Goal: Task Accomplishment & Management: Use online tool/utility

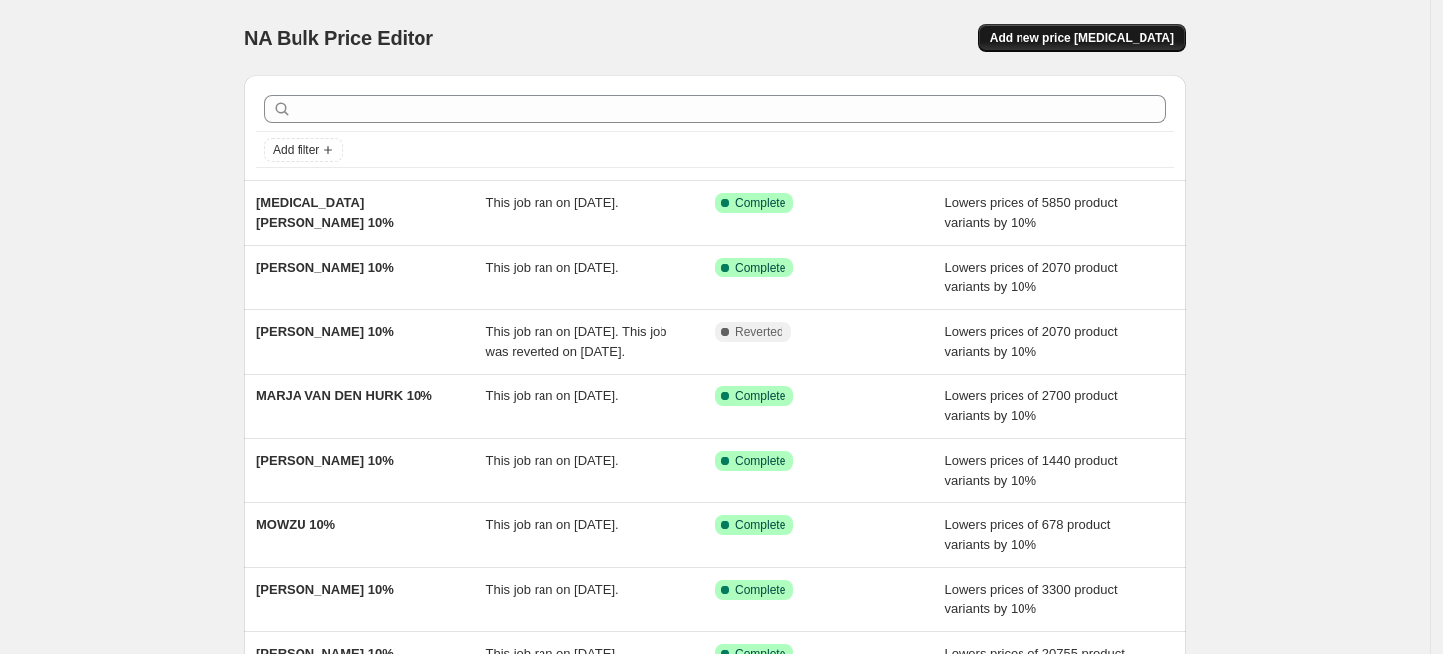
click at [1033, 48] on button "Add new price [MEDICAL_DATA]" at bounding box center [1082, 38] width 208 height 28
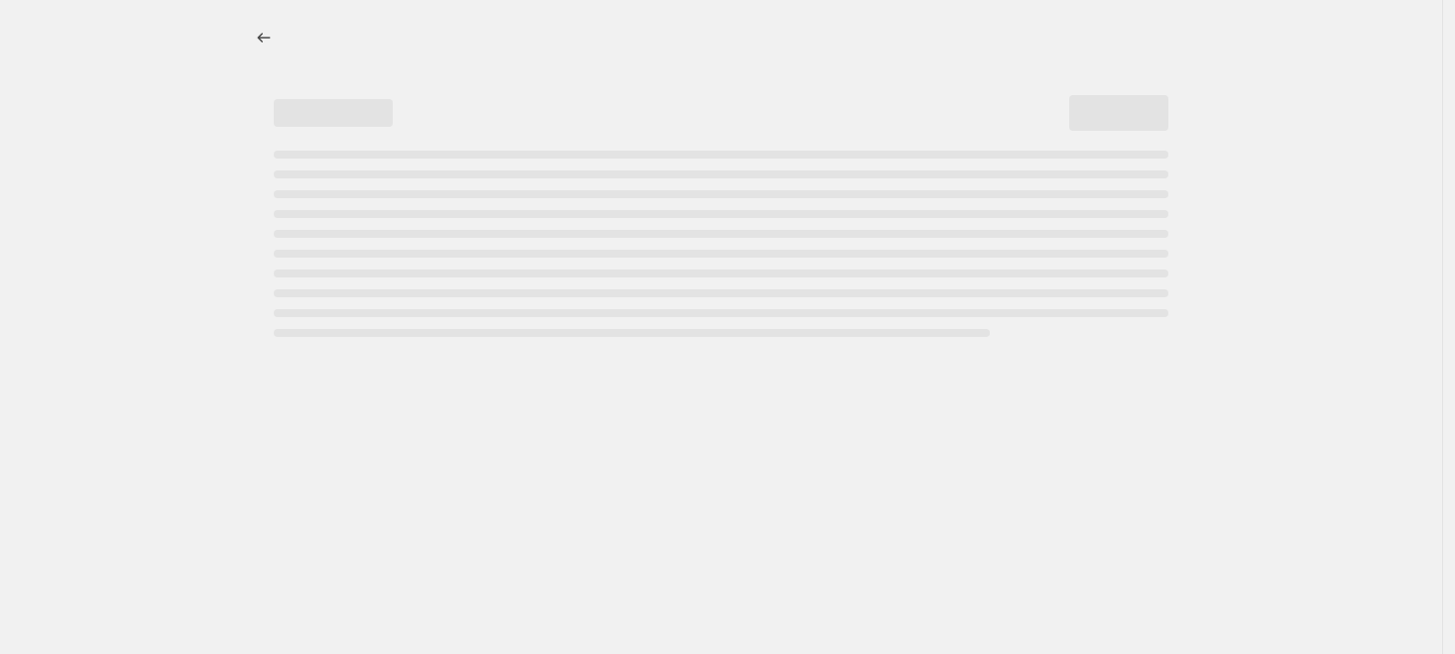
select select "percentage"
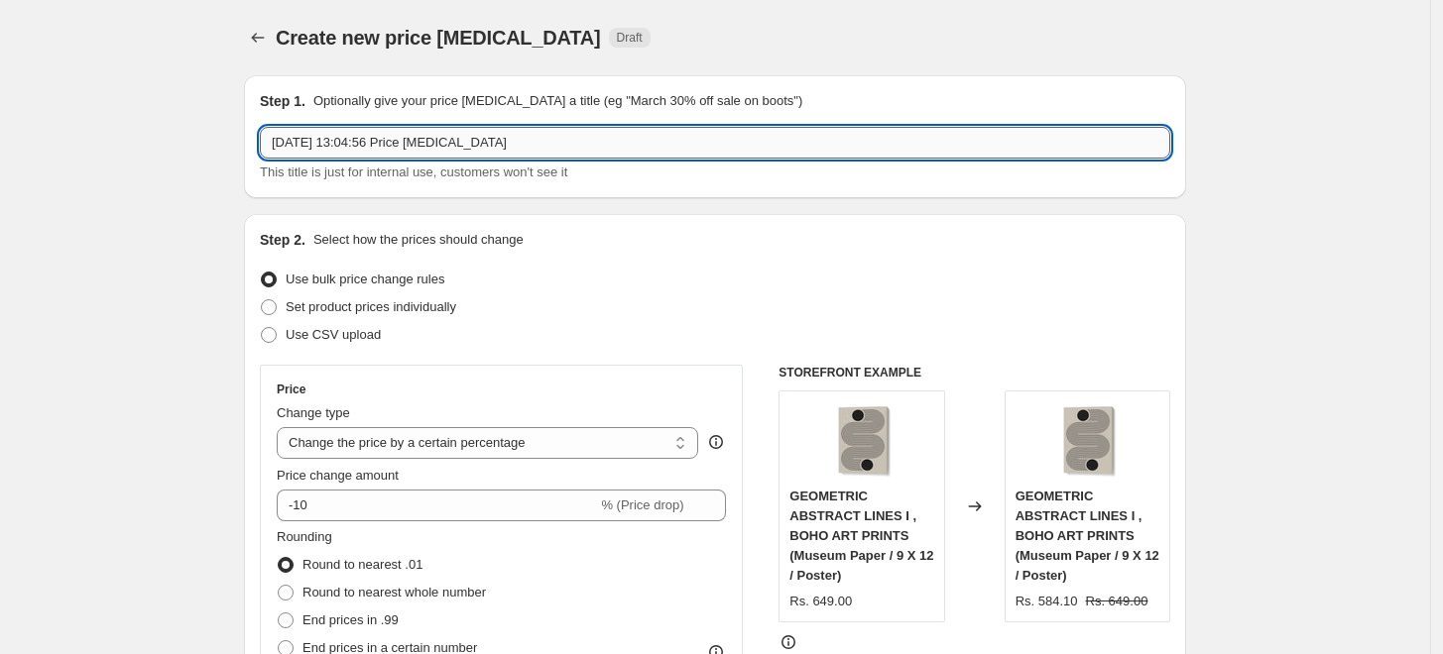
click at [617, 144] on input "6 Sept 2025, 13:04:56 Price change job" at bounding box center [715, 143] width 910 height 32
paste input "NICOLE WALSH"
type input "NICOLE WALSH 10%"
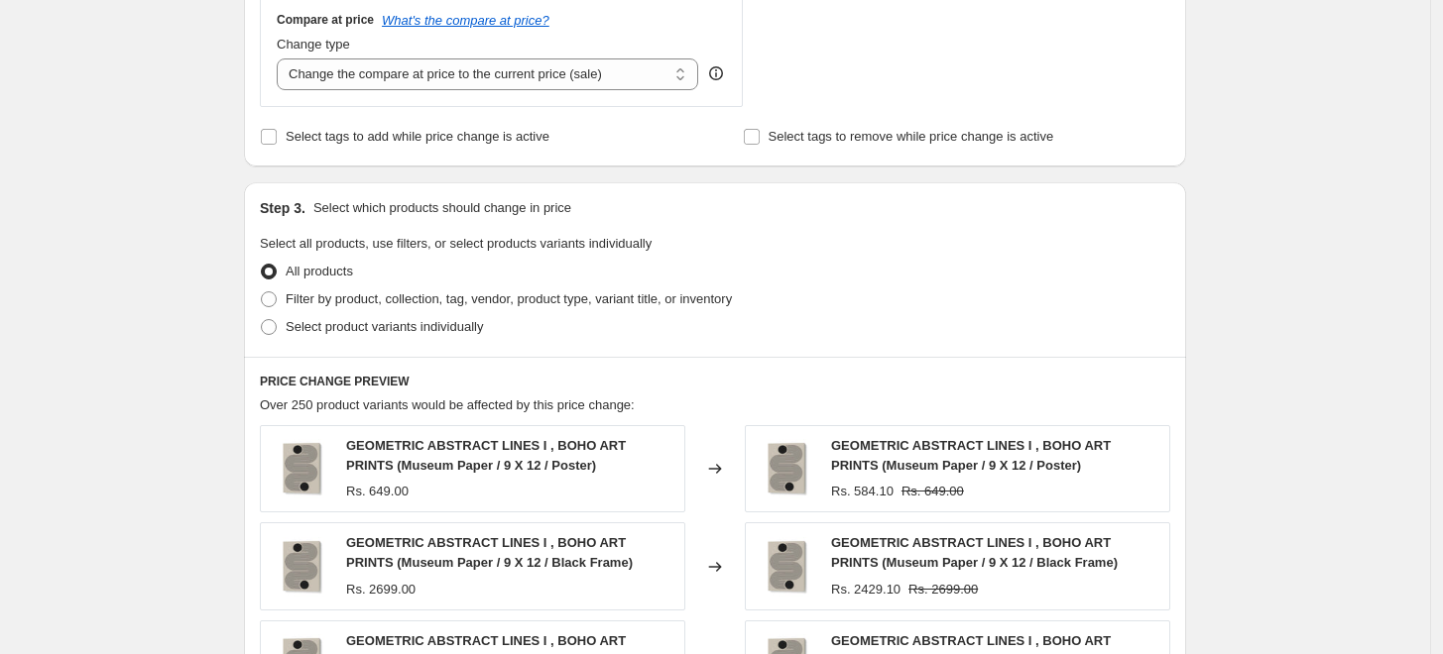
scroll to position [880, 0]
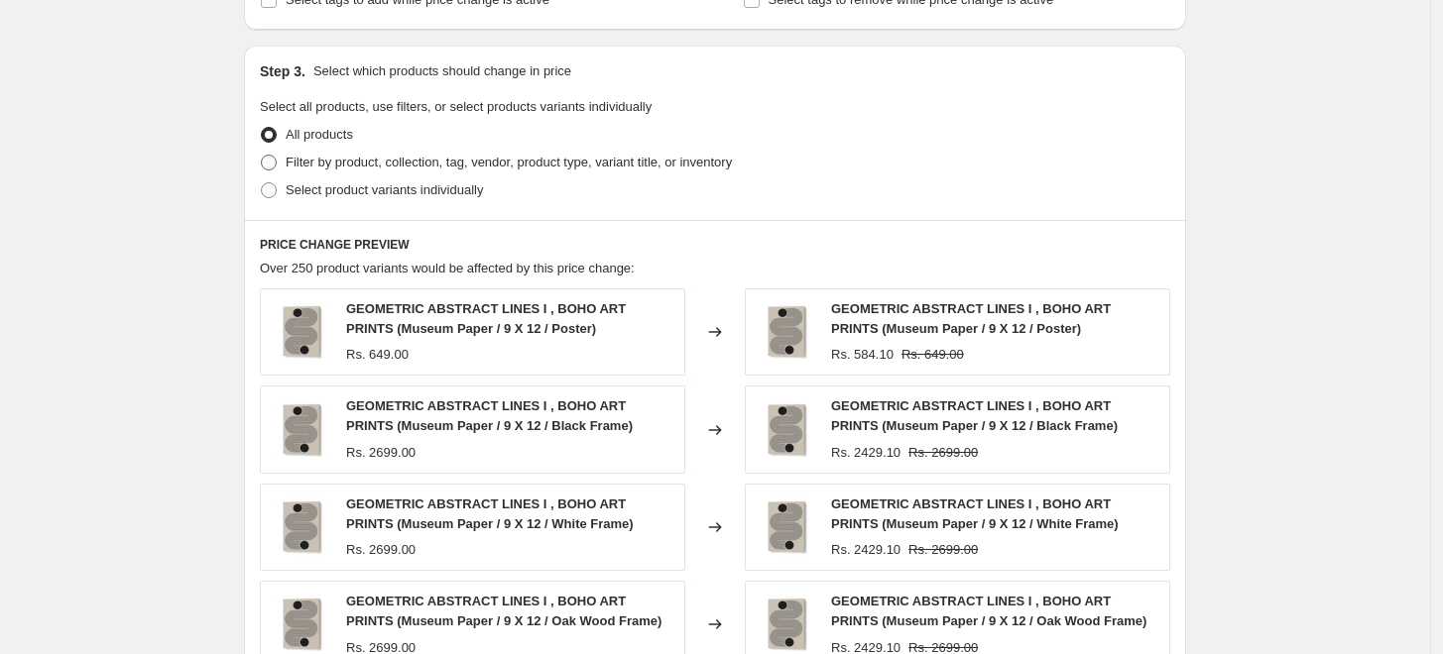
click at [359, 166] on span "Filter by product, collection, tag, vendor, product type, variant title, or inv…" at bounding box center [509, 162] width 446 height 15
click at [262, 156] on input "Filter by product, collection, tag, vendor, product type, variant title, or inv…" at bounding box center [261, 155] width 1 height 1
radio input "true"
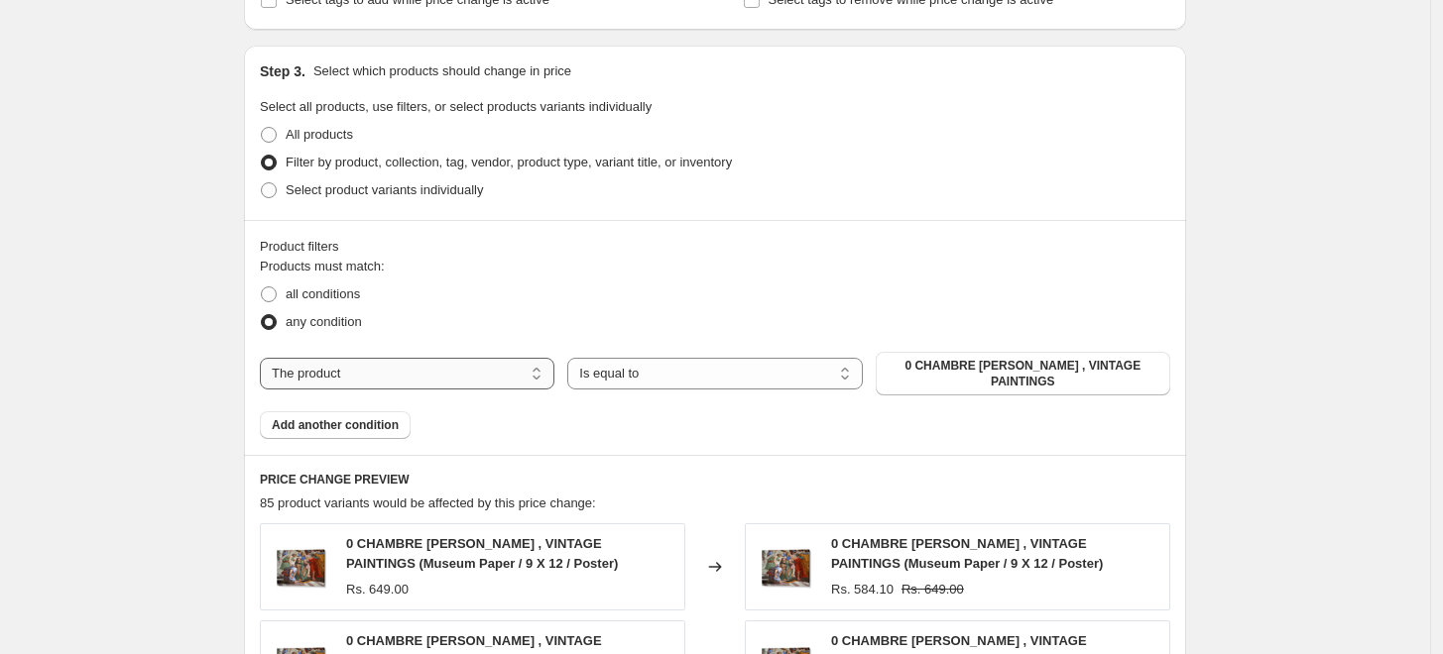
click at [476, 367] on select "The product The product's collection The product's tag The product's vendor The…" at bounding box center [407, 374] width 294 height 32
select select "collection"
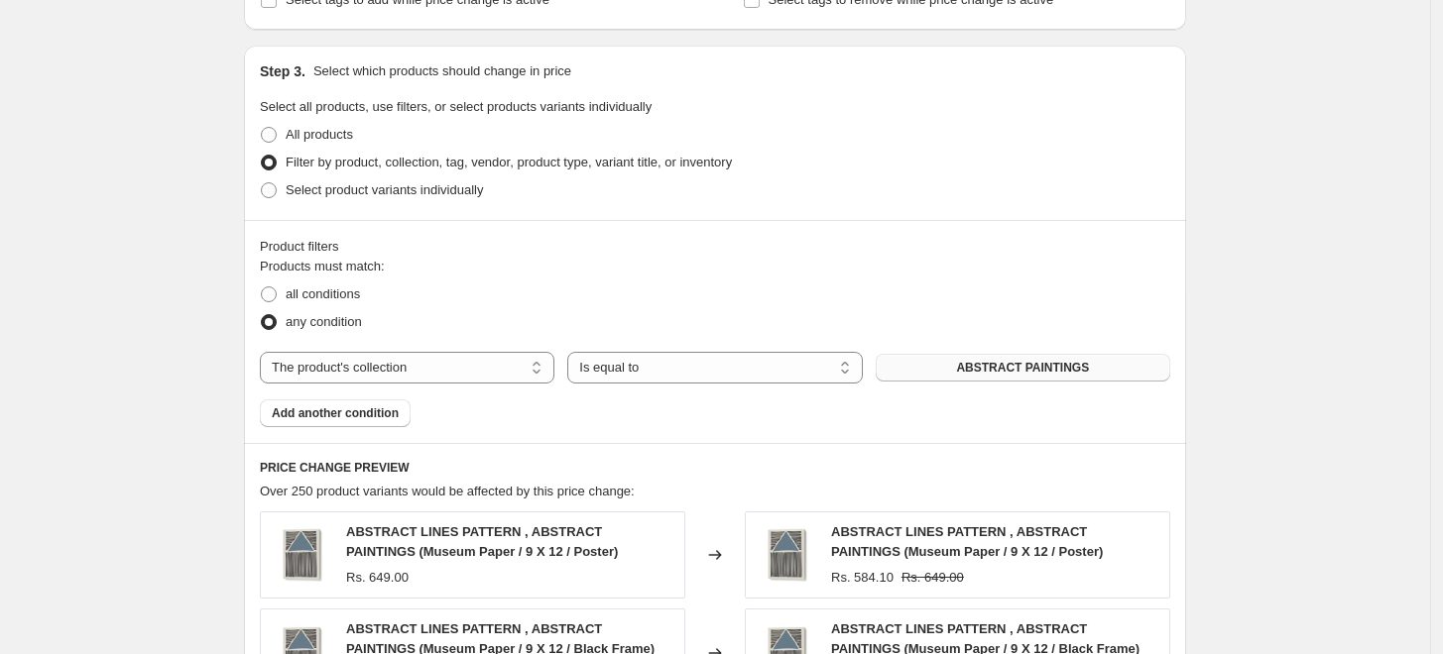
click at [1007, 370] on span "ABSTRACT PAINTINGS" at bounding box center [1022, 368] width 133 height 16
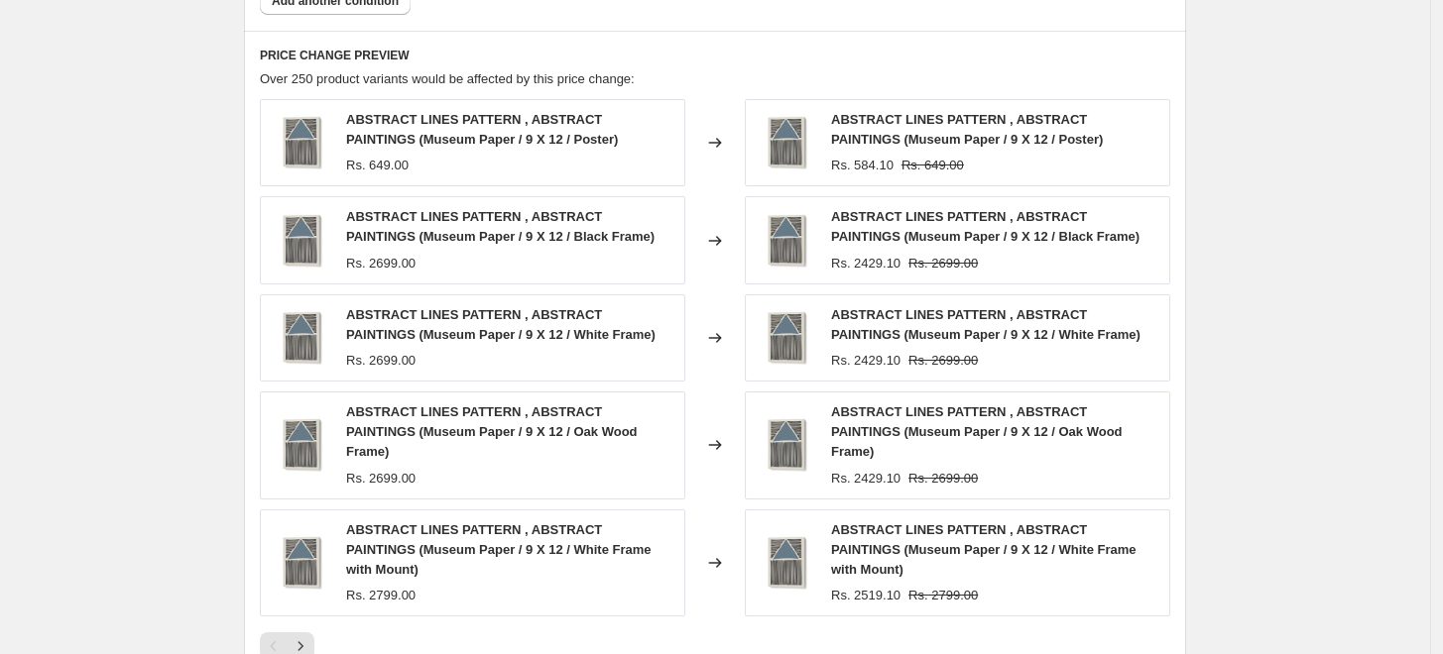
scroll to position [991, 0]
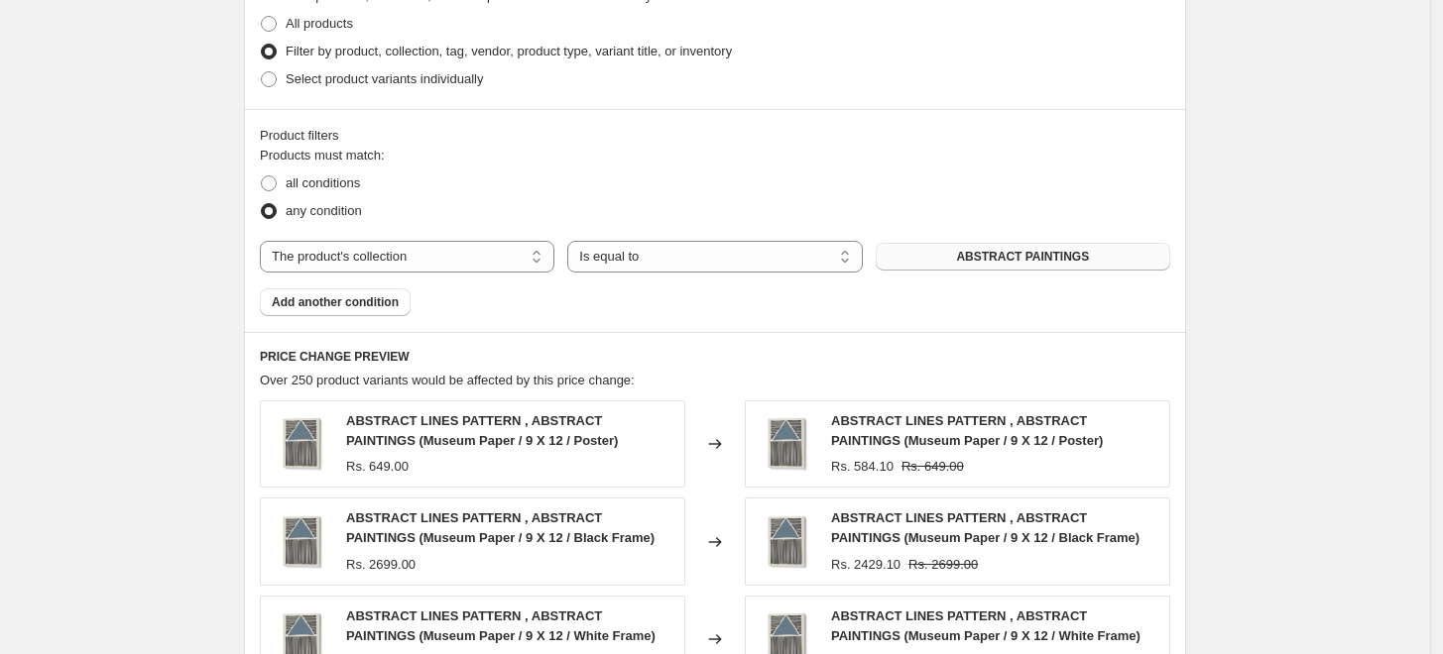
click at [974, 255] on span "ABSTRACT PAINTINGS" at bounding box center [1022, 257] width 133 height 16
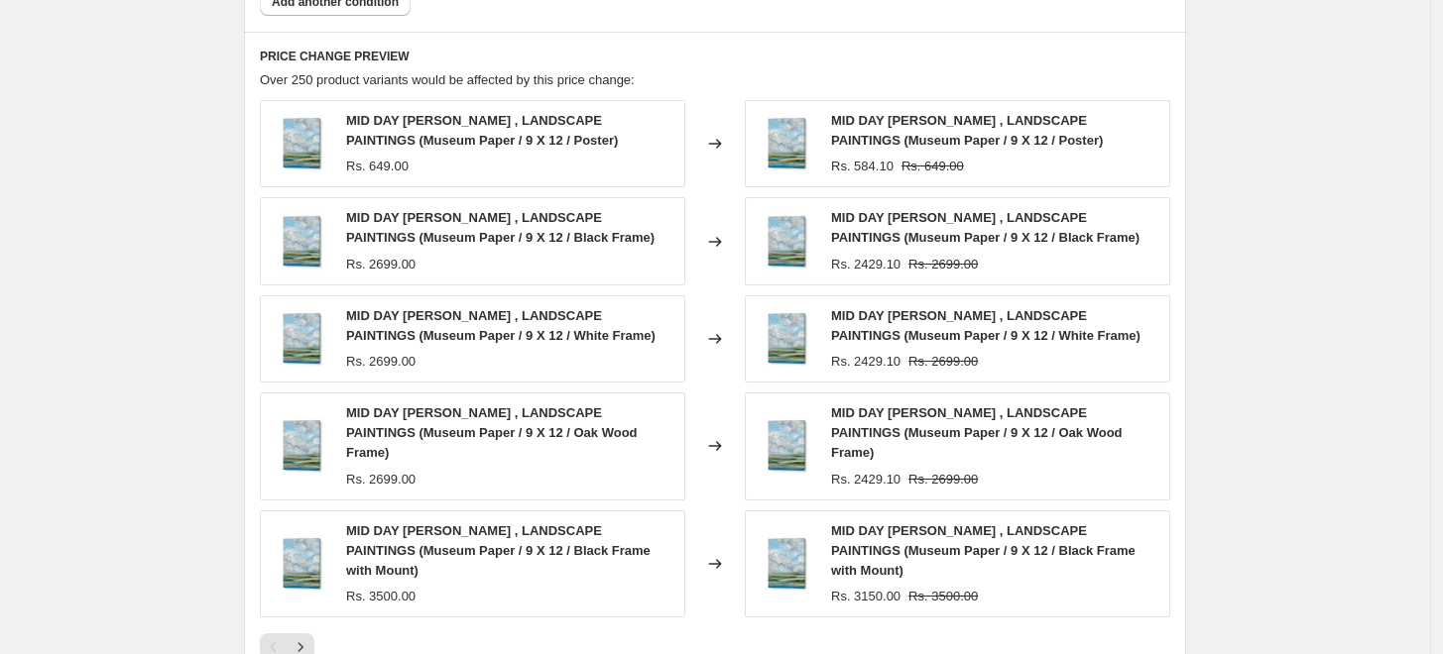
scroll to position [1581, 0]
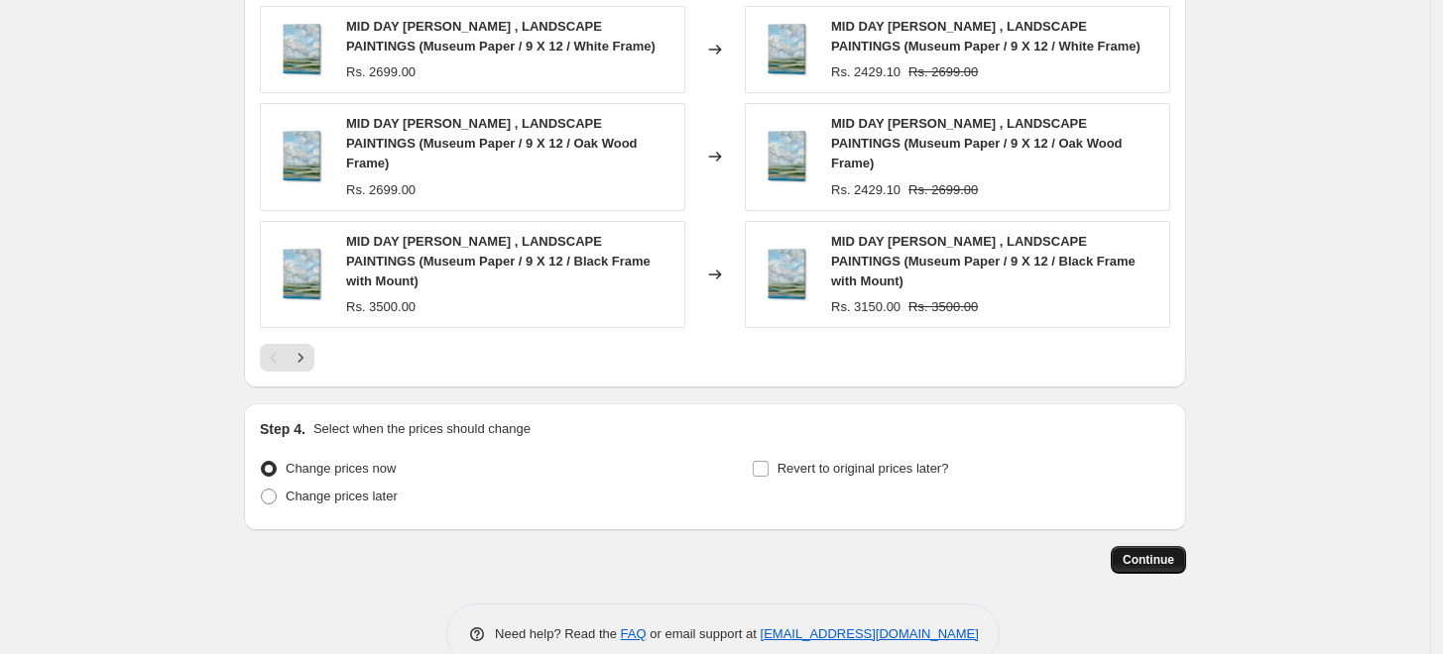
click at [1160, 546] on button "Continue" at bounding box center [1147, 560] width 75 height 28
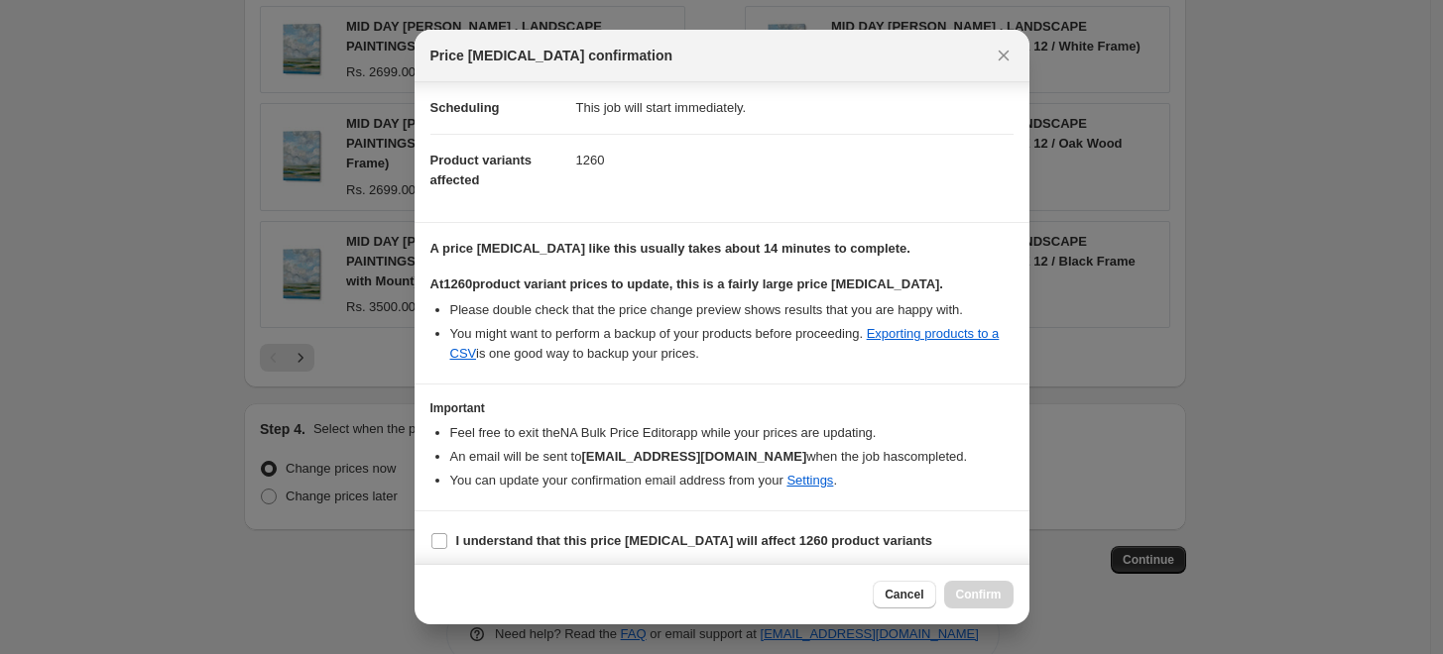
scroll to position [166, 0]
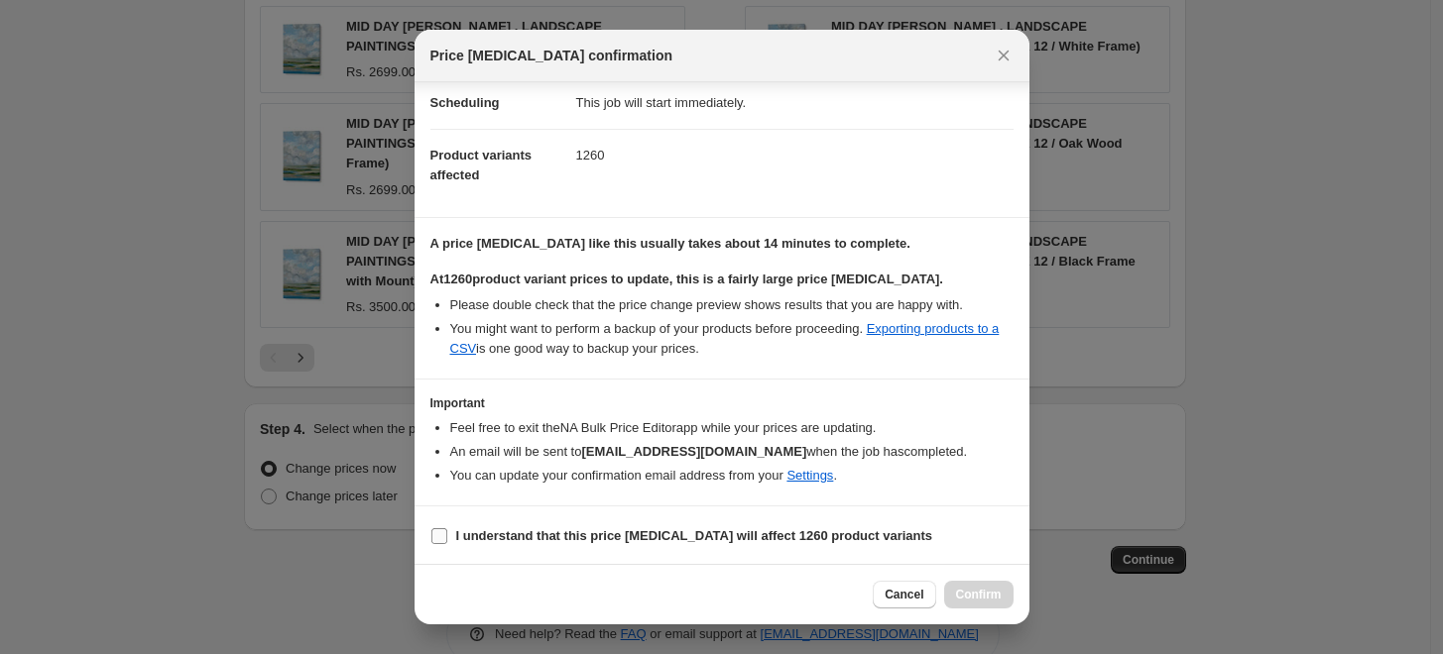
click at [716, 541] on b "I understand that this price [MEDICAL_DATA] will affect 1260 product variants" at bounding box center [694, 535] width 477 height 15
click at [447, 541] on input "I understand that this price [MEDICAL_DATA] will affect 1260 product variants" at bounding box center [439, 536] width 16 height 16
checkbox input "true"
click at [991, 590] on span "Confirm" at bounding box center [979, 595] width 46 height 16
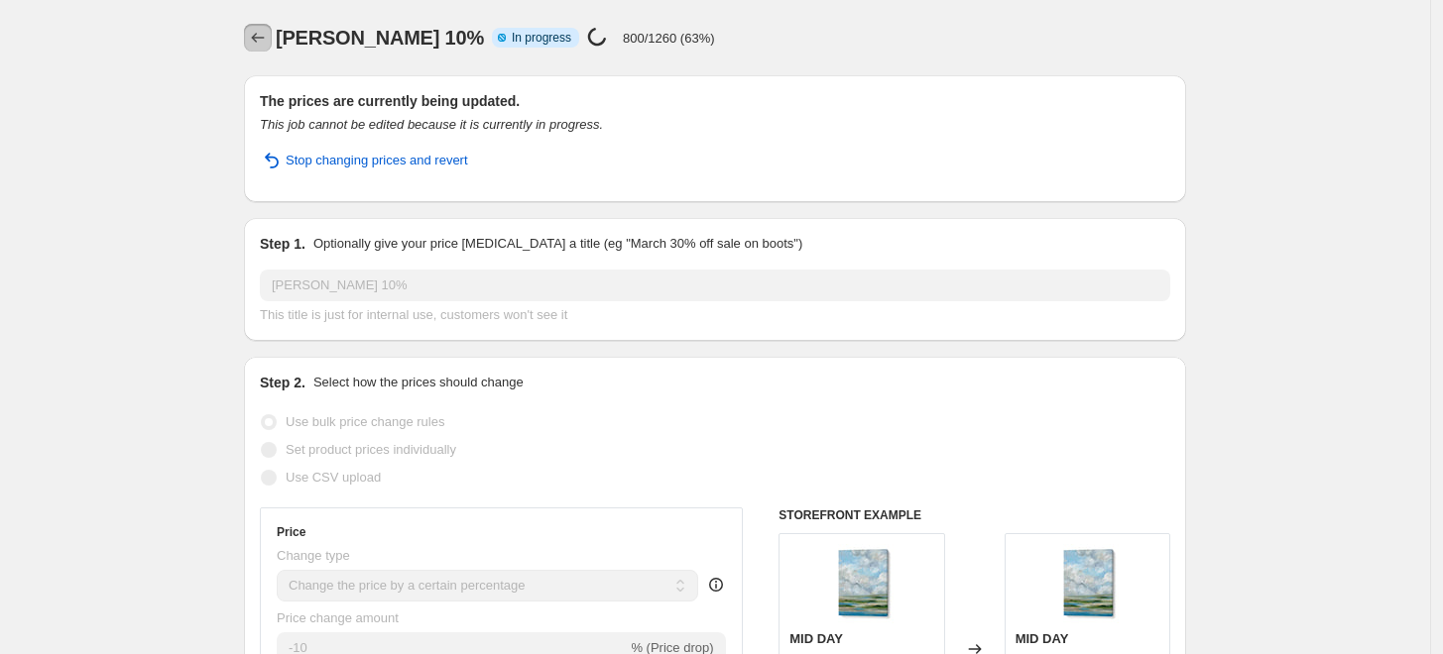
click at [268, 37] on icon "Price change jobs" at bounding box center [258, 38] width 20 height 20
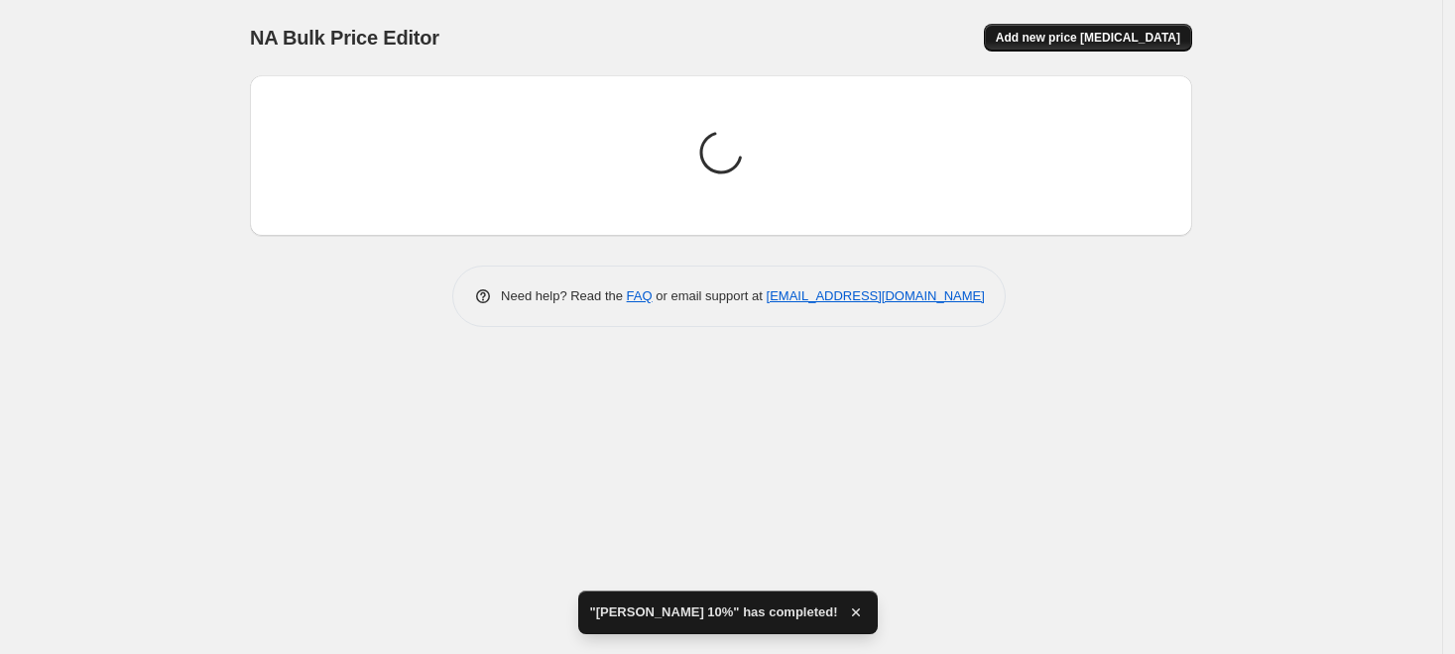
click at [1071, 30] on span "Add new price [MEDICAL_DATA]" at bounding box center [1087, 38] width 184 height 16
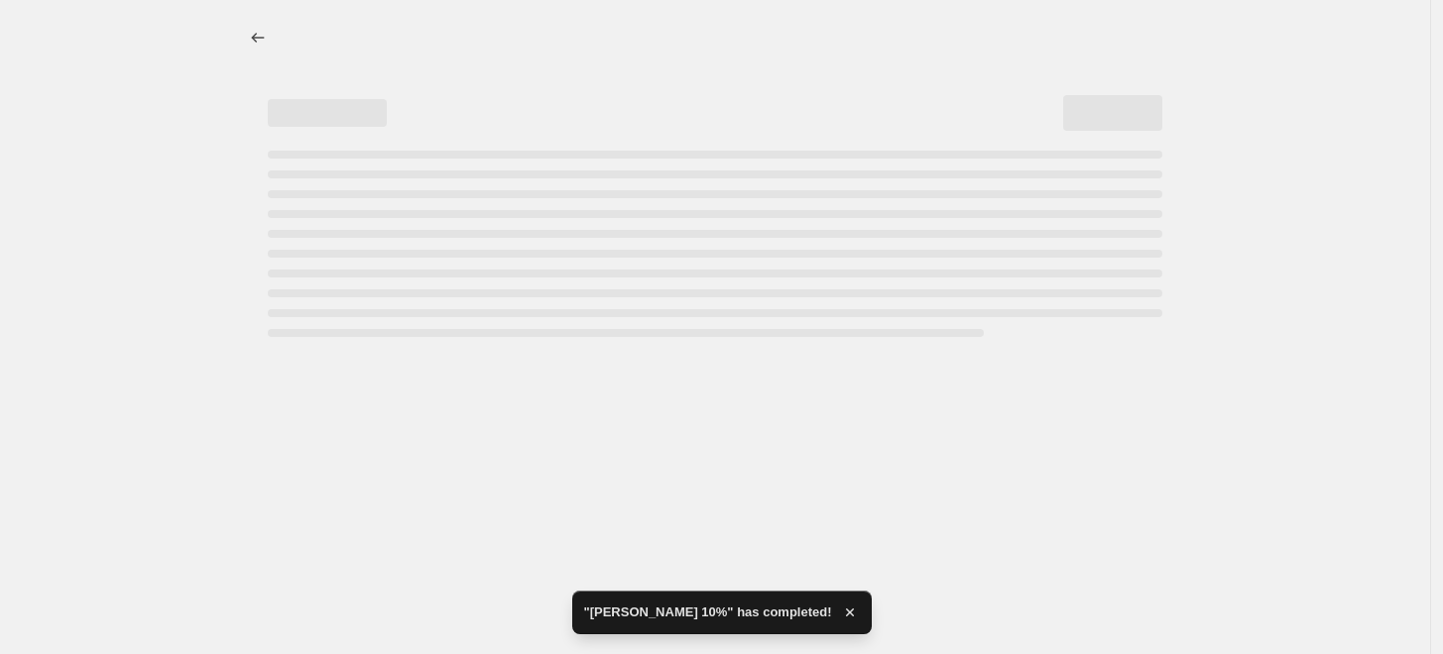
select select "percentage"
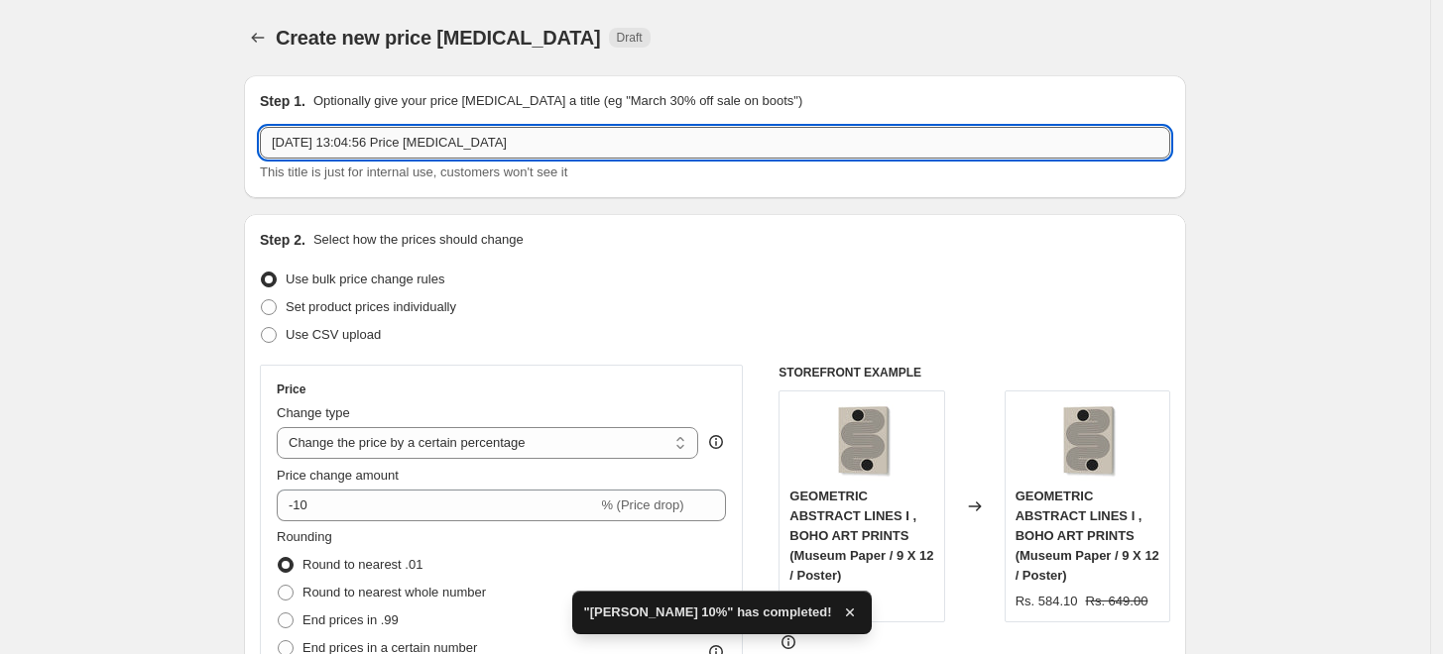
click at [668, 139] on input "6 Sept 2025, 13:04:56 Price change job" at bounding box center [715, 143] width 910 height 32
paste input "OPHELIA PANG"
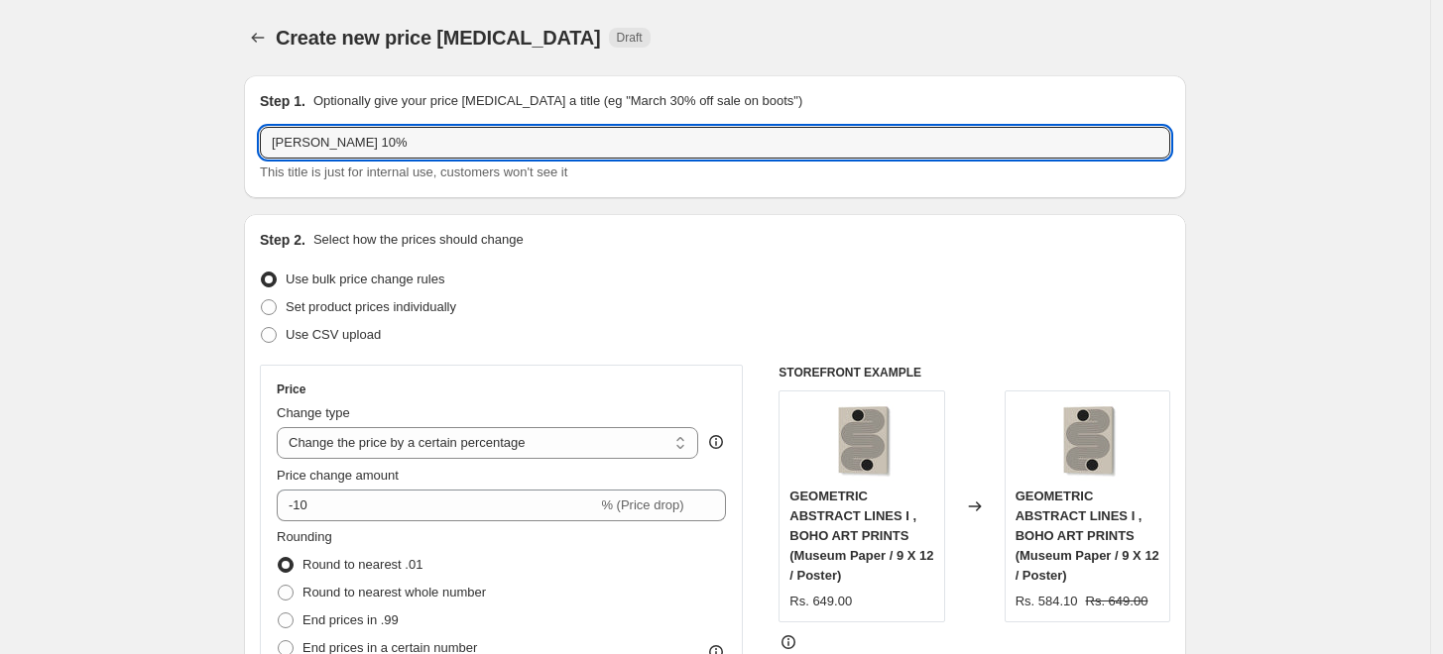
type input "OPHELIA PANG 10%"
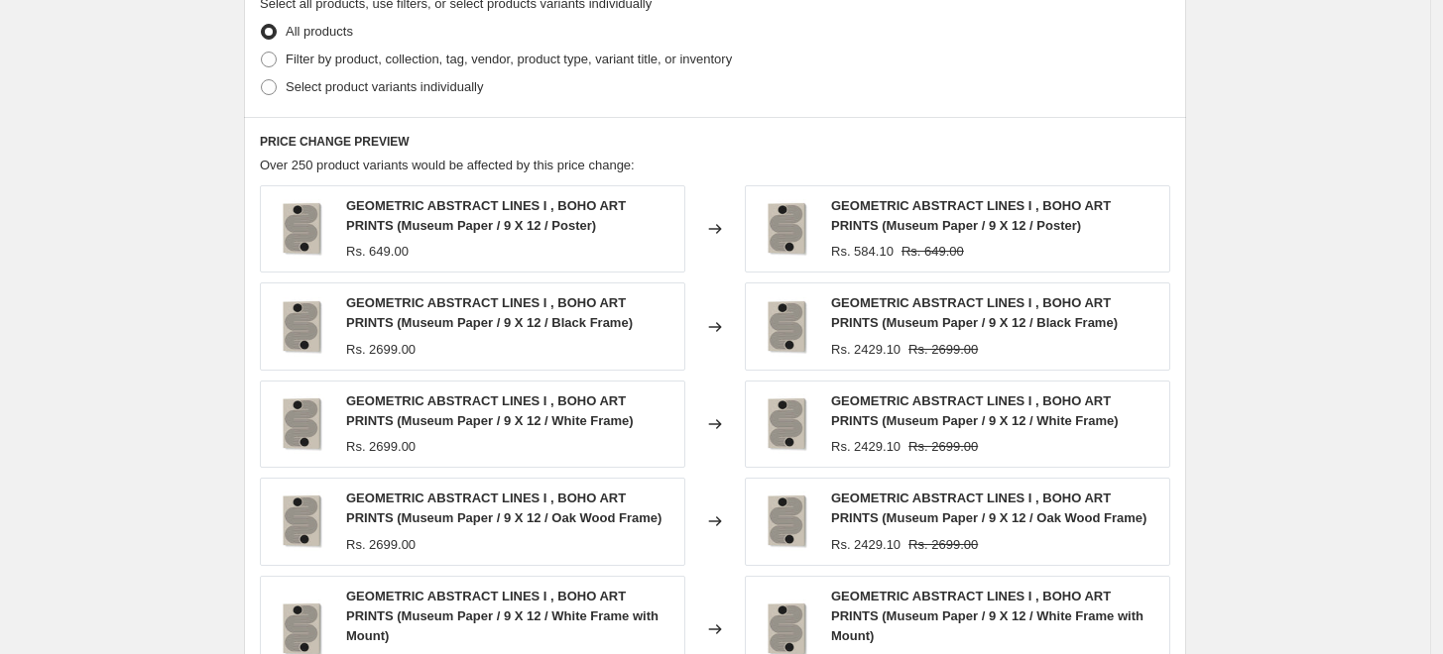
scroll to position [991, 0]
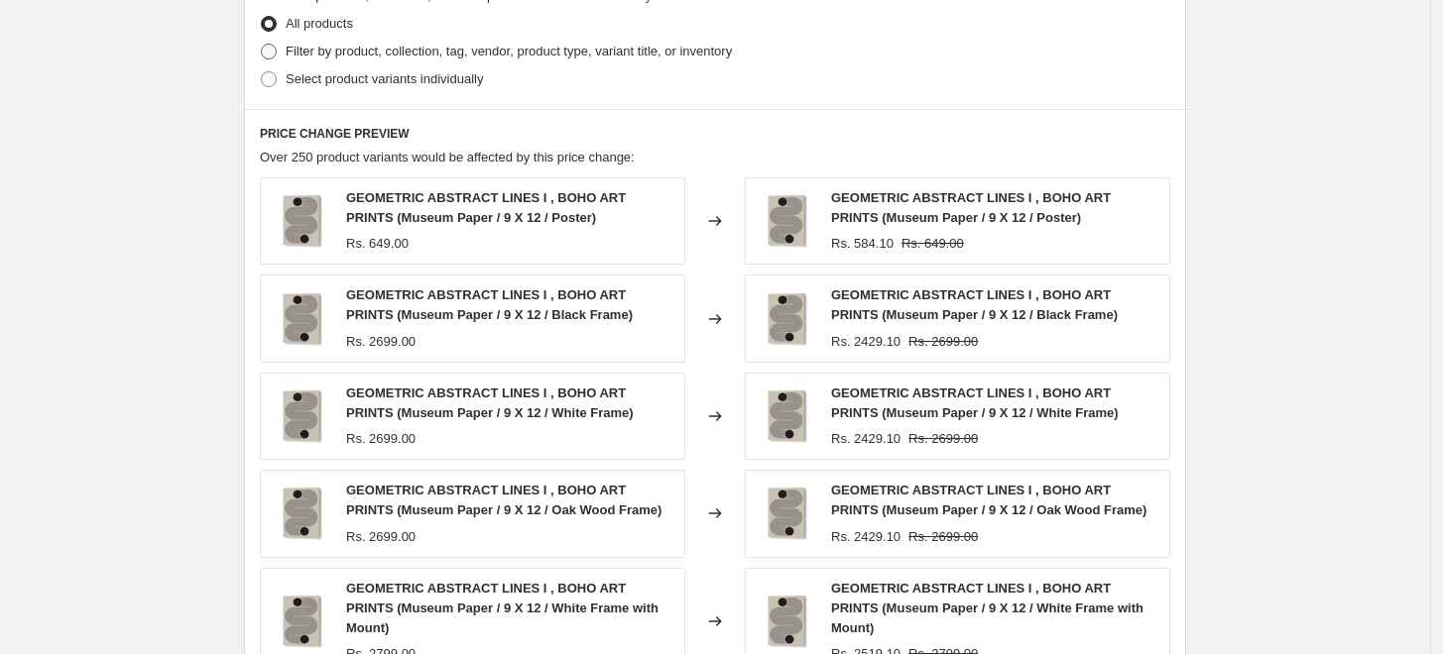
click at [331, 46] on span "Filter by product, collection, tag, vendor, product type, variant title, or inv…" at bounding box center [509, 51] width 446 height 15
click at [262, 45] on input "Filter by product, collection, tag, vendor, product type, variant title, or inv…" at bounding box center [261, 44] width 1 height 1
radio input "true"
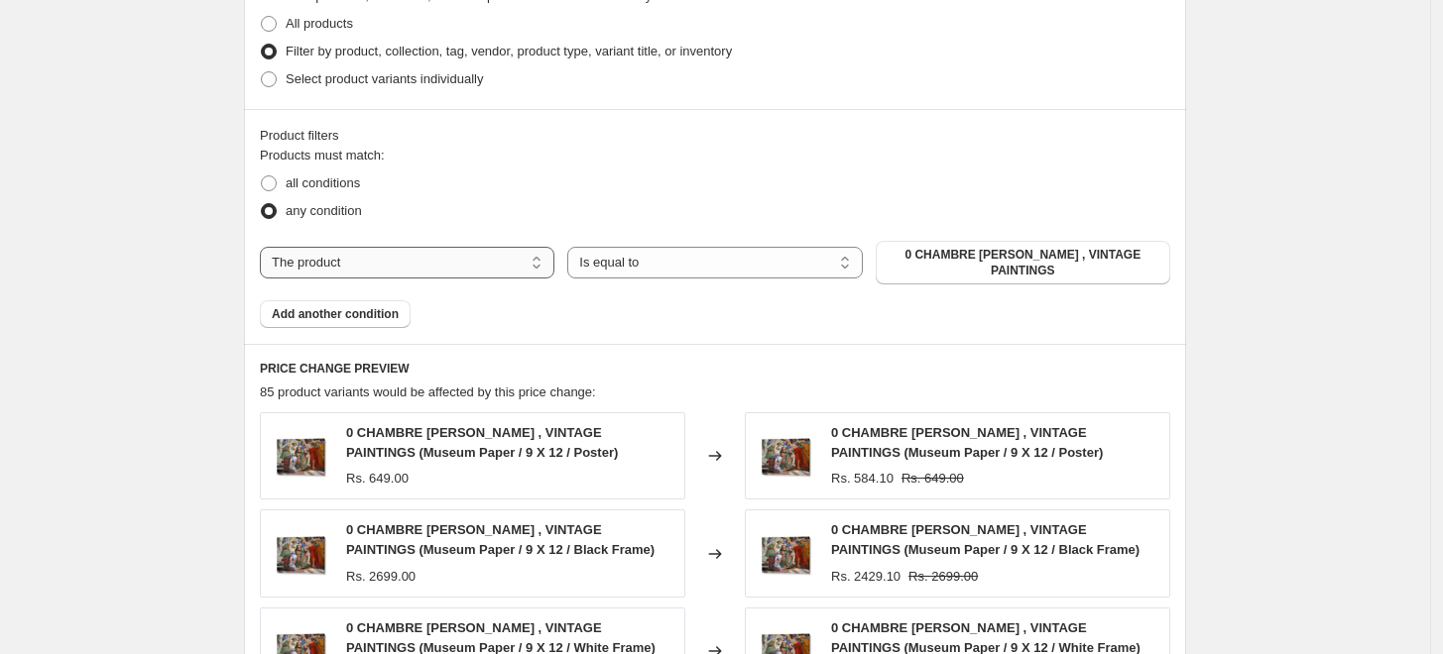
click at [513, 255] on select "The product The product's collection The product's tag The product's vendor The…" at bounding box center [407, 263] width 294 height 32
select select "collection"
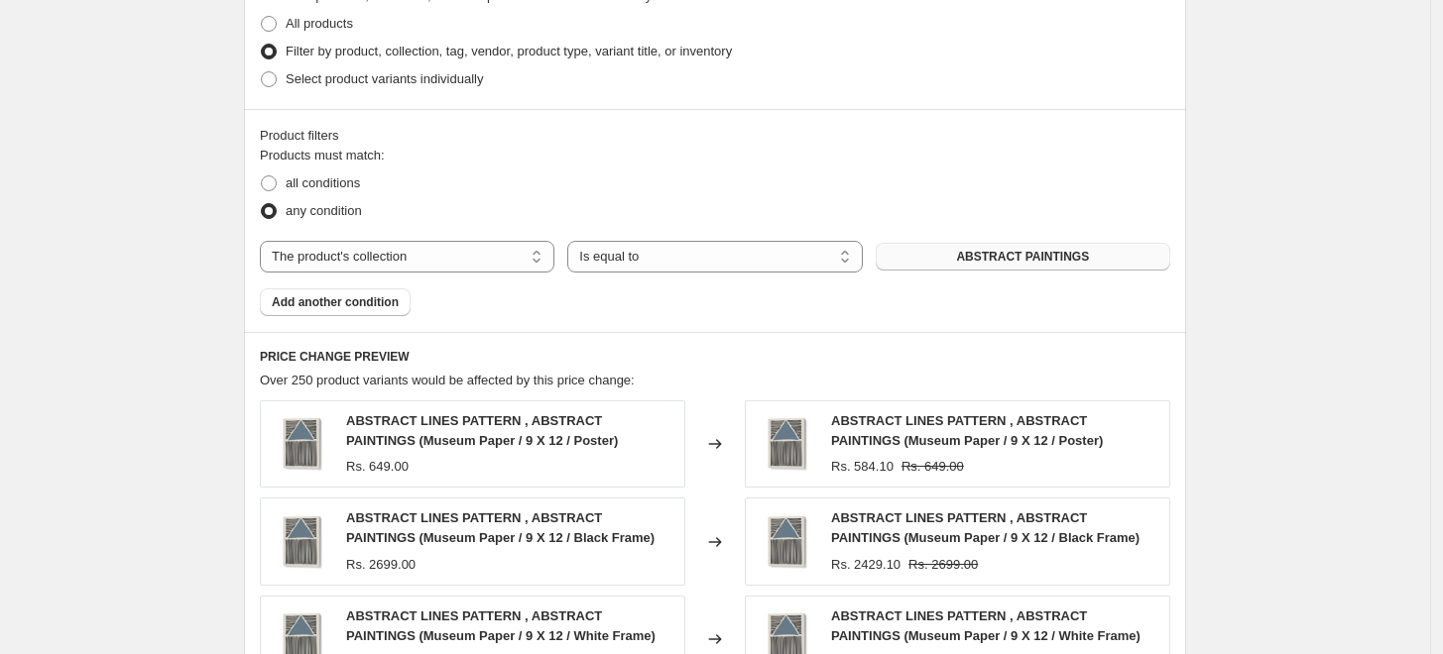
click at [1040, 256] on span "ABSTRACT PAINTINGS" at bounding box center [1022, 257] width 133 height 16
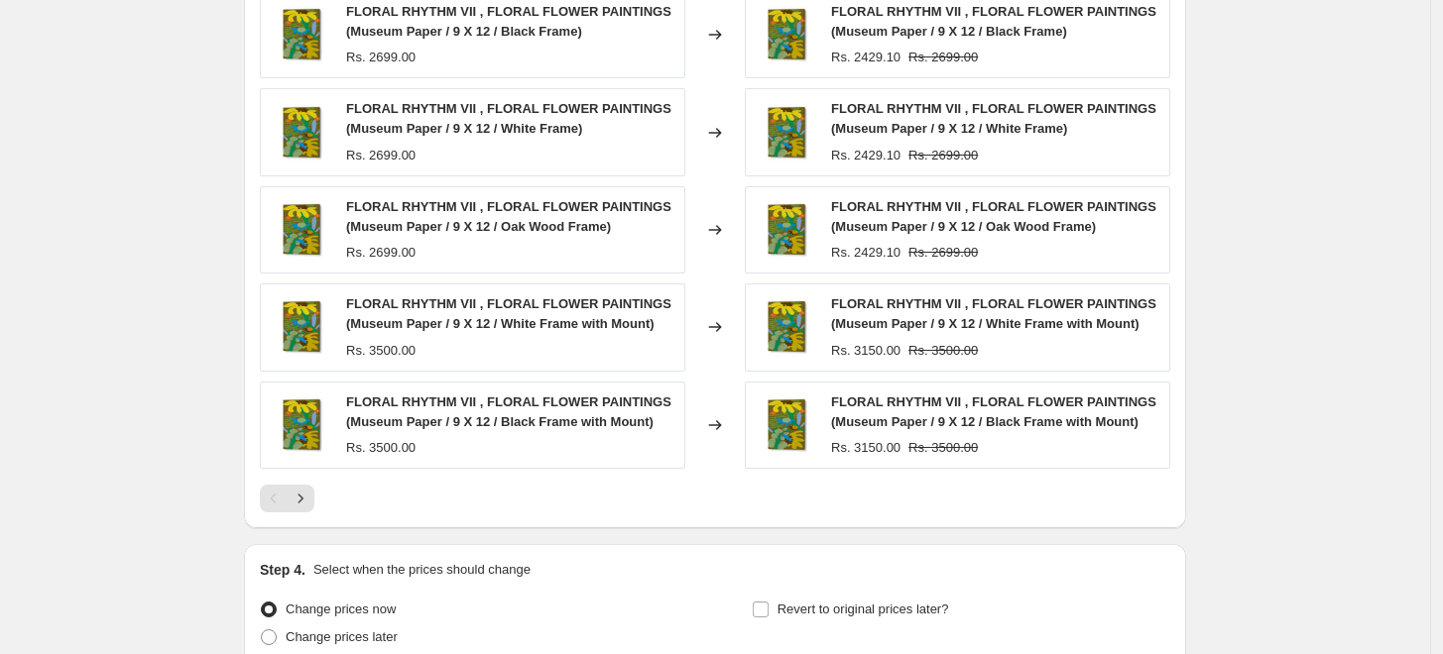
scroll to position [1581, 0]
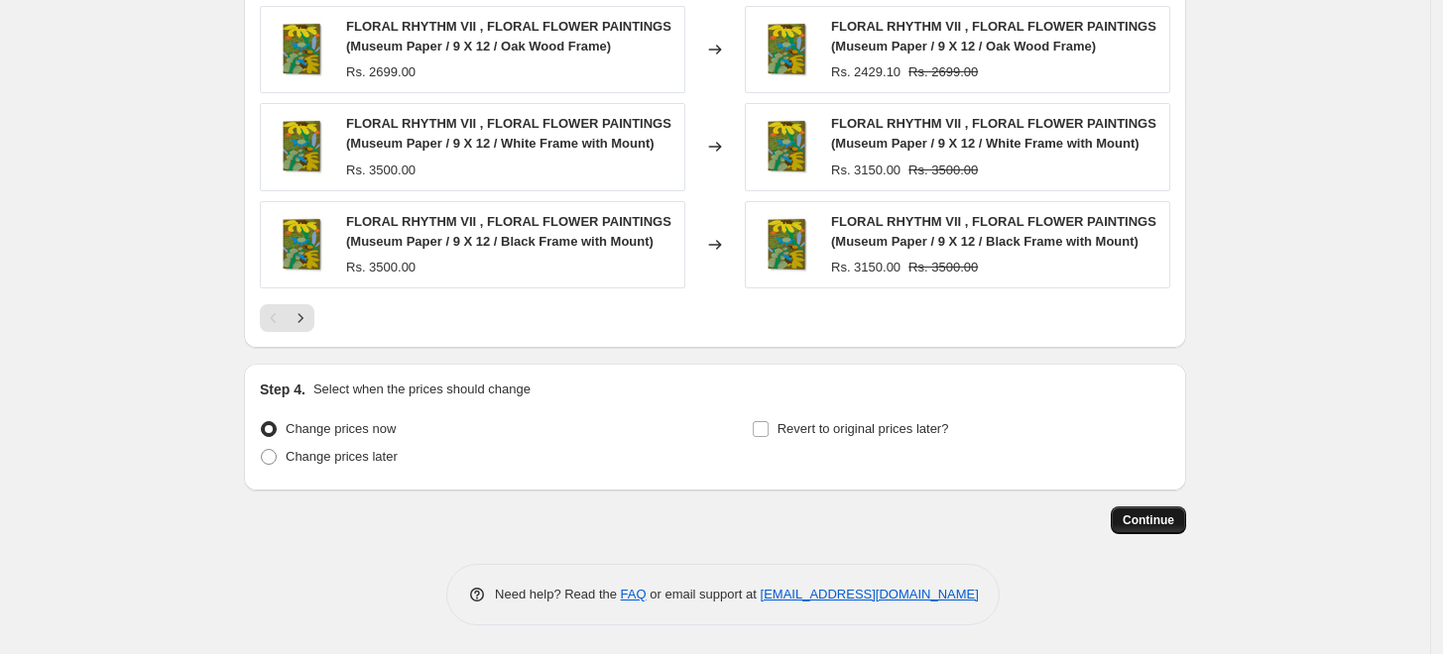
click at [1150, 514] on span "Continue" at bounding box center [1148, 521] width 52 height 16
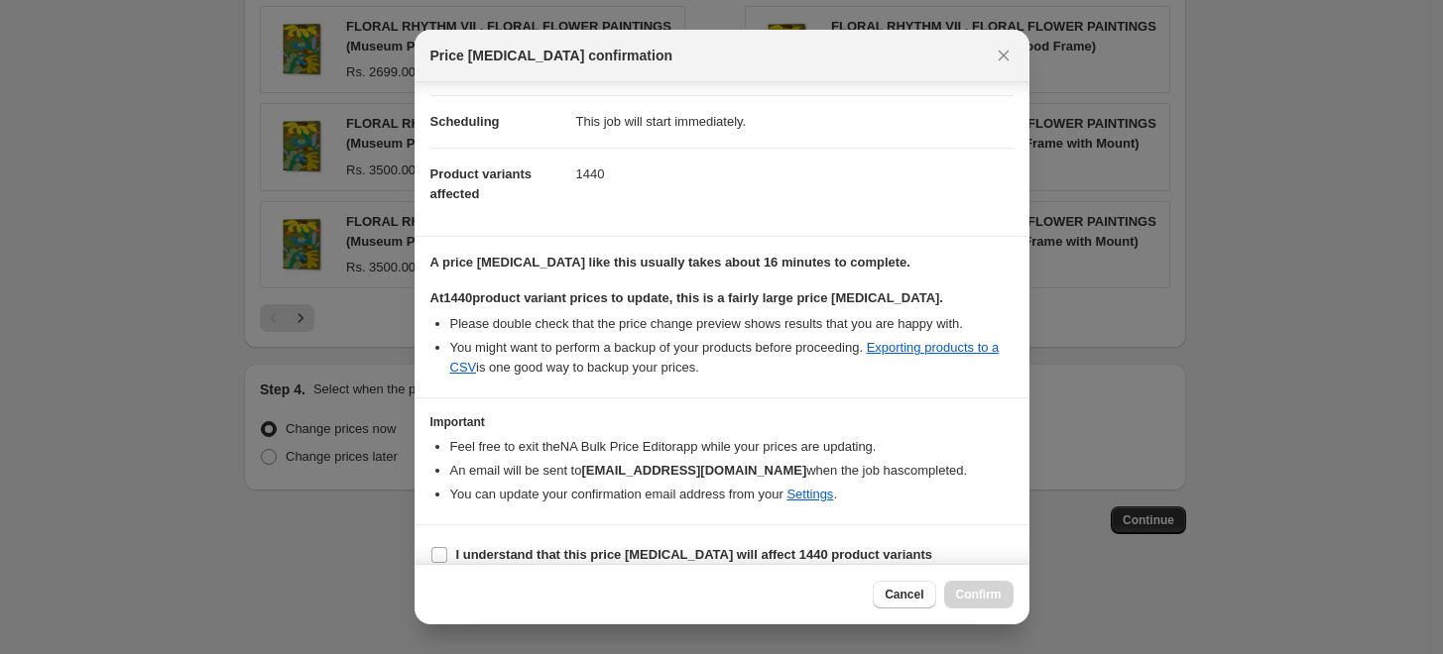
scroll to position [166, 0]
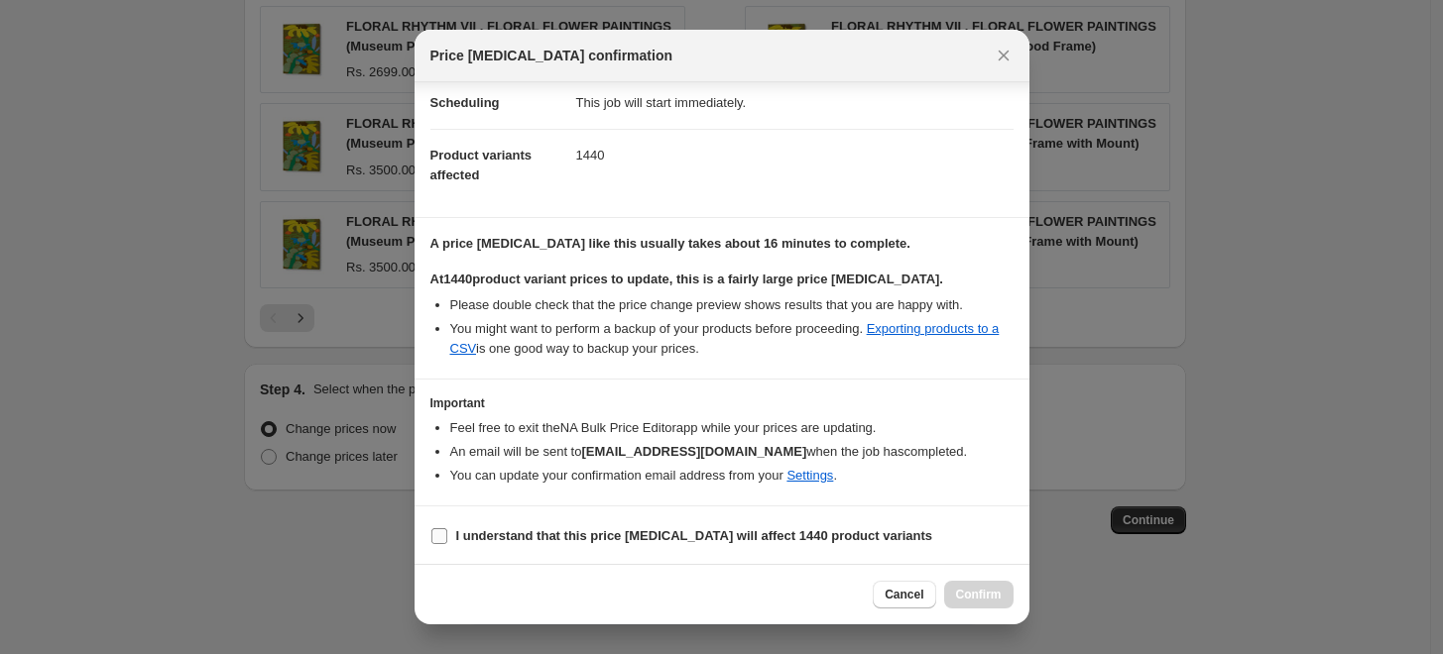
click at [485, 533] on b "I understand that this price change job will affect 1440 product variants" at bounding box center [694, 535] width 477 height 15
click at [447, 533] on input "I understand that this price change job will affect 1440 product variants" at bounding box center [439, 536] width 16 height 16
checkbox input "true"
click at [977, 587] on span "Confirm" at bounding box center [979, 595] width 46 height 16
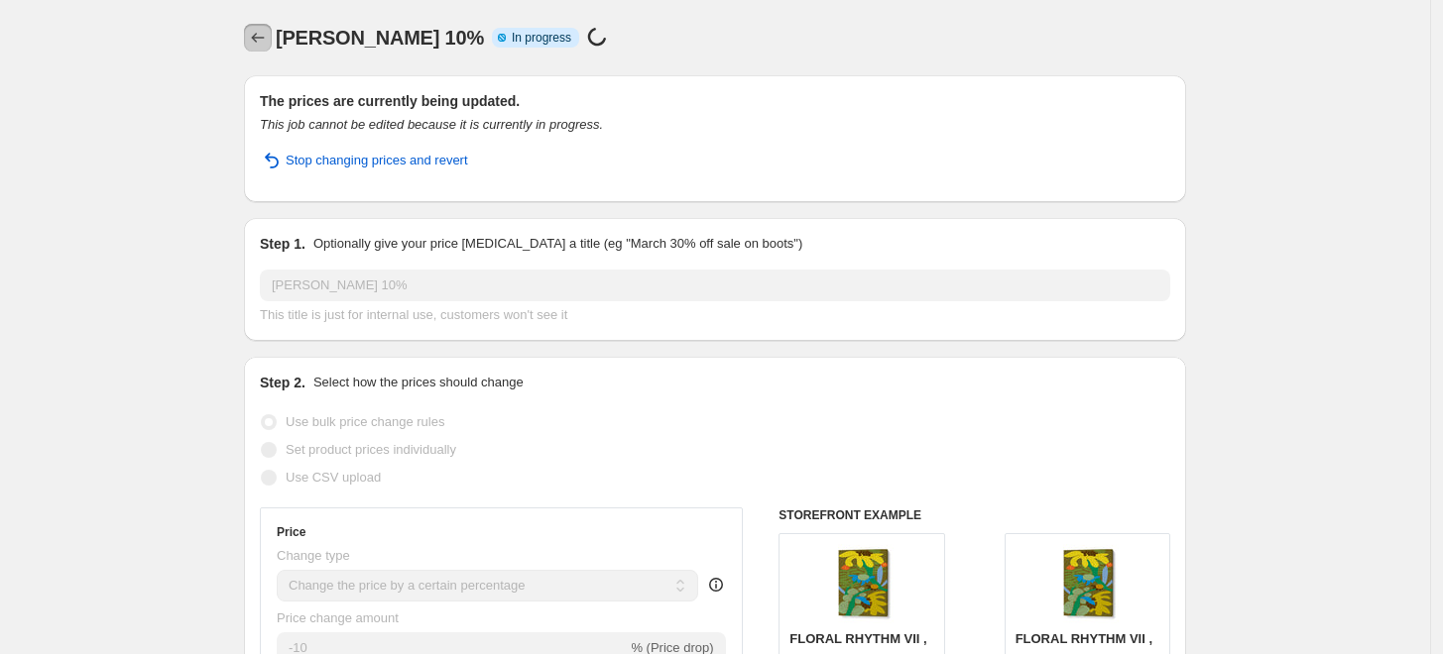
click at [268, 34] on icon "Price change jobs" at bounding box center [258, 38] width 20 height 20
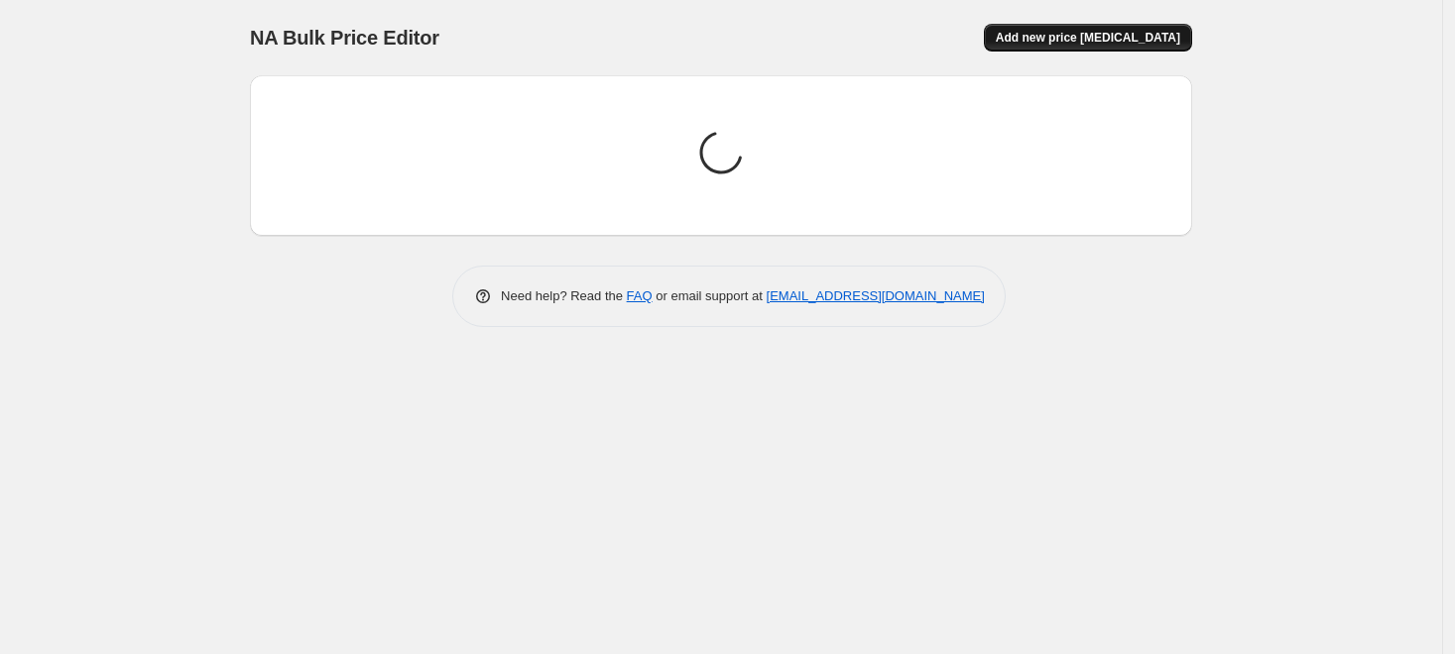
click at [1075, 37] on span "Add new price [MEDICAL_DATA]" at bounding box center [1087, 38] width 184 height 16
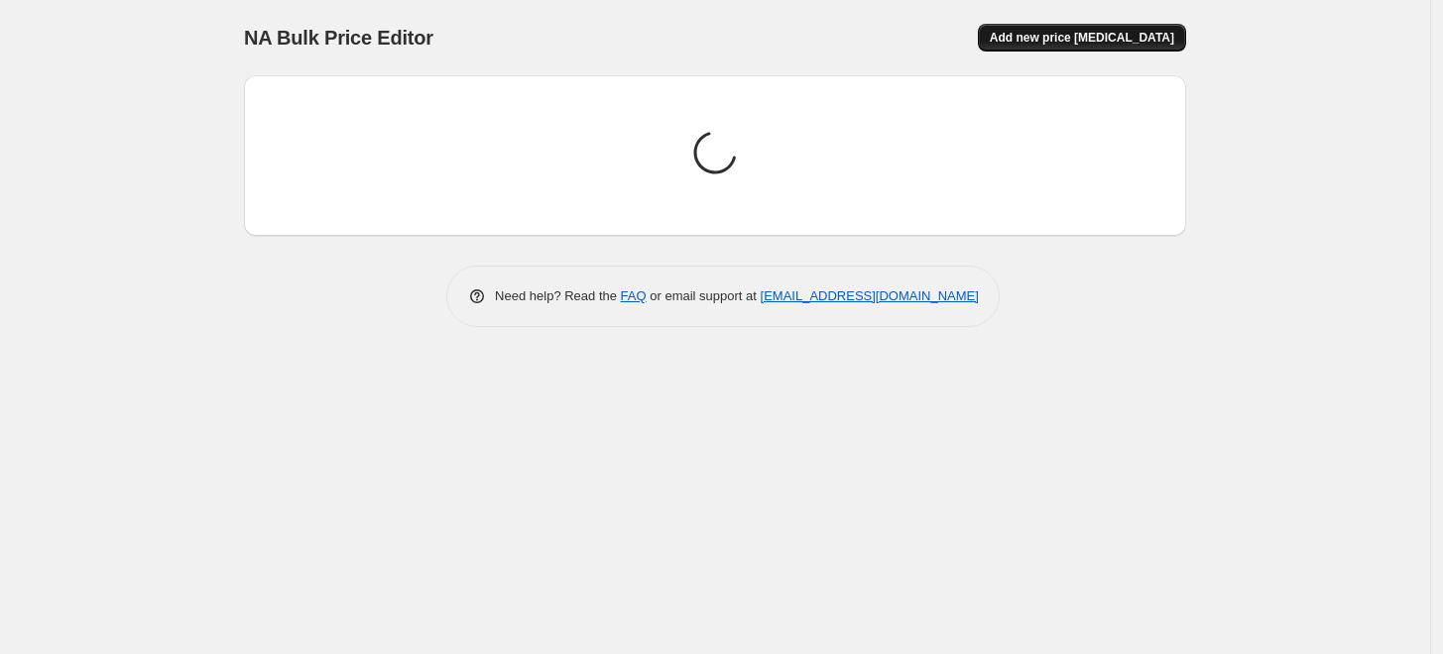
select select "percentage"
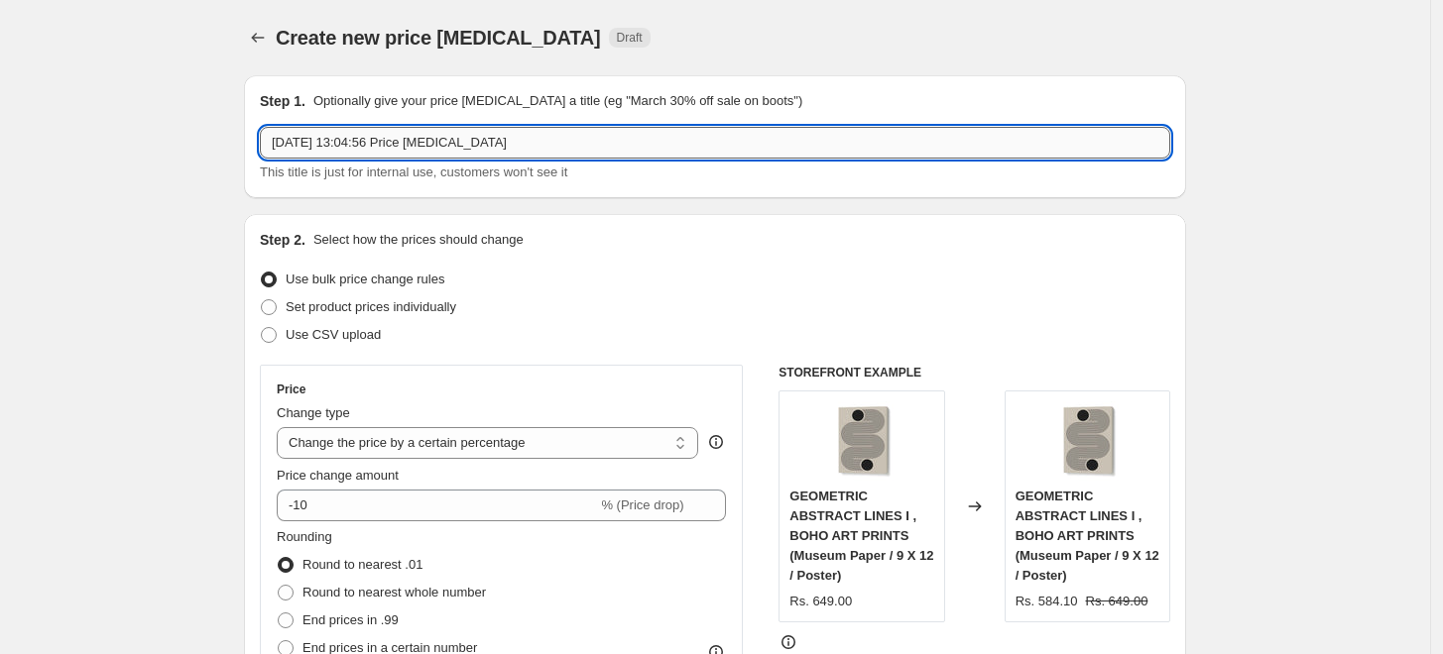
click at [811, 142] on input "6 Sept 2025, 13:04:56 Price change job" at bounding box center [715, 143] width 910 height 32
paste input "OHKIMIKO"
type input "OHKIMIKO 10%"
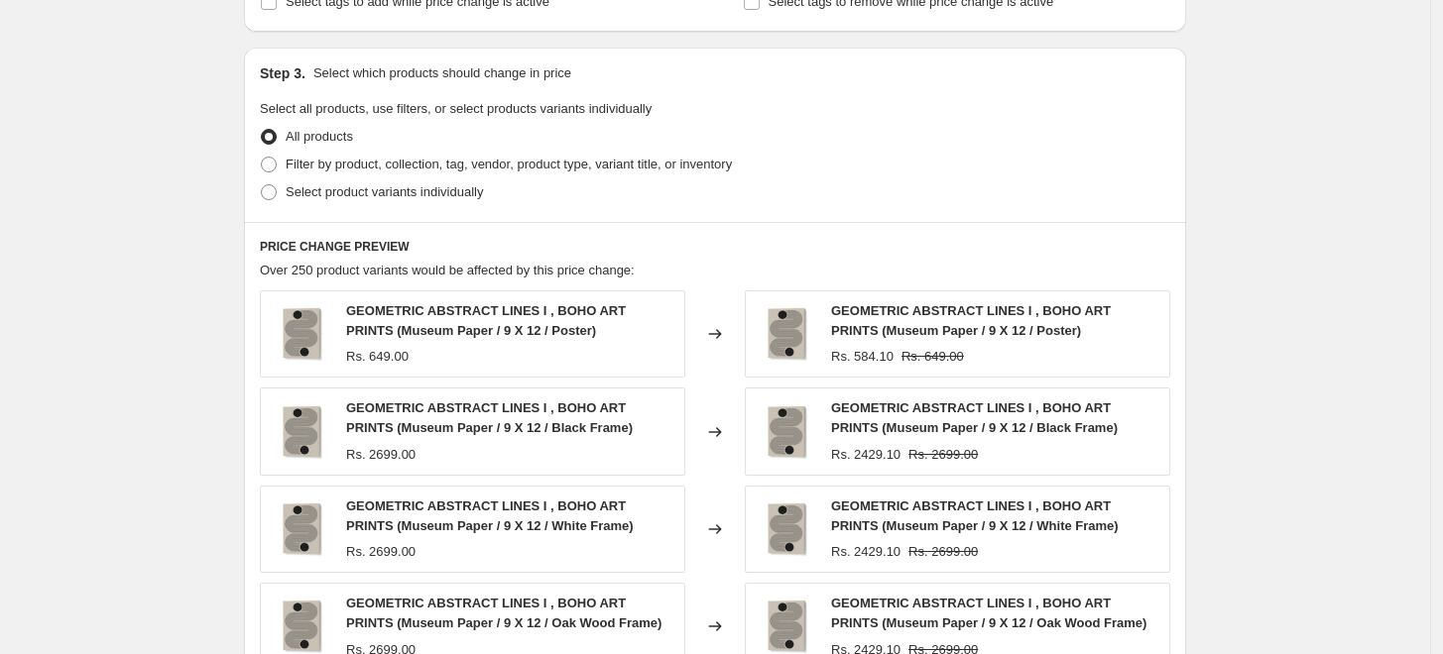
scroll to position [880, 0]
click at [386, 172] on span "Filter by product, collection, tag, vendor, product type, variant title, or inv…" at bounding box center [509, 163] width 446 height 20
click at [262, 156] on input "Filter by product, collection, tag, vendor, product type, variant title, or inv…" at bounding box center [261, 155] width 1 height 1
radio input "true"
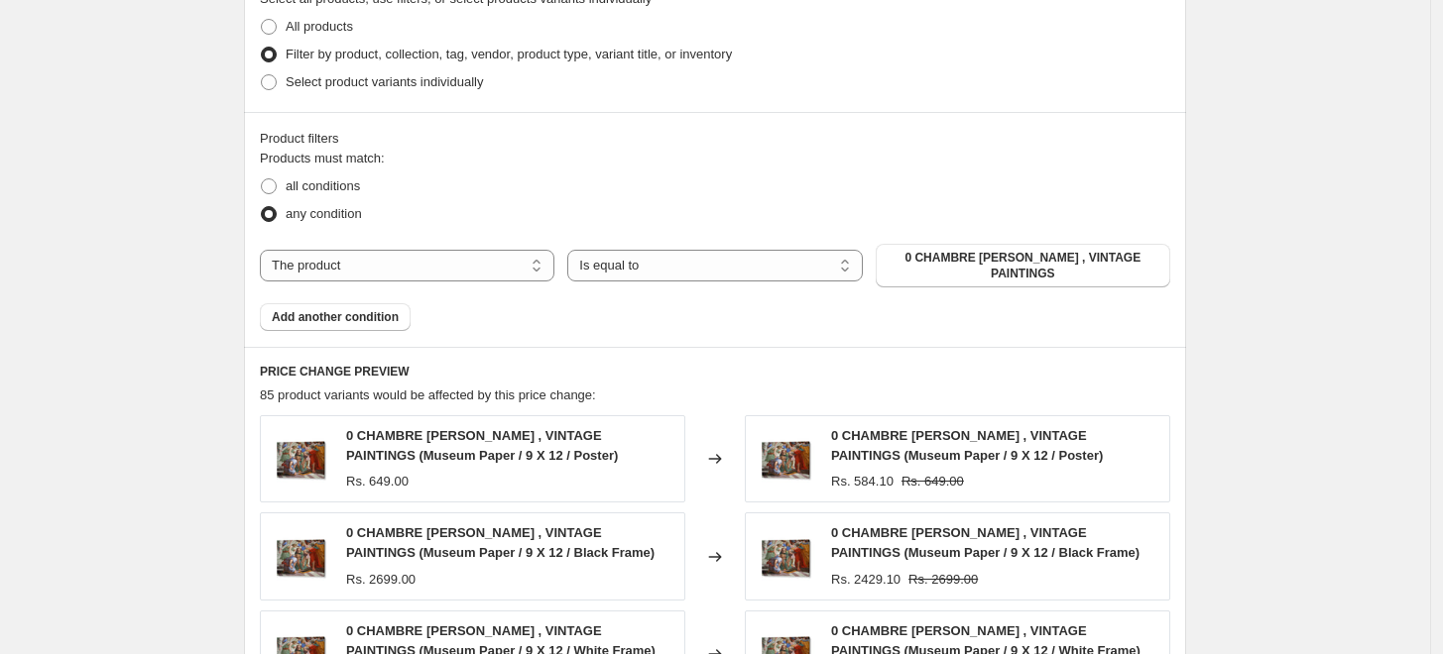
scroll to position [991, 0]
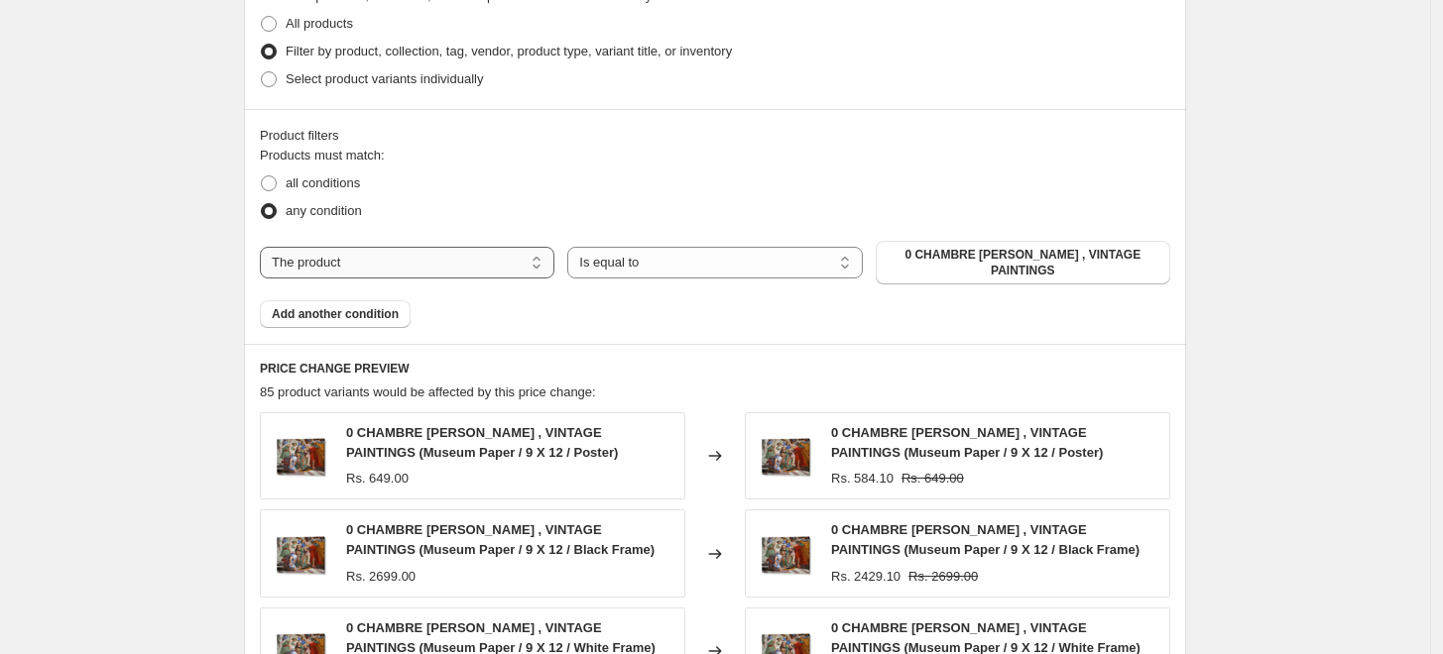
click at [484, 253] on select "The product The product's collection The product's tag The product's vendor The…" at bounding box center [407, 263] width 294 height 32
select select "collection"
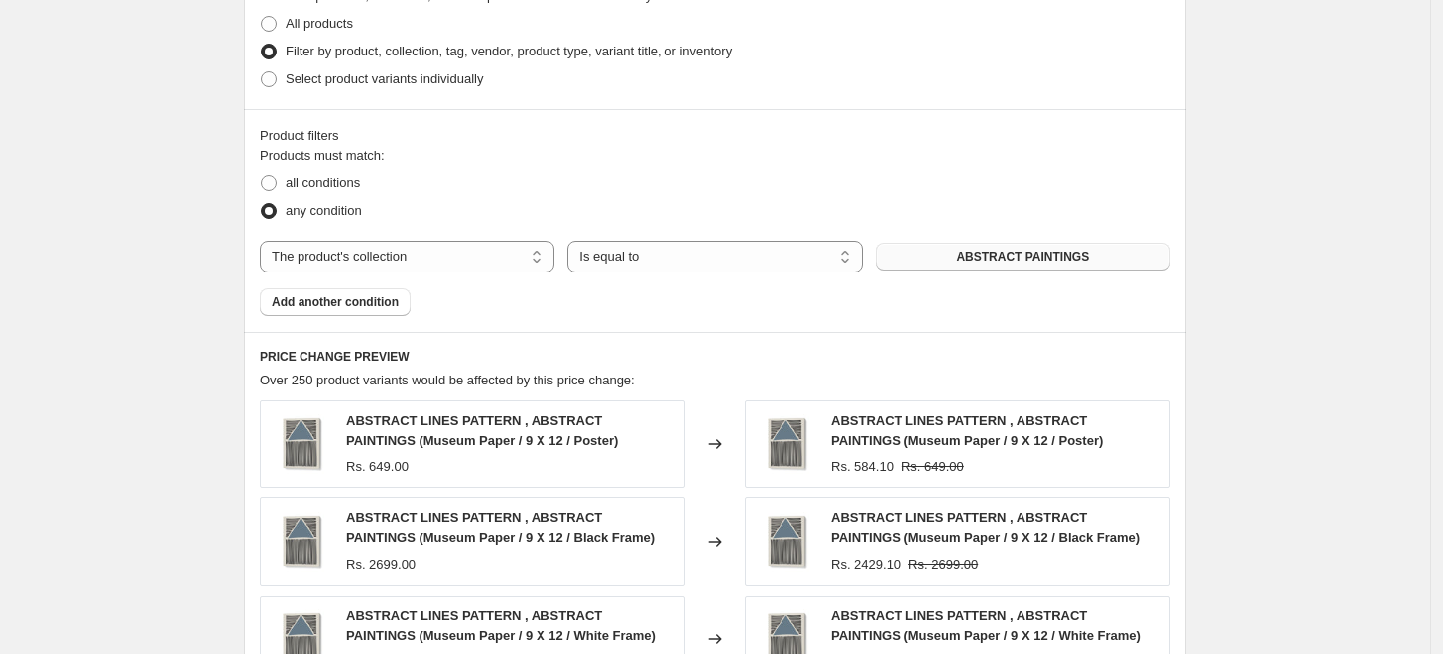
click at [1055, 253] on span "ABSTRACT PAINTINGS" at bounding box center [1022, 257] width 133 height 16
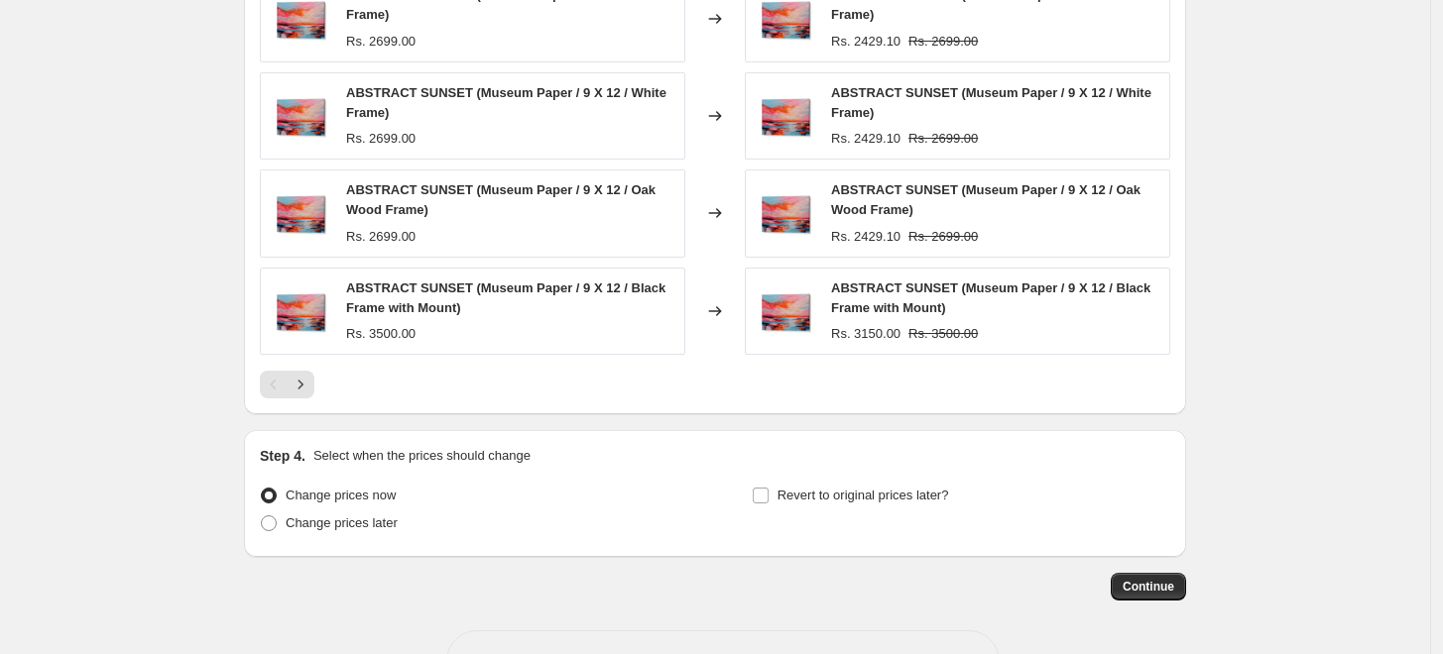
scroll to position [1574, 0]
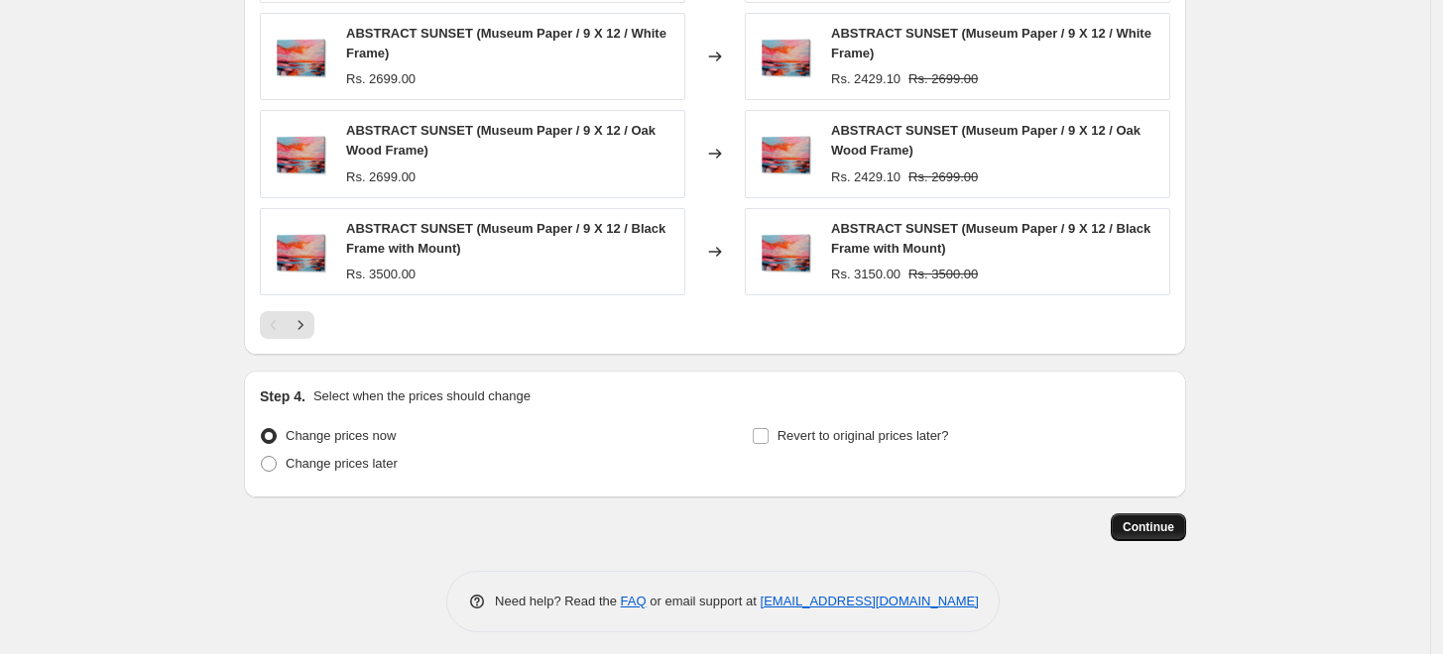
click at [1139, 520] on span "Continue" at bounding box center [1148, 528] width 52 height 16
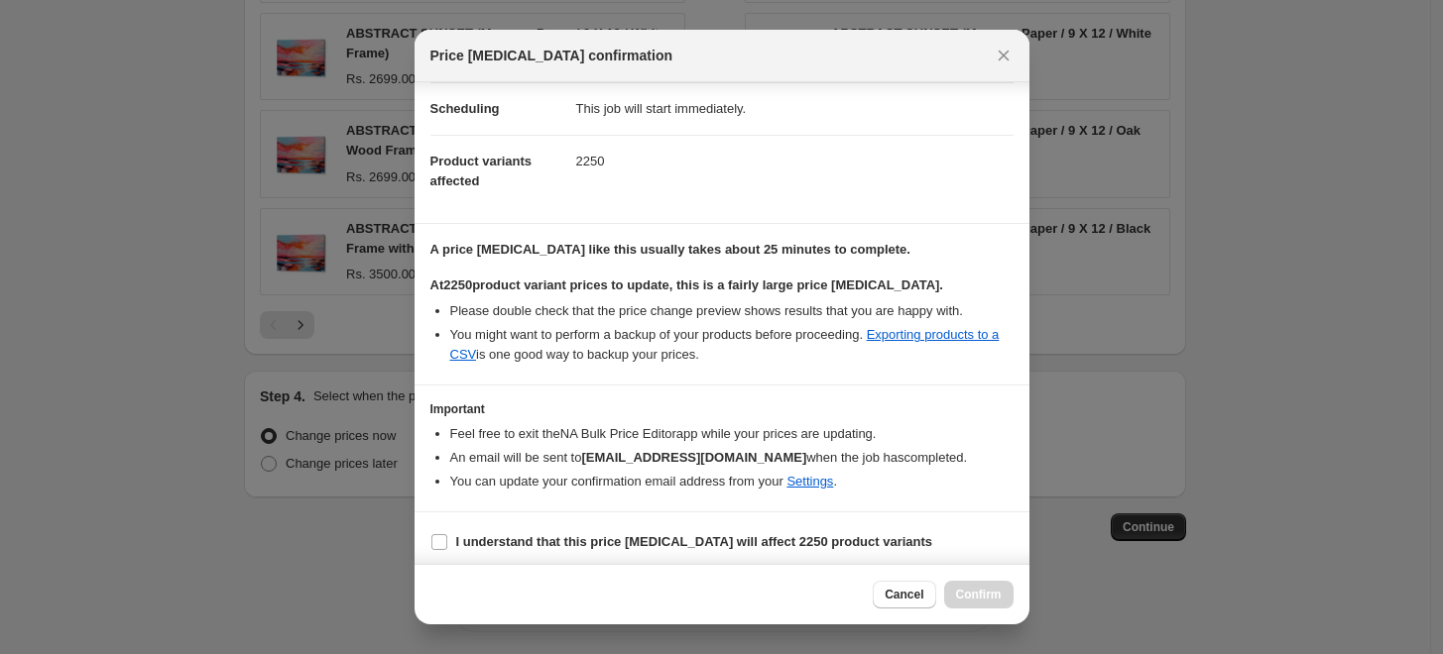
scroll to position [166, 0]
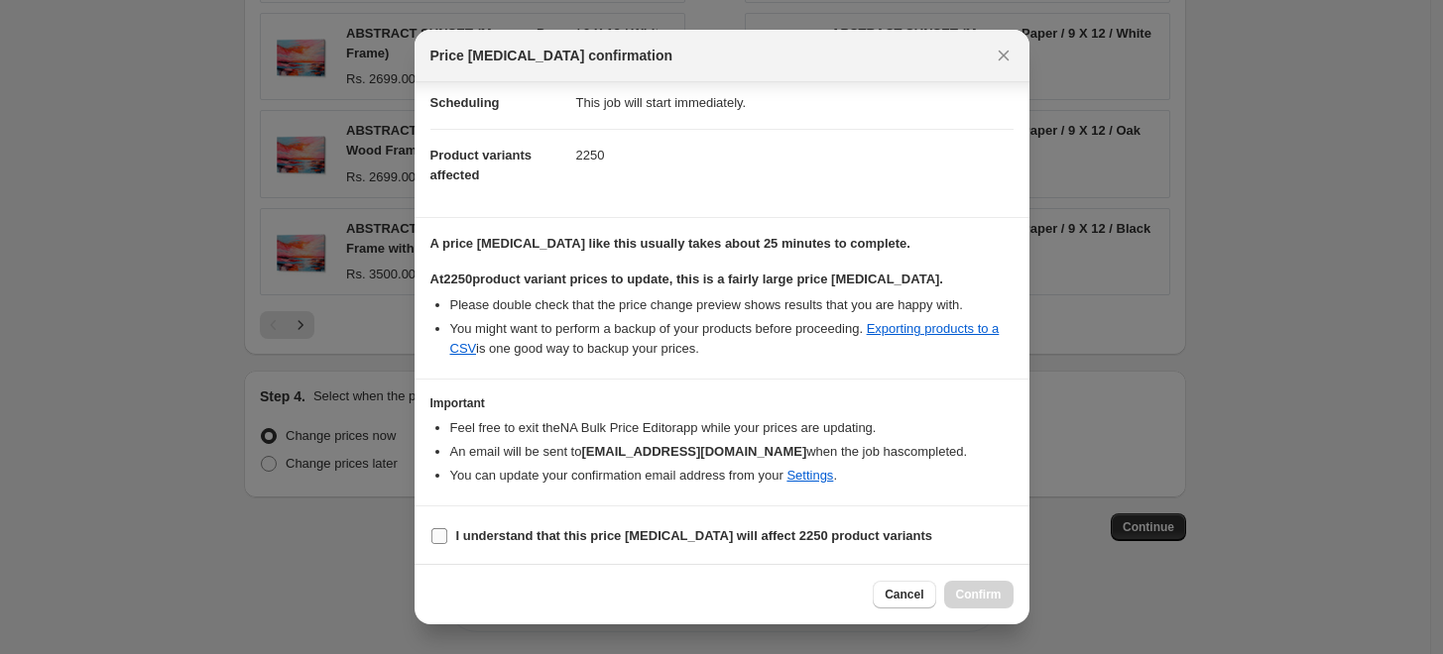
click at [457, 537] on b "I understand that this price change job will affect 2250 product variants" at bounding box center [694, 535] width 477 height 15
click at [447, 537] on input "I understand that this price change job will affect 2250 product variants" at bounding box center [439, 536] width 16 height 16
checkbox input "true"
click at [985, 587] on span "Confirm" at bounding box center [979, 595] width 46 height 16
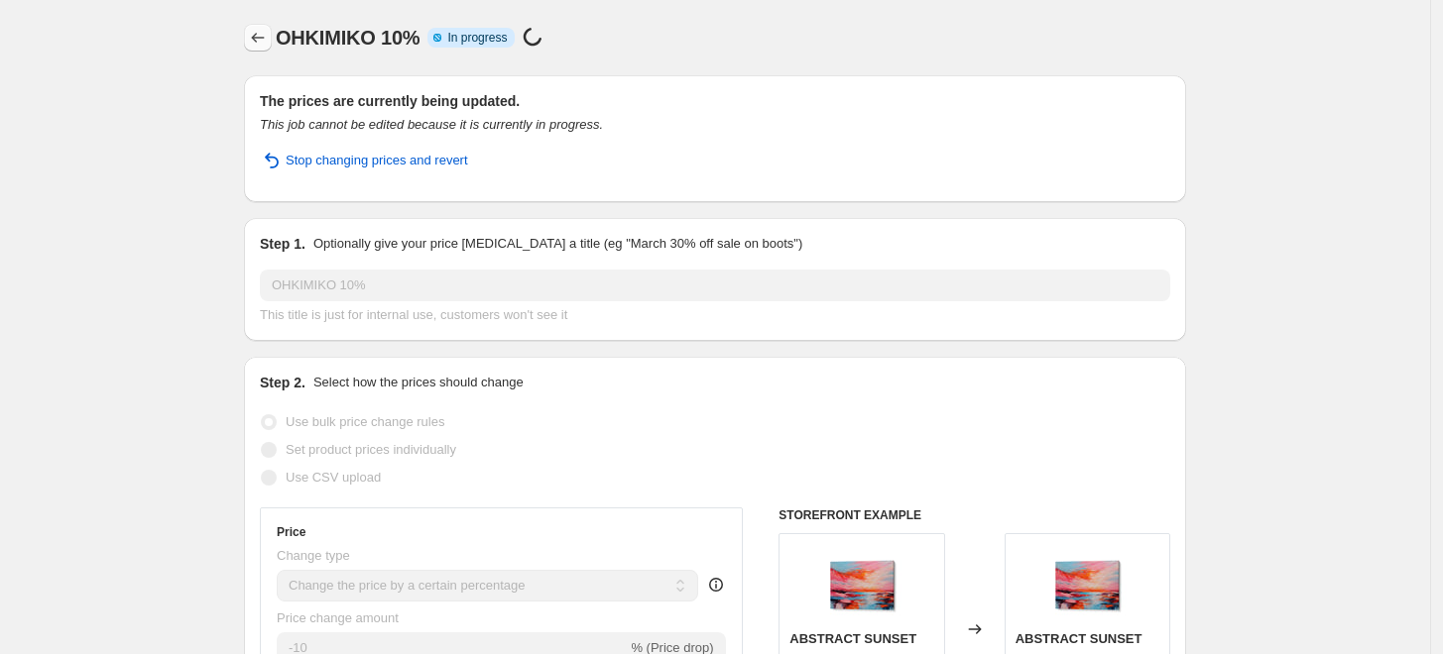
click at [261, 40] on icon "Price change jobs" at bounding box center [258, 38] width 20 height 20
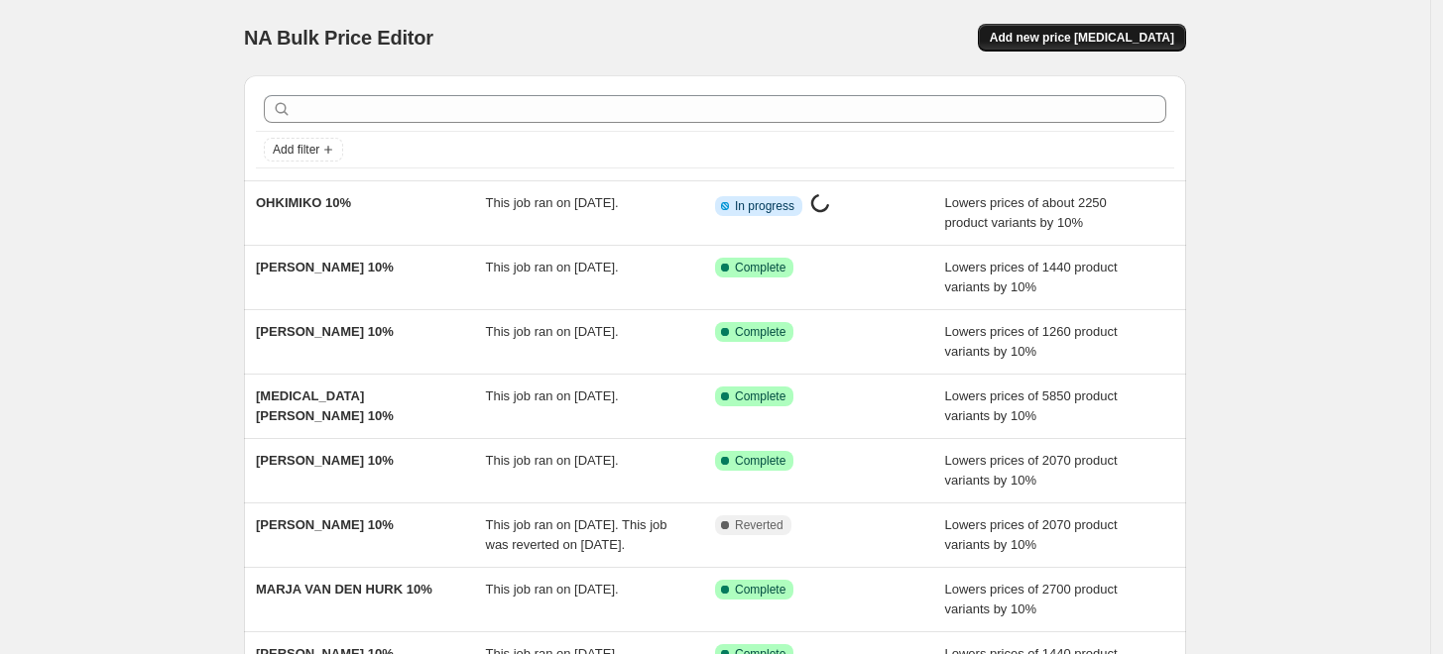
click at [1089, 31] on span "Add new price [MEDICAL_DATA]" at bounding box center [1082, 38] width 184 height 16
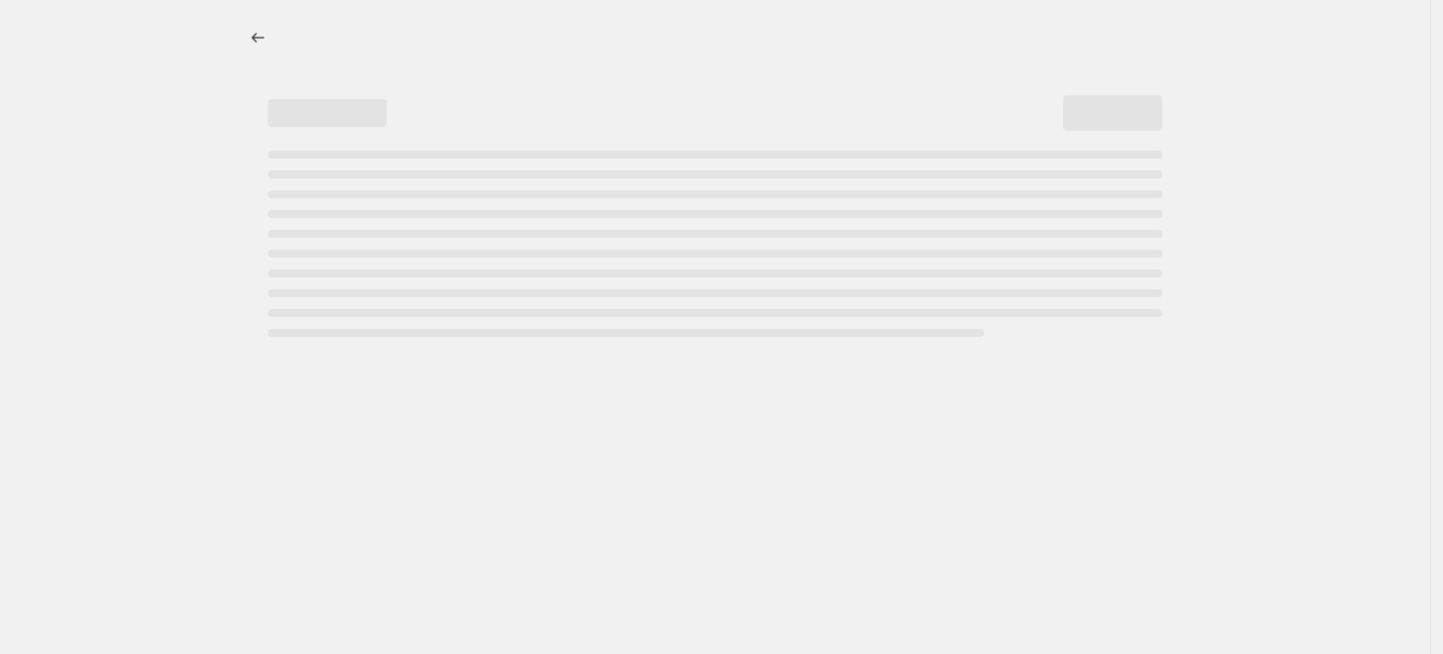
select select "percentage"
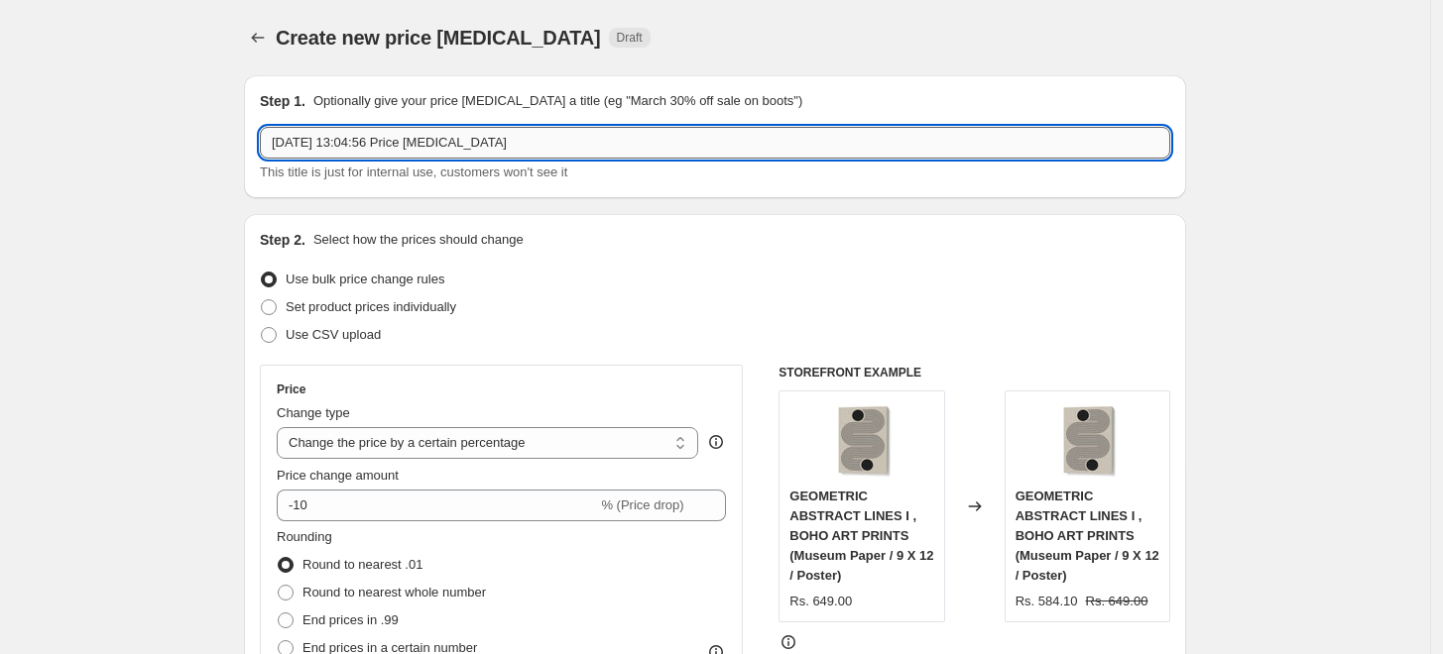
click at [649, 146] on input "6 Sept 2025, 13:04:56 Price change job" at bounding box center [715, 143] width 910 height 32
paste input "OJU DESIGN"
type input "OJU DESIGN 10%"
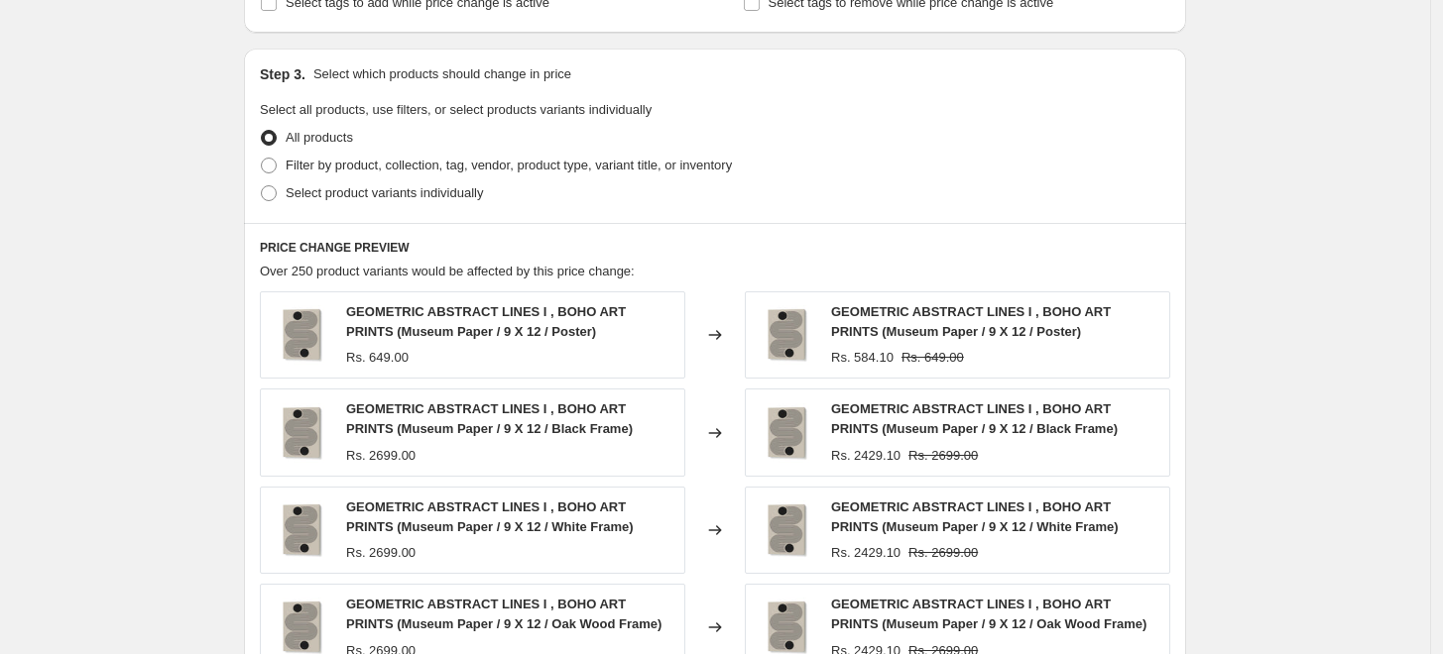
scroll to position [880, 0]
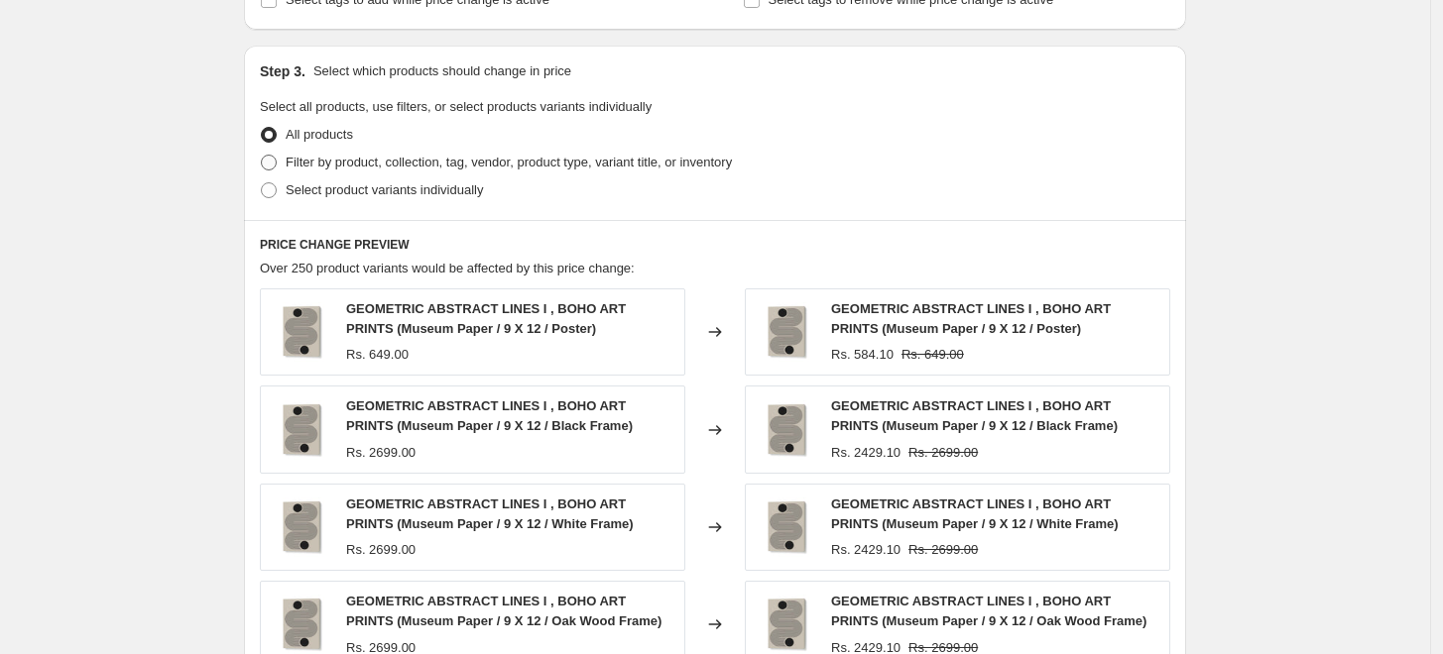
click at [381, 165] on span "Filter by product, collection, tag, vendor, product type, variant title, or inv…" at bounding box center [509, 162] width 446 height 15
click at [262, 156] on input "Filter by product, collection, tag, vendor, product type, variant title, or inv…" at bounding box center [261, 155] width 1 height 1
radio input "true"
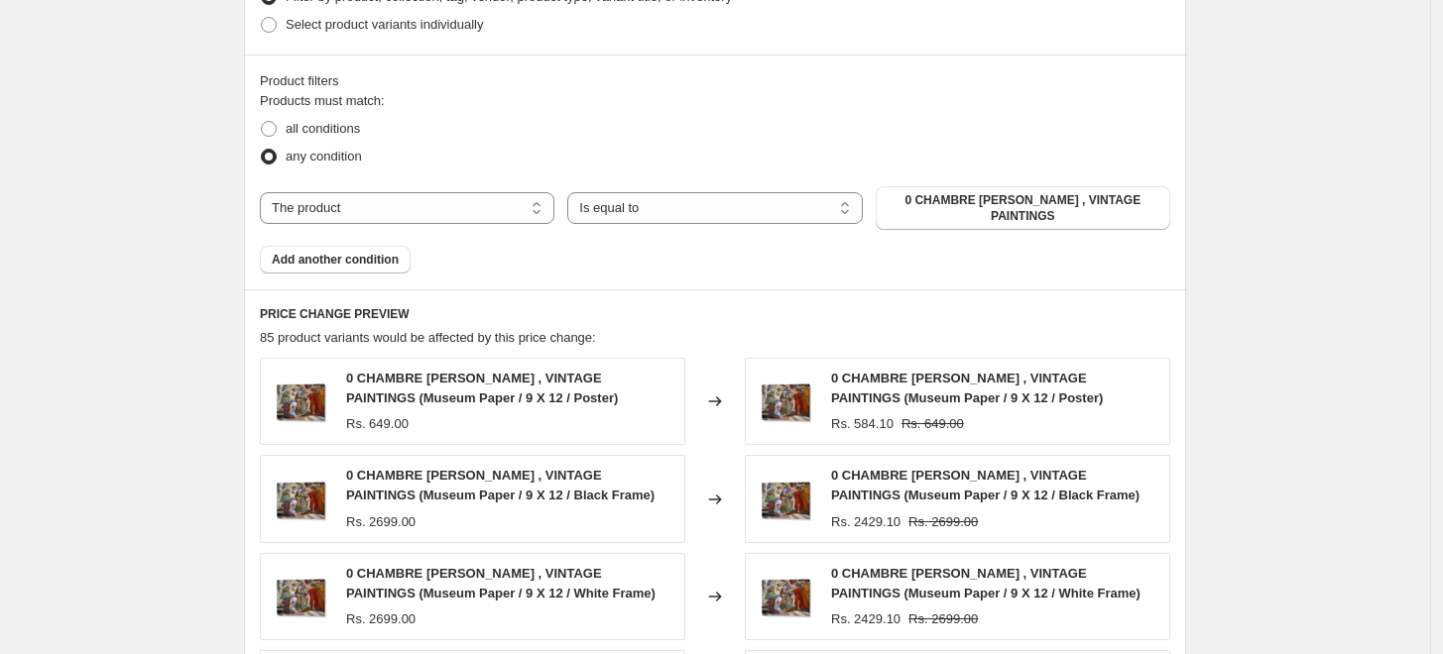
scroll to position [1102, 0]
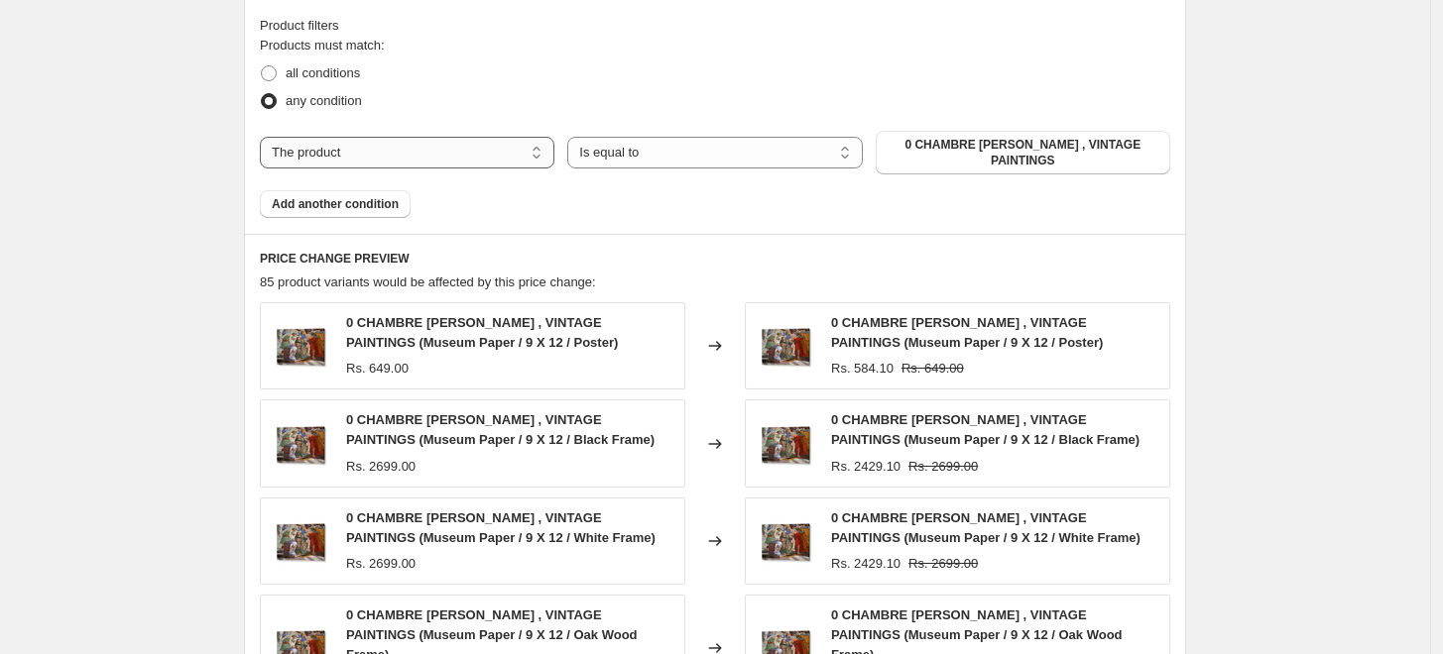
click at [420, 141] on select "The product The product's collection The product's tag The product's vendor The…" at bounding box center [407, 153] width 294 height 32
select select "collection"
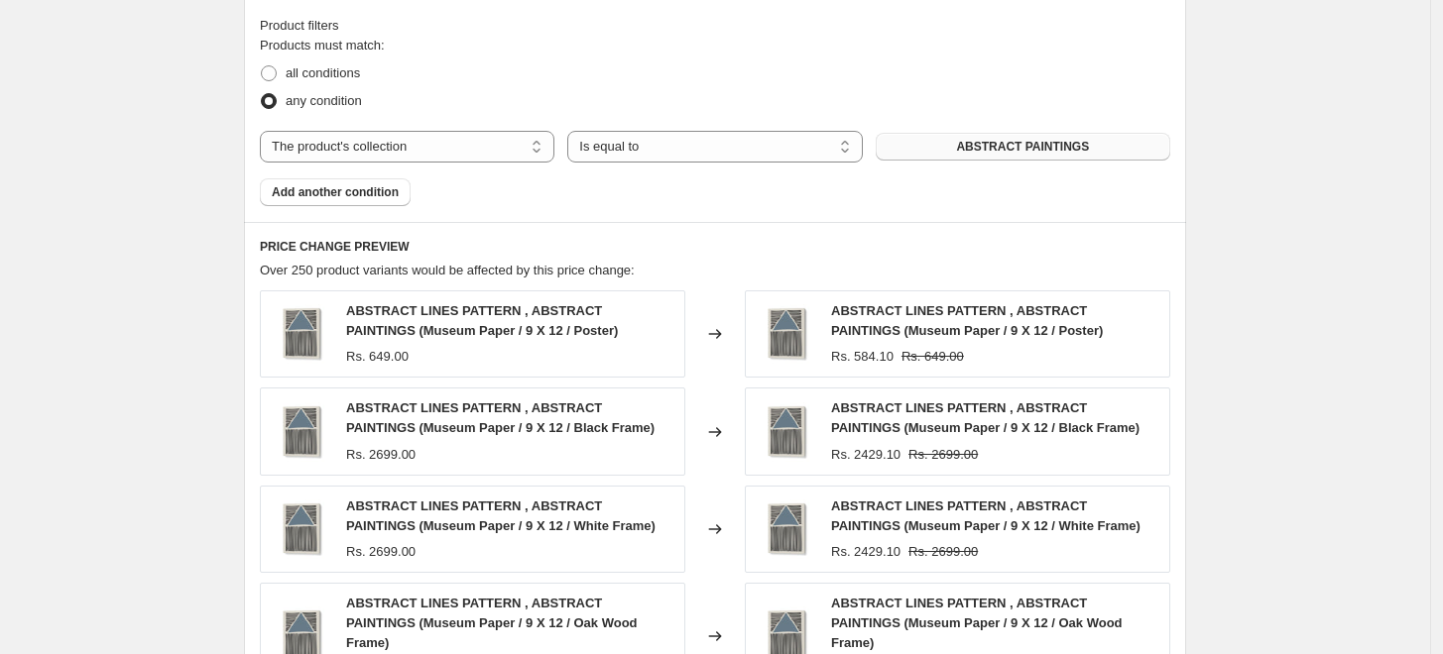
click at [1001, 151] on span "ABSTRACT PAINTINGS" at bounding box center [1022, 147] width 133 height 16
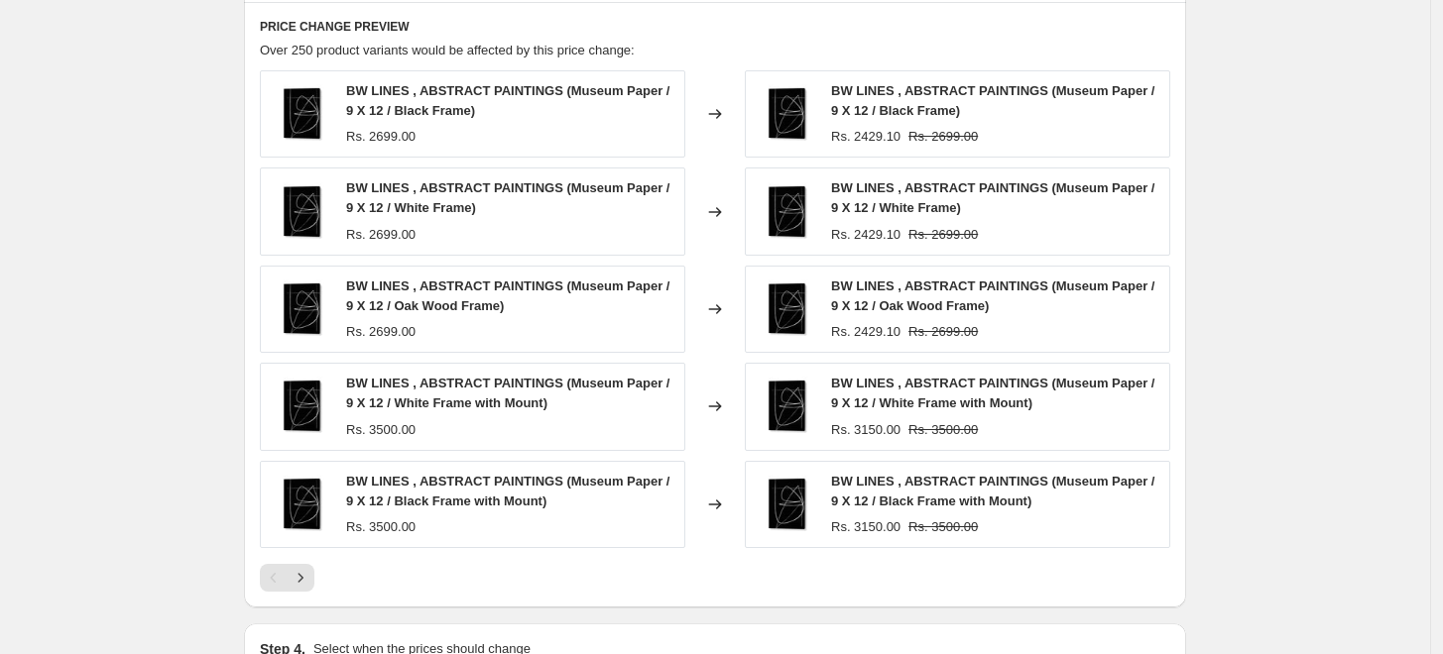
scroll to position [0, 0]
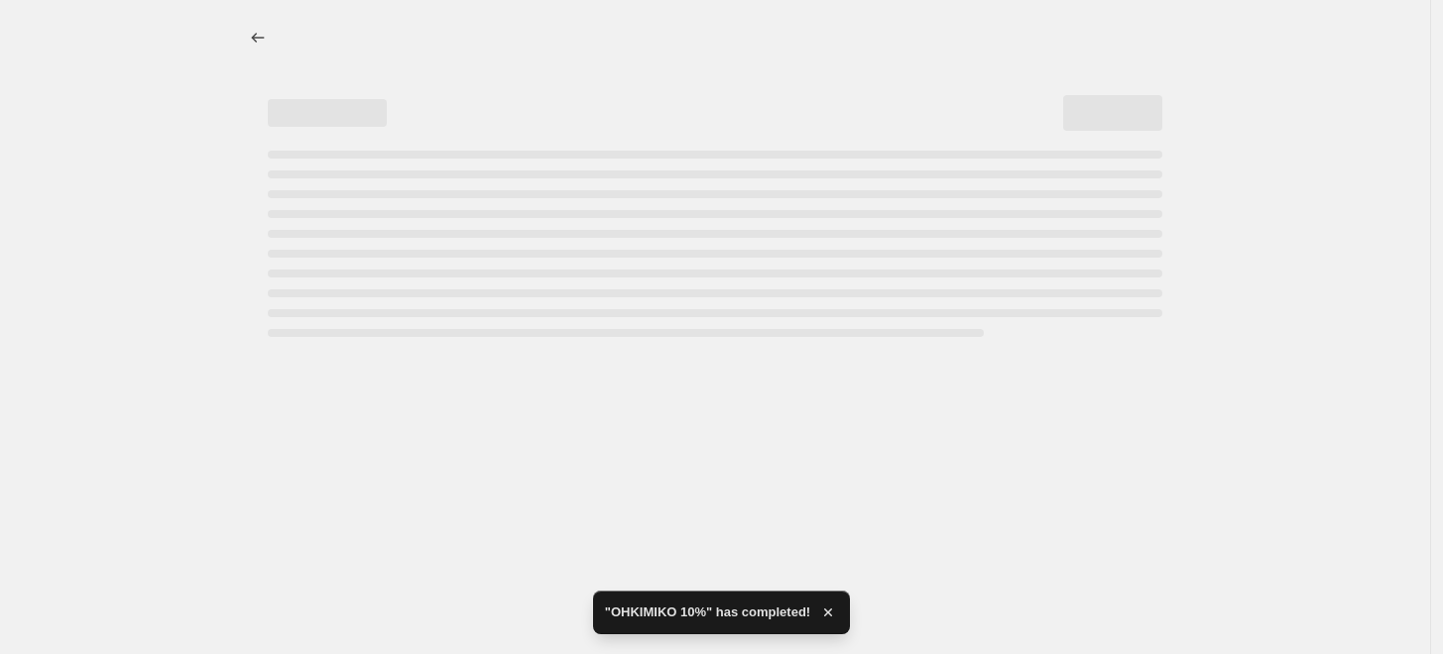
select select "percentage"
select select "collection"
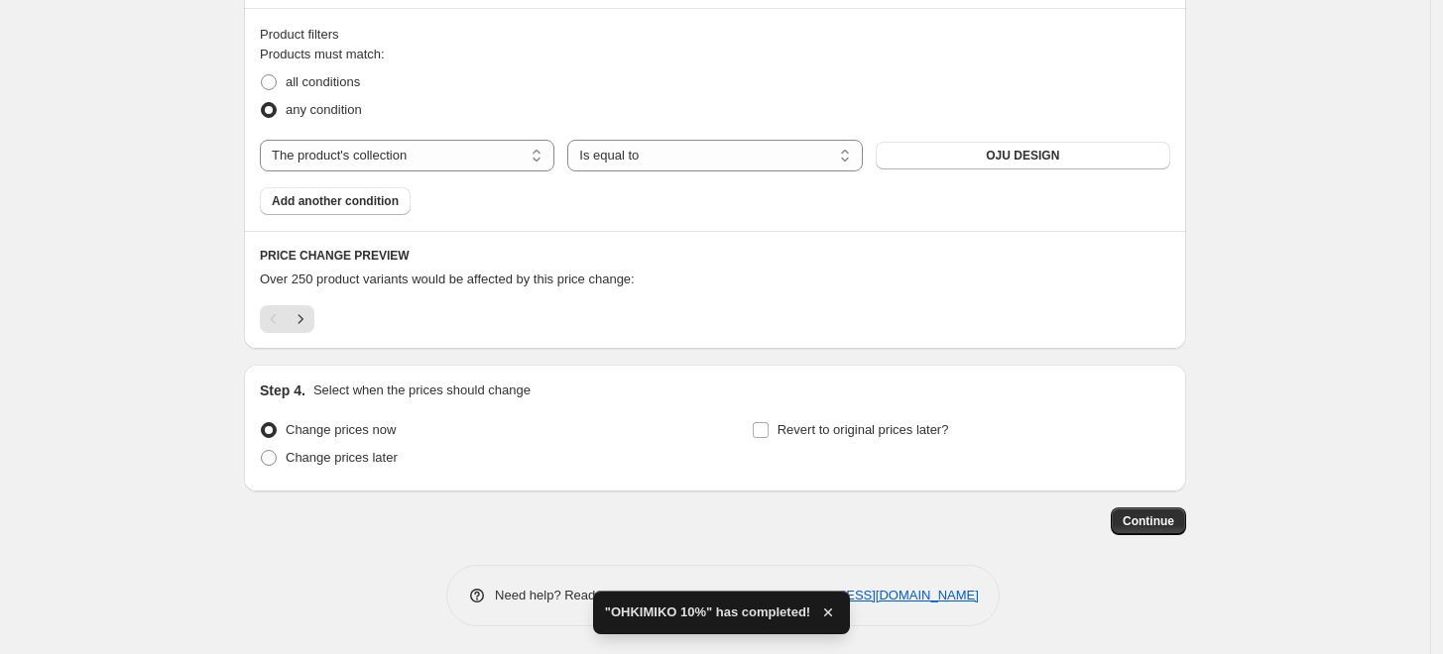
scroll to position [1095, 0]
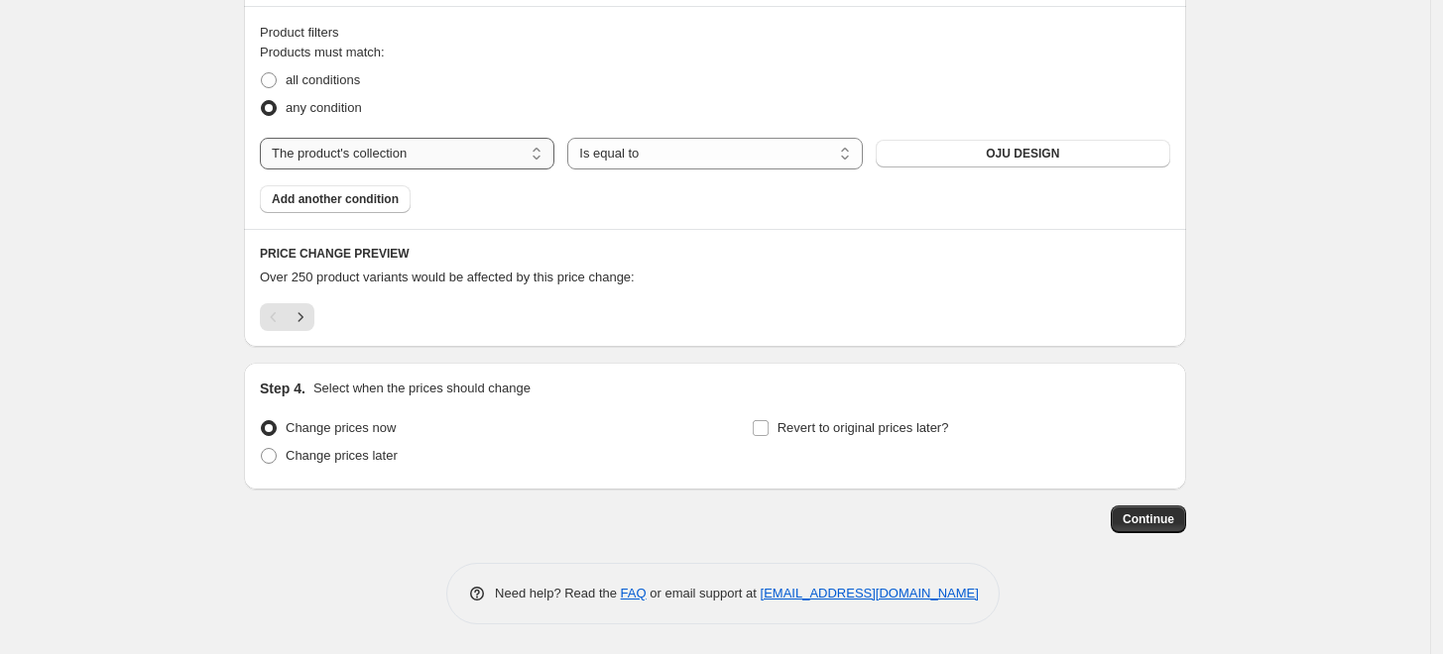
click at [460, 165] on select "The product The product's collection The product's tag The product's vendor The…" at bounding box center [407, 154] width 294 height 32
click at [1161, 528] on button "Continue" at bounding box center [1147, 520] width 75 height 28
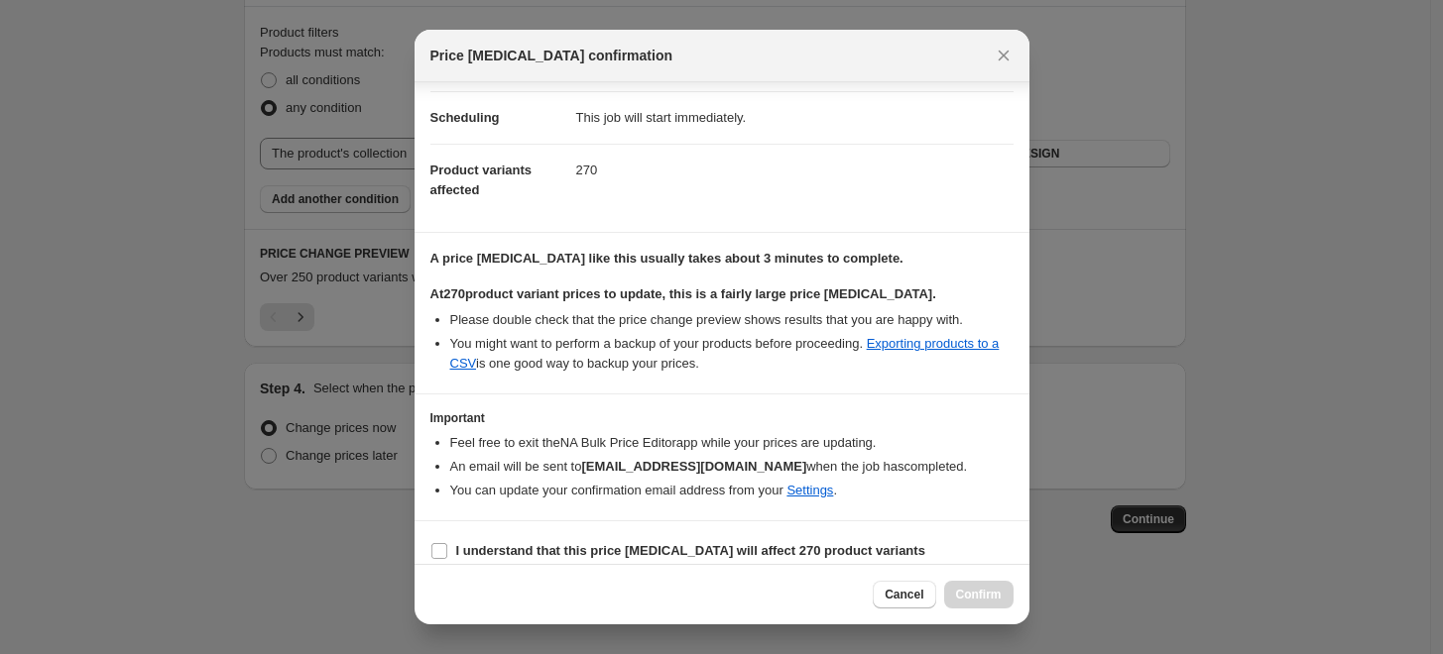
scroll to position [166, 0]
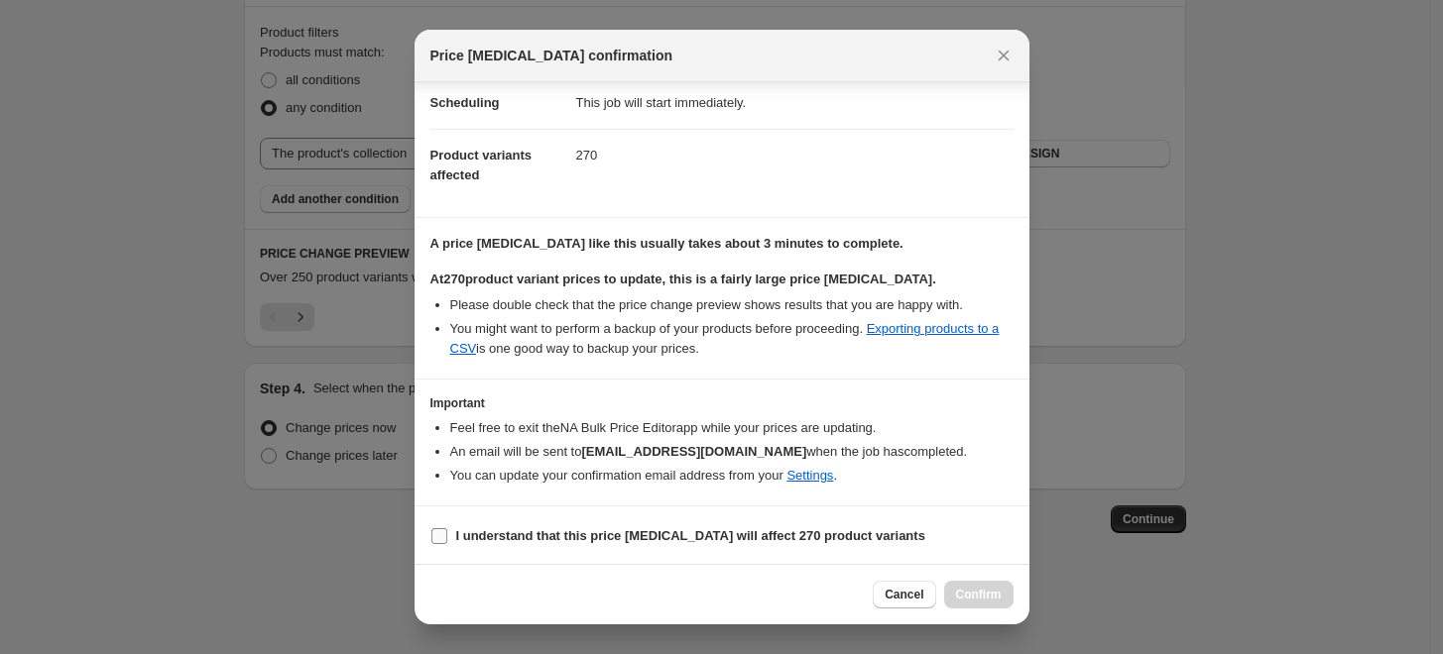
click at [658, 536] on b "I understand that this price change job will affect 270 product variants" at bounding box center [690, 535] width 469 height 15
click at [447, 536] on input "I understand that this price change job will affect 270 product variants" at bounding box center [439, 536] width 16 height 16
checkbox input "true"
click at [989, 591] on span "Confirm" at bounding box center [979, 595] width 46 height 16
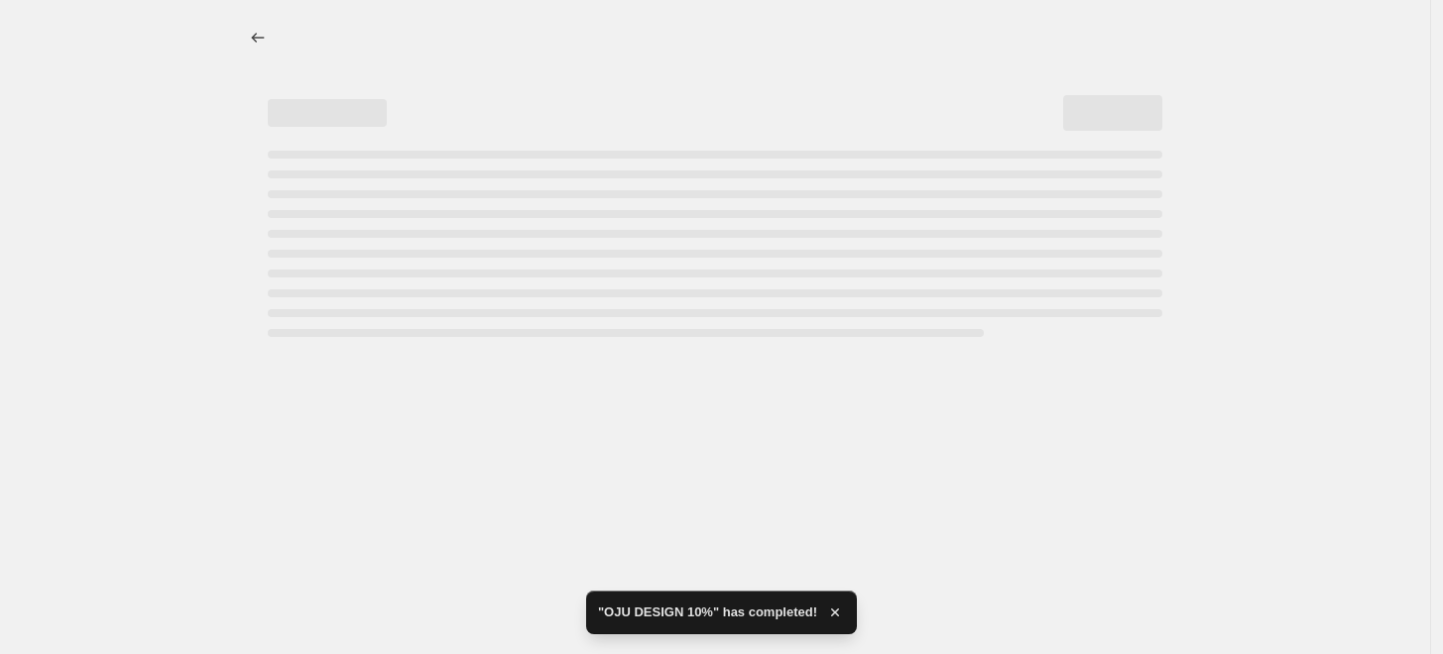
select select "percentage"
select select "collection"
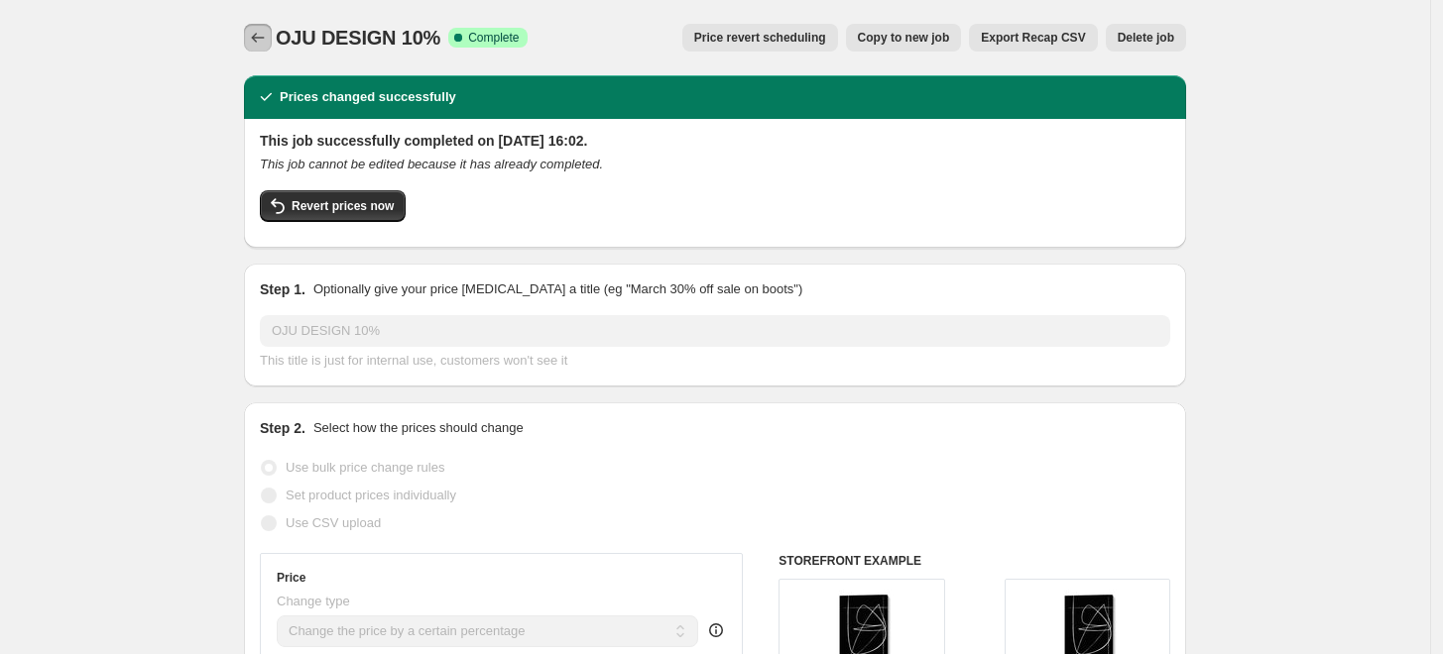
click at [268, 38] on icon "Price change jobs" at bounding box center [258, 38] width 20 height 20
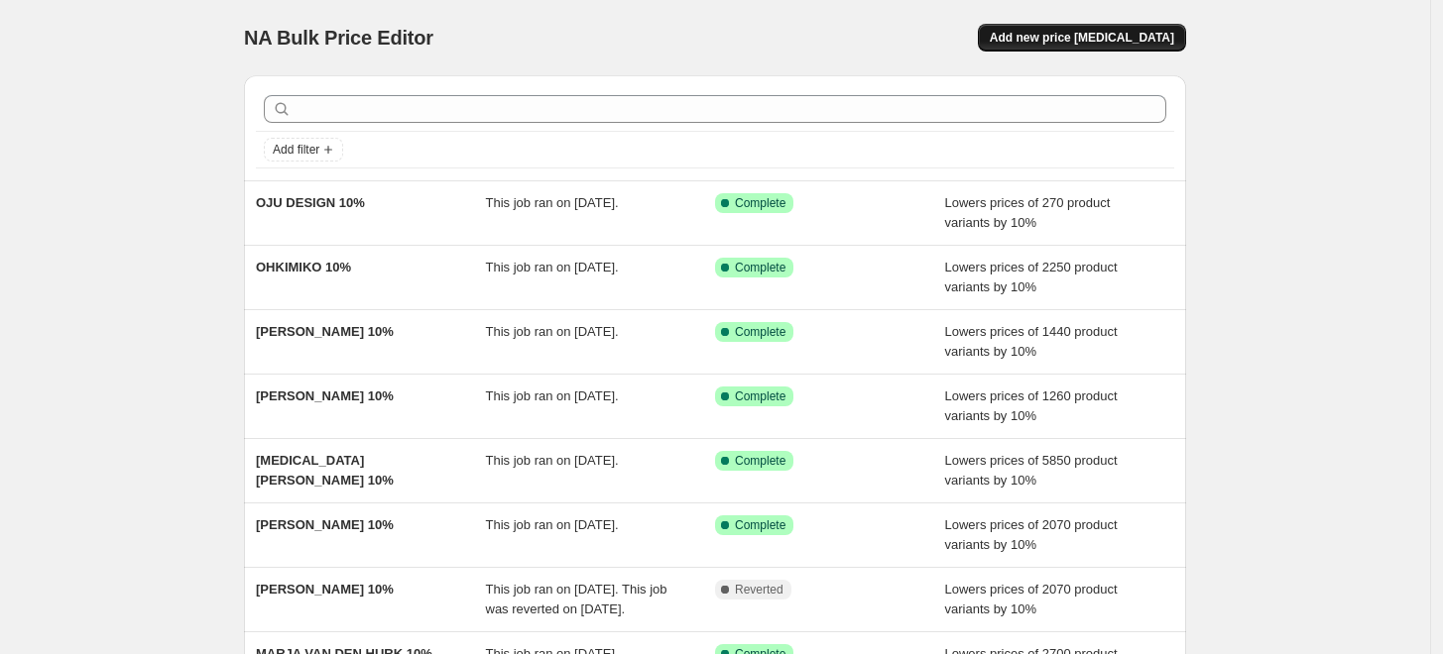
click at [1050, 36] on span "Add new price [MEDICAL_DATA]" at bounding box center [1082, 38] width 184 height 16
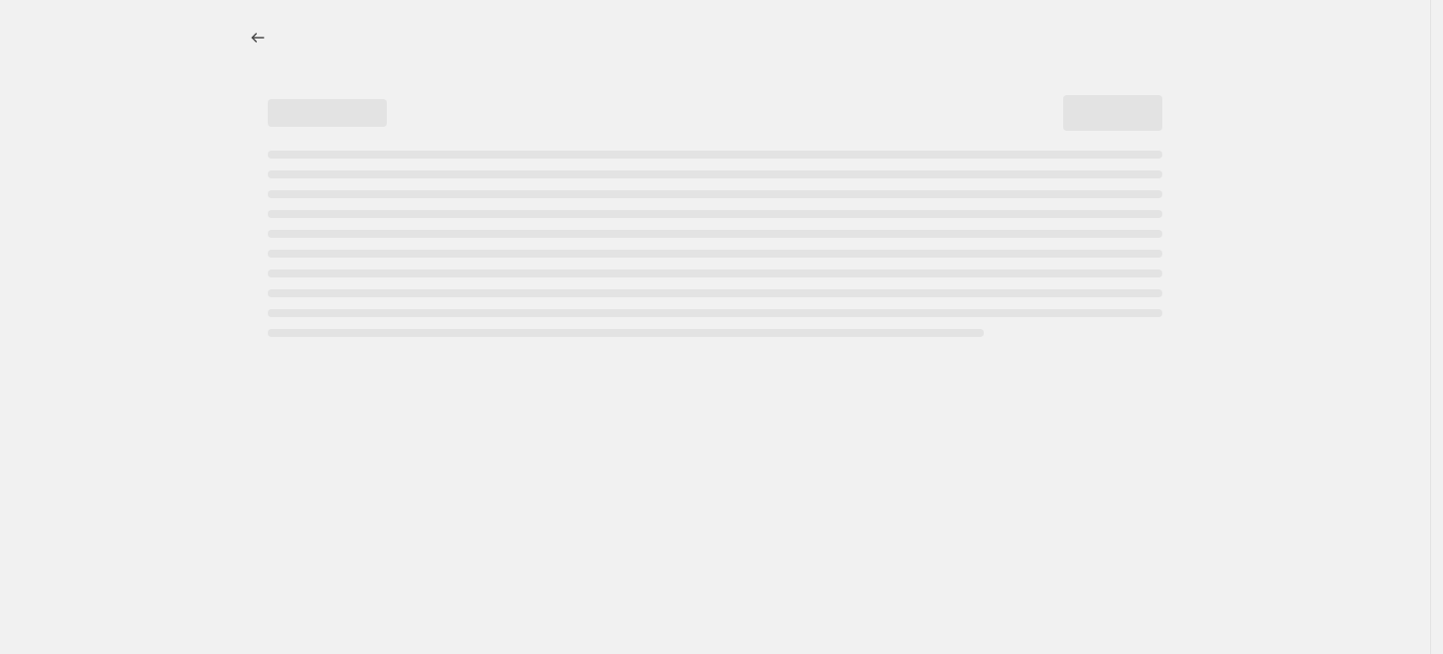
select select "percentage"
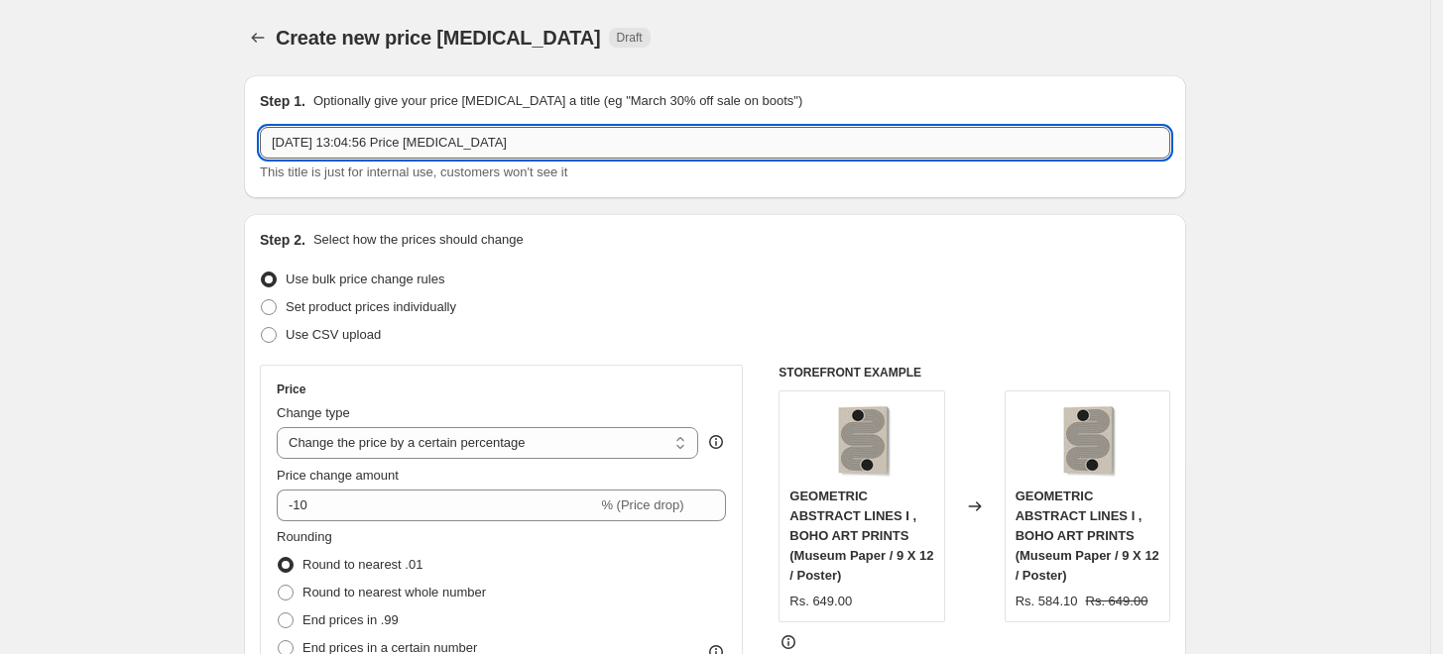
click at [649, 138] on input "6 Sept 2025, 13:04:56 Price change job" at bounding box center [715, 143] width 910 height 32
paste input "OJENIKE OLADAPO"
type input "OJENIKE OLADAPO 10%"
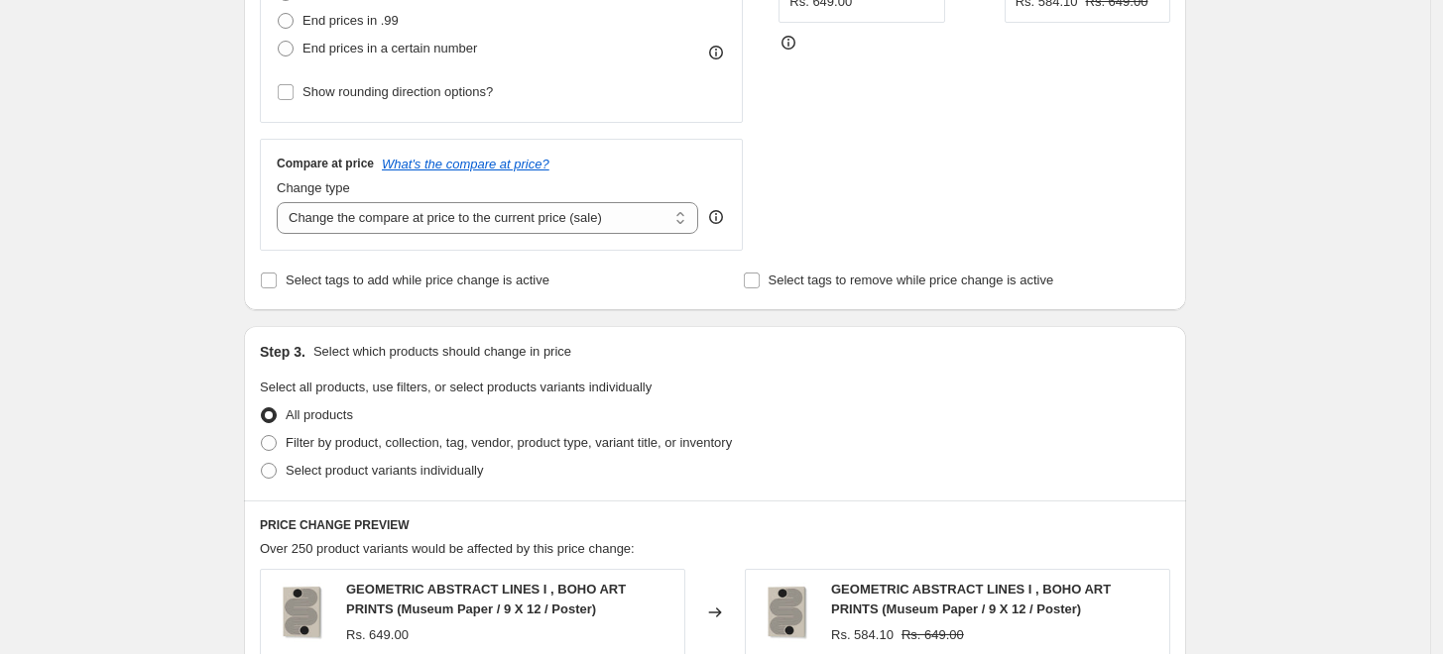
scroll to position [770, 0]
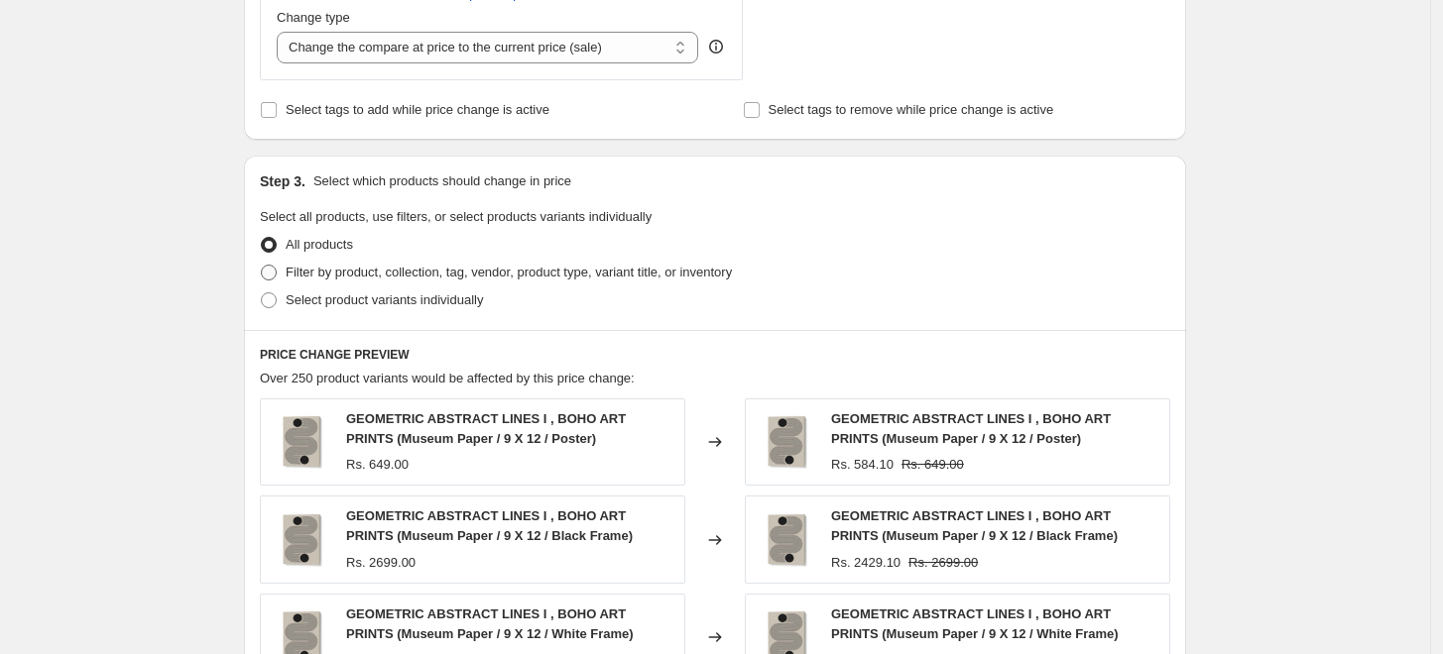
click at [344, 277] on span "Filter by product, collection, tag, vendor, product type, variant title, or inv…" at bounding box center [509, 272] width 446 height 15
click at [262, 266] on input "Filter by product, collection, tag, vendor, product type, variant title, or inv…" at bounding box center [261, 265] width 1 height 1
radio input "true"
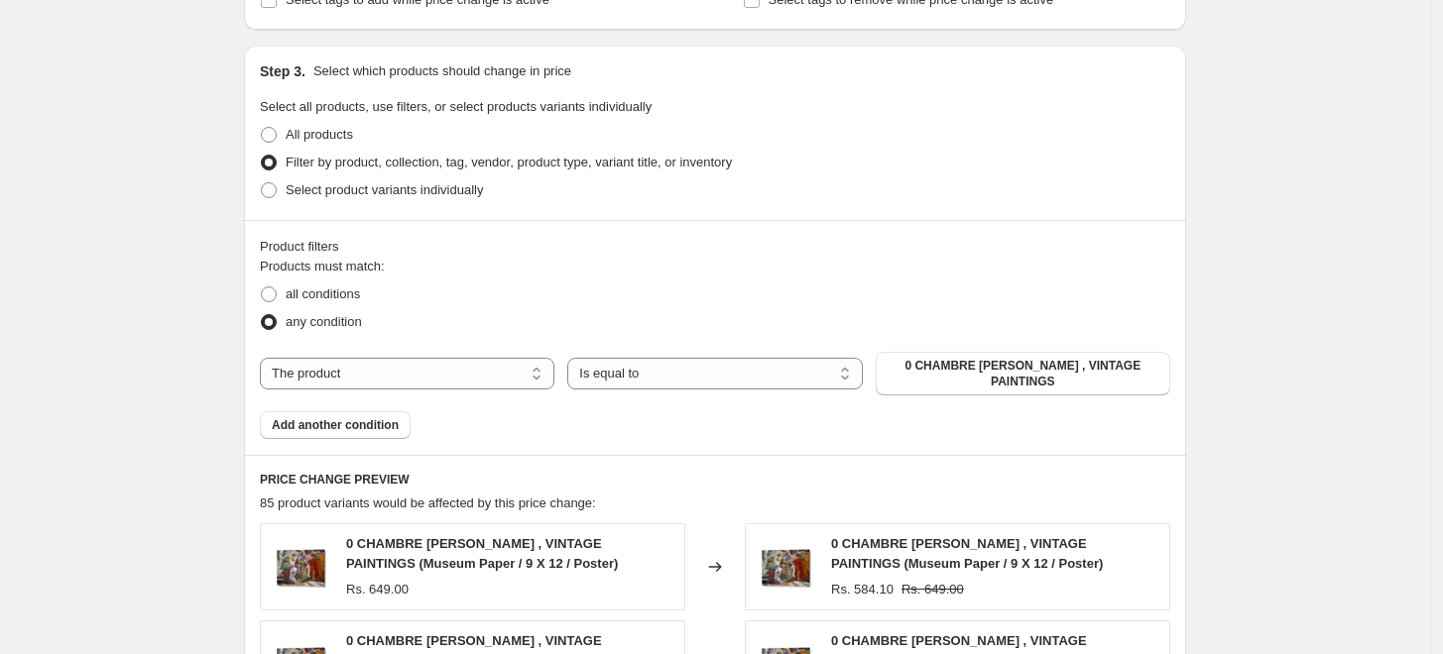
scroll to position [880, 0]
click at [491, 366] on select "The product The product's collection The product's tag The product's vendor The…" at bounding box center [407, 374] width 294 height 32
select select "collection"
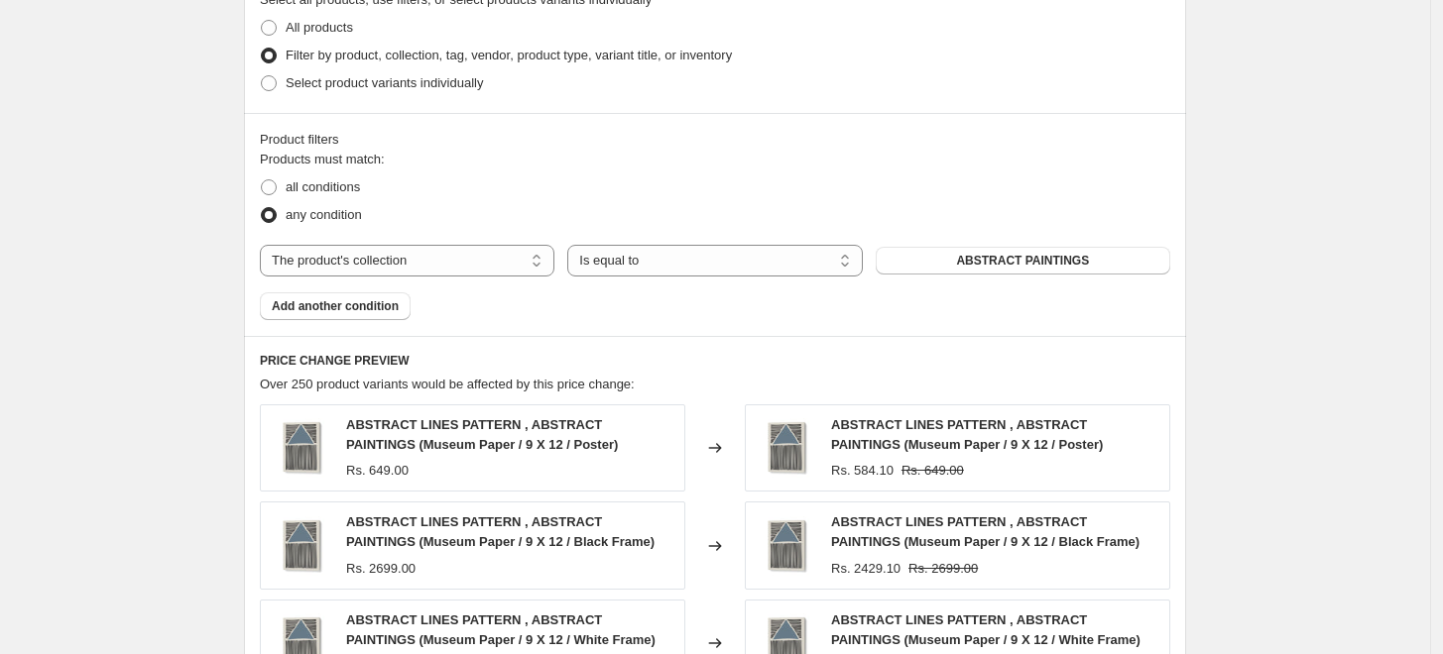
scroll to position [991, 0]
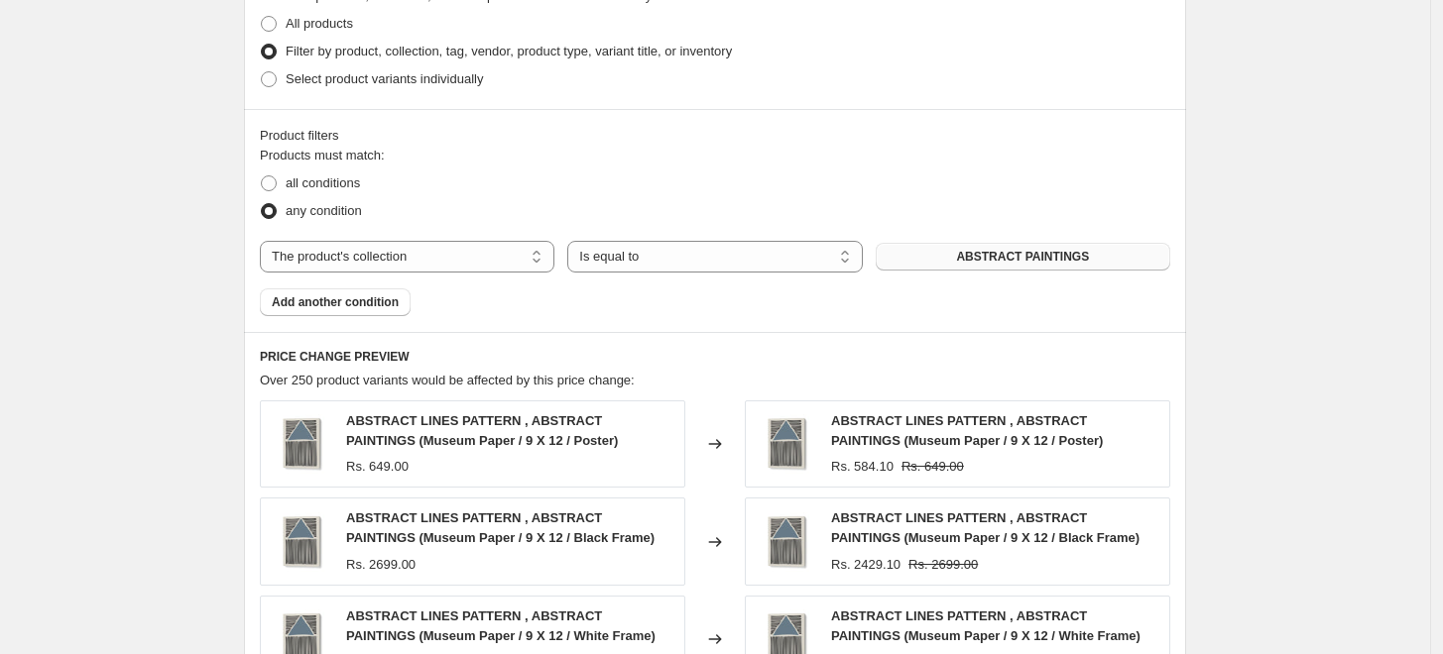
click at [997, 251] on span "ABSTRACT PAINTINGS" at bounding box center [1022, 257] width 133 height 16
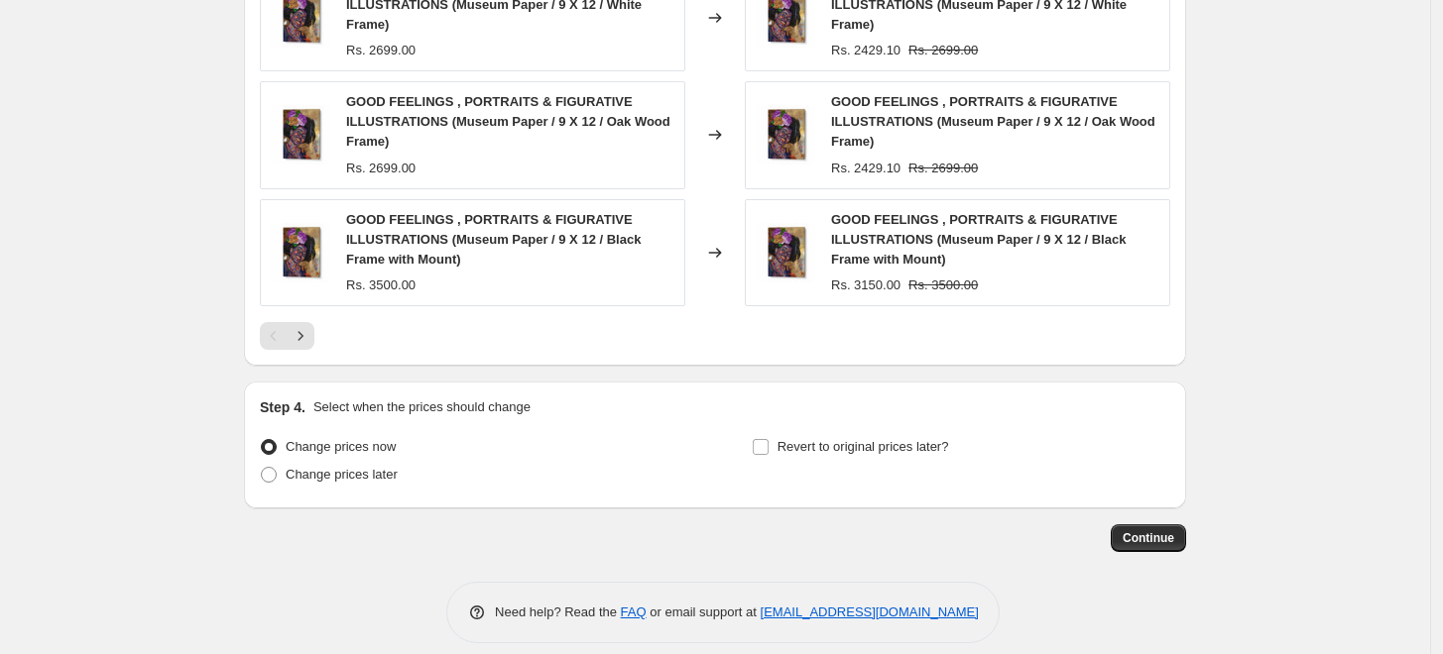
scroll to position [1661, 0]
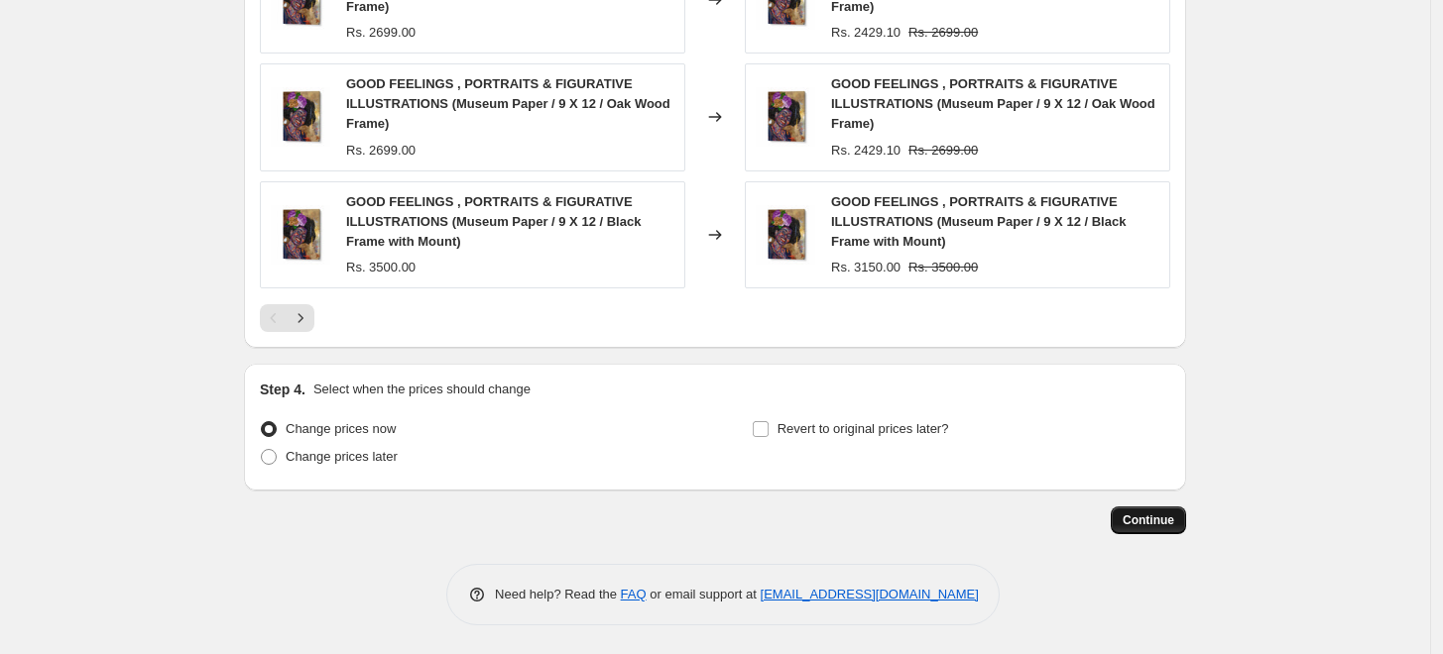
click at [1145, 516] on span "Continue" at bounding box center [1148, 521] width 52 height 16
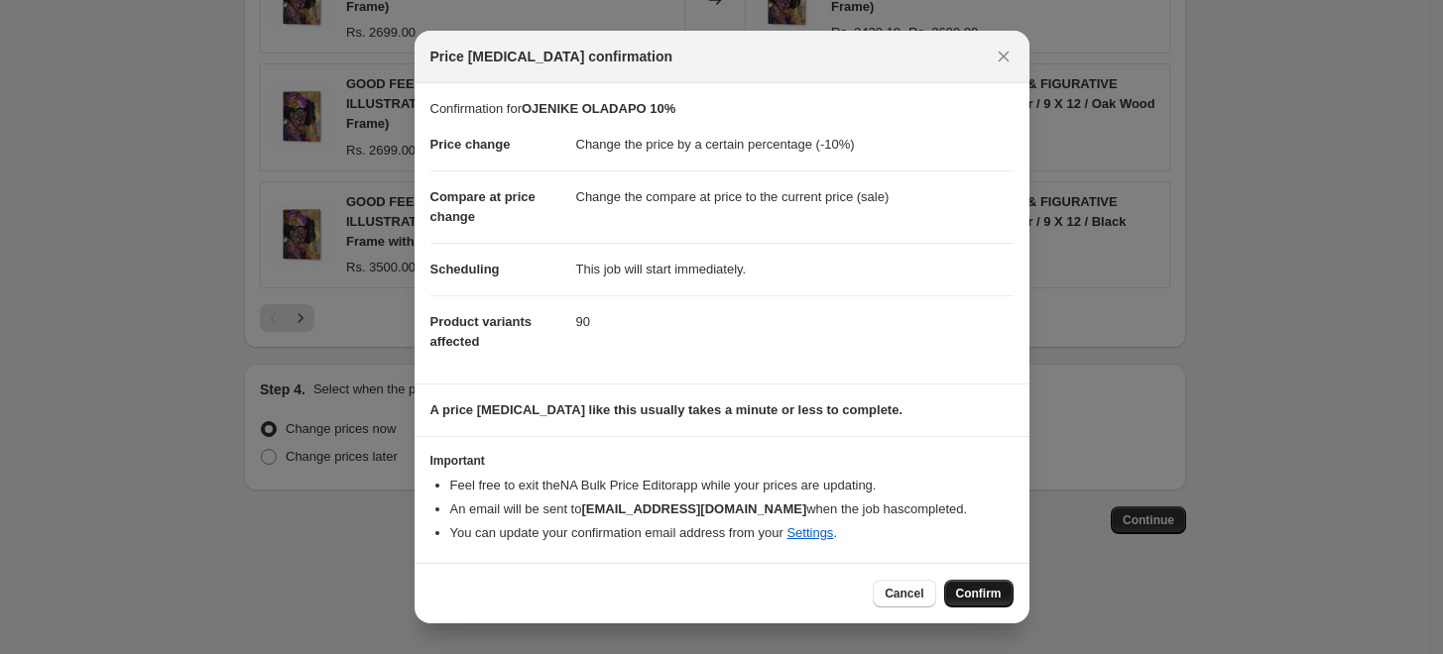
click at [974, 590] on span "Confirm" at bounding box center [979, 594] width 46 height 16
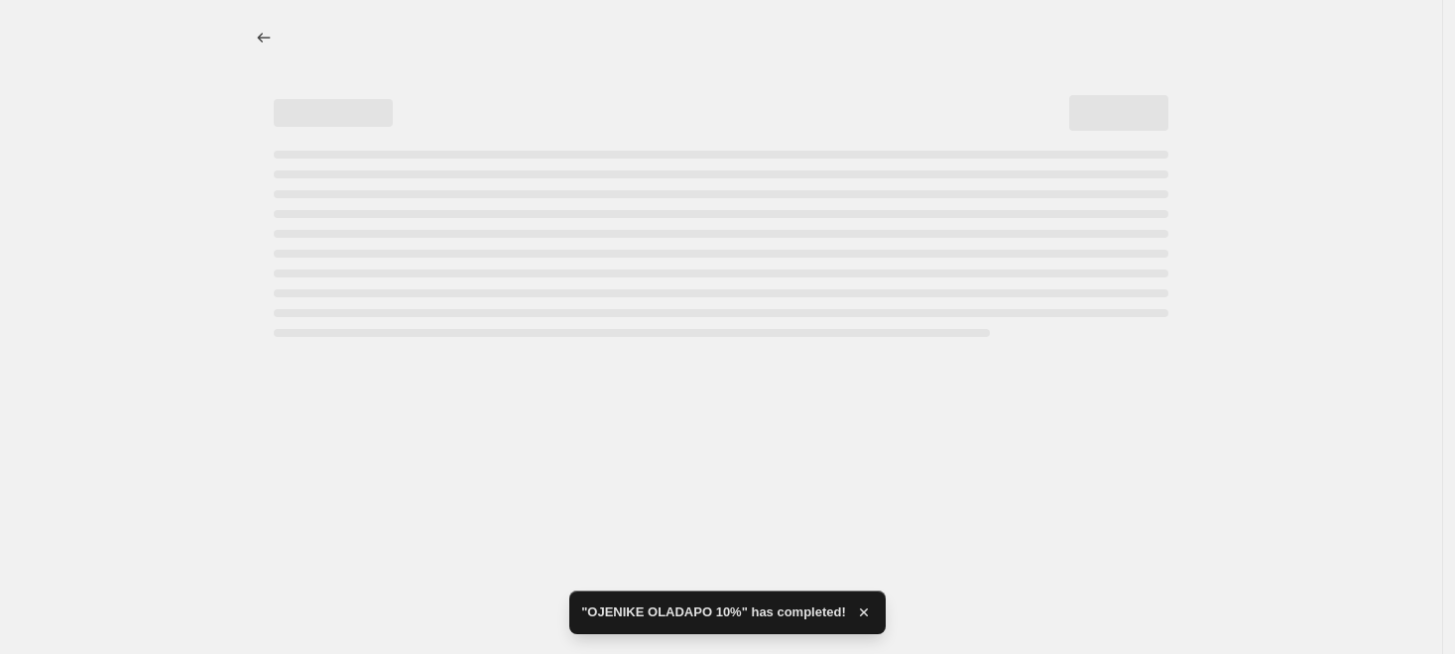
select select "percentage"
select select "collection"
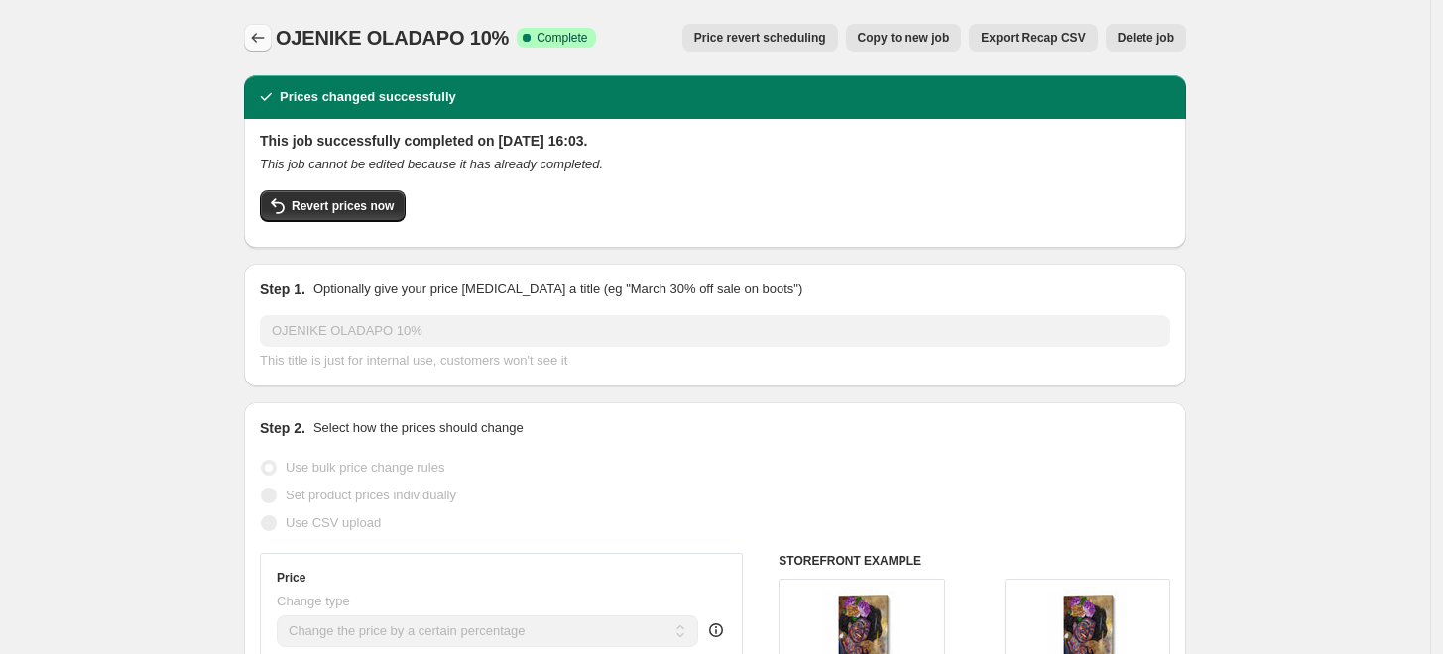
click at [267, 40] on icon "Price change jobs" at bounding box center [258, 38] width 20 height 20
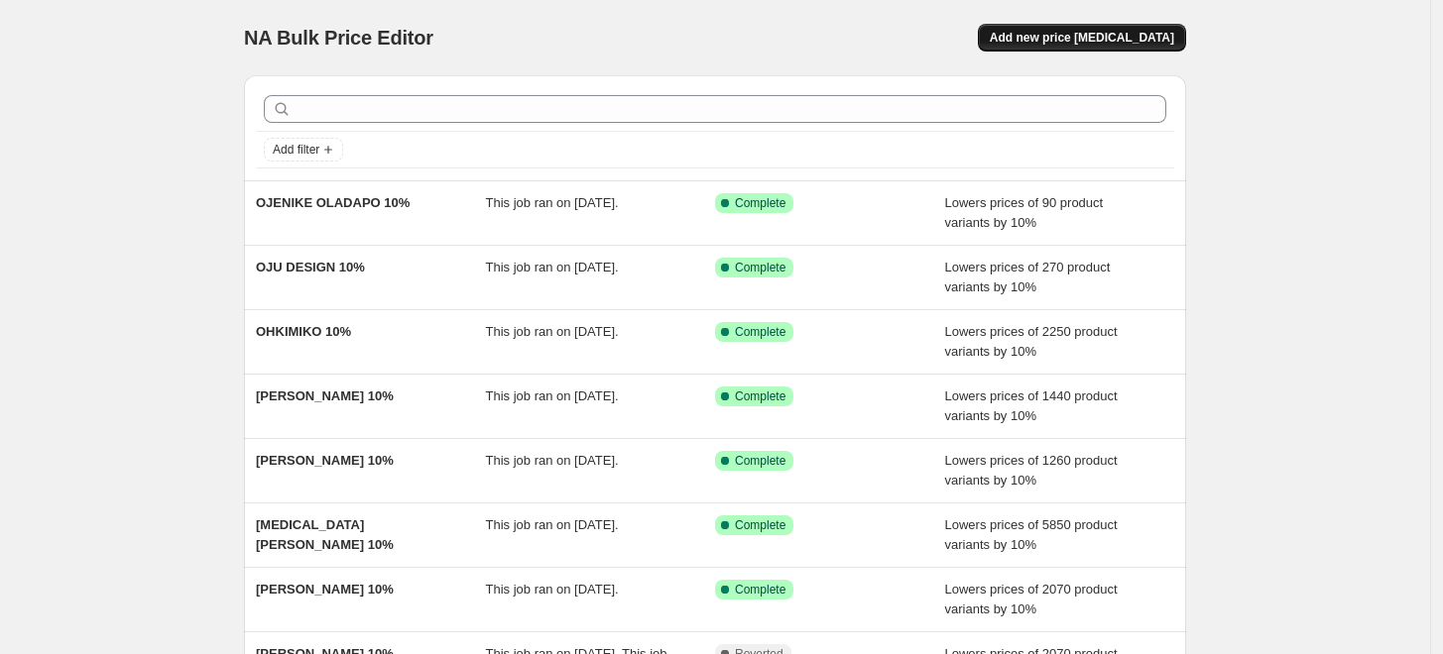
click at [1162, 41] on span "Add new price [MEDICAL_DATA]" at bounding box center [1082, 38] width 184 height 16
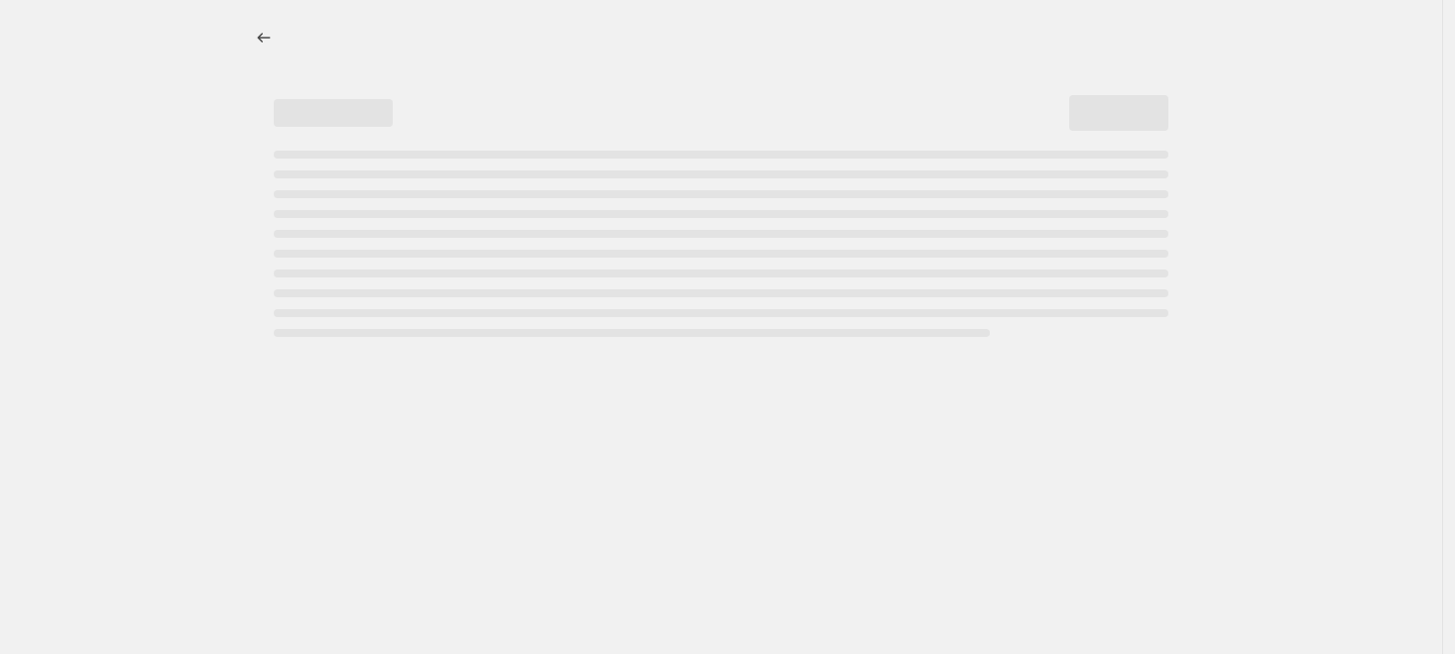
select select "percentage"
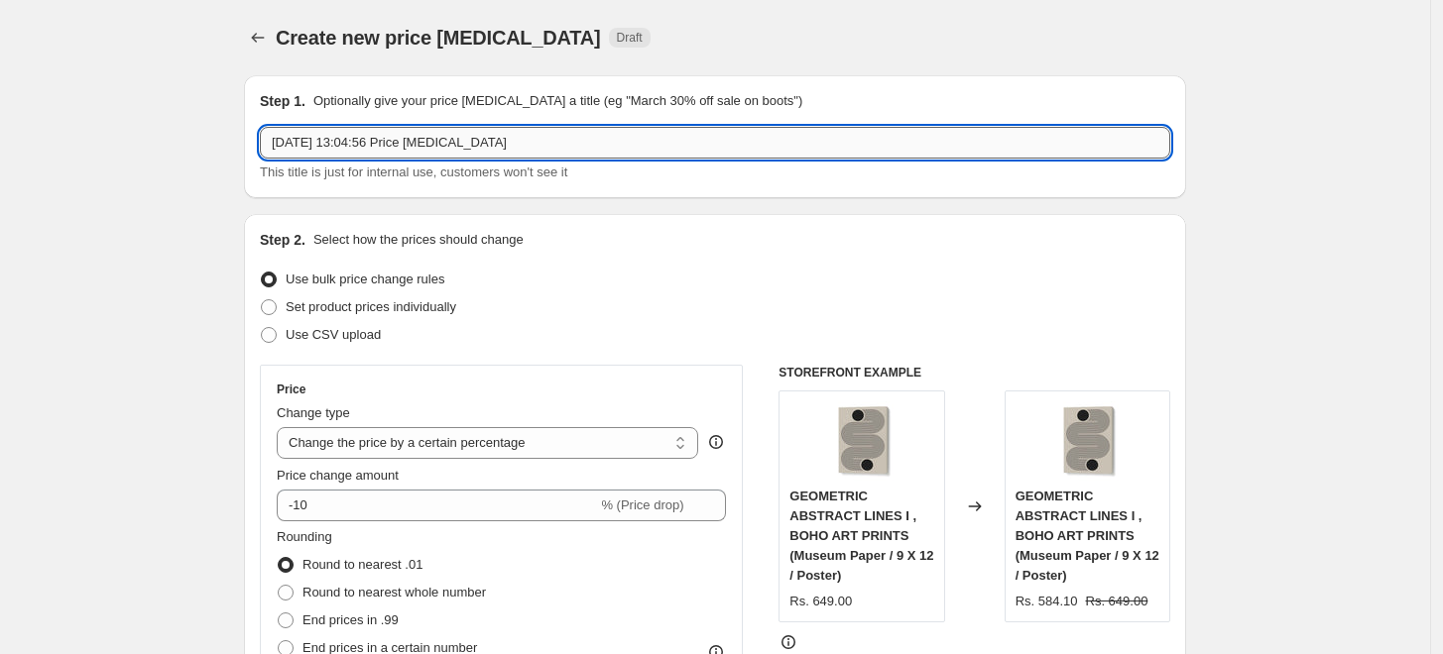
click at [603, 140] on input "6 Sept 2025, 13:04:56 Price change job" at bounding box center [715, 143] width 910 height 32
paste input "OLIVIA JOY ST CLAIRE"
type input "OLIVIA JOY ST CLAIRE 10%"
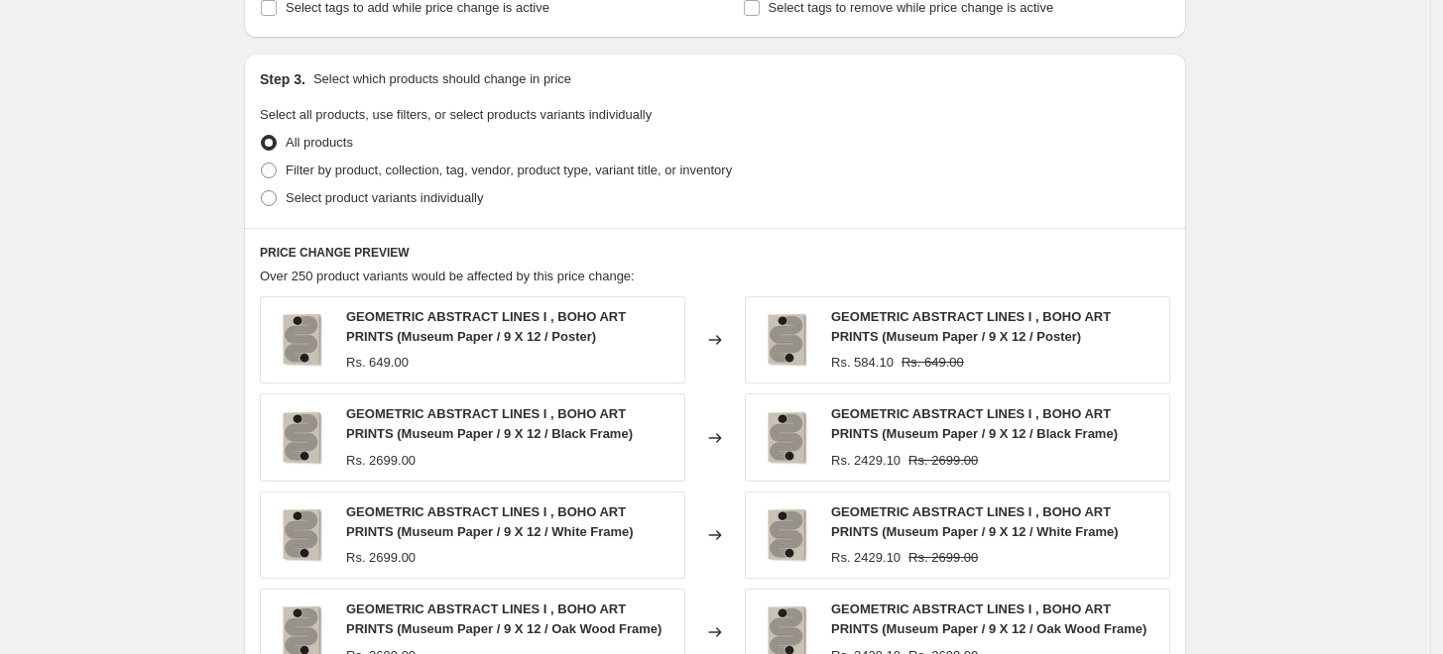
scroll to position [880, 0]
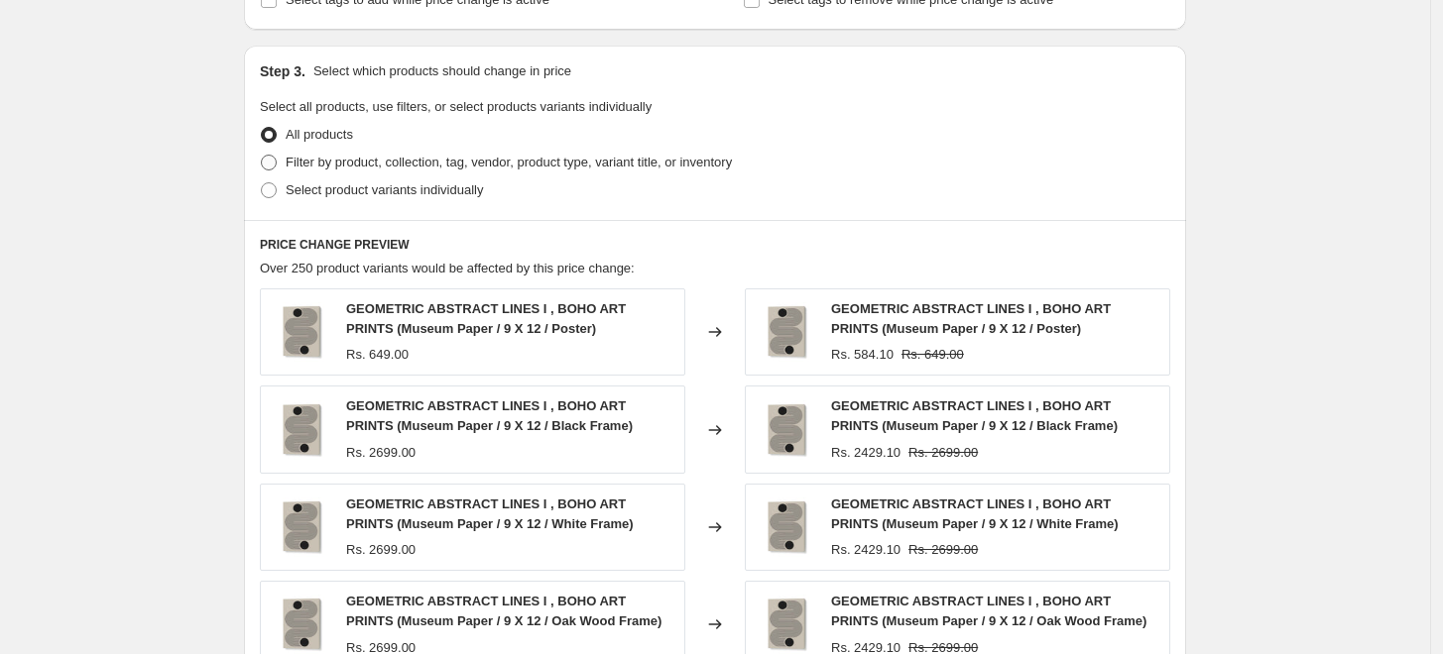
click at [312, 156] on span "Filter by product, collection, tag, vendor, product type, variant title, or inv…" at bounding box center [509, 162] width 446 height 15
click at [262, 156] on input "Filter by product, collection, tag, vendor, product type, variant title, or inv…" at bounding box center [261, 155] width 1 height 1
radio input "true"
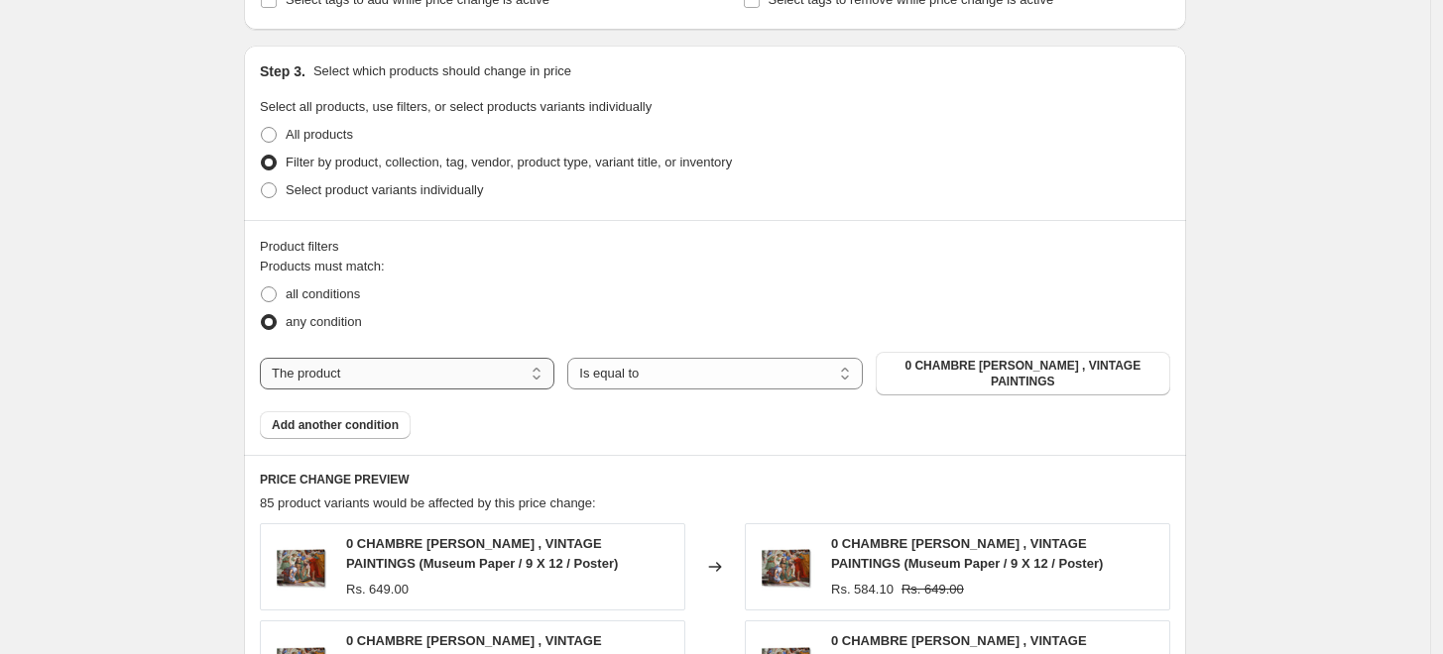
click at [425, 371] on select "The product The product's collection The product's tag The product's vendor The…" at bounding box center [407, 374] width 294 height 32
select select "collection"
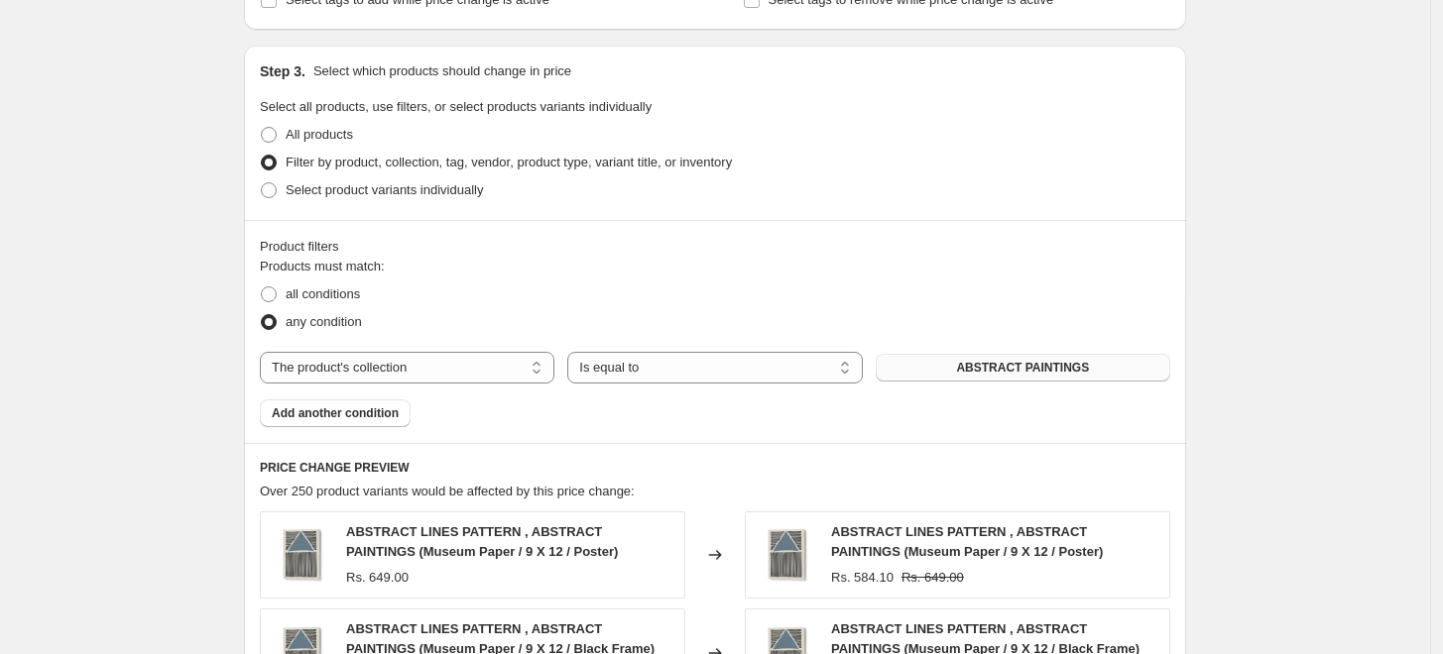
click at [1015, 363] on span "ABSTRACT PAINTINGS" at bounding box center [1022, 368] width 133 height 16
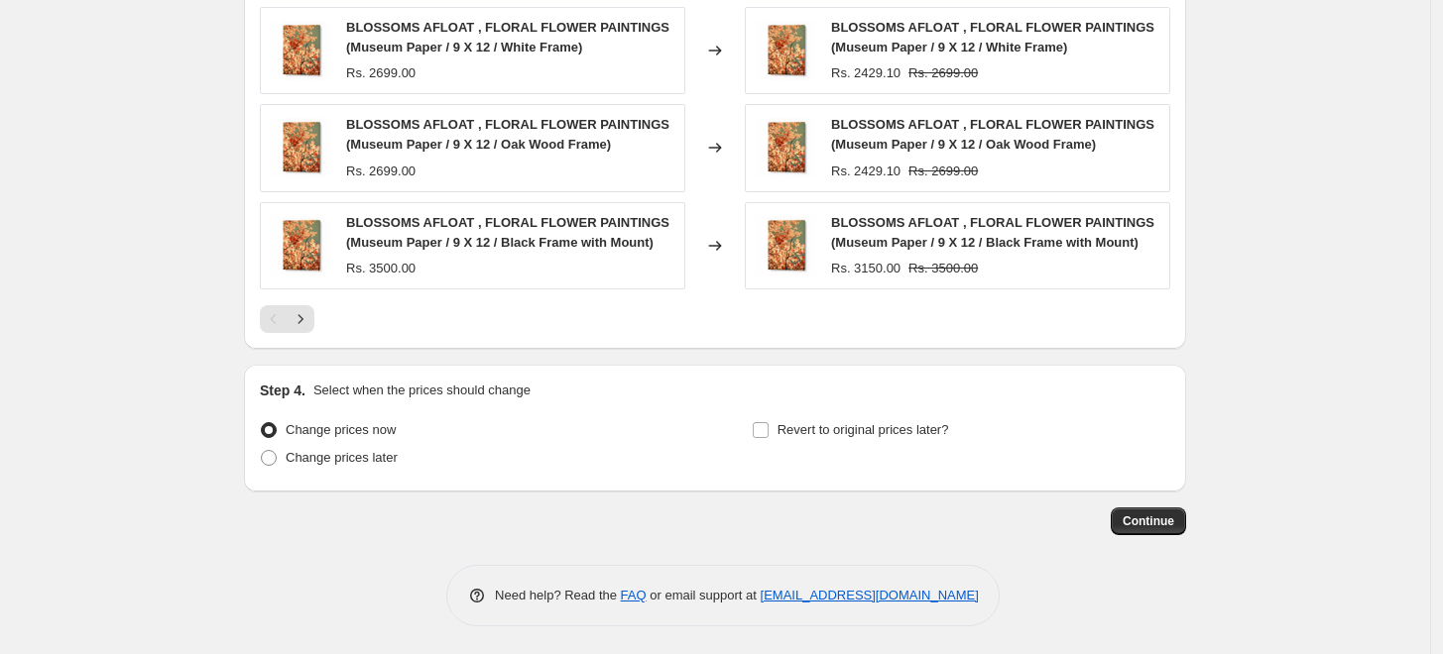
scroll to position [1581, 0]
click at [1161, 525] on span "Continue" at bounding box center [1148, 521] width 52 height 16
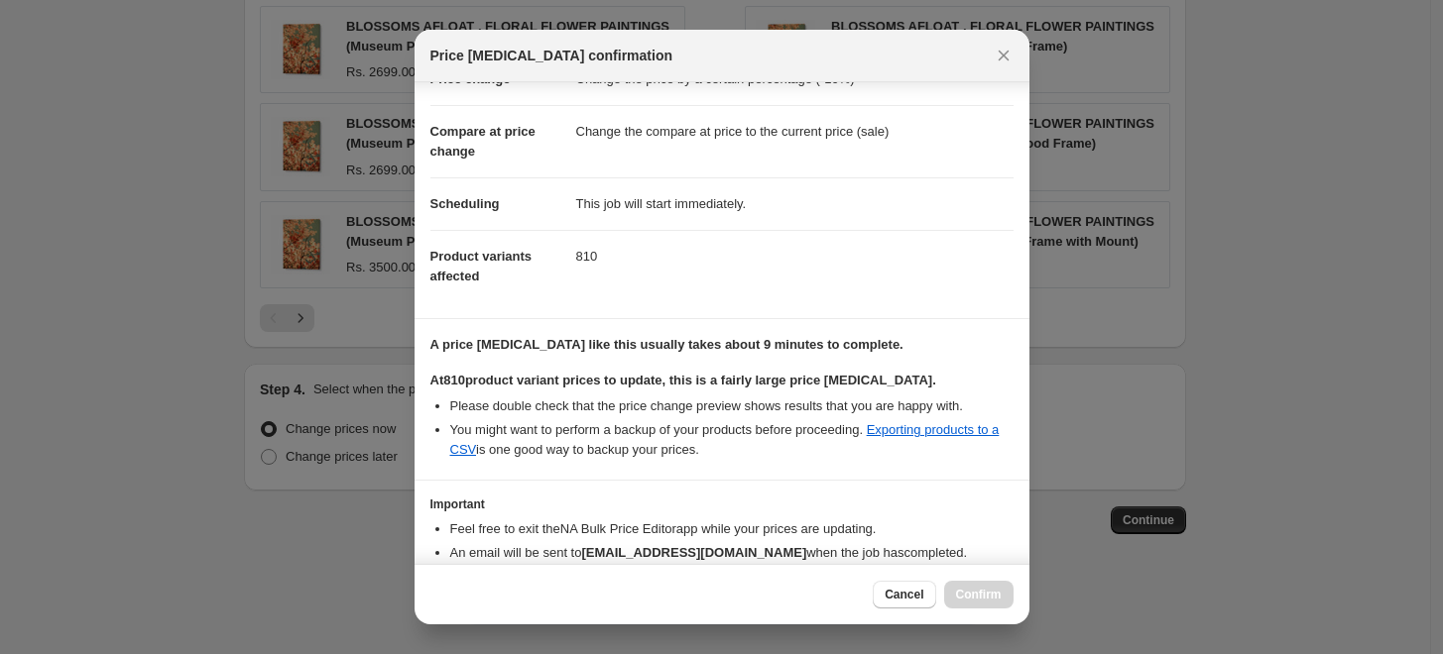
scroll to position [166, 0]
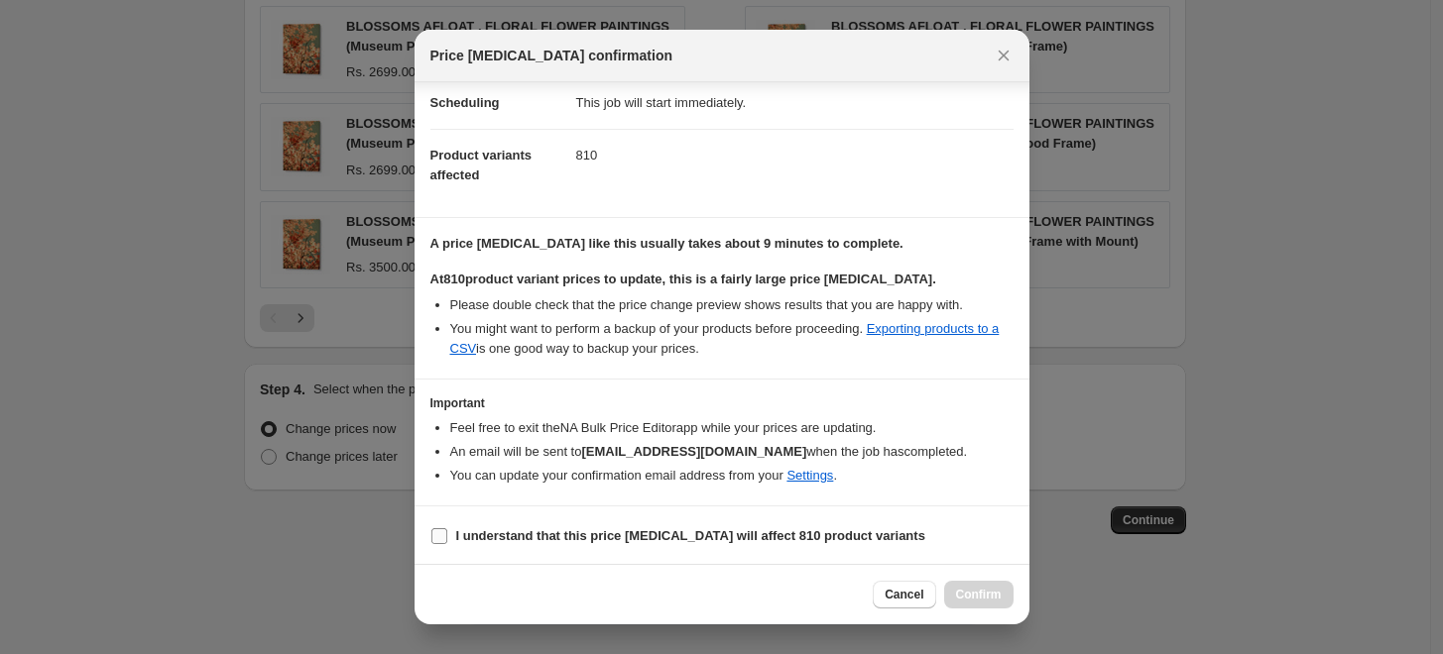
click at [553, 540] on b "I understand that this price change job will affect 810 product variants" at bounding box center [690, 535] width 469 height 15
click at [447, 540] on input "I understand that this price change job will affect 810 product variants" at bounding box center [439, 536] width 16 height 16
checkbox input "true"
click at [991, 594] on span "Confirm" at bounding box center [979, 595] width 46 height 16
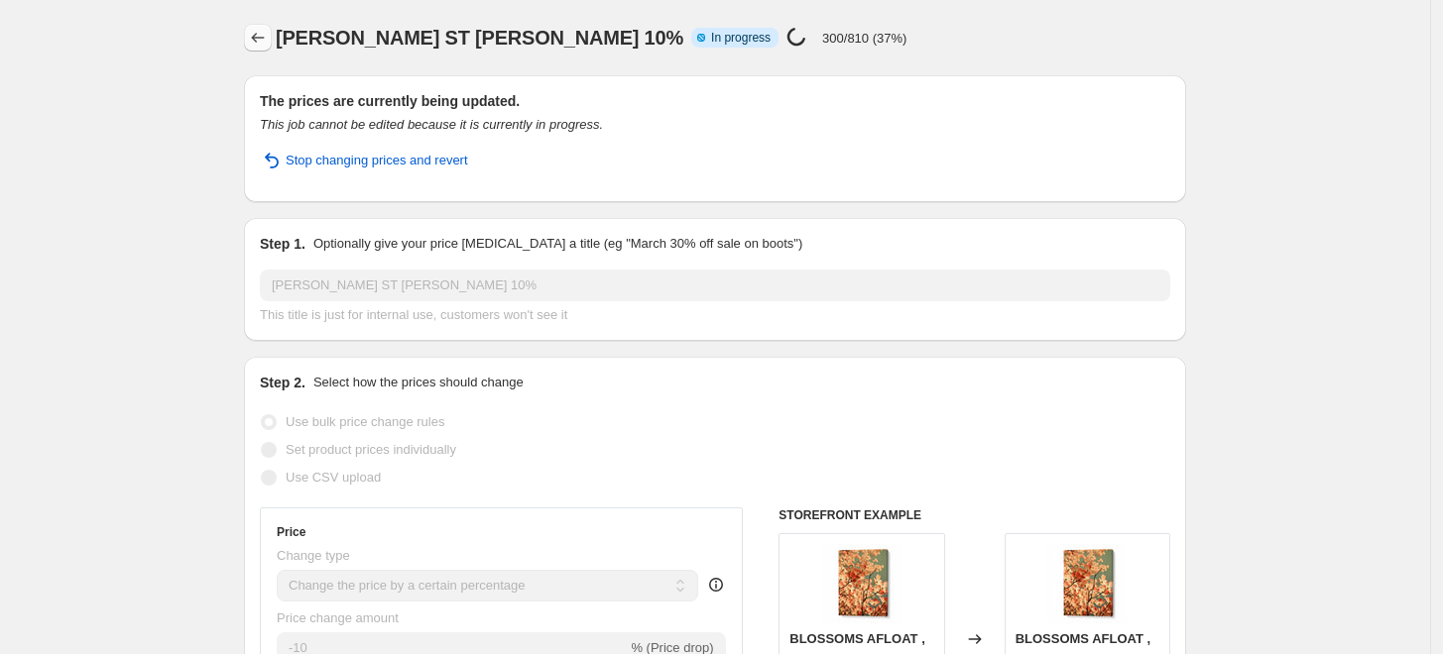
click at [261, 37] on icon "Price change jobs" at bounding box center [258, 38] width 20 height 20
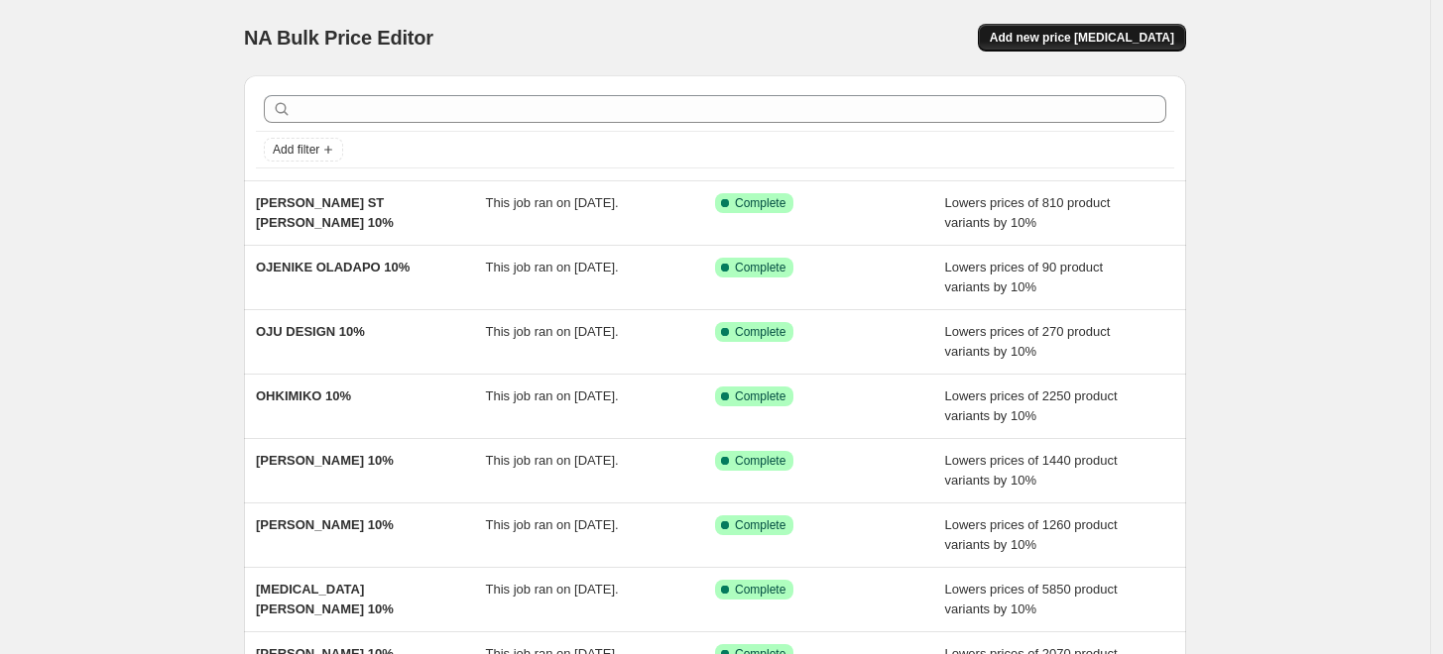
click at [1110, 45] on span "Add new price [MEDICAL_DATA]" at bounding box center [1082, 38] width 184 height 16
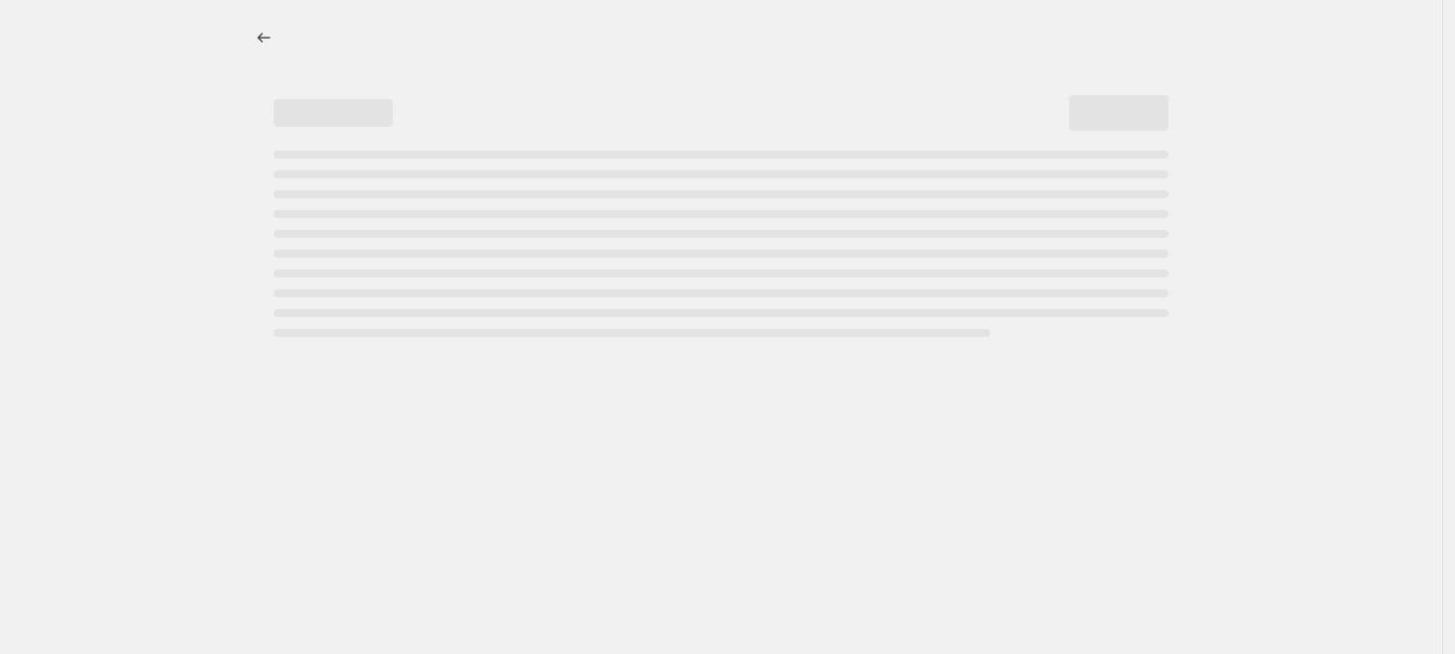
select select "percentage"
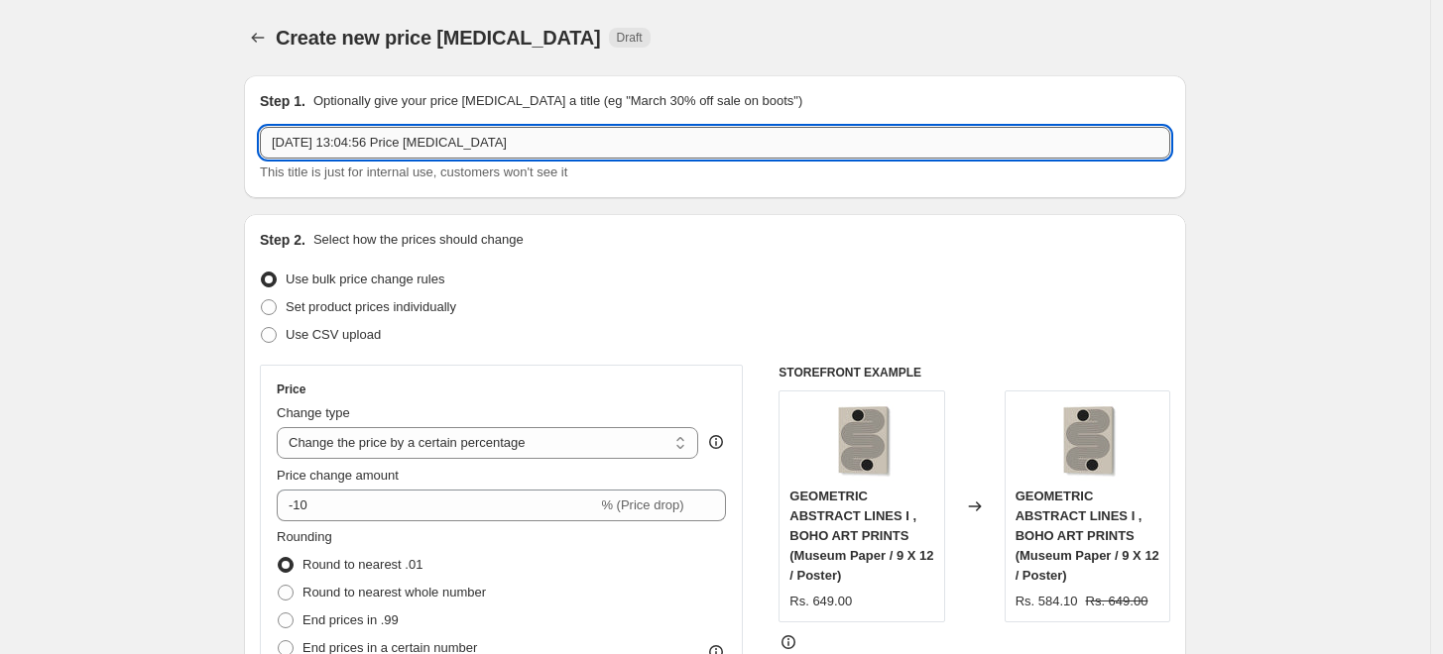
click at [667, 148] on input "6 Sept 2025, 13:04:56 Price change job" at bounding box center [715, 143] width 910 height 32
paste input "OSHEEN VIJIN"
type input "OSHEEN VIJIN 10%"
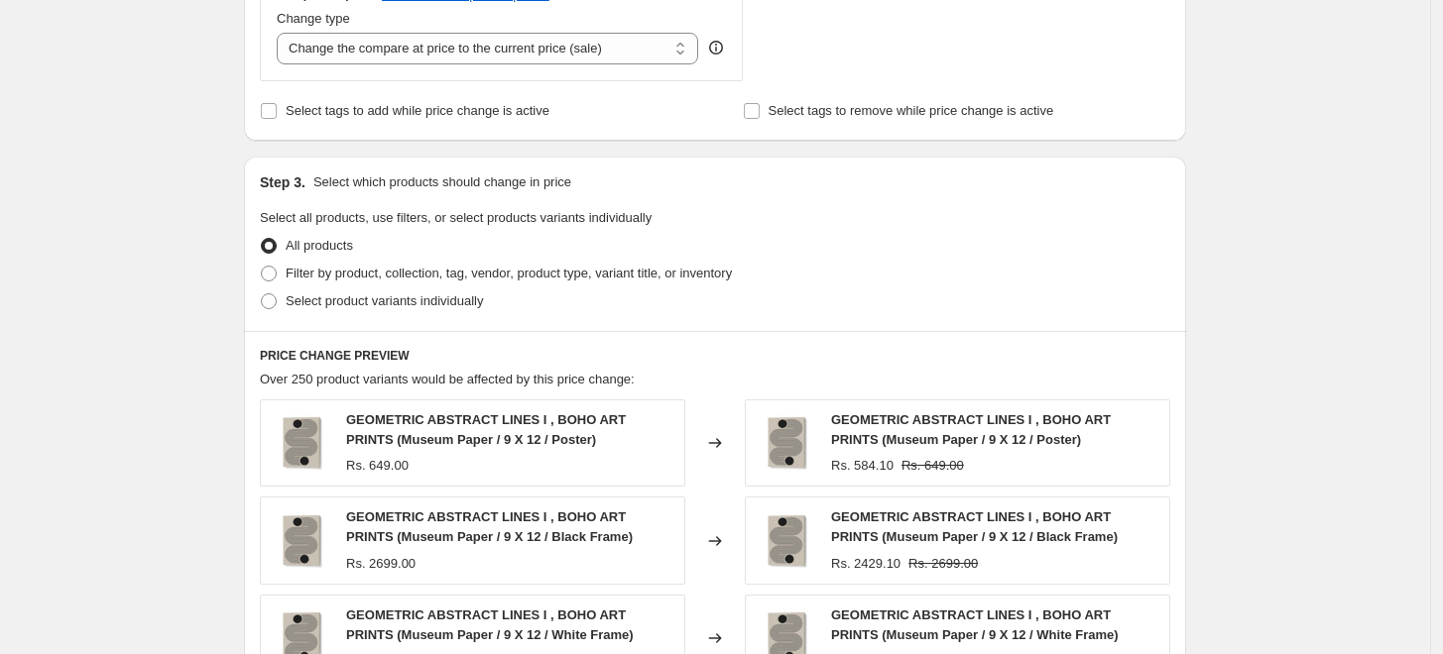
scroll to position [770, 0]
click at [293, 276] on span "Filter by product, collection, tag, vendor, product type, variant title, or inv…" at bounding box center [509, 272] width 446 height 15
click at [262, 266] on input "Filter by product, collection, tag, vendor, product type, variant title, or inv…" at bounding box center [261, 265] width 1 height 1
radio input "true"
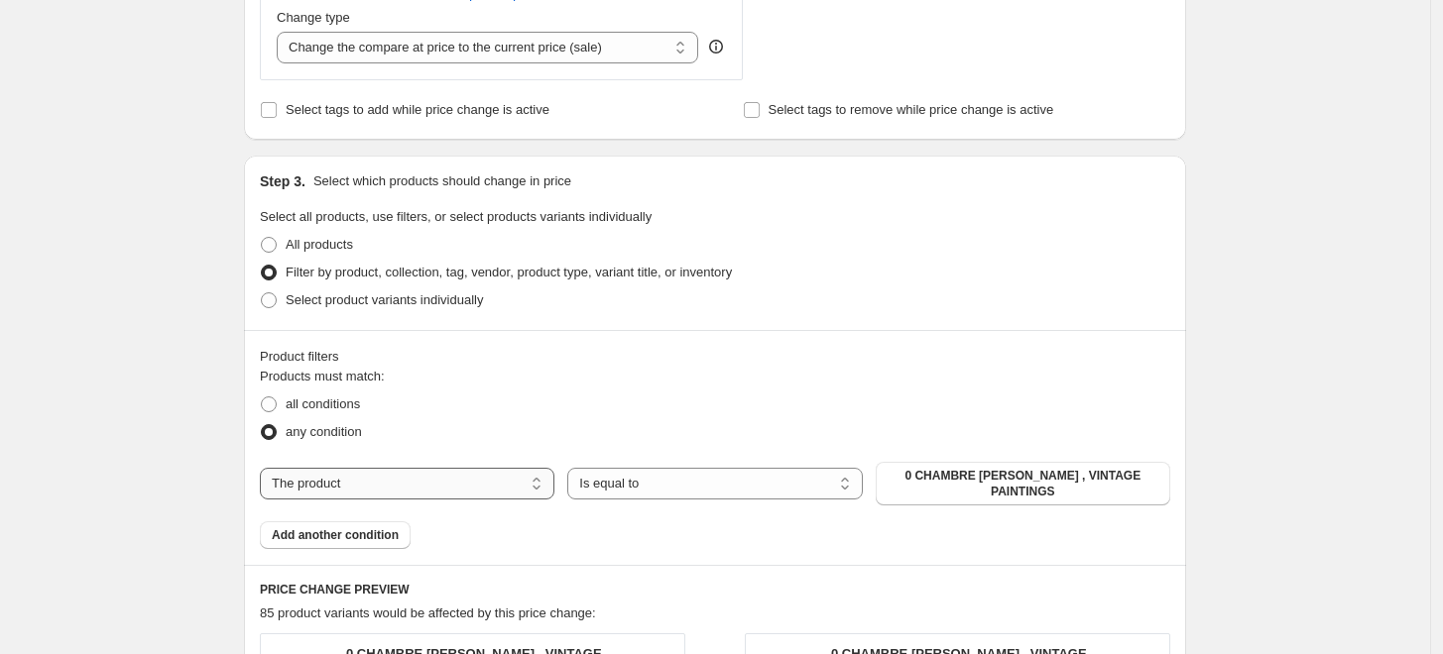
click at [430, 475] on select "The product The product's collection The product's tag The product's vendor The…" at bounding box center [407, 484] width 294 height 32
select select "collection"
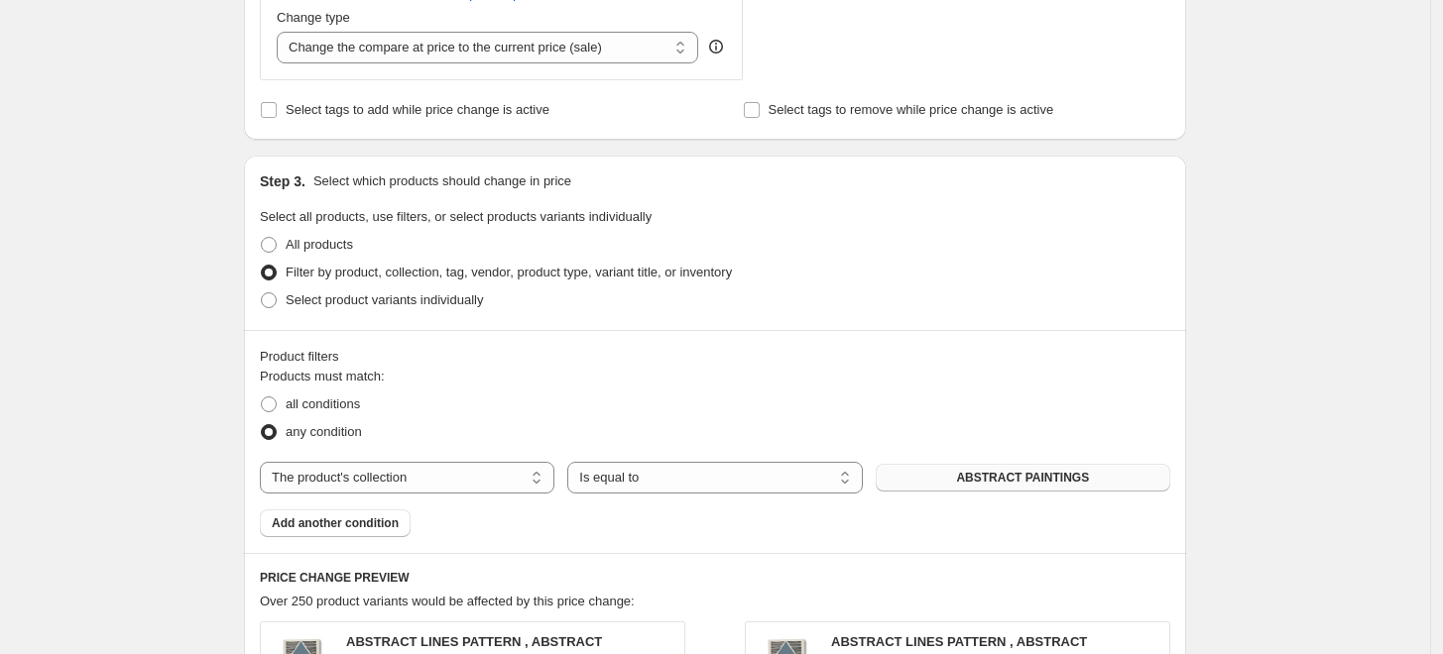
click at [972, 482] on span "ABSTRACT PAINTINGS" at bounding box center [1022, 478] width 133 height 16
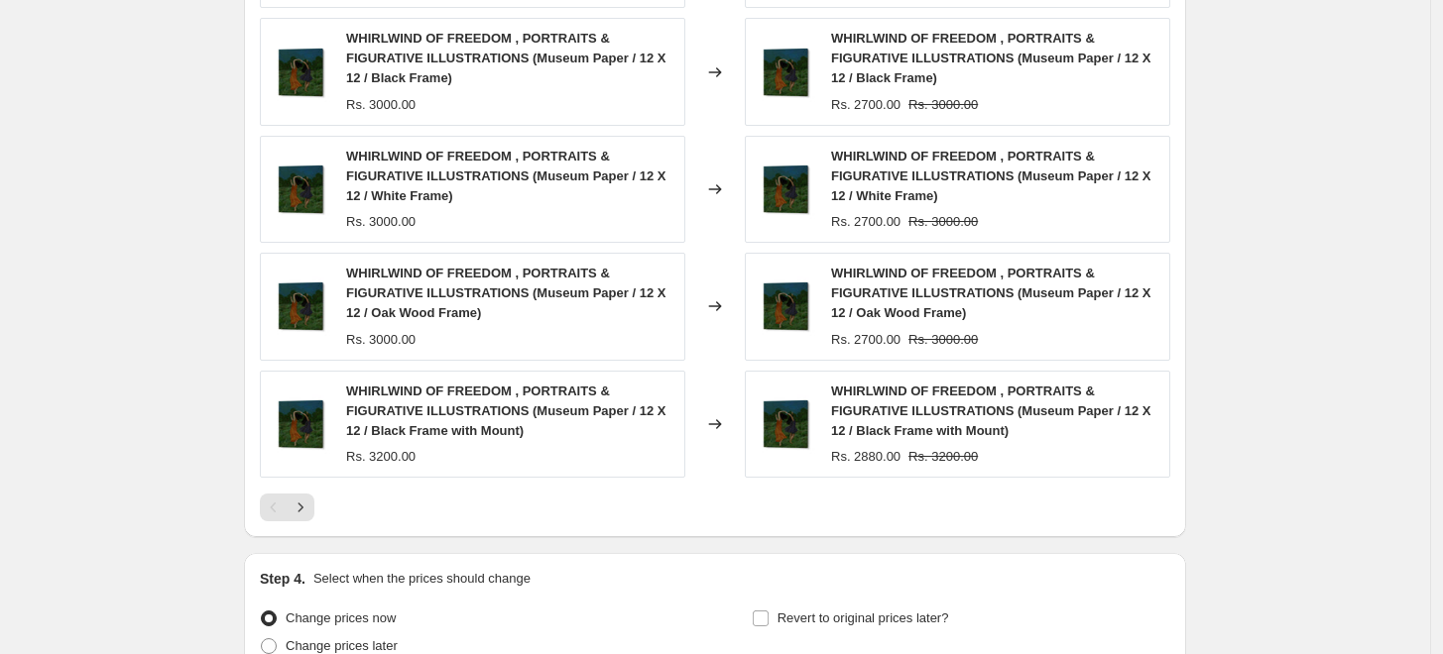
scroll to position [1681, 0]
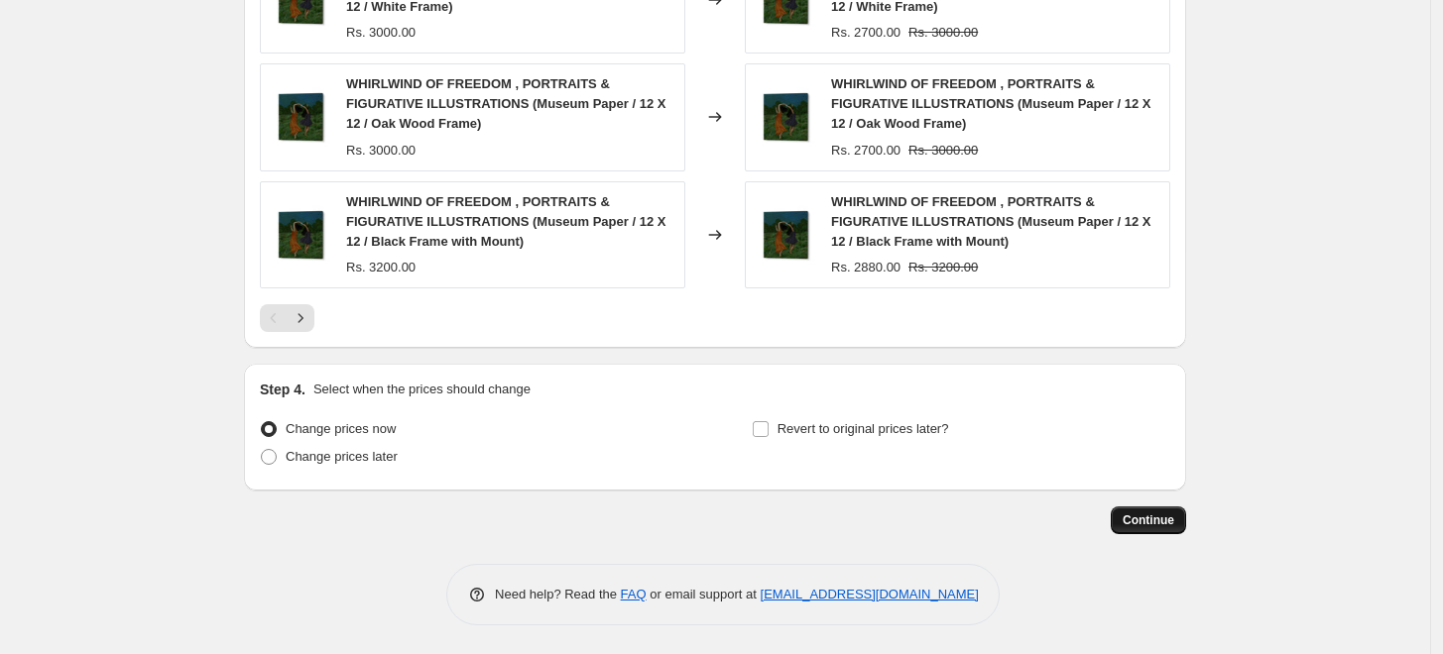
click at [1159, 511] on button "Continue" at bounding box center [1147, 521] width 75 height 28
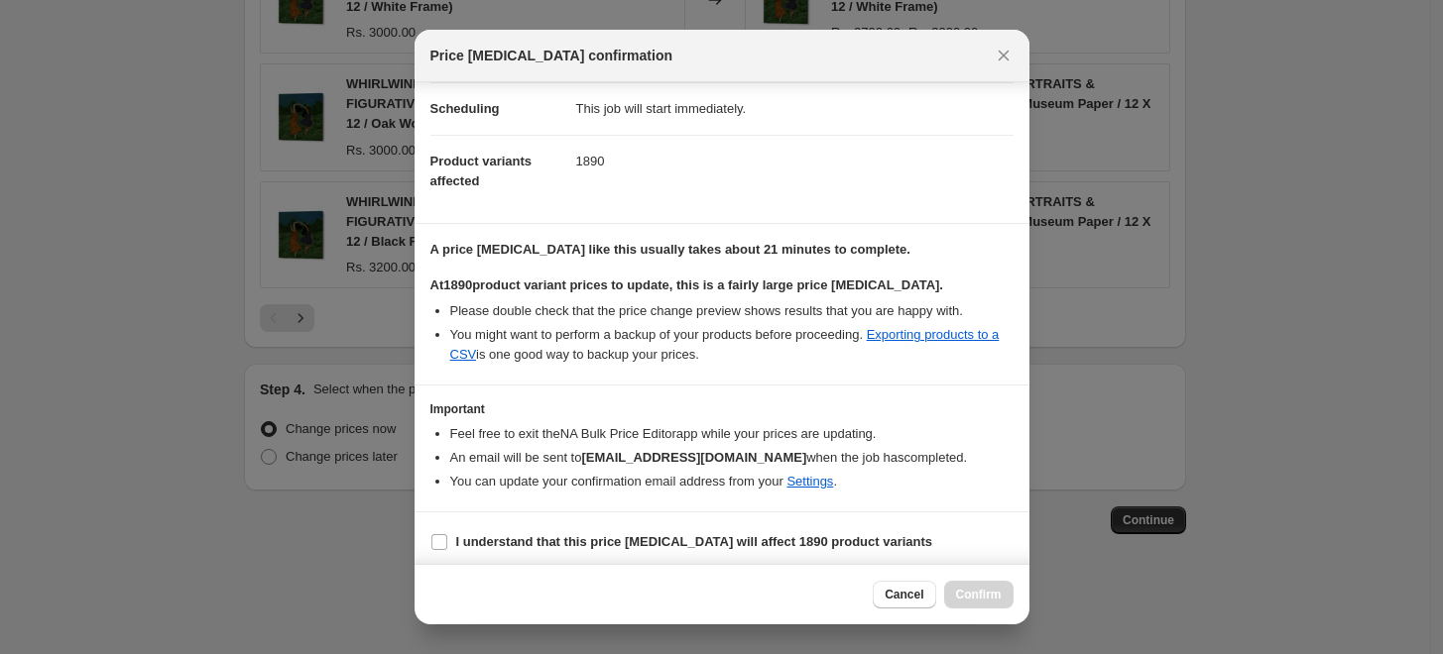
scroll to position [166, 0]
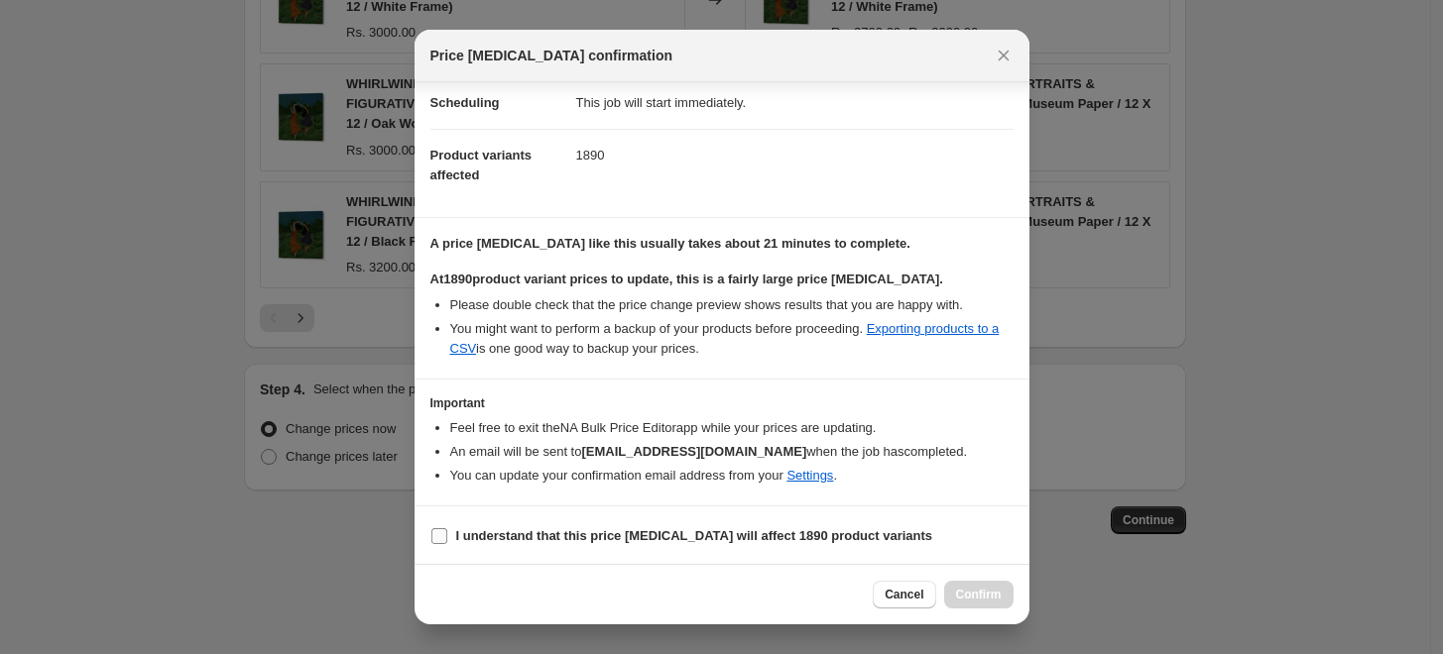
click at [583, 535] on b "I understand that this price [MEDICAL_DATA] will affect 1890 product variants" at bounding box center [694, 535] width 477 height 15
click at [447, 535] on input "I understand that this price [MEDICAL_DATA] will affect 1890 product variants" at bounding box center [439, 536] width 16 height 16
checkbox input "true"
click at [965, 591] on span "Confirm" at bounding box center [979, 595] width 46 height 16
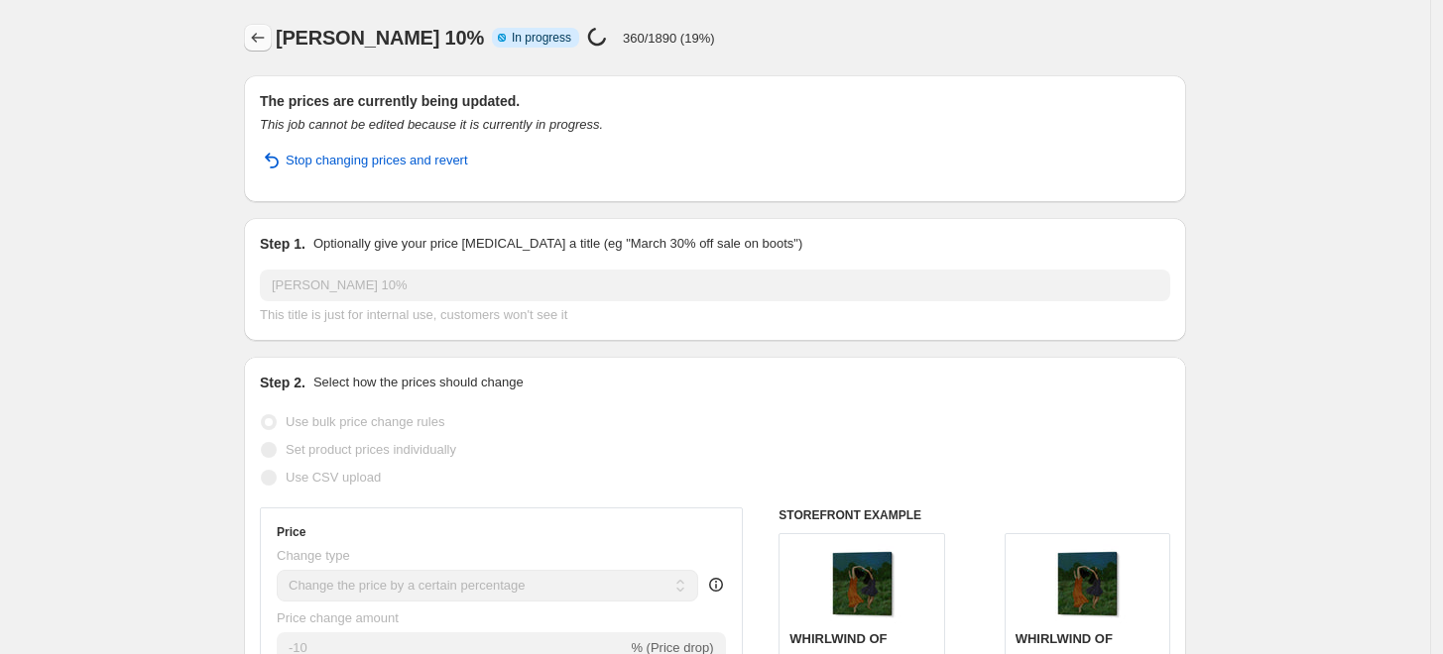
click at [268, 46] on icon "Price change jobs" at bounding box center [258, 38] width 20 height 20
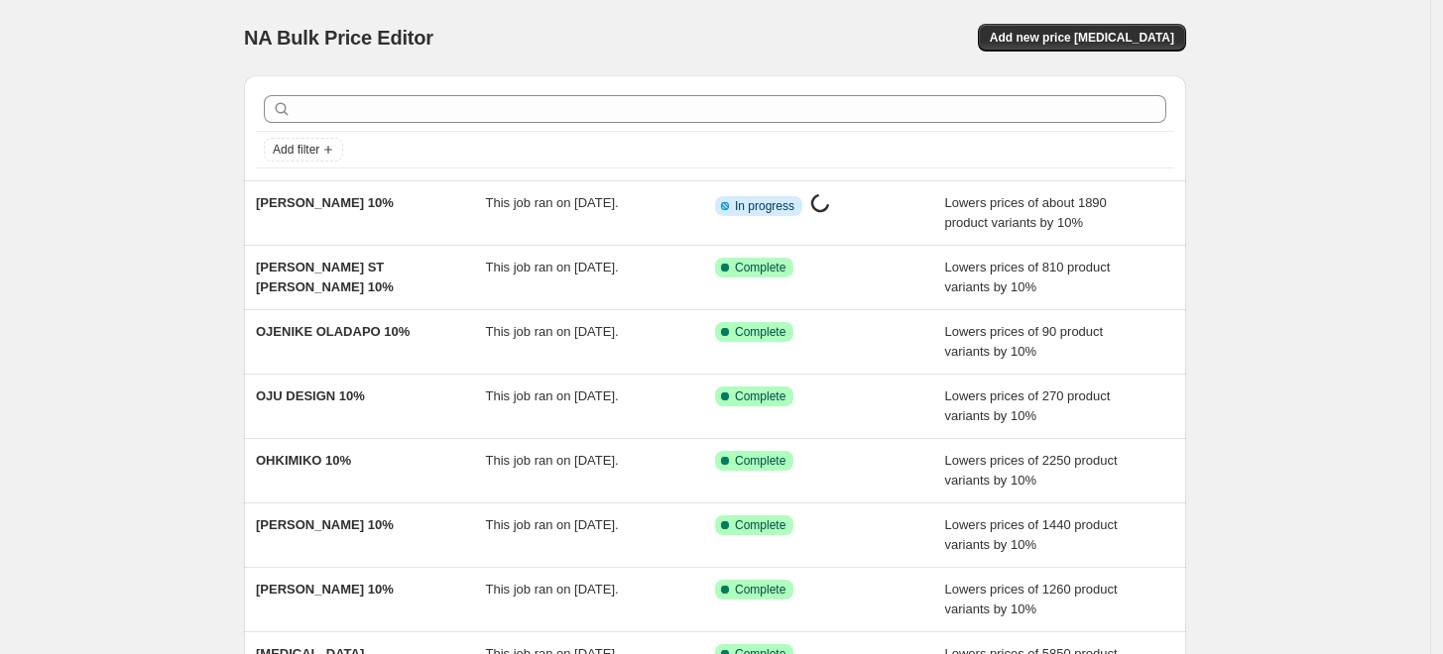
click at [927, 125] on div at bounding box center [715, 109] width 918 height 44
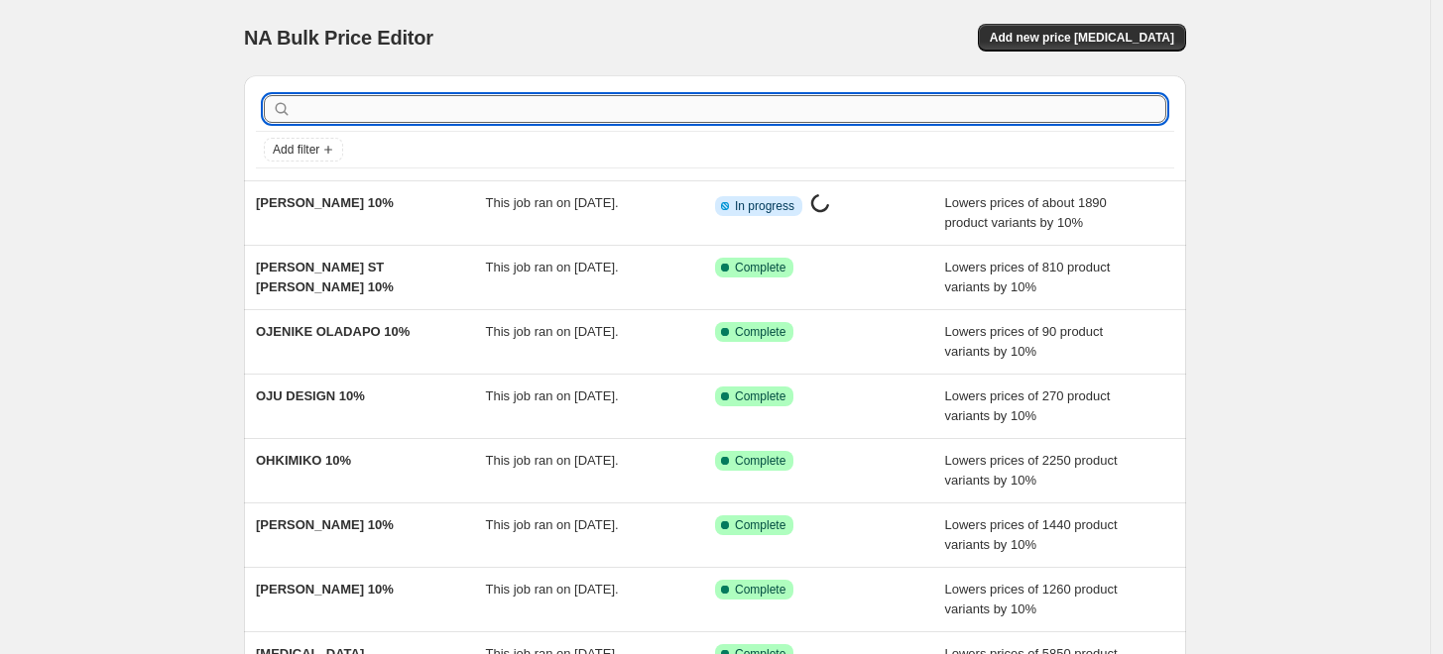
click at [927, 109] on input "text" at bounding box center [730, 109] width 871 height 28
paste input "PETRA LIDZE"
type input "PETRA LIDZE"
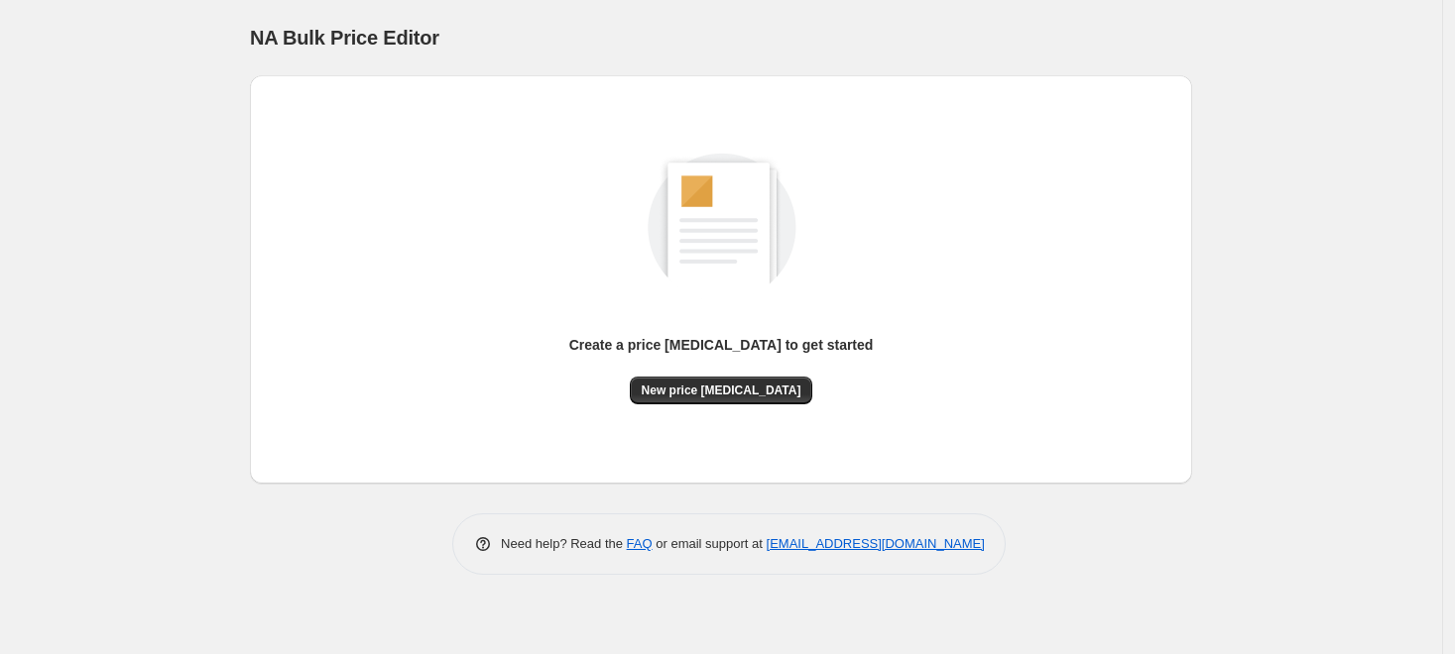
click at [311, 28] on span "NA Bulk Price Editor" at bounding box center [344, 38] width 189 height 22
click at [316, 41] on span "NA Bulk Price Editor" at bounding box center [344, 38] width 189 height 22
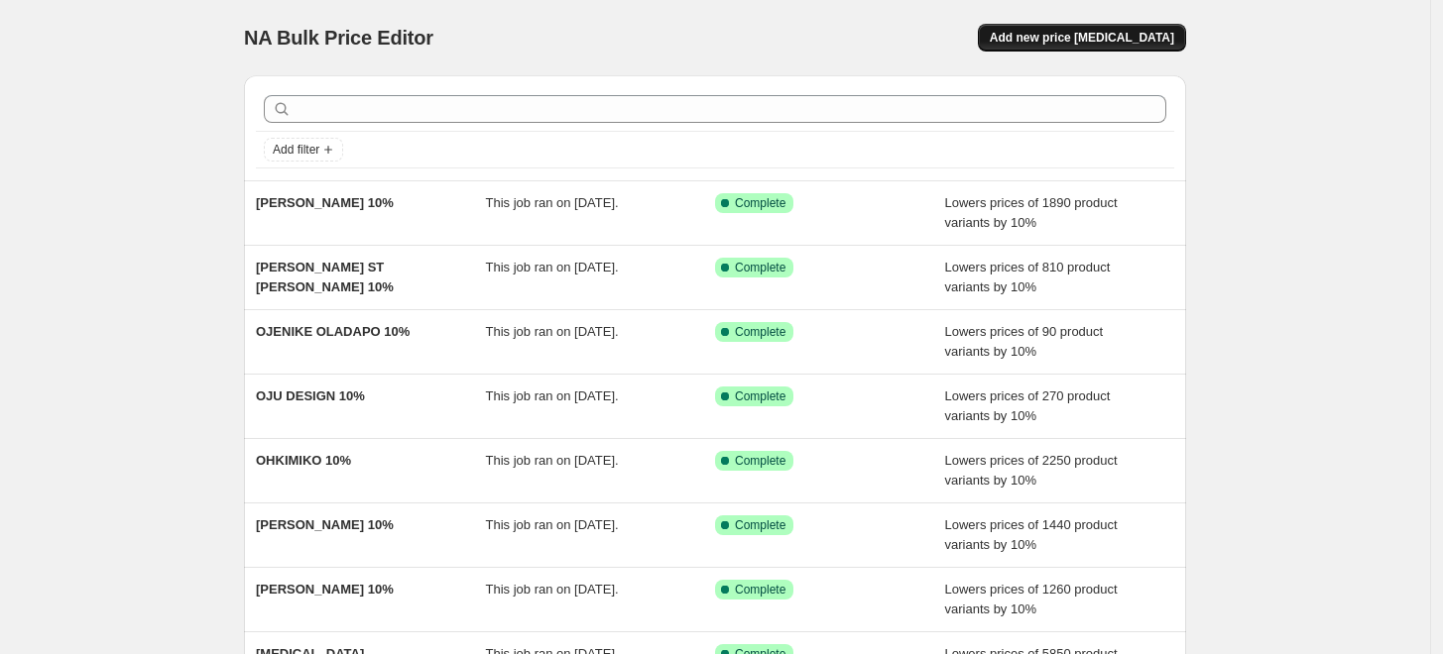
click at [1095, 49] on button "Add new price [MEDICAL_DATA]" at bounding box center [1082, 38] width 208 height 28
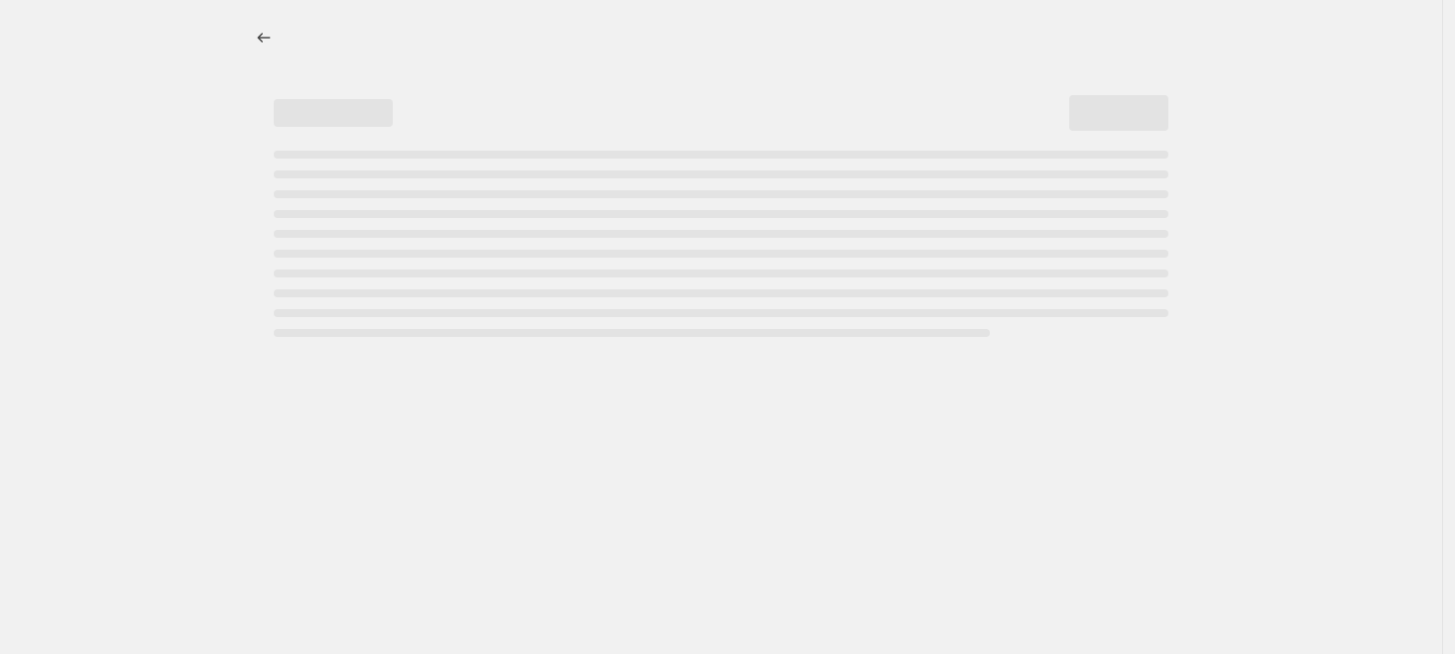
select select "percentage"
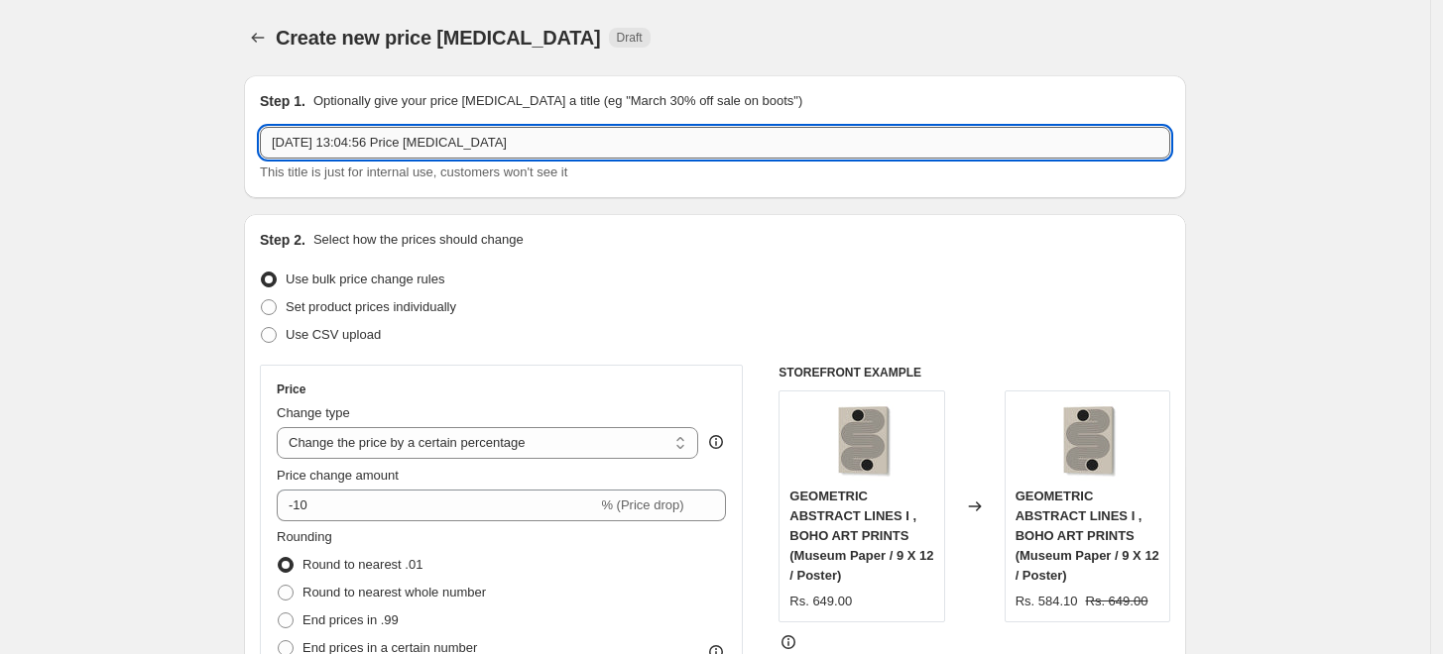
click at [664, 141] on input "6 Sept 2025, 13:04:56 Price change job" at bounding box center [715, 143] width 910 height 32
paste input "PETRA LIDZE"
type input "PETRA LIDZE 10%"
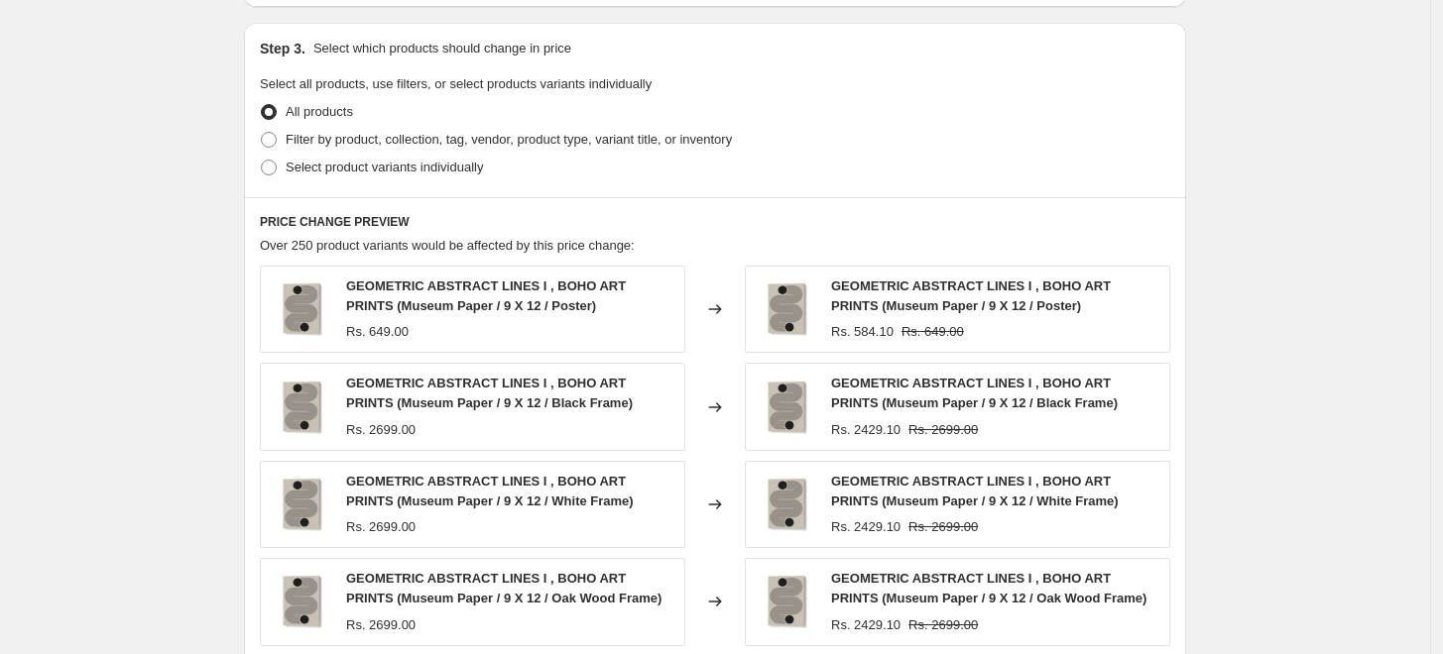
scroll to position [880, 0]
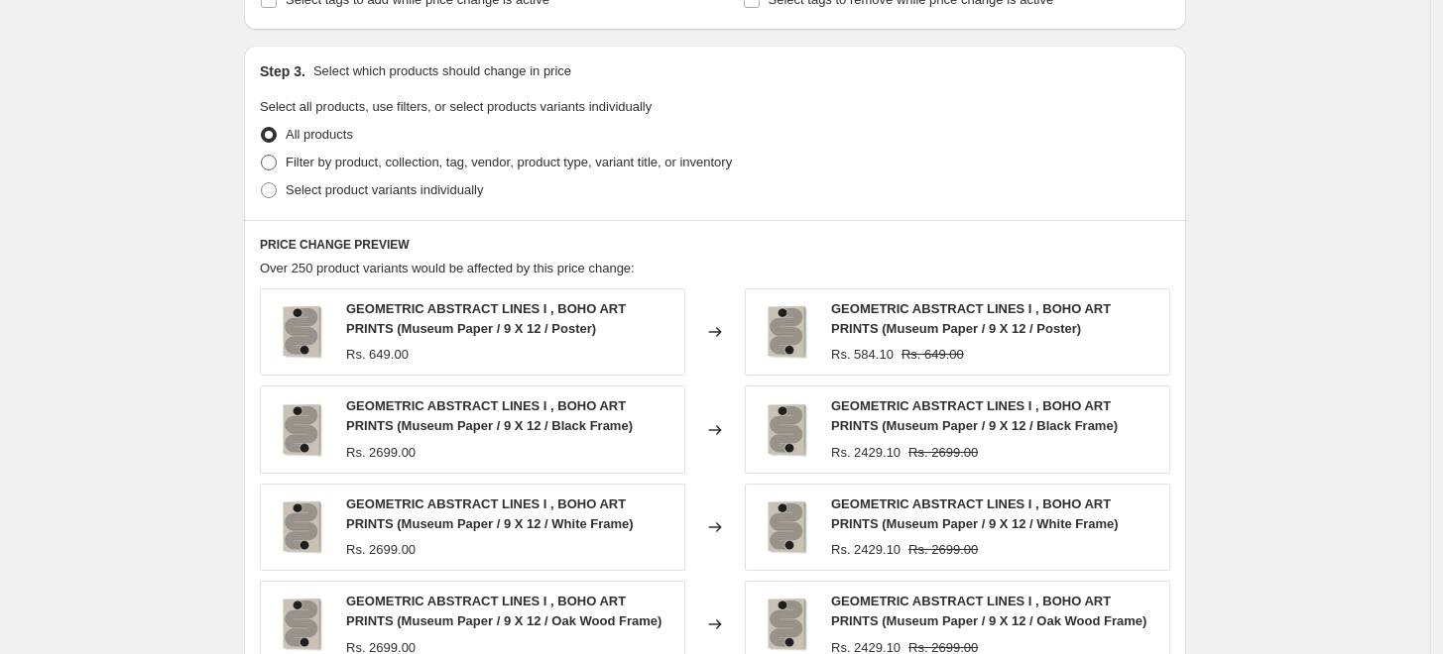
click at [343, 166] on span "Filter by product, collection, tag, vendor, product type, variant title, or inv…" at bounding box center [509, 162] width 446 height 15
click at [262, 156] on input "Filter by product, collection, tag, vendor, product type, variant title, or inv…" at bounding box center [261, 155] width 1 height 1
radio input "true"
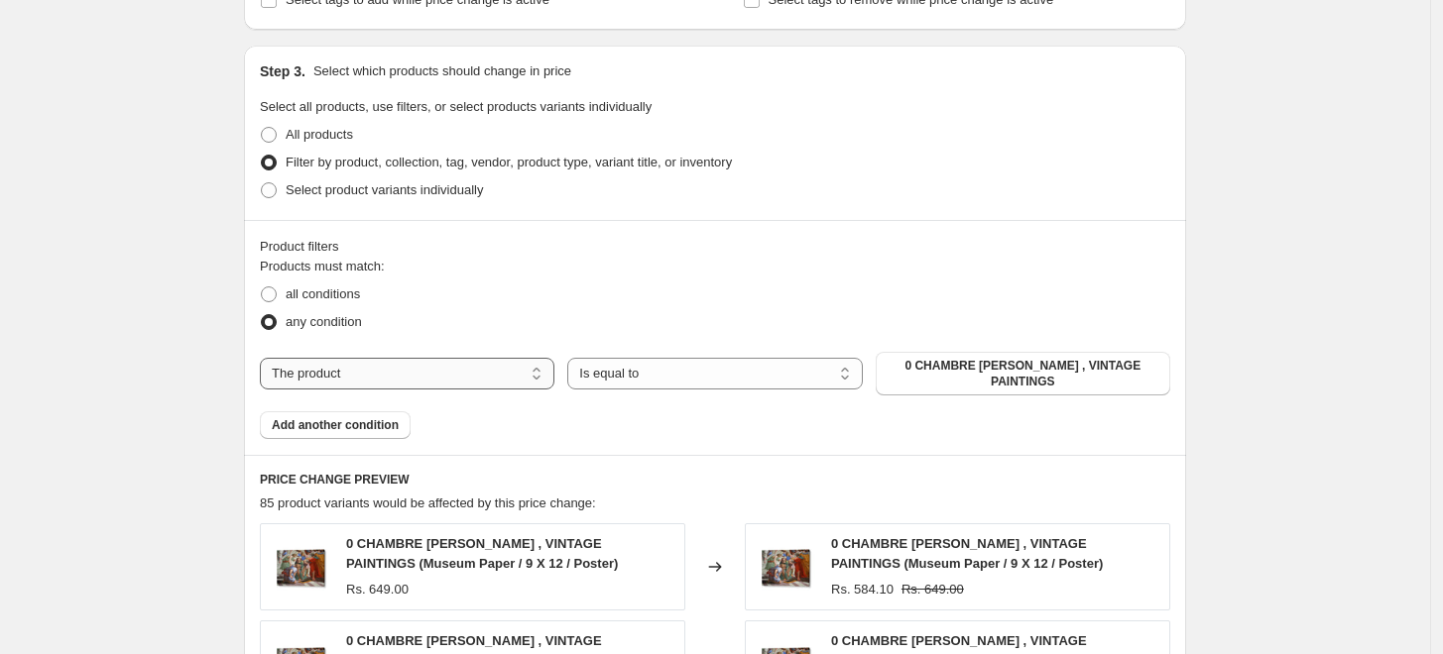
click at [463, 377] on select "The product The product's collection The product's tag The product's vendor The…" at bounding box center [407, 374] width 294 height 32
select select "collection"
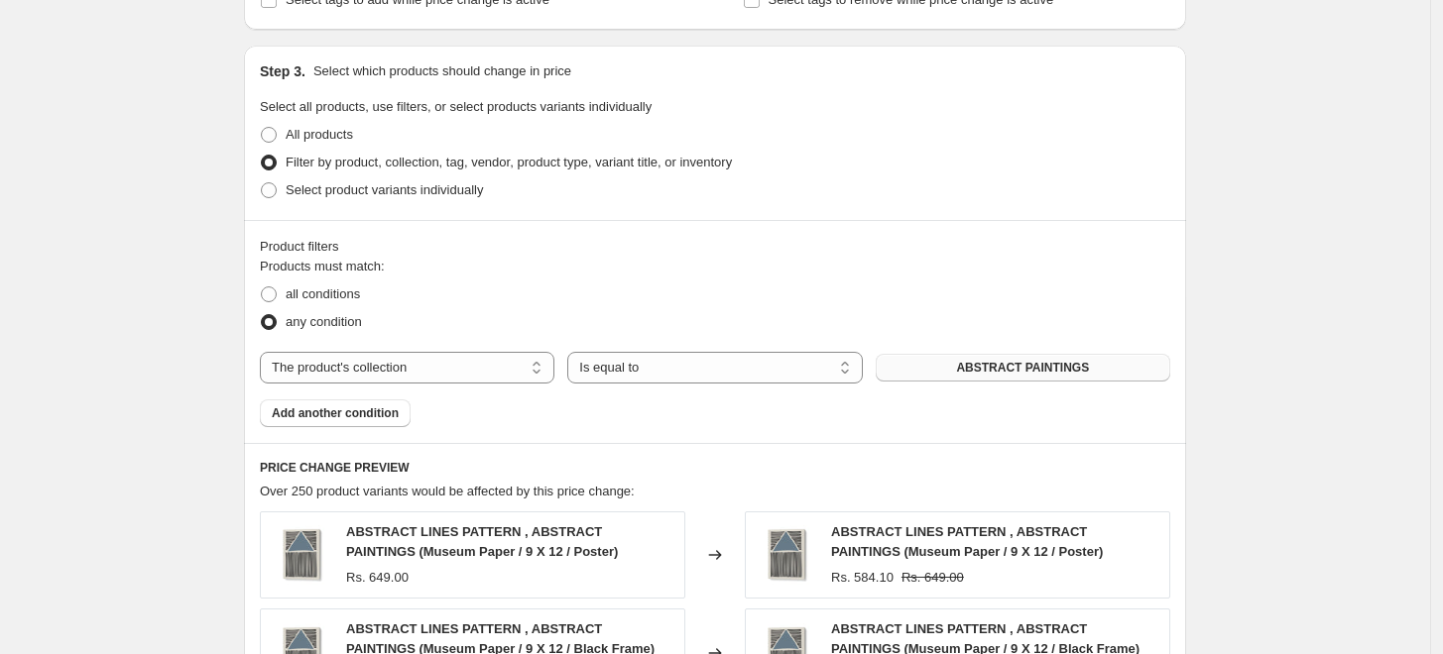
click at [1006, 366] on span "ABSTRACT PAINTINGS" at bounding box center [1022, 368] width 133 height 16
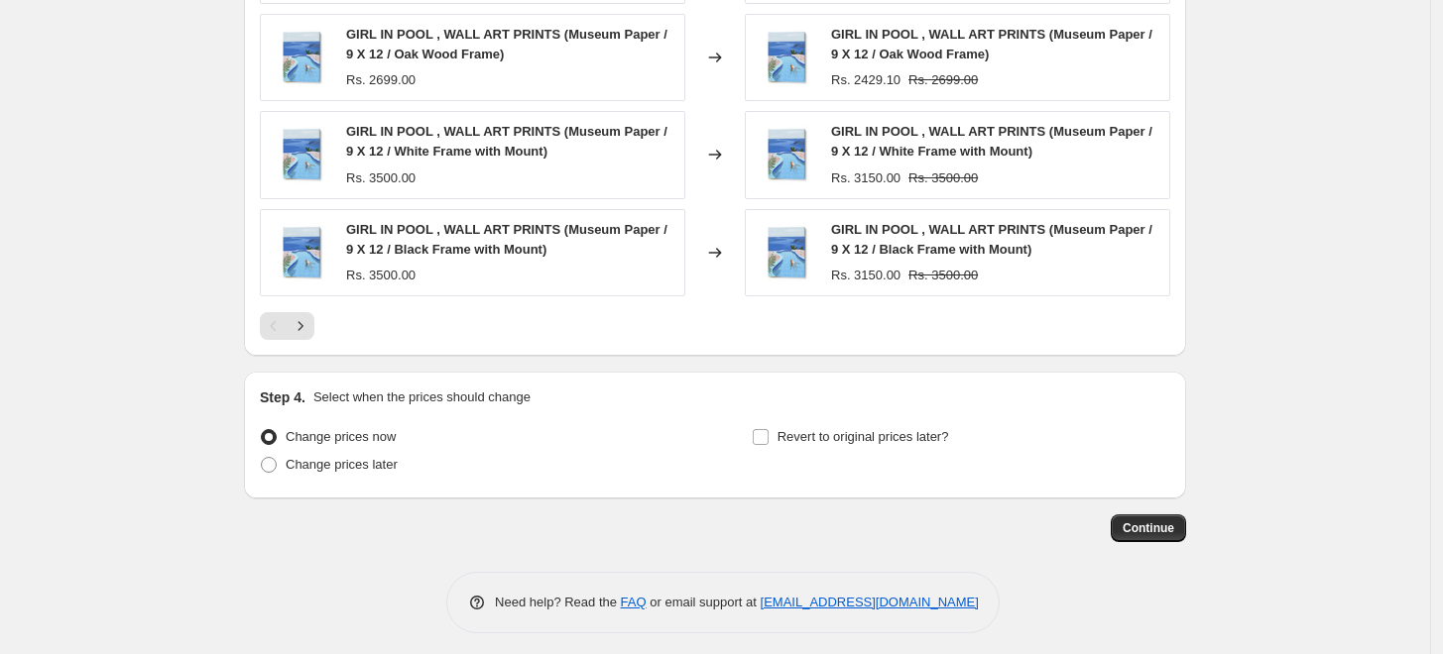
scroll to position [1581, 0]
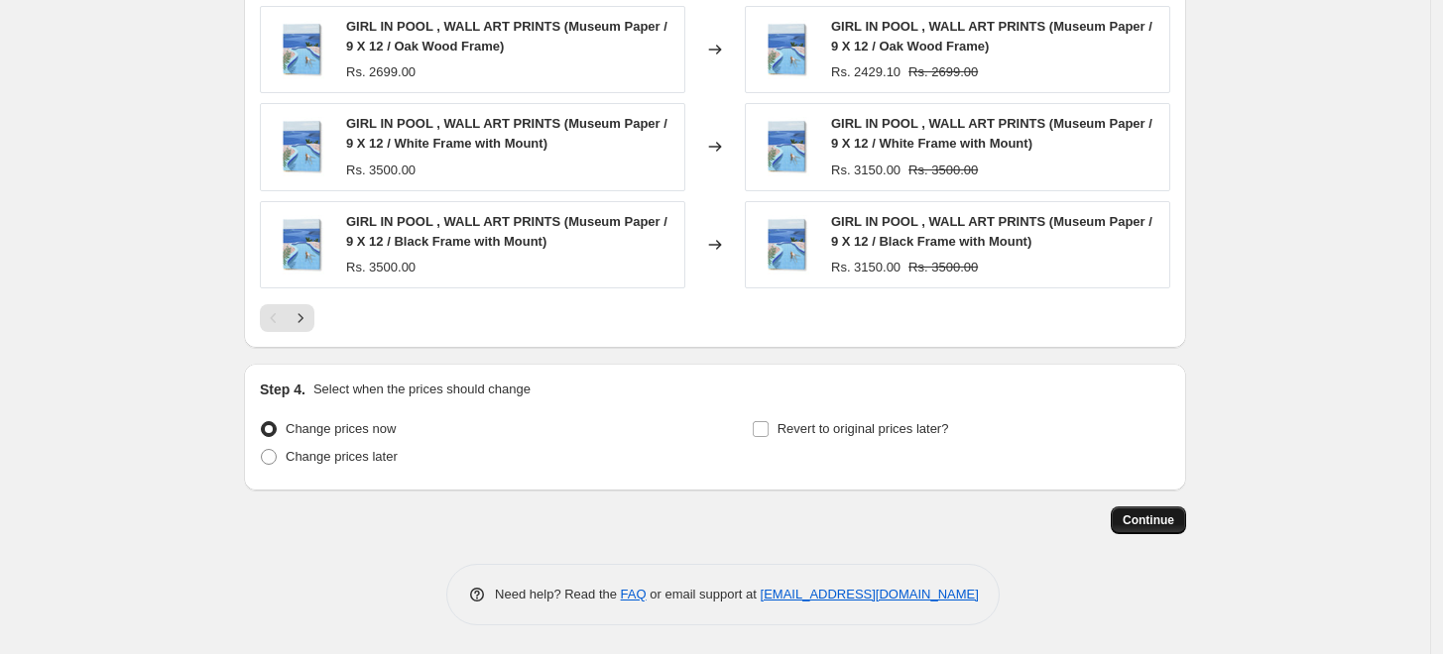
click at [1152, 523] on span "Continue" at bounding box center [1148, 521] width 52 height 16
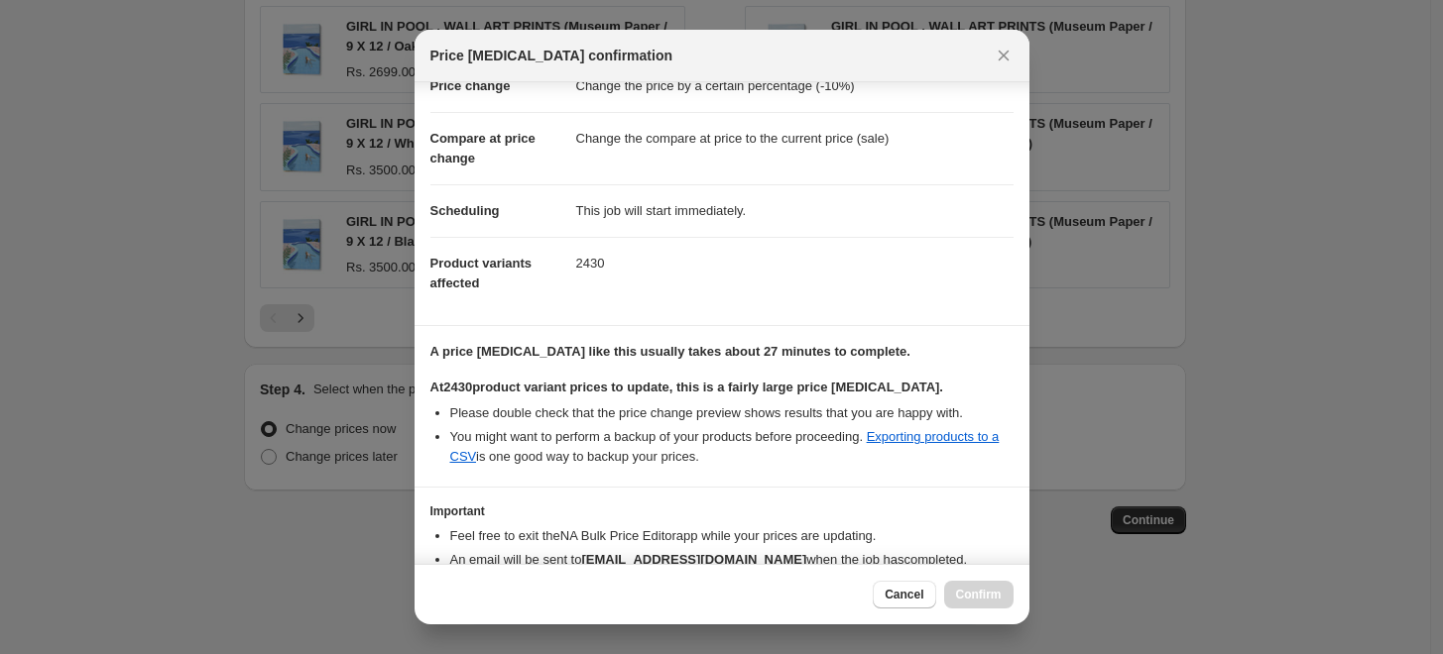
scroll to position [166, 0]
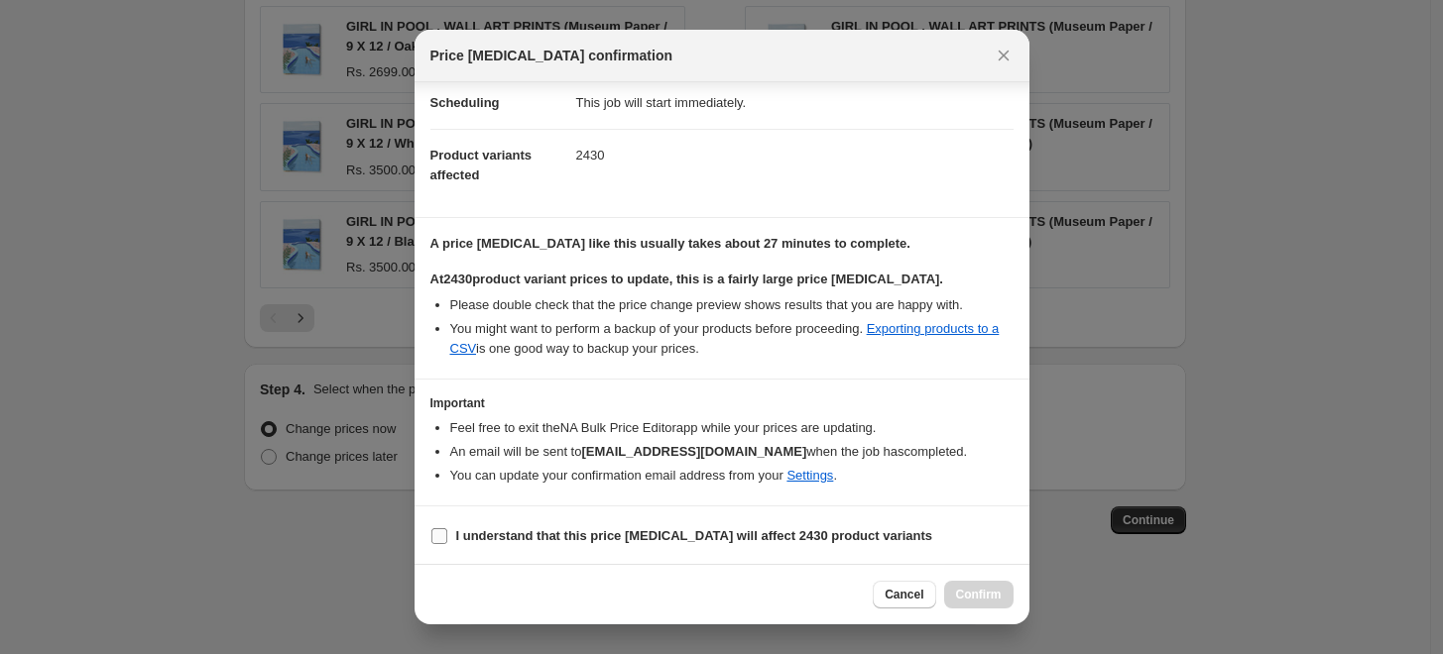
click at [532, 529] on b "I understand that this price change job will affect 2430 product variants" at bounding box center [694, 535] width 477 height 15
click at [447, 529] on input "I understand that this price change job will affect 2430 product variants" at bounding box center [439, 536] width 16 height 16
checkbox input "true"
click at [971, 599] on span "Confirm" at bounding box center [979, 595] width 46 height 16
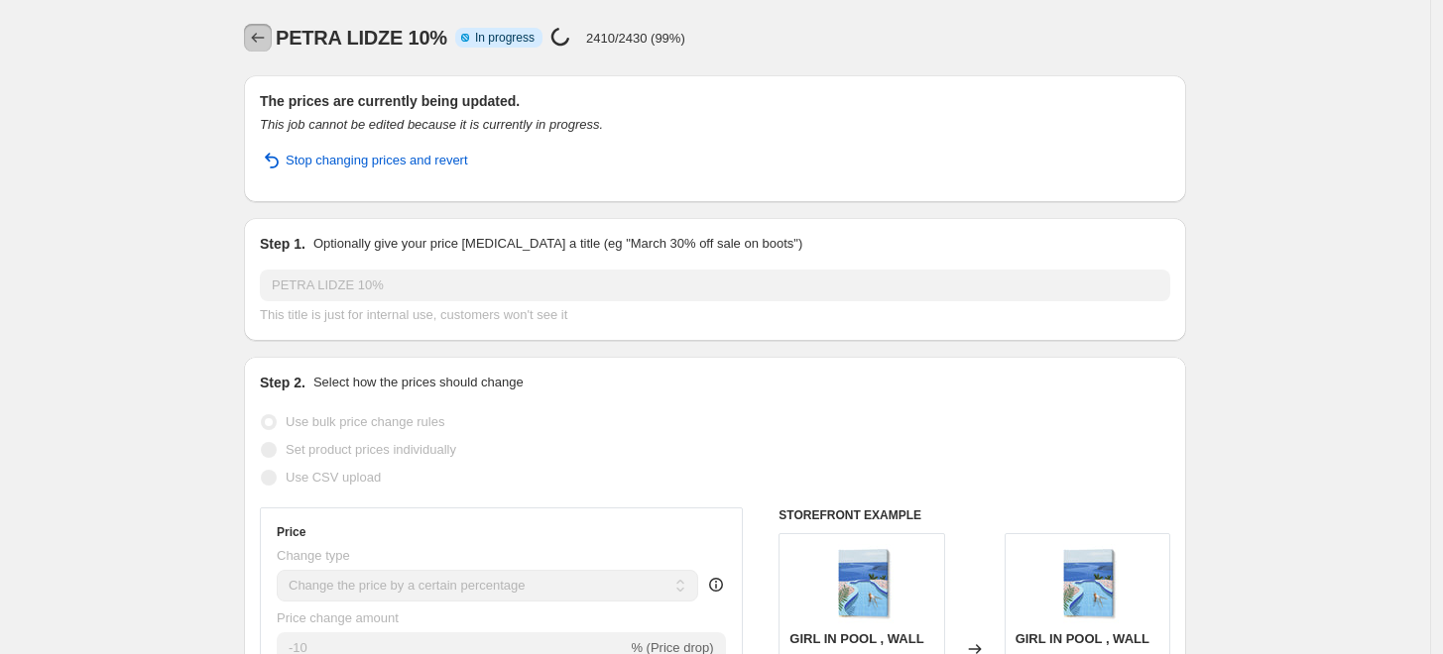
click at [268, 41] on icon "Price change jobs" at bounding box center [258, 38] width 20 height 20
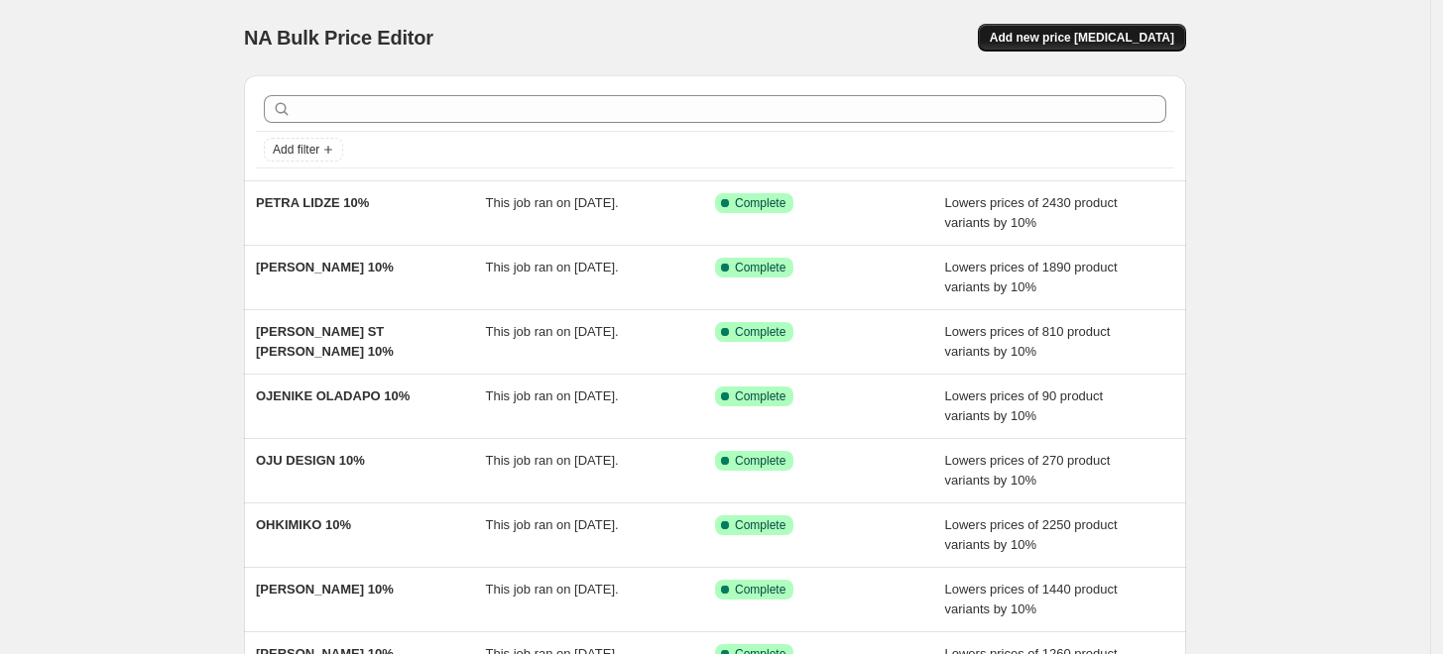
click at [1105, 39] on span "Add new price [MEDICAL_DATA]" at bounding box center [1082, 38] width 184 height 16
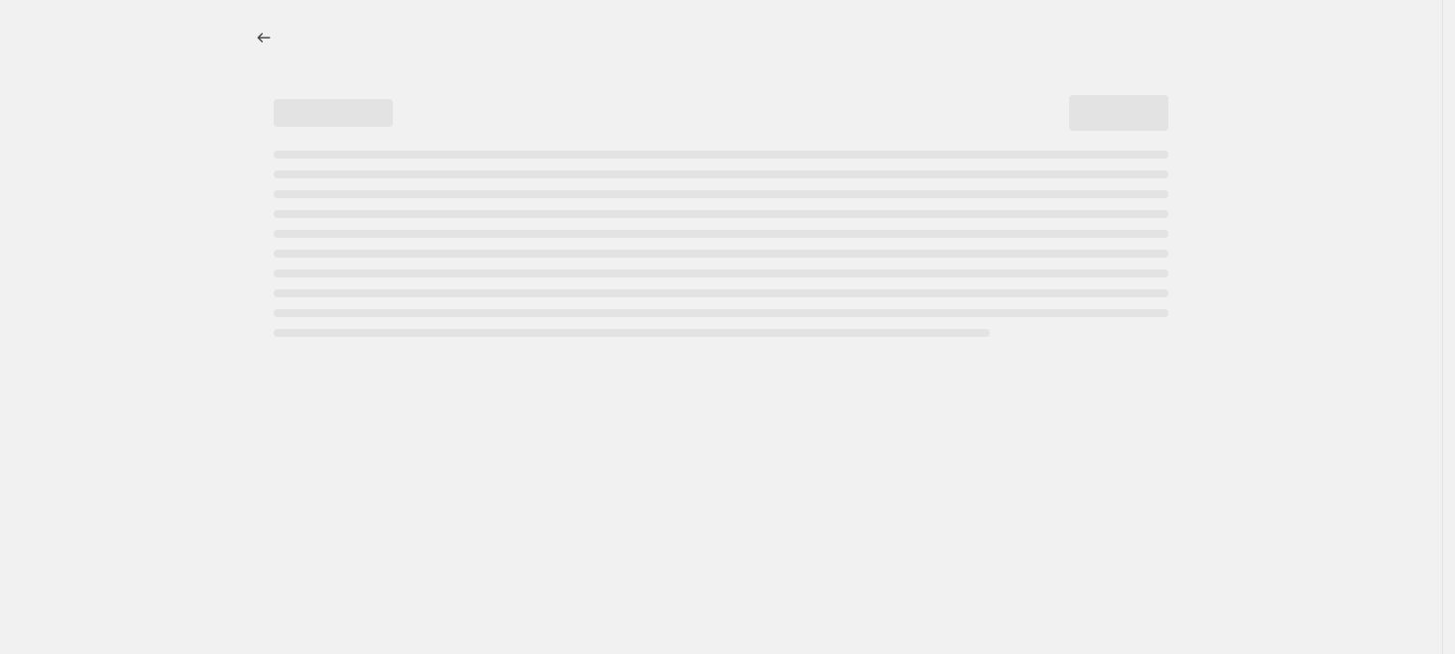
select select "percentage"
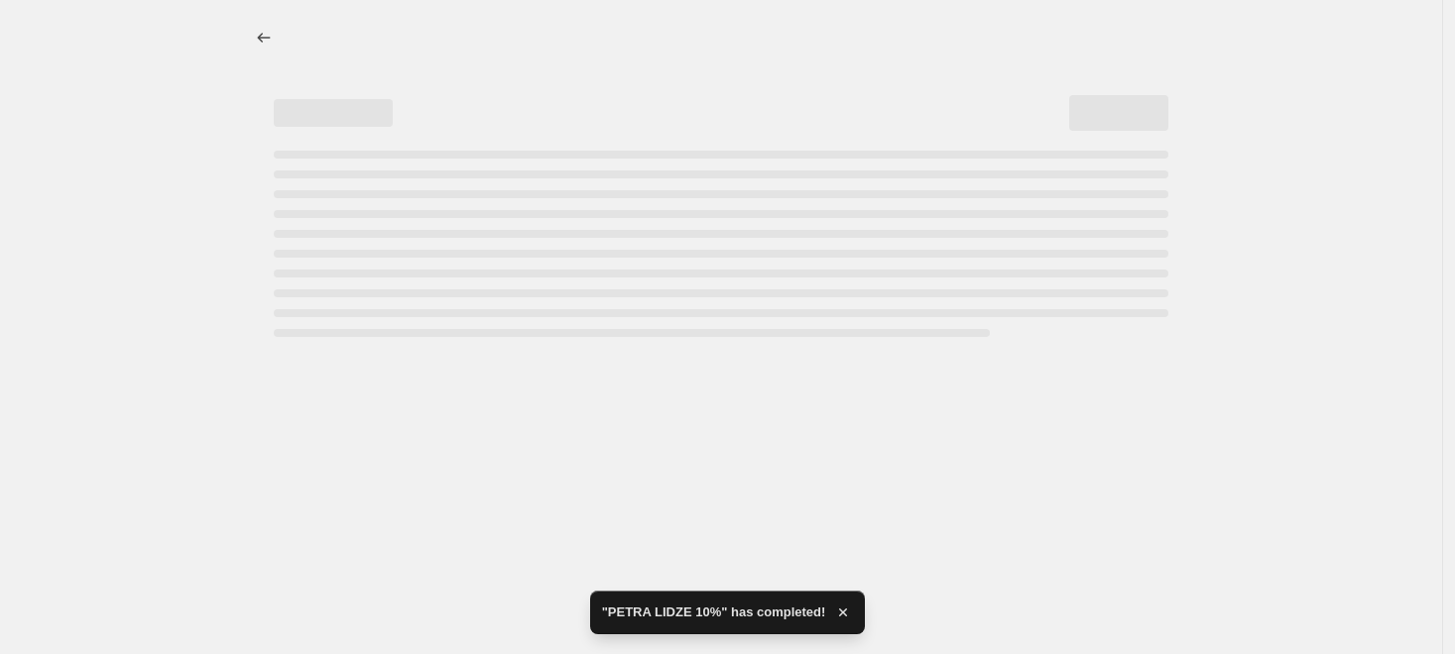
click at [737, 141] on div "Page loading" at bounding box center [713, 236] width 910 height 202
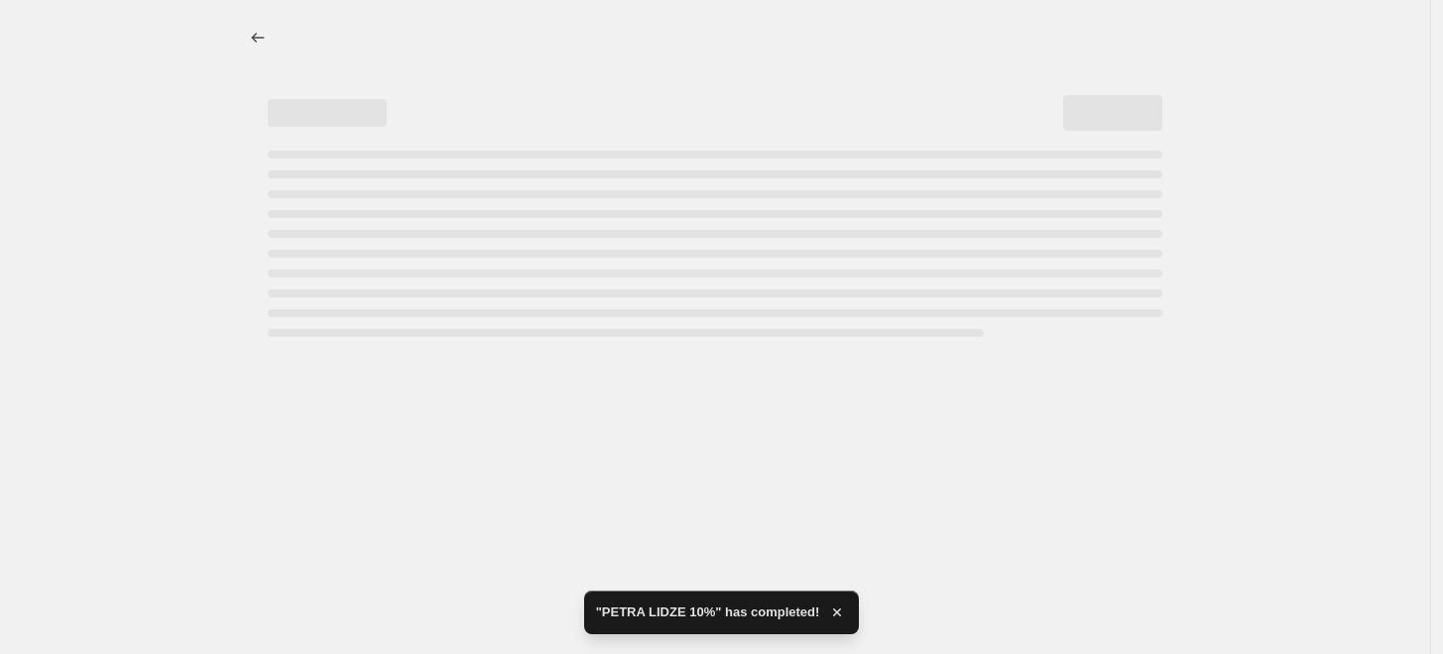
select select "percentage"
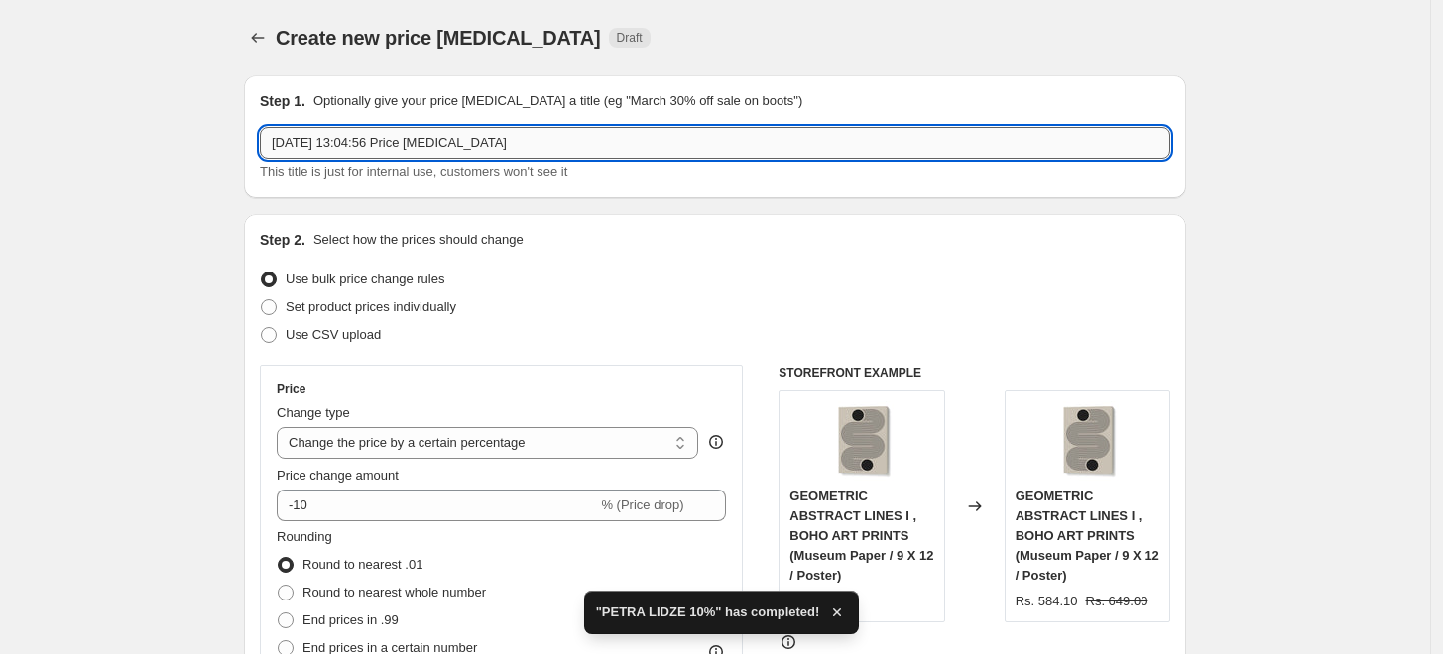
click at [738, 157] on input "6 Sept 2025, 13:04:56 Price change job" at bounding box center [715, 143] width 910 height 32
paste input "PETRA MEIKLE"
type input "[PERSON_NAME] 10%"
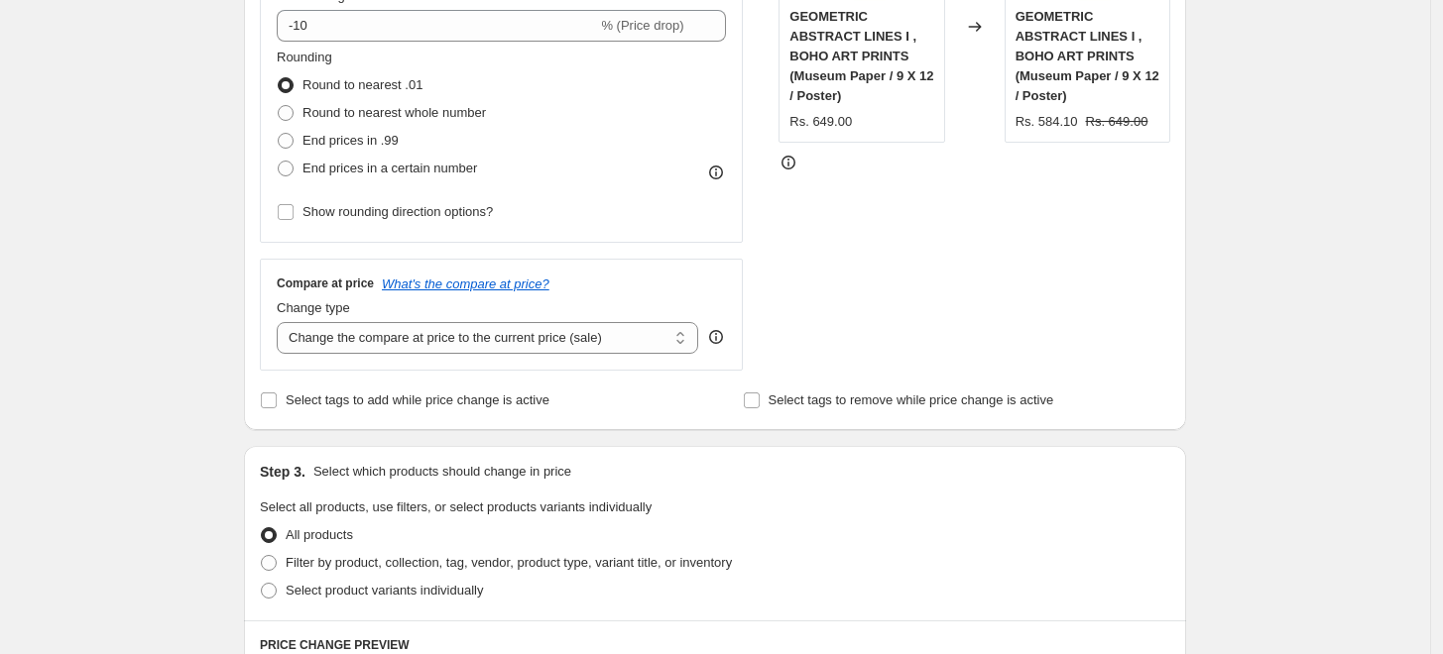
scroll to position [660, 0]
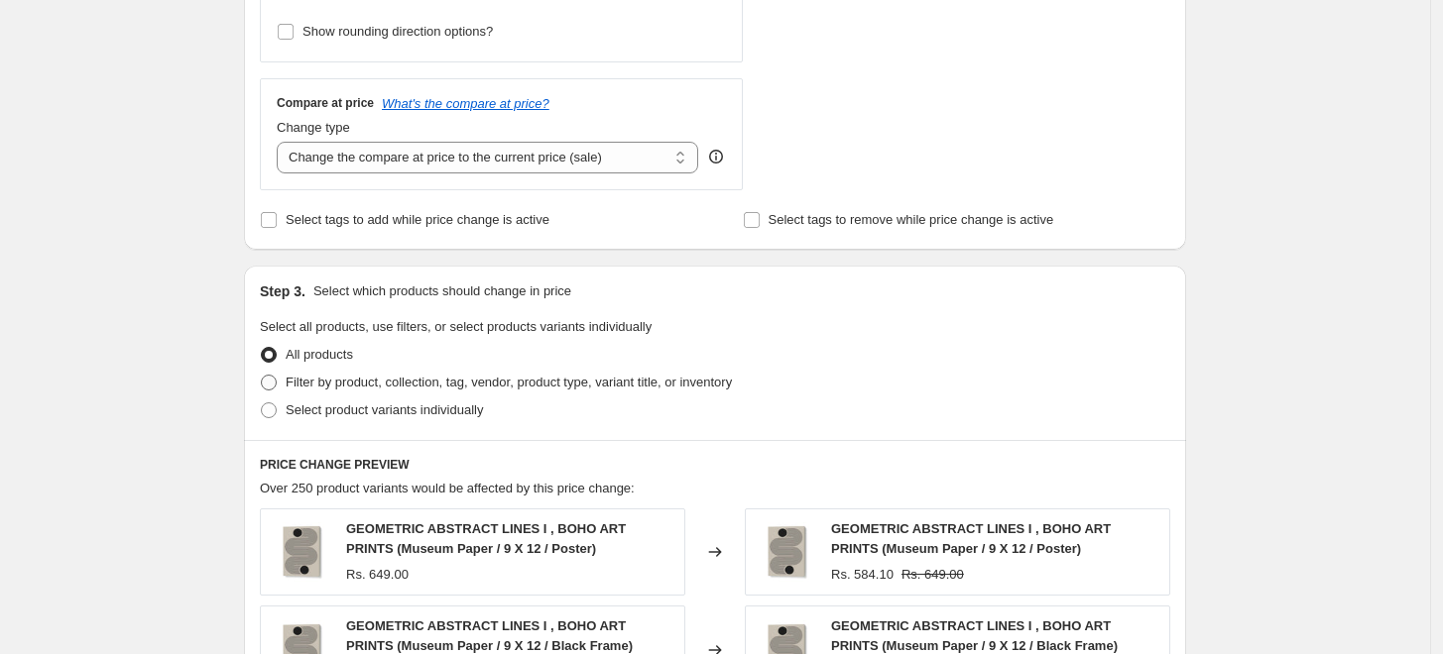
click at [347, 381] on span "Filter by product, collection, tag, vendor, product type, variant title, or inv…" at bounding box center [509, 382] width 446 height 15
click at [262, 376] on input "Filter by product, collection, tag, vendor, product type, variant title, or inv…" at bounding box center [261, 375] width 1 height 1
radio input "true"
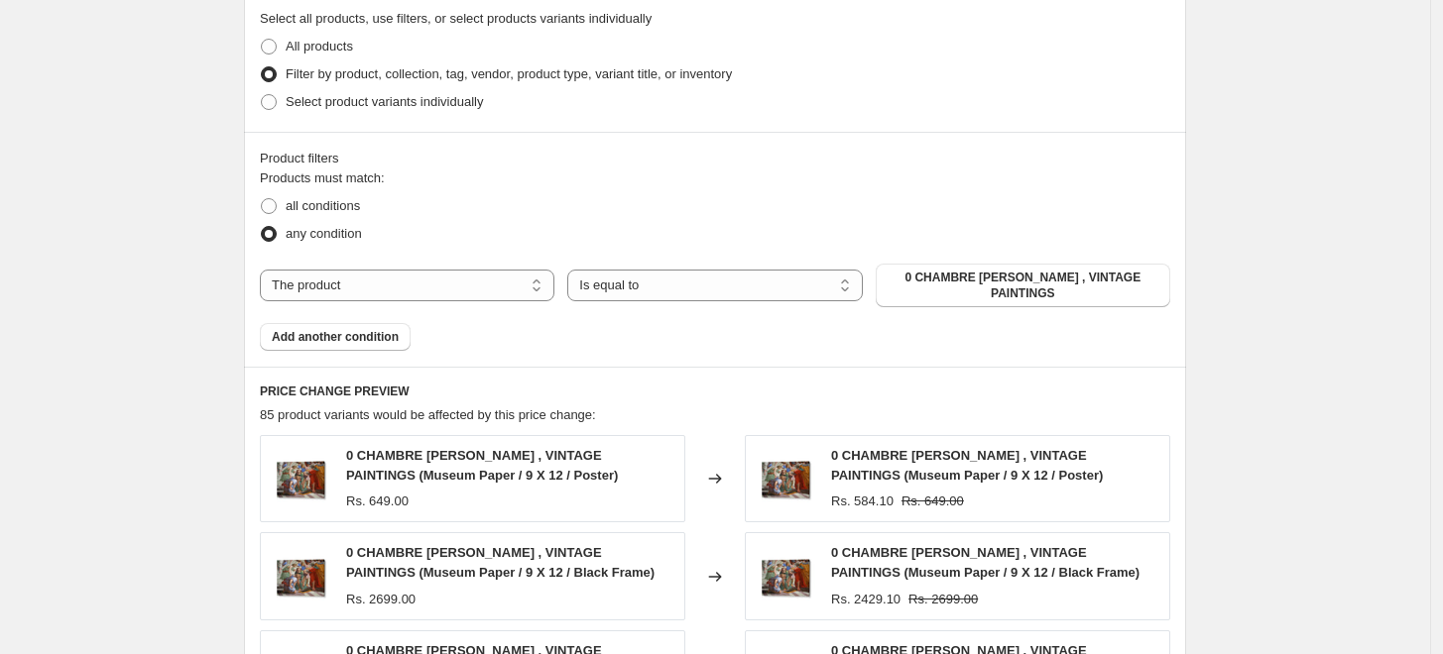
scroll to position [991, 0]
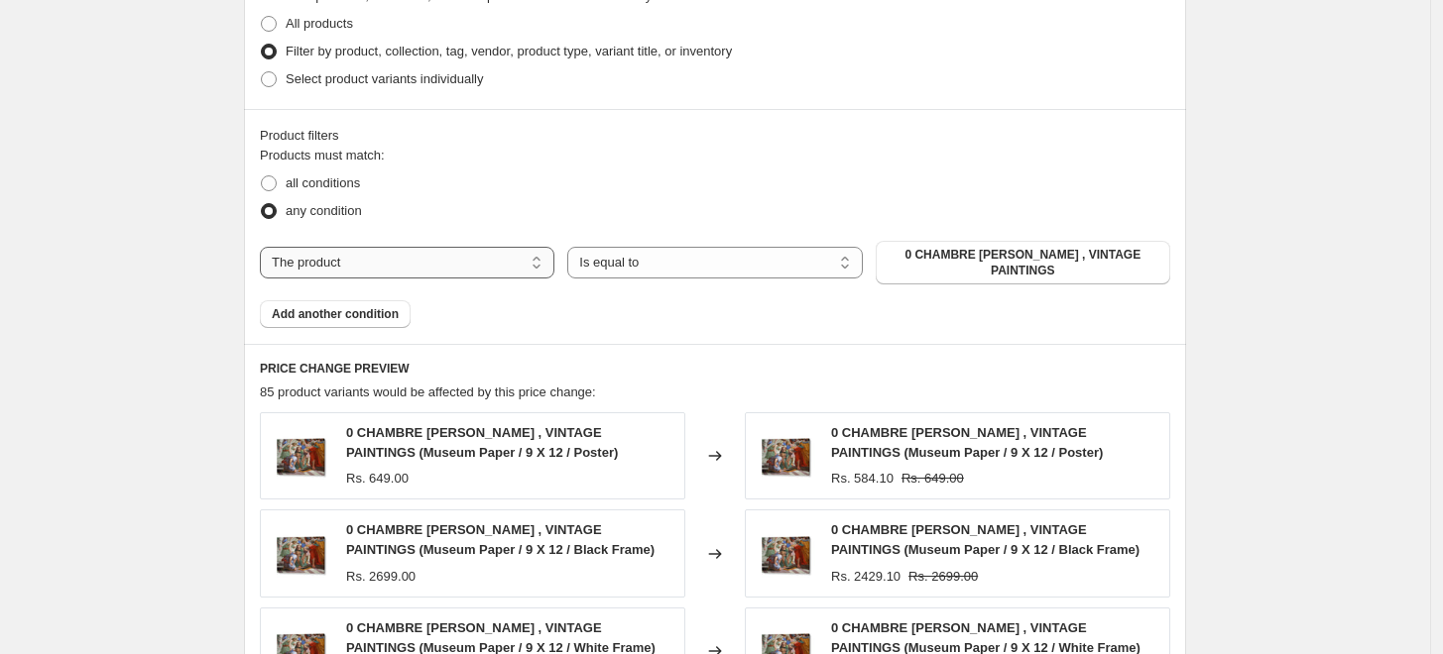
click at [451, 247] on select "The product The product's collection The product's tag The product's vendor The…" at bounding box center [407, 263] width 294 height 32
select select "collection"
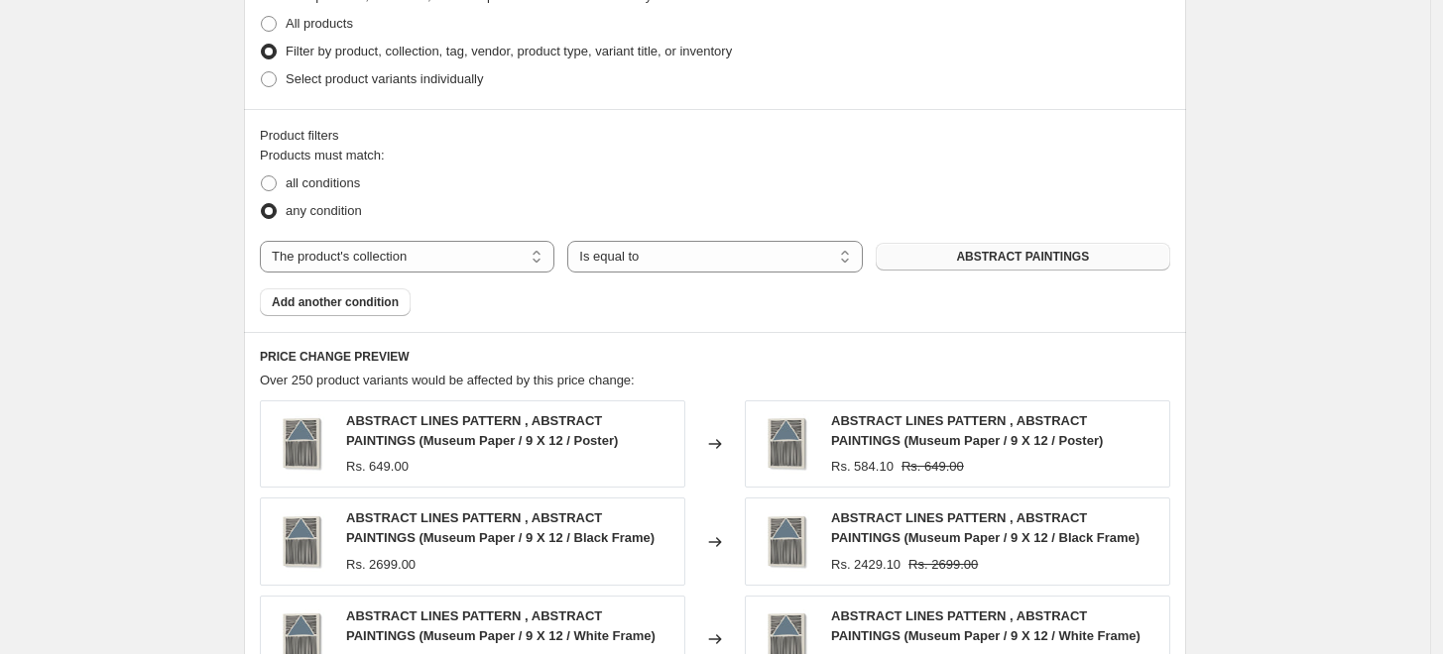
click at [1053, 262] on span "ABSTRACT PAINTINGS" at bounding box center [1022, 257] width 133 height 16
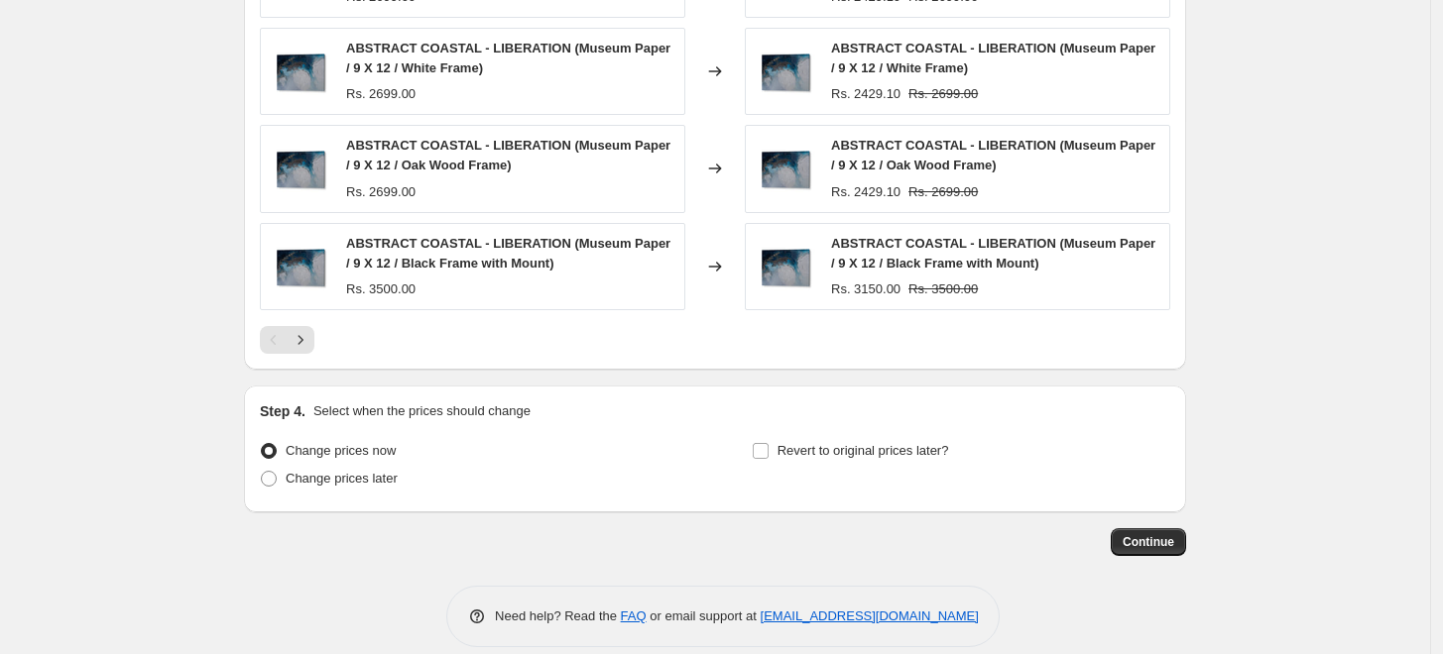
scroll to position [1581, 0]
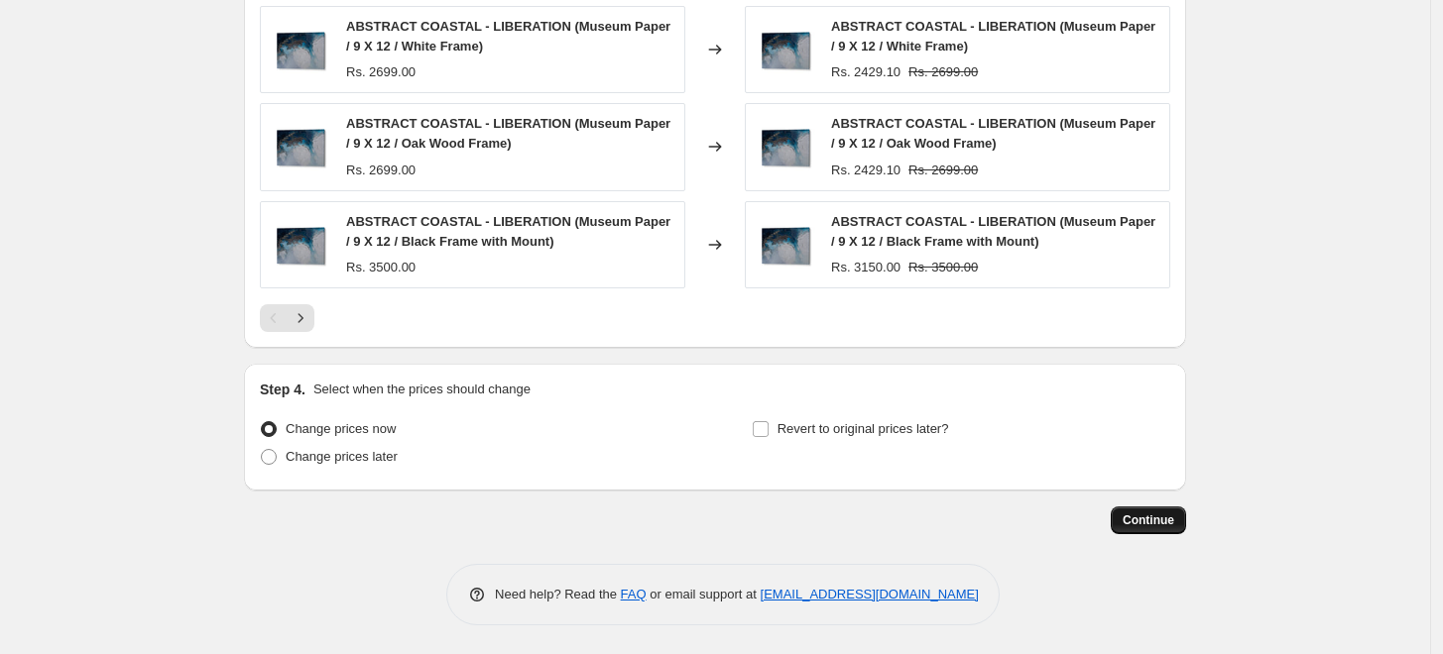
click at [1145, 528] on button "Continue" at bounding box center [1147, 521] width 75 height 28
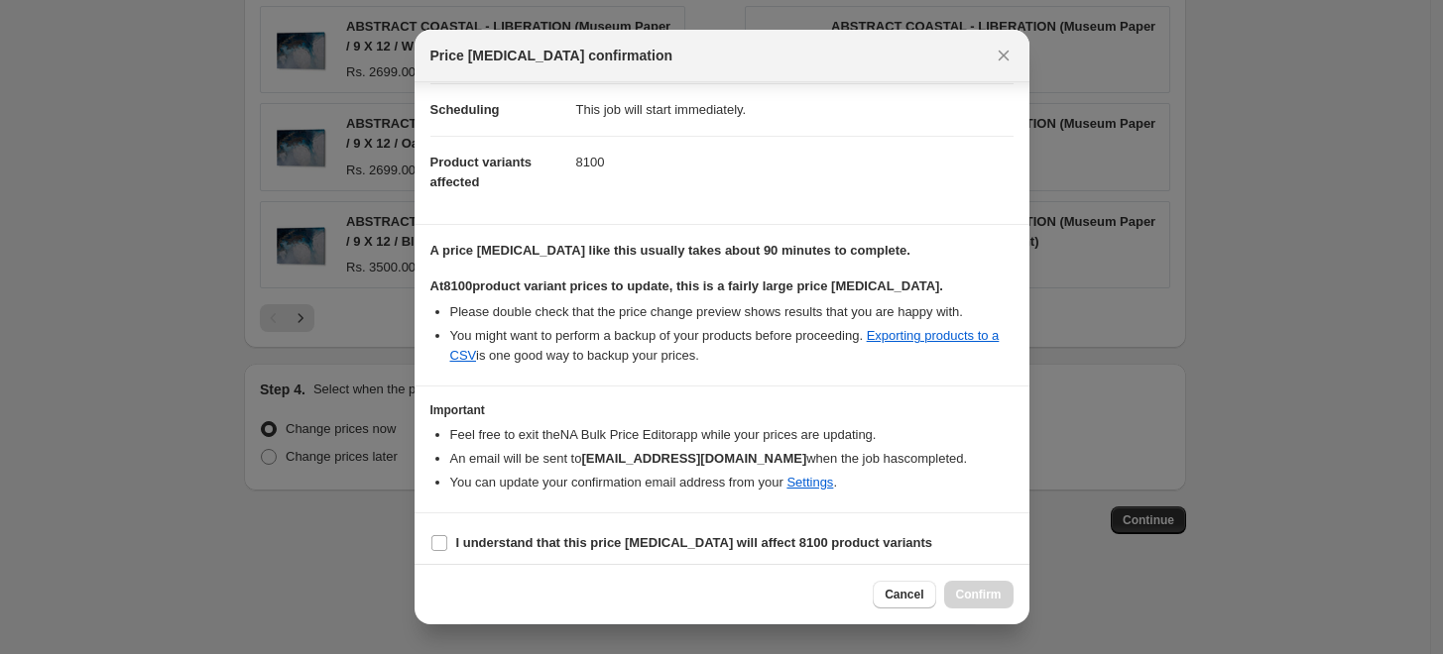
scroll to position [166, 0]
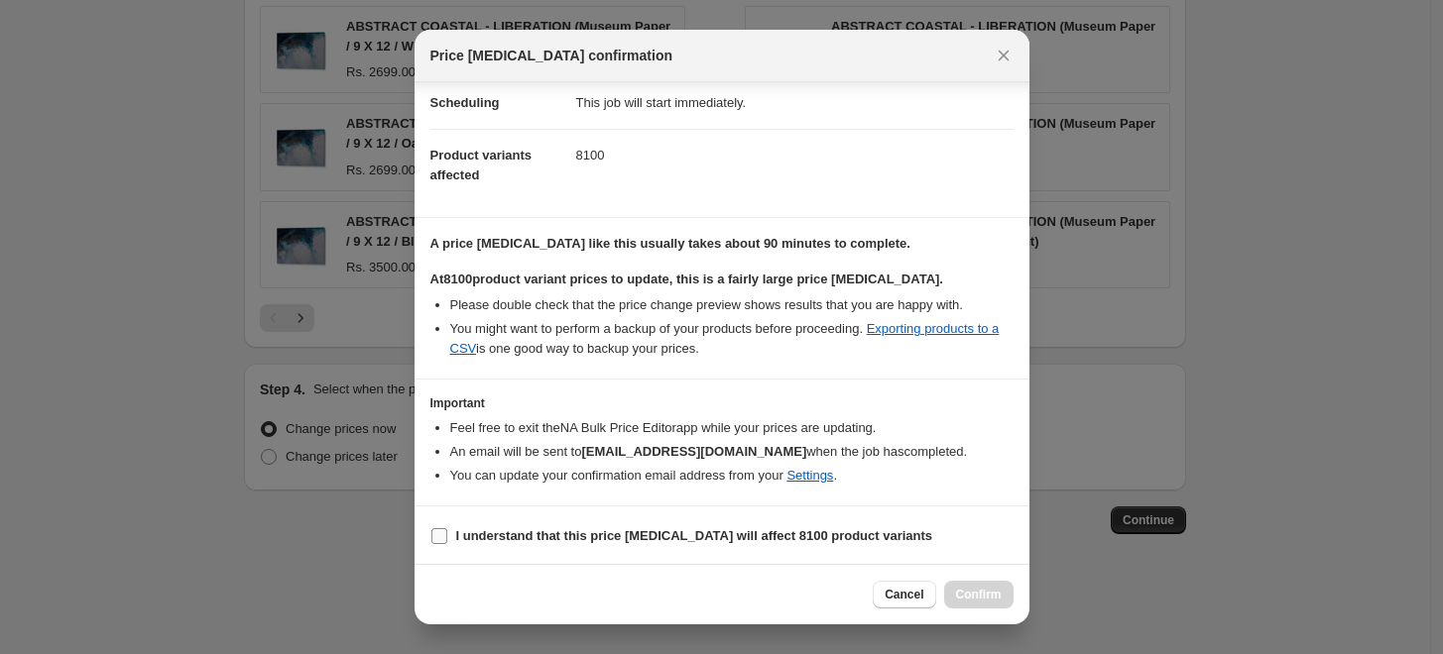
click at [557, 536] on b "I understand that this price change job will affect 8100 product variants" at bounding box center [694, 535] width 477 height 15
click at [447, 536] on input "I understand that this price change job will affect 8100 product variants" at bounding box center [439, 536] width 16 height 16
checkbox input "true"
click at [964, 602] on span "Confirm" at bounding box center [979, 595] width 46 height 16
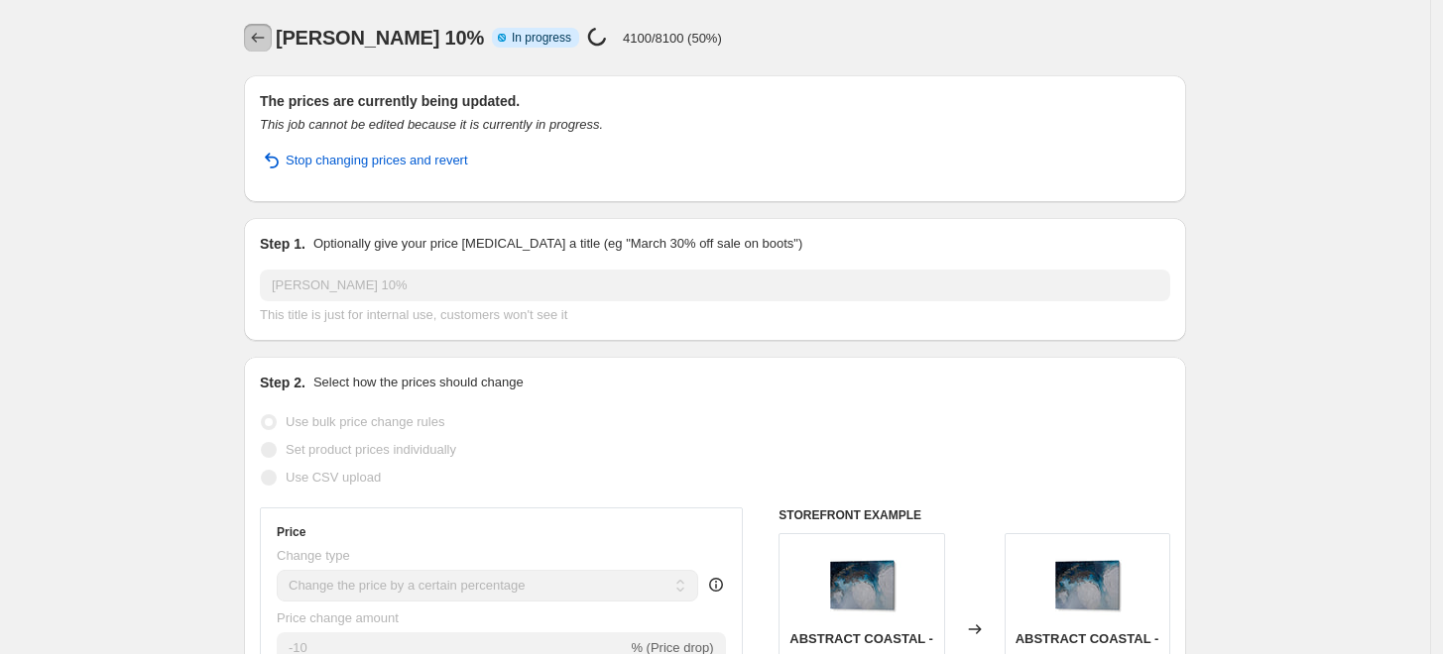
click at [265, 38] on icon "Price change jobs" at bounding box center [258, 38] width 20 height 20
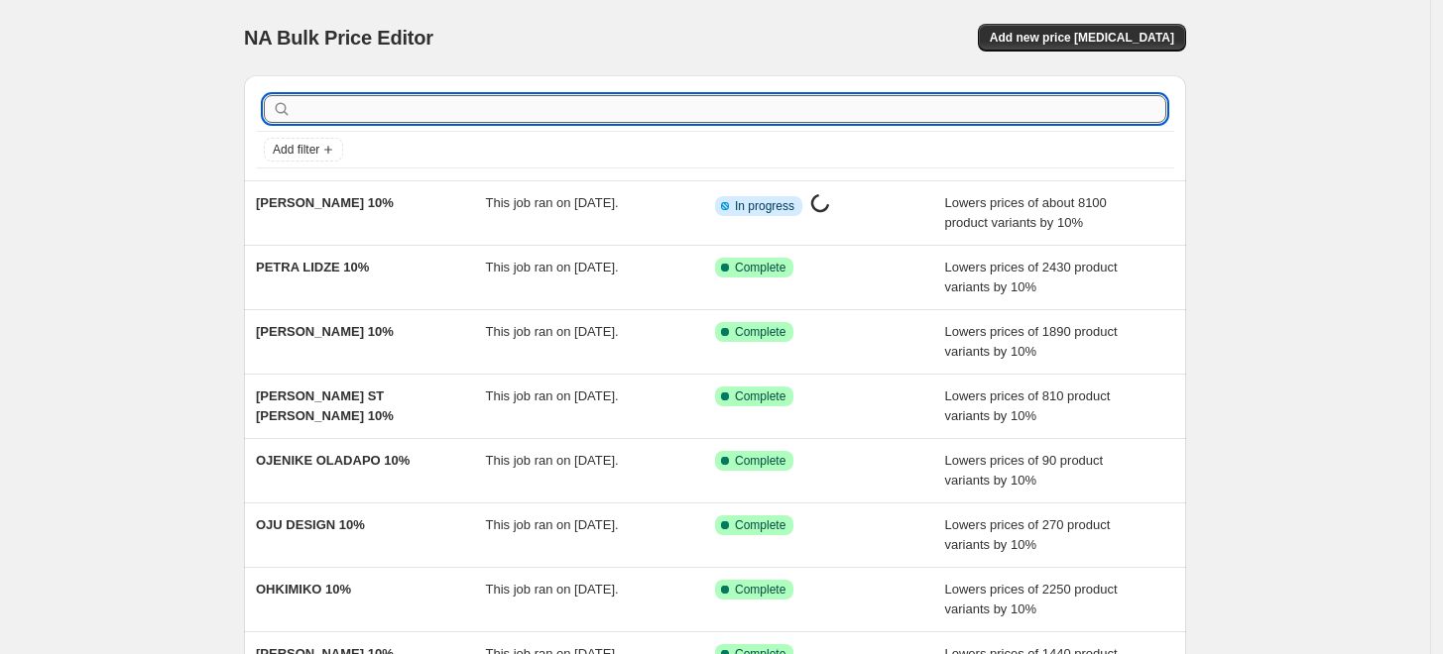
click at [920, 106] on input "text" at bounding box center [730, 109] width 871 height 28
paste input "PELIN ATILLA"
type input "PELIN ATILLA"
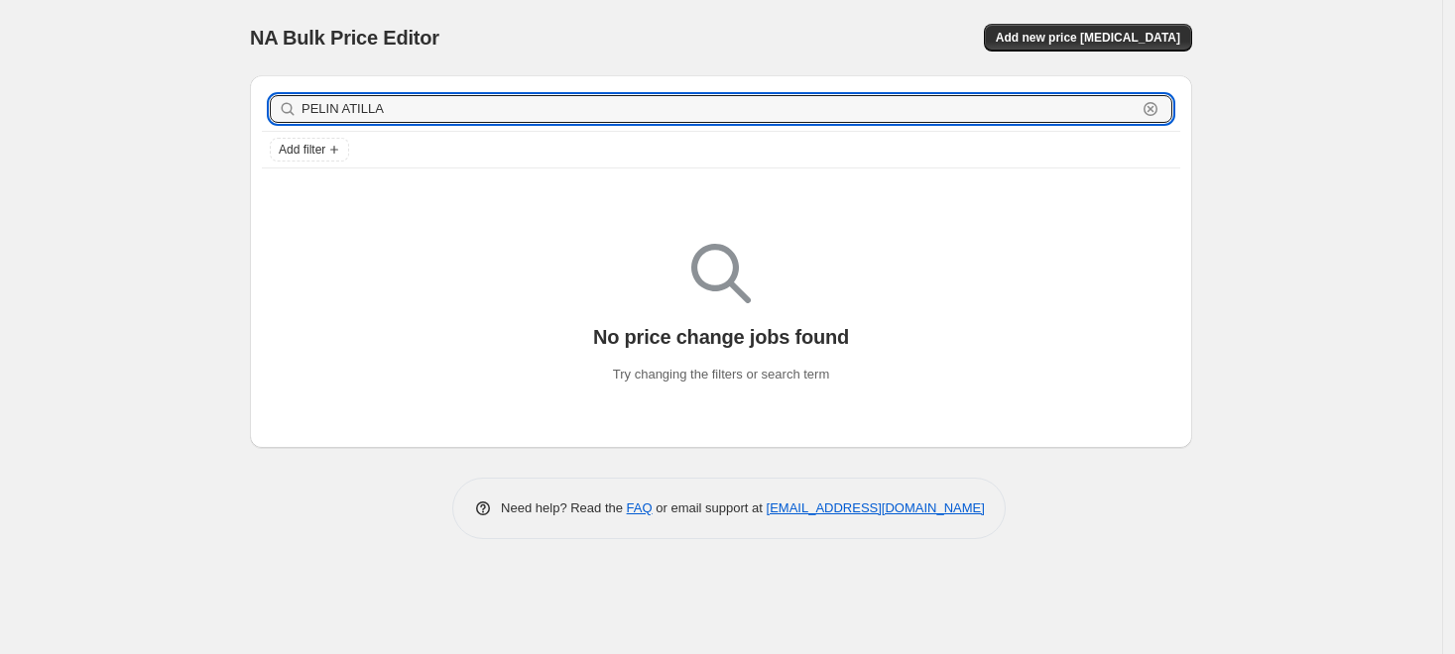
drag, startPoint x: 432, startPoint y: 110, endPoint x: 136, endPoint y: 101, distance: 296.6
click at [136, 101] on div "NA Bulk Price Editor. This page is ready NA Bulk Price Editor Add new price cha…" at bounding box center [721, 327] width 1442 height 654
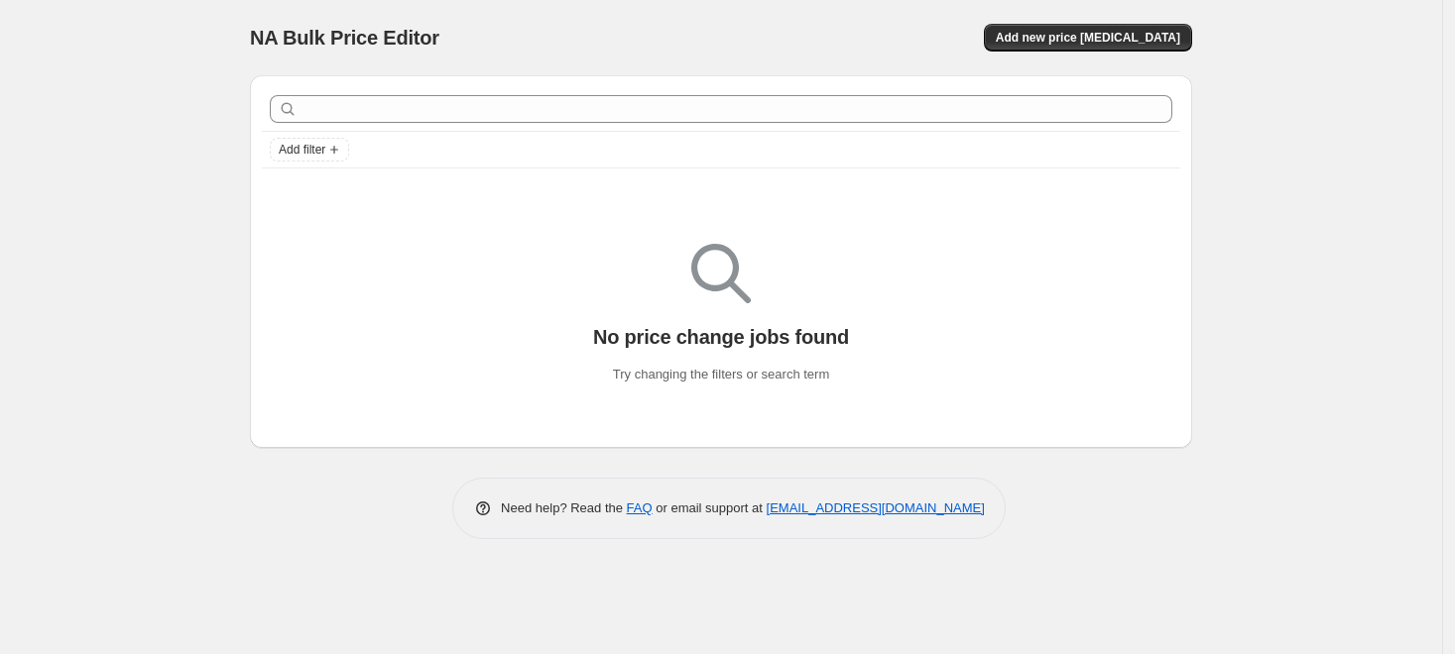
click at [558, 54] on div "NA Bulk Price Editor. This page is ready NA Bulk Price Editor Add new price cha…" at bounding box center [721, 37] width 942 height 75
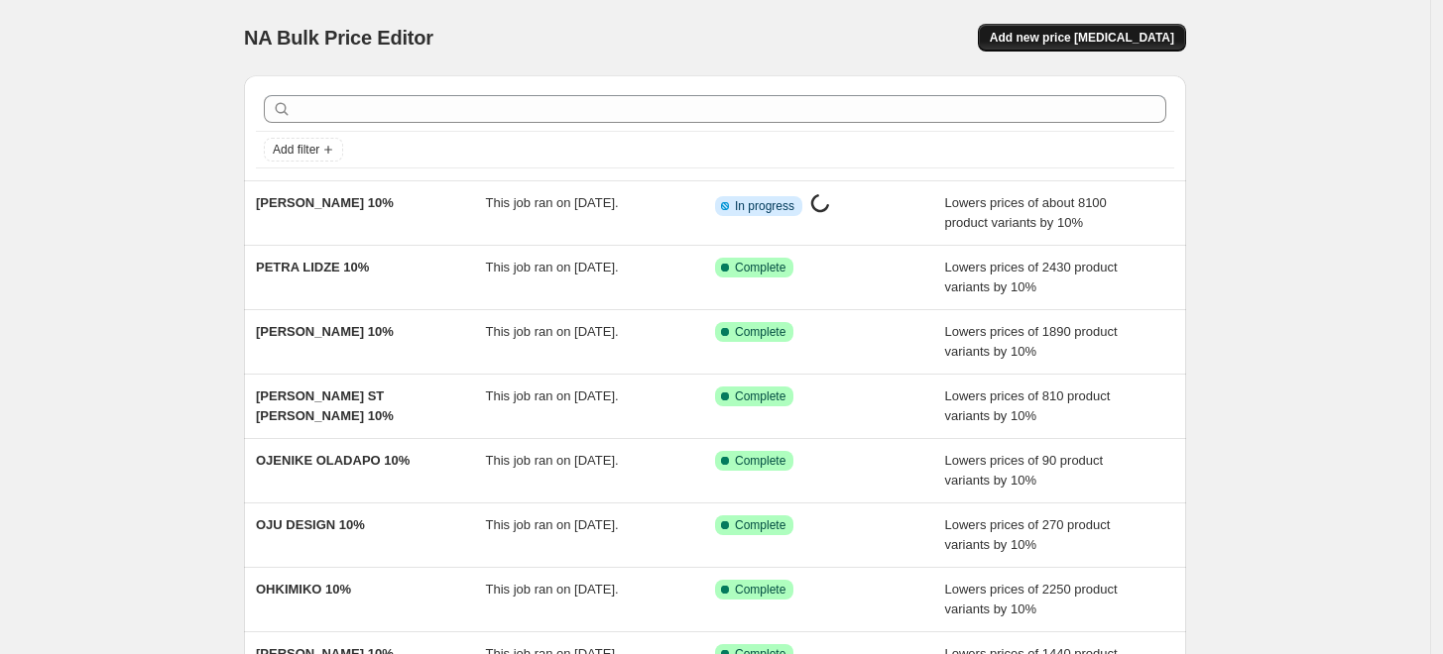
click at [1077, 46] on button "Add new price [MEDICAL_DATA]" at bounding box center [1082, 38] width 208 height 28
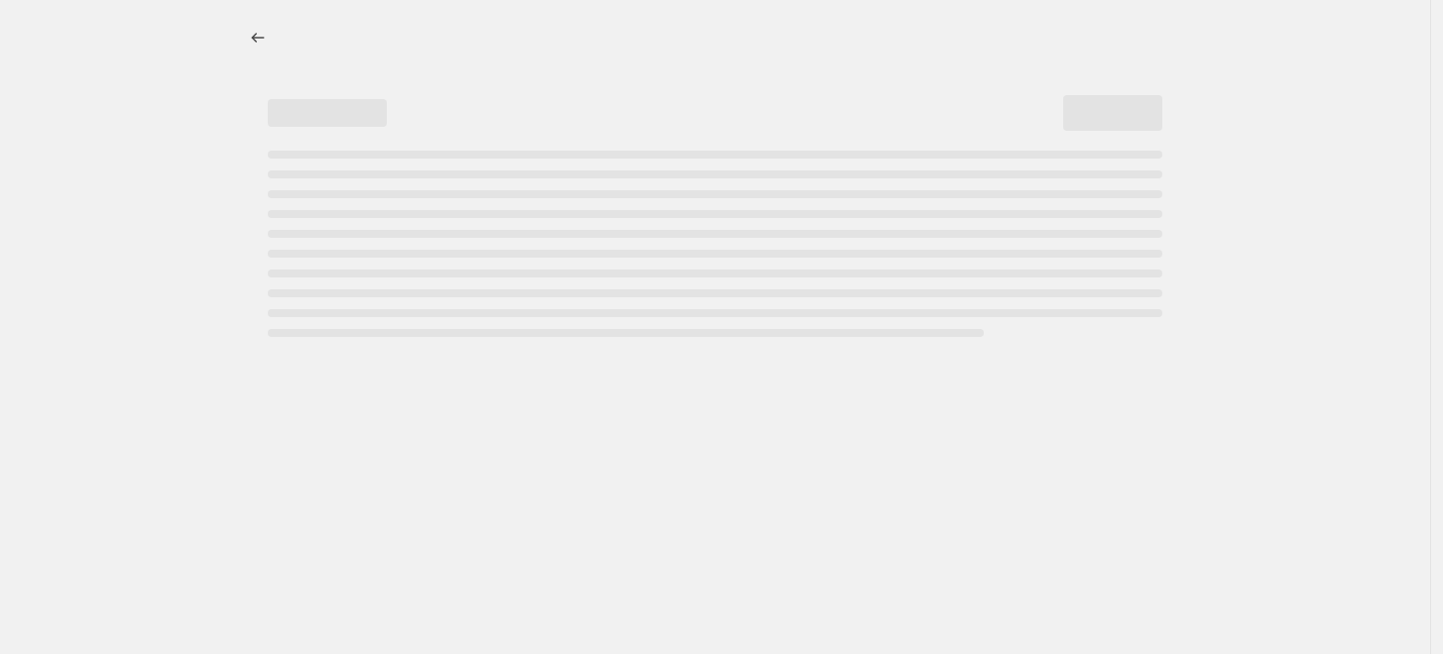
select select "percentage"
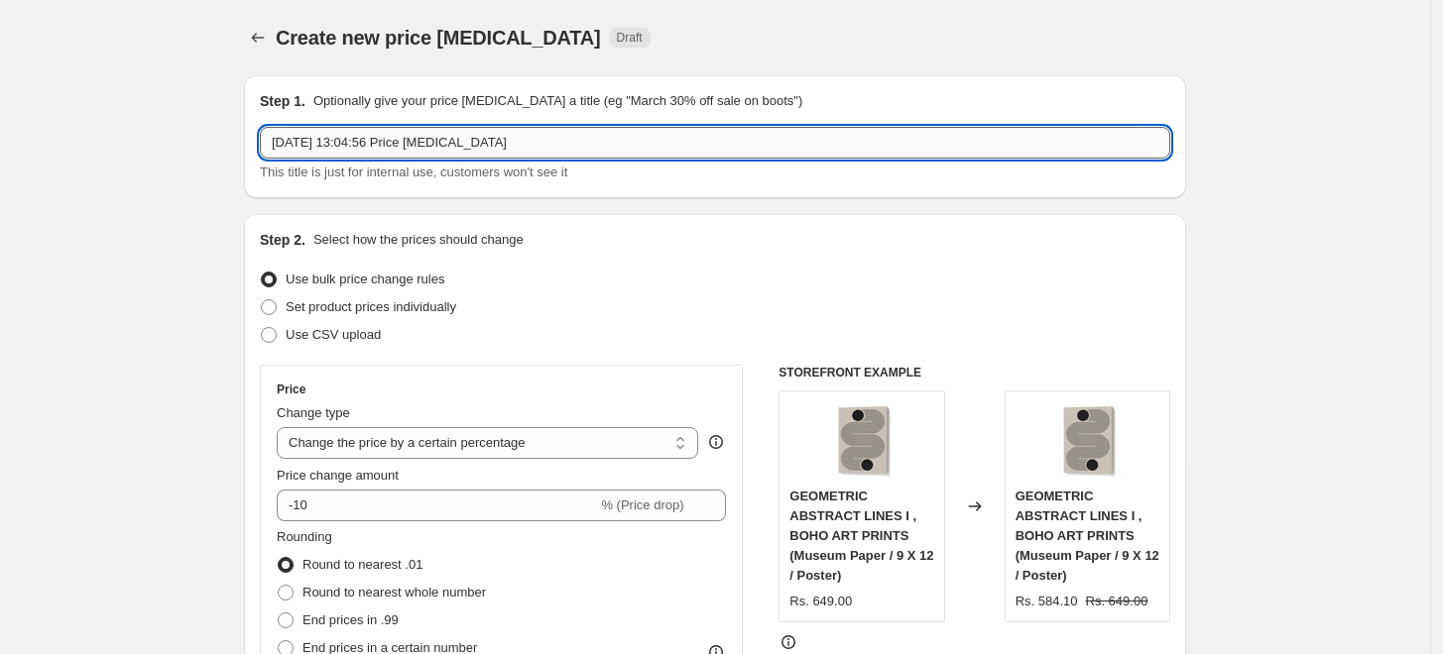
click at [826, 141] on input "6 Sept 2025, 13:04:56 Price change job" at bounding box center [715, 143] width 910 height 32
paste input "PELIN ATILLA"
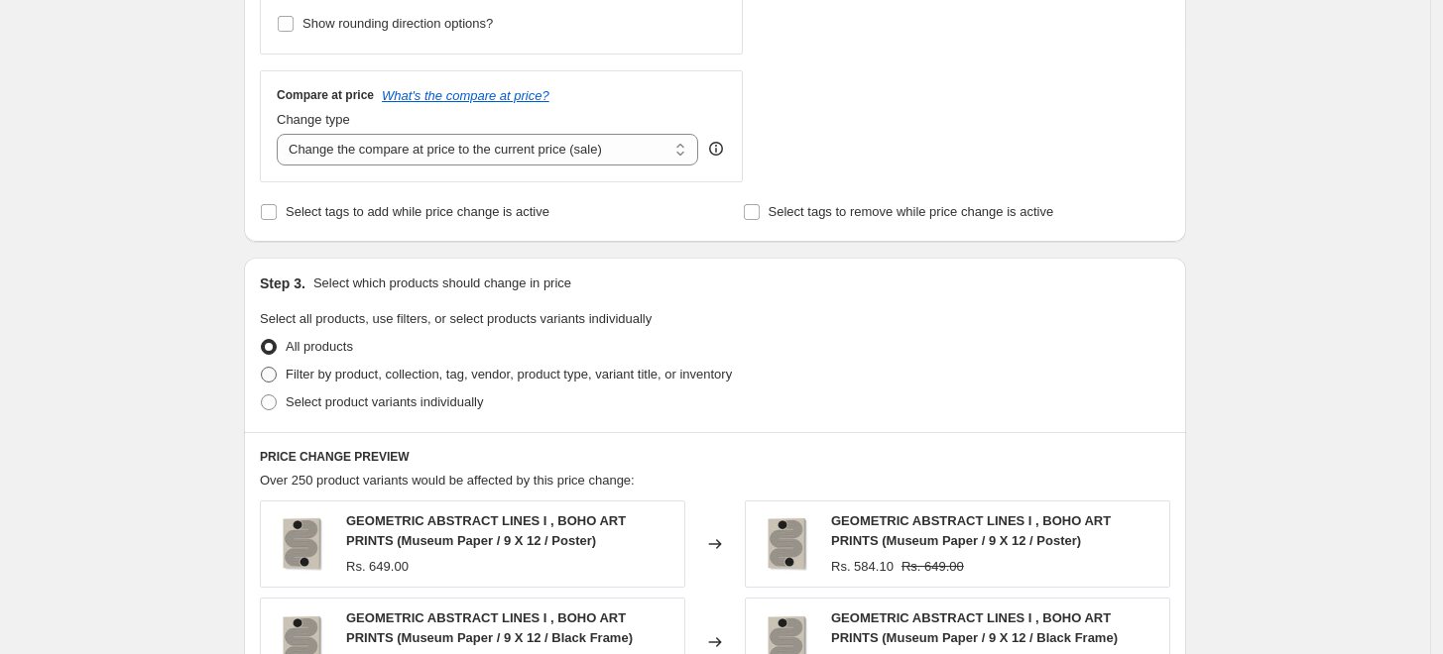
scroll to position [880, 0]
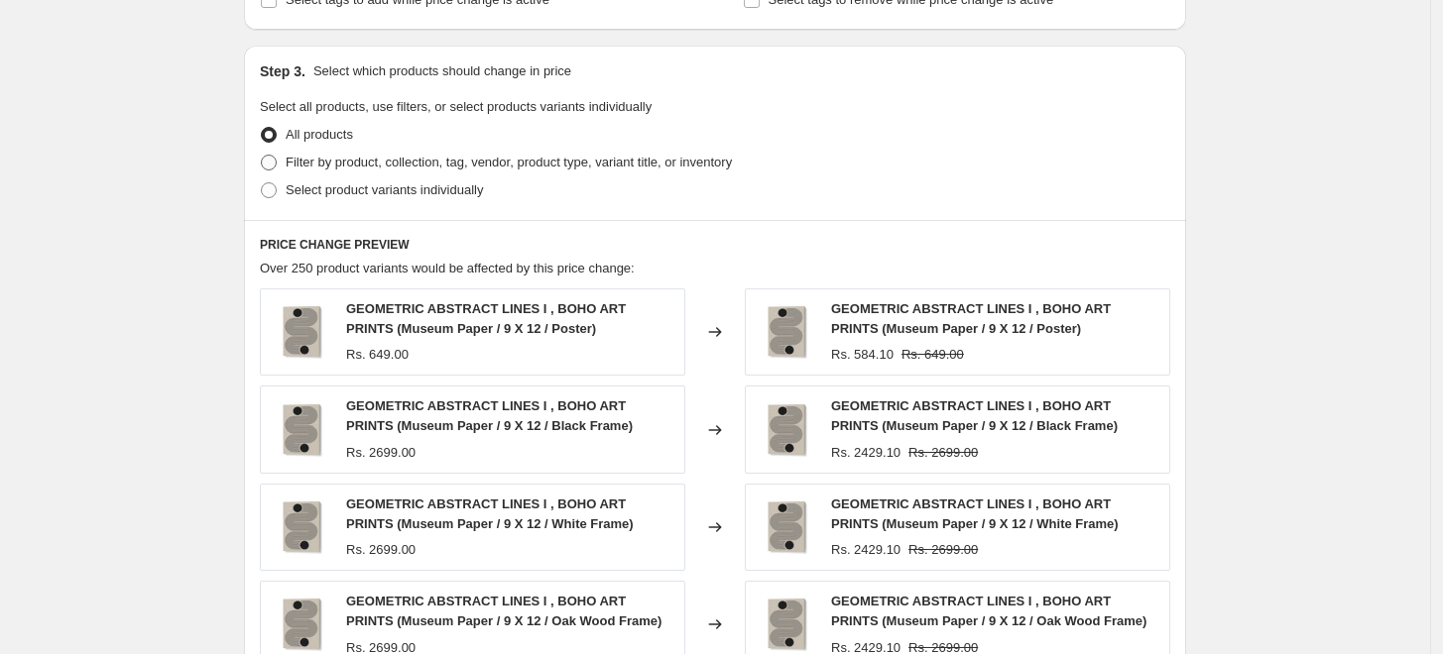
type input "PELIN ATILLA"
click at [398, 165] on span "Filter by product, collection, tag, vendor, product type, variant title, or inv…" at bounding box center [509, 162] width 446 height 15
click at [262, 156] on input "Filter by product, collection, tag, vendor, product type, variant title, or inv…" at bounding box center [261, 155] width 1 height 1
radio input "true"
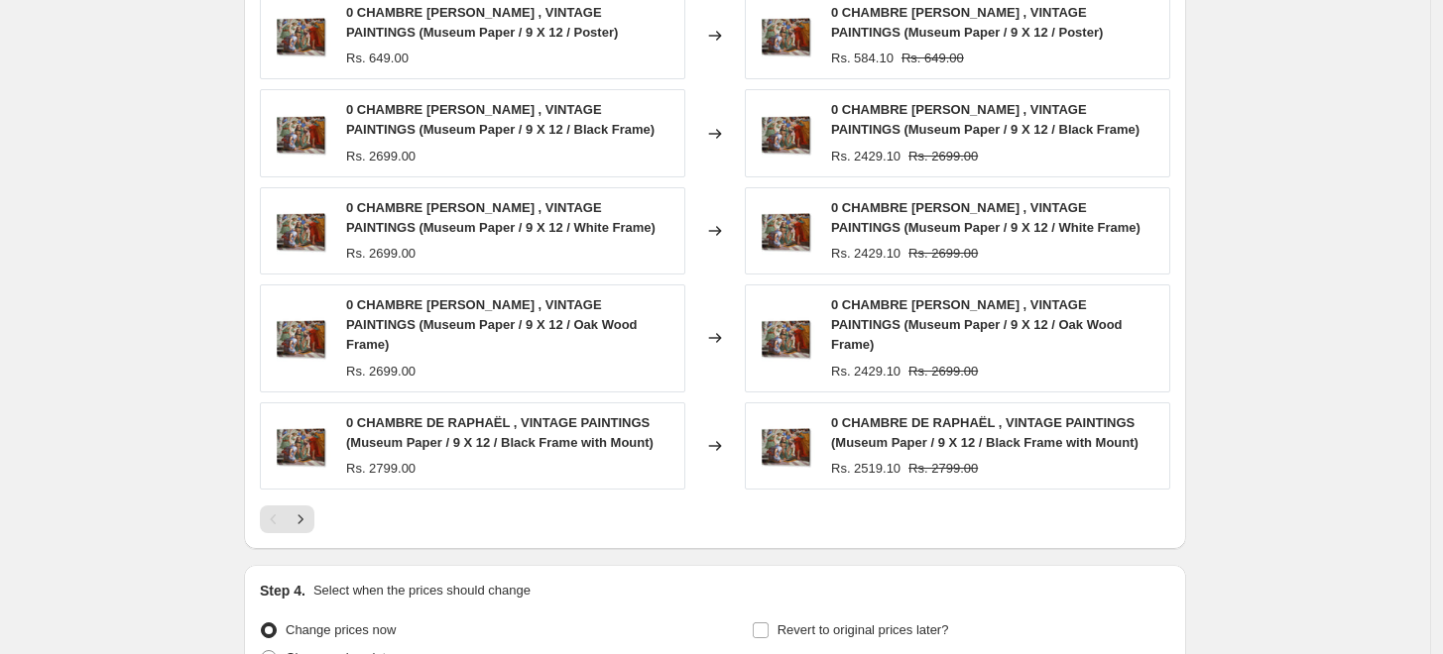
scroll to position [1102, 0]
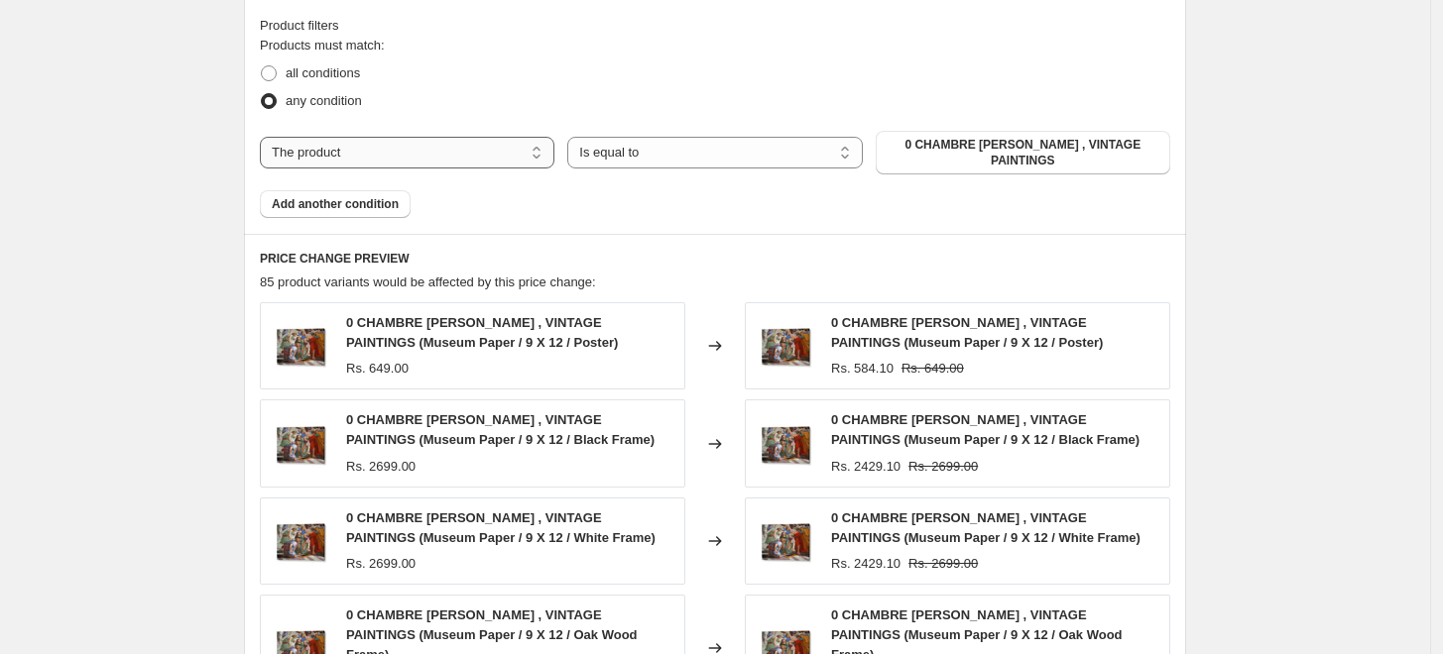
click at [488, 154] on select "The product The product's collection The product's tag The product's vendor The…" at bounding box center [407, 153] width 294 height 32
select select "collection"
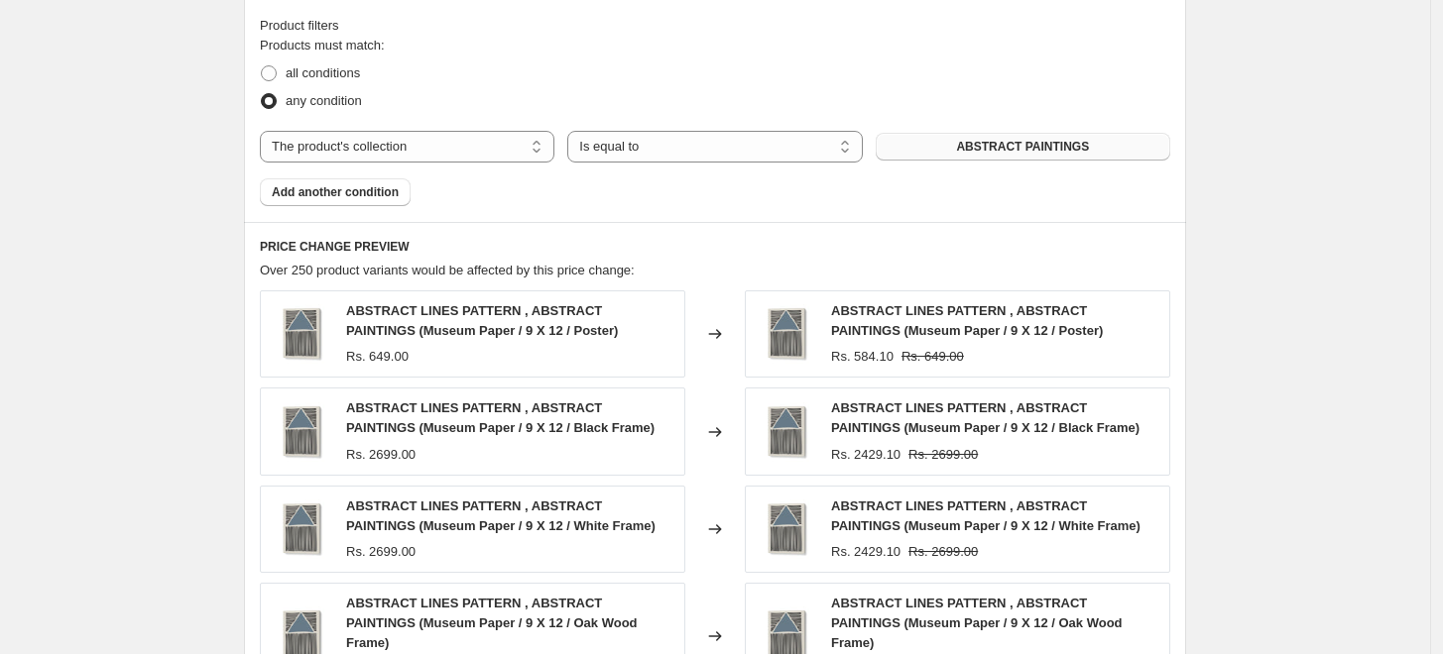
click at [976, 153] on span "ABSTRACT PAINTINGS" at bounding box center [1022, 147] width 133 height 16
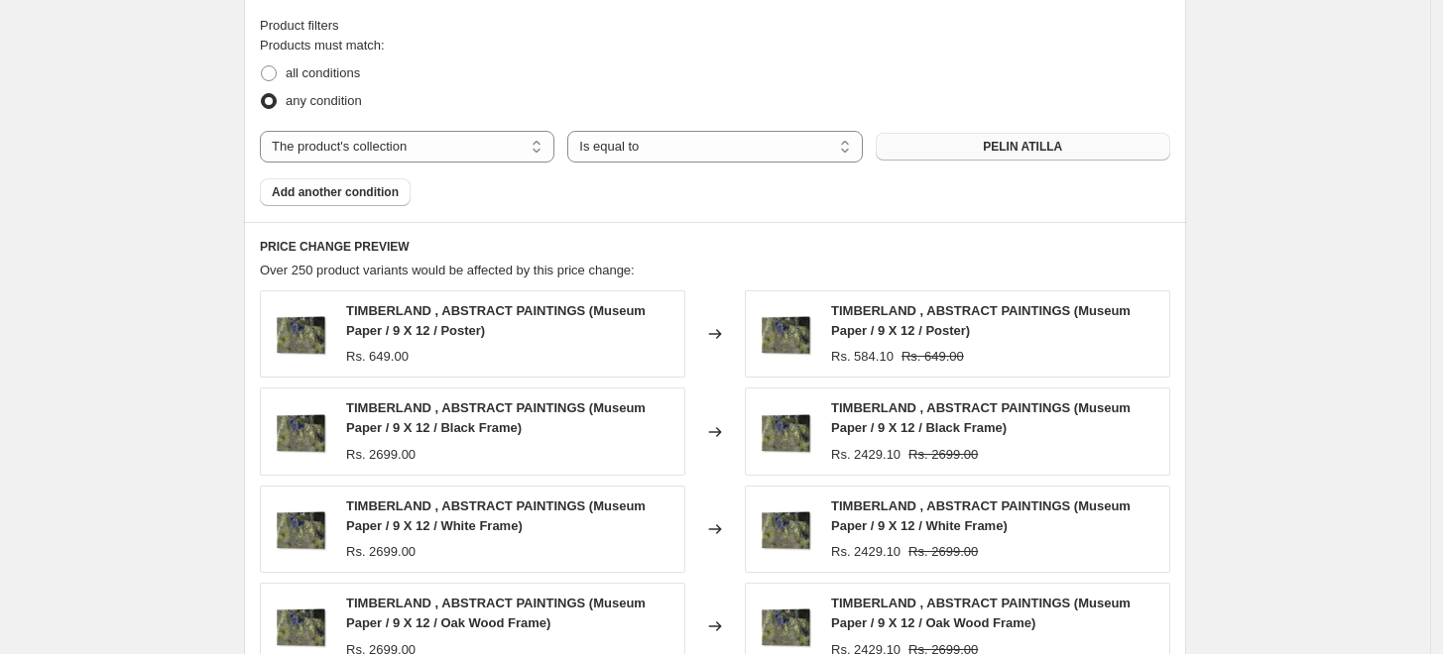
scroll to position [0, 0]
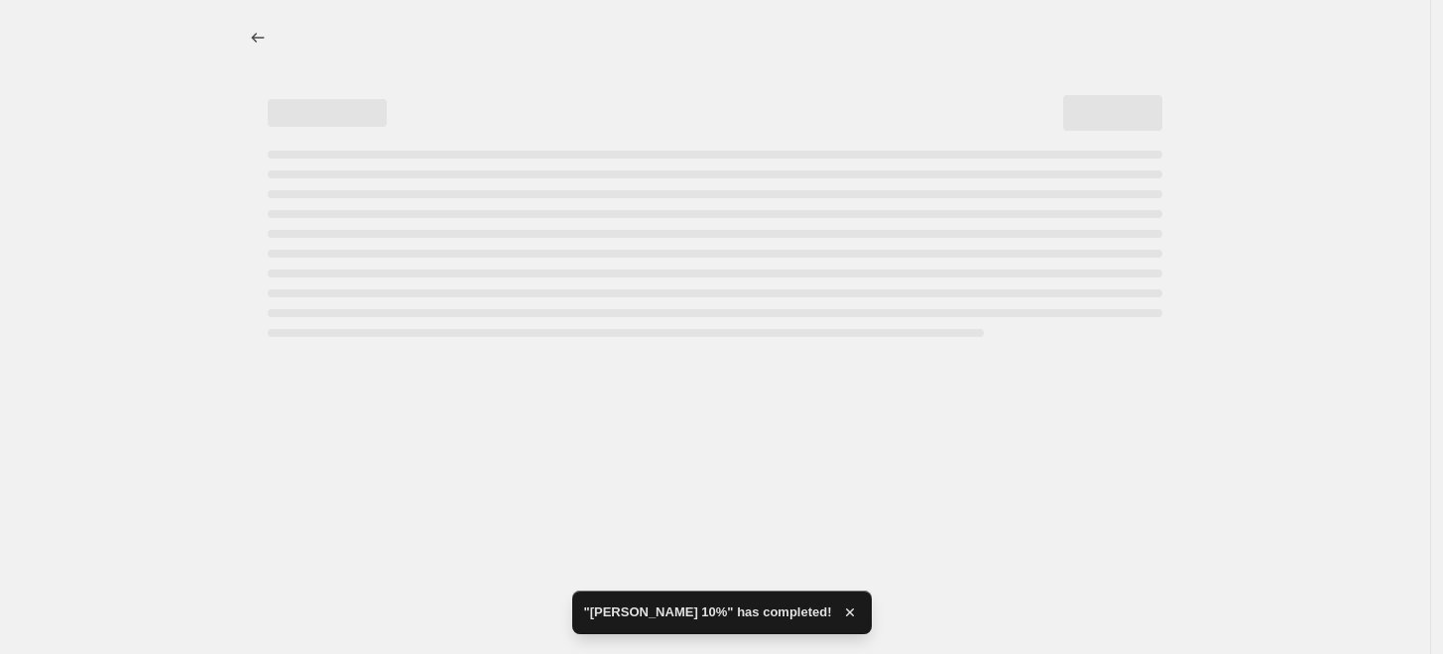
select select "percentage"
select select "collection"
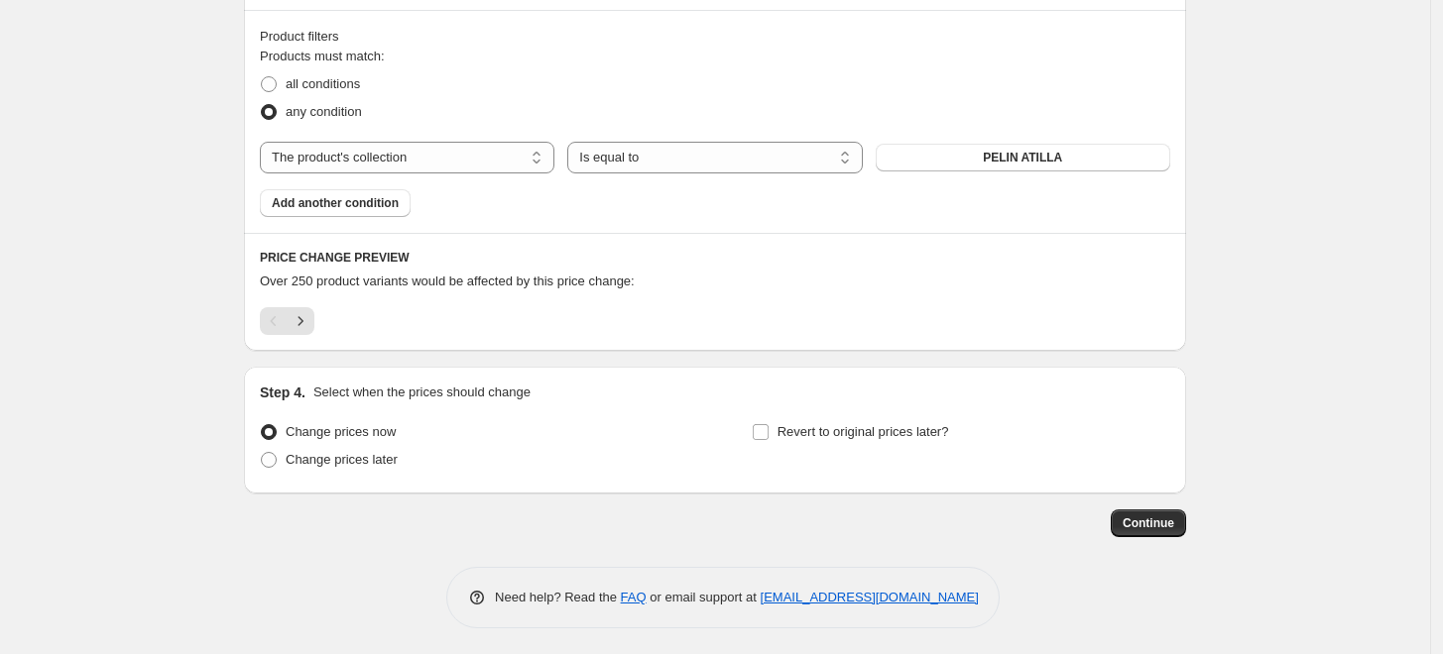
scroll to position [1095, 0]
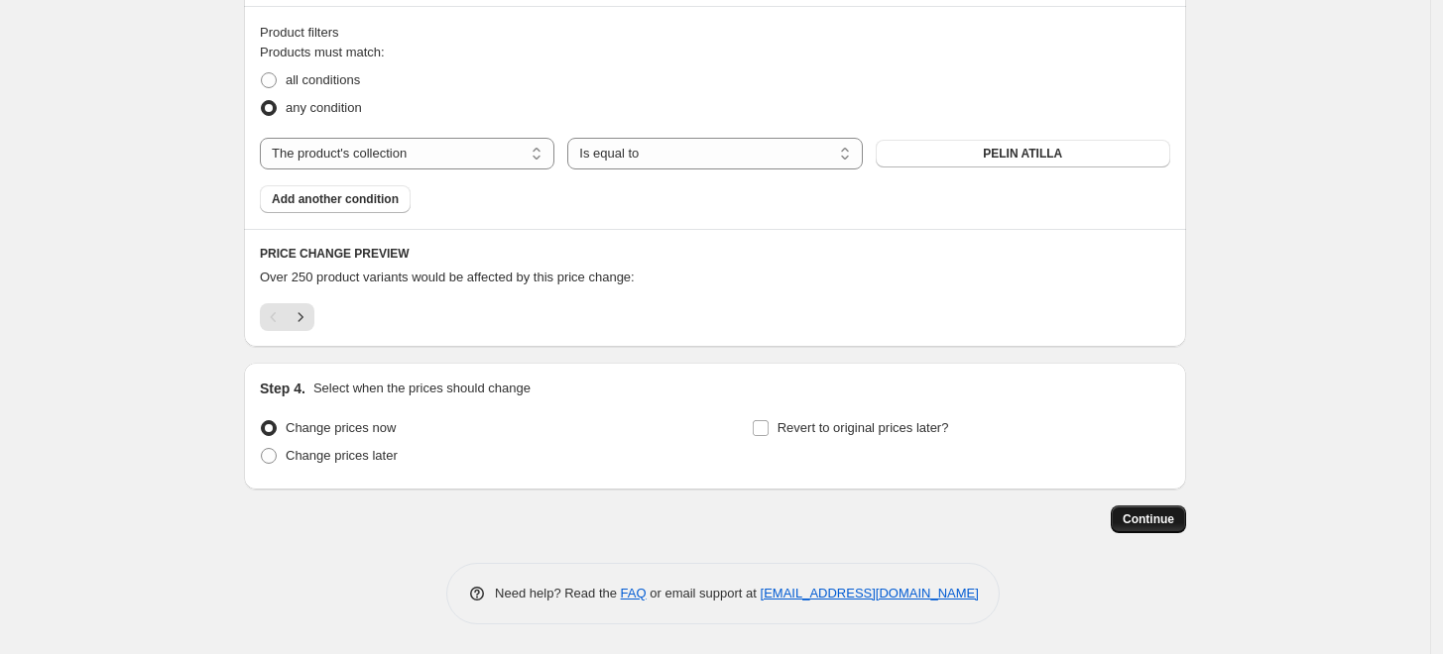
click at [1140, 519] on span "Continue" at bounding box center [1148, 520] width 52 height 16
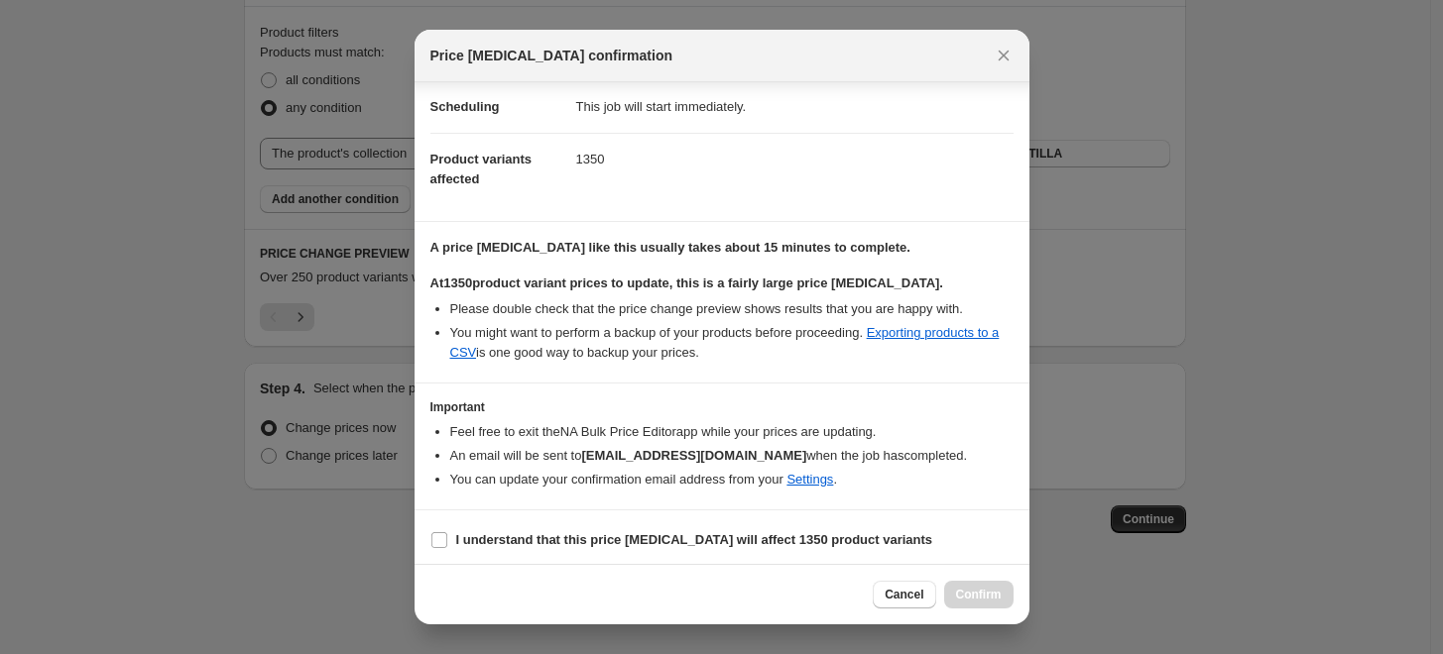
scroll to position [166, 0]
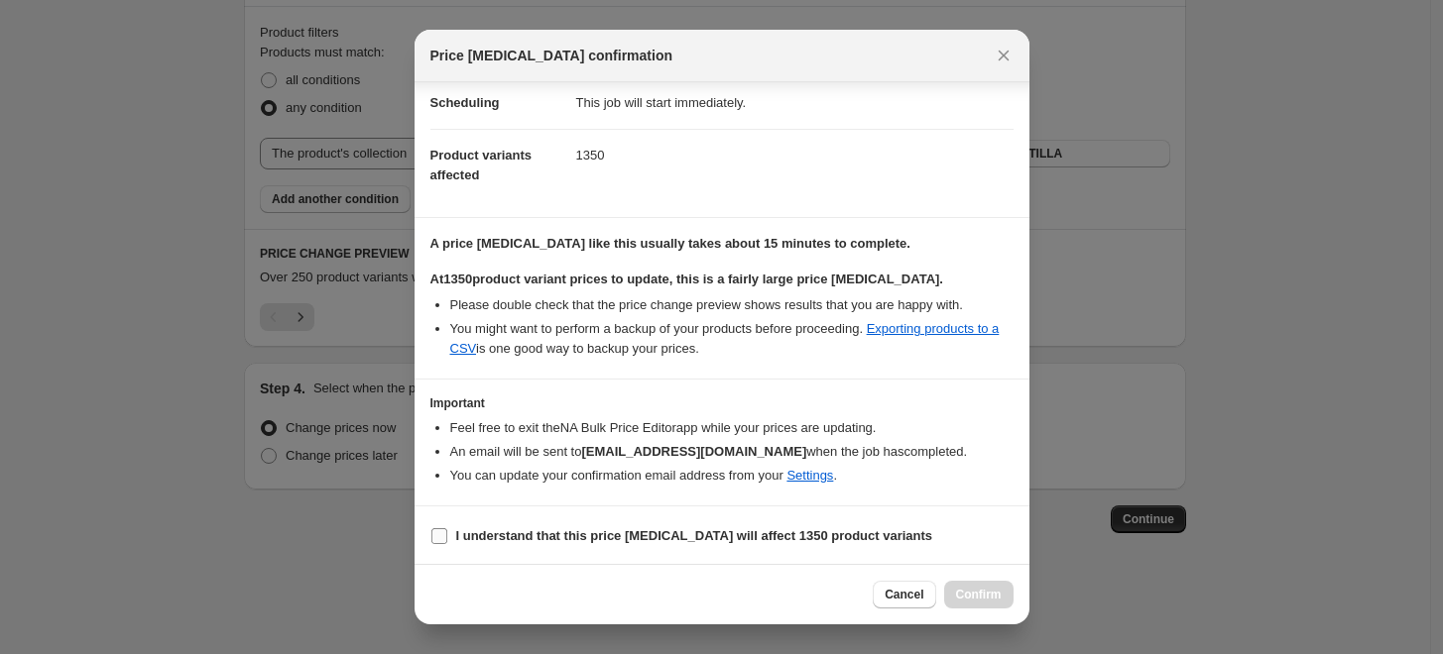
click at [579, 528] on b "I understand that this price [MEDICAL_DATA] will affect 1350 product variants" at bounding box center [694, 535] width 477 height 15
click at [447, 528] on input "I understand that this price [MEDICAL_DATA] will affect 1350 product variants" at bounding box center [439, 536] width 16 height 16
checkbox input "true"
click at [980, 593] on span "Confirm" at bounding box center [979, 595] width 46 height 16
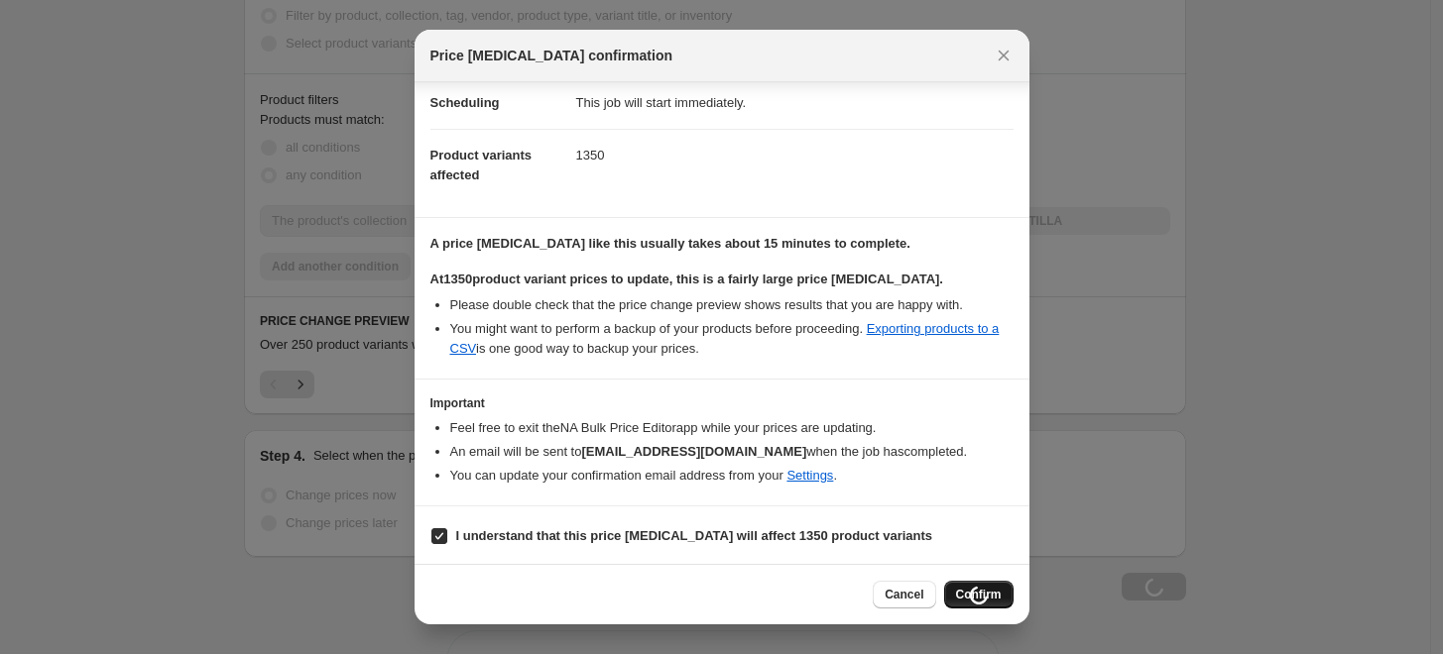
type input "PELIN ATILLA"
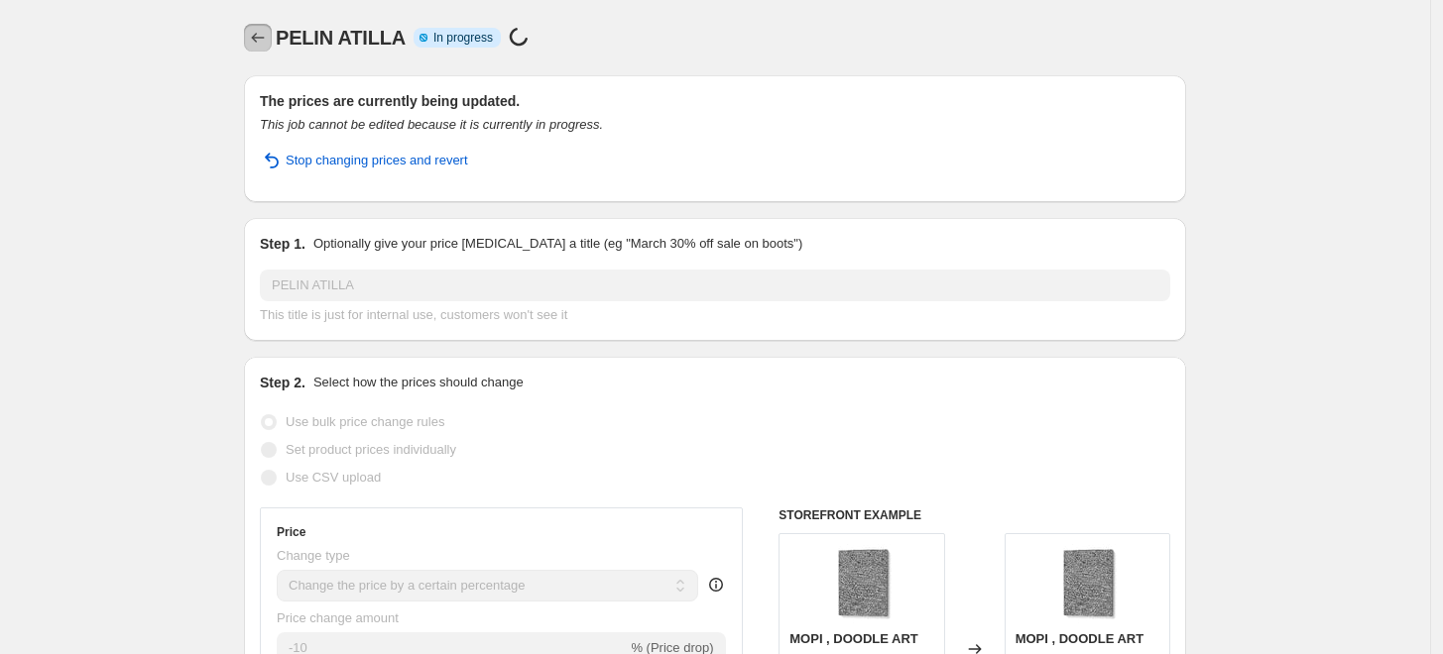
click at [250, 35] on button "Price change jobs" at bounding box center [258, 38] width 28 height 28
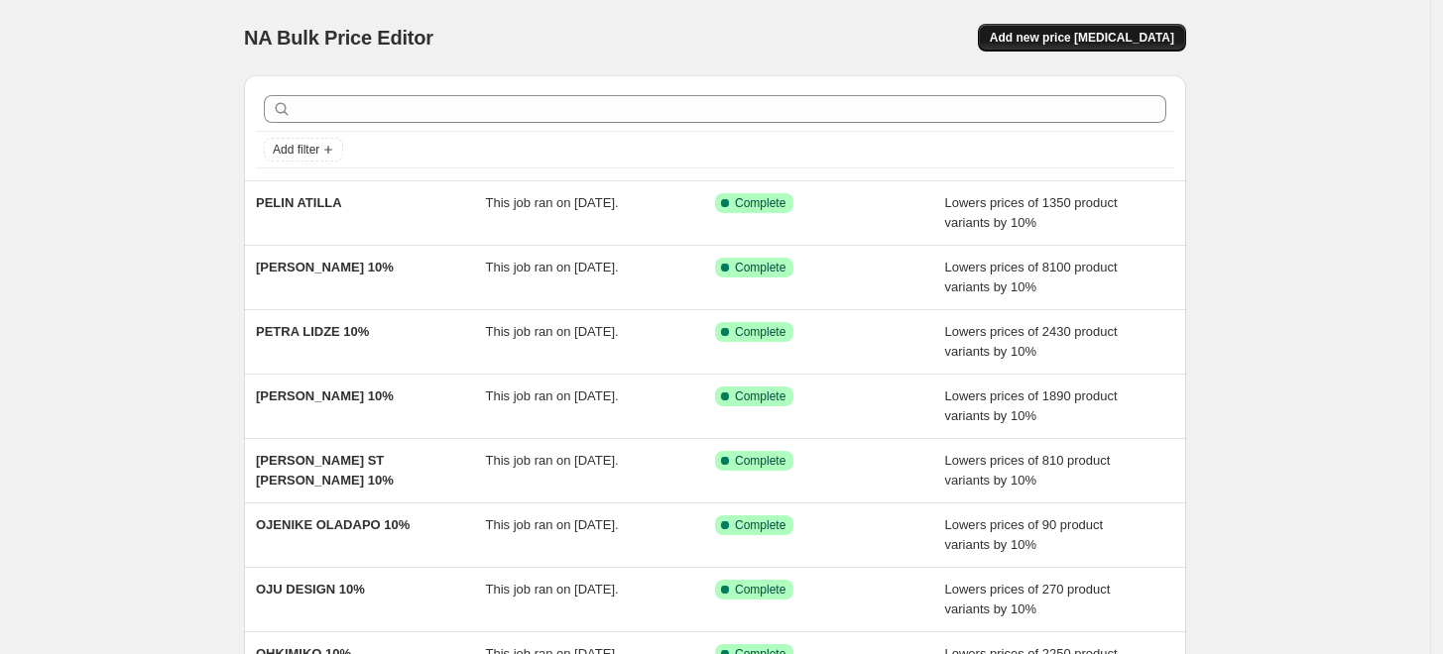
click at [1078, 38] on span "Add new price [MEDICAL_DATA]" at bounding box center [1082, 38] width 184 height 16
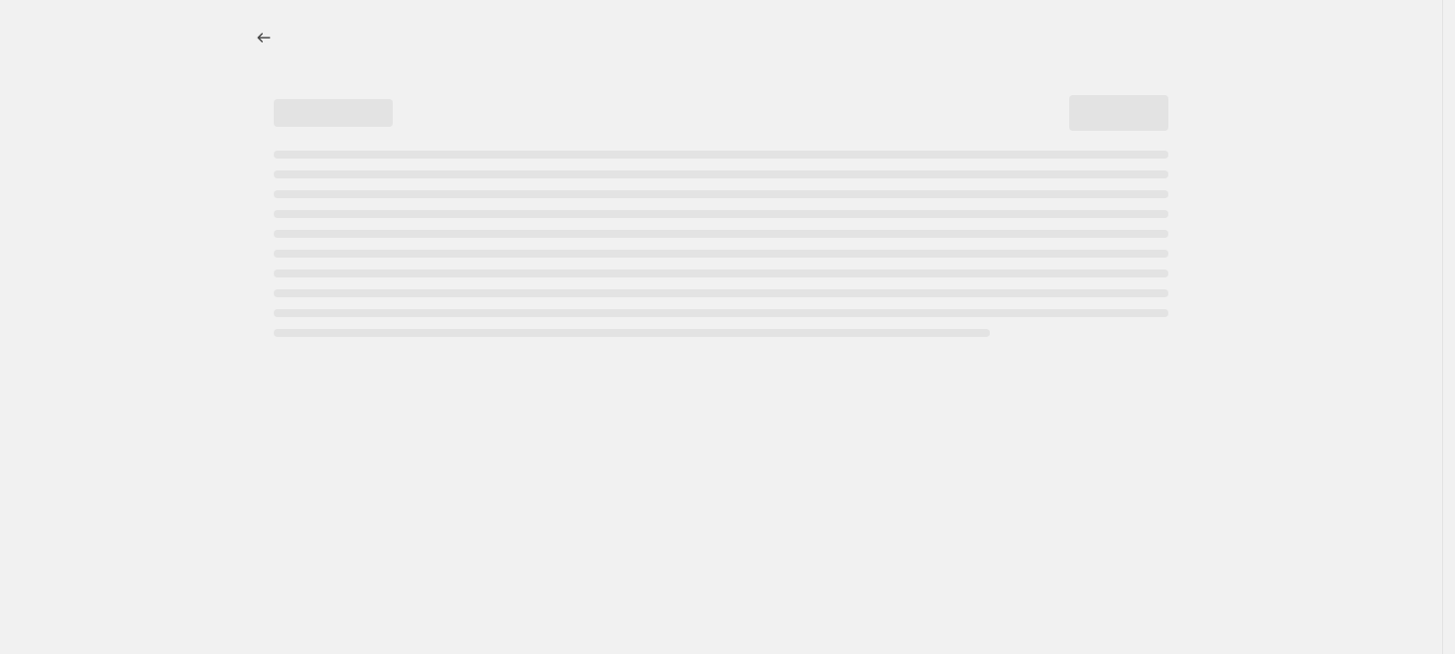
select select "percentage"
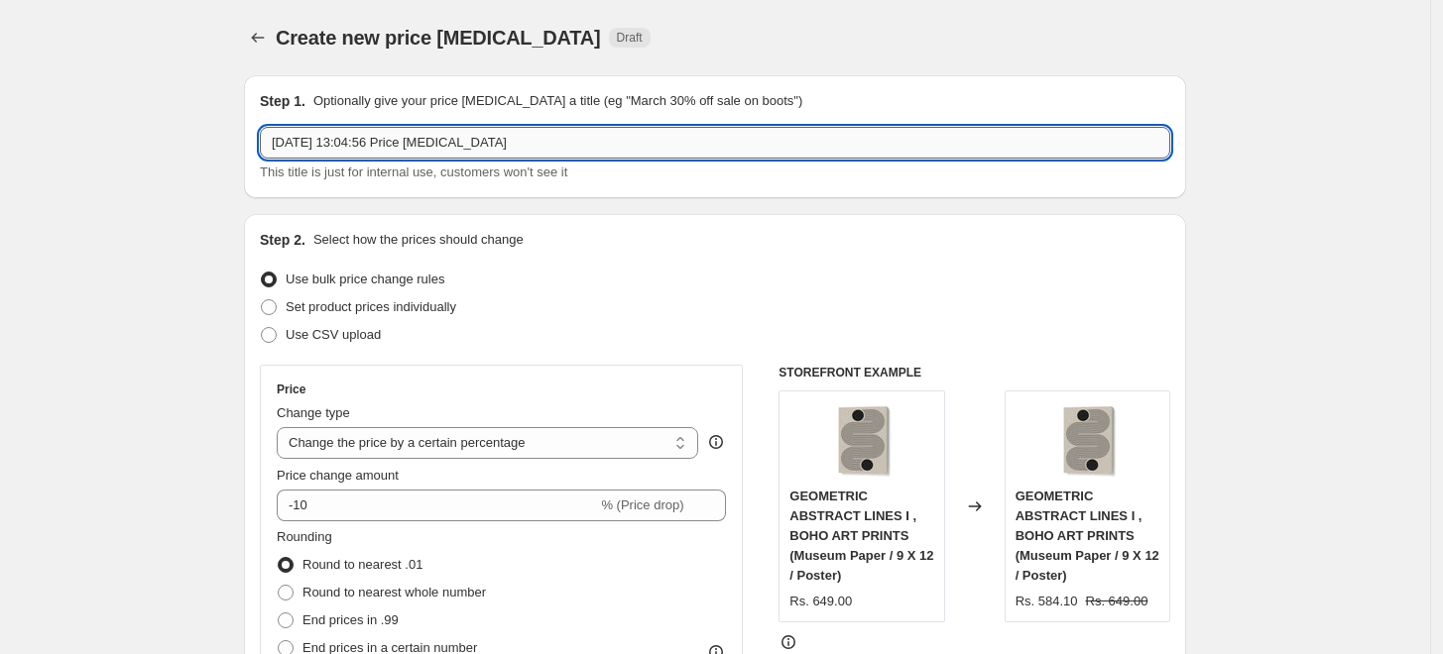
click at [713, 142] on input "6 Sept 2025, 13:04:56 Price change job" at bounding box center [715, 143] width 910 height 32
paste input "PETRA HOLÍKOVÁ"
type input "[PERSON_NAME] 10%"
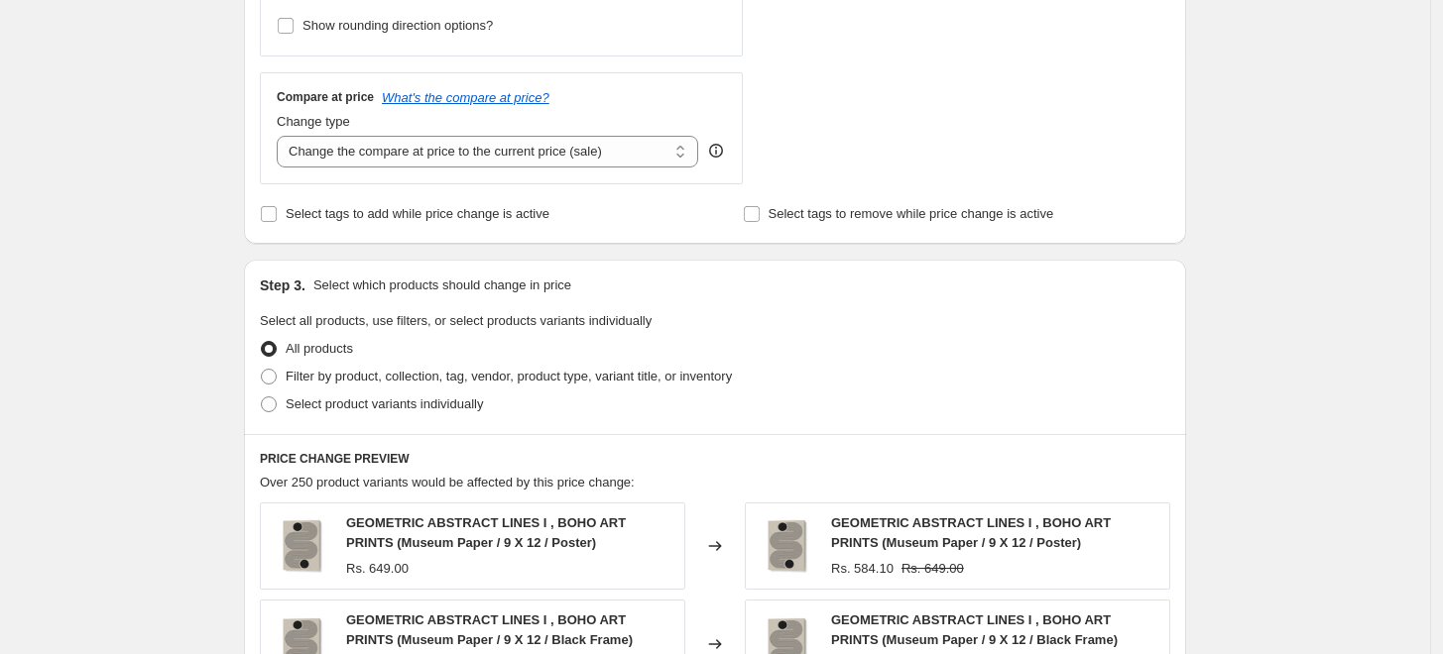
scroll to position [880, 0]
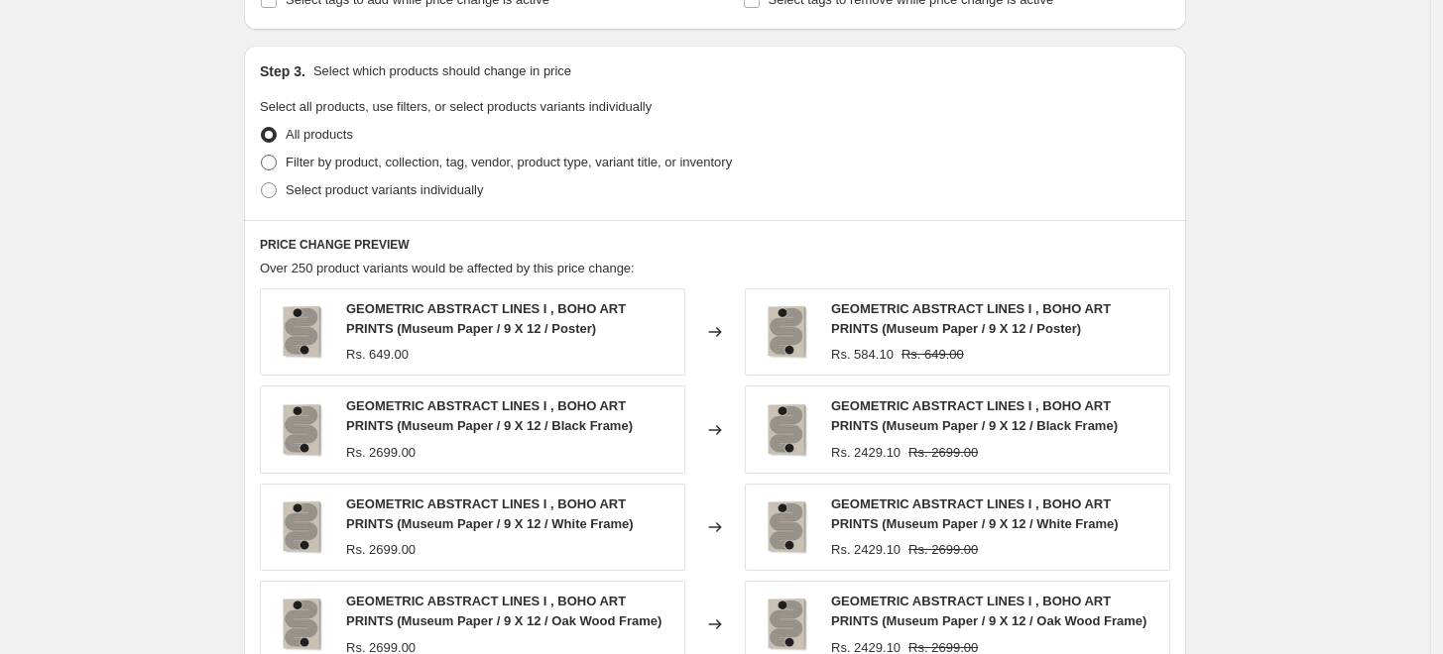
click at [345, 162] on span "Filter by product, collection, tag, vendor, product type, variant title, or inv…" at bounding box center [509, 162] width 446 height 15
click at [262, 156] on input "Filter by product, collection, tag, vendor, product type, variant title, or inv…" at bounding box center [261, 155] width 1 height 1
radio input "true"
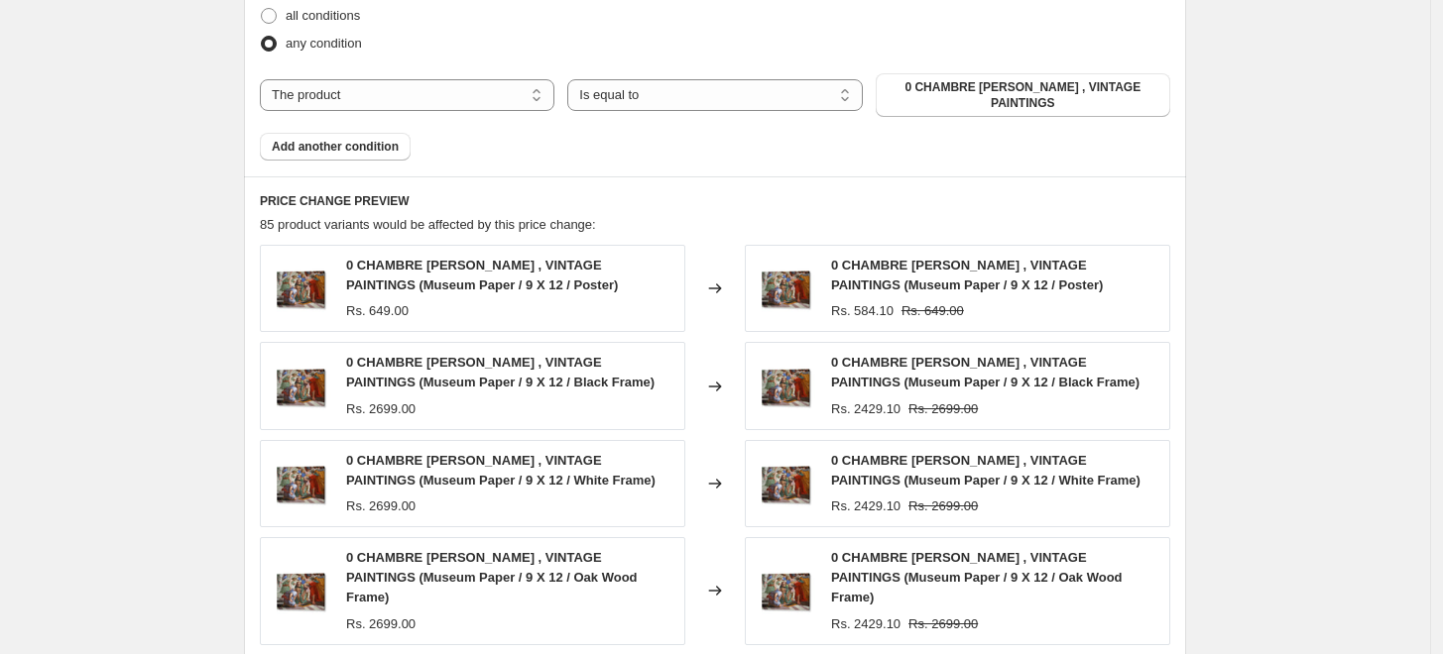
scroll to position [1141, 0]
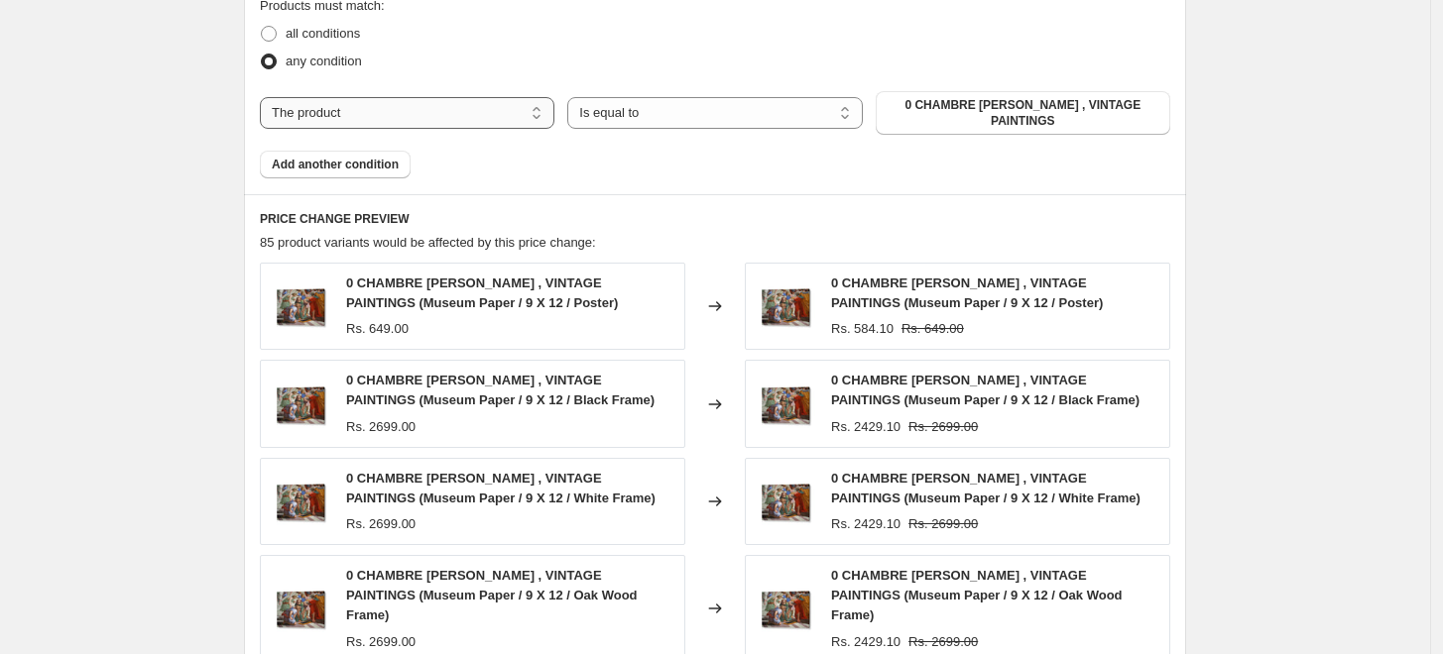
click at [455, 121] on select "The product The product's collection The product's tag The product's vendor The…" at bounding box center [407, 113] width 294 height 32
select select "collection"
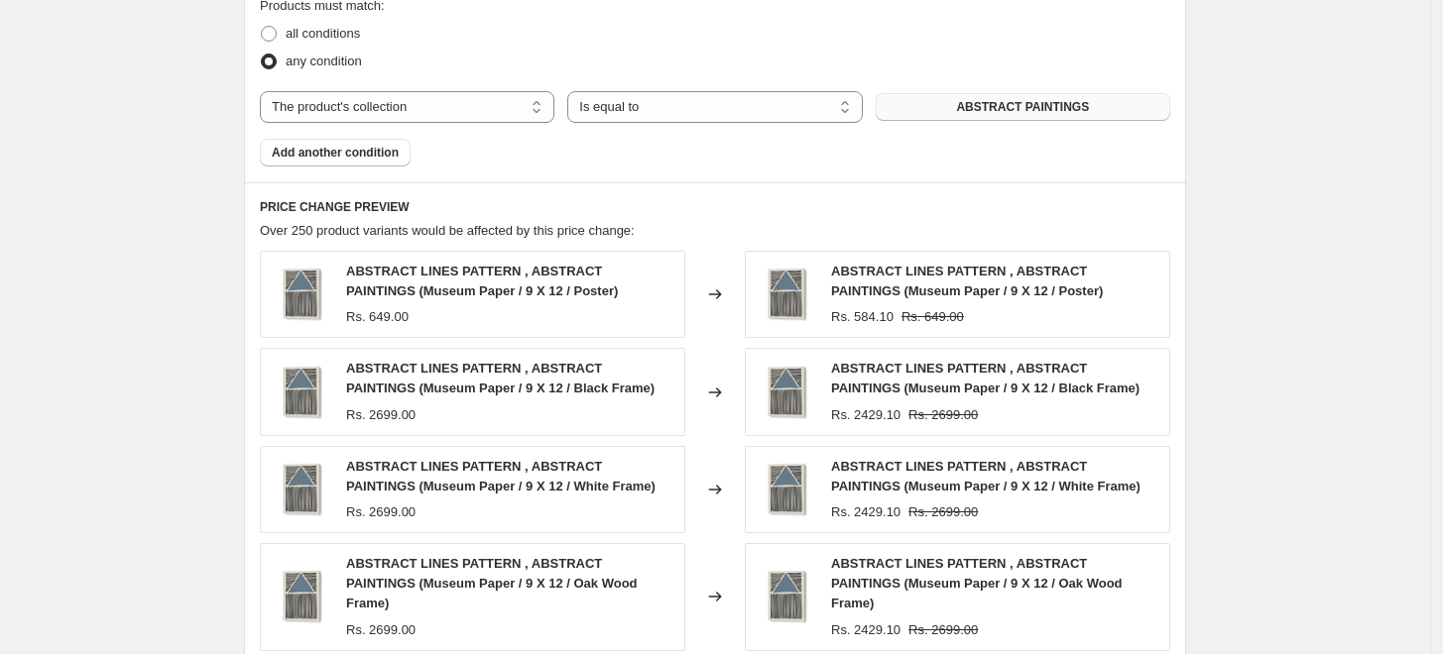
click at [978, 108] on span "ABSTRACT PAINTINGS" at bounding box center [1022, 107] width 133 height 16
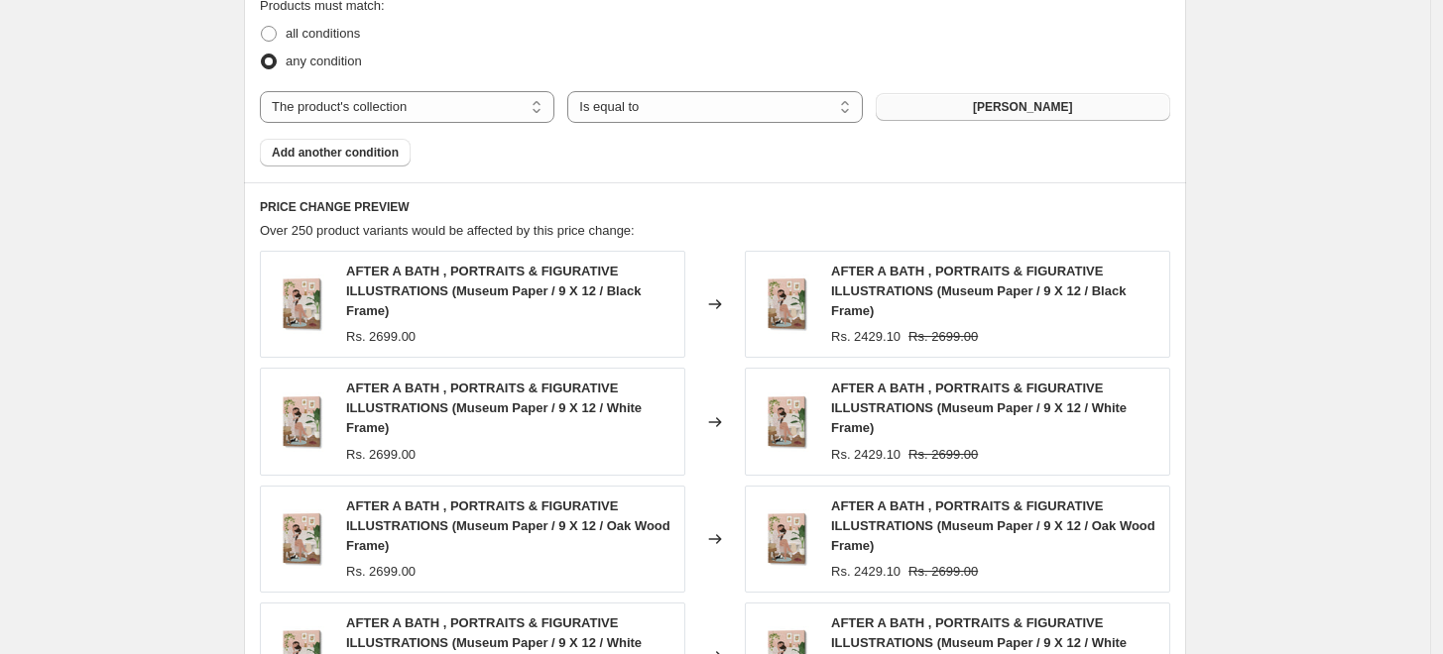
scroll to position [1681, 0]
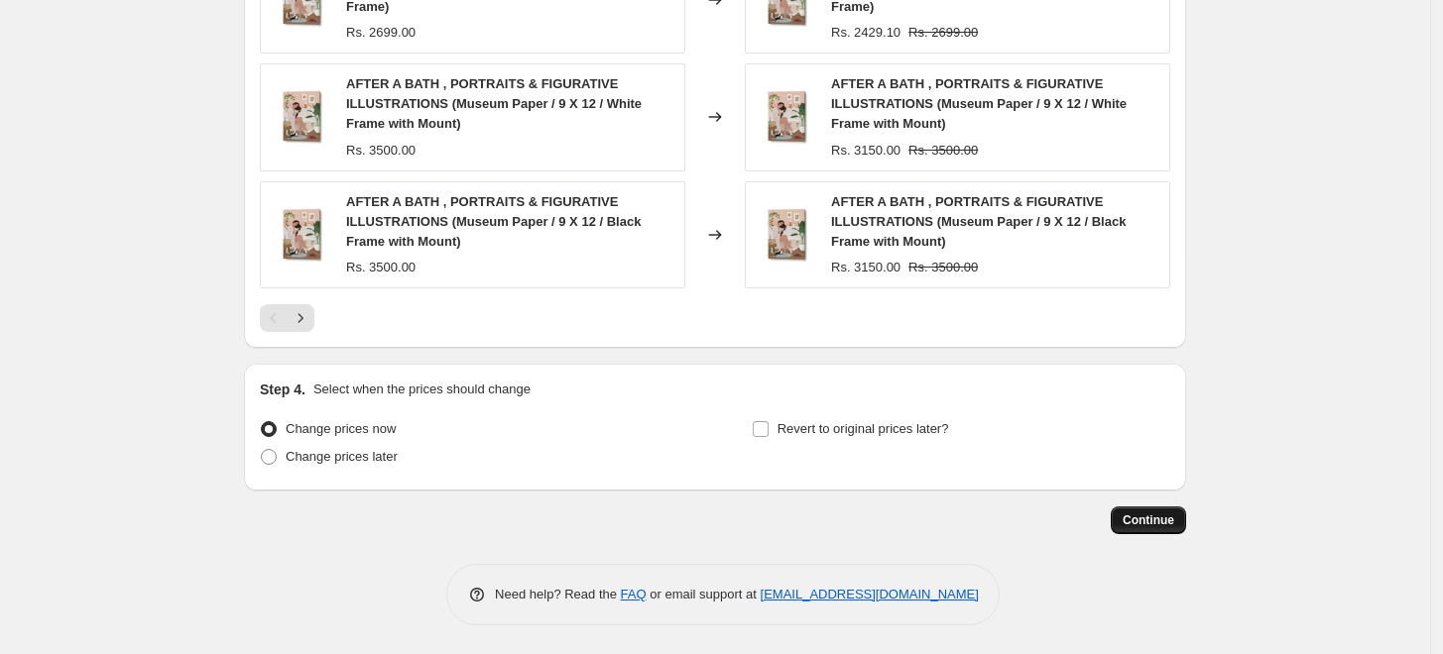
click at [1157, 522] on span "Continue" at bounding box center [1148, 521] width 52 height 16
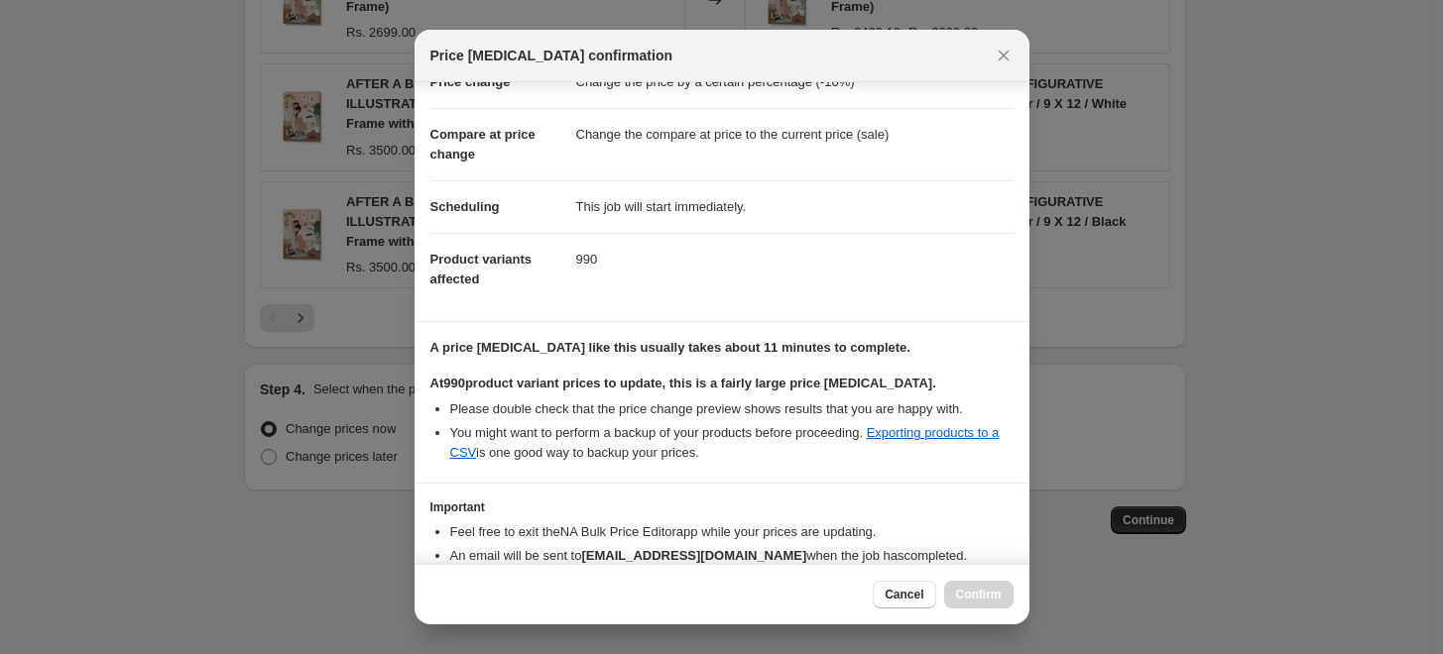
scroll to position [166, 0]
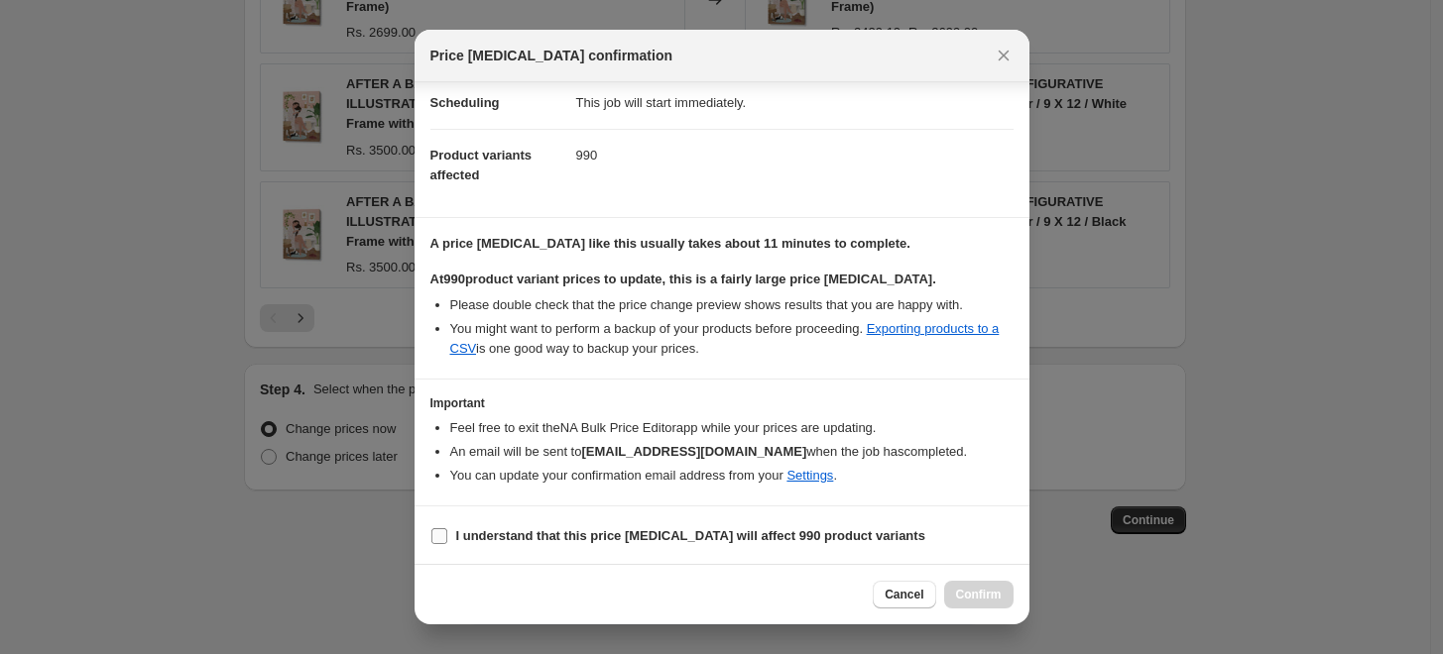
click at [441, 529] on input "I understand that this price [MEDICAL_DATA] will affect 990 product variants" at bounding box center [439, 536] width 16 height 16
checkbox input "true"
click at [997, 595] on span "Confirm" at bounding box center [979, 595] width 46 height 16
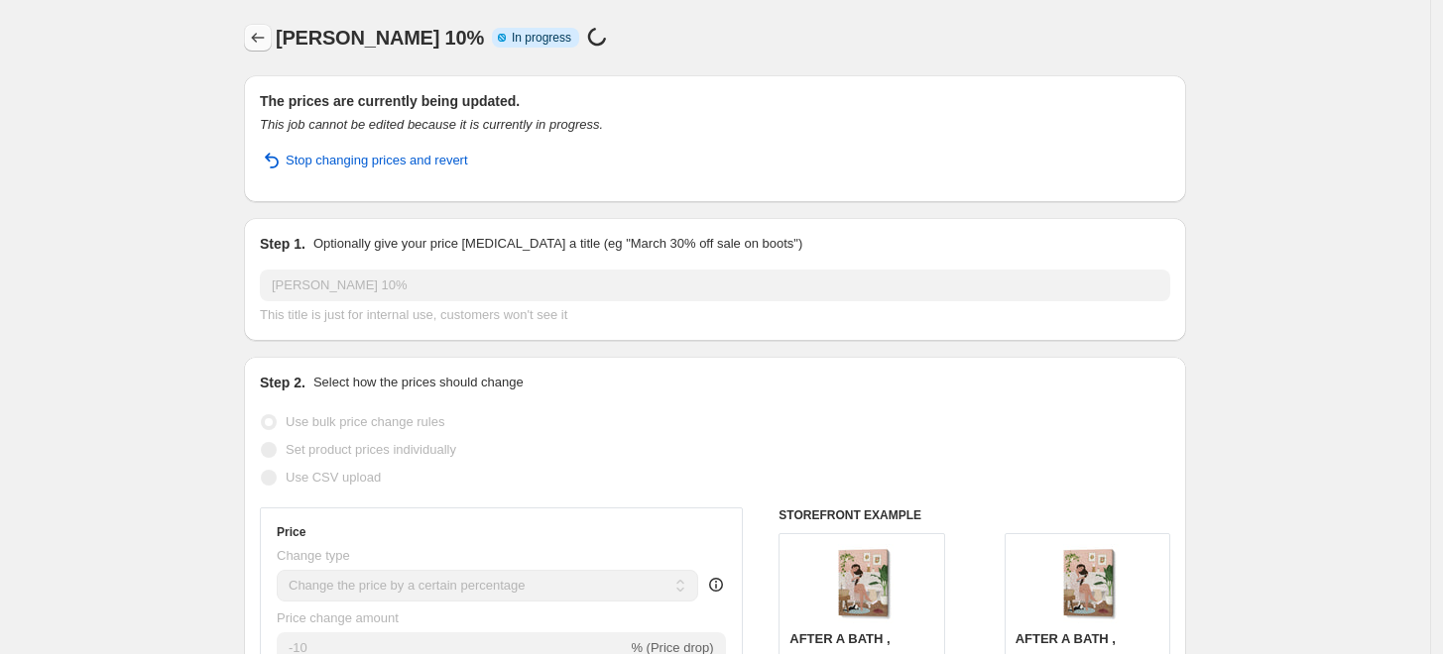
click at [261, 33] on icon "Price change jobs" at bounding box center [258, 38] width 20 height 20
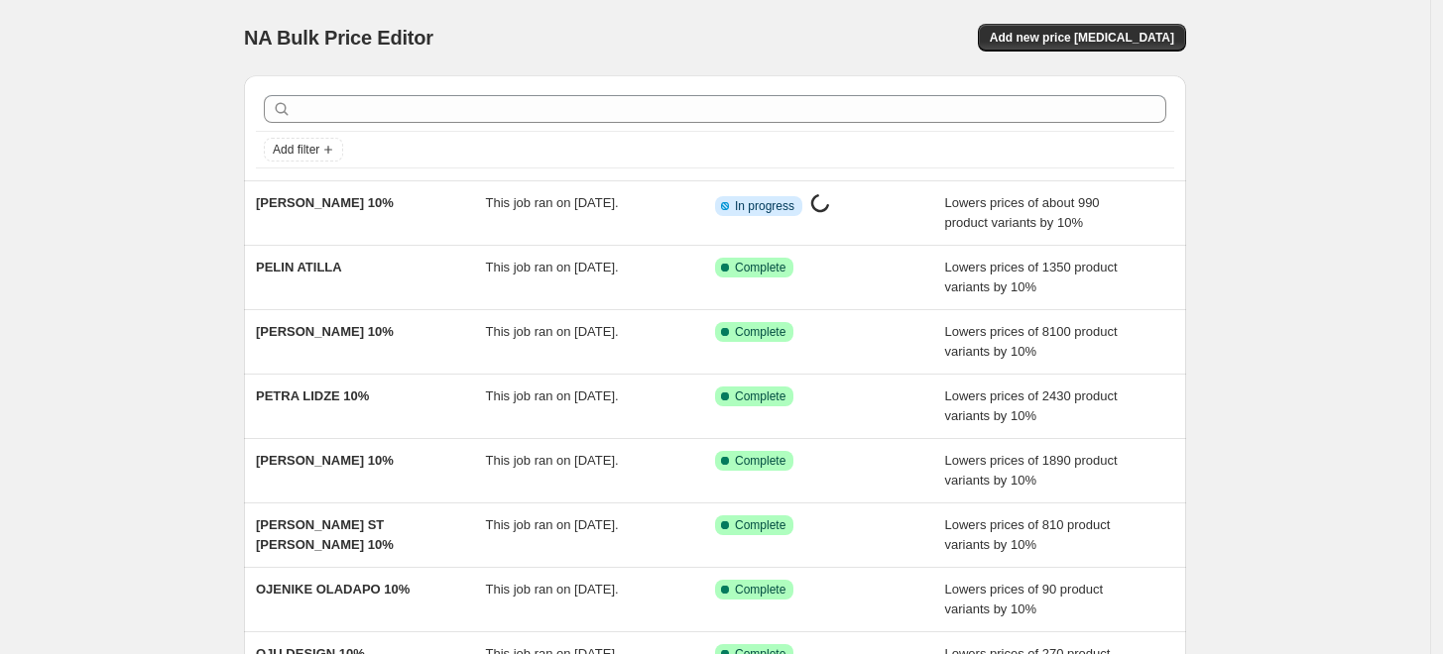
click at [777, 69] on div "NA Bulk Price Editor. This page is ready NA Bulk Price Editor Add new price cha…" at bounding box center [715, 37] width 942 height 75
click at [1069, 44] on span "Add new price [MEDICAL_DATA]" at bounding box center [1082, 38] width 184 height 16
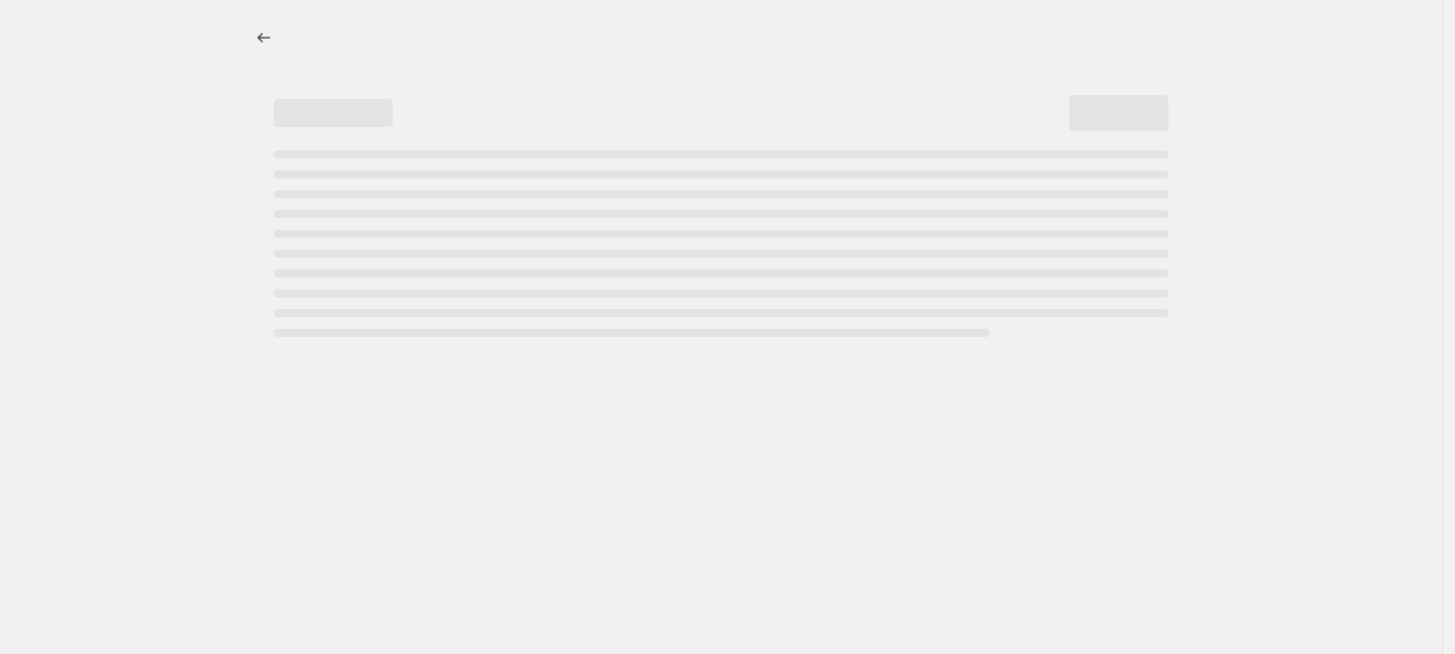
select select "percentage"
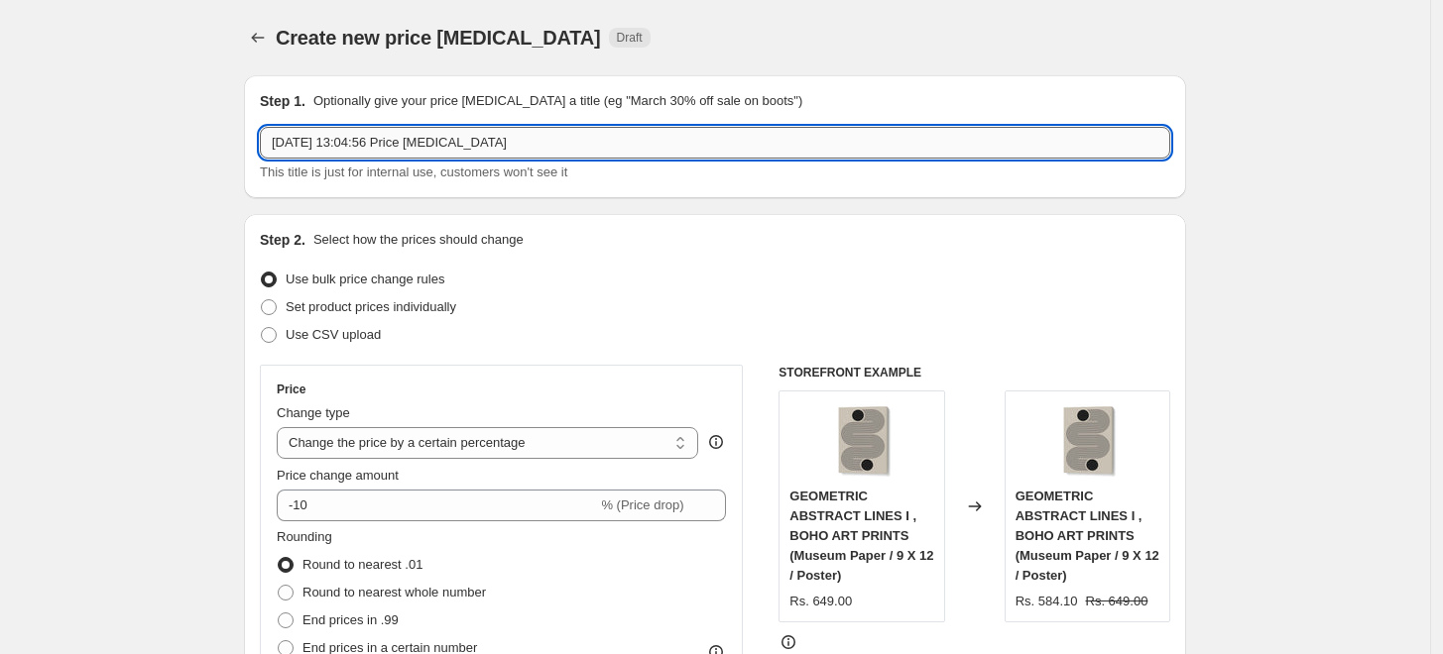
click at [667, 143] on input "6 Sept 2025, 13:04:56 Price change job" at bounding box center [715, 143] width 910 height 32
paste input "PREAYNA"
type input "PREAYNA"
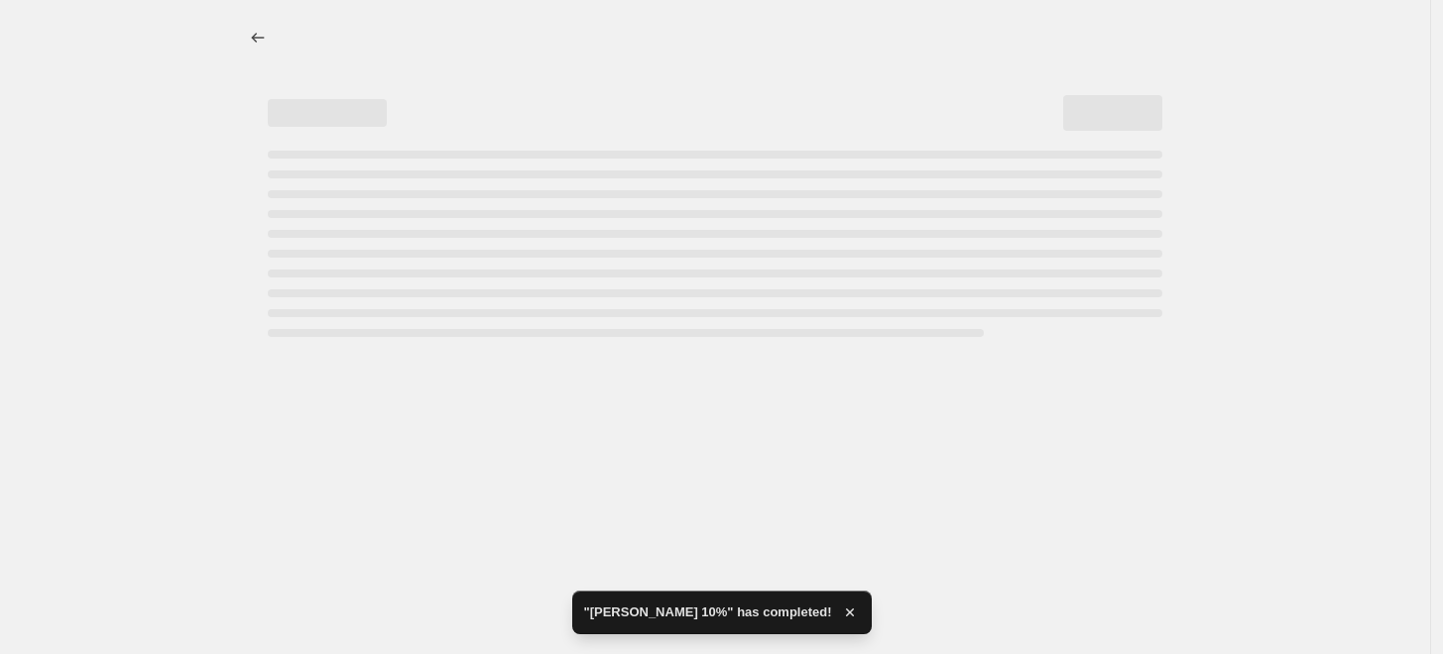
select select "percentage"
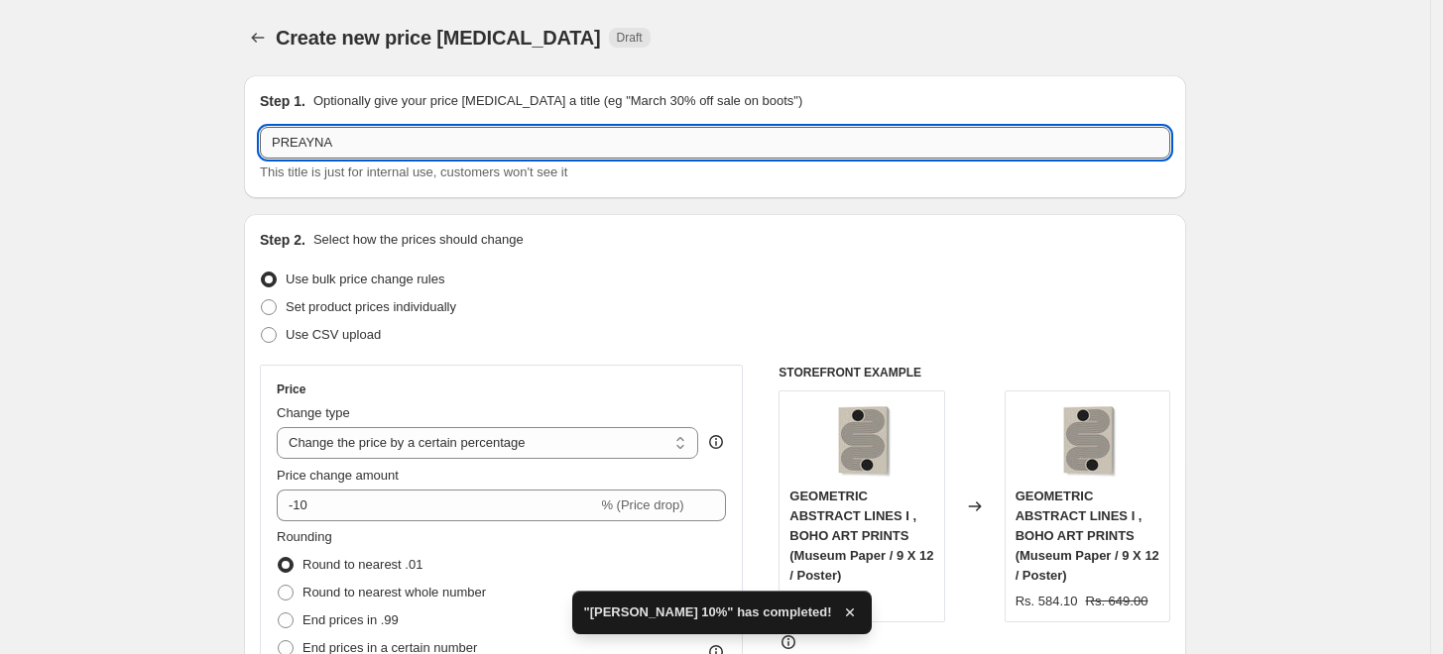
click at [672, 131] on input "PREAYNA" at bounding box center [715, 143] width 910 height 32
type input "PREAYNA 10%"
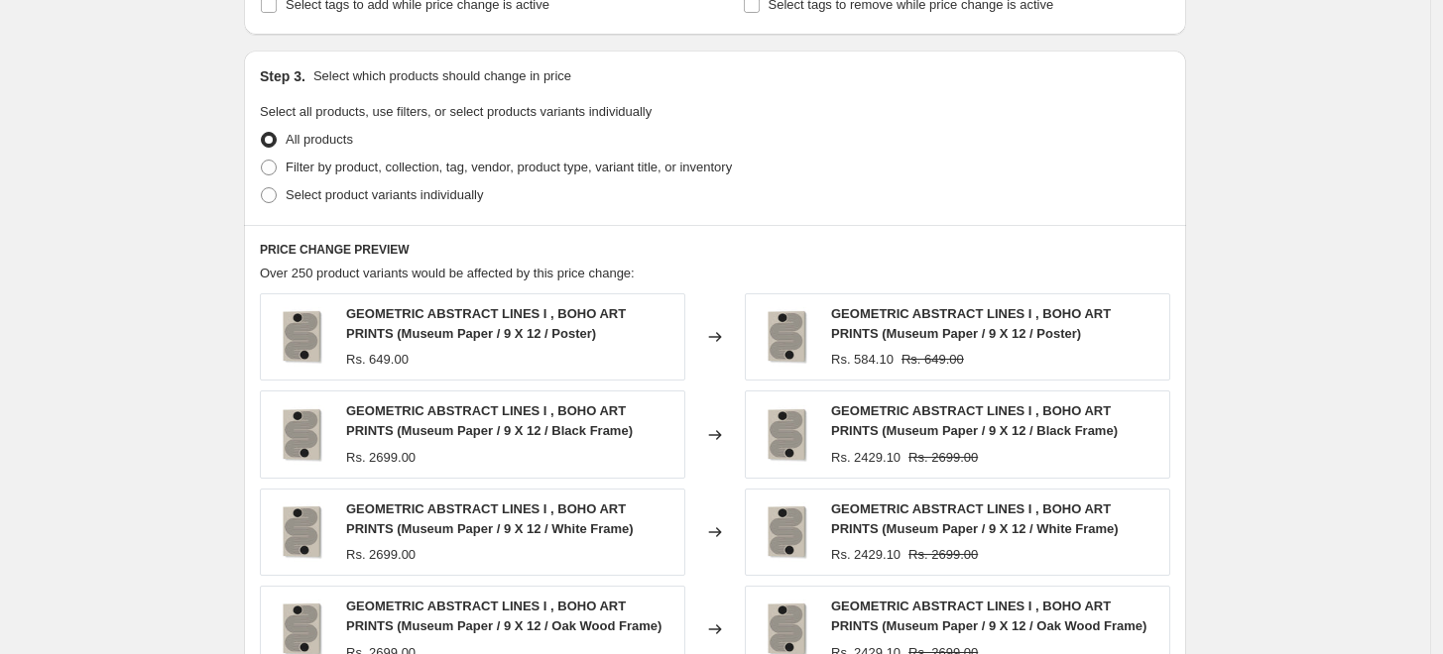
scroll to position [880, 0]
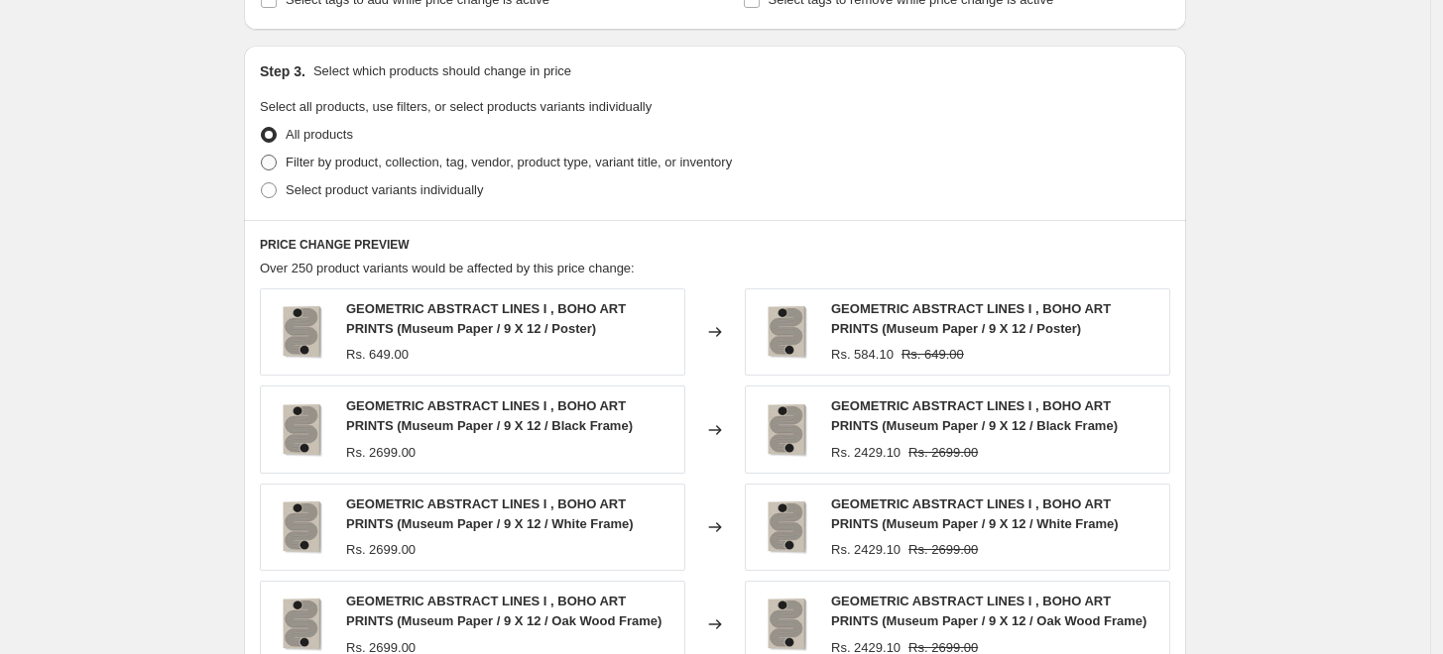
click at [381, 160] on span "Filter by product, collection, tag, vendor, product type, variant title, or inv…" at bounding box center [509, 162] width 446 height 15
click at [262, 156] on input "Filter by product, collection, tag, vendor, product type, variant title, or inv…" at bounding box center [261, 155] width 1 height 1
radio input "true"
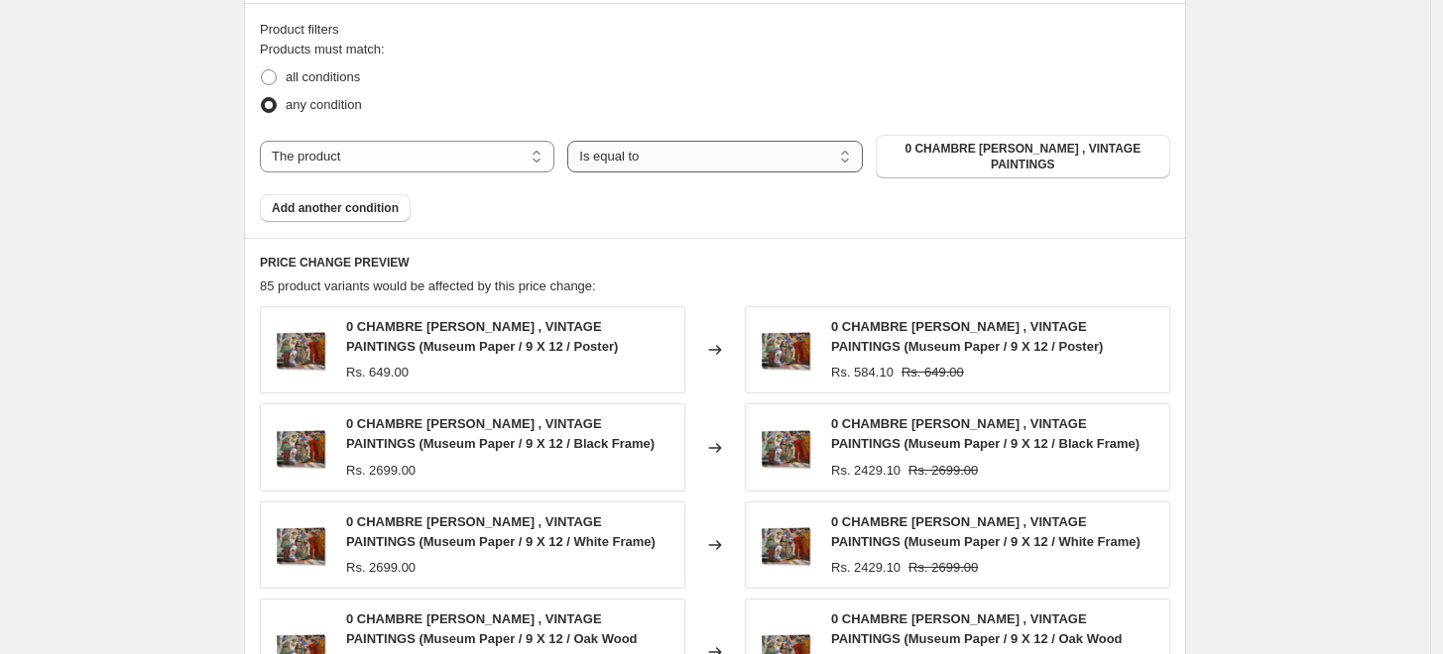
scroll to position [1102, 0]
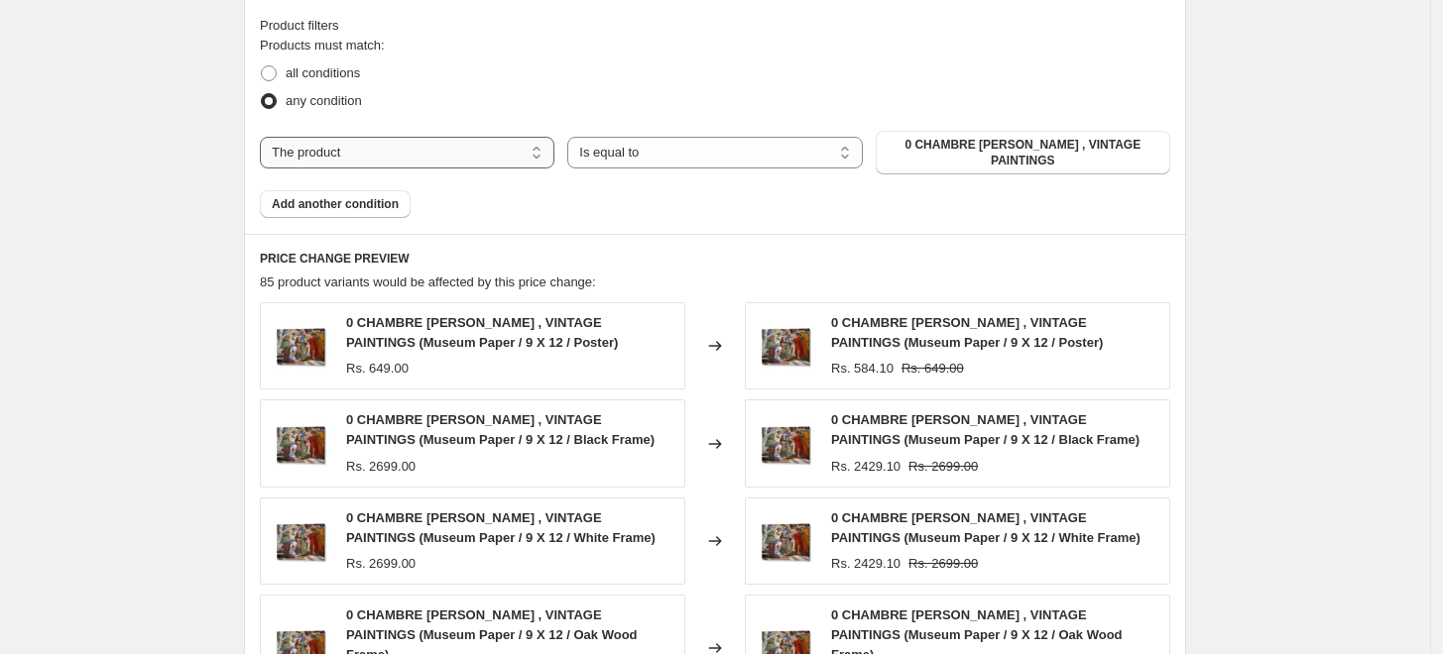
click at [493, 149] on select "The product The product's collection The product's tag The product's vendor The…" at bounding box center [407, 153] width 294 height 32
select select "collection"
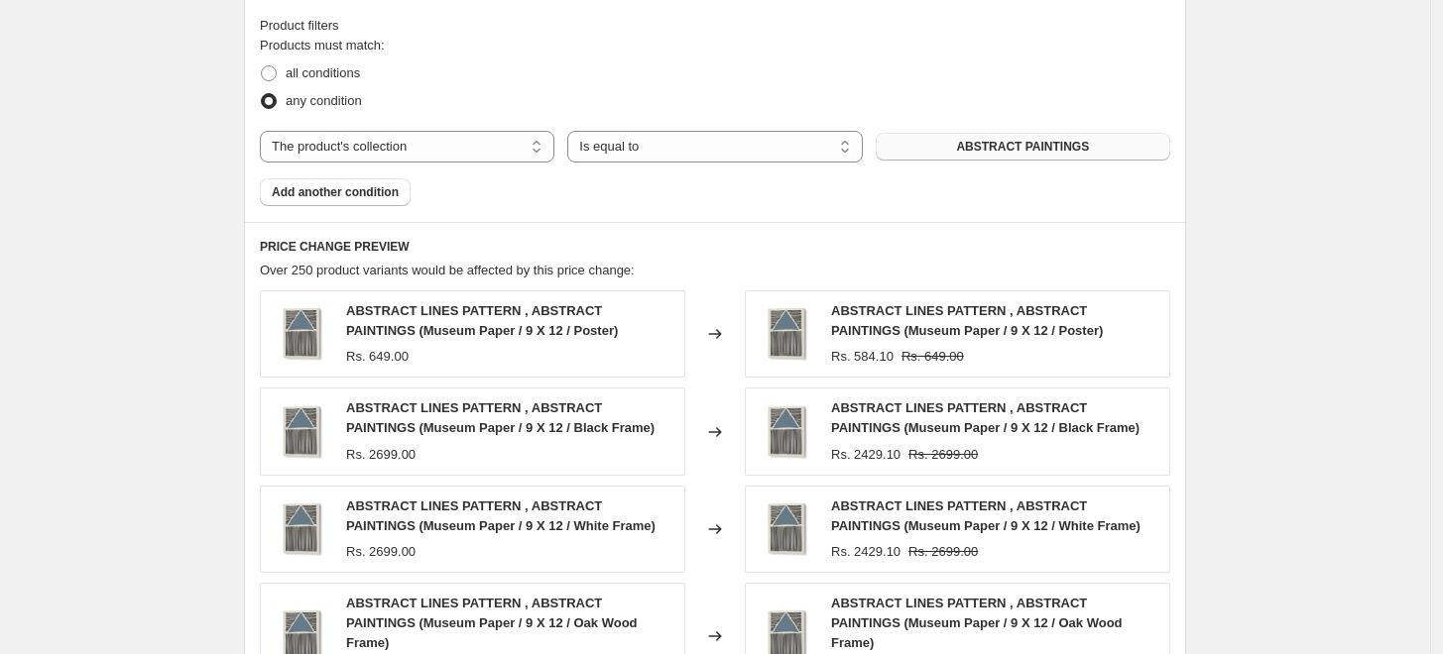
click at [1000, 140] on span "ABSTRACT PAINTINGS" at bounding box center [1022, 147] width 133 height 16
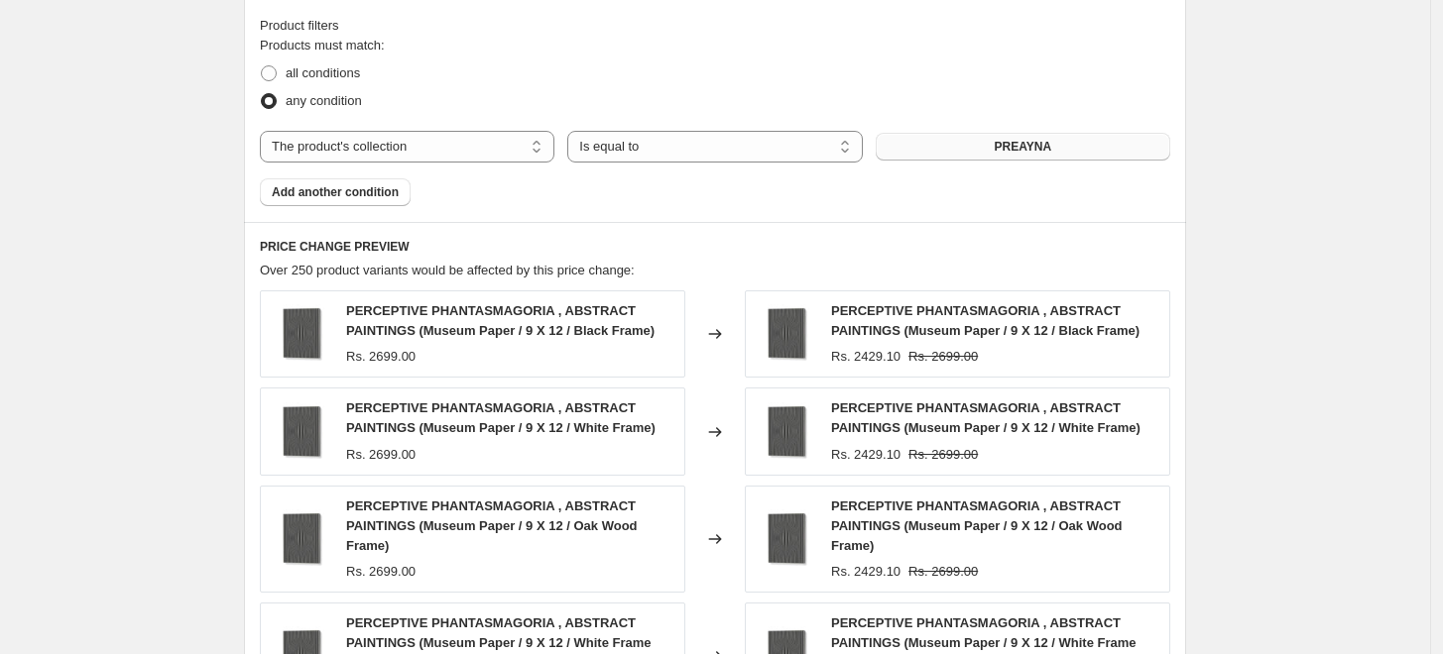
scroll to position [1641, 0]
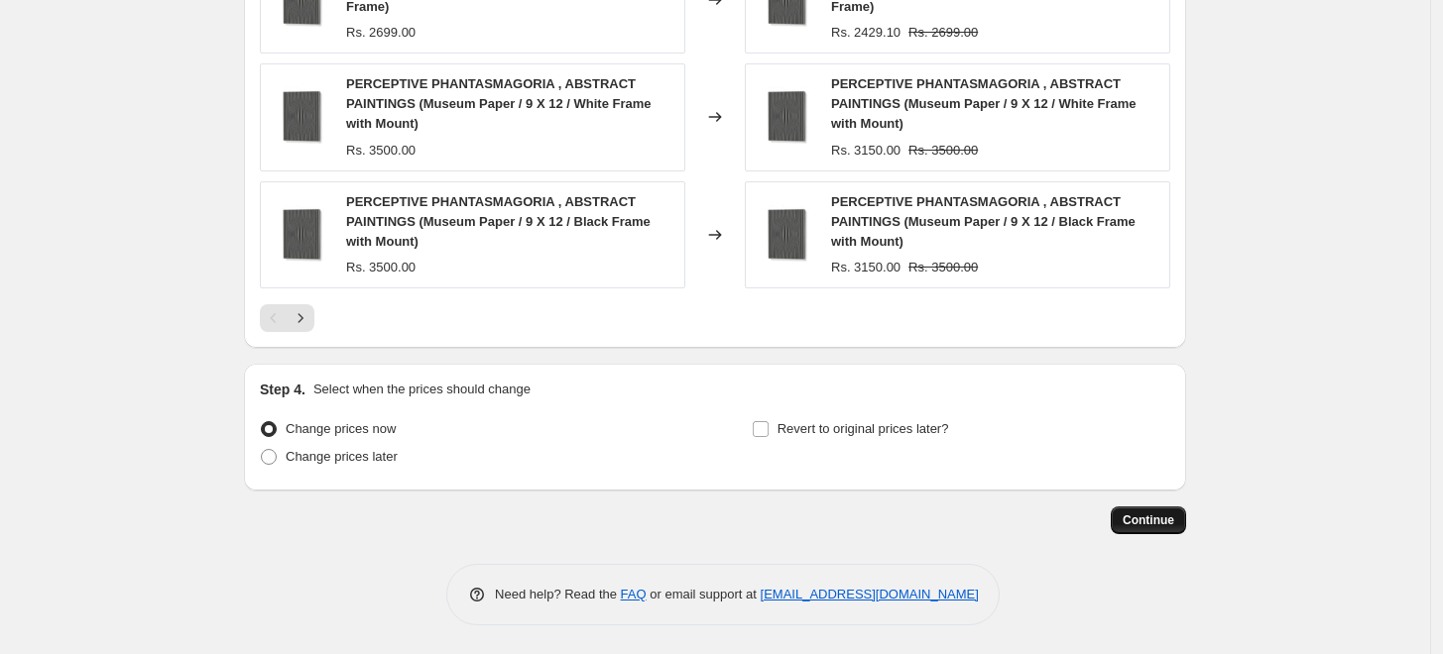
click at [1148, 529] on button "Continue" at bounding box center [1147, 521] width 75 height 28
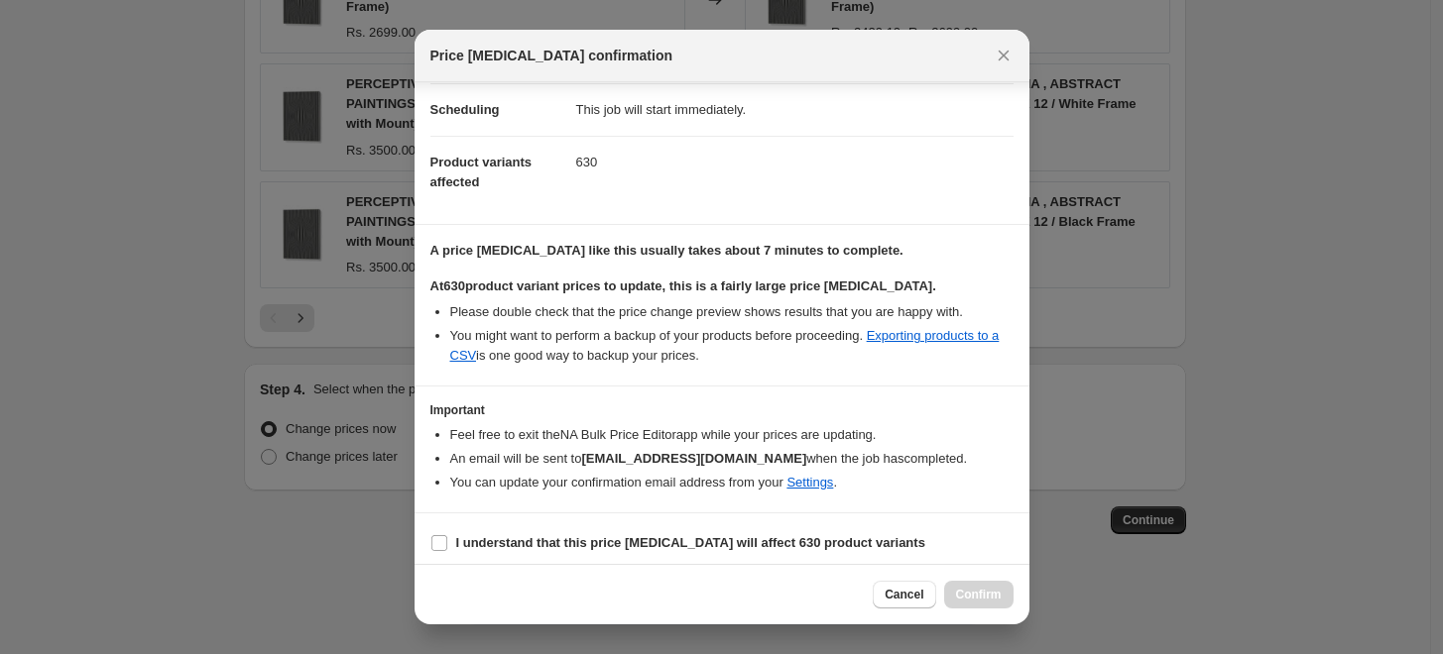
scroll to position [166, 0]
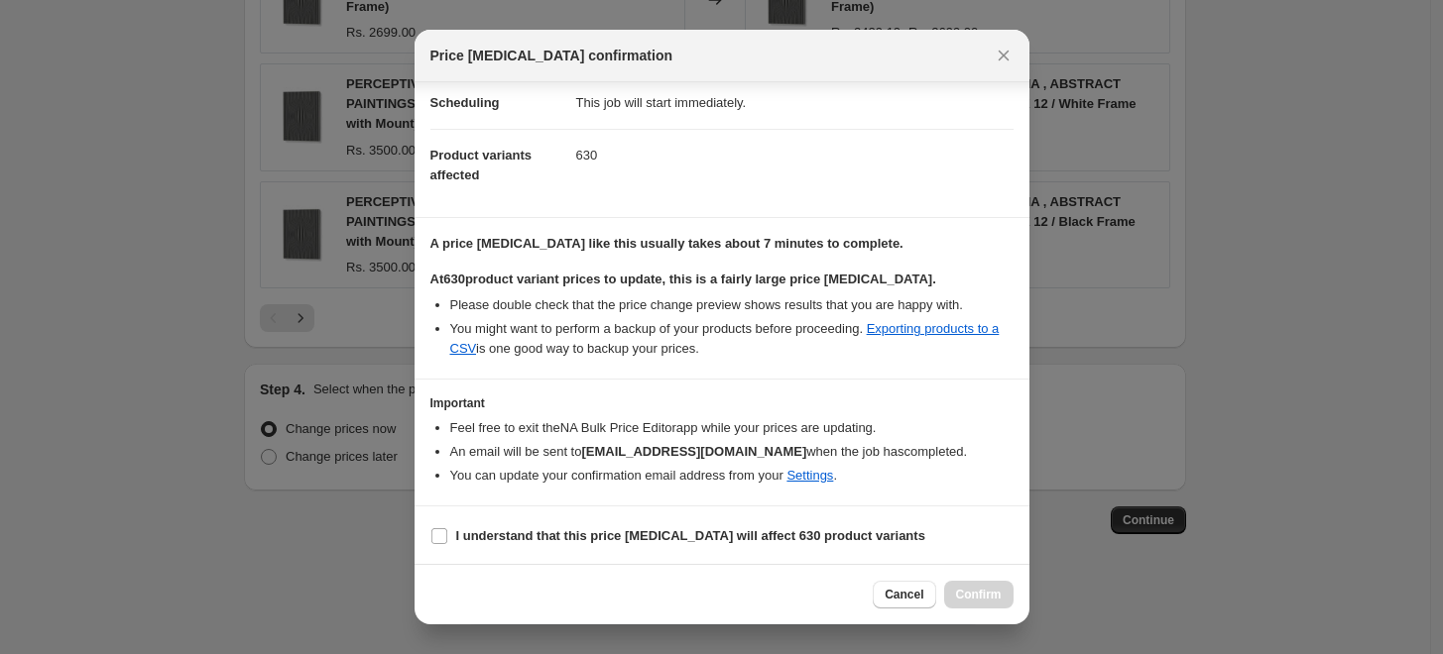
click at [570, 519] on section "I understand that this price change job will affect 630 product variants" at bounding box center [721, 536] width 615 height 59
click at [579, 536] on b "I understand that this price change job will affect 630 product variants" at bounding box center [690, 535] width 469 height 15
click at [447, 536] on input "I understand that this price change job will affect 630 product variants" at bounding box center [439, 536] width 16 height 16
checkbox input "true"
click at [968, 595] on span "Confirm" at bounding box center [979, 595] width 46 height 16
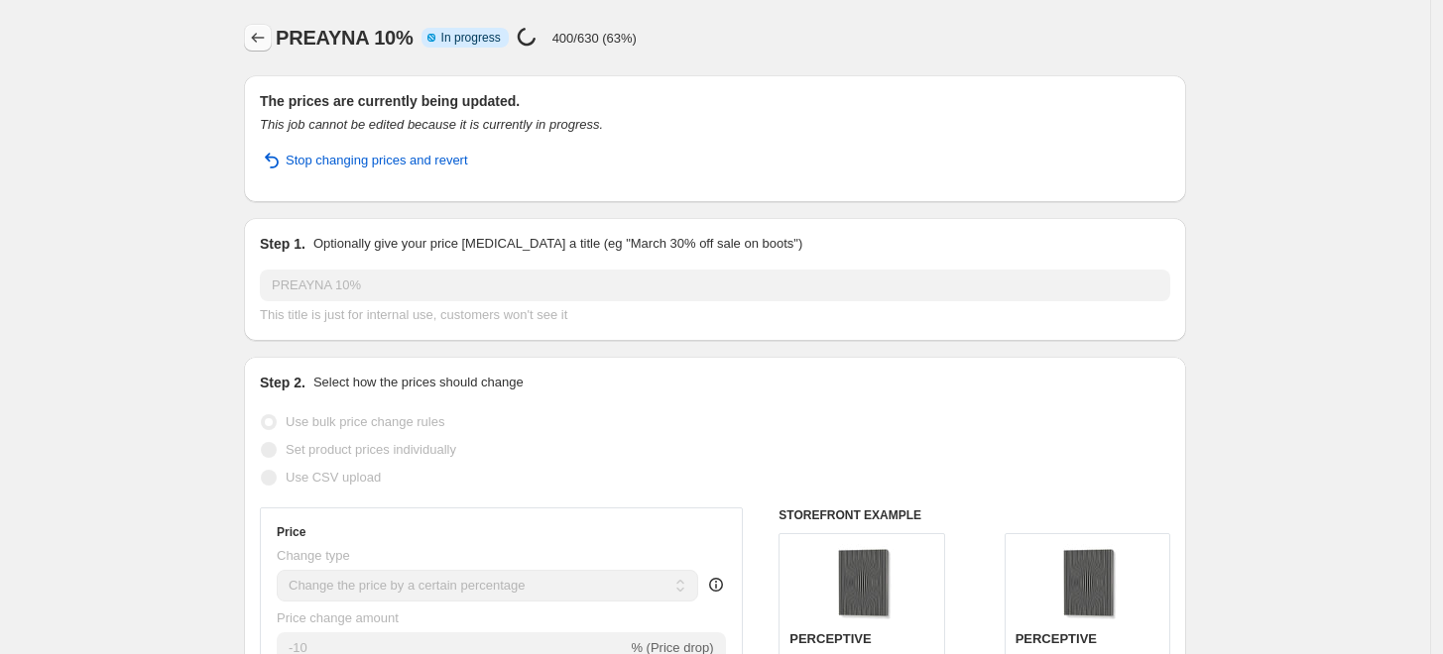
click at [264, 41] on icon "Price change jobs" at bounding box center [258, 38] width 20 height 20
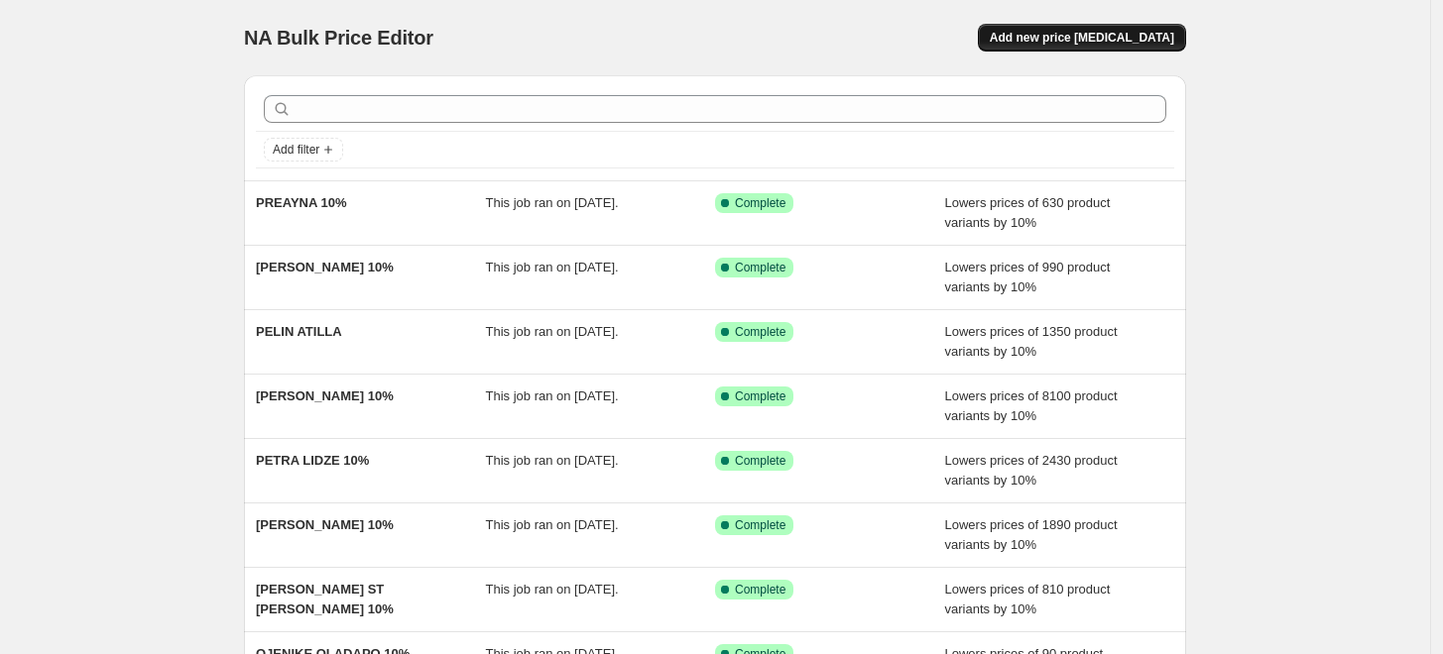
click at [1114, 30] on button "Add new price [MEDICAL_DATA]" at bounding box center [1082, 38] width 208 height 28
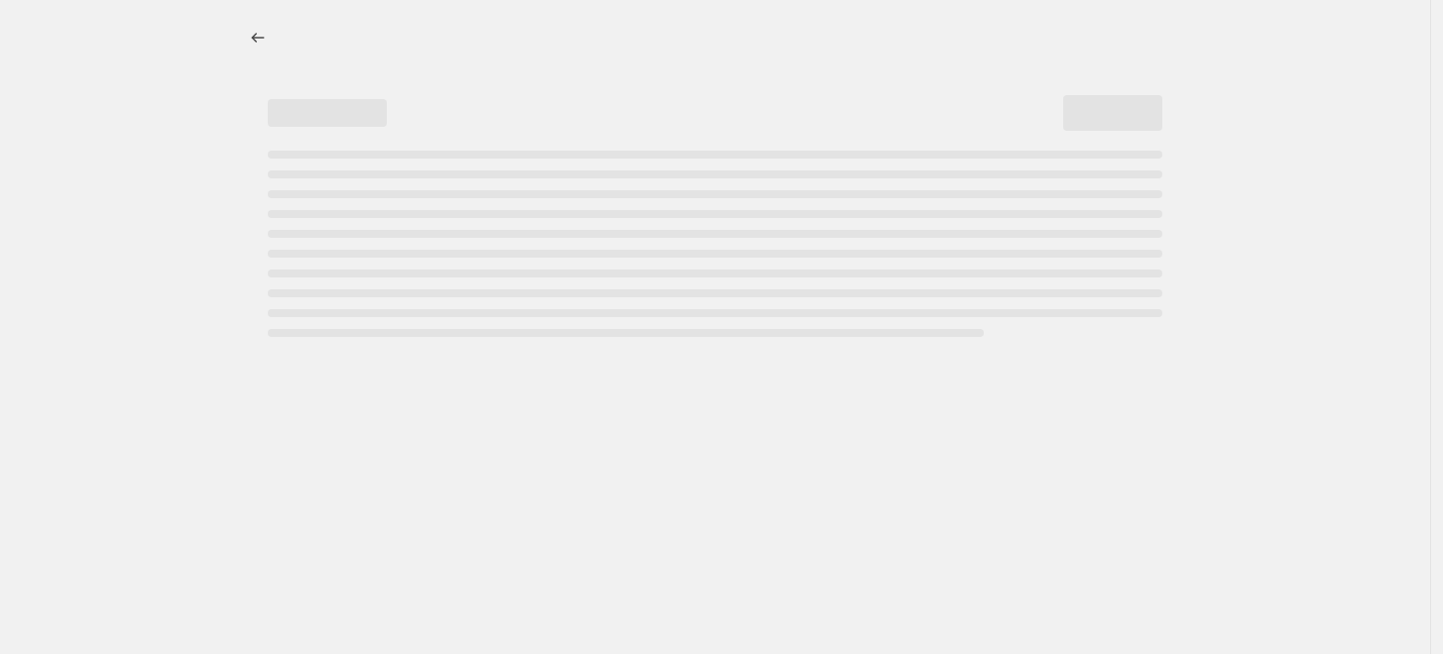
select select "percentage"
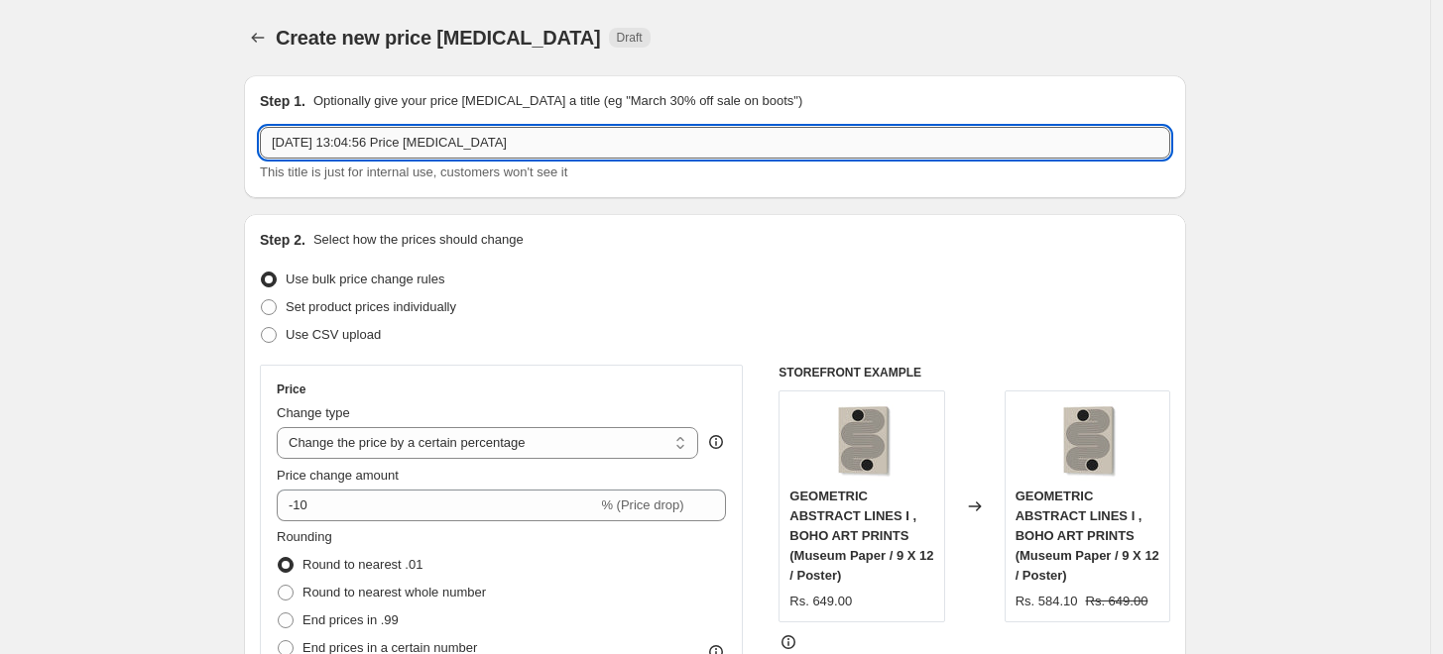
click at [749, 146] on input "6 Sept 2025, 13:04:56 Price change job" at bounding box center [715, 143] width 910 height 32
paste input "PASTE IN PLACE"
type input "PASTE IN PLACE 10%"
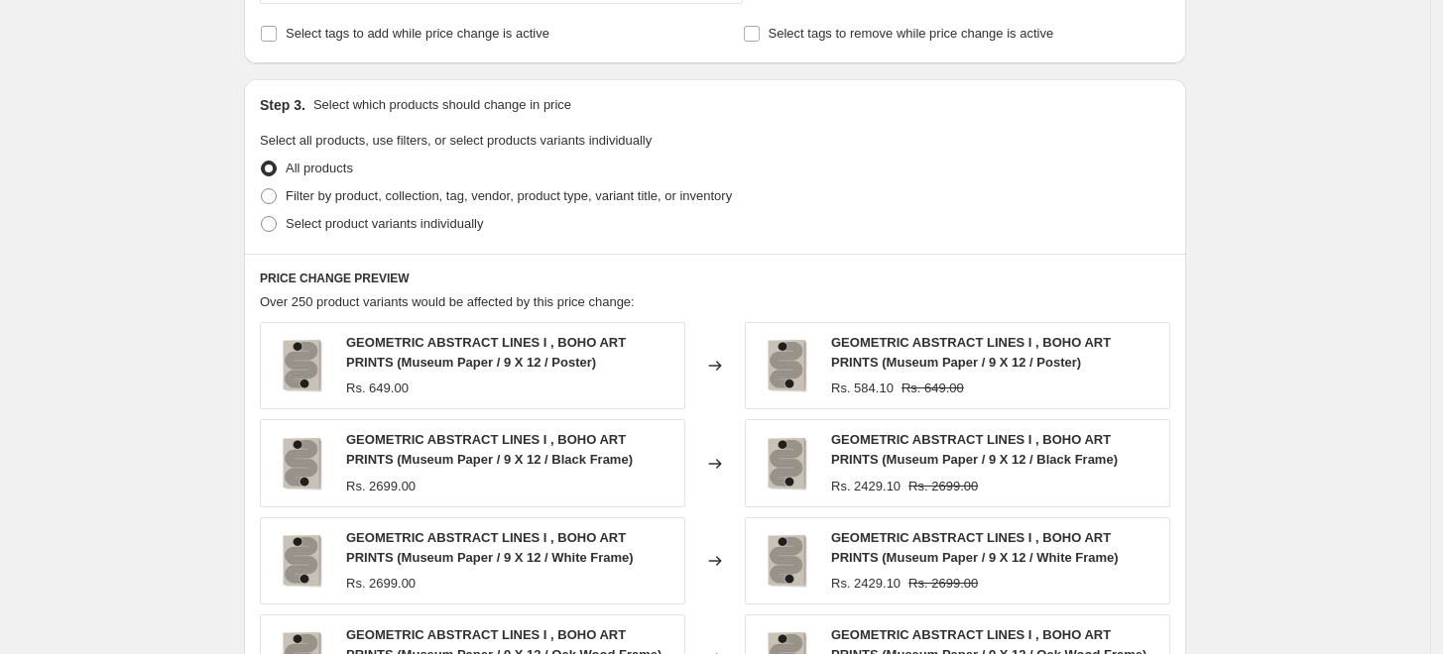
scroll to position [880, 0]
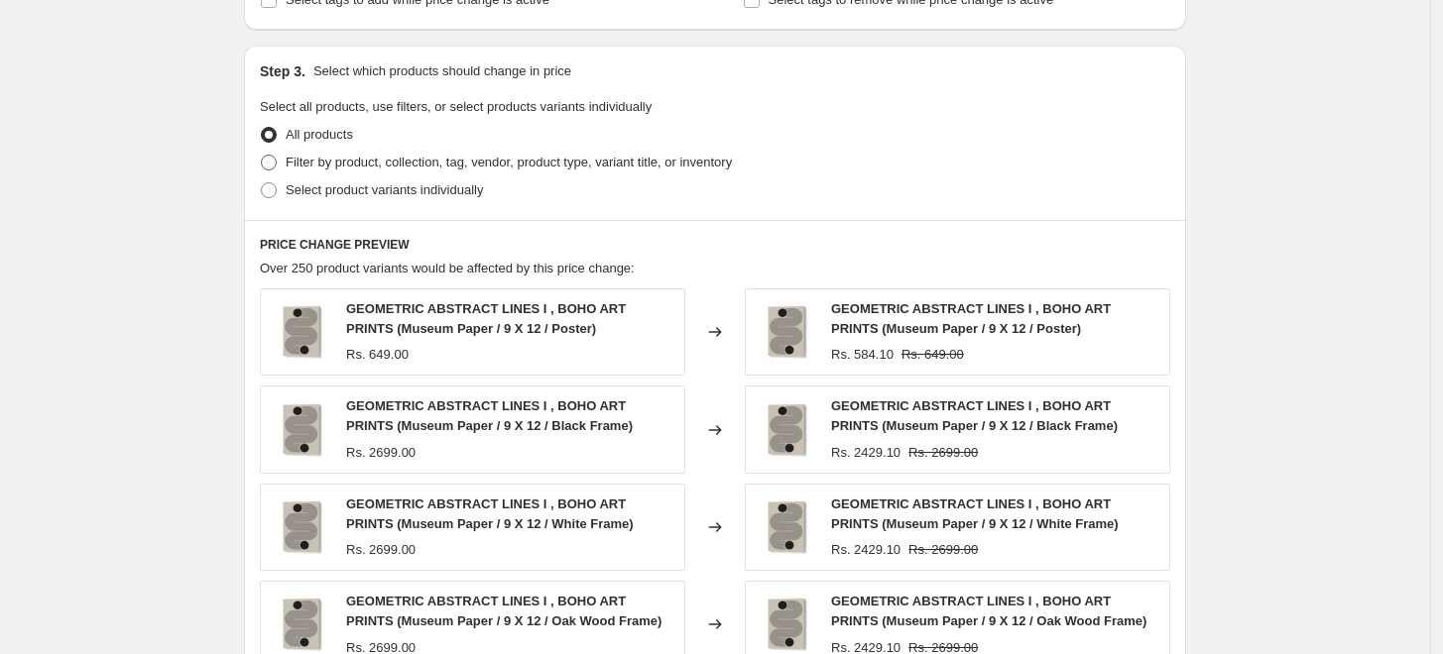
click at [456, 173] on label "Filter by product, collection, tag, vendor, product type, variant title, or inv…" at bounding box center [496, 163] width 472 height 28
click at [262, 156] on input "Filter by product, collection, tag, vendor, product type, variant title, or inv…" at bounding box center [261, 155] width 1 height 1
radio input "true"
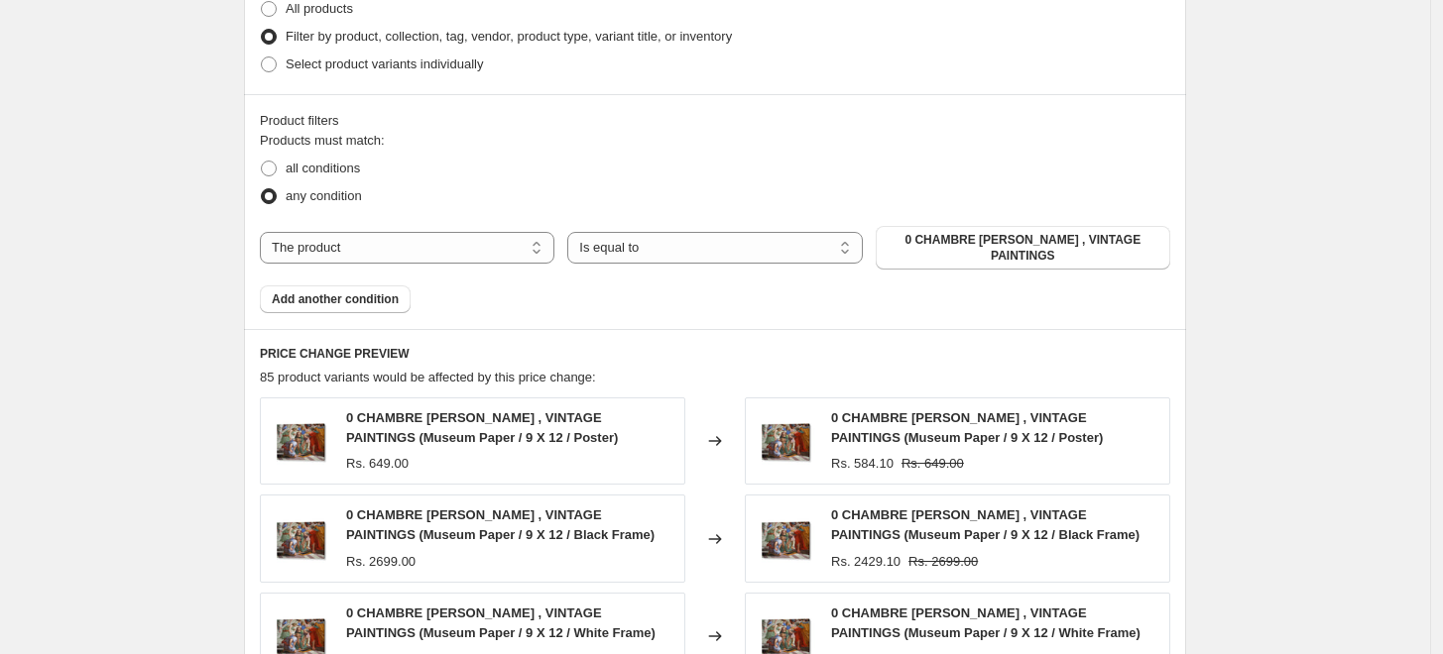
scroll to position [991, 0]
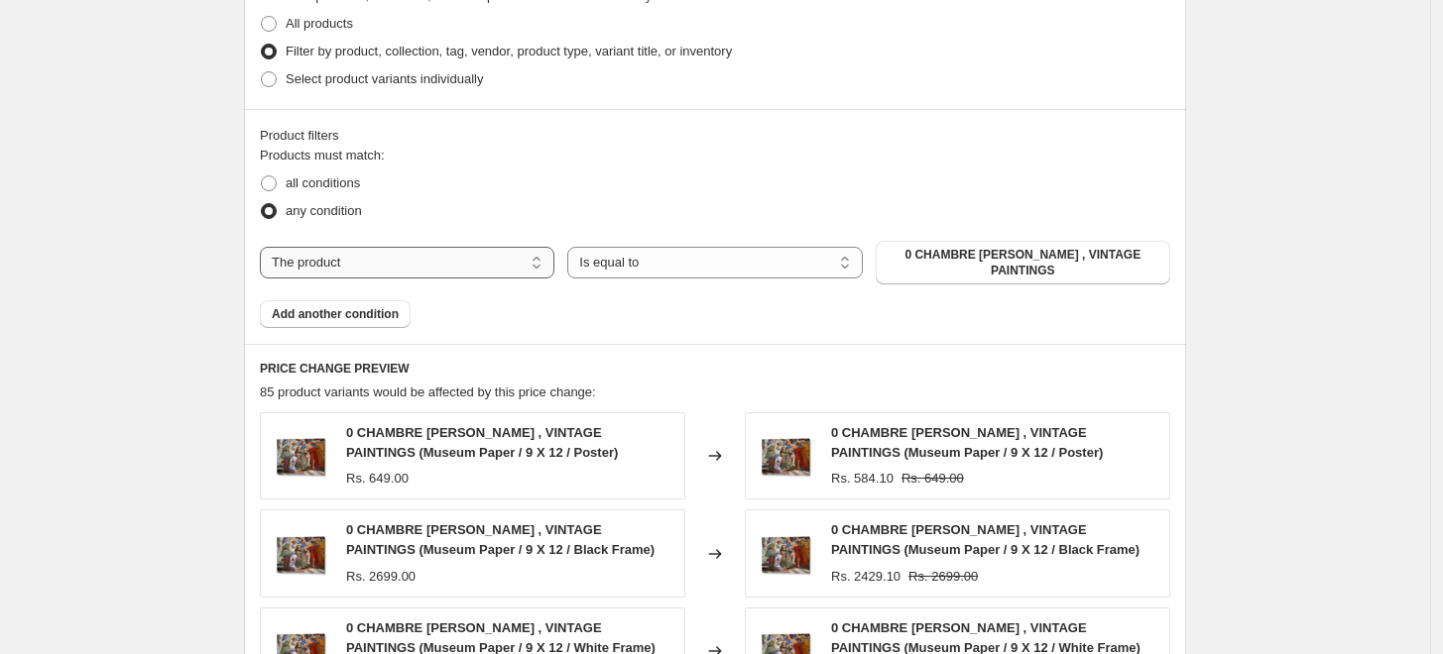
click at [522, 252] on select "The product The product's collection The product's tag The product's vendor The…" at bounding box center [407, 263] width 294 height 32
select select "collection"
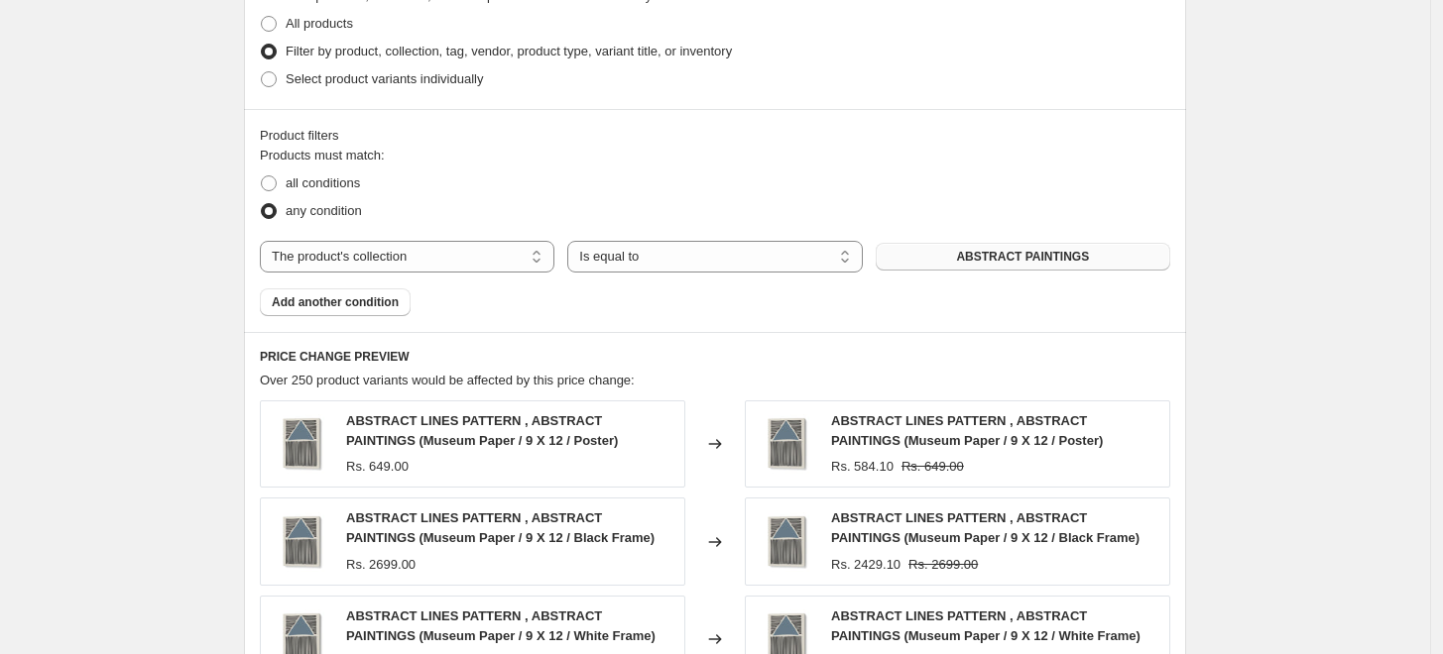
click at [991, 255] on span "ABSTRACT PAINTINGS" at bounding box center [1022, 257] width 133 height 16
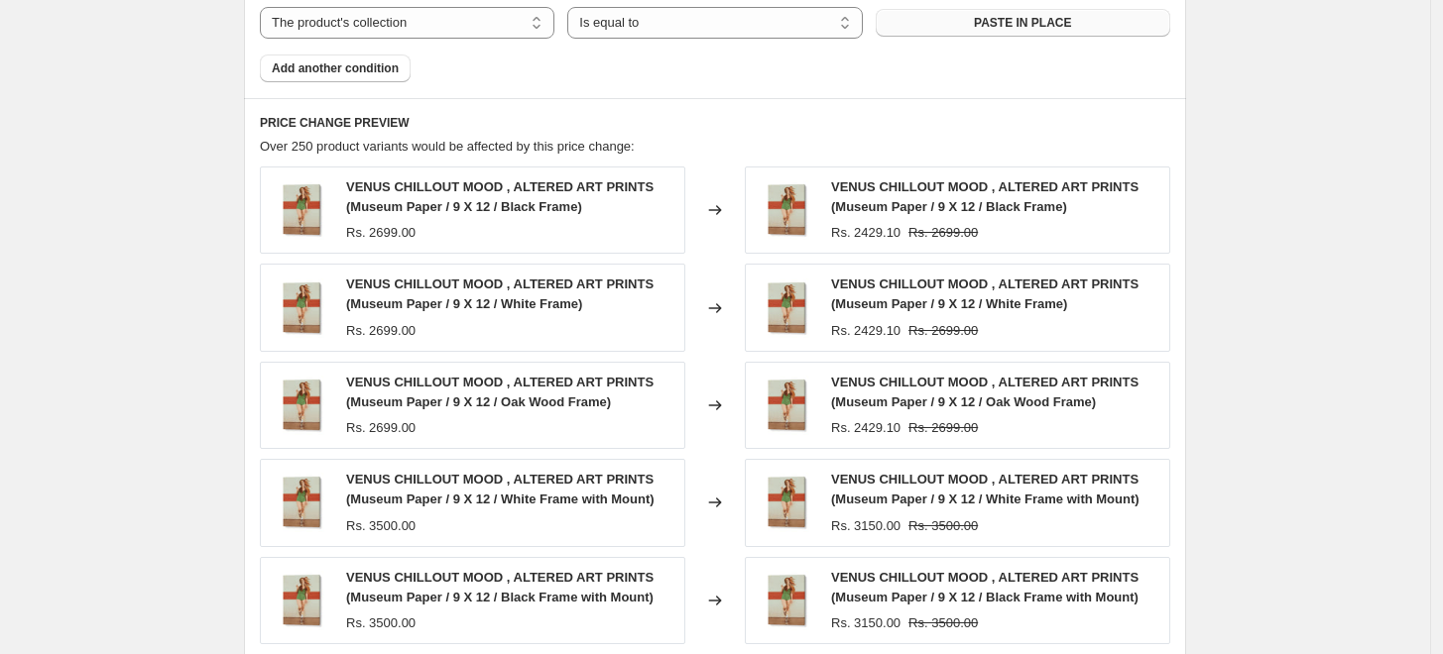
scroll to position [1581, 0]
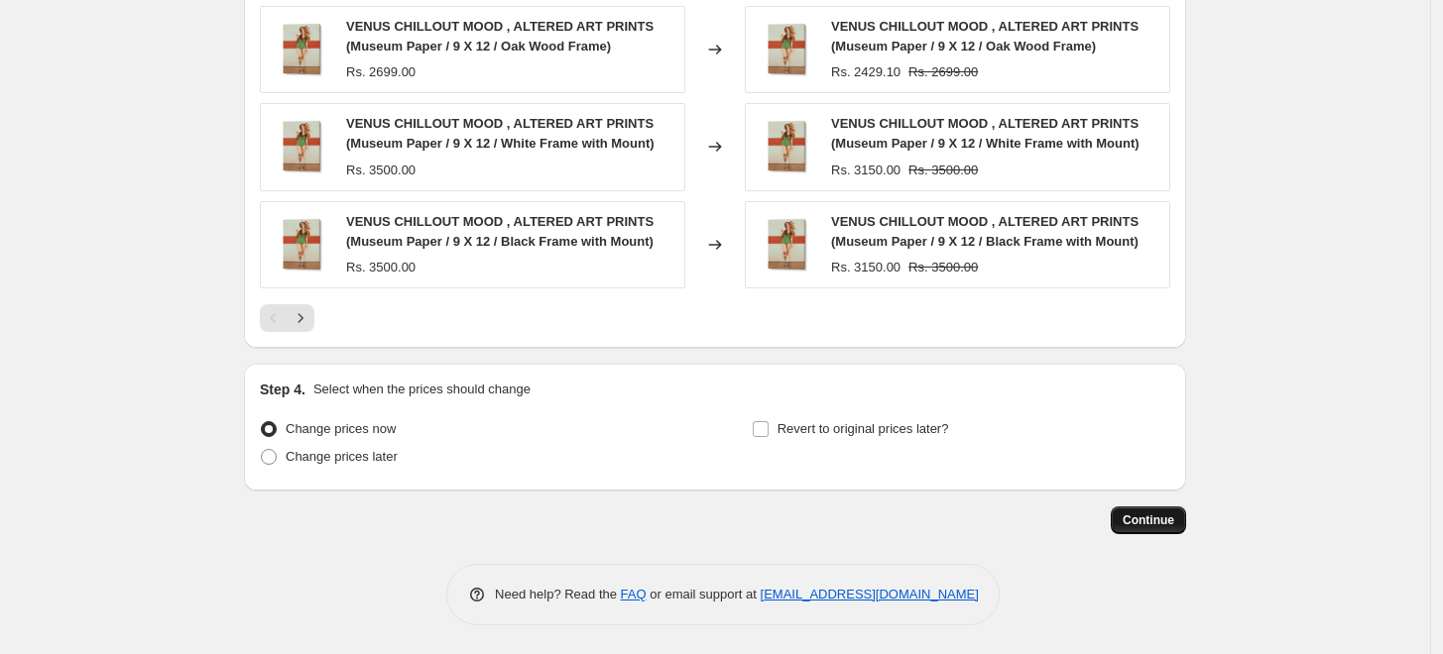
click at [1162, 513] on span "Continue" at bounding box center [1148, 521] width 52 height 16
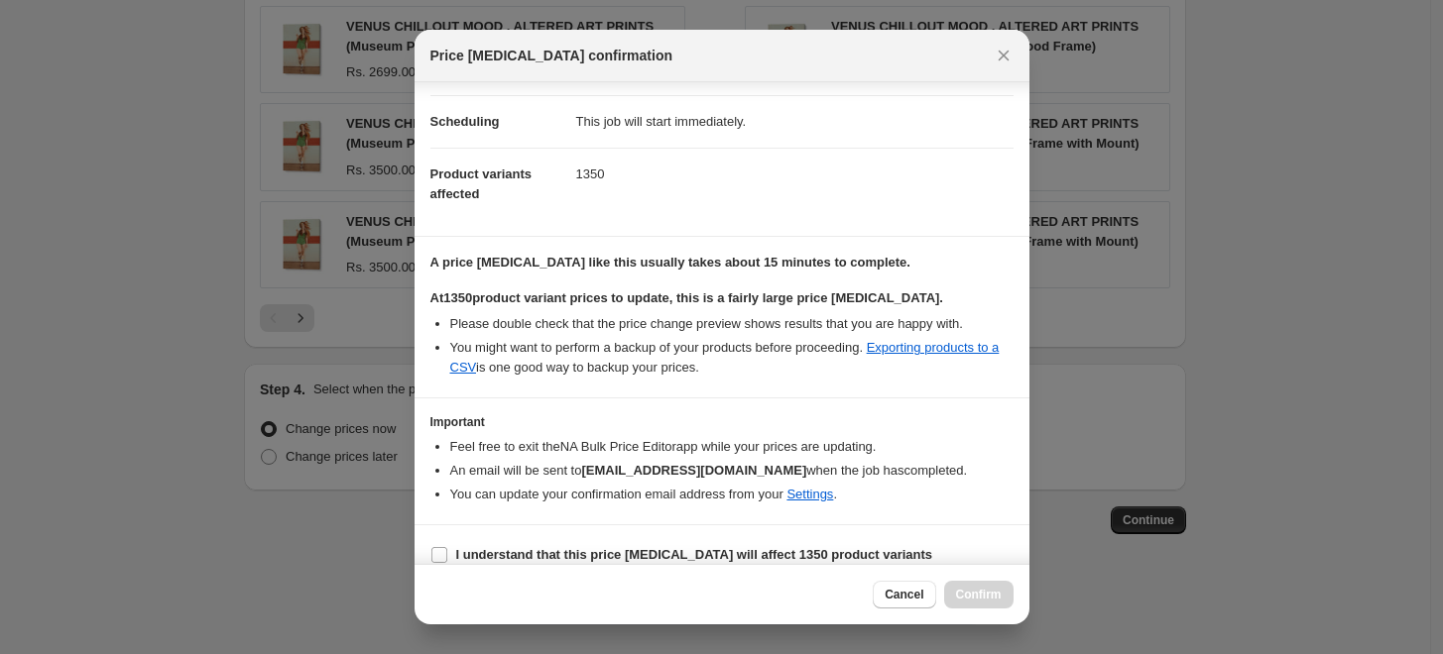
scroll to position [166, 0]
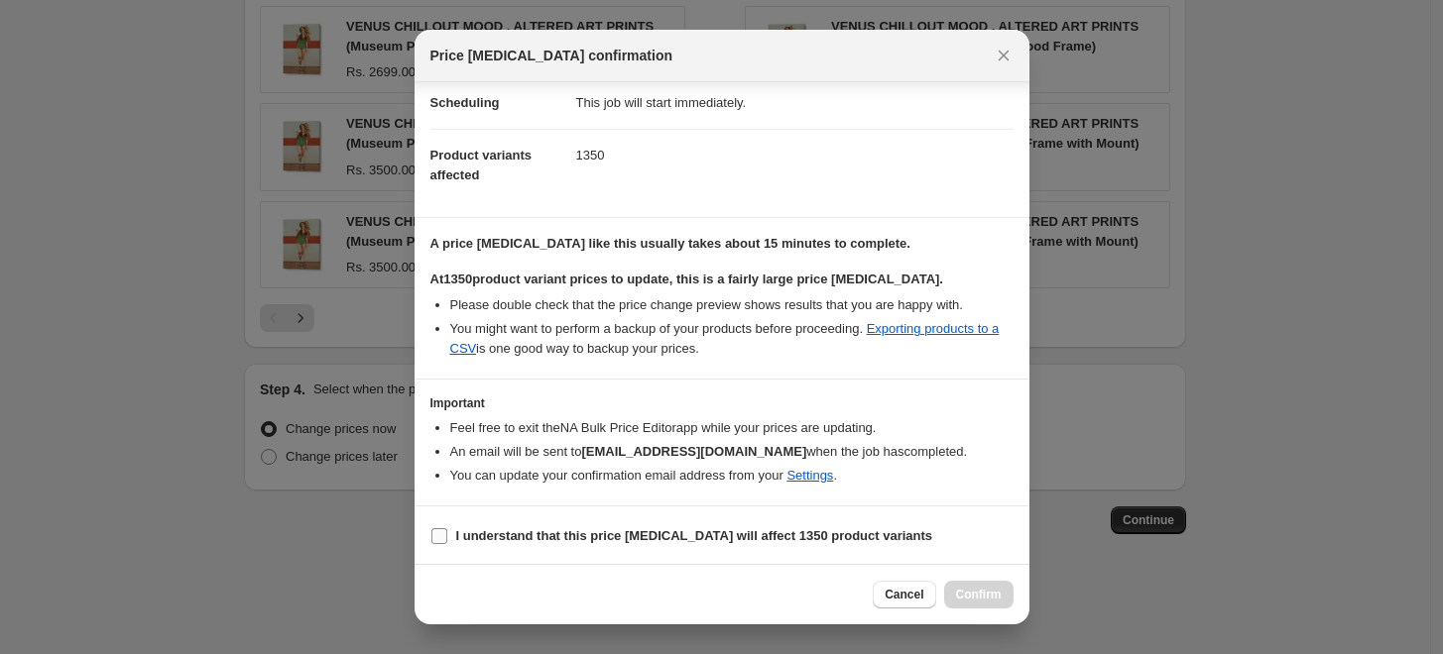
click at [521, 529] on b "I understand that this price [MEDICAL_DATA] will affect 1350 product variants" at bounding box center [694, 535] width 477 height 15
click at [447, 529] on input "I understand that this price [MEDICAL_DATA] will affect 1350 product variants" at bounding box center [439, 536] width 16 height 16
checkbox input "true"
click at [991, 598] on span "Confirm" at bounding box center [979, 595] width 46 height 16
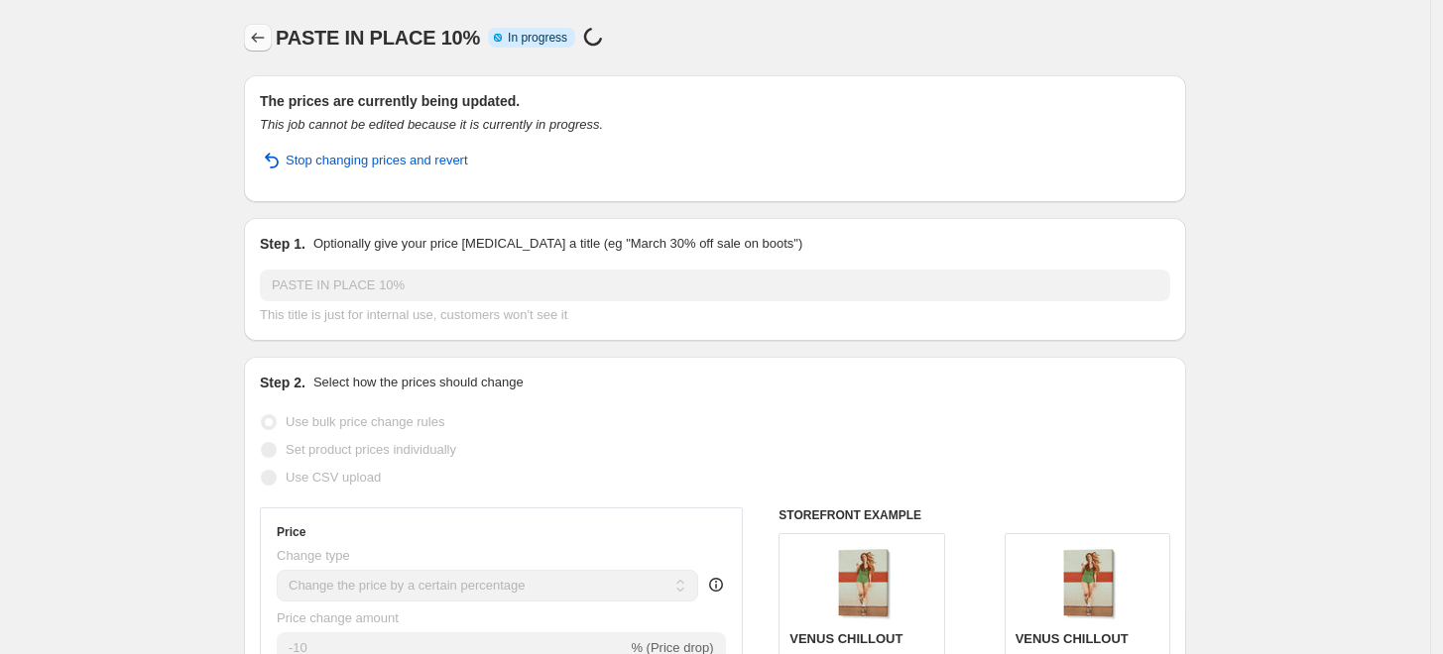
click at [268, 39] on icon "Price change jobs" at bounding box center [258, 38] width 20 height 20
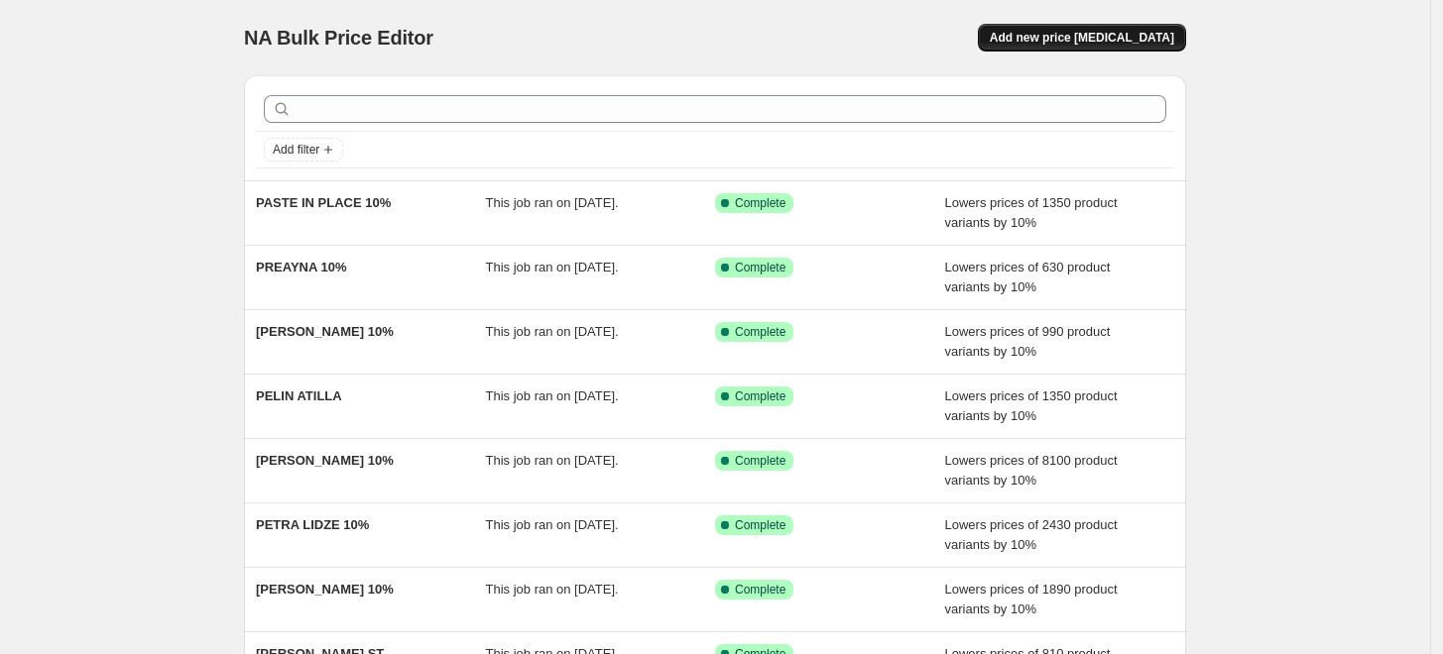
click at [1076, 31] on span "Add new price [MEDICAL_DATA]" at bounding box center [1082, 38] width 184 height 16
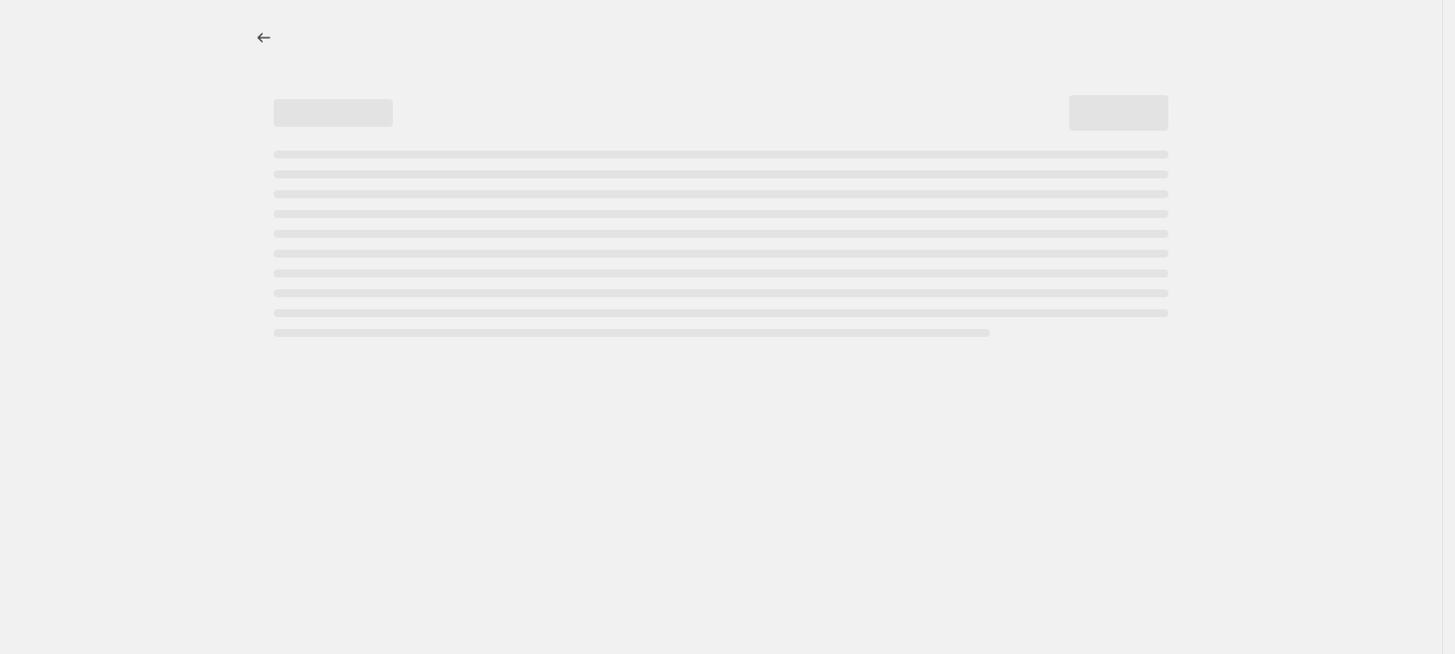
select select "percentage"
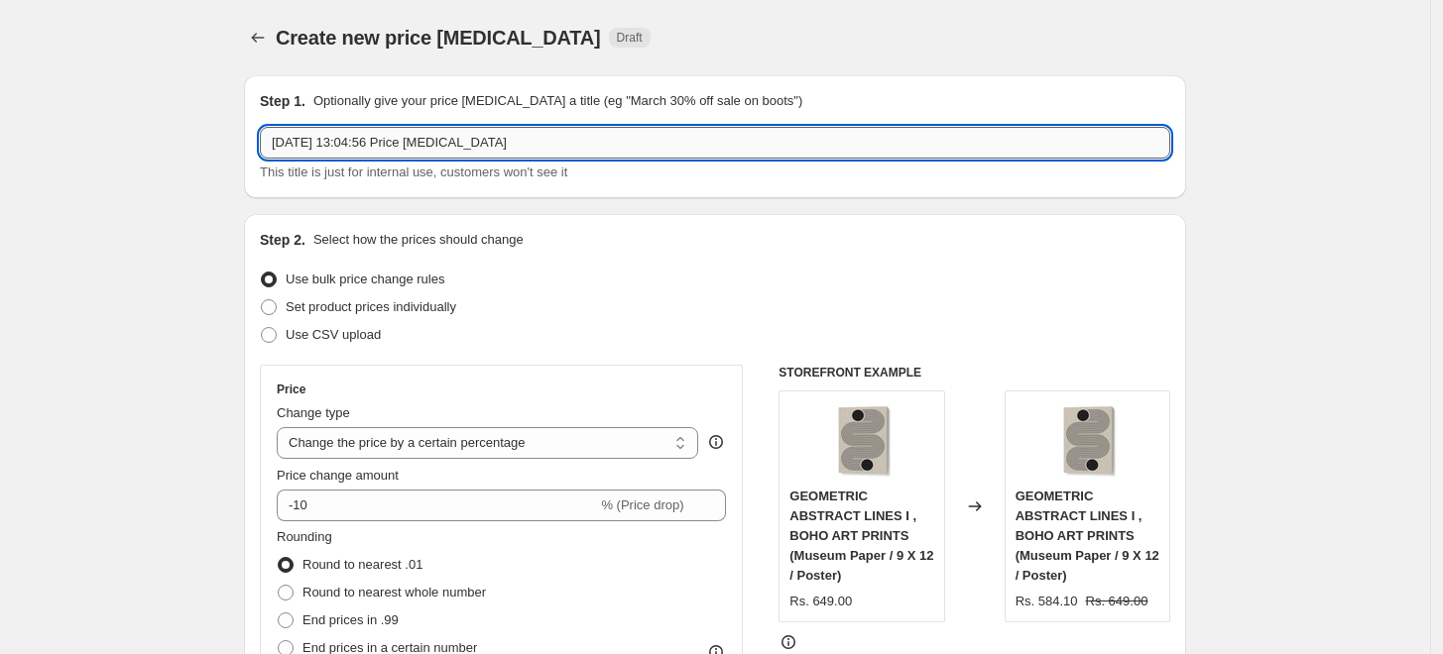
click at [628, 143] on input "6 Sept 2025, 13:04:56 Price change job" at bounding box center [715, 143] width 910 height 32
paste input "PRACHI SUTAR"
type input "[PERSON_NAME] 10%"
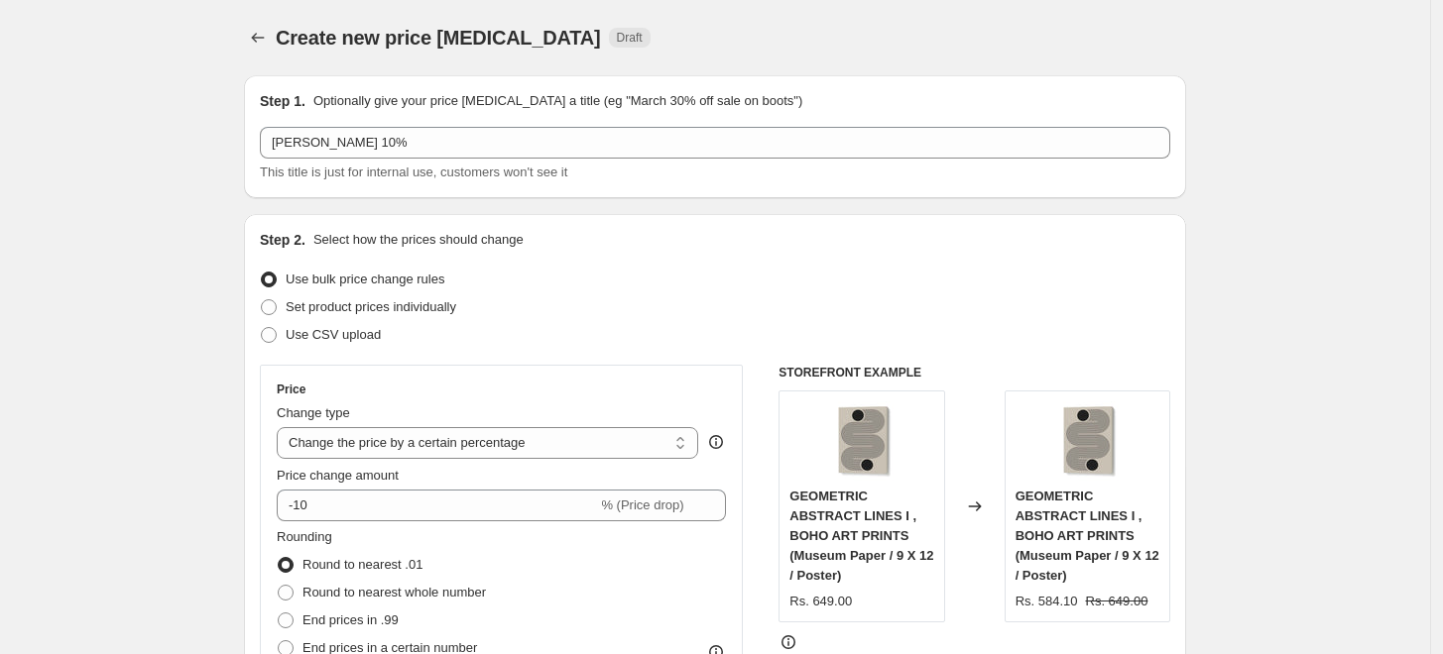
scroll to position [880, 0]
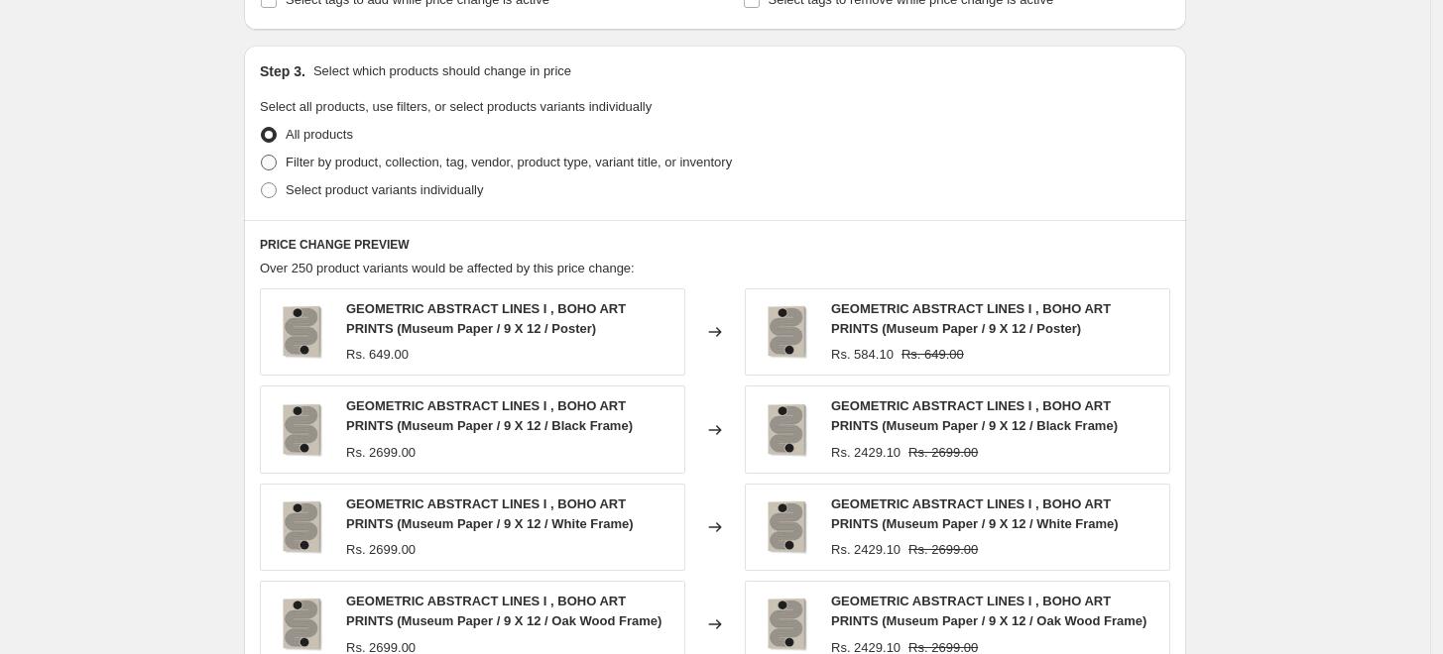
click at [311, 163] on span "Filter by product, collection, tag, vendor, product type, variant title, or inv…" at bounding box center [509, 162] width 446 height 15
click at [262, 156] on input "Filter by product, collection, tag, vendor, product type, variant title, or inv…" at bounding box center [261, 155] width 1 height 1
radio input "true"
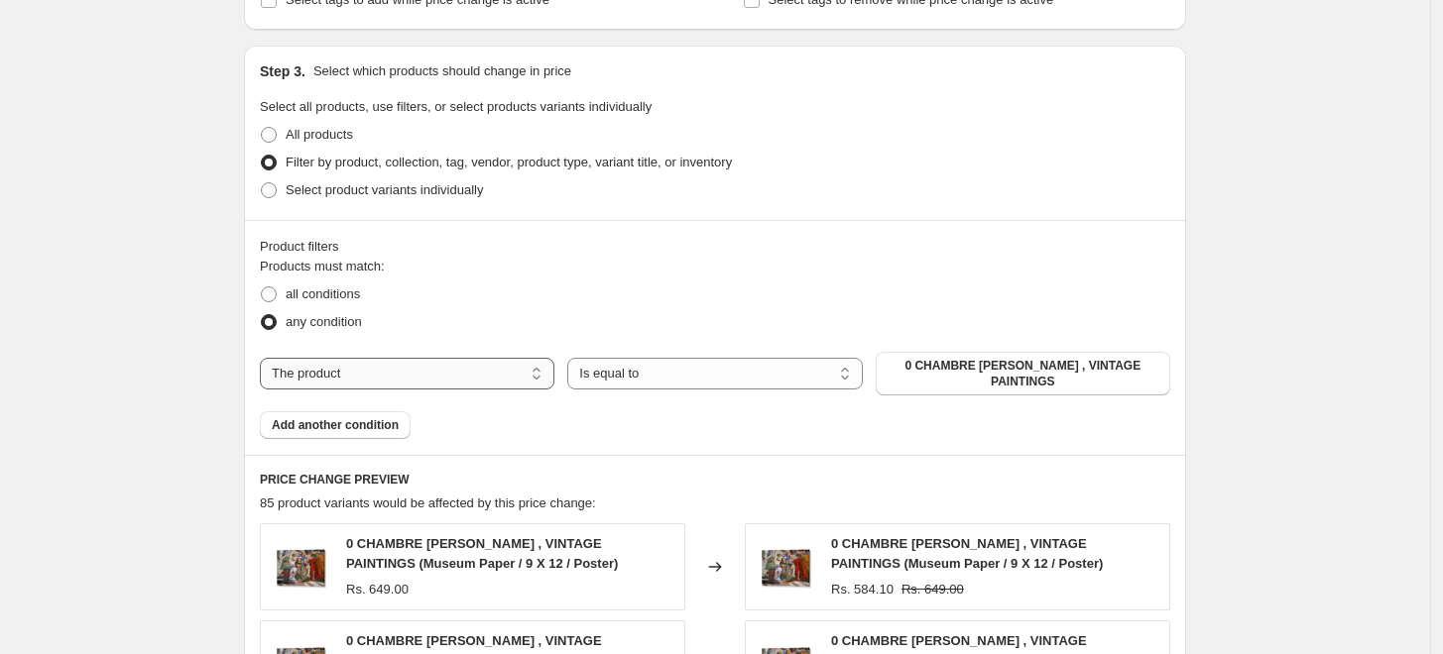
click at [441, 370] on select "The product The product's collection The product's tag The product's vendor The…" at bounding box center [407, 374] width 294 height 32
select select "collection"
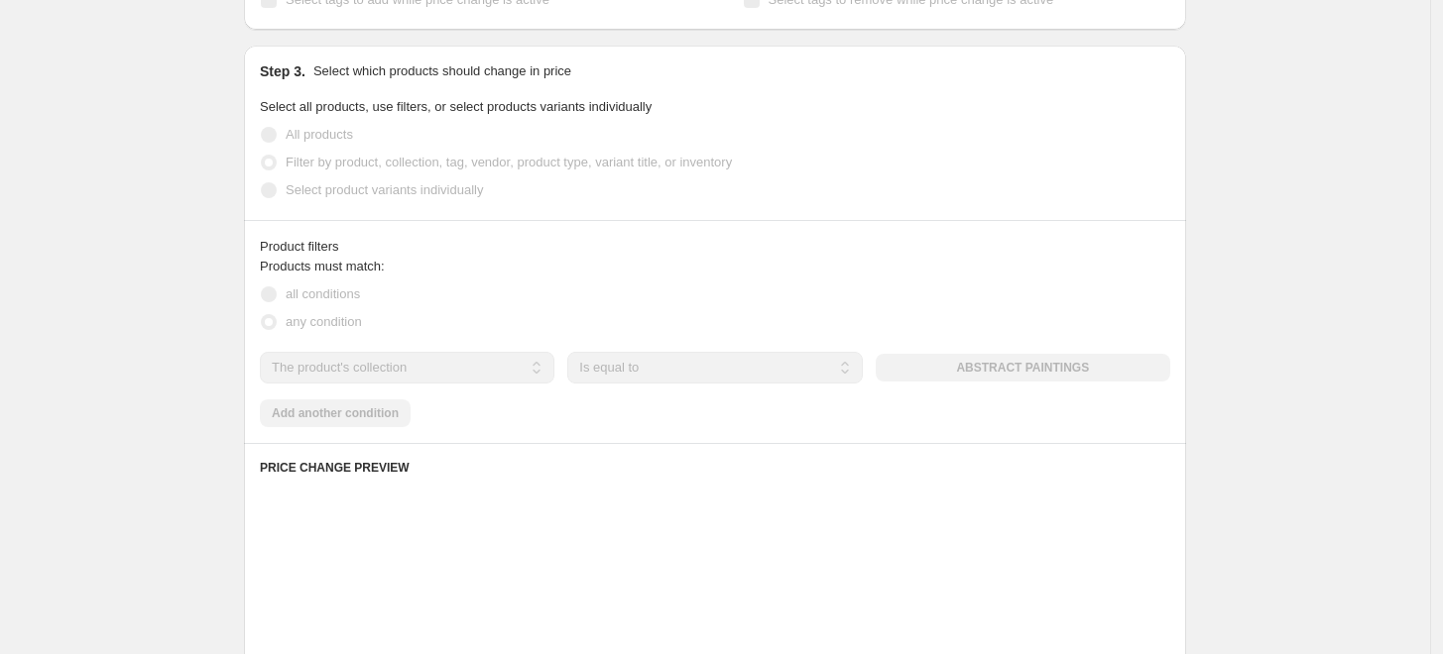
click at [1109, 372] on div "The product The product's collection The product's tag The product's vendor The…" at bounding box center [715, 368] width 910 height 32
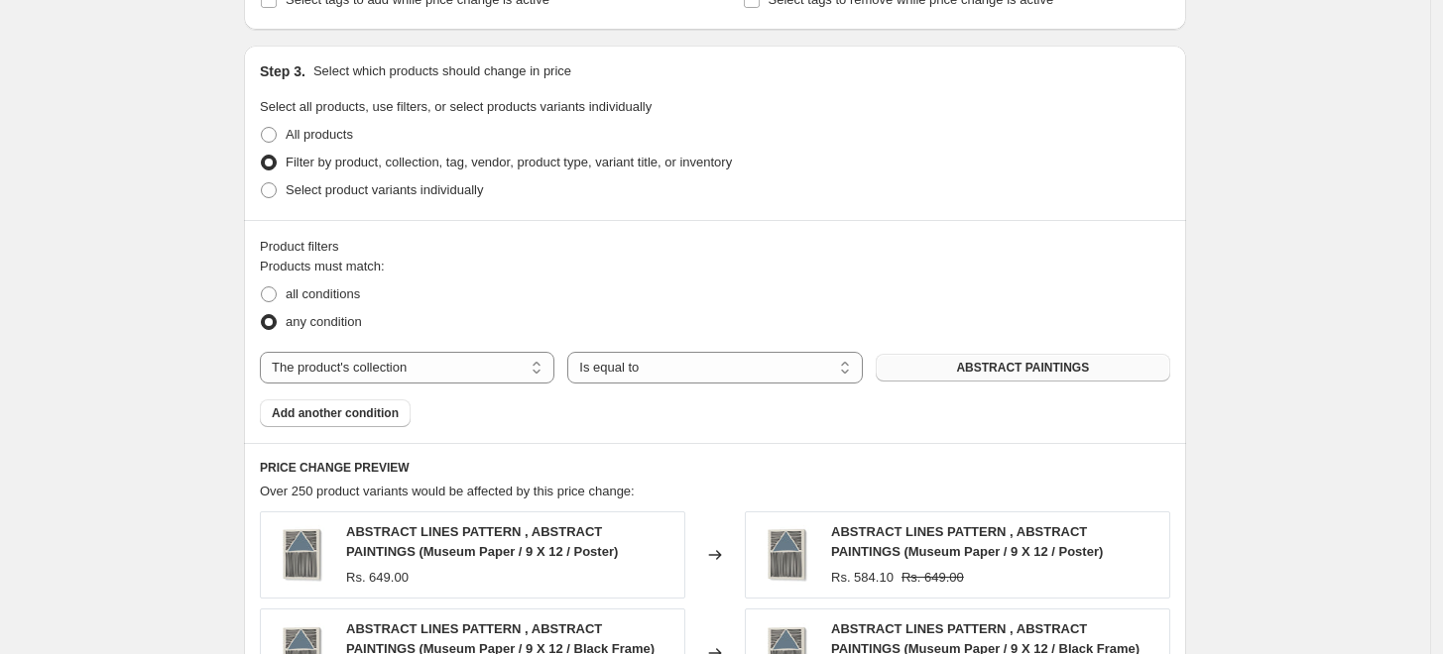
click at [1101, 376] on button "ABSTRACT PAINTINGS" at bounding box center [1022, 368] width 294 height 28
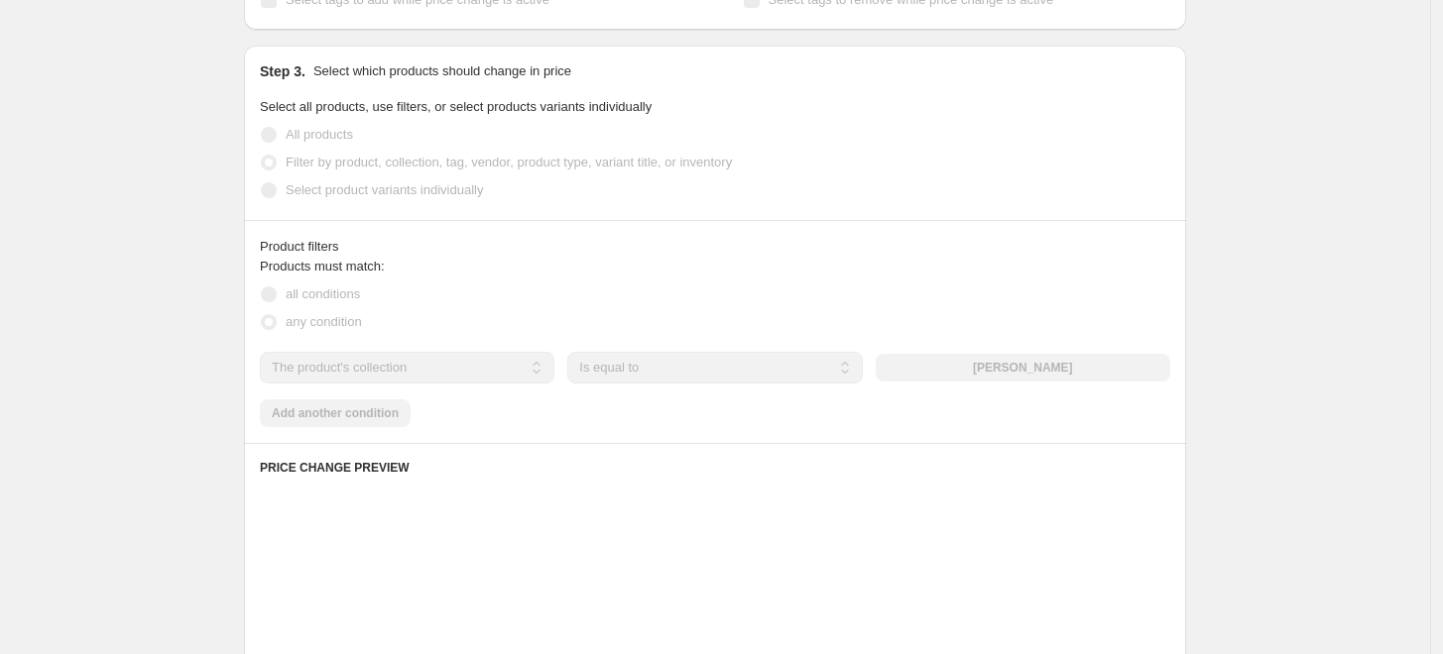
click at [1346, 337] on div "Create new price change job. This page is ready Create new price change job Dra…" at bounding box center [715, 222] width 1430 height 2205
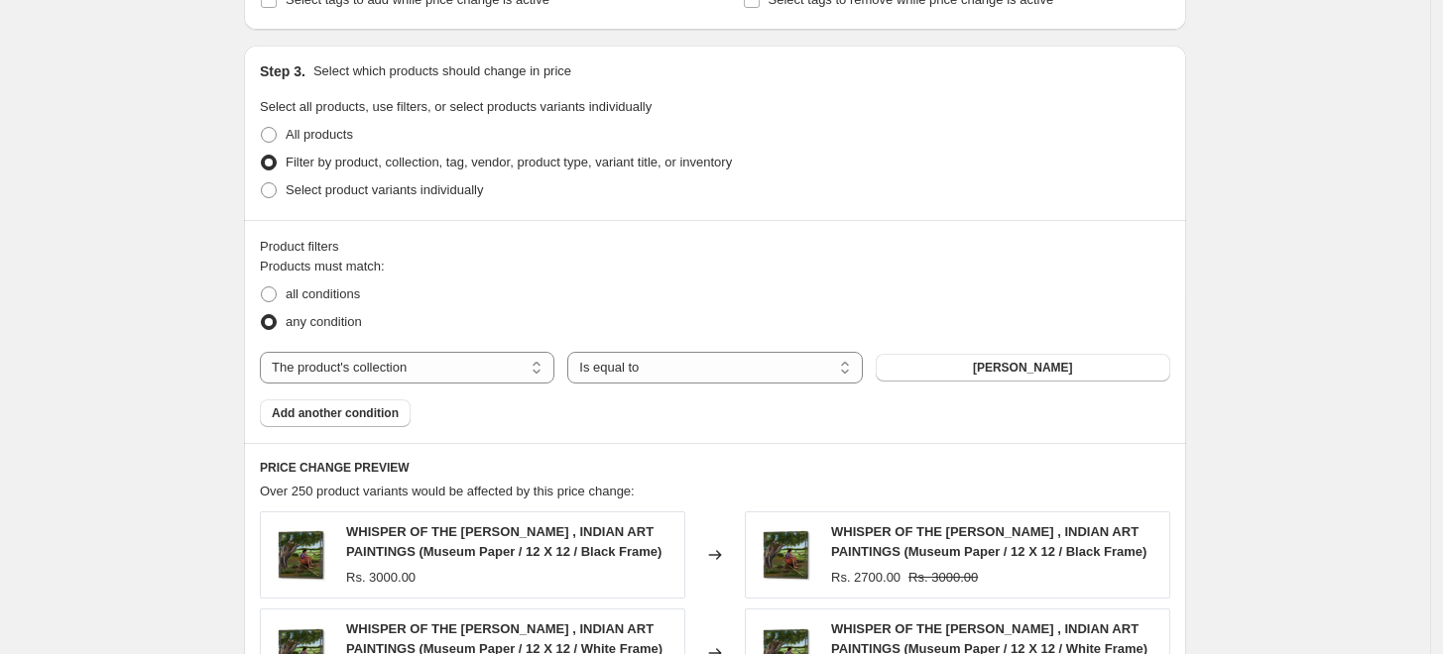
click at [1288, 366] on div "Create new price change job. This page is ready Create new price change job Dra…" at bounding box center [715, 268] width 1430 height 2296
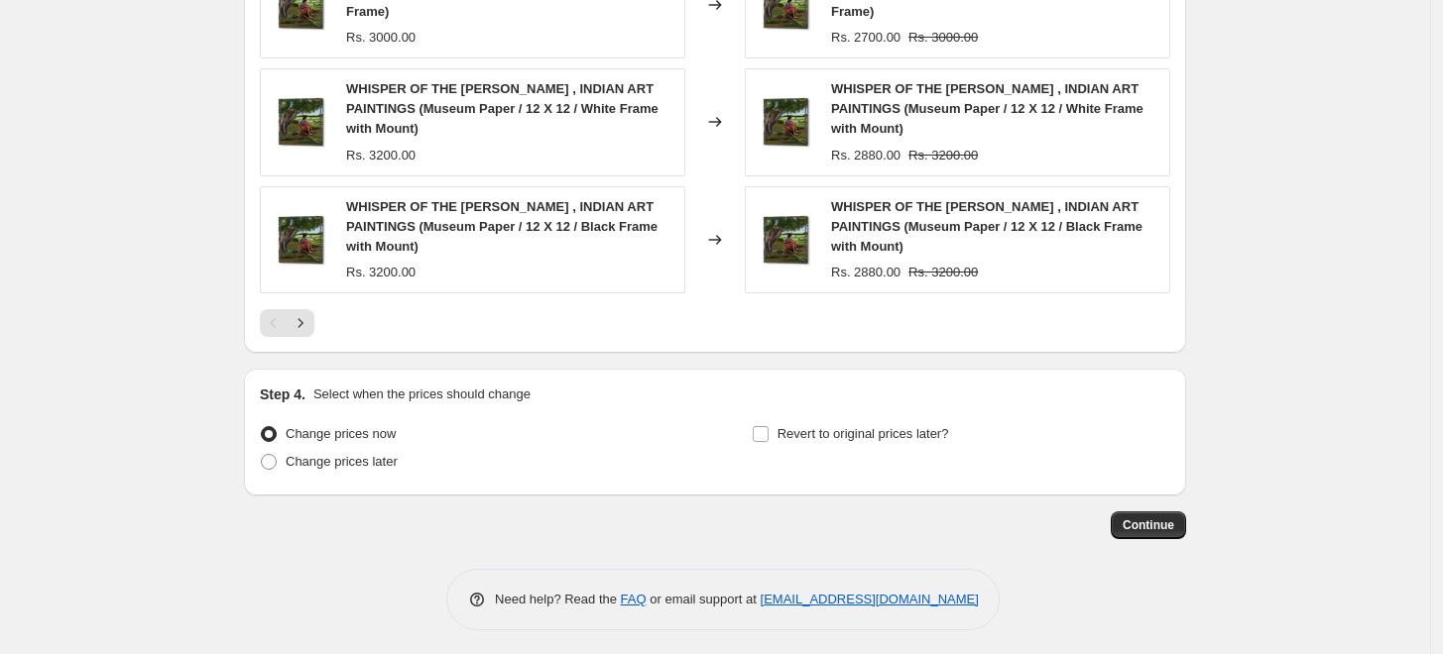
scroll to position [1641, 0]
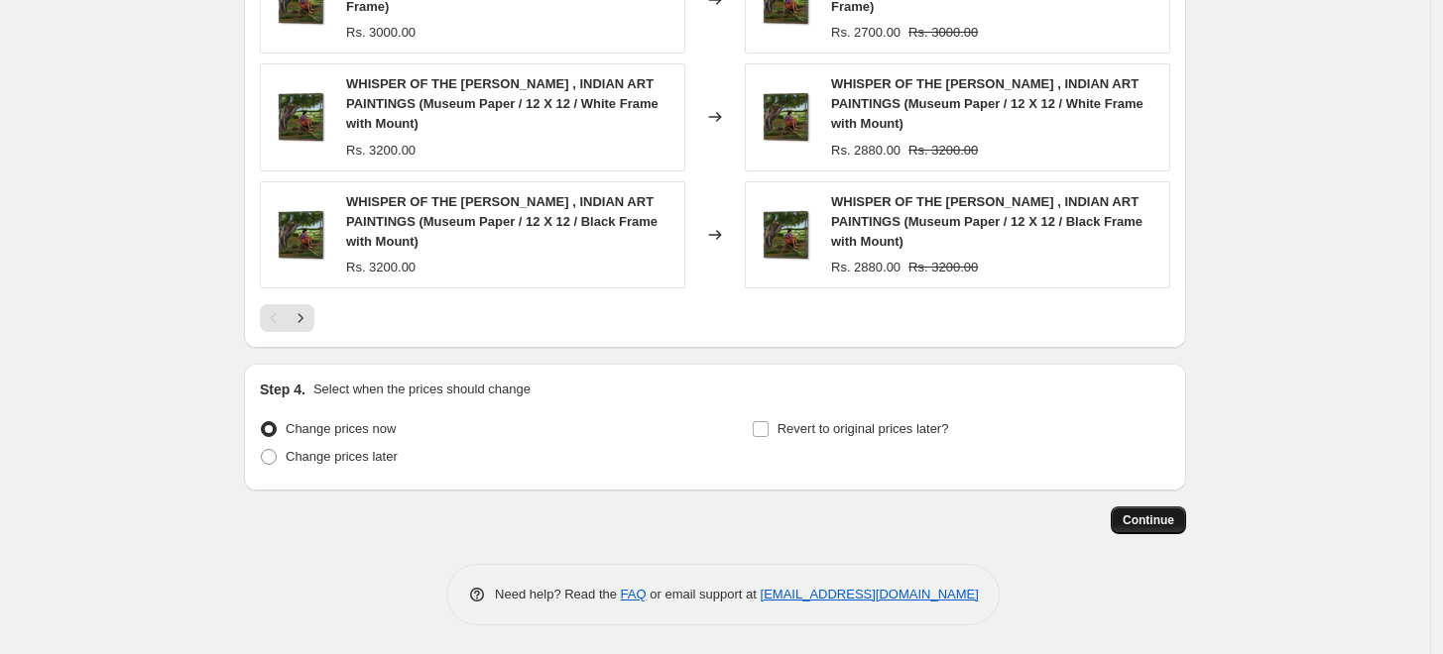
click at [1144, 525] on span "Continue" at bounding box center [1148, 521] width 52 height 16
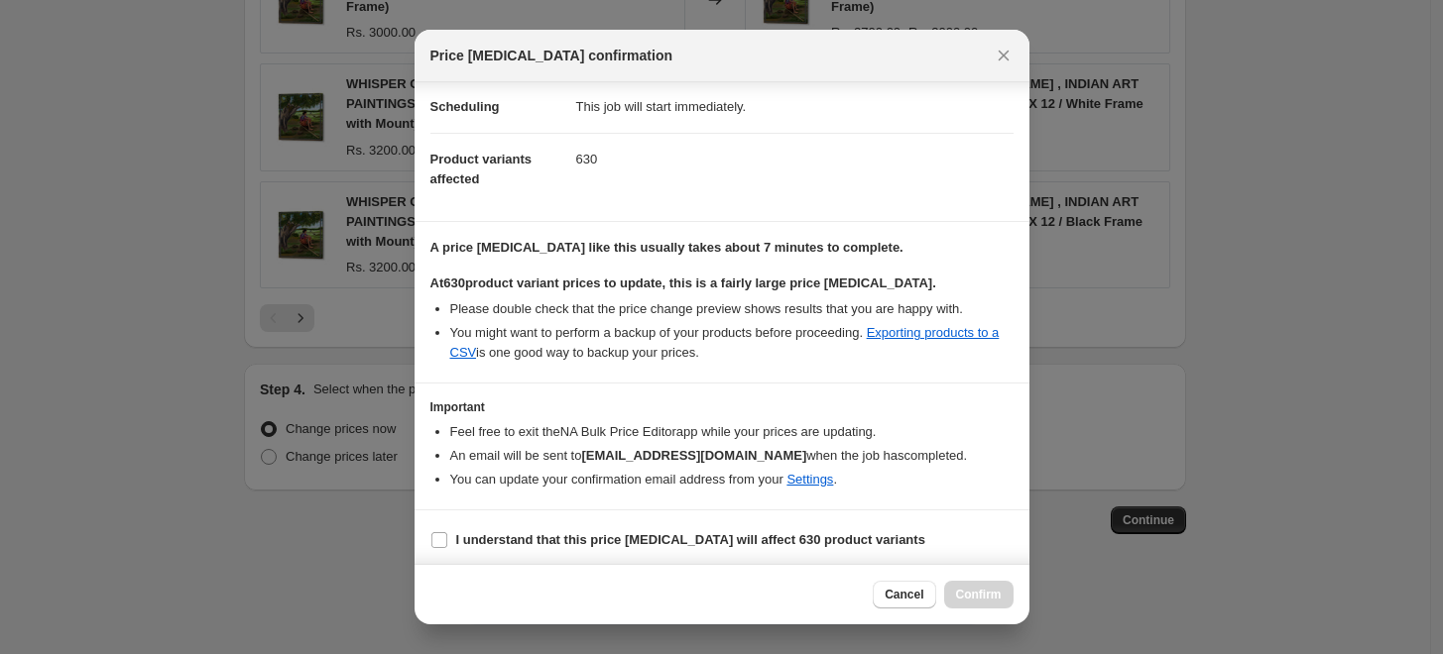
scroll to position [166, 0]
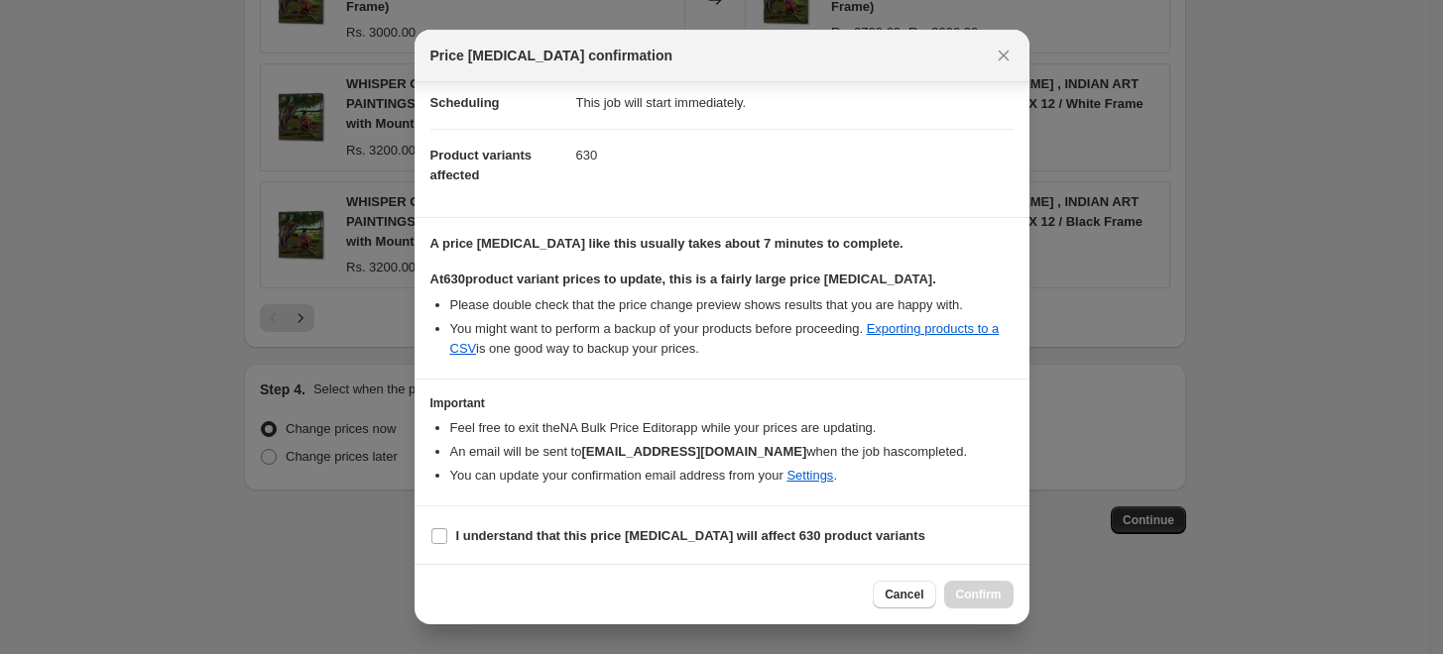
click at [476, 554] on section "I understand that this price change job will affect 630 product variants" at bounding box center [721, 536] width 615 height 59
click at [487, 537] on b "I understand that this price change job will affect 630 product variants" at bounding box center [690, 535] width 469 height 15
click at [447, 537] on input "I understand that this price change job will affect 630 product variants" at bounding box center [439, 536] width 16 height 16
checkbox input "true"
click at [969, 596] on span "Confirm" at bounding box center [979, 595] width 46 height 16
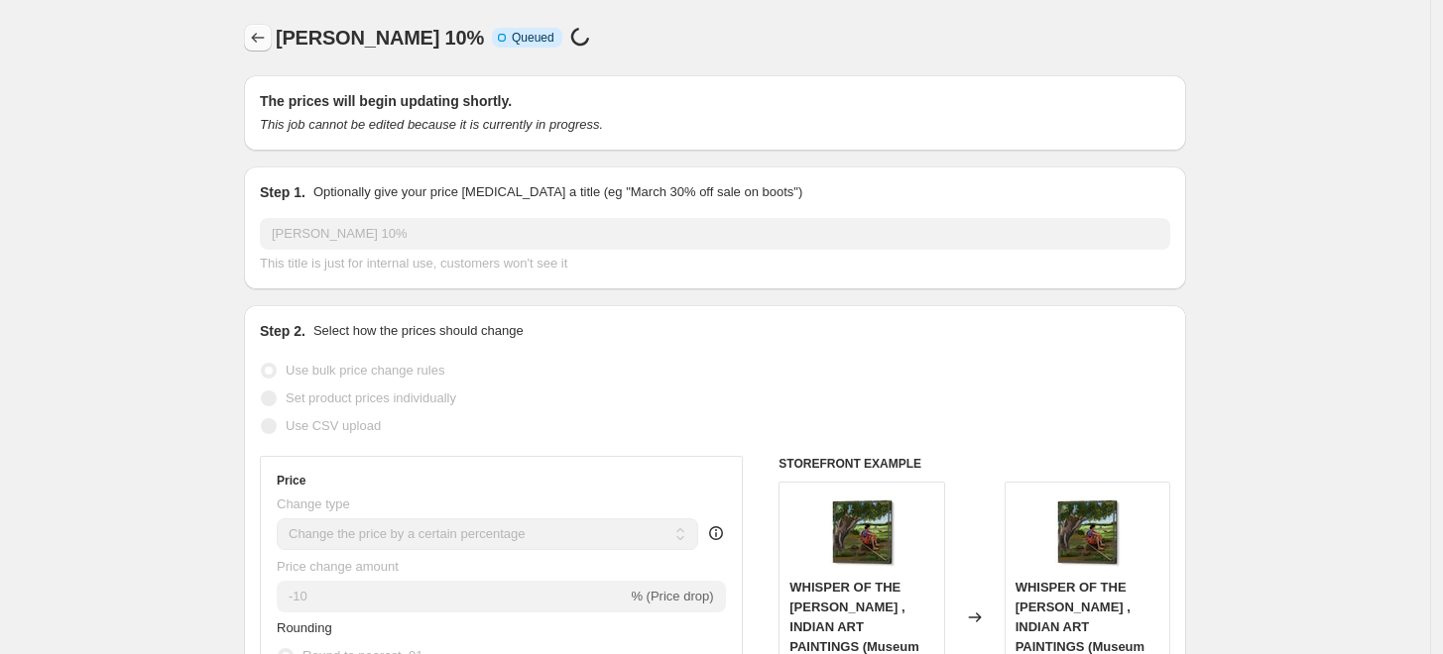
click at [263, 36] on icon "Price change jobs" at bounding box center [258, 38] width 20 height 20
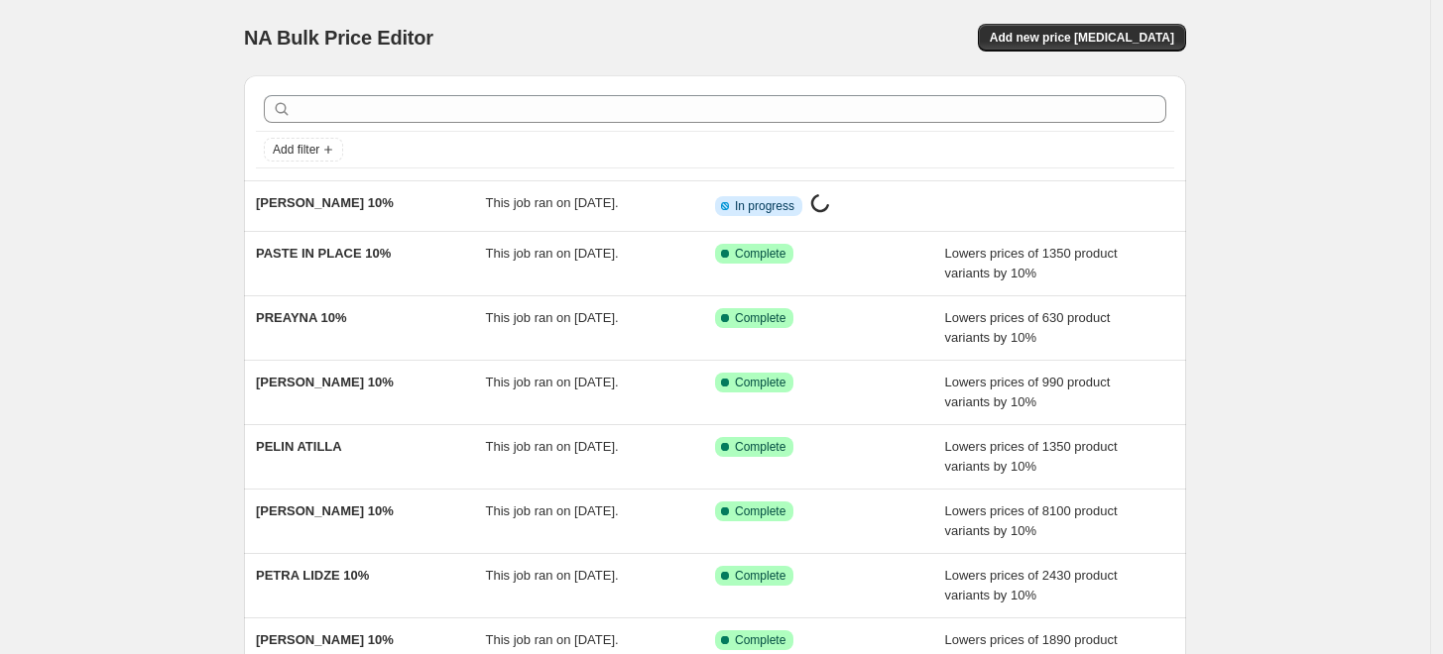
click at [1083, 56] on div "NA Bulk Price Editor. This page is ready NA Bulk Price Editor Add new price cha…" at bounding box center [715, 37] width 942 height 75
click at [1081, 41] on span "Add new price [MEDICAL_DATA]" at bounding box center [1082, 38] width 184 height 16
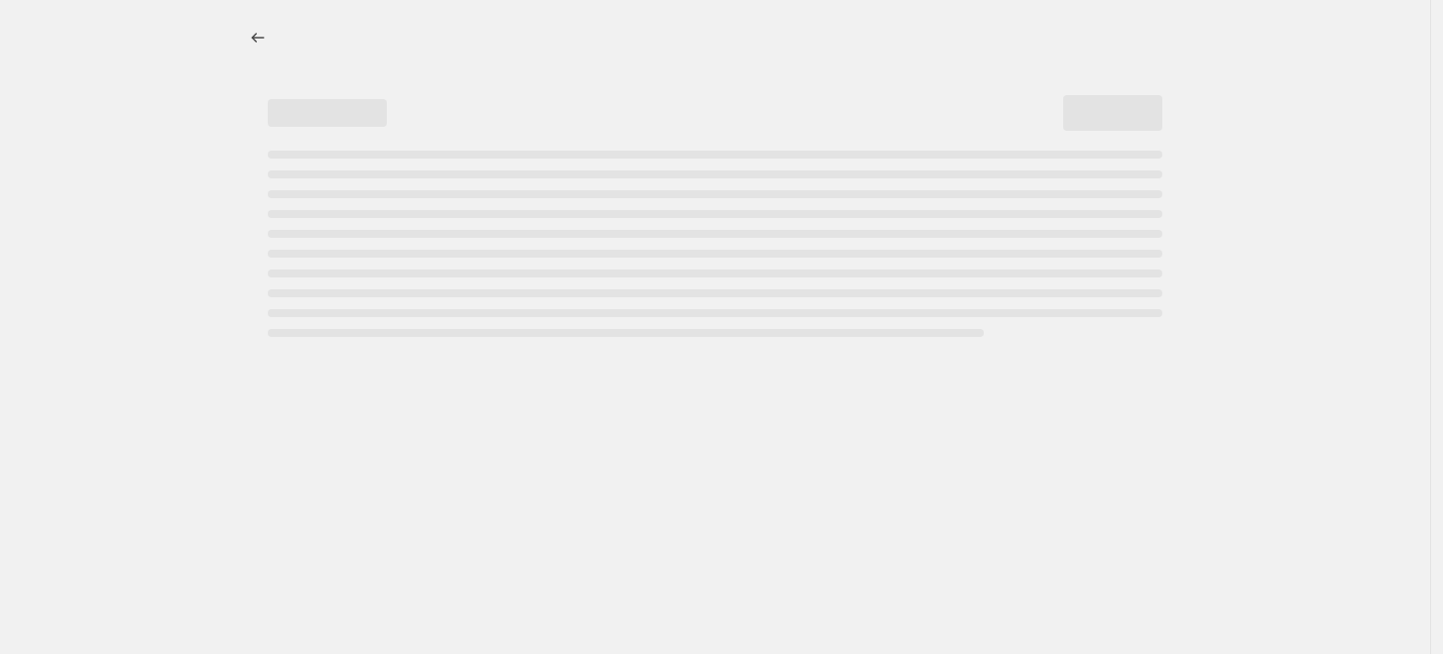
select select "percentage"
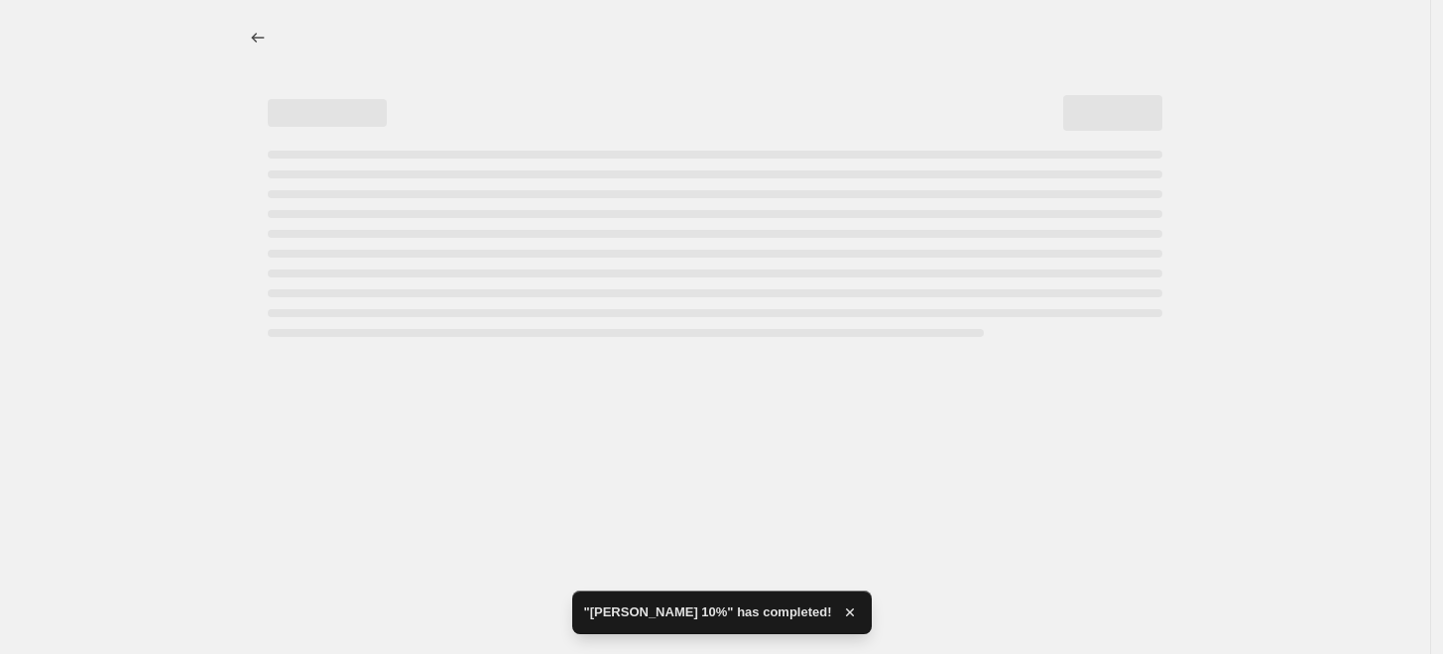
select select "percentage"
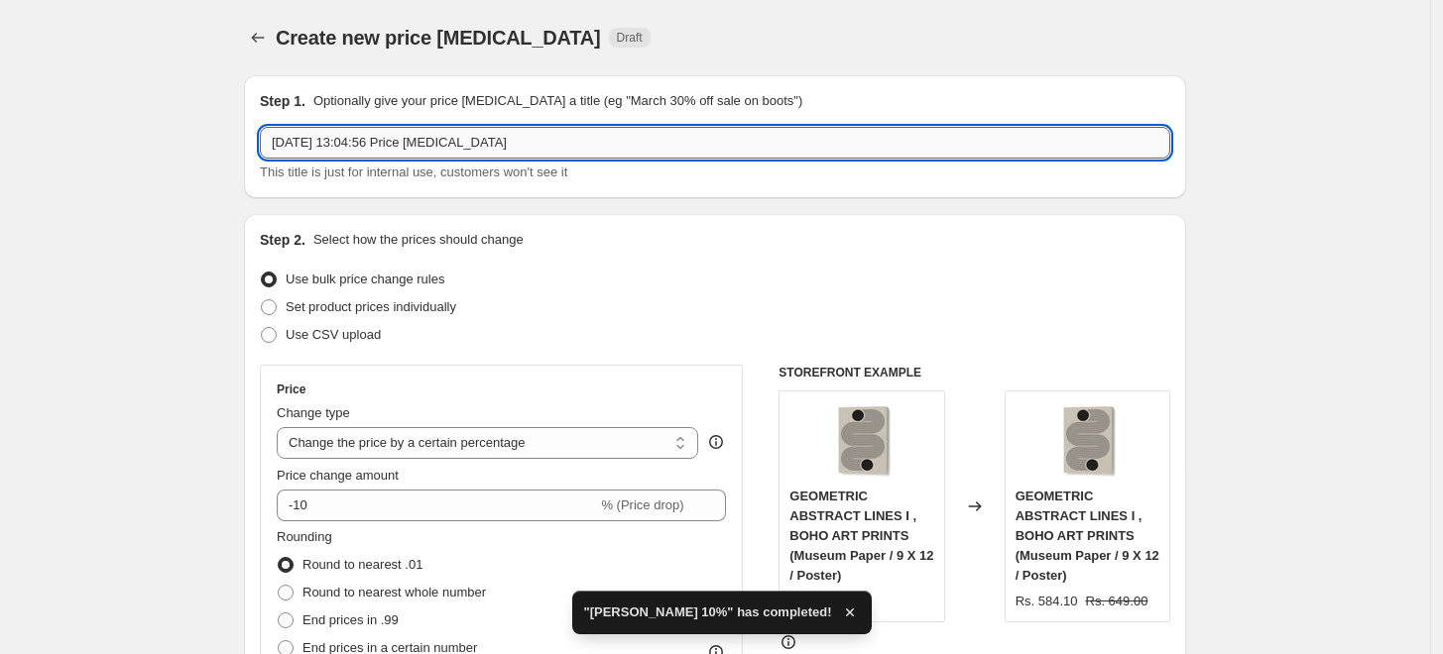
click at [740, 143] on input "6 Sept 2025, 13:04:56 Price change job" at bounding box center [715, 143] width 910 height 32
paste input "RIKKE LØNDAGER BOISEN"
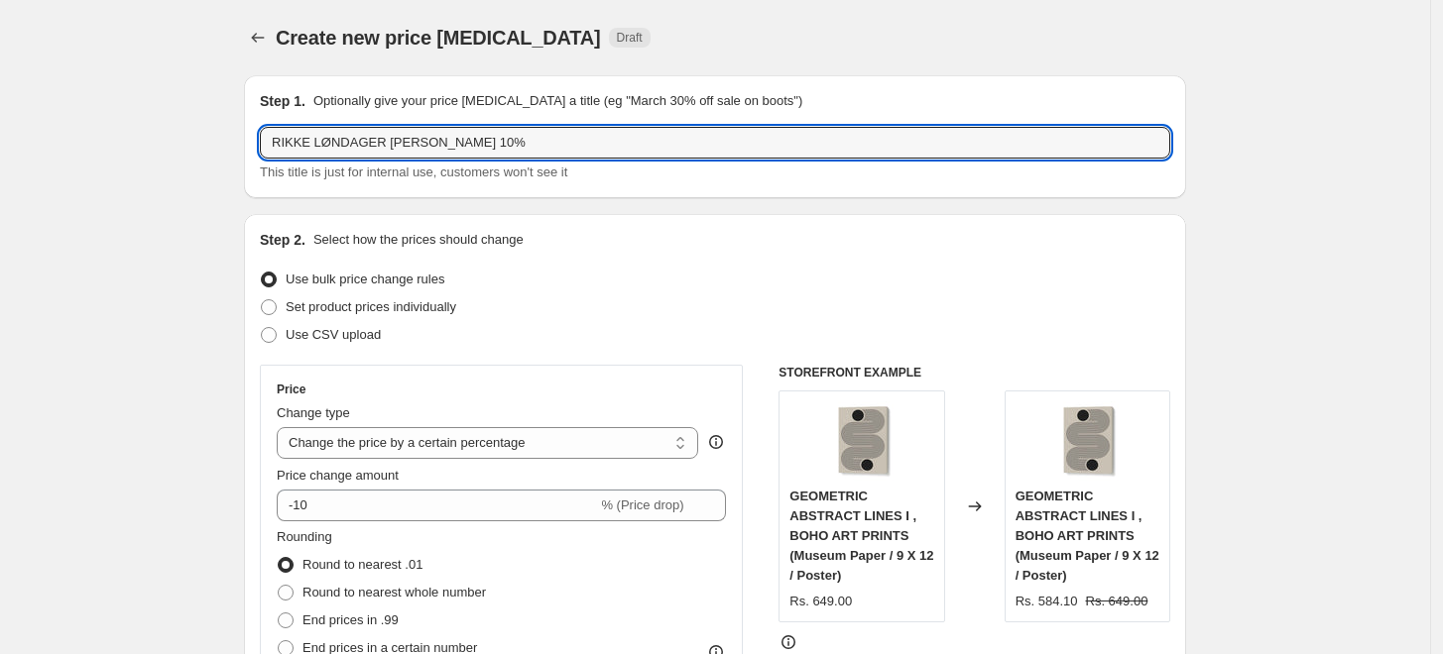
type input "RIKKE LØNDAGER [PERSON_NAME] 10%"
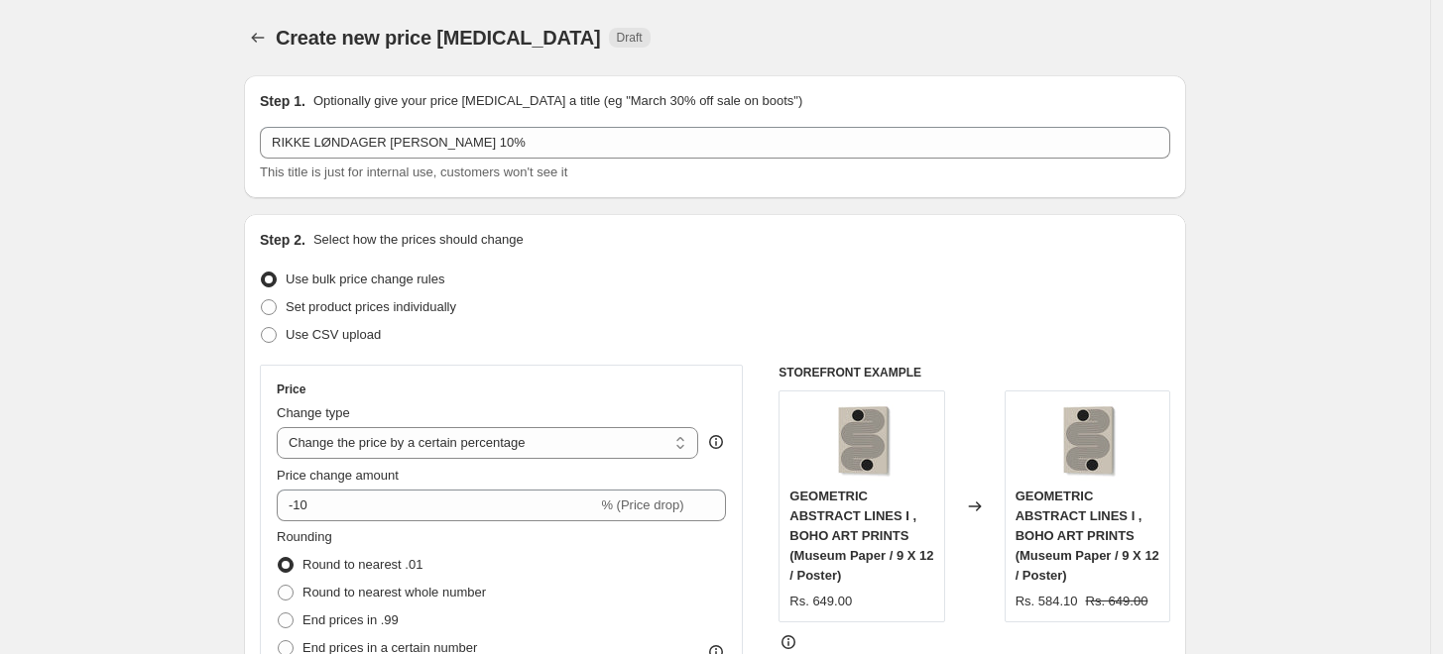
scroll to position [440, 0]
select select "percentage"
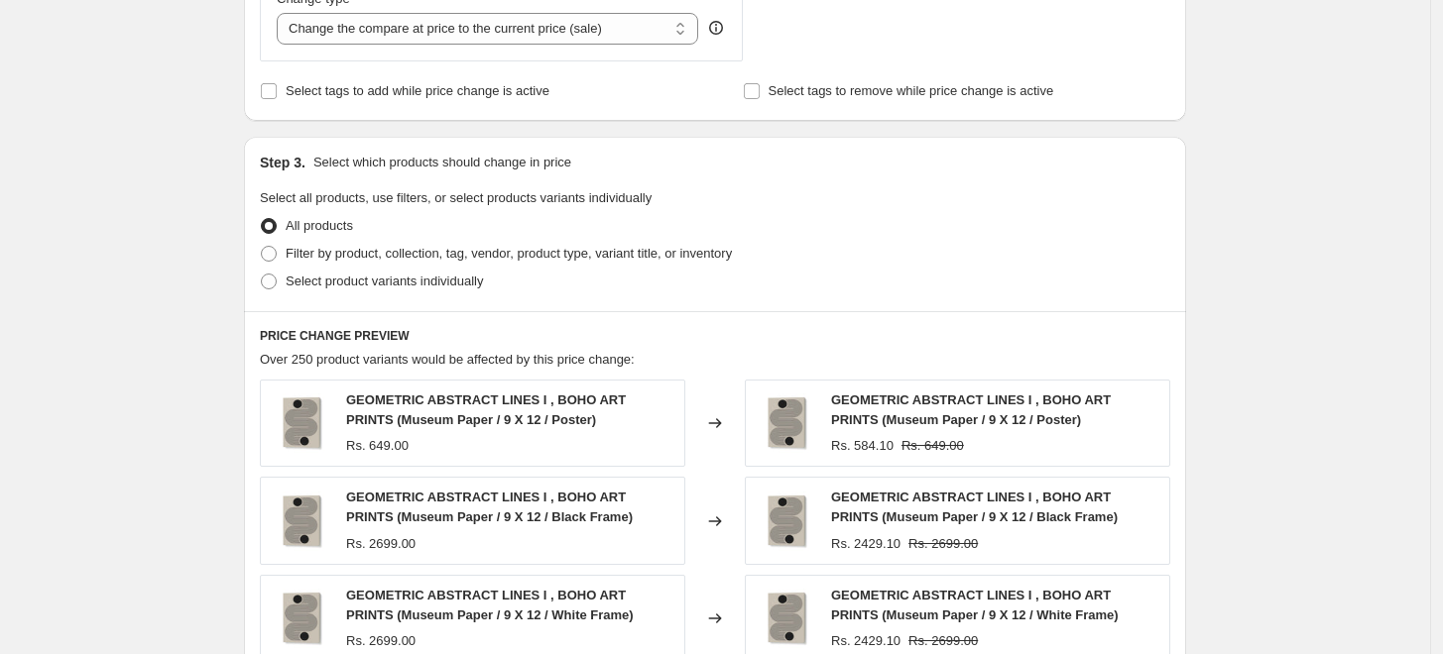
scroll to position [770, 0]
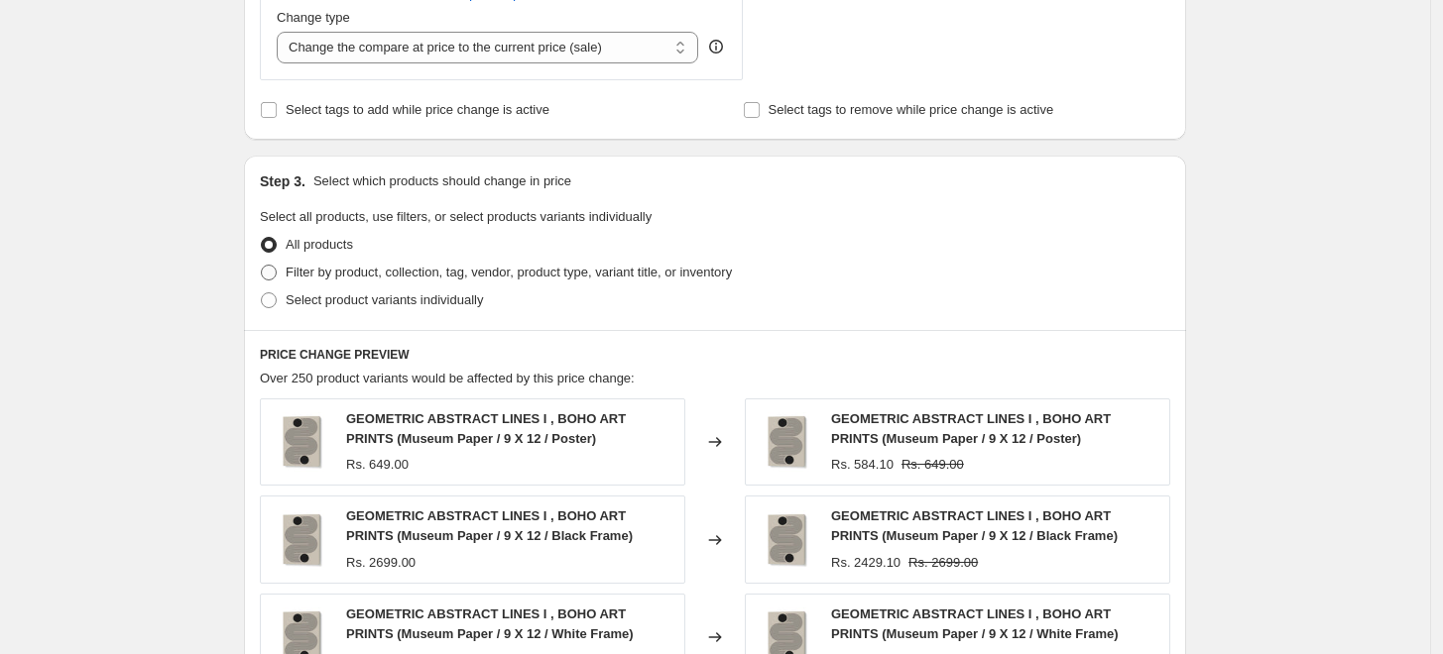
click at [343, 277] on span "Filter by product, collection, tag, vendor, product type, variant title, or inv…" at bounding box center [509, 272] width 446 height 15
click at [262, 266] on input "Filter by product, collection, tag, vendor, product type, variant title, or inv…" at bounding box center [261, 265] width 1 height 1
radio input "true"
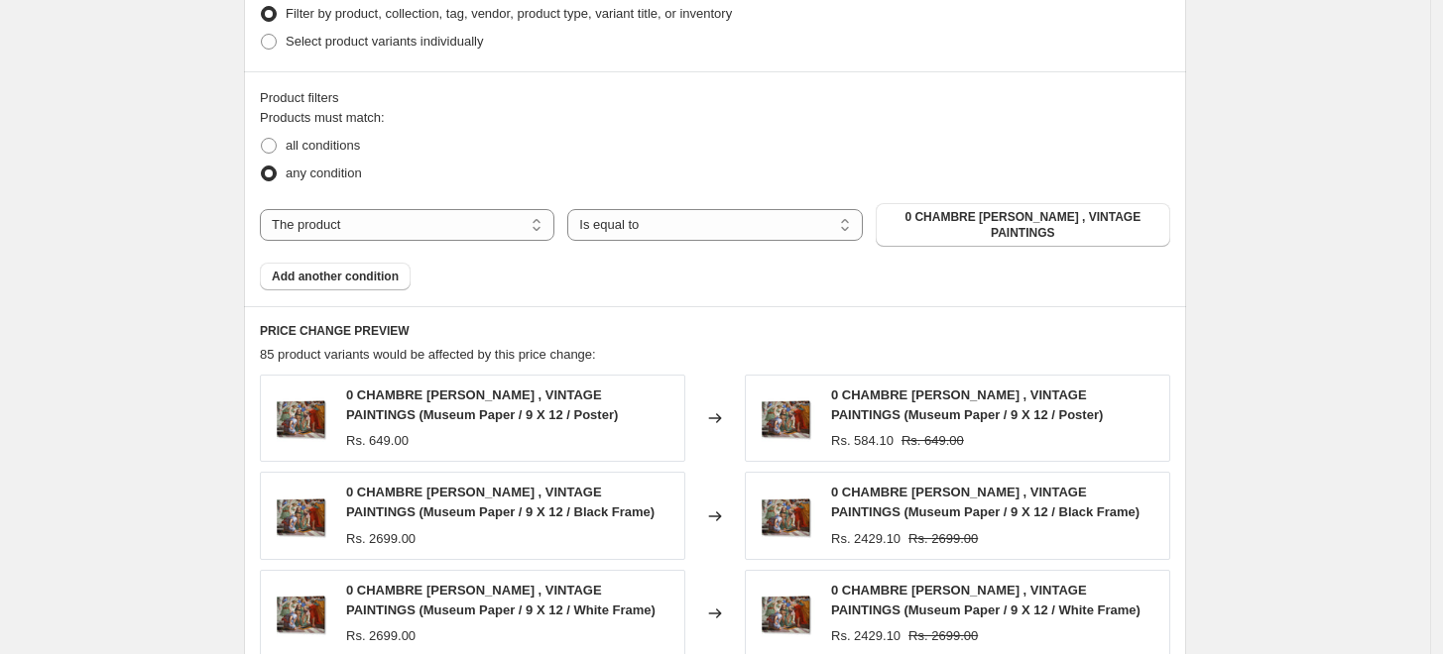
scroll to position [991, 0]
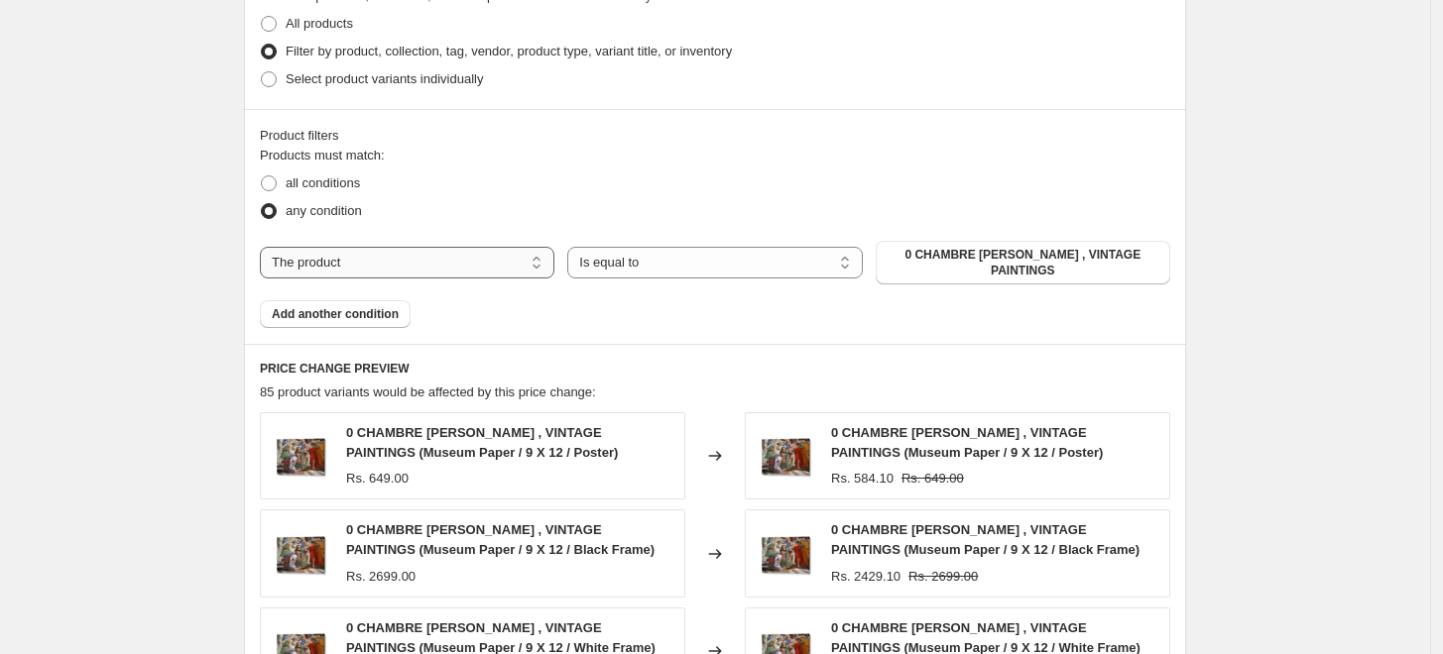
click at [486, 264] on select "The product The product's collection The product's tag The product's vendor The…" at bounding box center [407, 263] width 294 height 32
select select "collection"
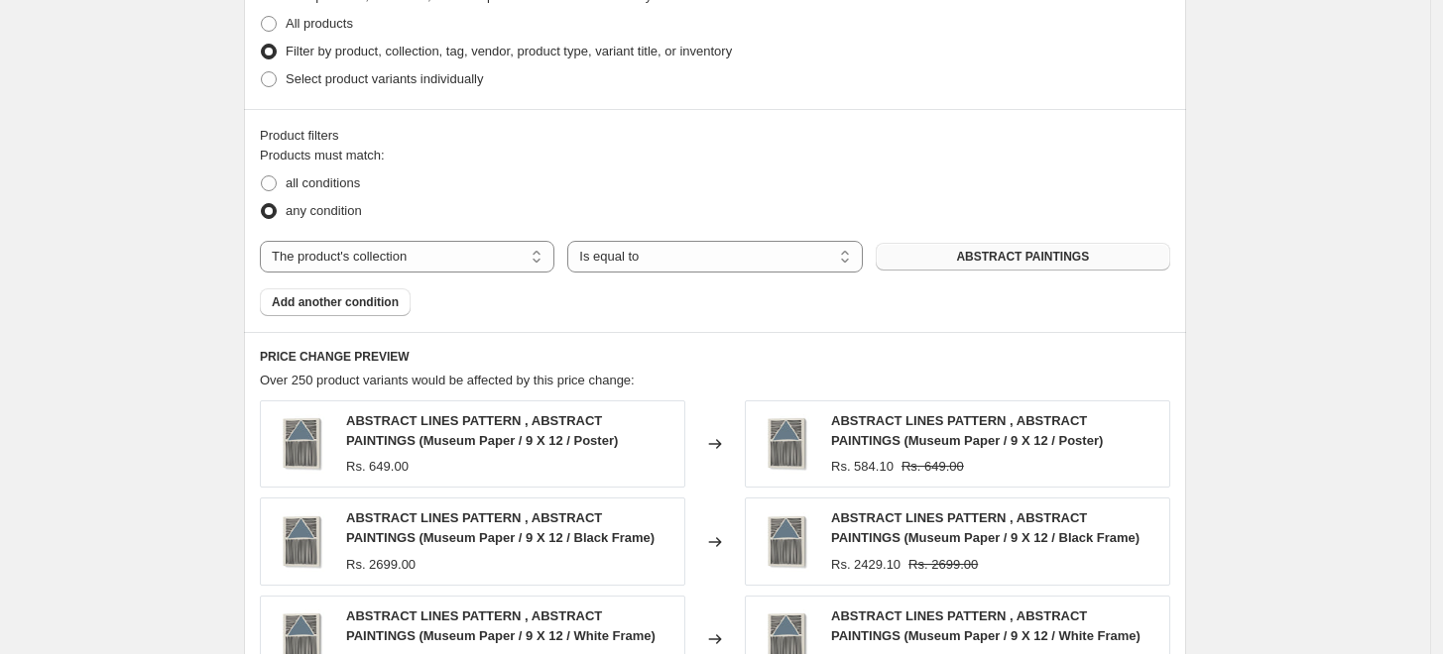
click at [1019, 267] on button "ABSTRACT PAINTINGS" at bounding box center [1022, 257] width 294 height 28
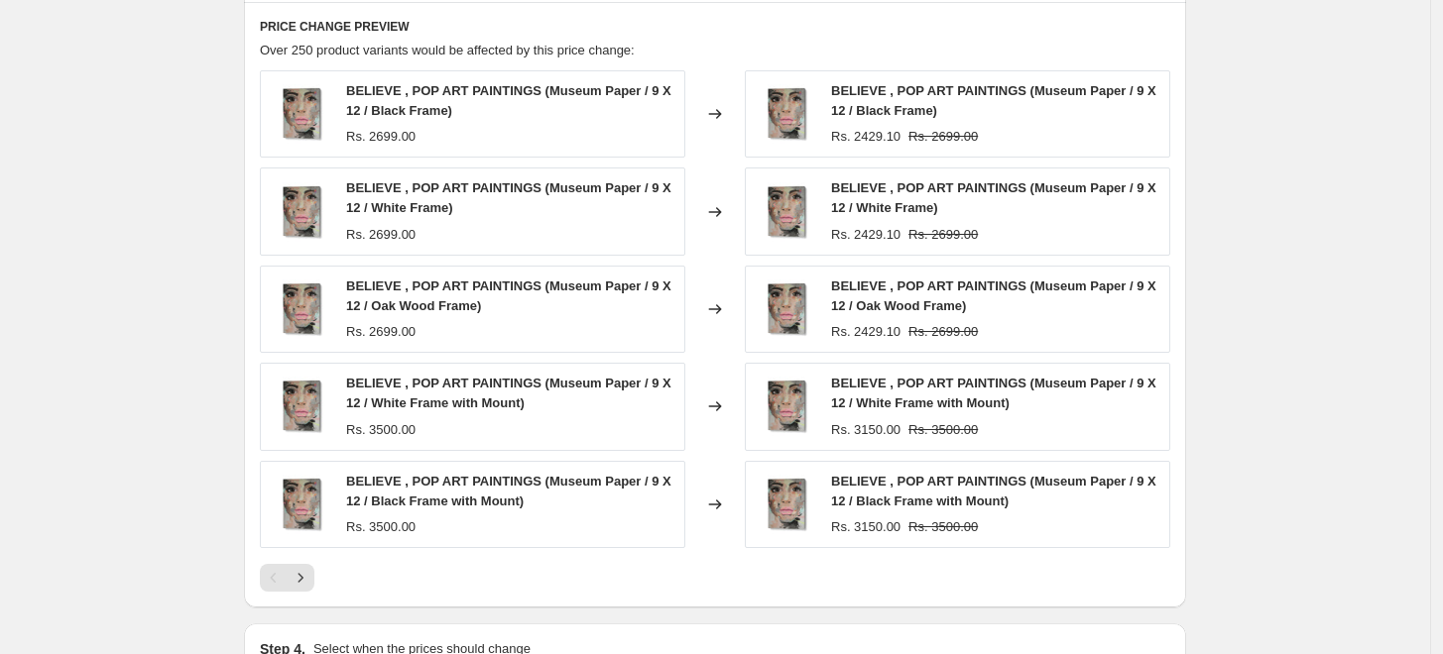
scroll to position [1581, 0]
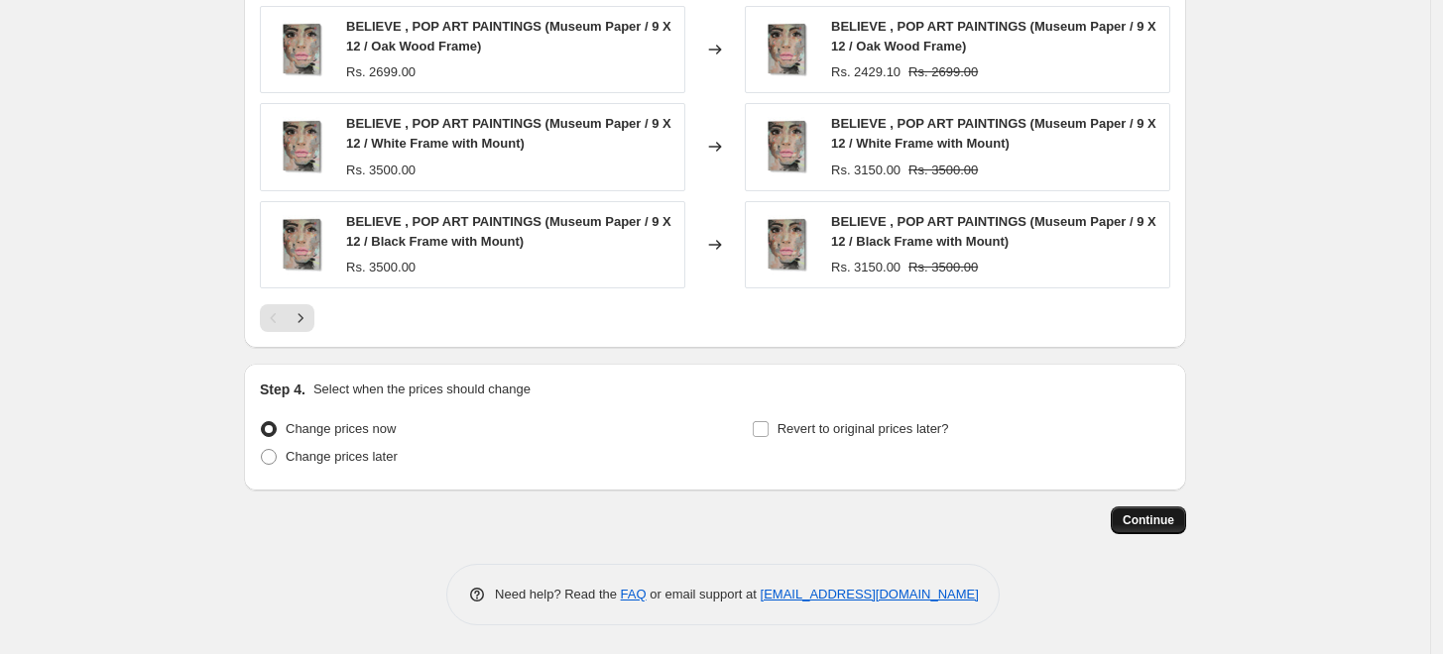
click at [1150, 517] on span "Continue" at bounding box center [1148, 521] width 52 height 16
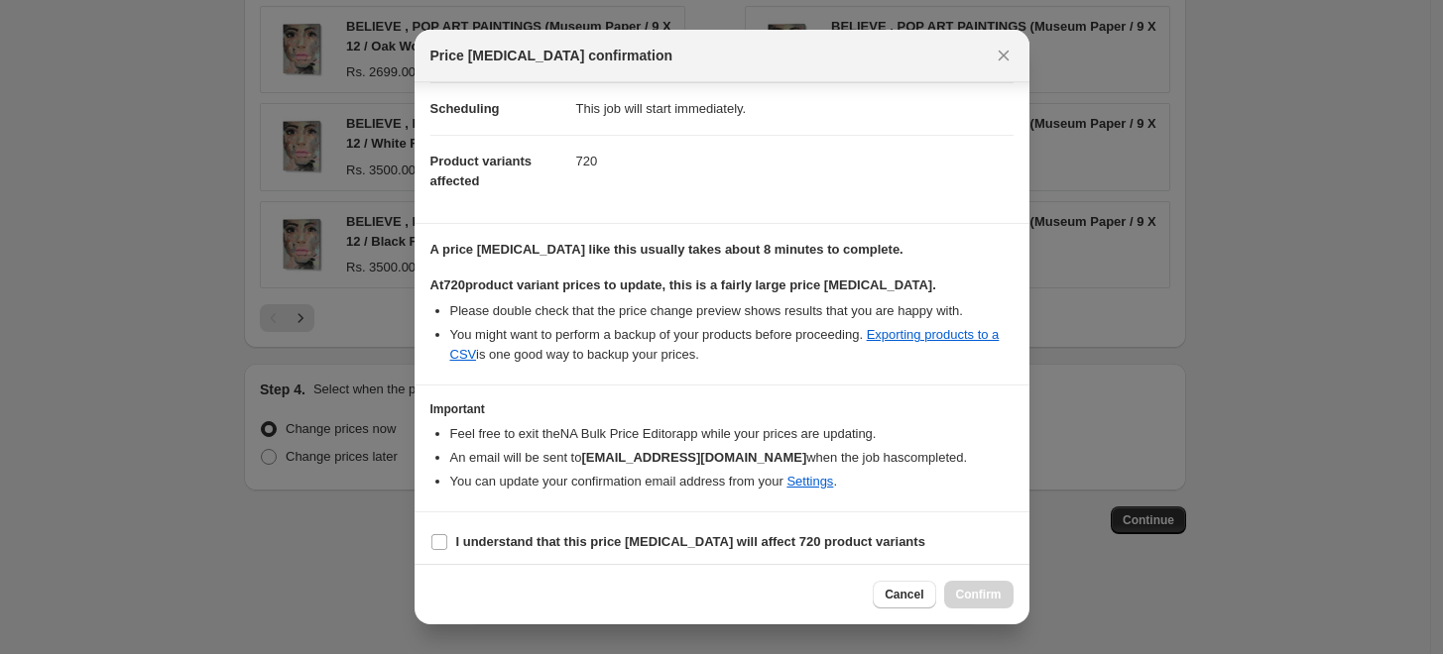
scroll to position [166, 0]
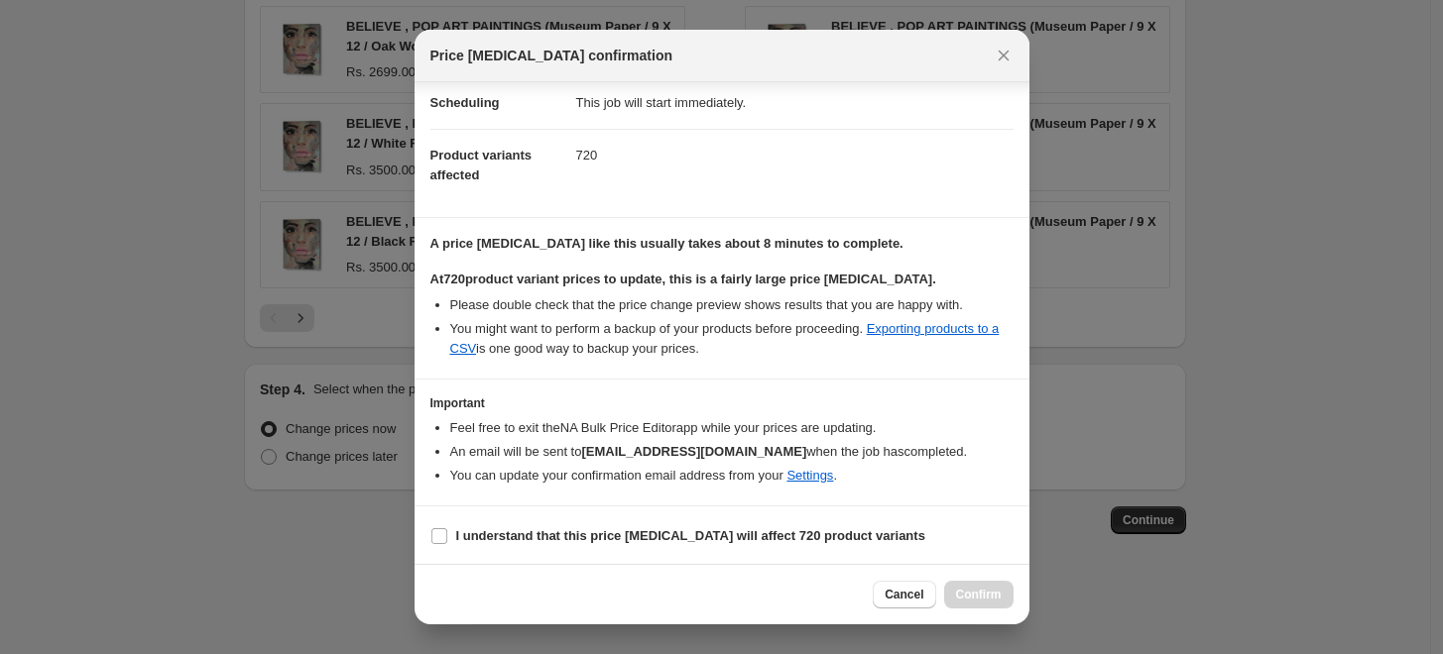
click at [477, 513] on section "I understand that this price [MEDICAL_DATA] will affect 720 product variants" at bounding box center [721, 536] width 615 height 59
click at [486, 533] on b "I understand that this price [MEDICAL_DATA] will affect 720 product variants" at bounding box center [690, 535] width 469 height 15
click at [447, 533] on input "I understand that this price [MEDICAL_DATA] will affect 720 product variants" at bounding box center [439, 536] width 16 height 16
checkbox input "true"
click at [988, 603] on button "Confirm" at bounding box center [978, 595] width 69 height 28
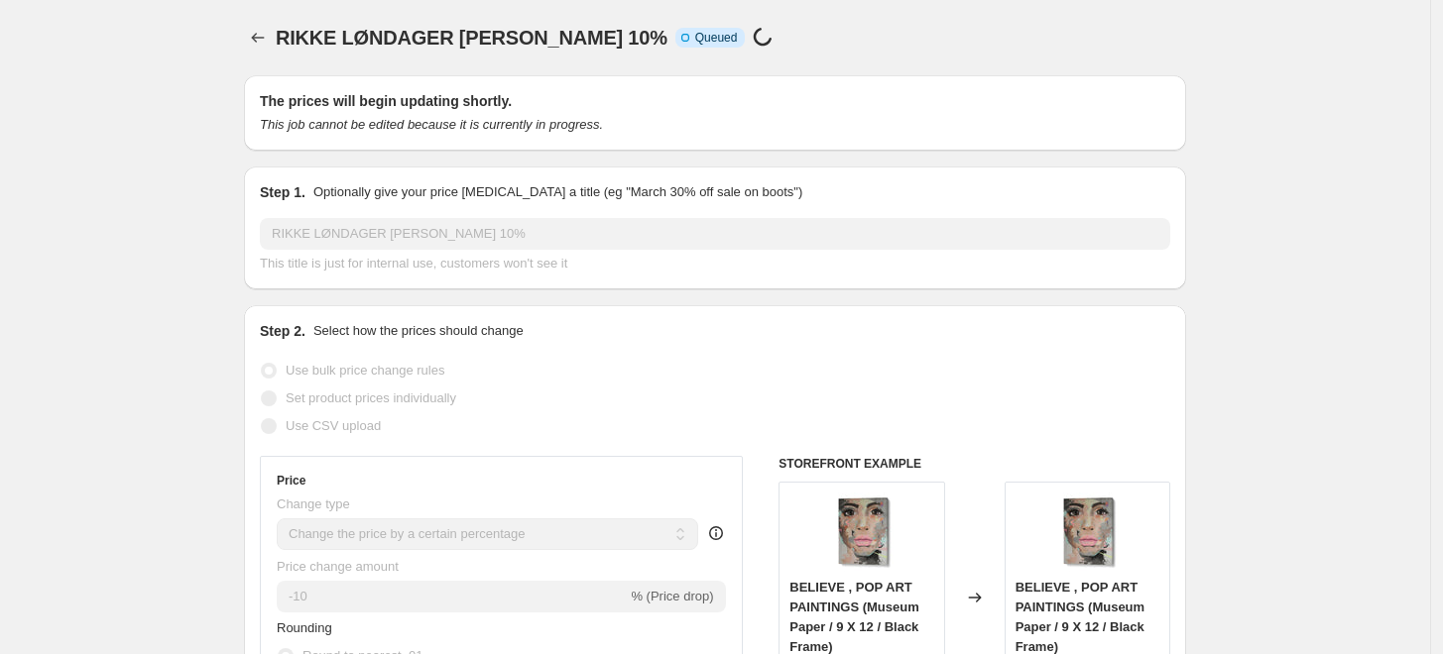
scroll to position [1581, 0]
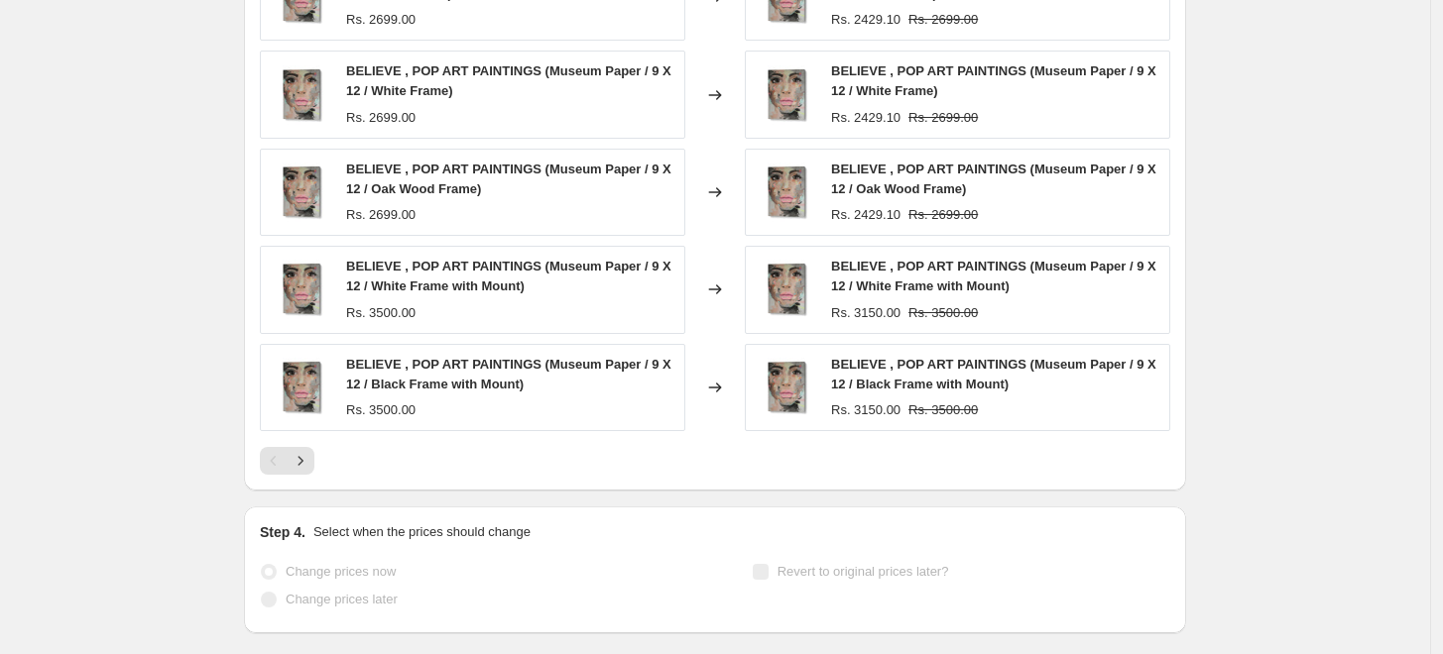
select select "percentage"
select select "collection"
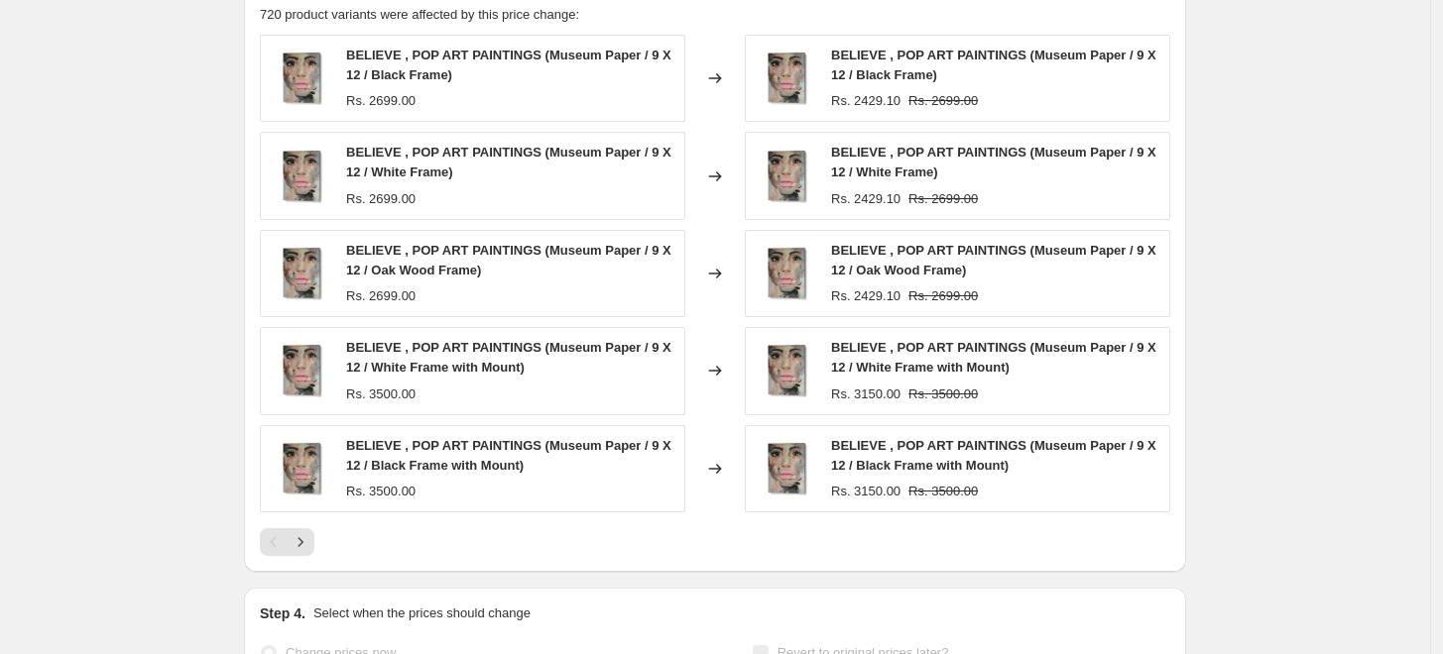
scroll to position [0, 0]
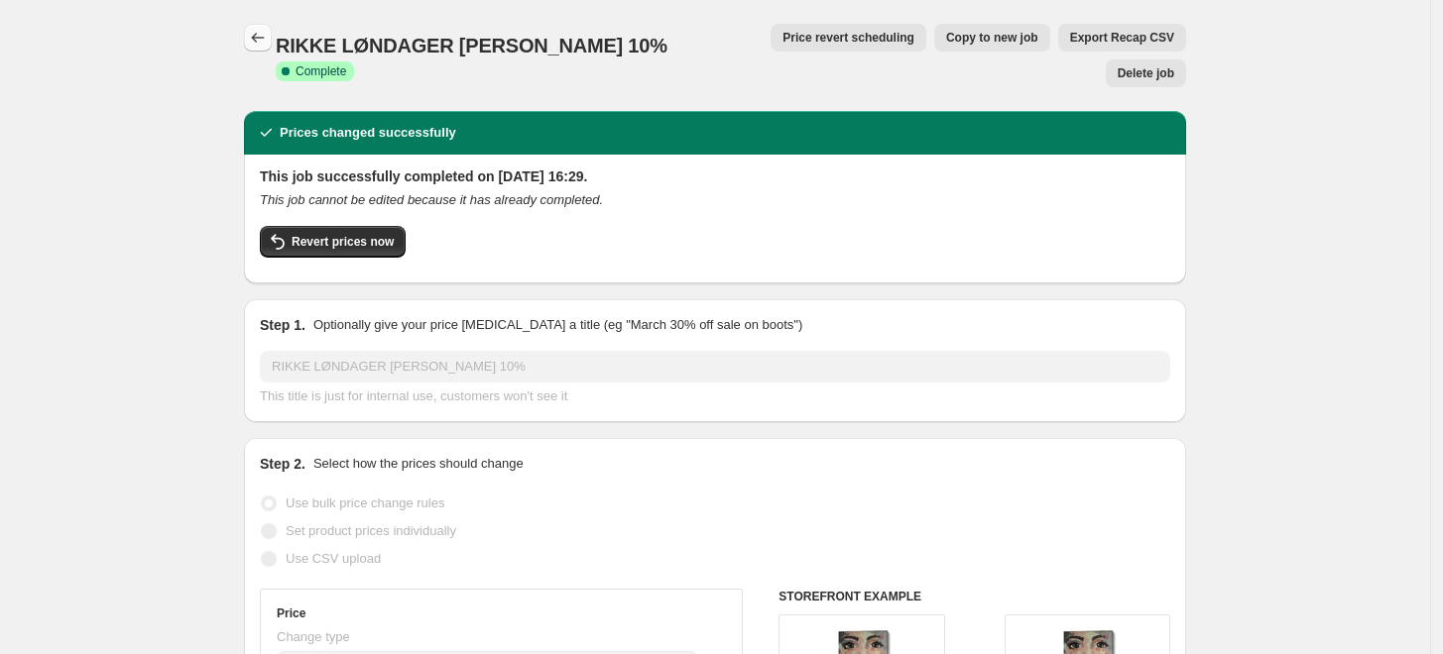
click at [262, 43] on icon "Price change jobs" at bounding box center [258, 38] width 20 height 20
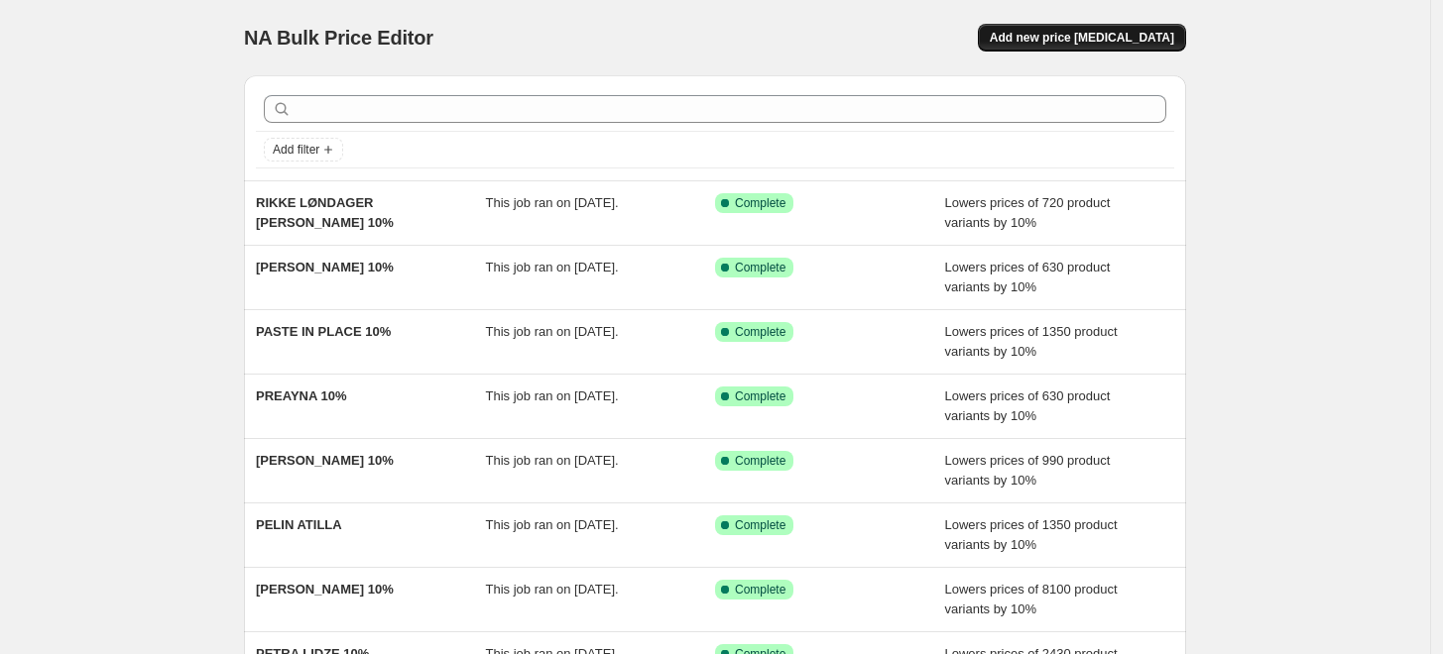
click at [1068, 35] on span "Add new price [MEDICAL_DATA]" at bounding box center [1082, 38] width 184 height 16
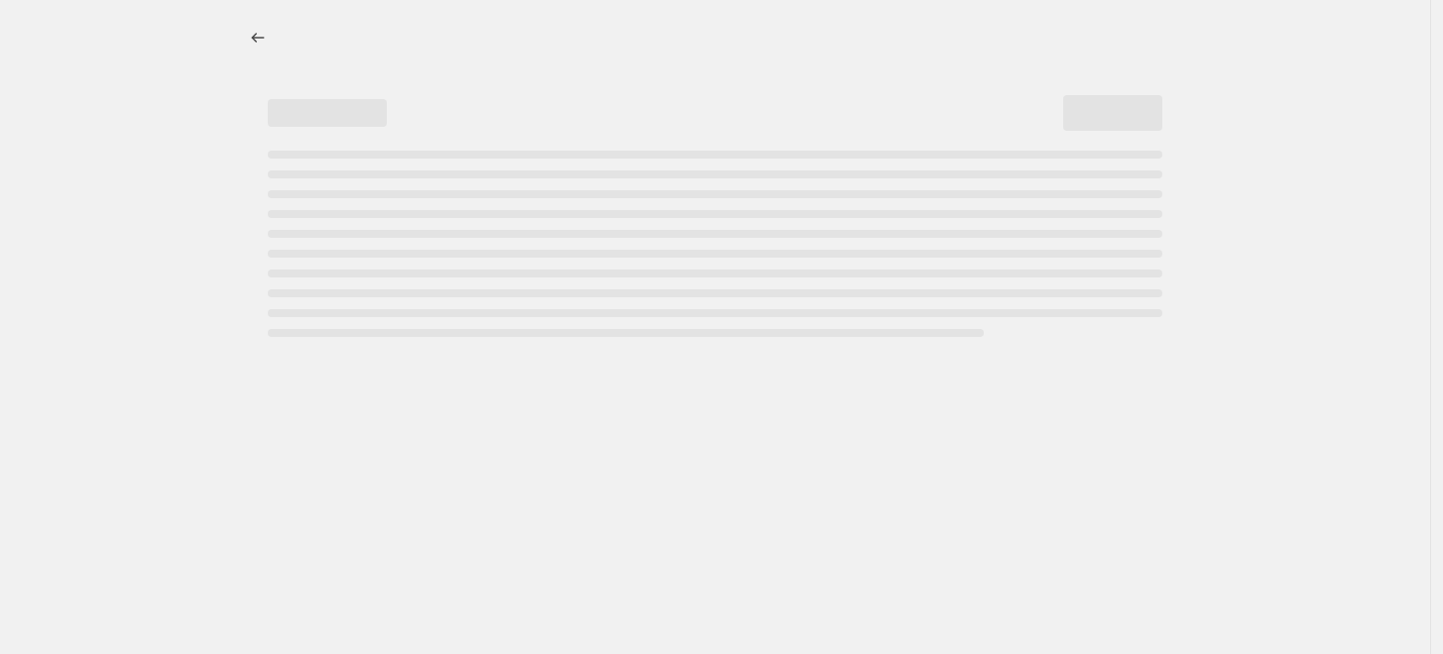
select select "percentage"
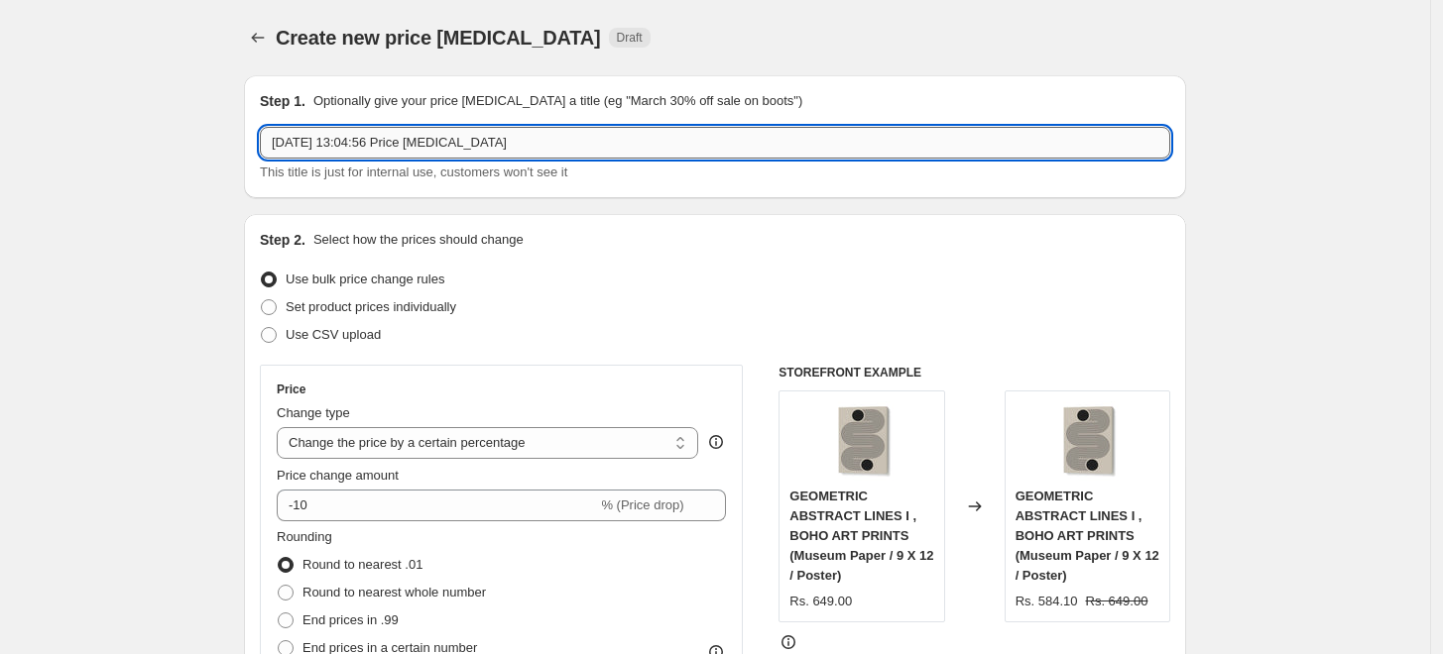
click at [443, 141] on input "6 Sept 2025, 13:04:56 Price change job" at bounding box center [715, 143] width 910 height 32
paste input "RAISSA OLTMANNS"
type input "[PERSON_NAME] 10%"
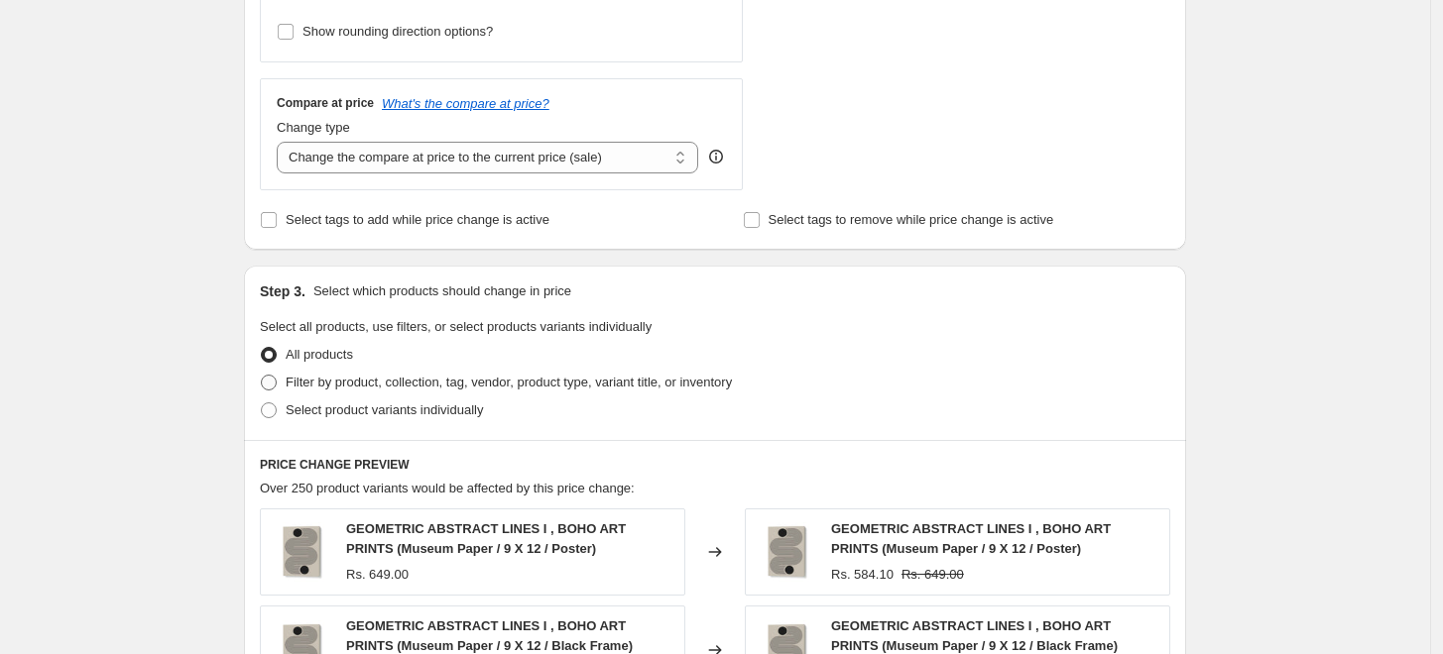
click at [332, 392] on span "Filter by product, collection, tag, vendor, product type, variant title, or inv…" at bounding box center [509, 383] width 446 height 20
click at [262, 376] on input "Filter by product, collection, tag, vendor, product type, variant title, or inv…" at bounding box center [261, 375] width 1 height 1
radio input "true"
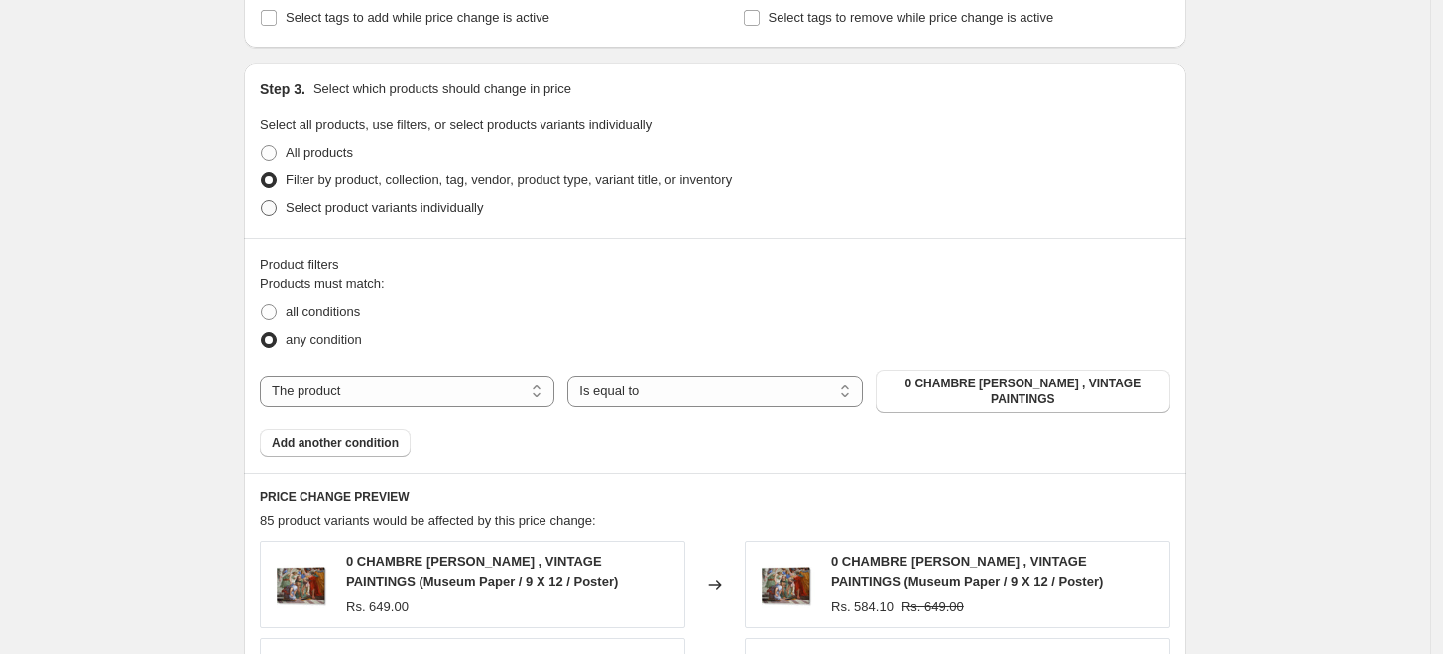
scroll to position [880, 0]
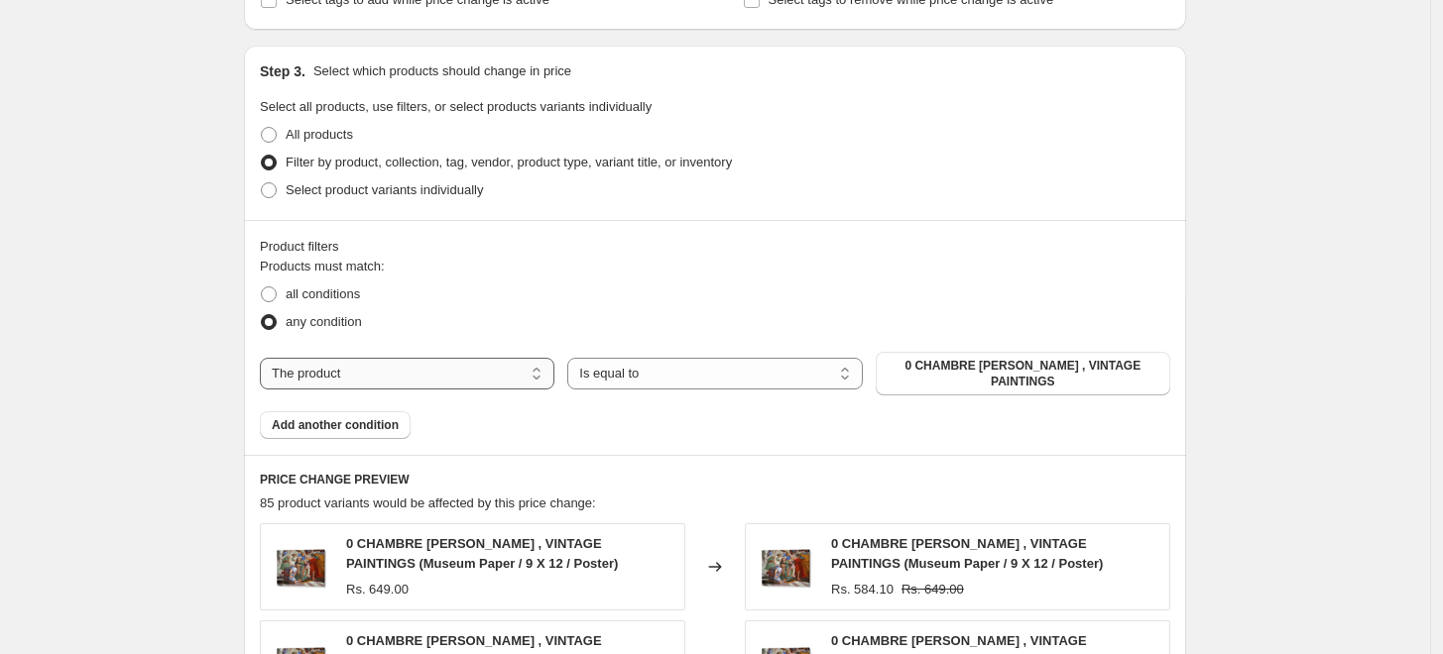
click at [485, 366] on select "The product The product's collection The product's tag The product's vendor The…" at bounding box center [407, 374] width 294 height 32
select select "collection"
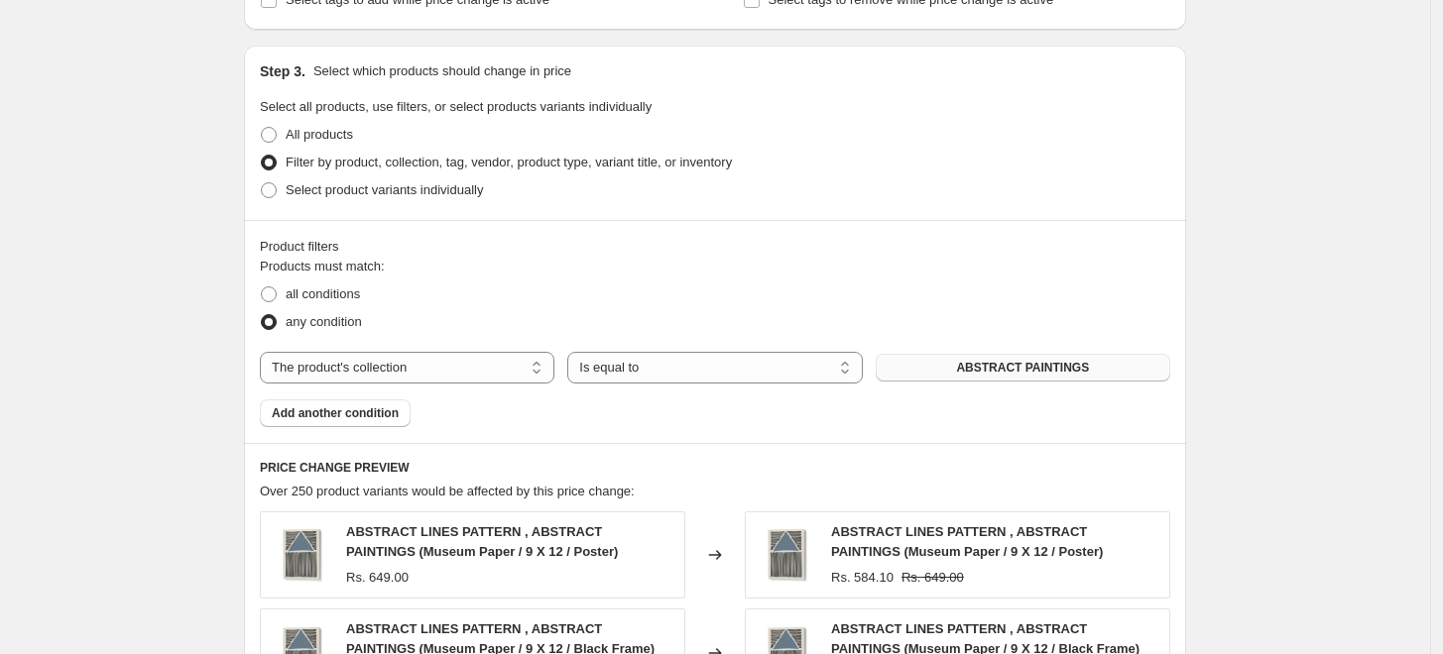
click at [1015, 374] on span "ABSTRACT PAINTINGS" at bounding box center [1022, 368] width 133 height 16
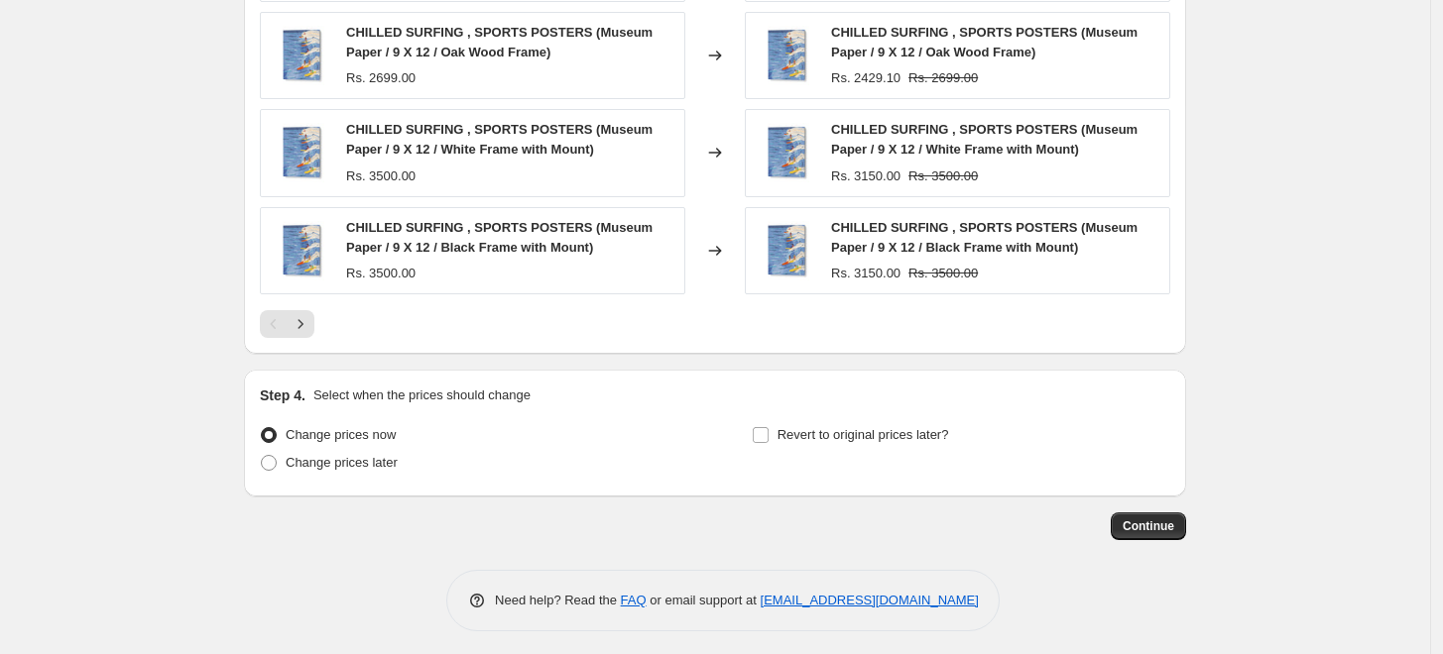
scroll to position [1581, 0]
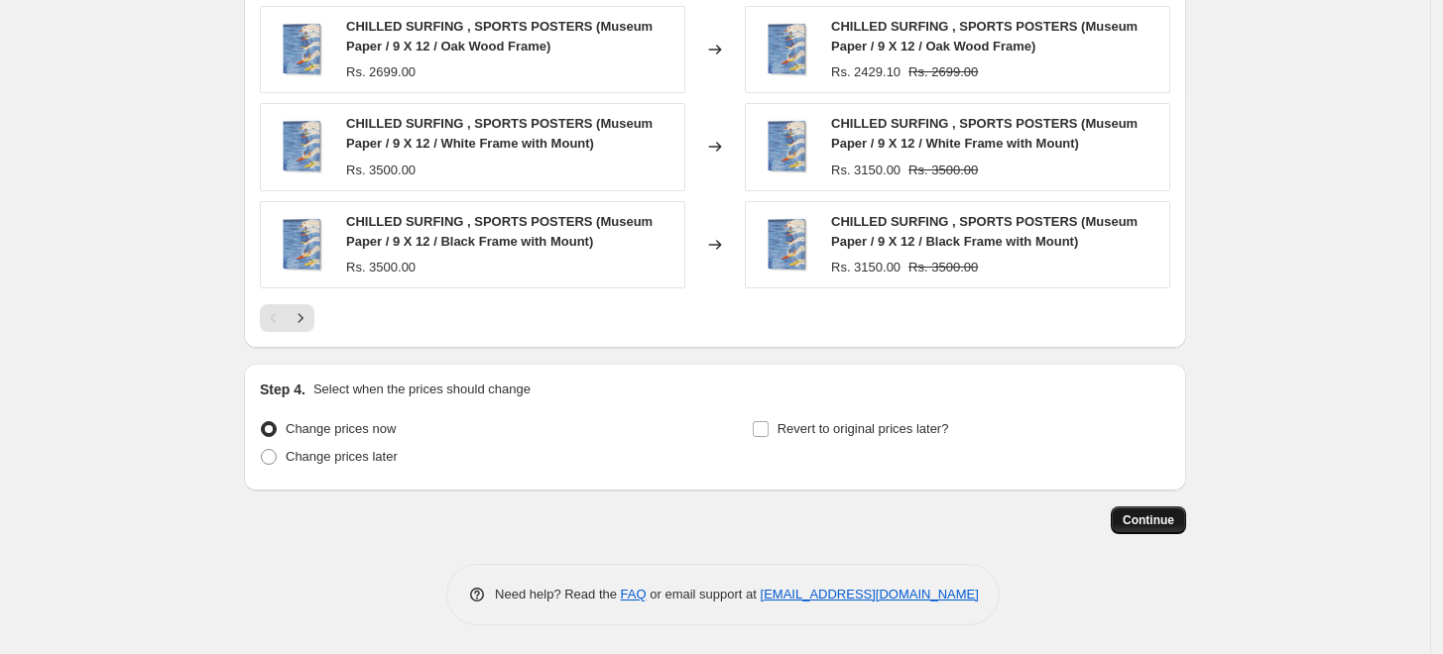
click at [1149, 522] on span "Continue" at bounding box center [1148, 521] width 52 height 16
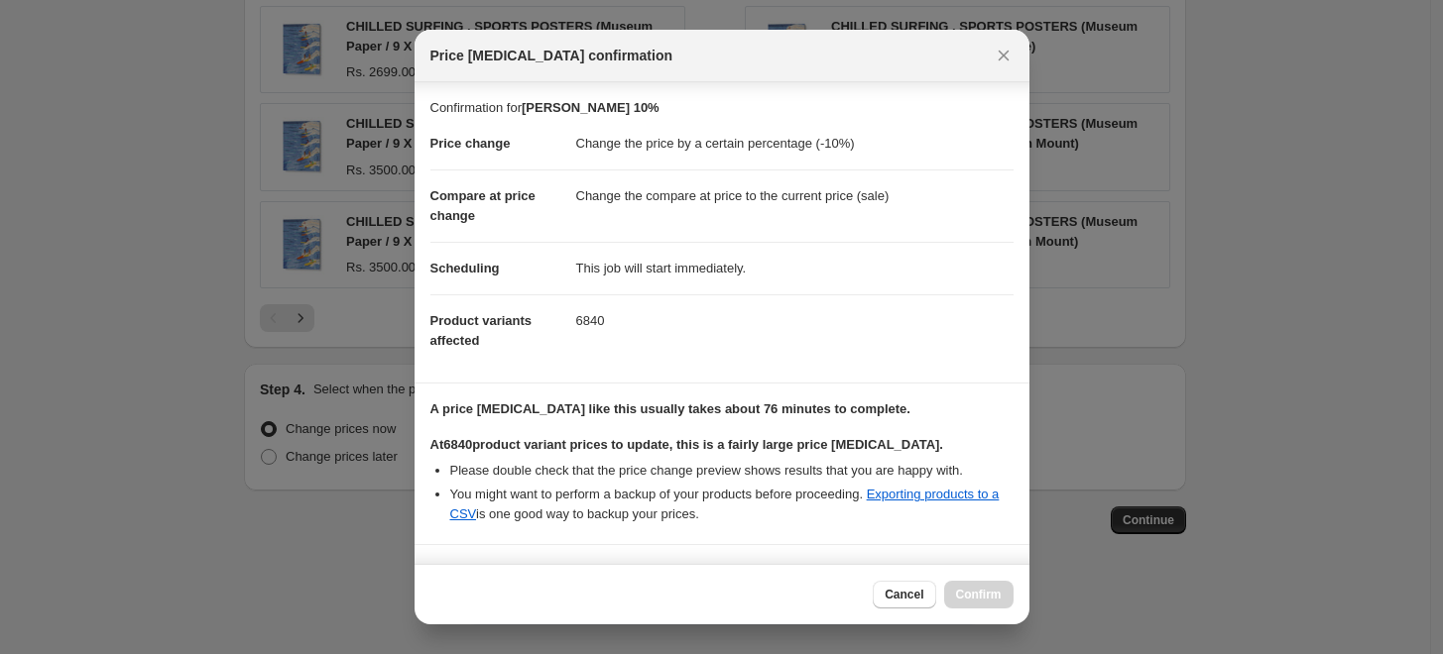
scroll to position [166, 0]
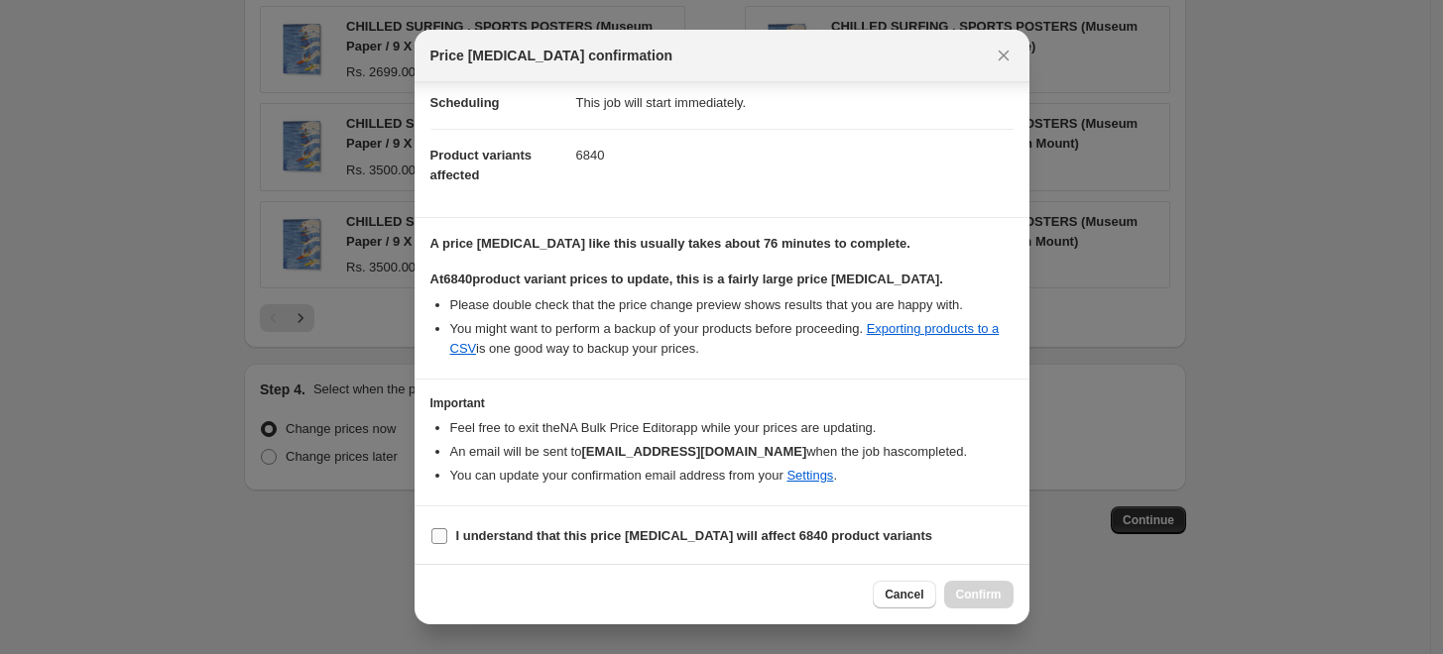
click at [531, 534] on b "I understand that this price change job will affect 6840 product variants" at bounding box center [694, 535] width 477 height 15
click at [447, 534] on input "I understand that this price change job will affect 6840 product variants" at bounding box center [439, 536] width 16 height 16
checkbox input "true"
click at [997, 608] on button "Confirm" at bounding box center [978, 595] width 69 height 28
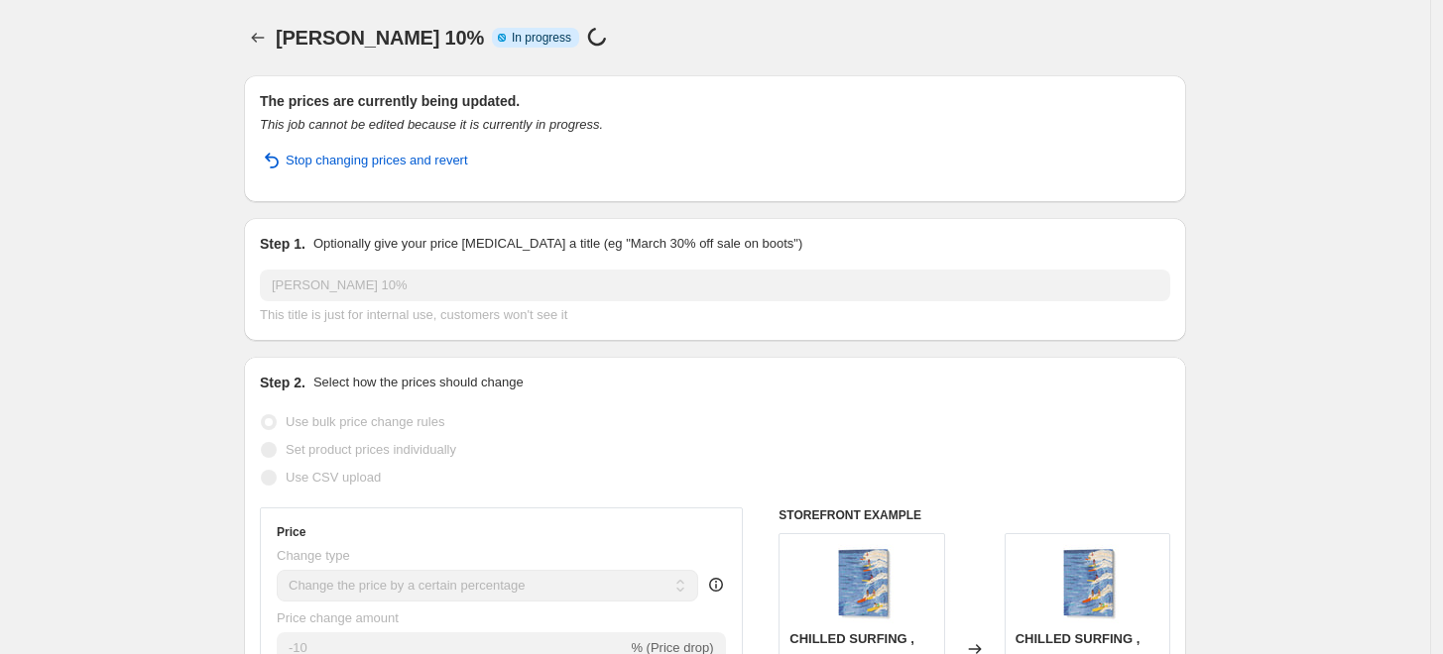
click at [256, 37] on icon "Price change jobs" at bounding box center [258, 38] width 20 height 20
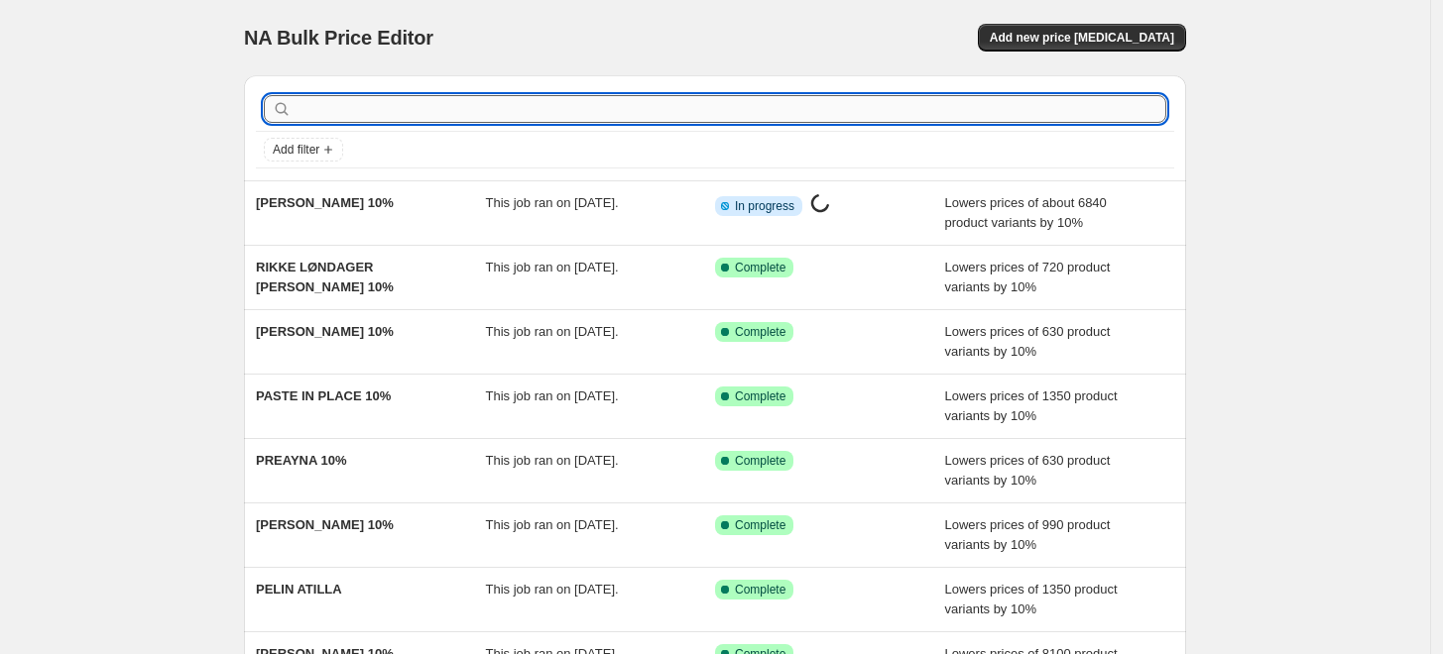
click at [650, 108] on input "text" at bounding box center [730, 109] width 871 height 28
paste input "RENATE HOLZNER"
type input "RENATE HOLZNER"
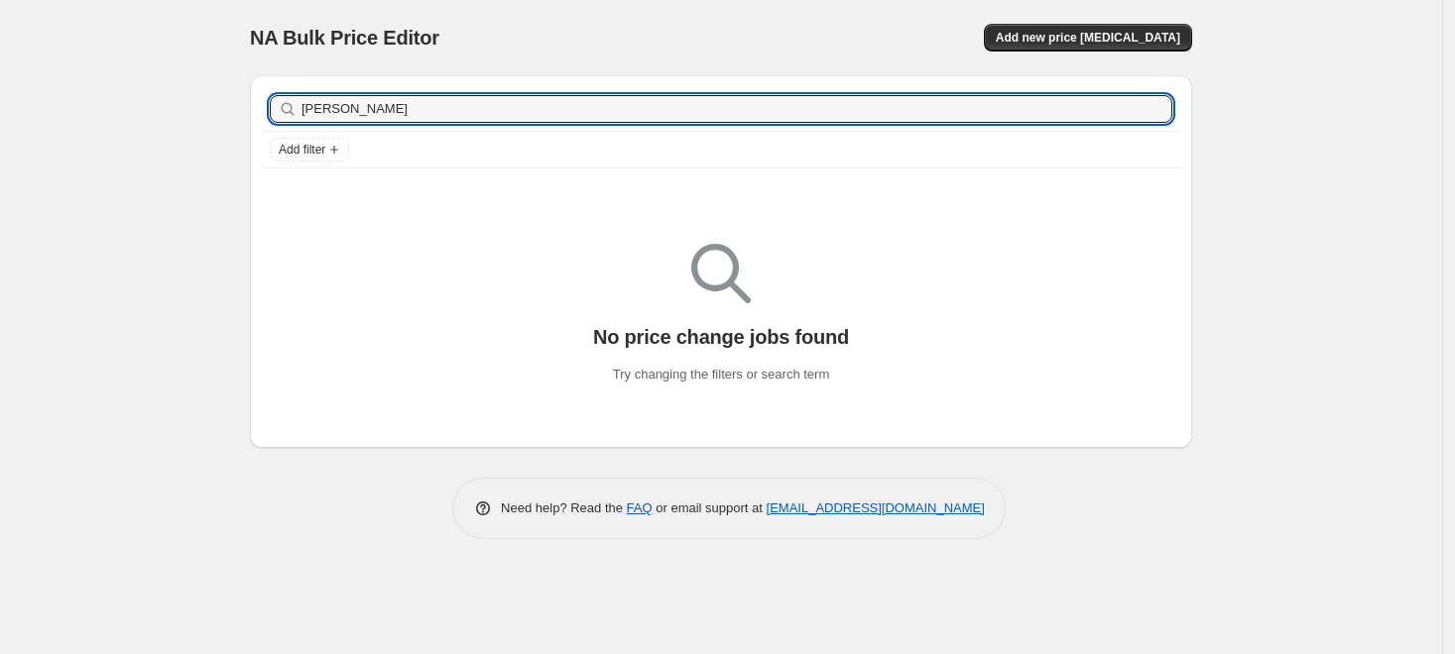
click at [567, 126] on div "RENATE HOLZNER Clear" at bounding box center [721, 109] width 918 height 44
click at [547, 116] on input "RENATE HOLZNER" at bounding box center [718, 109] width 835 height 28
type input "R"
click at [839, 36] on div "Add new price [MEDICAL_DATA]" at bounding box center [955, 38] width 473 height 28
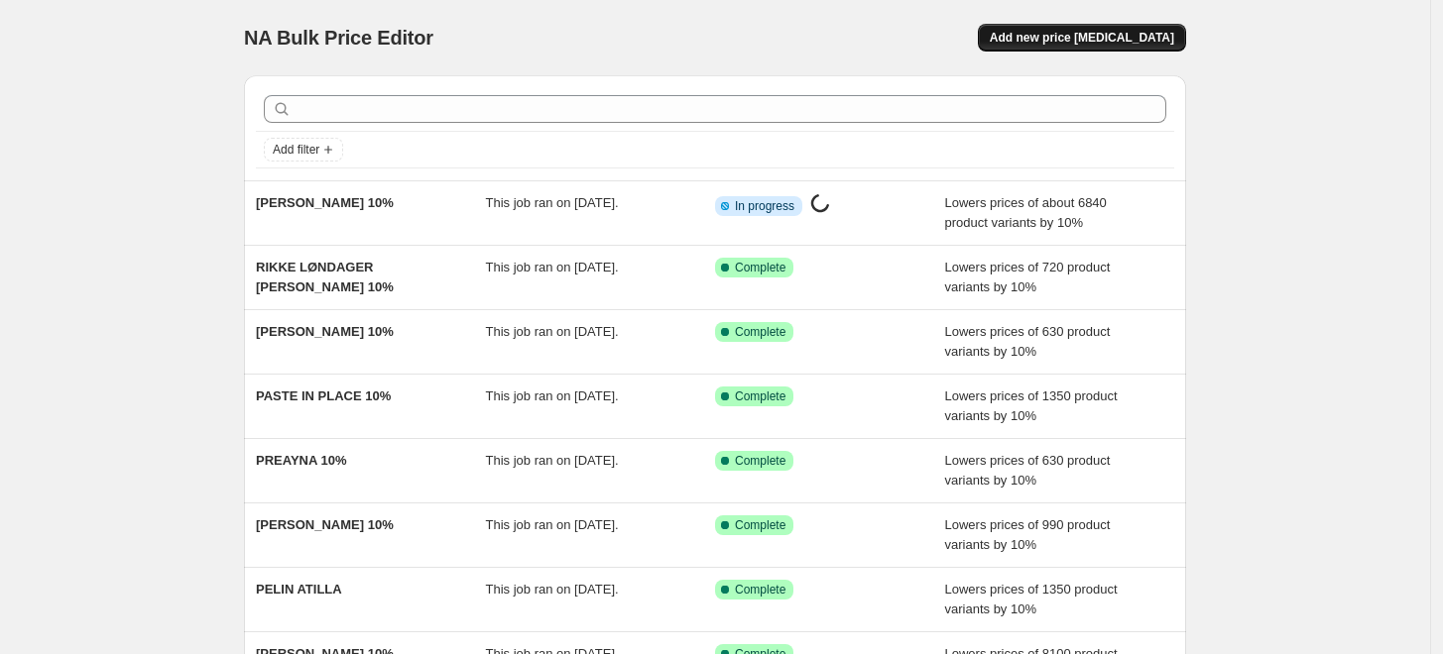
click at [1071, 43] on span "Add new price [MEDICAL_DATA]" at bounding box center [1082, 38] width 184 height 16
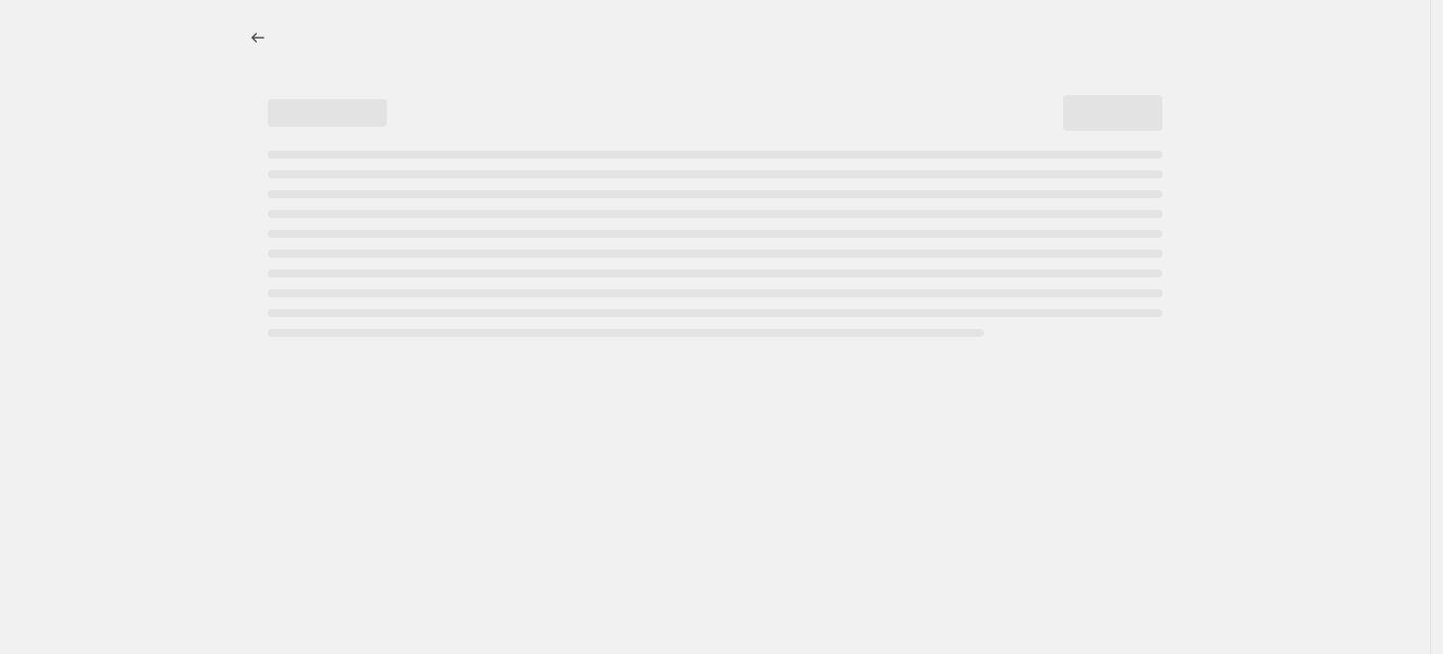
select select "percentage"
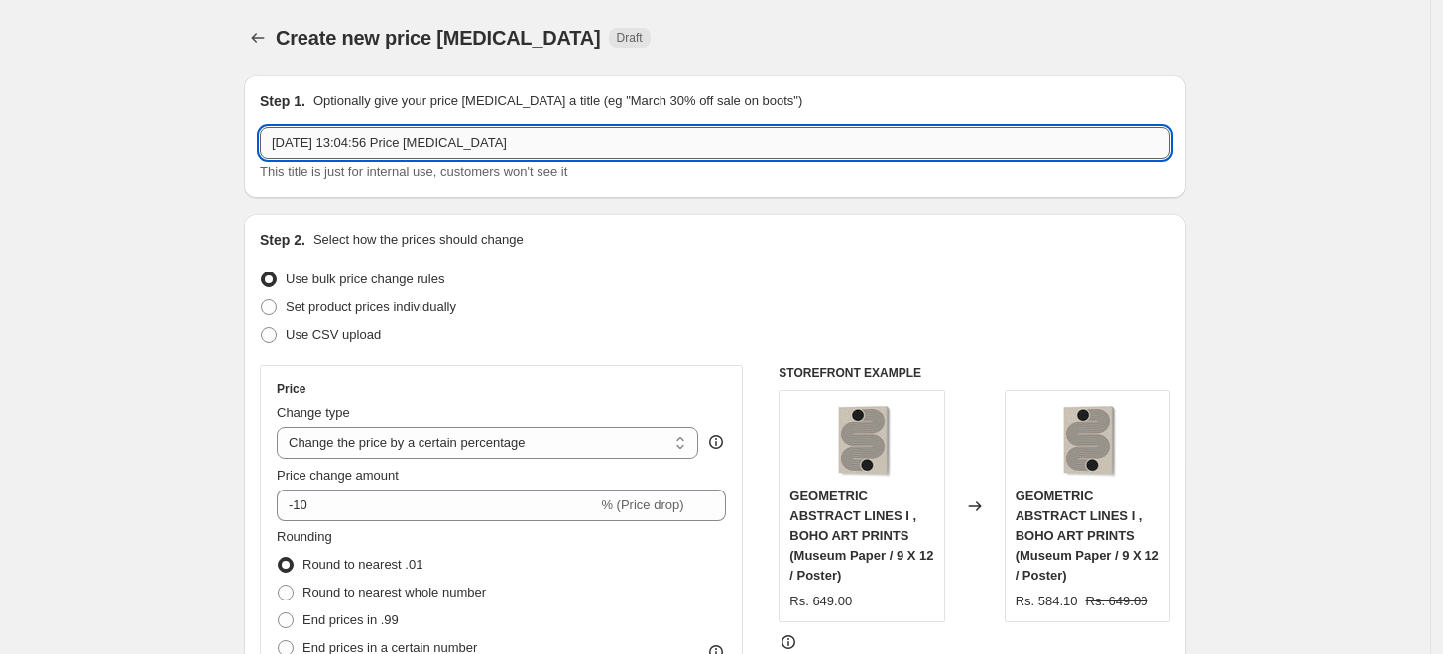
click at [594, 148] on input "6 Sept 2025, 13:04:56 Price change job" at bounding box center [715, 143] width 910 height 32
paste input "RENATE HOLZNER"
type input "[PERSON_NAME] 10%"
click at [1186, 226] on div "Step 2. Select how the prices should change Use bulk price change rules Set pro…" at bounding box center [715, 562] width 942 height 696
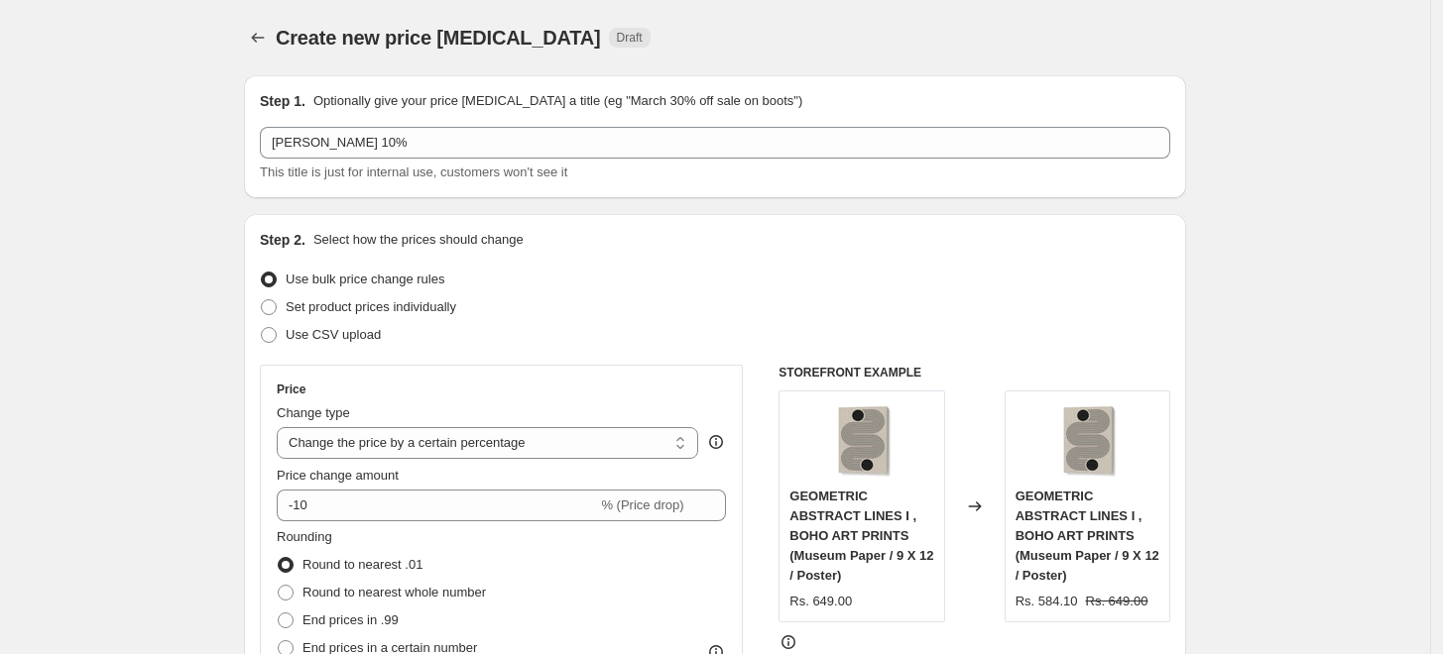
scroll to position [880, 0]
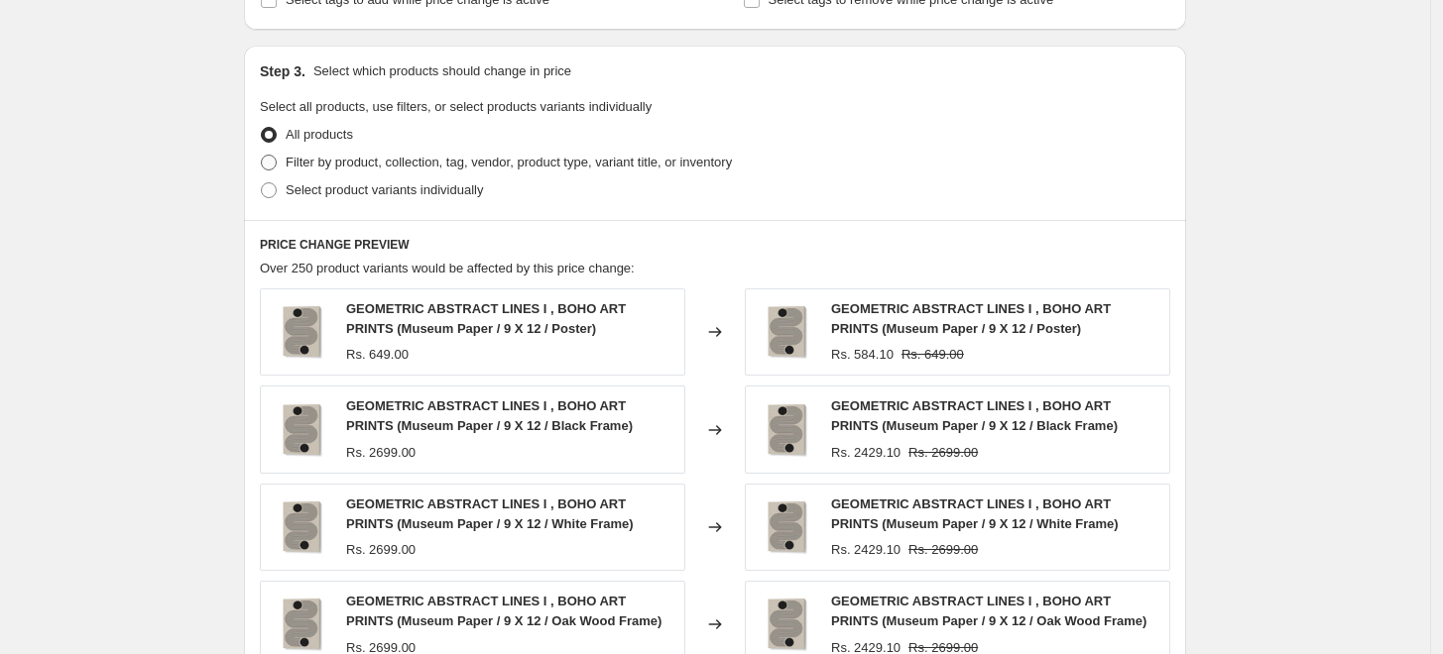
click at [300, 161] on span "Filter by product, collection, tag, vendor, product type, variant title, or inv…" at bounding box center [509, 162] width 446 height 15
click at [262, 156] on input "Filter by product, collection, tag, vendor, product type, variant title, or inv…" at bounding box center [261, 155] width 1 height 1
radio input "true"
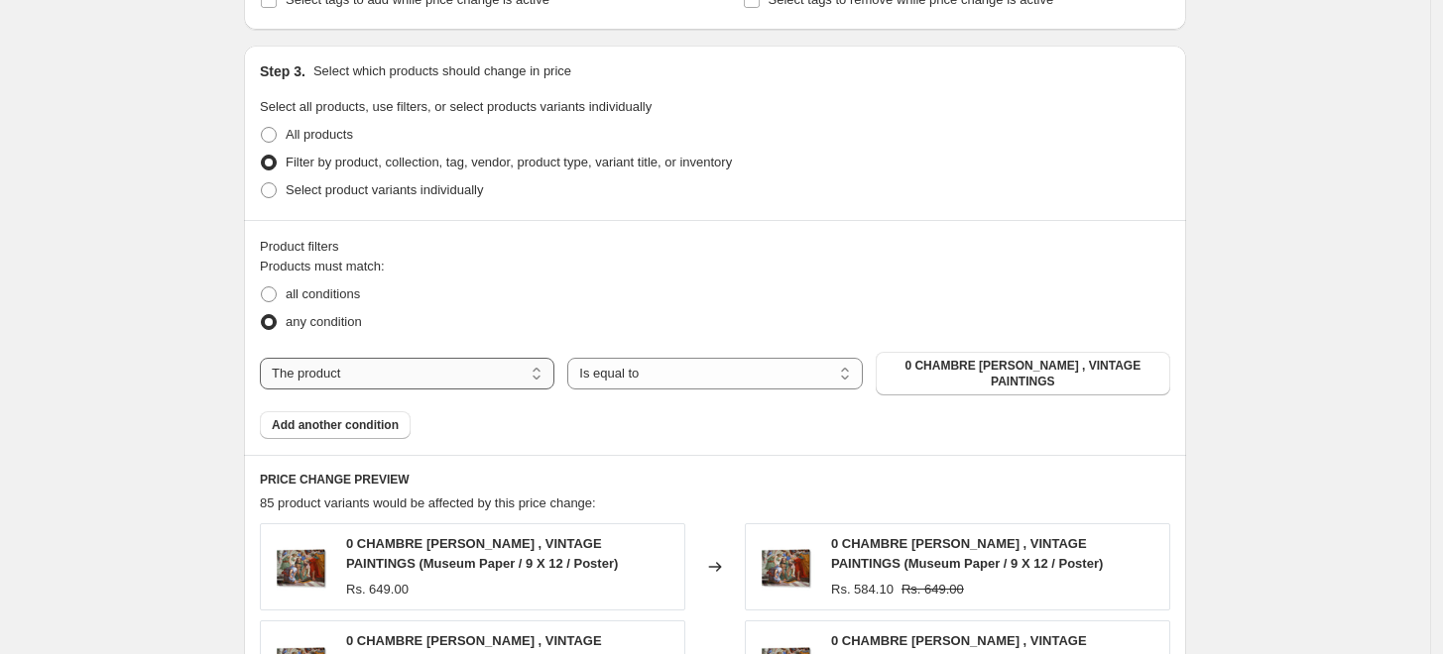
click at [459, 374] on select "The product The product's collection The product's tag The product's vendor The…" at bounding box center [407, 374] width 294 height 32
select select "collection"
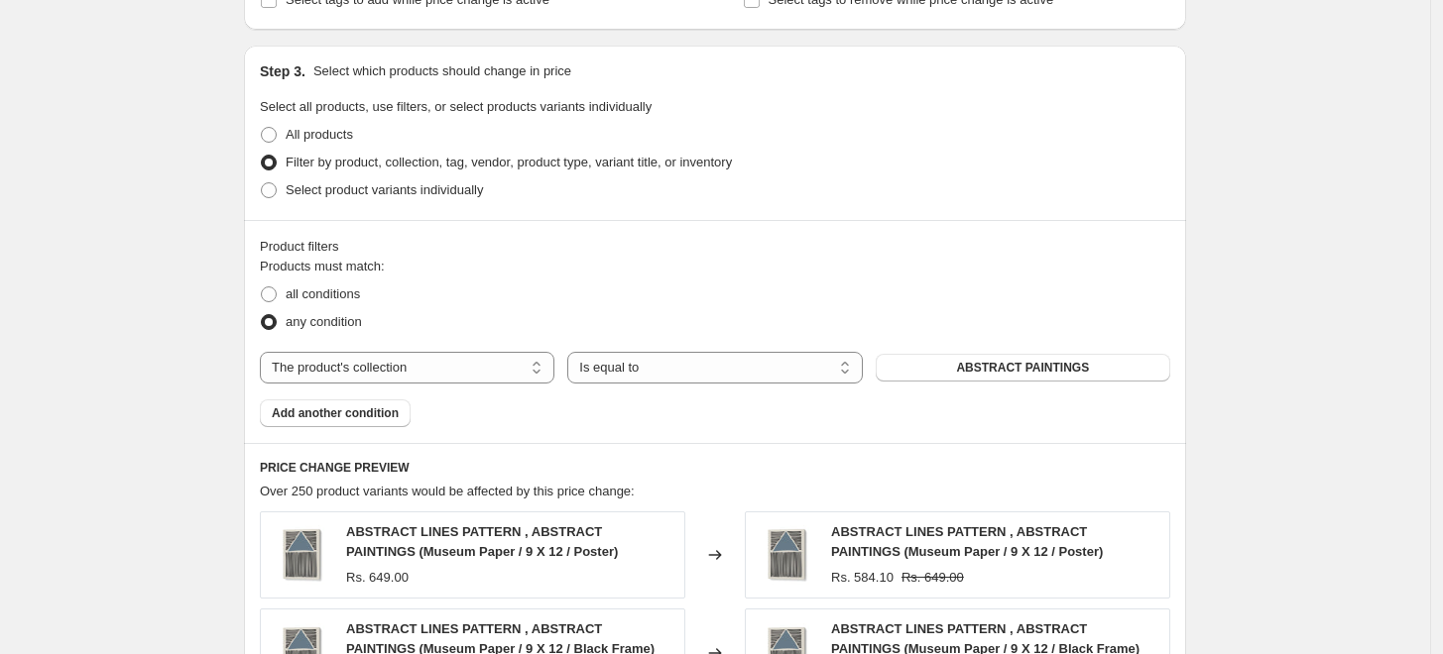
click at [991, 371] on span "ABSTRACT PAINTINGS" at bounding box center [1022, 368] width 133 height 16
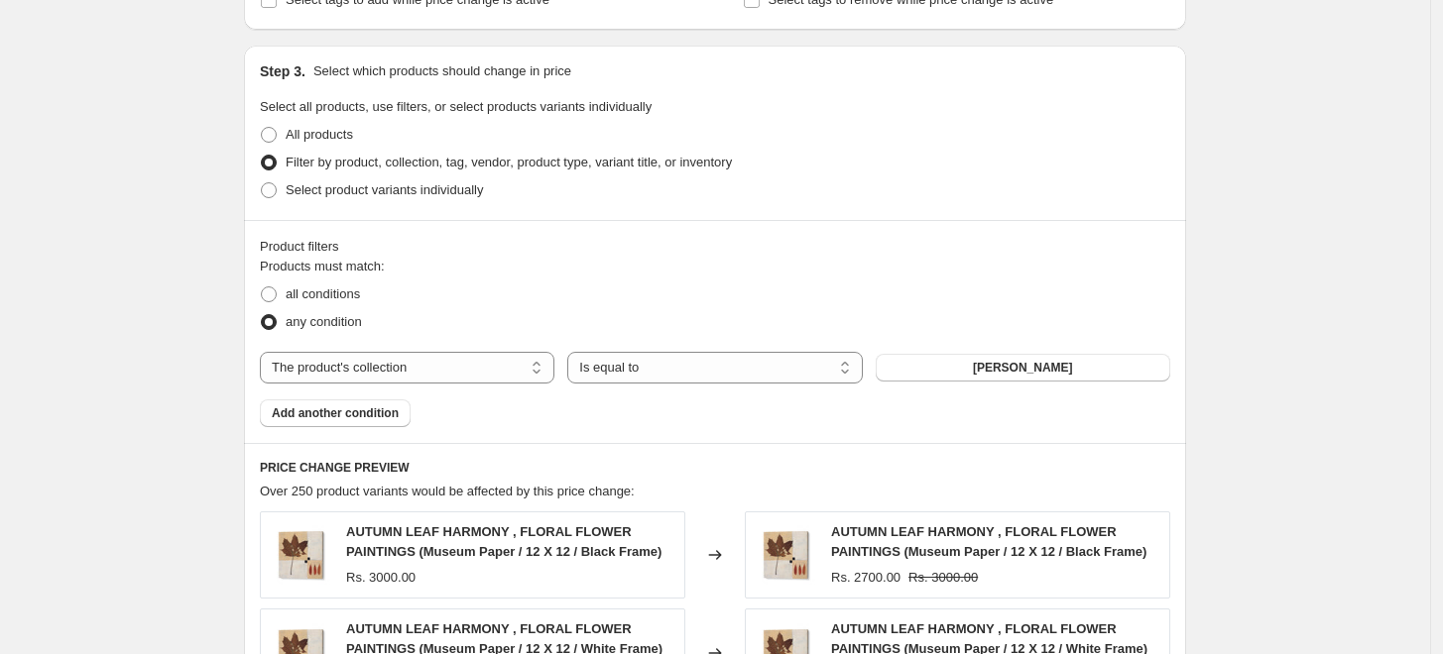
click at [1240, 377] on div "Create new price change job. This page is ready Create new price change job Dra…" at bounding box center [715, 268] width 1430 height 2296
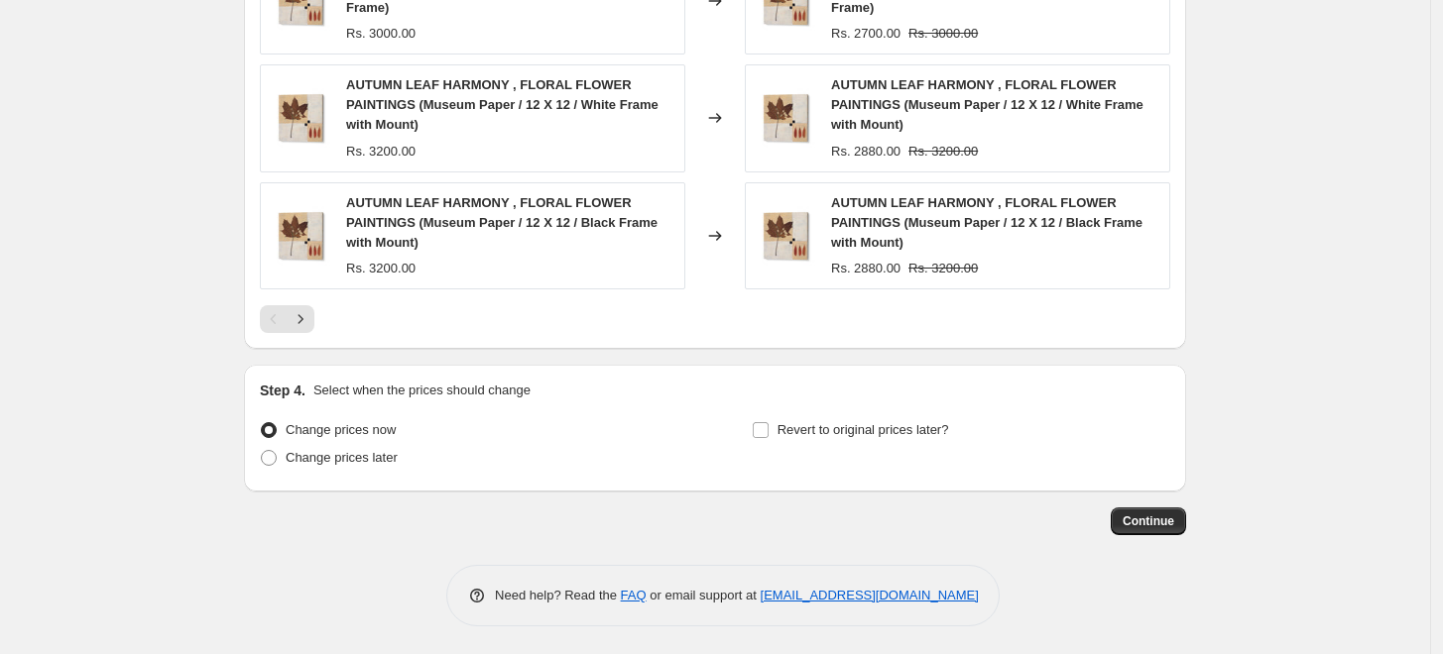
scroll to position [1641, 0]
click at [1158, 519] on span "Continue" at bounding box center [1148, 521] width 52 height 16
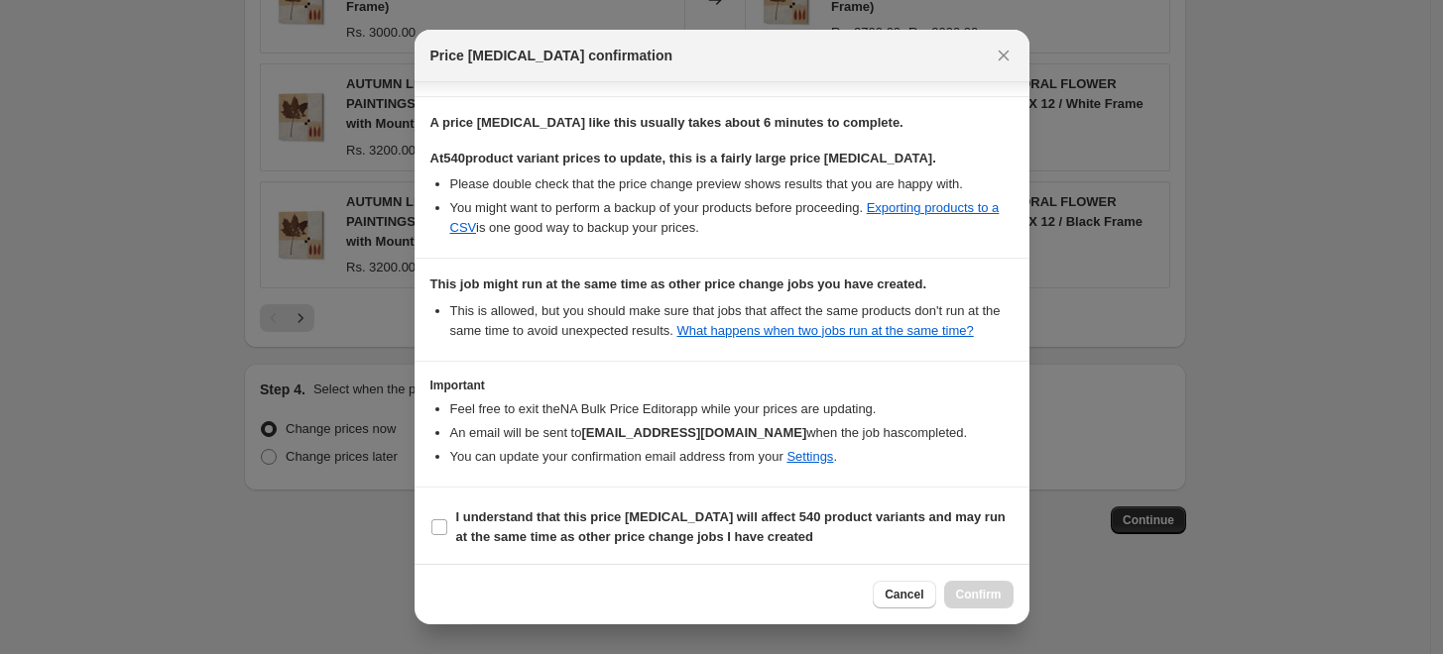
scroll to position [288, 0]
click at [492, 522] on b "I understand that this price [MEDICAL_DATA] will affect 540 product variants an…" at bounding box center [730, 526] width 549 height 35
click at [447, 522] on input "I understand that this price [MEDICAL_DATA] will affect 540 product variants an…" at bounding box center [439, 527] width 16 height 16
checkbox input "true"
click at [999, 600] on span "Confirm" at bounding box center [979, 595] width 46 height 16
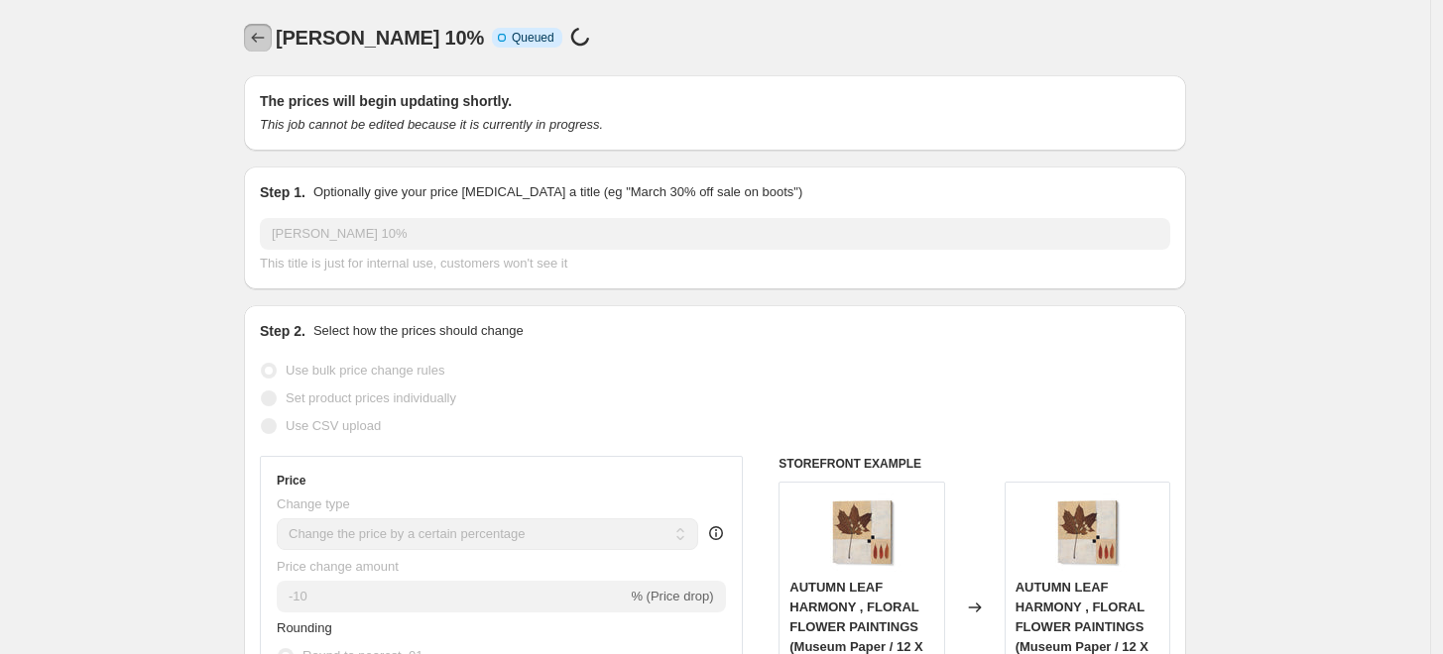
click at [262, 43] on icon "Price change jobs" at bounding box center [258, 38] width 20 height 20
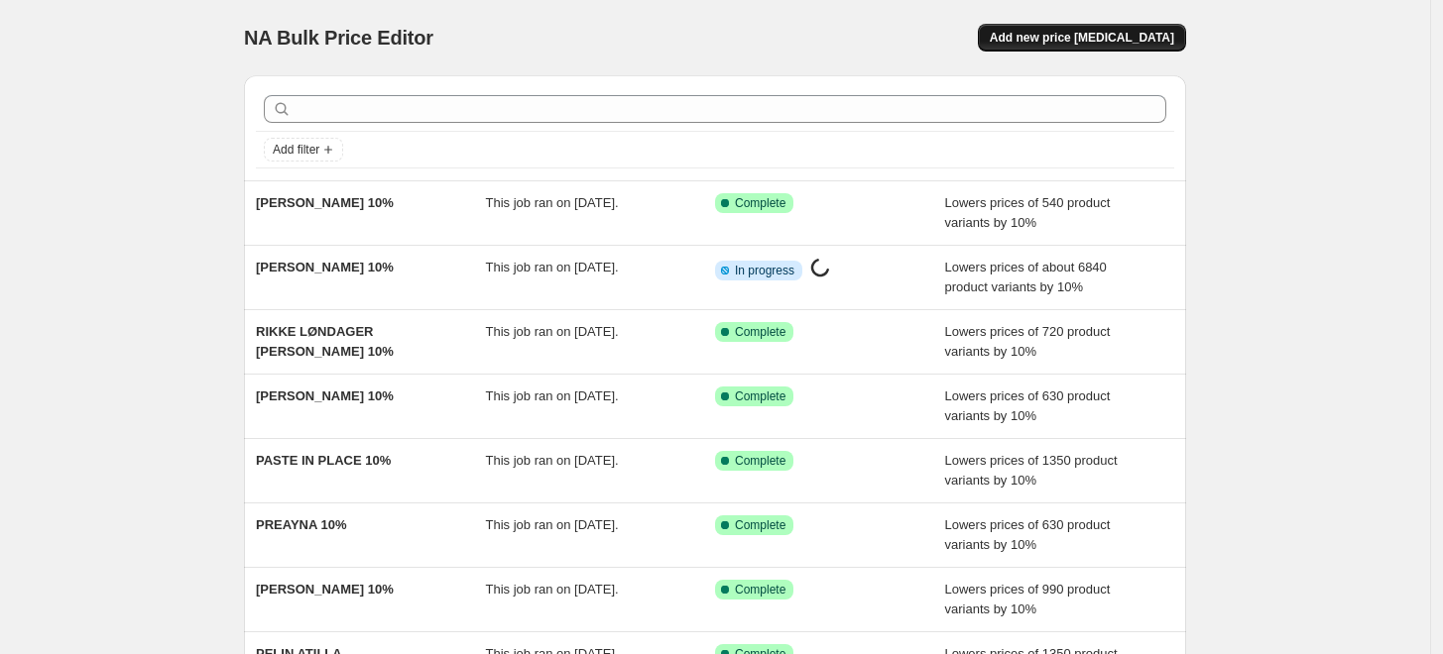
click at [1069, 47] on button "Add new price [MEDICAL_DATA]" at bounding box center [1082, 38] width 208 height 28
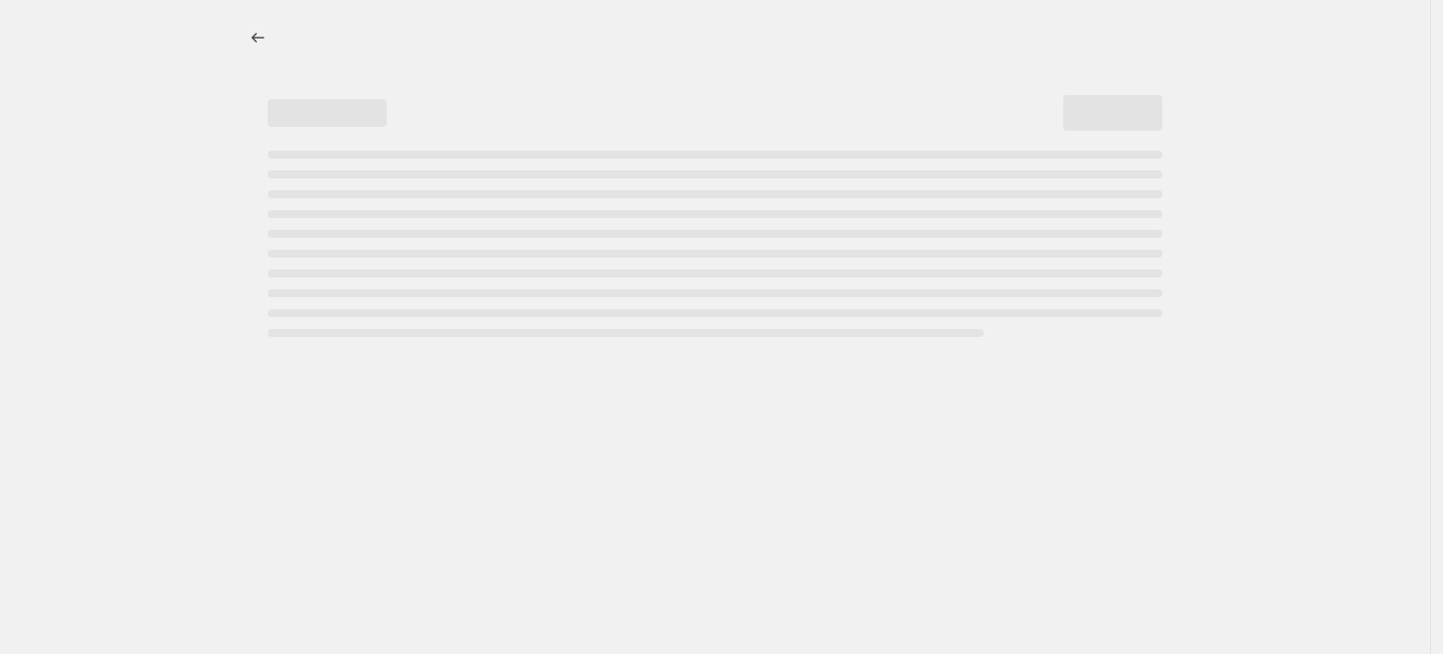
select select "percentage"
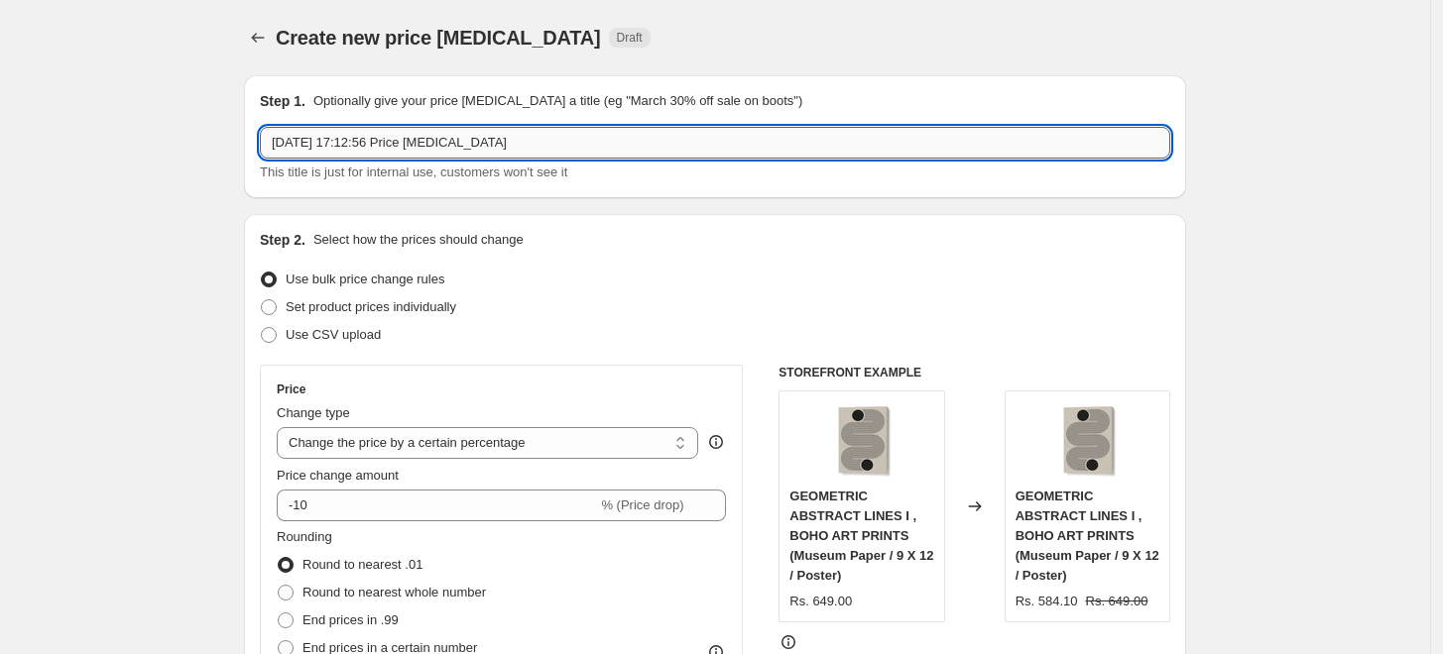
click at [617, 140] on input "[DATE] 17:12:56 Price [MEDICAL_DATA]" at bounding box center [715, 143] width 910 height 32
paste input "RETRODROME"
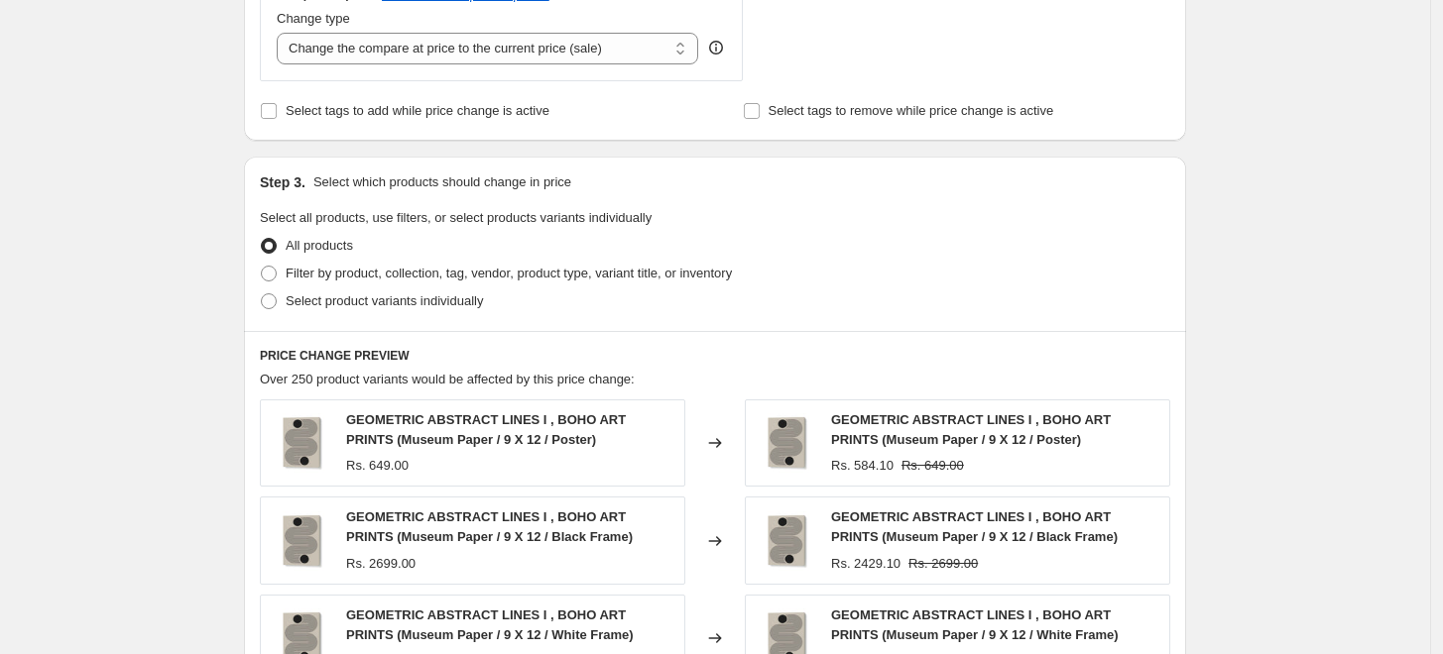
scroll to position [770, 0]
type input "RETRODROME"
click at [430, 270] on span "Filter by product, collection, tag, vendor, product type, variant title, or inv…" at bounding box center [509, 272] width 446 height 15
click at [262, 266] on input "Filter by product, collection, tag, vendor, product type, variant title, or inv…" at bounding box center [261, 265] width 1 height 1
radio input "true"
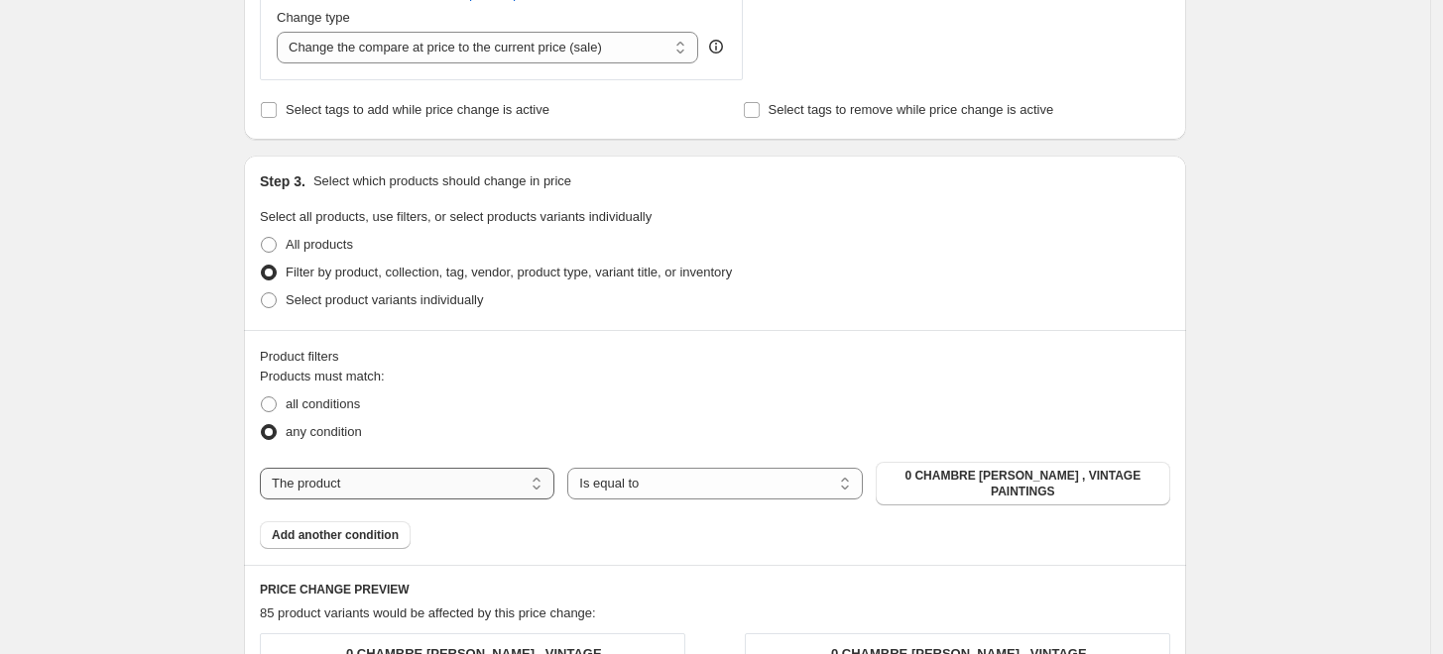
click at [451, 486] on select "The product The product's collection The product's tag The product's vendor The…" at bounding box center [407, 484] width 294 height 32
select select "collection"
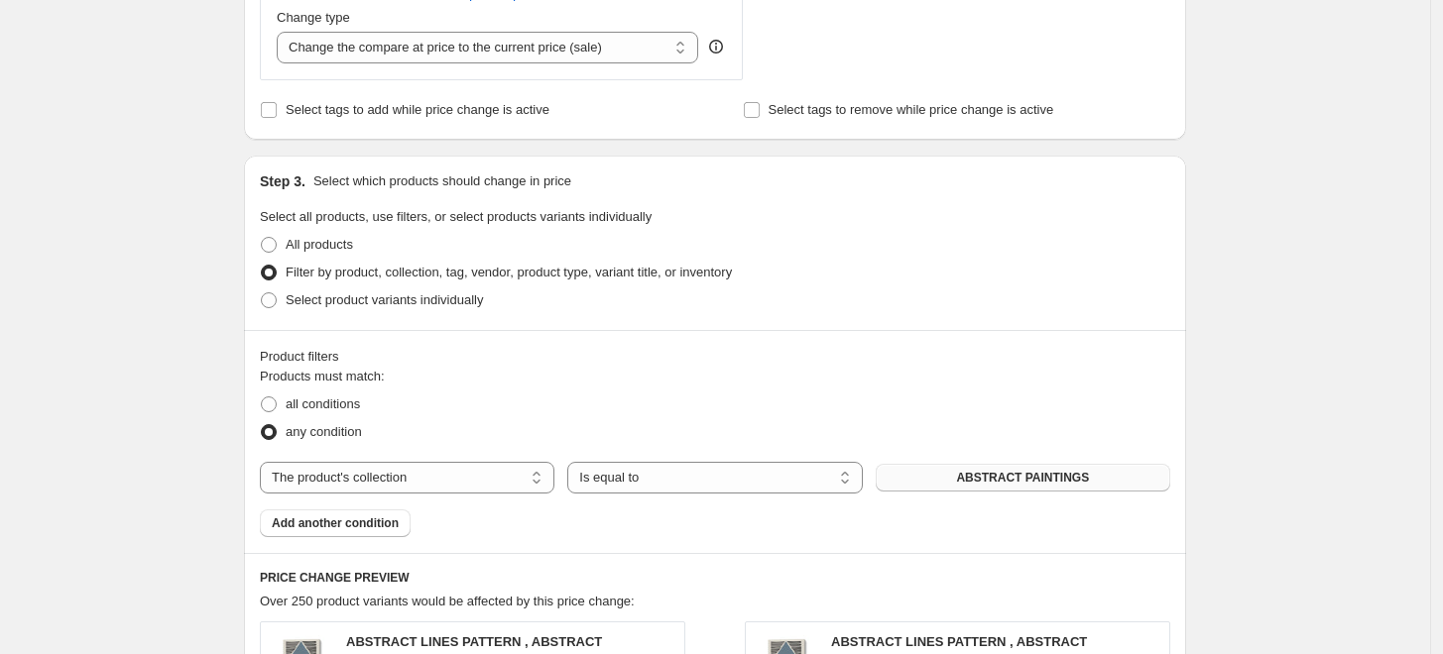
click at [1049, 483] on span "ABSTRACT PAINTINGS" at bounding box center [1022, 478] width 133 height 16
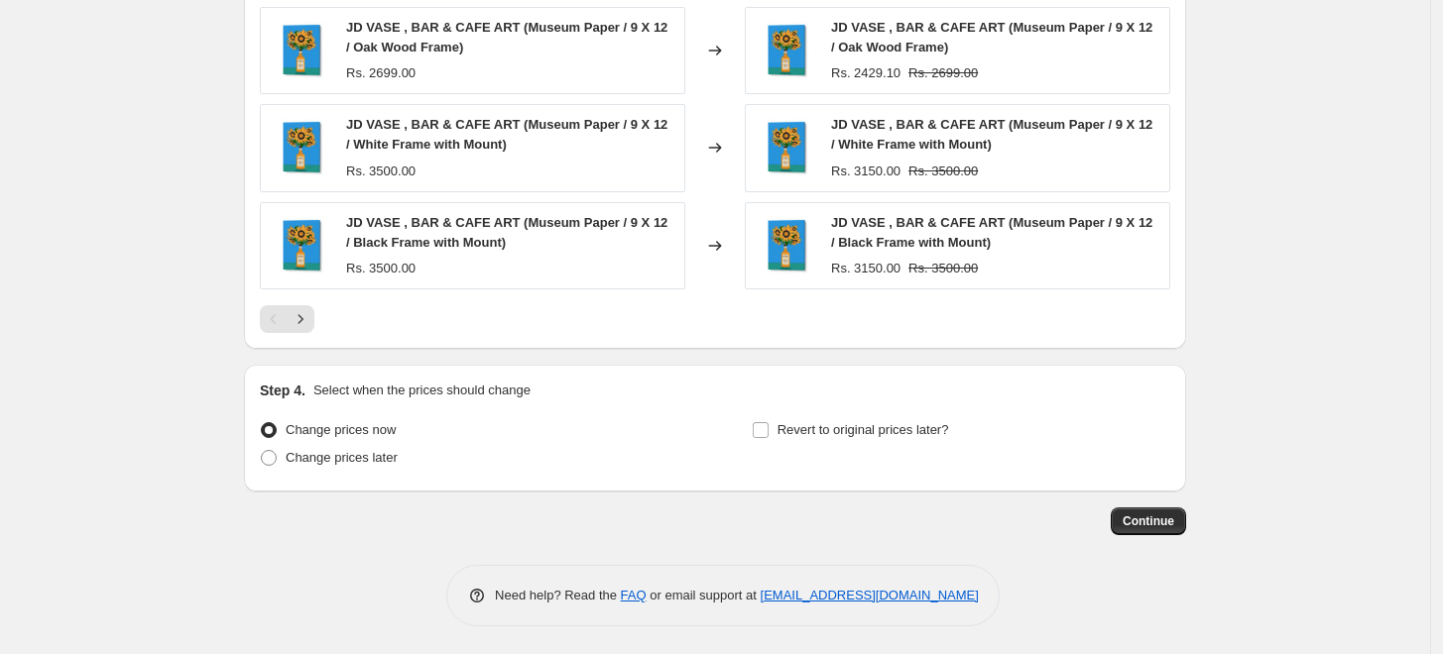
scroll to position [1581, 0]
click at [1157, 522] on span "Continue" at bounding box center [1148, 521] width 52 height 16
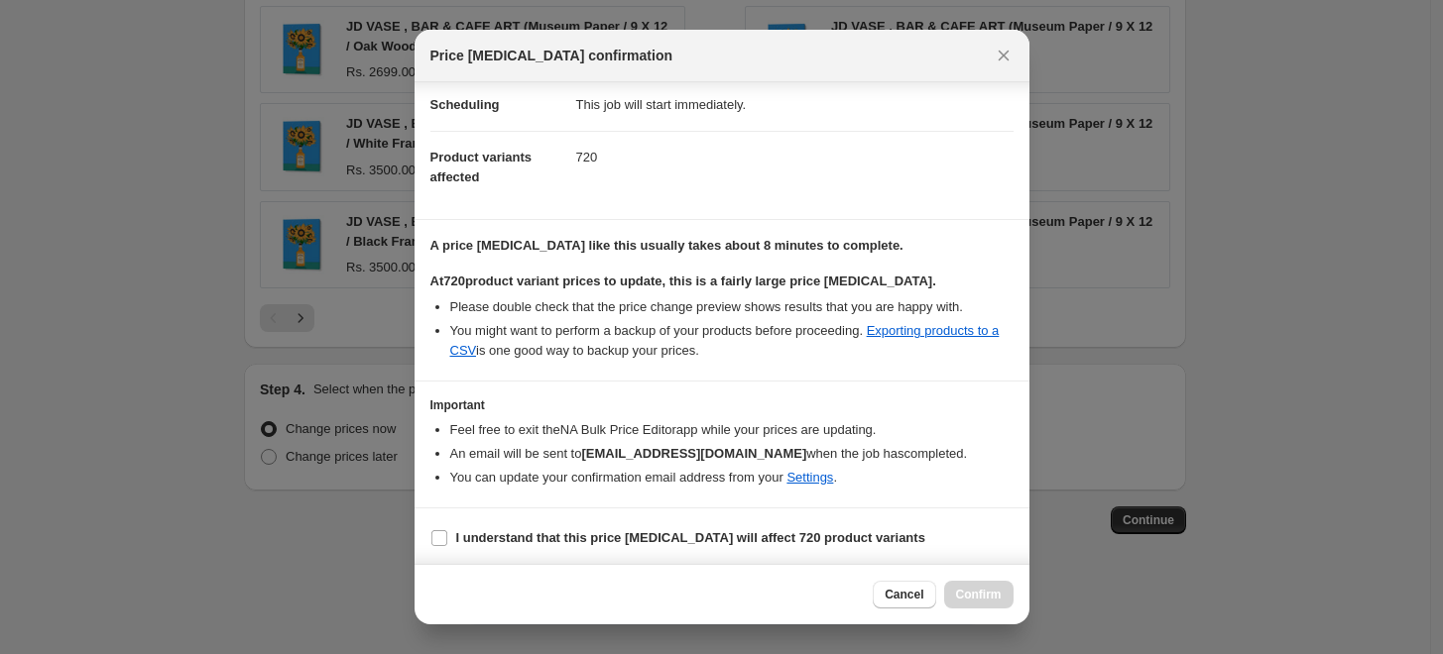
scroll to position [166, 0]
click at [435, 531] on input "I understand that this price [MEDICAL_DATA] will affect 720 product variants" at bounding box center [439, 536] width 16 height 16
checkbox input "true"
click at [989, 601] on span "Confirm" at bounding box center [979, 595] width 46 height 16
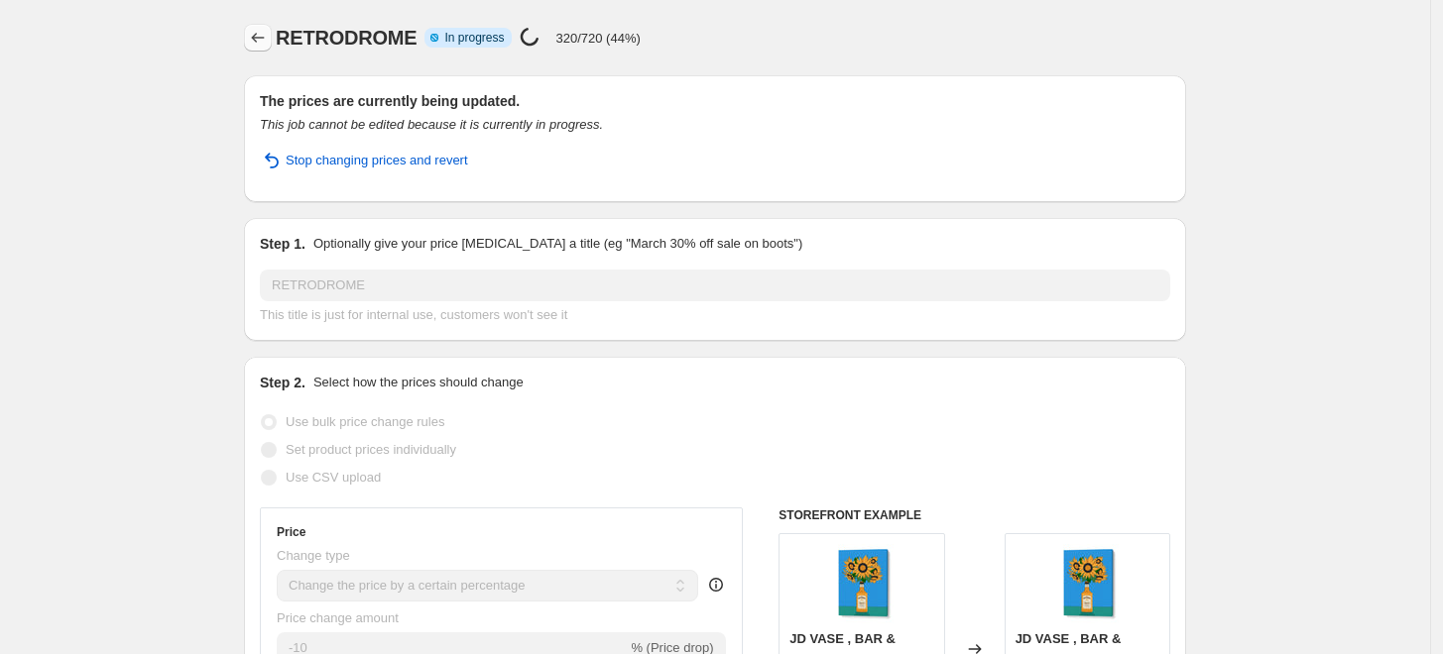
click at [255, 32] on icon "Price change jobs" at bounding box center [258, 38] width 20 height 20
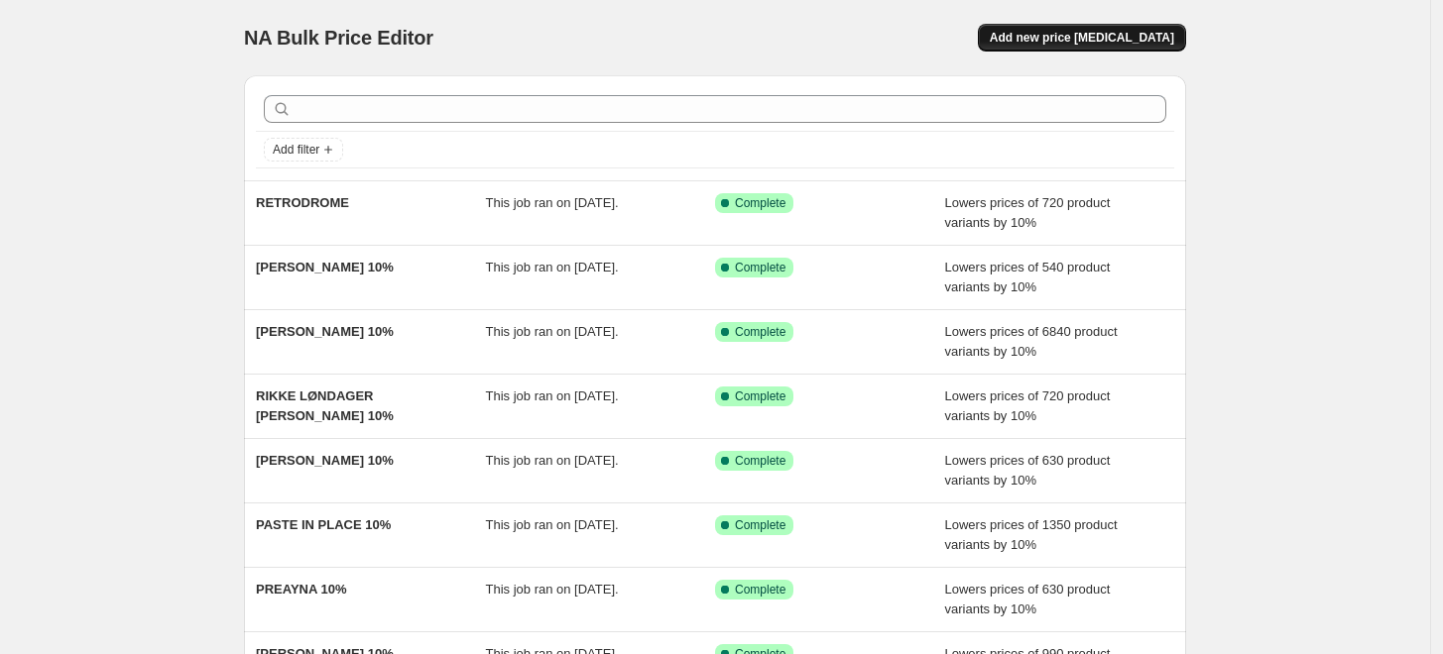
click at [1071, 33] on span "Add new price [MEDICAL_DATA]" at bounding box center [1082, 38] width 184 height 16
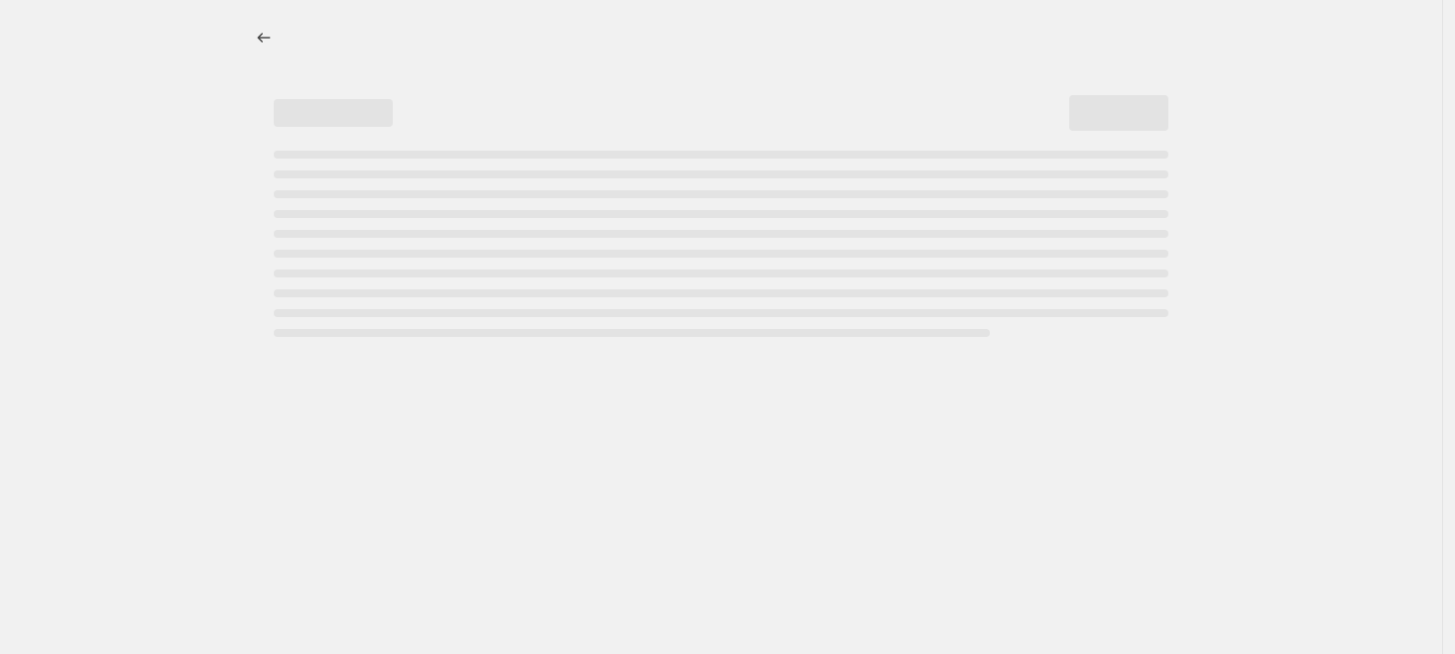
select select "percentage"
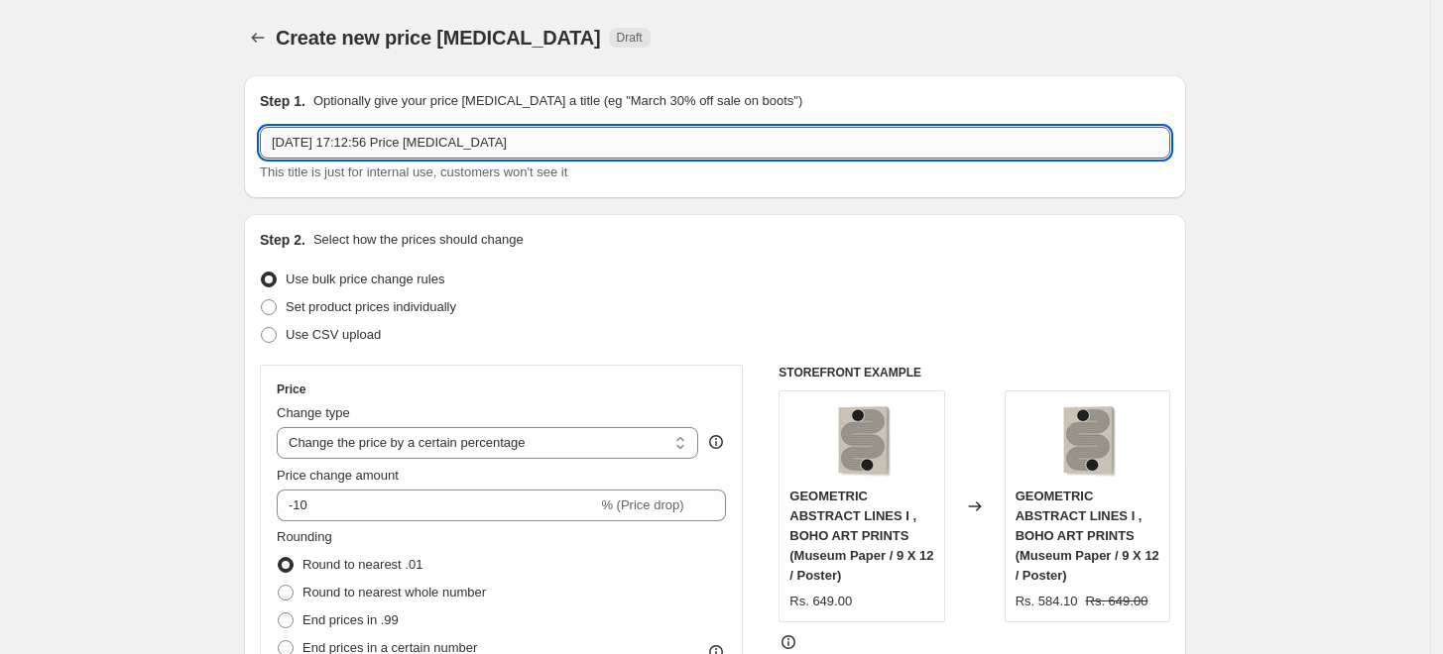
click at [587, 144] on input "[DATE] 17:12:56 Price [MEDICAL_DATA]" at bounding box center [715, 143] width 910 height 32
paste input "[PERSON_NAME]"
type input "[PERSON_NAME] 10%"
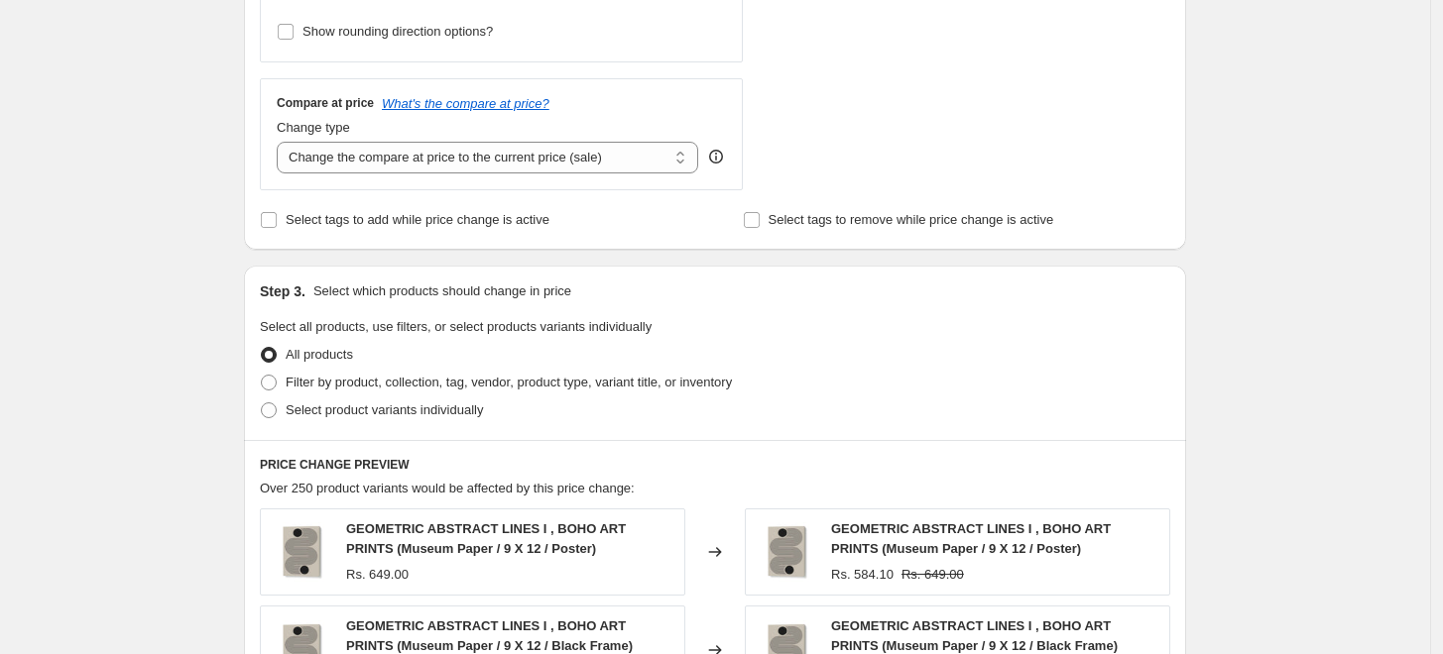
scroll to position [991, 0]
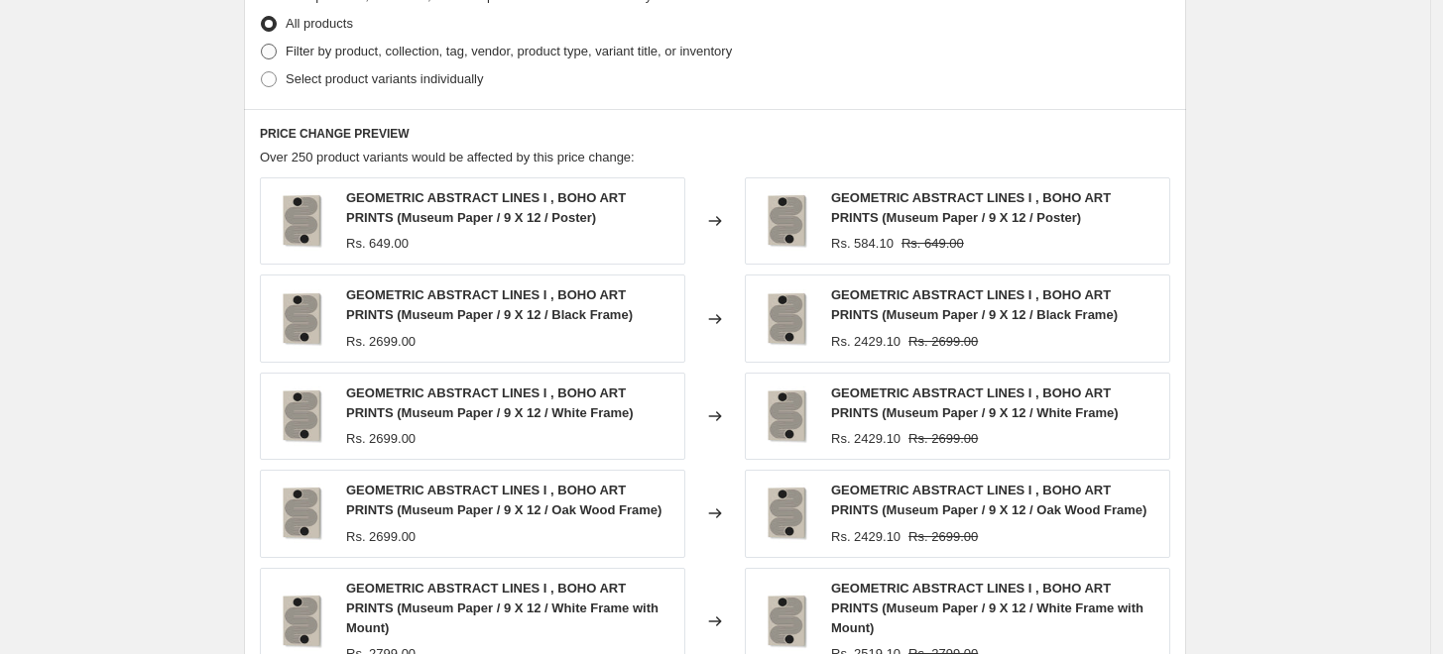
click at [405, 57] on span "Filter by product, collection, tag, vendor, product type, variant title, or inv…" at bounding box center [509, 51] width 446 height 15
click at [262, 45] on input "Filter by product, collection, tag, vendor, product type, variant title, or inv…" at bounding box center [261, 44] width 1 height 1
radio input "true"
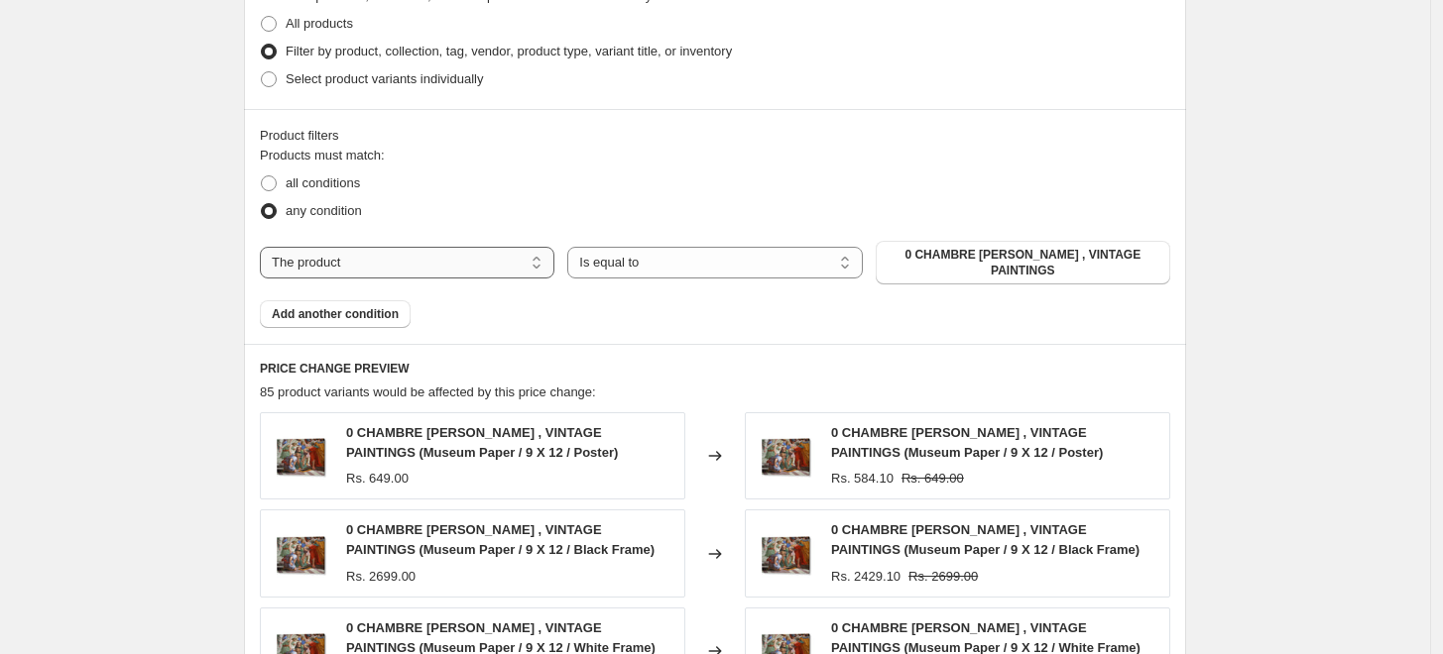
click at [478, 257] on select "The product The product's collection The product's tag The product's vendor The…" at bounding box center [407, 263] width 294 height 32
select select "collection"
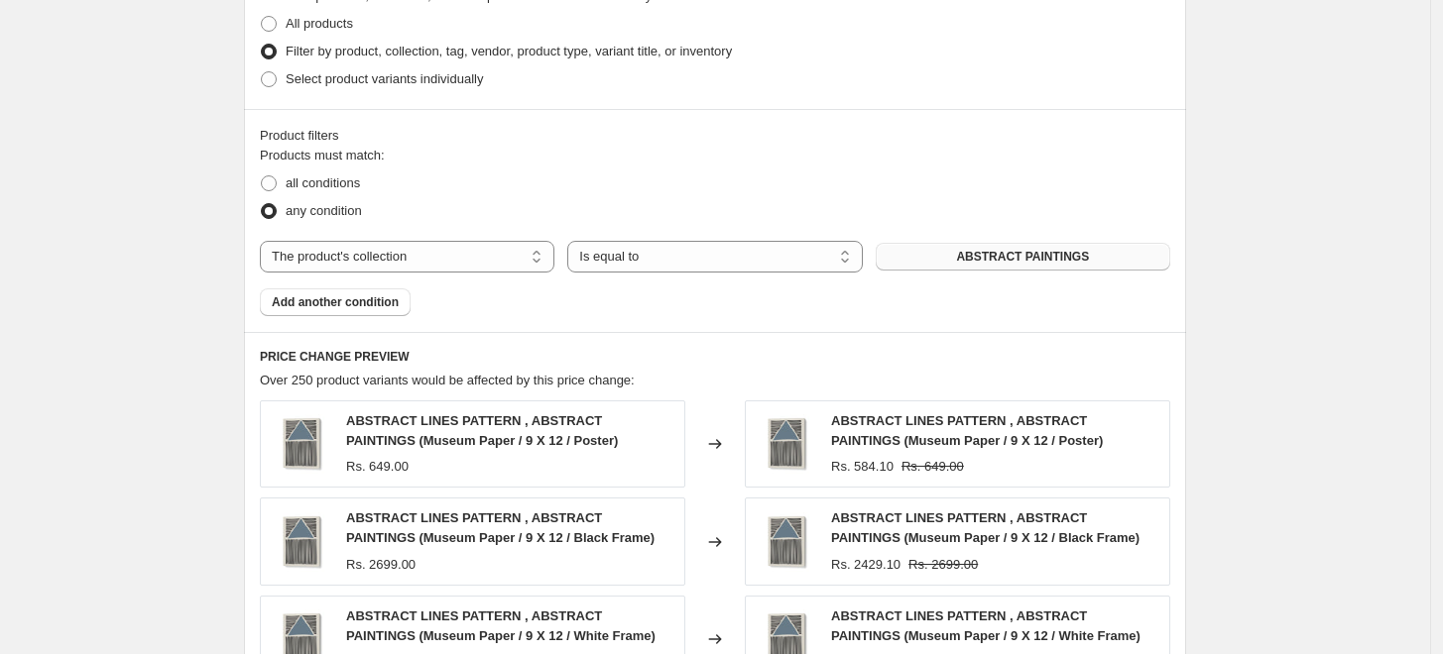
click at [1014, 260] on span "ABSTRACT PAINTINGS" at bounding box center [1022, 257] width 133 height 16
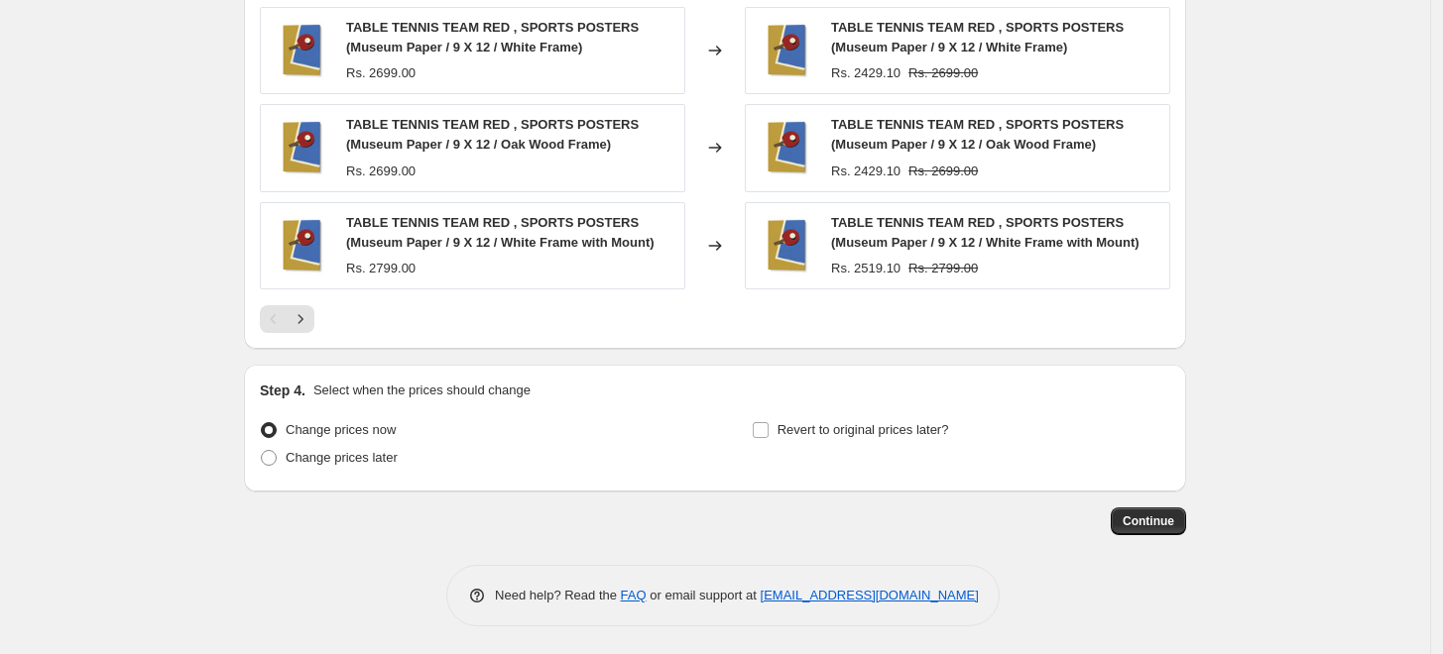
scroll to position [1581, 0]
click at [1181, 522] on button "Continue" at bounding box center [1147, 521] width 75 height 28
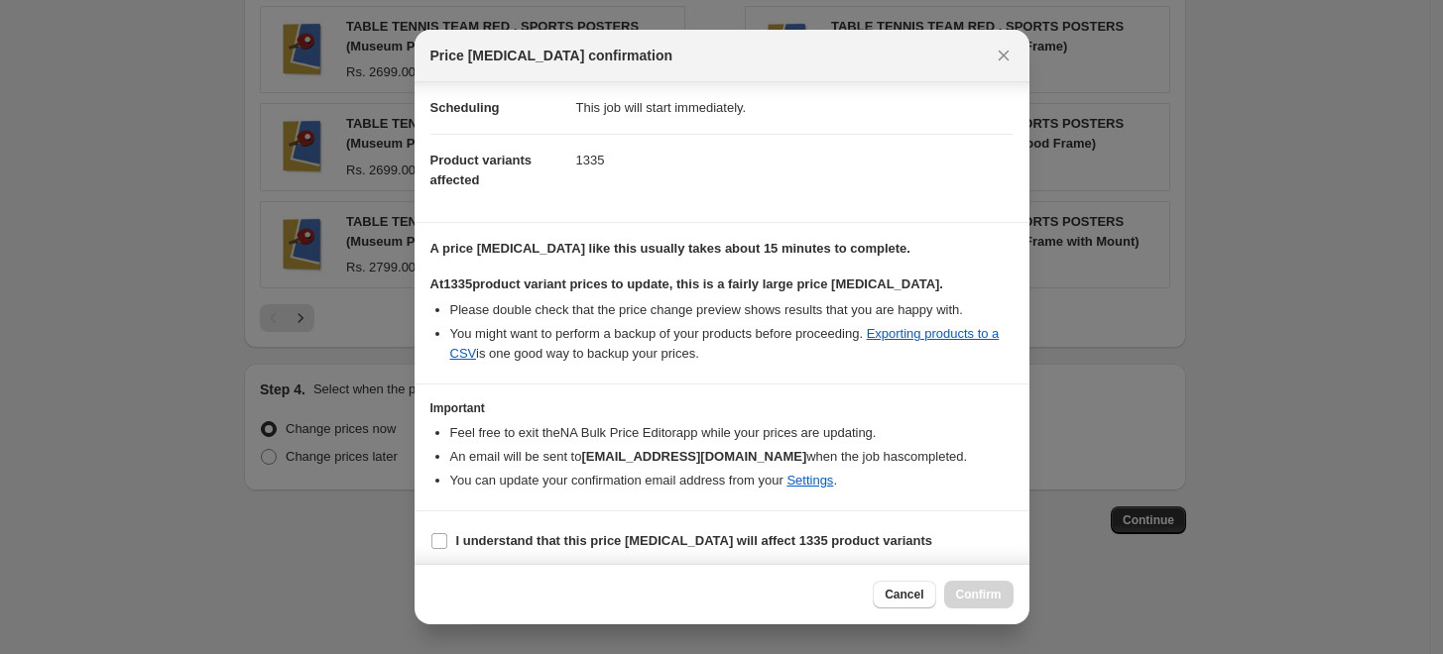
scroll to position [166, 0]
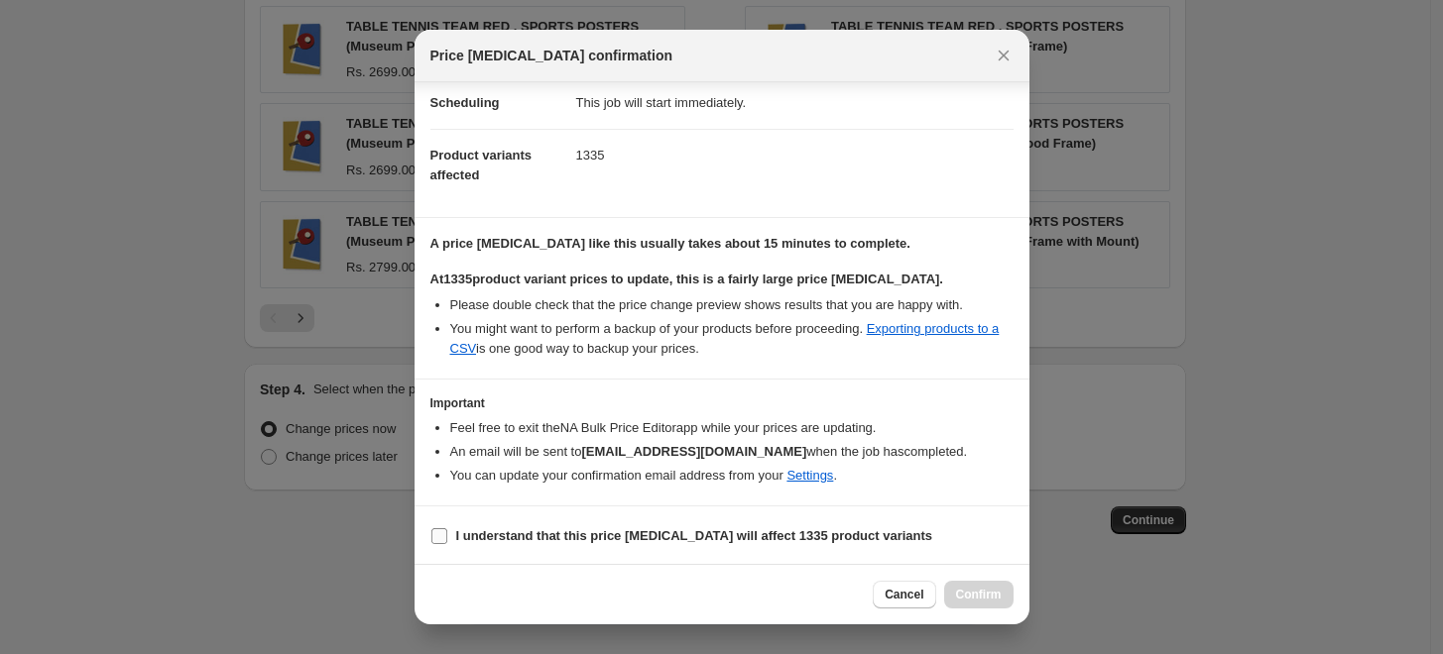
click at [660, 538] on b "I understand that this price [MEDICAL_DATA] will affect 1335 product variants" at bounding box center [694, 535] width 477 height 15
click at [447, 538] on input "I understand that this price [MEDICAL_DATA] will affect 1335 product variants" at bounding box center [439, 536] width 16 height 16
checkbox input "true"
click at [972, 598] on span "Confirm" at bounding box center [979, 595] width 46 height 16
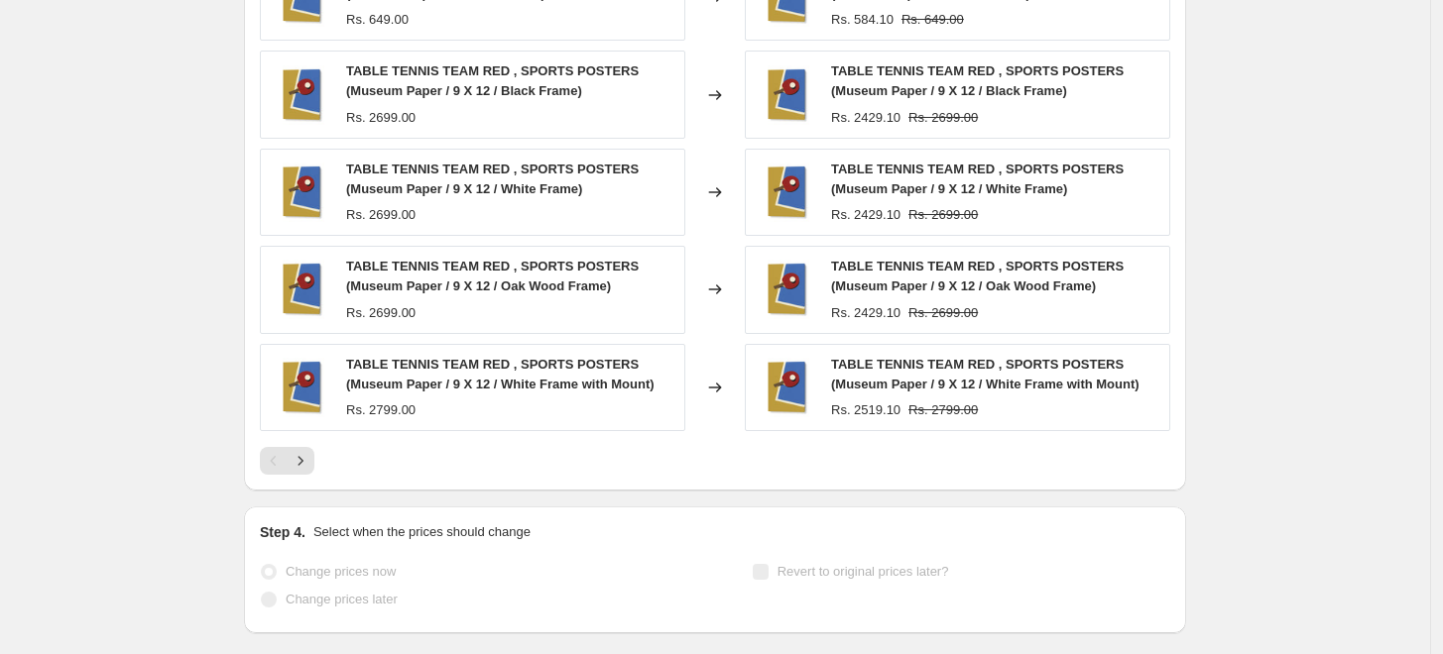
scroll to position [1634, 0]
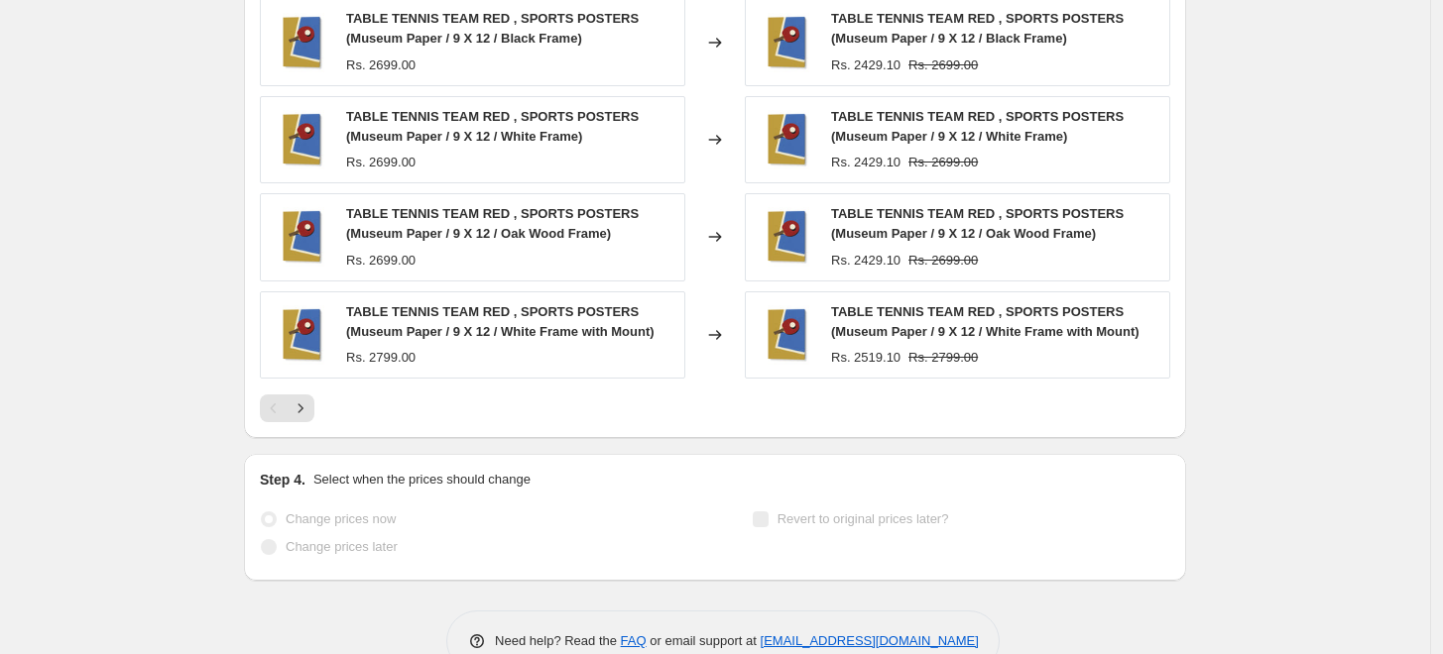
select select "percentage"
select select "collection"
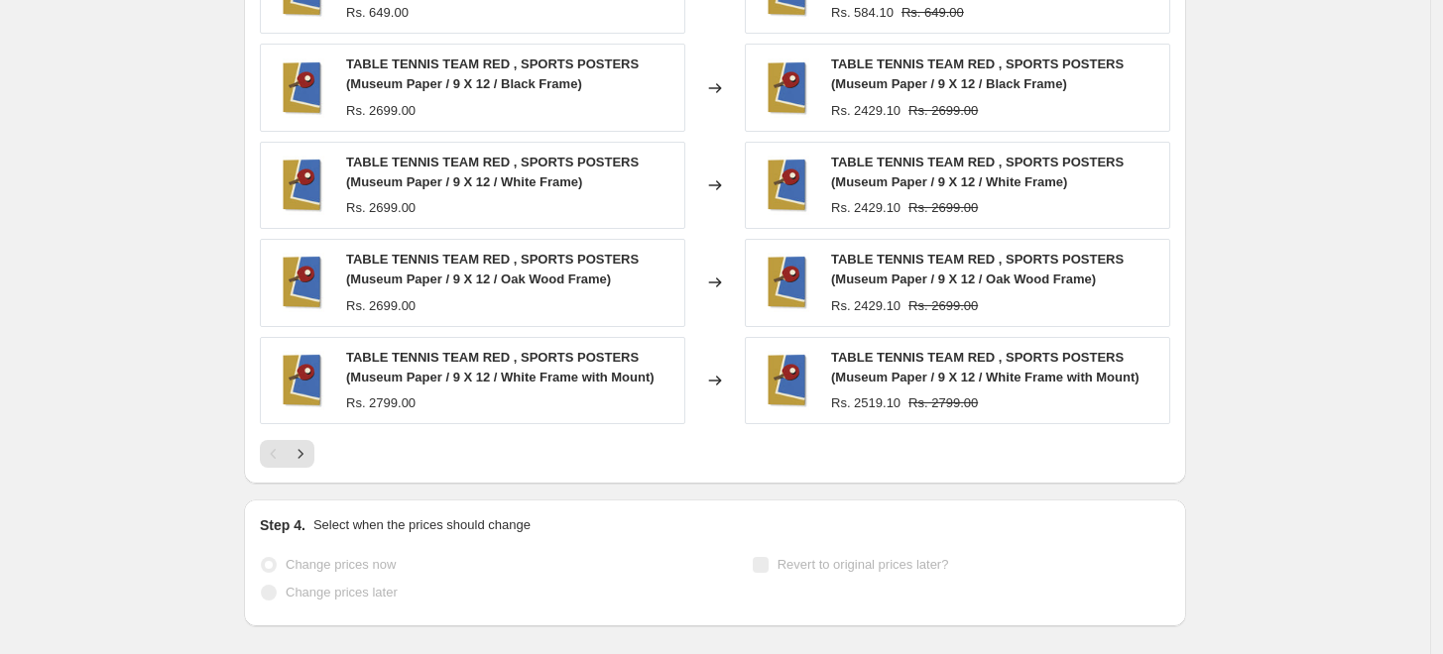
scroll to position [0, 0]
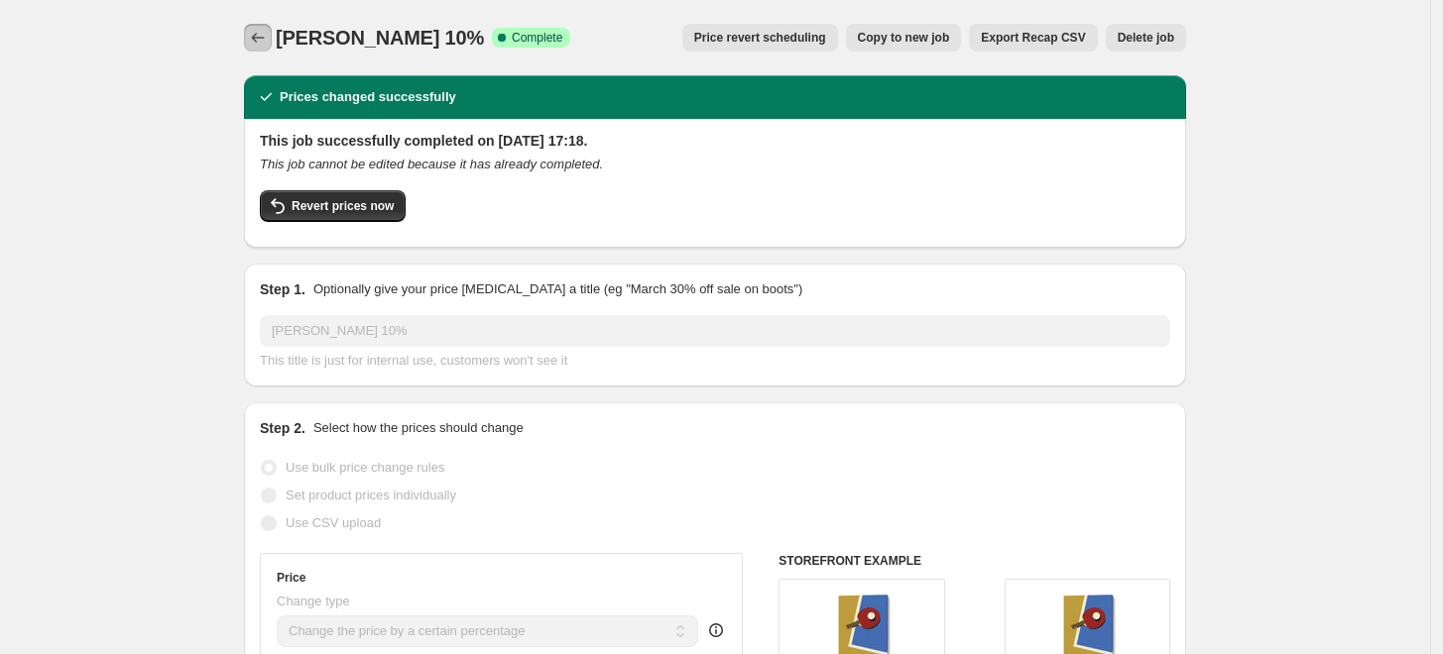
click at [268, 40] on icon "Price change jobs" at bounding box center [258, 38] width 20 height 20
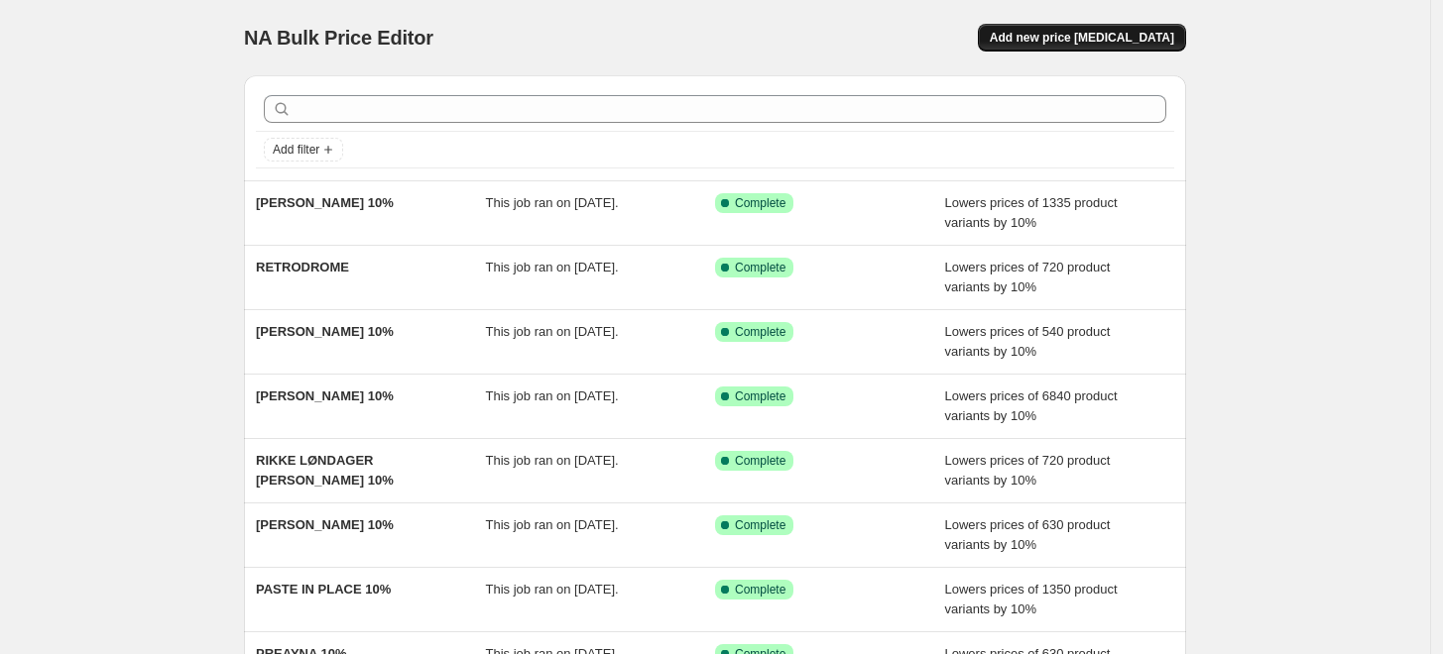
click at [1046, 41] on span "Add new price [MEDICAL_DATA]" at bounding box center [1082, 38] width 184 height 16
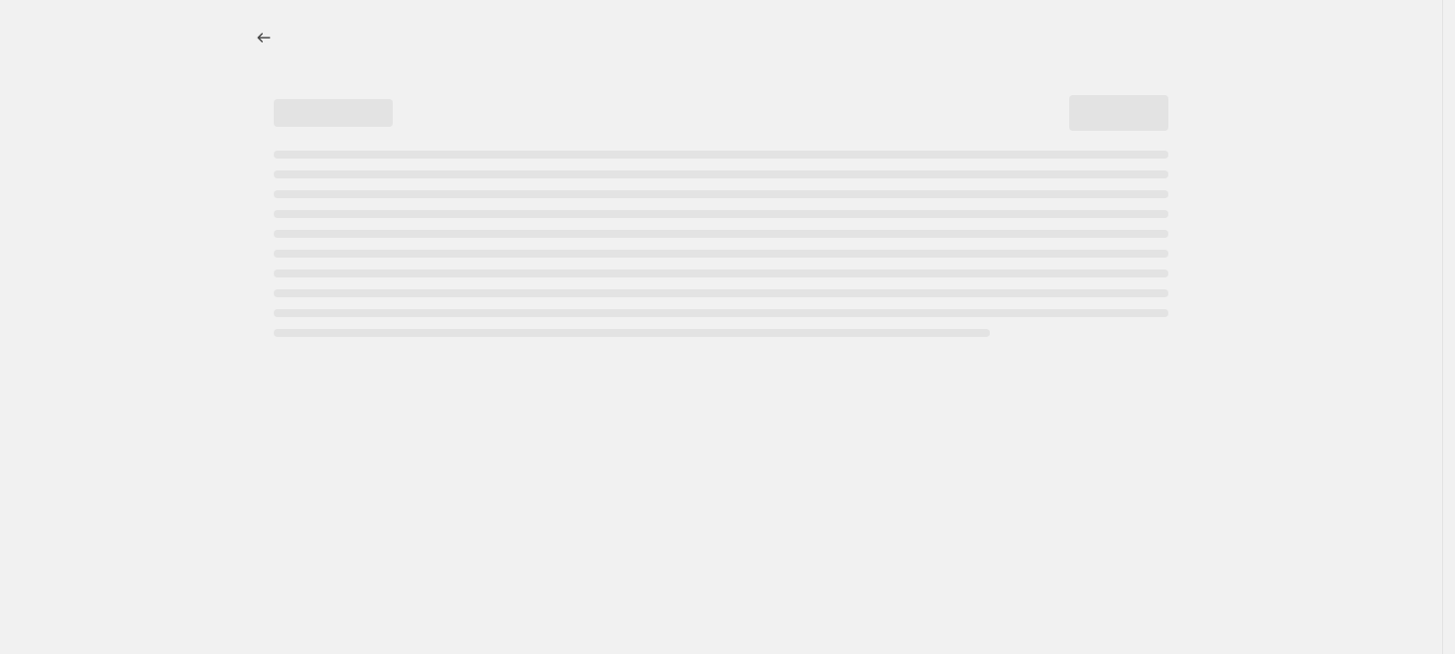
select select "percentage"
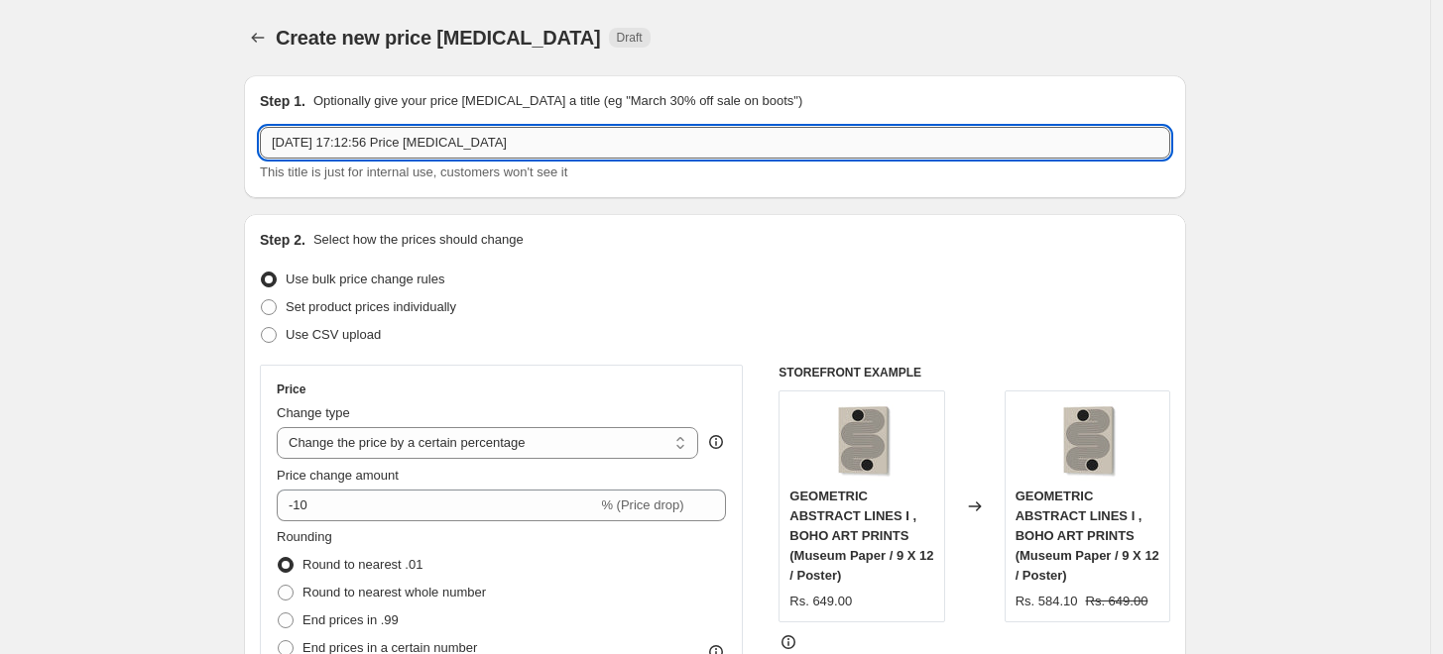
click at [623, 146] on input "[DATE] 17:12:56 Price [MEDICAL_DATA]" at bounding box center [715, 143] width 910 height 32
paste input "[PERSON_NAME]"
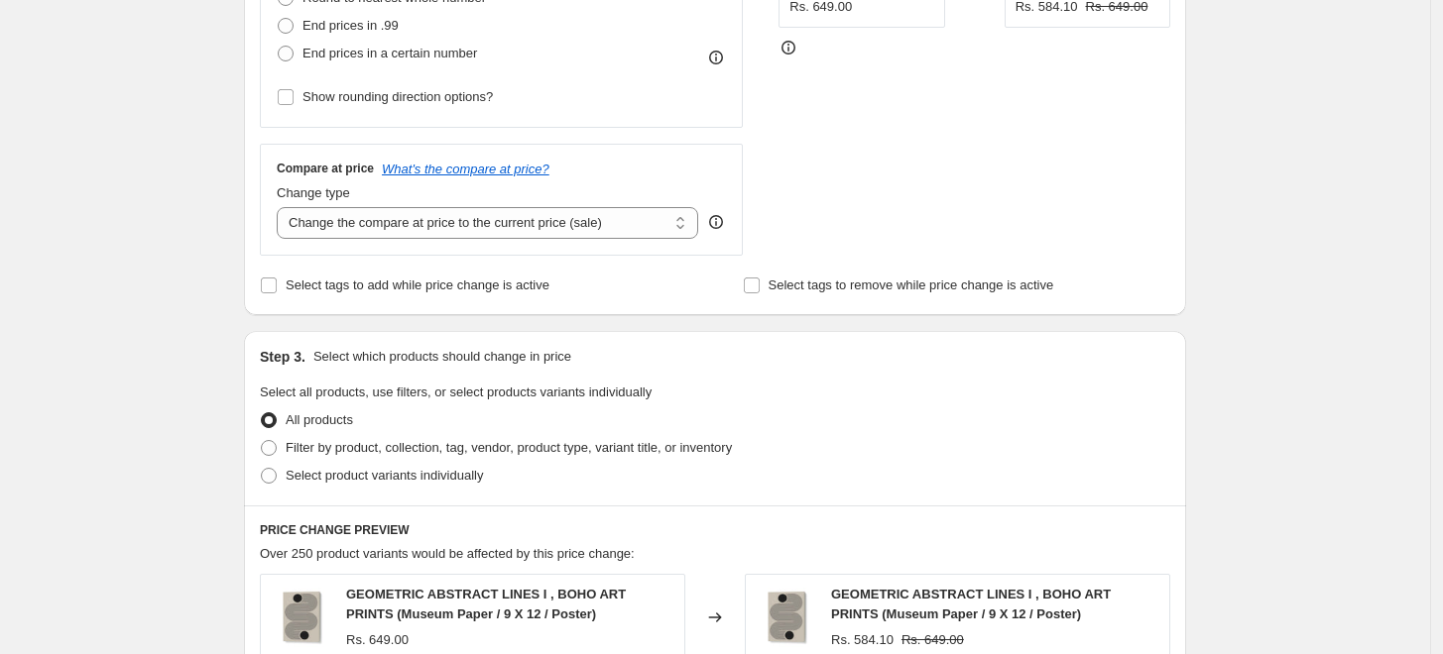
scroll to position [770, 0]
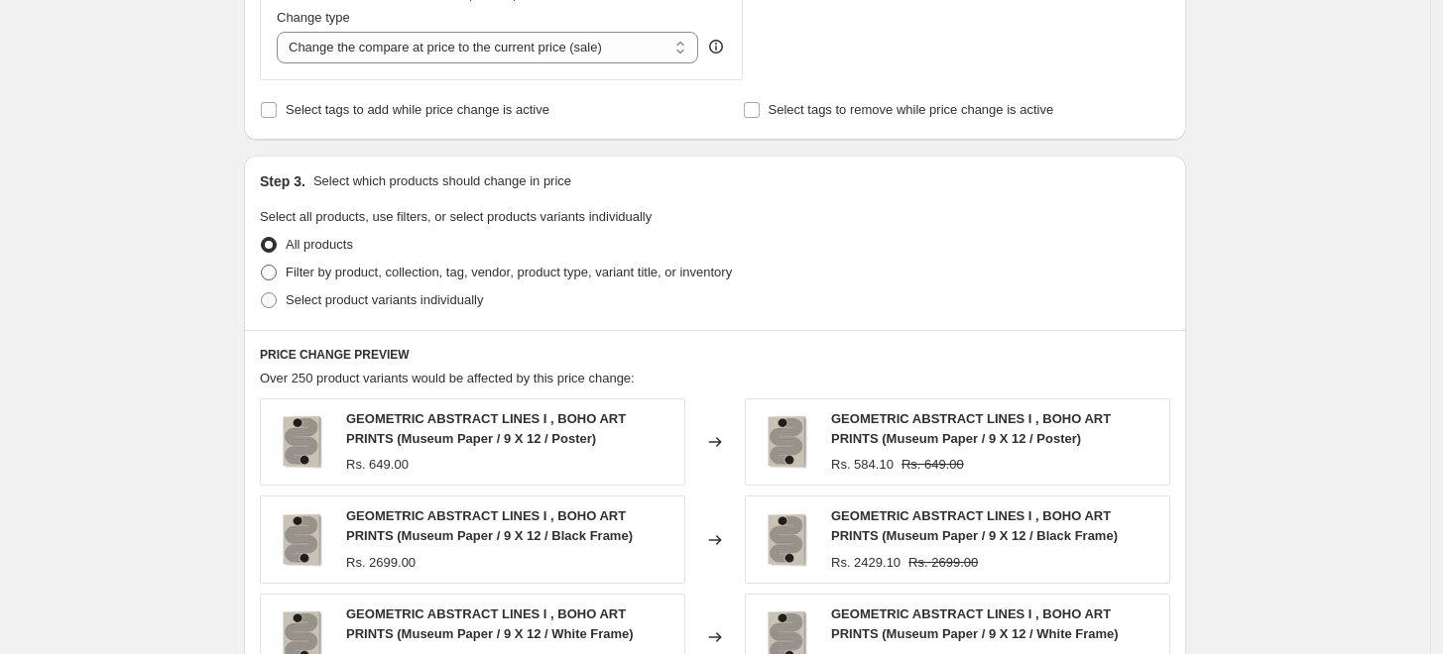
type input "[PERSON_NAME] 10%"
click at [321, 276] on span "Filter by product, collection, tag, vendor, product type, variant title, or inv…" at bounding box center [509, 272] width 446 height 15
click at [262, 266] on input "Filter by product, collection, tag, vendor, product type, variant title, or inv…" at bounding box center [261, 265] width 1 height 1
radio input "true"
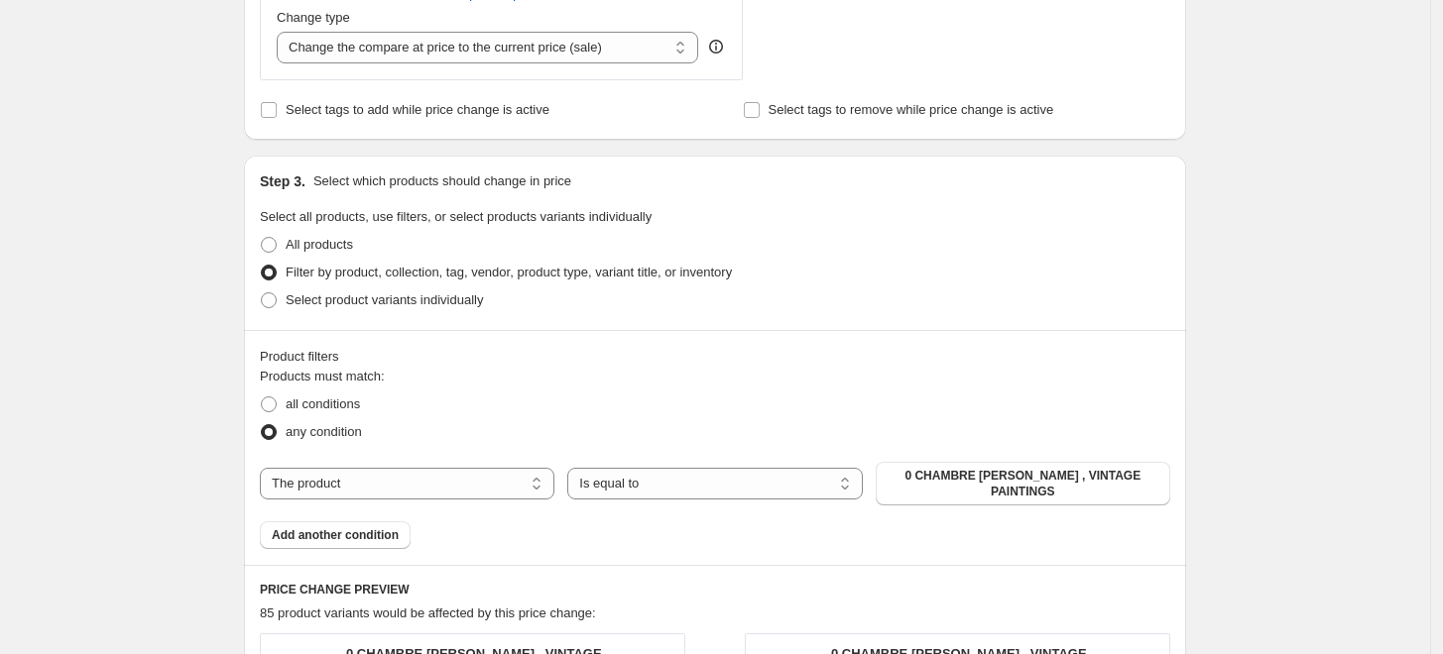
drag, startPoint x: 467, startPoint y: 473, endPoint x: 483, endPoint y: 506, distance: 36.4
click at [468, 474] on select "The product The product's collection The product's tag The product's vendor The…" at bounding box center [407, 484] width 294 height 32
select select "collection"
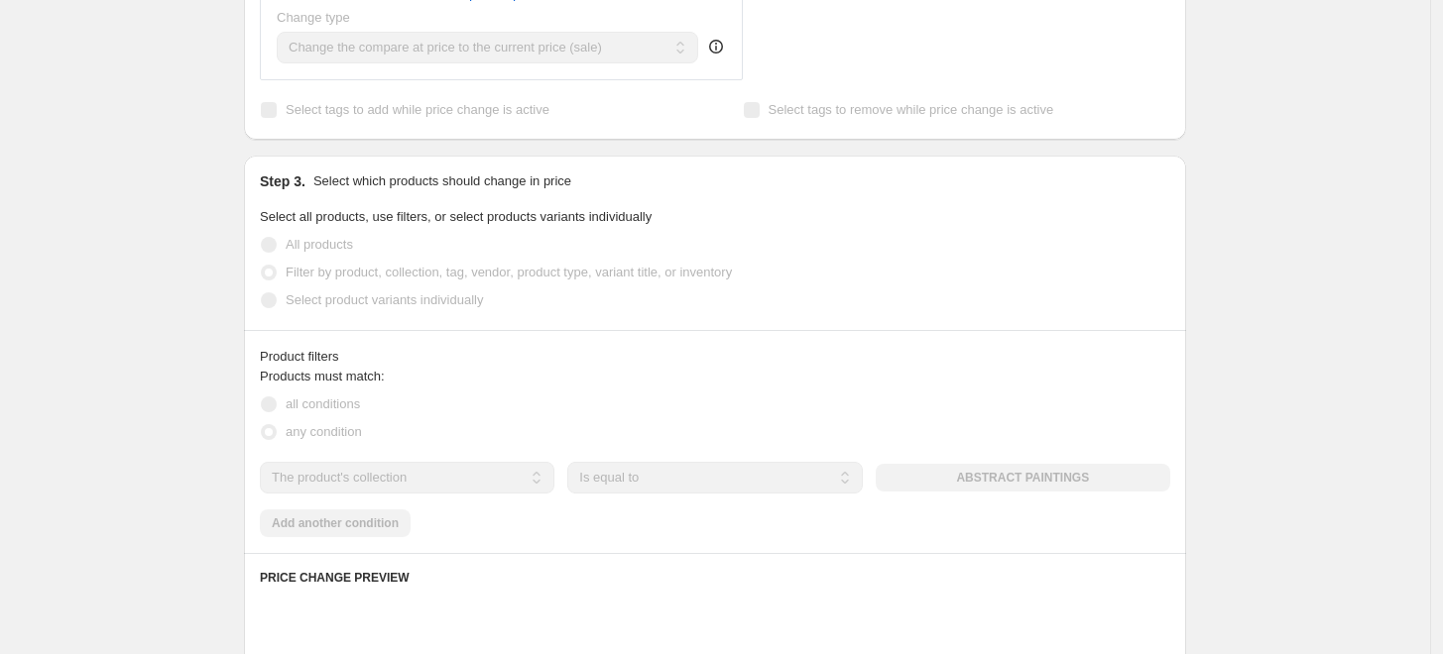
click at [995, 481] on div "The product The product's collection The product's tag The product's vendor The…" at bounding box center [715, 478] width 910 height 32
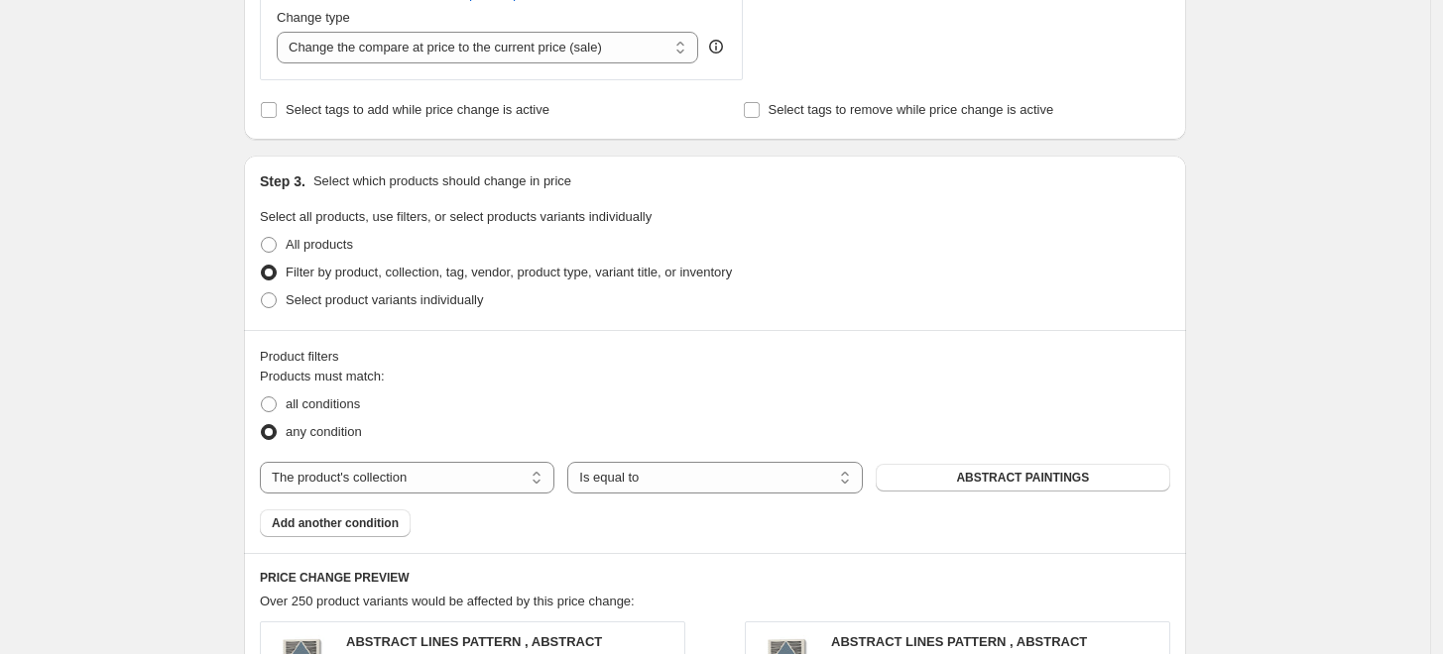
click at [995, 481] on span "ABSTRACT PAINTINGS" at bounding box center [1022, 478] width 133 height 16
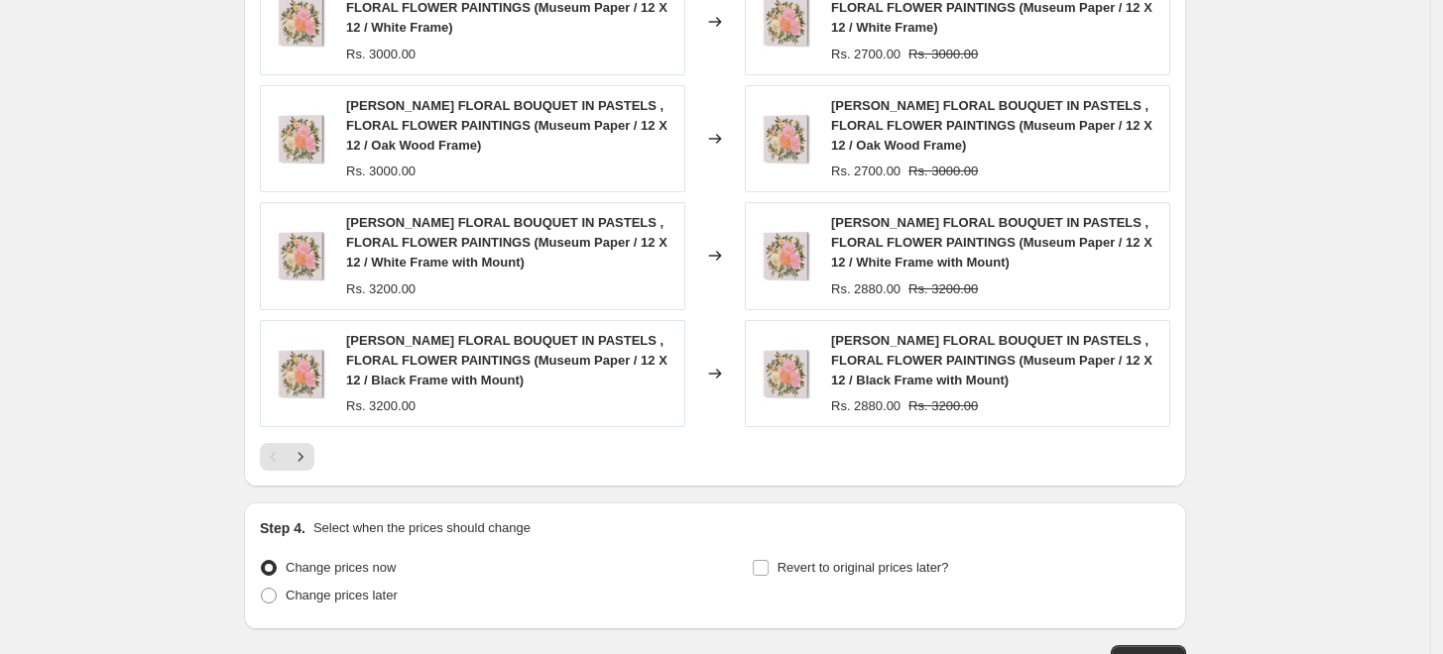
scroll to position [1681, 0]
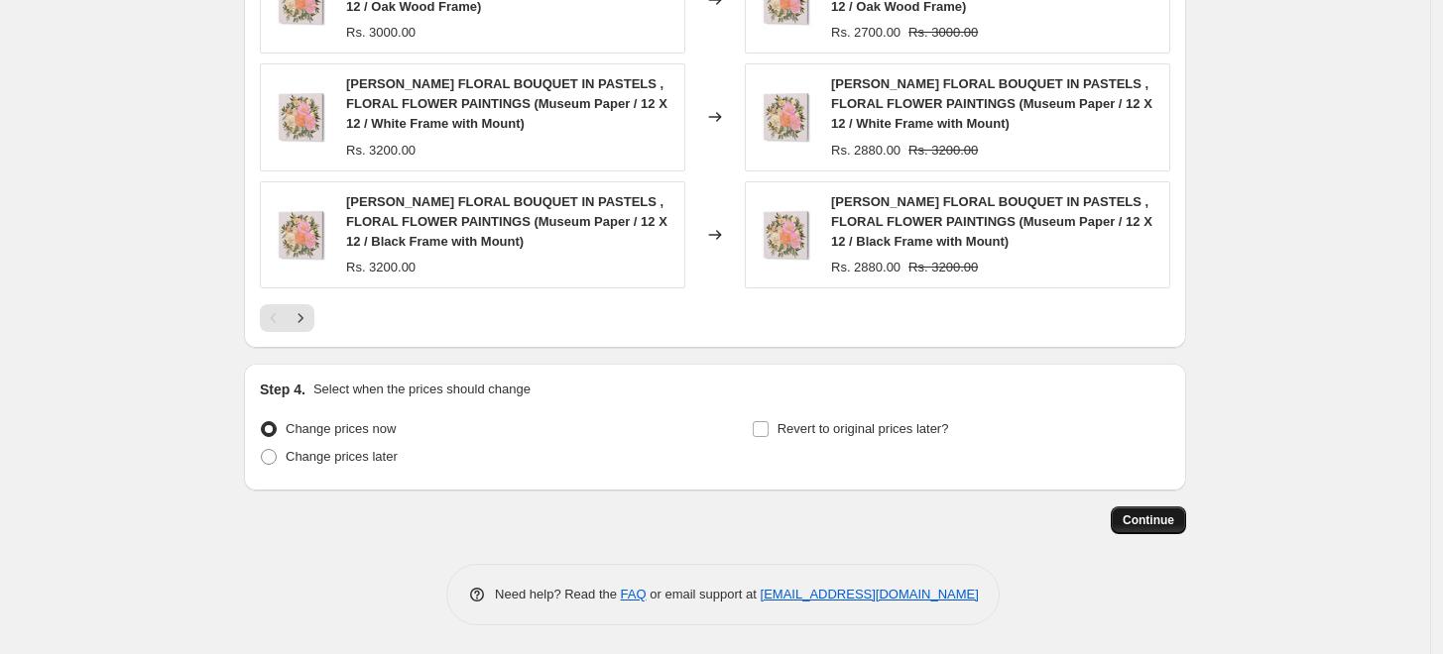
click at [1155, 524] on span "Continue" at bounding box center [1148, 521] width 52 height 16
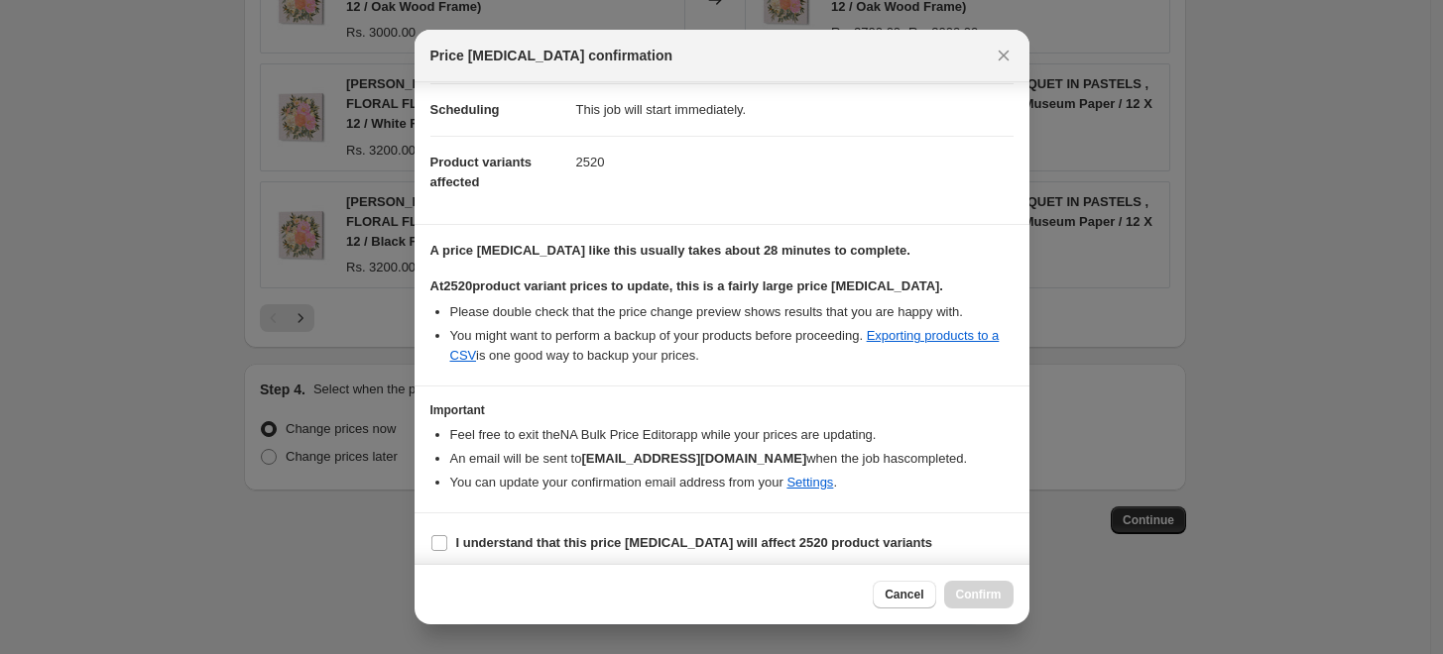
scroll to position [166, 0]
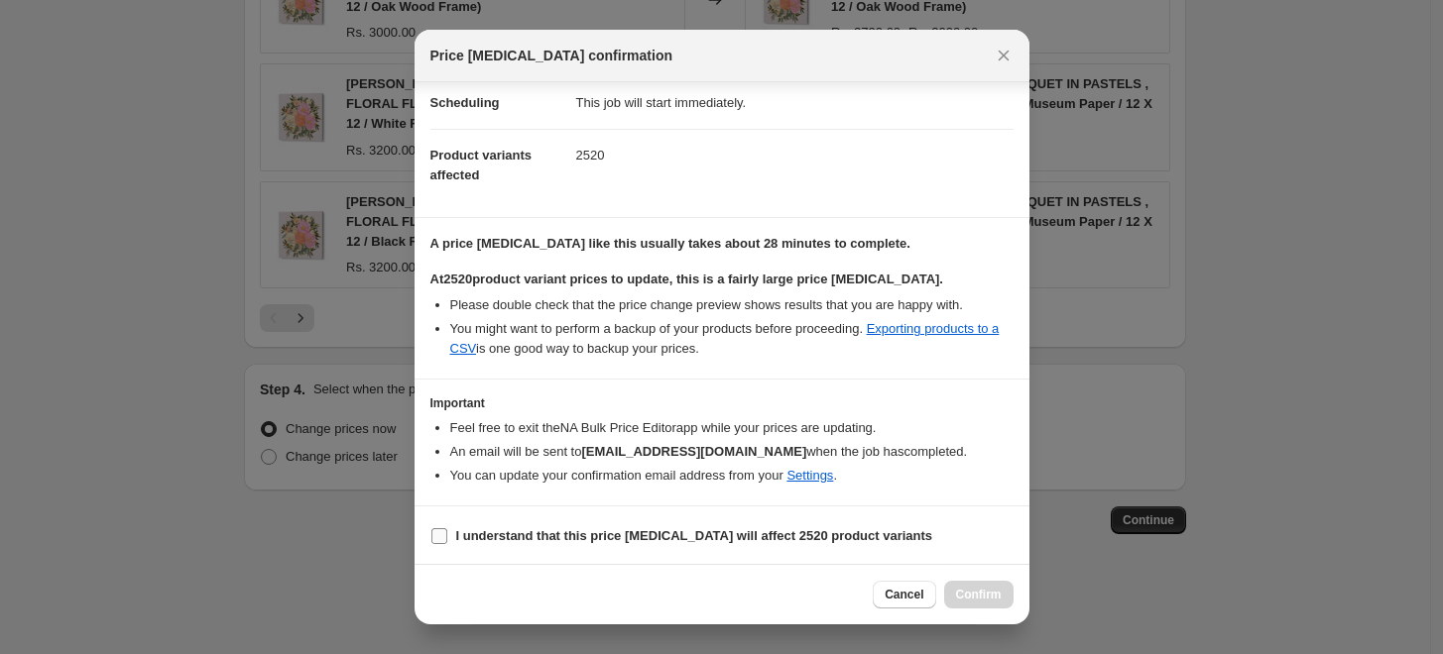
click at [605, 531] on b "I understand that this price [MEDICAL_DATA] will affect 2520 product variants" at bounding box center [694, 535] width 477 height 15
click at [447, 531] on input "I understand that this price [MEDICAL_DATA] will affect 2520 product variants" at bounding box center [439, 536] width 16 height 16
checkbox input "true"
click at [979, 595] on span "Confirm" at bounding box center [979, 595] width 46 height 16
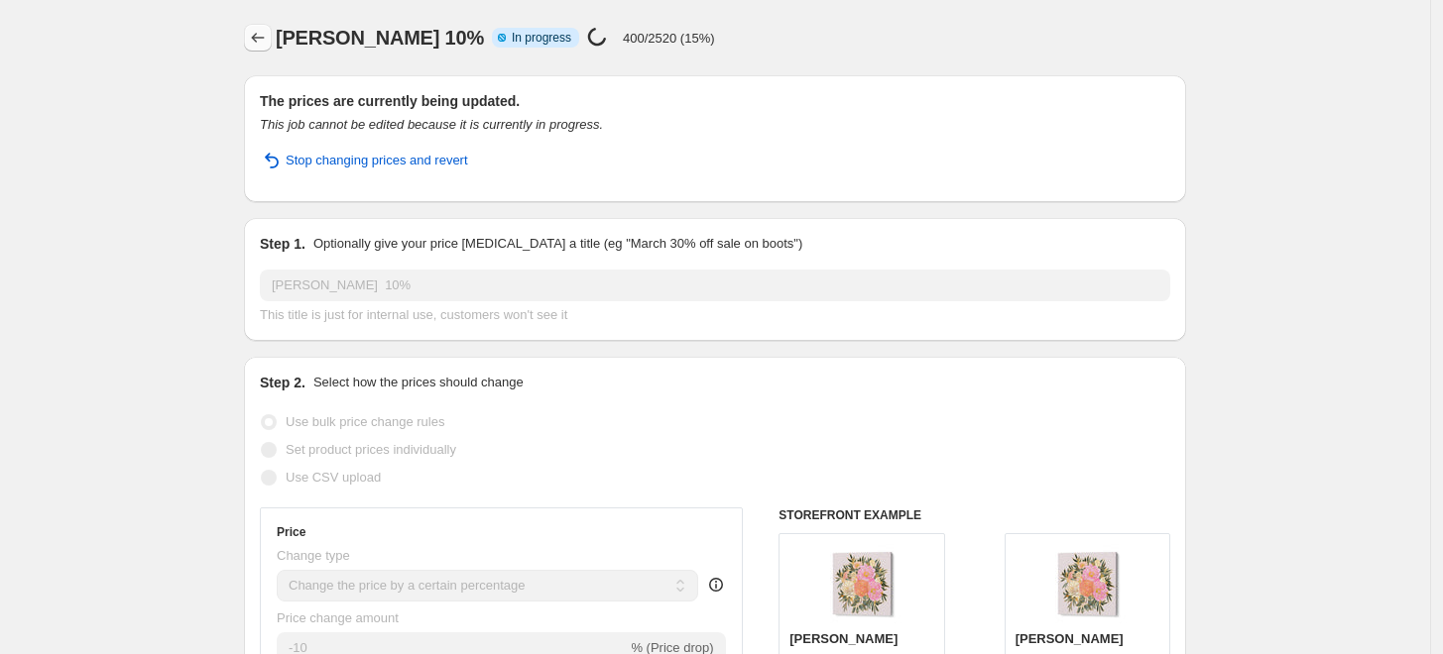
click at [265, 38] on icon "Price change jobs" at bounding box center [258, 38] width 20 height 20
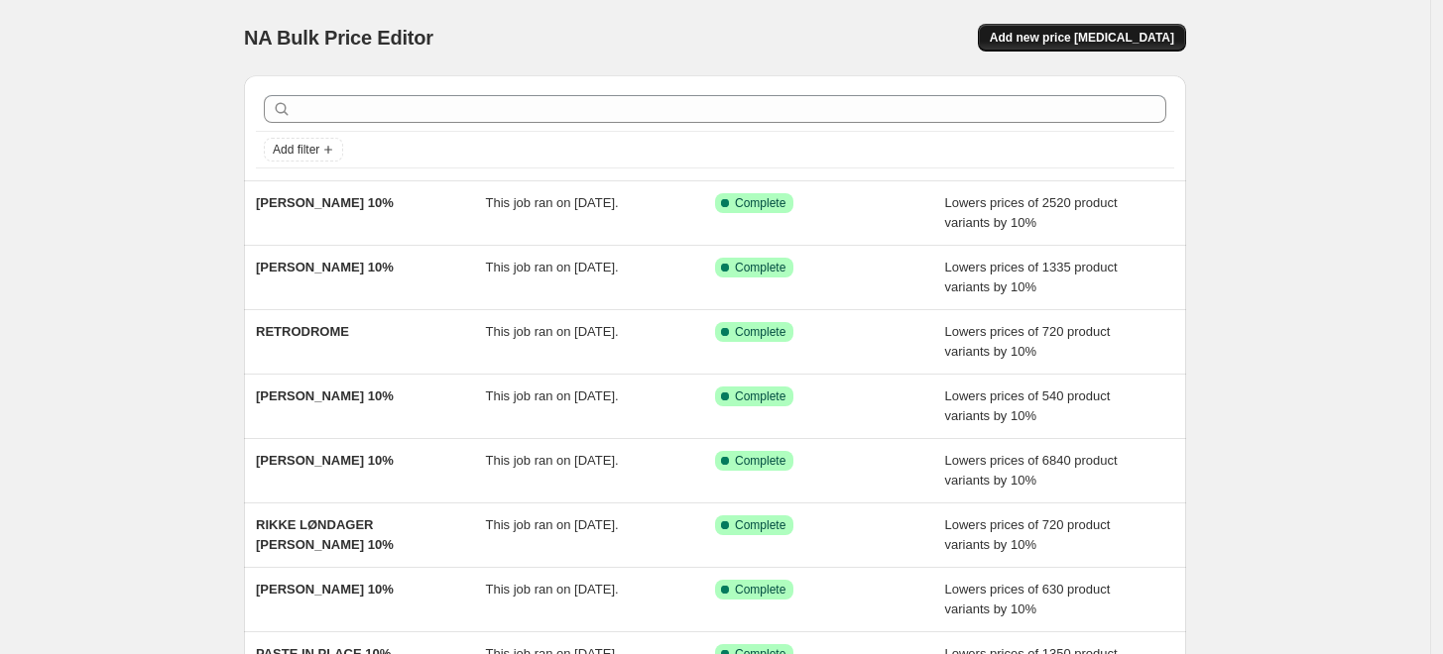
click at [1133, 31] on span "Add new price [MEDICAL_DATA]" at bounding box center [1082, 38] width 184 height 16
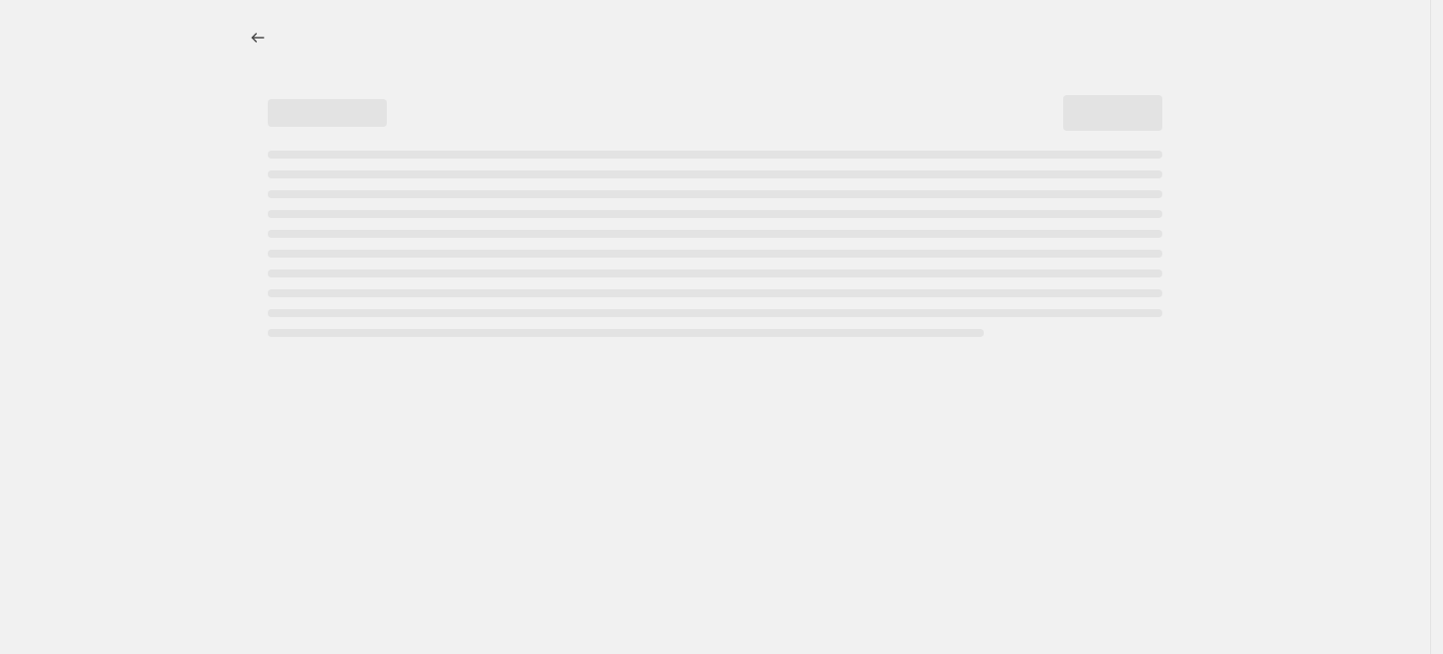
select select "percentage"
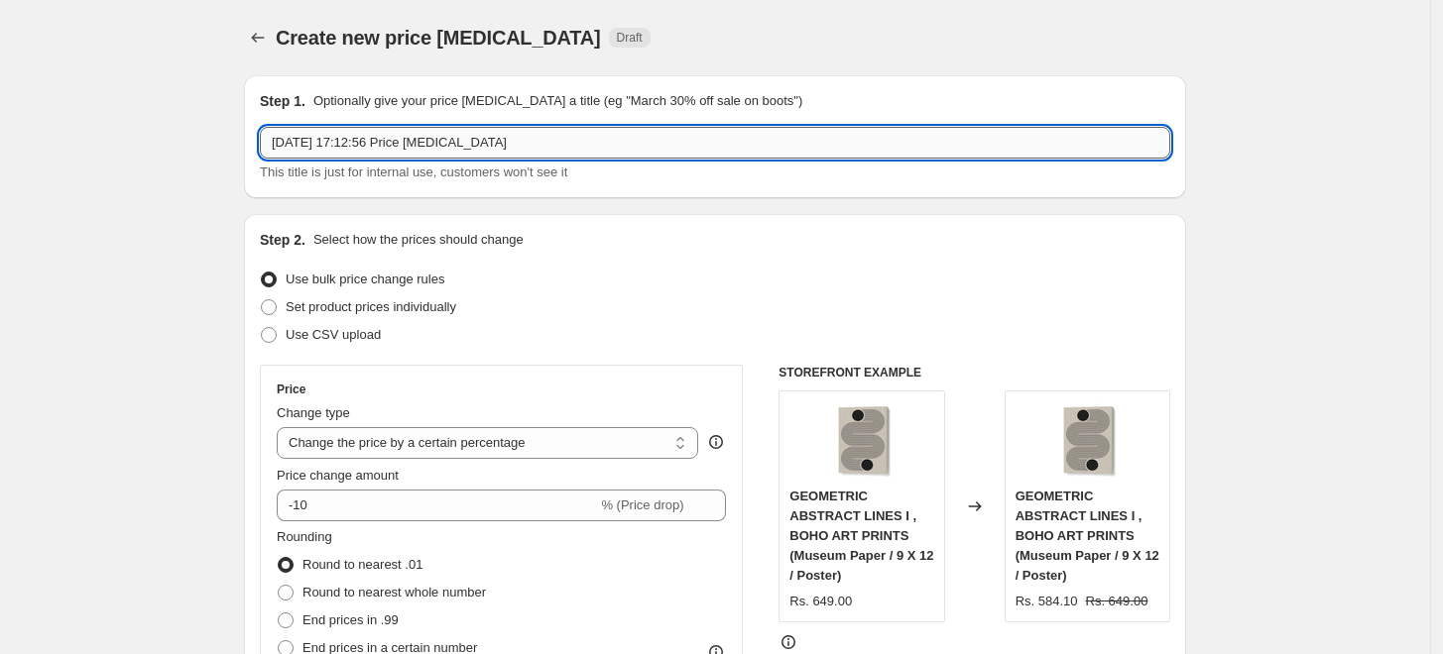
click at [571, 141] on input "[DATE] 17:12:56 Price [MEDICAL_DATA]" at bounding box center [715, 143] width 910 height 32
paste input "[PERSON_NAME]"
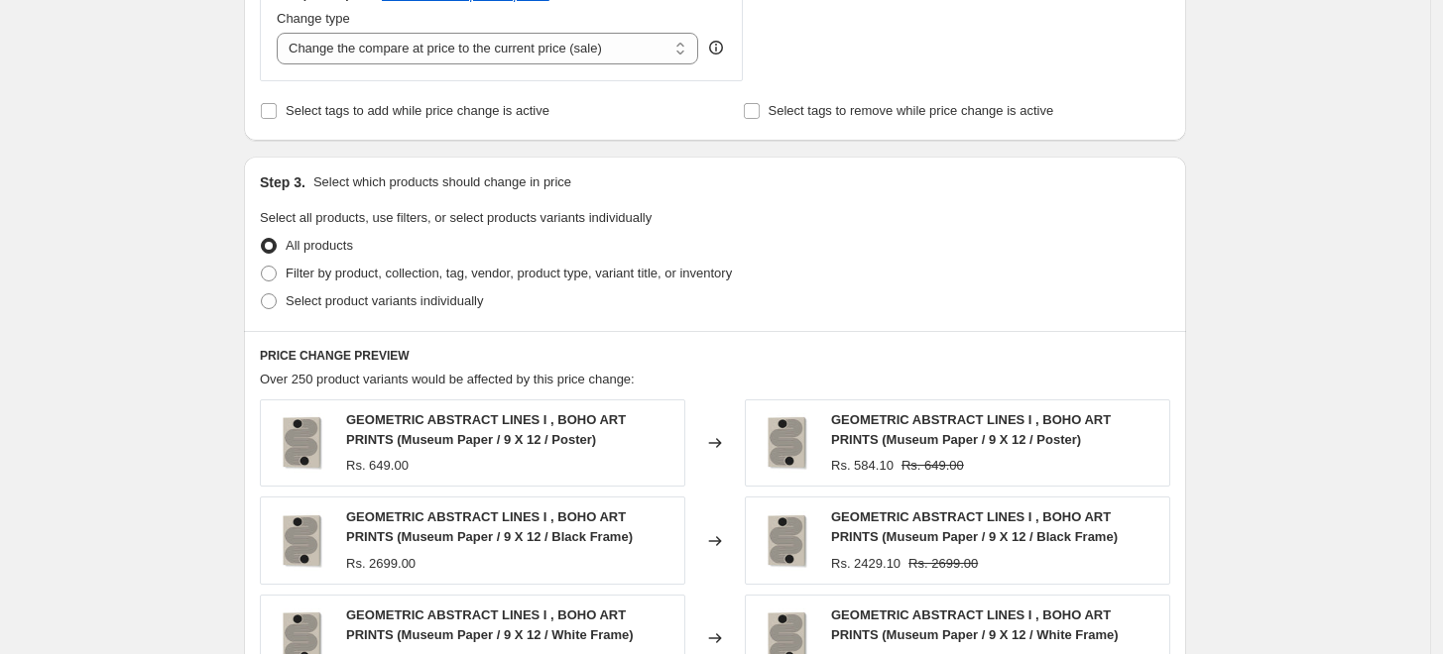
scroll to position [770, 0]
type input "[PERSON_NAME] 10%"
click at [316, 280] on span "Filter by product, collection, tag, vendor, product type, variant title, or inv…" at bounding box center [509, 272] width 446 height 15
click at [262, 266] on input "Filter by product, collection, tag, vendor, product type, variant title, or inv…" at bounding box center [261, 265] width 1 height 1
radio input "true"
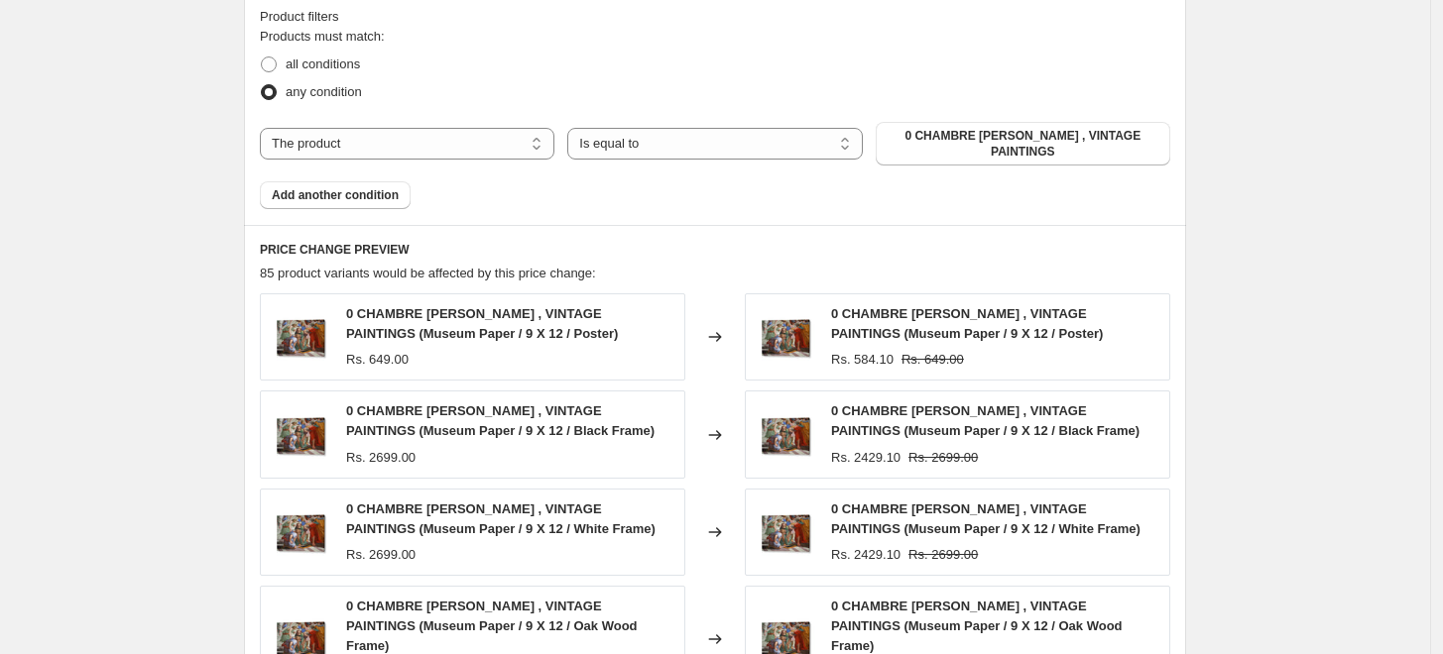
scroll to position [1102, 0]
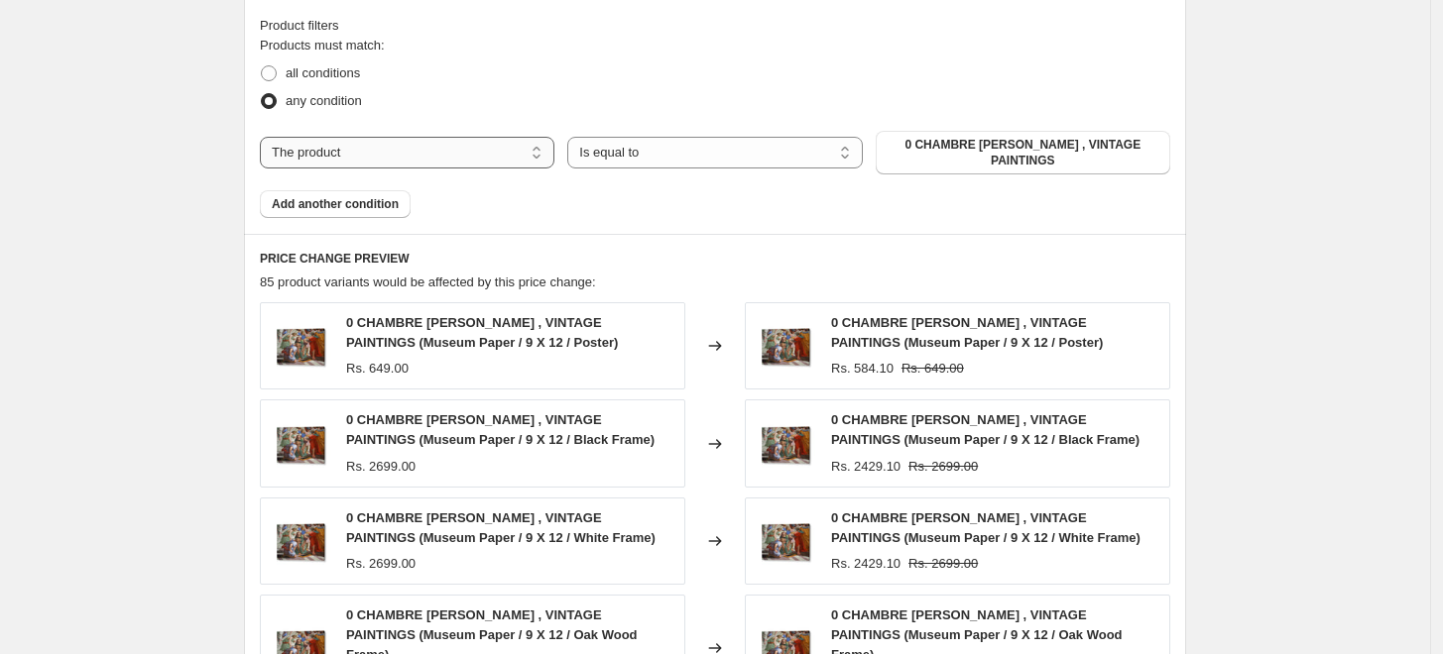
click at [537, 151] on select "The product The product's collection The product's tag The product's vendor The…" at bounding box center [407, 153] width 294 height 32
select select "collection"
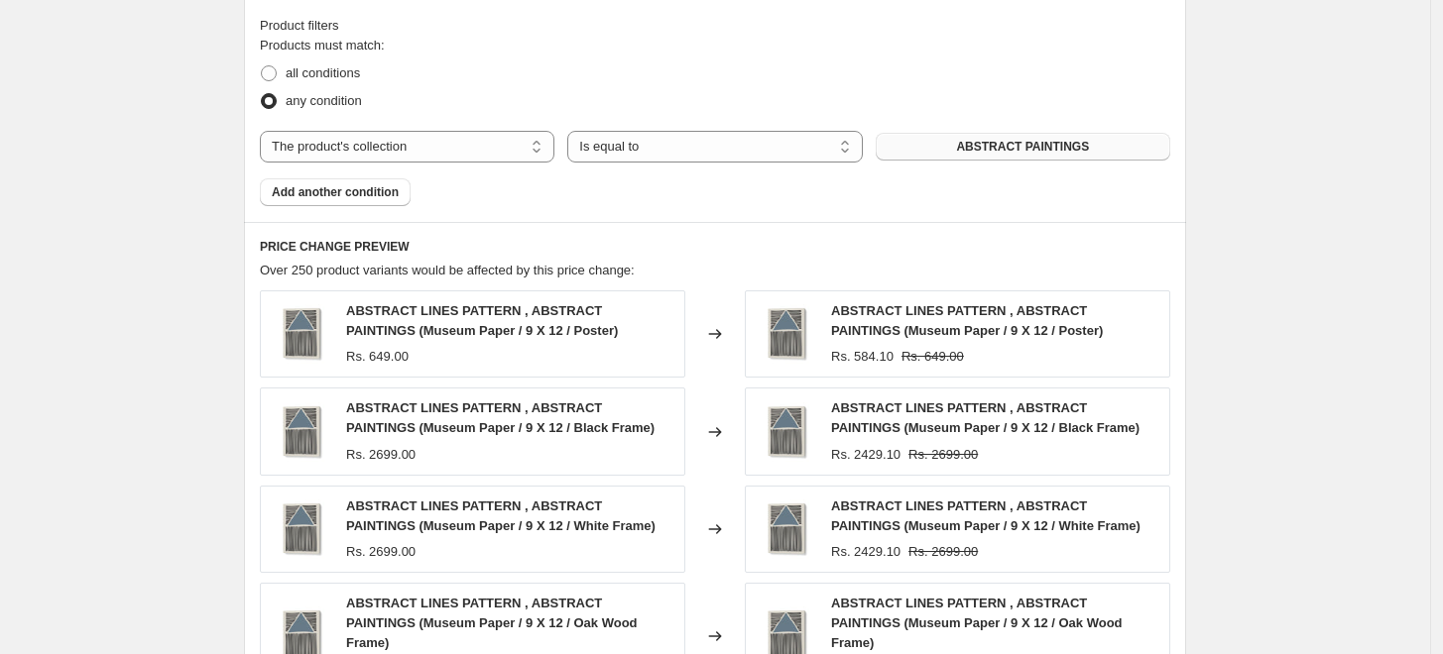
click at [998, 148] on span "ABSTRACT PAINTINGS" at bounding box center [1022, 147] width 133 height 16
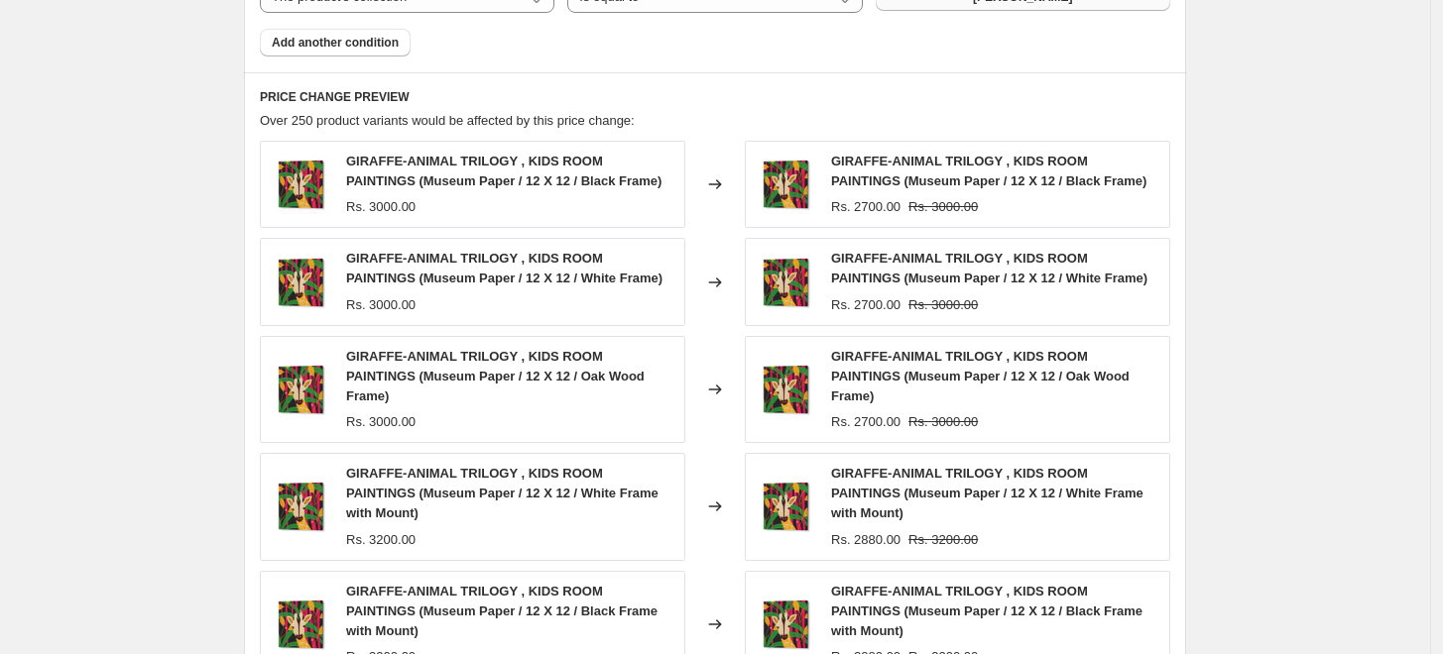
scroll to position [1581, 0]
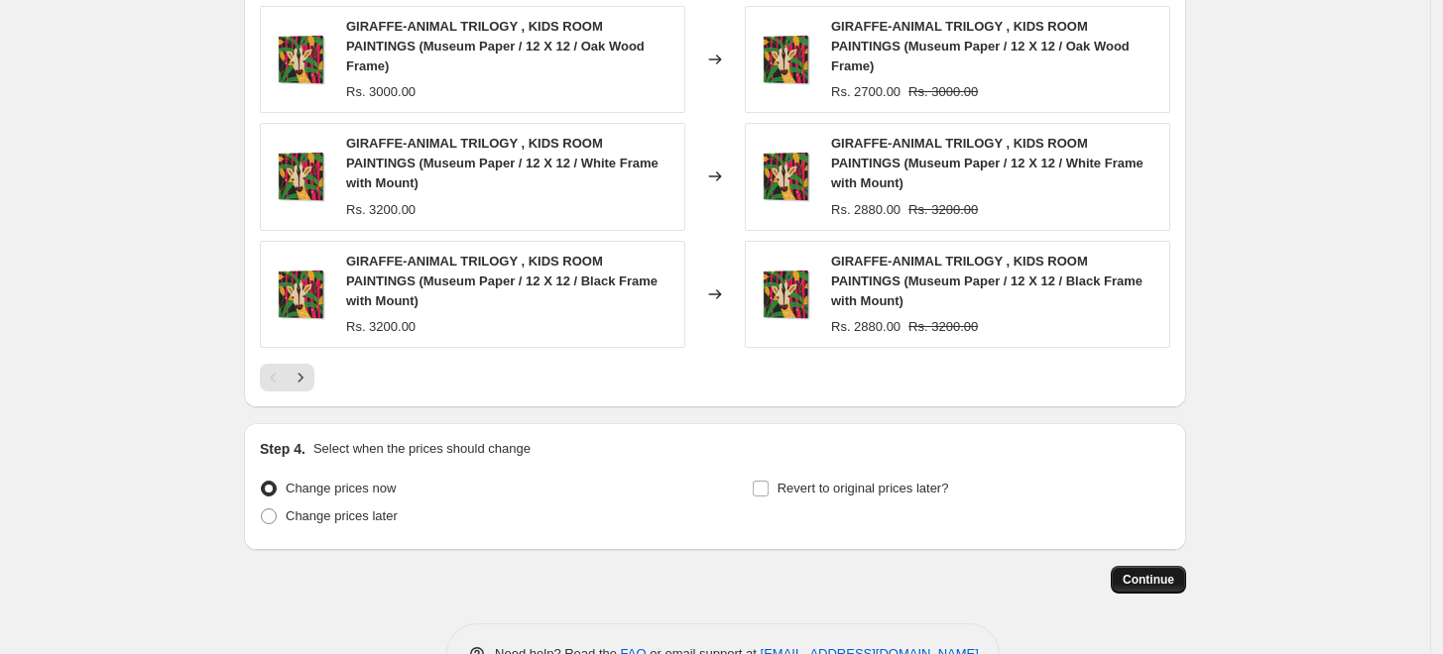
click at [1149, 566] on button "Continue" at bounding box center [1147, 580] width 75 height 28
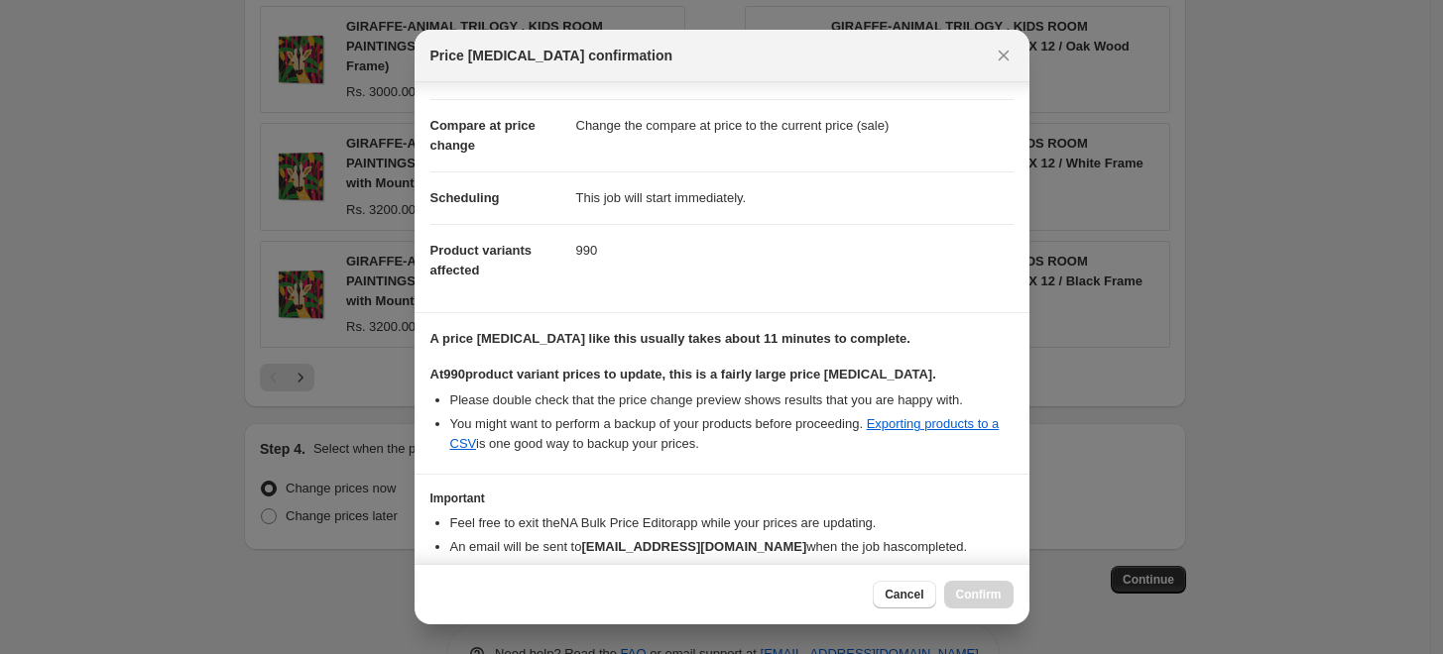
scroll to position [166, 0]
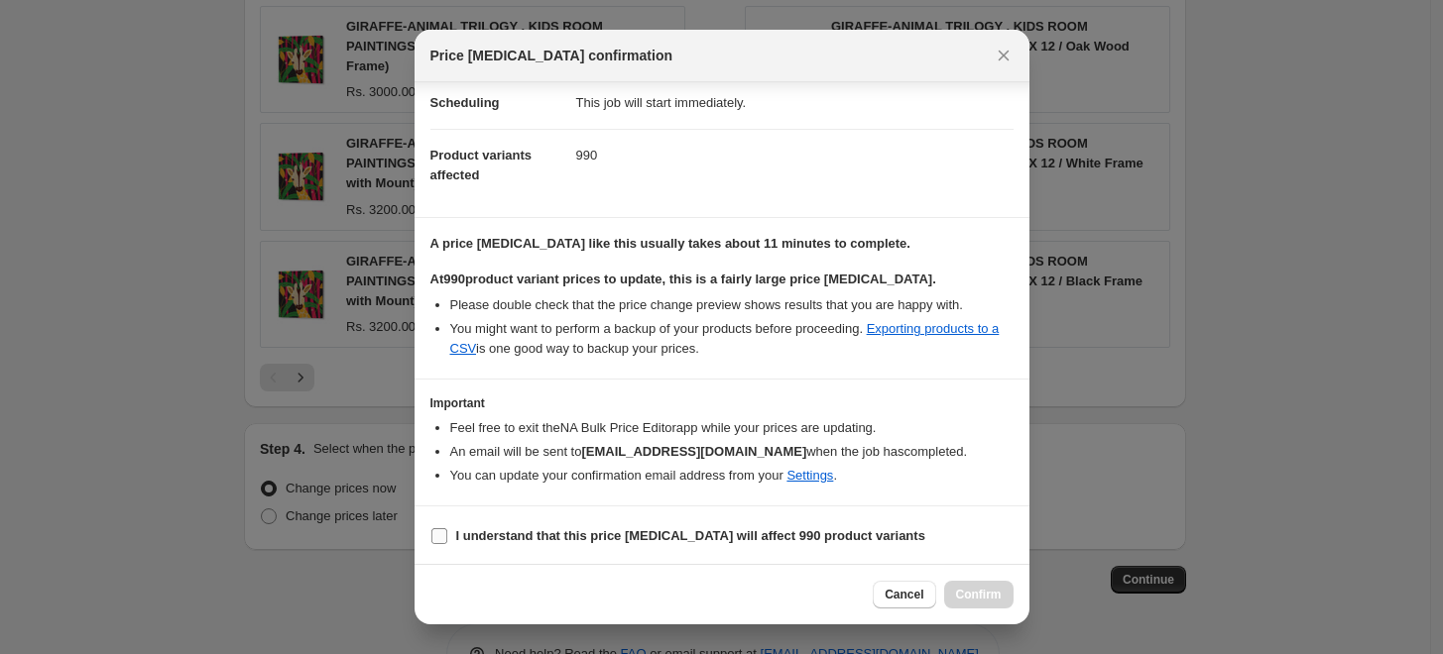
click at [517, 529] on b "I understand that this price [MEDICAL_DATA] will affect 990 product variants" at bounding box center [690, 535] width 469 height 15
click at [447, 529] on input "I understand that this price [MEDICAL_DATA] will affect 990 product variants" at bounding box center [439, 536] width 16 height 16
checkbox input "true"
click at [956, 590] on button "Confirm" at bounding box center [978, 595] width 69 height 28
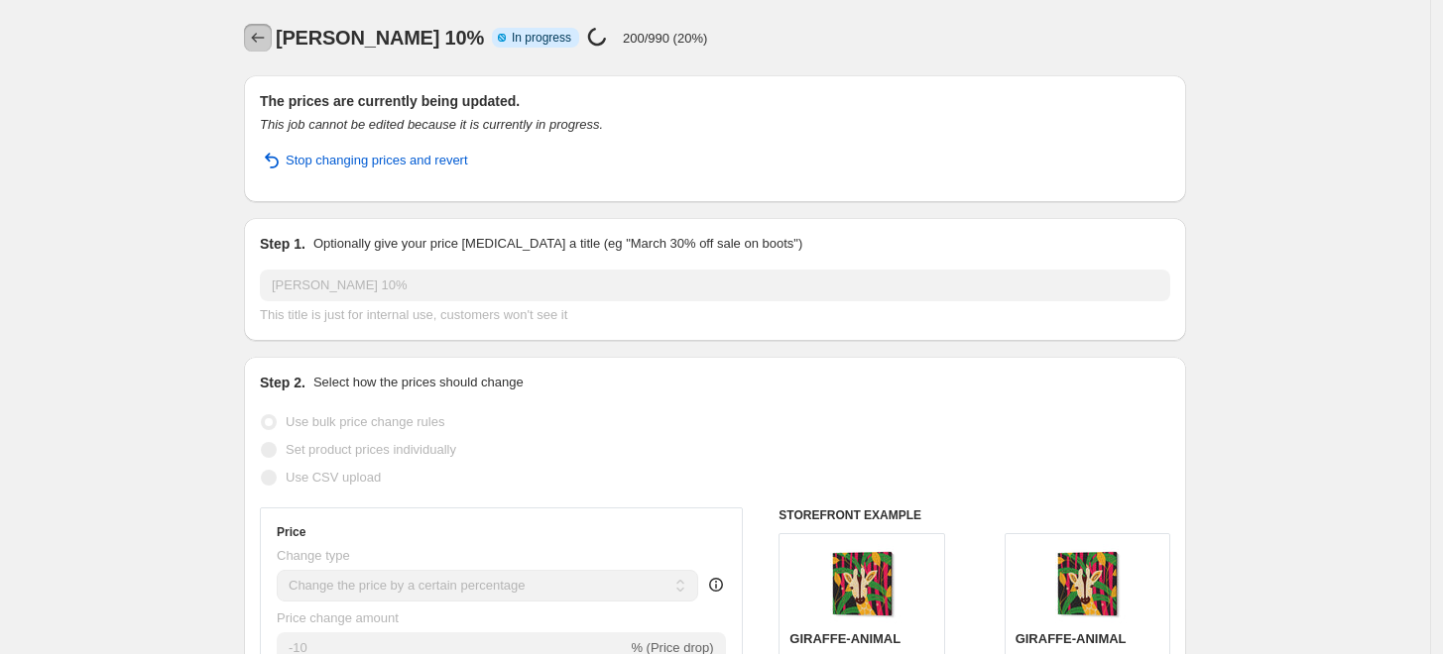
click at [268, 41] on icon "Price change jobs" at bounding box center [258, 38] width 20 height 20
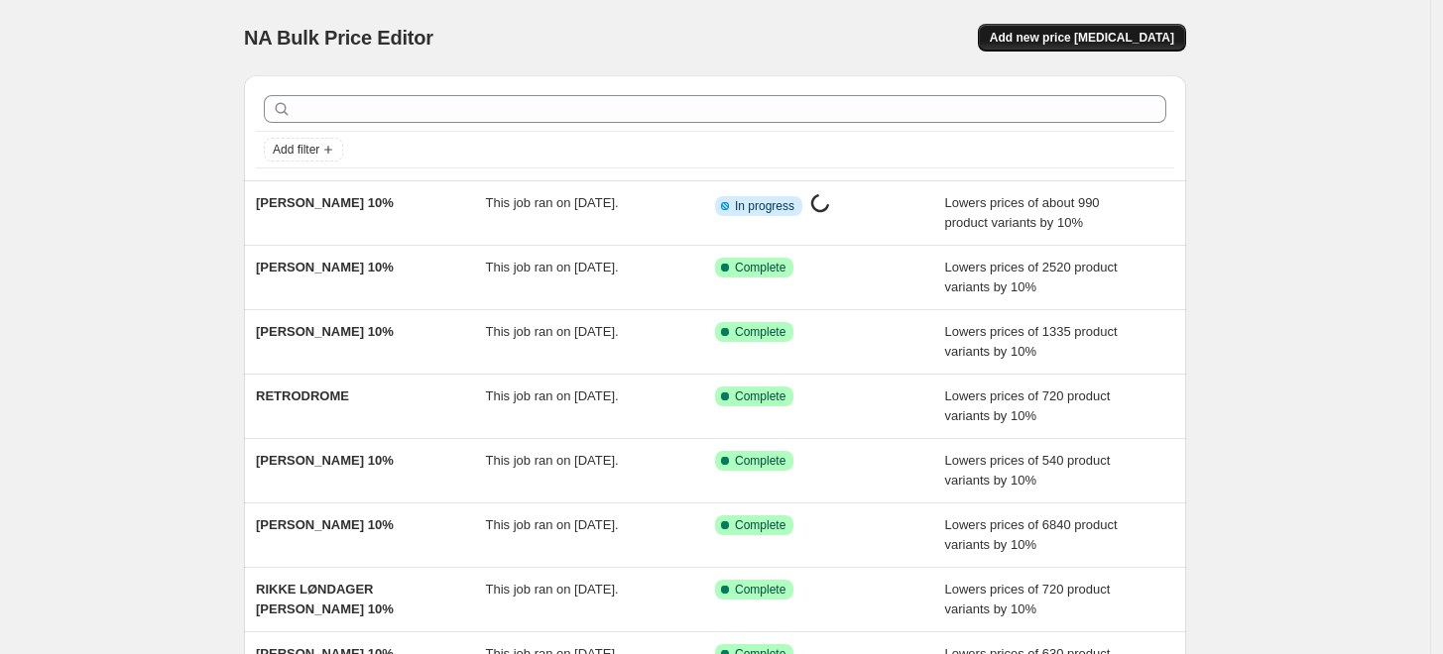
click at [1106, 44] on span "Add new price [MEDICAL_DATA]" at bounding box center [1082, 38] width 184 height 16
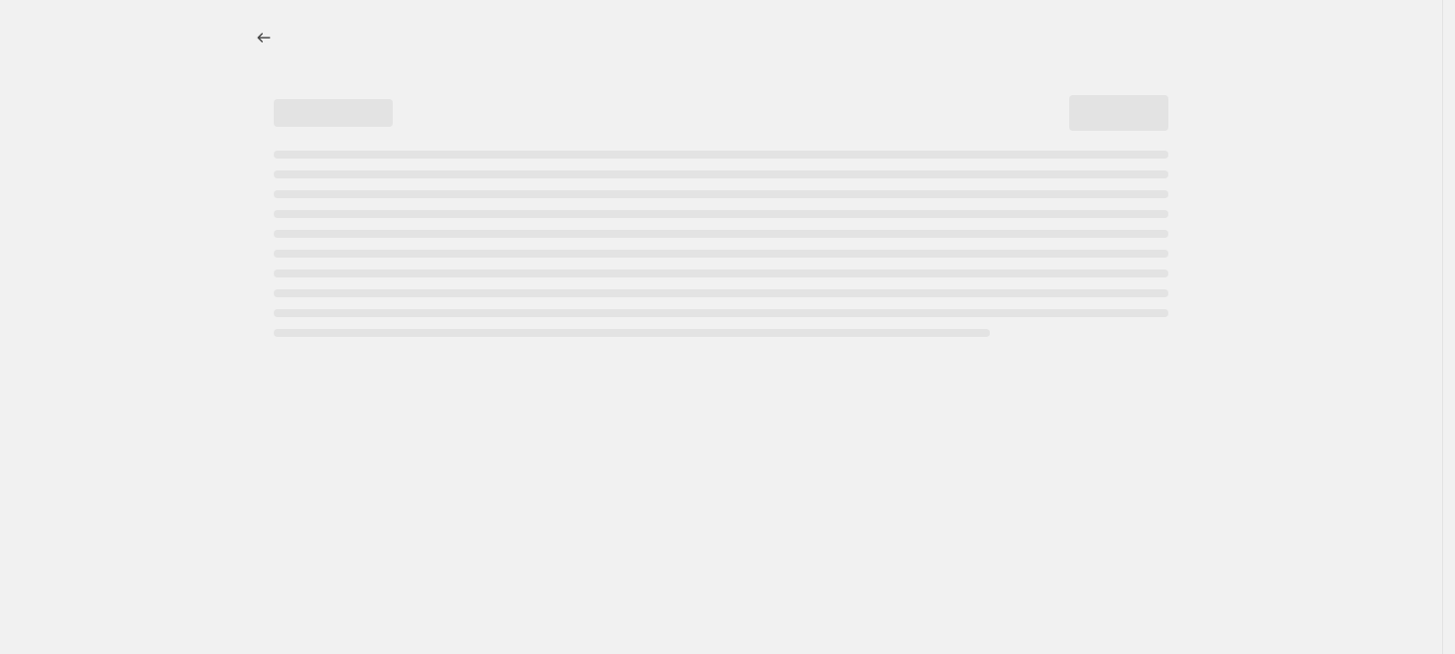
select select "percentage"
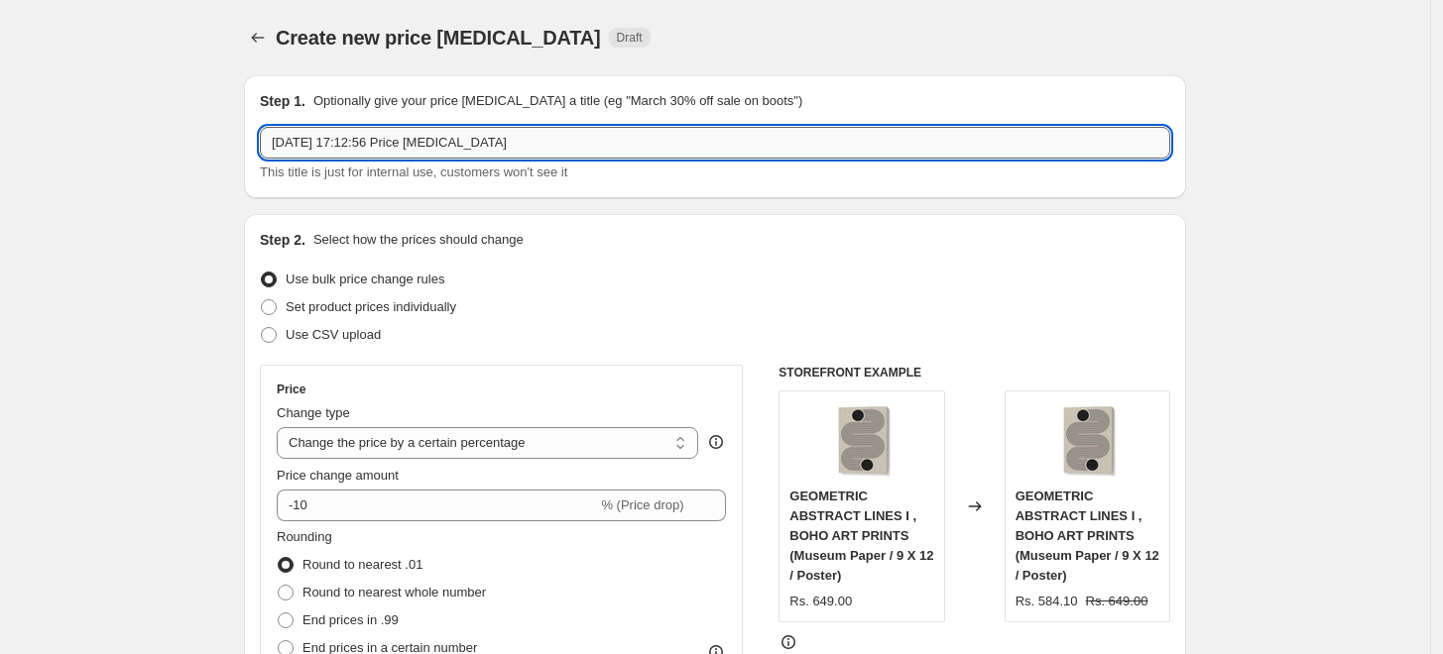
click at [827, 138] on input "[DATE] 17:12:56 Price [MEDICAL_DATA]" at bounding box center [715, 143] width 910 height 32
paste input "[PERSON_NAME]"
type input "[PERSON_NAME]"
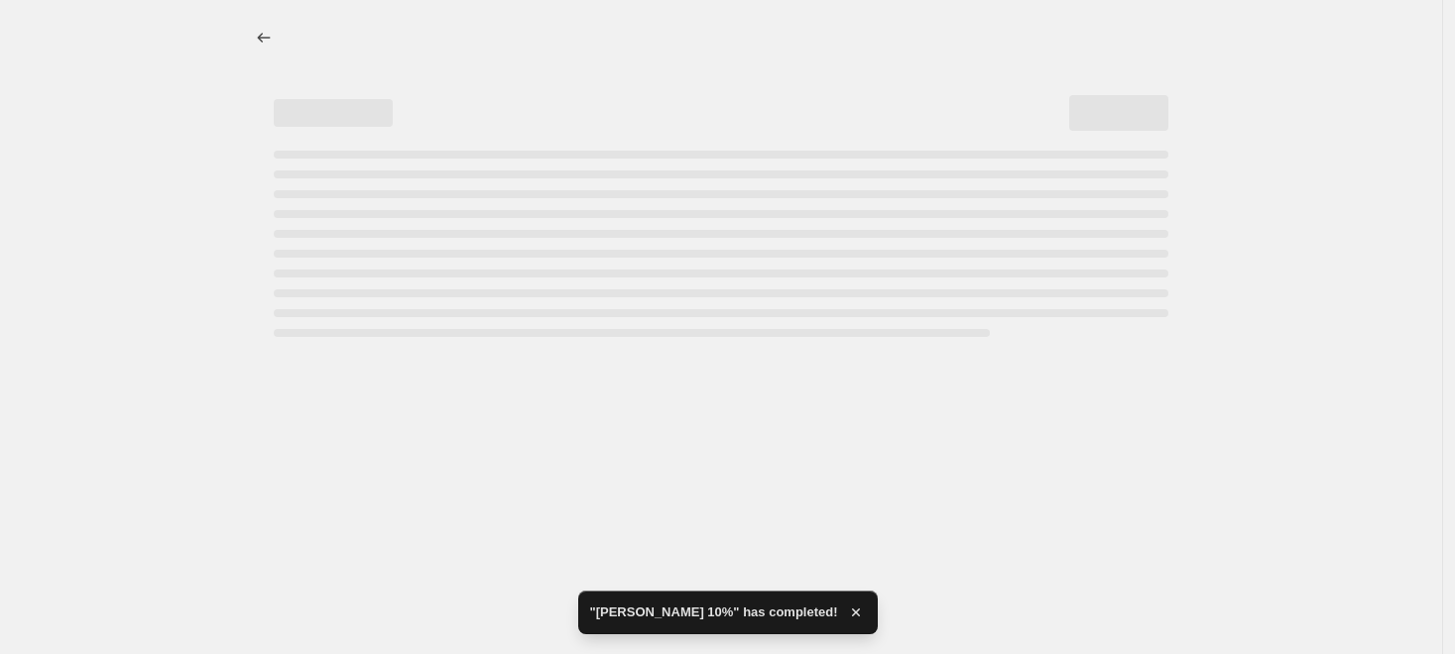
select select "percentage"
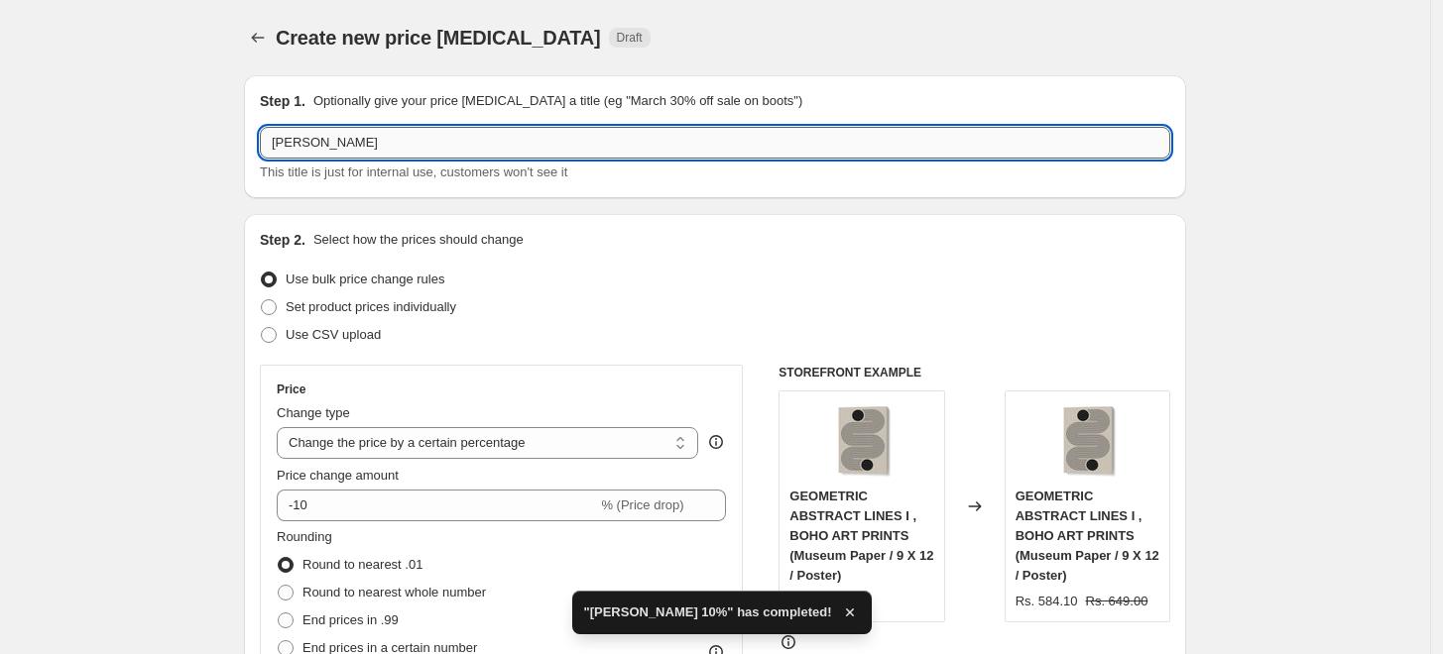
click at [445, 134] on input "[PERSON_NAME]" at bounding box center [715, 143] width 910 height 32
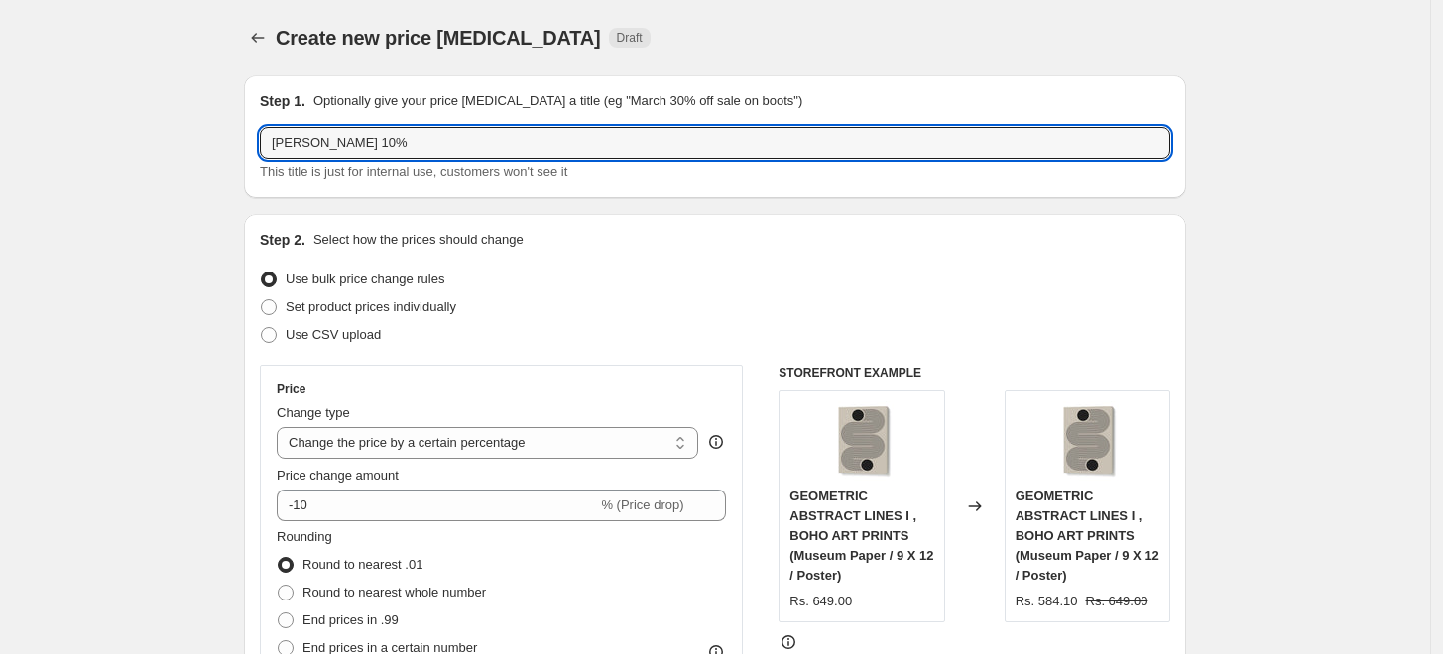
type input "[PERSON_NAME] 10%"
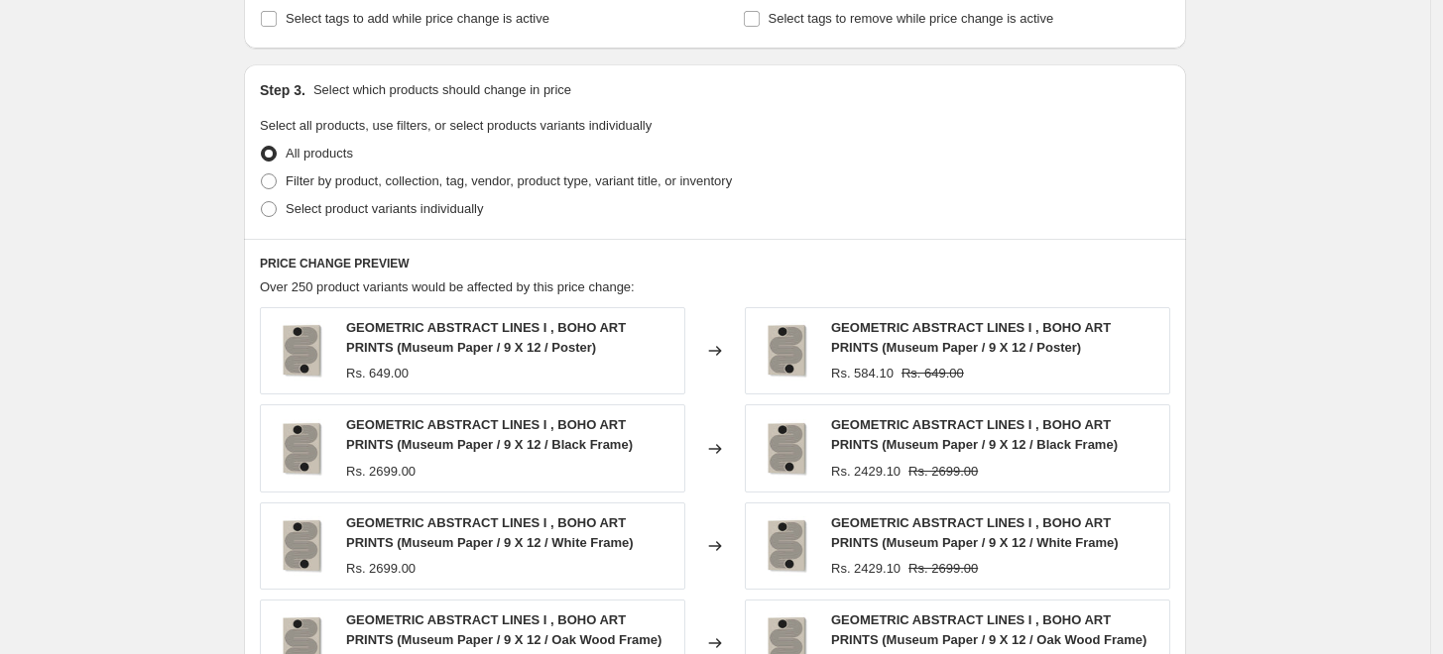
scroll to position [880, 0]
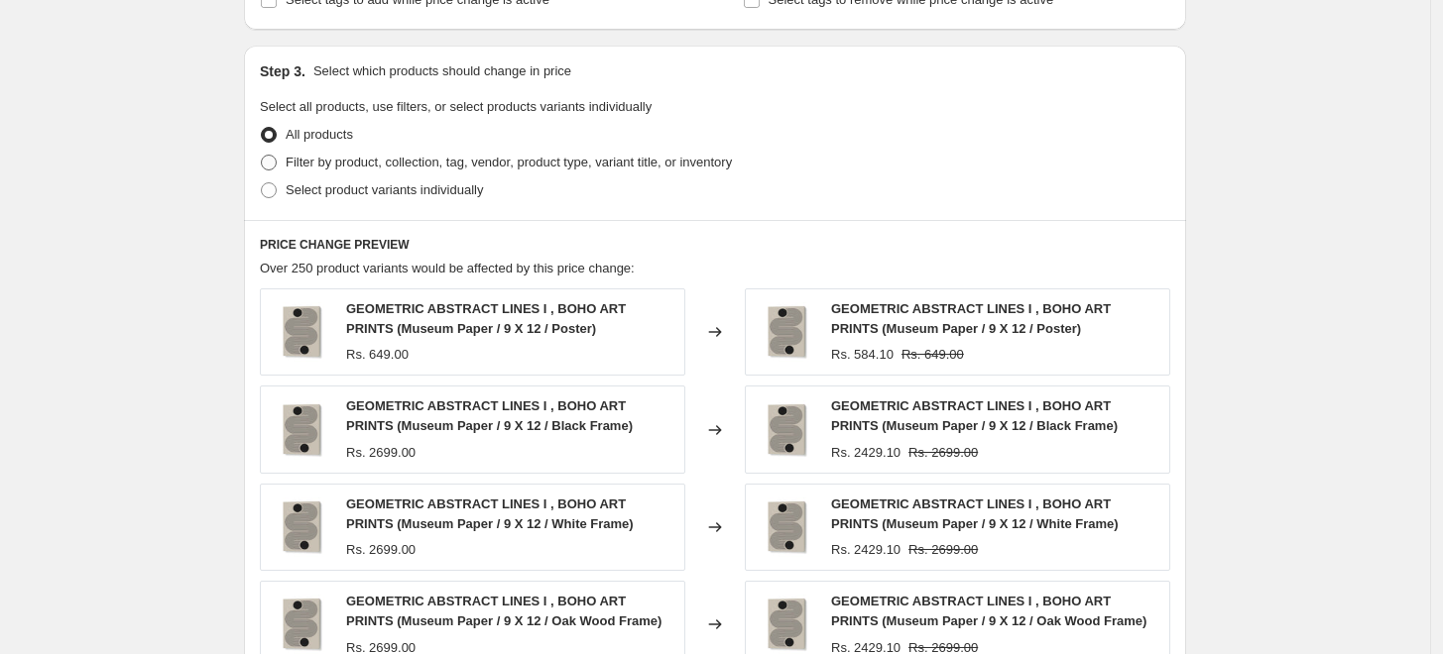
click at [375, 165] on span "Filter by product, collection, tag, vendor, product type, variant title, or inv…" at bounding box center [509, 162] width 446 height 15
click at [262, 156] on input "Filter by product, collection, tag, vendor, product type, variant title, or inv…" at bounding box center [261, 155] width 1 height 1
radio input "true"
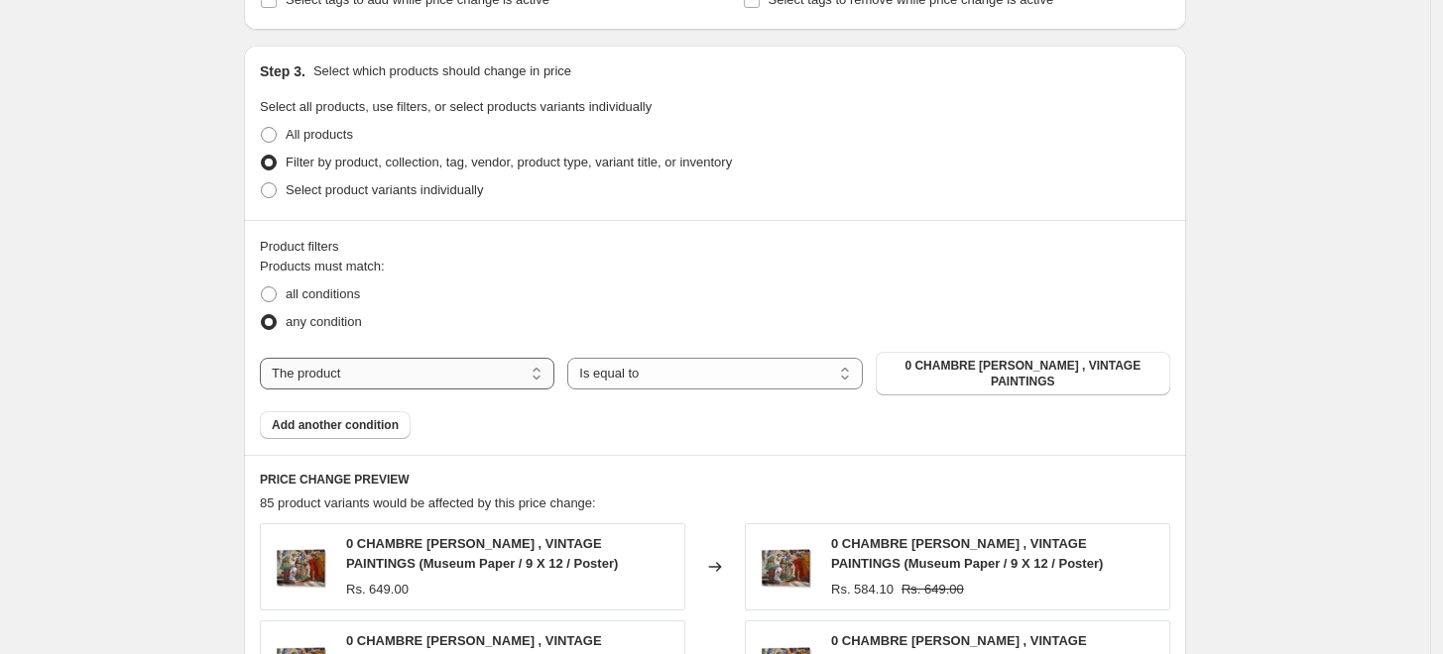
click at [429, 366] on select "The product The product's collection The product's tag The product's vendor The…" at bounding box center [407, 374] width 294 height 32
select select "collection"
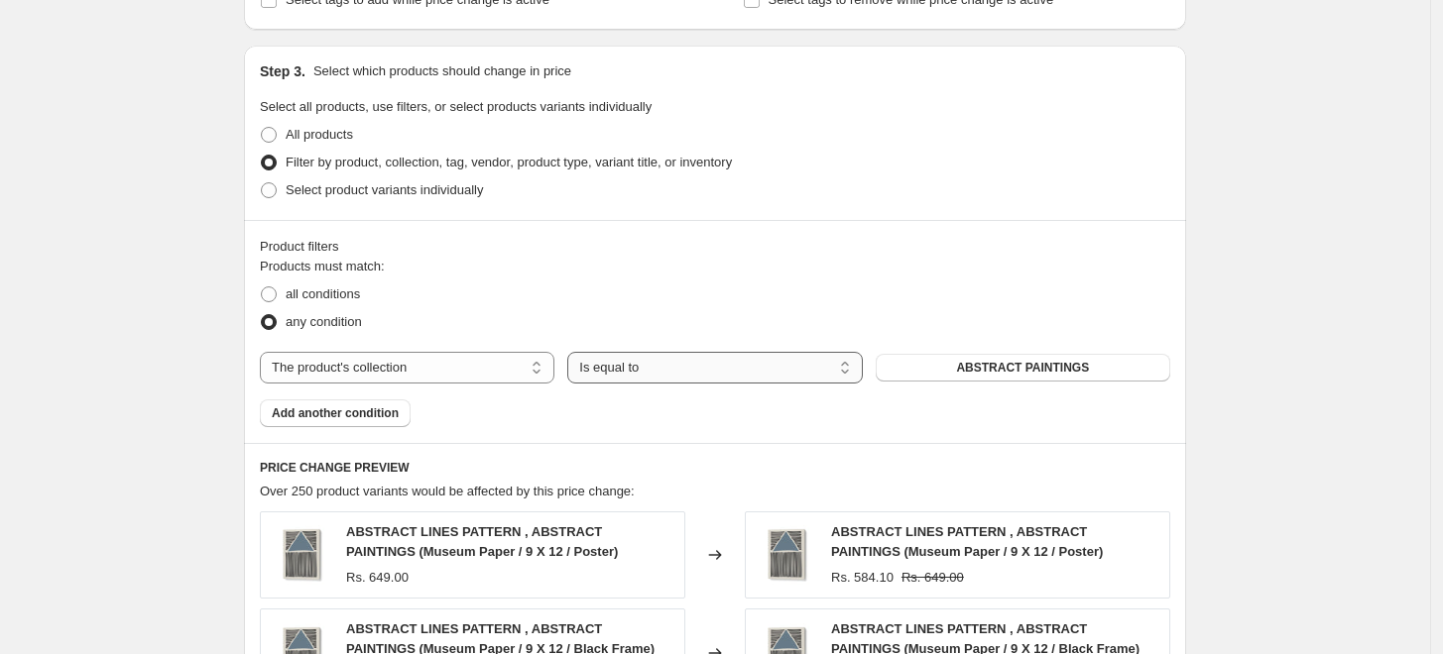
click at [686, 371] on select "Is equal to Is not equal to" at bounding box center [714, 368] width 294 height 32
click at [982, 371] on span "ABSTRACT PAINTINGS" at bounding box center [1022, 368] width 133 height 16
click at [984, 371] on span "ABSTRACT PAINTINGS" at bounding box center [1022, 368] width 133 height 16
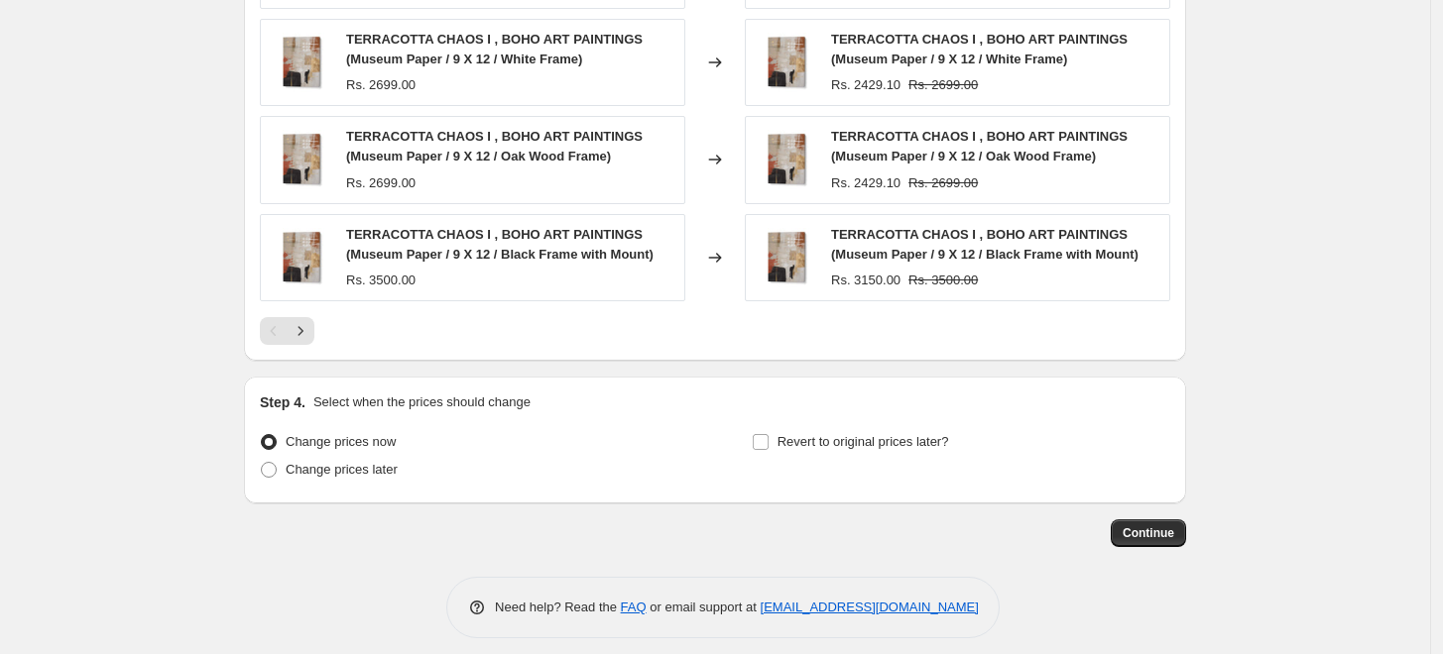
scroll to position [1581, 0]
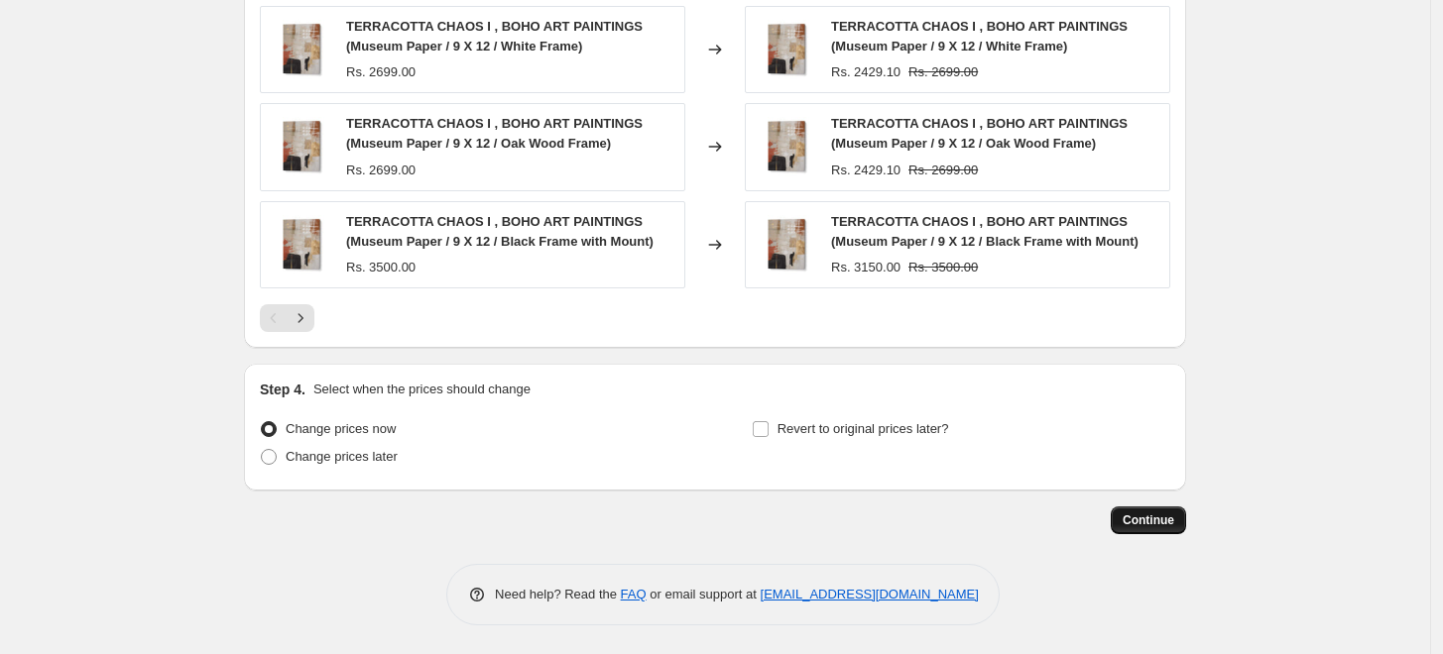
click at [1159, 513] on span "Continue" at bounding box center [1148, 521] width 52 height 16
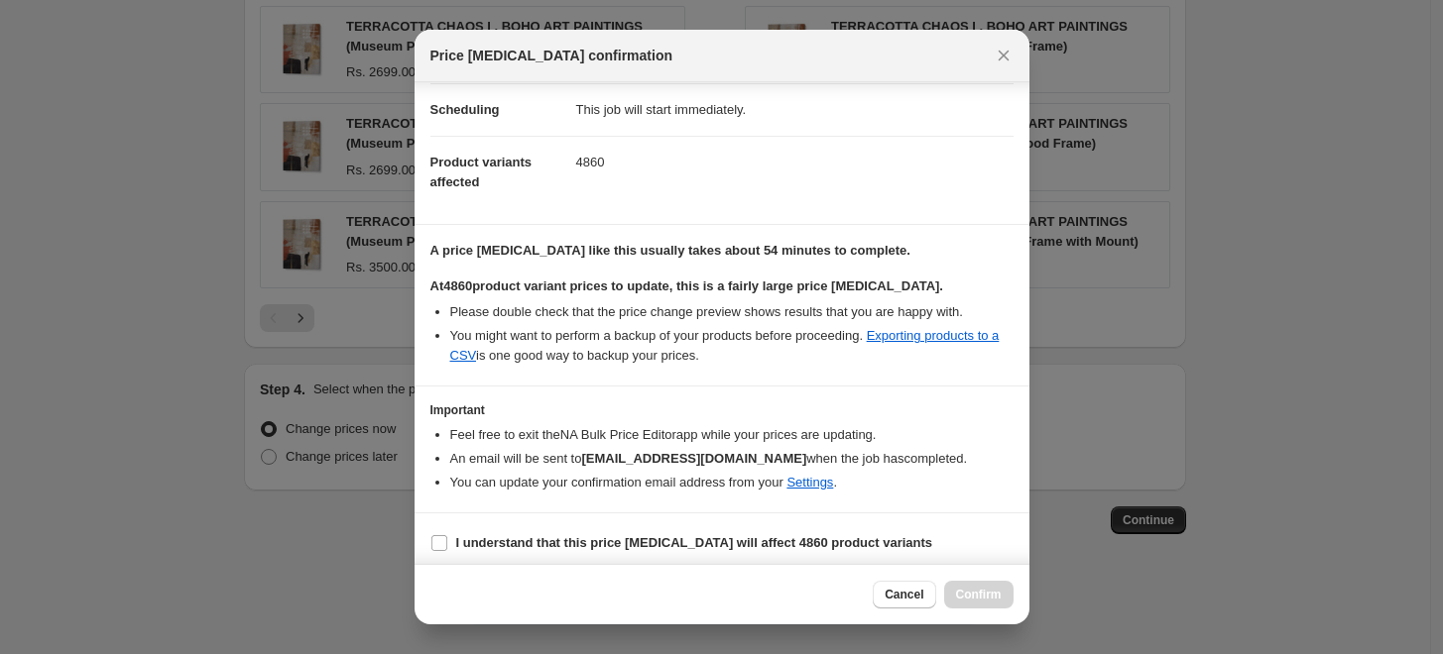
scroll to position [166, 0]
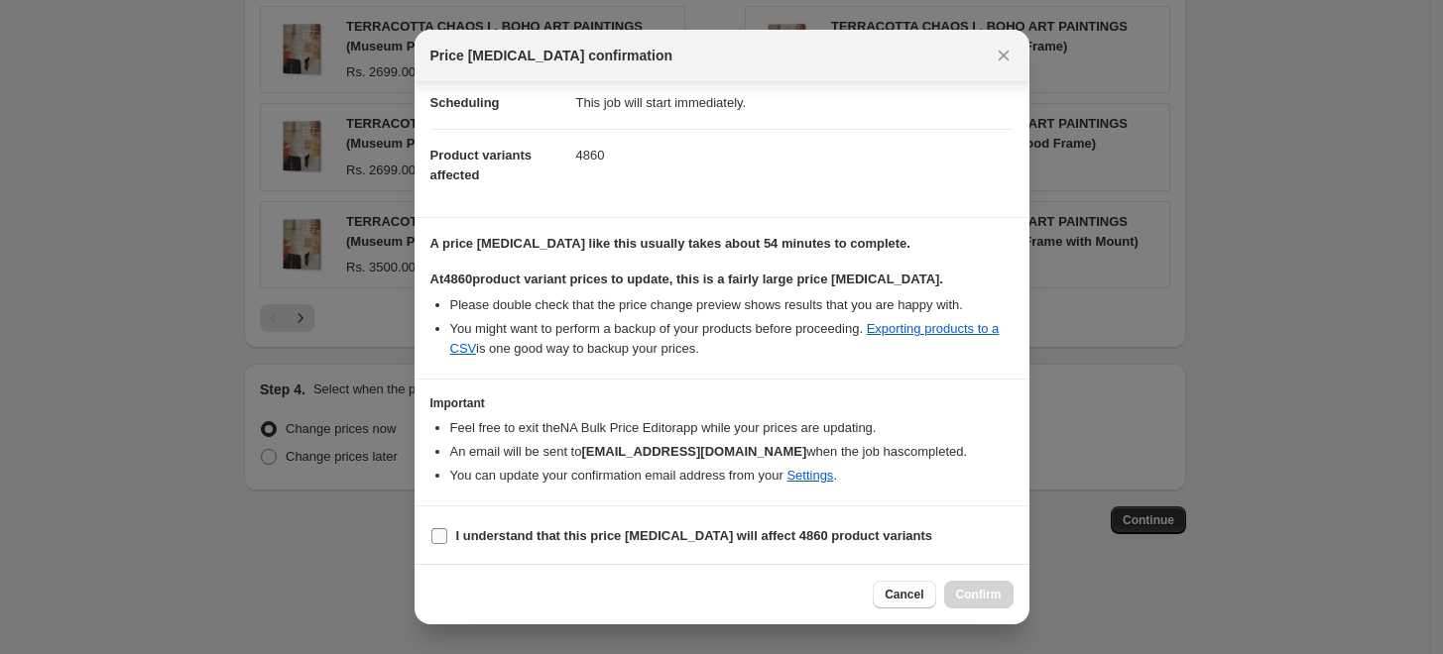
click at [529, 529] on b "I understand that this price [MEDICAL_DATA] will affect 4860 product variants" at bounding box center [694, 535] width 477 height 15
click at [447, 529] on input "I understand that this price [MEDICAL_DATA] will affect 4860 product variants" at bounding box center [439, 536] width 16 height 16
checkbox input "true"
click at [989, 592] on span "Confirm" at bounding box center [979, 595] width 46 height 16
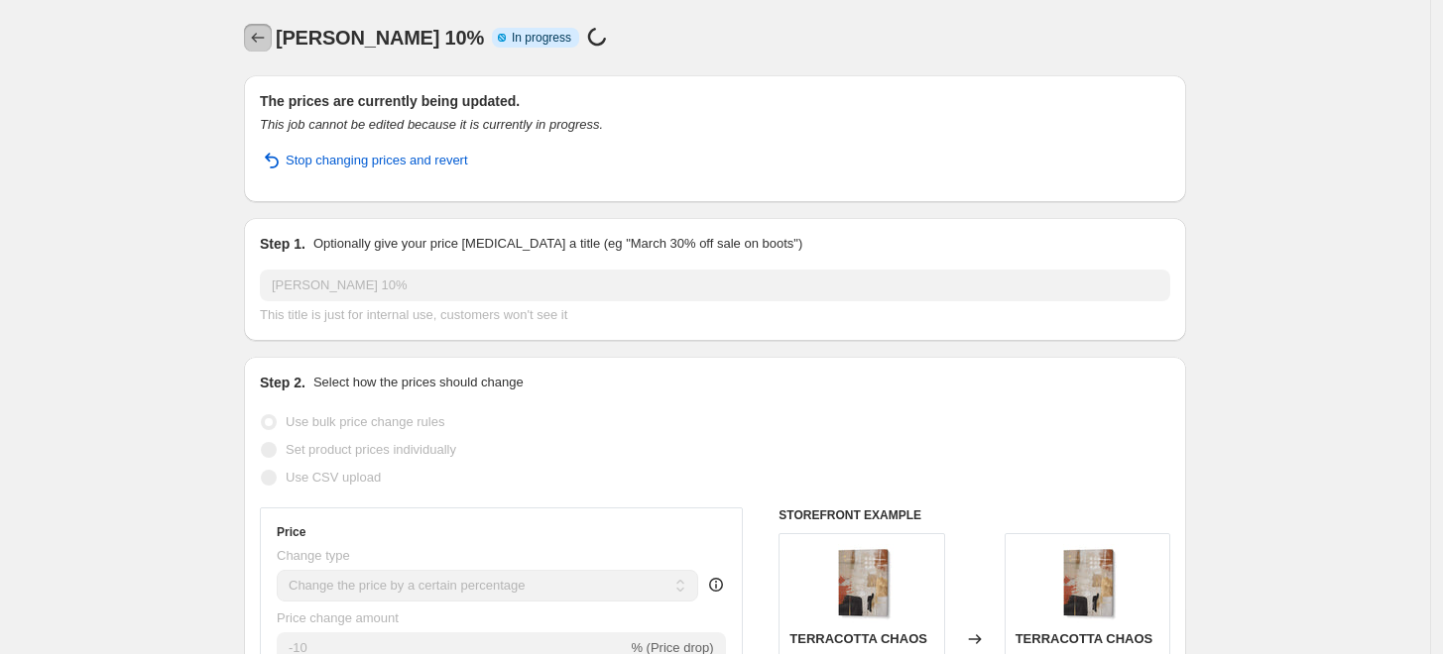
click at [265, 44] on icon "Price change jobs" at bounding box center [258, 38] width 20 height 20
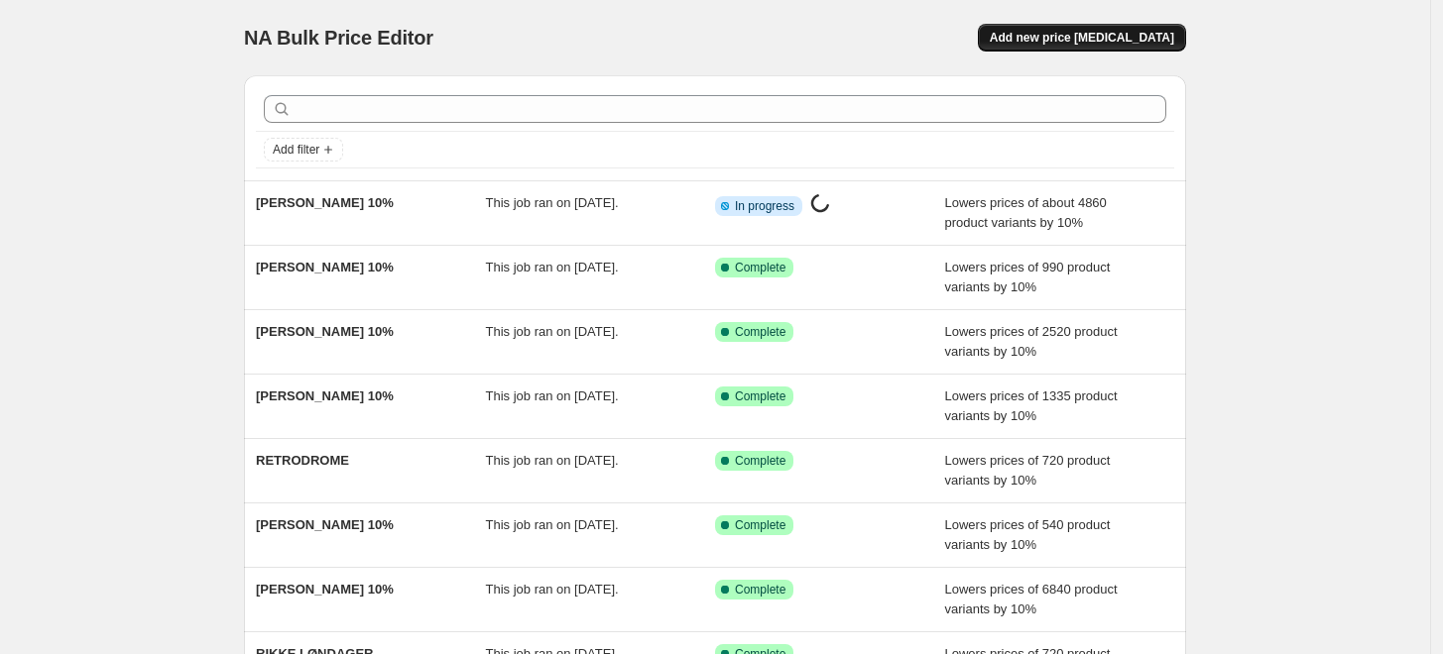
click at [1054, 42] on span "Add new price [MEDICAL_DATA]" at bounding box center [1082, 38] width 184 height 16
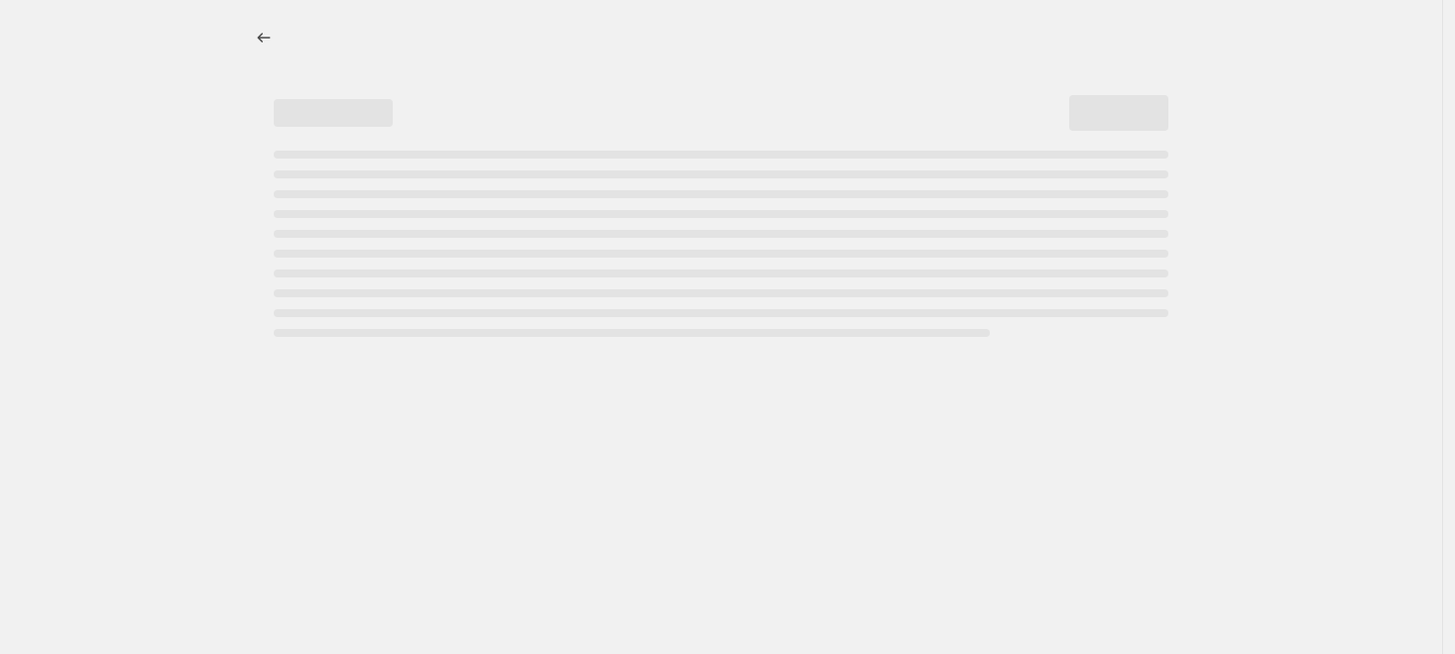
select select "percentage"
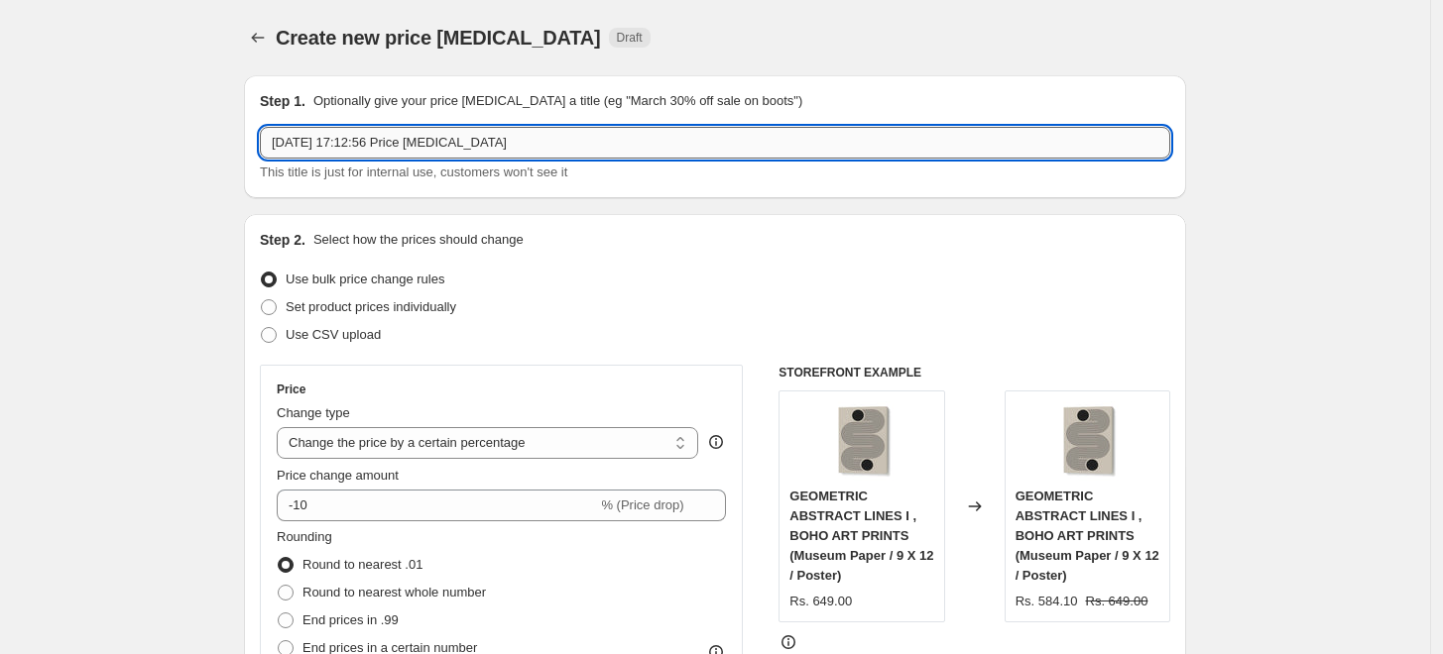
click at [681, 143] on input "[DATE] 17:12:56 Price [MEDICAL_DATA]" at bounding box center [715, 143] width 910 height 32
paste input "[PERSON_NAME]"
type input "[PERSON_NAME] 10%"
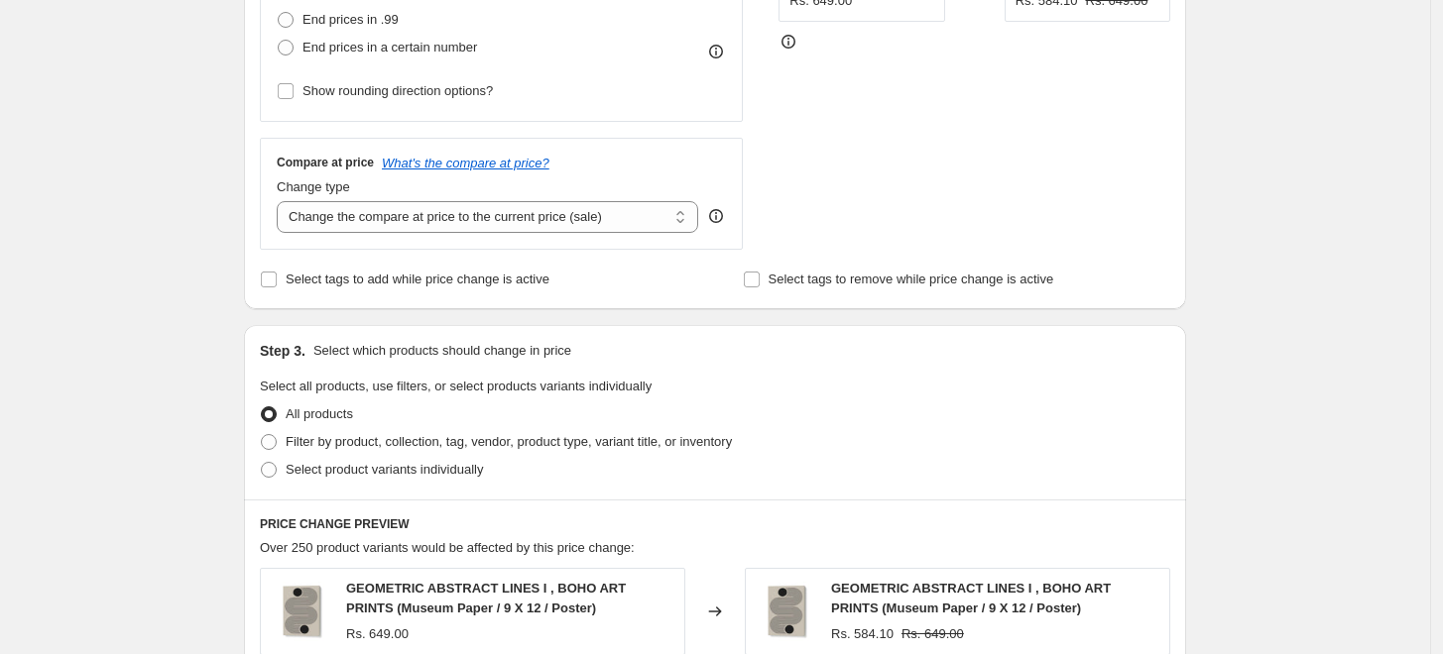
scroll to position [770, 0]
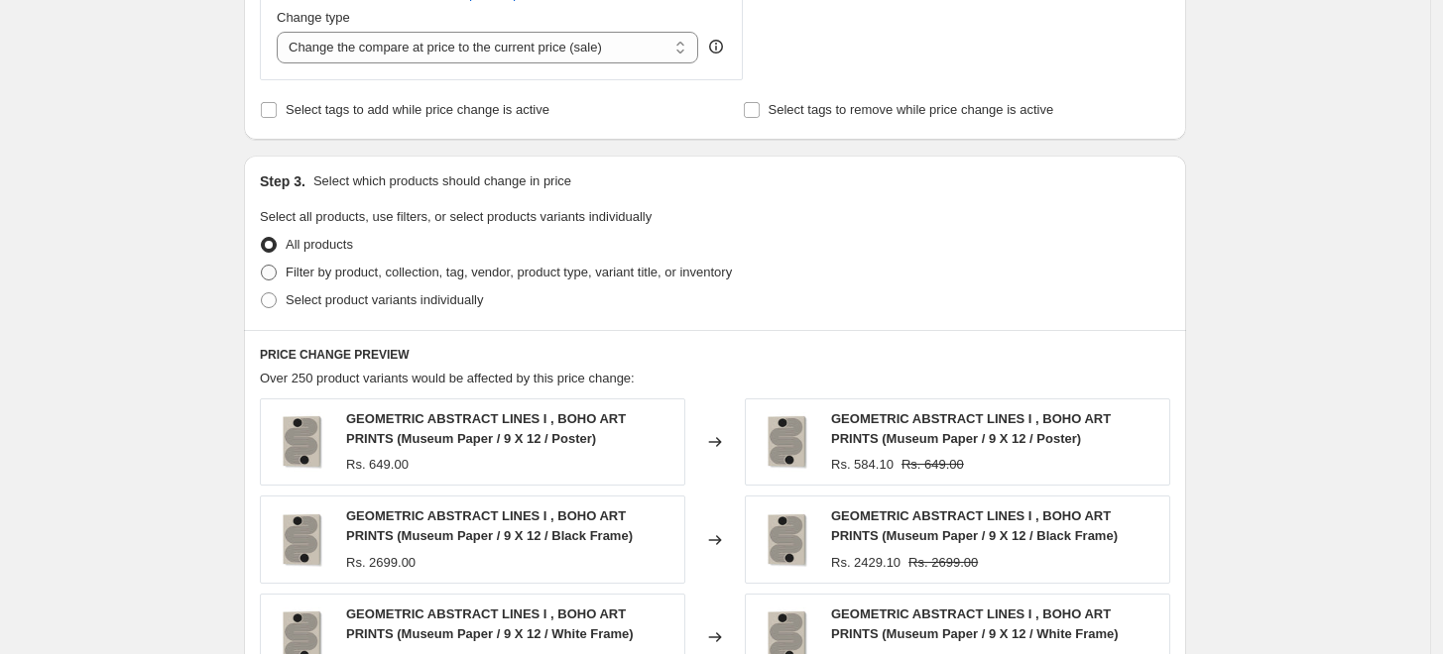
click at [318, 265] on span "Filter by product, collection, tag, vendor, product type, variant title, or inv…" at bounding box center [509, 272] width 446 height 15
click at [262, 265] on input "Filter by product, collection, tag, vendor, product type, variant title, or inv…" at bounding box center [261, 265] width 1 height 1
radio input "true"
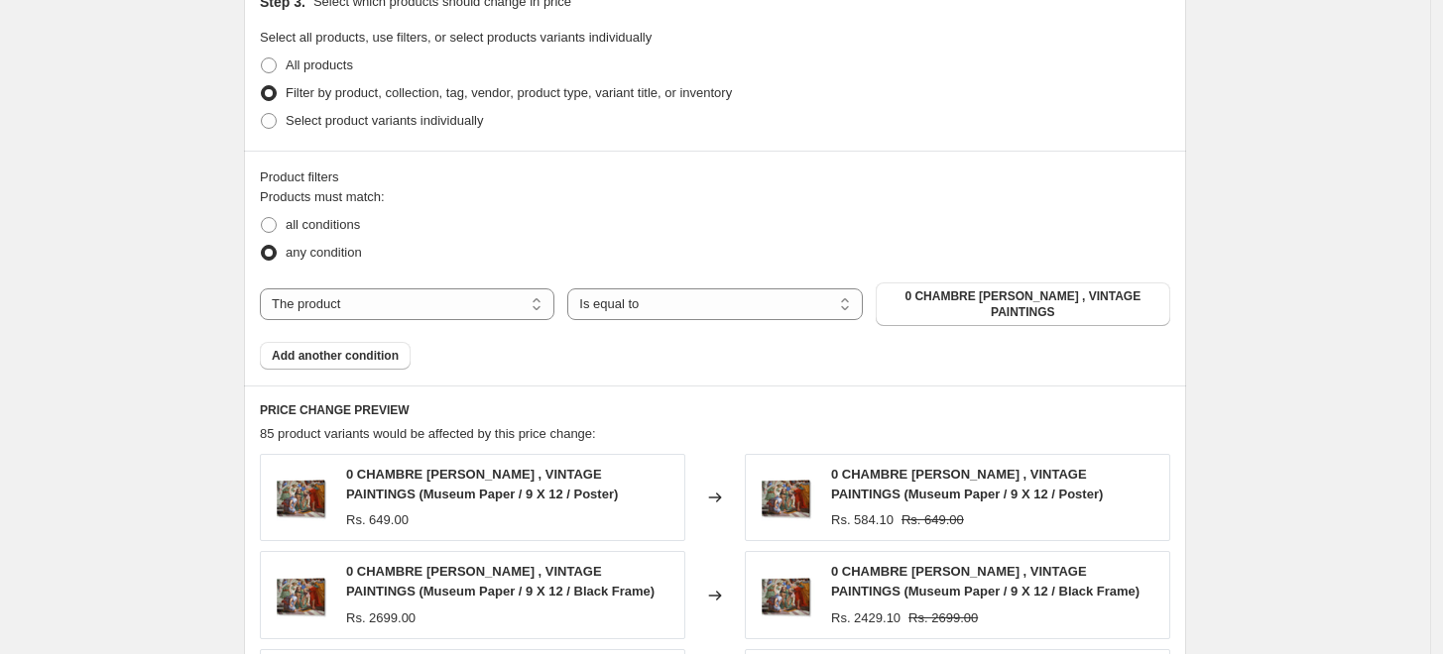
scroll to position [991, 0]
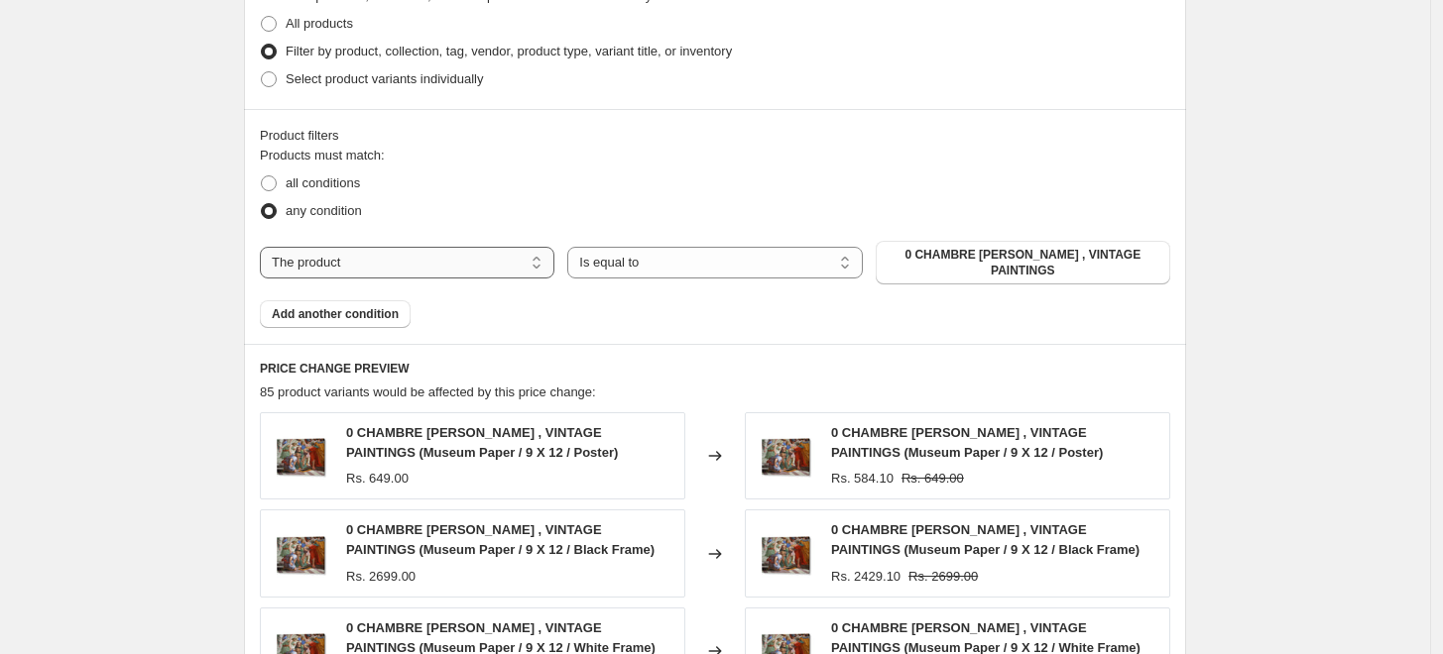
click at [520, 247] on select "The product The product's collection The product's tag The product's vendor The…" at bounding box center [407, 263] width 294 height 32
select select "collection"
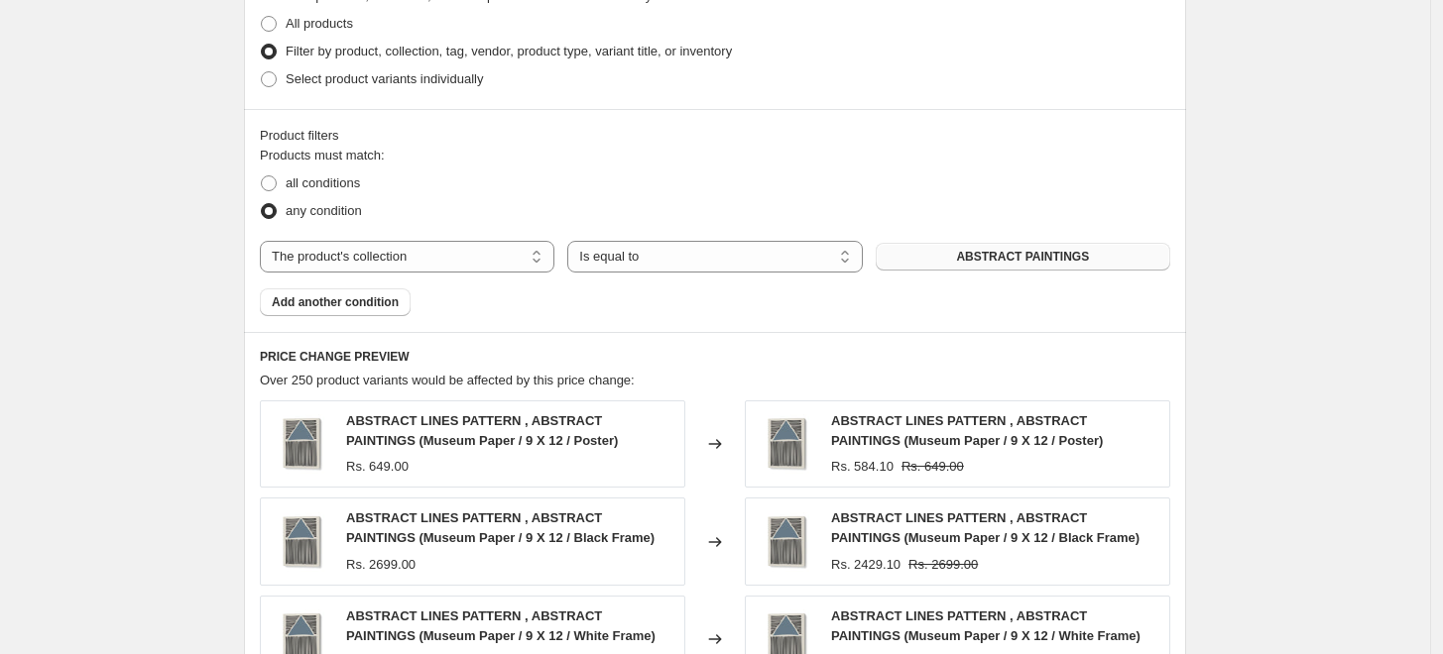
click at [1035, 255] on span "ABSTRACT PAINTINGS" at bounding box center [1022, 257] width 133 height 16
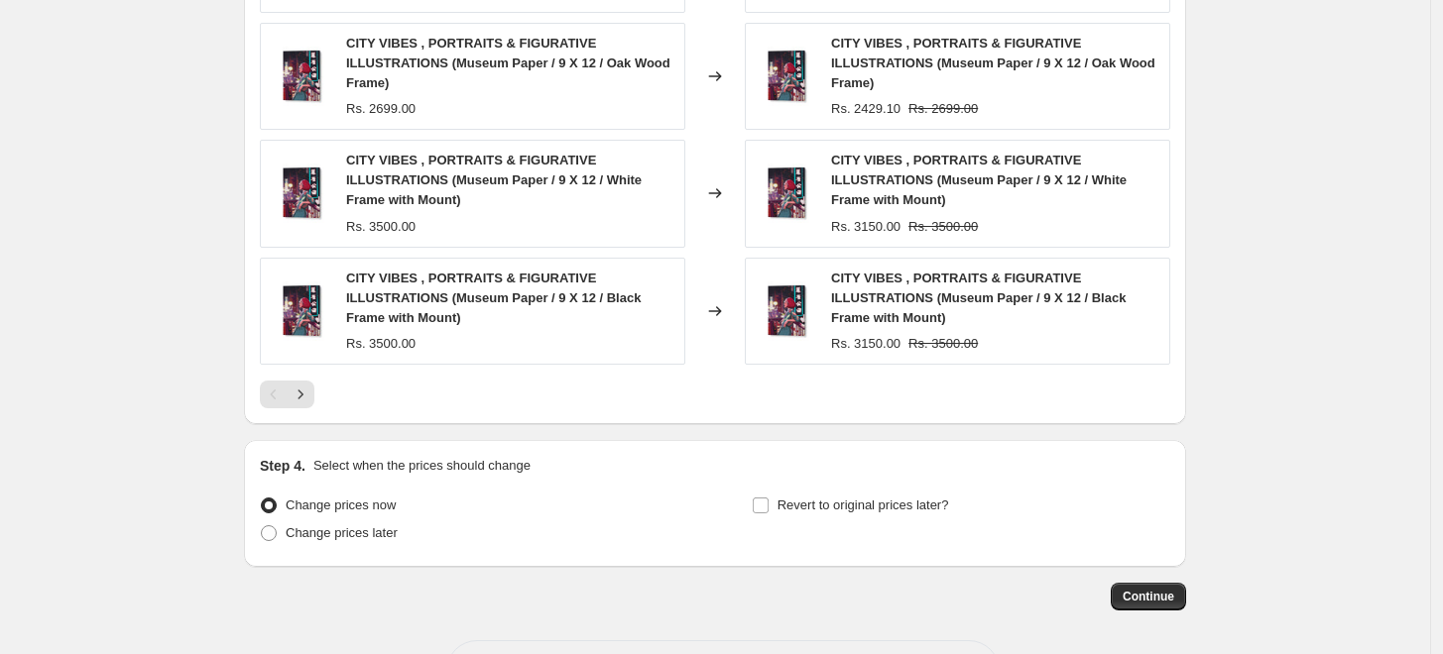
scroll to position [1681, 0]
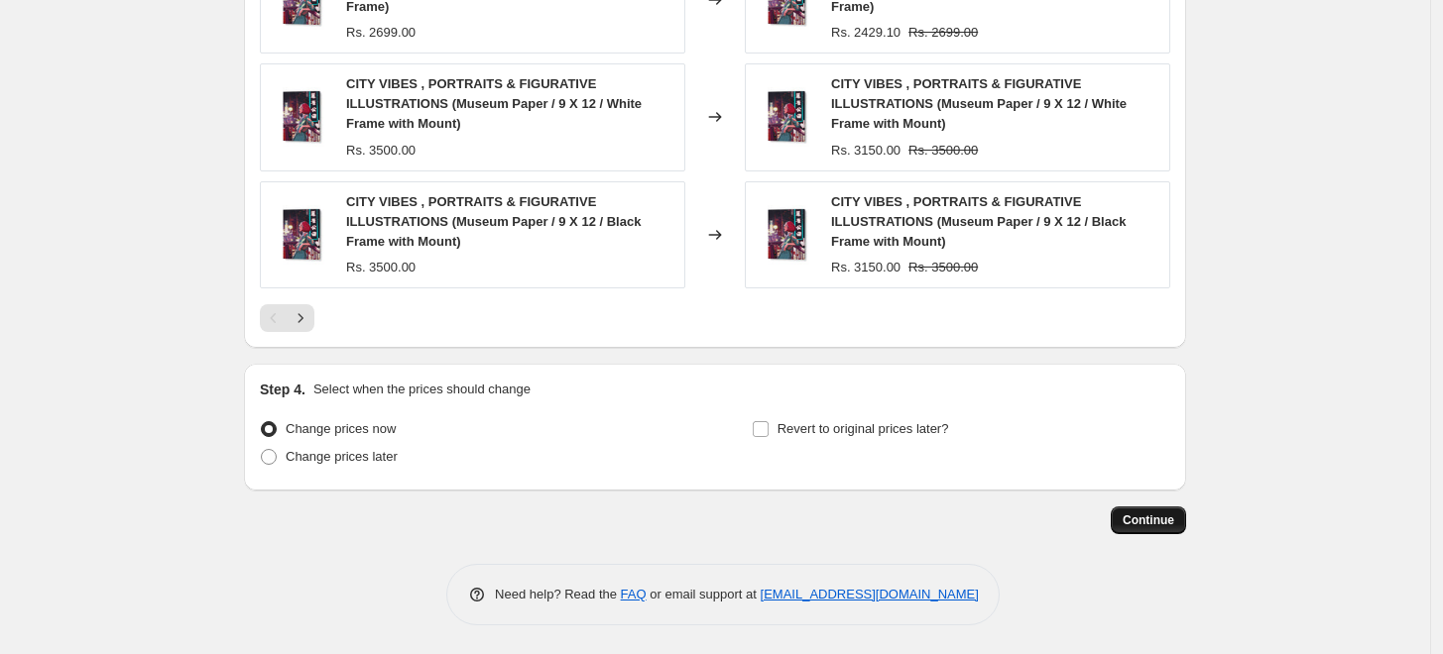
click at [1174, 514] on span "Continue" at bounding box center [1148, 521] width 52 height 16
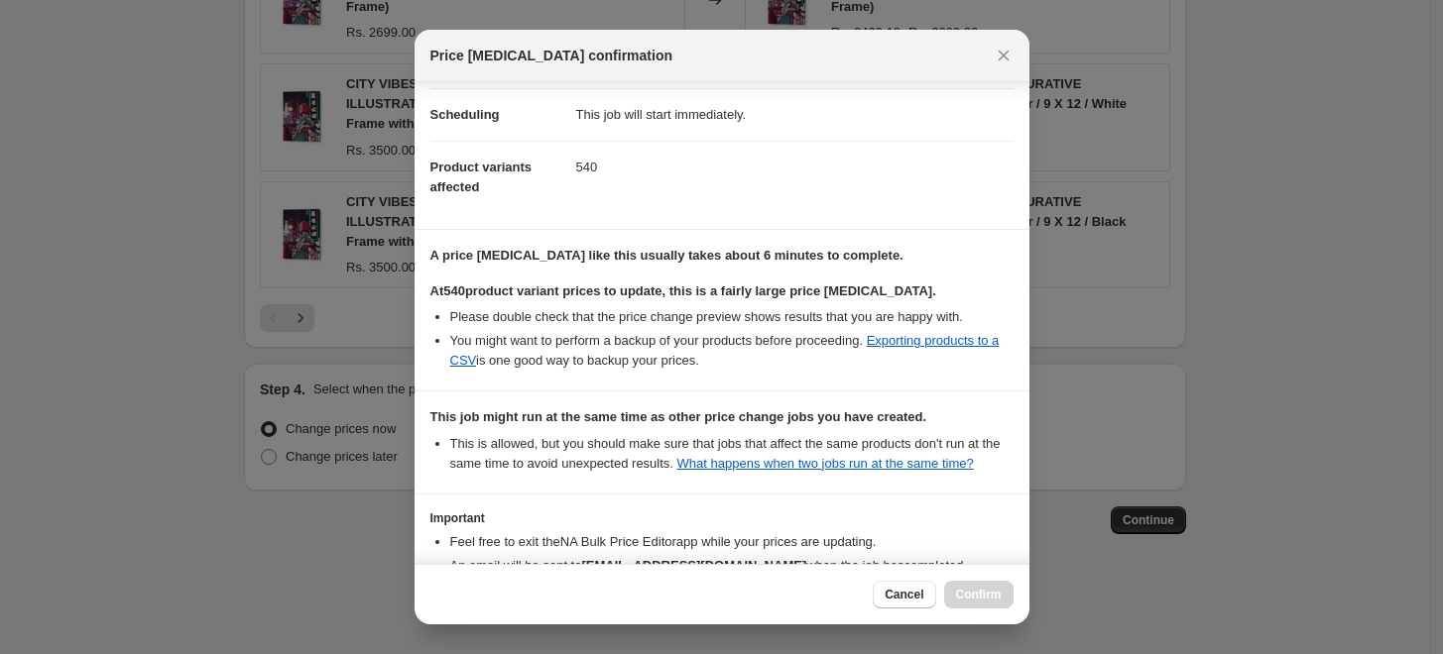
scroll to position [288, 0]
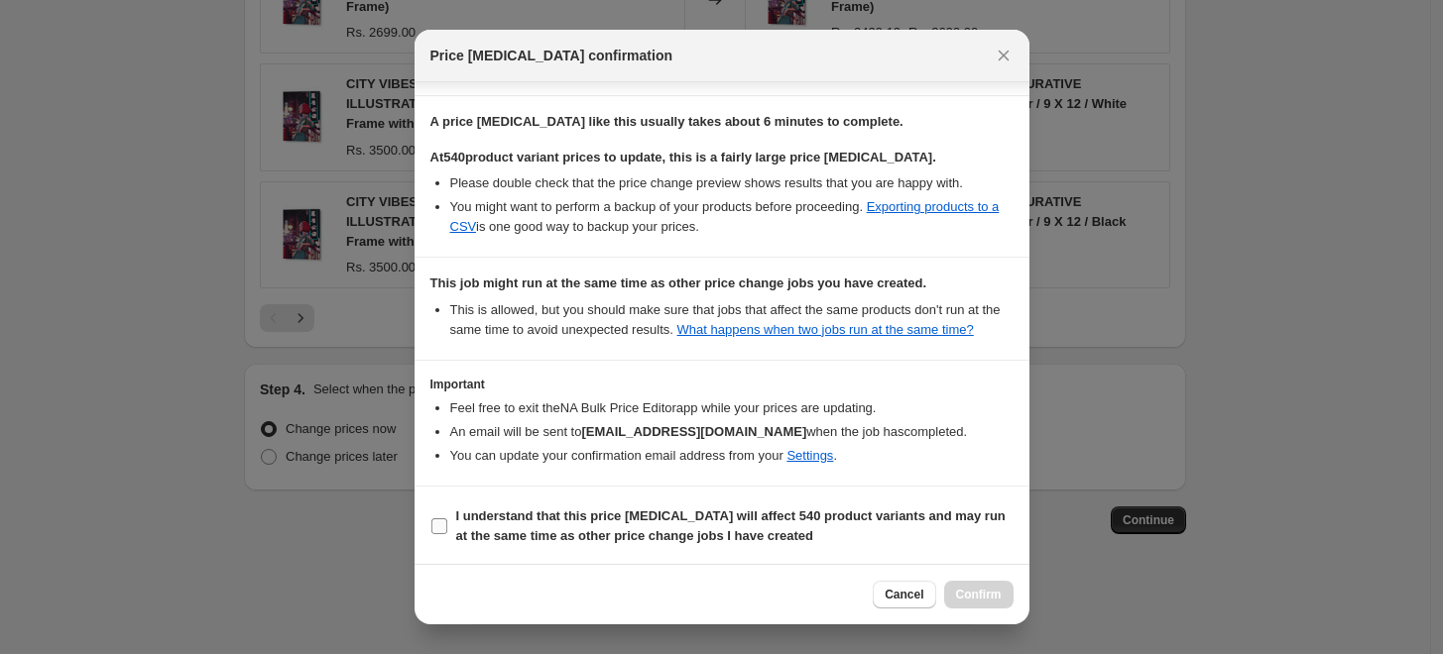
click at [534, 515] on b "I understand that this price [MEDICAL_DATA] will affect 540 product variants an…" at bounding box center [730, 526] width 549 height 35
click at [447, 519] on input "I understand that this price [MEDICAL_DATA] will affect 540 product variants an…" at bounding box center [439, 527] width 16 height 16
checkbox input "true"
click at [993, 596] on span "Confirm" at bounding box center [979, 595] width 46 height 16
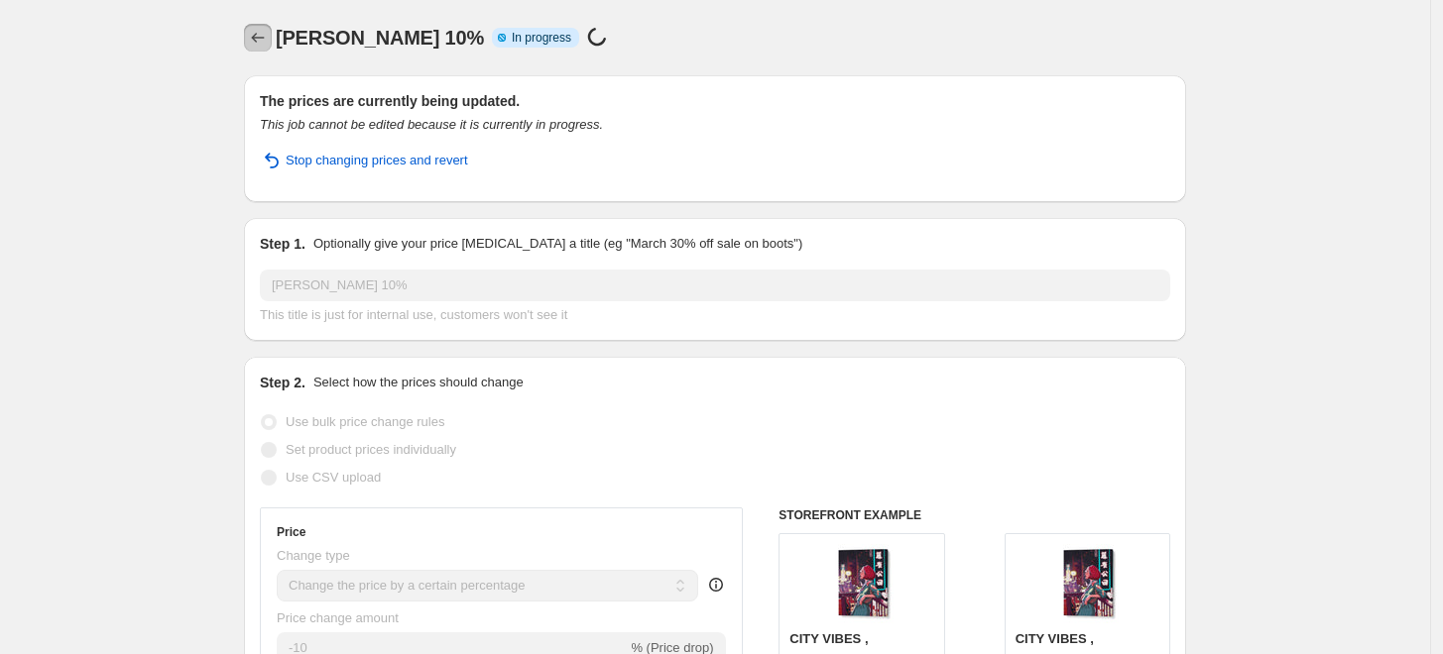
click at [265, 42] on icon "Price change jobs" at bounding box center [258, 38] width 20 height 20
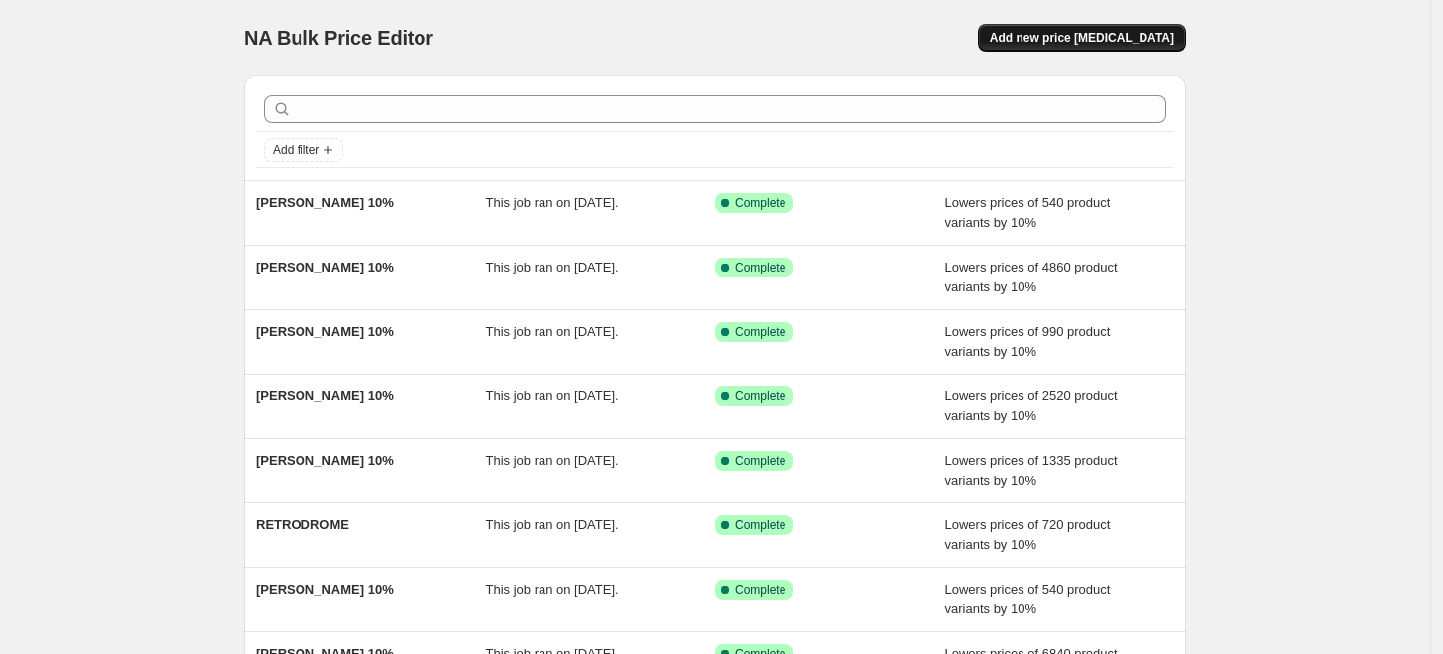
click at [1048, 34] on span "Add new price [MEDICAL_DATA]" at bounding box center [1082, 38] width 184 height 16
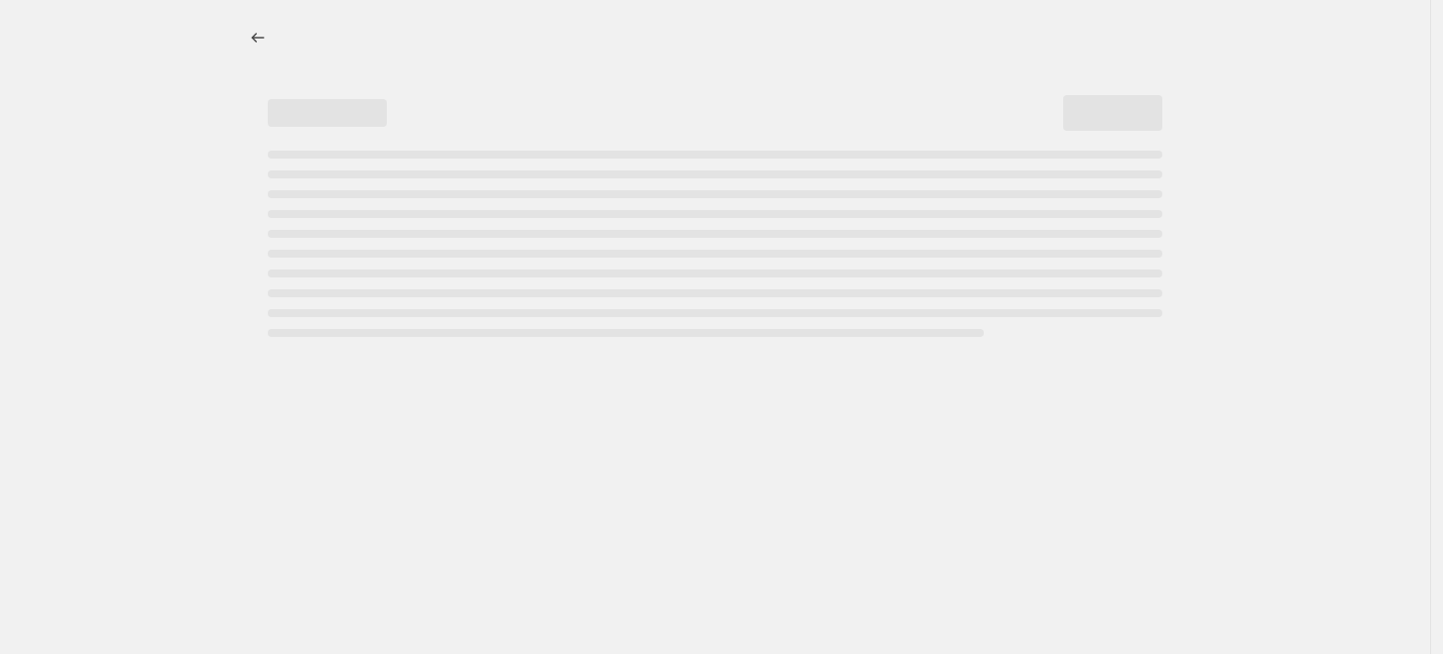
select select "percentage"
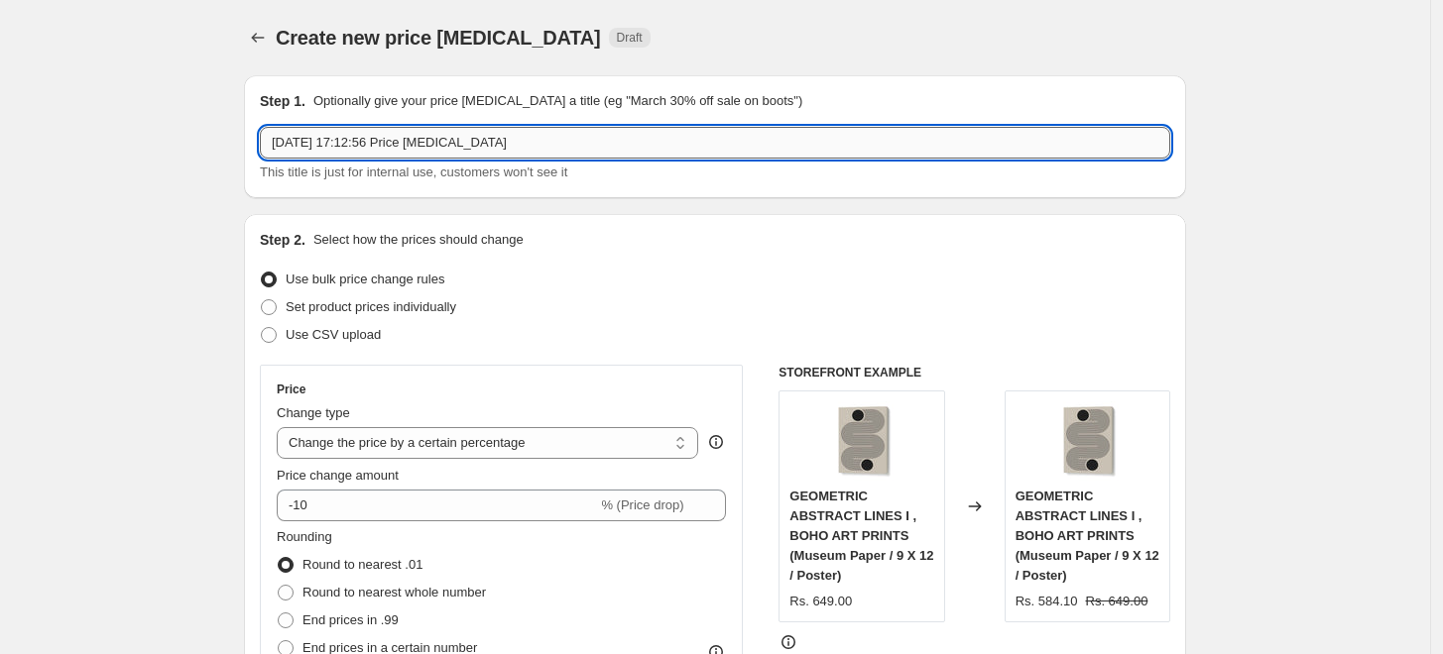
click at [689, 137] on input "[DATE] 17:12:56 Price [MEDICAL_DATA]" at bounding box center [715, 143] width 910 height 32
paste input "[PERSON_NAME]"
type input "[PERSON_NAME] 10%"
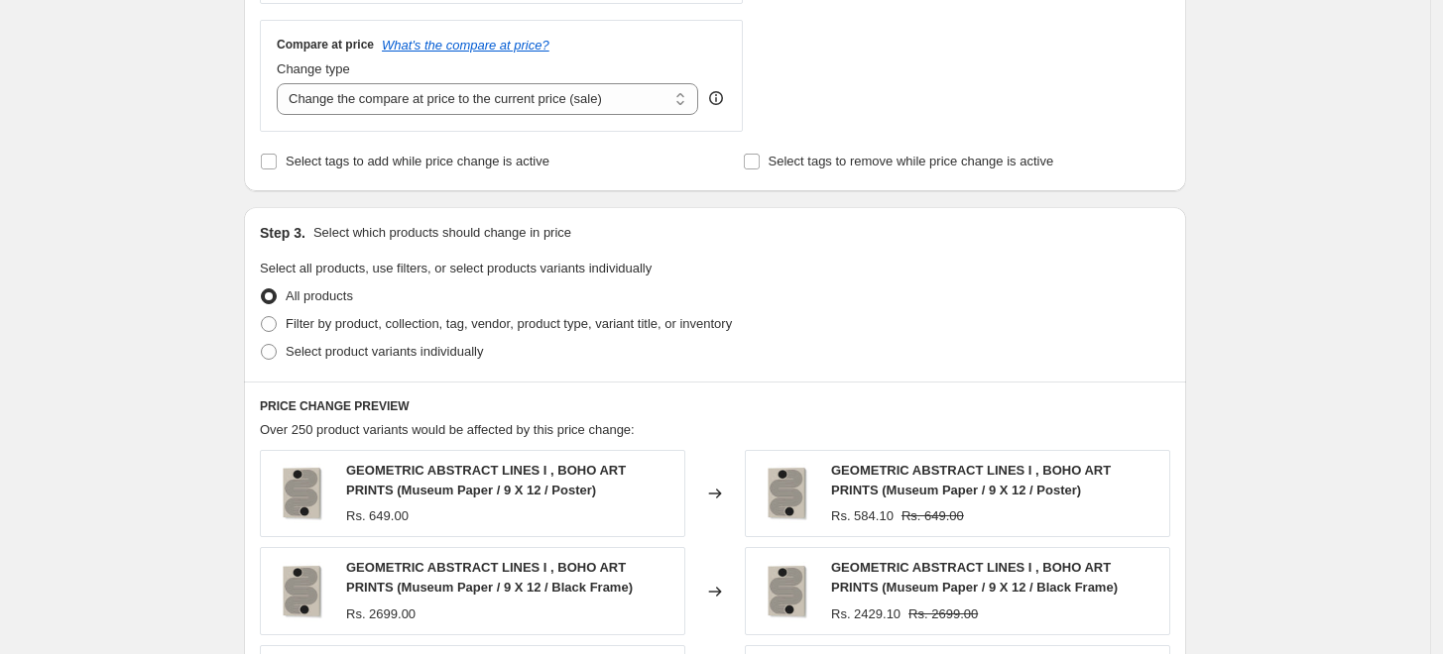
scroll to position [880, 0]
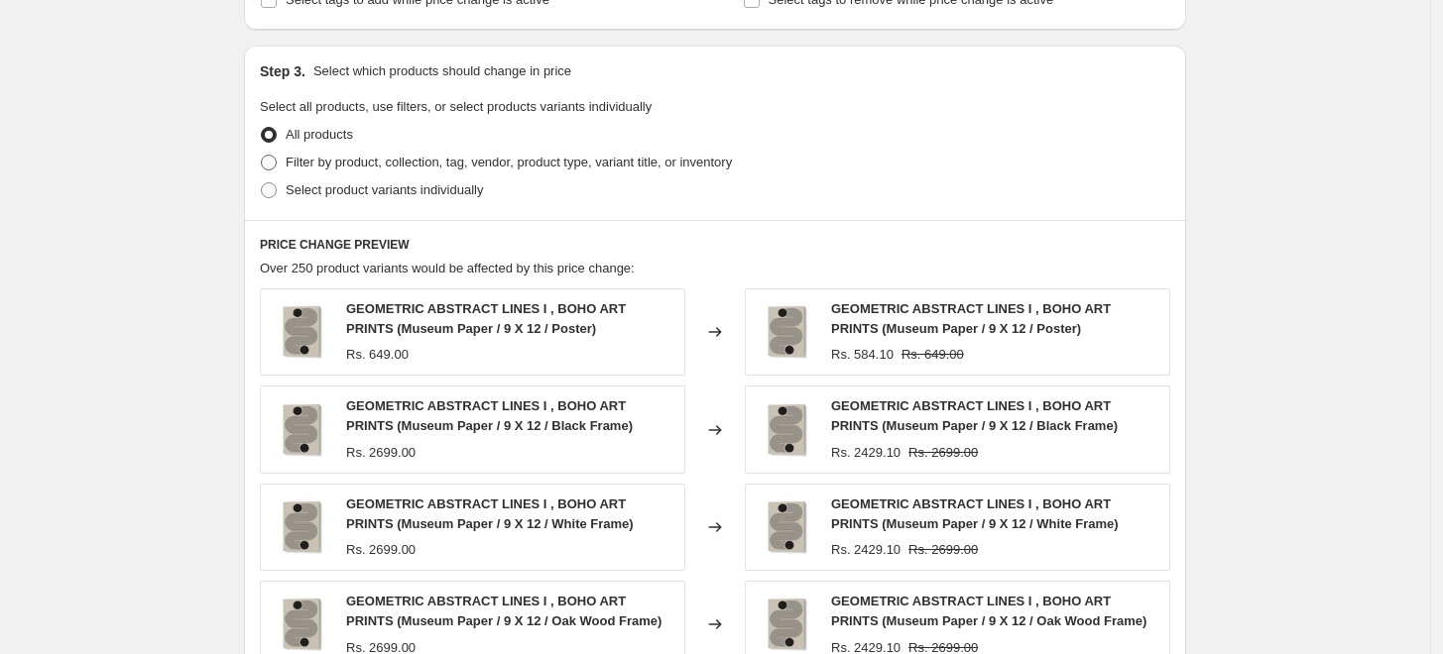
click at [400, 155] on span "Filter by product, collection, tag, vendor, product type, variant title, or inv…" at bounding box center [509, 162] width 446 height 15
click at [262, 155] on input "Filter by product, collection, tag, vendor, product type, variant title, or inv…" at bounding box center [261, 155] width 1 height 1
radio input "true"
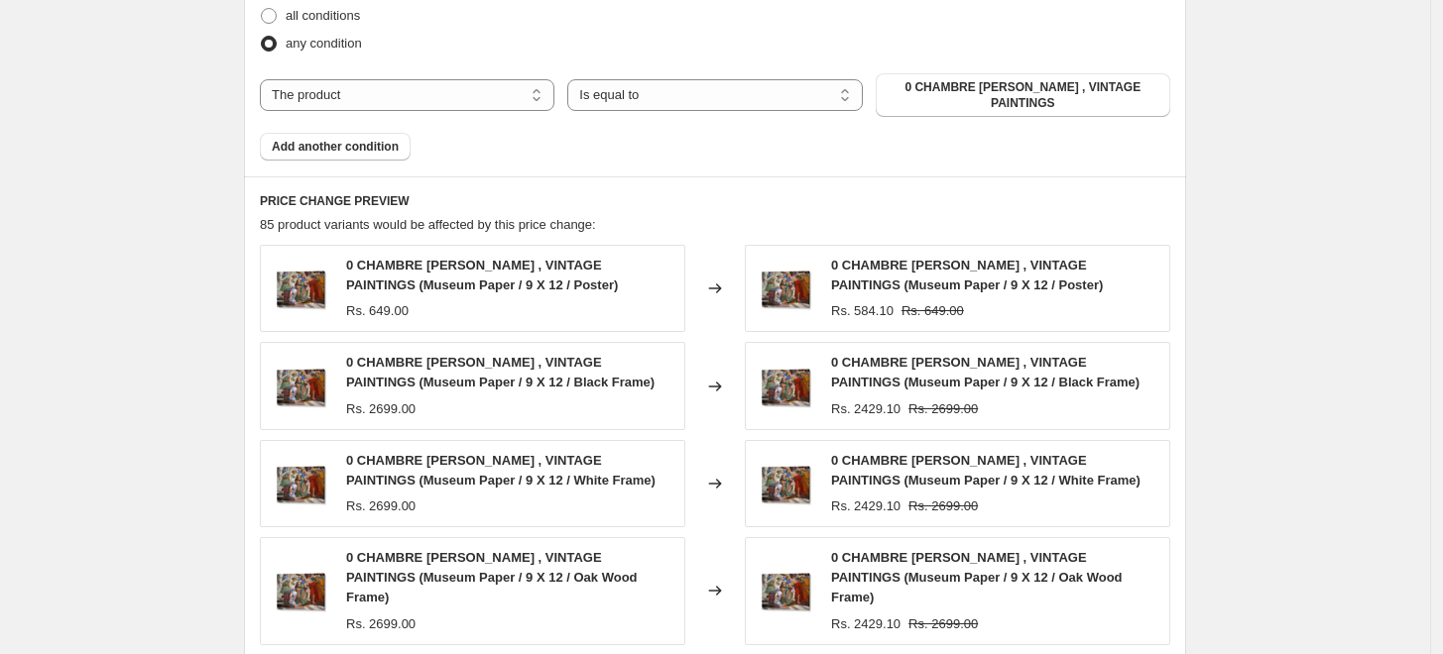
scroll to position [920, 0]
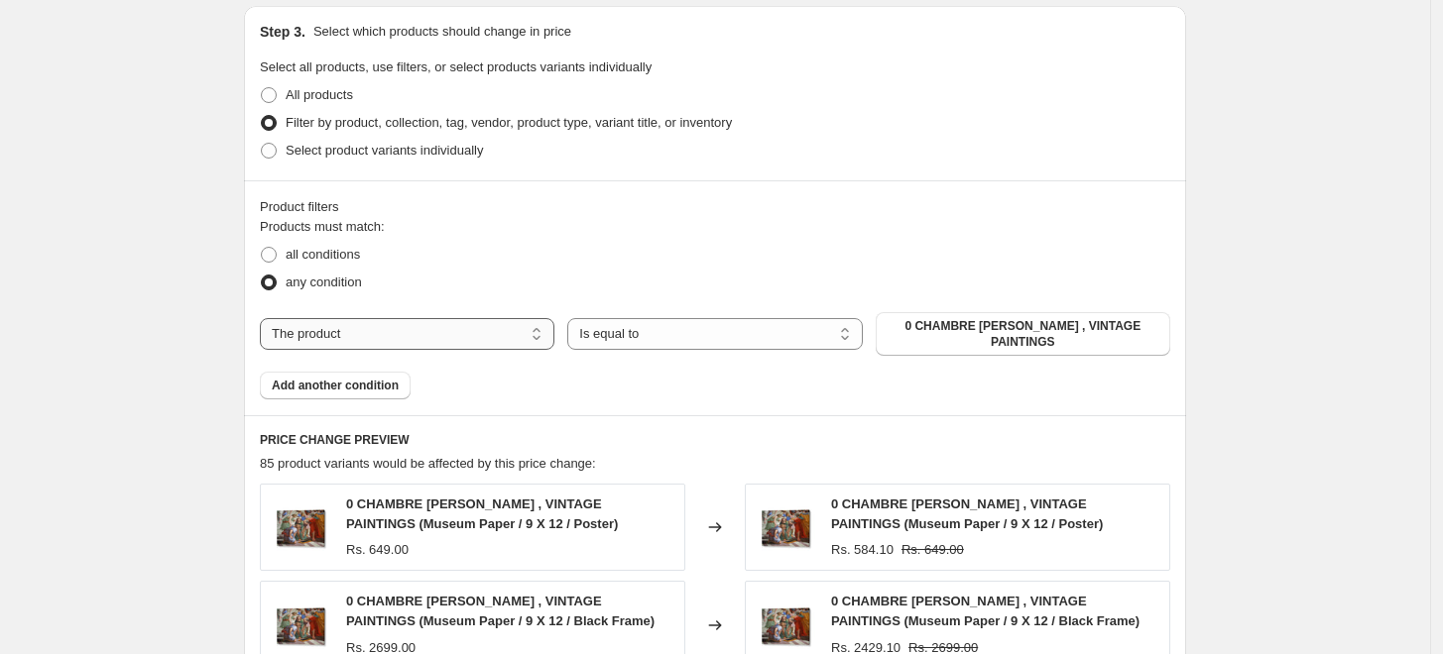
click at [476, 331] on select "The product The product's collection The product's tag The product's vendor The…" at bounding box center [407, 334] width 294 height 32
select select "collection"
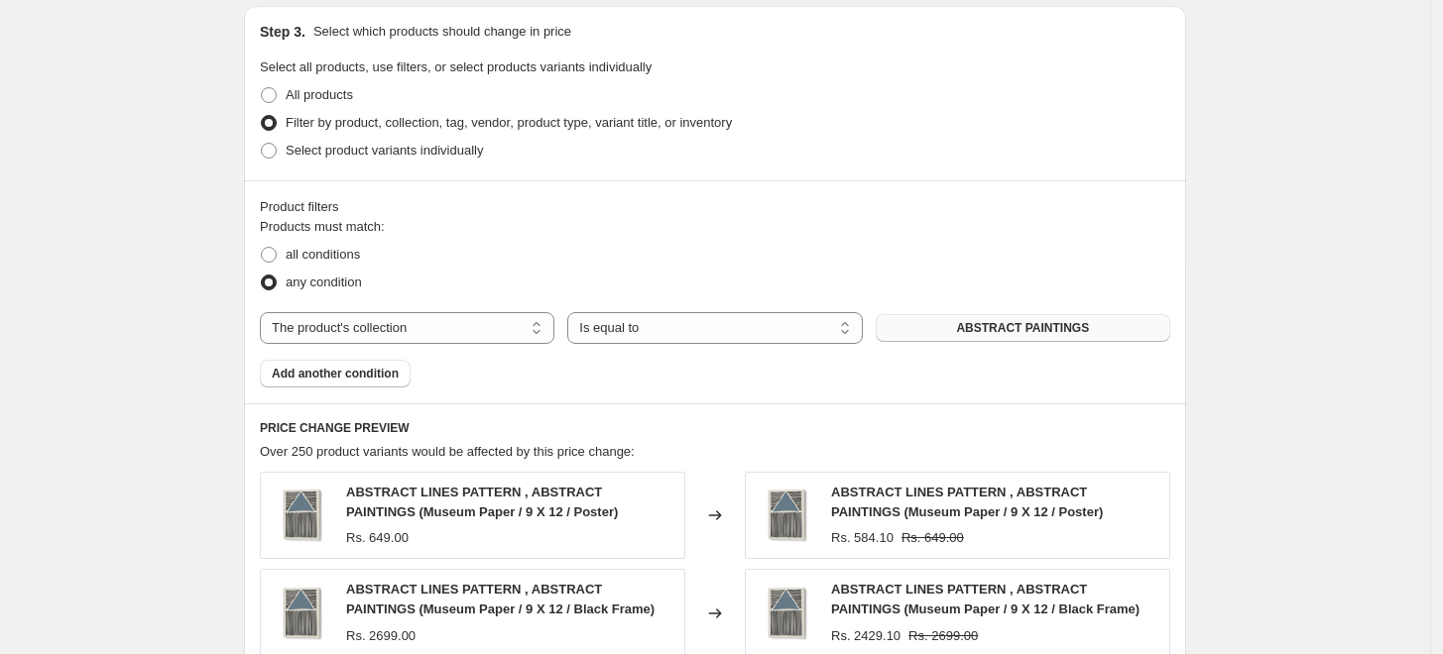
click at [1014, 325] on span "ABSTRACT PAINTINGS" at bounding box center [1022, 328] width 133 height 16
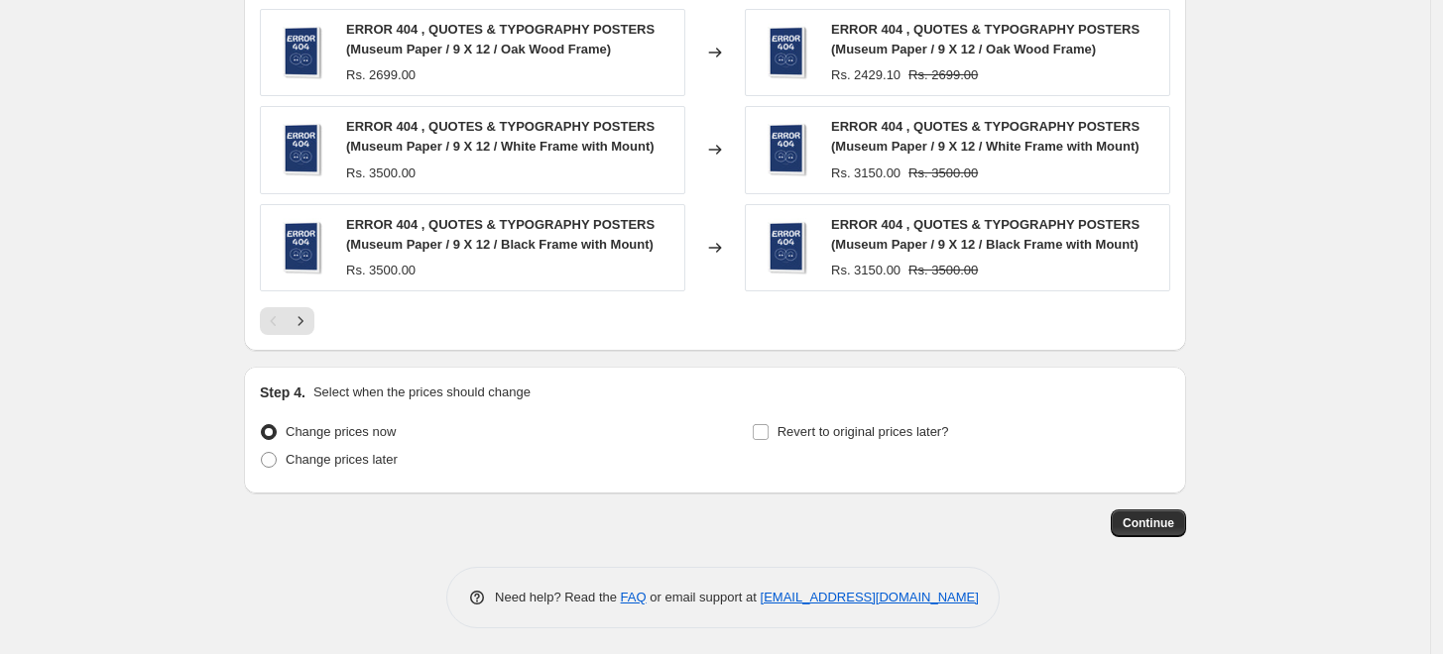
scroll to position [1581, 0]
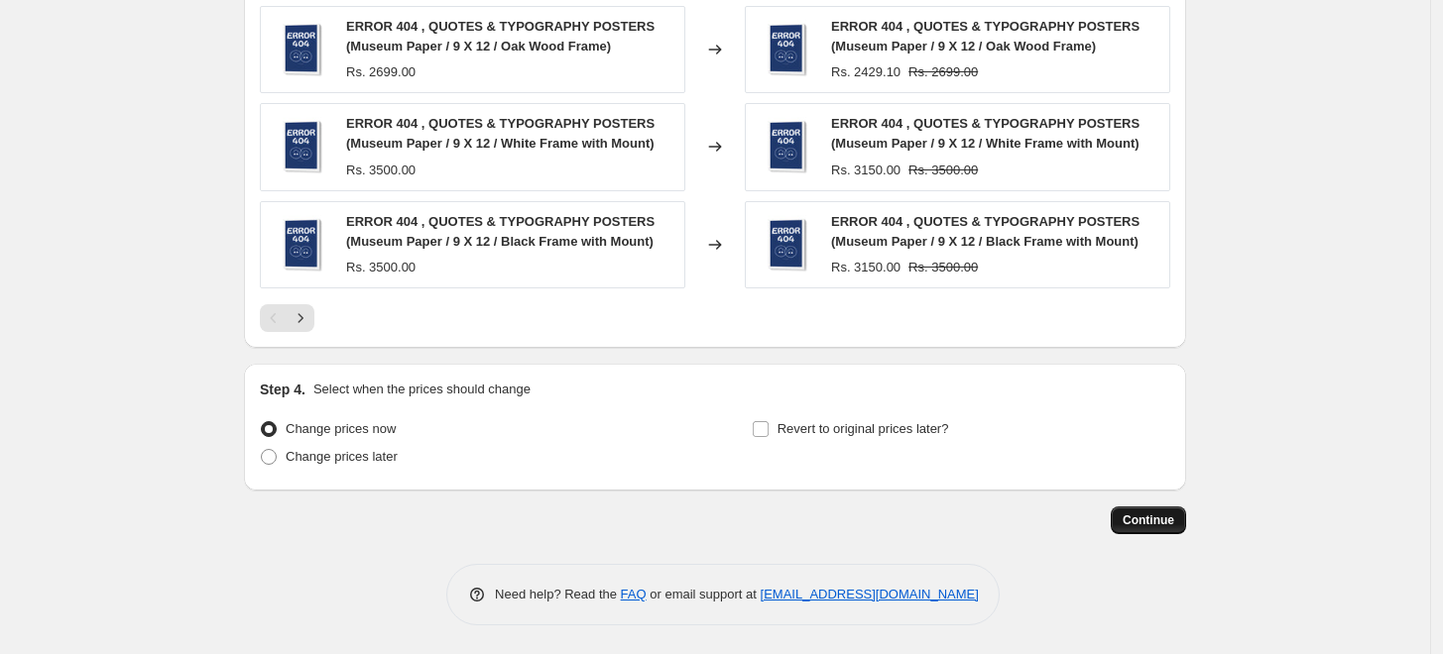
click at [1155, 520] on span "Continue" at bounding box center [1148, 521] width 52 height 16
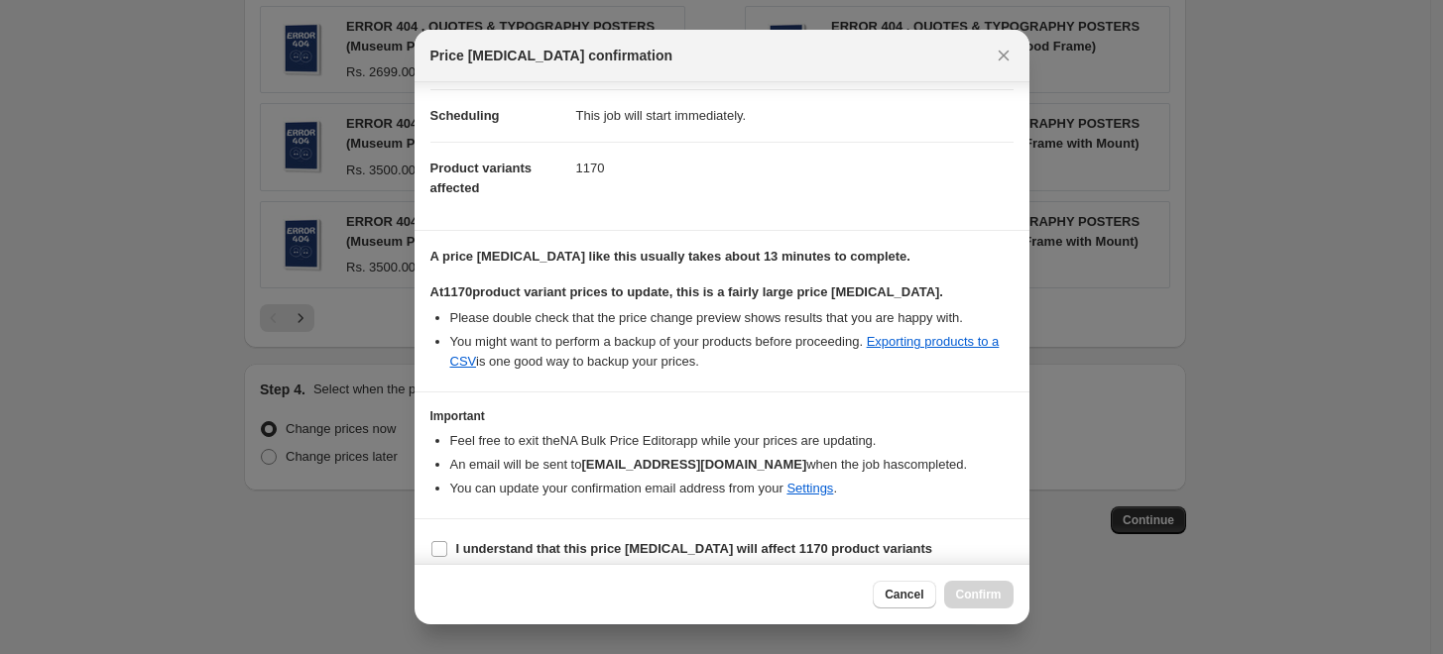
scroll to position [166, 0]
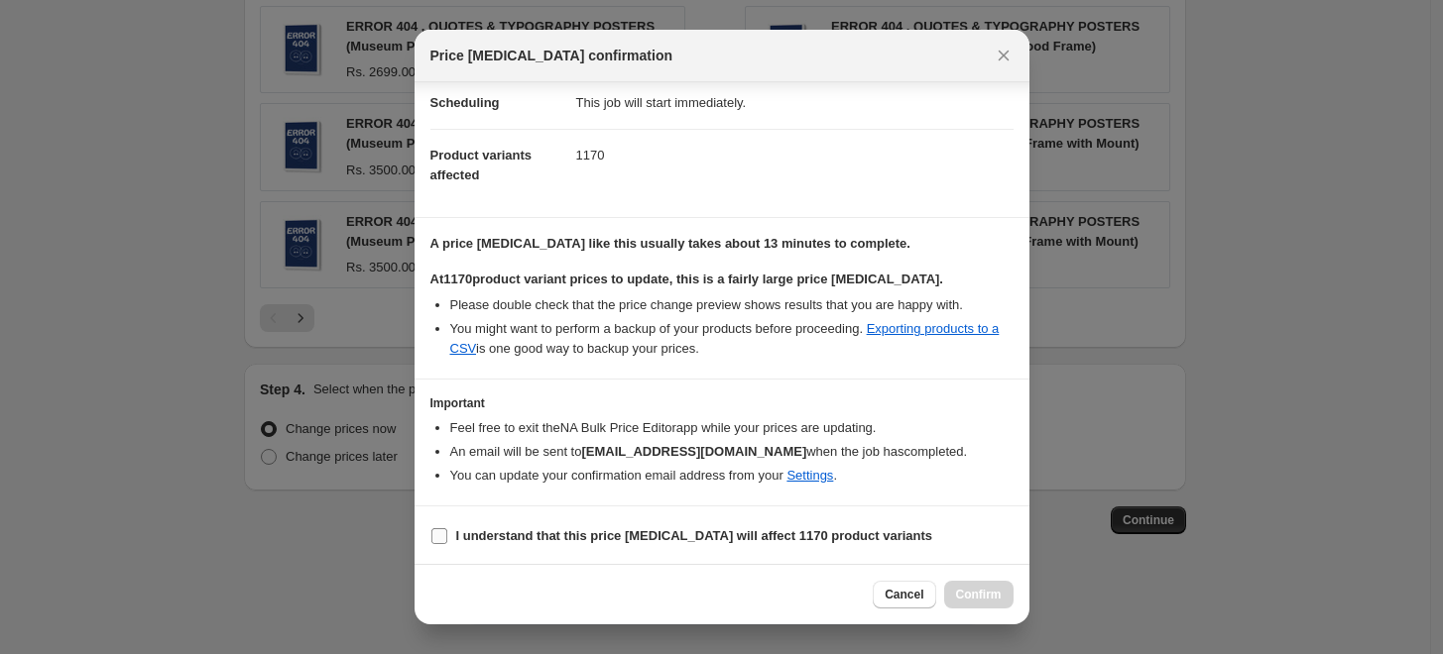
click at [437, 543] on span ":rl6:" at bounding box center [439, 536] width 18 height 18
click at [437, 543] on input "I understand that this price [MEDICAL_DATA] will affect 1170 product variants" at bounding box center [439, 536] width 16 height 16
checkbox input "true"
click at [978, 601] on span "Confirm" at bounding box center [979, 595] width 46 height 16
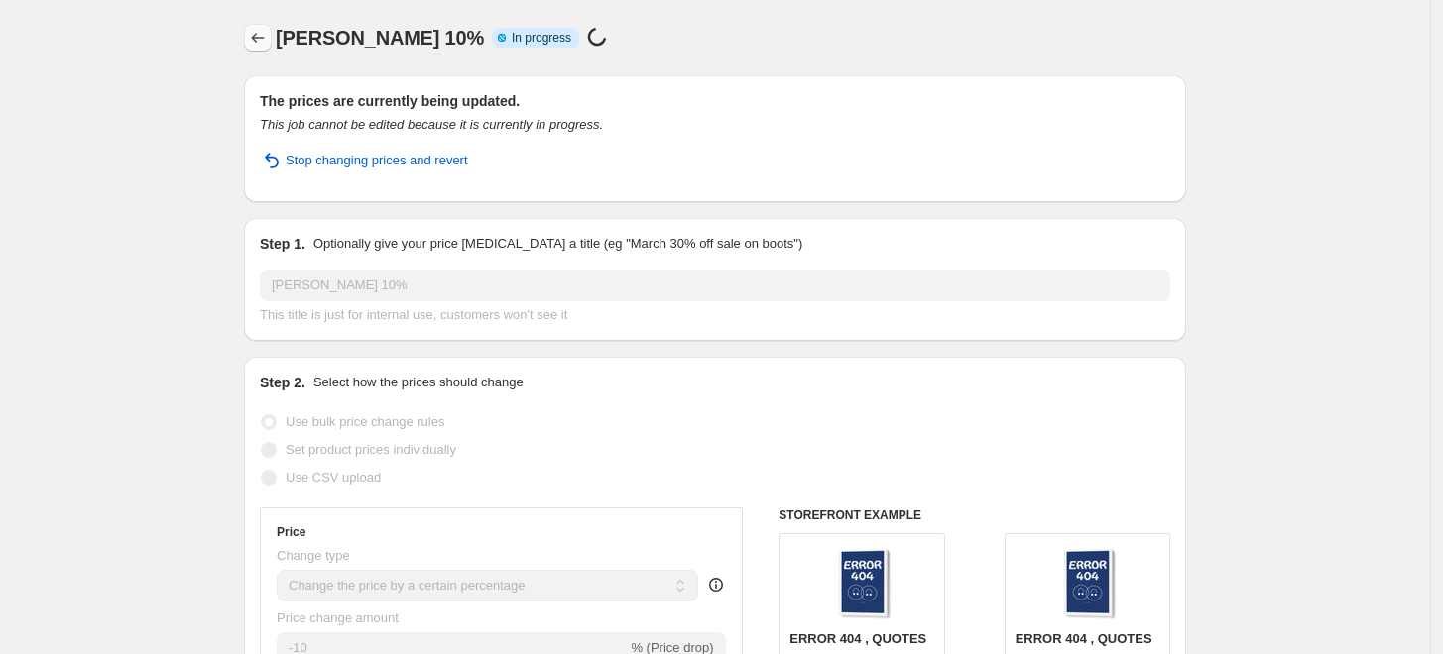
click at [261, 51] on button "Price change jobs" at bounding box center [258, 38] width 28 height 28
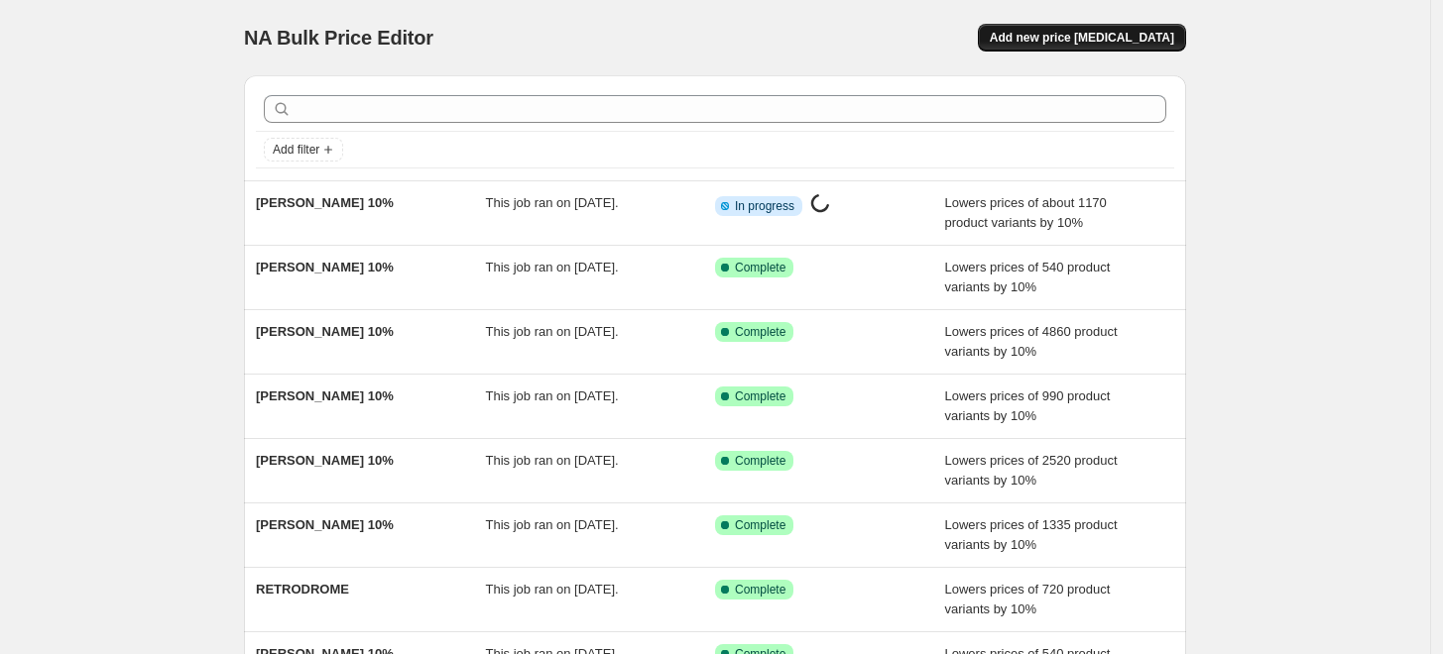
click at [1159, 39] on span "Add new price [MEDICAL_DATA]" at bounding box center [1082, 38] width 184 height 16
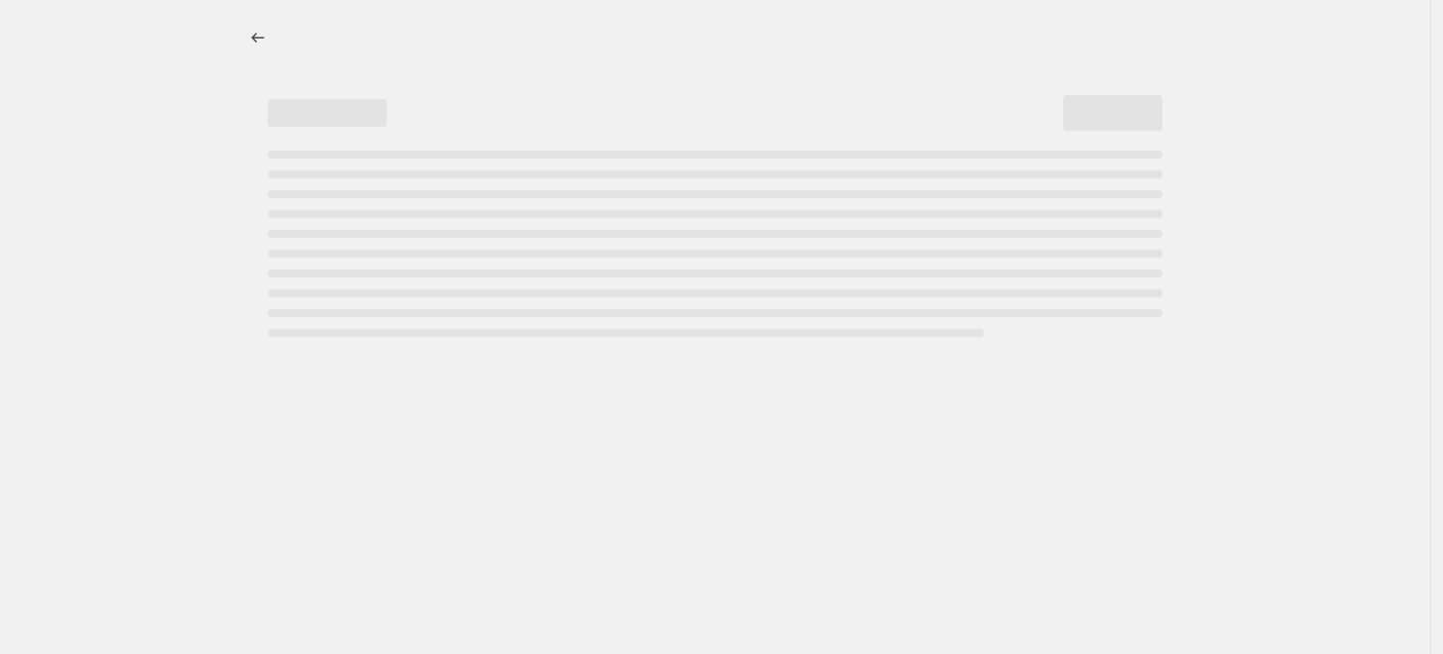
select select "percentage"
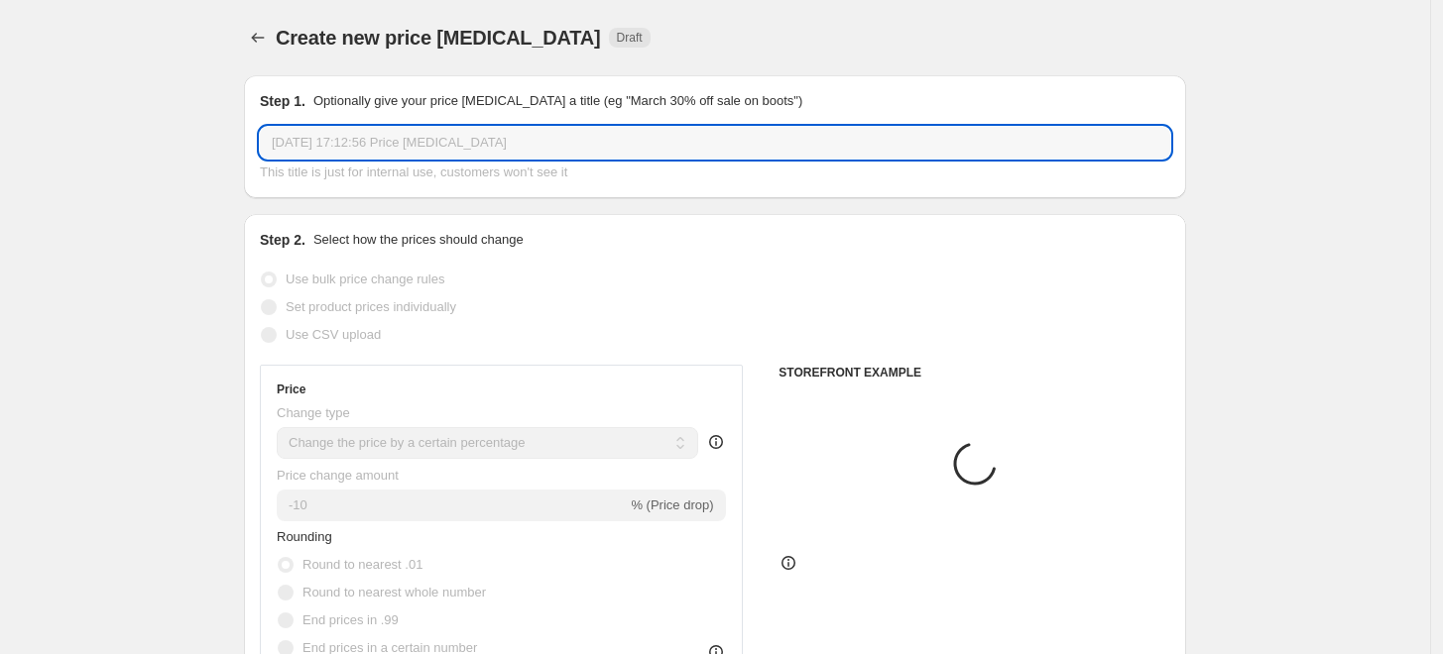
click at [608, 137] on input "[DATE] 17:12:56 Price [MEDICAL_DATA]" at bounding box center [715, 143] width 910 height 32
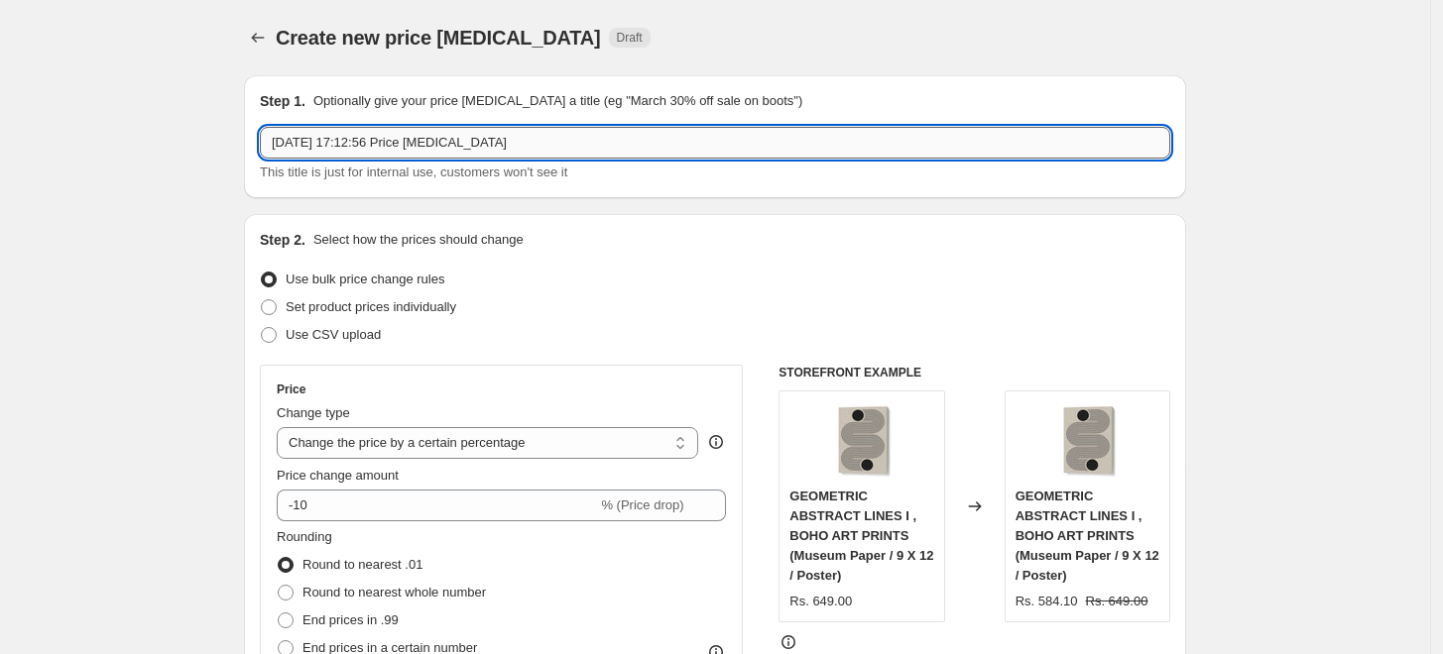
paste input "STUDIO MANDARIINI"
type input "STUDIO MANDARIINI 10%"
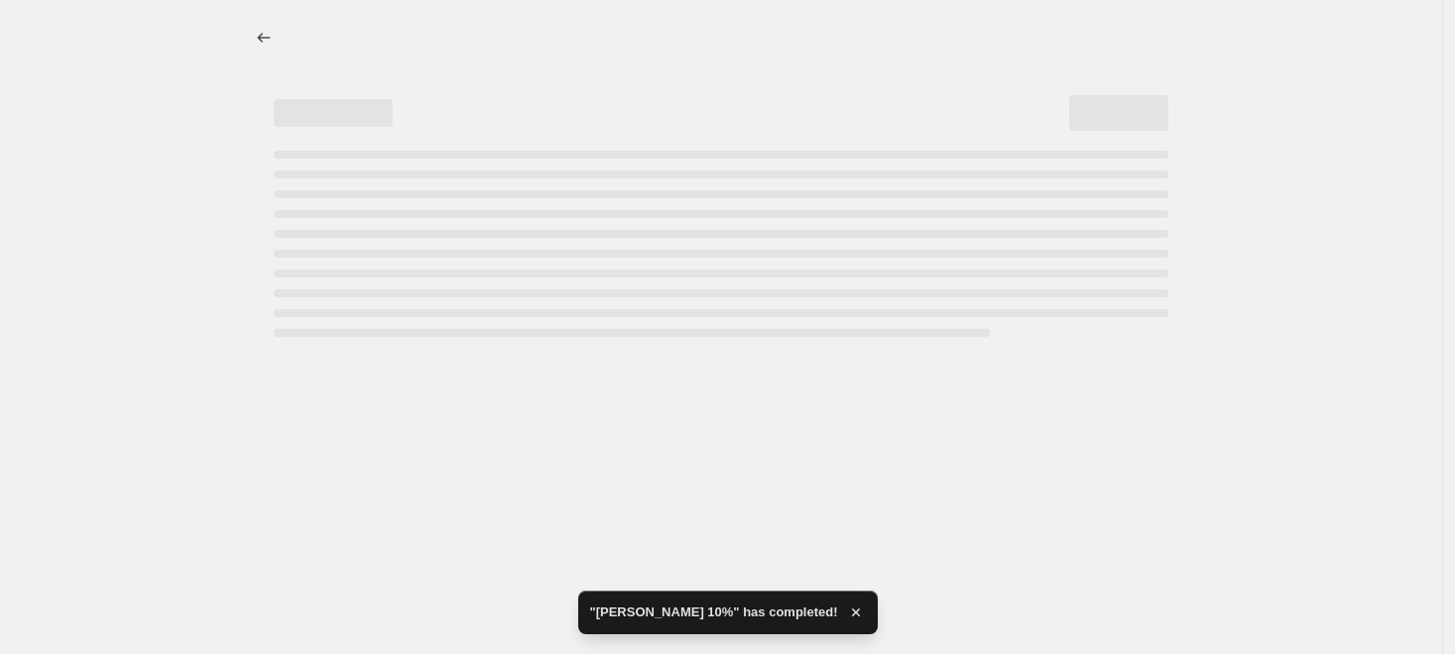
select select "percentage"
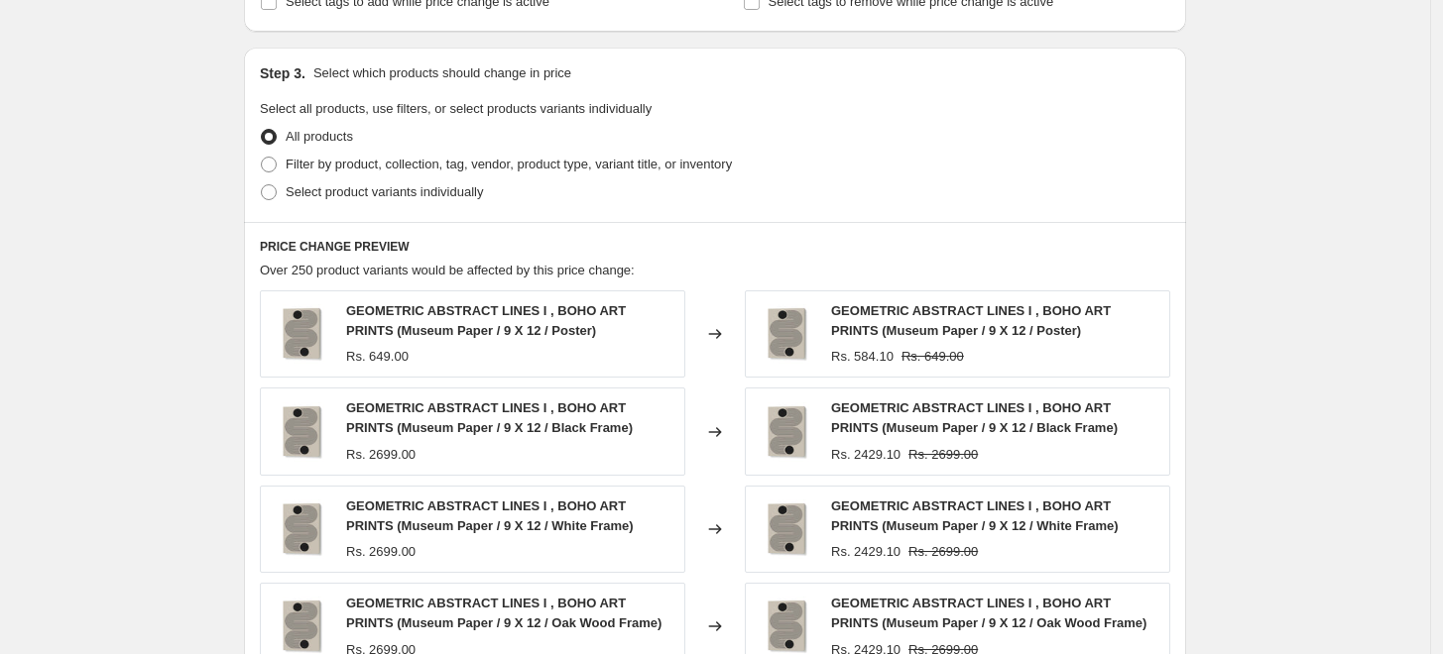
scroll to position [880, 0]
click at [501, 165] on span "Filter by product, collection, tag, vendor, product type, variant title, or inv…" at bounding box center [509, 162] width 446 height 15
click at [262, 156] on input "Filter by product, collection, tag, vendor, product type, variant title, or inv…" at bounding box center [261, 155] width 1 height 1
radio input "true"
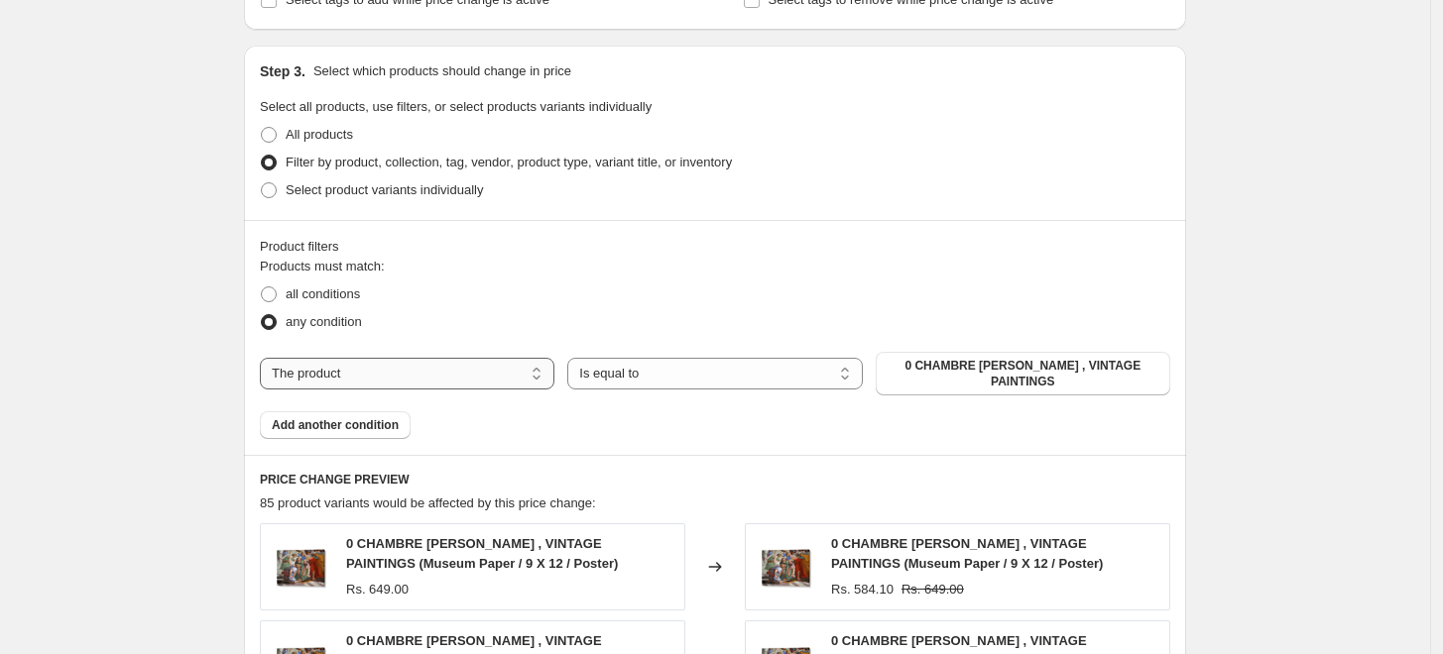
click at [426, 362] on select "The product The product's collection The product's tag The product's vendor The…" at bounding box center [407, 374] width 294 height 32
select select "collection"
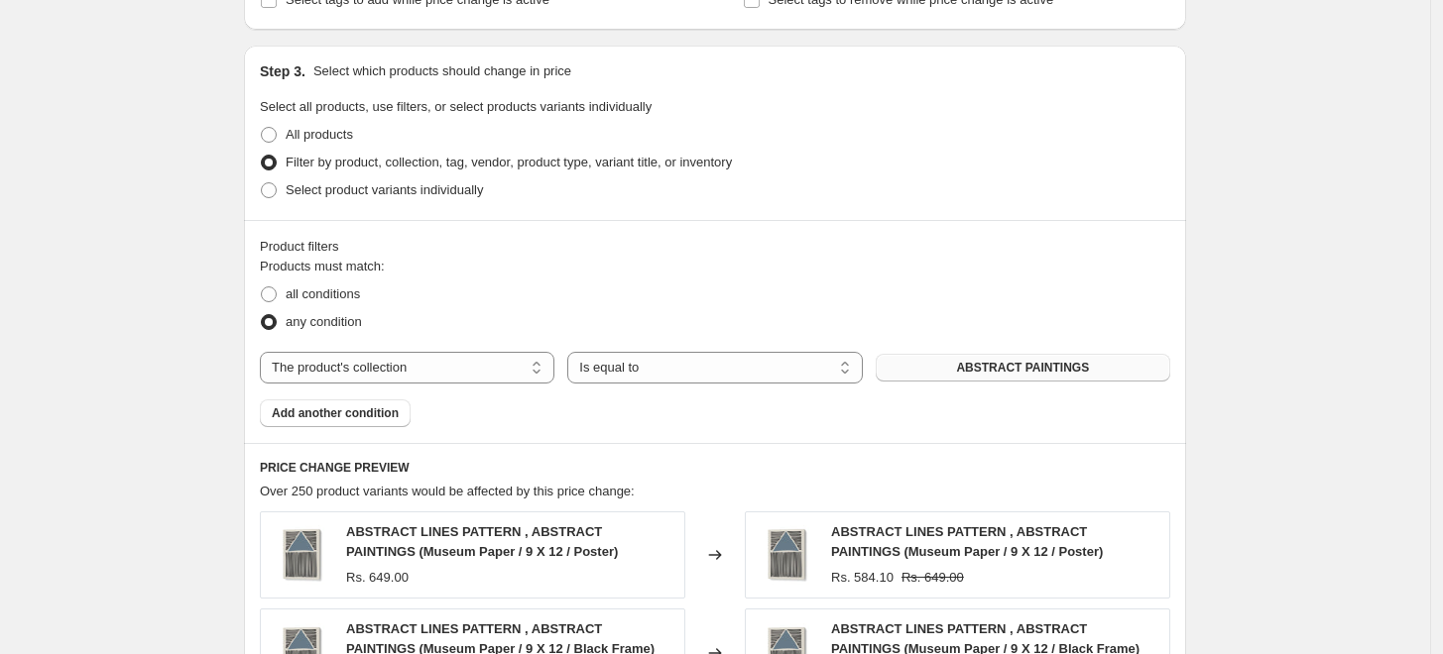
click at [1074, 362] on span "ABSTRACT PAINTINGS" at bounding box center [1022, 368] width 133 height 16
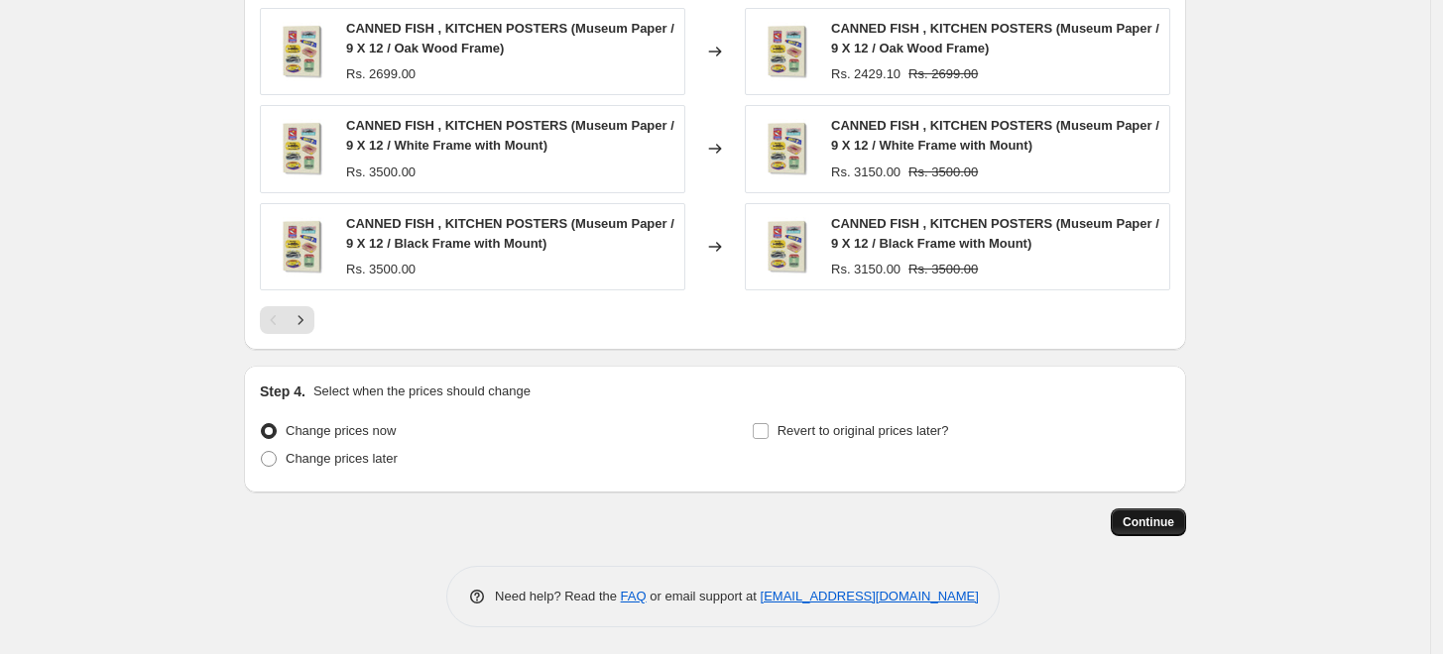
scroll to position [1581, 0]
click at [1137, 518] on span "Continue" at bounding box center [1148, 521] width 52 height 16
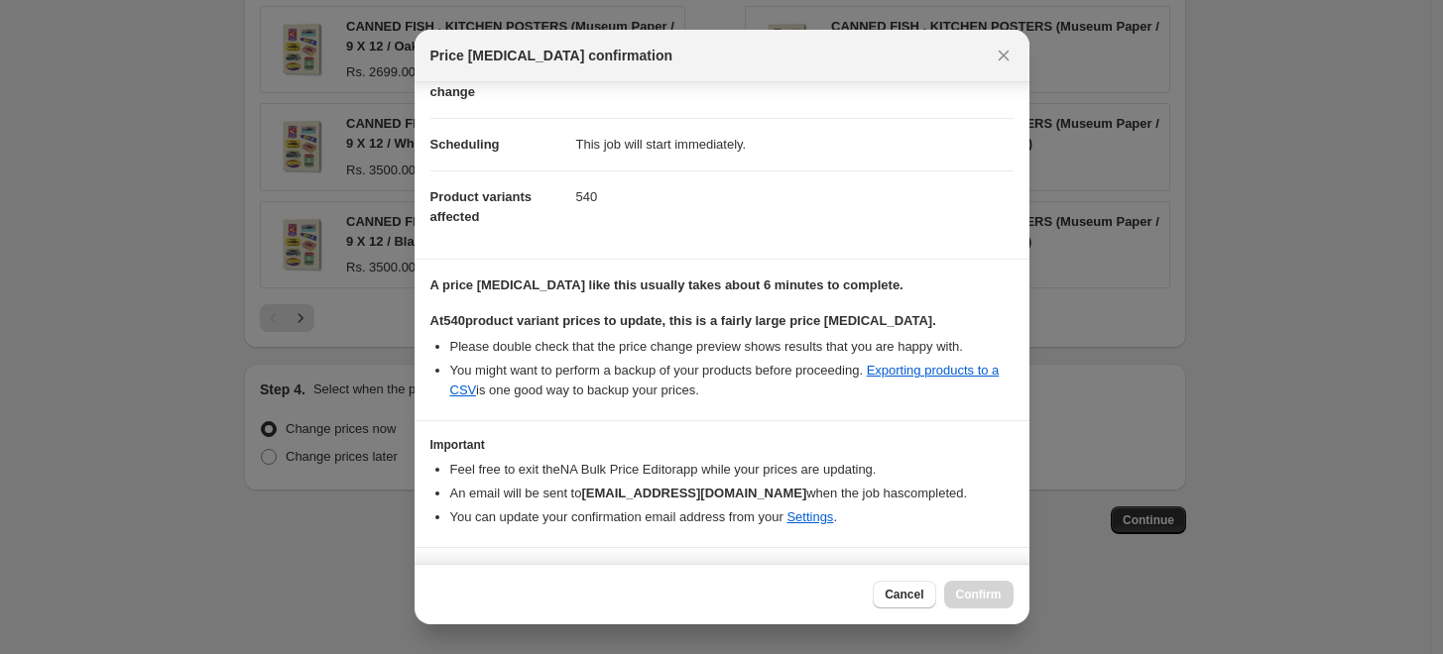
scroll to position [166, 0]
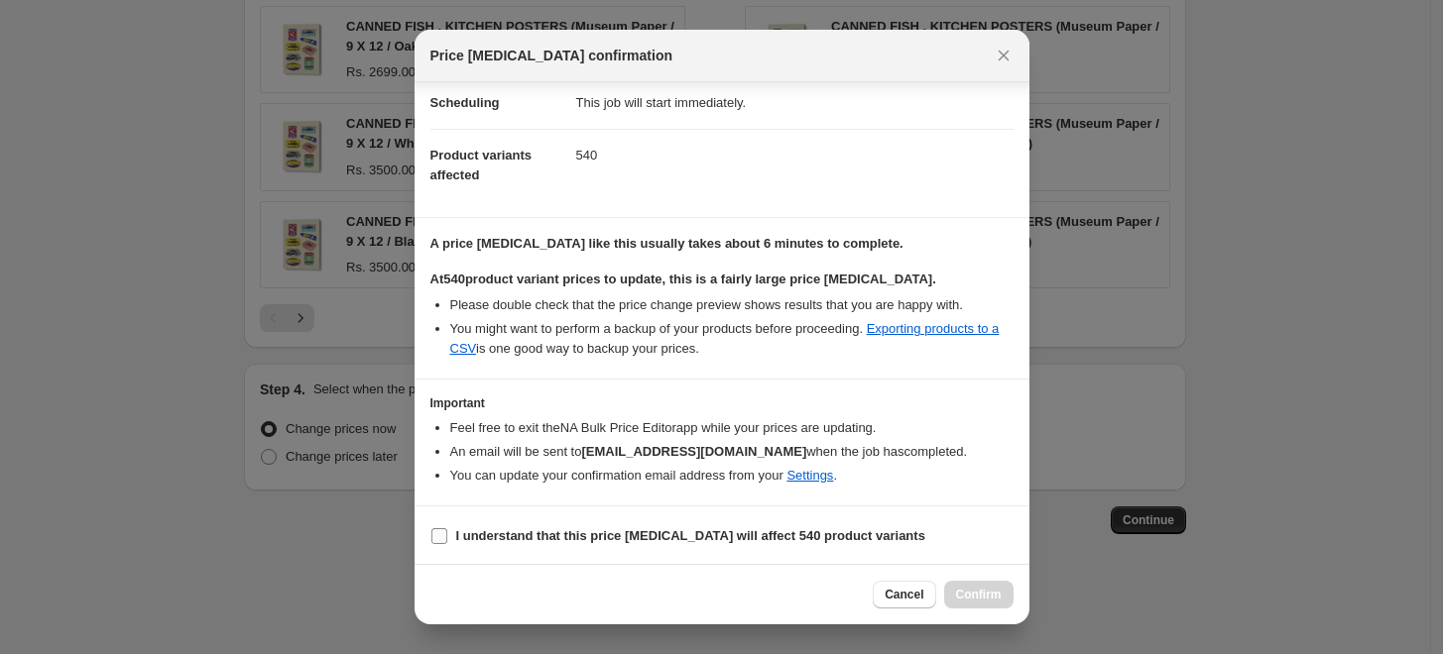
click at [528, 530] on b "I understand that this price [MEDICAL_DATA] will affect 540 product variants" at bounding box center [690, 535] width 469 height 15
click at [447, 530] on input "I understand that this price [MEDICAL_DATA] will affect 540 product variants" at bounding box center [439, 536] width 16 height 16
checkbox input "true"
click at [975, 602] on span "Confirm" at bounding box center [979, 595] width 46 height 16
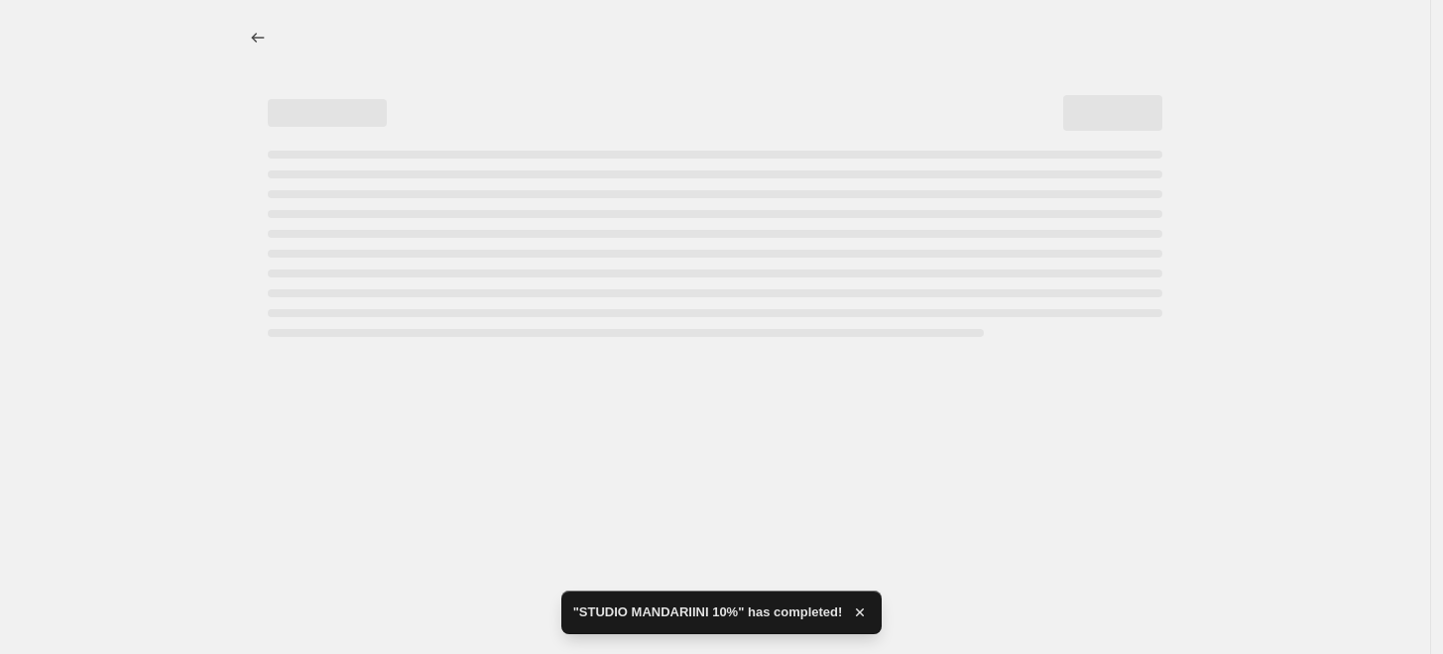
select select "percentage"
select select "collection"
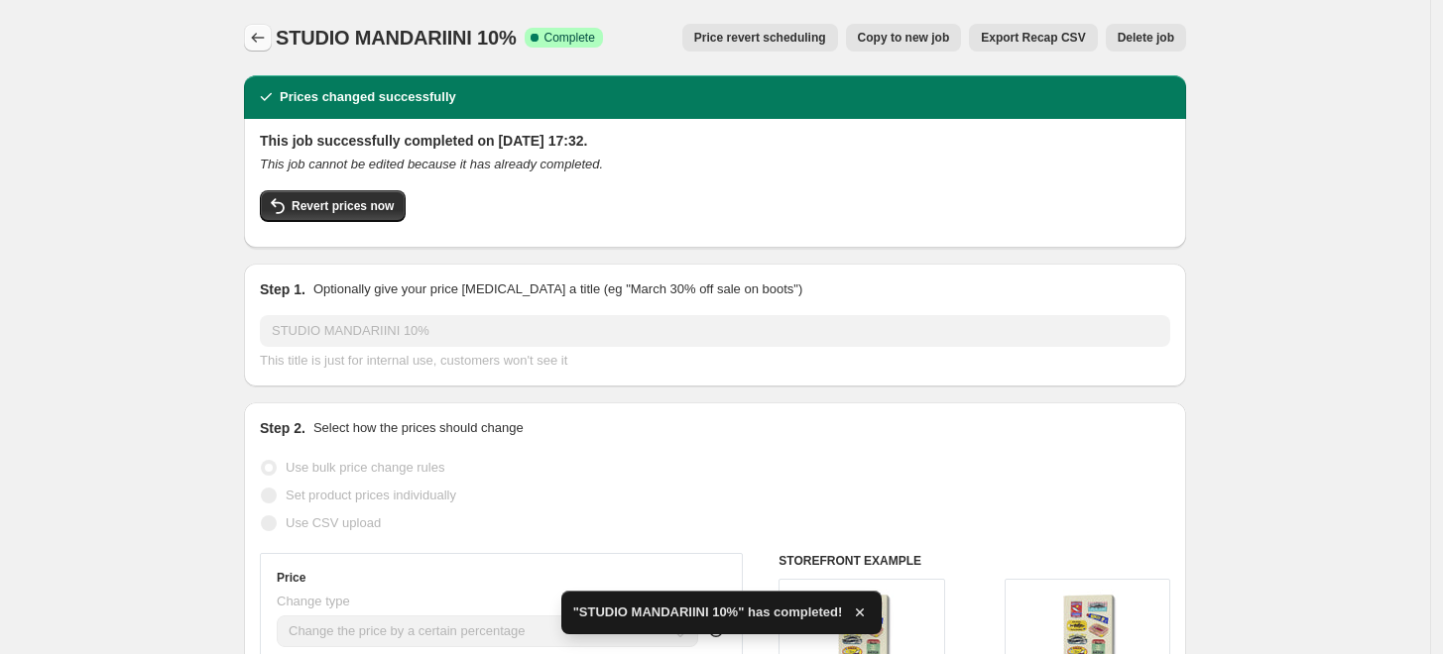
click at [264, 35] on icon "Price change jobs" at bounding box center [258, 38] width 20 height 20
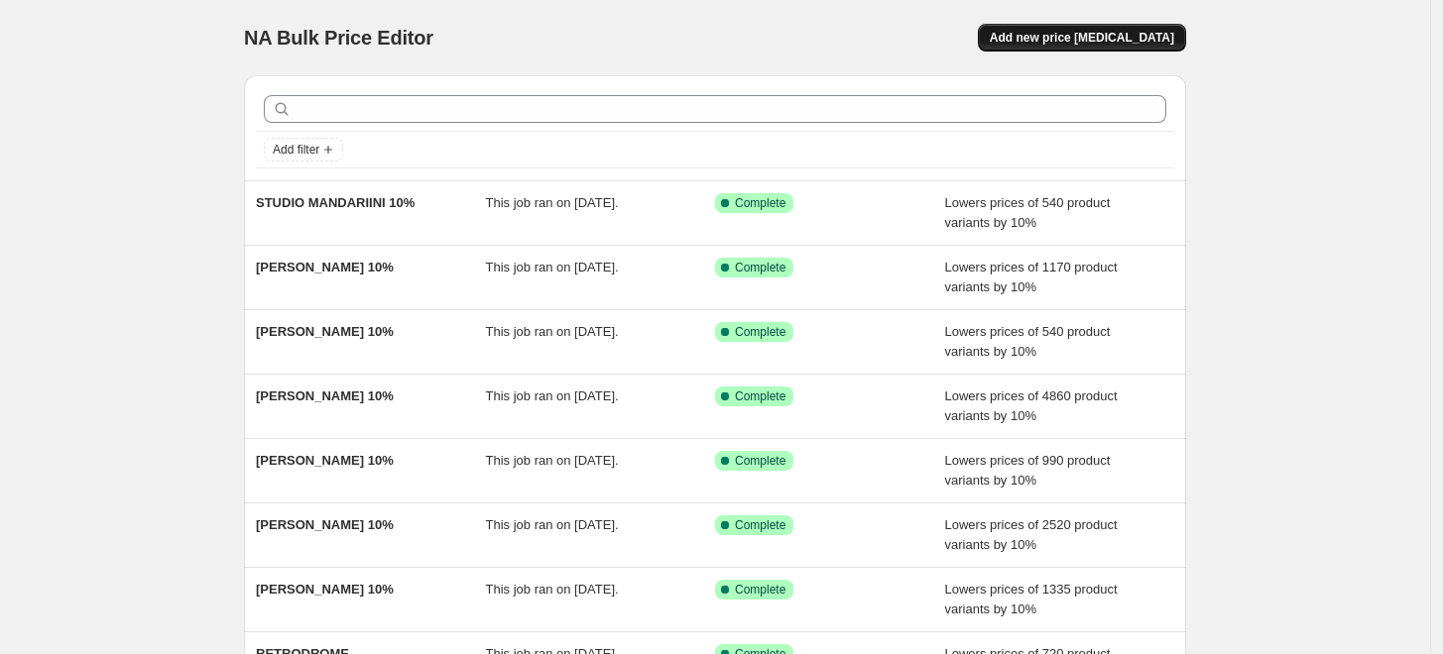
click at [1076, 38] on span "Add new price [MEDICAL_DATA]" at bounding box center [1082, 38] width 184 height 16
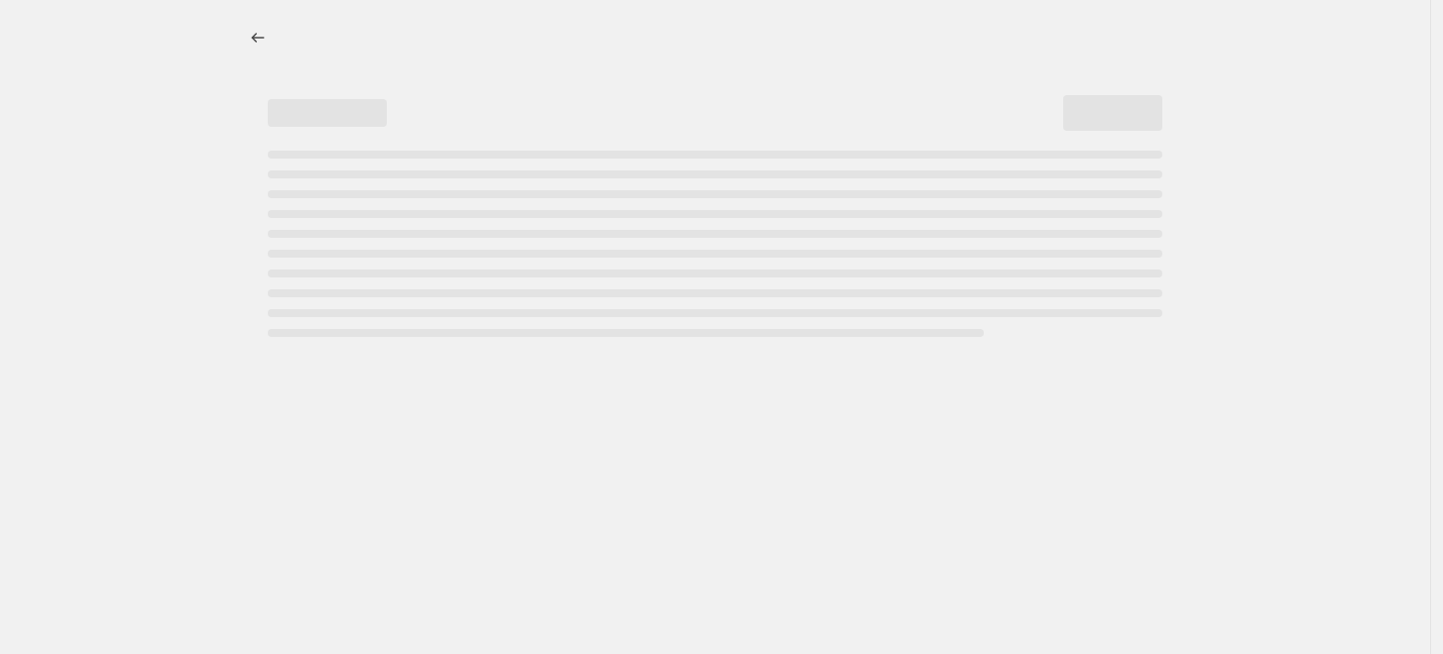
select select "percentage"
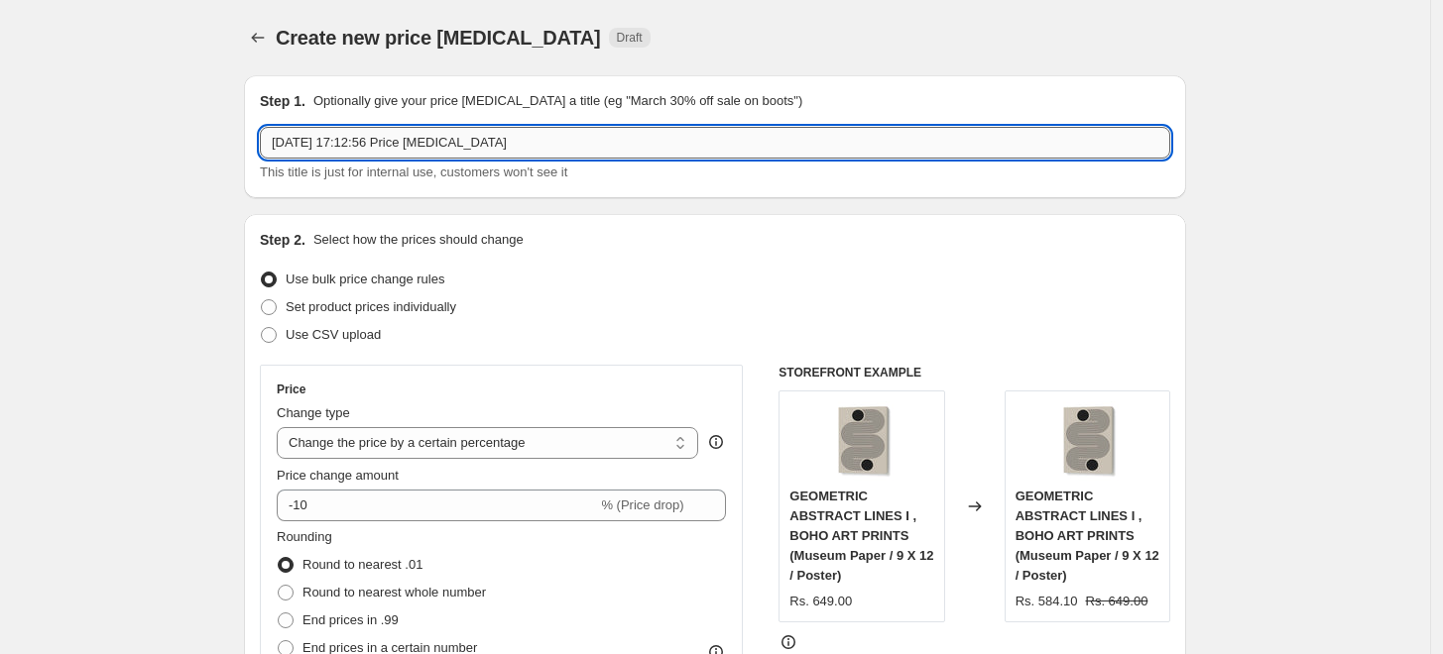
click at [569, 144] on input "[DATE] 17:12:56 Price [MEDICAL_DATA]" at bounding box center [715, 143] width 910 height 32
paste input "[PERSON_NAME]"
type input "[PERSON_NAME] 10%"
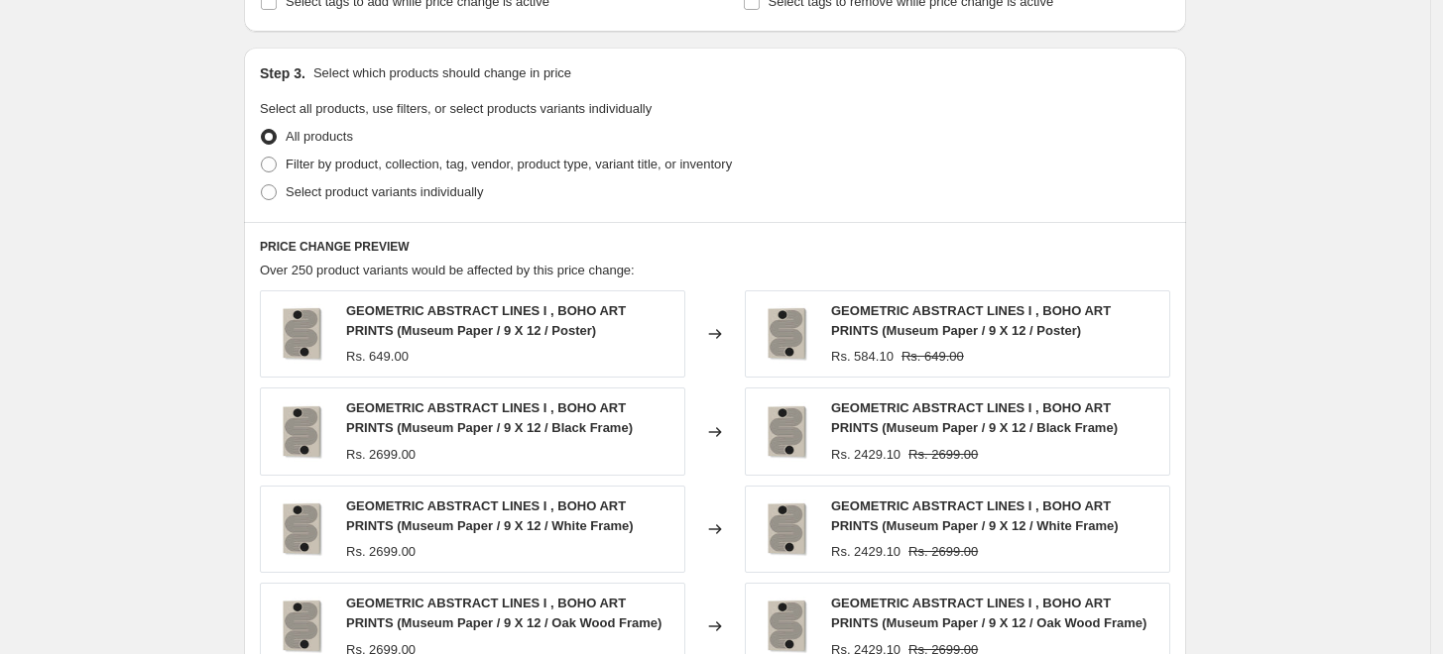
scroll to position [880, 0]
click at [468, 149] on label "Filter by product, collection, tag, vendor, product type, variant title, or inv…" at bounding box center [496, 163] width 472 height 28
click at [262, 155] on input "Filter by product, collection, tag, vendor, product type, variant title, or inv…" at bounding box center [261, 155] width 1 height 1
radio input "true"
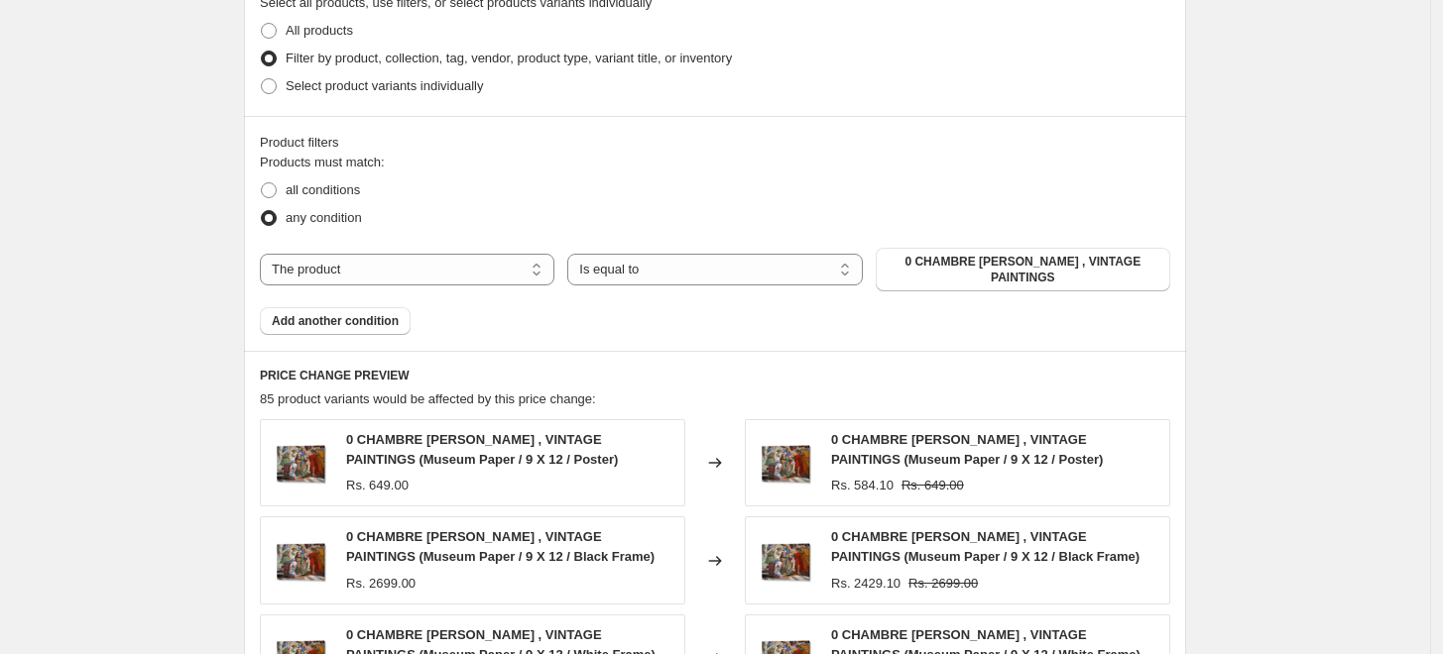
scroll to position [991, 0]
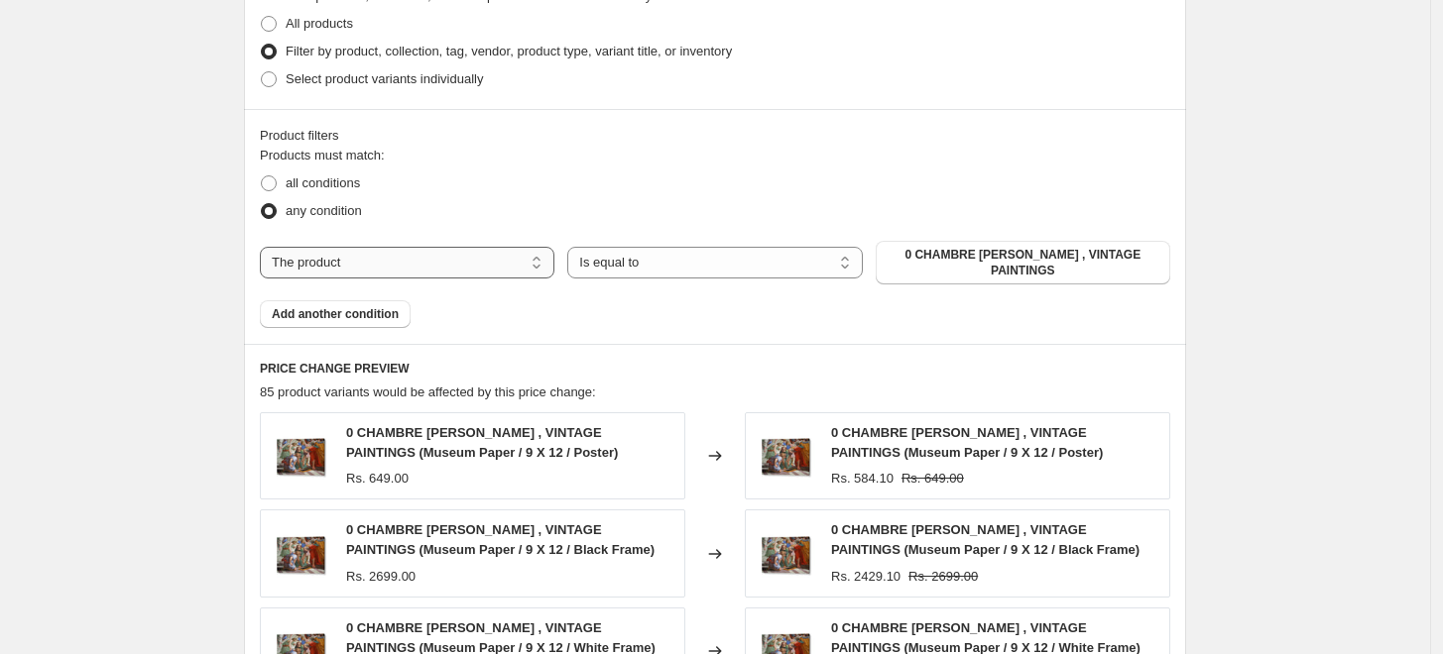
click at [445, 261] on select "The product The product's collection The product's tag The product's vendor The…" at bounding box center [407, 263] width 294 height 32
select select "collection"
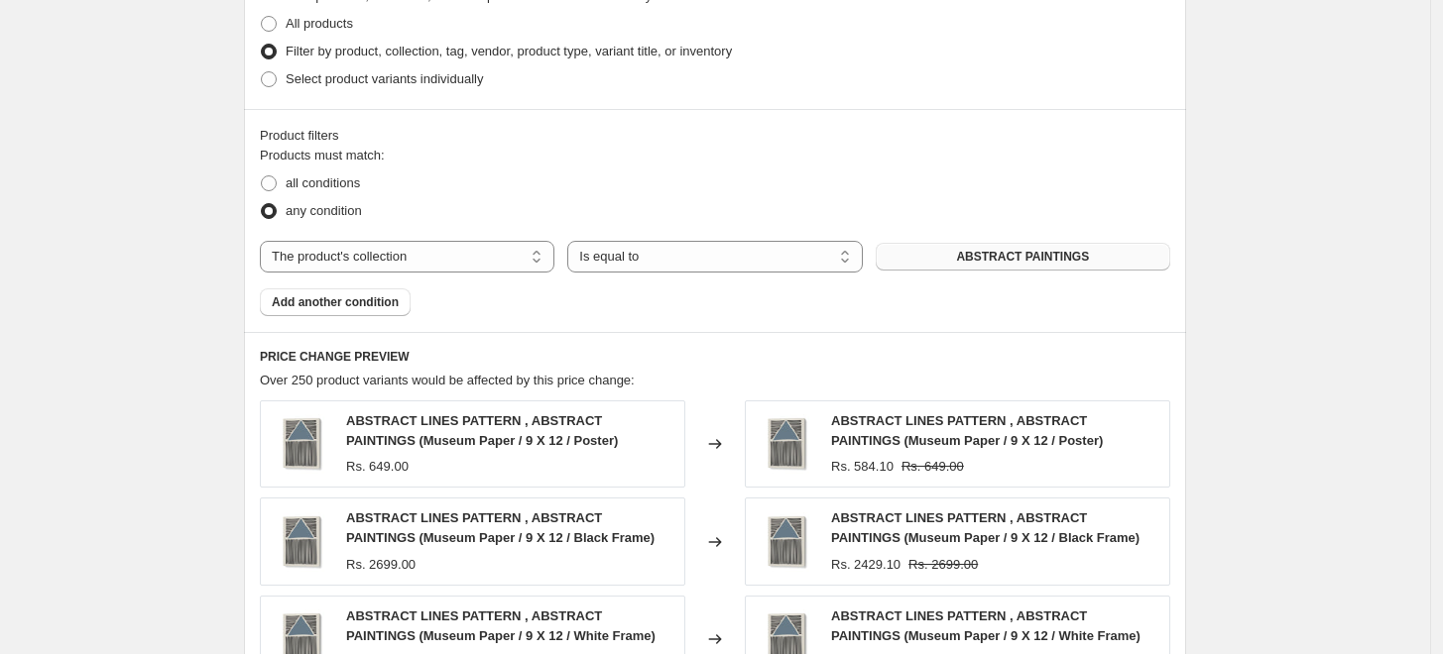
click at [1055, 256] on span "ABSTRACT PAINTINGS" at bounding box center [1022, 257] width 133 height 16
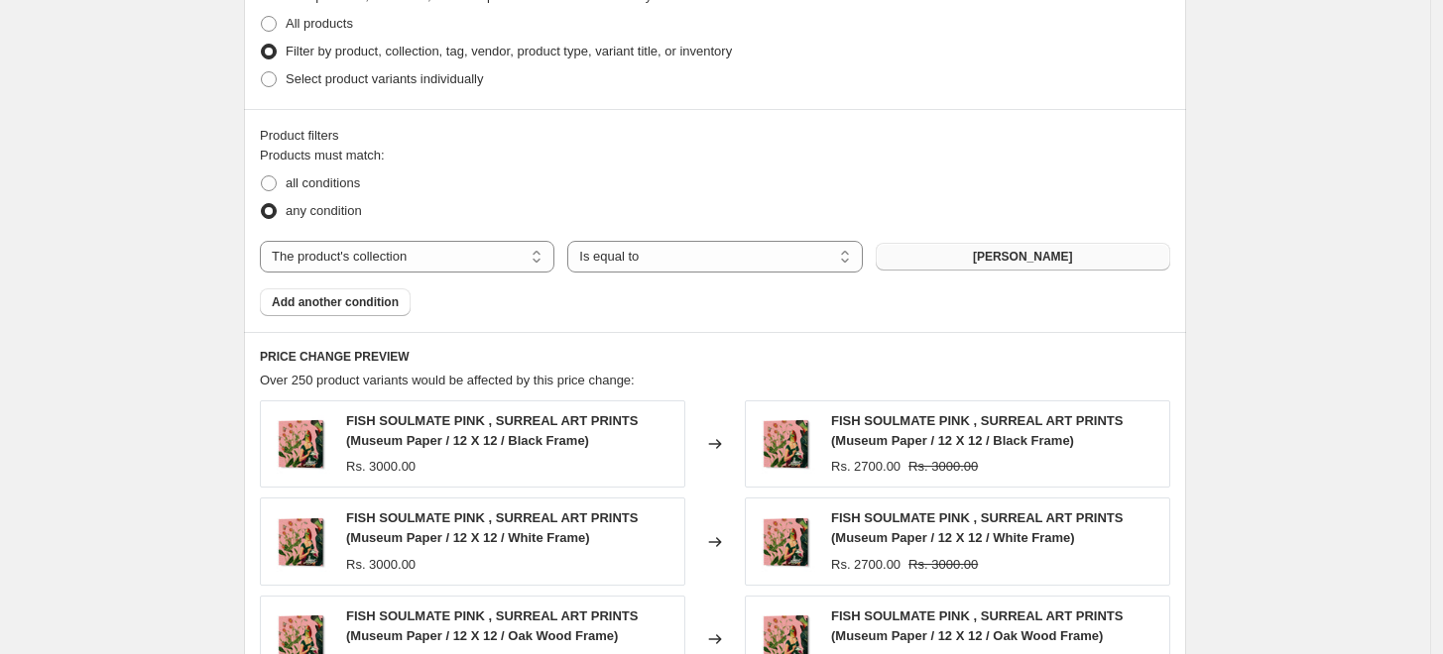
click at [1210, 311] on div "Create new price [MEDICAL_DATA]. This page is ready Create new price [MEDICAL_D…" at bounding box center [715, 127] width 990 height 2237
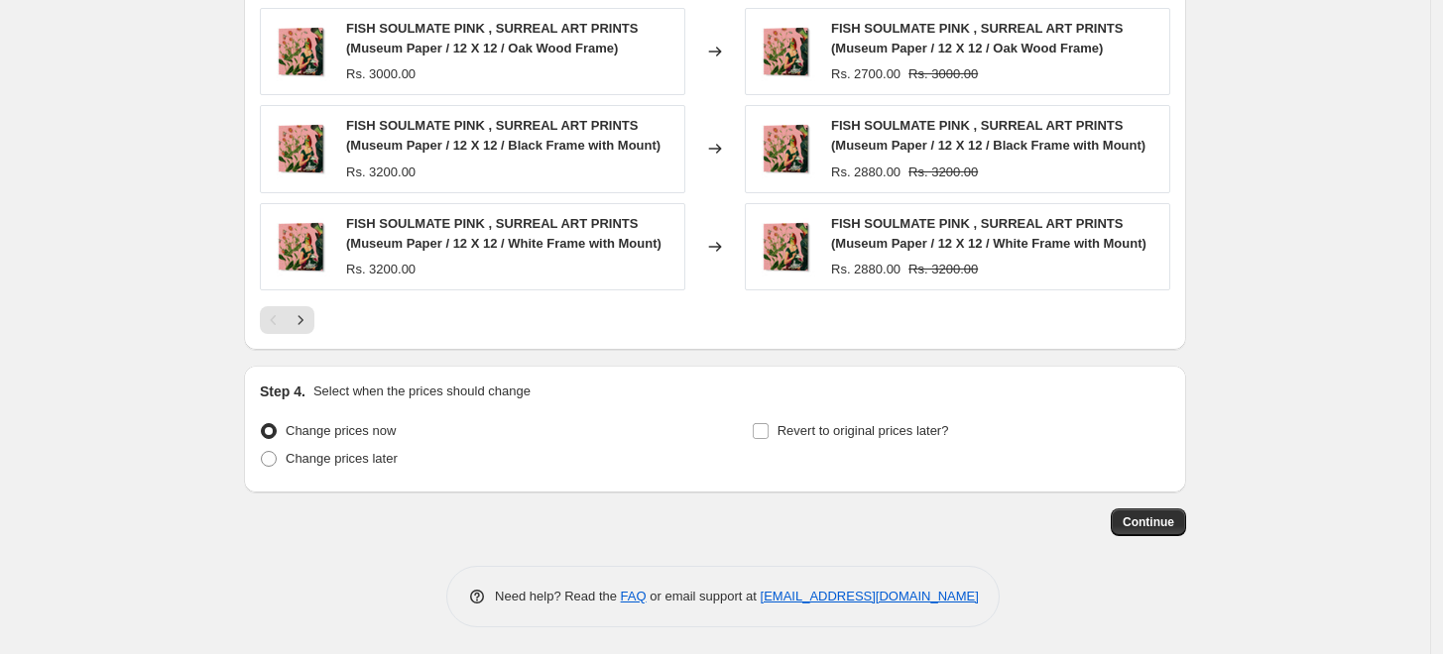
scroll to position [1581, 0]
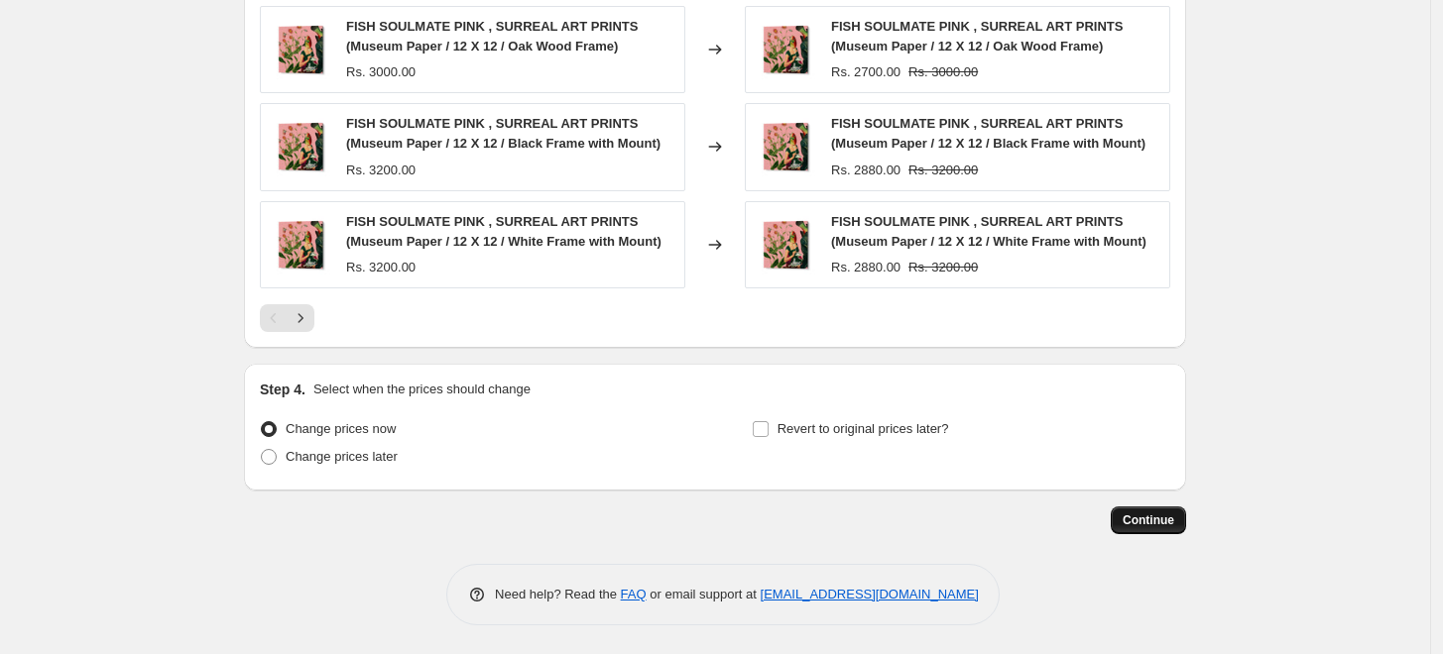
click at [1160, 522] on span "Continue" at bounding box center [1148, 521] width 52 height 16
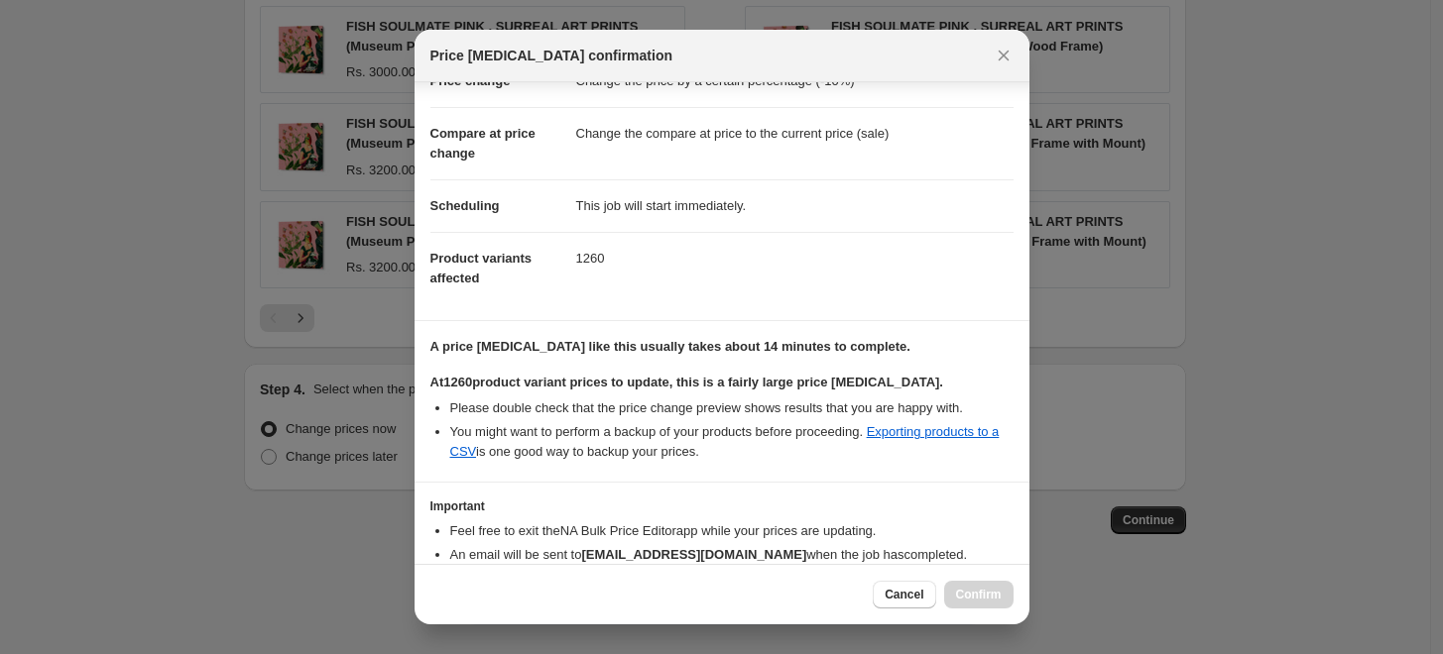
scroll to position [166, 0]
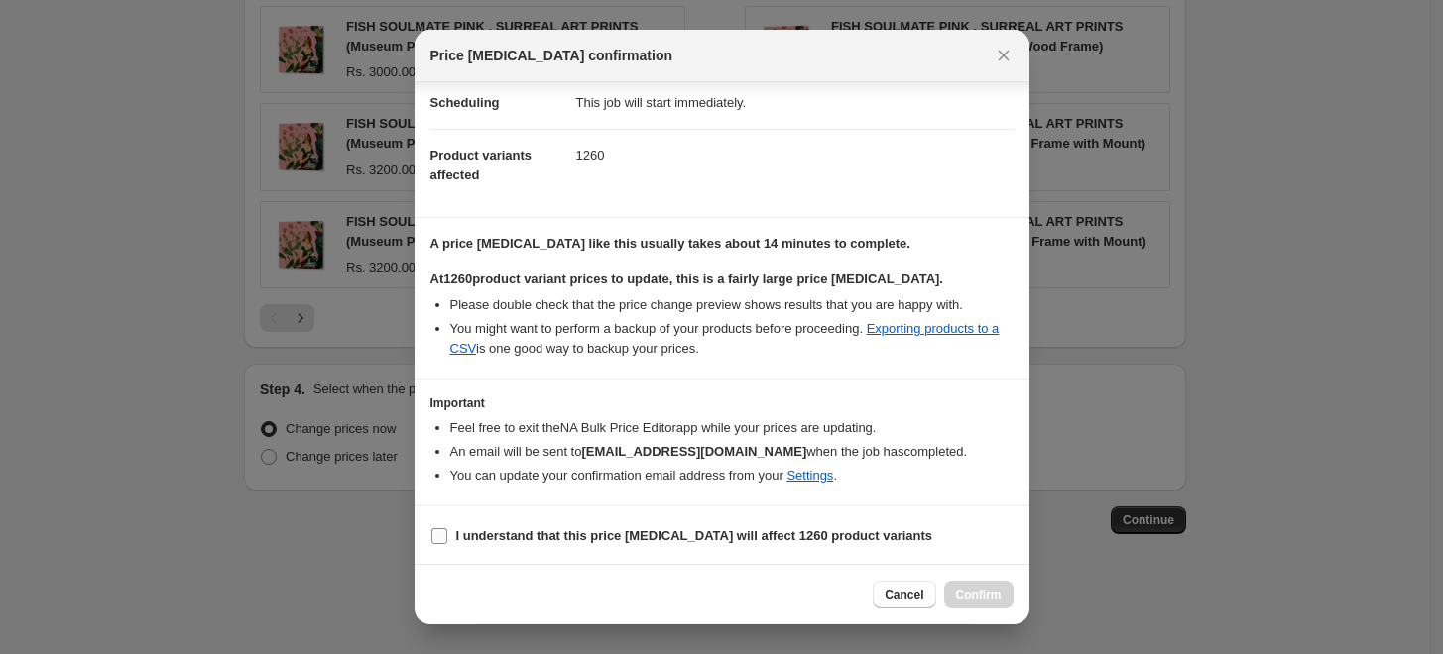
click at [534, 535] on b "I understand that this price [MEDICAL_DATA] will affect 1260 product variants" at bounding box center [694, 535] width 477 height 15
click at [447, 535] on input "I understand that this price [MEDICAL_DATA] will affect 1260 product variants" at bounding box center [439, 536] width 16 height 16
checkbox input "true"
click at [1000, 596] on button "Confirm" at bounding box center [978, 595] width 69 height 28
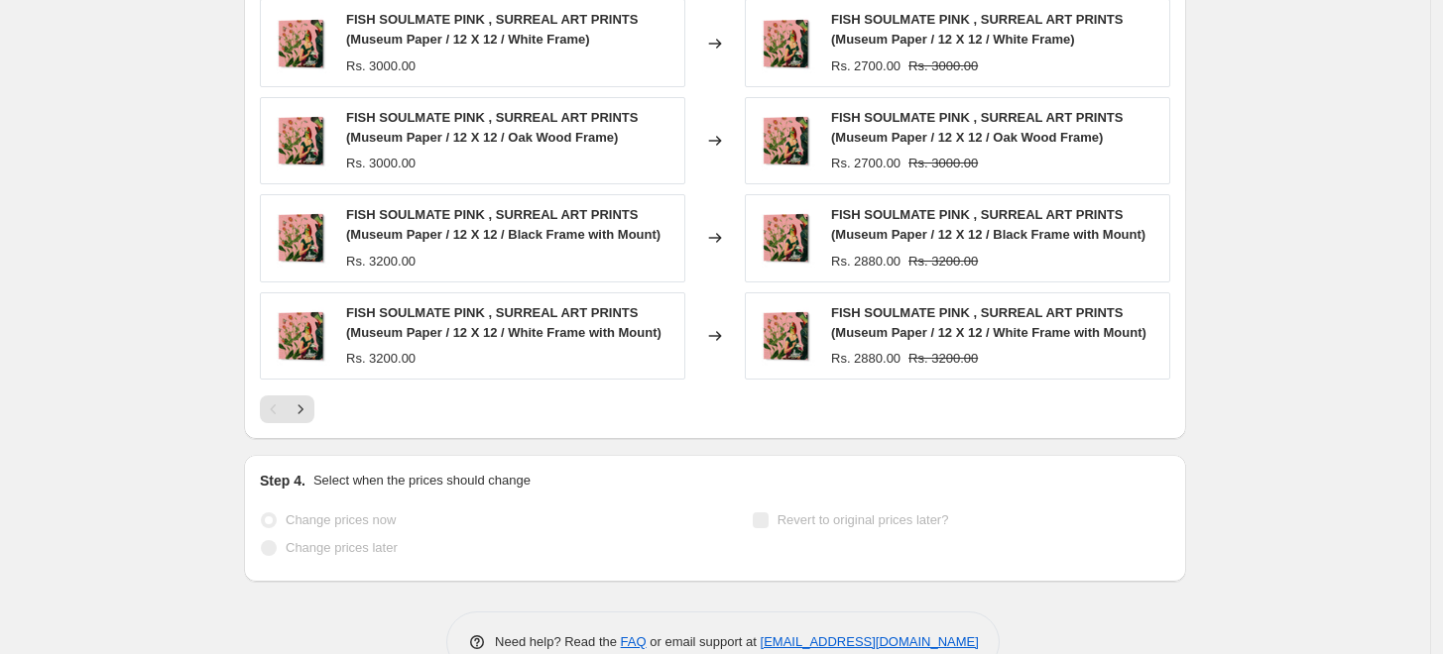
scroll to position [1634, 0]
select select "percentage"
select select "collection"
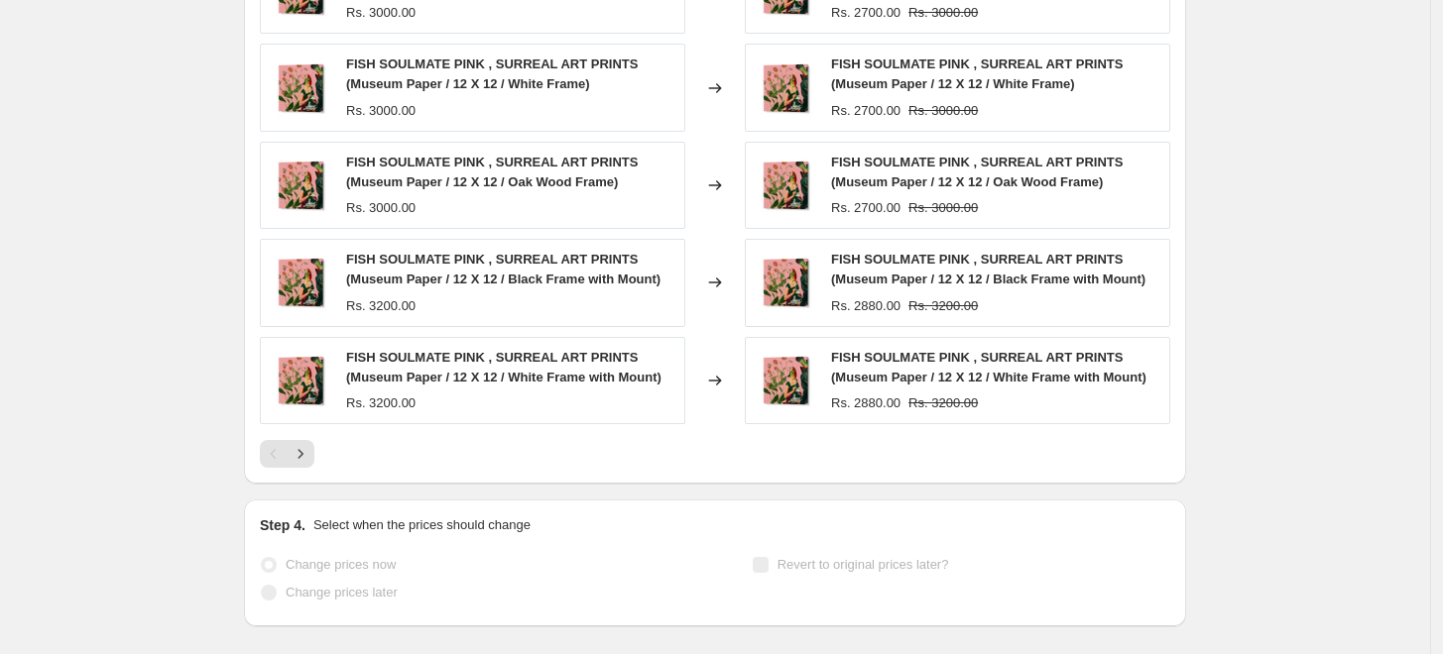
scroll to position [0, 0]
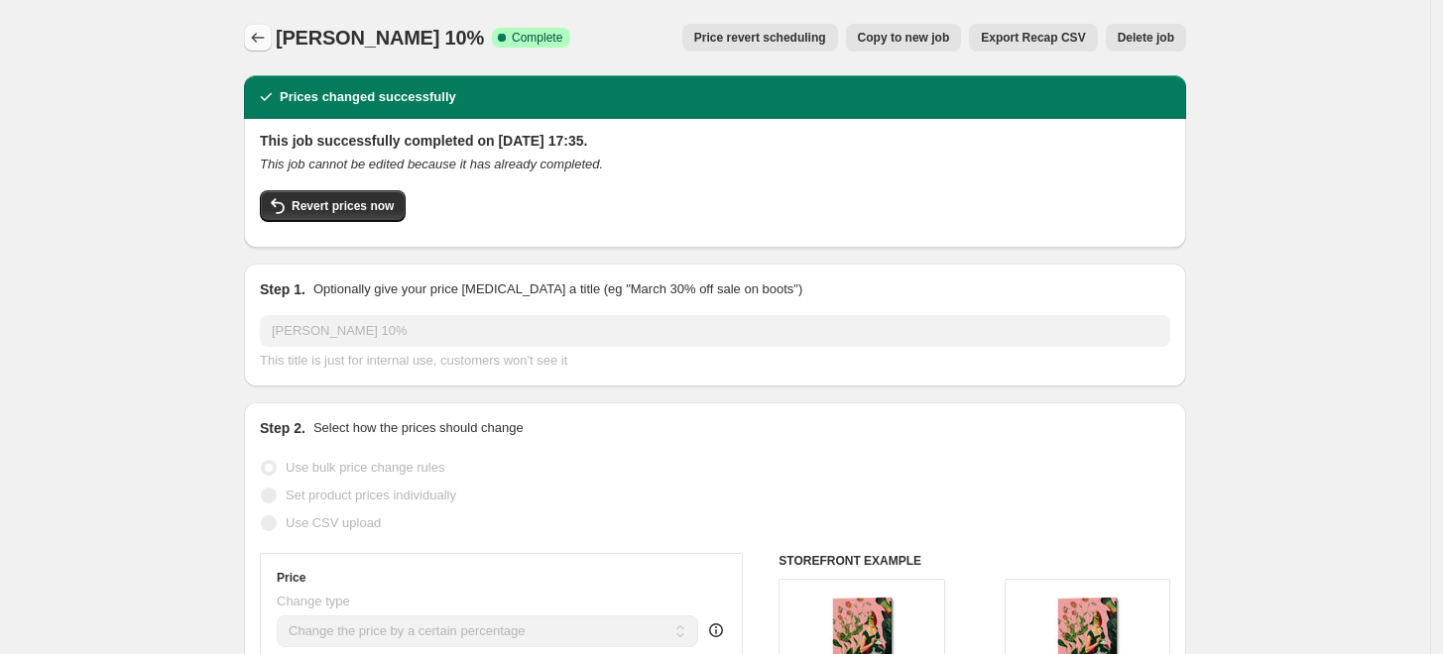
click at [267, 39] on icon "Price change jobs" at bounding box center [258, 38] width 20 height 20
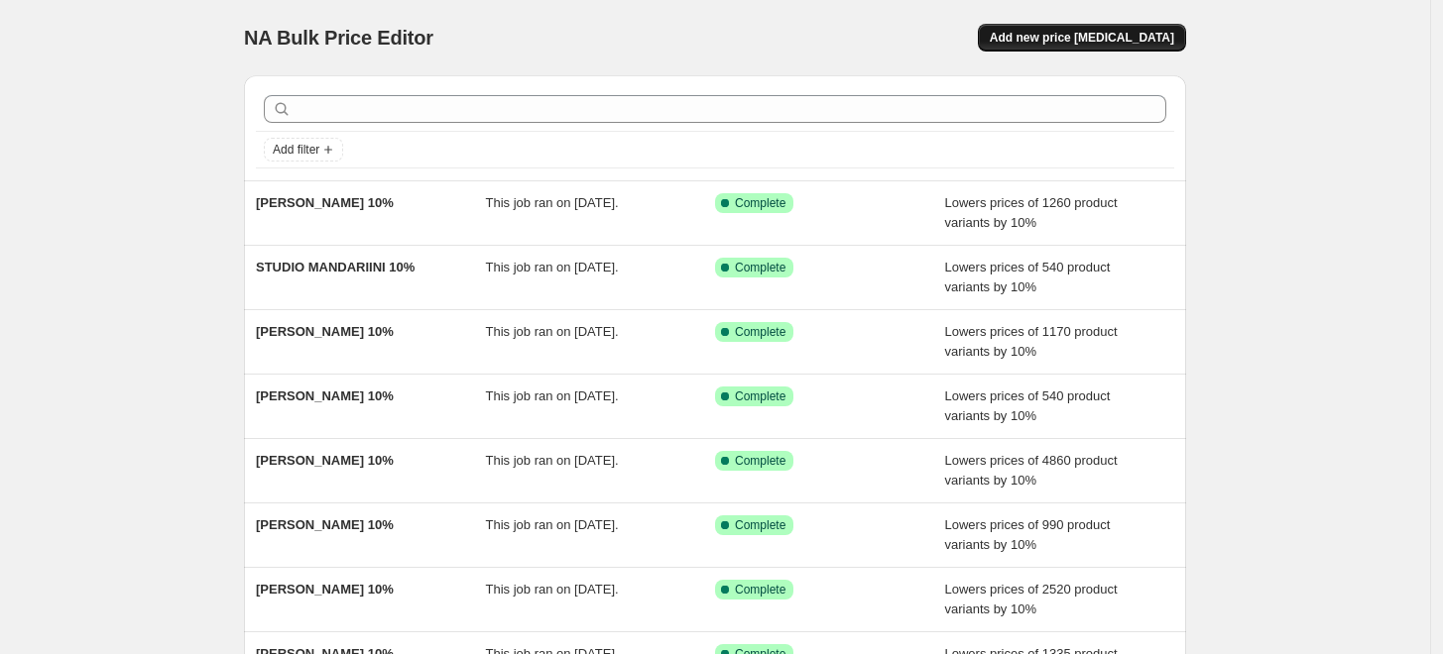
click at [1128, 33] on span "Add new price [MEDICAL_DATA]" at bounding box center [1082, 38] width 184 height 16
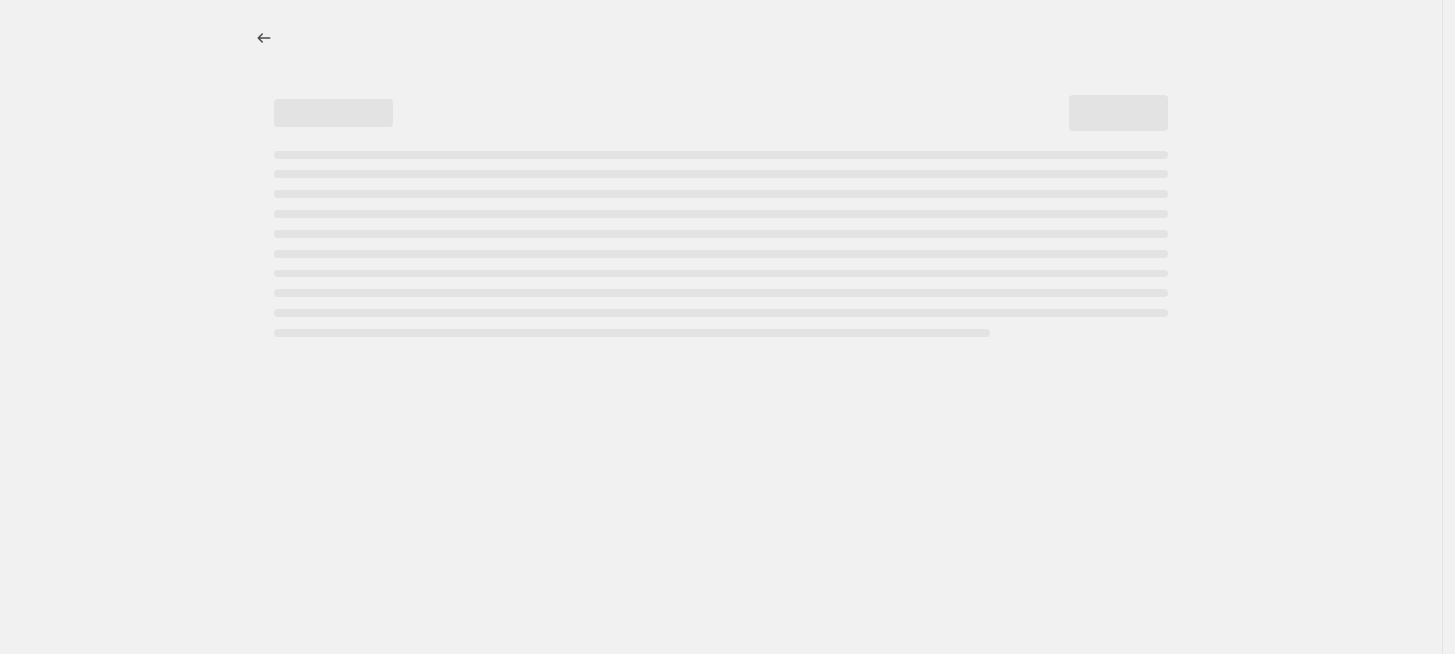
select select "percentage"
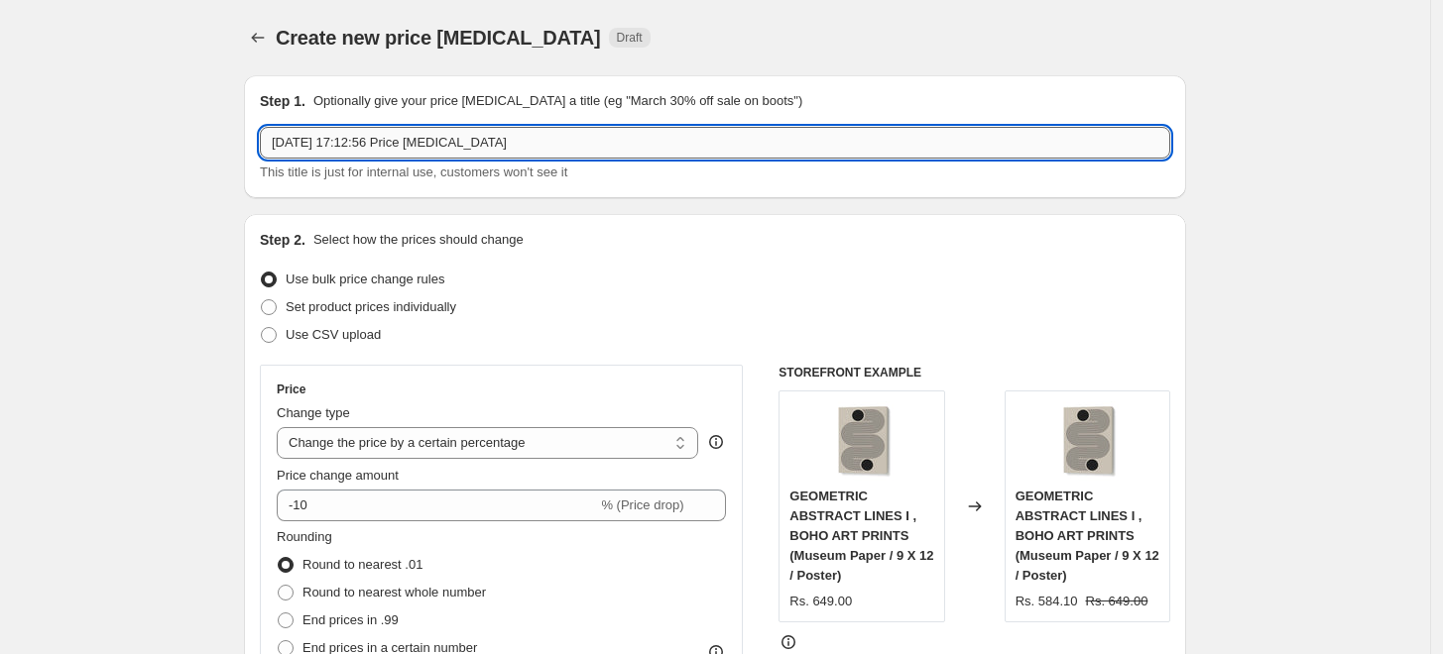
click at [699, 140] on input "[DATE] 17:12:56 Price [MEDICAL_DATA]" at bounding box center [715, 143] width 910 height 32
paste input "[PERSON_NAME]"
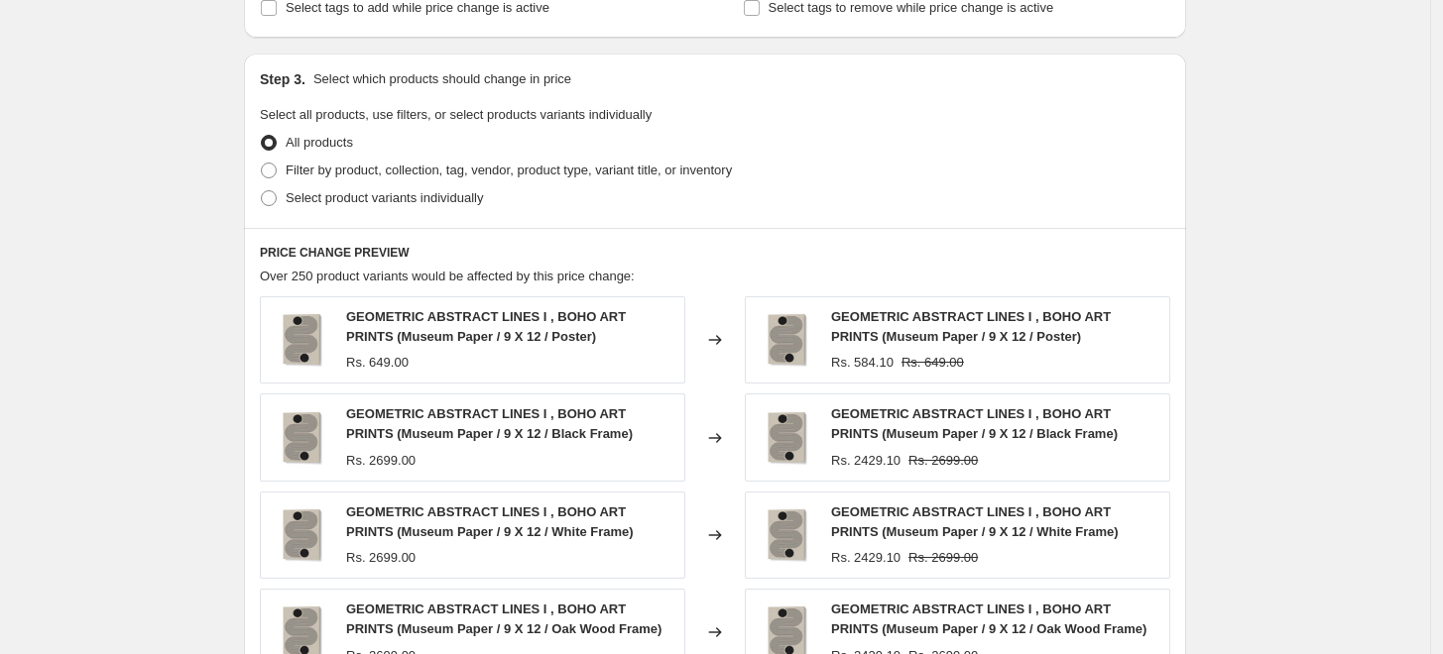
scroll to position [880, 0]
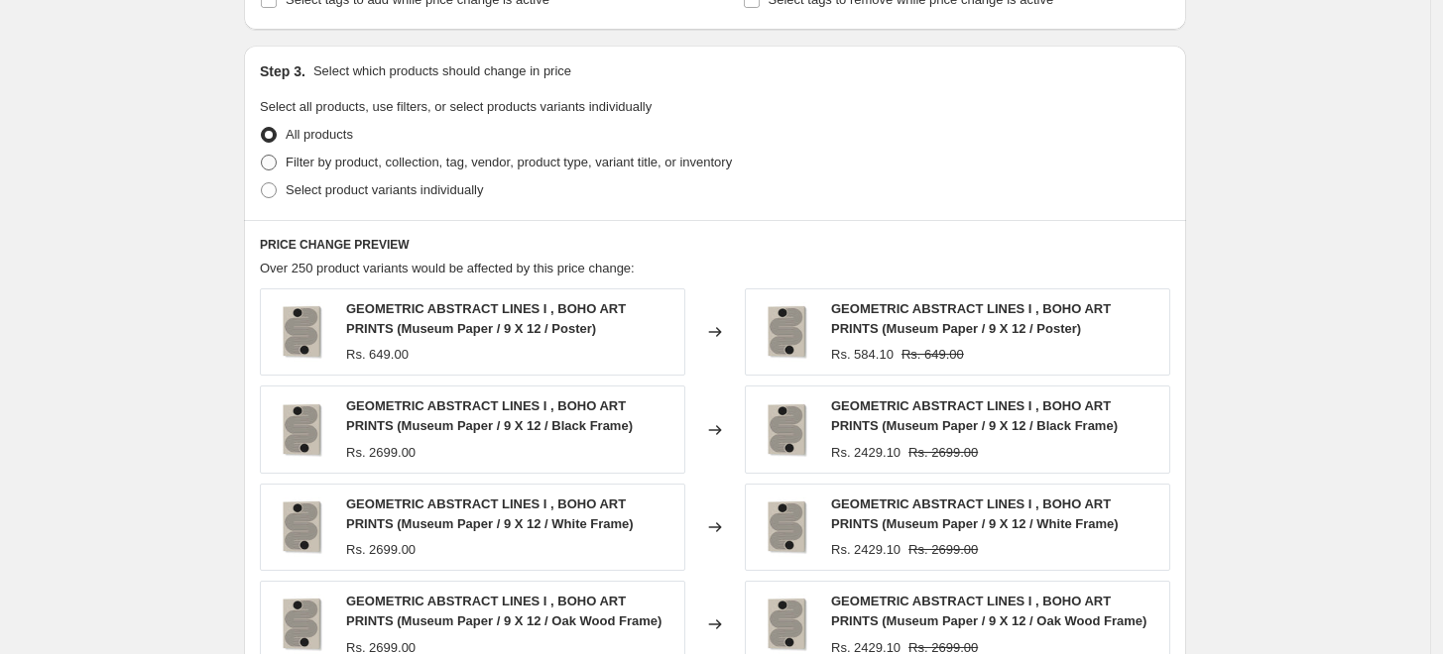
type input "[PERSON_NAME] 10%"
click at [389, 170] on span "Filter by product, collection, tag, vendor, product type, variant title, or inv…" at bounding box center [509, 162] width 446 height 15
click at [262, 156] on input "Filter by product, collection, tag, vendor, product type, variant title, or inv…" at bounding box center [261, 155] width 1 height 1
radio input "true"
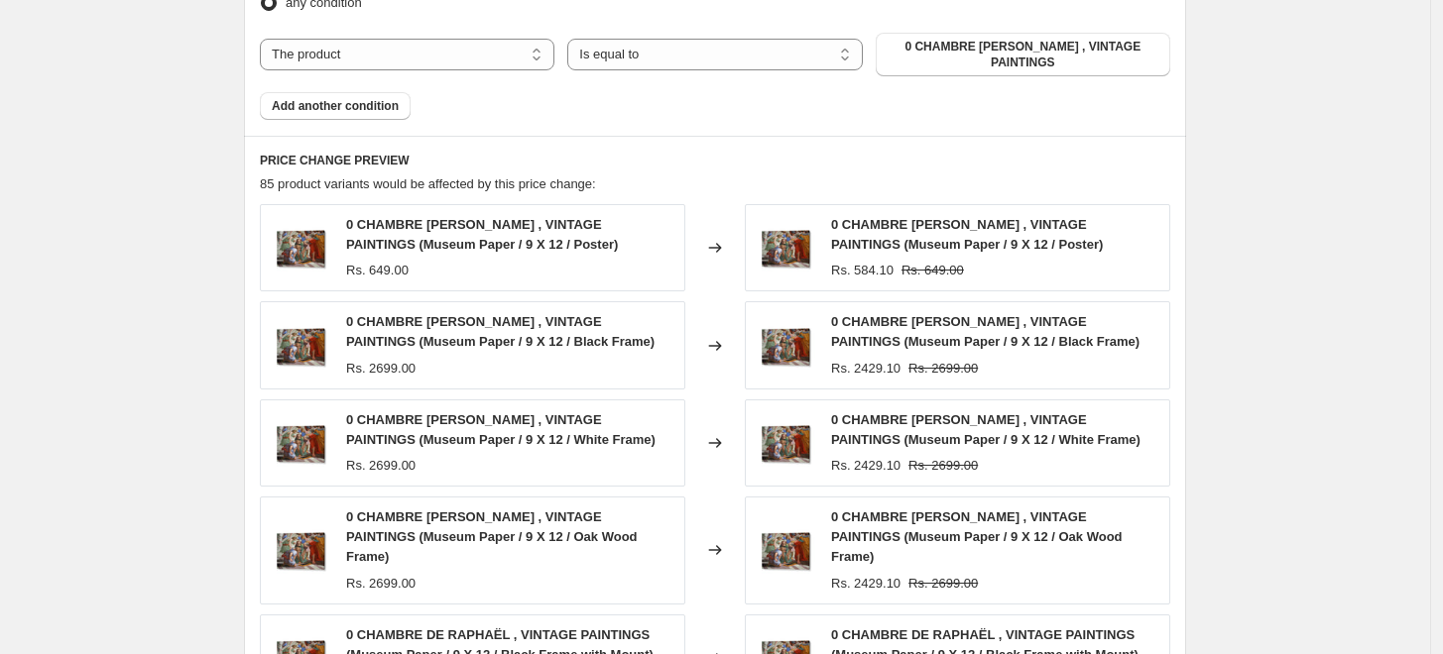
scroll to position [1212, 0]
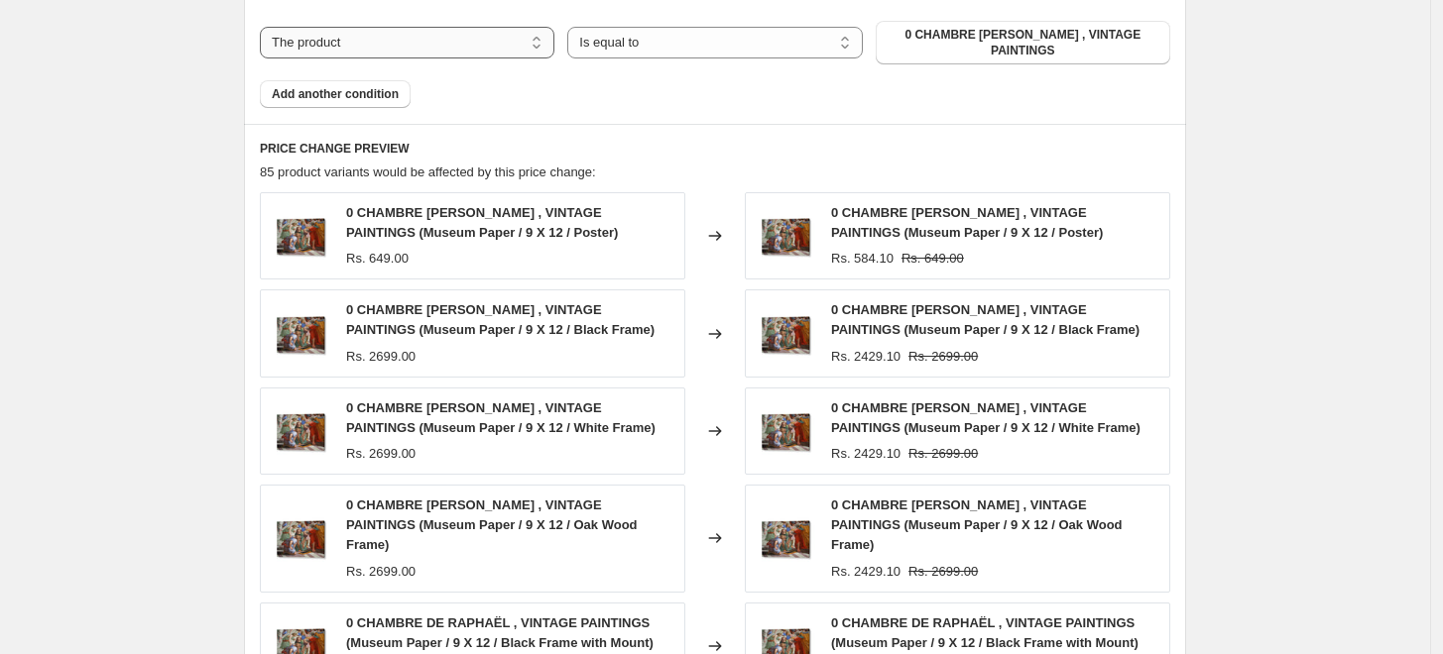
click at [425, 34] on select "The product The product's collection The product's tag The product's vendor The…" at bounding box center [407, 43] width 294 height 32
select select "collection"
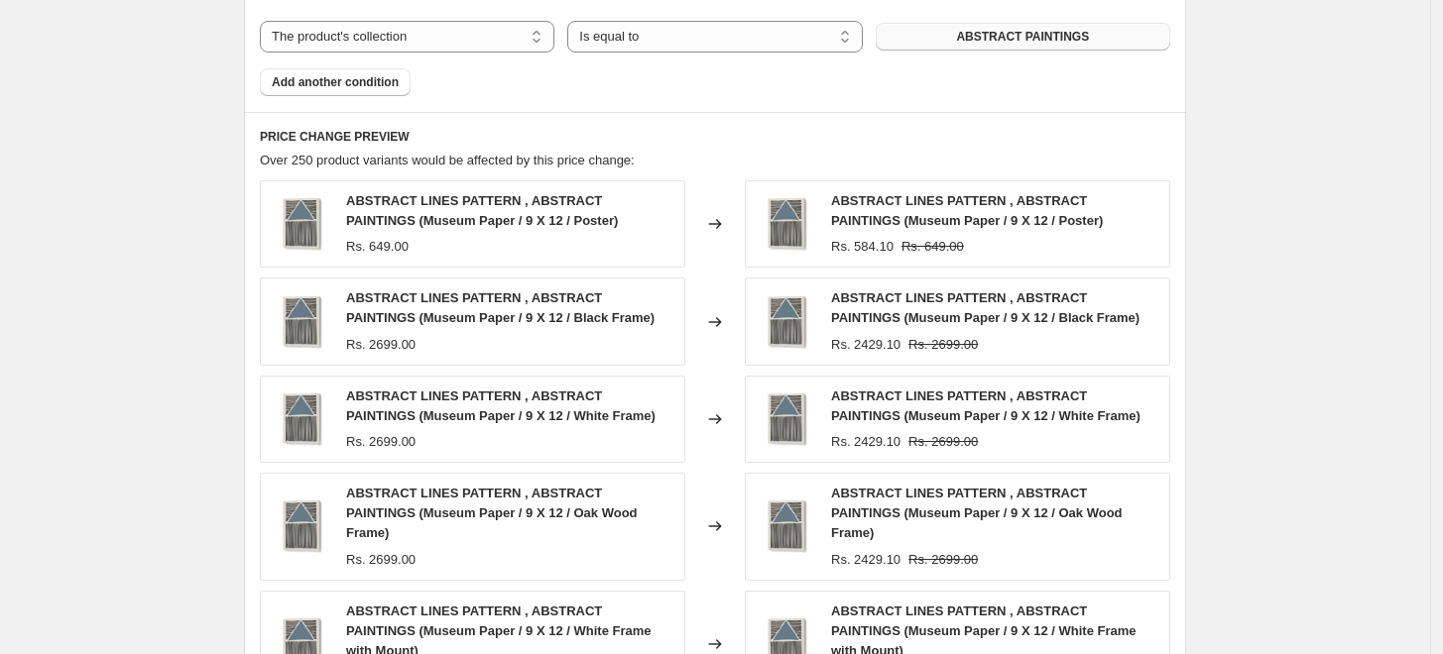
click at [1088, 35] on span "ABSTRACT PAINTINGS" at bounding box center [1022, 37] width 133 height 16
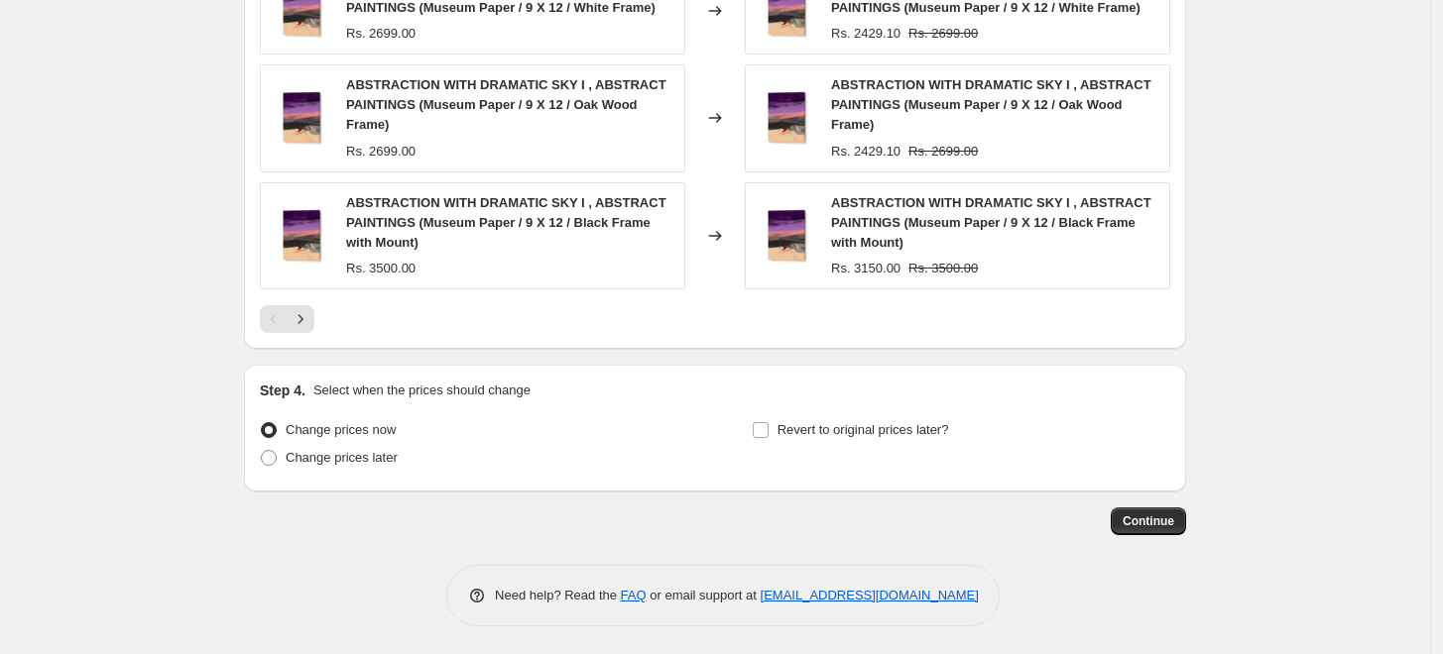
scroll to position [1621, 0]
click at [1151, 520] on span "Continue" at bounding box center [1148, 521] width 52 height 16
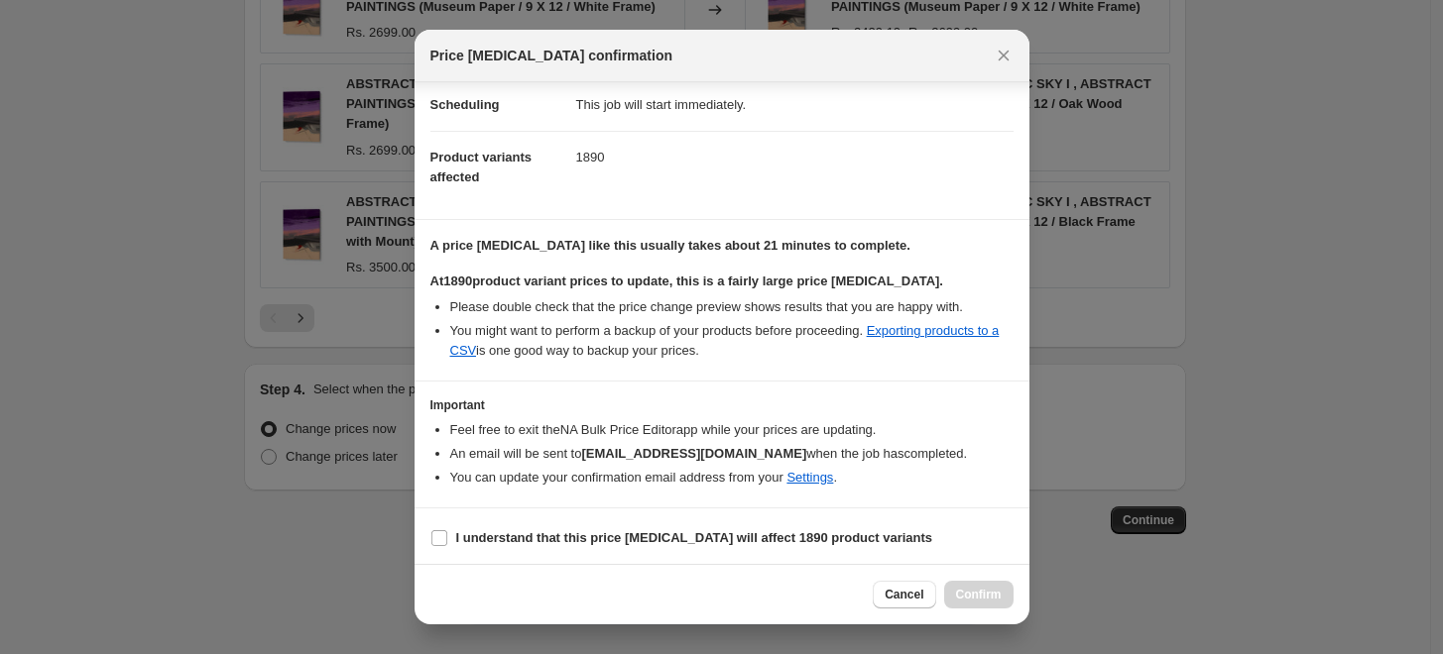
scroll to position [166, 0]
click at [605, 529] on b "I understand that this price [MEDICAL_DATA] will affect 1890 product variants" at bounding box center [694, 535] width 477 height 15
click at [447, 529] on input "I understand that this price [MEDICAL_DATA] will affect 1890 product variants" at bounding box center [439, 536] width 16 height 16
checkbox input "true"
click at [991, 600] on span "Confirm" at bounding box center [979, 595] width 46 height 16
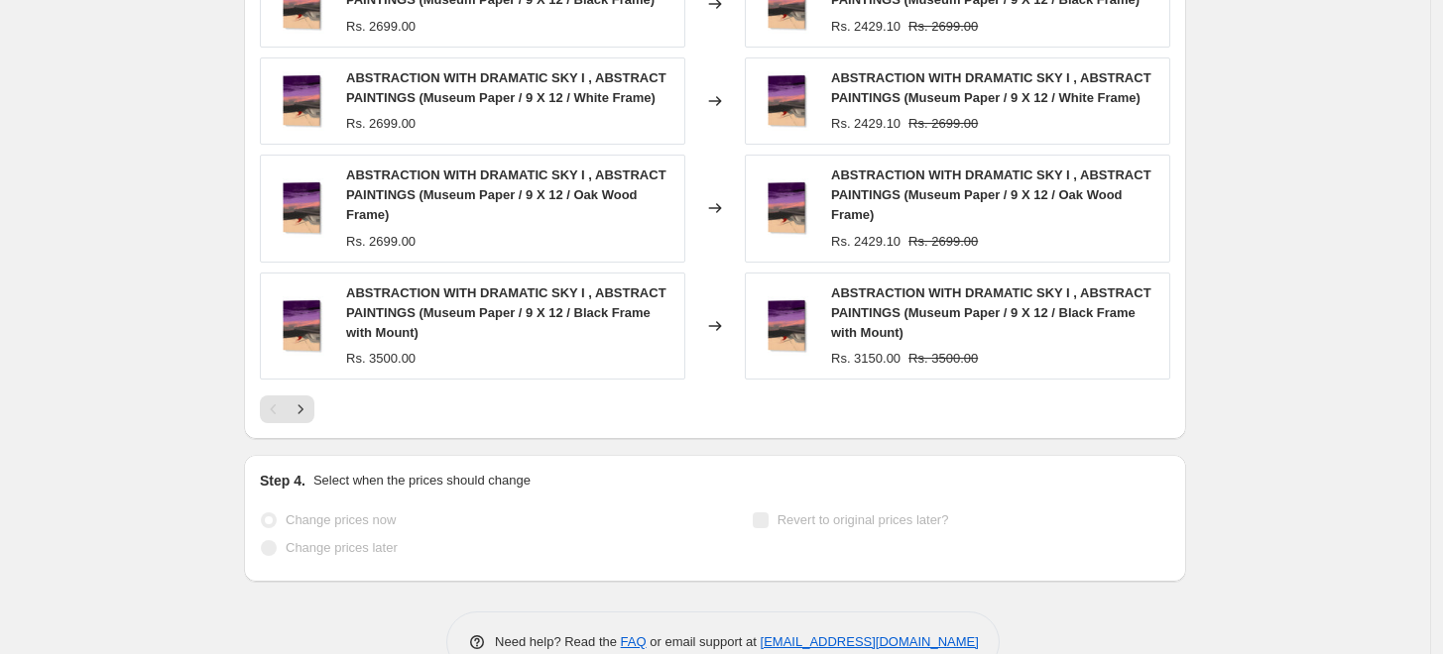
scroll to position [1674, 0]
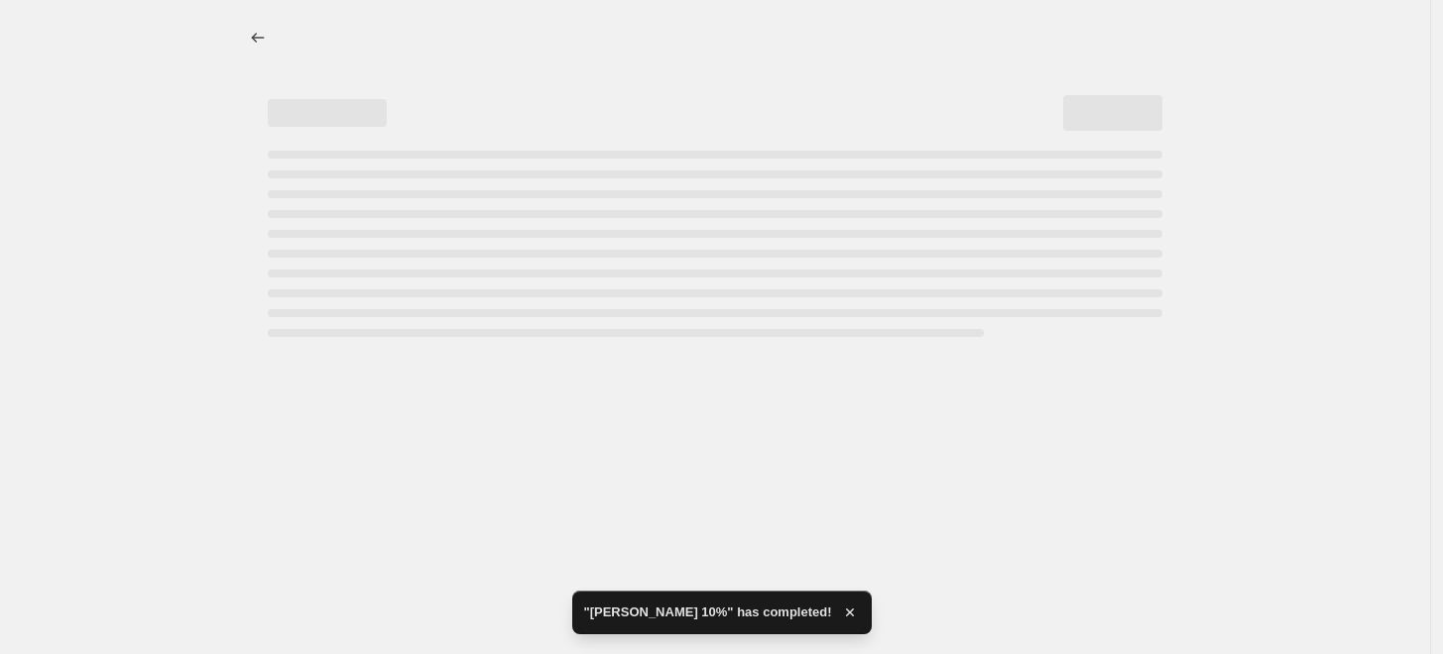
select select "percentage"
select select "collection"
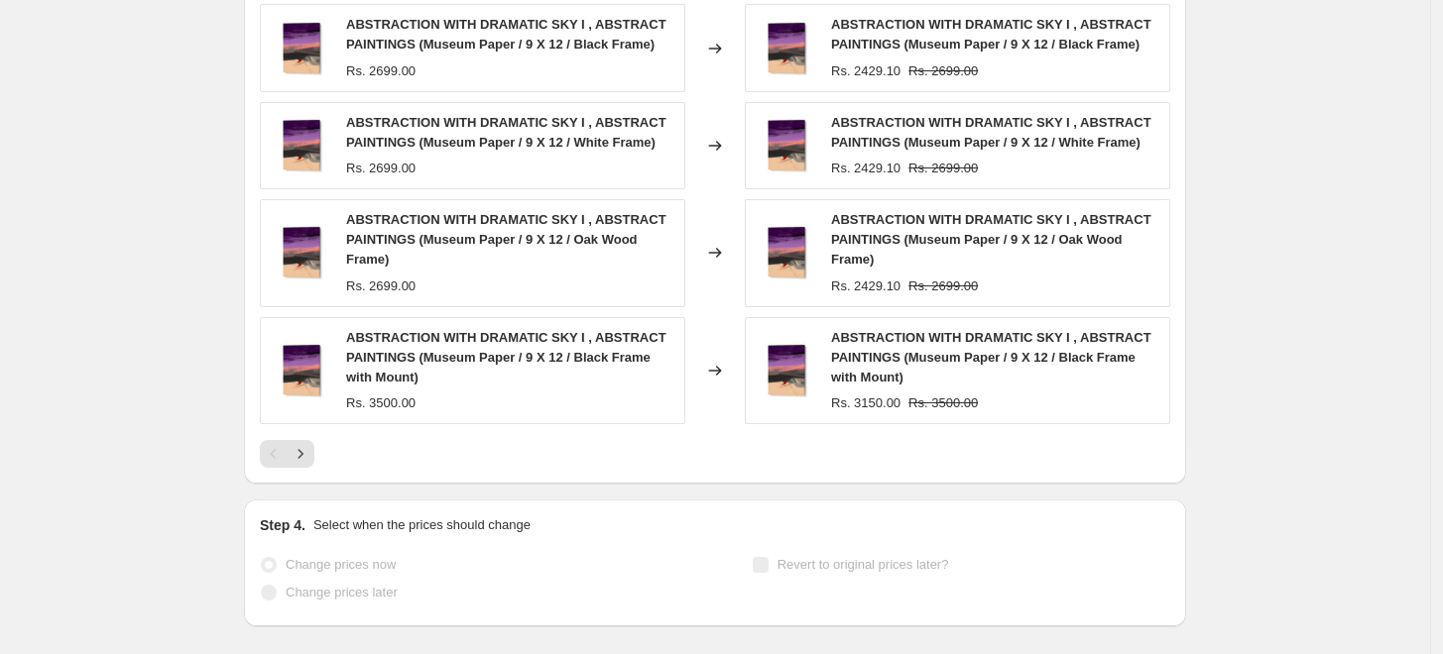
scroll to position [0, 0]
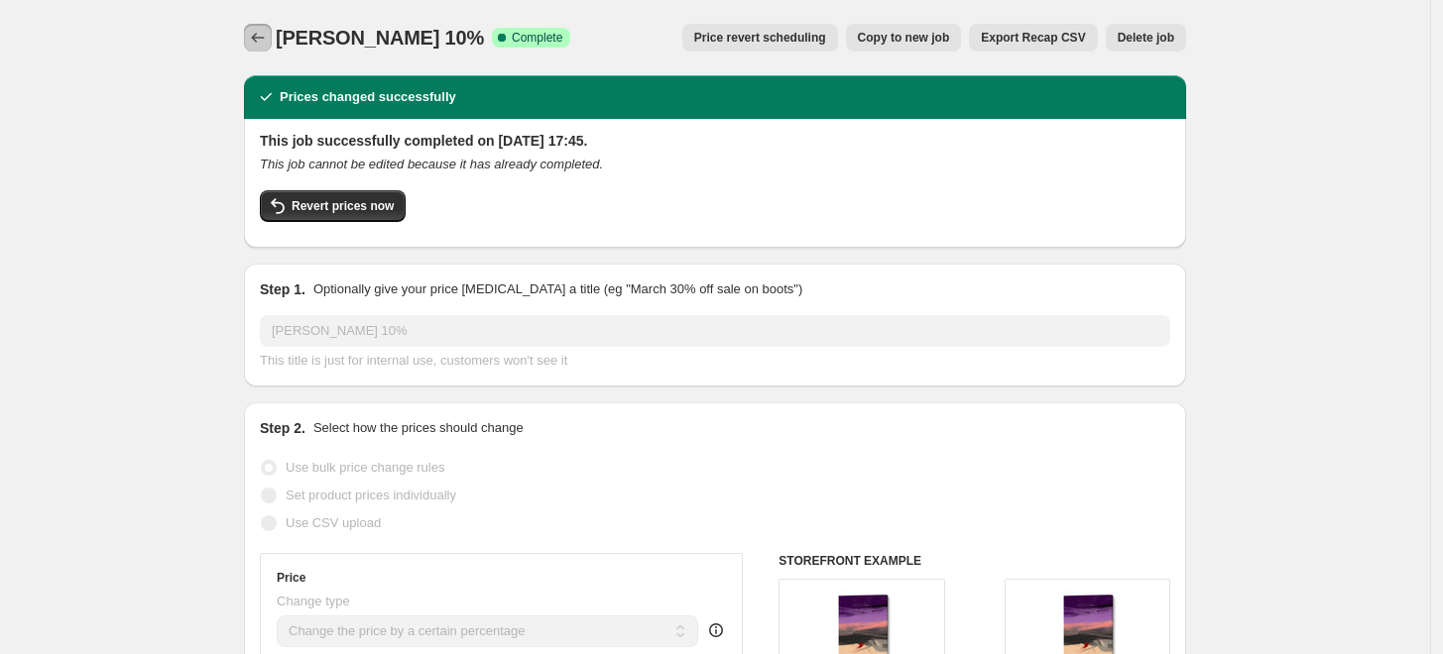
click at [264, 39] on icon "Price change jobs" at bounding box center [258, 38] width 20 height 20
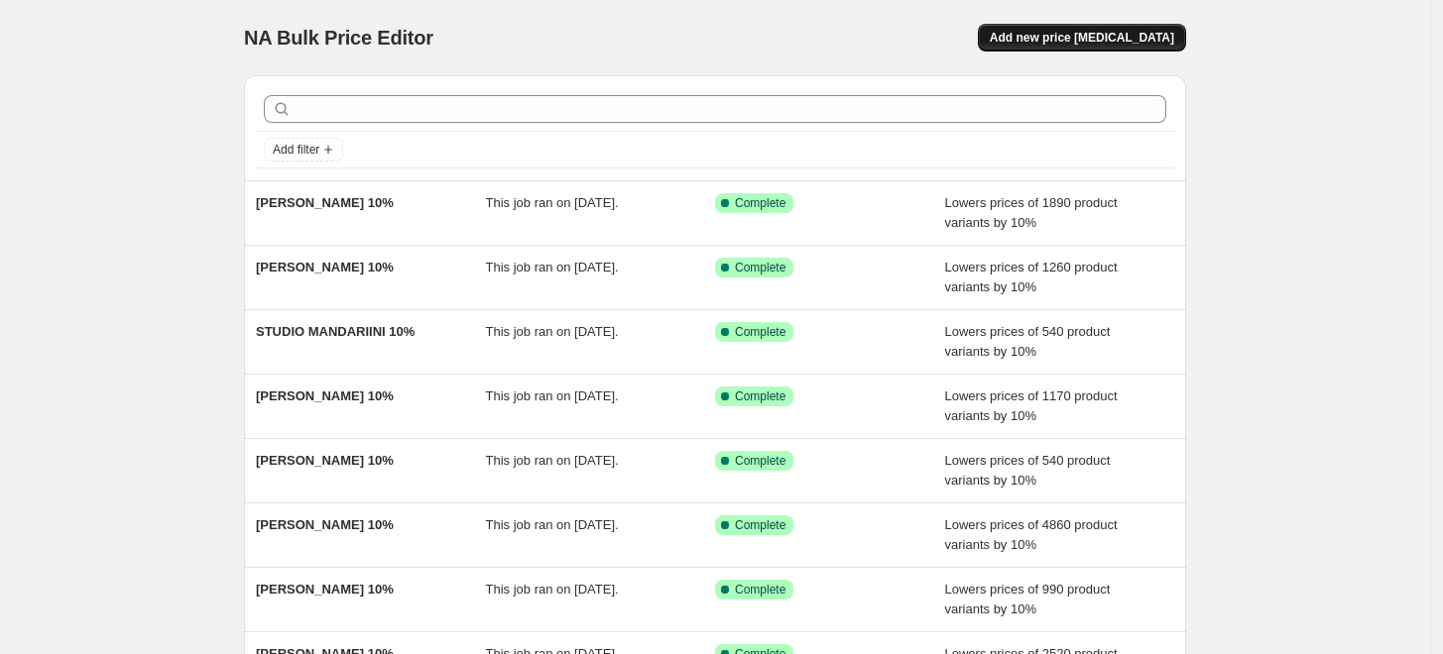
click at [1039, 34] on span "Add new price [MEDICAL_DATA]" at bounding box center [1082, 38] width 184 height 16
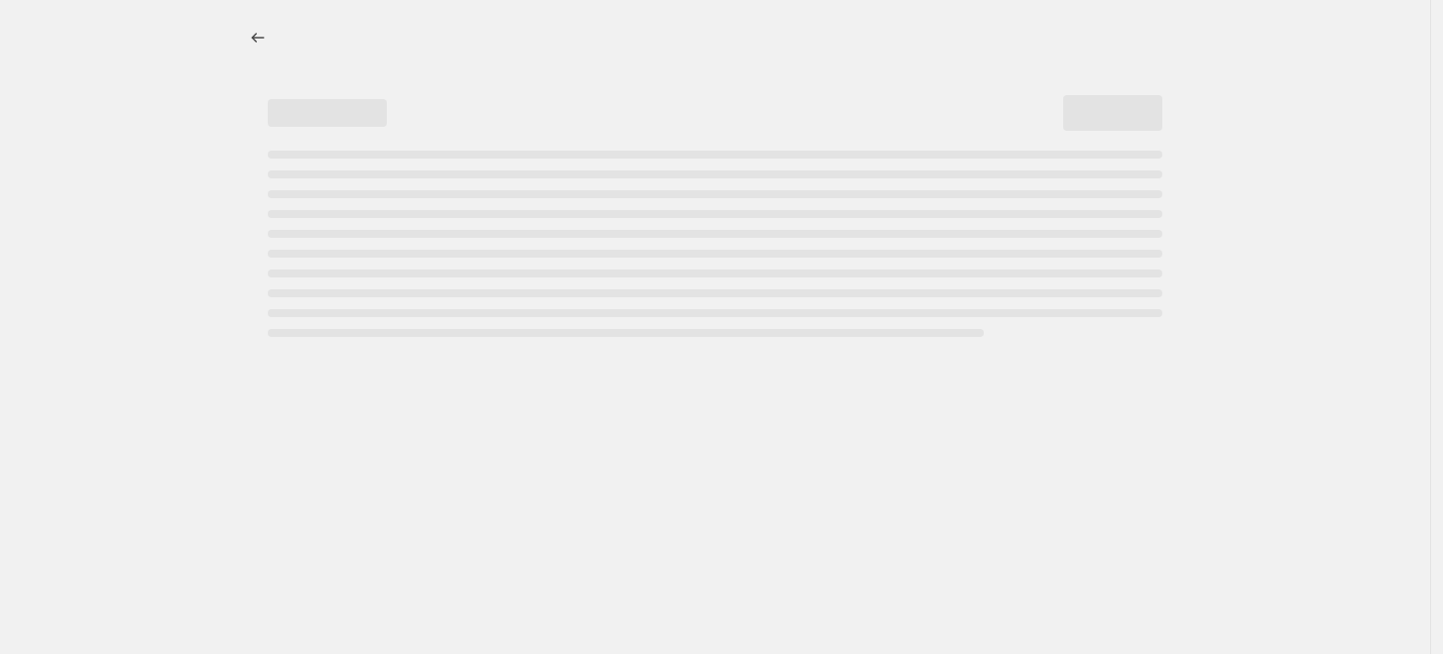
select select "percentage"
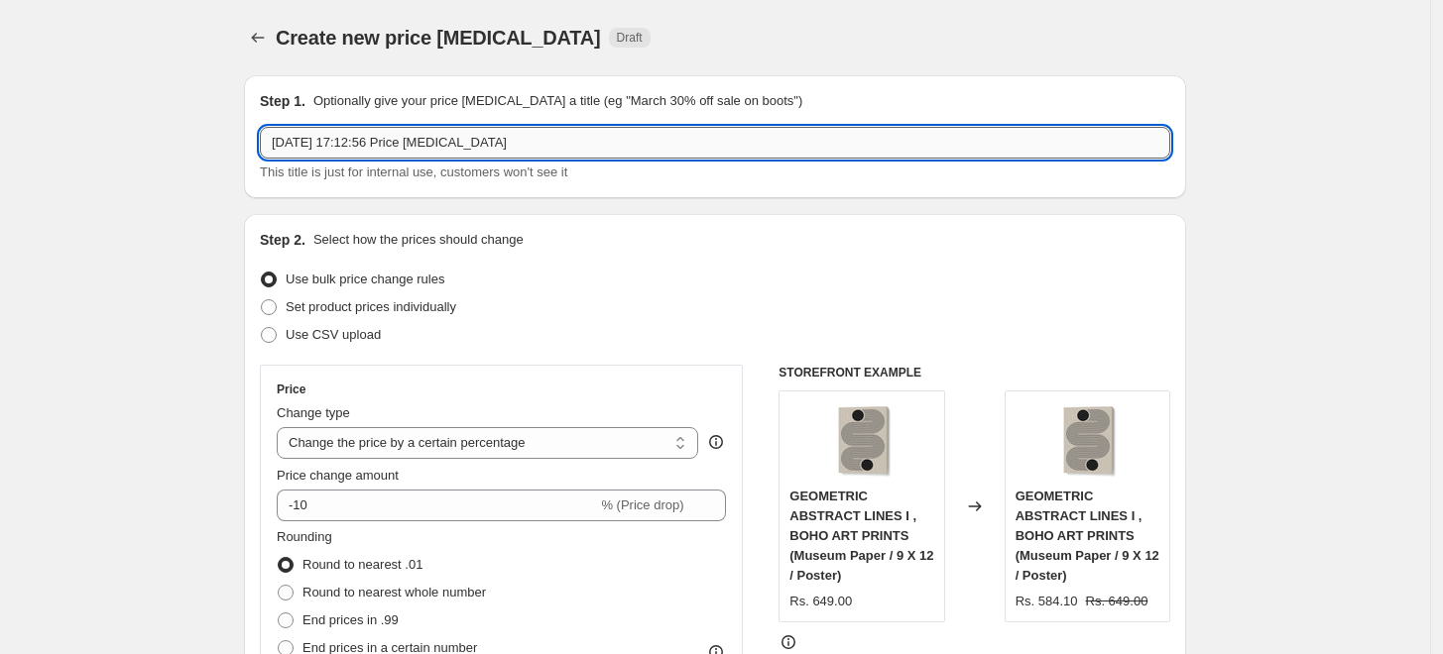
click at [567, 146] on input "[DATE] 17:12:56 Price [MEDICAL_DATA]" at bounding box center [715, 143] width 910 height 32
paste input "SHOT BY [PERSON_NAME]"
type input "SHOT BY [PERSON_NAME] 10%"
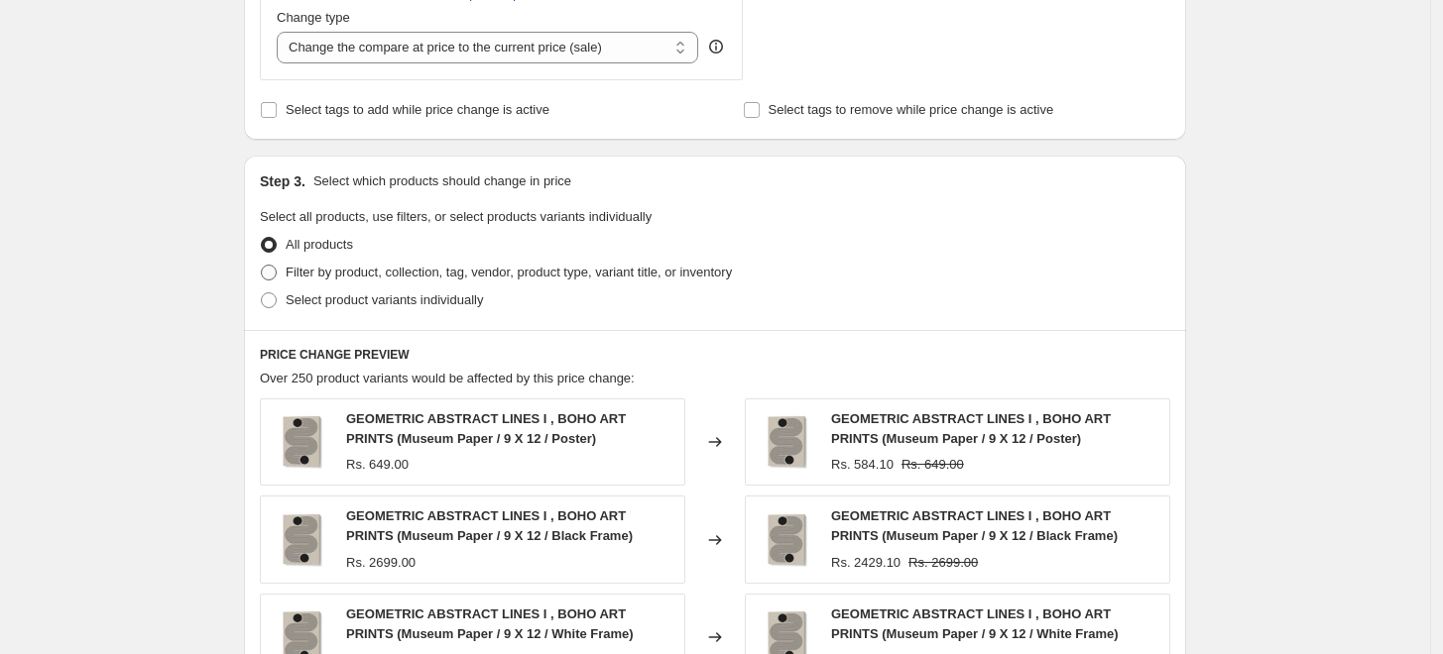
click at [325, 266] on span "Filter by product, collection, tag, vendor, product type, variant title, or inv…" at bounding box center [509, 272] width 446 height 15
click at [262, 266] on input "Filter by product, collection, tag, vendor, product type, variant title, or inv…" at bounding box center [261, 265] width 1 height 1
radio input "true"
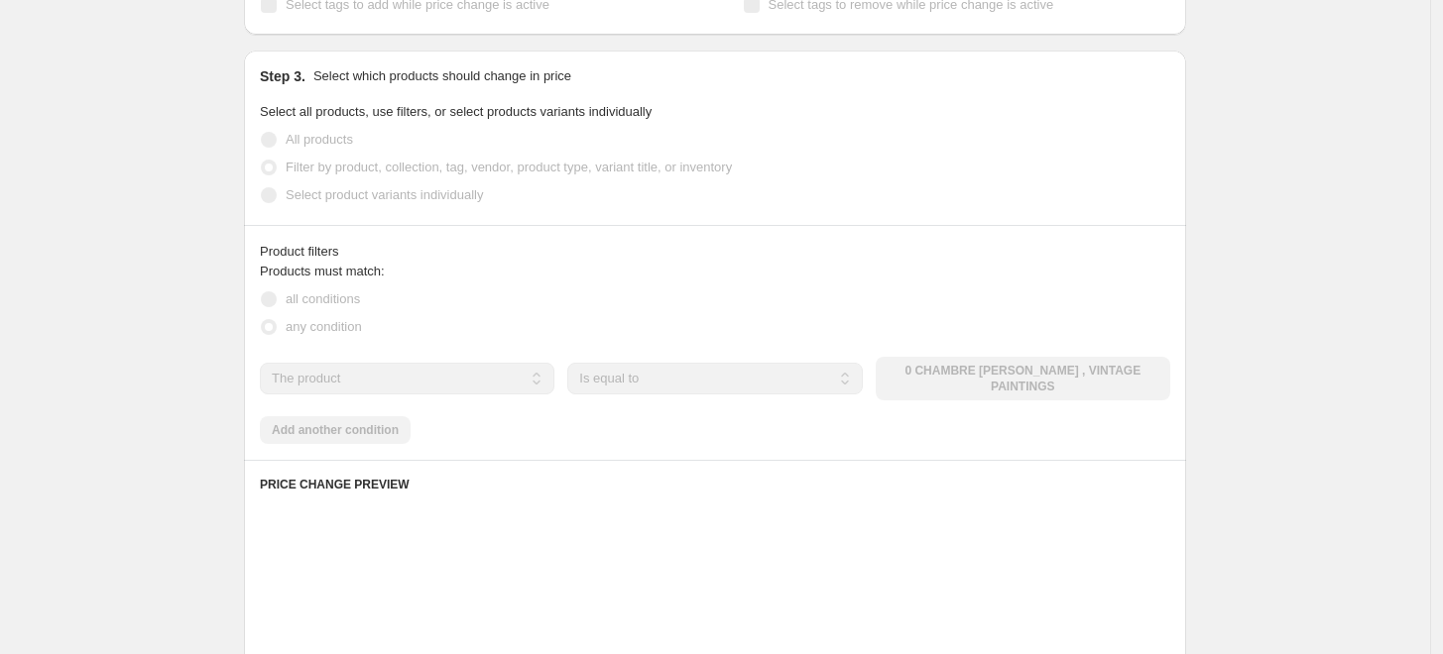
scroll to position [880, 0]
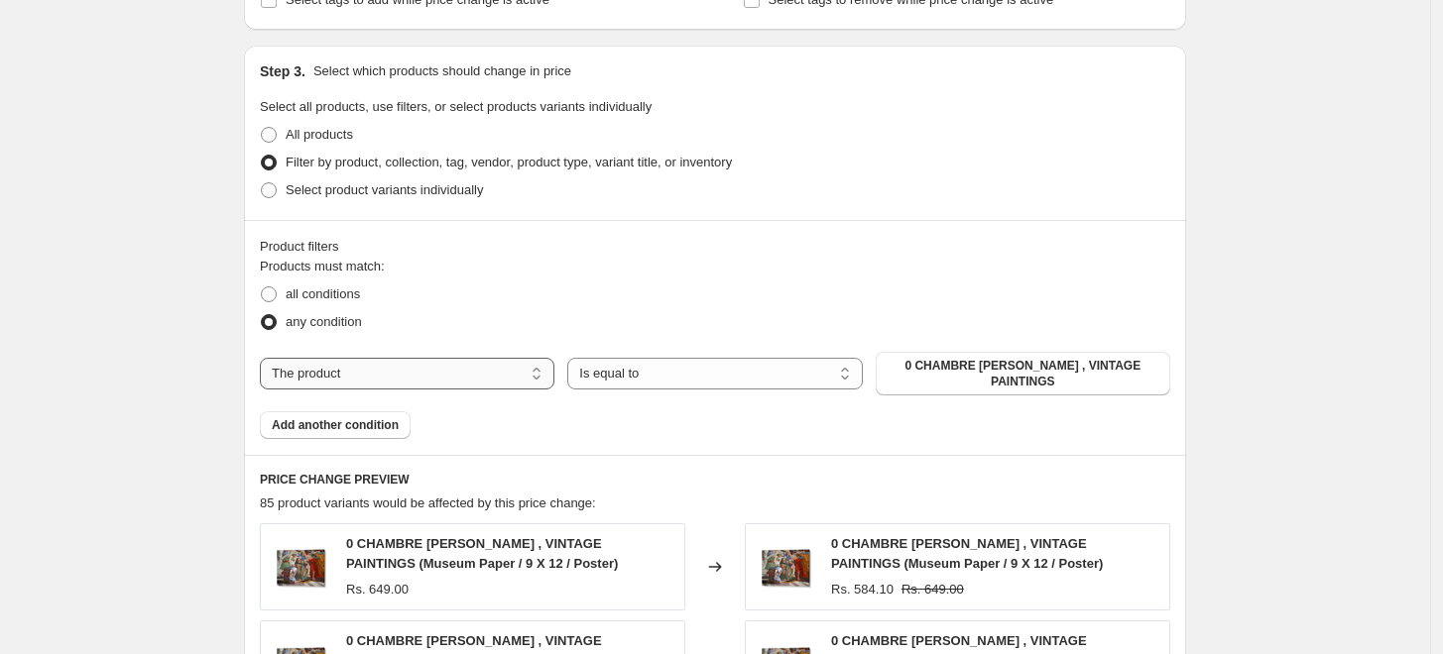
drag, startPoint x: 473, startPoint y: 358, endPoint x: 468, endPoint y: 380, distance: 22.4
click at [473, 359] on select "The product The product's collection The product's tag The product's vendor The…" at bounding box center [407, 374] width 294 height 32
select select "collection"
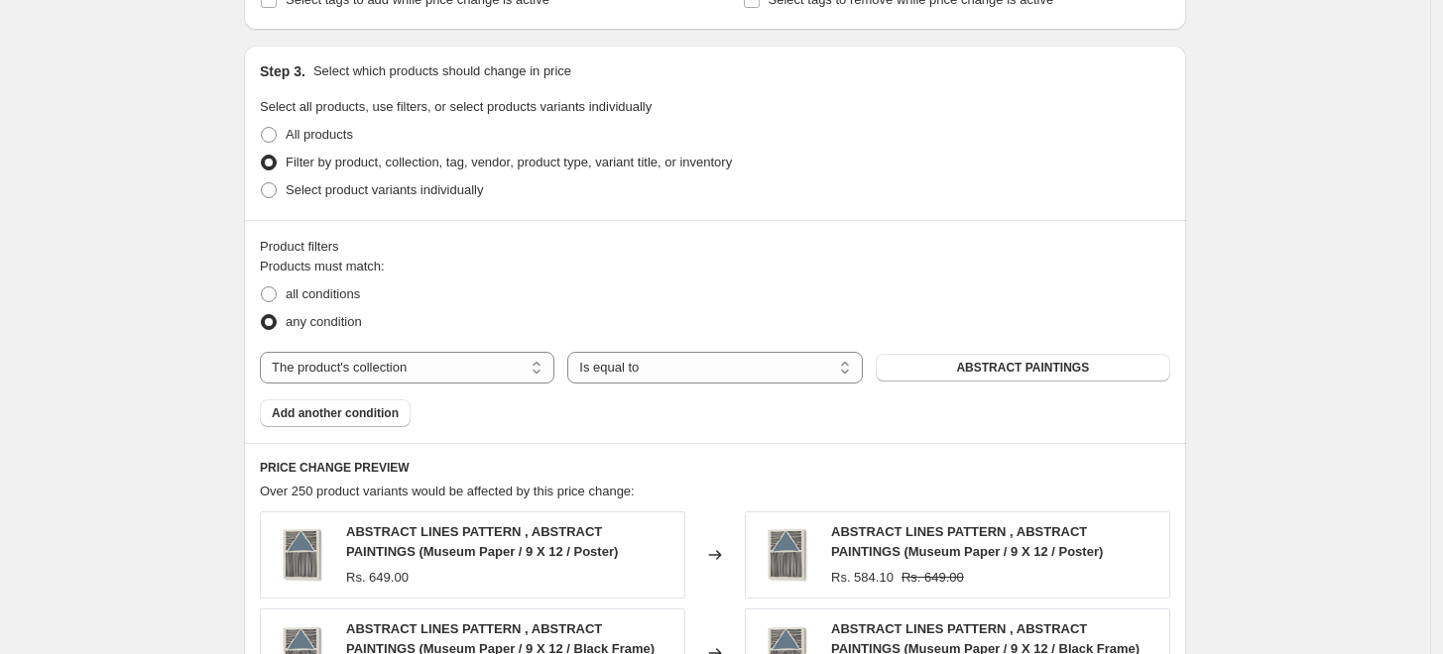
click at [1007, 363] on span "ABSTRACT PAINTINGS" at bounding box center [1022, 368] width 133 height 16
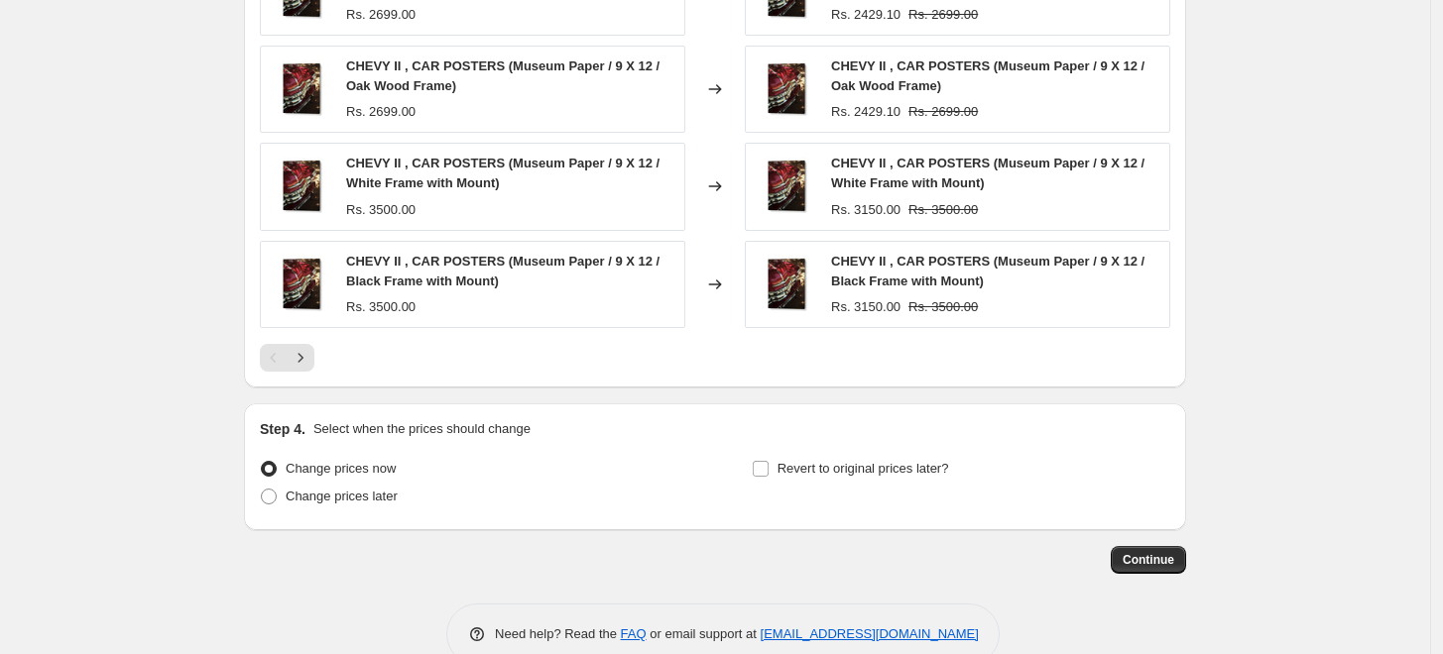
scroll to position [1581, 0]
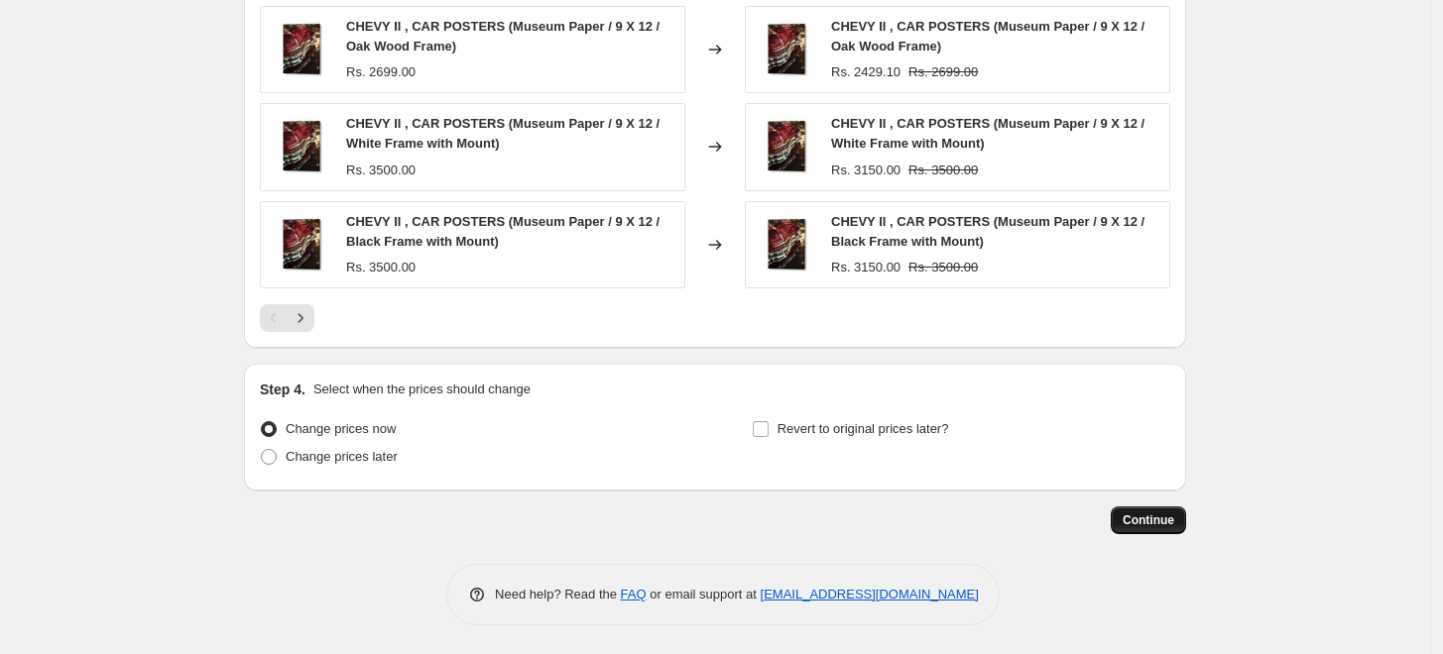
click at [1149, 520] on span "Continue" at bounding box center [1148, 521] width 52 height 16
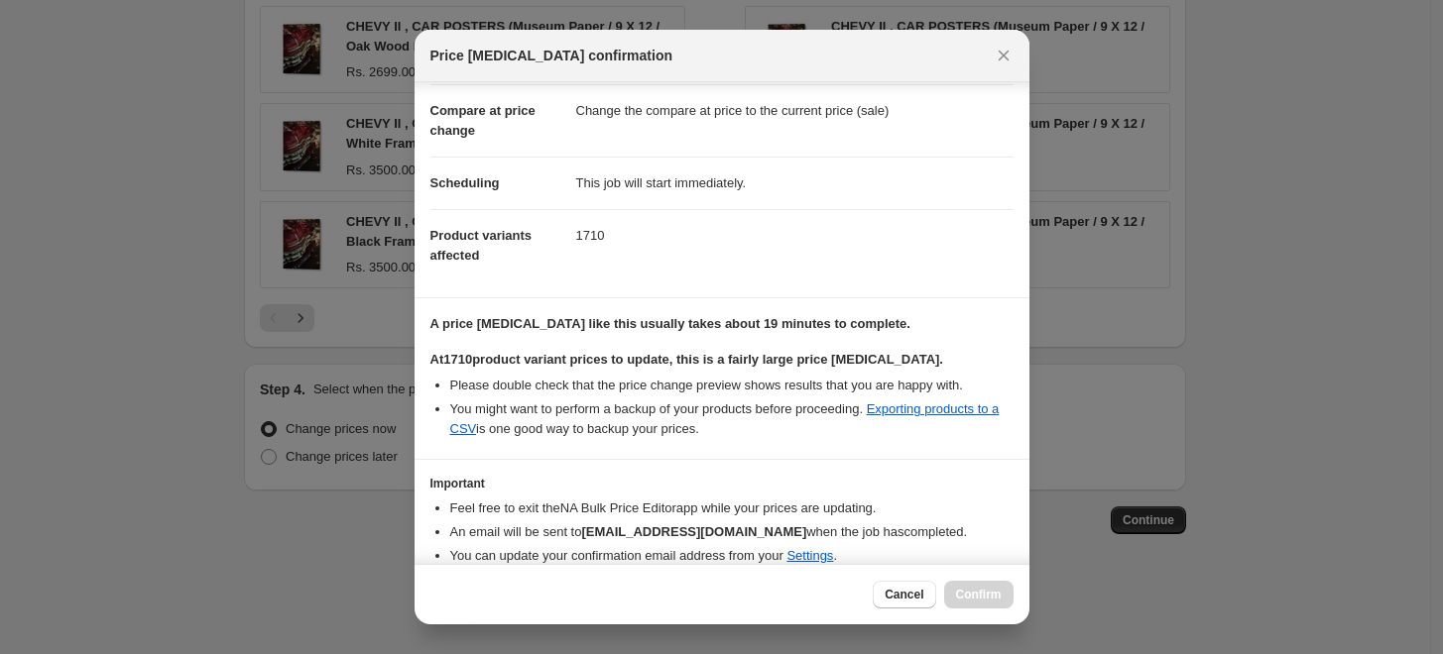
scroll to position [166, 0]
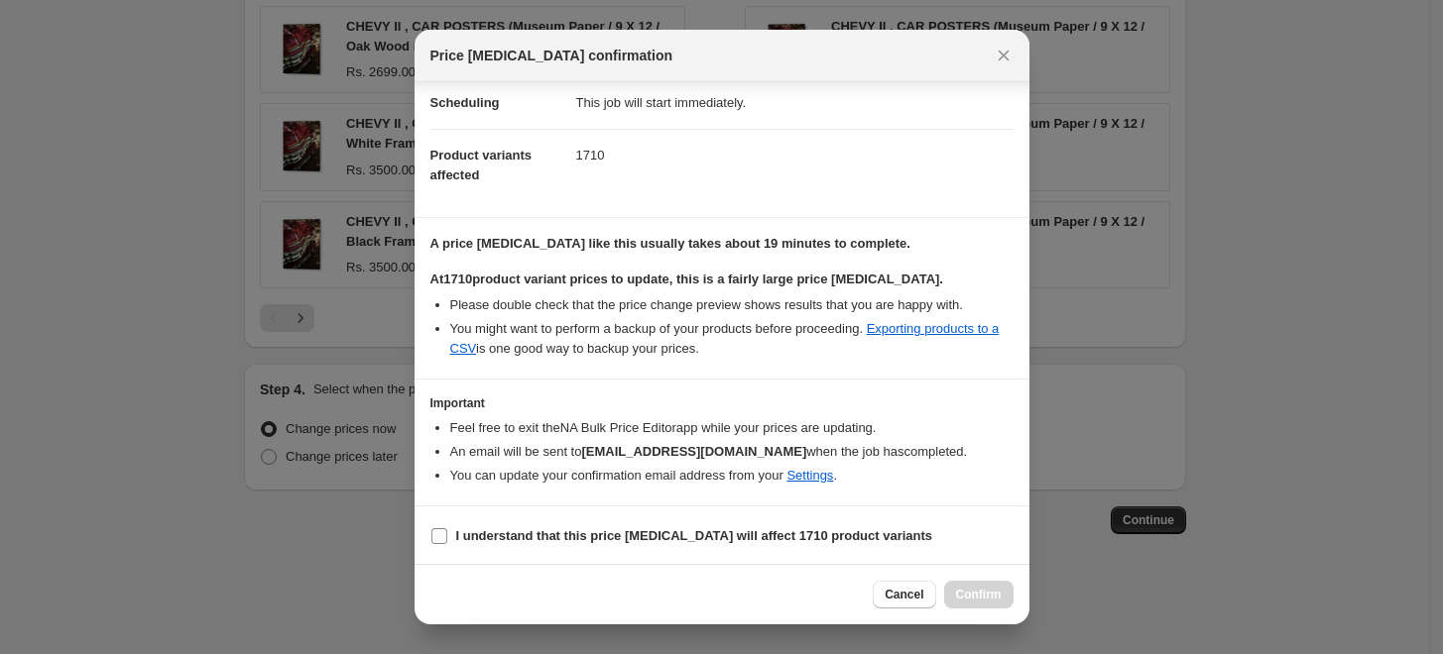
click at [468, 529] on b "I understand that this price [MEDICAL_DATA] will affect 1710 product variants" at bounding box center [694, 535] width 477 height 15
click at [447, 529] on input "I understand that this price [MEDICAL_DATA] will affect 1710 product variants" at bounding box center [439, 536] width 16 height 16
checkbox input "true"
click at [1000, 598] on button "Confirm" at bounding box center [978, 595] width 69 height 28
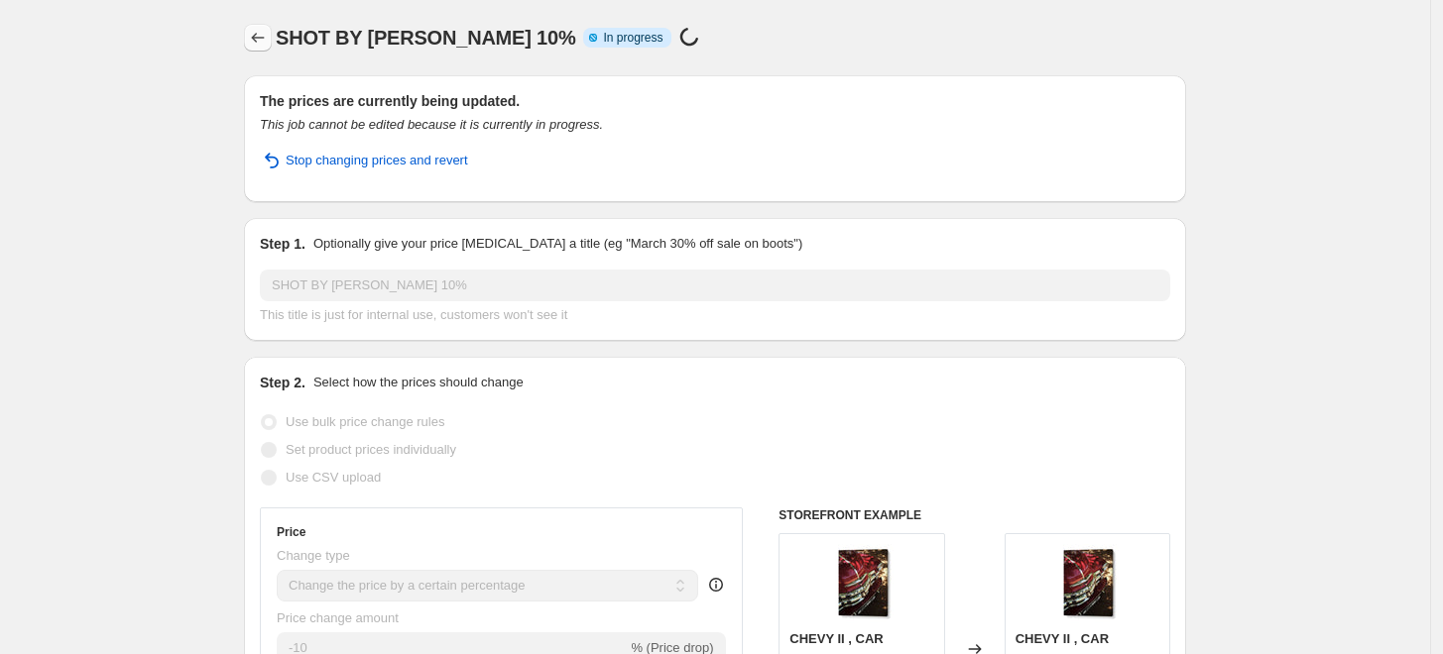
click at [268, 30] on icon "Price change jobs" at bounding box center [258, 38] width 20 height 20
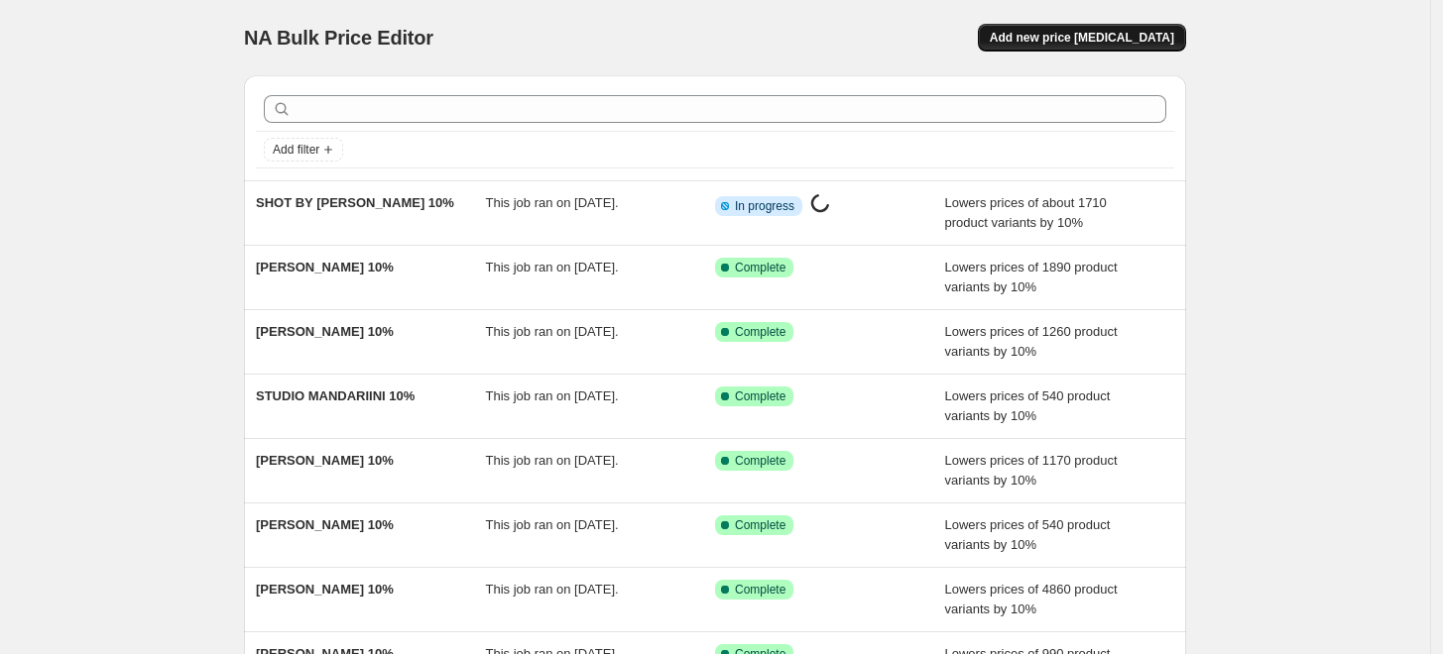
click at [1144, 35] on span "Add new price [MEDICAL_DATA]" at bounding box center [1082, 38] width 184 height 16
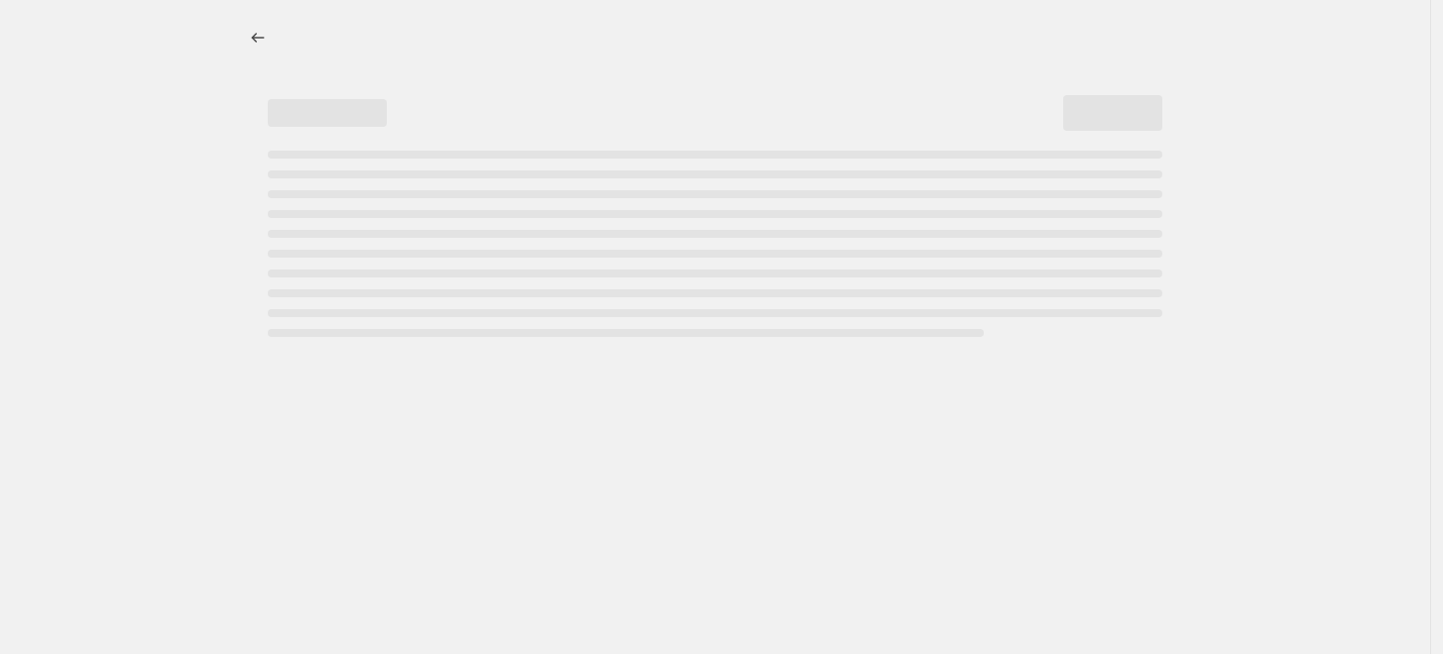
select select "percentage"
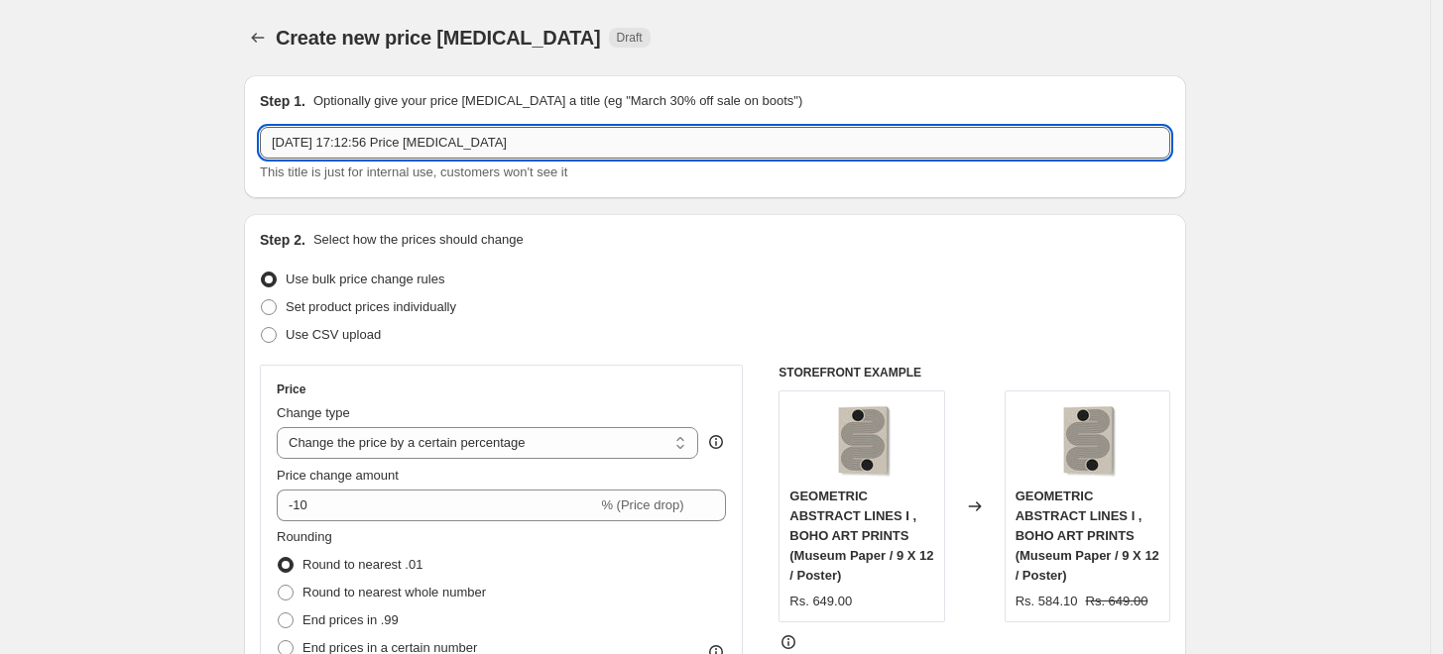
click at [699, 133] on input "[DATE] 17:12:56 Price [MEDICAL_DATA]" at bounding box center [715, 143] width 910 height 32
paste input "[PERSON_NAME]"
paste input "text"
type input "[PERSON_NAME] 10%"
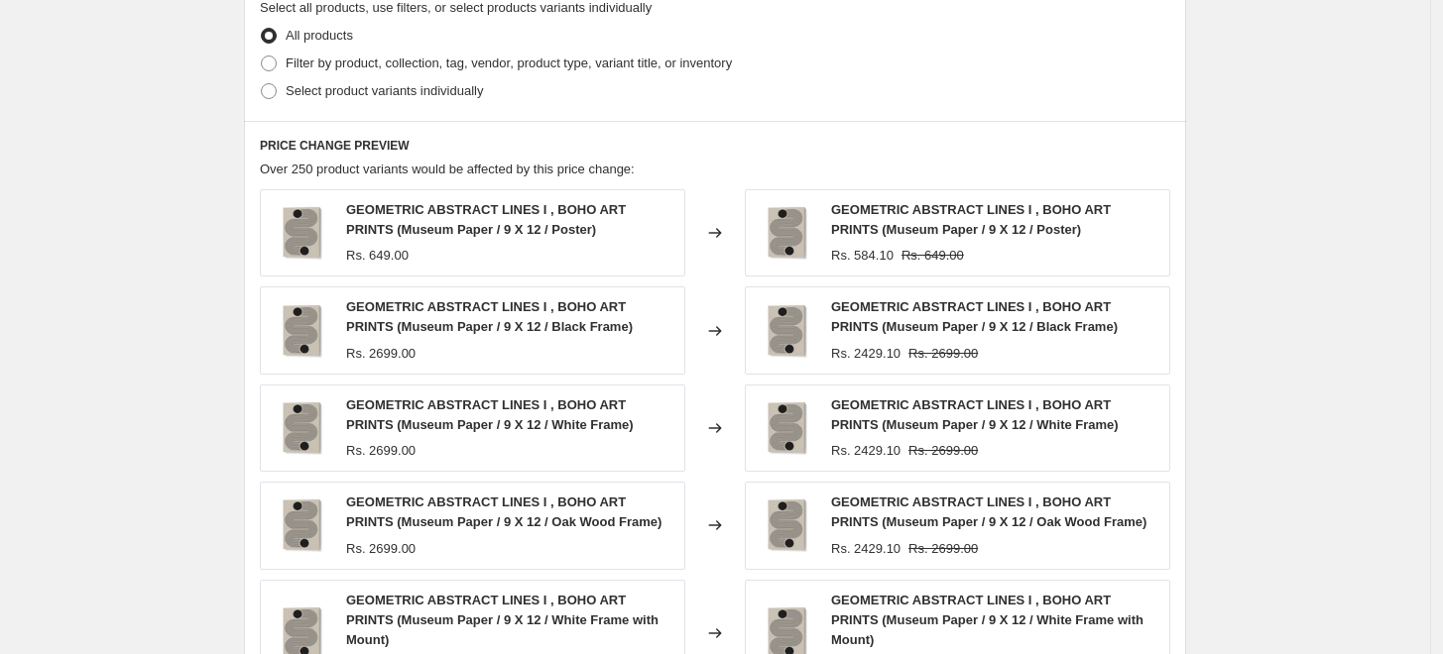
scroll to position [991, 0]
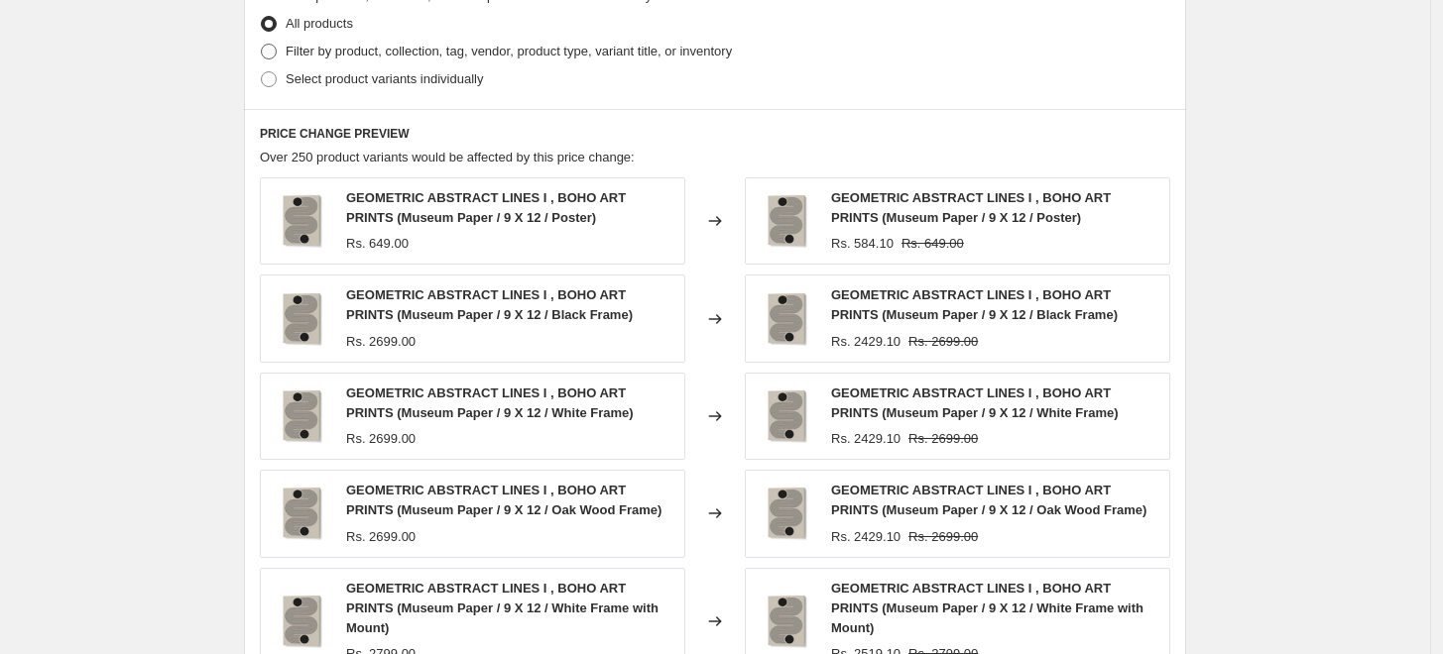
click at [379, 54] on span "Filter by product, collection, tag, vendor, product type, variant title, or inv…" at bounding box center [509, 51] width 446 height 15
click at [262, 45] on input "Filter by product, collection, tag, vendor, product type, variant title, or inv…" at bounding box center [261, 44] width 1 height 1
radio input "true"
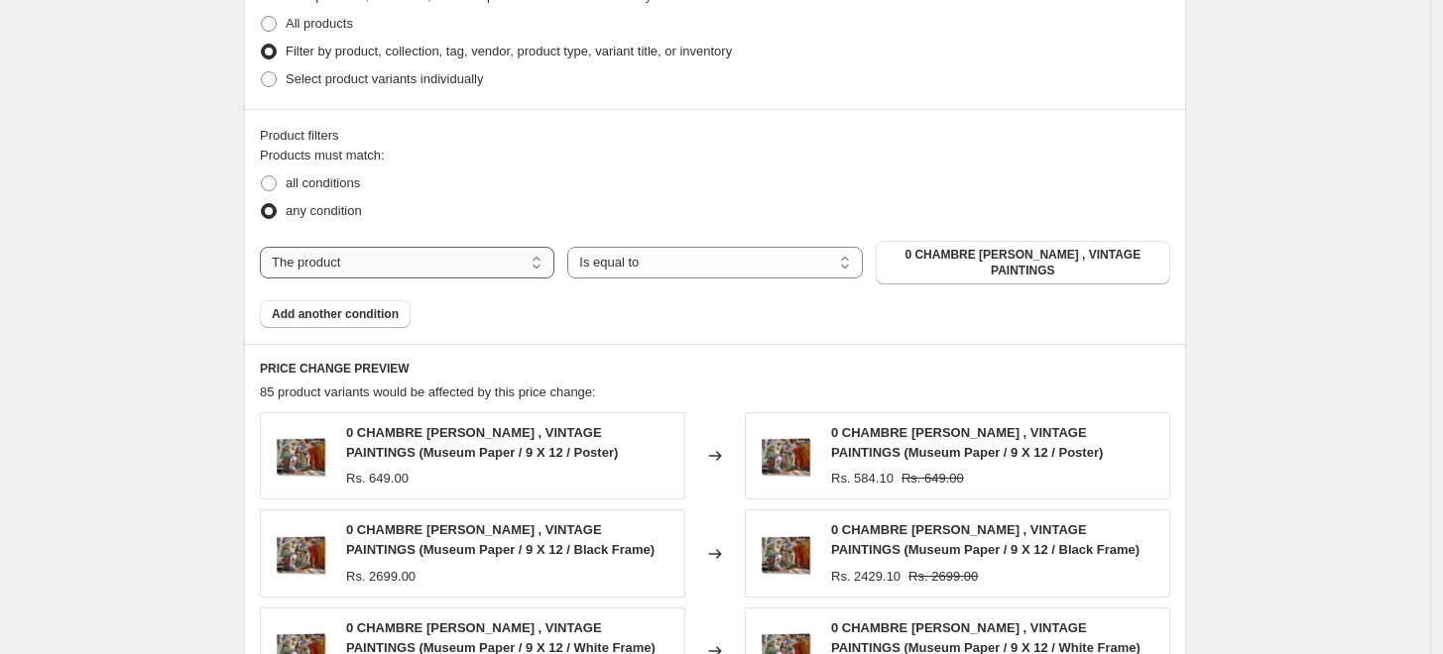
click at [420, 252] on select "The product The product's collection The product's tag The product's vendor The…" at bounding box center [407, 263] width 294 height 32
select select "collection"
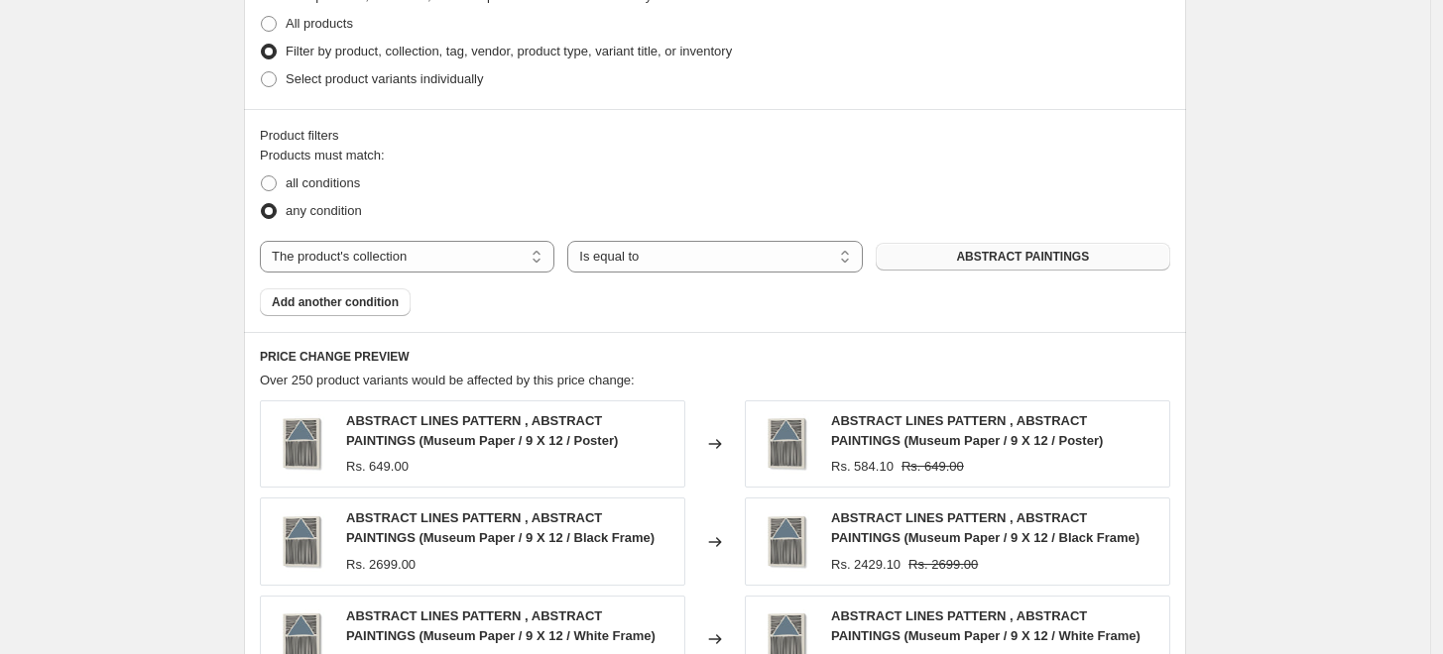
click at [1058, 252] on span "ABSTRACT PAINTINGS" at bounding box center [1022, 257] width 133 height 16
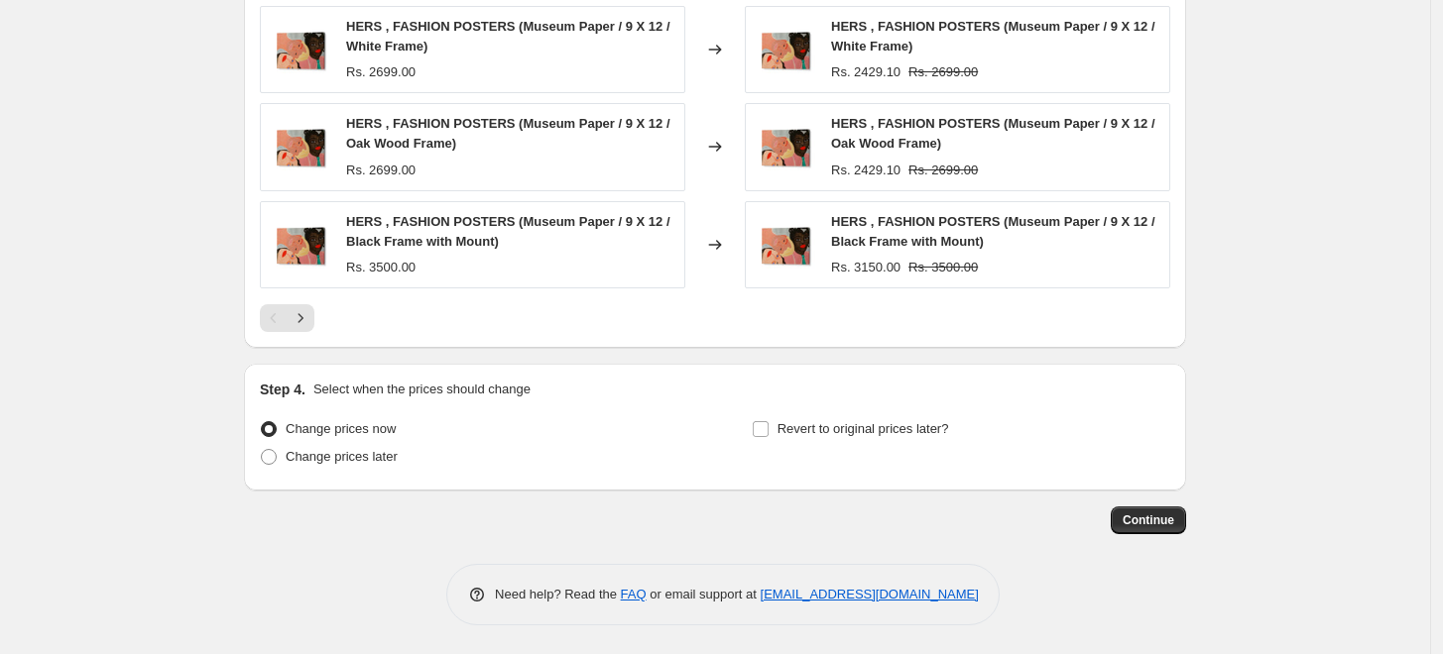
scroll to position [0, 0]
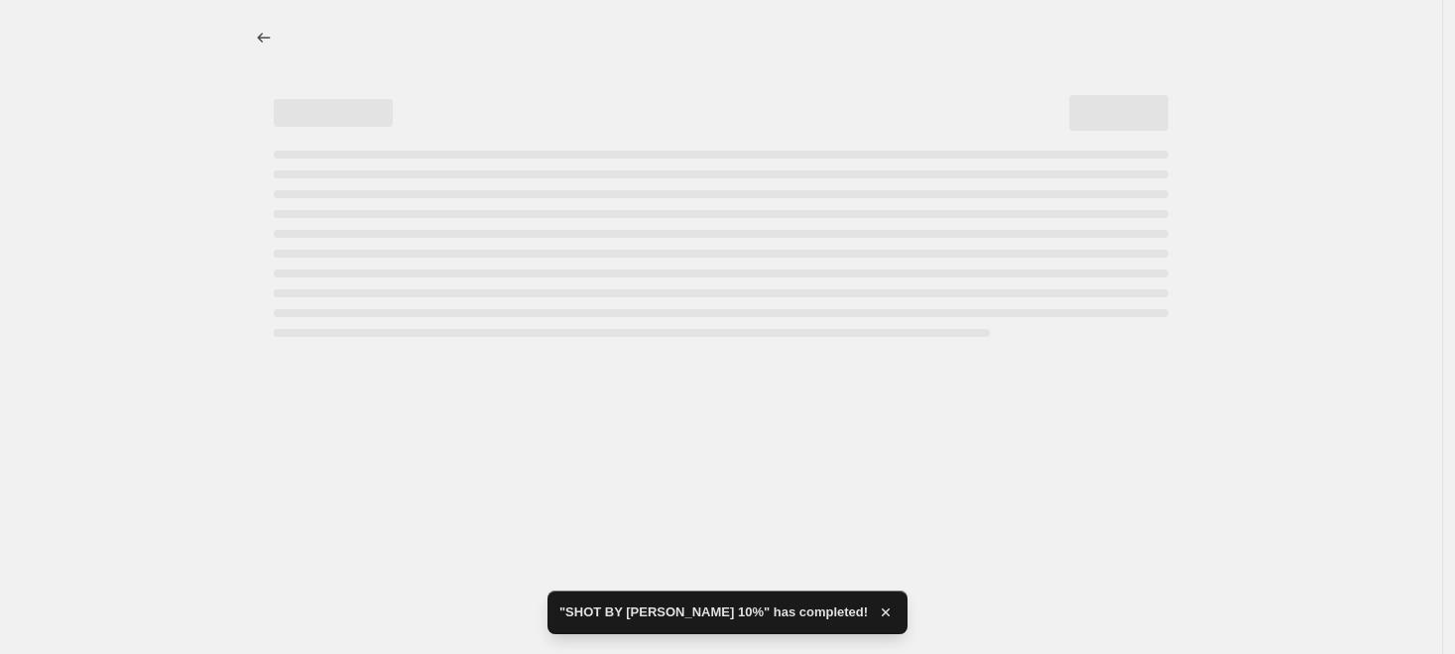
select select "percentage"
select select "collection"
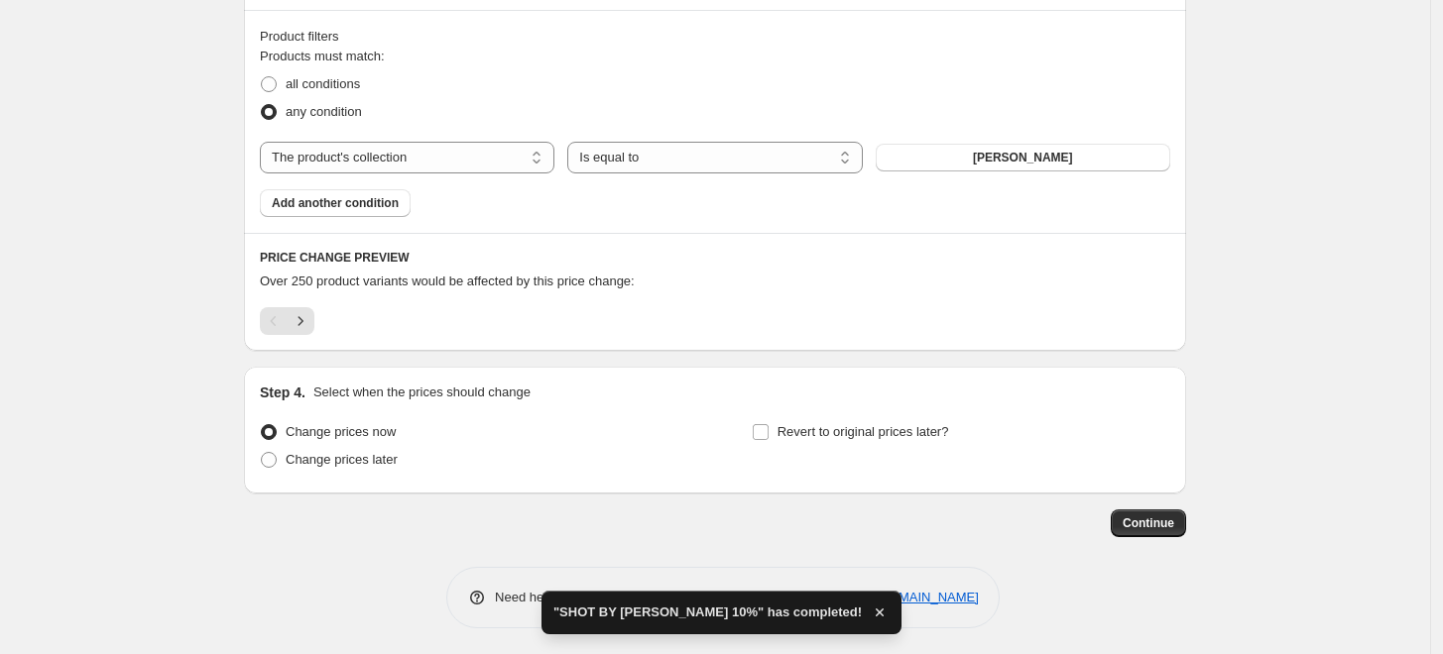
scroll to position [1095, 0]
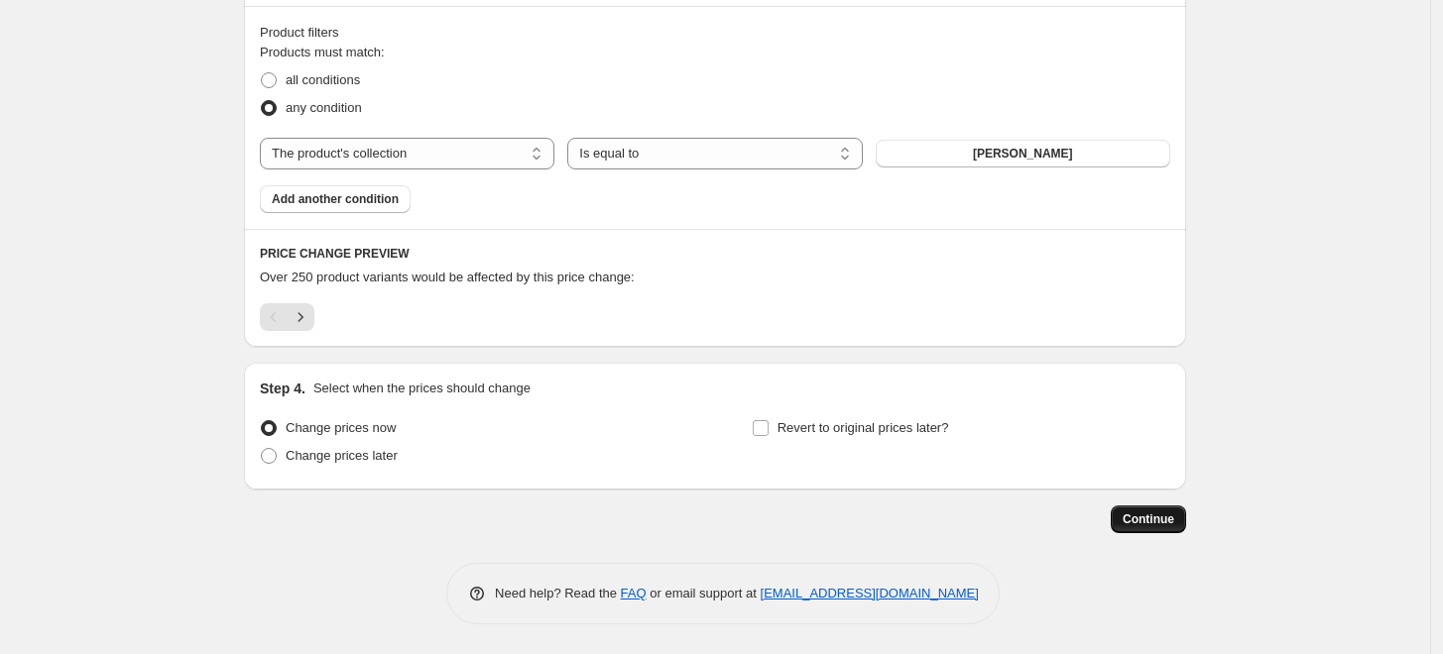
click at [1167, 525] on span "Continue" at bounding box center [1148, 520] width 52 height 16
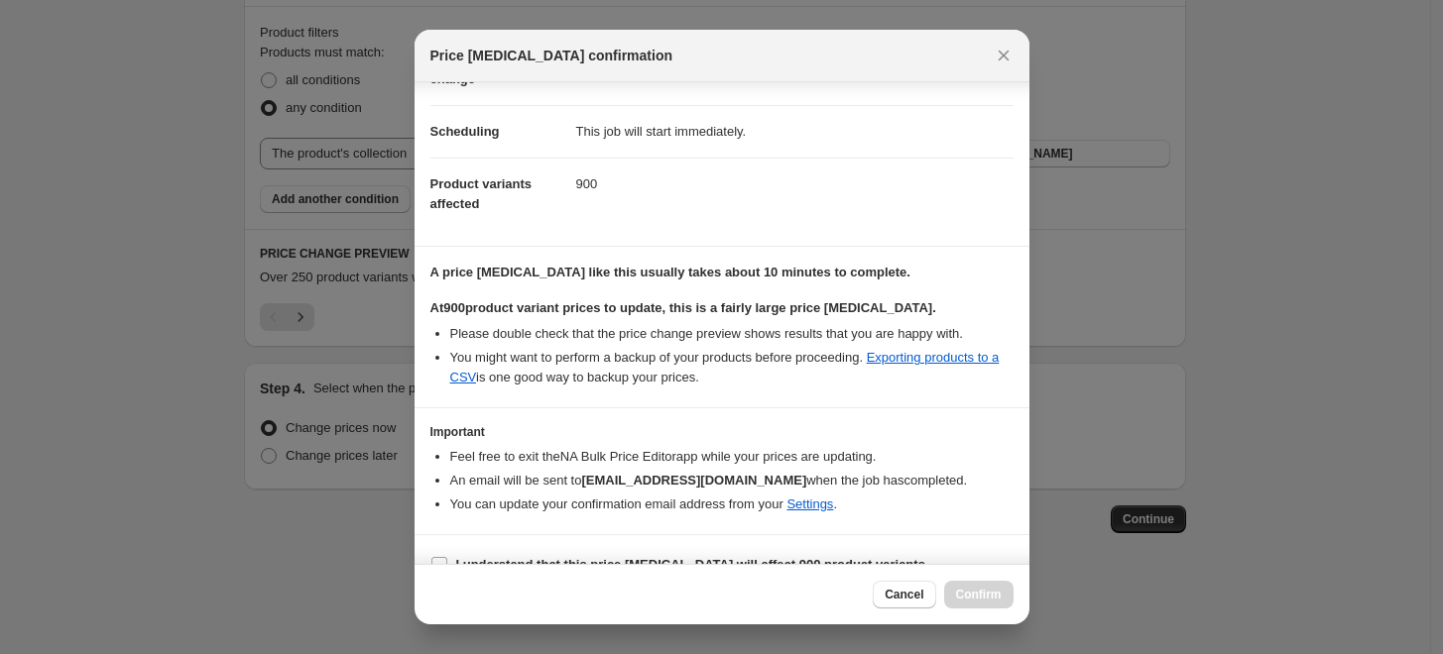
scroll to position [166, 0]
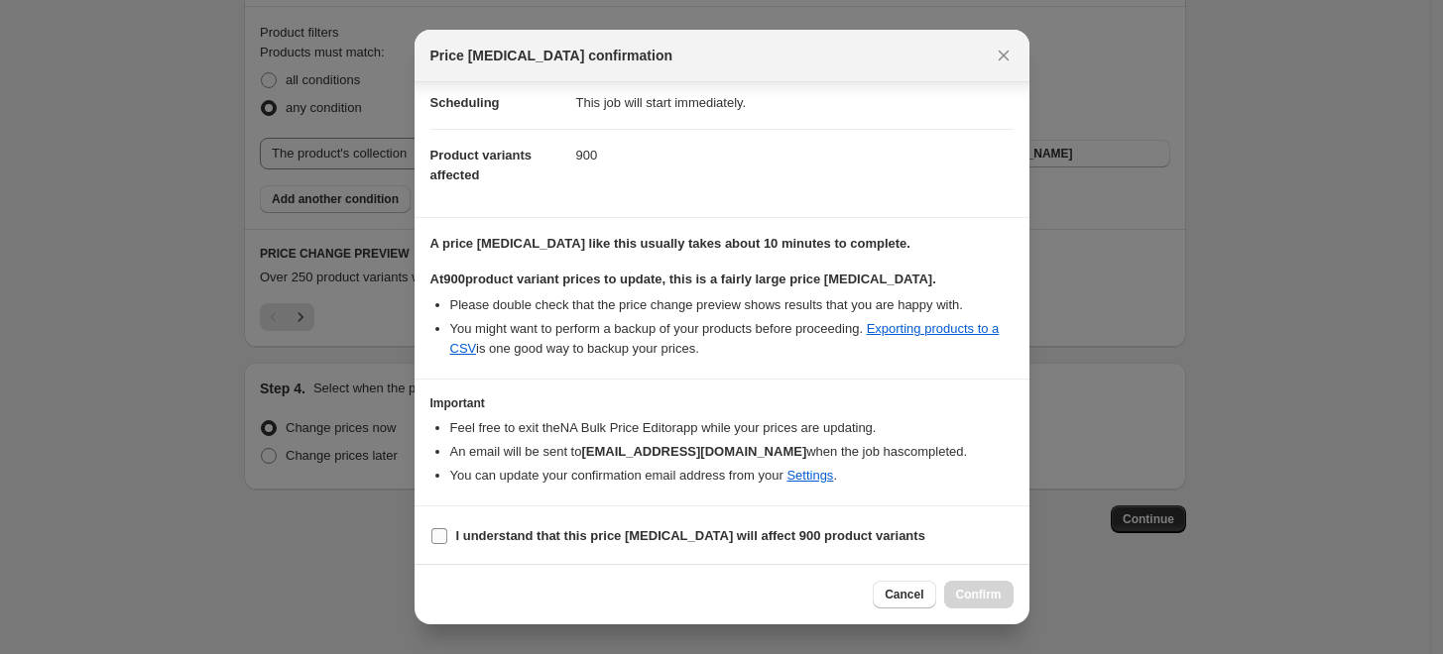
click at [502, 533] on b "I understand that this price [MEDICAL_DATA] will affect 900 product variants" at bounding box center [690, 535] width 469 height 15
click at [447, 533] on input "I understand that this price [MEDICAL_DATA] will affect 900 product variants" at bounding box center [439, 536] width 16 height 16
checkbox input "true"
click at [985, 596] on span "Confirm" at bounding box center [979, 595] width 46 height 16
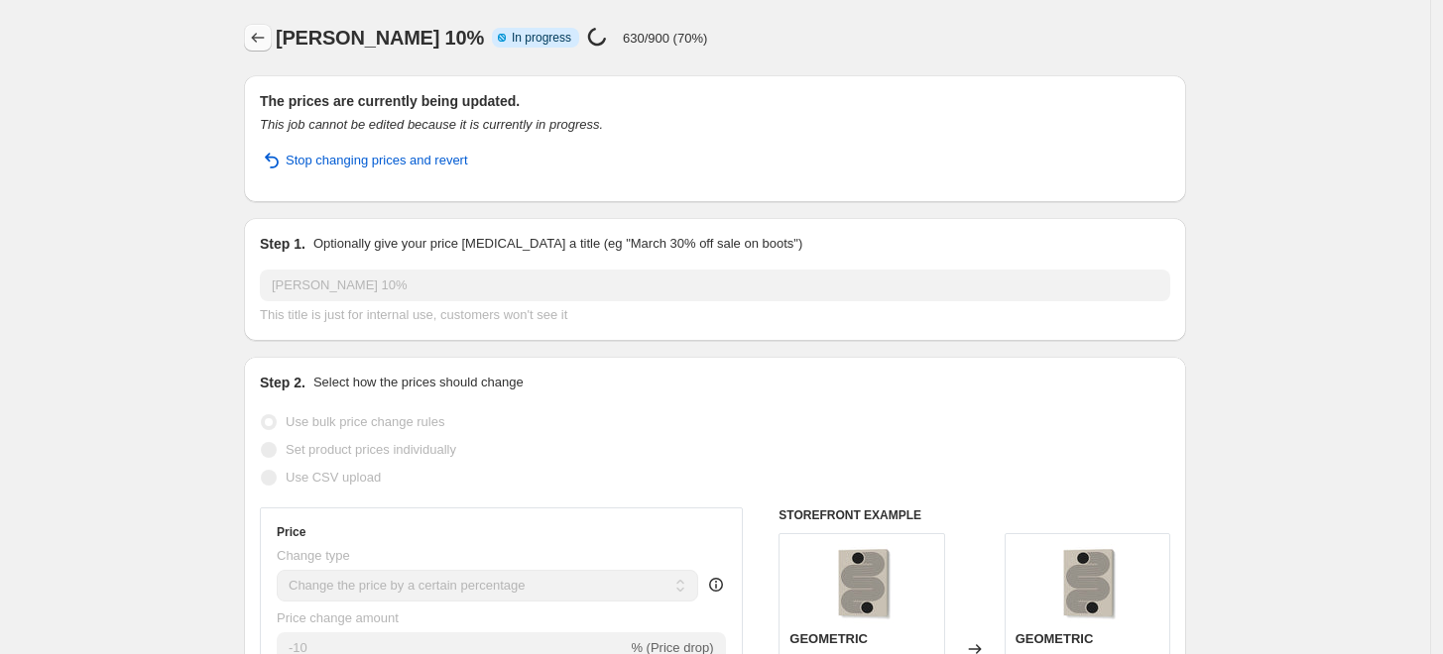
click at [268, 42] on icon "Price change jobs" at bounding box center [258, 38] width 20 height 20
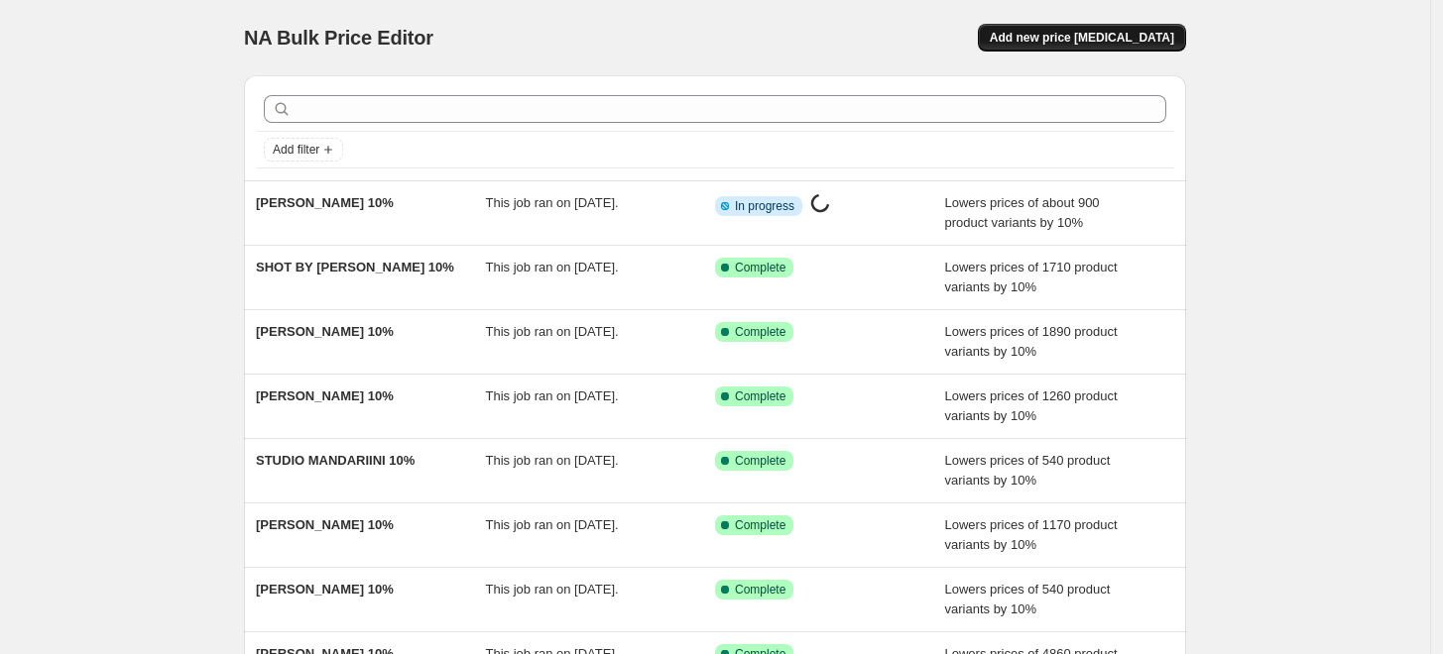
click at [1067, 50] on button "Add new price [MEDICAL_DATA]" at bounding box center [1082, 38] width 208 height 28
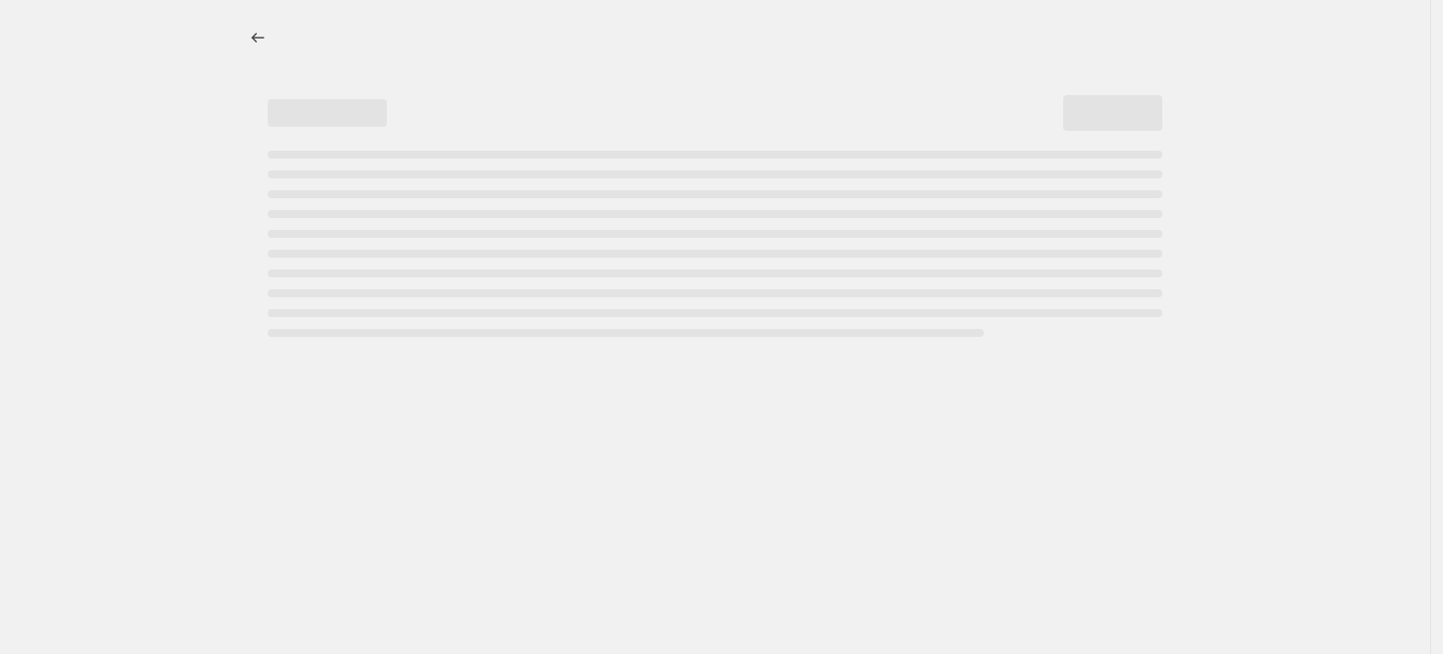
select select "percentage"
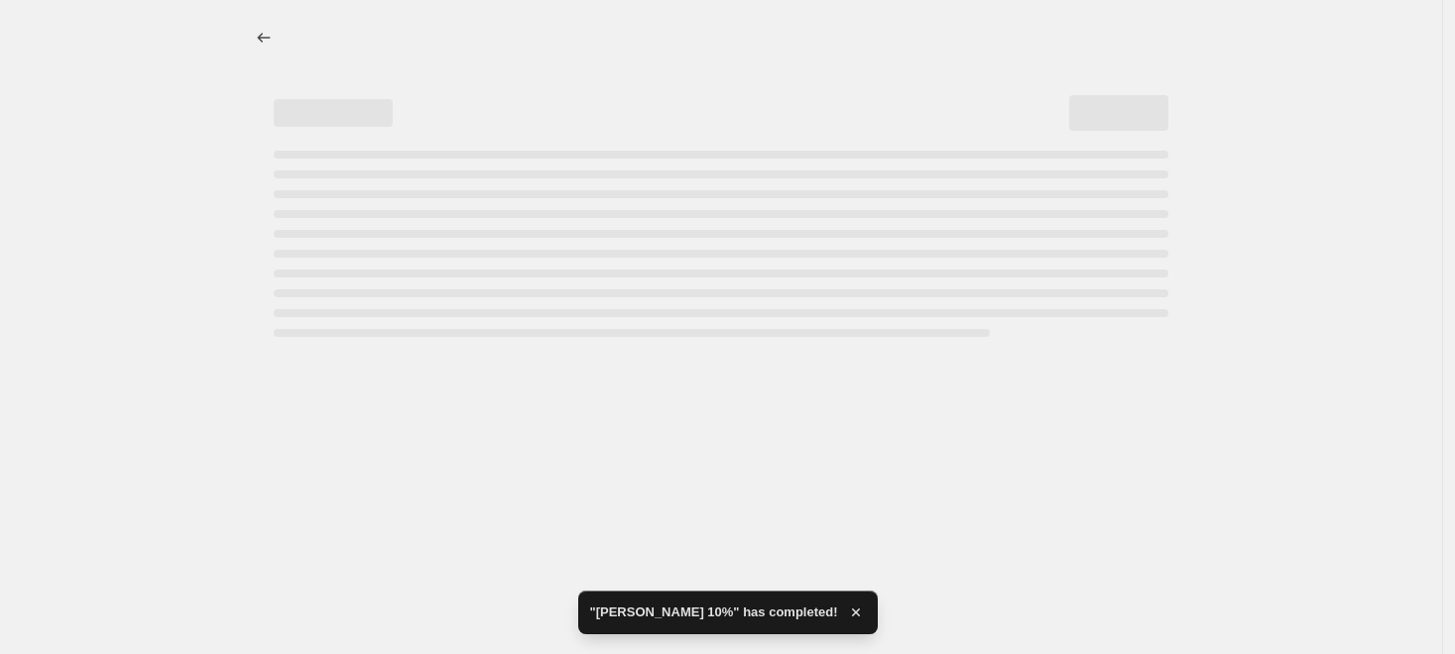
select select "percentage"
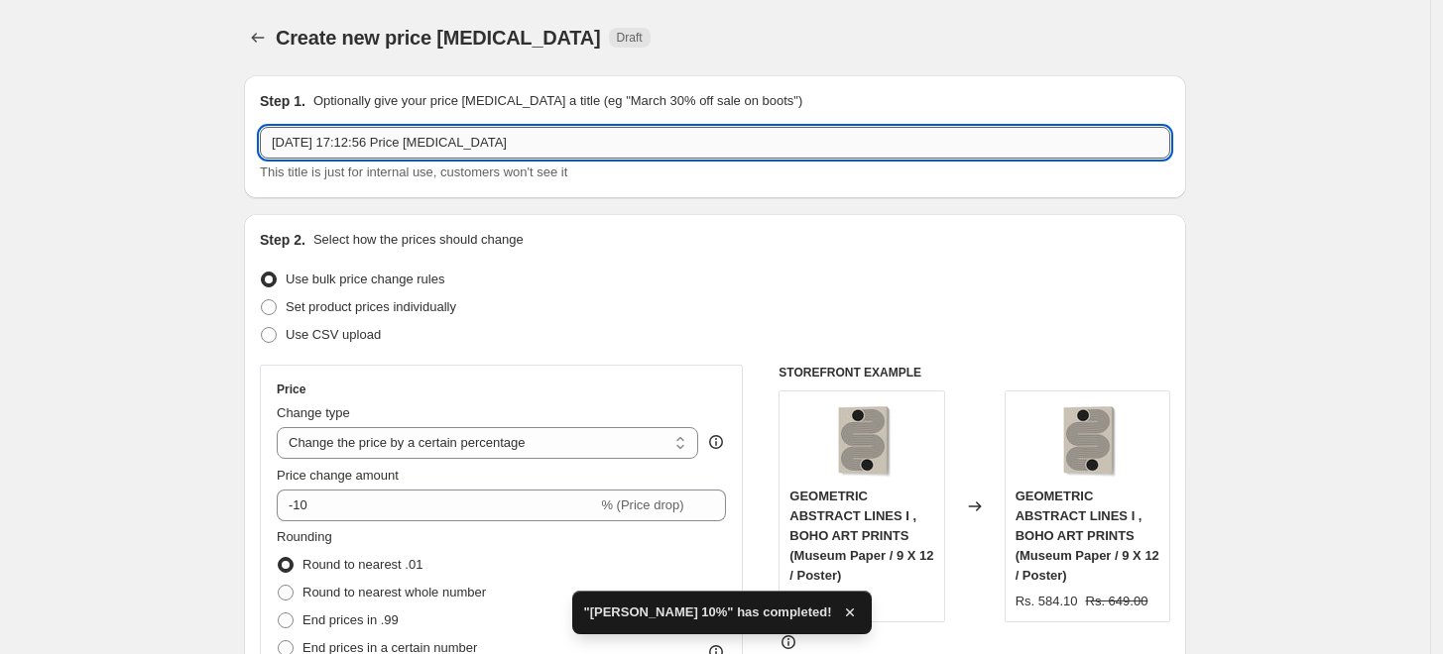
click at [659, 149] on input "[DATE] 17:12:56 Price [MEDICAL_DATA]" at bounding box center [715, 143] width 910 height 32
paste input "[PERSON_NAME]"
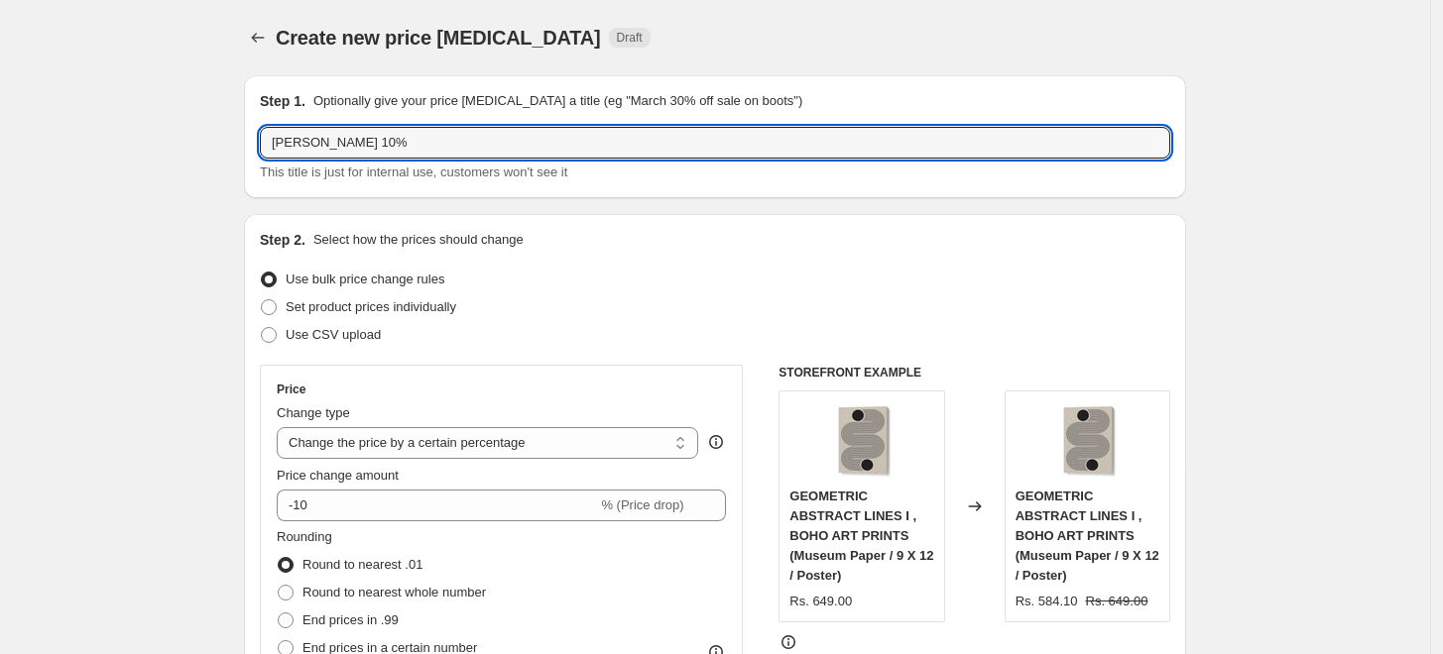
type input "[PERSON_NAME] 10%"
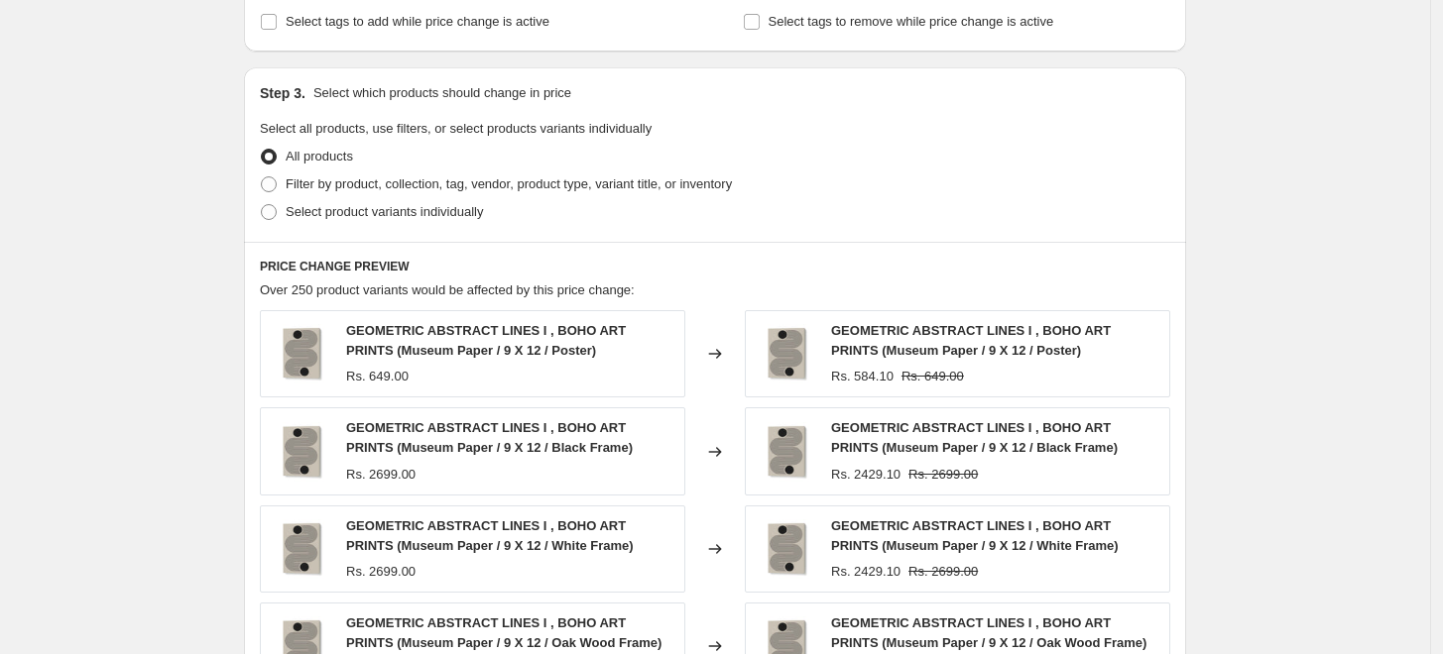
scroll to position [880, 0]
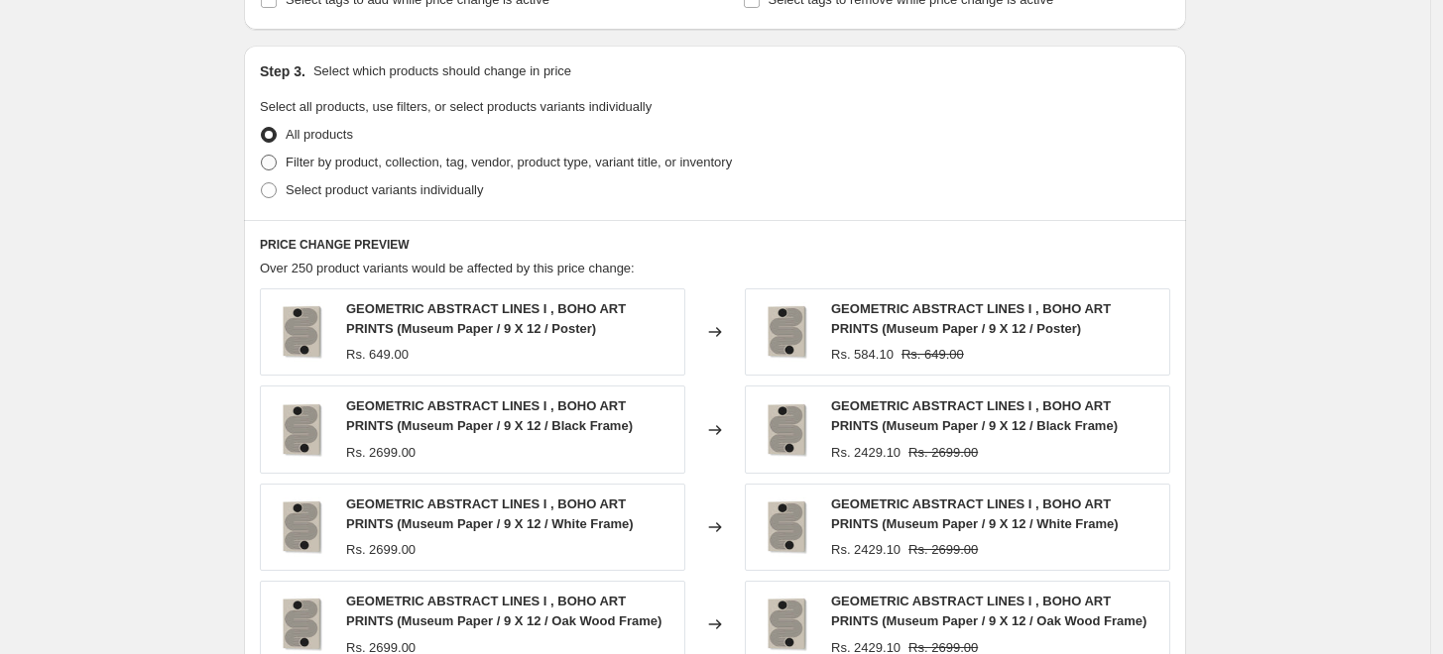
click at [443, 172] on span "Filter by product, collection, tag, vendor, product type, variant title, or inv…" at bounding box center [509, 163] width 446 height 20
click at [262, 156] on input "Filter by product, collection, tag, vendor, product type, variant title, or inv…" at bounding box center [261, 155] width 1 height 1
radio input "true"
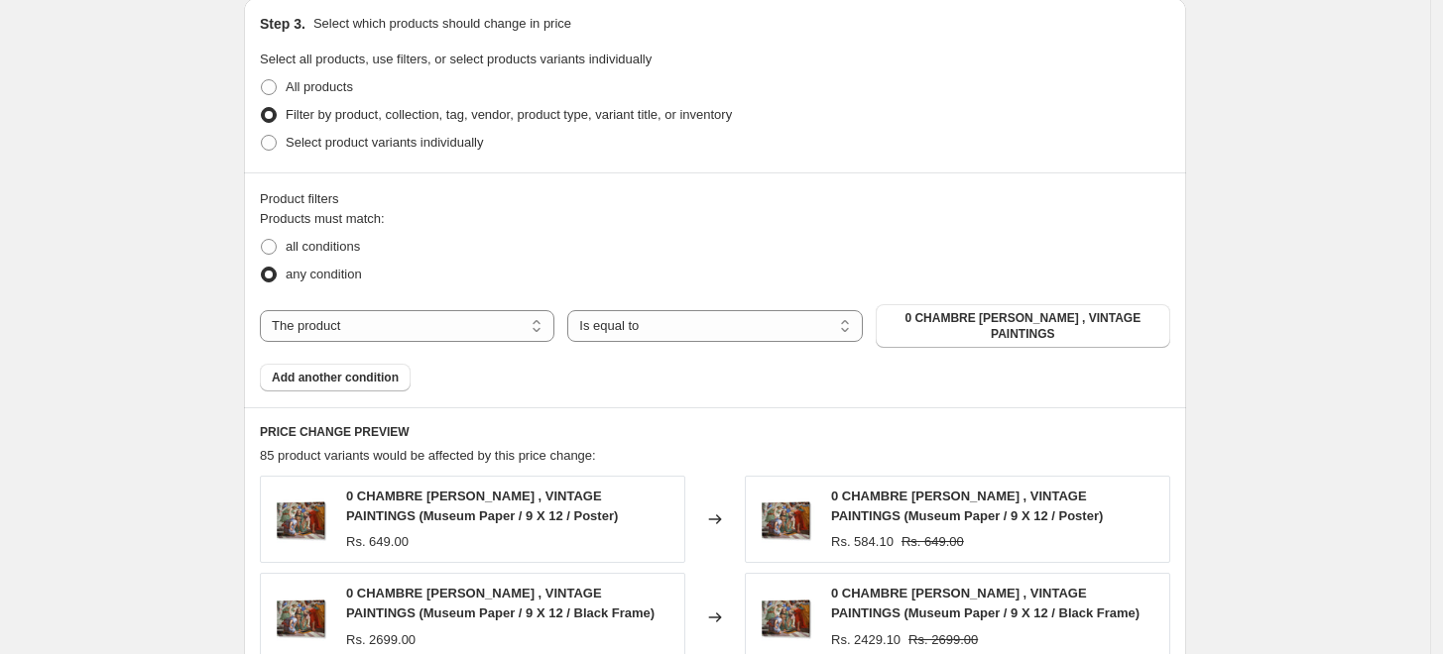
scroll to position [991, 0]
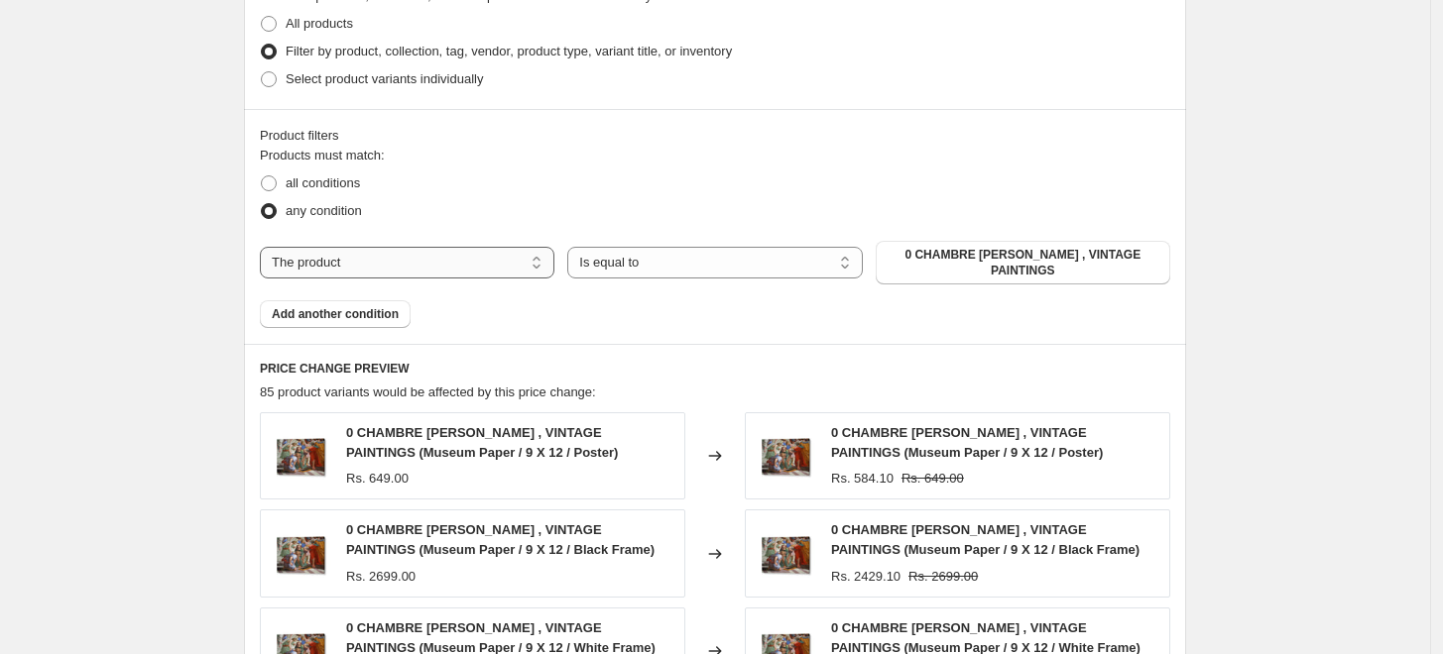
click at [443, 256] on select "The product The product's collection The product's tag The product's vendor The…" at bounding box center [407, 263] width 294 height 32
select select "collection"
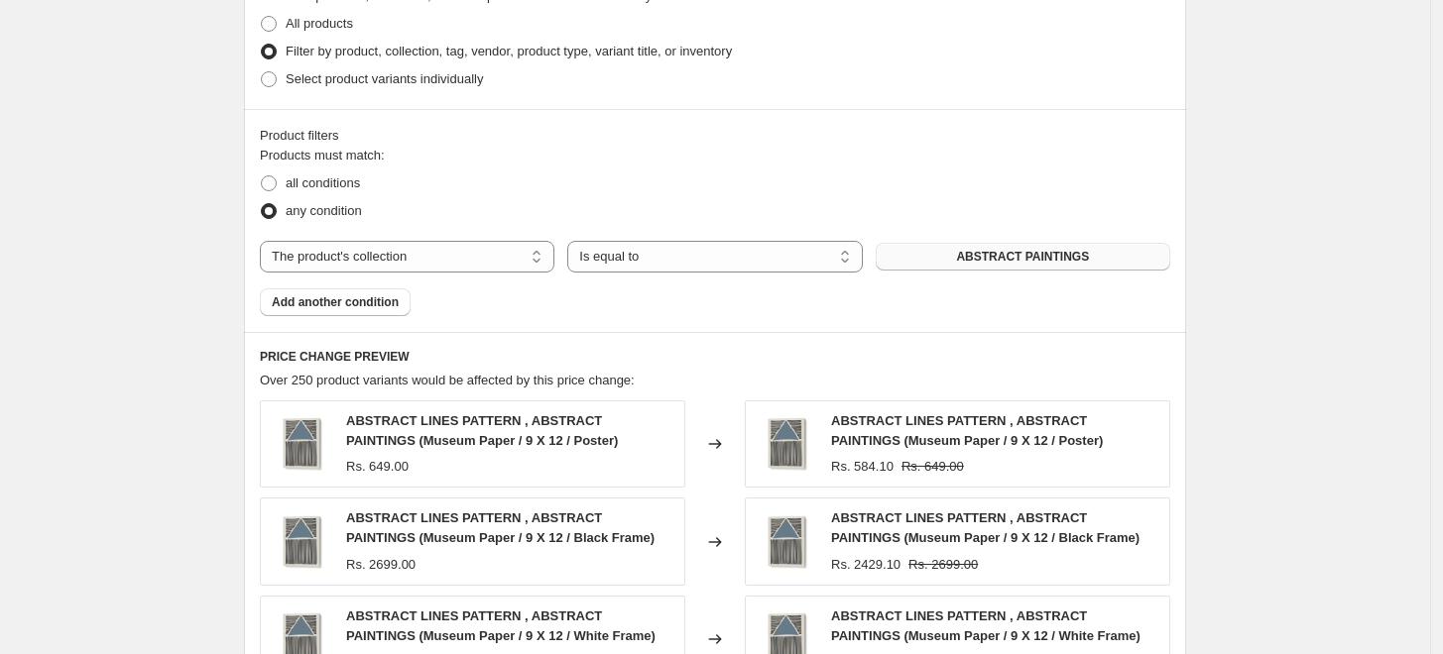
click at [1102, 254] on button "ABSTRACT PAINTINGS" at bounding box center [1022, 257] width 294 height 28
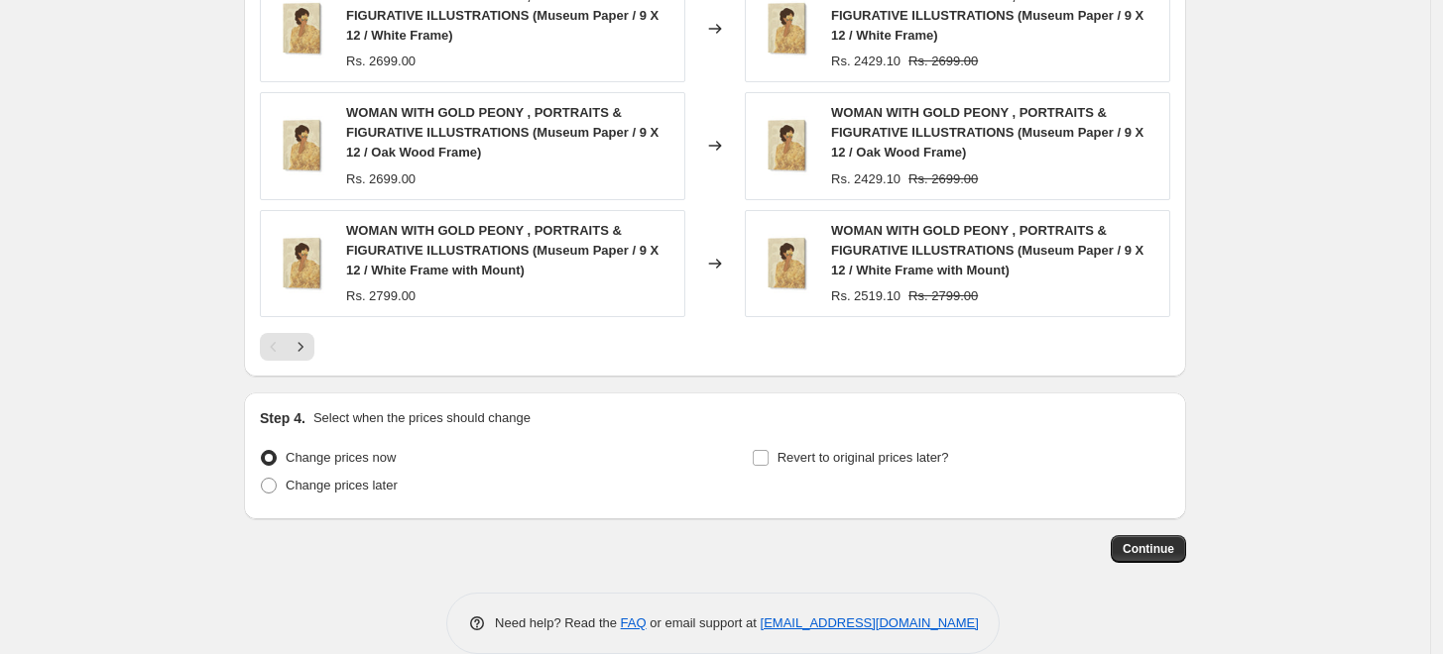
scroll to position [1681, 0]
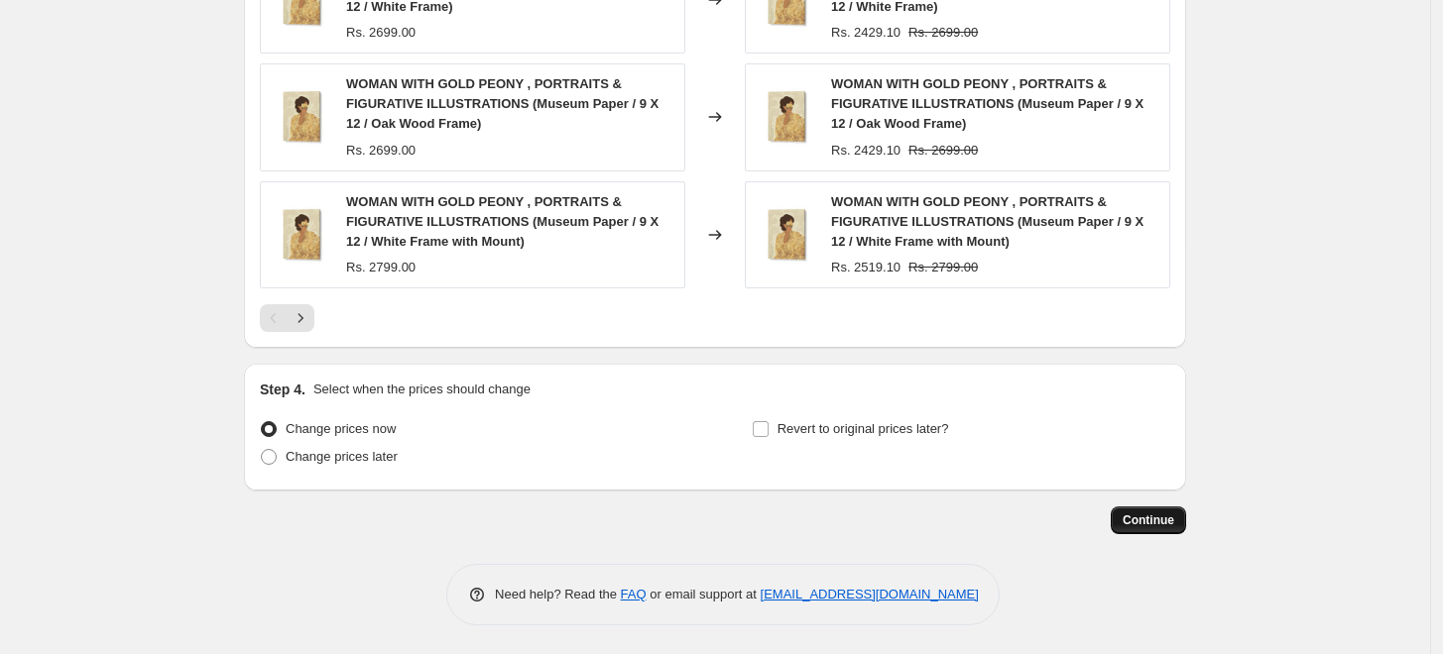
click at [1133, 524] on span "Continue" at bounding box center [1148, 521] width 52 height 16
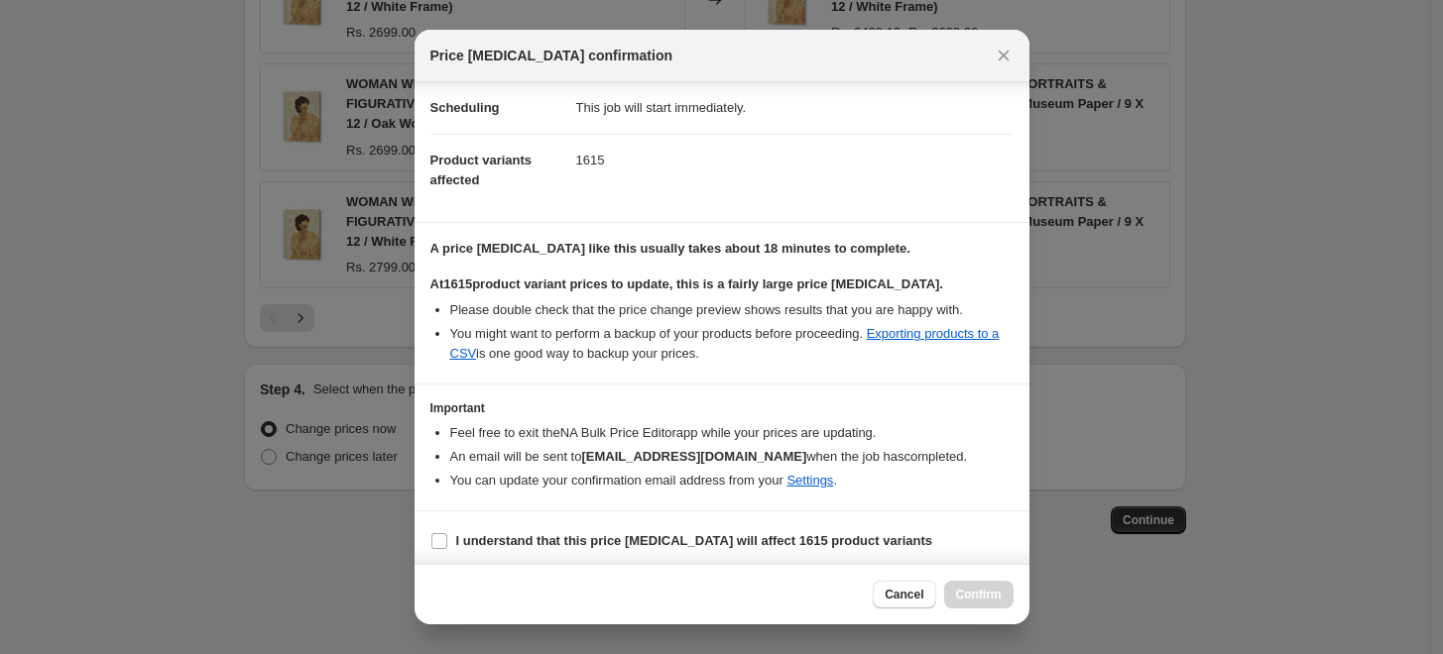
scroll to position [166, 0]
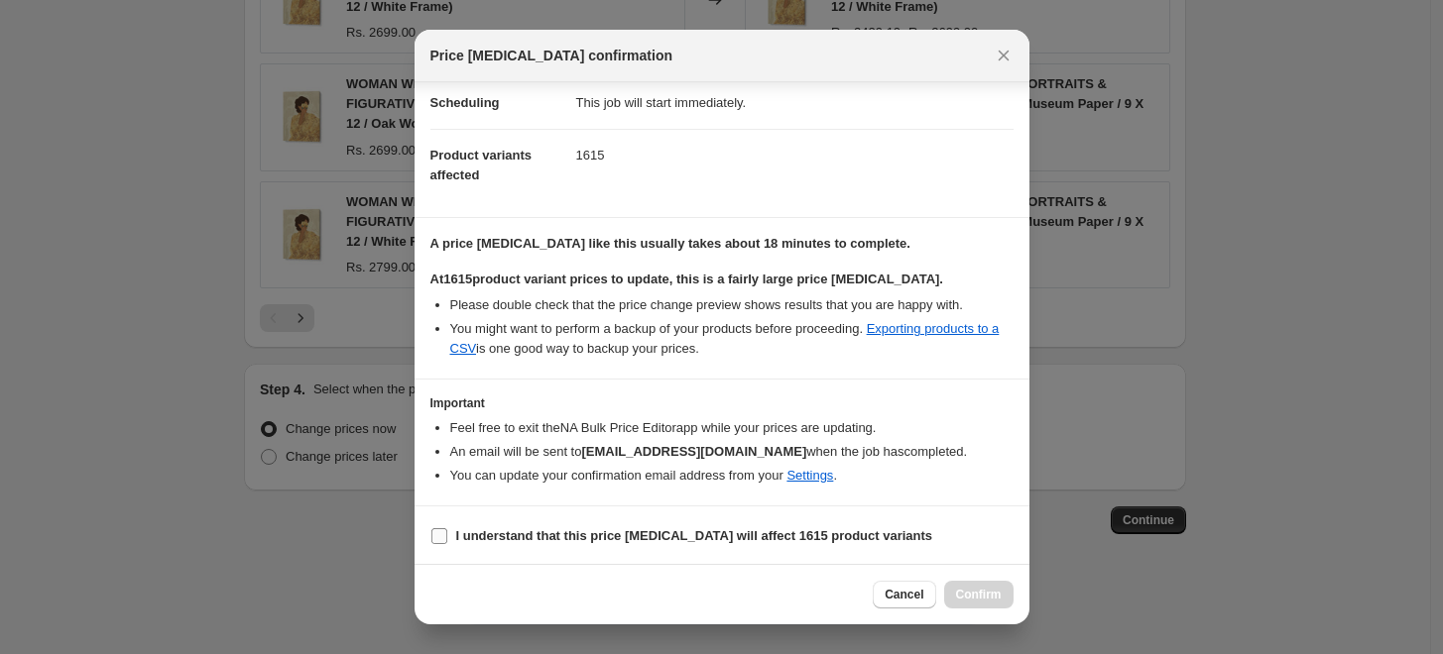
click at [545, 547] on label "I understand that this price [MEDICAL_DATA] will affect 1615 product variants" at bounding box center [681, 537] width 503 height 28
click at [447, 544] on input "I understand that this price [MEDICAL_DATA] will affect 1615 product variants" at bounding box center [439, 536] width 16 height 16
checkbox input "true"
click at [967, 601] on span "Confirm" at bounding box center [979, 595] width 46 height 16
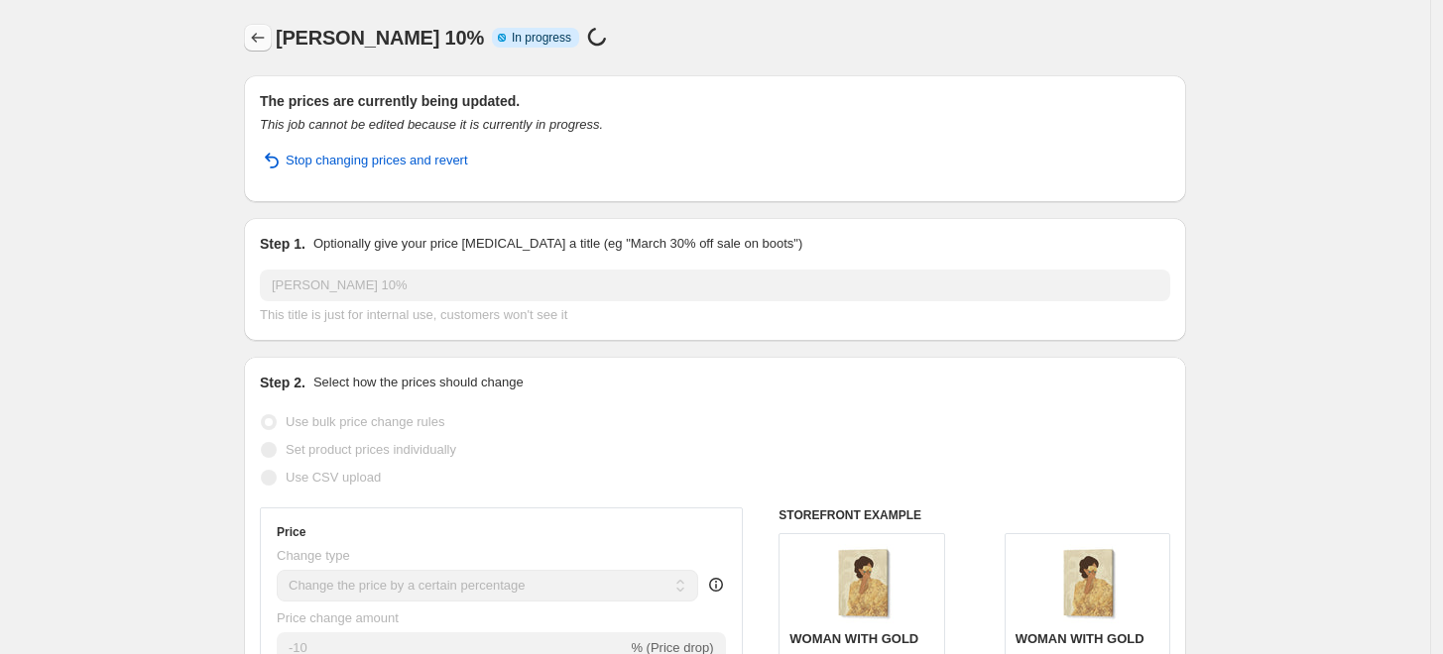
click at [268, 35] on icon "Price change jobs" at bounding box center [258, 38] width 20 height 20
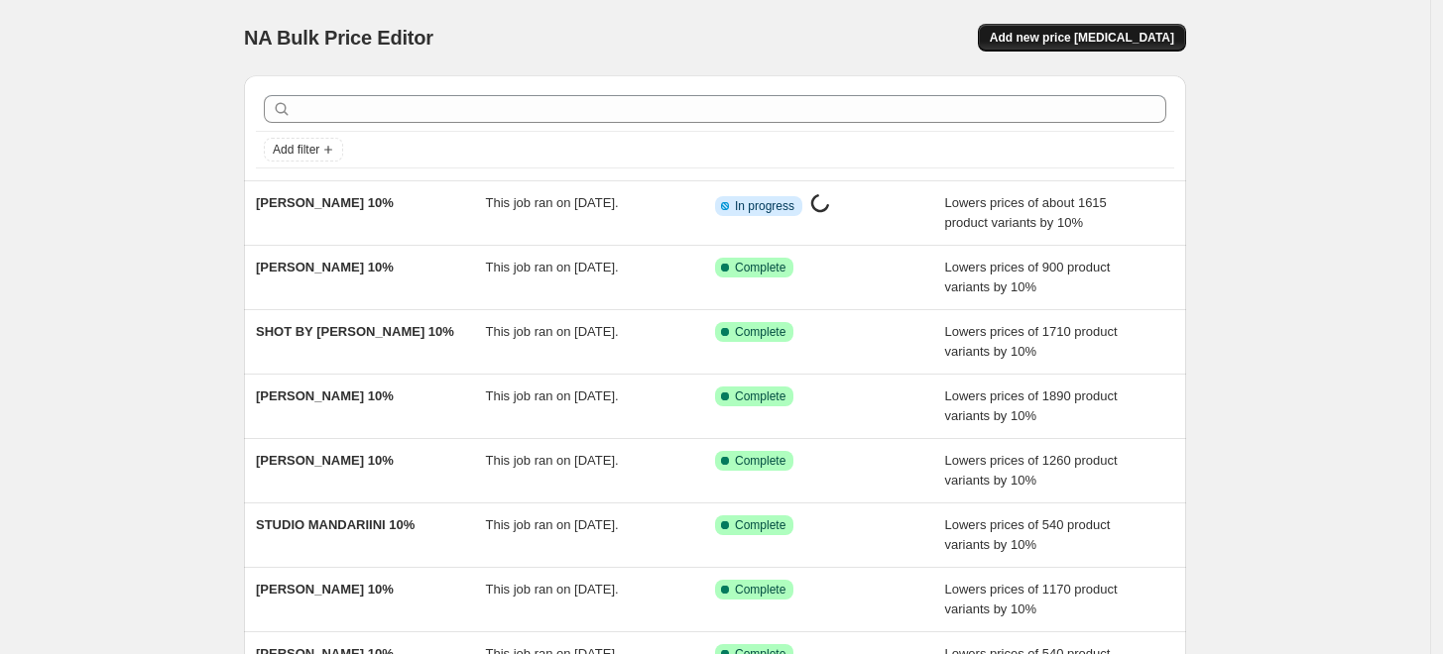
click at [1078, 38] on span "Add new price [MEDICAL_DATA]" at bounding box center [1082, 38] width 184 height 16
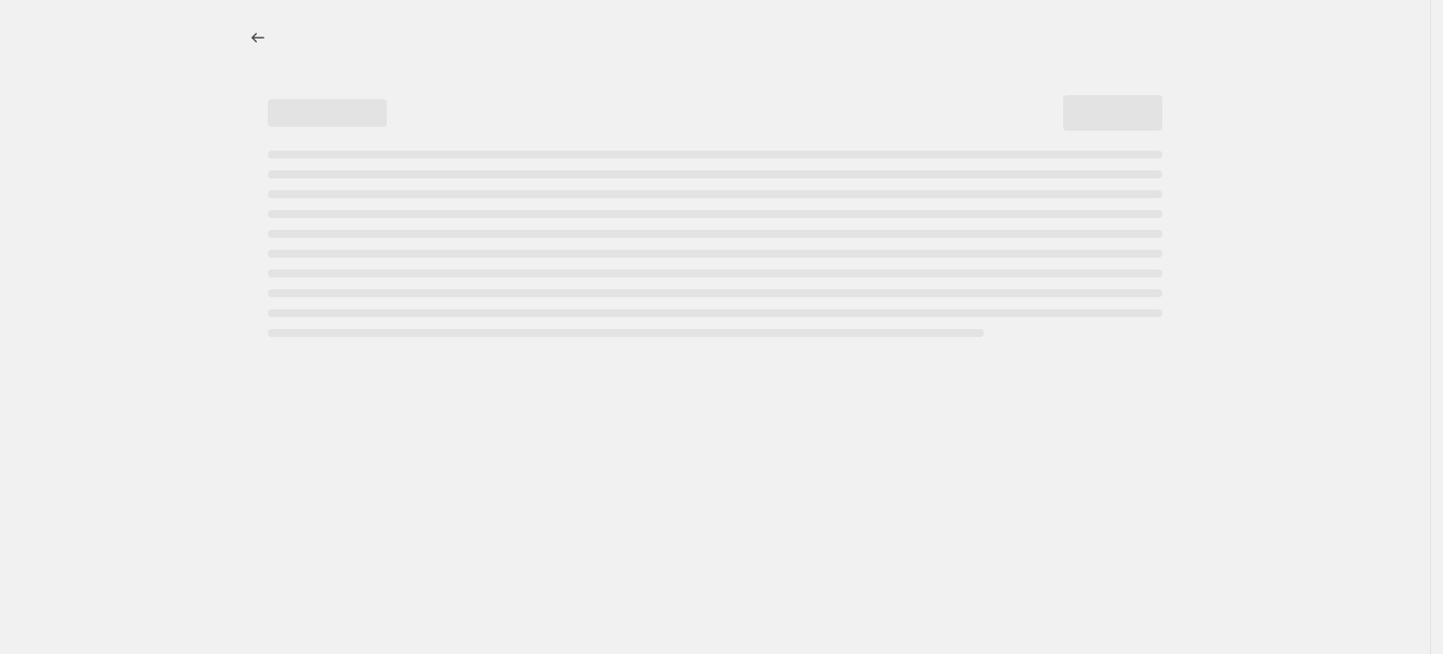
select select "percentage"
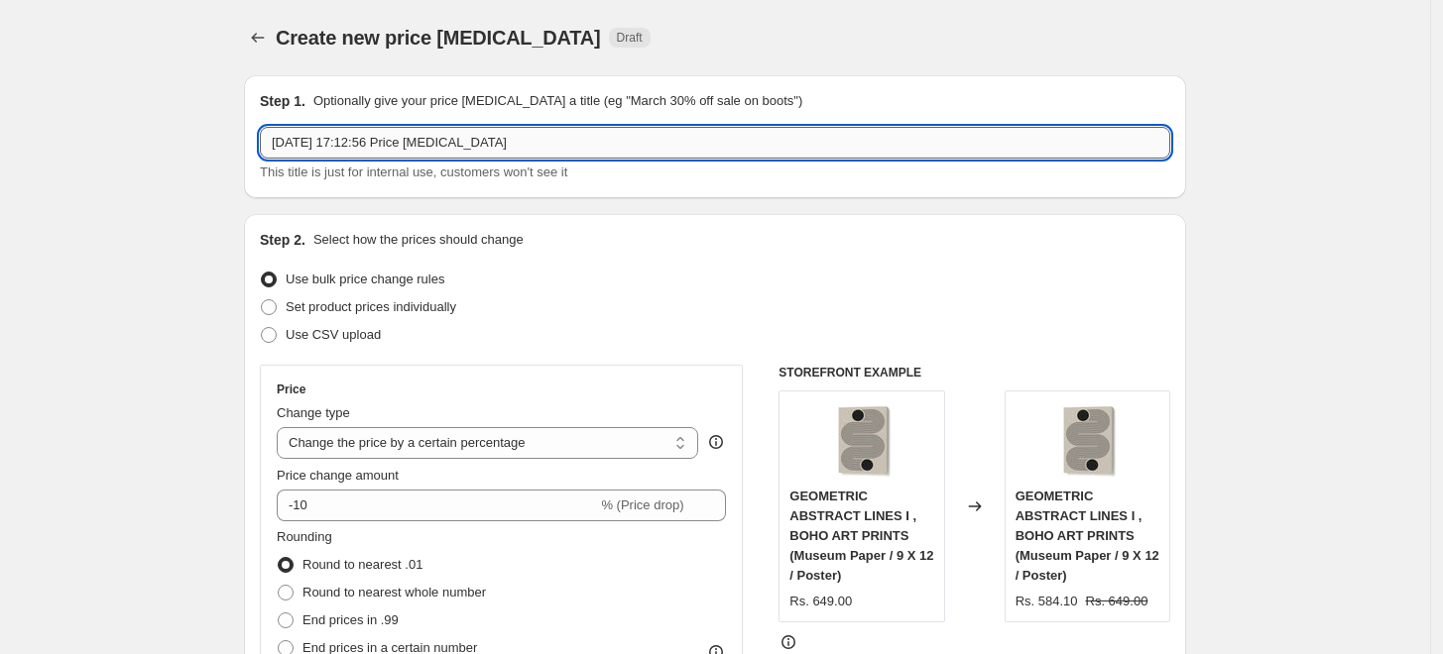
click at [563, 145] on input "[DATE] 17:12:56 Price [MEDICAL_DATA]" at bounding box center [715, 143] width 910 height 32
paste input "[PERSON_NAME]"
type input "[PERSON_NAME] 10%"
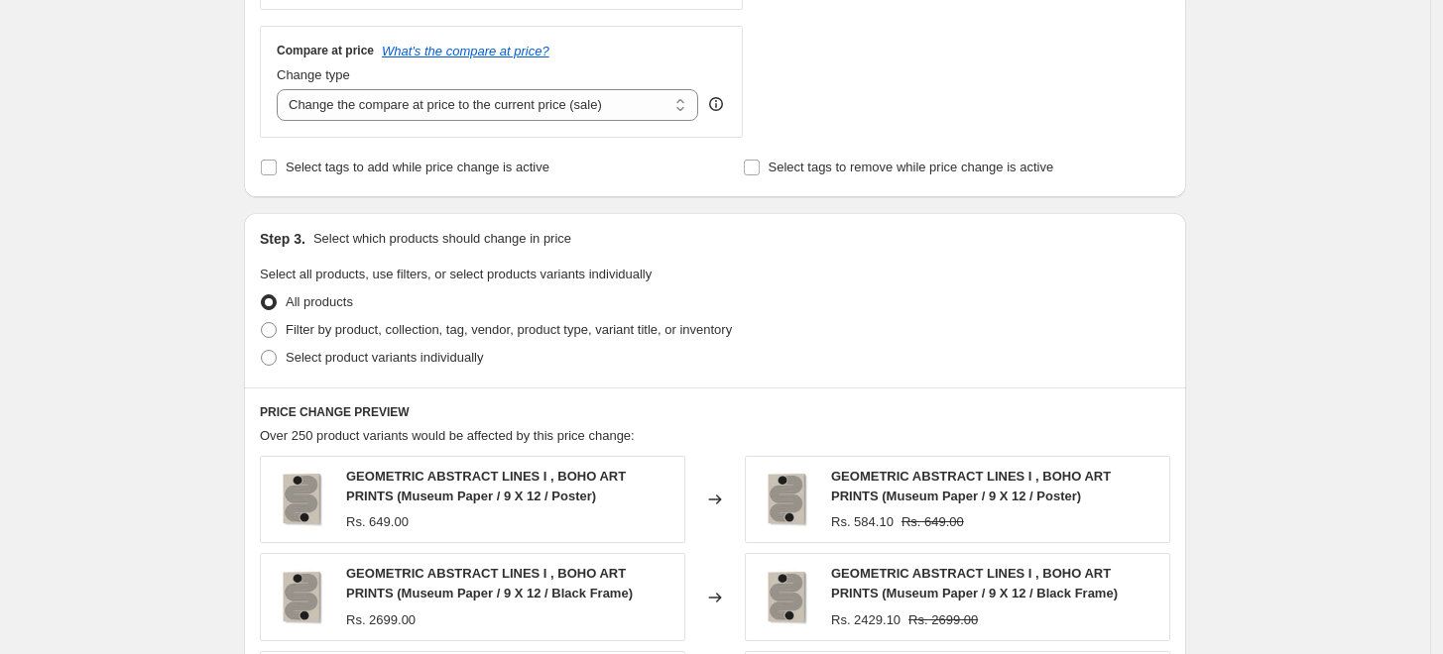
scroll to position [880, 0]
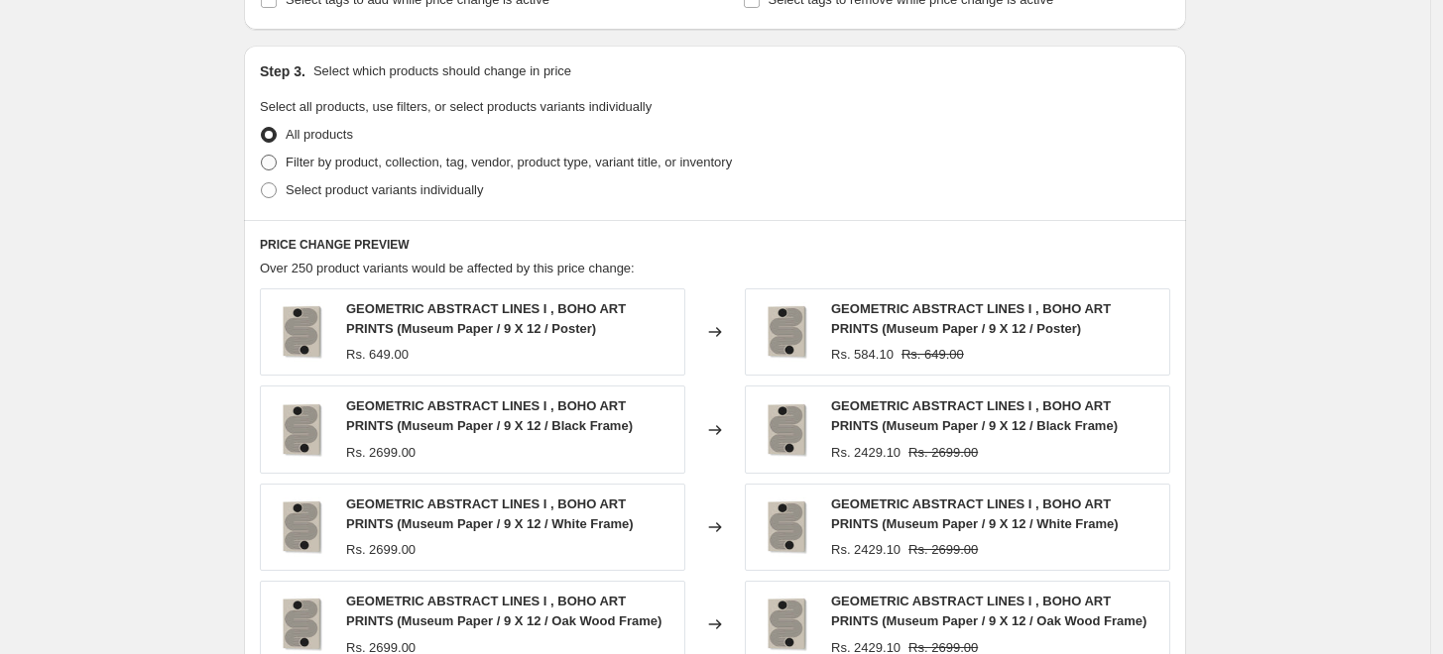
click at [311, 159] on span "Filter by product, collection, tag, vendor, product type, variant title, or inv…" at bounding box center [509, 162] width 446 height 15
click at [262, 156] on input "Filter by product, collection, tag, vendor, product type, variant title, or inv…" at bounding box center [261, 155] width 1 height 1
radio input "true"
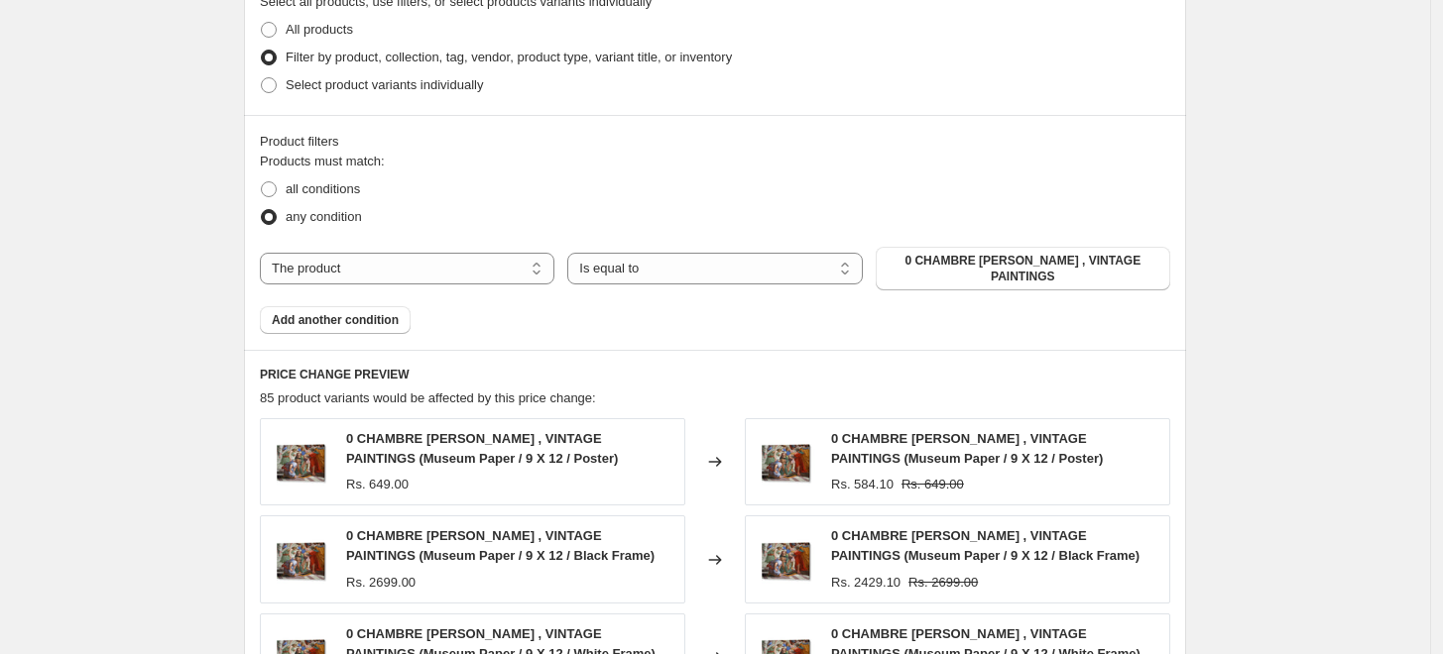
scroll to position [991, 0]
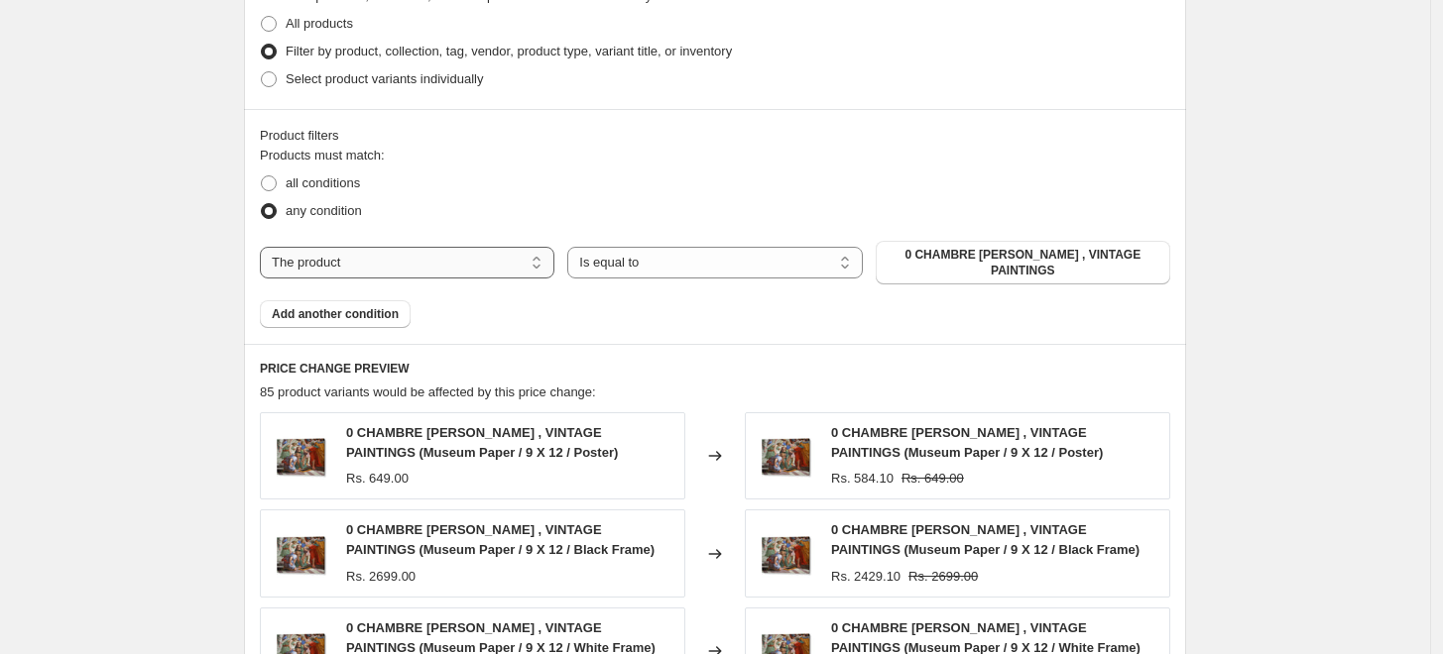
click at [466, 259] on select "The product The product's collection The product's tag The product's vendor The…" at bounding box center [407, 263] width 294 height 32
select select "collection"
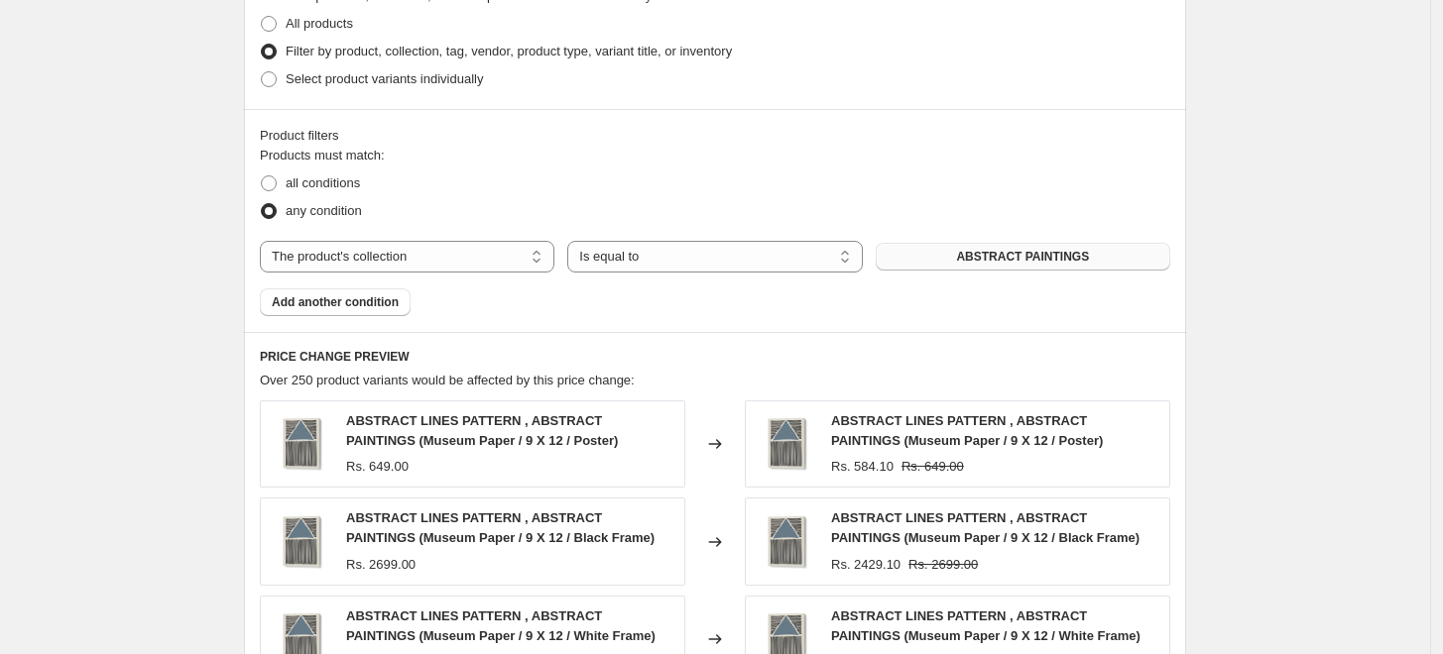
click at [1047, 261] on span "ABSTRACT PAINTINGS" at bounding box center [1022, 257] width 133 height 16
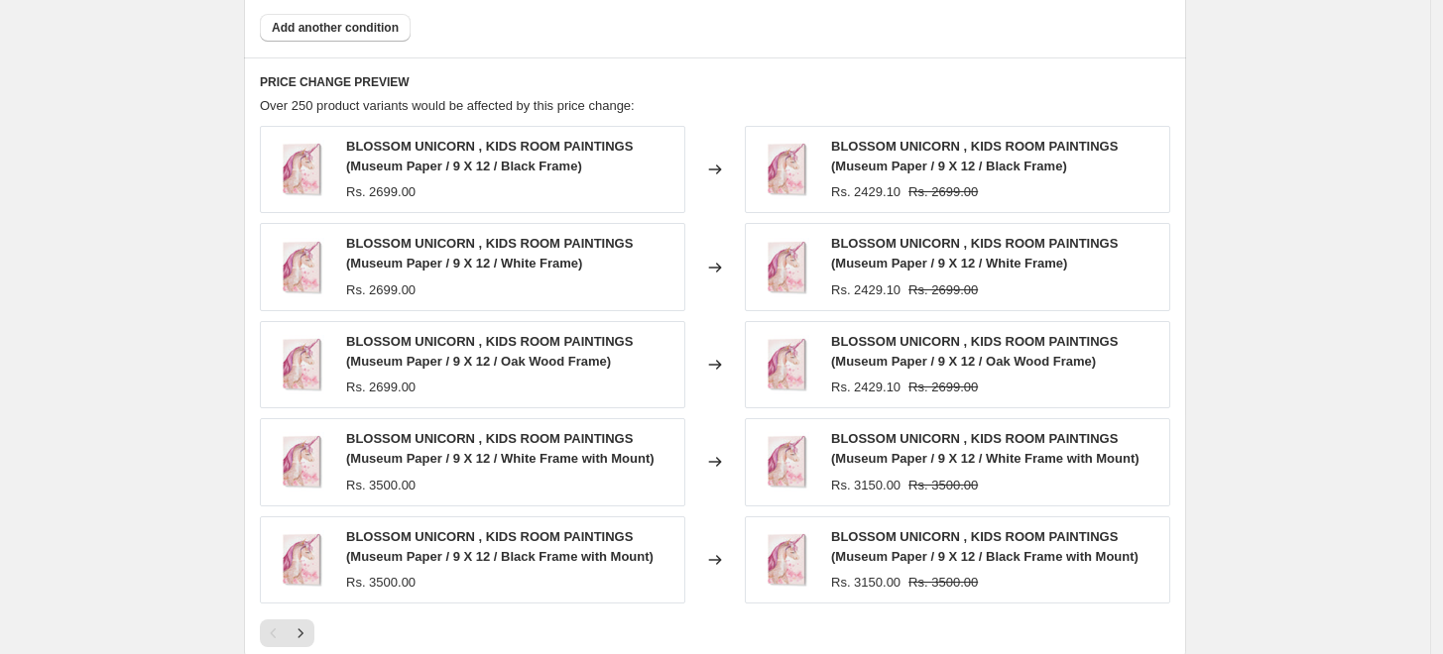
scroll to position [1581, 0]
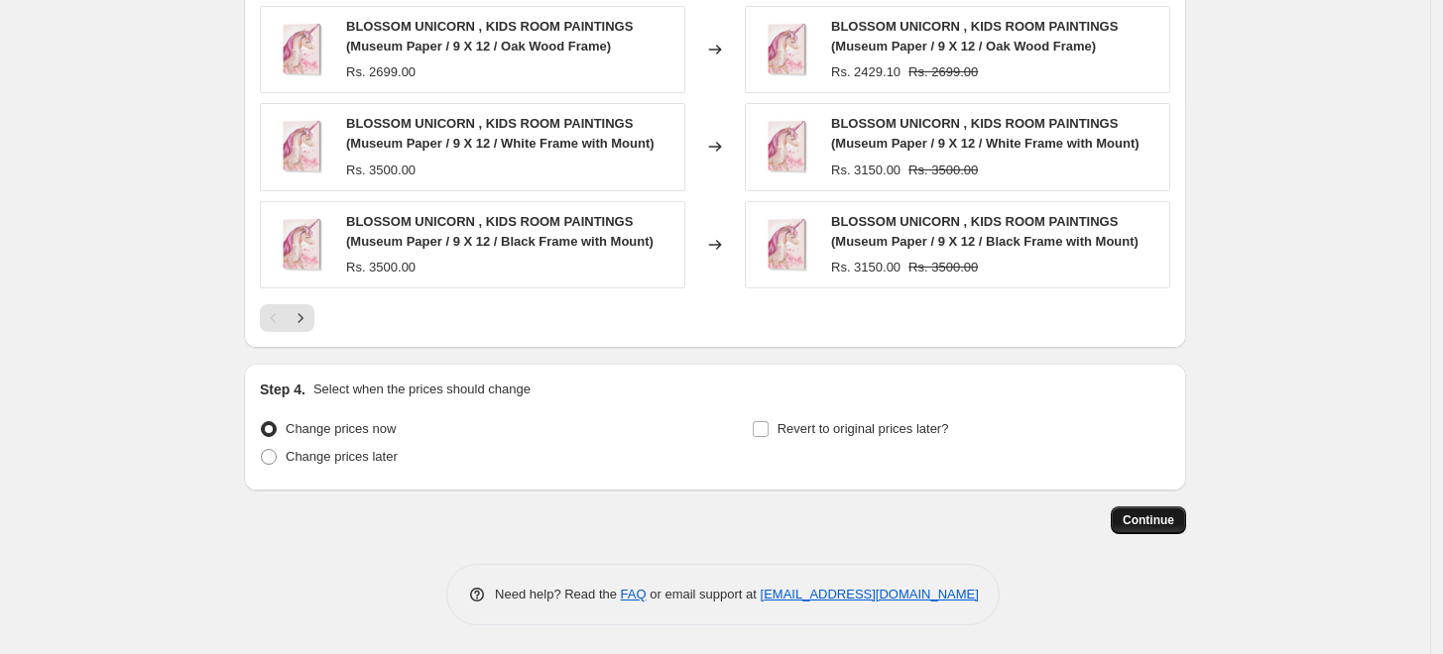
click at [1146, 526] on span "Continue" at bounding box center [1148, 521] width 52 height 16
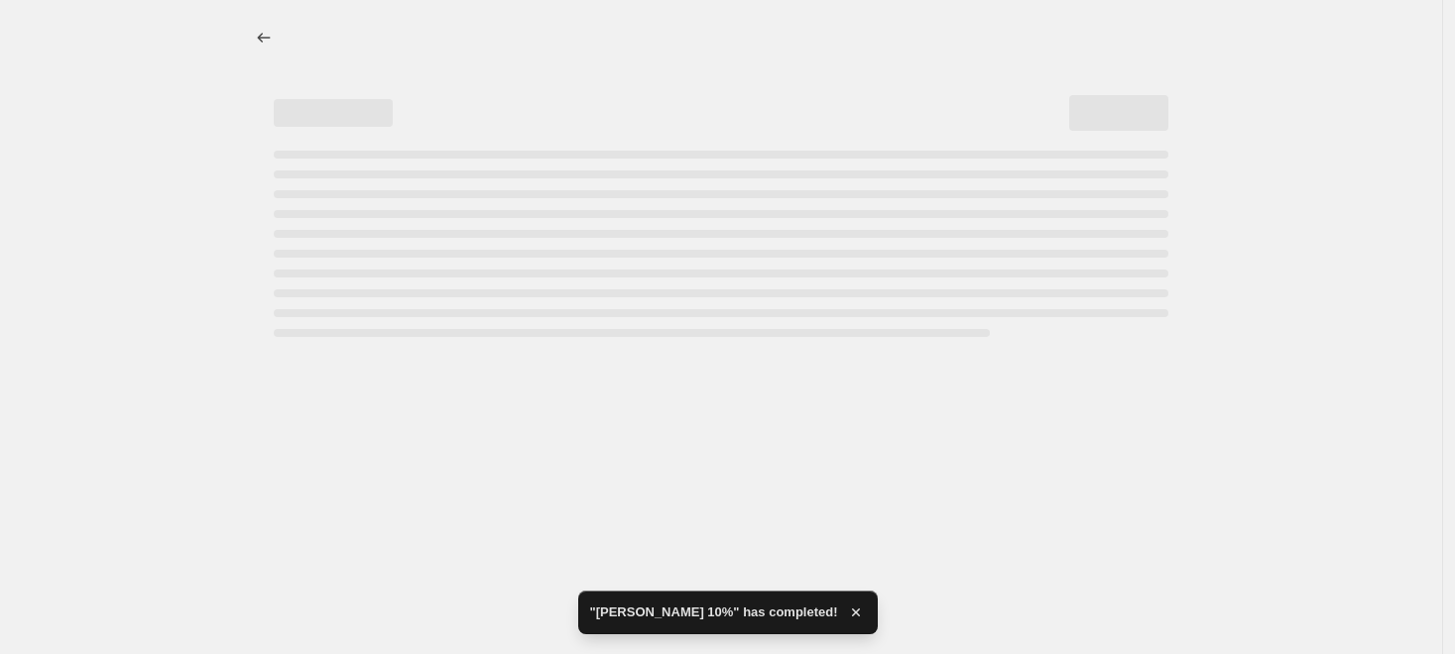
select select "percentage"
select select "collection"
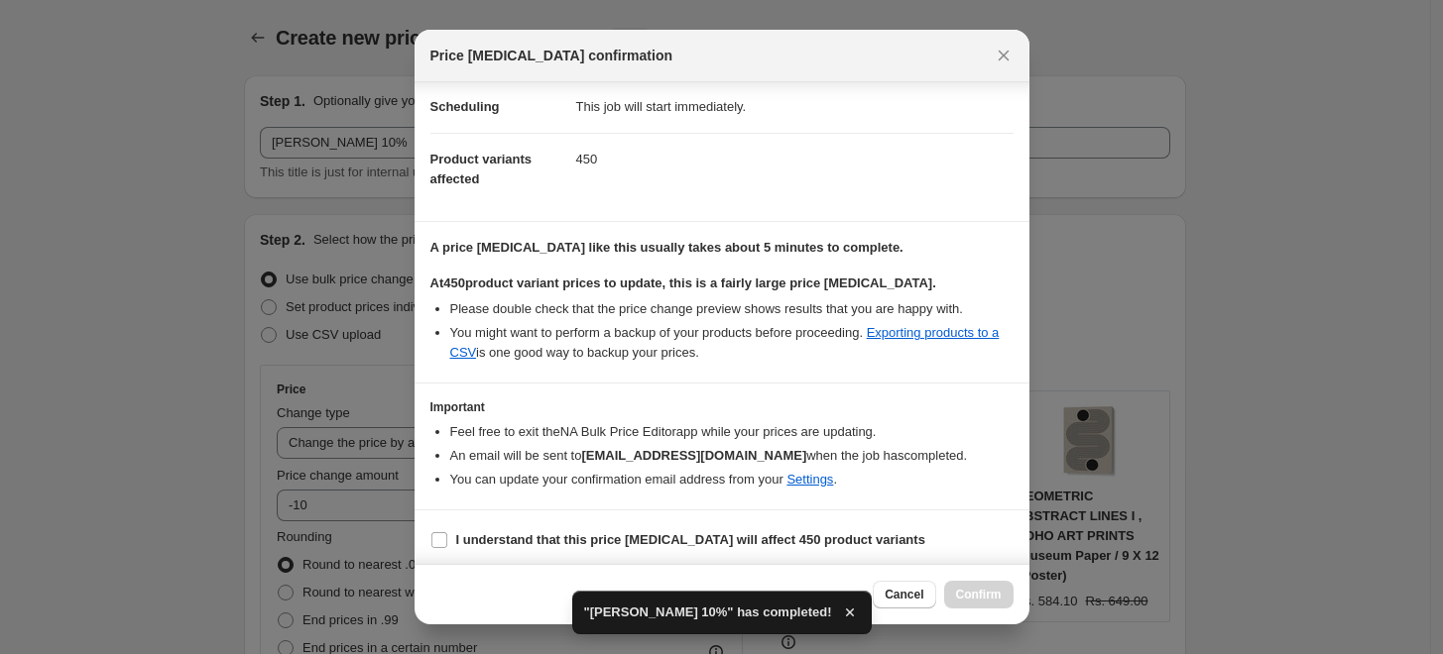
scroll to position [166, 0]
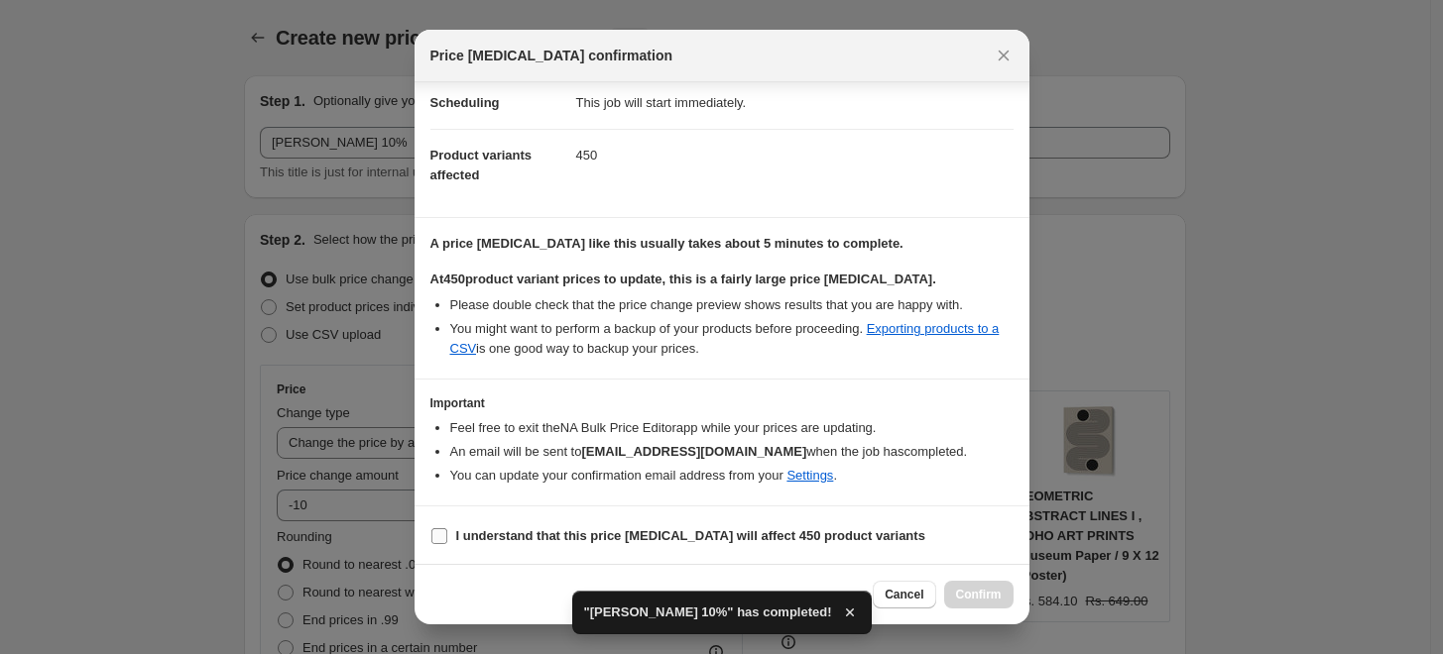
click at [533, 528] on b "I understand that this price [MEDICAL_DATA] will affect 450 product variants" at bounding box center [690, 535] width 469 height 15
click at [447, 528] on input "I understand that this price [MEDICAL_DATA] will affect 450 product variants" at bounding box center [439, 536] width 16 height 16
checkbox input "true"
click at [975, 593] on span "Confirm" at bounding box center [979, 595] width 46 height 16
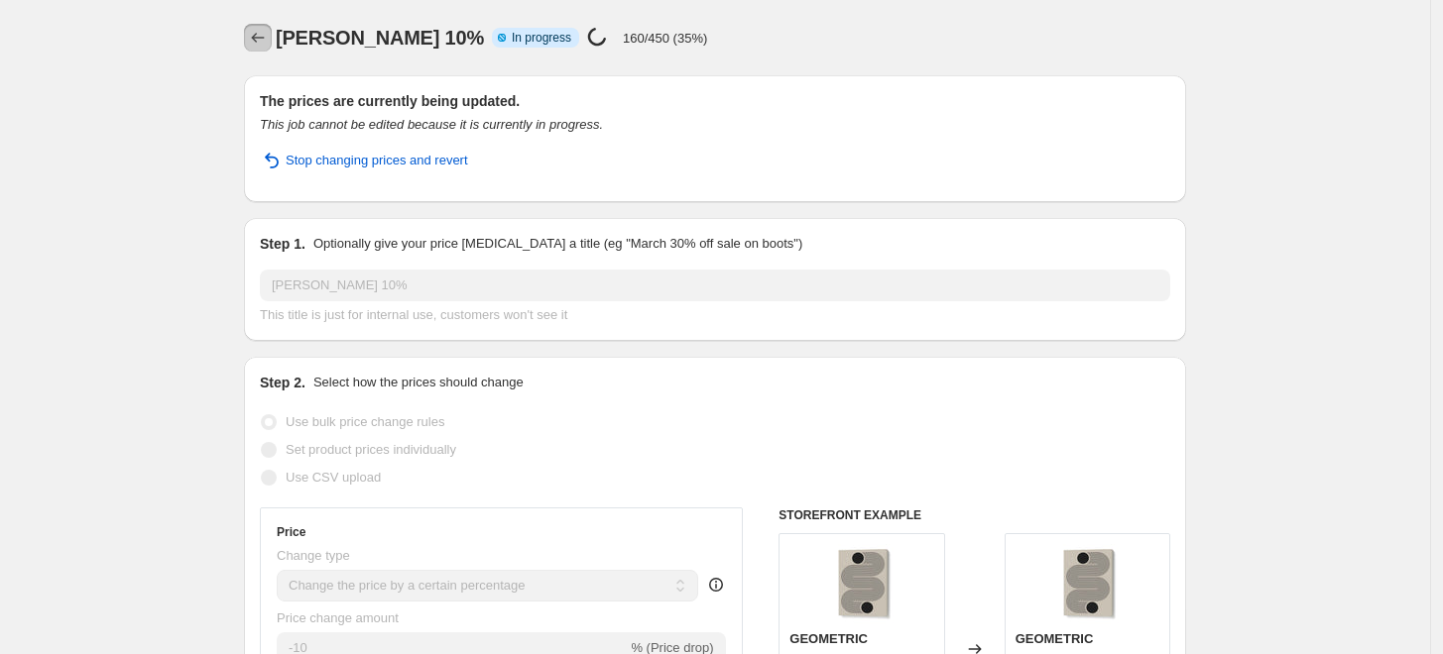
click at [268, 41] on icon "Price change jobs" at bounding box center [258, 38] width 20 height 20
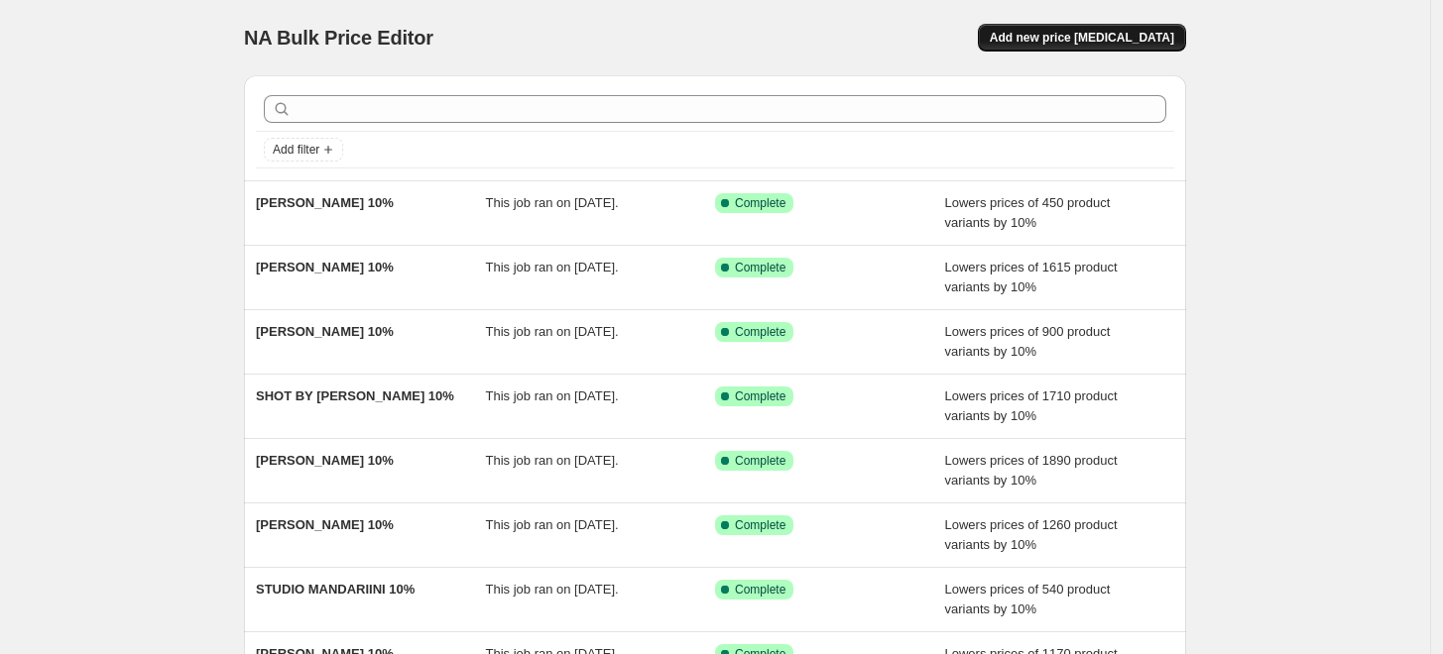
click at [1101, 34] on span "Add new price [MEDICAL_DATA]" at bounding box center [1082, 38] width 184 height 16
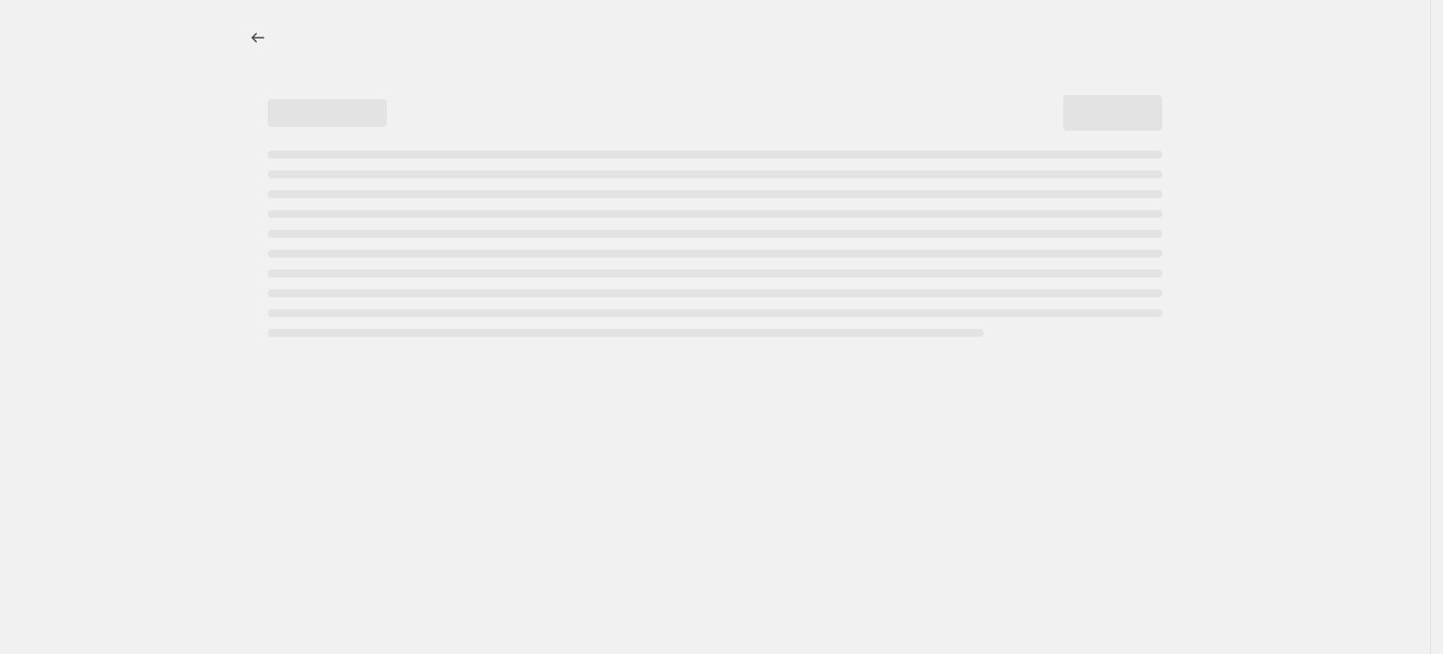
select select "percentage"
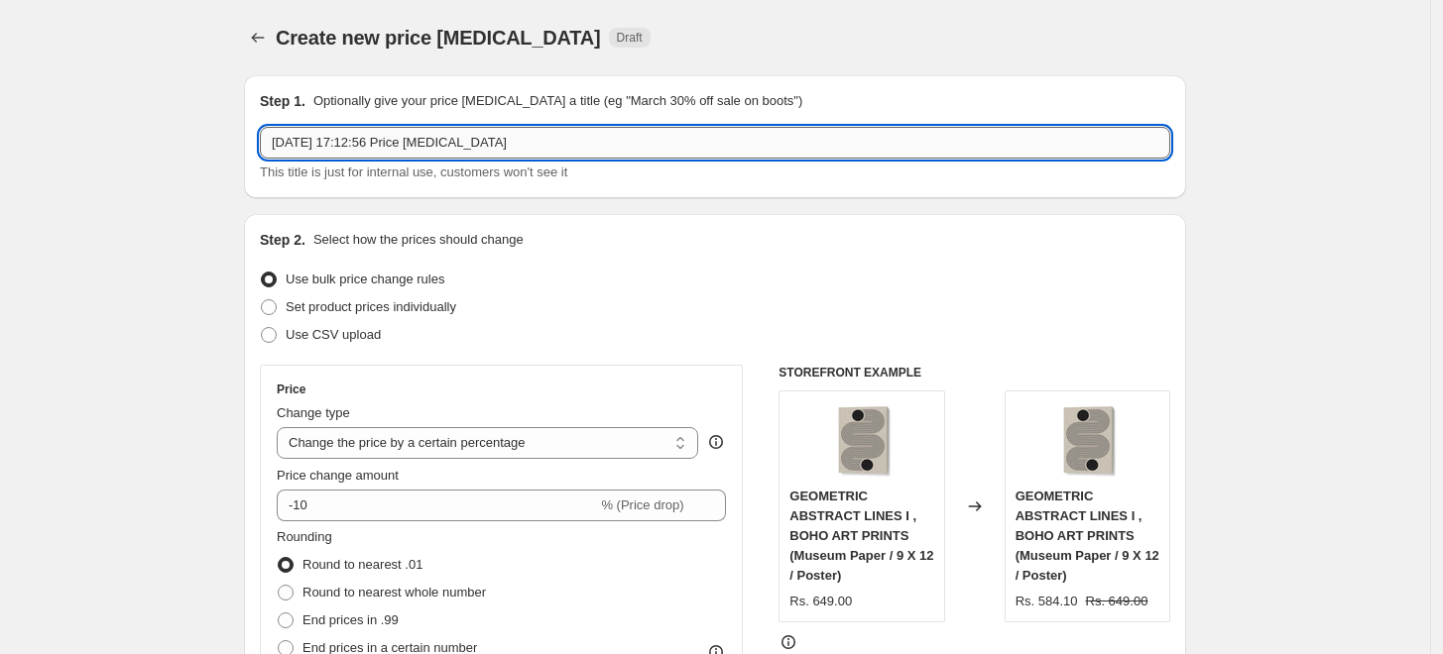
click at [587, 149] on input "[DATE] 17:12:56 Price [MEDICAL_DATA]" at bounding box center [715, 143] width 910 height 32
paste input "SOL FUMIS"
type input "SOL FUMIS 10%"
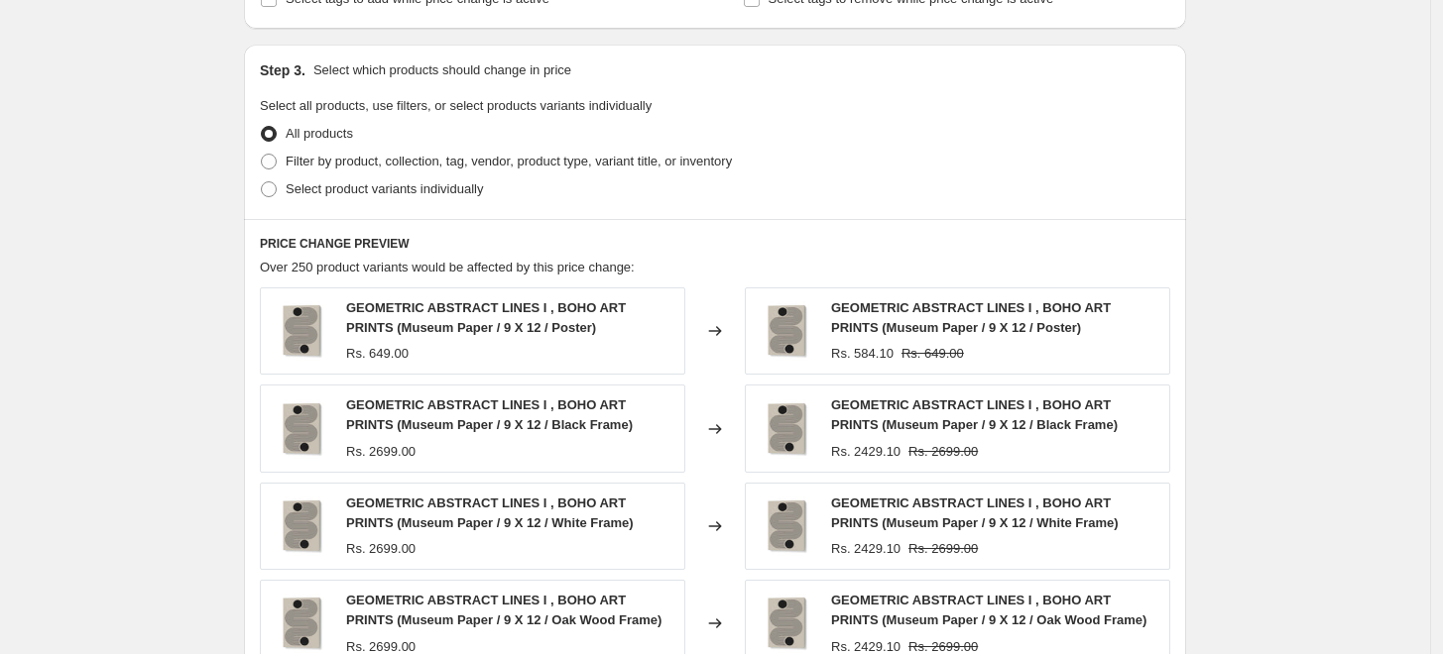
scroll to position [880, 0]
click at [333, 160] on span "Filter by product, collection, tag, vendor, product type, variant title, or inv…" at bounding box center [509, 162] width 446 height 15
click at [262, 156] on input "Filter by product, collection, tag, vendor, product type, variant title, or inv…" at bounding box center [261, 155] width 1 height 1
radio input "true"
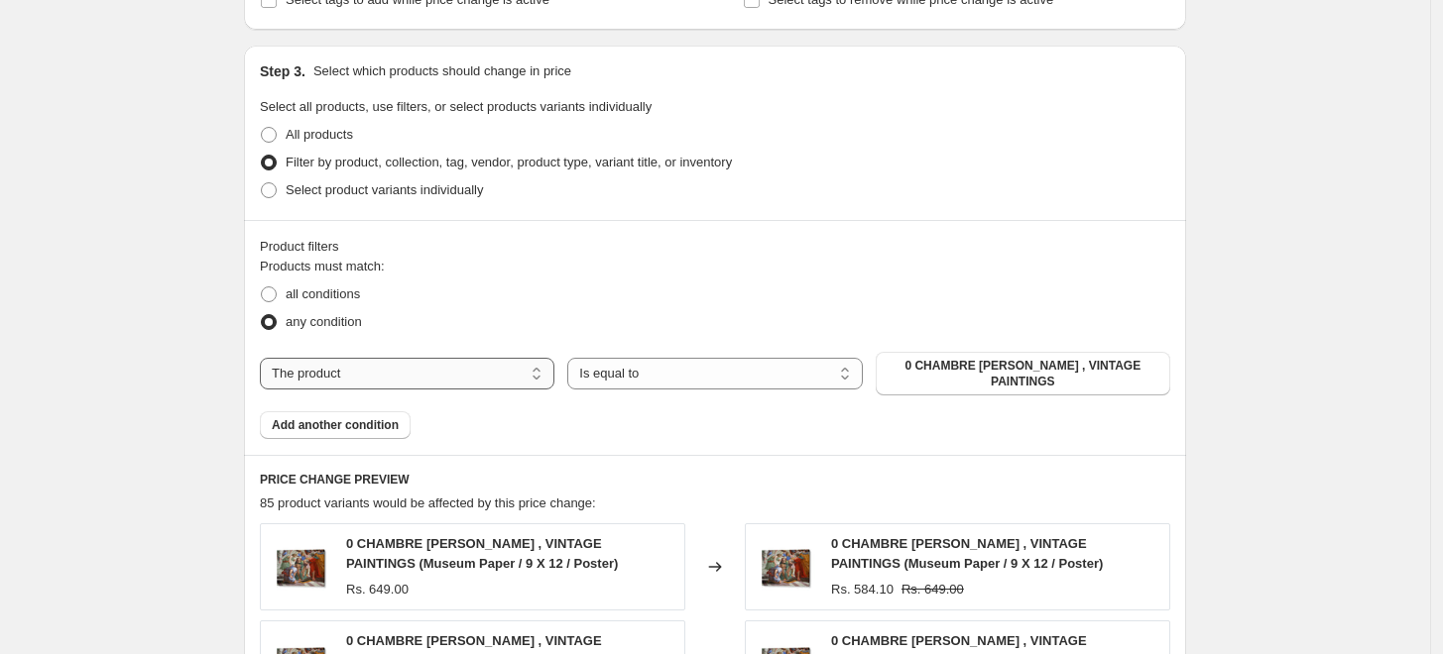
click at [488, 372] on select "The product The product's collection The product's tag The product's vendor The…" at bounding box center [407, 374] width 294 height 32
select select "collection"
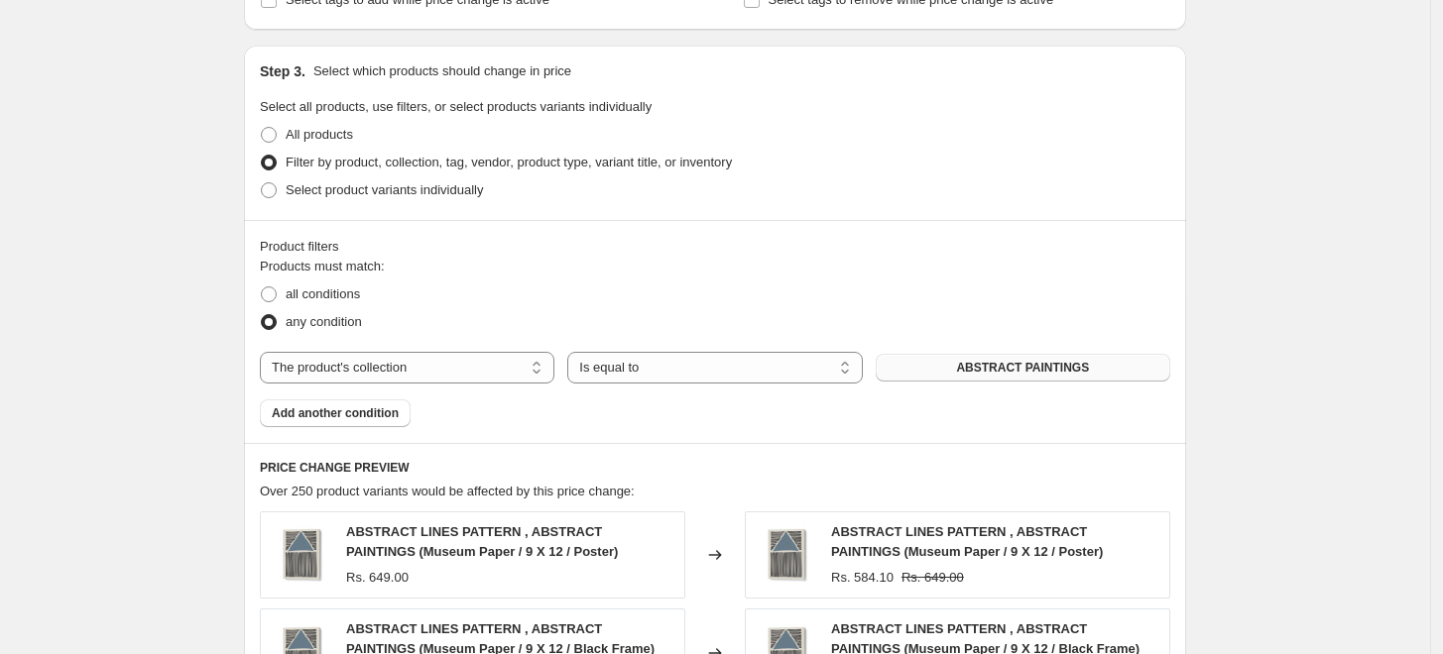
click at [1023, 379] on button "ABSTRACT PAINTINGS" at bounding box center [1022, 368] width 294 height 28
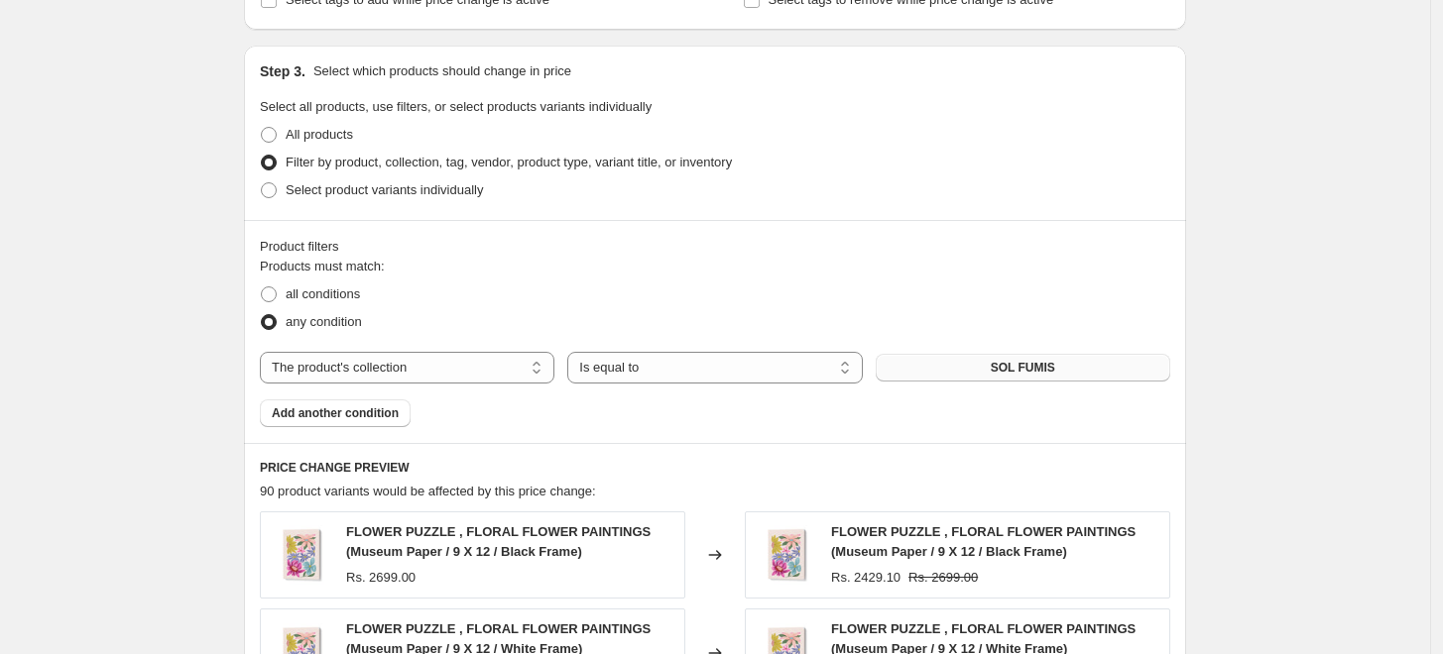
scroll to position [1581, 0]
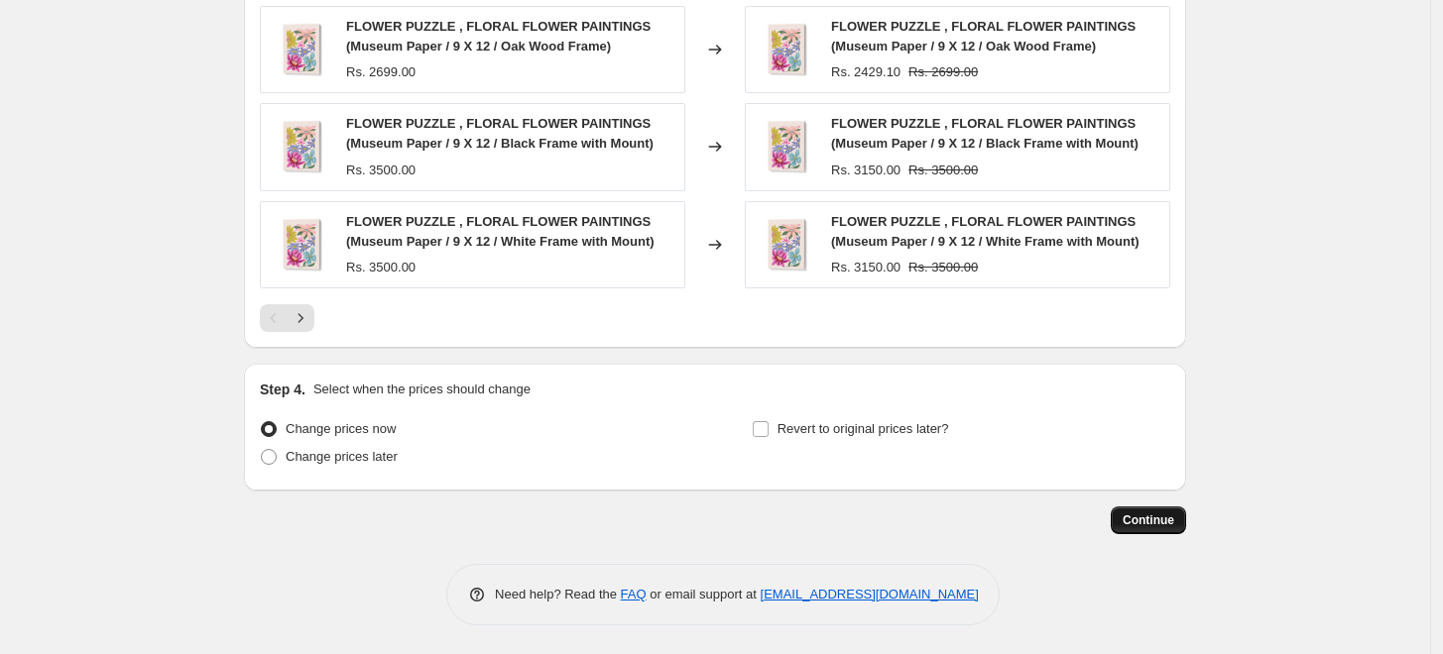
click at [1151, 519] on span "Continue" at bounding box center [1148, 521] width 52 height 16
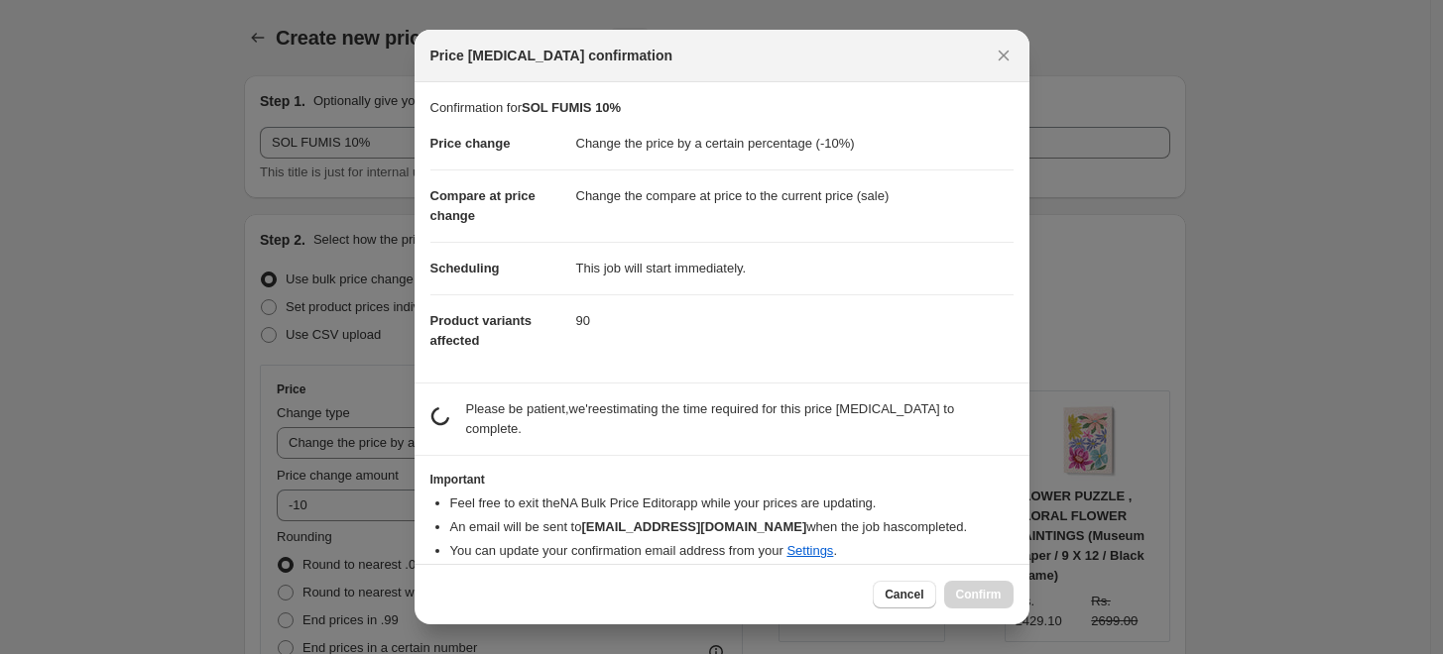
scroll to position [0, 0]
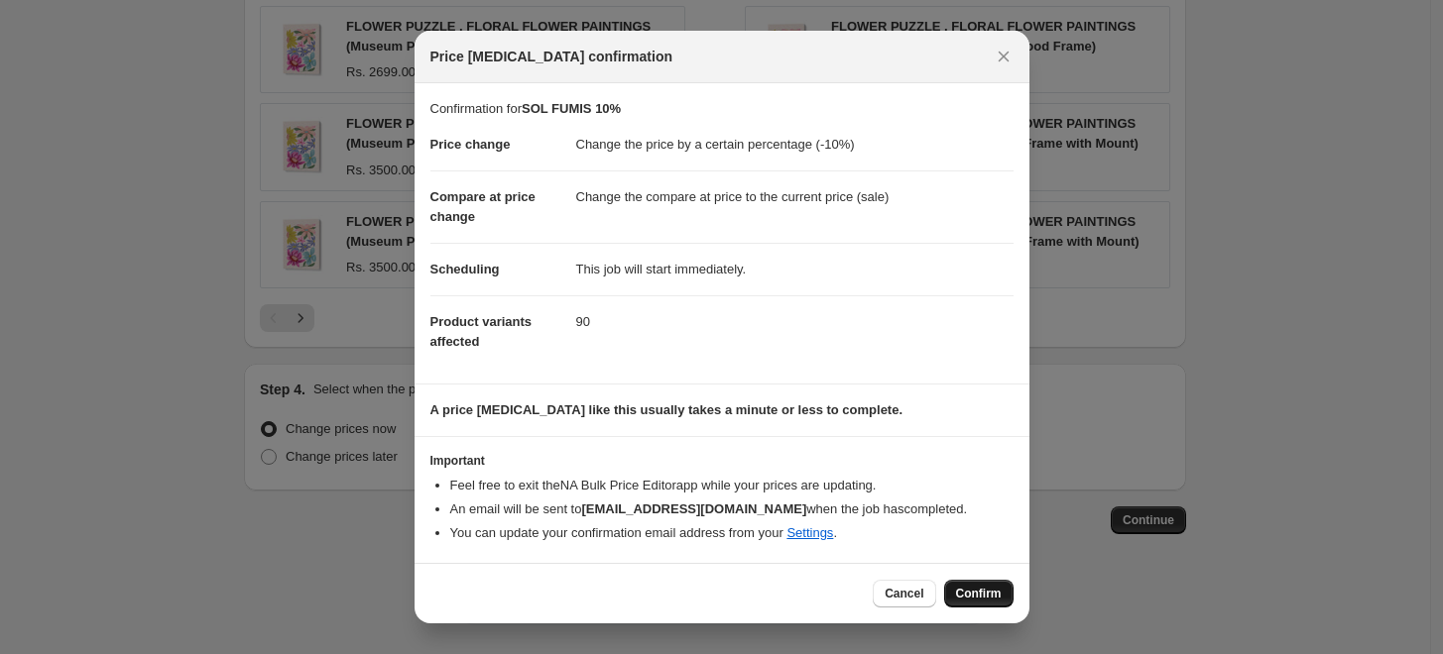
click at [982, 595] on span "Confirm" at bounding box center [979, 594] width 46 height 16
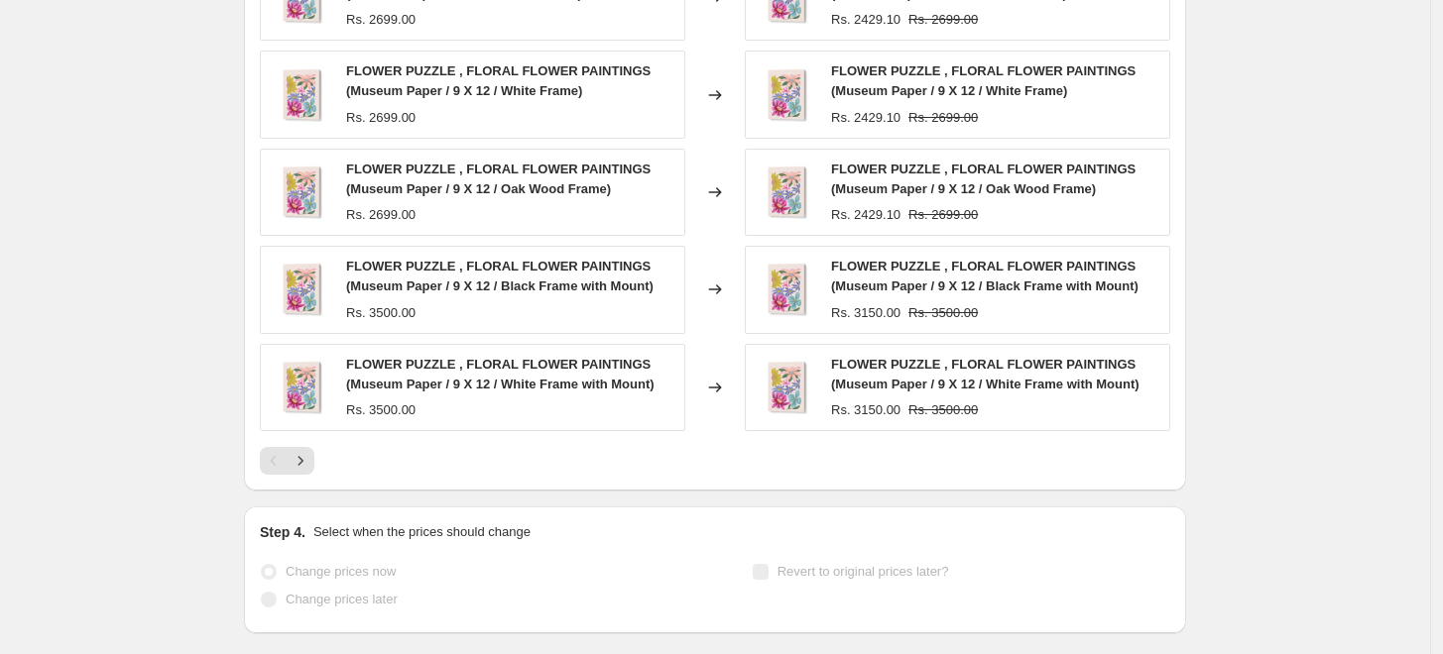
select select "percentage"
select select "collection"
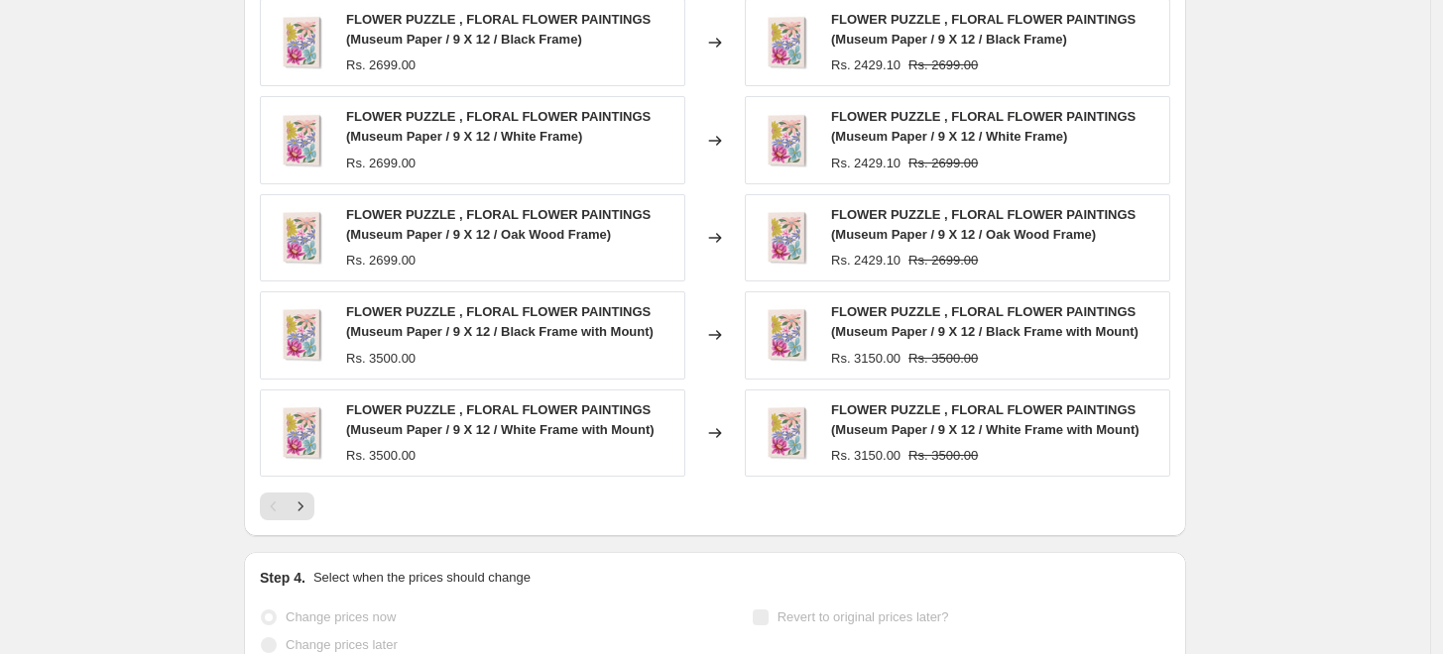
scroll to position [0, 0]
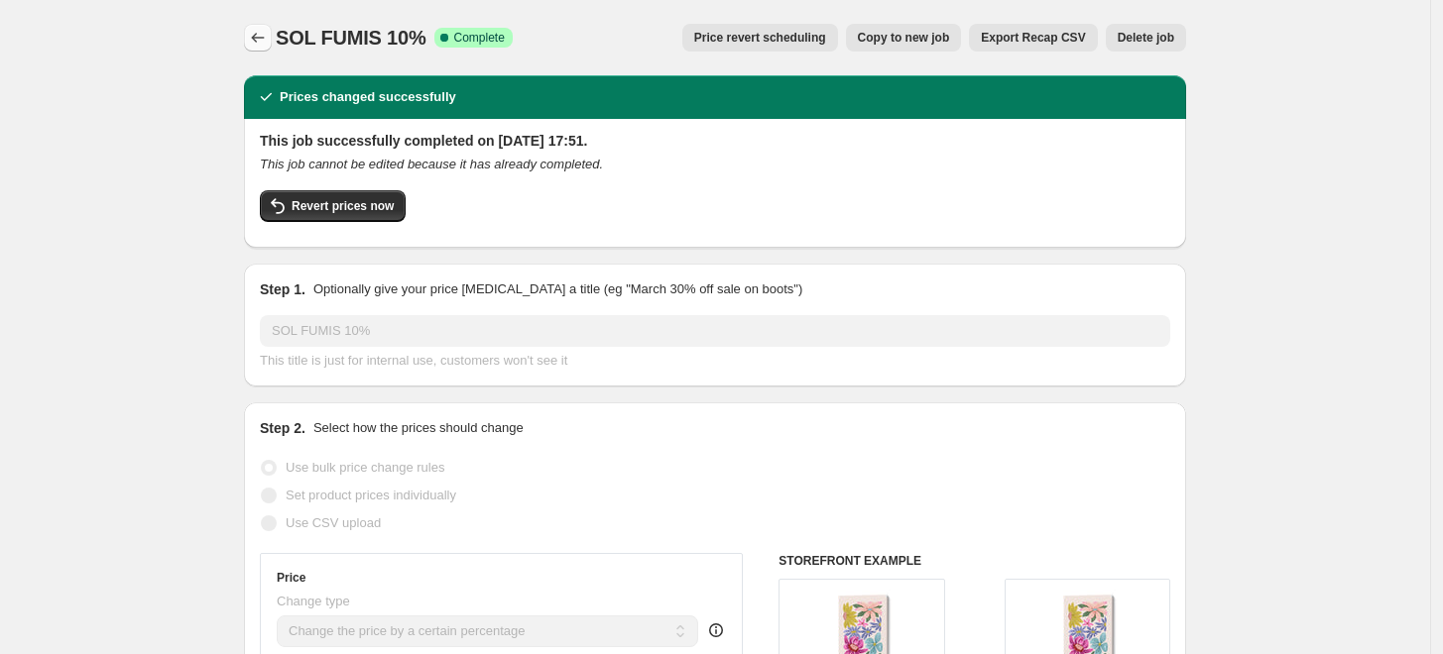
click at [268, 39] on icon "Price change jobs" at bounding box center [258, 38] width 20 height 20
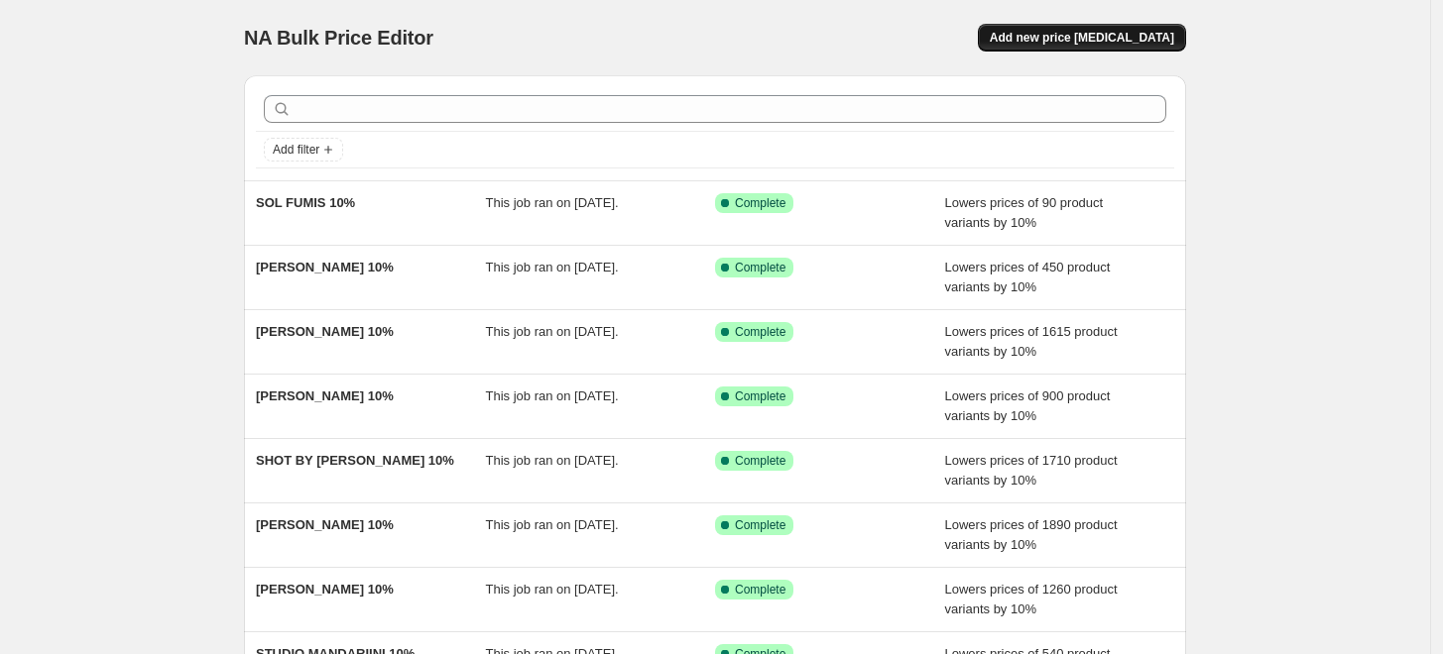
click at [1087, 43] on span "Add new price [MEDICAL_DATA]" at bounding box center [1082, 38] width 184 height 16
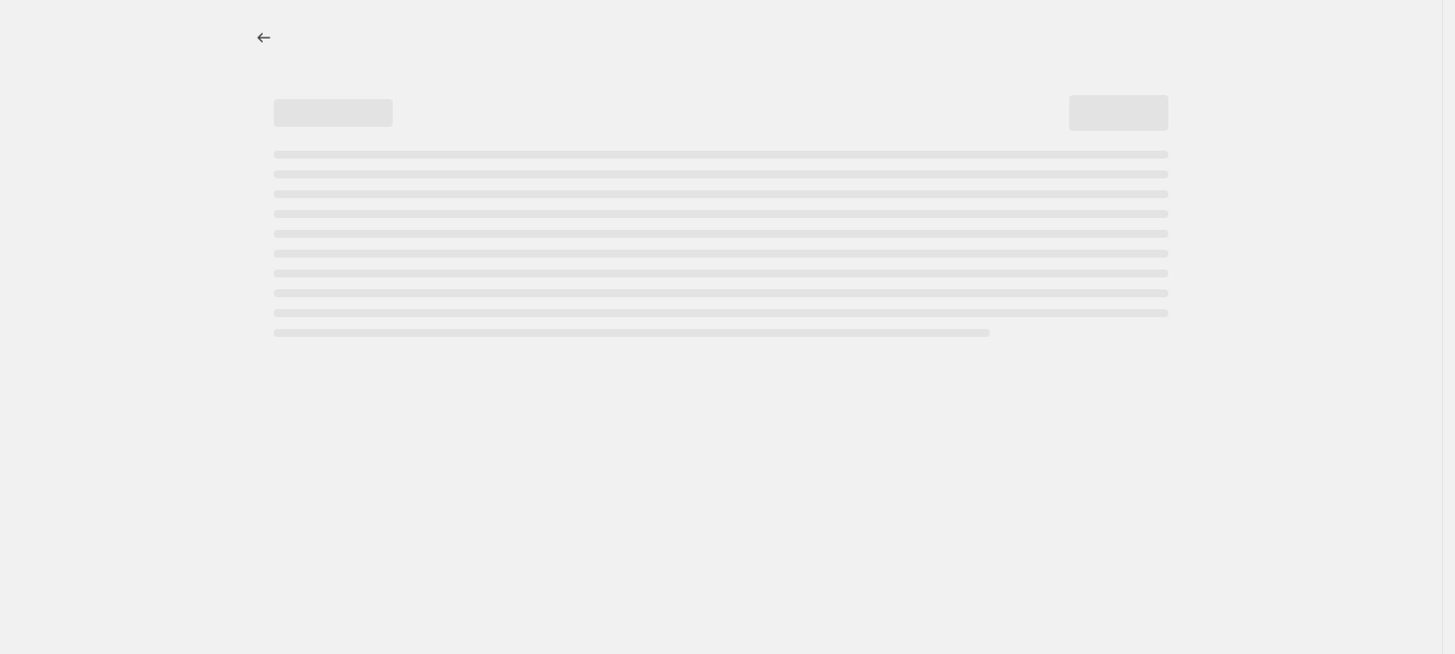
select select "percentage"
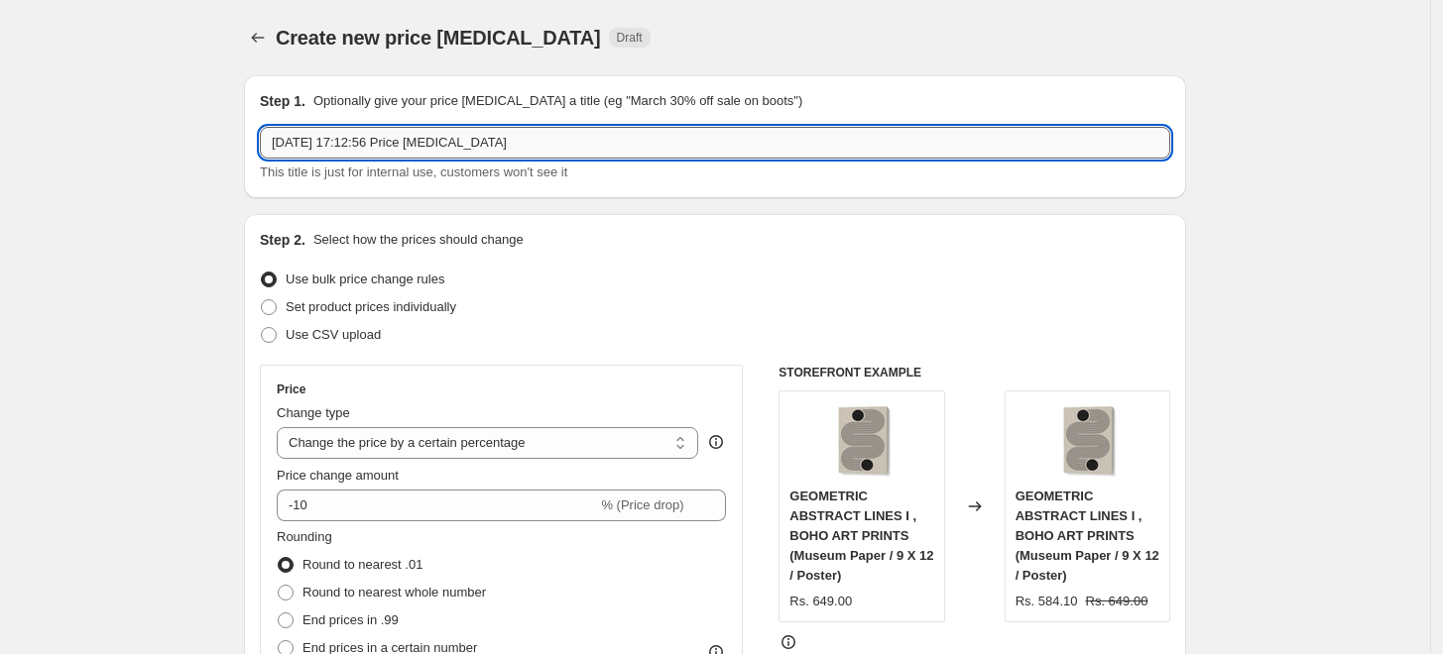
click at [658, 139] on input "[DATE] 17:12:56 Price [MEDICAL_DATA]" at bounding box center [715, 143] width 910 height 32
paste input "SENNA-[PERSON_NAME]"
type input "SENNA-[PERSON_NAME] 10%"
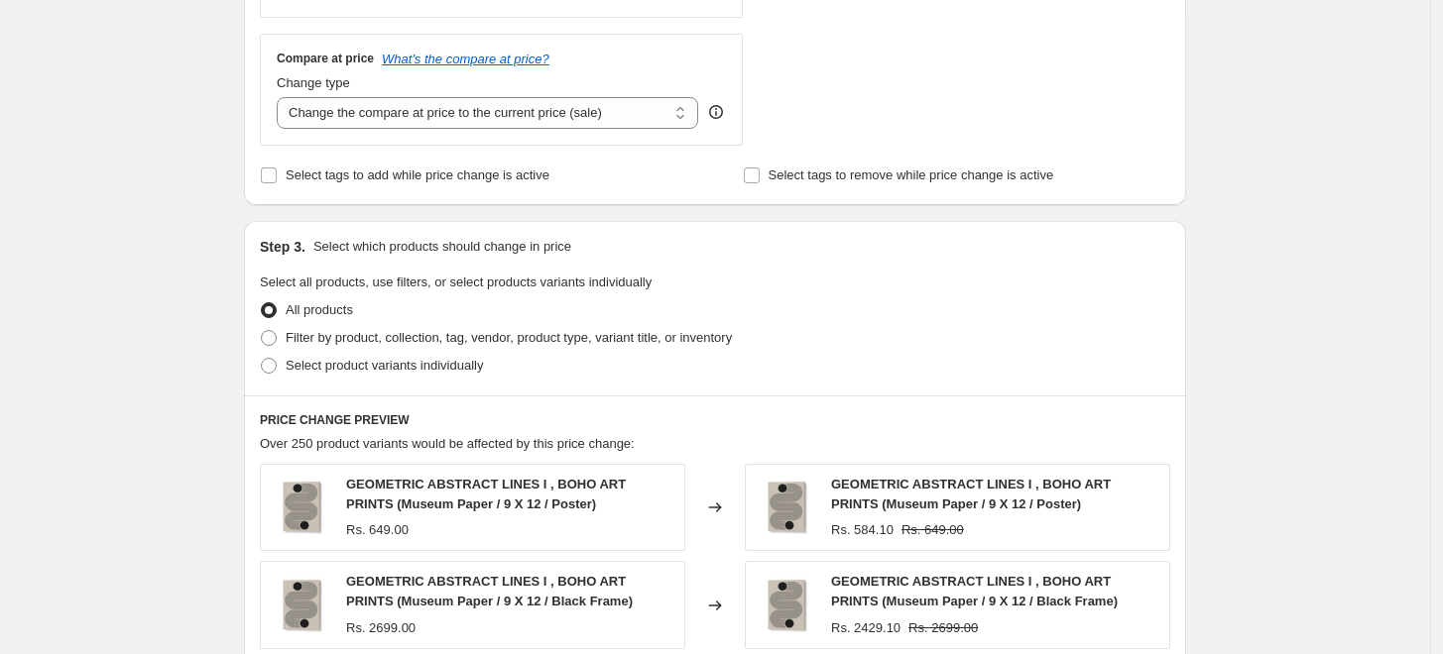
scroll to position [880, 0]
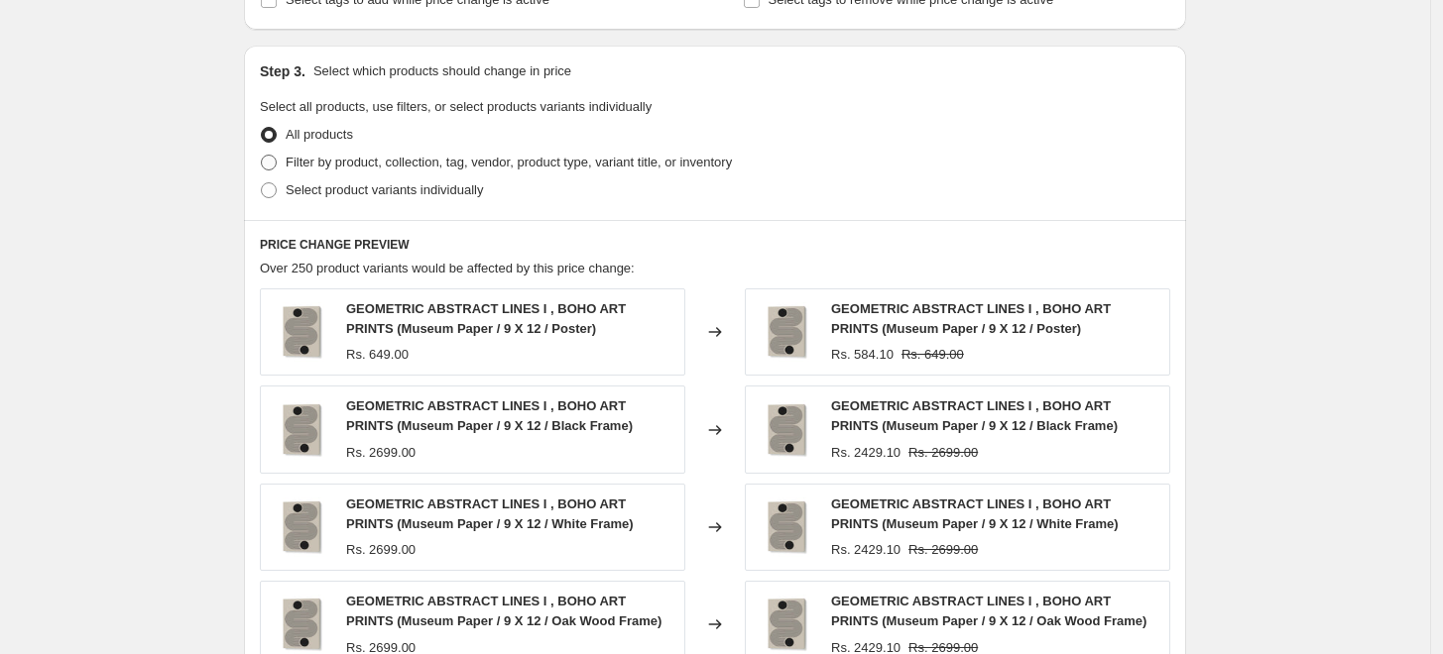
click at [391, 160] on span "Filter by product, collection, tag, vendor, product type, variant title, or inv…" at bounding box center [509, 162] width 446 height 15
click at [262, 156] on input "Filter by product, collection, tag, vendor, product type, variant title, or inv…" at bounding box center [261, 155] width 1 height 1
radio input "true"
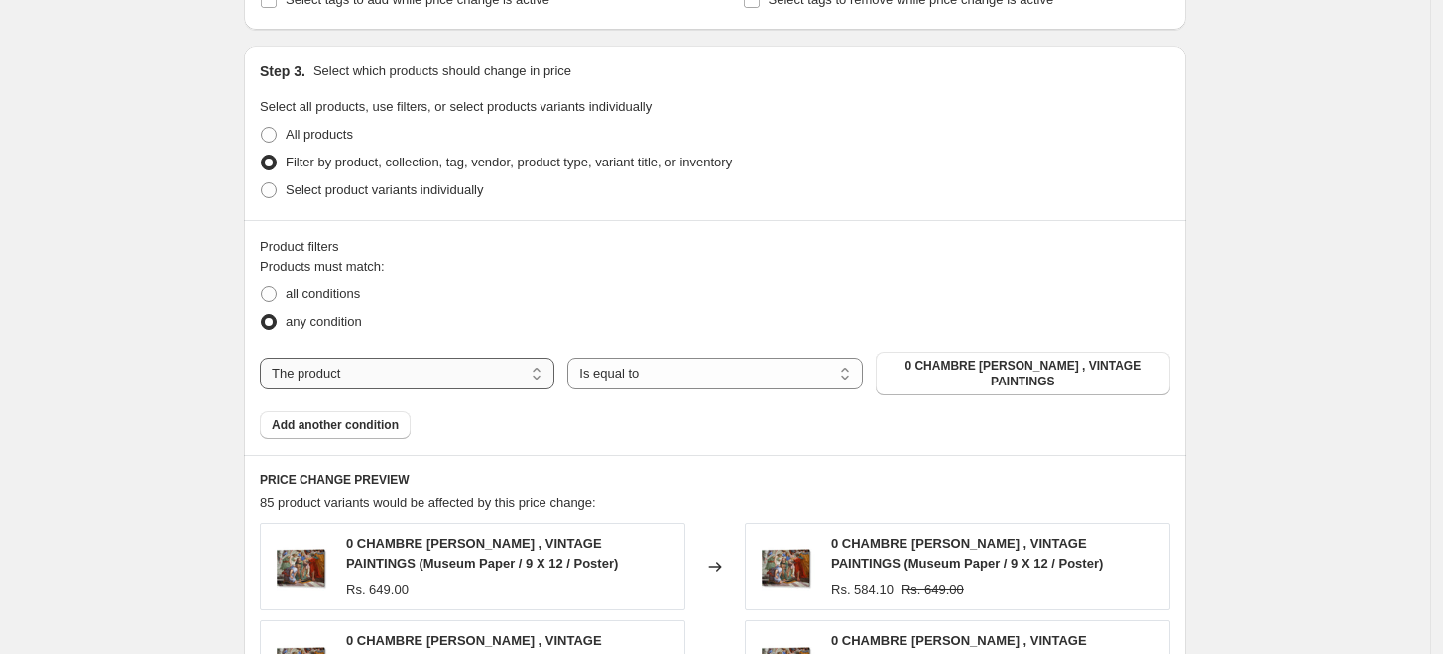
drag, startPoint x: 458, startPoint y: 363, endPoint x: 456, endPoint y: 379, distance: 16.0
click at [458, 363] on select "The product The product's collection The product's tag The product's vendor The…" at bounding box center [407, 374] width 294 height 32
select select "collection"
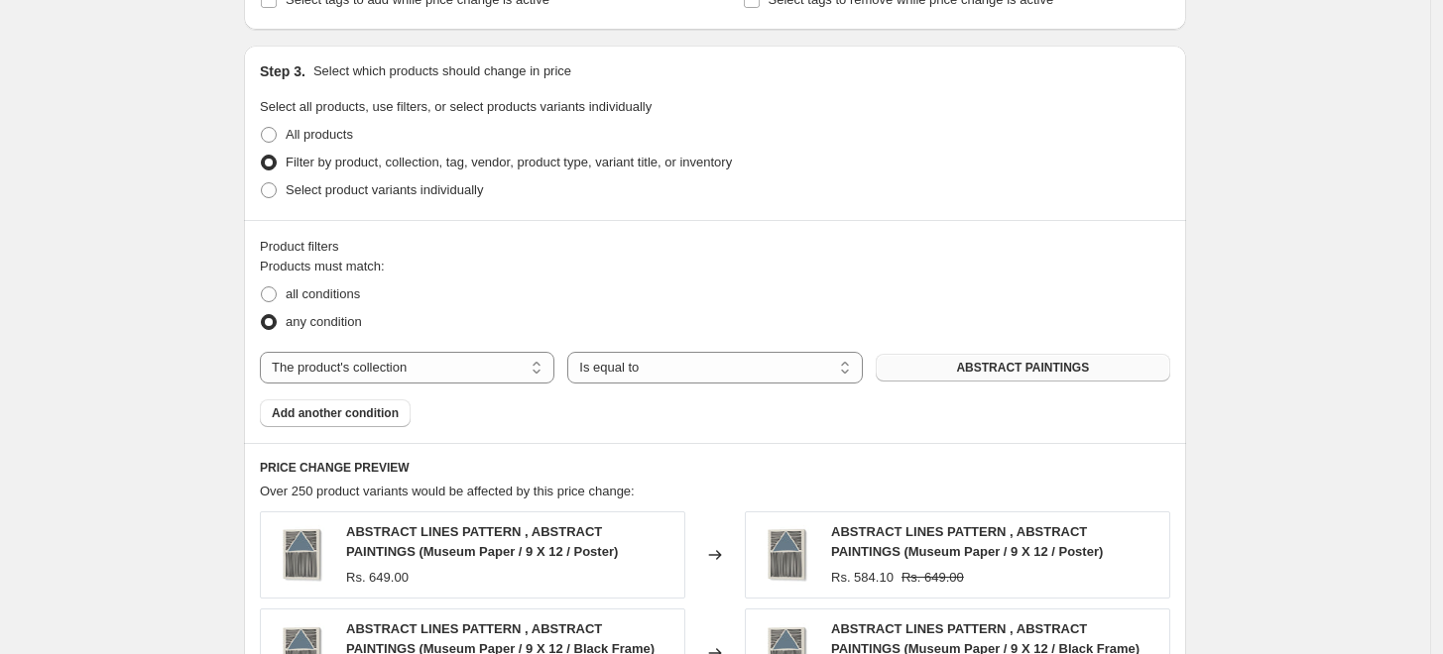
click at [1015, 366] on span "ABSTRACT PAINTINGS" at bounding box center [1022, 368] width 133 height 16
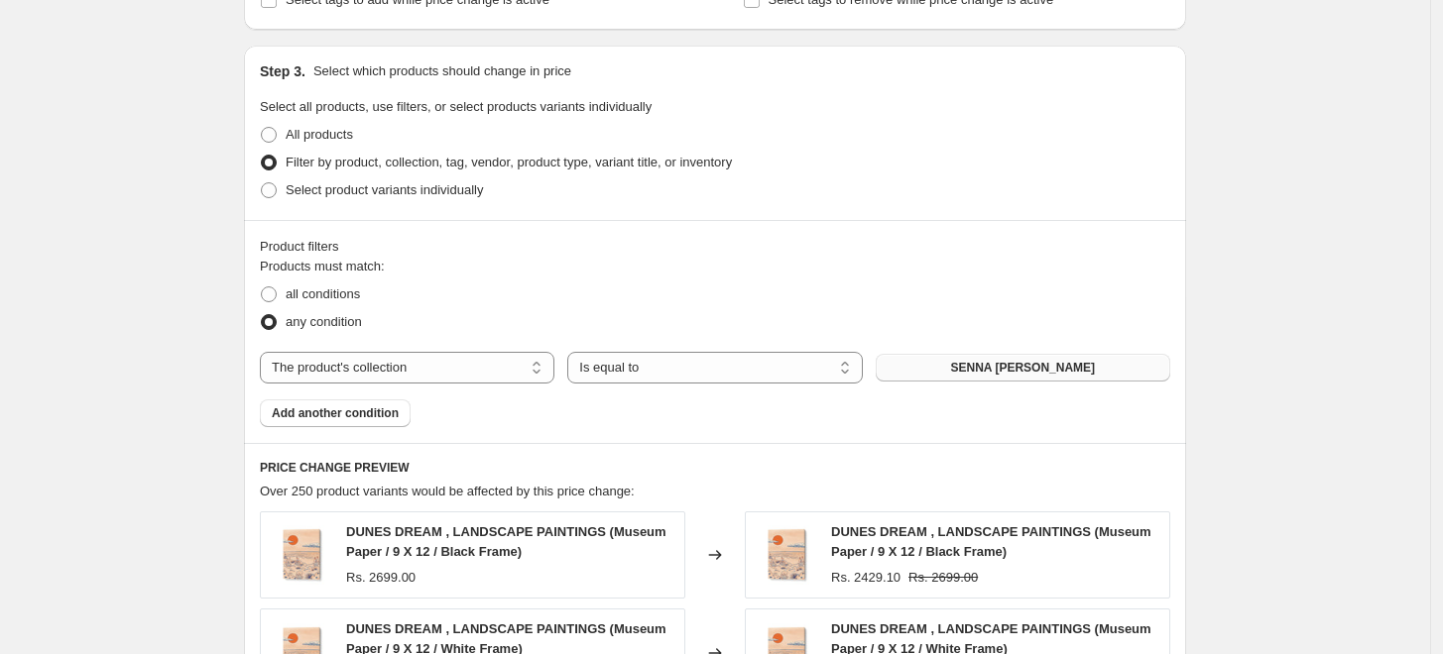
scroll to position [1581, 0]
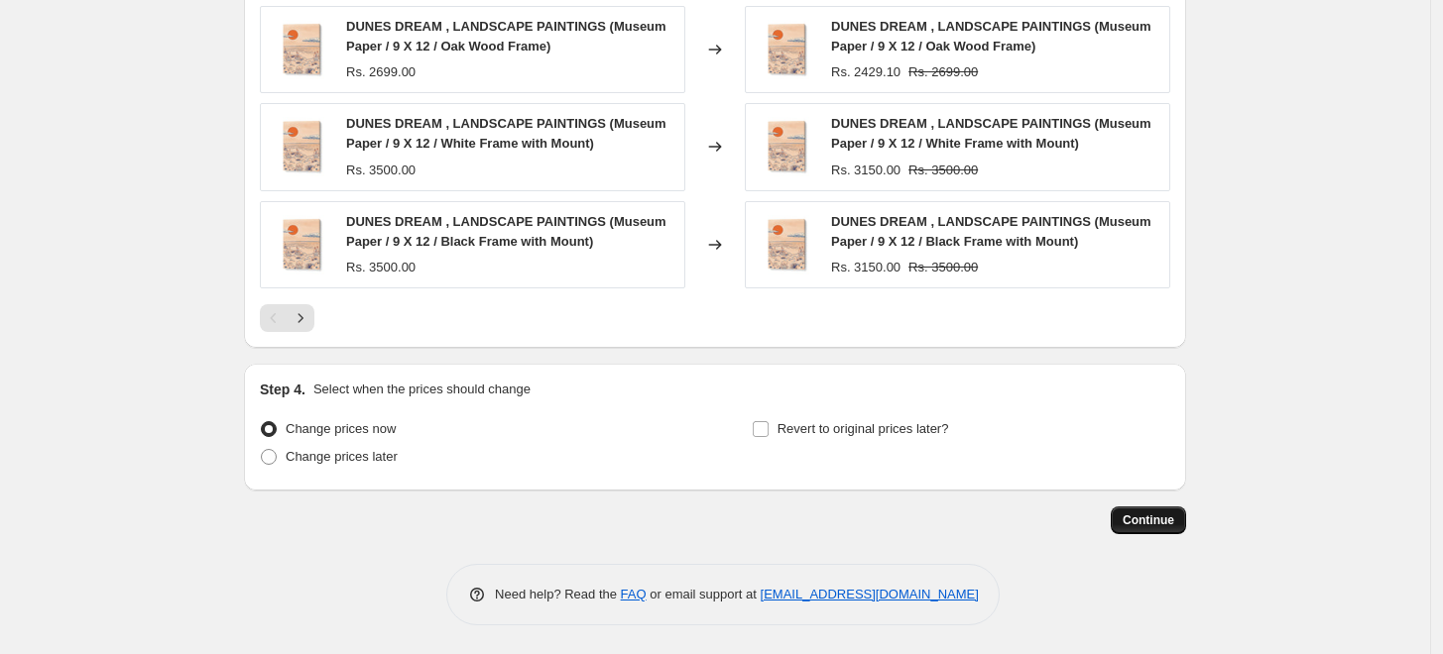
click at [1148, 528] on button "Continue" at bounding box center [1147, 521] width 75 height 28
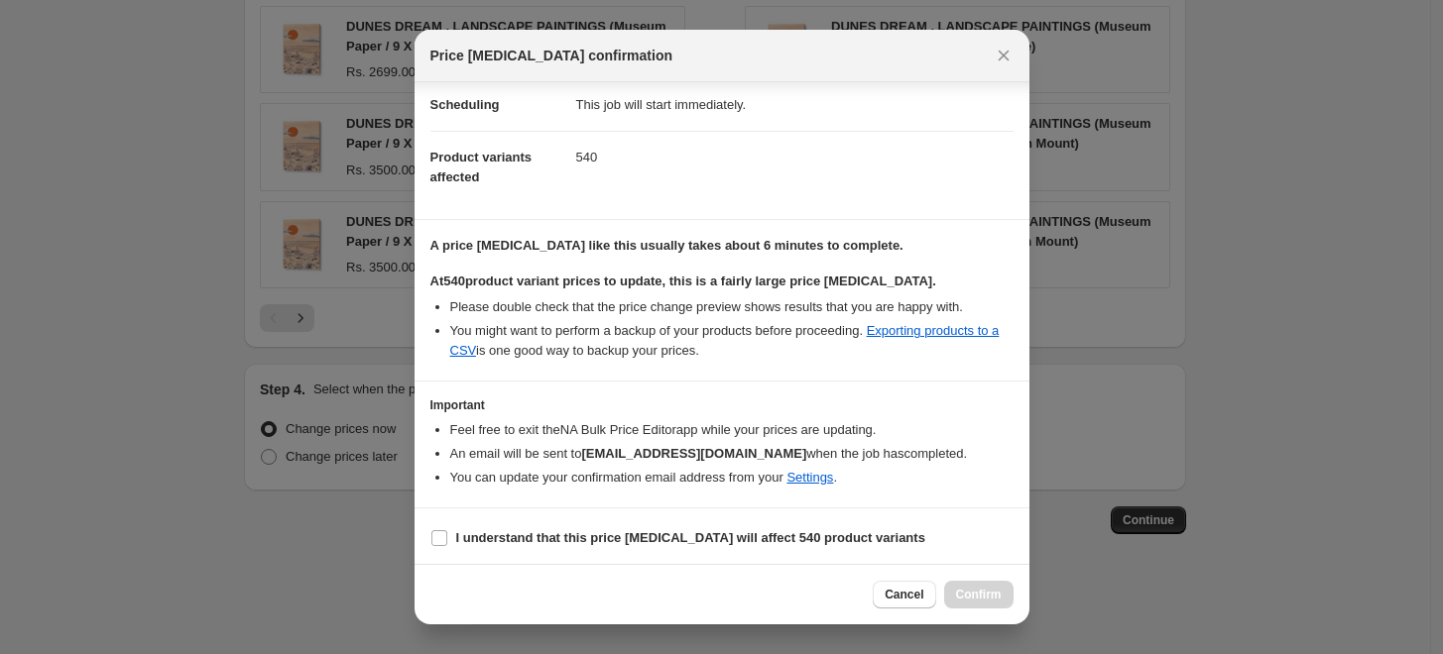
scroll to position [166, 0]
click at [563, 543] on b "I understand that this price [MEDICAL_DATA] will affect 540 product variants" at bounding box center [690, 535] width 469 height 15
click at [447, 543] on input "I understand that this price [MEDICAL_DATA] will affect 540 product variants" at bounding box center [439, 536] width 16 height 16
checkbox input "true"
click at [978, 585] on button "Confirm" at bounding box center [978, 595] width 69 height 28
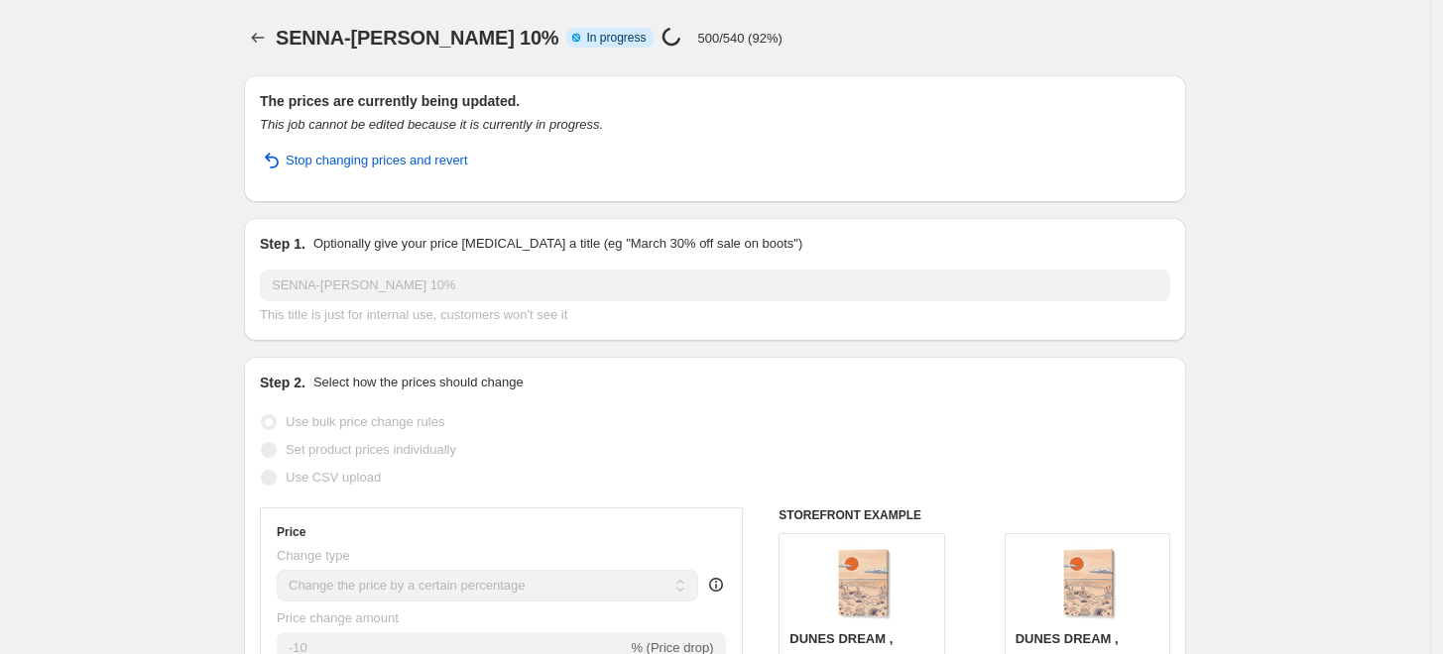
select select "percentage"
select select "collection"
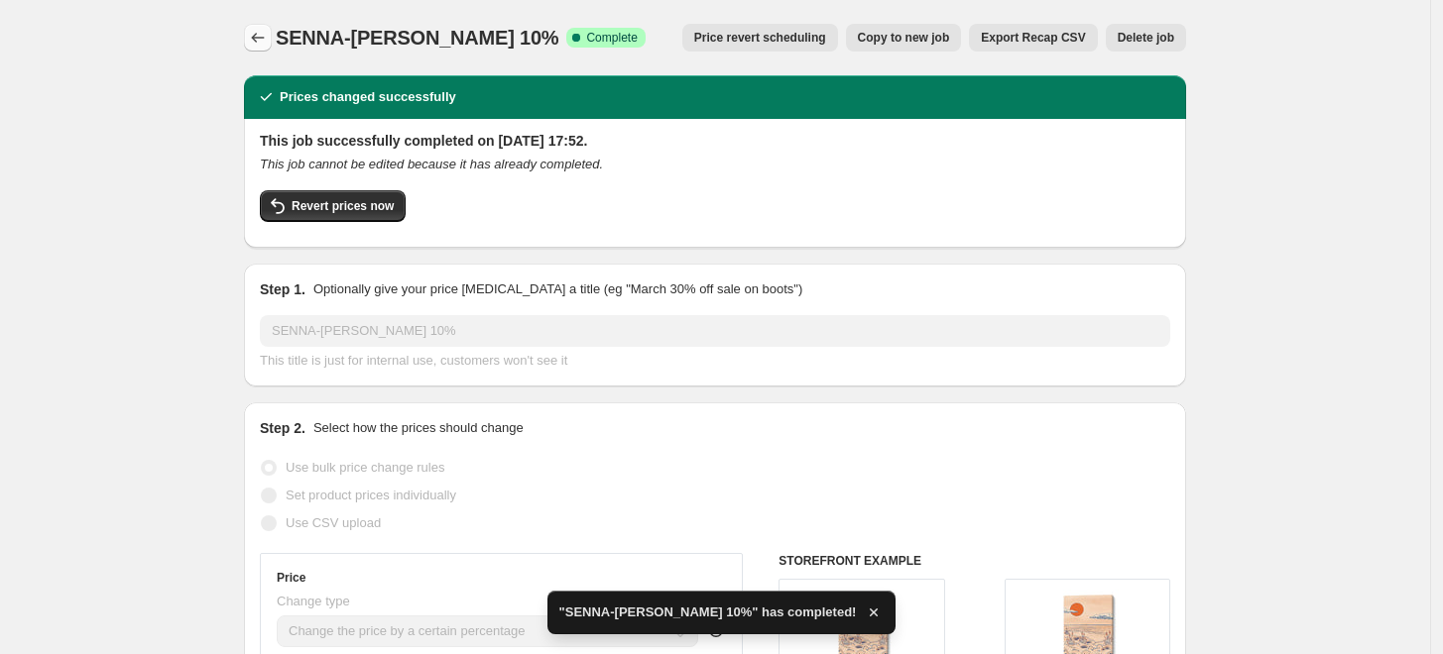
click at [261, 38] on icon "Price change jobs" at bounding box center [258, 38] width 20 height 20
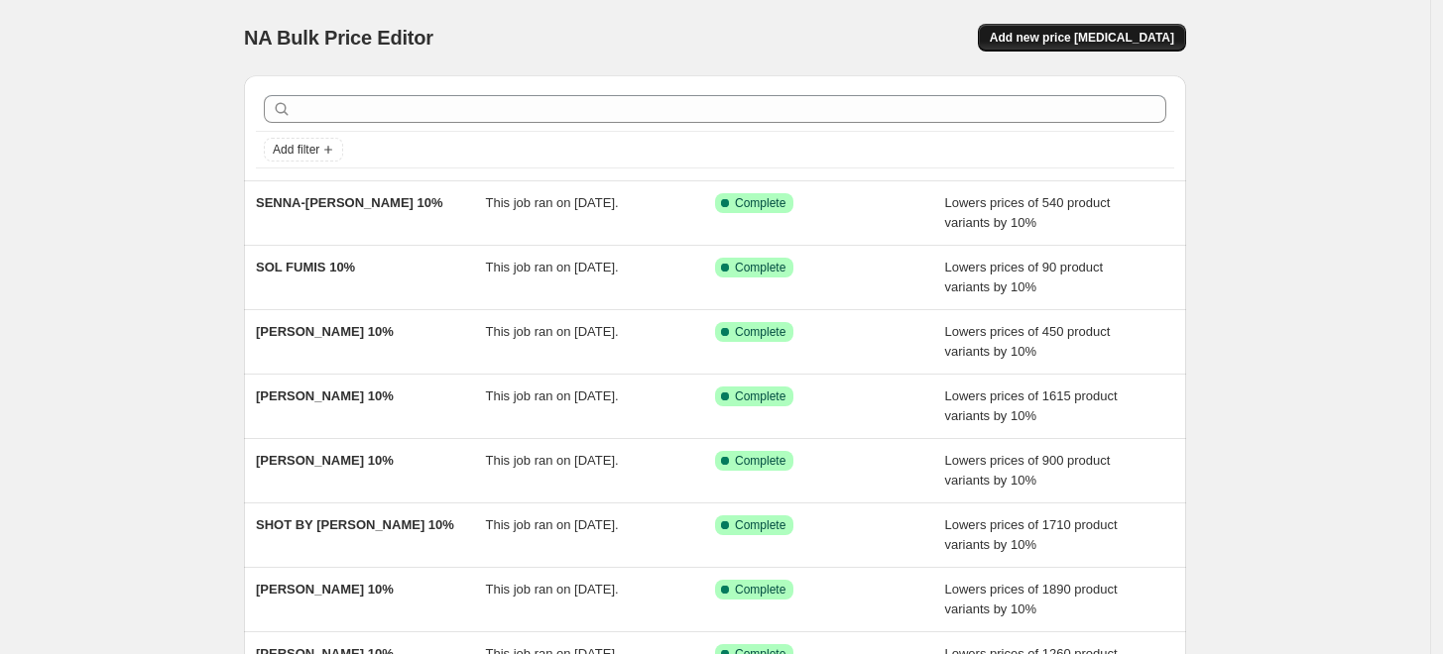
click at [1182, 50] on button "Add new price [MEDICAL_DATA]" at bounding box center [1082, 38] width 208 height 28
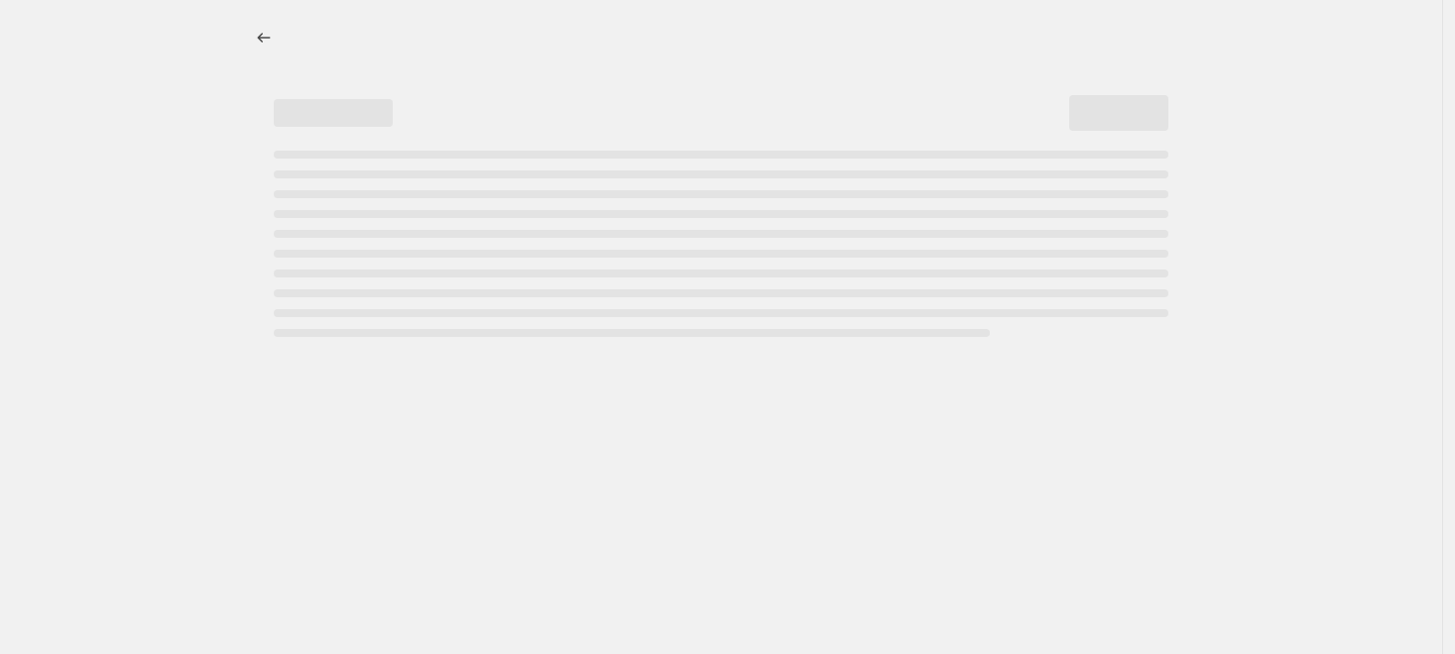
select select "percentage"
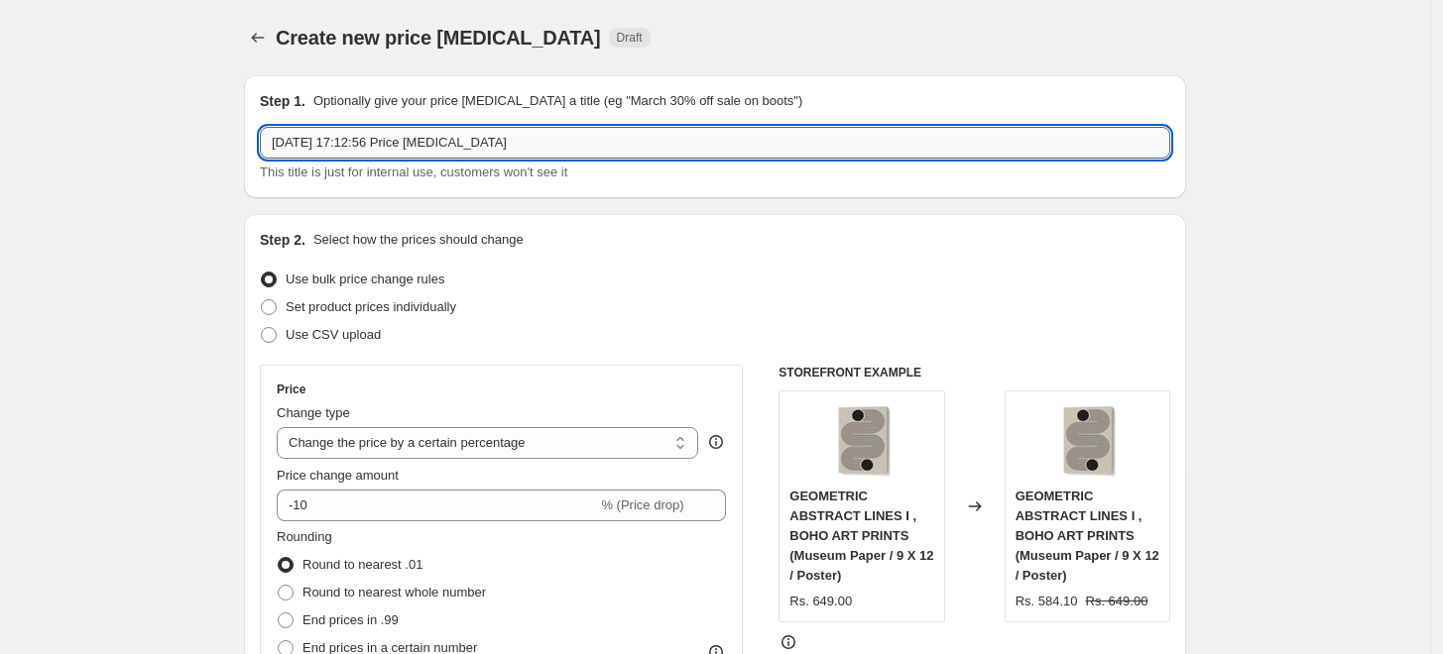
click at [823, 150] on input "[DATE] 17:12:56 Price [MEDICAL_DATA]" at bounding box center [715, 143] width 910 height 32
paste input "[PERSON_NAME]"
type input "[PERSON_NAME] 10%"
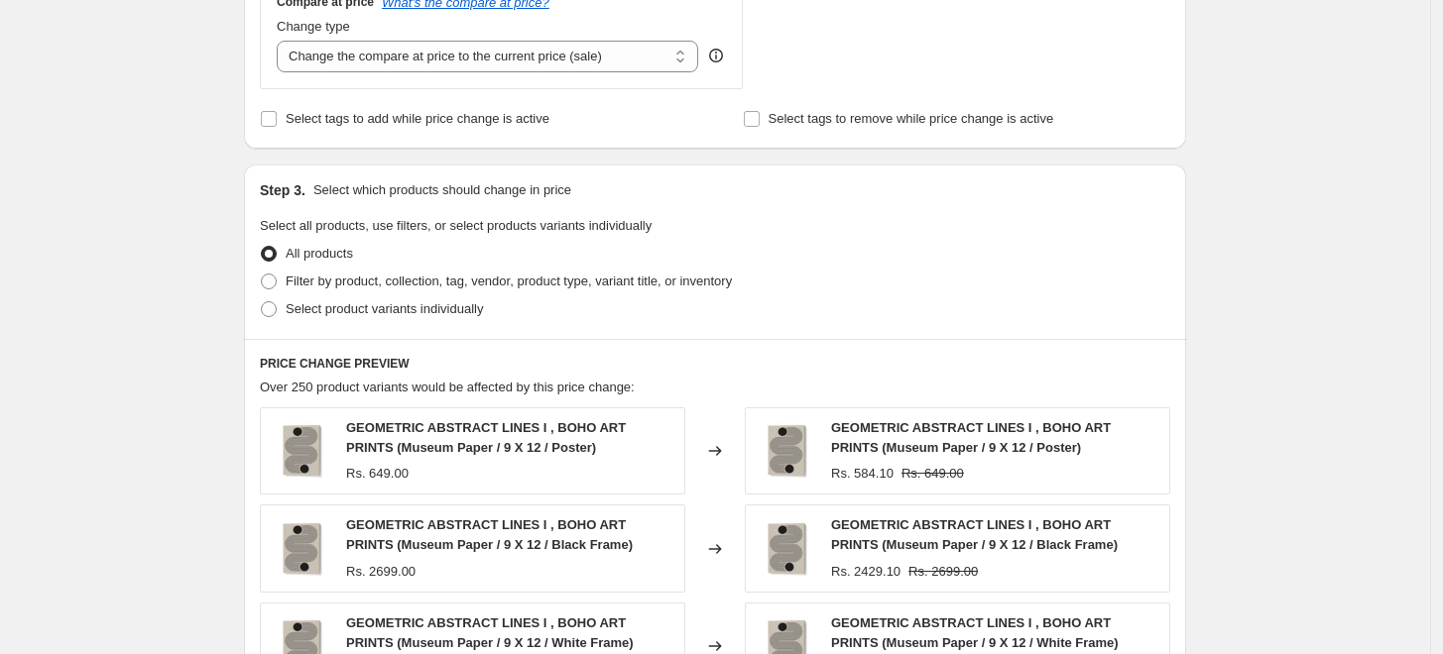
scroll to position [770, 0]
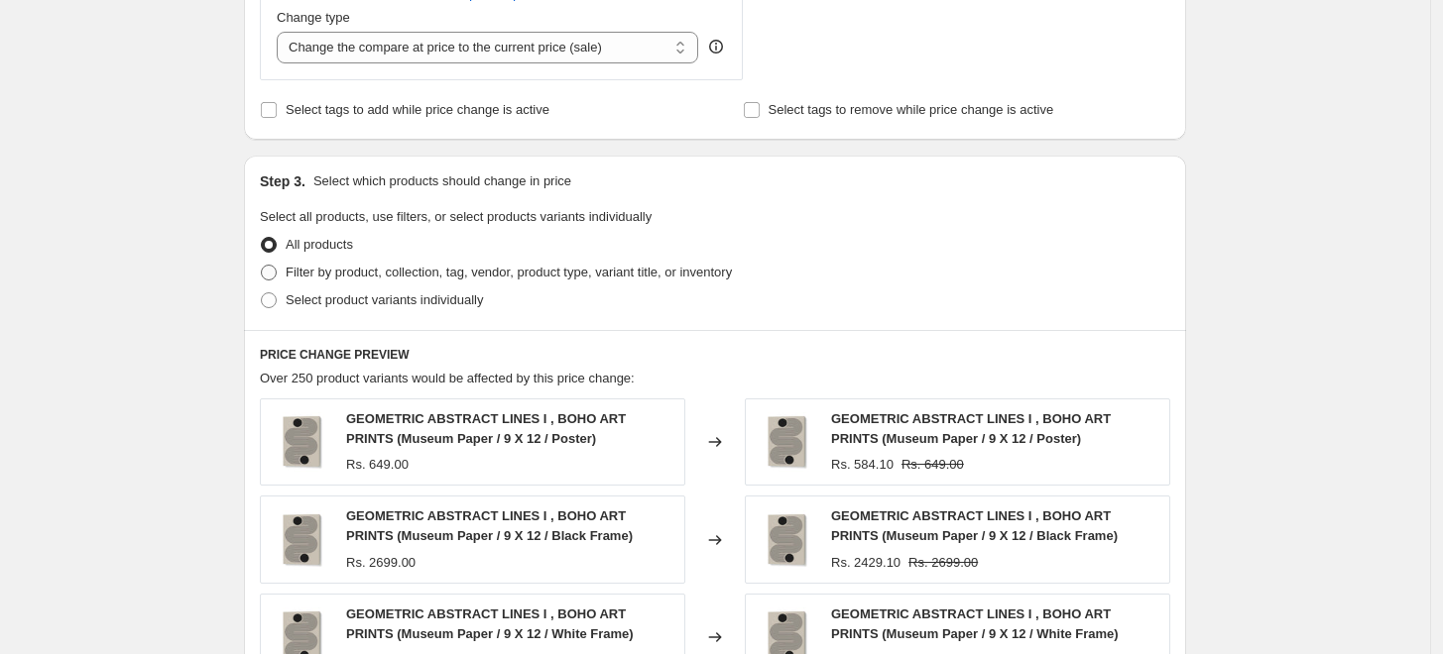
click at [338, 277] on span "Filter by product, collection, tag, vendor, product type, variant title, or inv…" at bounding box center [509, 272] width 446 height 15
click at [262, 266] on input "Filter by product, collection, tag, vendor, product type, variant title, or inv…" at bounding box center [261, 265] width 1 height 1
radio input "true"
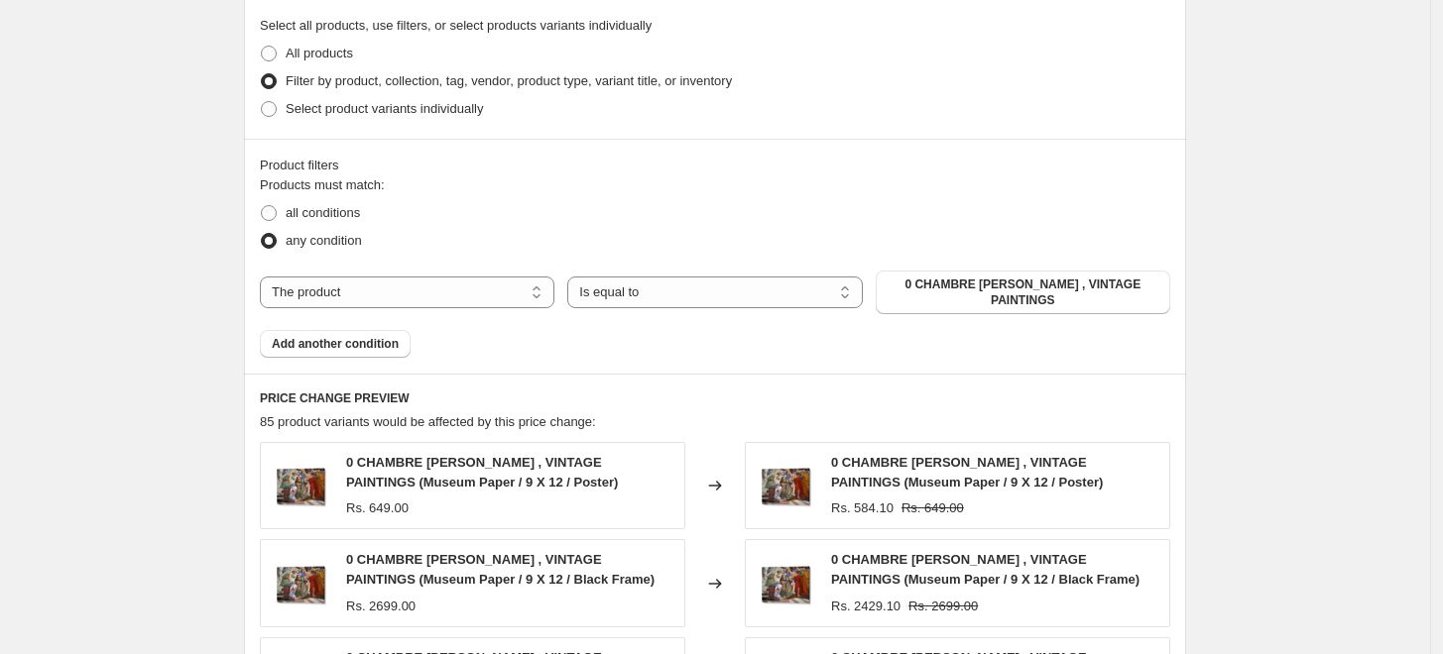
scroll to position [1102, 0]
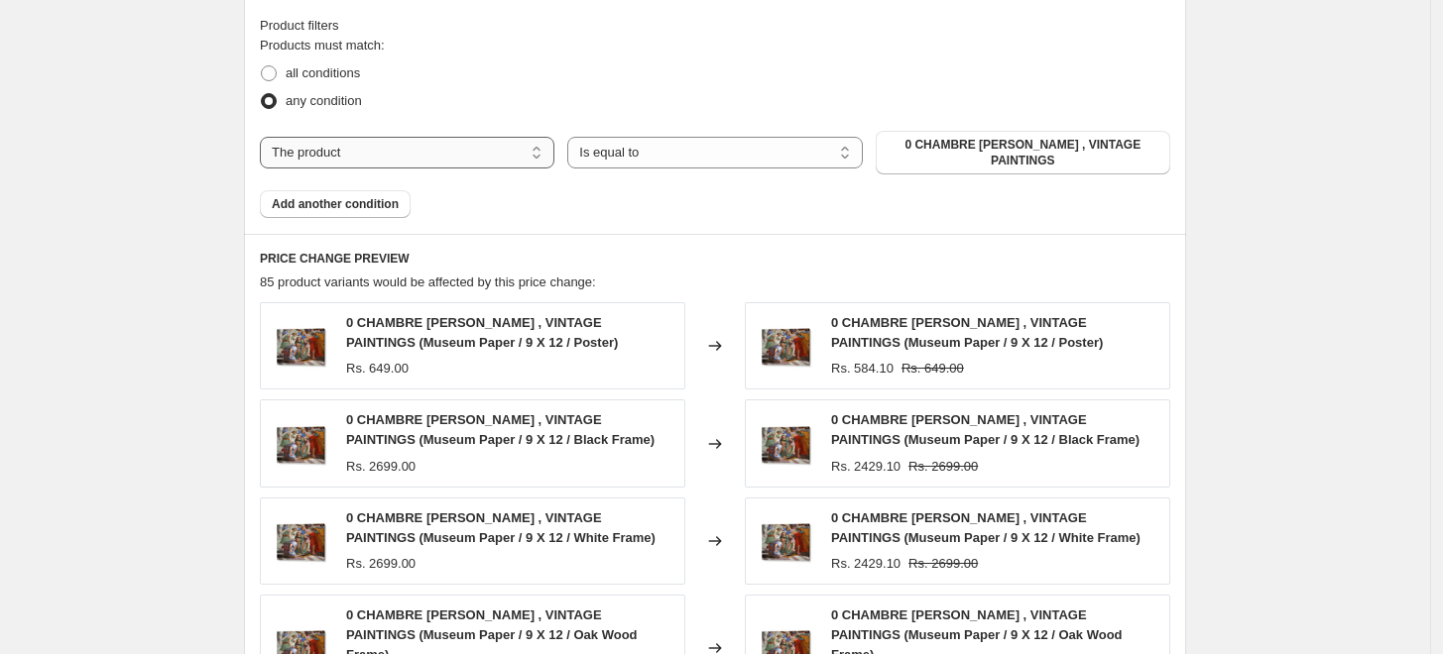
click at [498, 147] on select "The product The product's collection The product's tag The product's vendor The…" at bounding box center [407, 153] width 294 height 32
select select "collection"
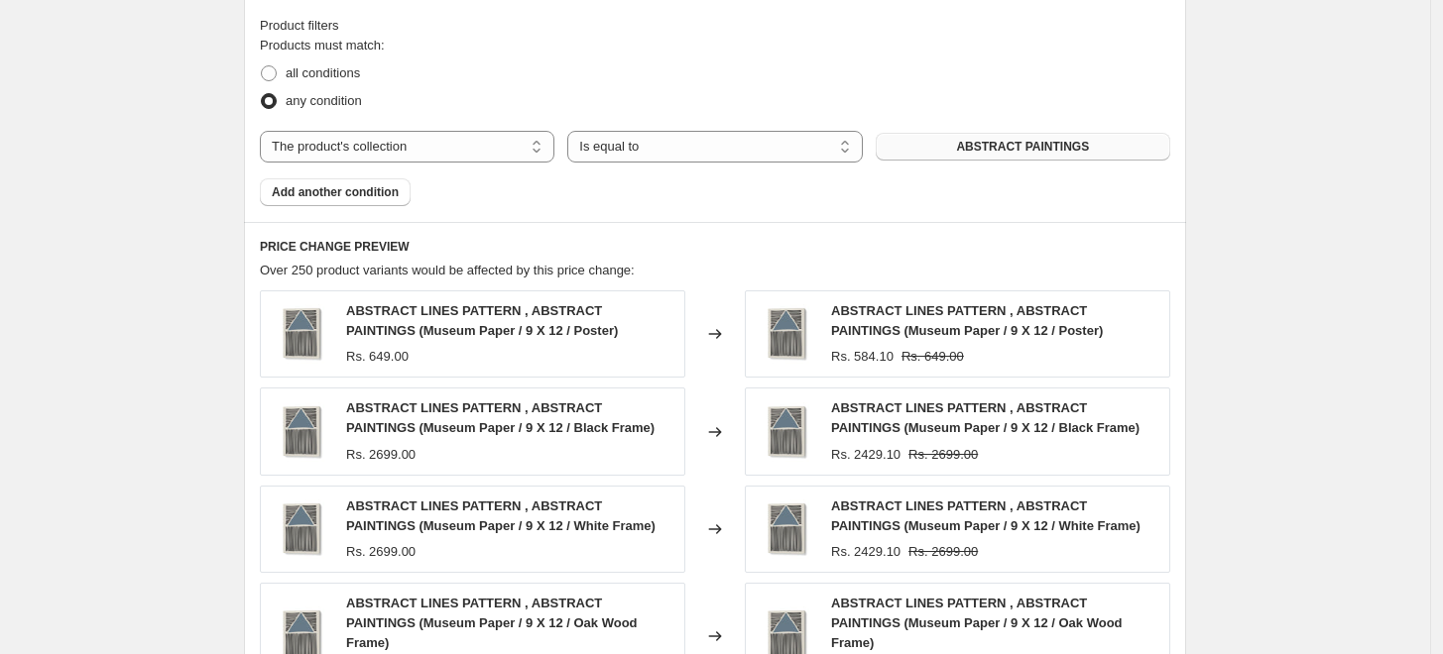
click at [1039, 145] on span "ABSTRACT PAINTINGS" at bounding box center [1022, 147] width 133 height 16
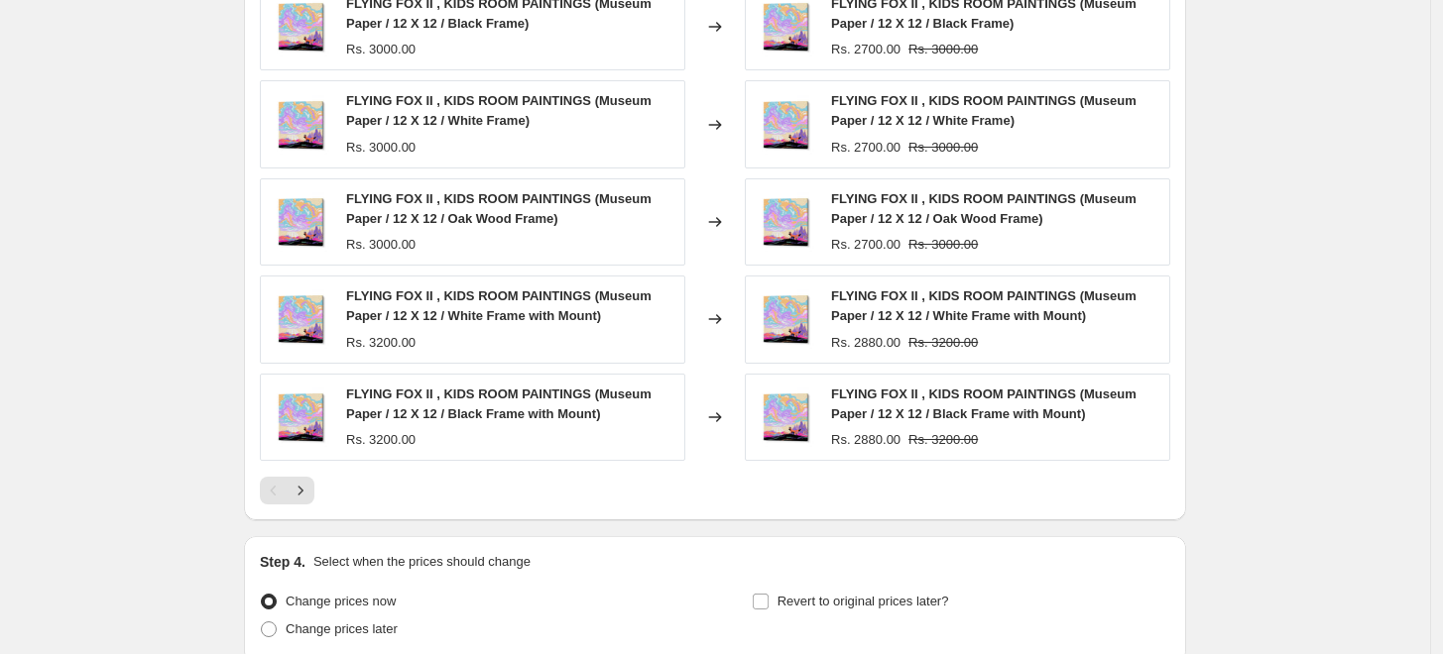
scroll to position [1581, 0]
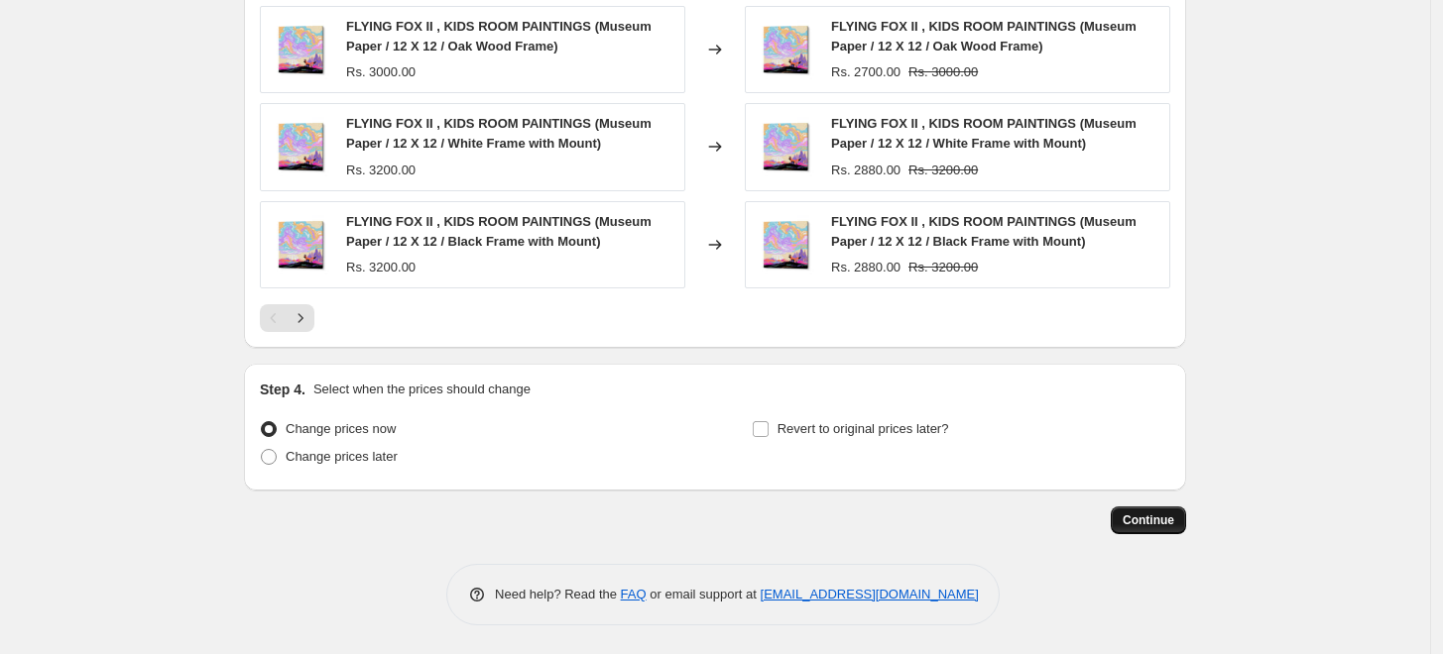
click at [1148, 522] on span "Continue" at bounding box center [1148, 521] width 52 height 16
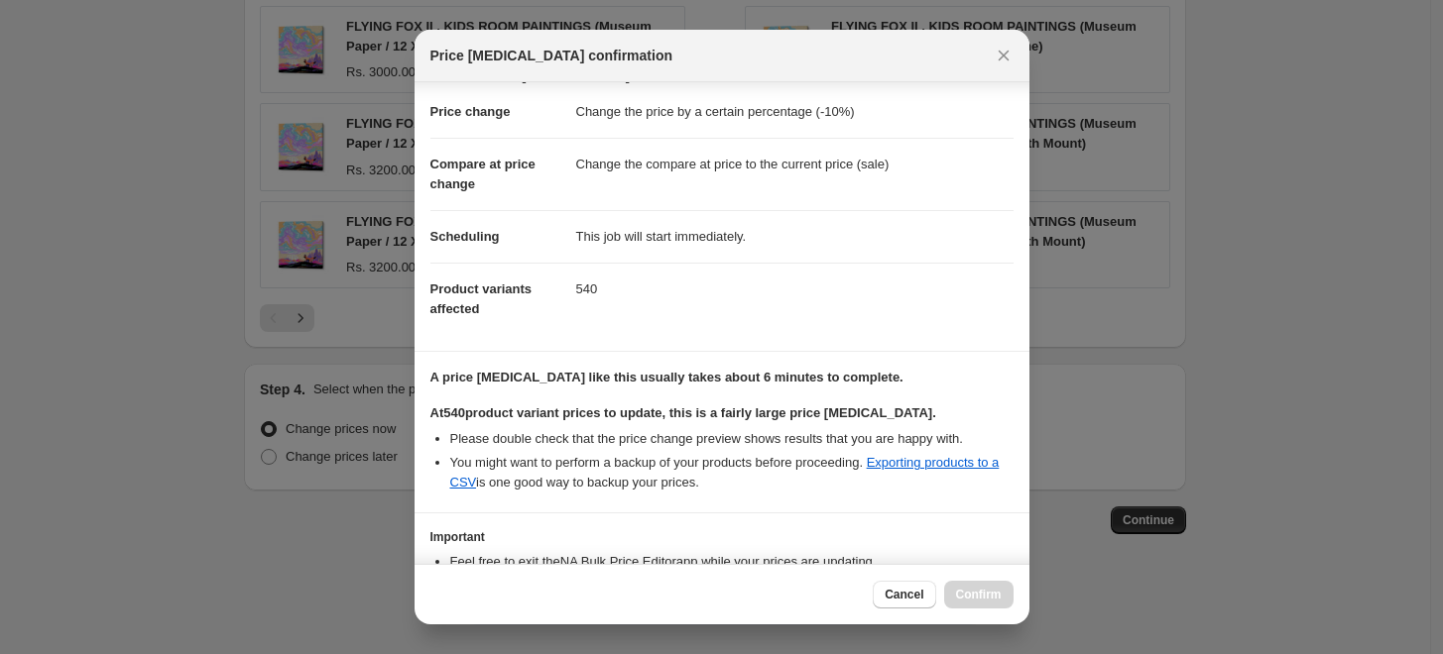
scroll to position [166, 0]
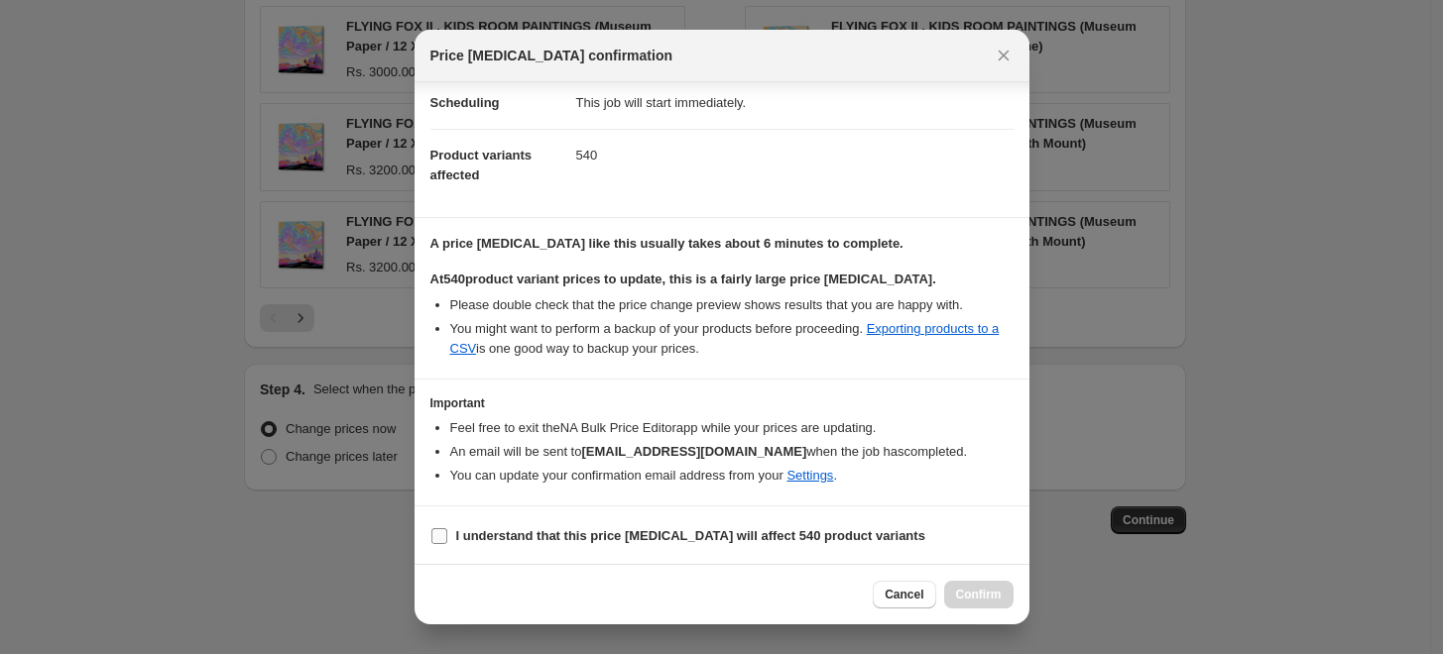
click at [580, 545] on label "I understand that this price [MEDICAL_DATA] will affect 540 product variants" at bounding box center [677, 537] width 495 height 28
click at [447, 544] on input "I understand that this price [MEDICAL_DATA] will affect 540 product variants" at bounding box center [439, 536] width 16 height 16
checkbox input "true"
click at [980, 595] on span "Confirm" at bounding box center [979, 595] width 46 height 16
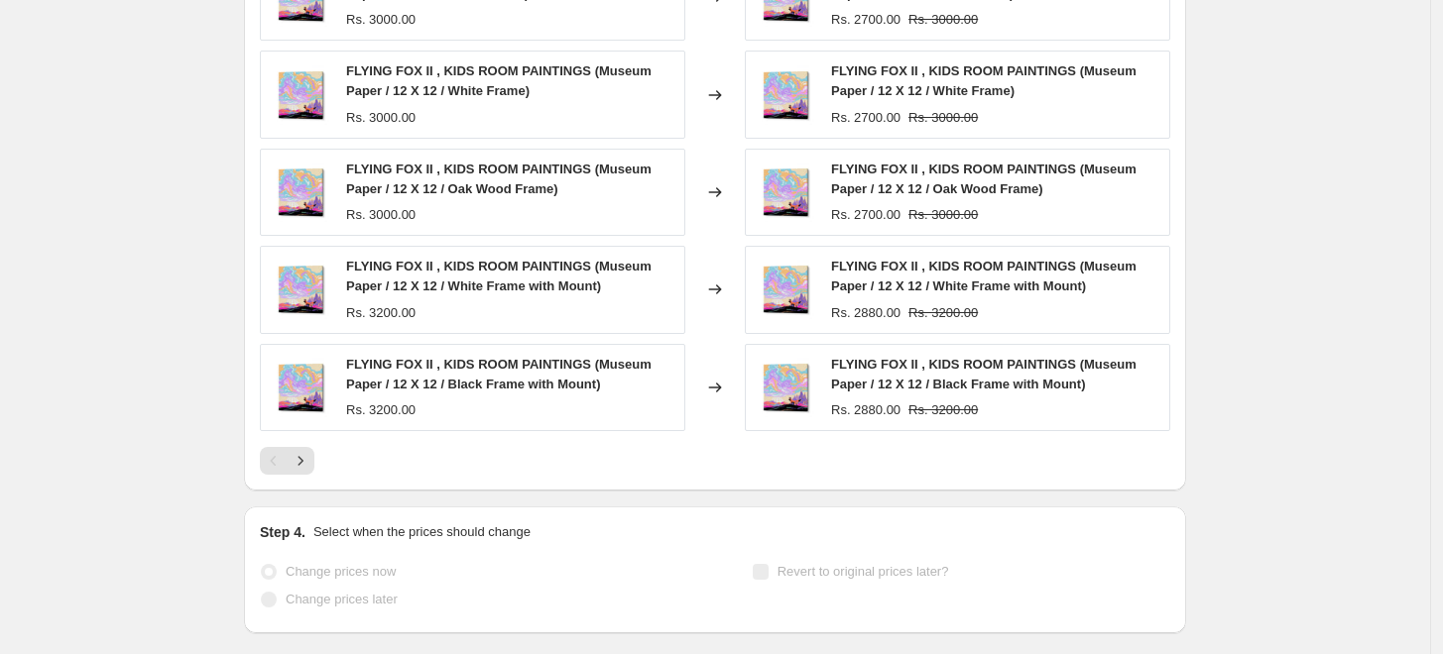
scroll to position [1634, 0]
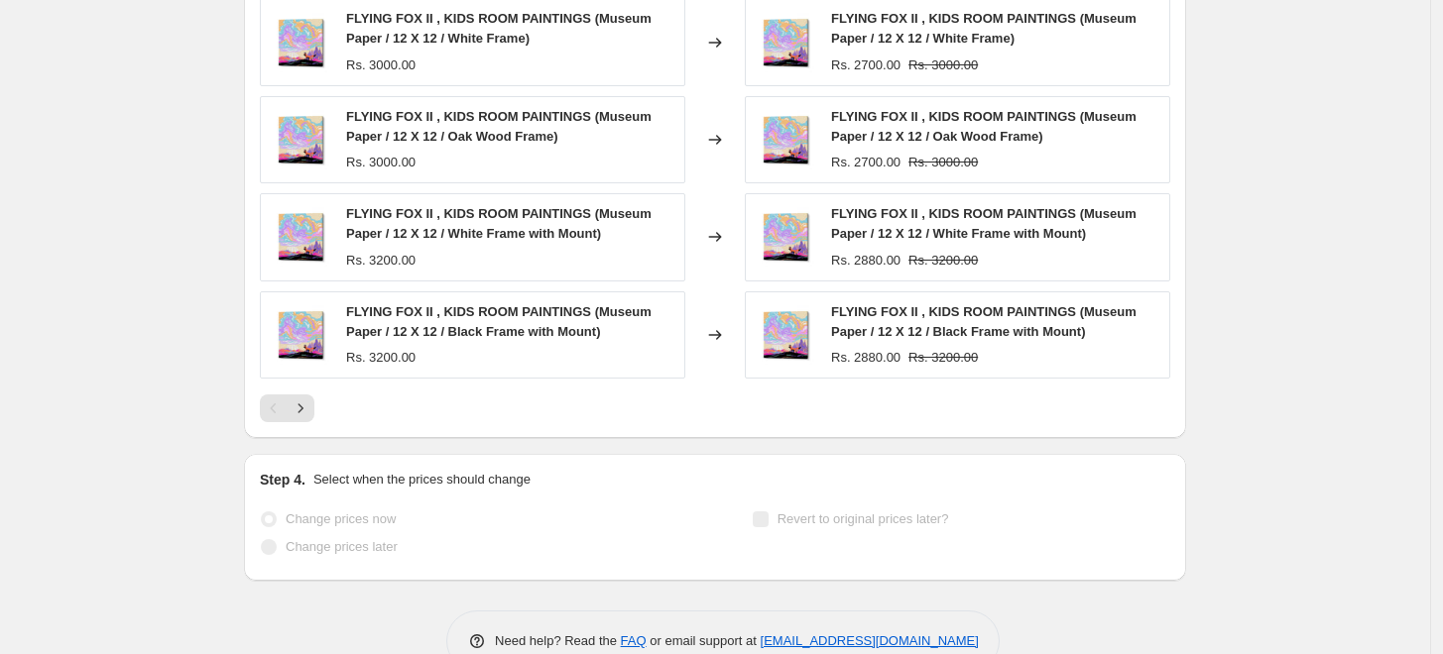
select select "percentage"
select select "collection"
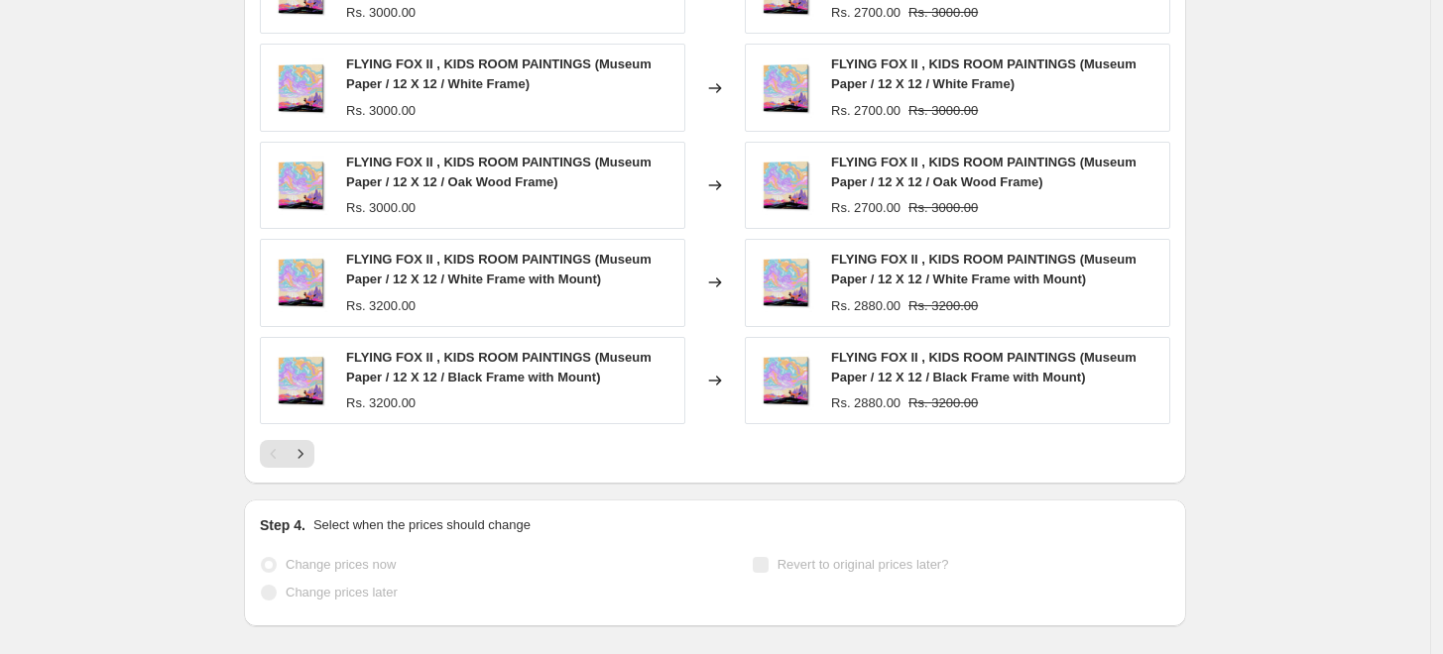
scroll to position [0, 0]
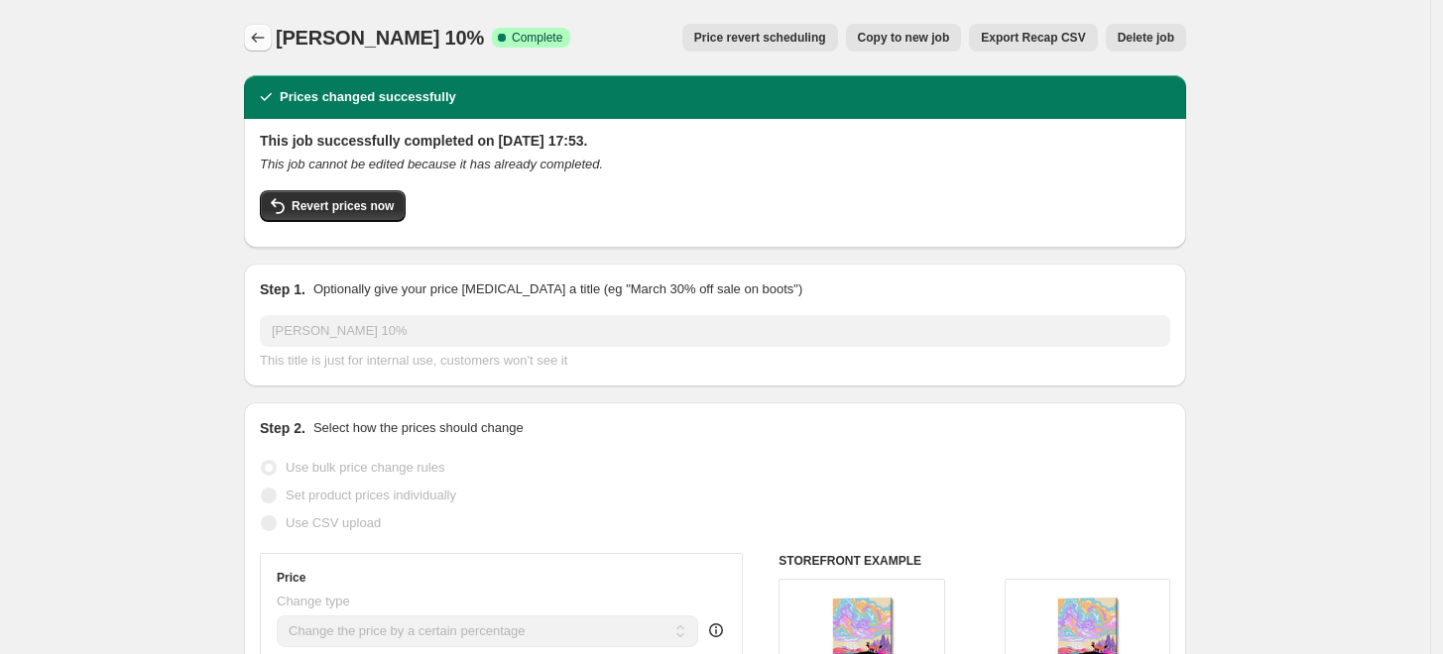
click at [268, 37] on icon "Price change jobs" at bounding box center [258, 38] width 20 height 20
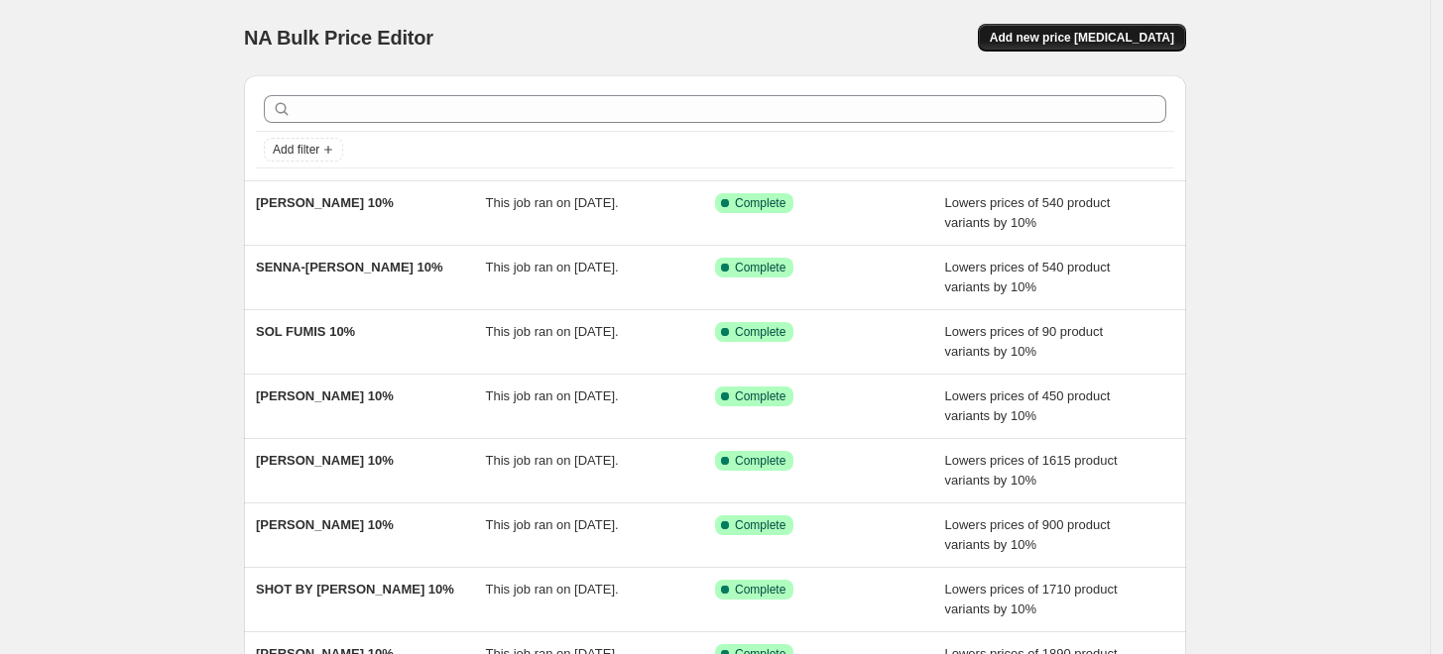
click at [1069, 44] on span "Add new price [MEDICAL_DATA]" at bounding box center [1082, 38] width 184 height 16
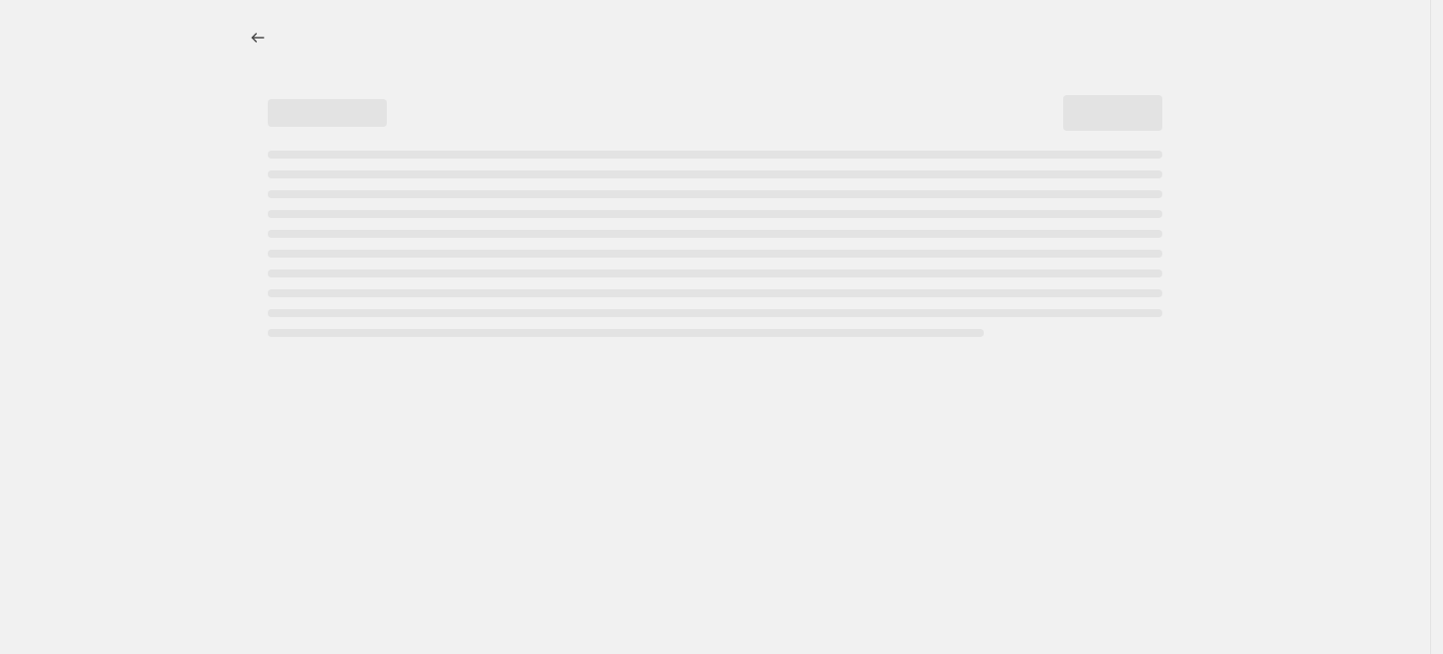
select select "percentage"
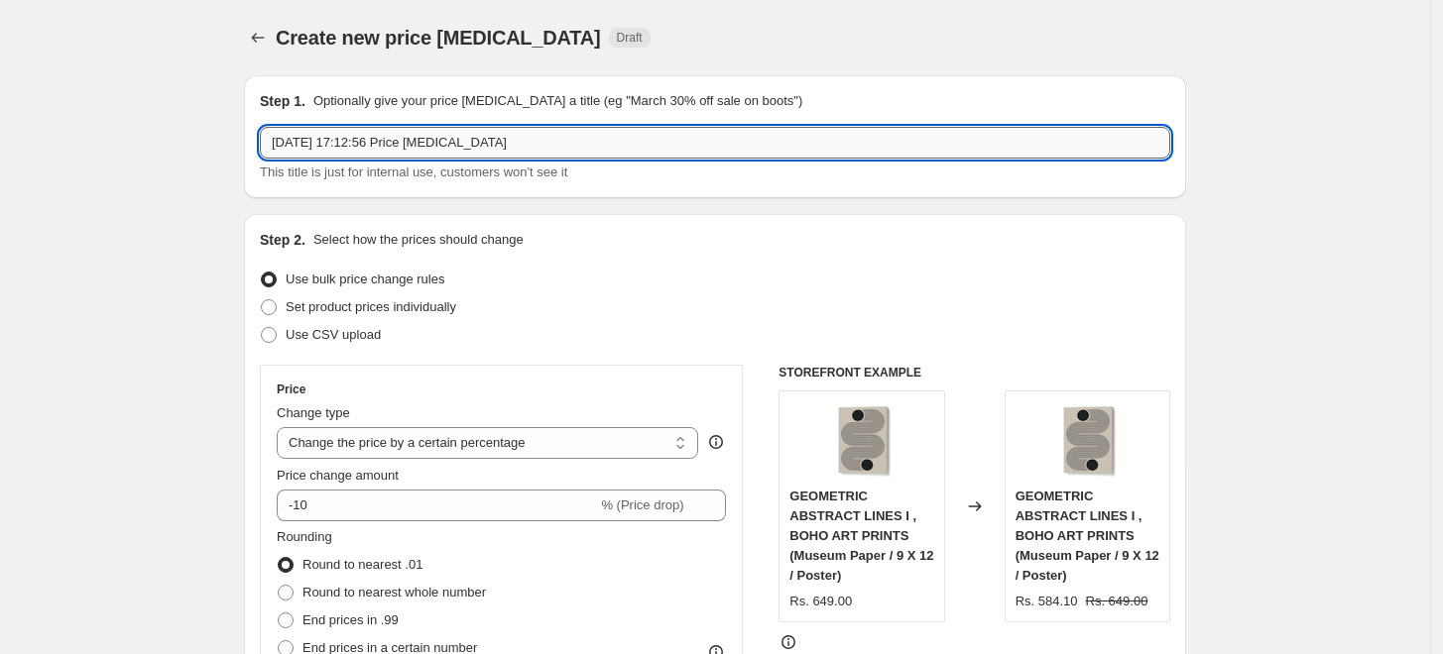
click at [784, 146] on input "[DATE] 17:12:56 Price [MEDICAL_DATA]" at bounding box center [715, 143] width 910 height 32
paste input "[PERSON_NAME]"
type input "[PERSON_NAME] 10%"
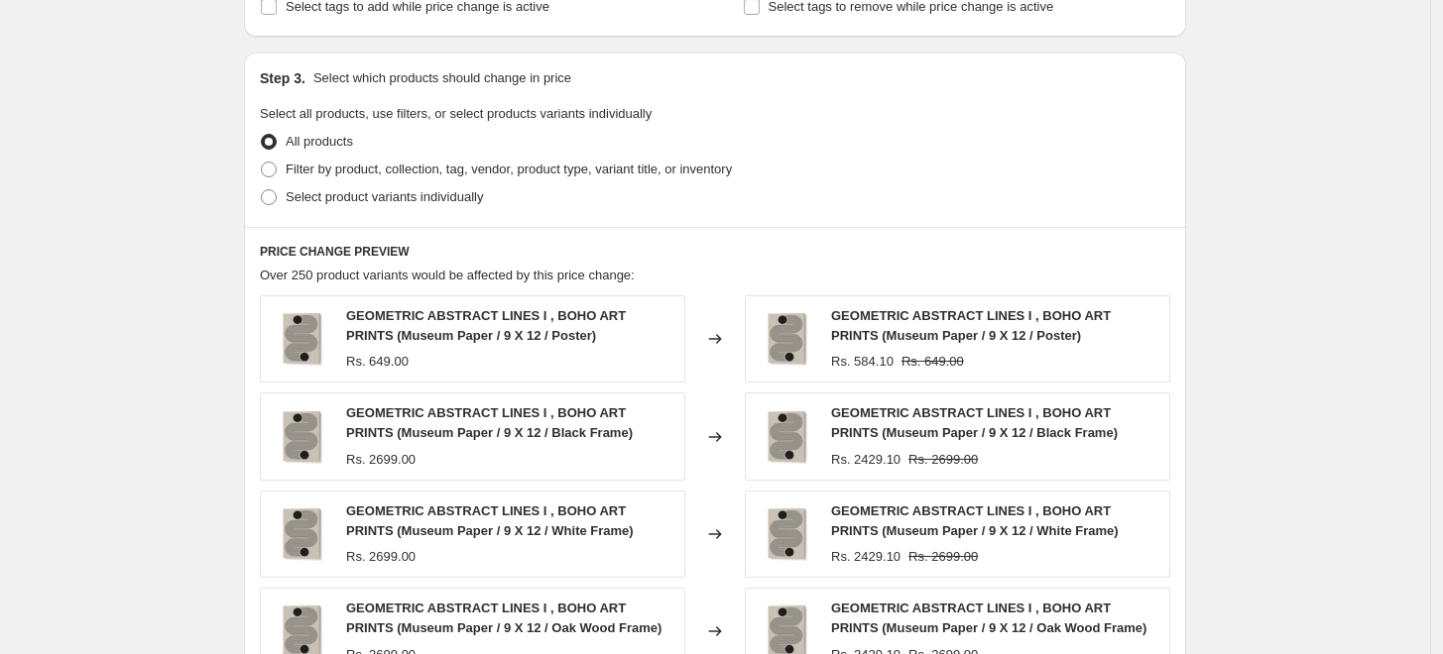
scroll to position [880, 0]
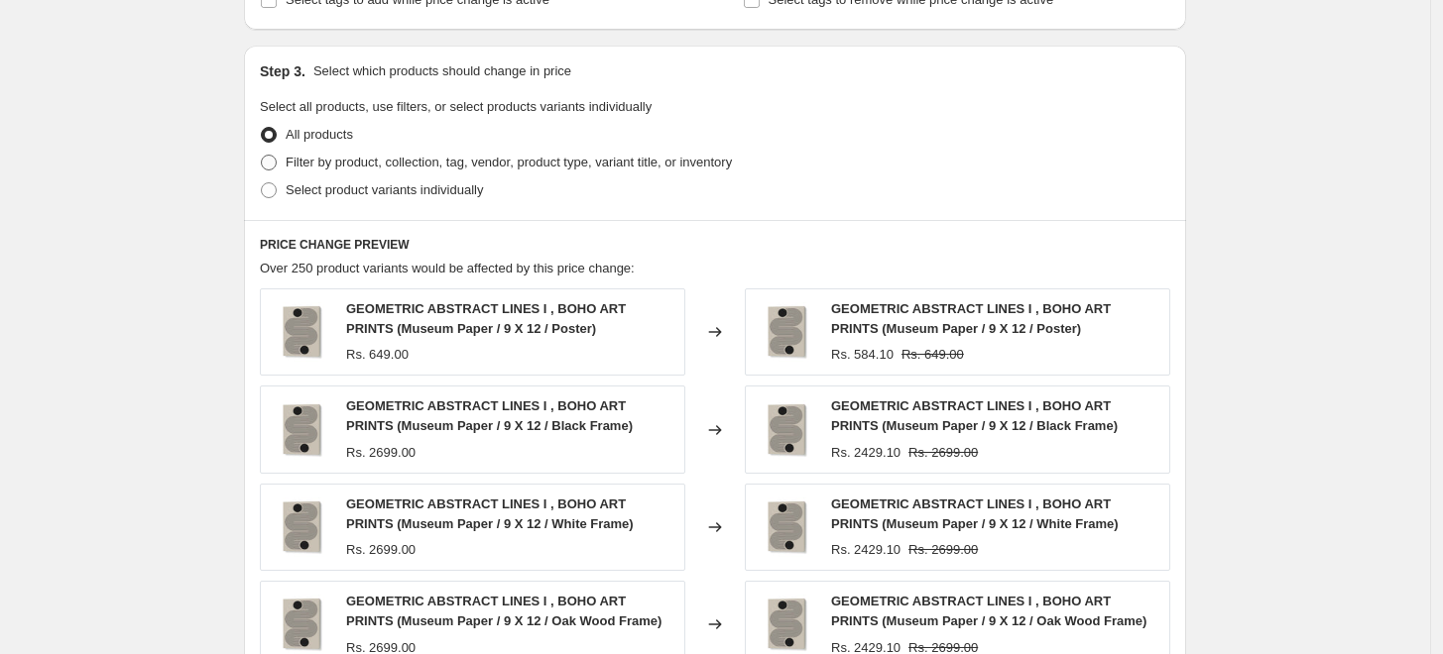
click at [327, 165] on span "Filter by product, collection, tag, vendor, product type, variant title, or inv…" at bounding box center [509, 162] width 446 height 15
click at [262, 156] on input "Filter by product, collection, tag, vendor, product type, variant title, or inv…" at bounding box center [261, 155] width 1 height 1
radio input "true"
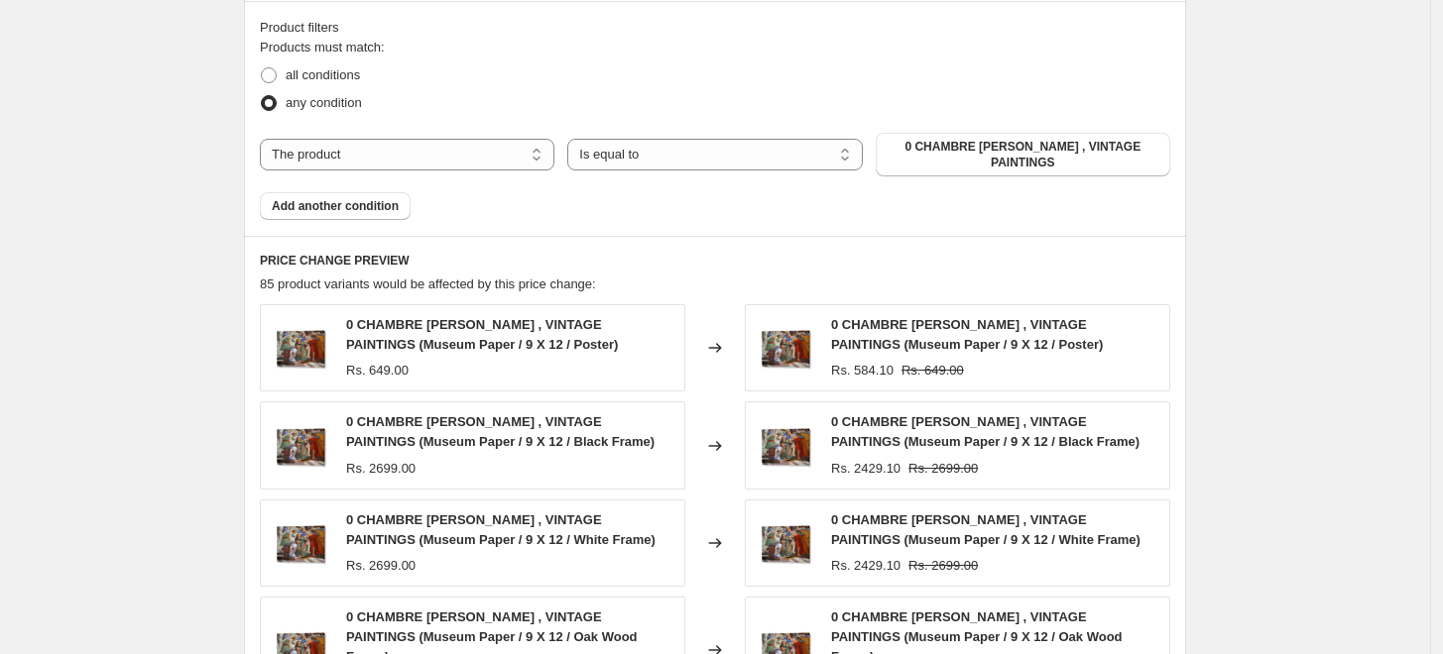
scroll to position [1102, 0]
click at [403, 145] on select "The product The product's collection The product's tag The product's vendor The…" at bounding box center [407, 153] width 294 height 32
select select "collection"
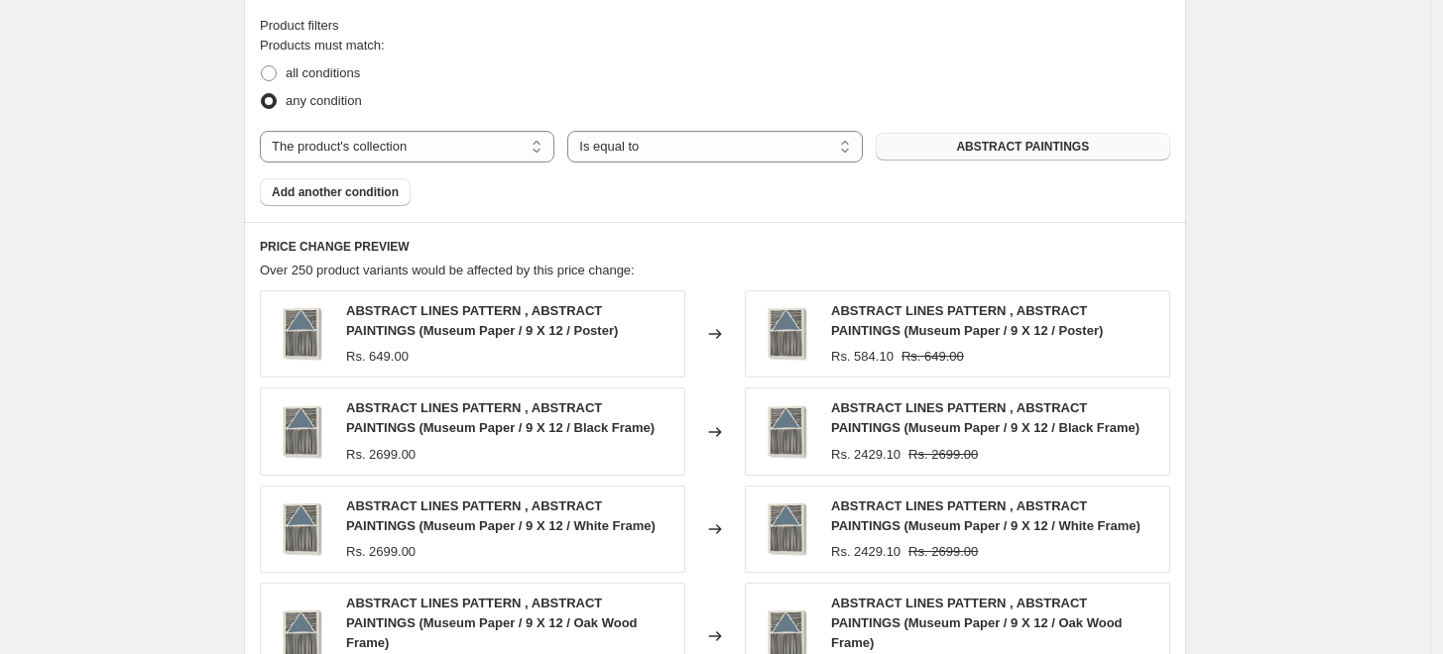
click at [995, 151] on span "ABSTRACT PAINTINGS" at bounding box center [1022, 147] width 133 height 16
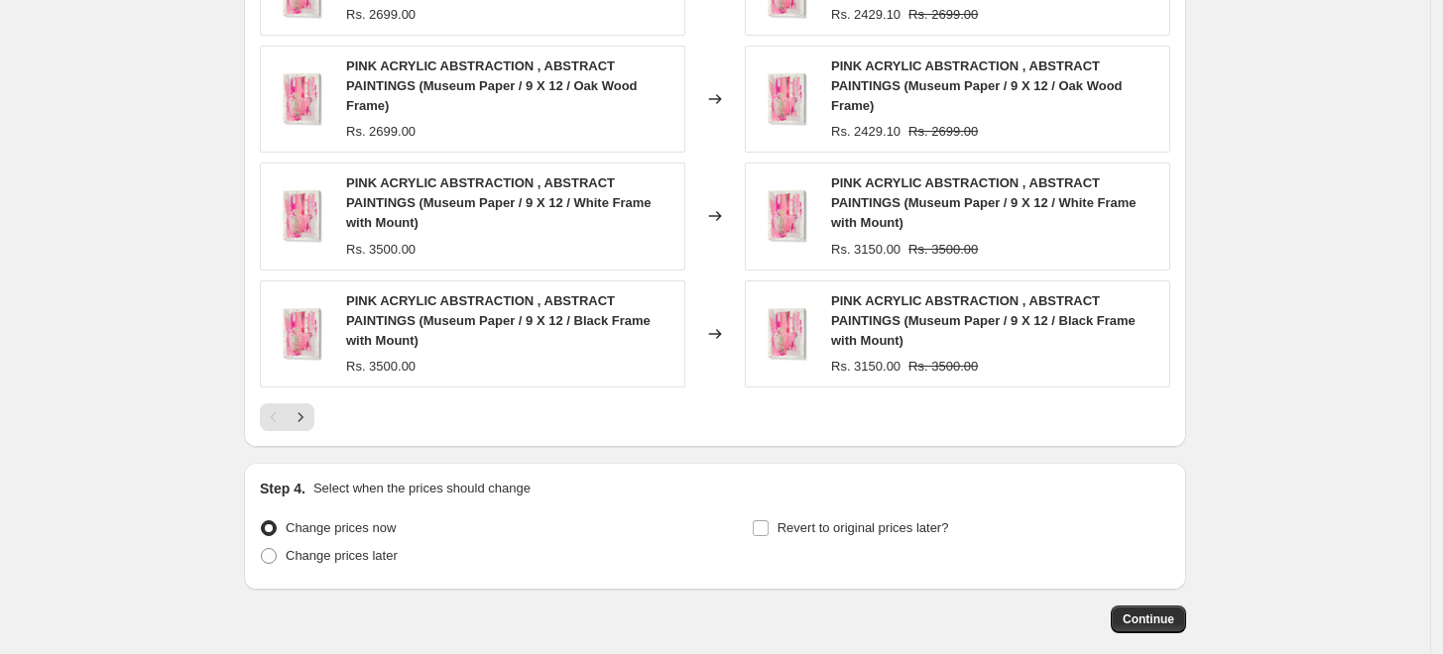
scroll to position [1581, 0]
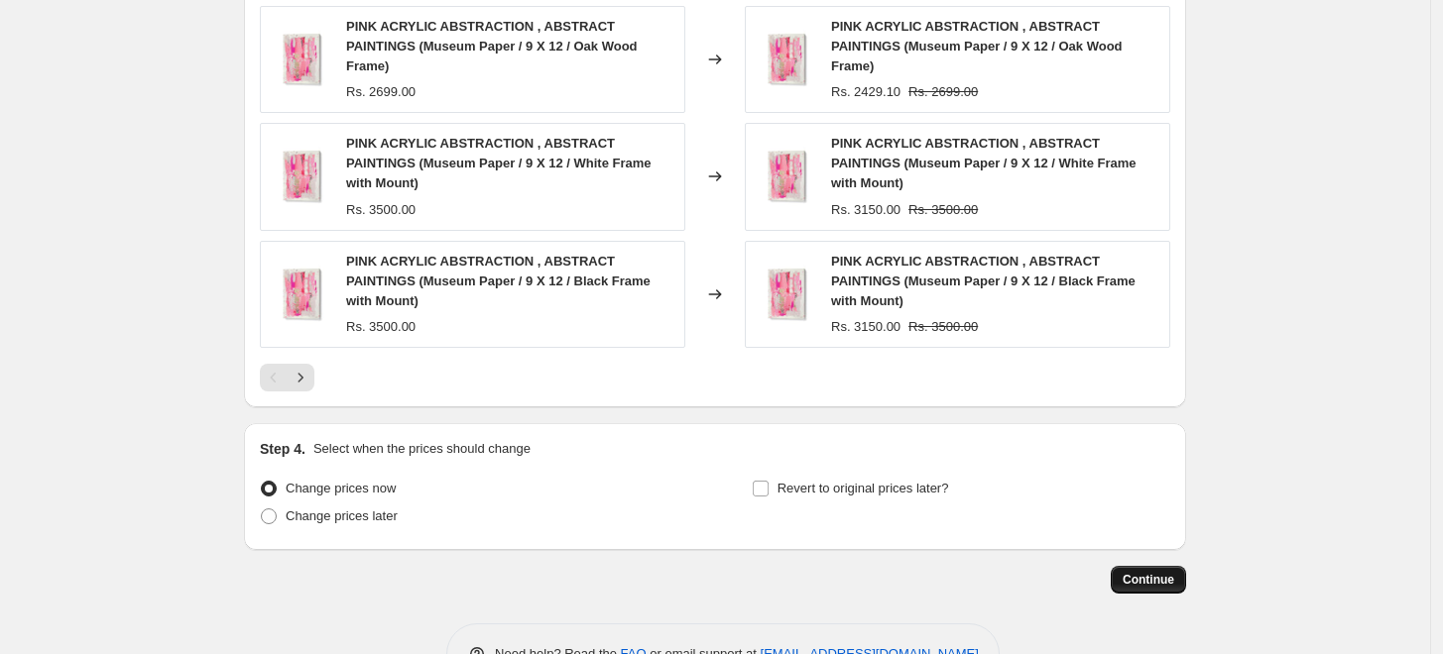
click at [1166, 572] on span "Continue" at bounding box center [1148, 580] width 52 height 16
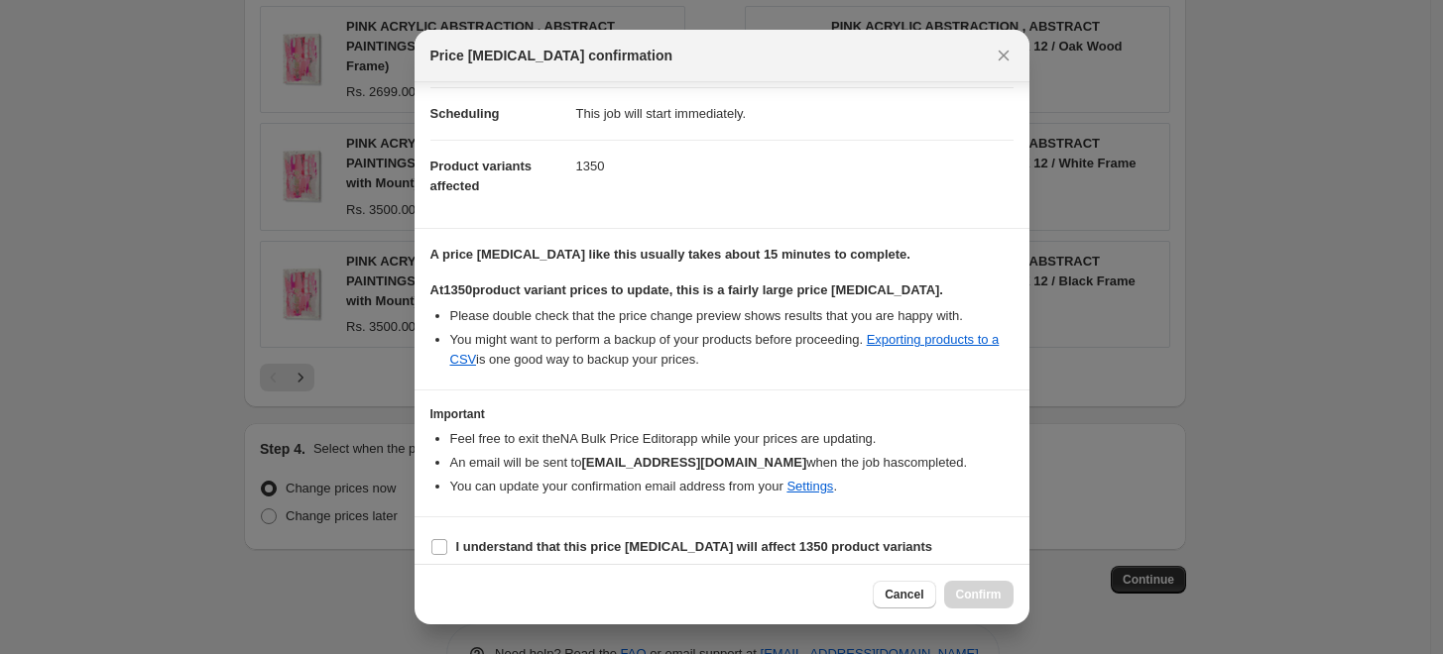
scroll to position [166, 0]
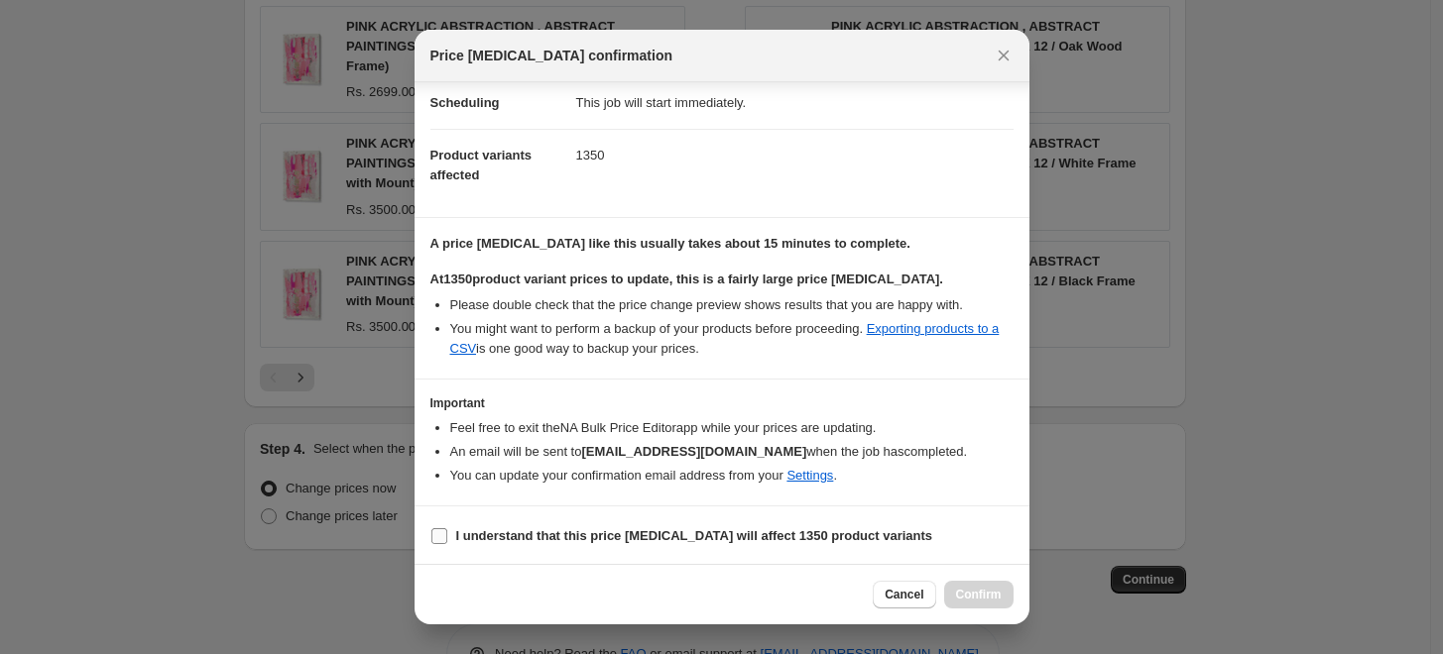
click at [568, 528] on b "I understand that this price [MEDICAL_DATA] will affect 1350 product variants" at bounding box center [694, 535] width 477 height 15
click at [447, 528] on input "I understand that this price [MEDICAL_DATA] will affect 1350 product variants" at bounding box center [439, 536] width 16 height 16
checkbox input "true"
click at [973, 586] on button "Confirm" at bounding box center [978, 595] width 69 height 28
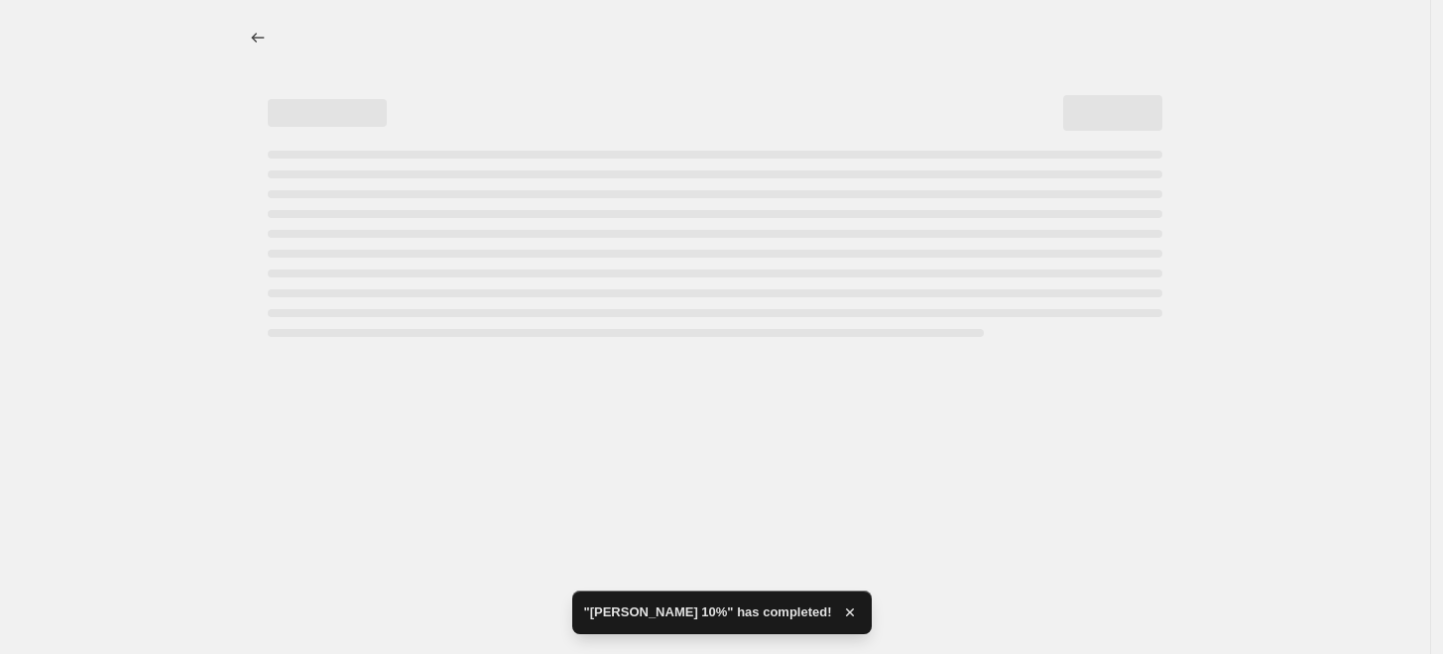
select select "percentage"
select select "collection"
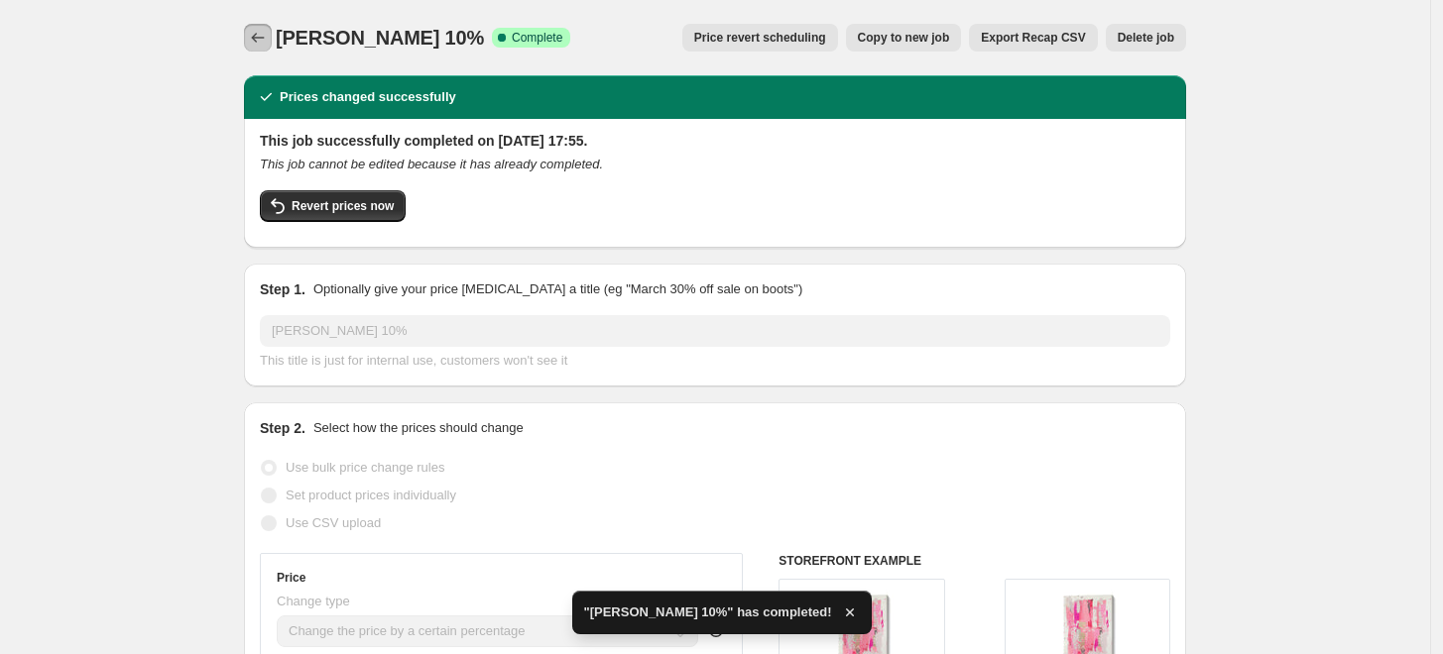
click at [259, 38] on icon "Price change jobs" at bounding box center [258, 38] width 13 height 10
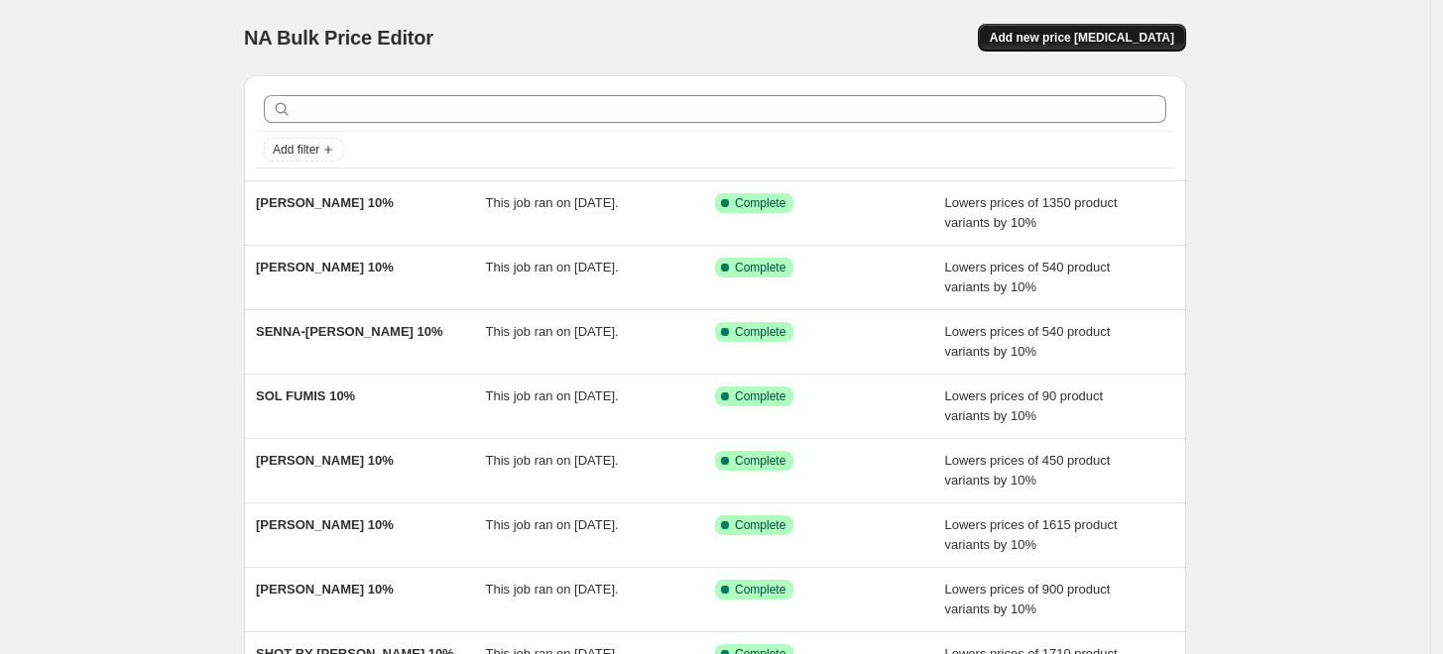
click at [1078, 43] on span "Add new price [MEDICAL_DATA]" at bounding box center [1082, 38] width 184 height 16
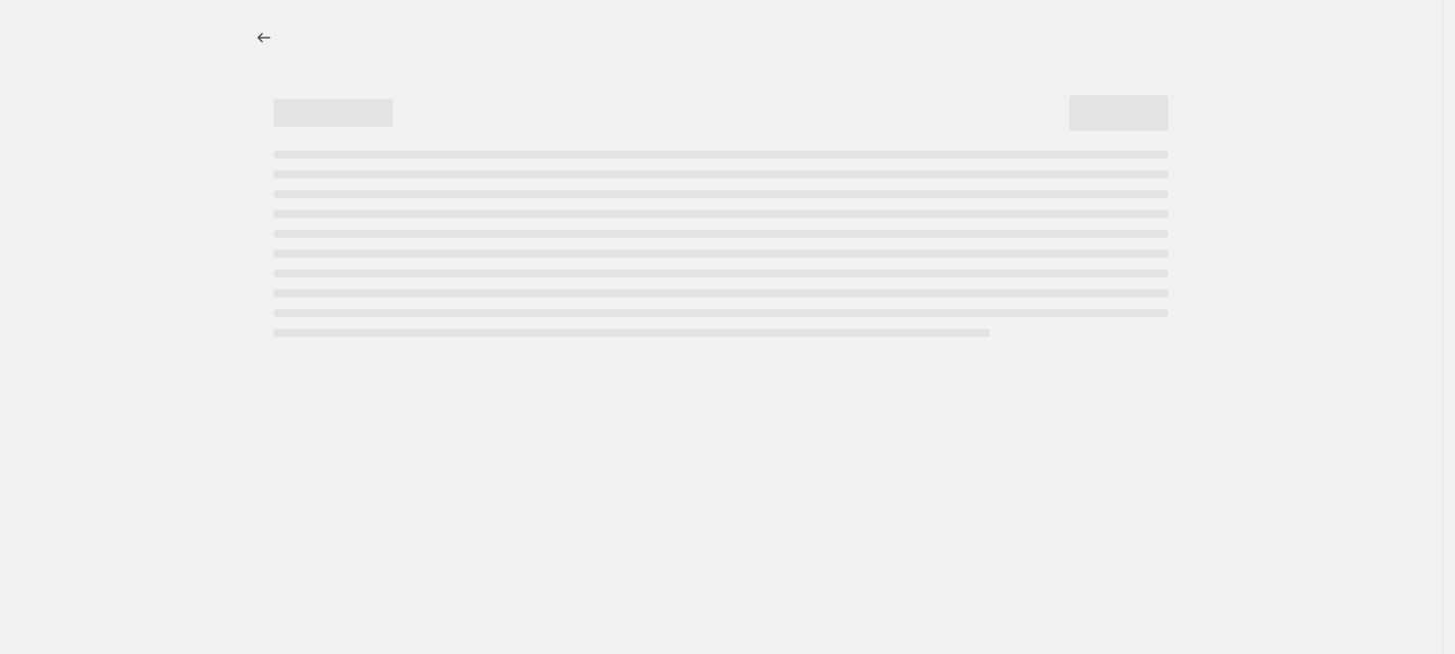
select select "percentage"
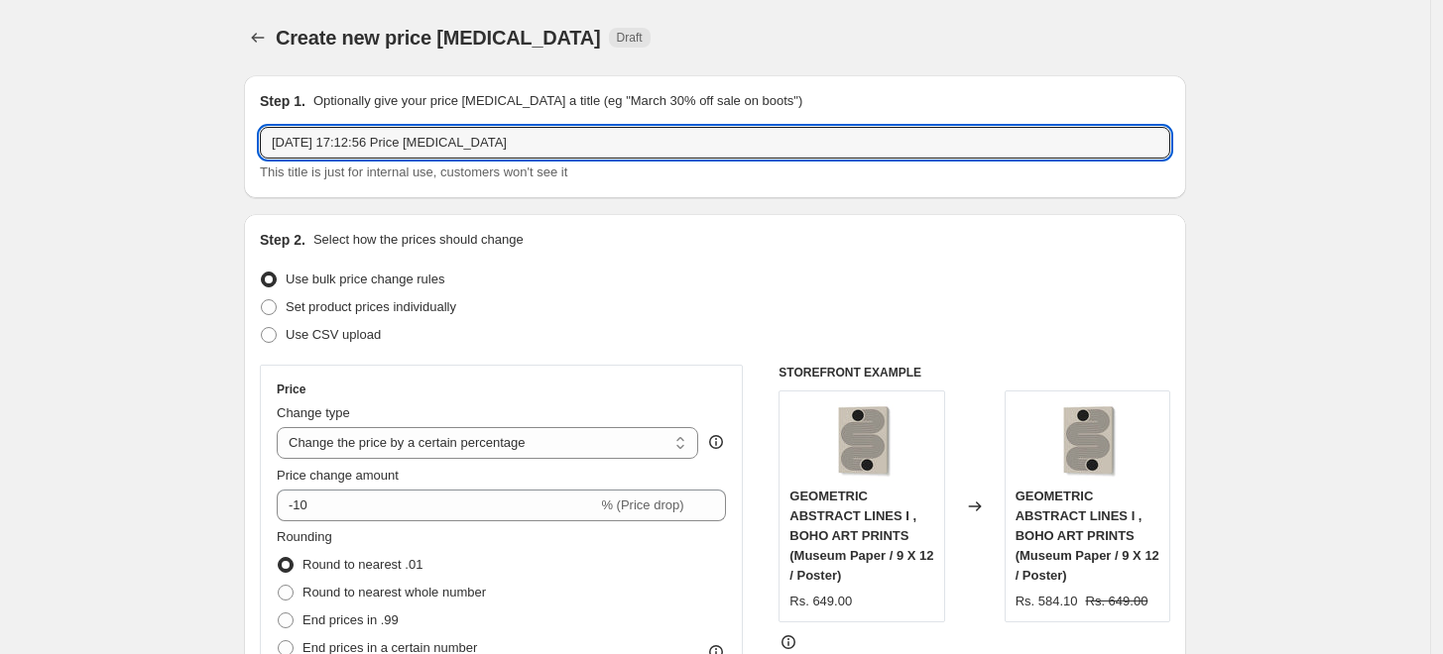
click at [724, 143] on input "[DATE] 17:12:56 Price [MEDICAL_DATA]" at bounding box center [715, 143] width 910 height 32
paste input "TREECHILD"
type input "TREECHILD 10%"
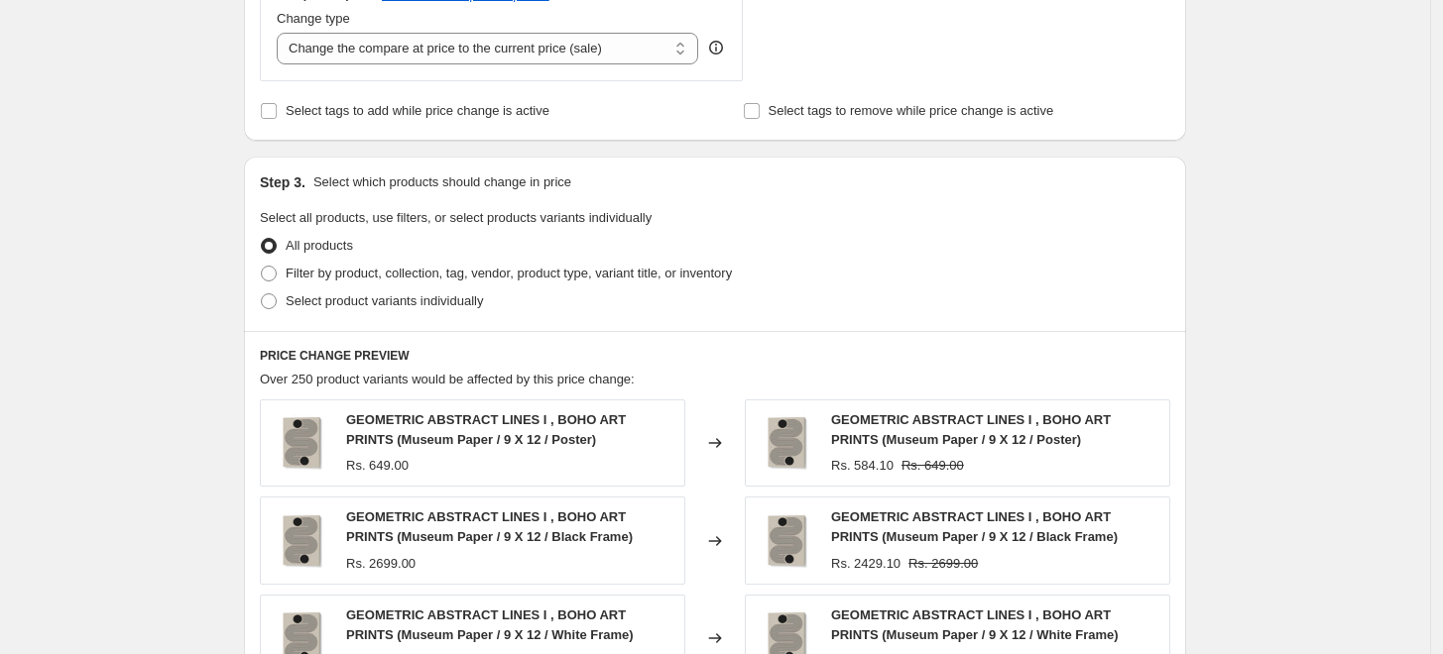
scroll to position [770, 0]
click at [341, 269] on span "Filter by product, collection, tag, vendor, product type, variant title, or inv…" at bounding box center [509, 272] width 446 height 15
click at [262, 266] on input "Filter by product, collection, tag, vendor, product type, variant title, or inv…" at bounding box center [261, 265] width 1 height 1
radio input "true"
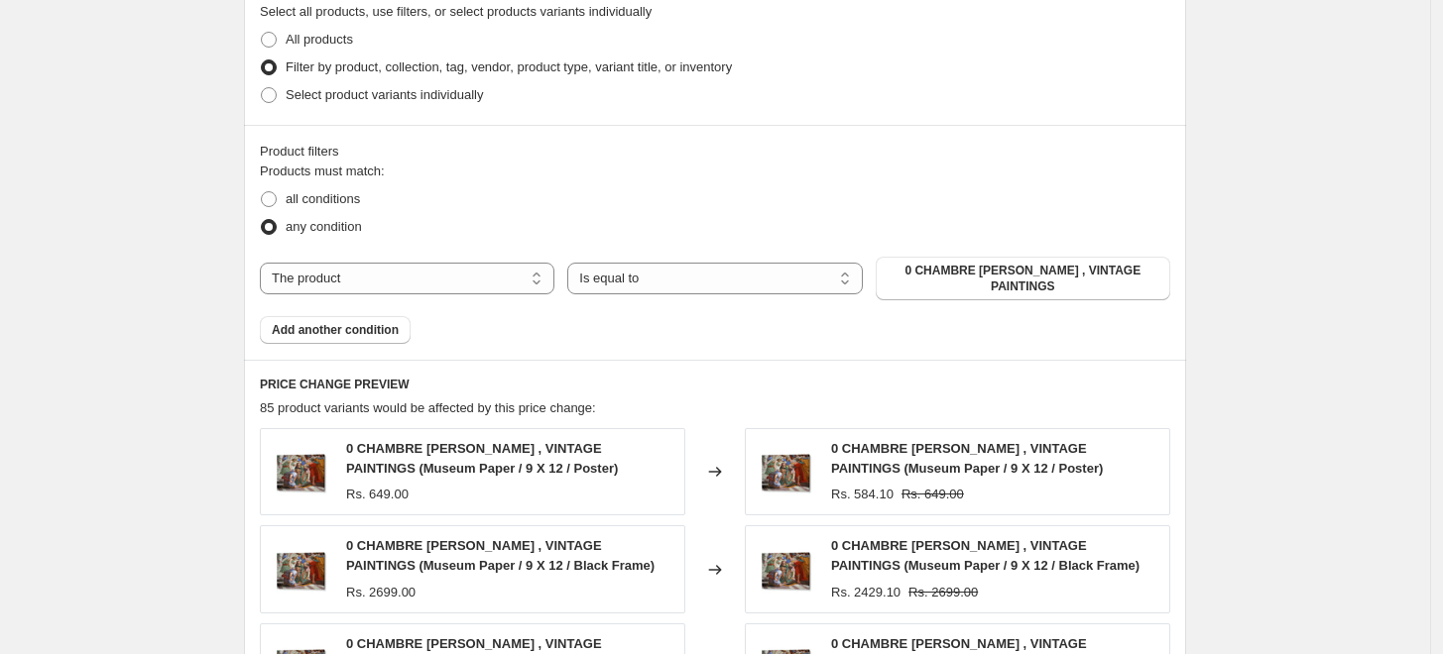
scroll to position [991, 0]
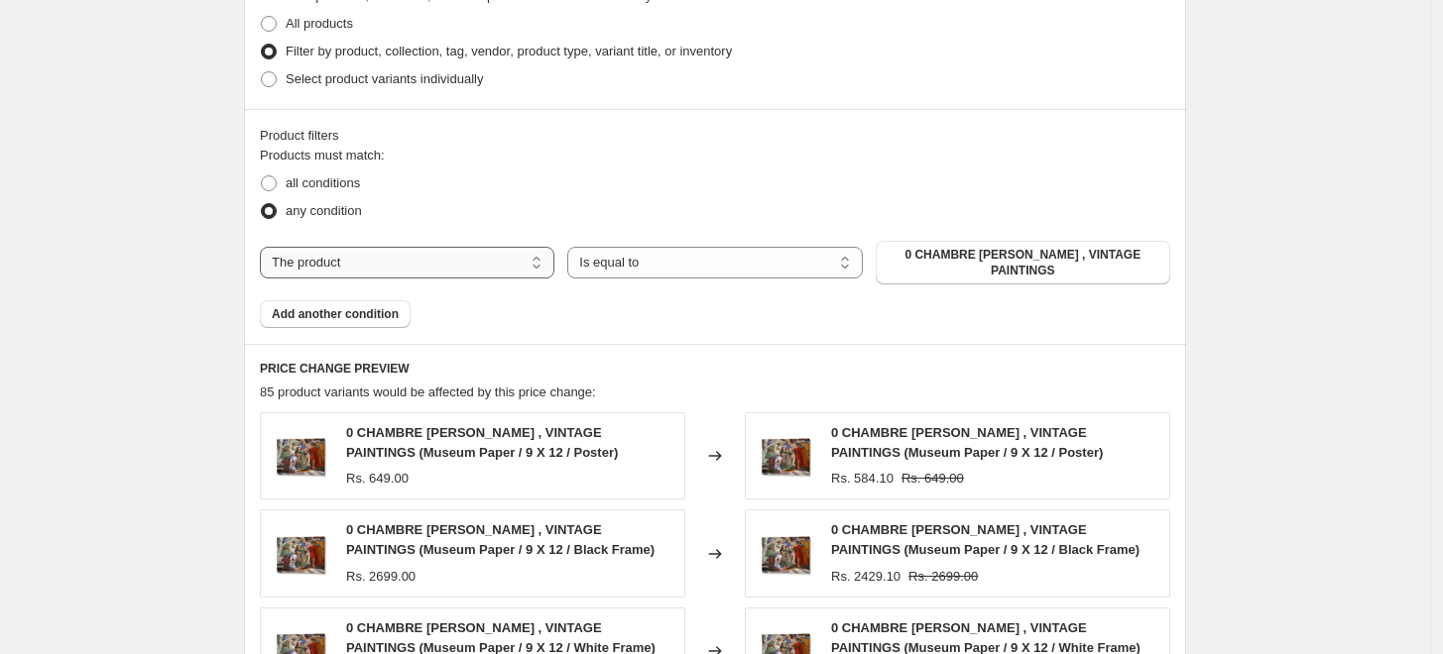
click at [474, 268] on select "The product The product's collection The product's tag The product's vendor The…" at bounding box center [407, 263] width 294 height 32
select select "collection"
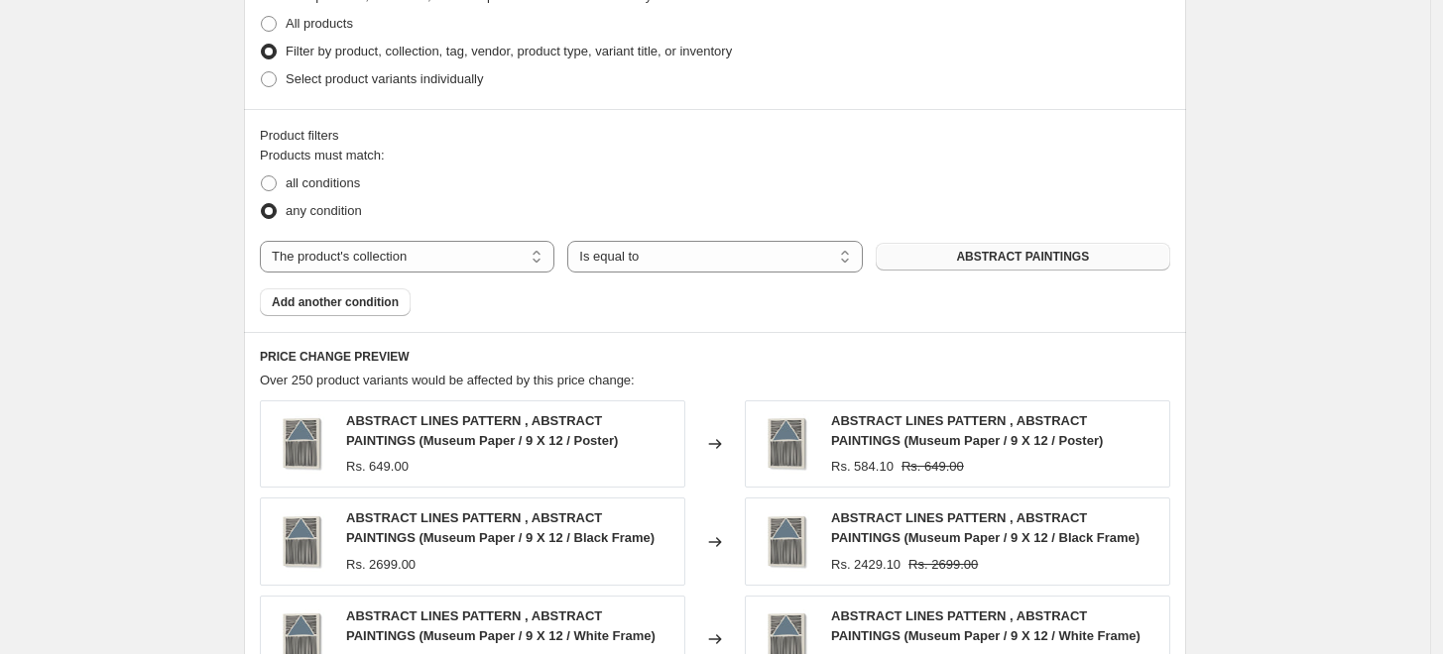
click at [1039, 252] on span "ABSTRACT PAINTINGS" at bounding box center [1022, 257] width 133 height 16
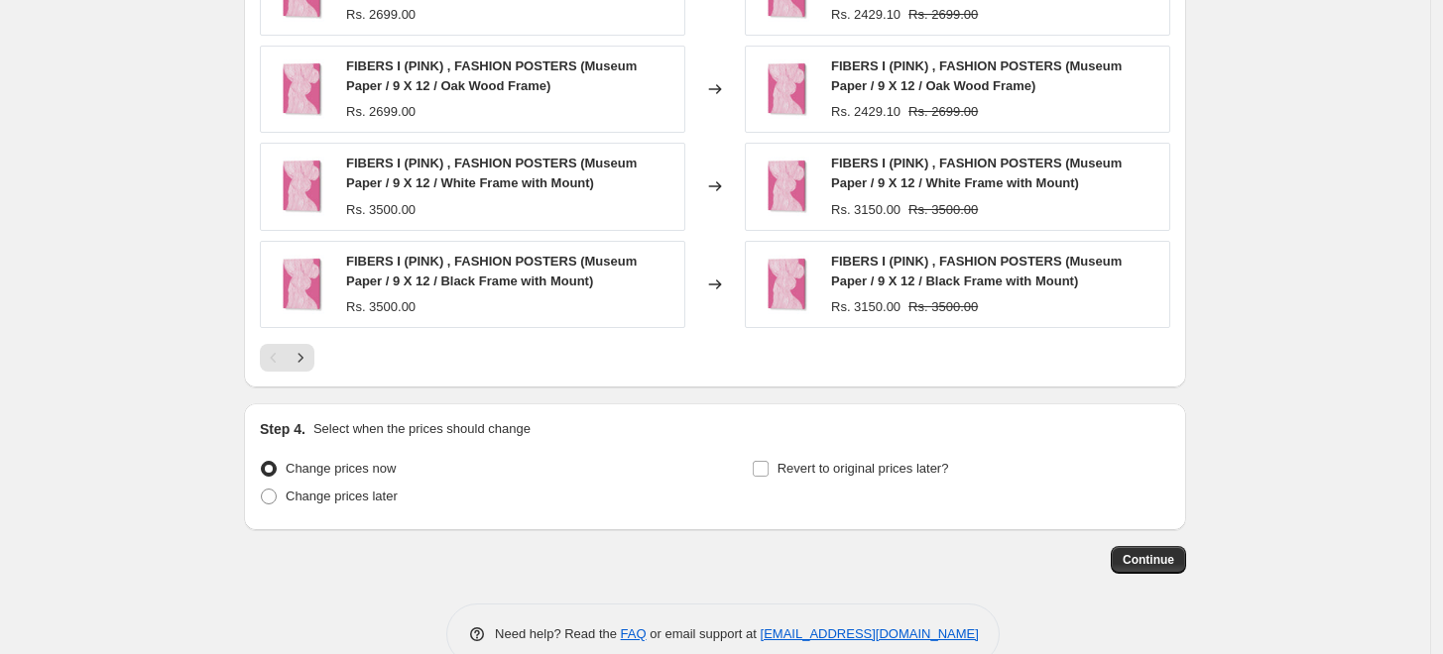
scroll to position [1581, 0]
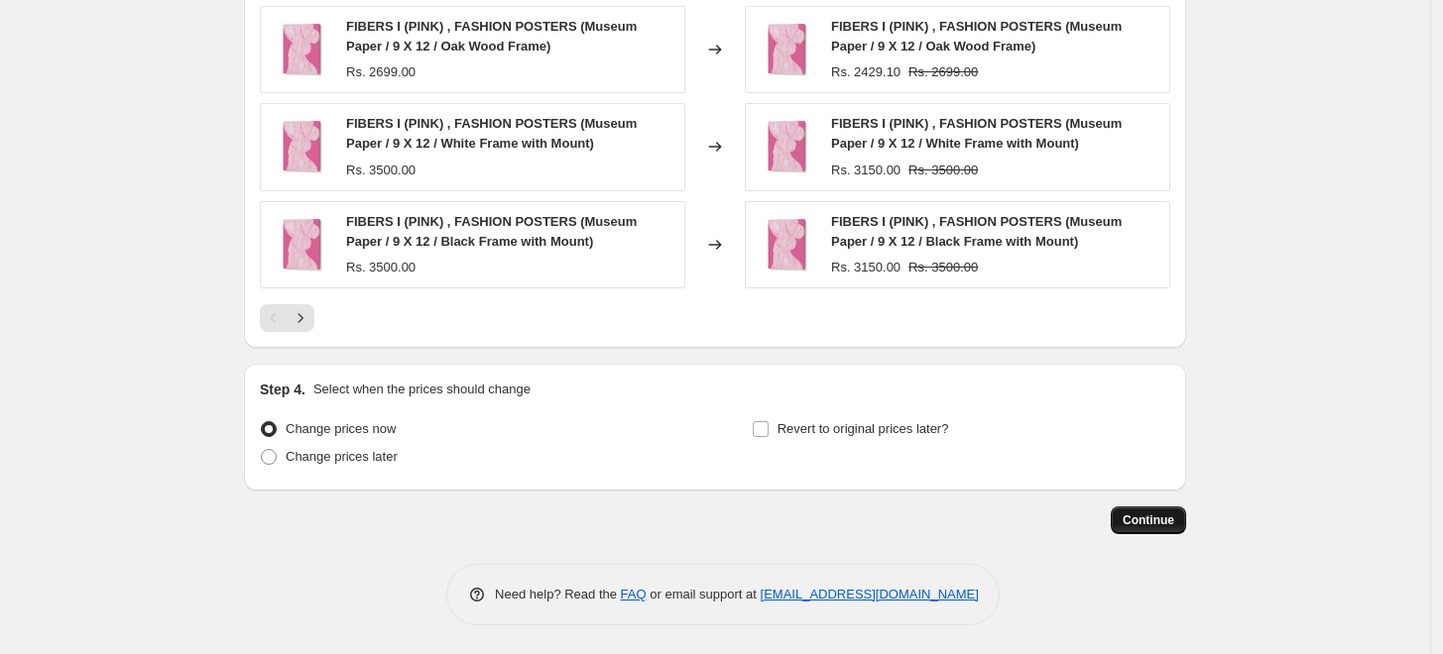
click at [1172, 522] on span "Continue" at bounding box center [1148, 521] width 52 height 16
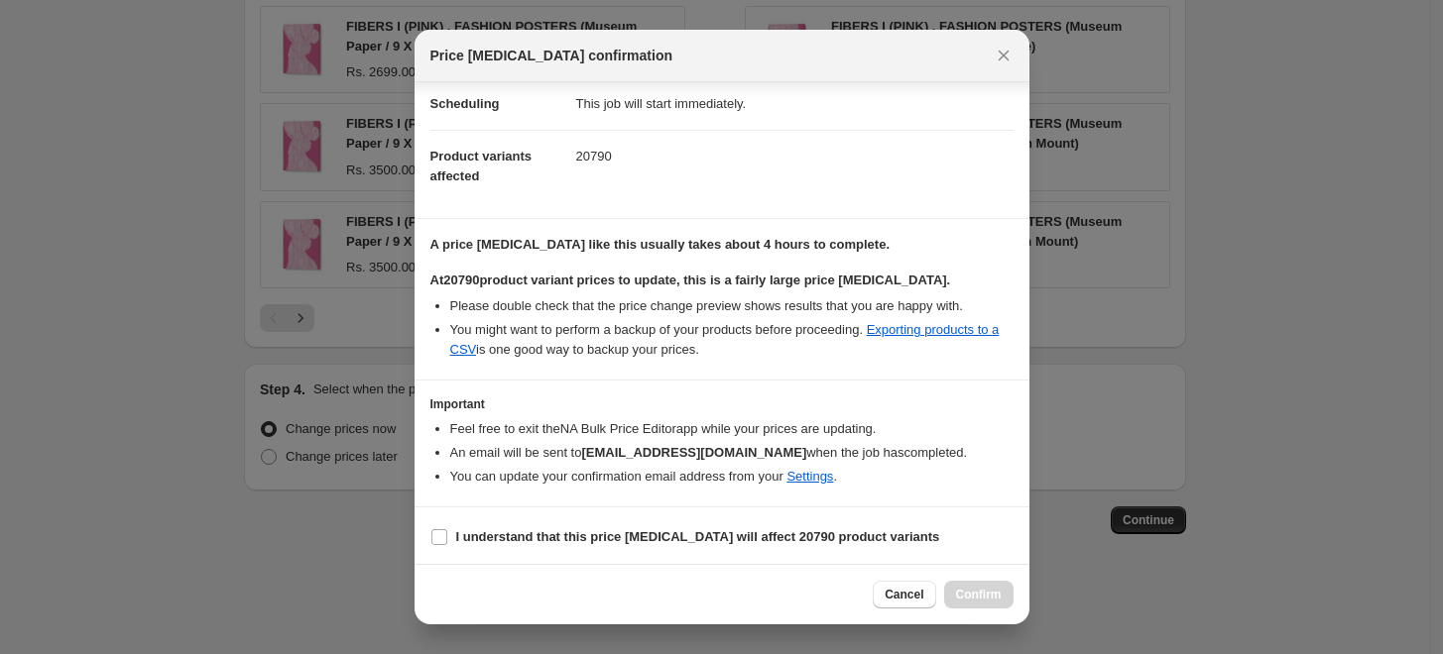
scroll to position [166, 0]
click at [581, 544] on span "I understand that this price [MEDICAL_DATA] will affect 20790 product variants" at bounding box center [698, 536] width 484 height 20
click at [447, 544] on input "I understand that this price [MEDICAL_DATA] will affect 20790 product variants" at bounding box center [439, 536] width 16 height 16
checkbox input "true"
click at [975, 594] on span "Confirm" at bounding box center [979, 595] width 46 height 16
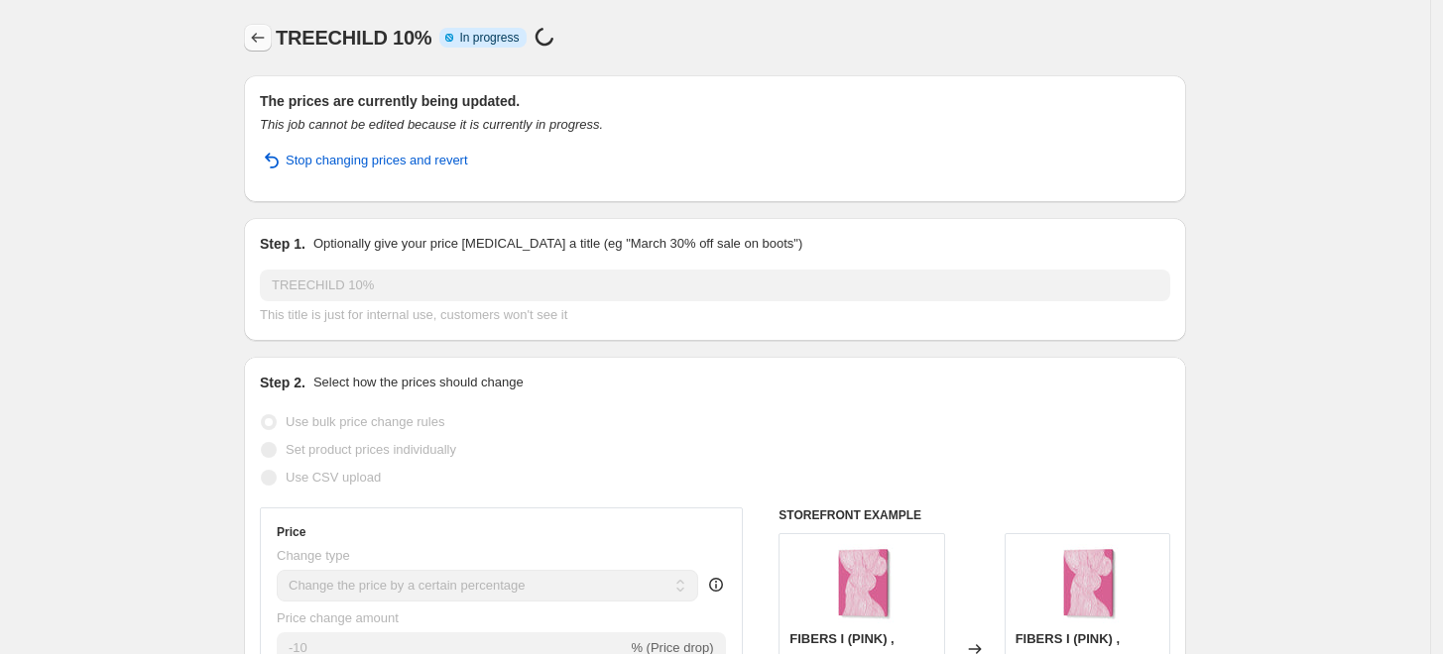
click at [262, 38] on icon "Price change jobs" at bounding box center [258, 38] width 20 height 20
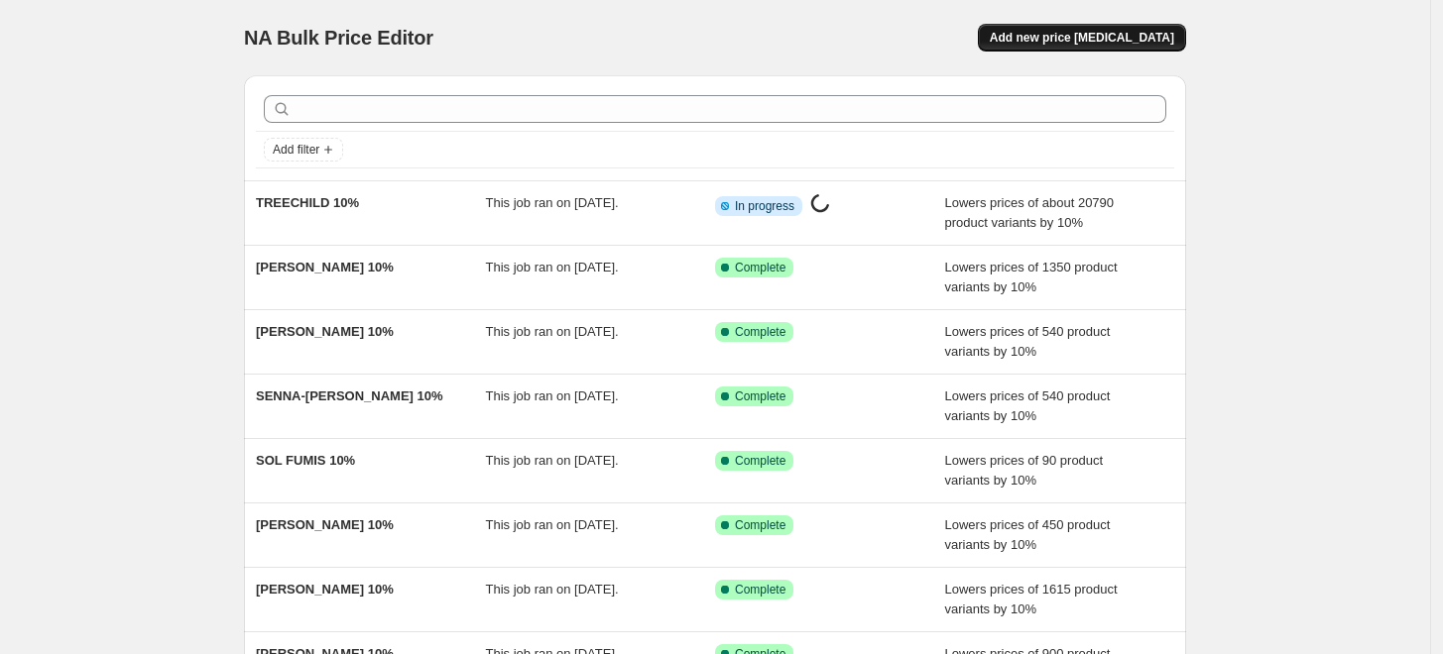
click at [1090, 39] on span "Add new price [MEDICAL_DATA]" at bounding box center [1082, 38] width 184 height 16
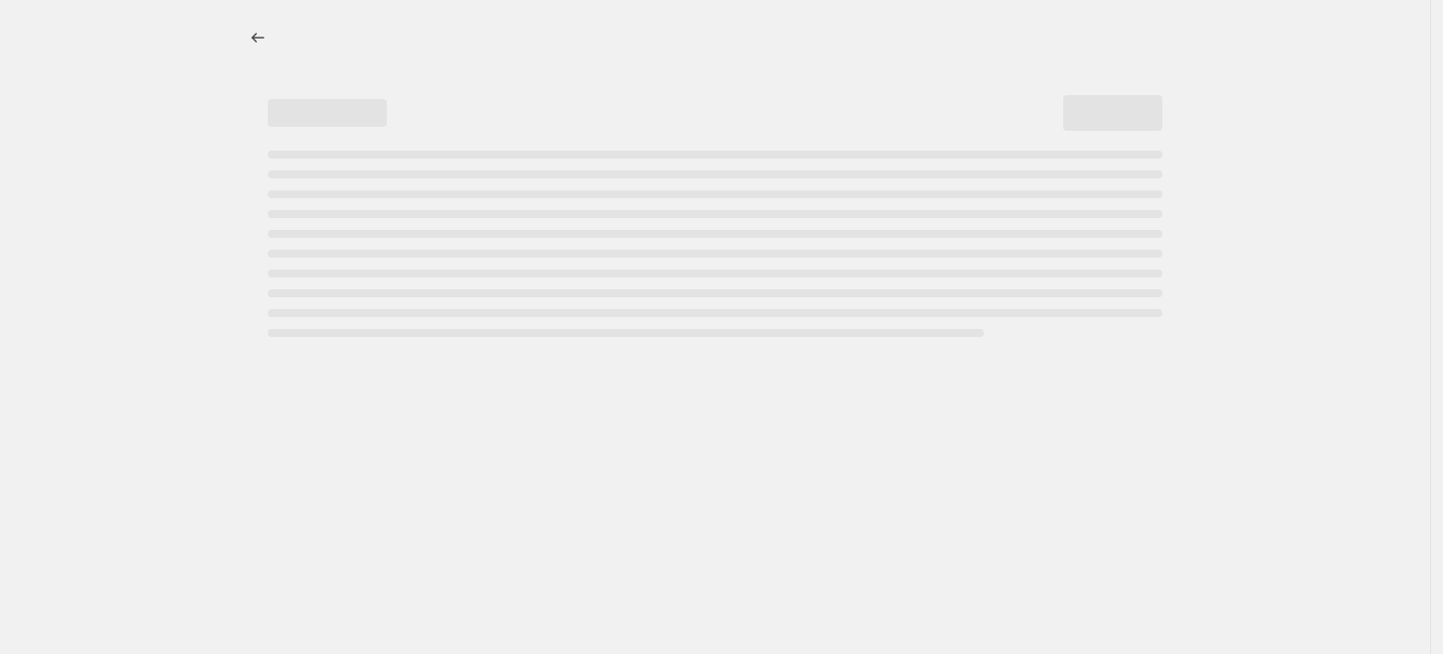
select select "percentage"
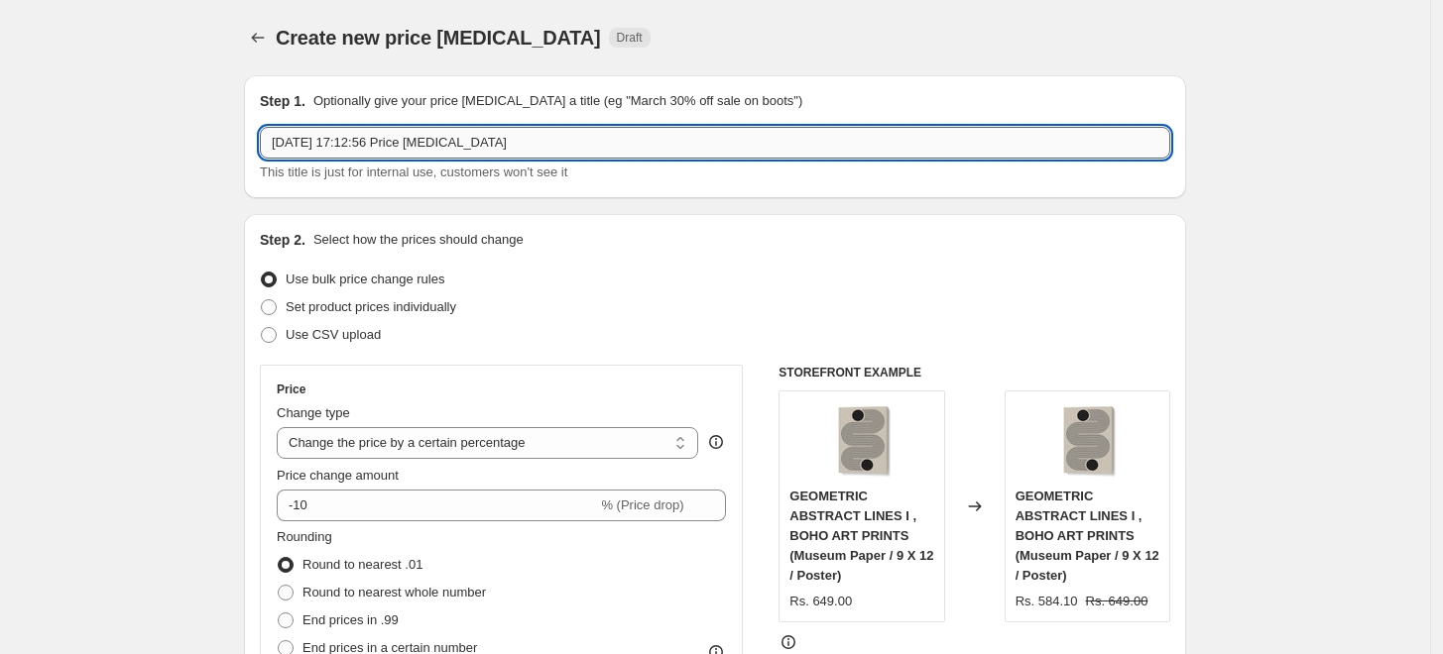
click at [801, 142] on input "[DATE] 17:12:56 Price [MEDICAL_DATA]" at bounding box center [715, 143] width 910 height 32
paste input "THING DESIGN"
type input "THING DESIGN 10%"
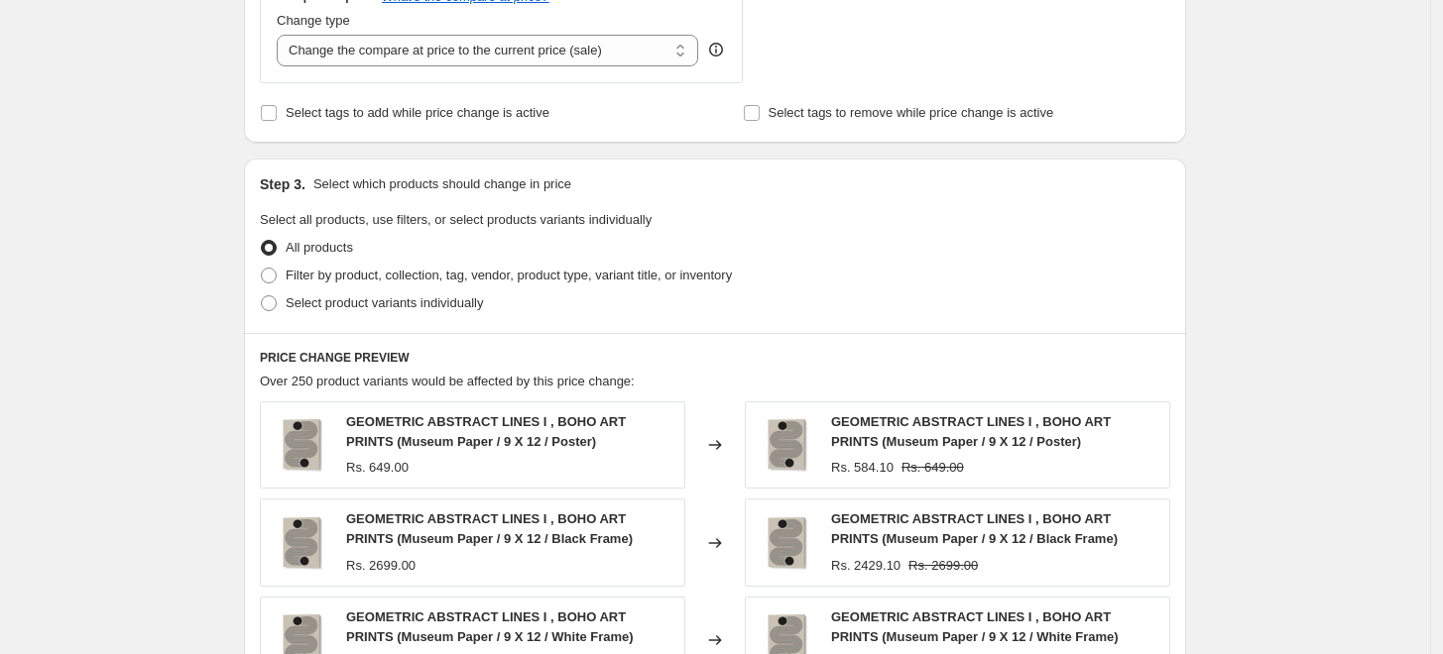
scroll to position [770, 0]
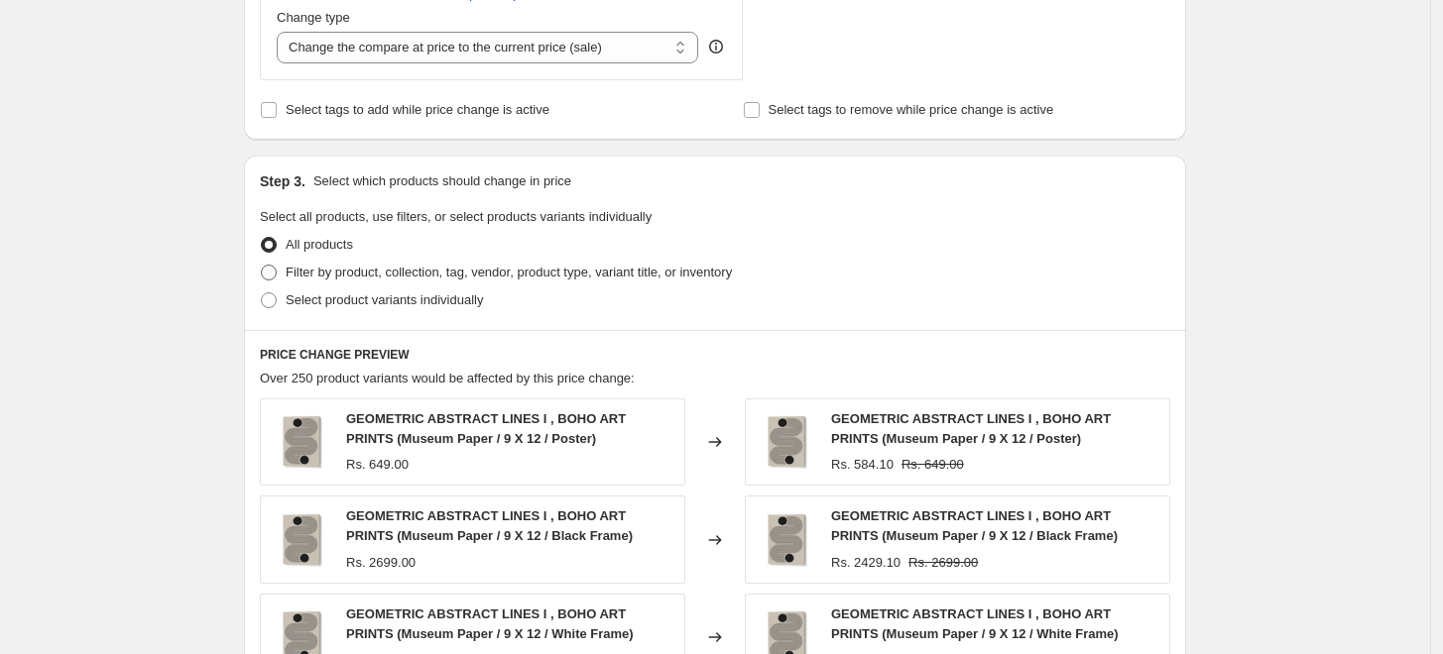
click at [287, 274] on label "Filter by product, collection, tag, vendor, product type, variant title, or inv…" at bounding box center [496, 273] width 472 height 28
click at [262, 266] on input "Filter by product, collection, tag, vendor, product type, variant title, or inv…" at bounding box center [261, 265] width 1 height 1
radio input "true"
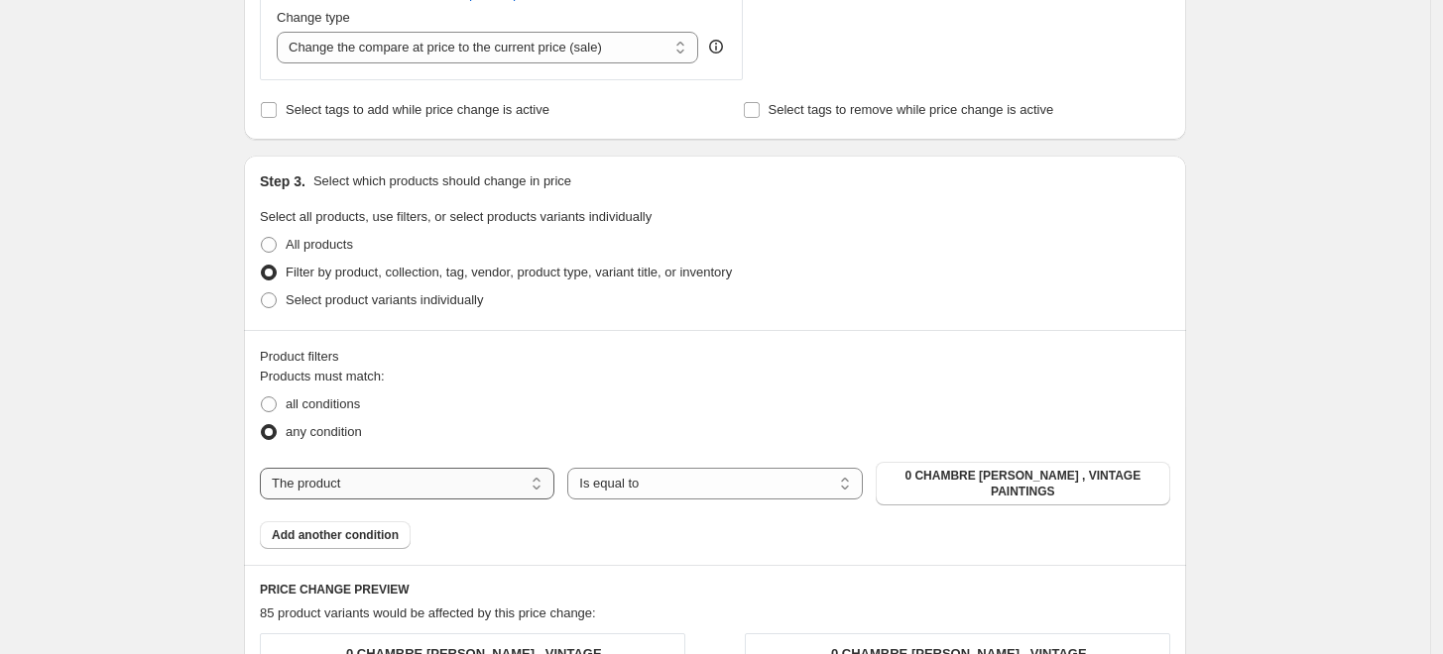
click at [423, 482] on select "The product The product's collection The product's tag The product's vendor The…" at bounding box center [407, 484] width 294 height 32
select select "collection"
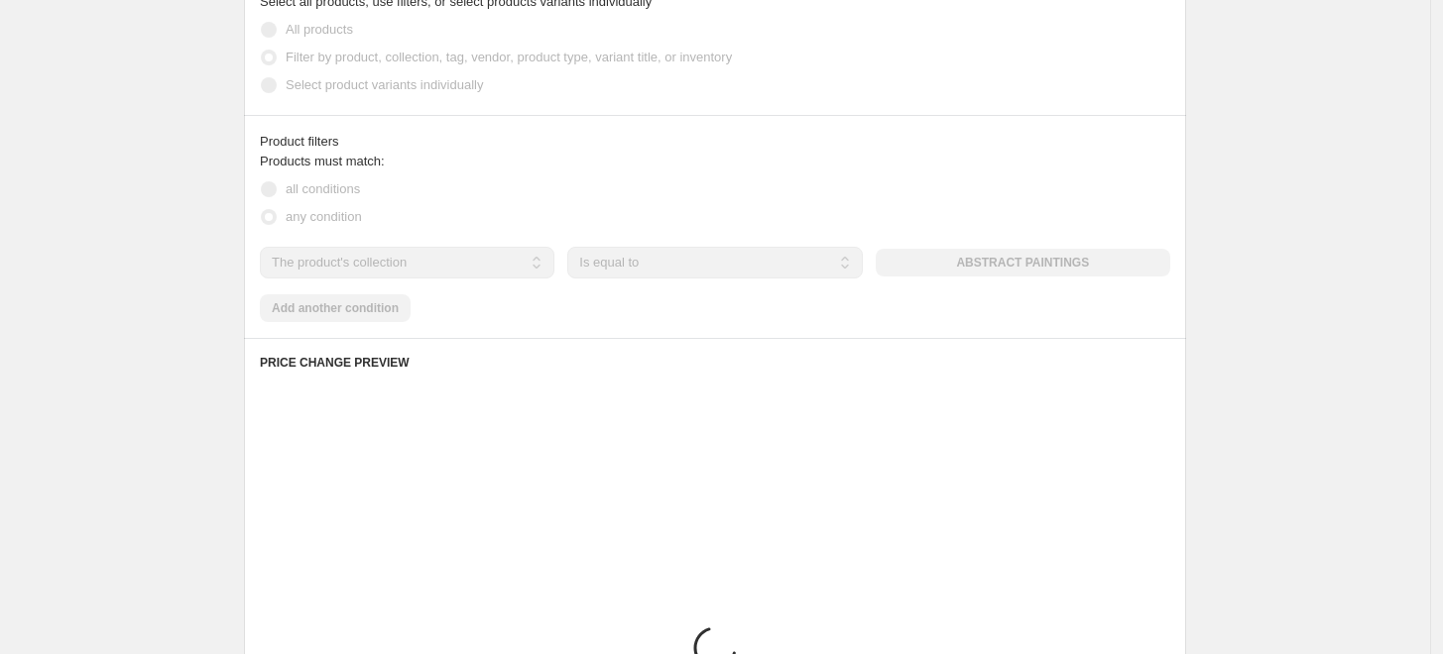
scroll to position [991, 0]
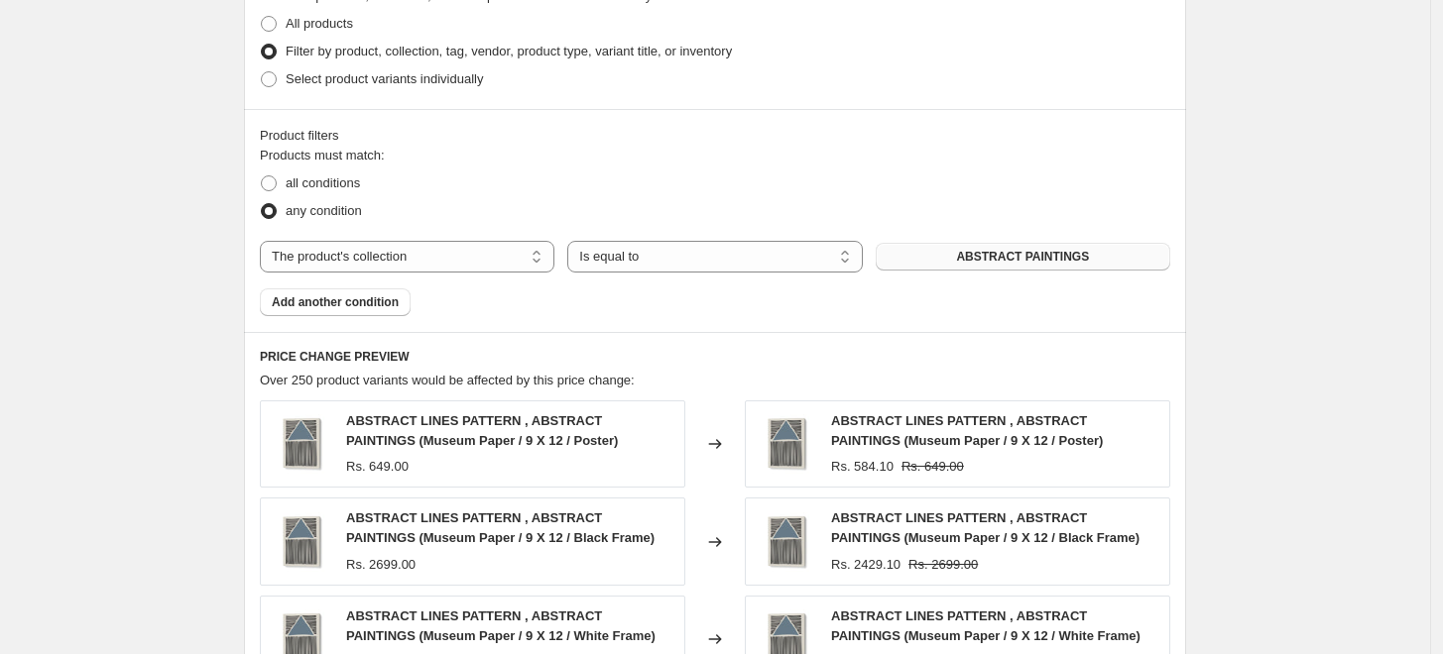
click at [1019, 260] on span "ABSTRACT PAINTINGS" at bounding box center [1022, 257] width 133 height 16
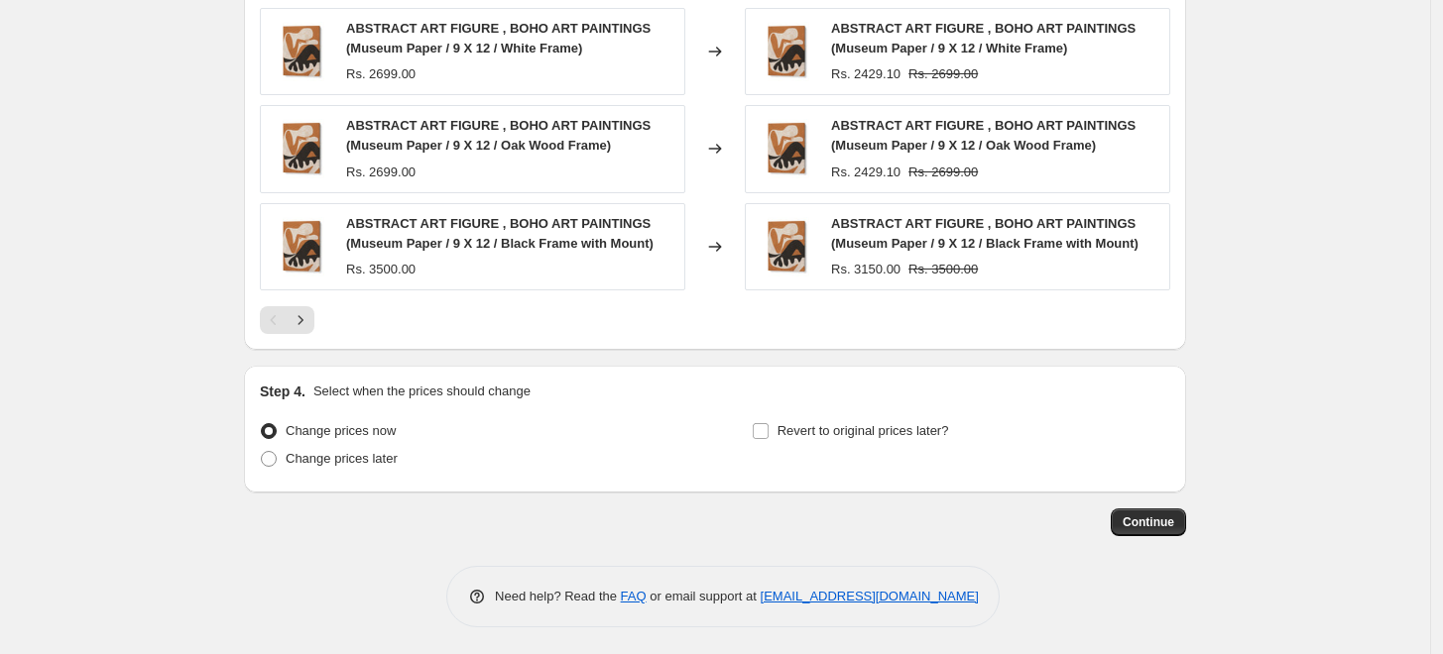
scroll to position [1581, 0]
click at [1155, 527] on span "Continue" at bounding box center [1148, 521] width 52 height 16
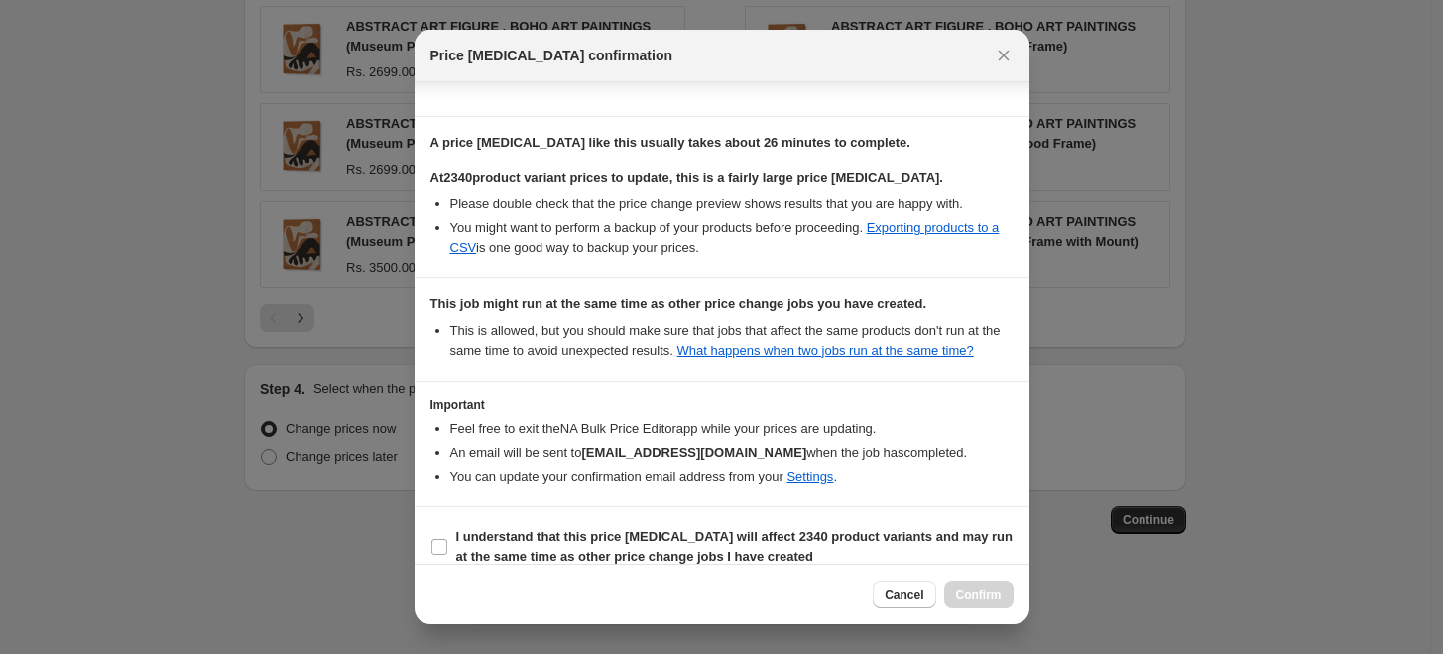
scroll to position [288, 0]
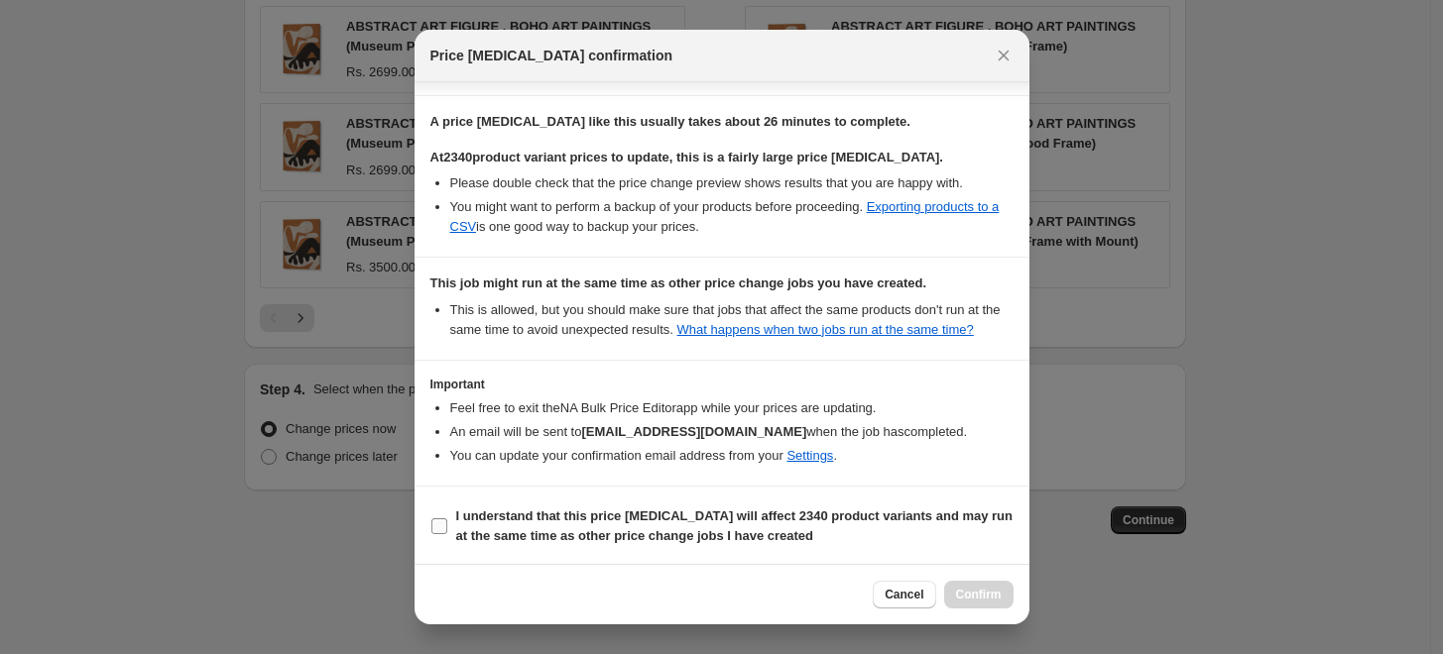
click at [489, 529] on b "I understand that this price [MEDICAL_DATA] will affect 2340 product variants a…" at bounding box center [734, 526] width 557 height 35
click at [447, 529] on input "I understand that this price [MEDICAL_DATA] will affect 2340 product variants a…" at bounding box center [439, 527] width 16 height 16
checkbox input "true"
click at [982, 590] on span "Confirm" at bounding box center [979, 595] width 46 height 16
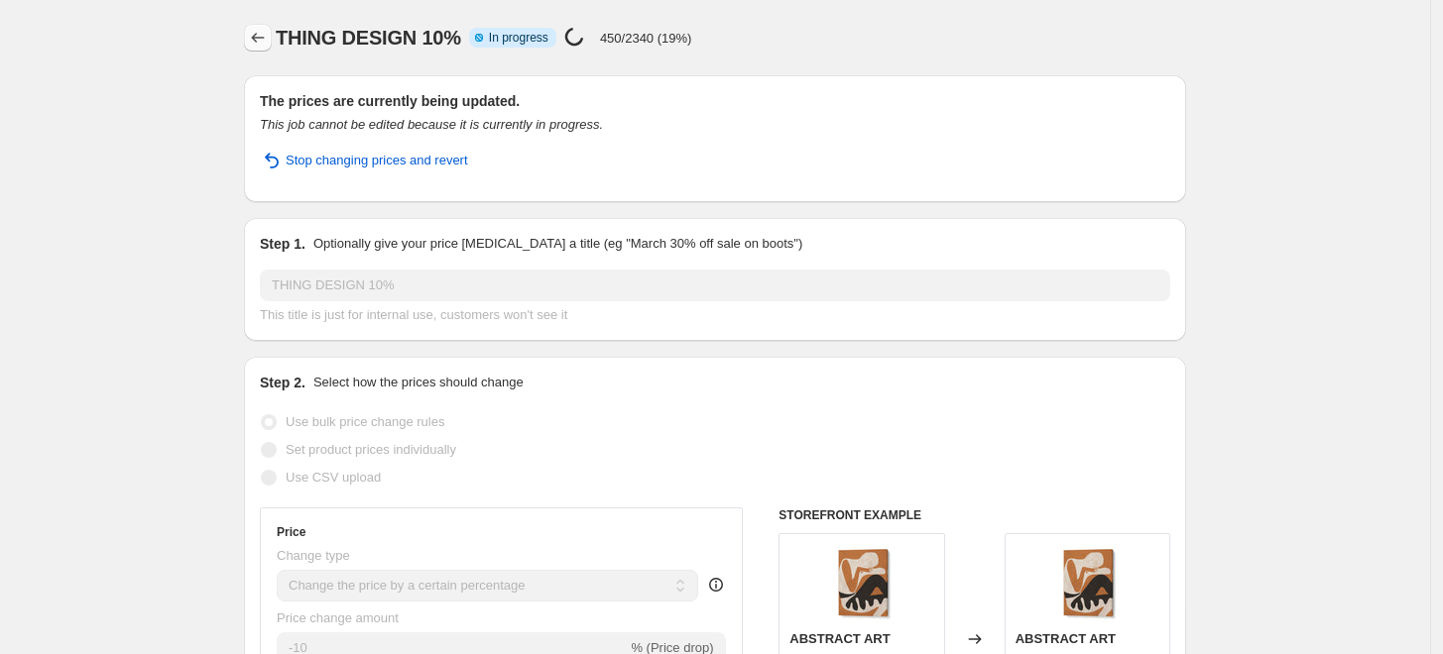
click at [265, 49] on button "Price change jobs" at bounding box center [258, 38] width 28 height 28
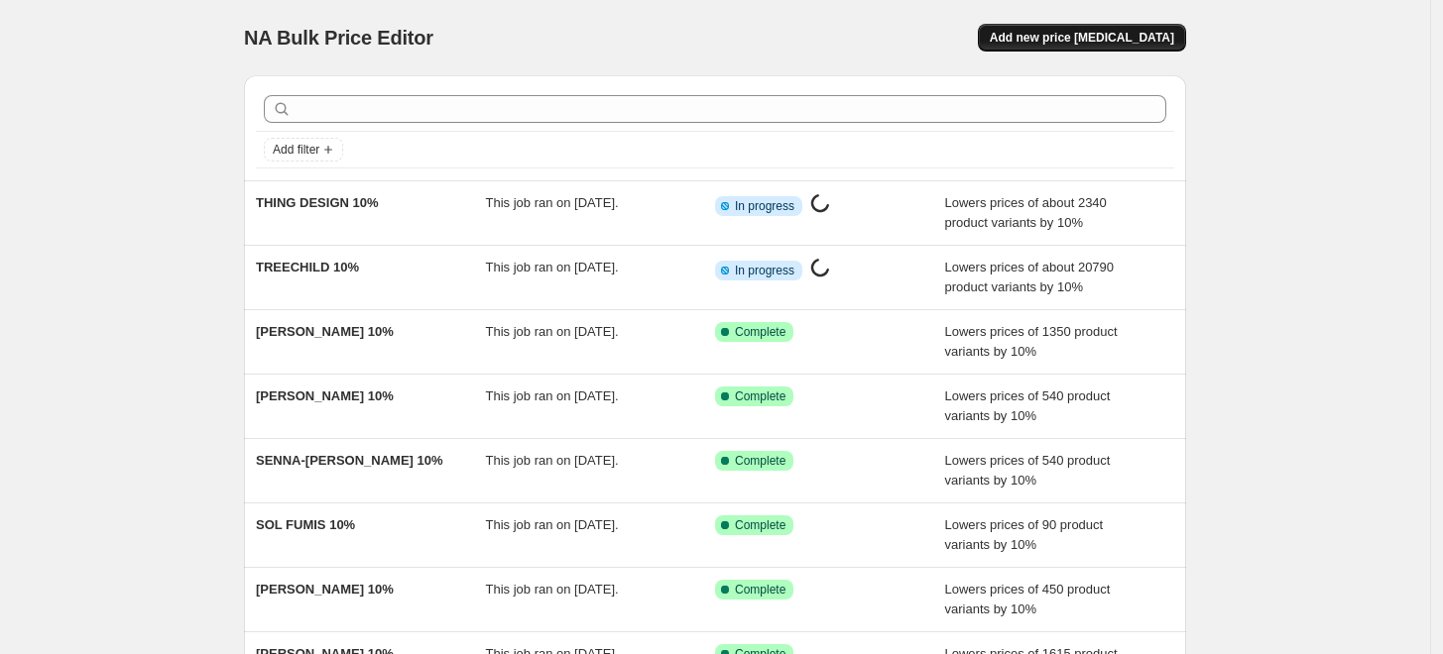
click at [1139, 45] on span "Add new price [MEDICAL_DATA]" at bounding box center [1082, 38] width 184 height 16
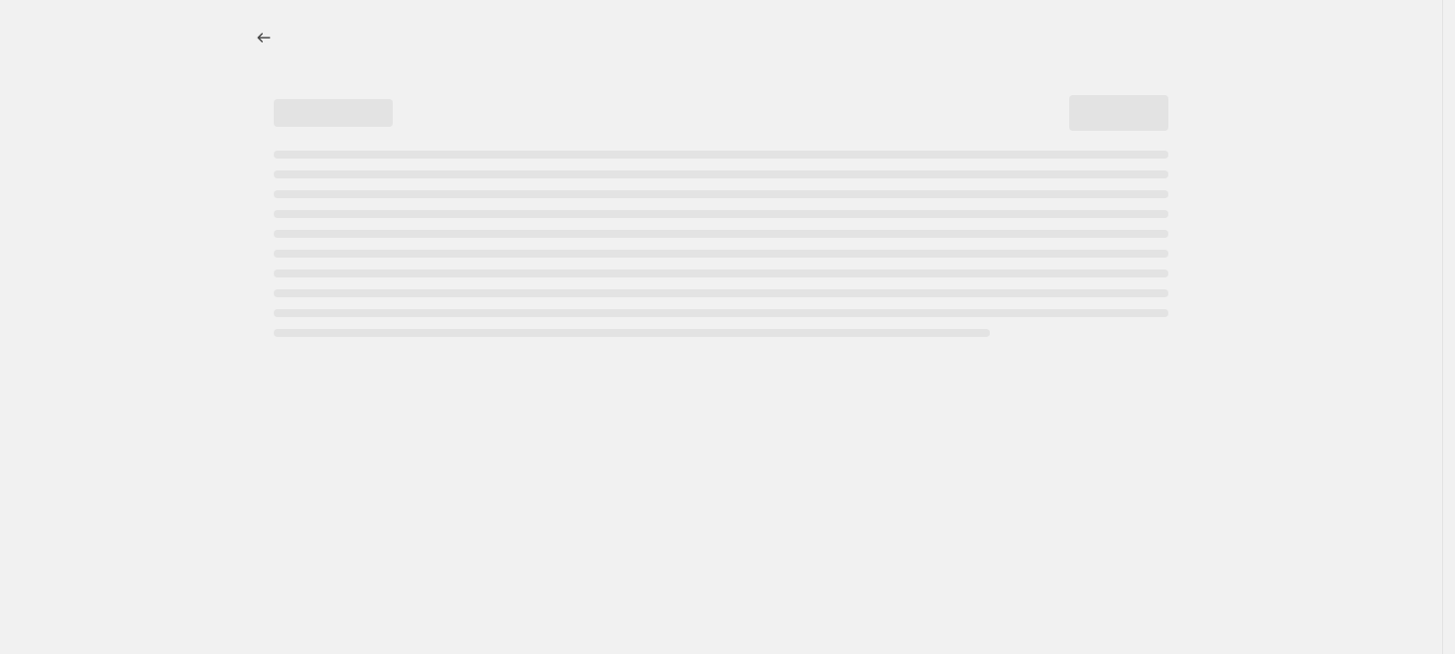
select select "percentage"
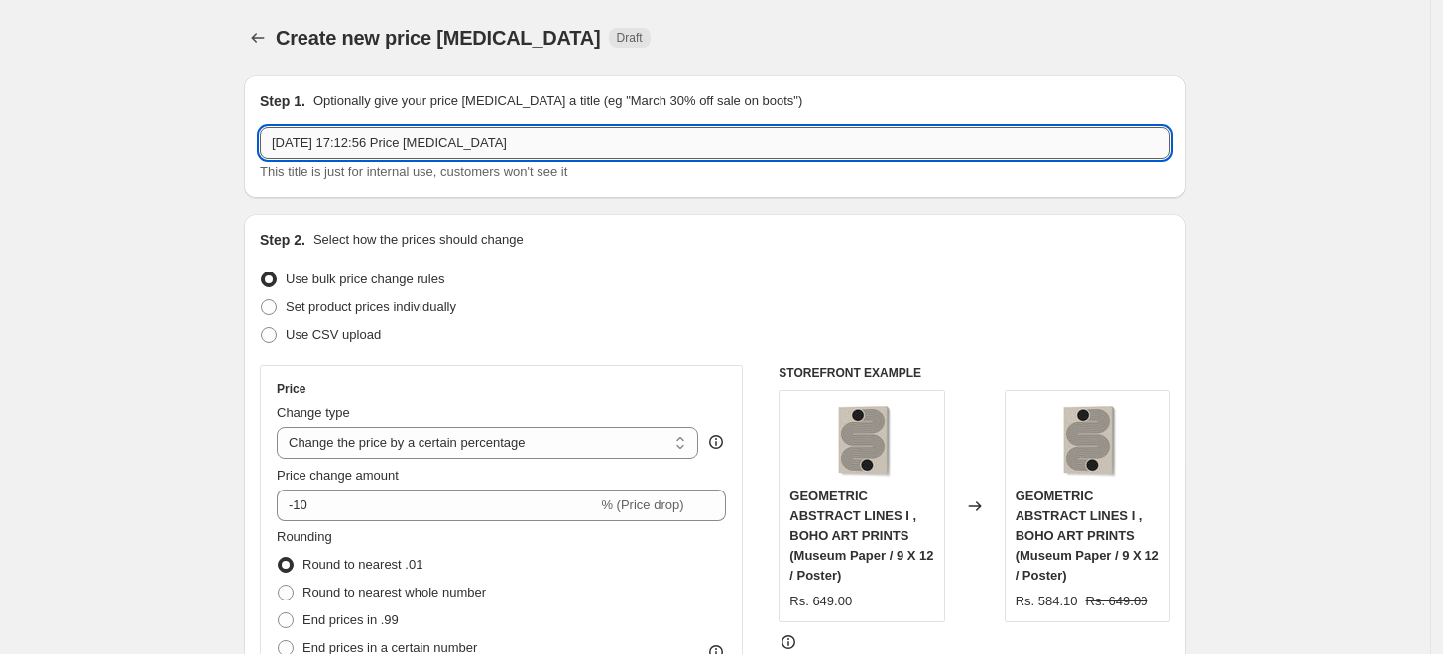
click at [610, 141] on input "[DATE] 17:12:56 Price [MEDICAL_DATA]" at bounding box center [715, 143] width 910 height 32
paste input "U PLUS ME STUDIO"
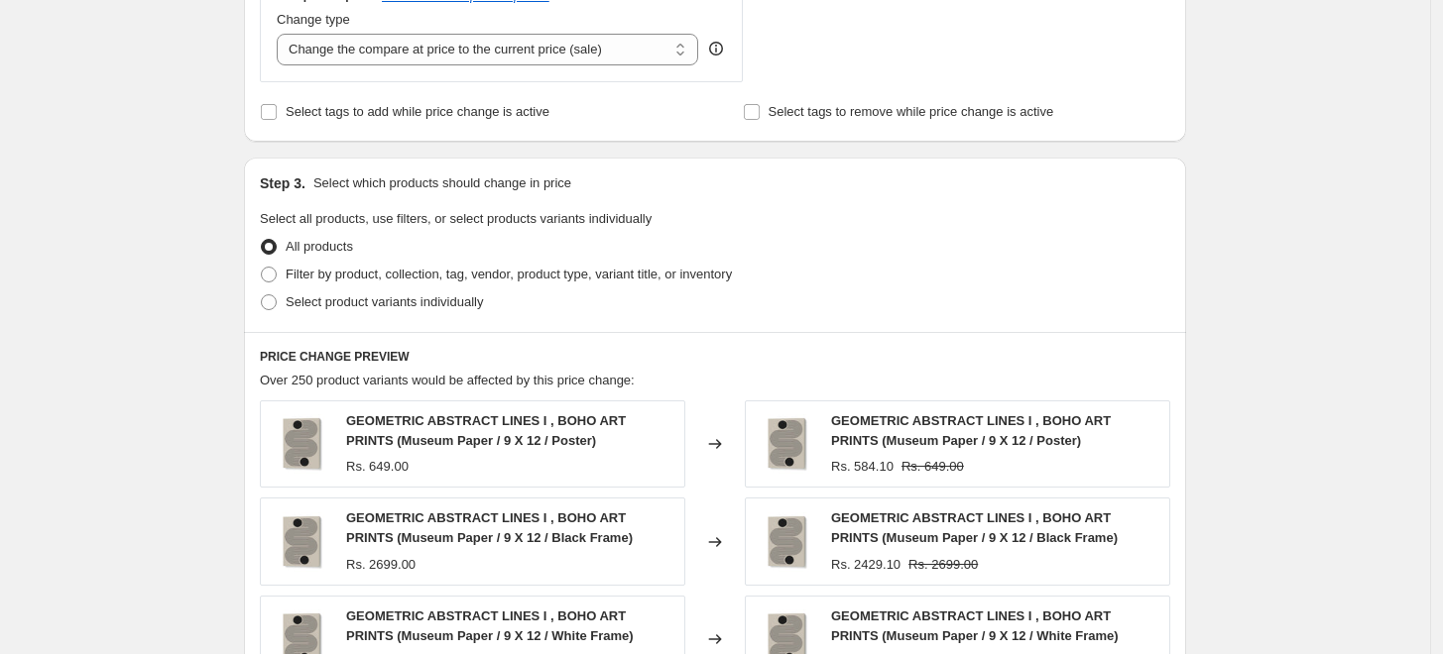
scroll to position [770, 0]
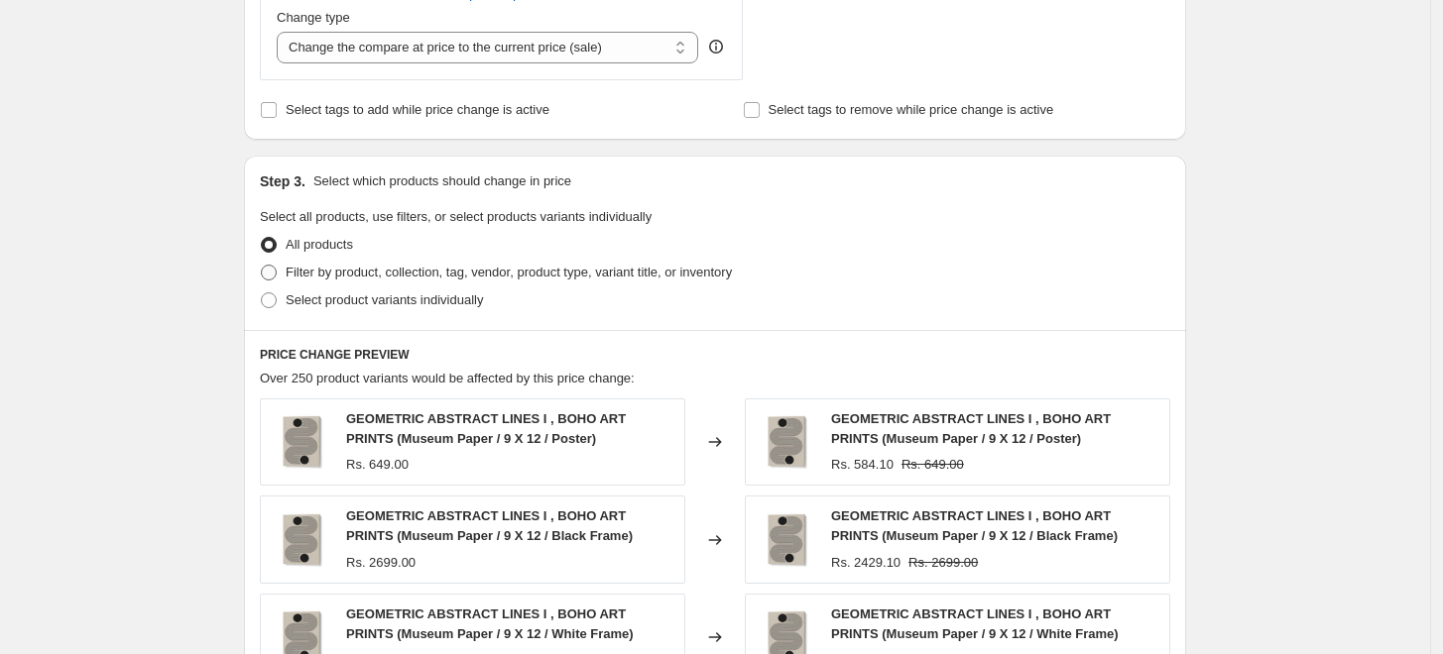
type input "U PLUS ME STUDIO 10 %"
click at [350, 276] on span "Filter by product, collection, tag, vendor, product type, variant title, or inv…" at bounding box center [509, 272] width 446 height 15
click at [262, 266] on input "Filter by product, collection, tag, vendor, product type, variant title, or inv…" at bounding box center [261, 265] width 1 height 1
radio input "true"
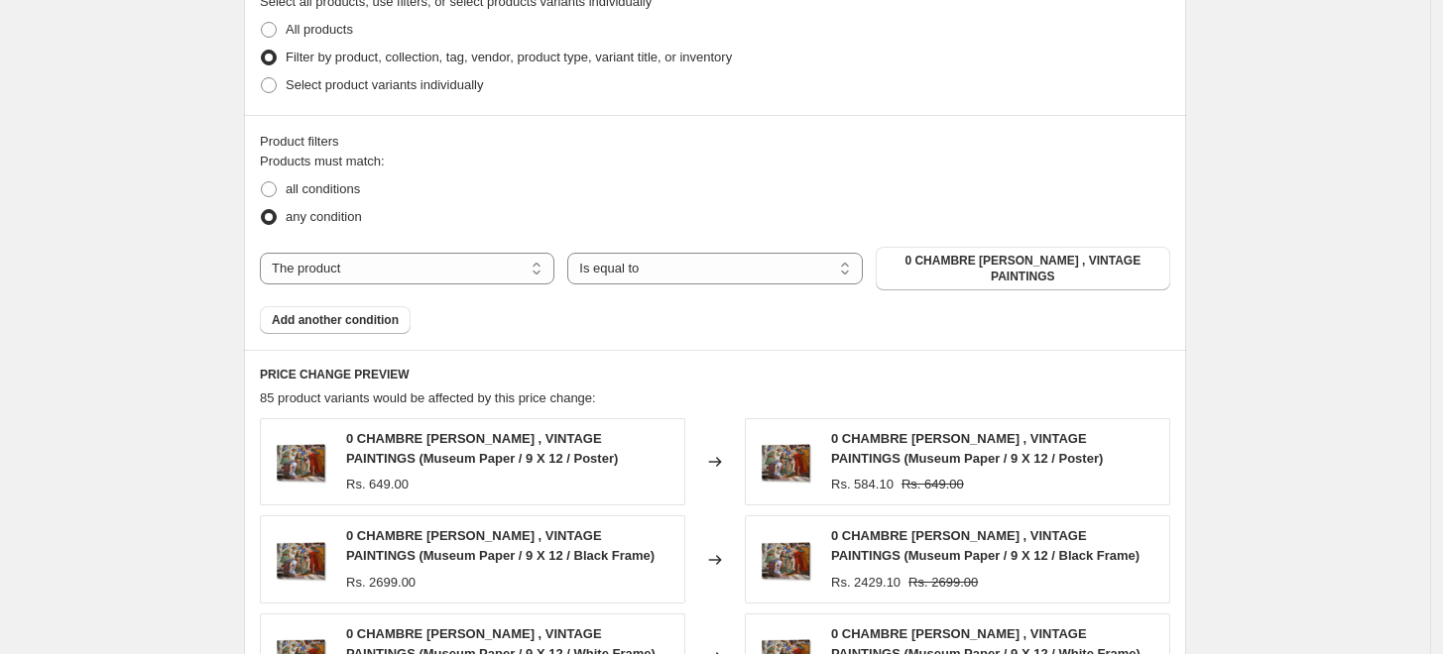
scroll to position [991, 0]
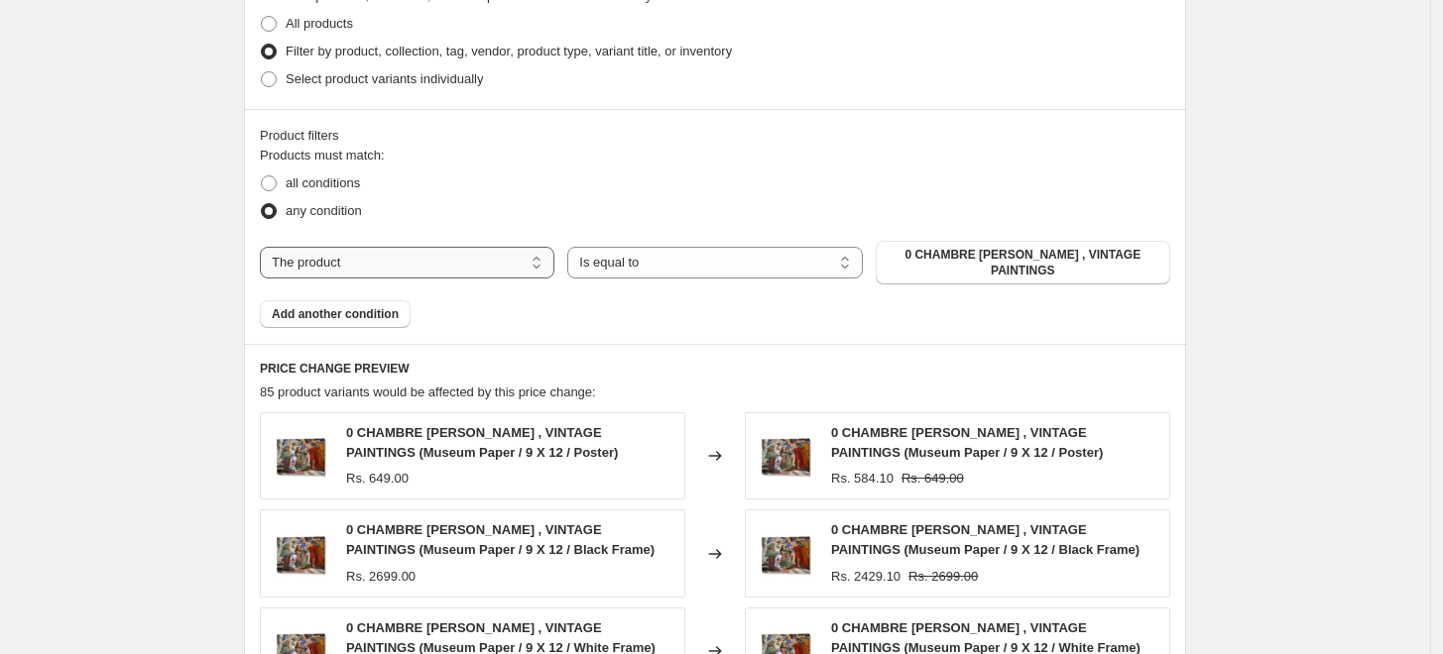
click at [496, 251] on select "The product The product's collection The product's tag The product's vendor The…" at bounding box center [407, 263] width 294 height 32
select select "collection"
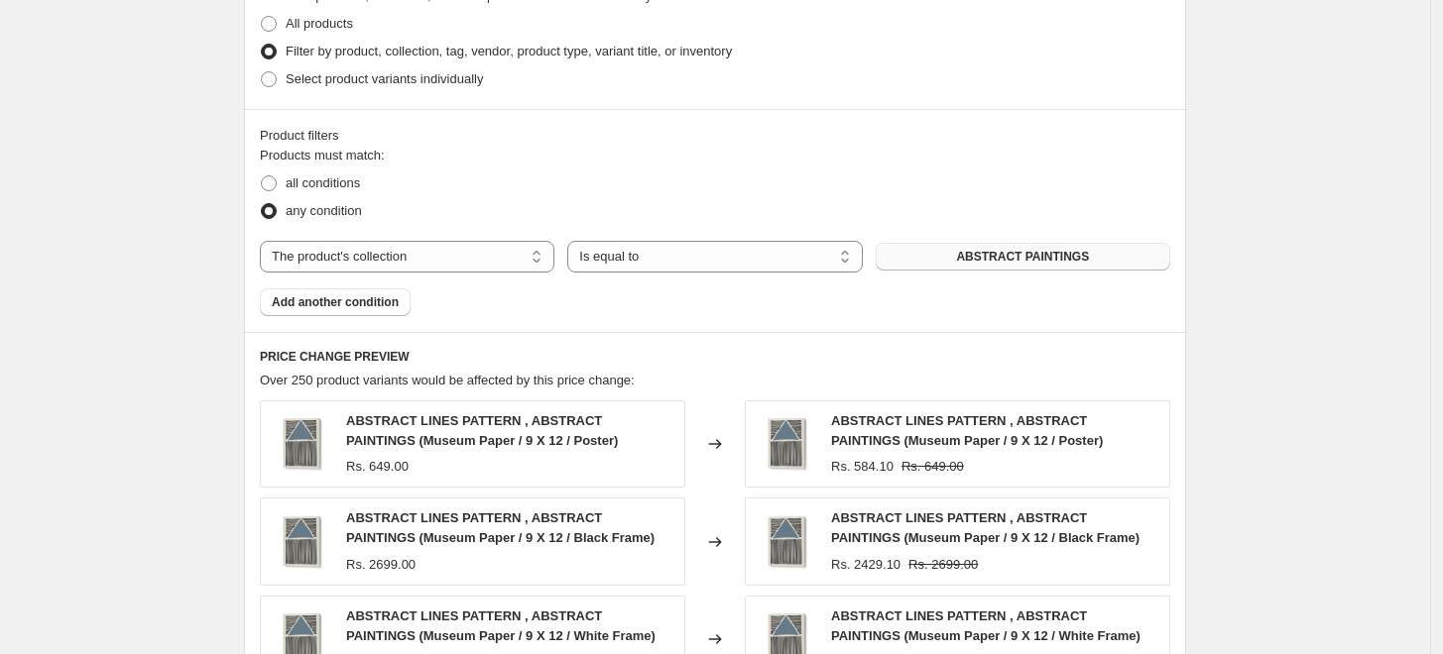
click at [999, 258] on span "ABSTRACT PAINTINGS" at bounding box center [1022, 257] width 133 height 16
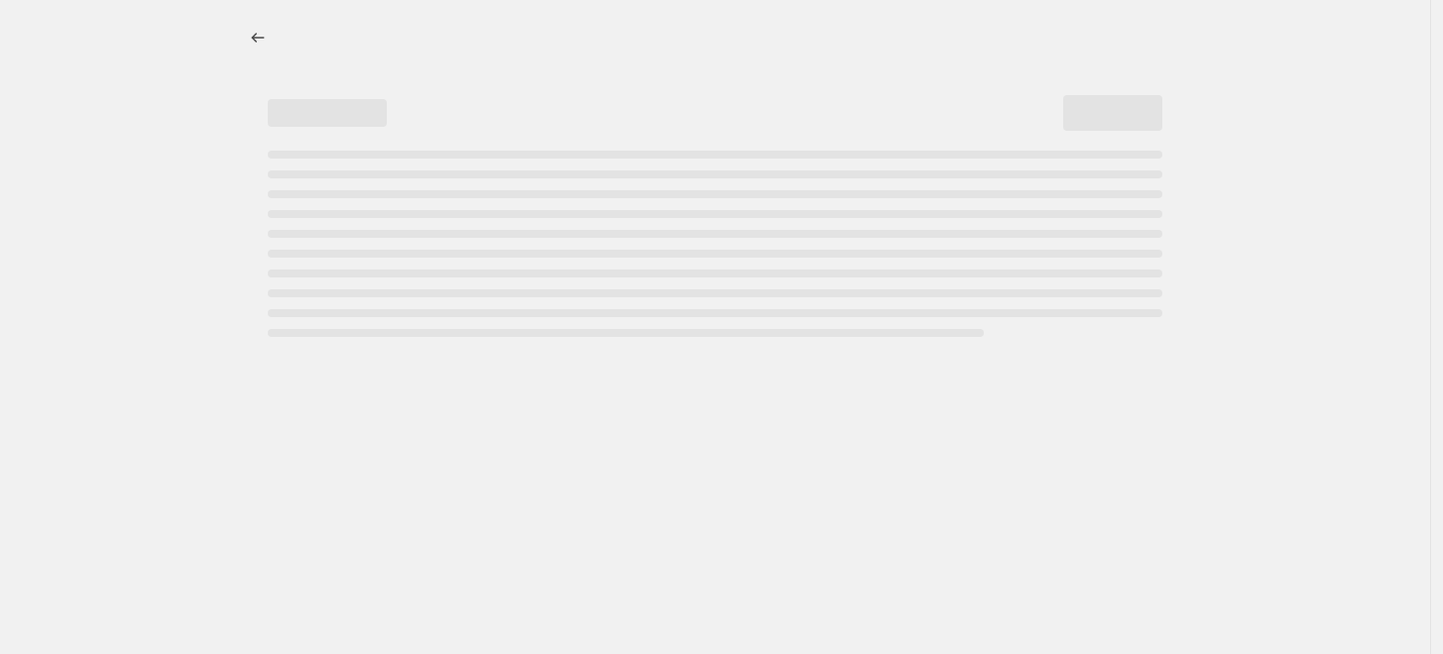
scroll to position [0, 0]
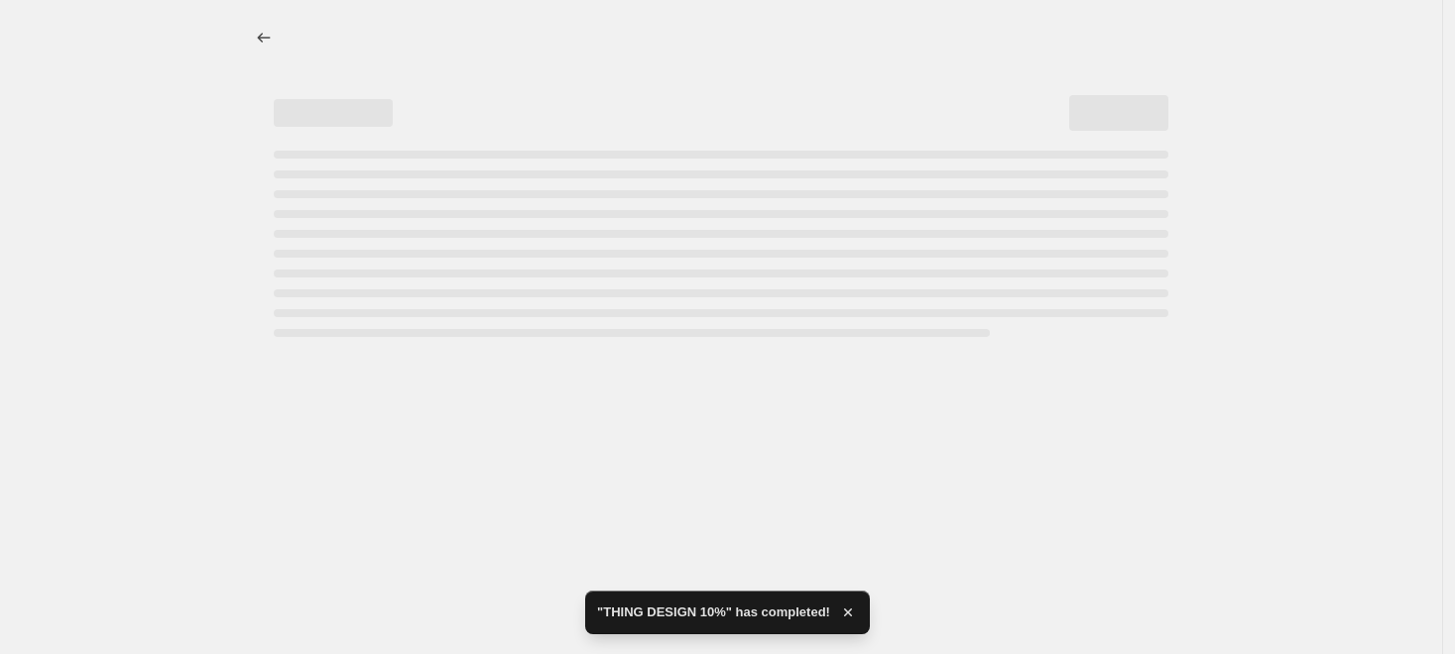
select select "percentage"
select select "collection"
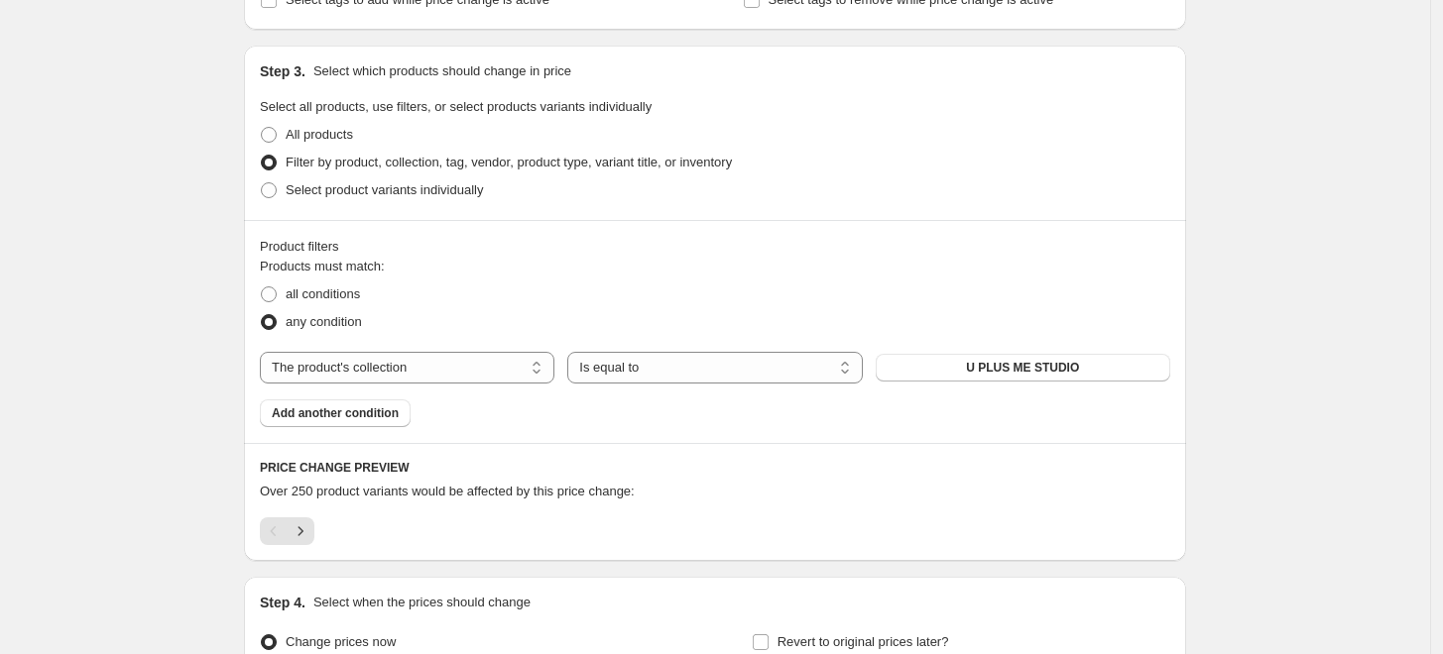
scroll to position [1095, 0]
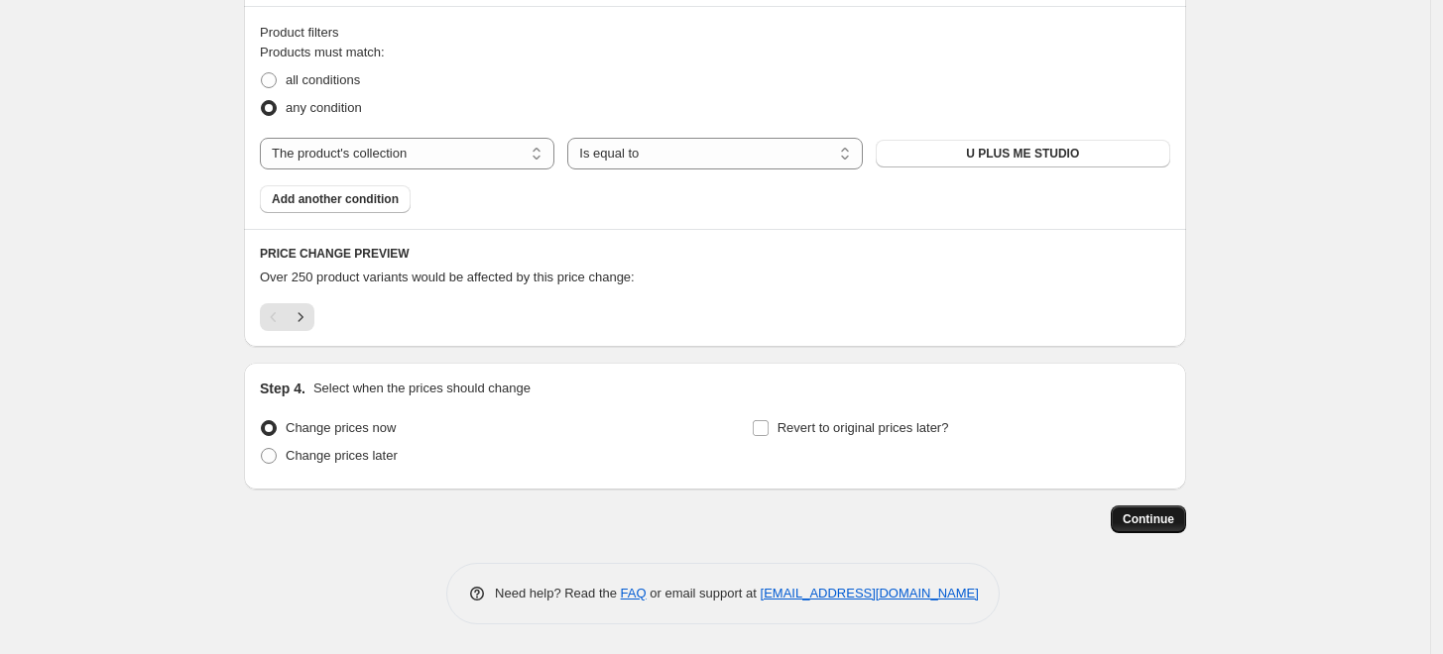
click at [1154, 526] on span "Continue" at bounding box center [1148, 520] width 52 height 16
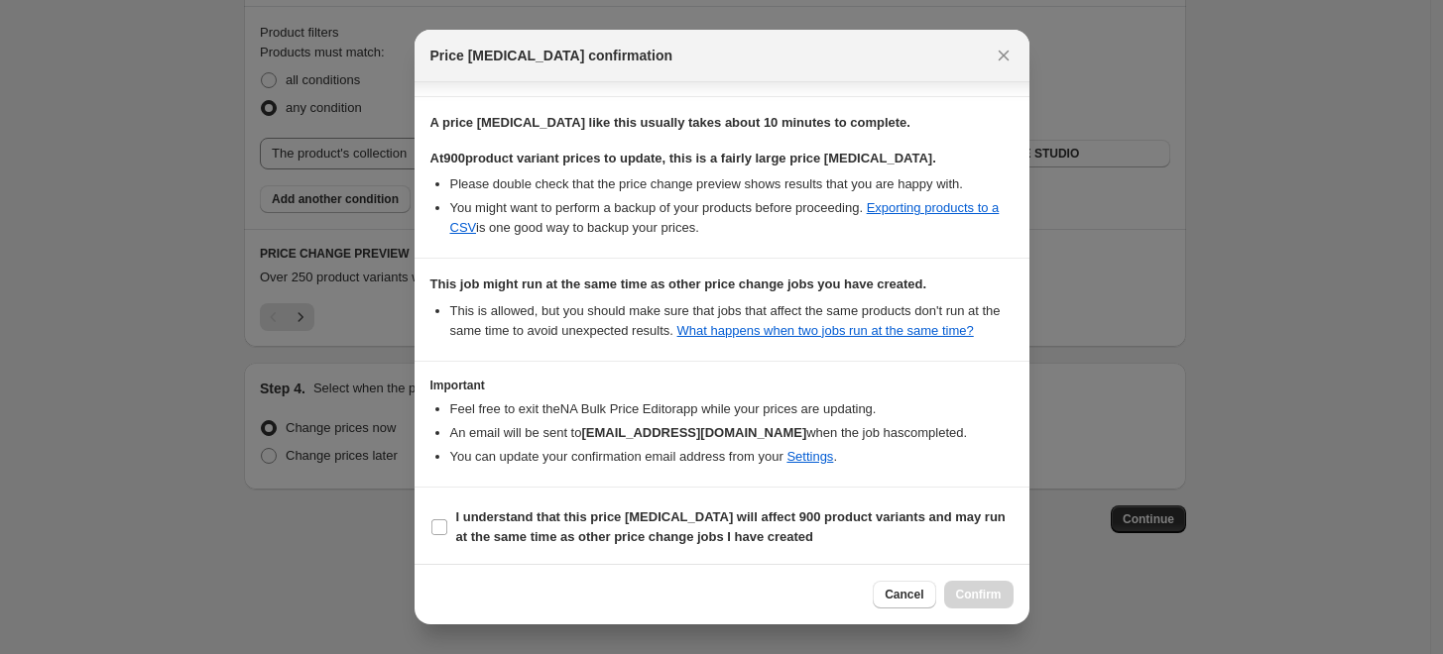
scroll to position [288, 0]
click at [493, 535] on b "I understand that this price [MEDICAL_DATA] will affect 900 product variants an…" at bounding box center [730, 526] width 549 height 35
click at [447, 534] on input "I understand that this price [MEDICAL_DATA] will affect 900 product variants an…" at bounding box center [439, 527] width 16 height 16
checkbox input "true"
click at [988, 603] on span "Confirm" at bounding box center [979, 595] width 46 height 16
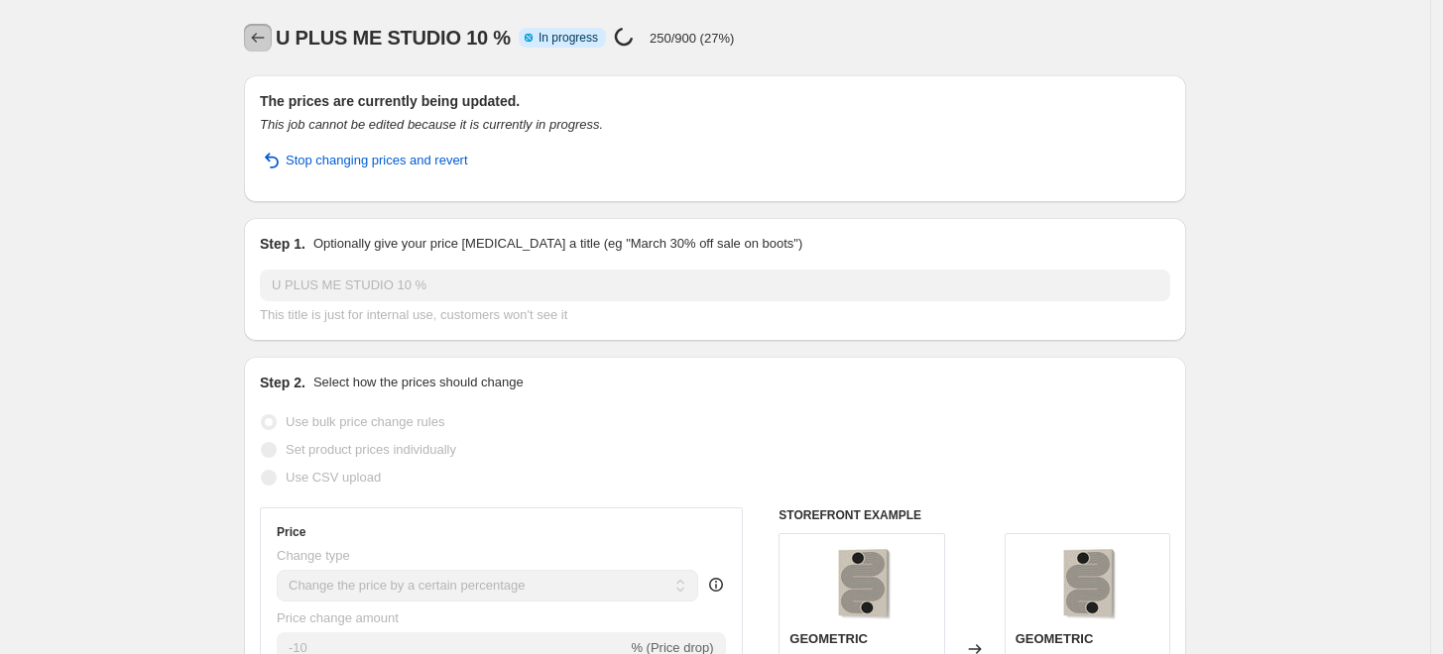
click at [255, 38] on icon "Price change jobs" at bounding box center [258, 38] width 20 height 20
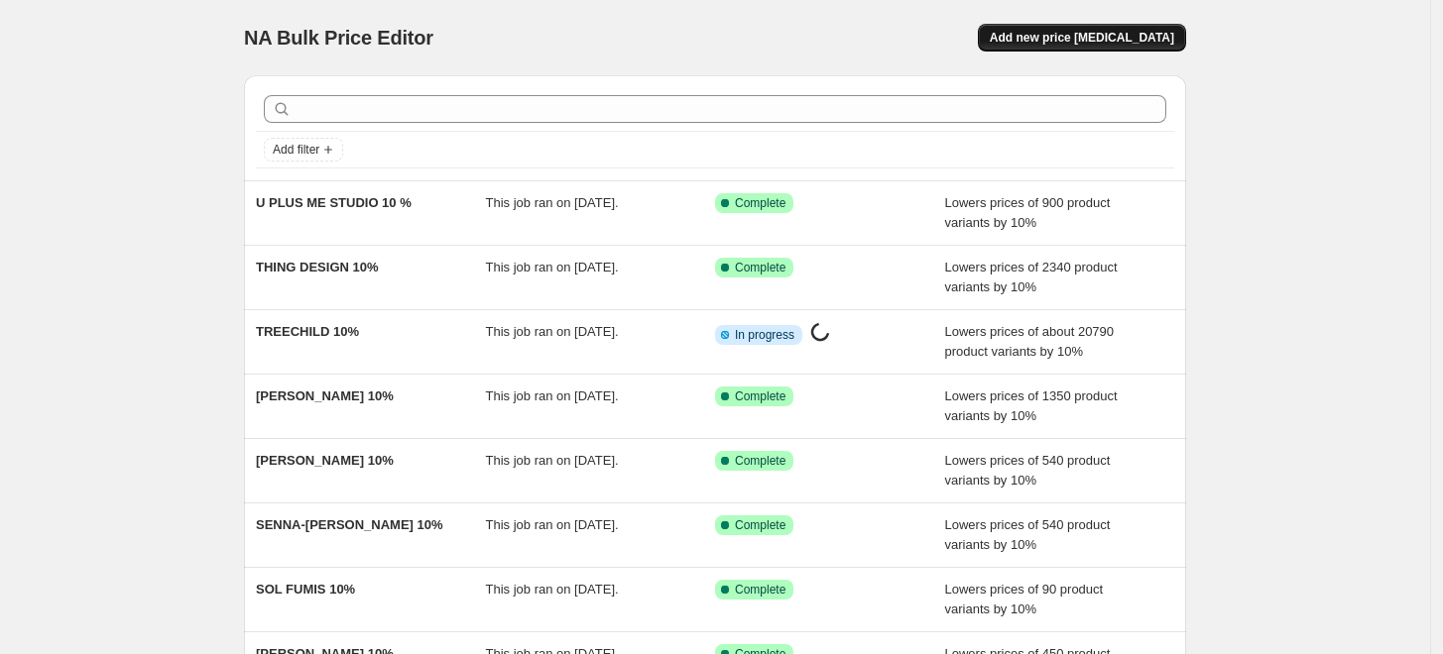
click at [1059, 39] on span "Add new price [MEDICAL_DATA]" at bounding box center [1082, 38] width 184 height 16
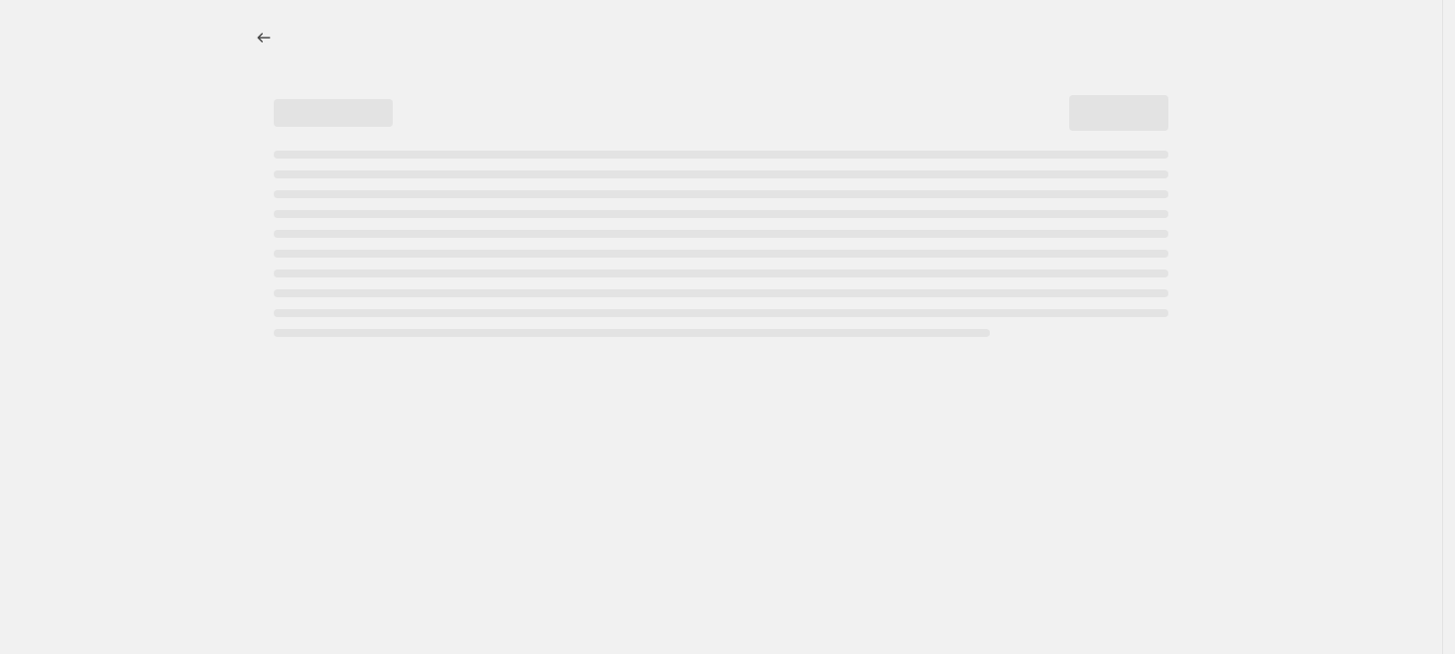
select select "percentage"
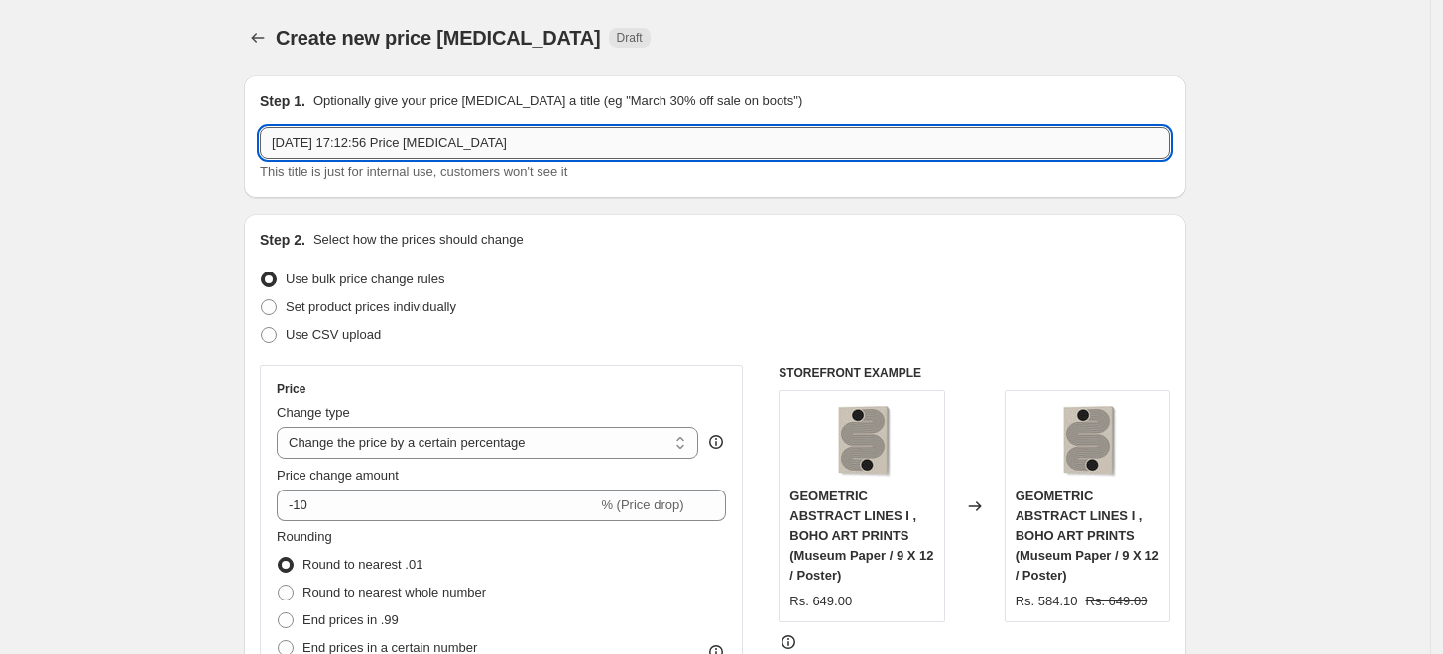
click at [868, 134] on input "[DATE] 17:12:56 Price [MEDICAL_DATA]" at bounding box center [715, 143] width 910 height 32
paste input "WALLCHART"
type input "WALLCHART 10%"
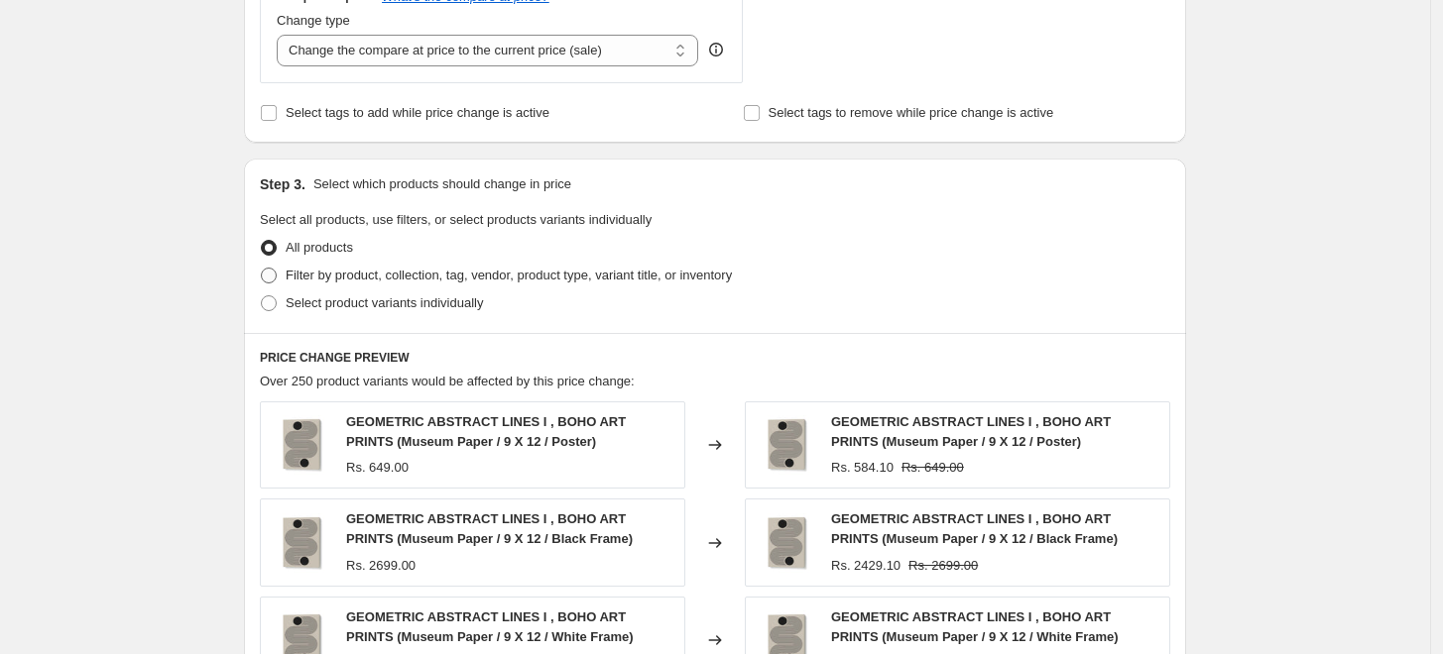
scroll to position [770, 0]
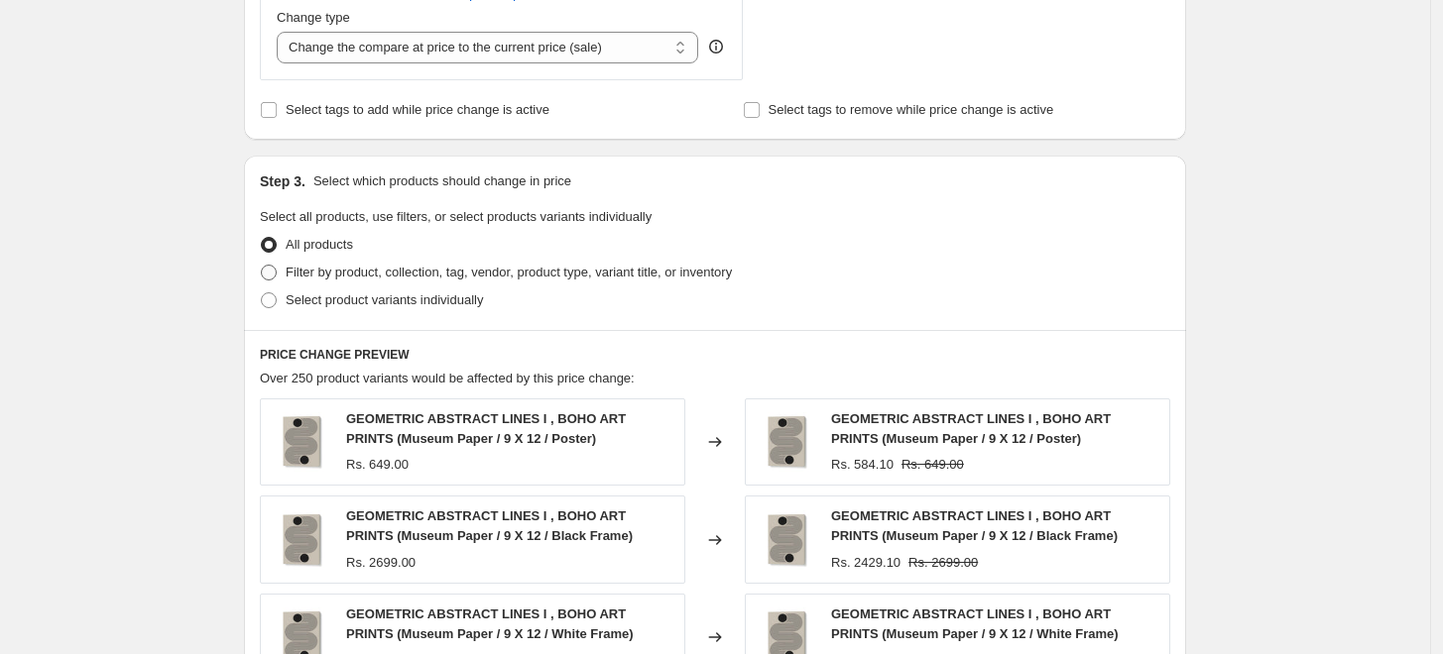
click at [300, 275] on span "Filter by product, collection, tag, vendor, product type, variant title, or inv…" at bounding box center [509, 272] width 446 height 15
click at [262, 266] on input "Filter by product, collection, tag, vendor, product type, variant title, or inv…" at bounding box center [261, 265] width 1 height 1
radio input "true"
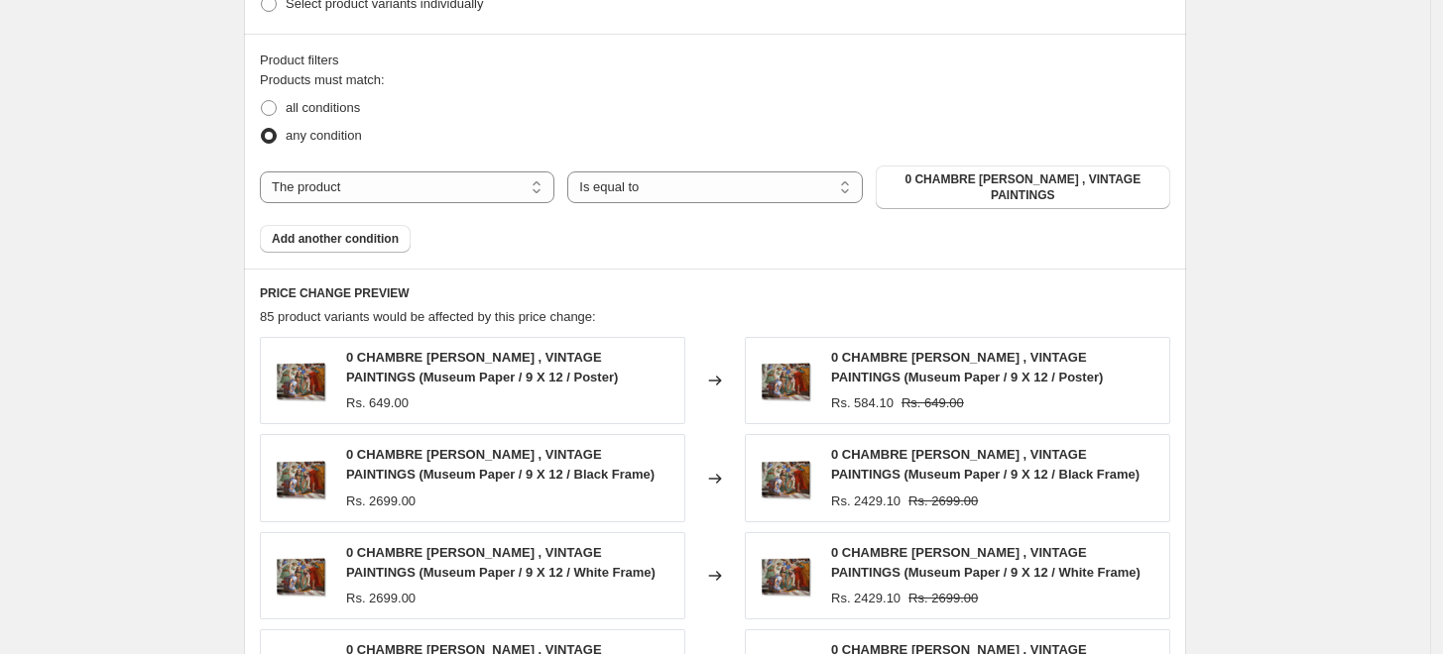
scroll to position [1102, 0]
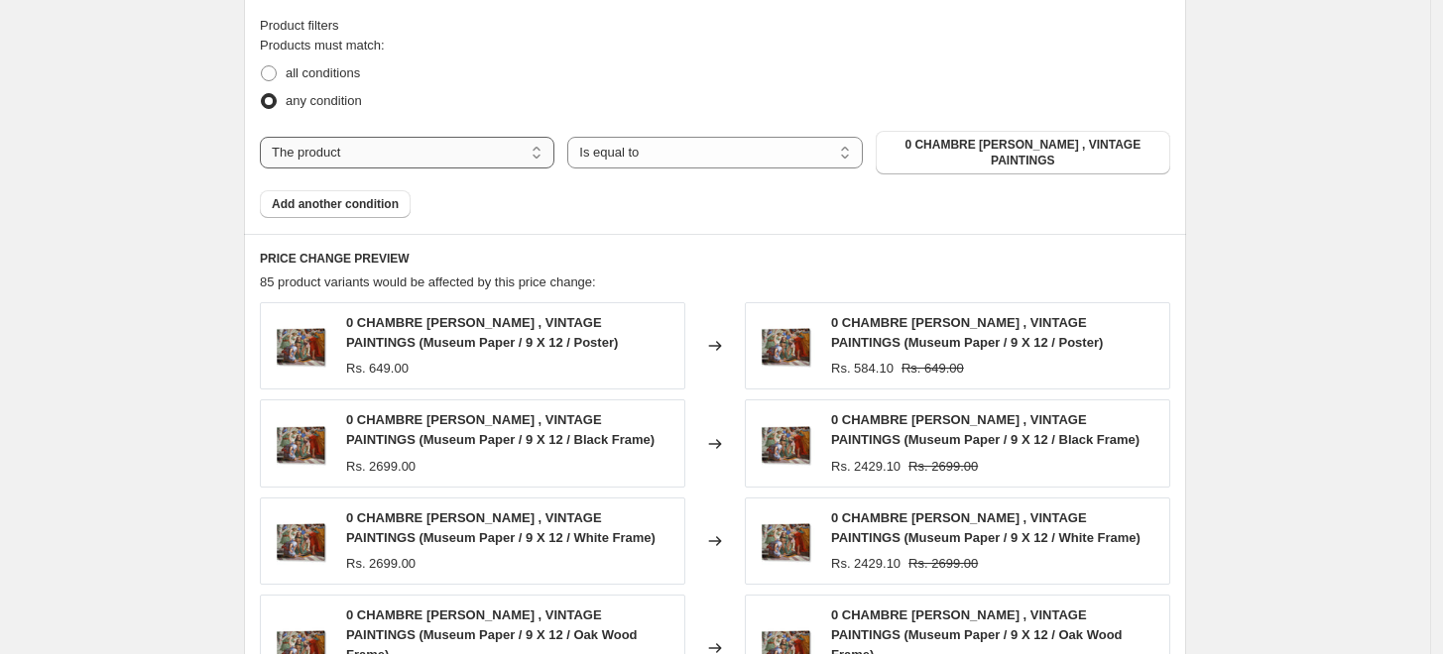
click at [493, 139] on select "The product The product's collection The product's tag The product's vendor The…" at bounding box center [407, 153] width 294 height 32
select select "collection"
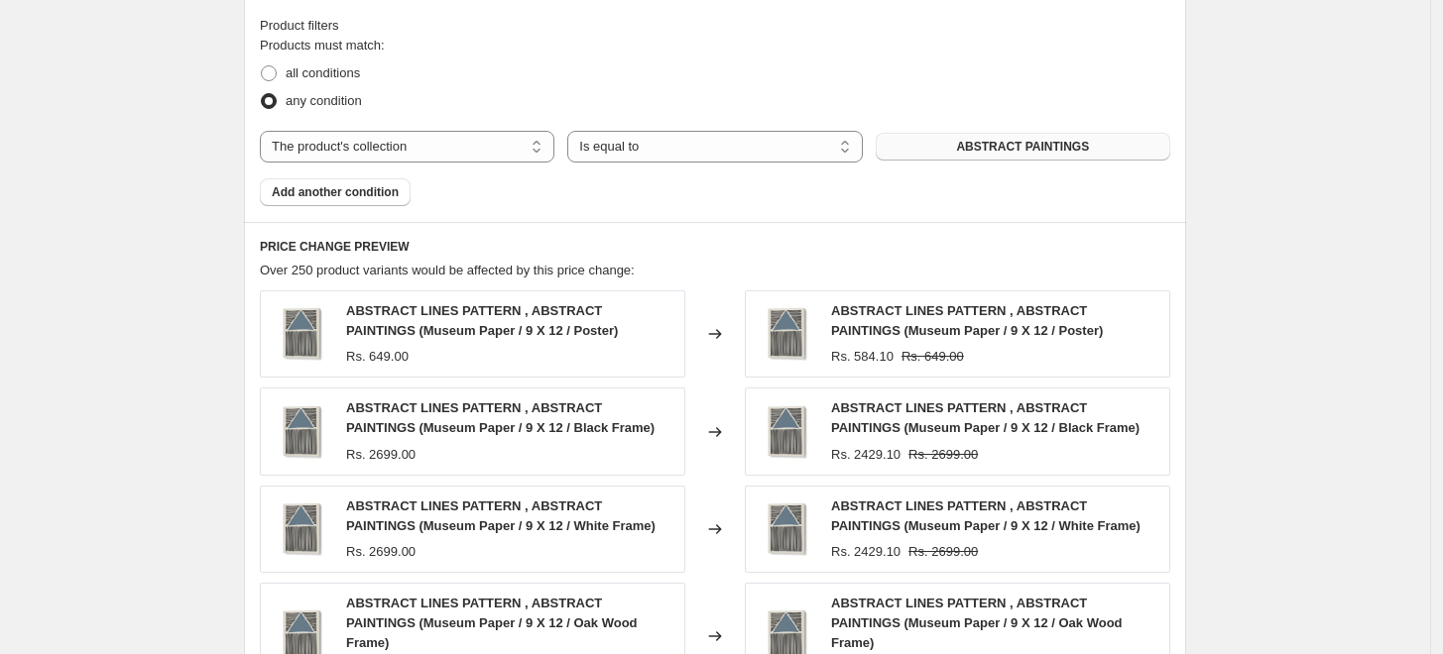
click at [1070, 151] on span "ABSTRACT PAINTINGS" at bounding box center [1022, 147] width 133 height 16
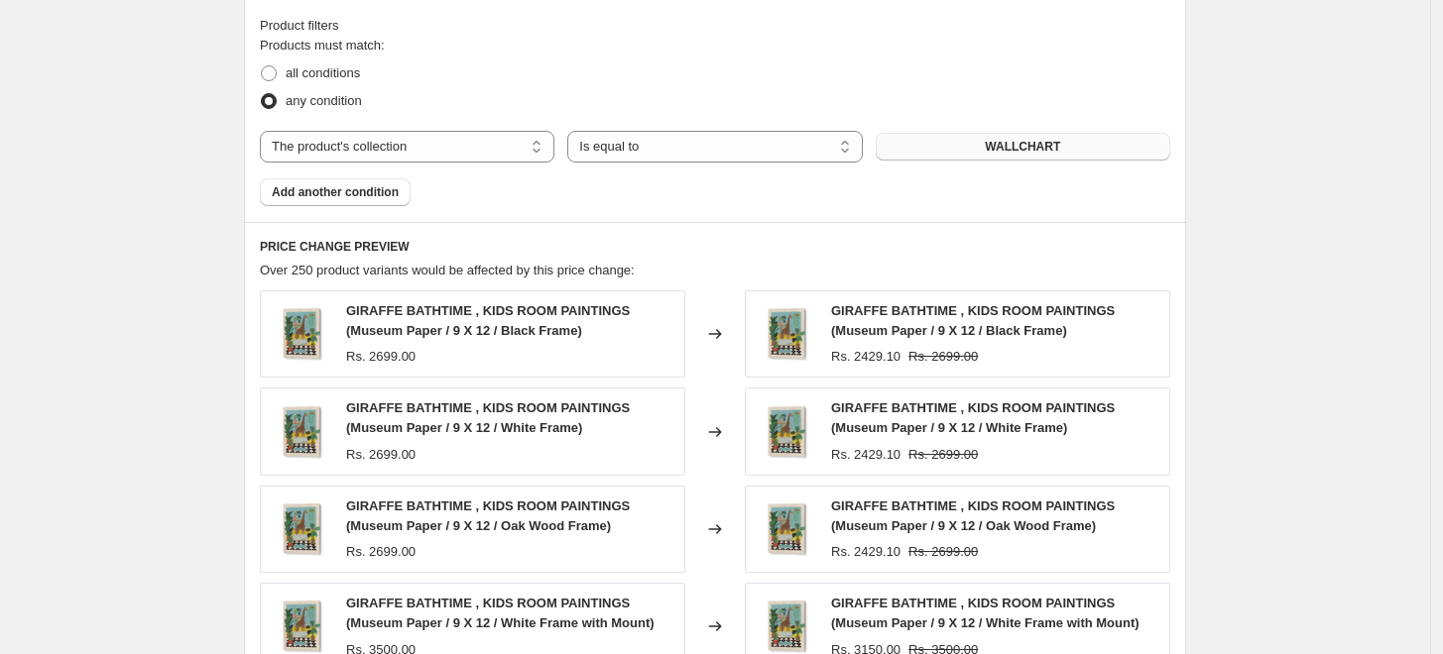
scroll to position [1581, 0]
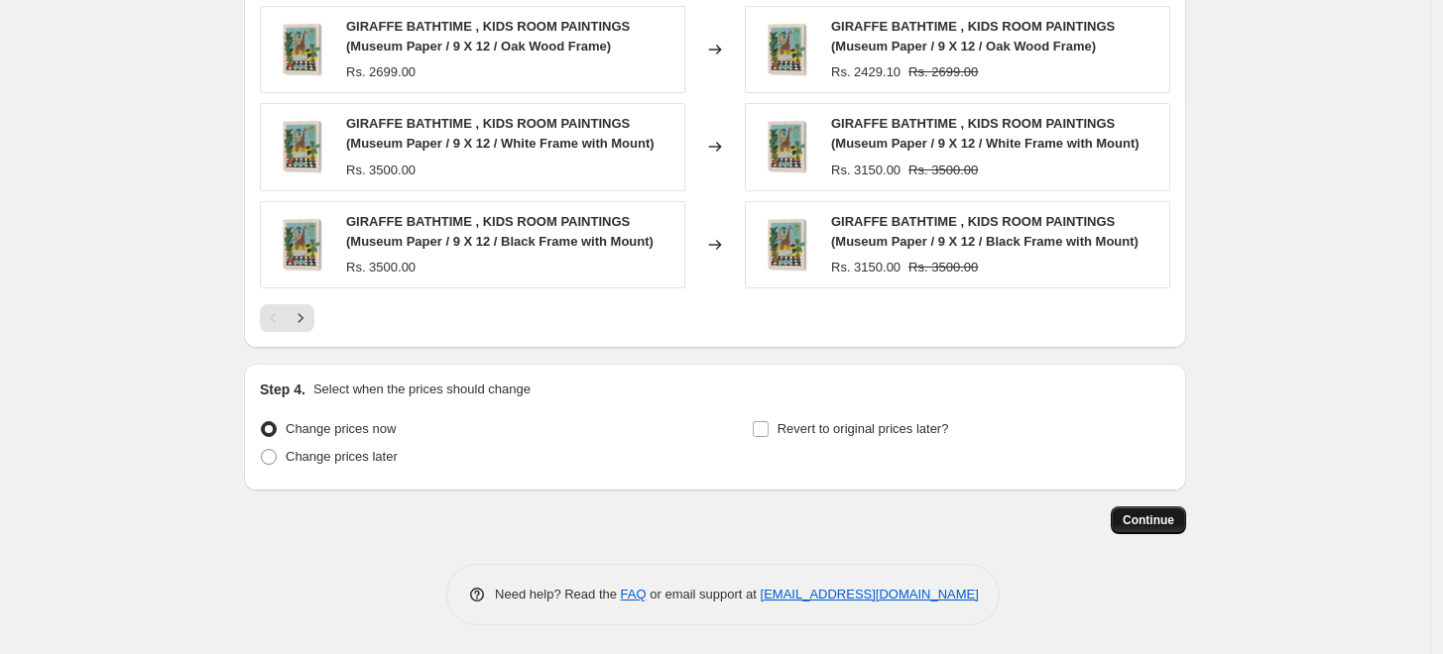
click at [1147, 530] on button "Continue" at bounding box center [1147, 521] width 75 height 28
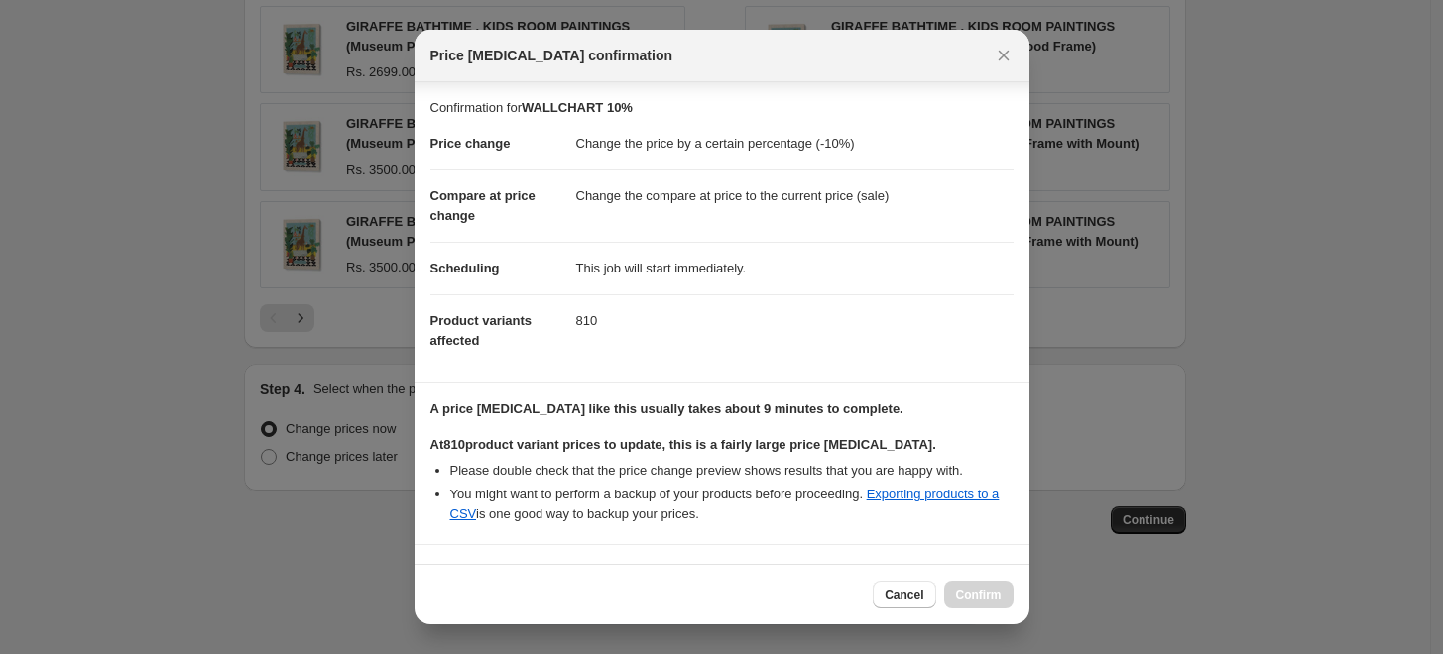
scroll to position [288, 0]
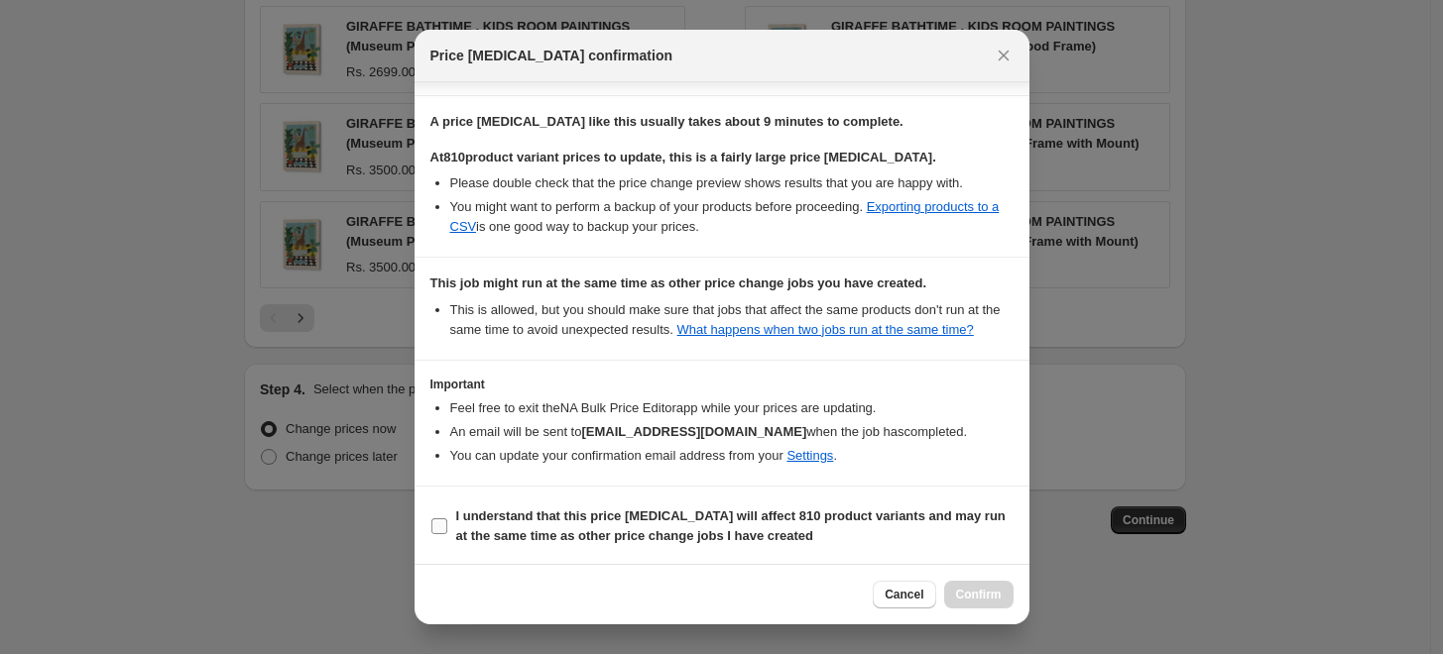
click at [539, 536] on b "I understand that this price [MEDICAL_DATA] will affect 810 product variants an…" at bounding box center [730, 526] width 549 height 35
click at [447, 534] on input "I understand that this price [MEDICAL_DATA] will affect 810 product variants an…" at bounding box center [439, 527] width 16 height 16
checkbox input "true"
click at [976, 593] on span "Confirm" at bounding box center [979, 595] width 46 height 16
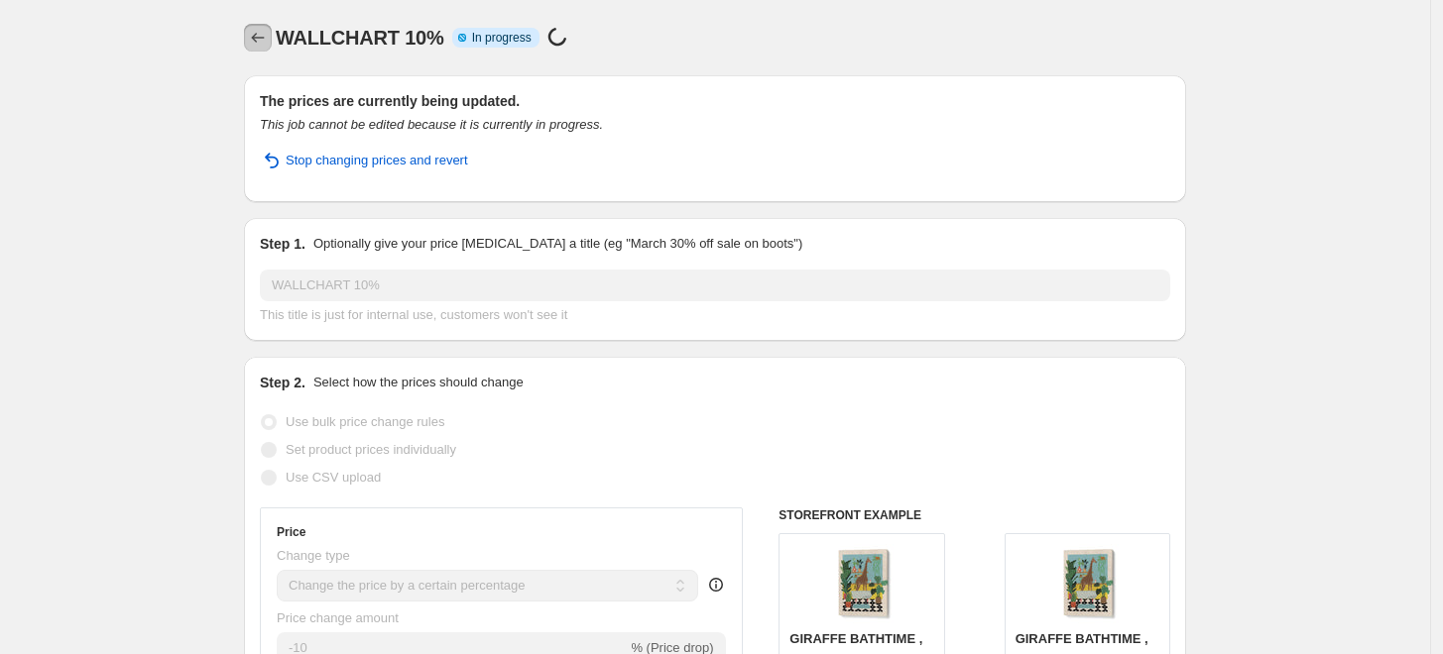
click at [259, 39] on icon "Price change jobs" at bounding box center [258, 38] width 13 height 10
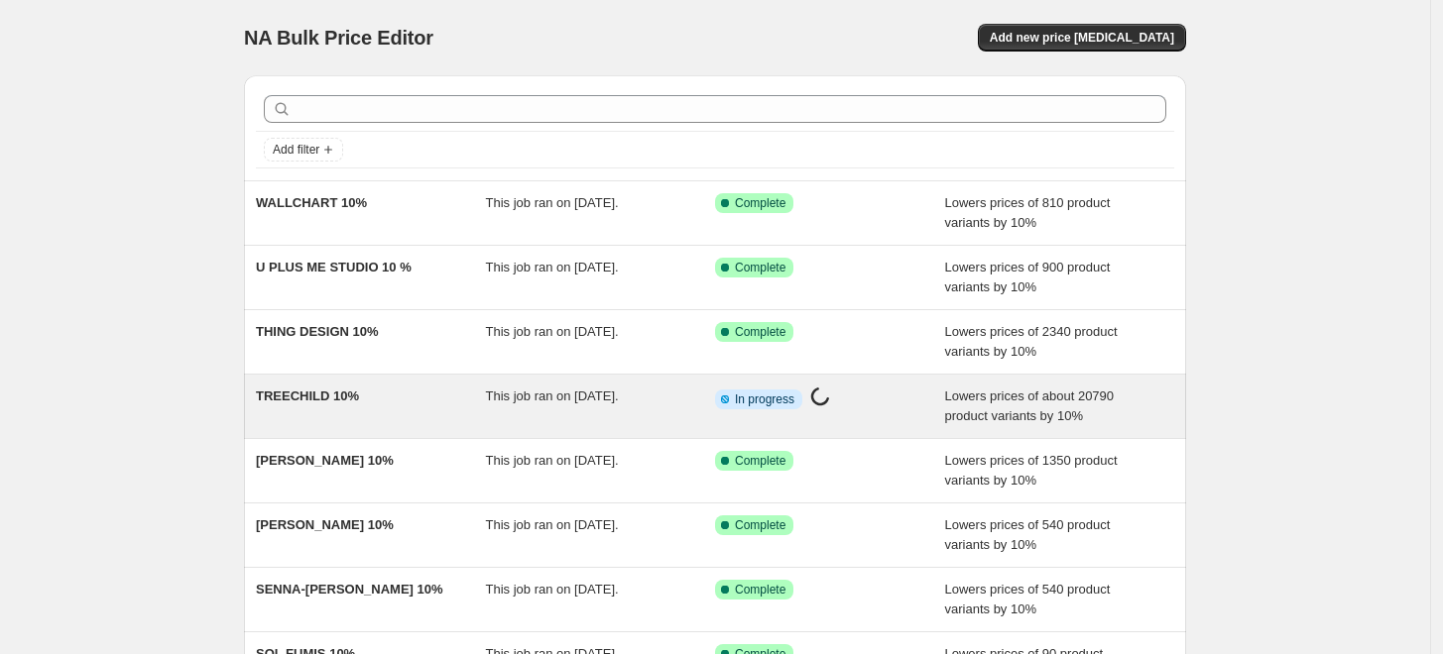
click at [658, 408] on div "This job ran on [DATE]." at bounding box center [601, 407] width 230 height 40
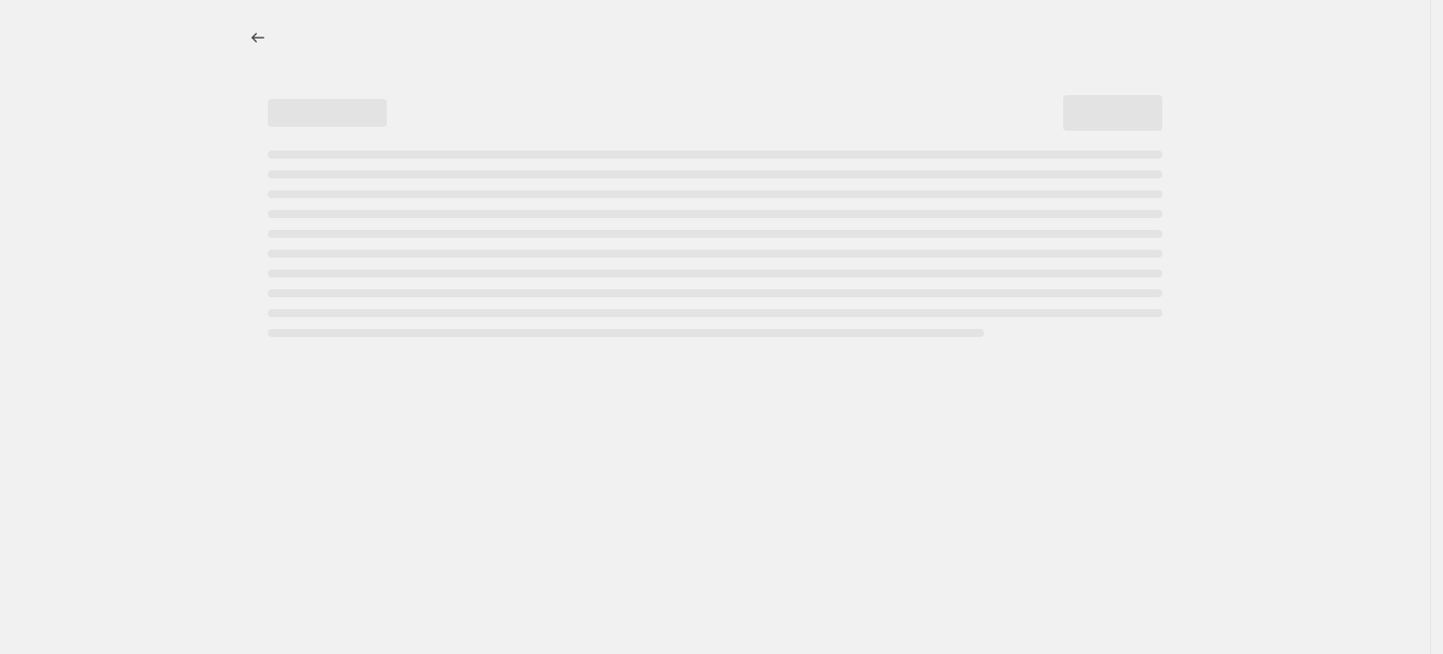
select select "percentage"
select select "collection"
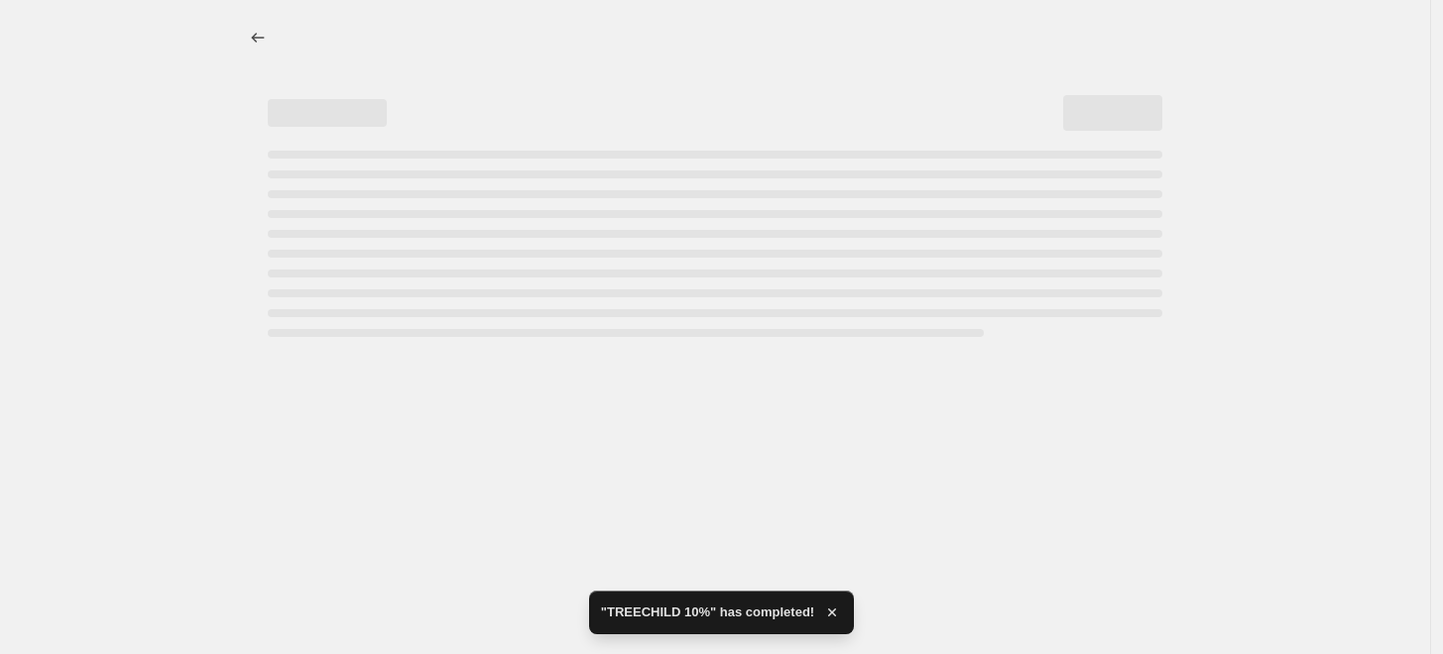
select select "percentage"
select select "collection"
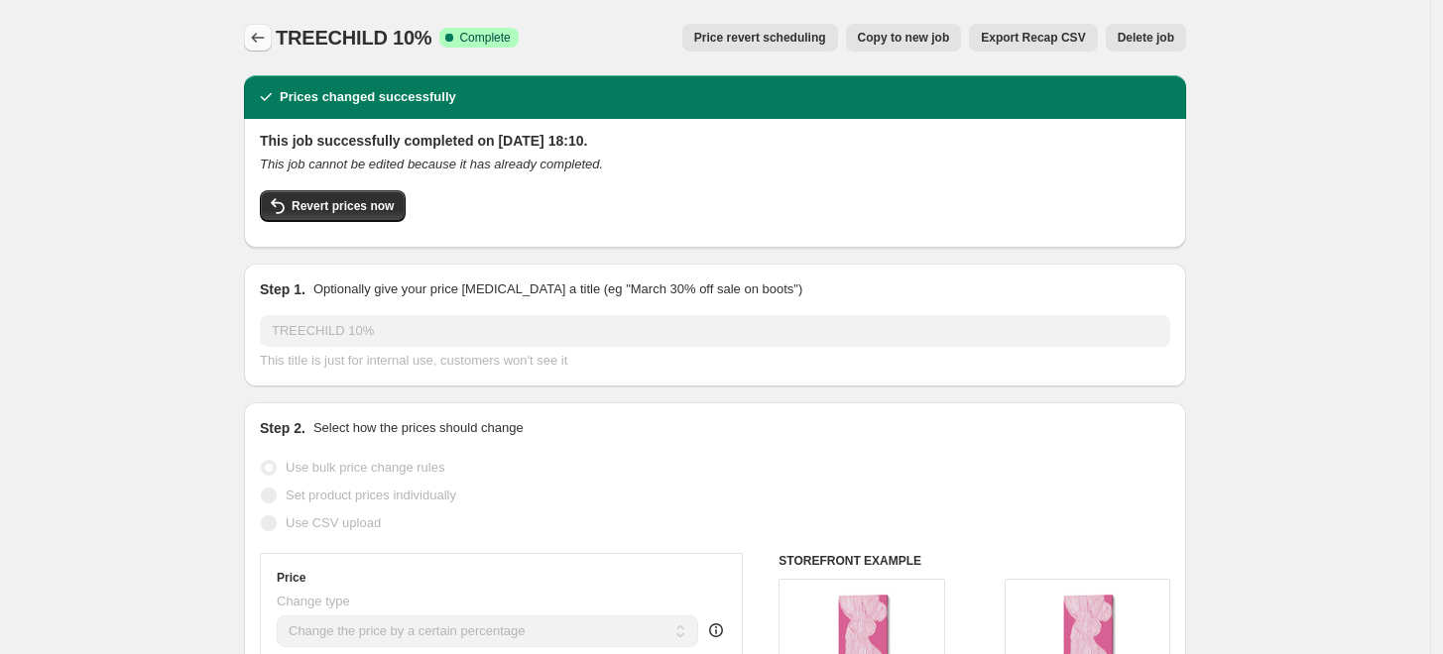
click at [264, 40] on icon "Price change jobs" at bounding box center [258, 38] width 20 height 20
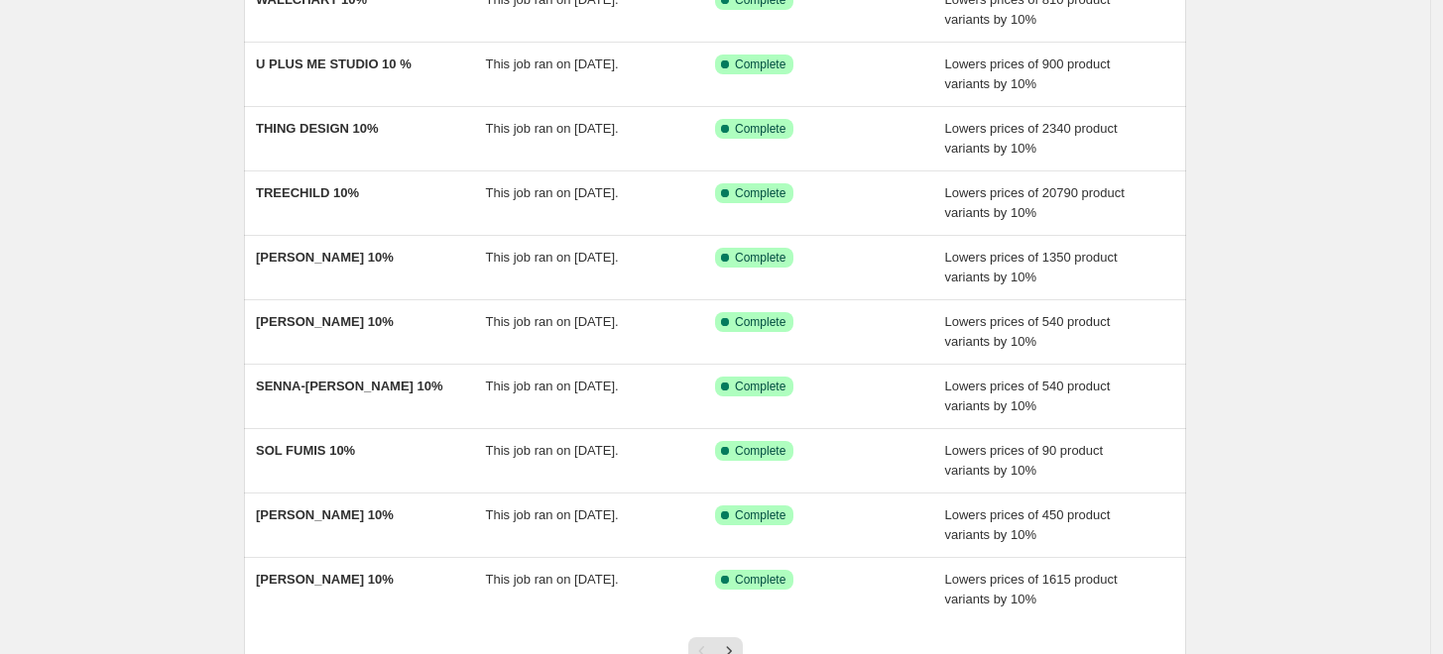
scroll to position [365, 0]
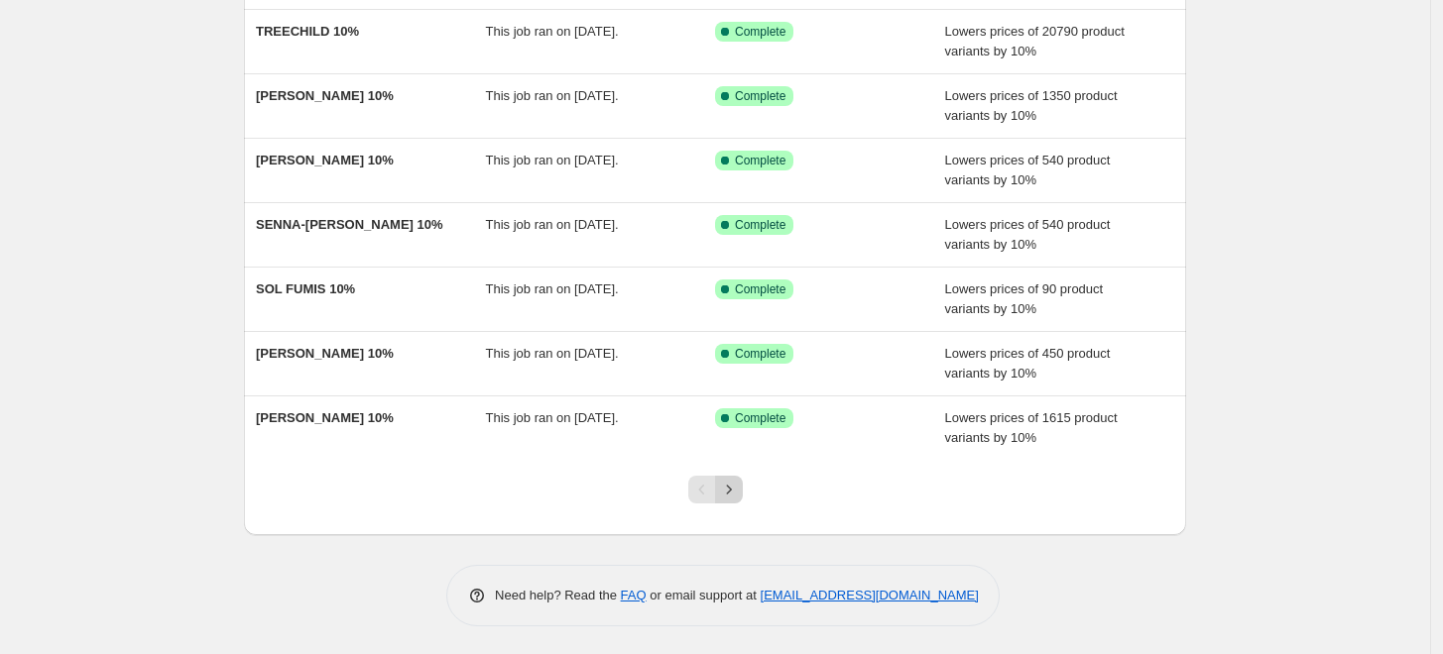
click at [731, 486] on icon "Next" at bounding box center [729, 490] width 20 height 20
click at [734, 495] on icon "Next" at bounding box center [729, 490] width 20 height 20
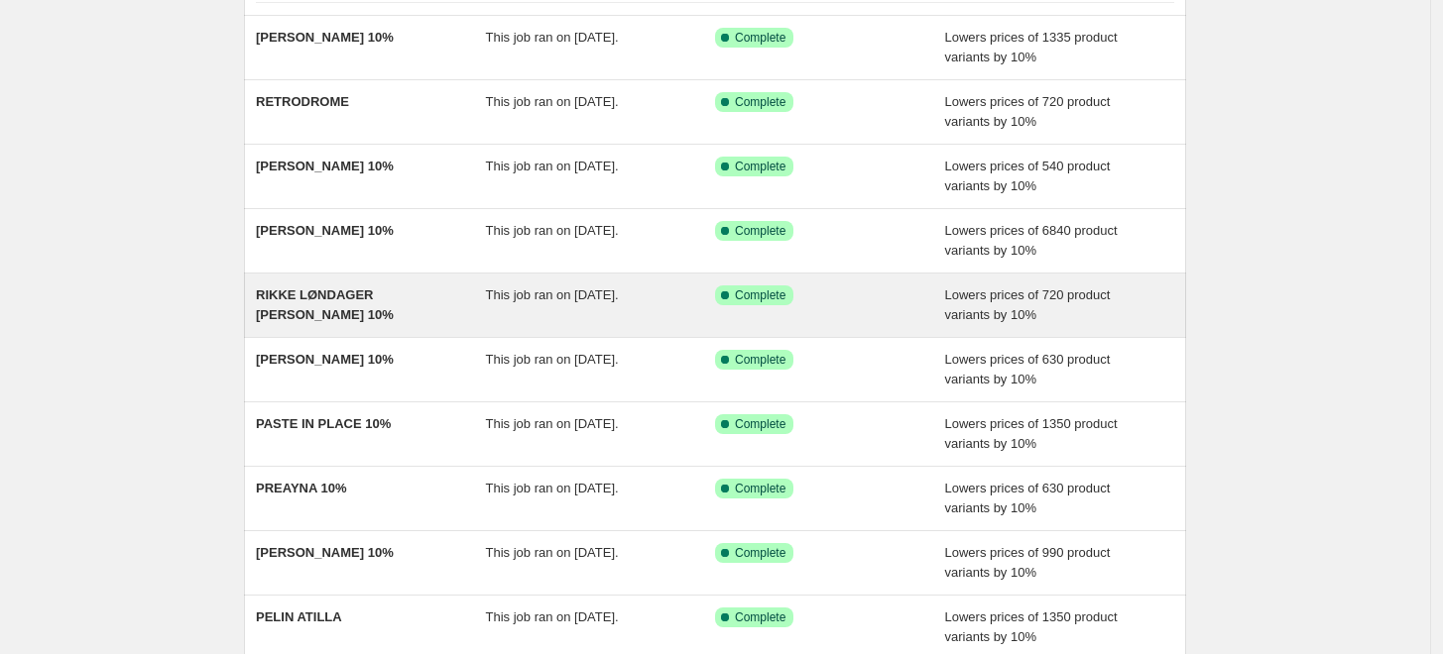
scroll to position [0, 0]
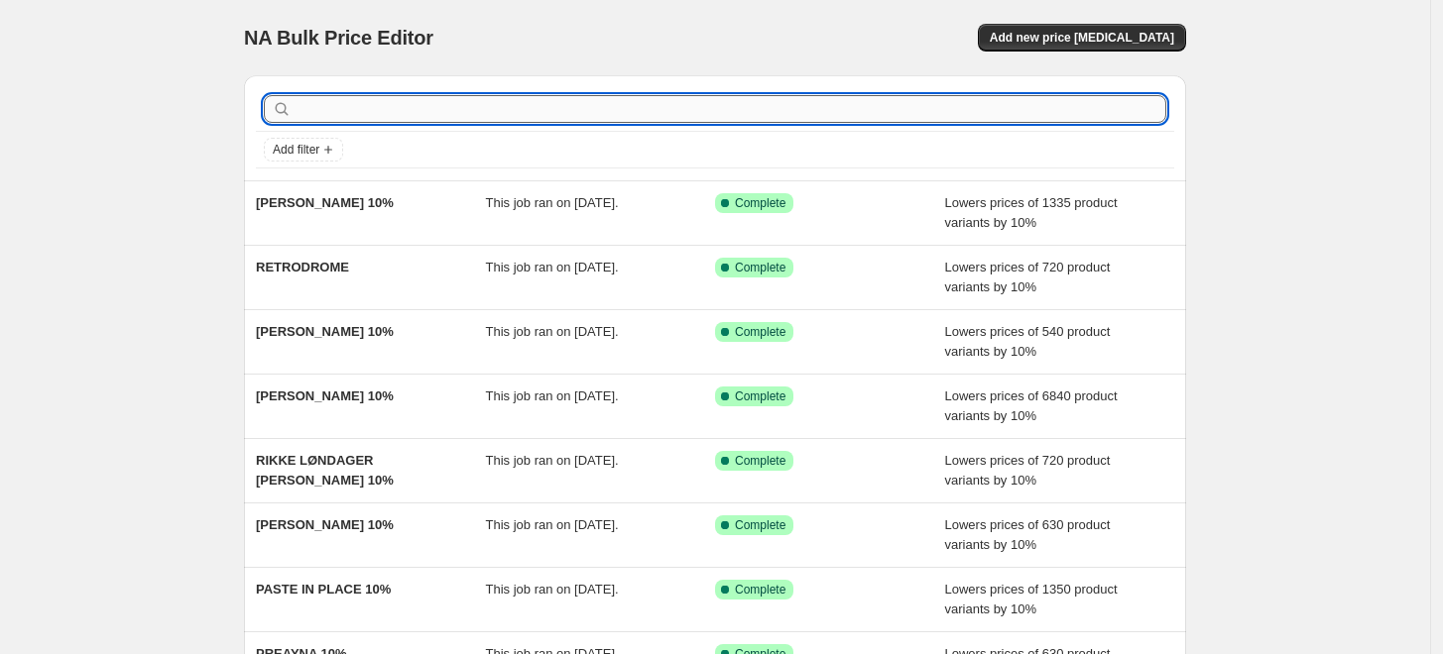
click at [517, 111] on input "text" at bounding box center [730, 109] width 871 height 28
type input "Set"
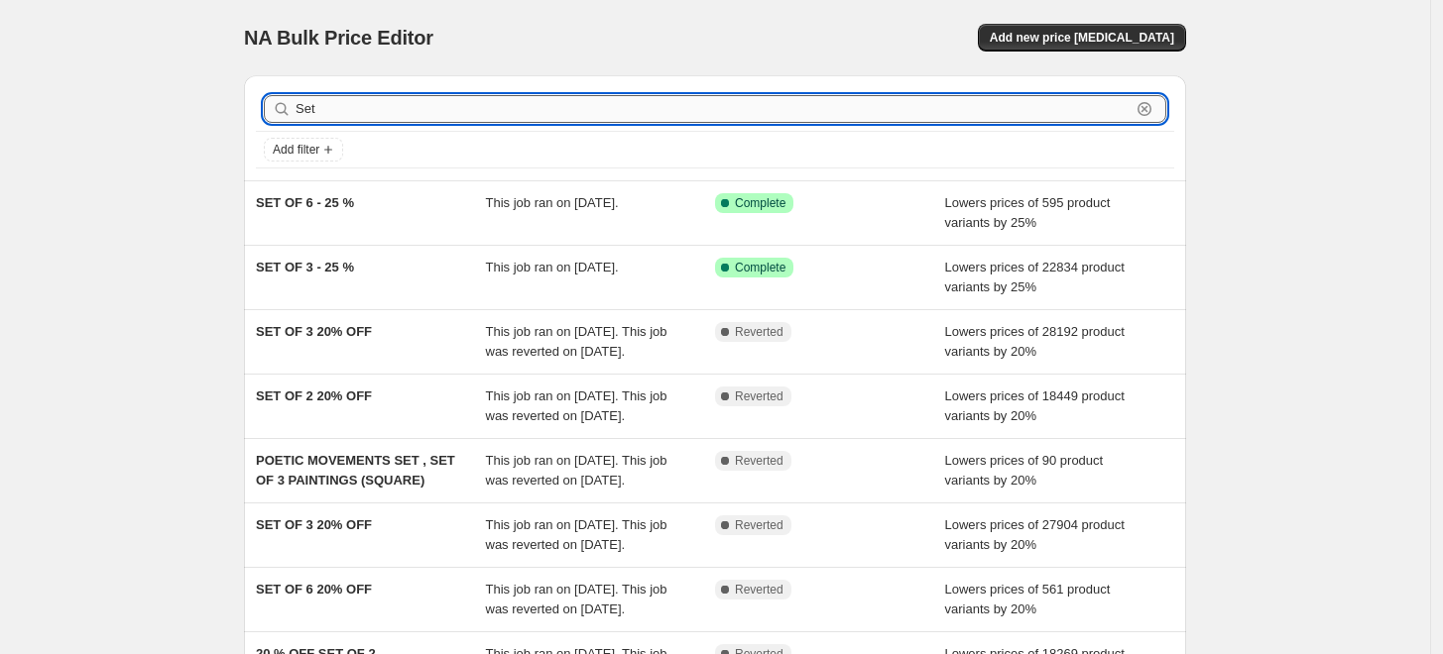
click at [407, 107] on input "Set" at bounding box center [712, 109] width 835 height 28
type input "S"
type input "2"
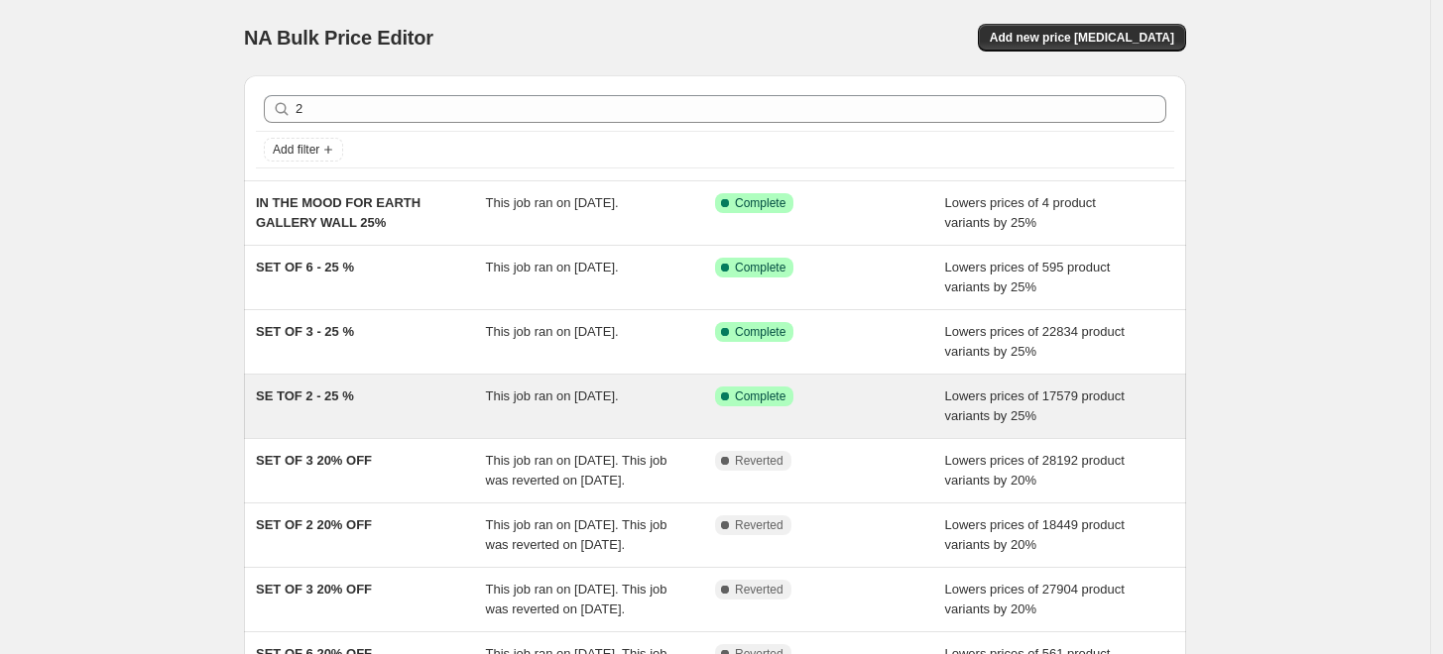
click at [411, 397] on div "SE TOF 2 - 25 %" at bounding box center [371, 407] width 230 height 40
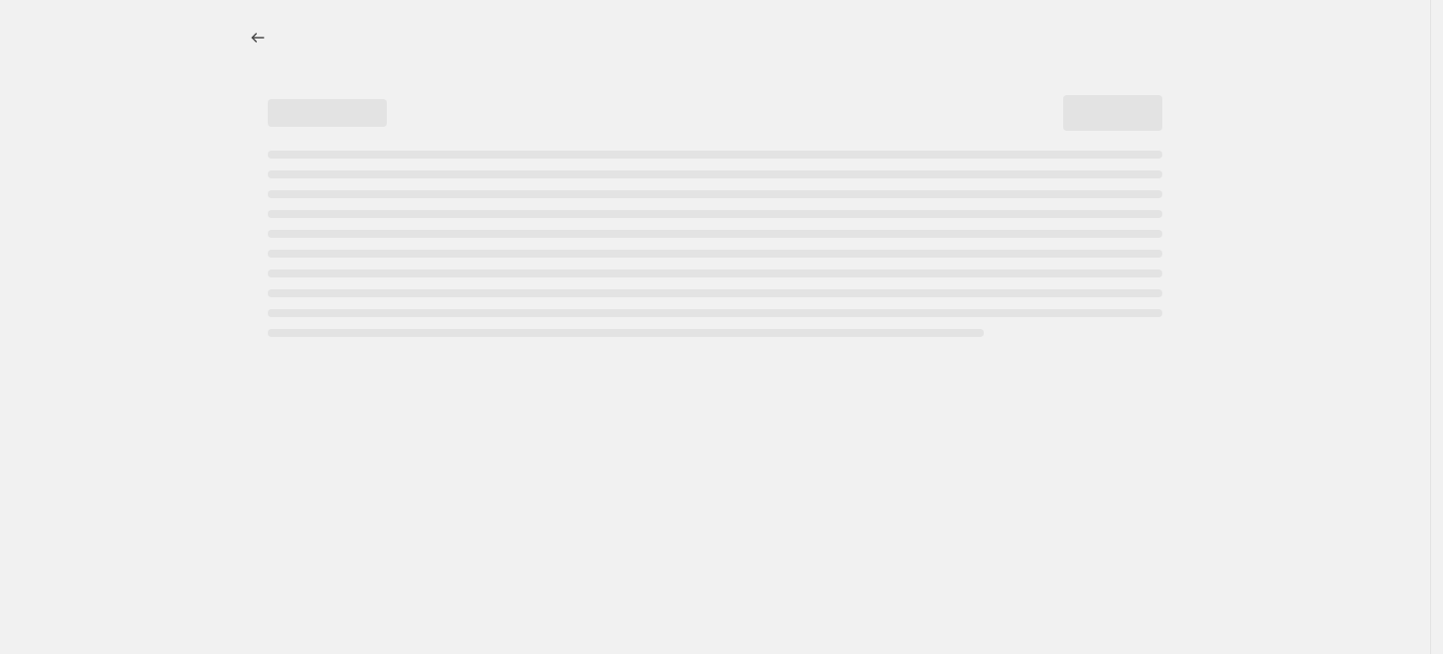
select select "percentage"
select select "collection"
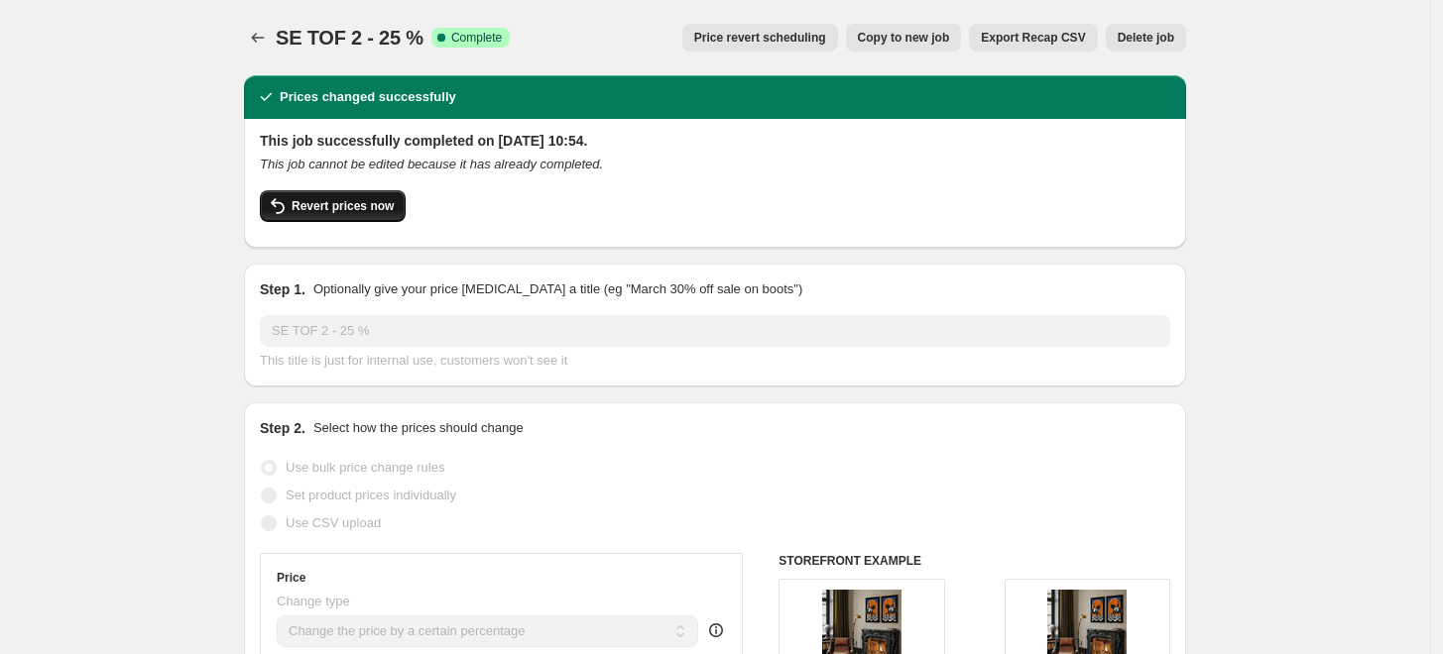
click at [341, 202] on span "Revert prices now" at bounding box center [342, 206] width 102 height 16
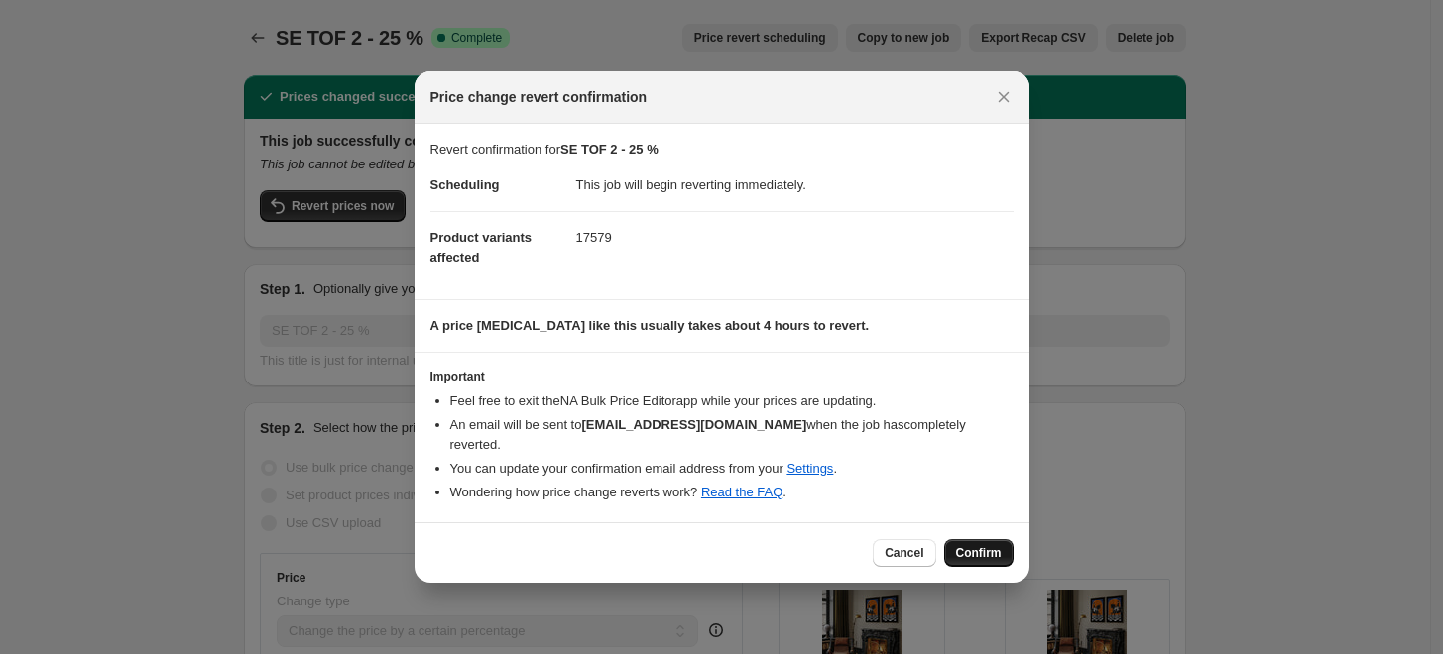
click at [979, 545] on span "Confirm" at bounding box center [979, 553] width 46 height 16
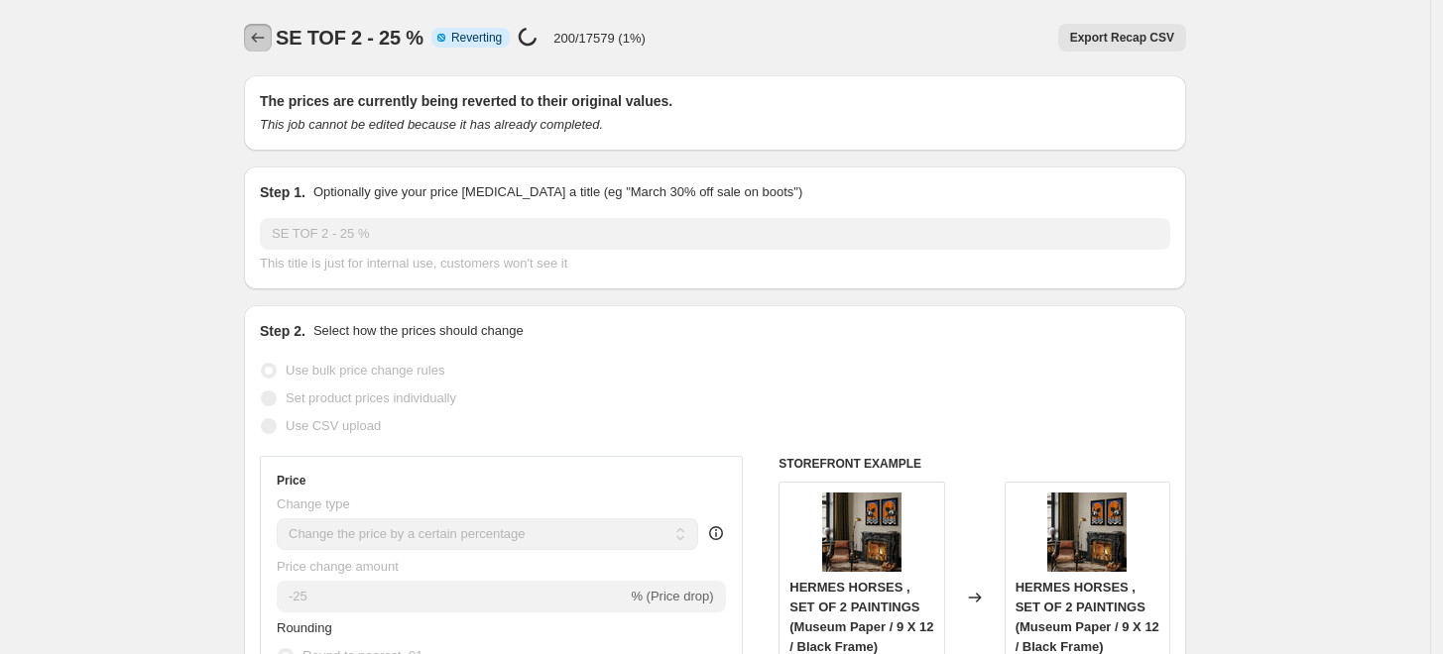
click at [257, 44] on icon "Price change jobs" at bounding box center [258, 38] width 20 height 20
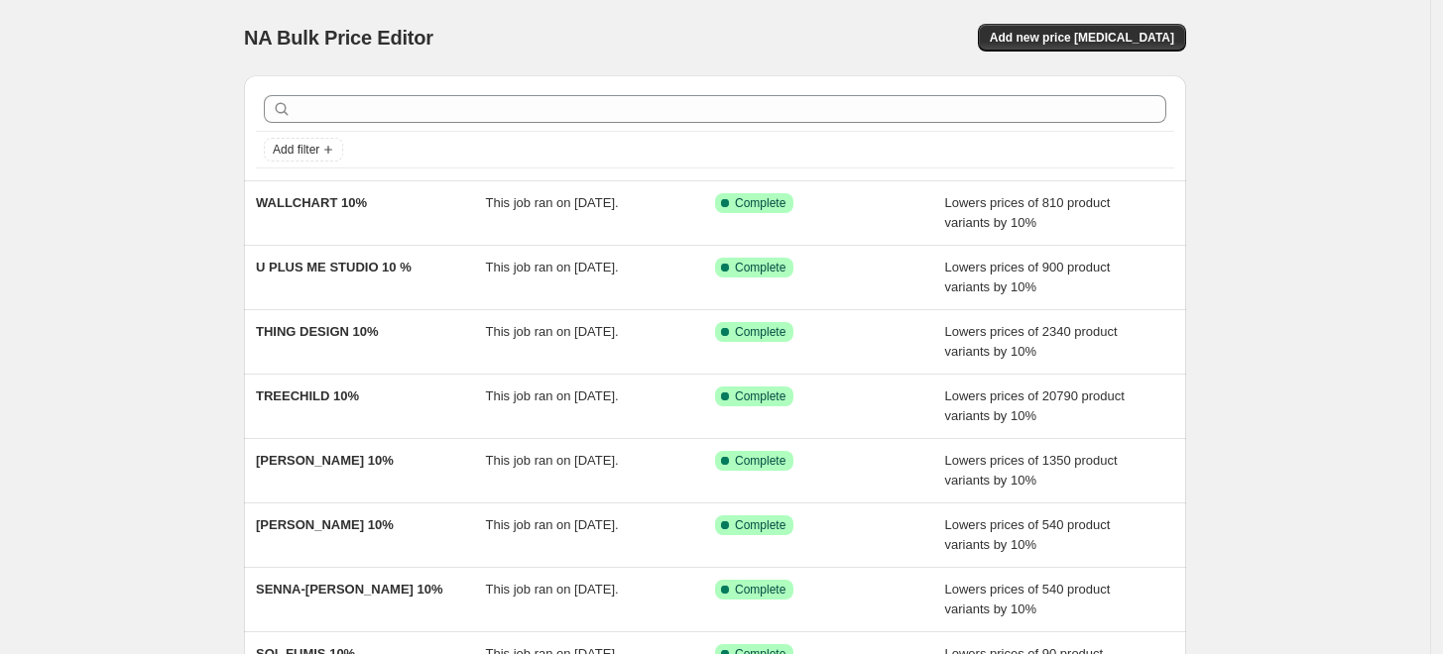
click at [483, 125] on div at bounding box center [715, 109] width 918 height 44
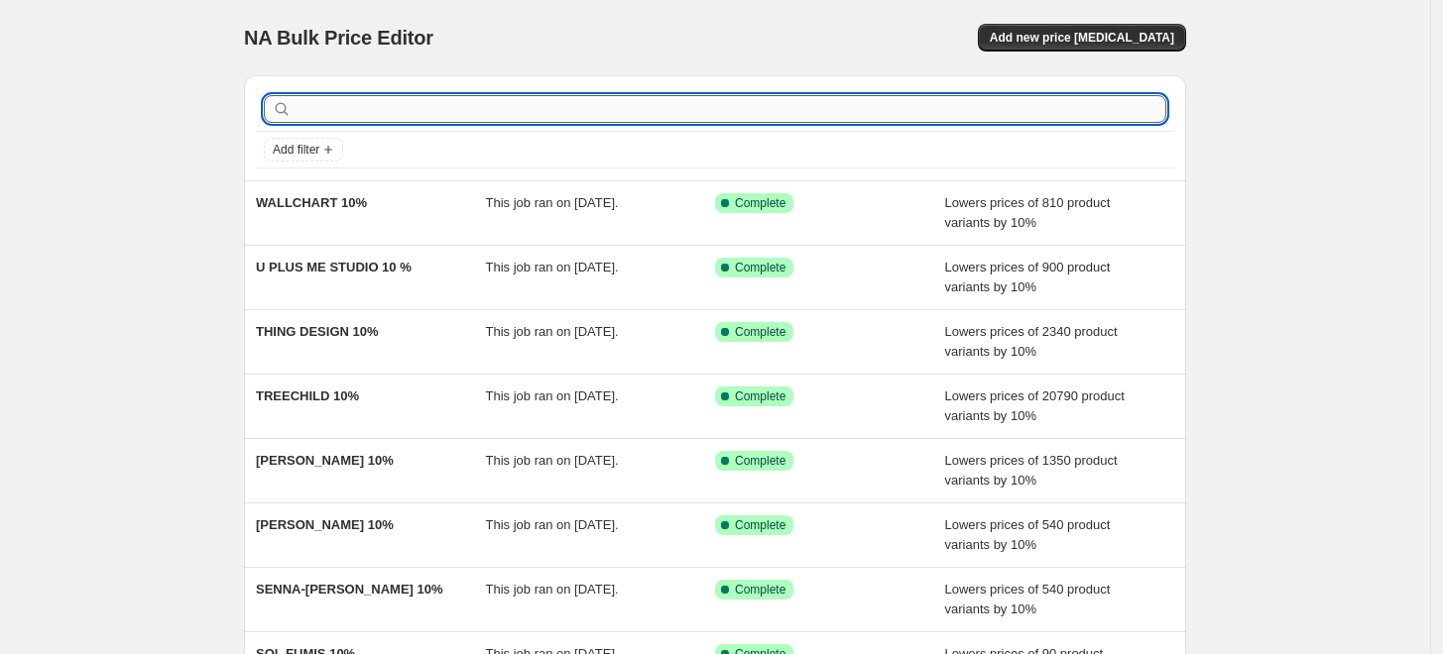
click at [483, 110] on input "text" at bounding box center [730, 109] width 871 height 28
type input "set"
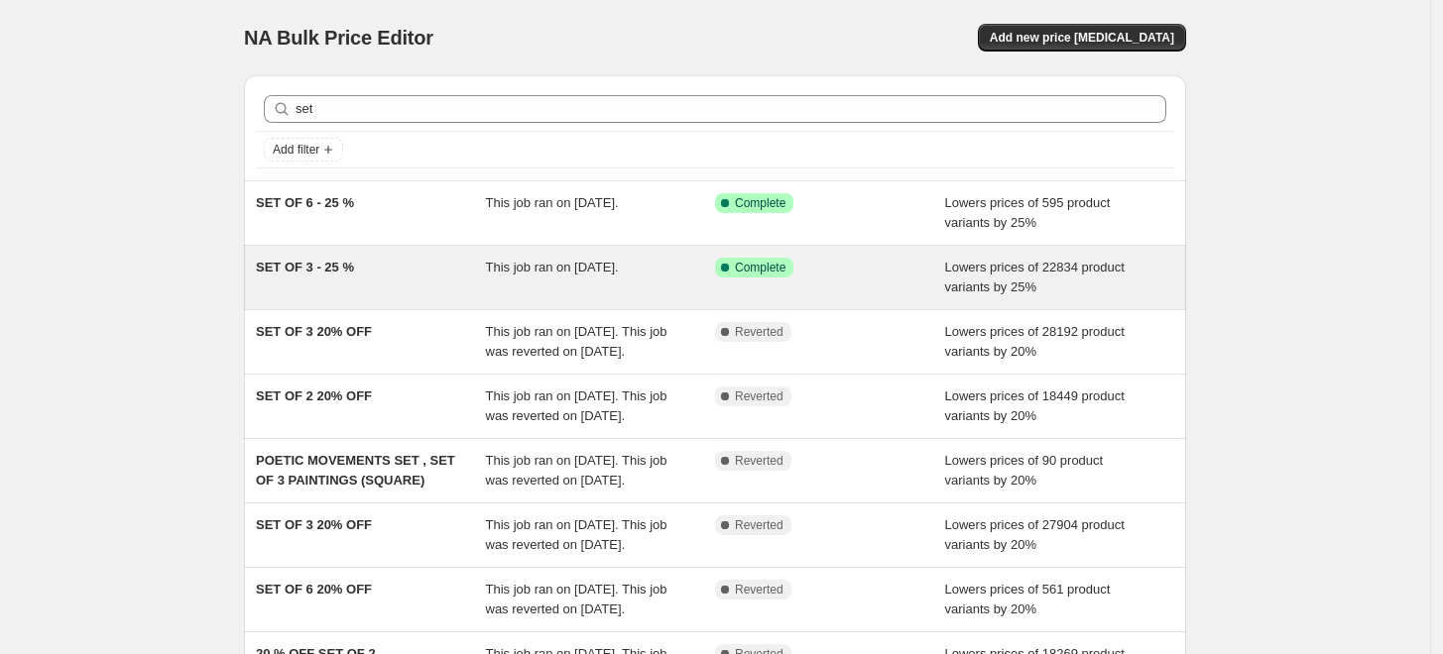
click at [408, 278] on div "SET OF 3 - 25 %" at bounding box center [371, 278] width 230 height 40
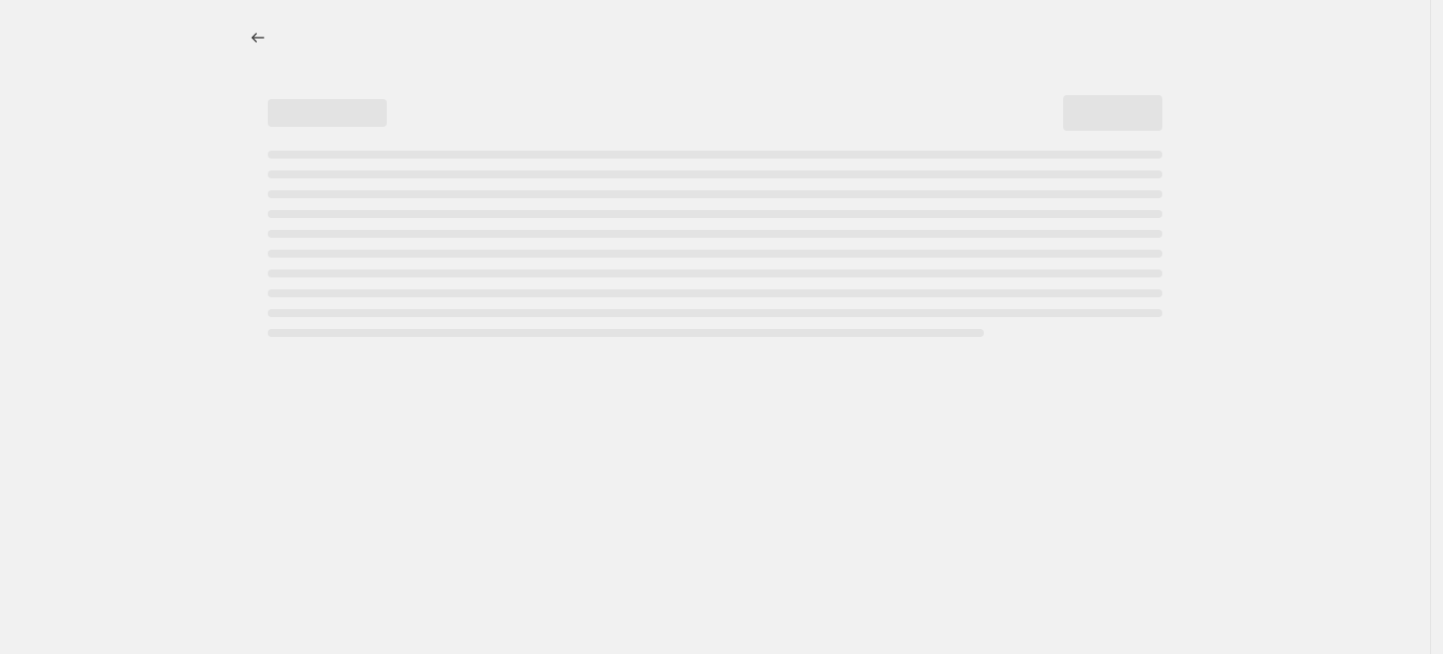
select select "percentage"
select select "collection"
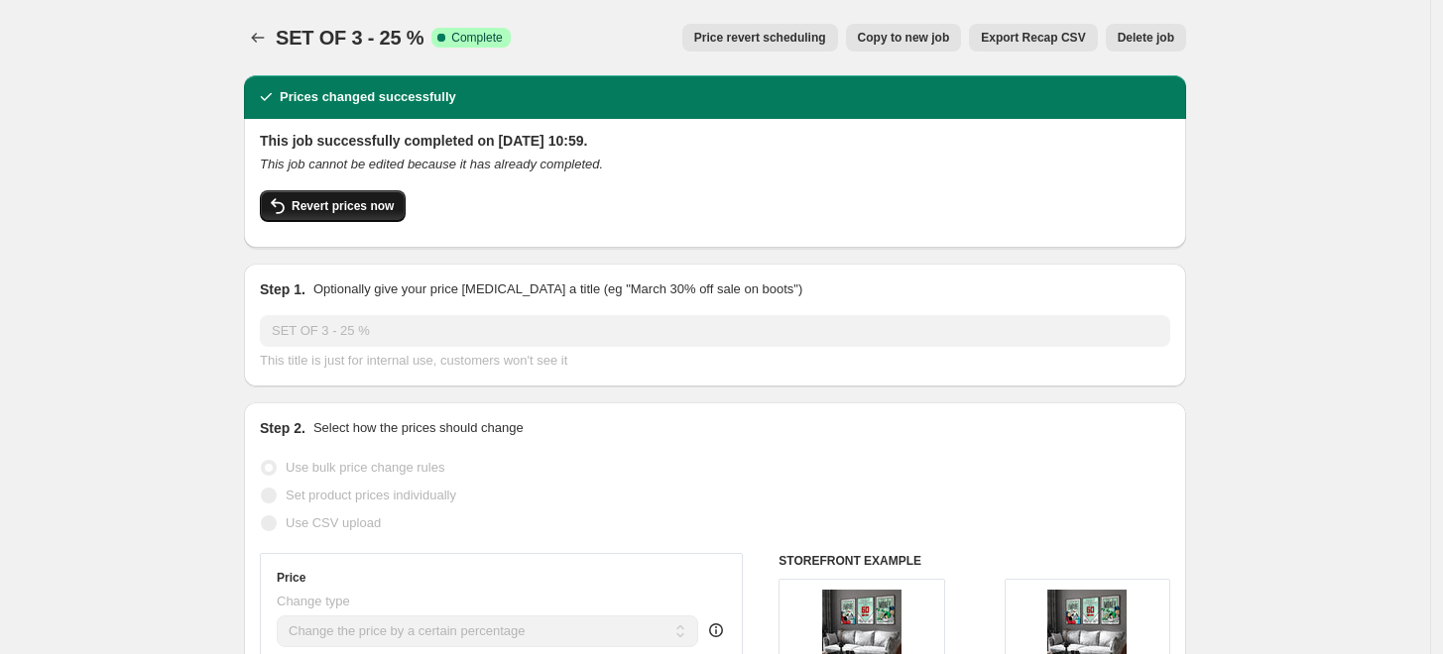
click at [348, 208] on span "Revert prices now" at bounding box center [342, 206] width 102 height 16
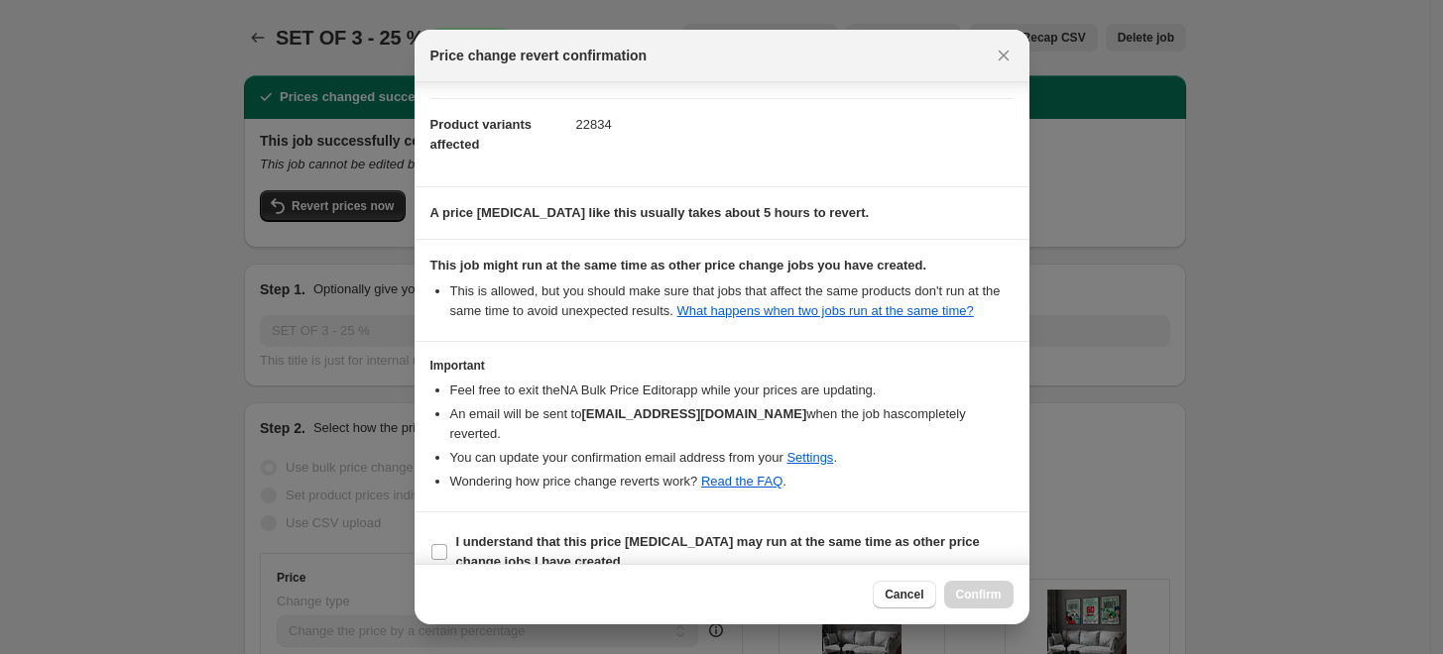
scroll to position [77, 0]
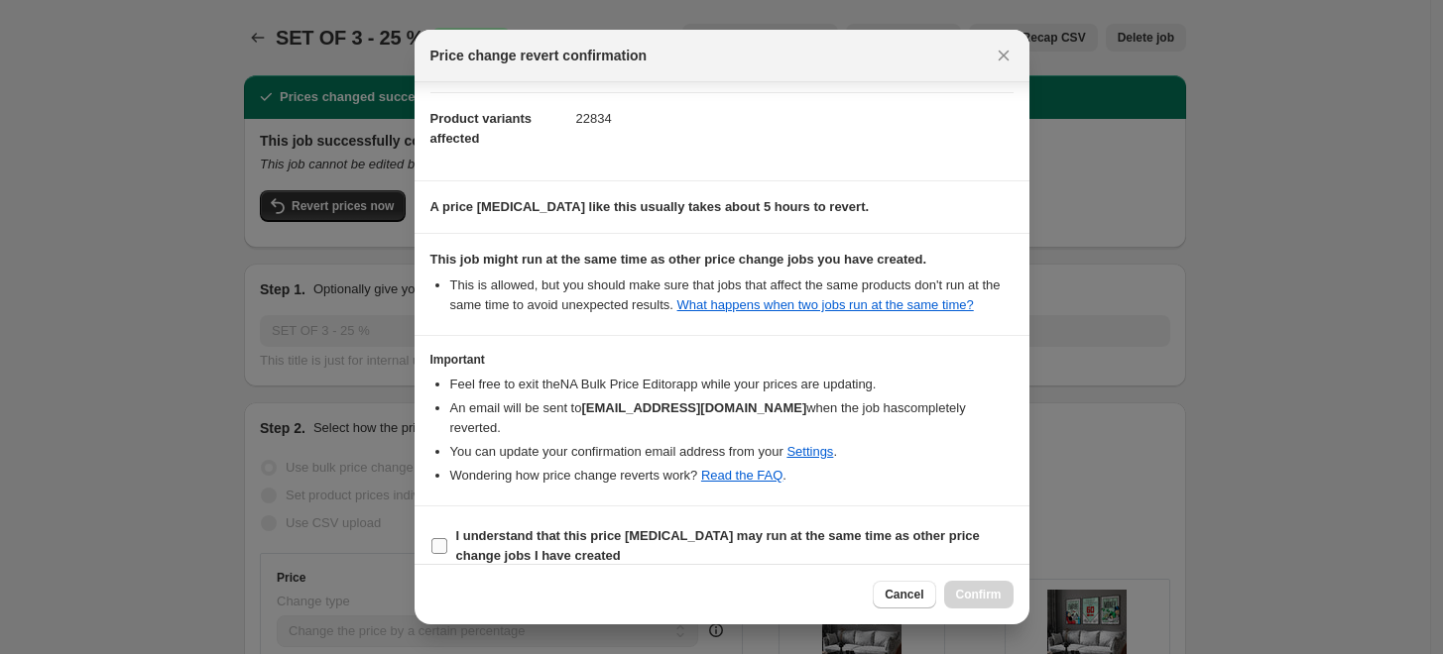
click at [682, 526] on span "I understand that this price [MEDICAL_DATA] may run at the same time as other p…" at bounding box center [734, 546] width 557 height 40
click at [447, 538] on input "I understand that this price [MEDICAL_DATA] may run at the same time as other p…" at bounding box center [439, 546] width 16 height 16
checkbox input "true"
click at [984, 601] on span "Confirm" at bounding box center [979, 595] width 46 height 16
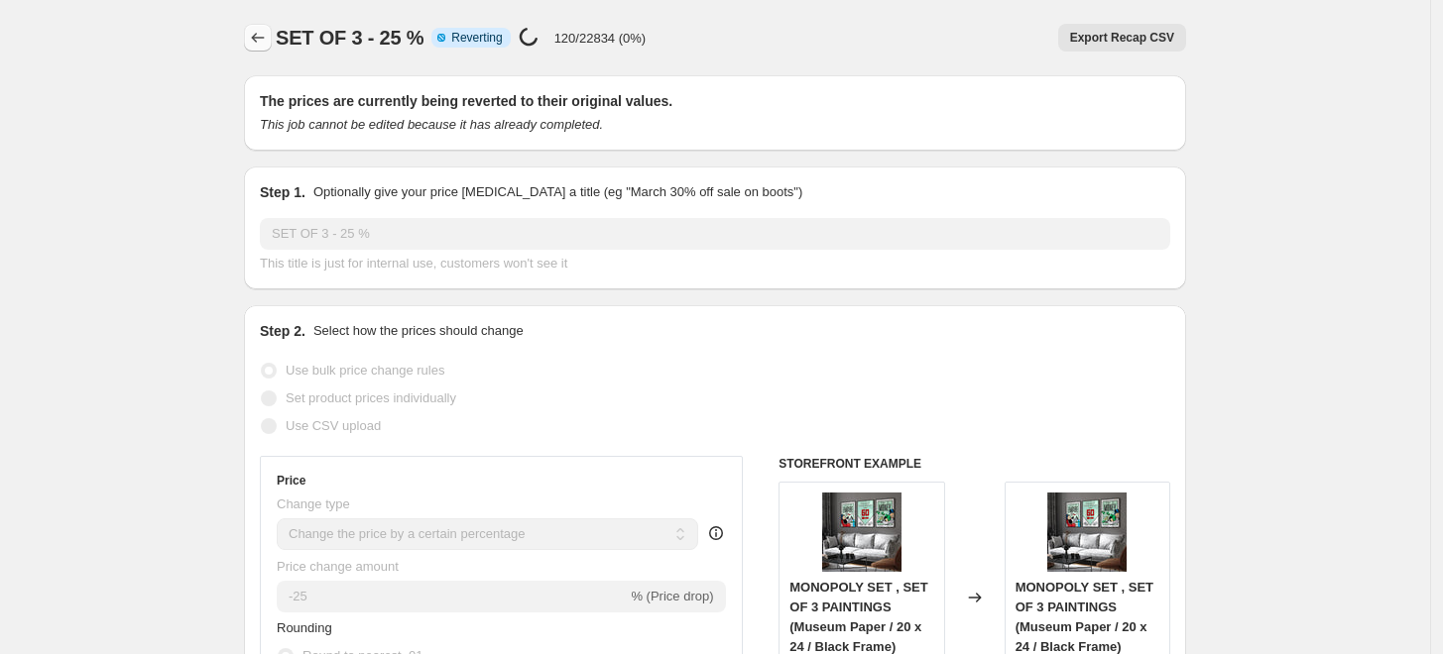
click at [267, 42] on icon "Price change jobs" at bounding box center [258, 38] width 20 height 20
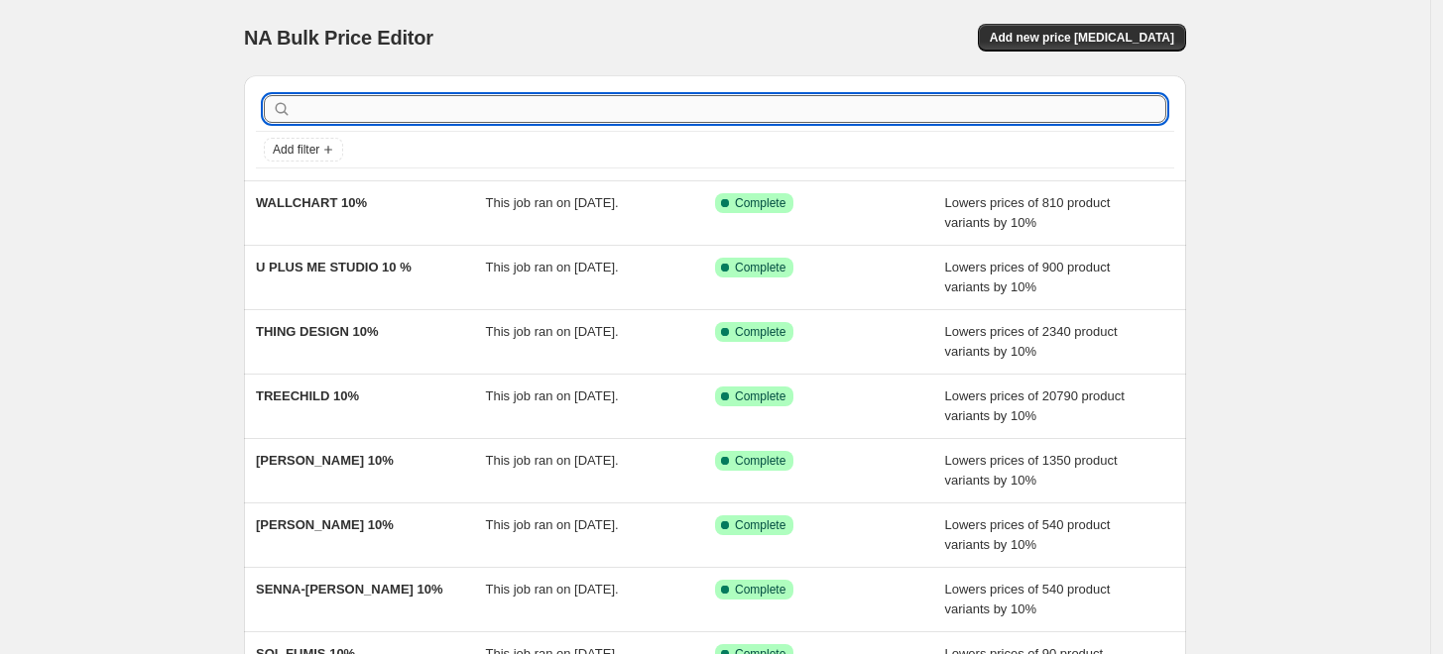
click at [513, 111] on input "text" at bounding box center [730, 109] width 871 height 28
type input "setr"
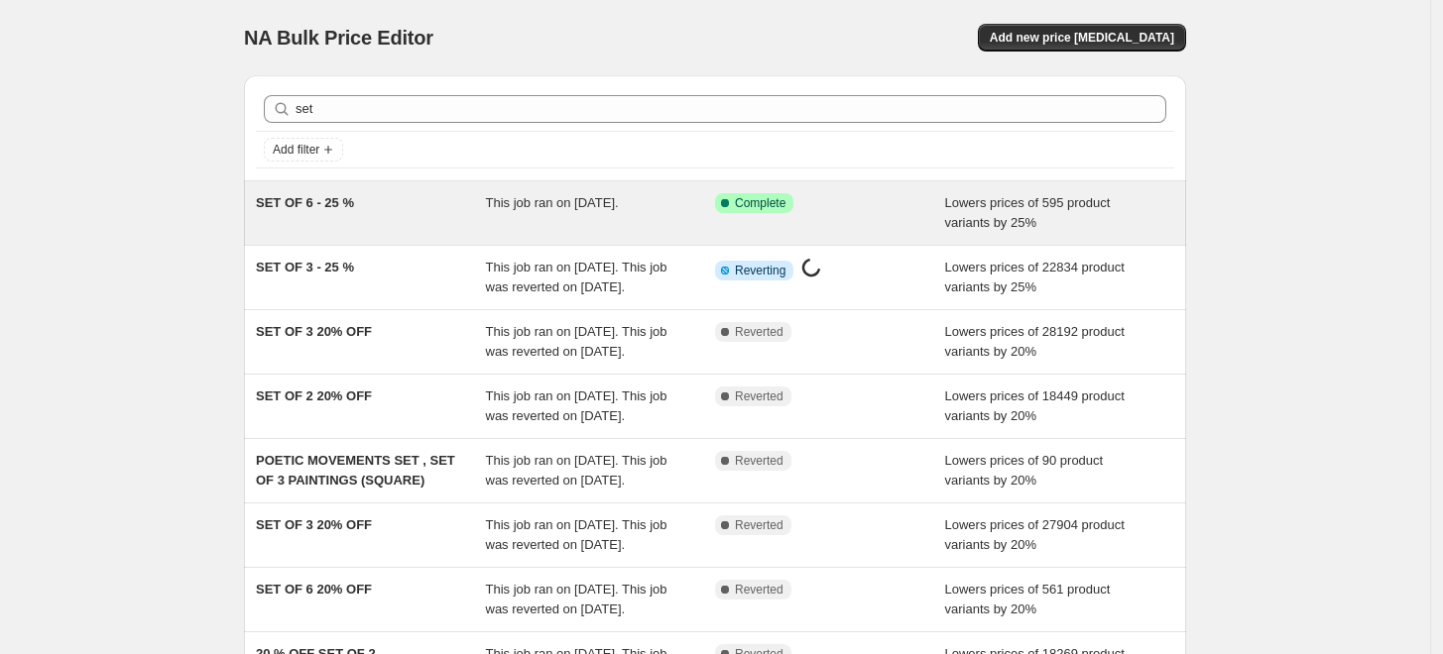
click at [420, 210] on div "SET OF 6 - 25 %" at bounding box center [371, 213] width 230 height 40
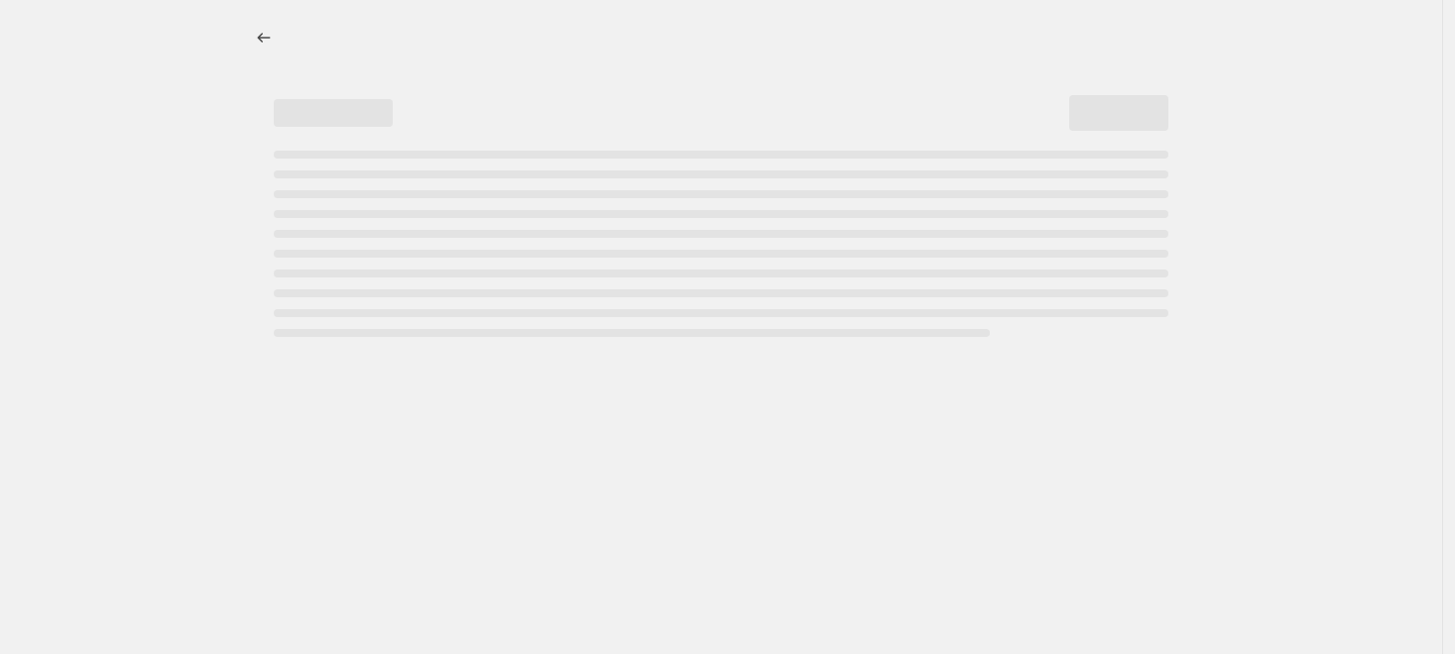
select select "percentage"
select select "collection"
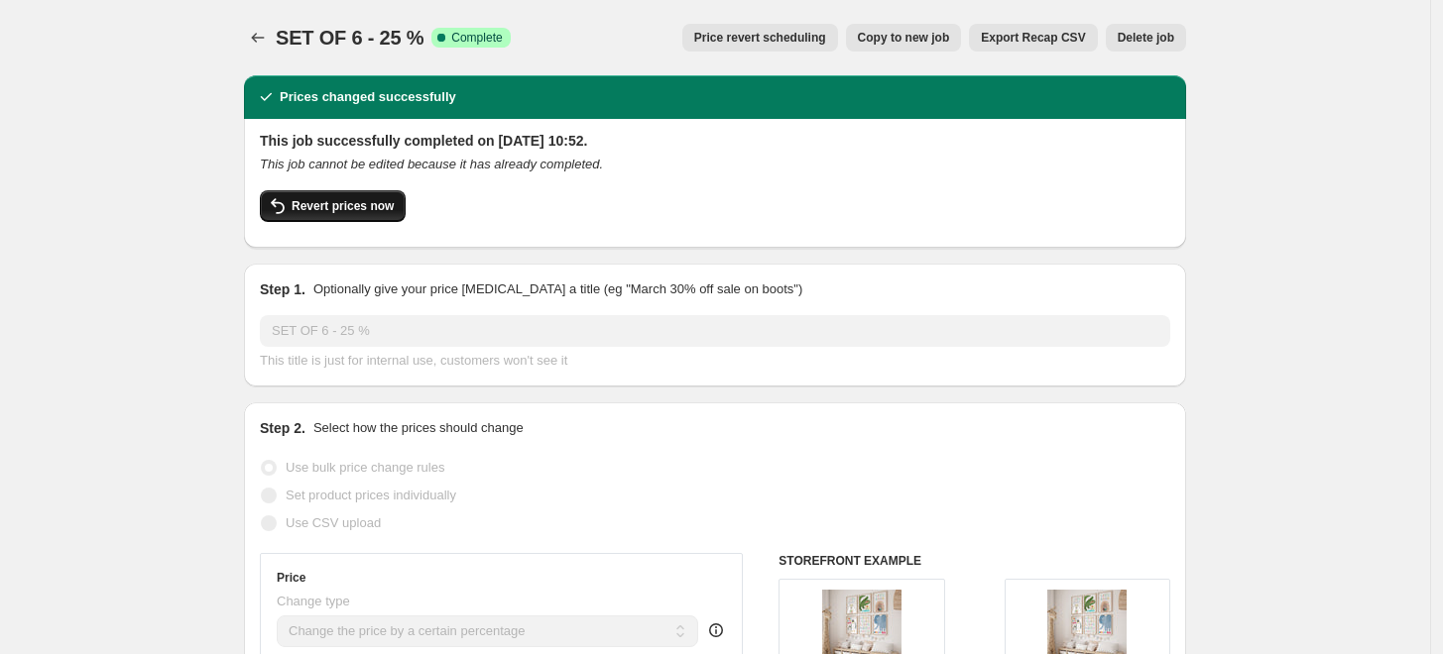
click at [370, 206] on span "Revert prices now" at bounding box center [342, 206] width 102 height 16
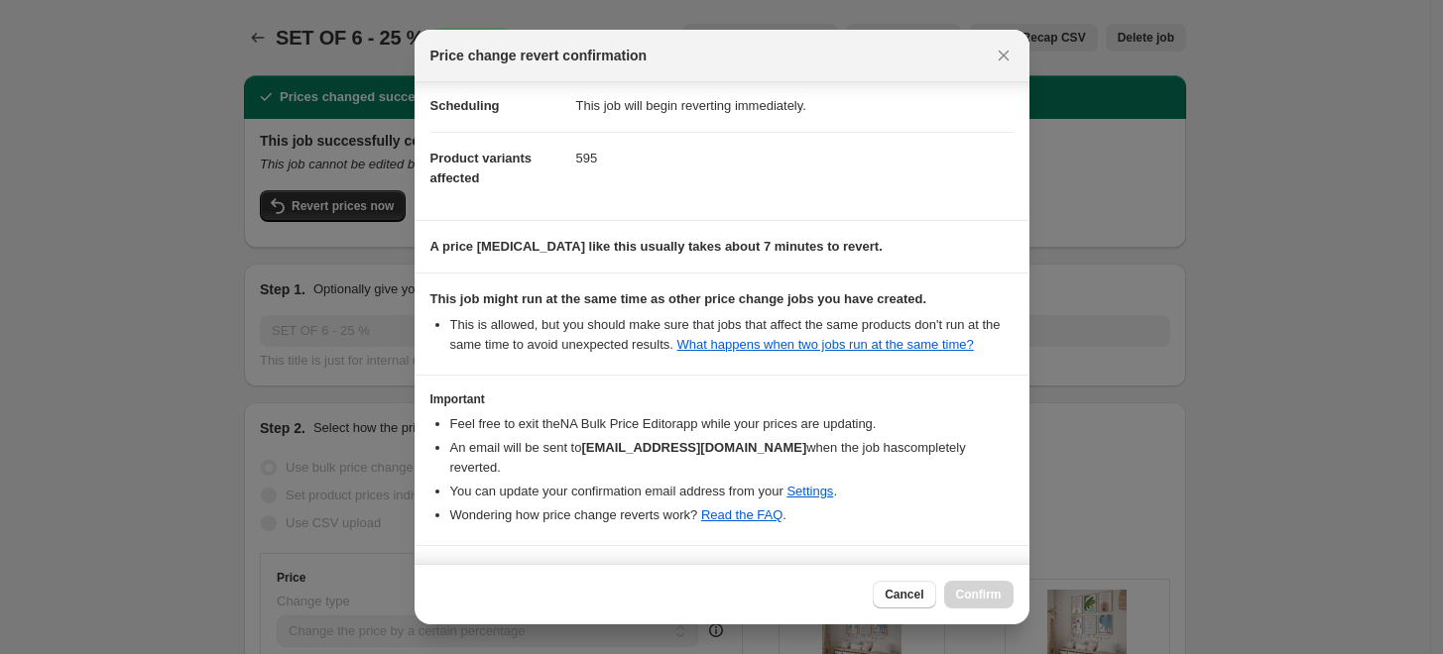
scroll to position [77, 0]
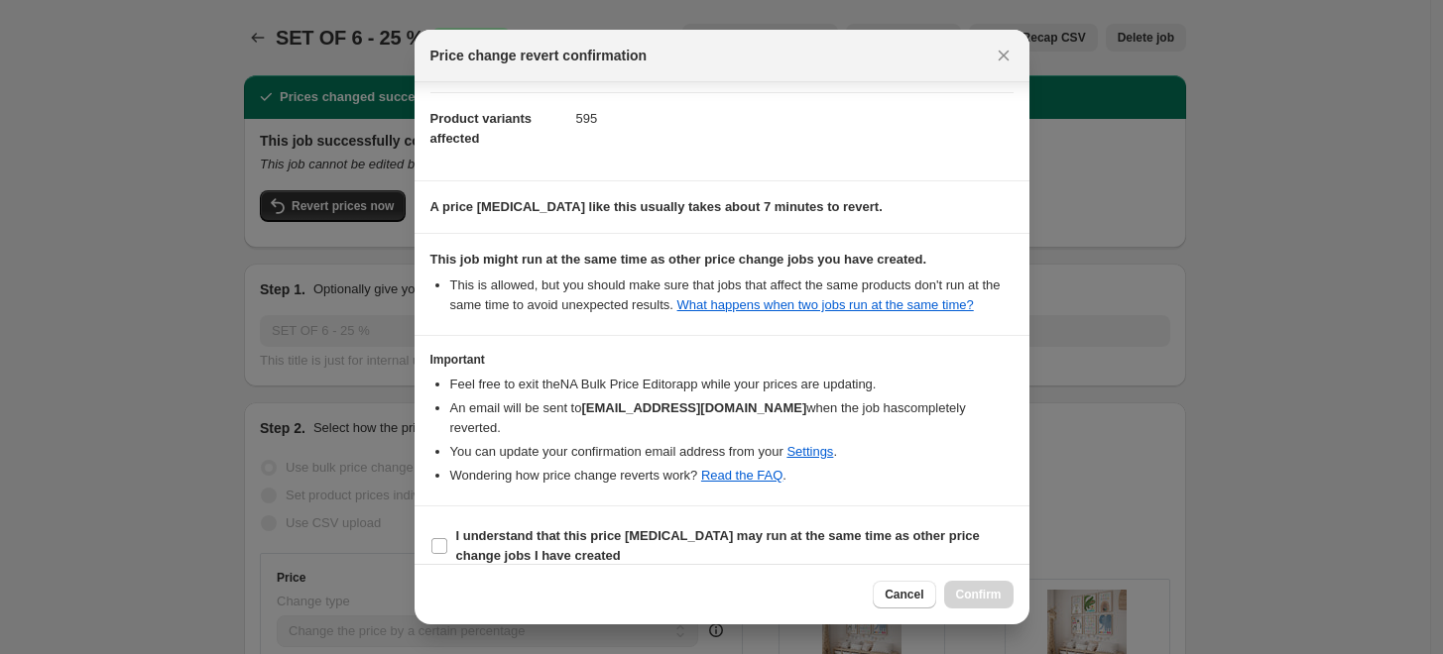
drag, startPoint x: 569, startPoint y: 542, endPoint x: 626, endPoint y: 560, distance: 59.3
click at [569, 542] on span "I understand that this price [MEDICAL_DATA] may run at the same time as other p…" at bounding box center [734, 546] width 557 height 40
click at [447, 542] on input "I understand that this price [MEDICAL_DATA] may run at the same time as other p…" at bounding box center [439, 546] width 16 height 16
checkbox input "true"
click at [986, 597] on span "Confirm" at bounding box center [979, 595] width 46 height 16
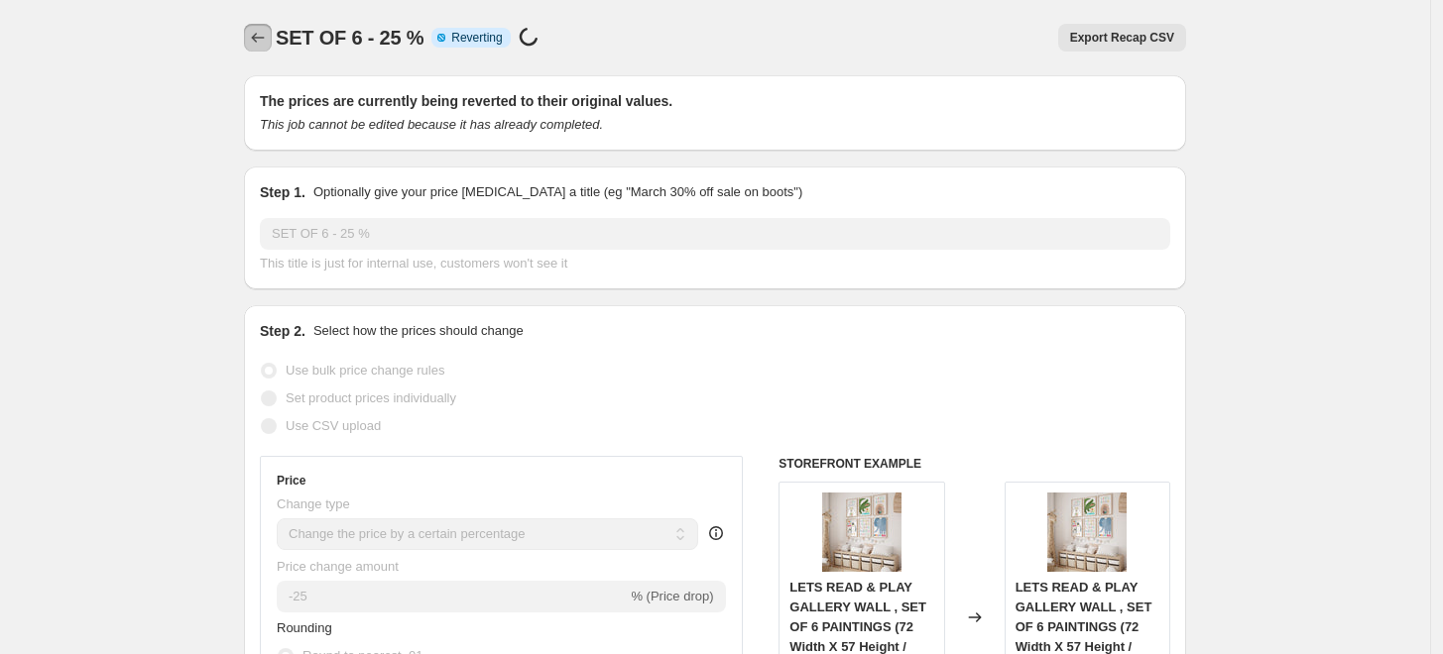
click at [268, 46] on icon "Price change jobs" at bounding box center [258, 38] width 20 height 20
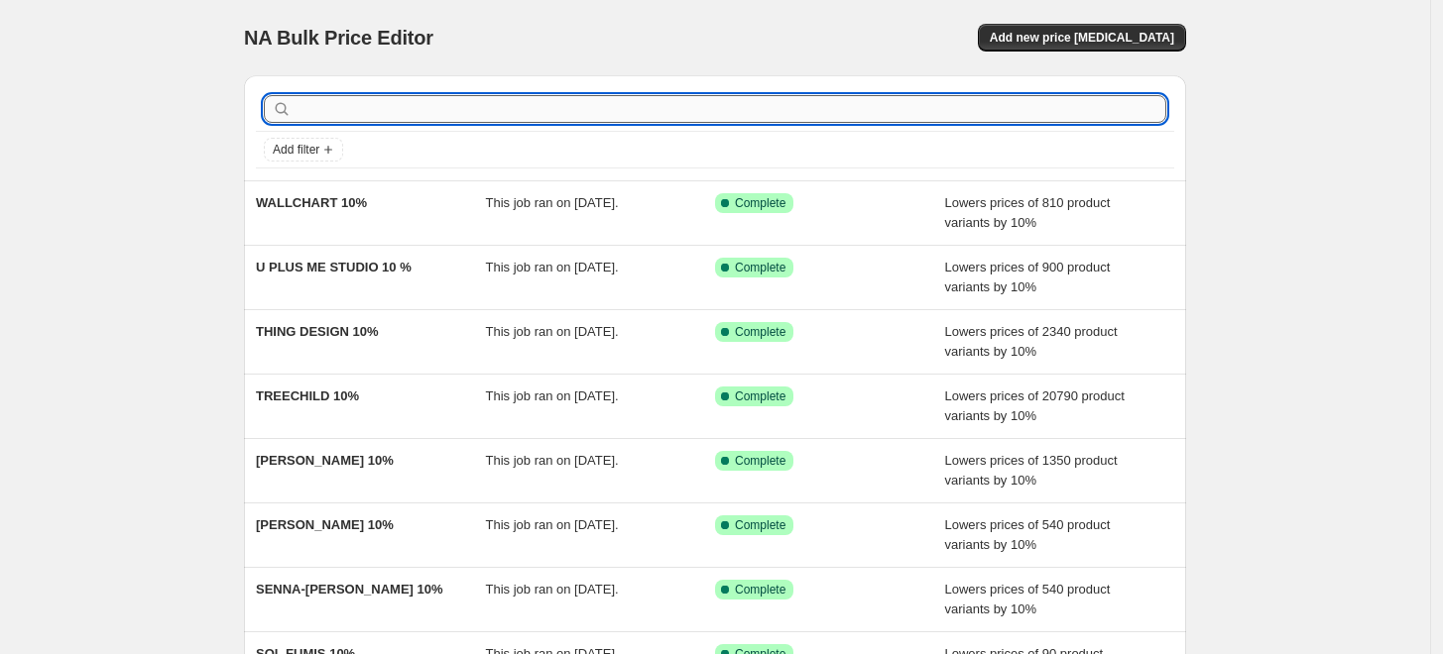
click at [458, 109] on input "text" at bounding box center [730, 109] width 871 height 28
type input "se"
click at [458, 109] on input "se" at bounding box center [712, 109] width 835 height 28
type input "s"
type input "25"
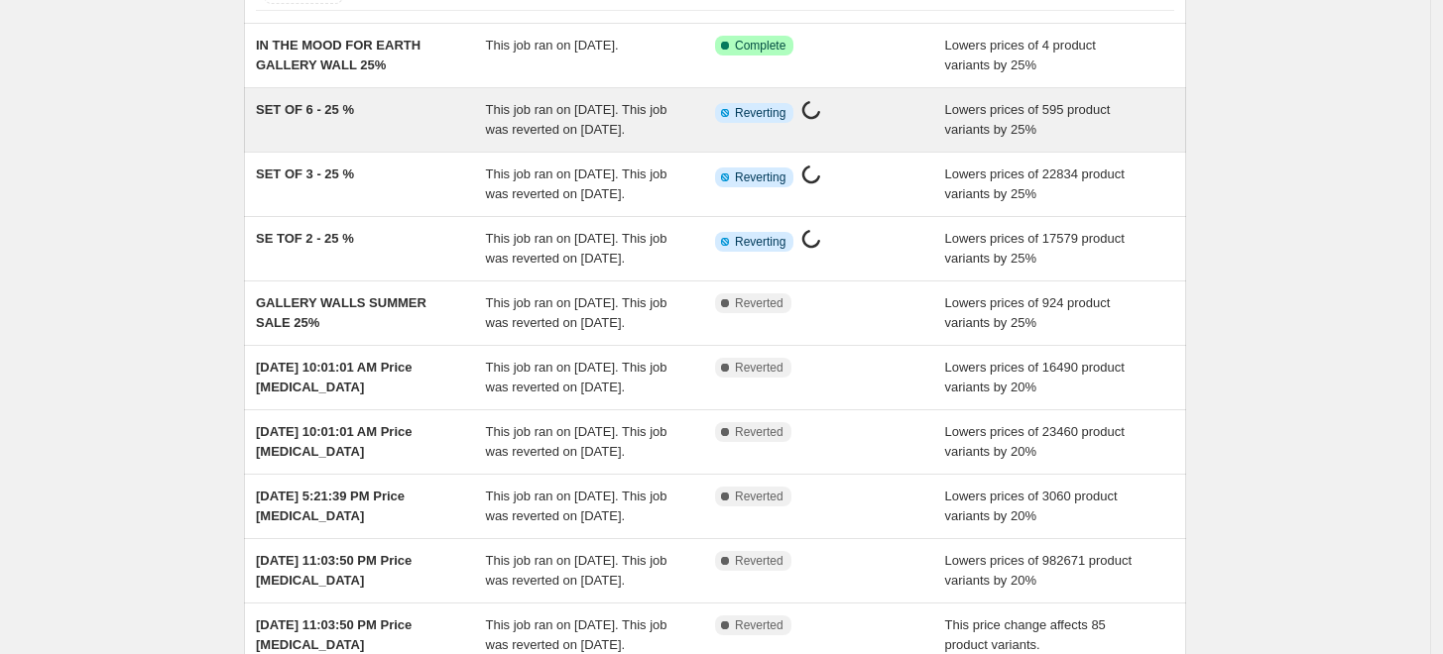
scroll to position [220, 0]
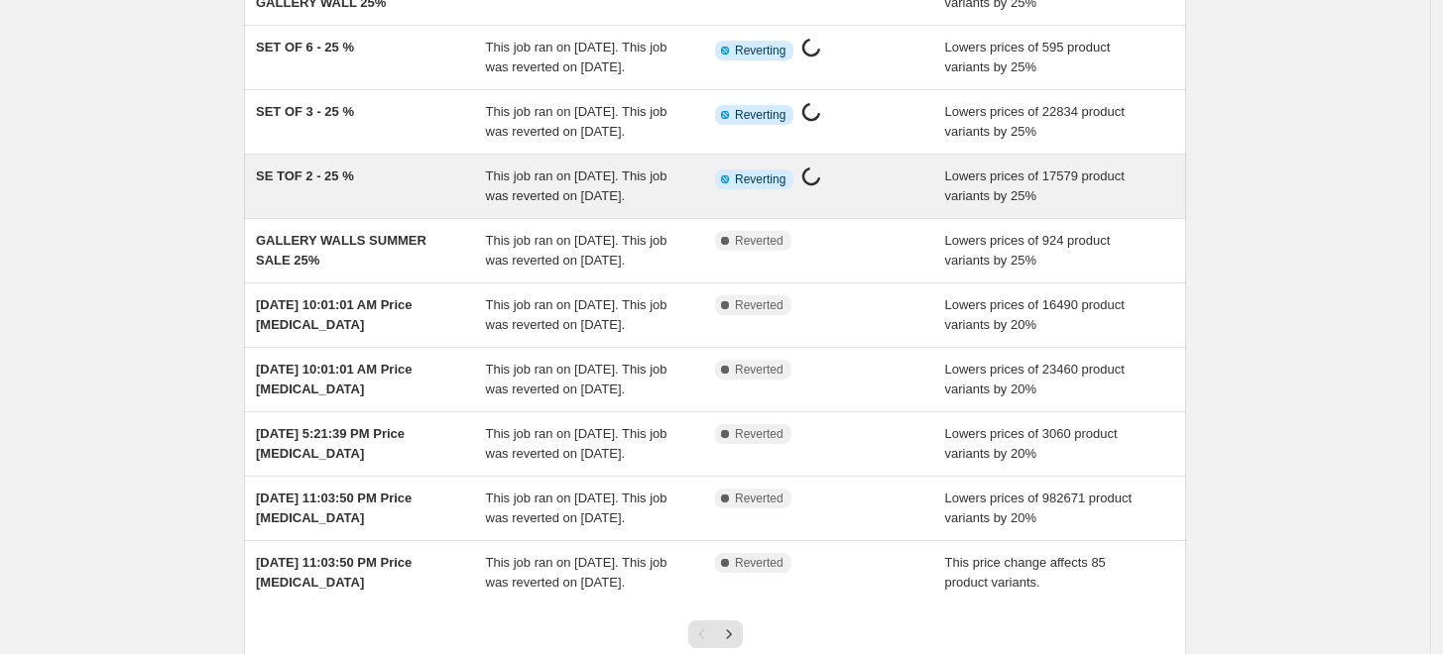
click at [554, 203] on span "This job ran on [DATE]. This job was reverted on [DATE]." at bounding box center [576, 186] width 181 height 35
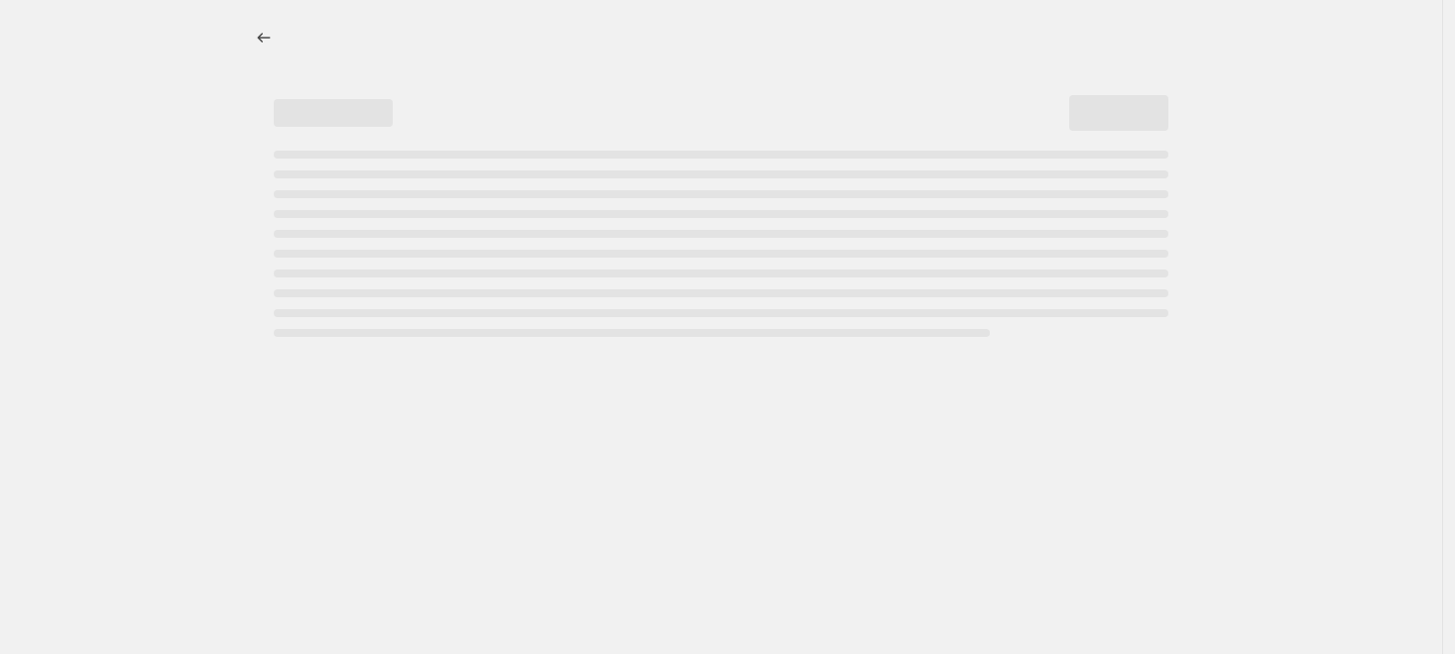
select select "percentage"
select select "collection"
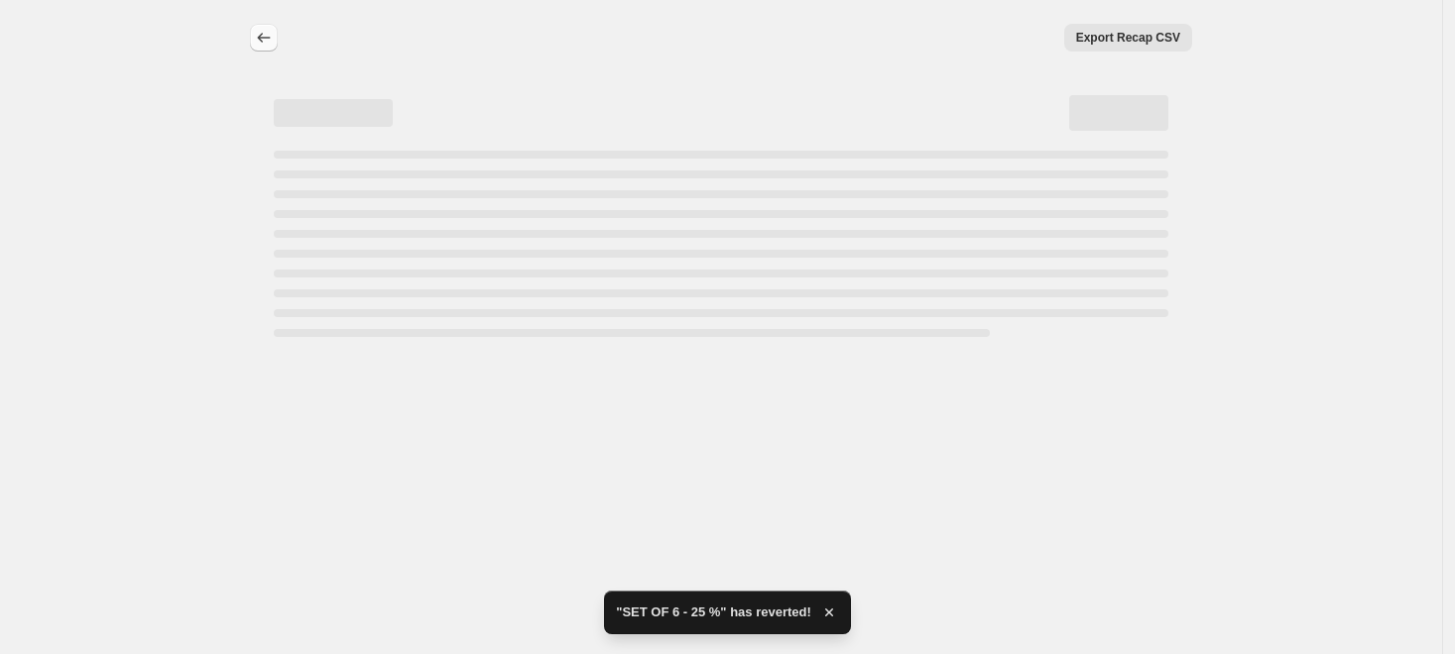
select select "percentage"
select select "collection"
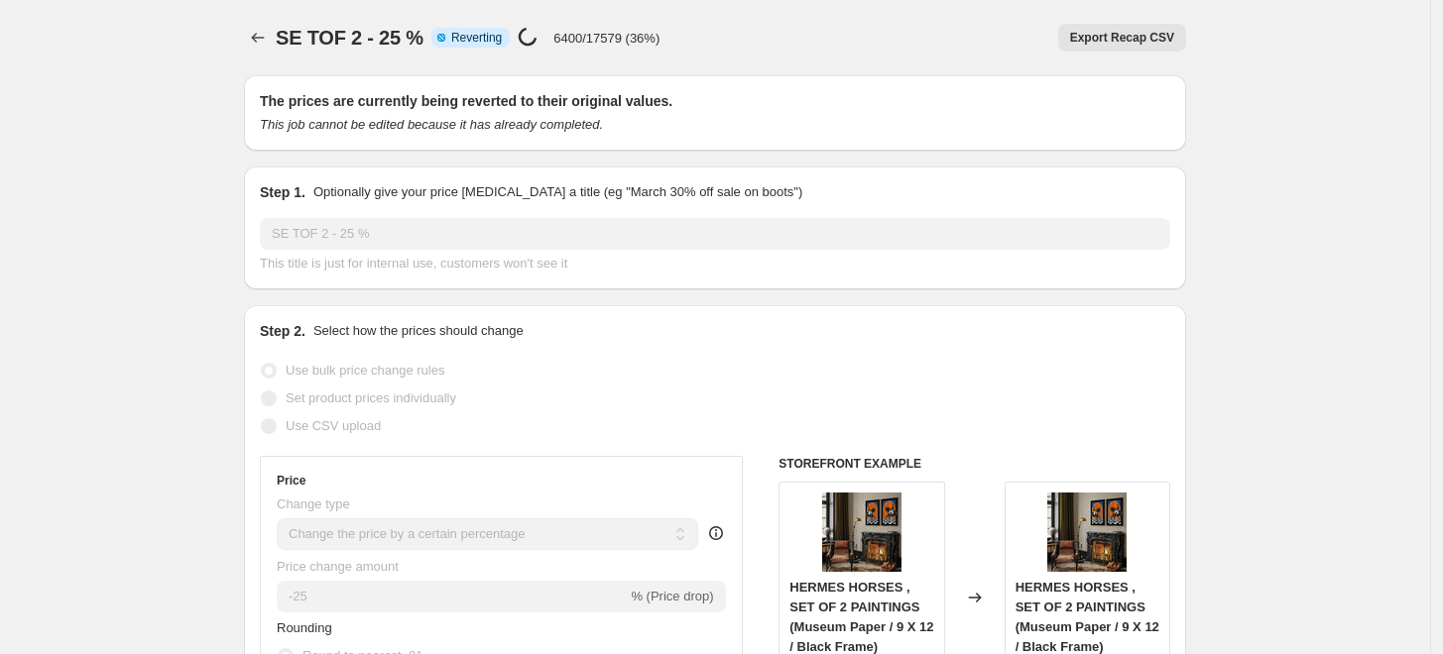
select select "percentage"
select select "collection"
click at [263, 35] on icon "Price change jobs" at bounding box center [258, 38] width 20 height 20
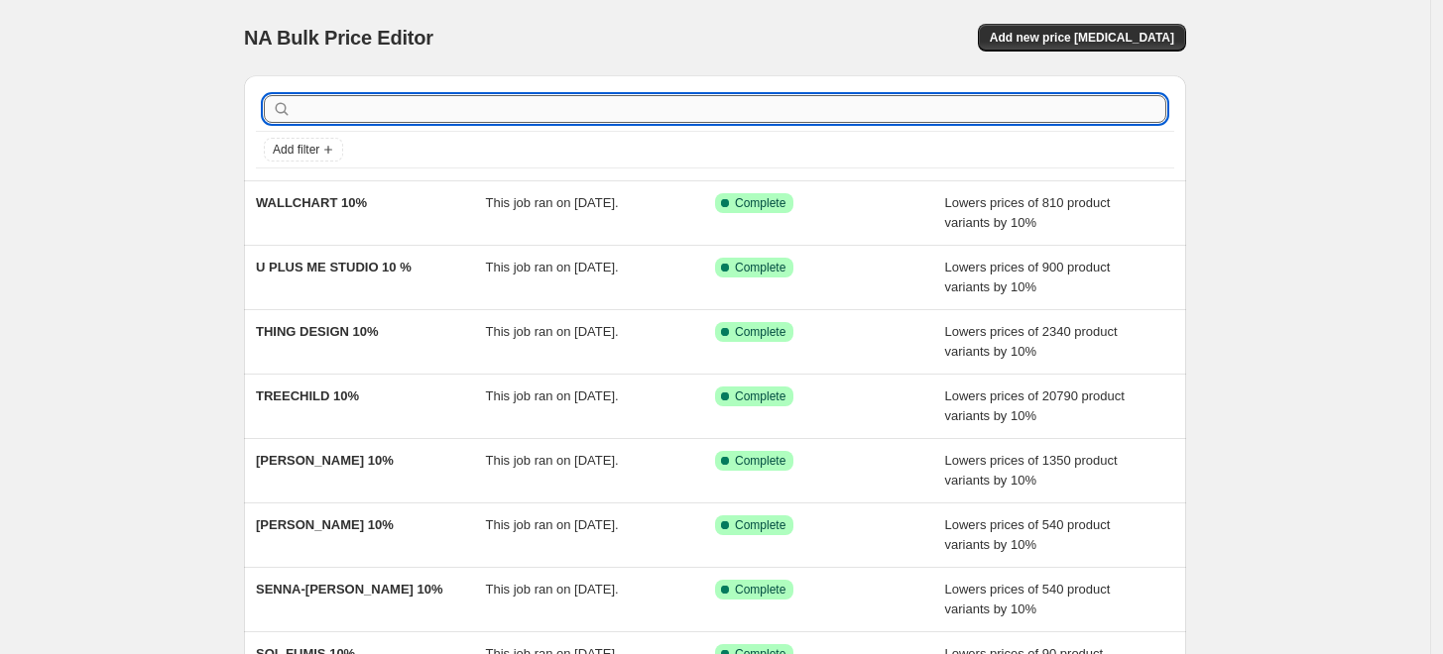
click at [524, 103] on input "text" at bounding box center [730, 109] width 871 height 28
type input "25"
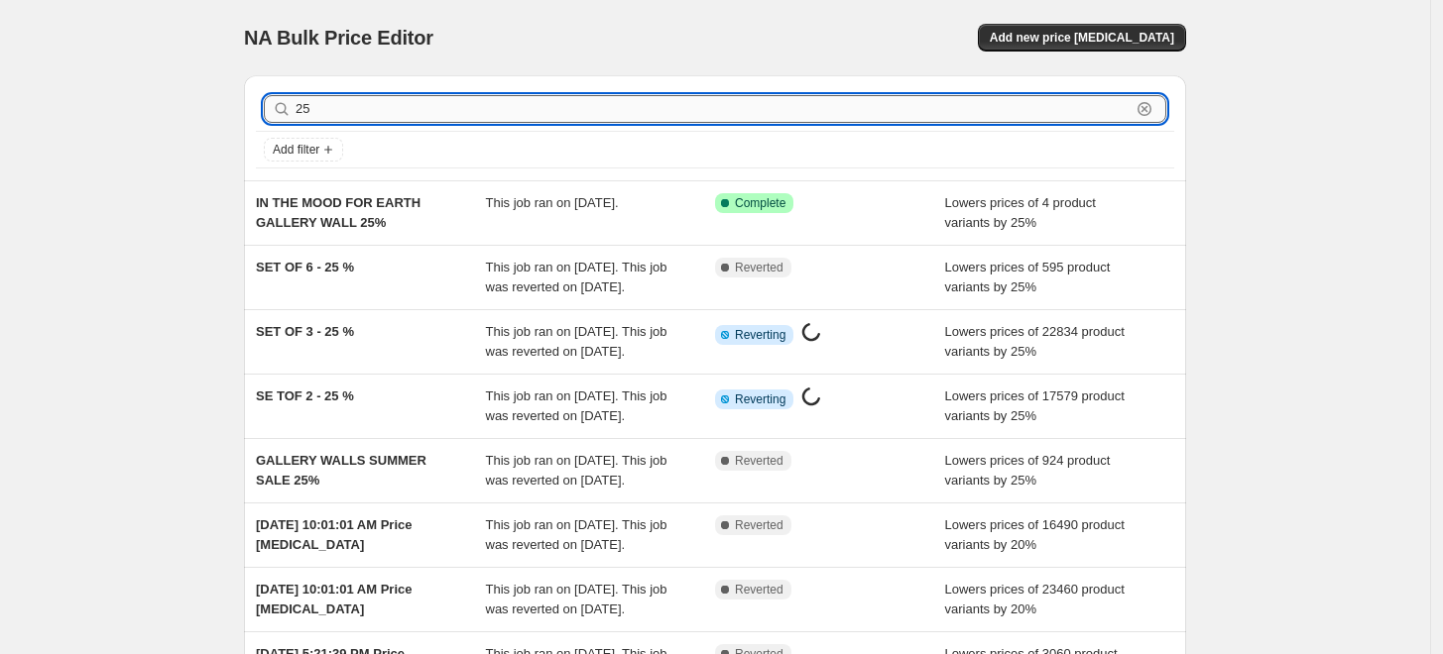
click at [576, 103] on input "25" at bounding box center [712, 109] width 835 height 28
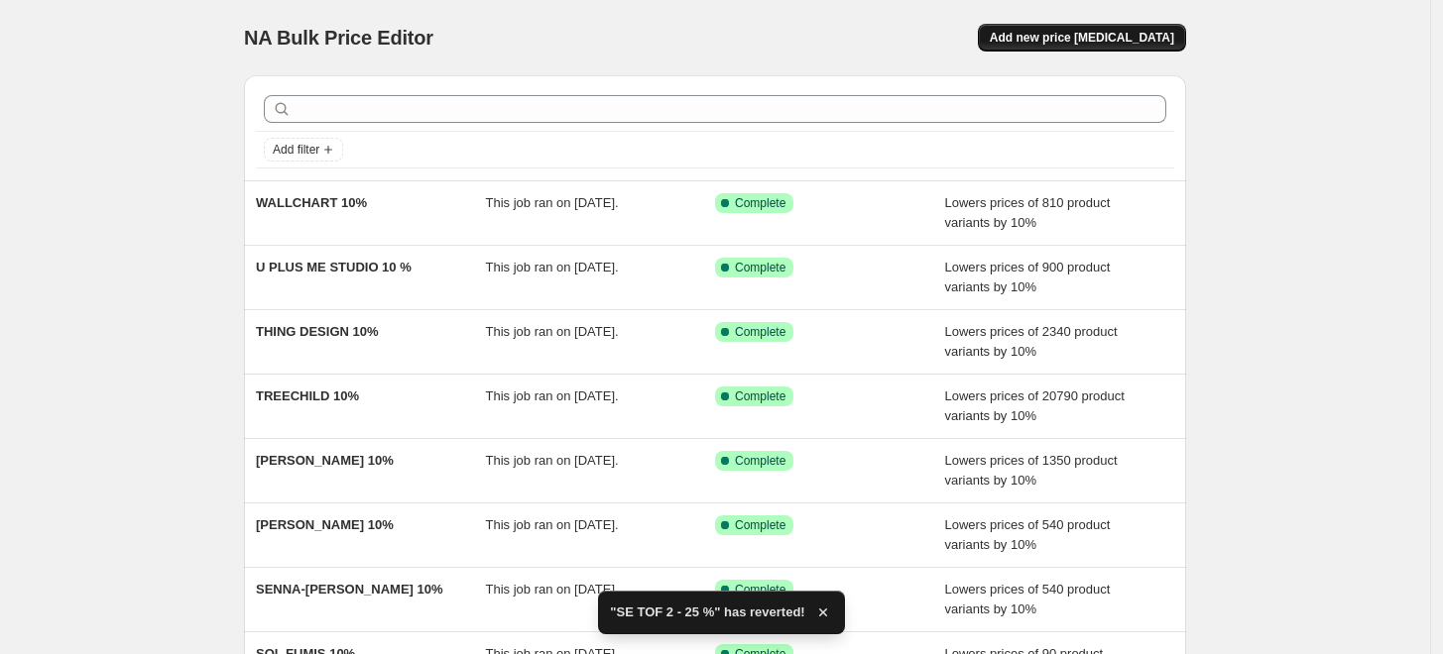
click at [1078, 38] on span "Add new price [MEDICAL_DATA]" at bounding box center [1082, 38] width 184 height 16
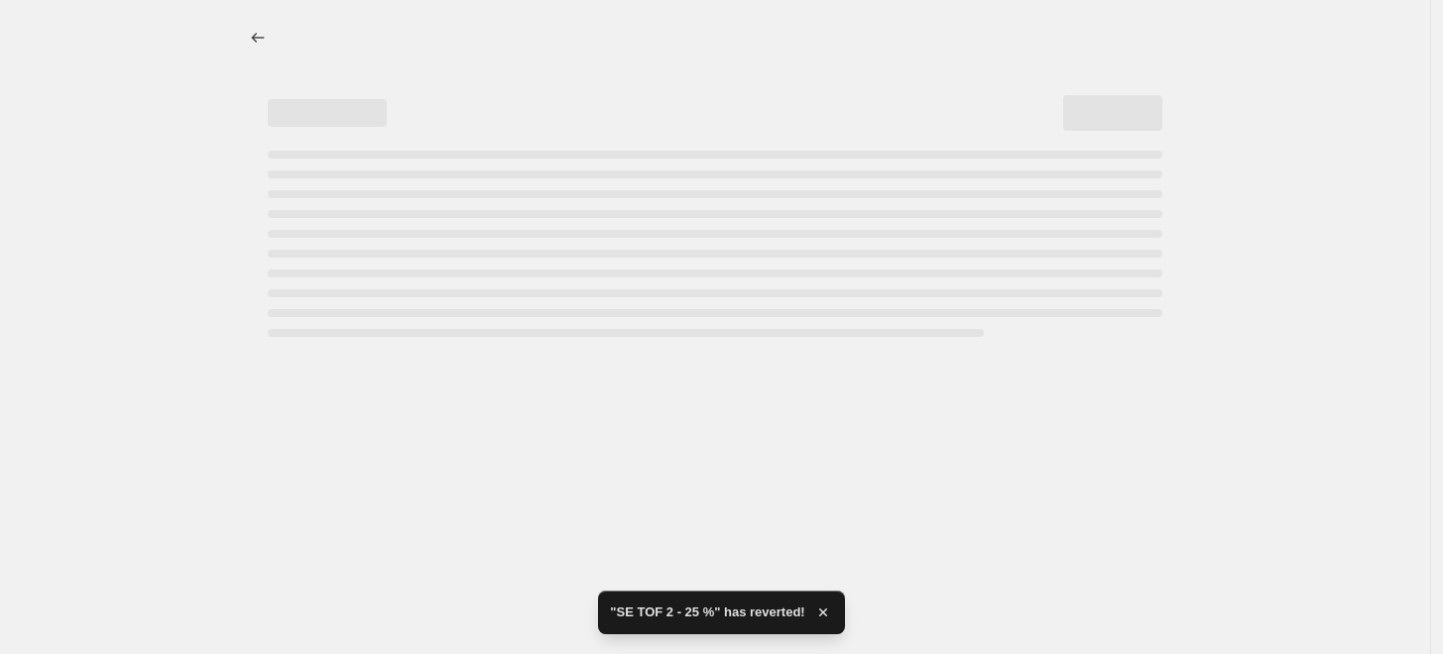
select select "percentage"
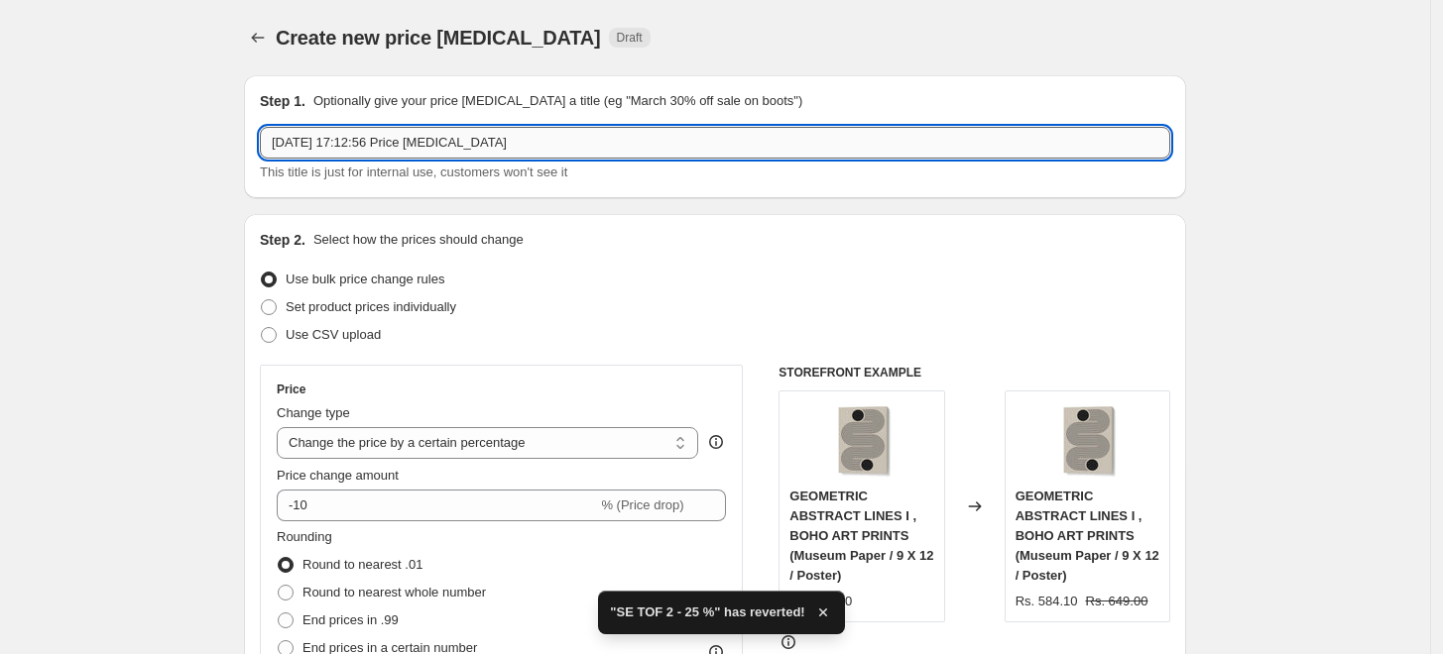
click at [811, 149] on input "[DATE] 17:12:56 Price [MEDICAL_DATA]" at bounding box center [715, 143] width 910 height 32
paste input "SPECTACULAR SIX - SET OF 6 PAINTINGS"
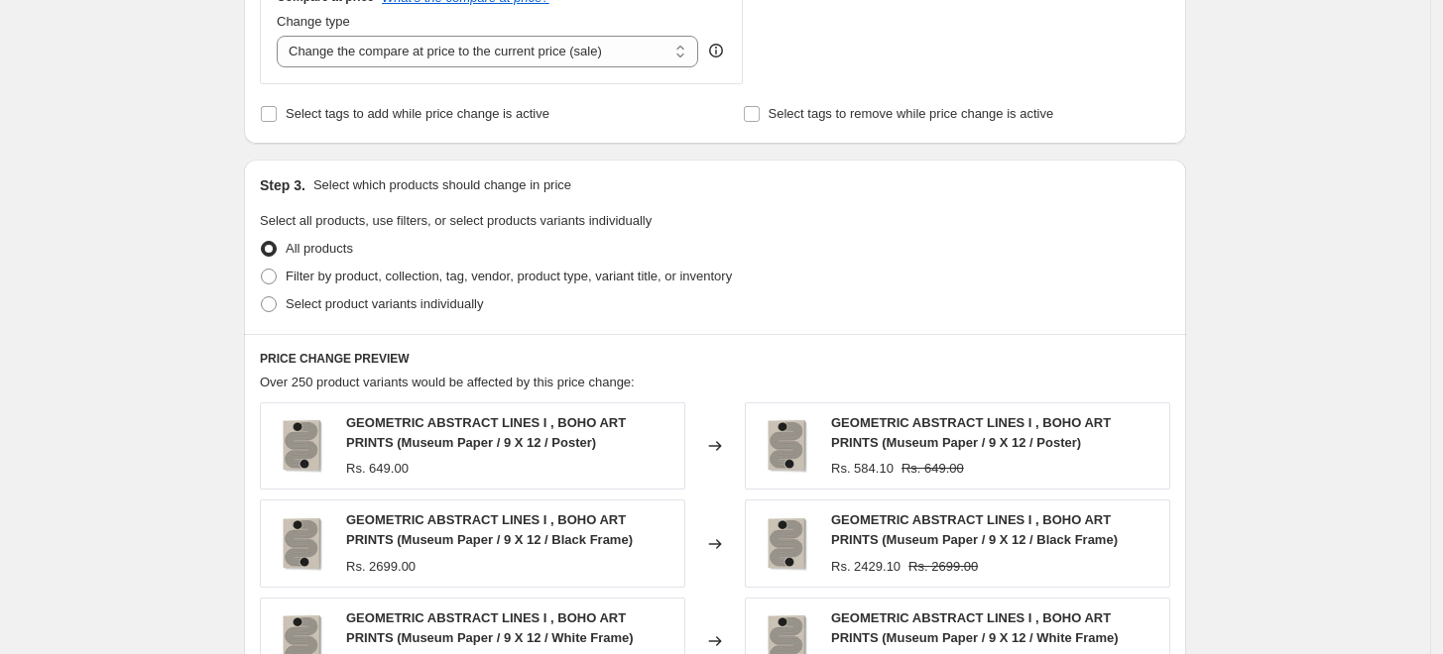
scroll to position [770, 0]
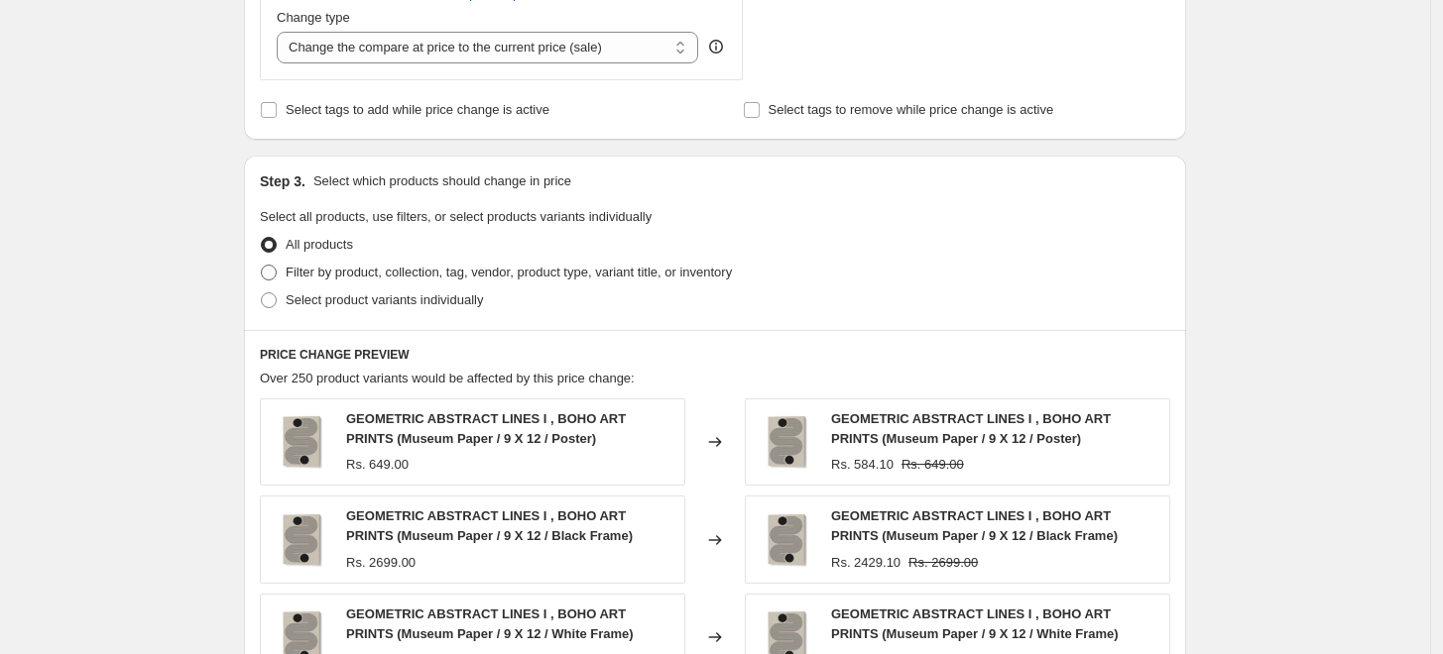
type input "SPECTACULAR SIX - SET OF 6 PAINTINGS - 10%"
click at [365, 279] on span "Filter by product, collection, tag, vendor, product type, variant title, or inv…" at bounding box center [509, 272] width 446 height 15
click at [262, 266] on input "Filter by product, collection, tag, vendor, product type, variant title, or inv…" at bounding box center [261, 265] width 1 height 1
radio input "true"
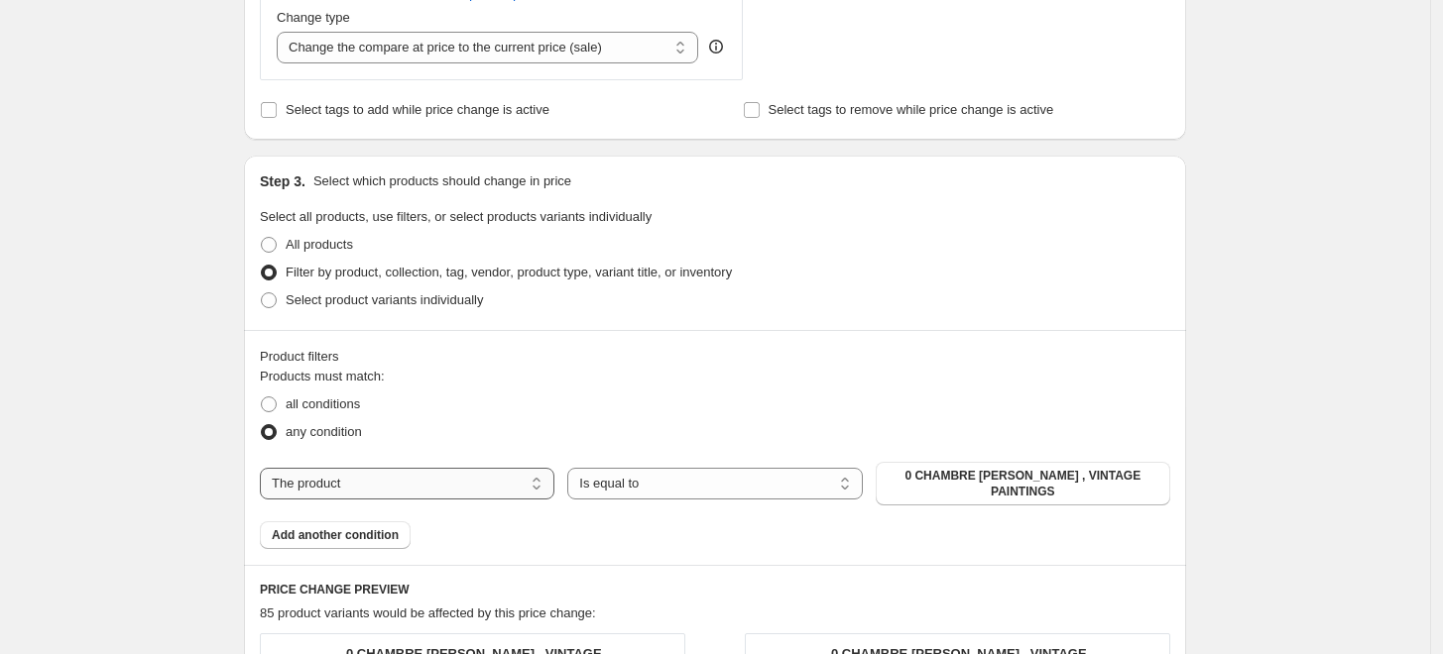
click at [460, 482] on select "The product The product's collection The product's tag The product's vendor The…" at bounding box center [407, 484] width 294 height 32
select select "collection"
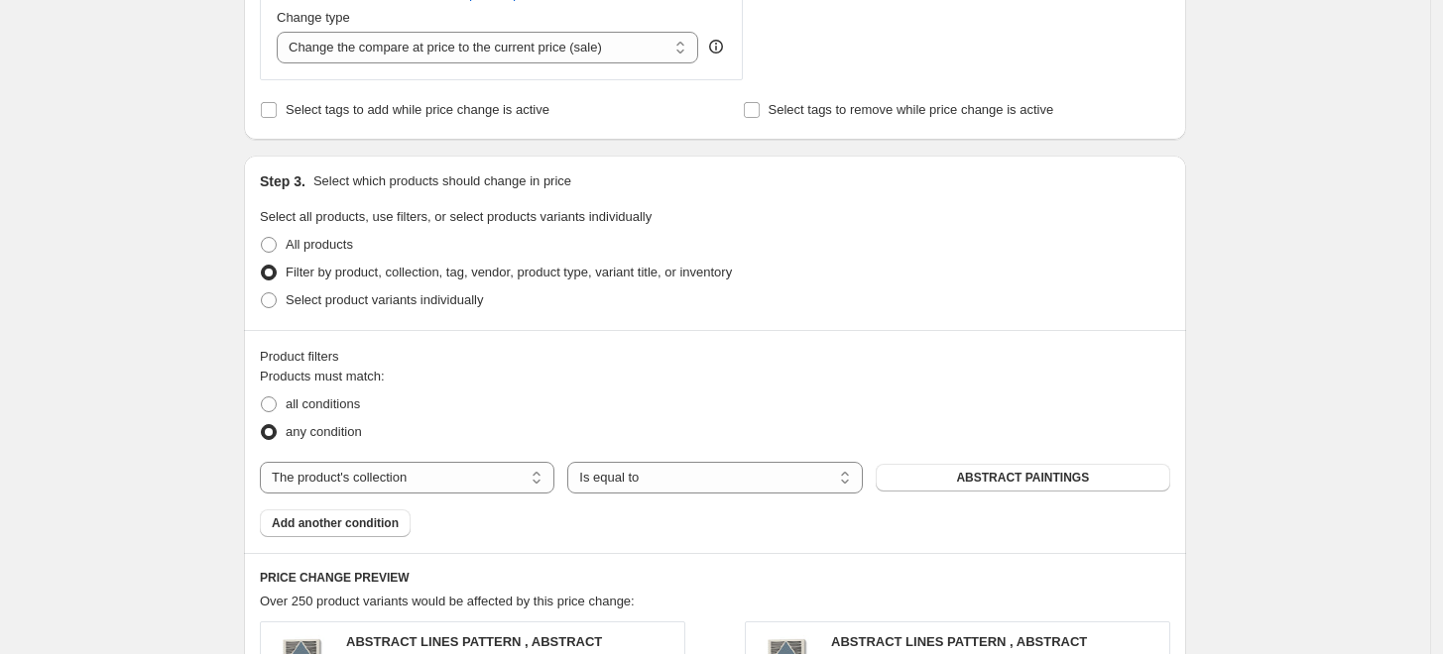
click at [1004, 482] on span "ABSTRACT PAINTINGS" at bounding box center [1022, 478] width 133 height 16
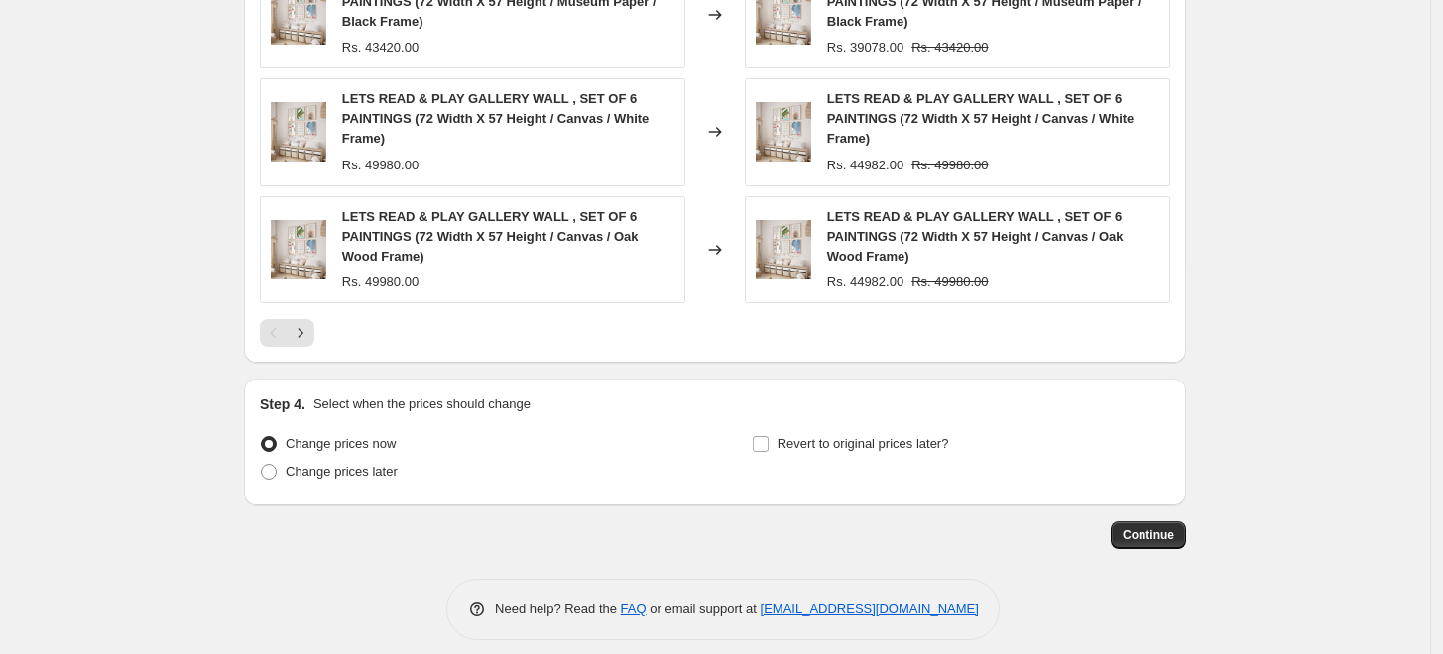
scroll to position [1681, 0]
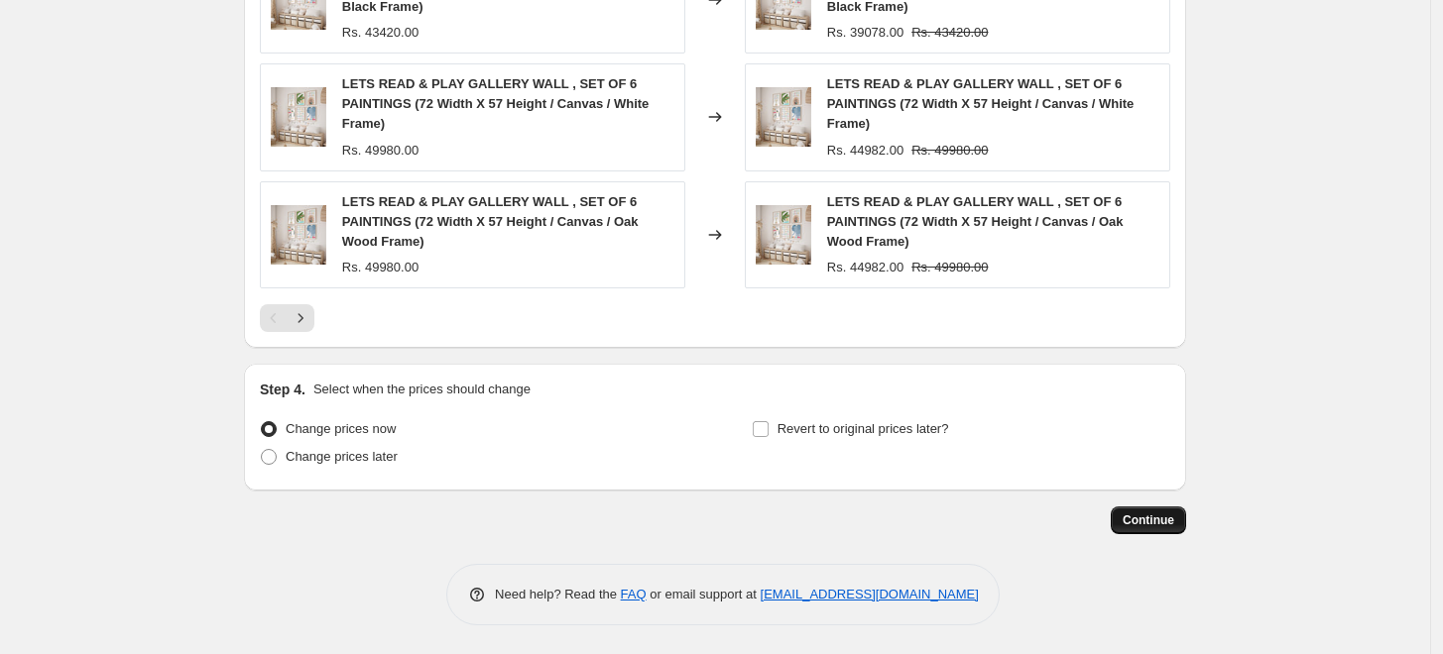
click at [1143, 522] on span "Continue" at bounding box center [1148, 521] width 52 height 16
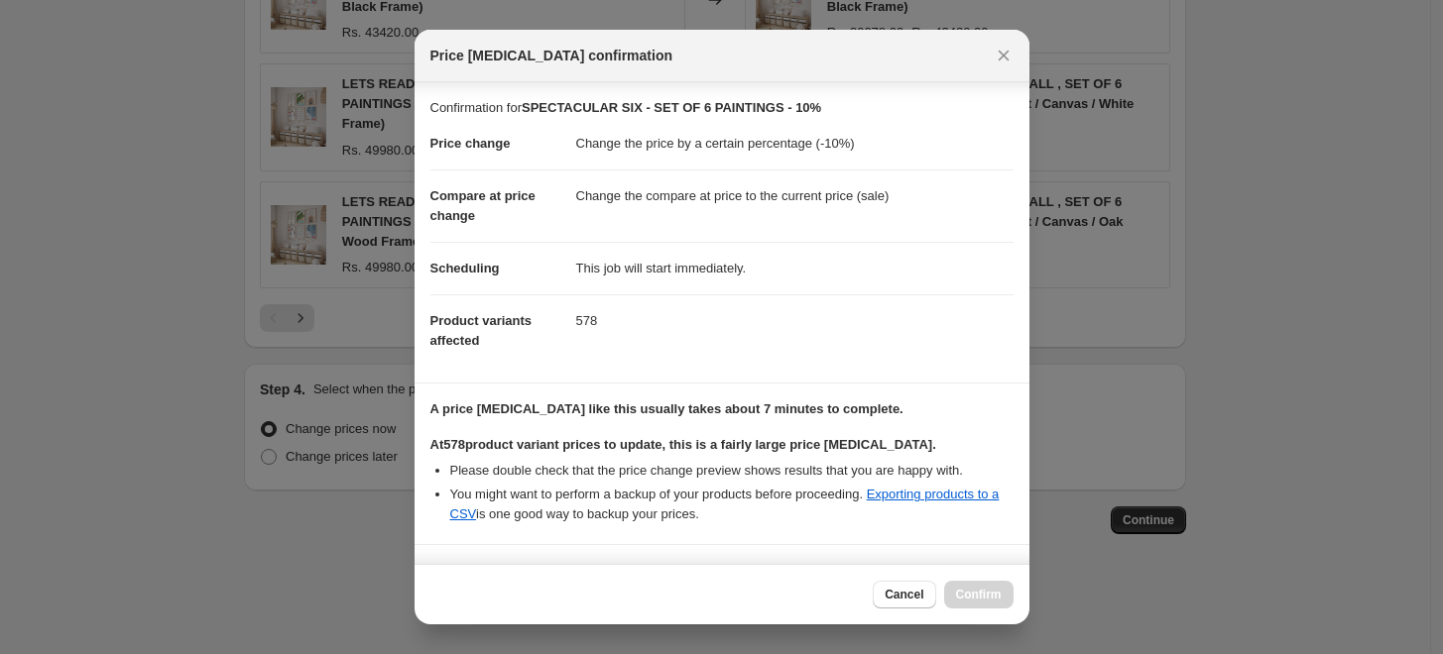
scroll to position [288, 0]
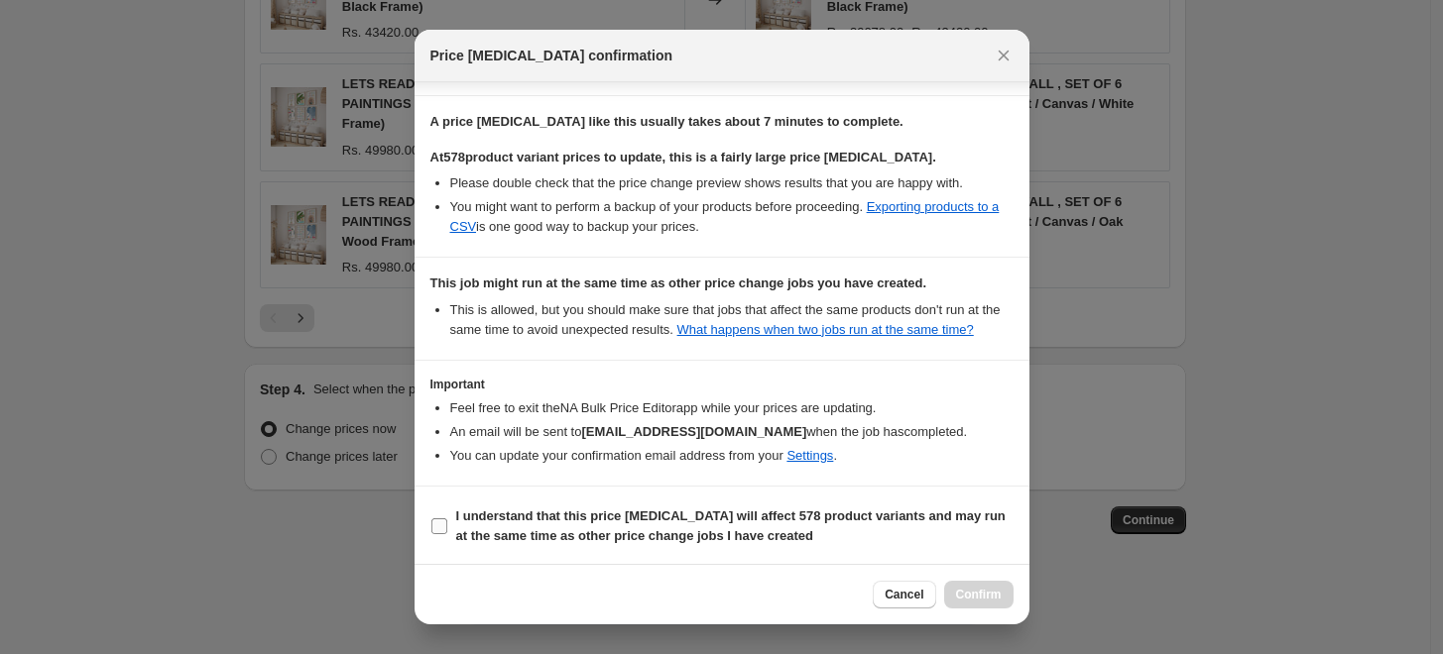
click at [636, 519] on b "I understand that this price change job will affect 578 product variants and ma…" at bounding box center [730, 526] width 549 height 35
click at [447, 519] on input "I understand that this price change job will affect 578 product variants and ma…" at bounding box center [439, 527] width 16 height 16
checkbox input "true"
click at [969, 593] on span "Confirm" at bounding box center [979, 595] width 46 height 16
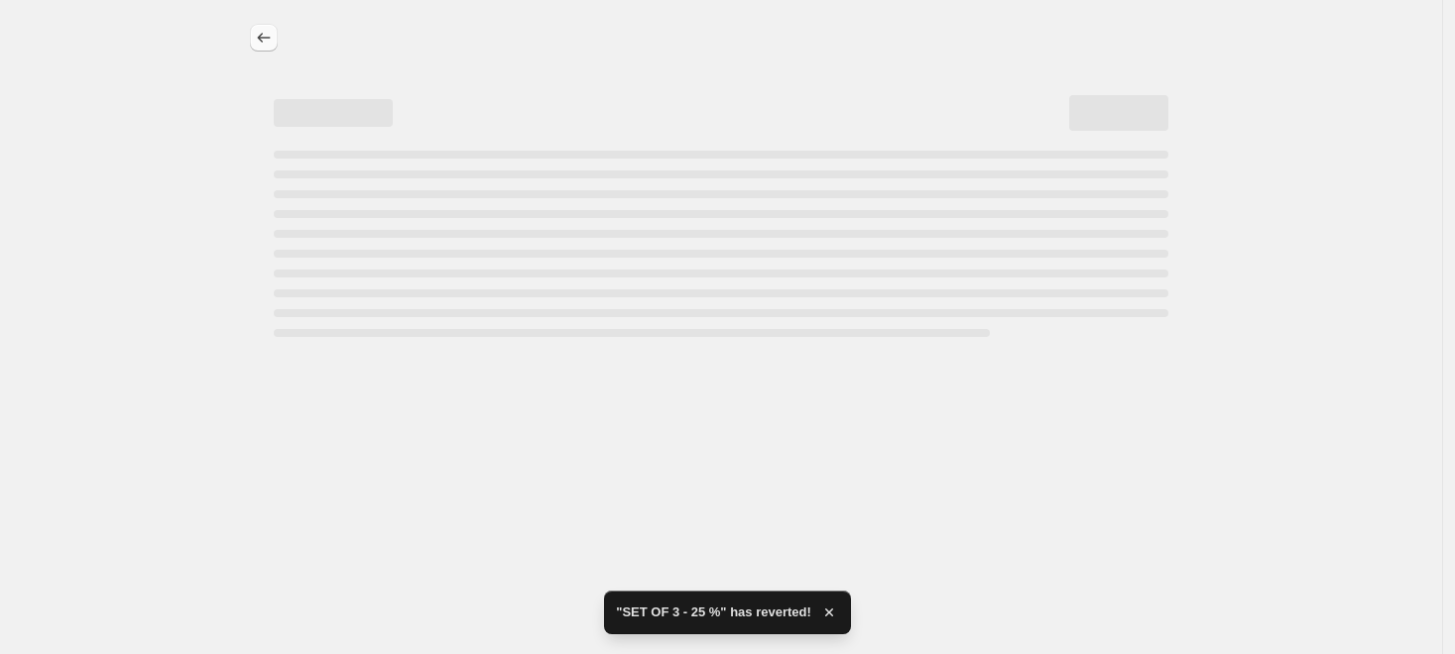
select select "percentage"
select select "collection"
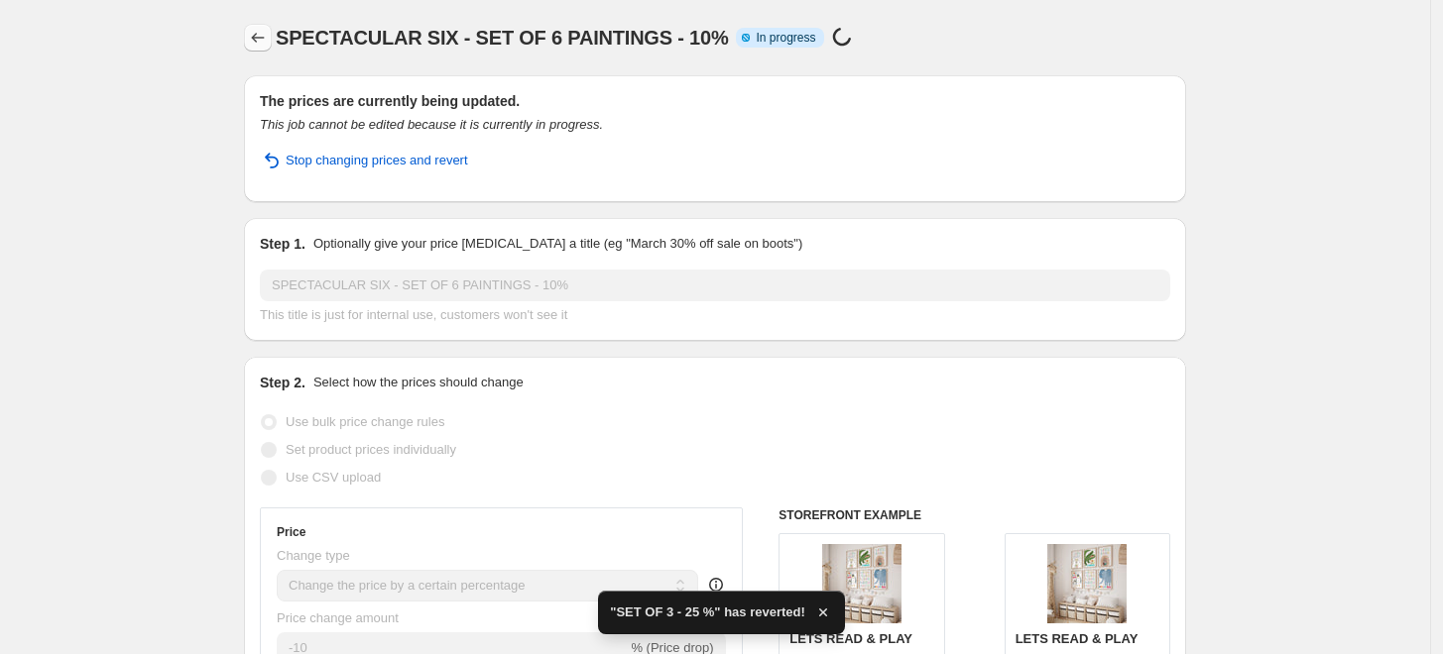
click at [264, 40] on icon "Price change jobs" at bounding box center [258, 38] width 20 height 20
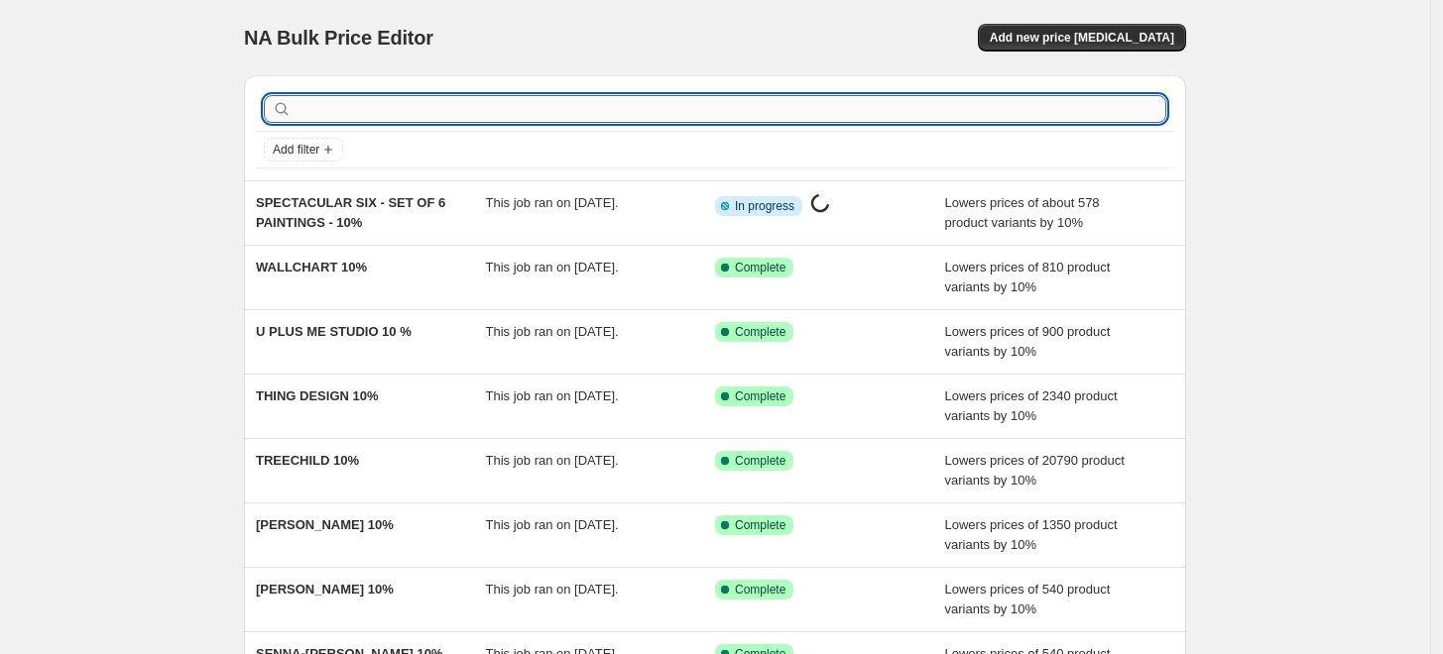
click at [563, 110] on input "text" at bounding box center [730, 109] width 871 height 28
type input "25"
